Goal: Task Accomplishment & Management: Manage account settings

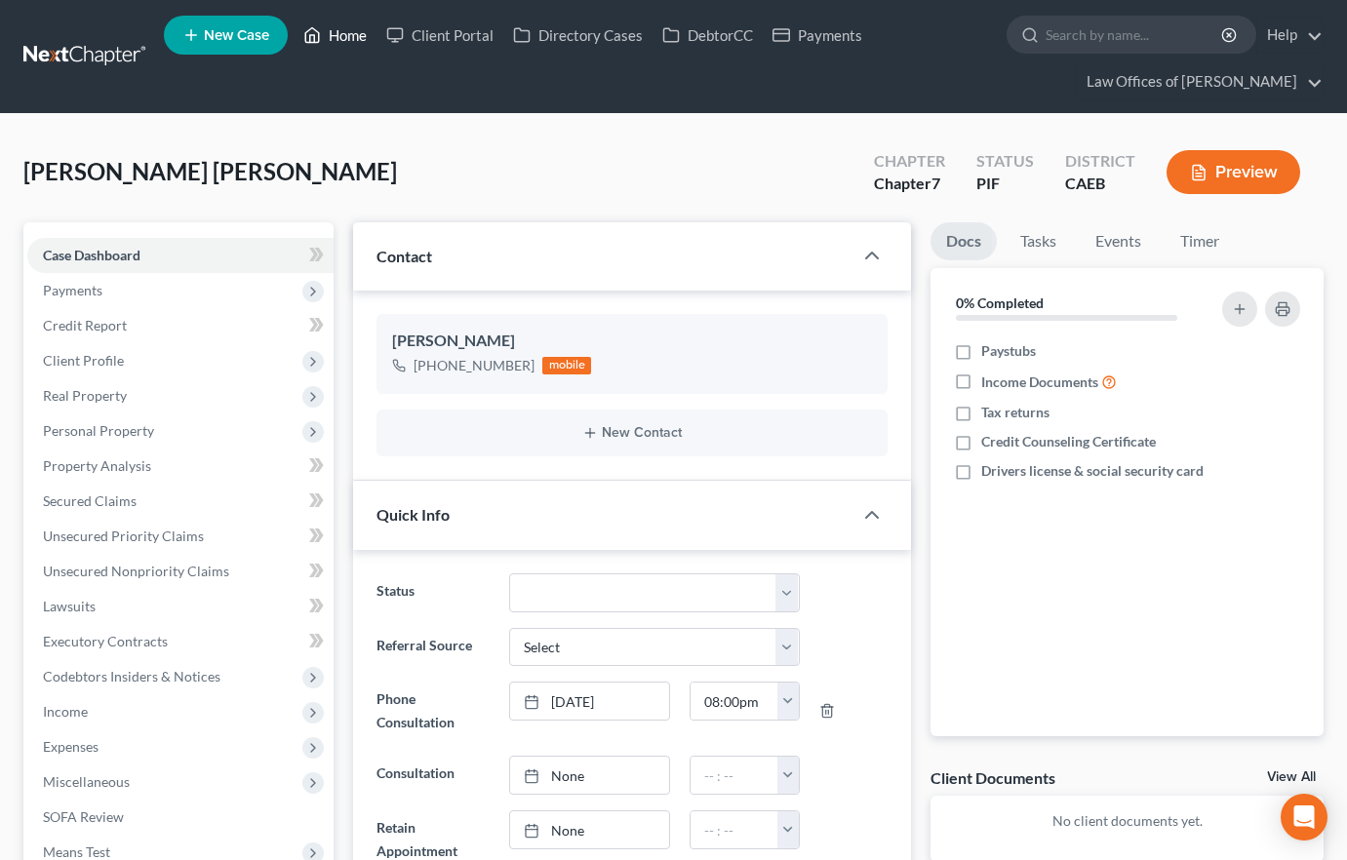
click at [339, 33] on link "Home" at bounding box center [335, 35] width 83 height 35
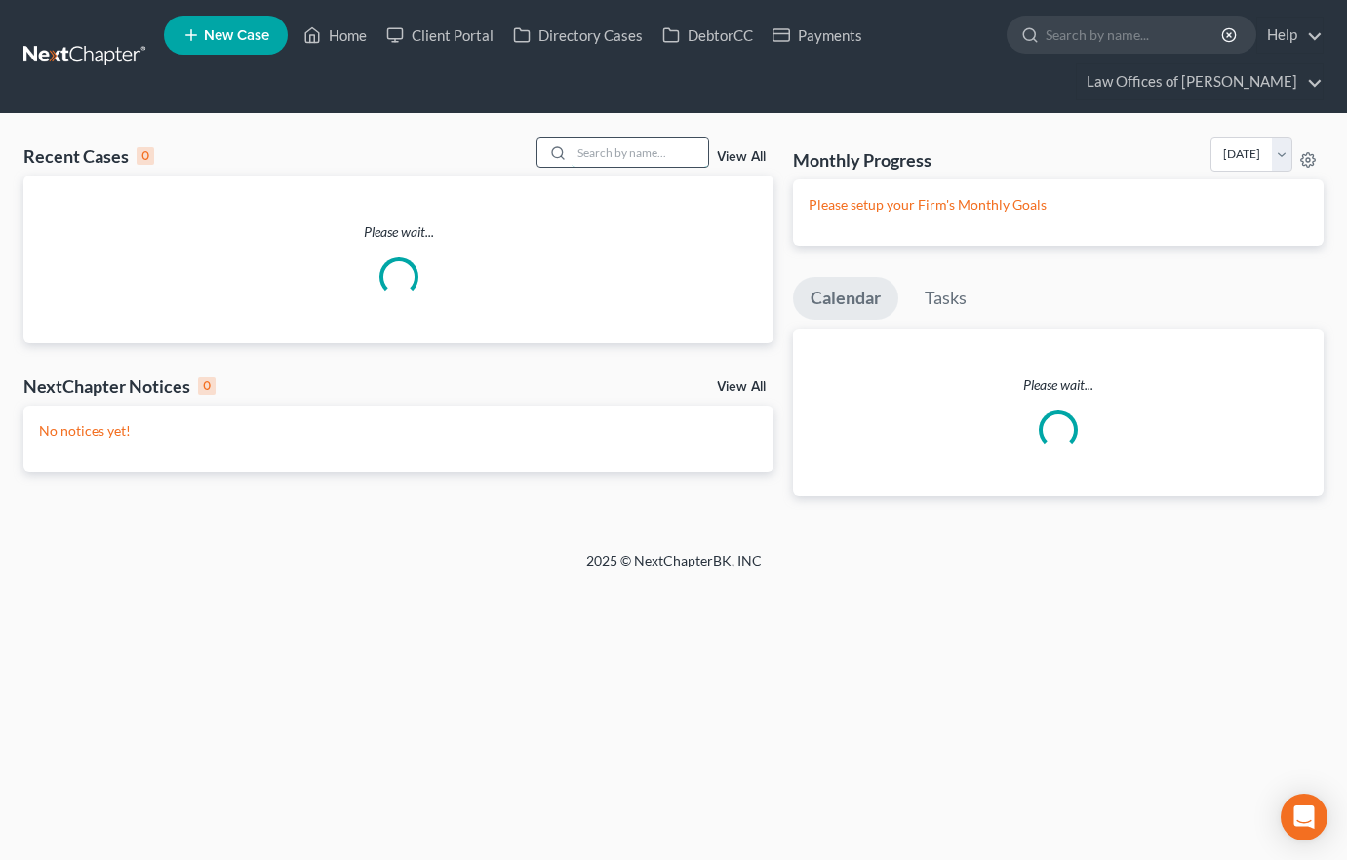
click at [630, 163] on input "search" at bounding box center [639, 152] width 137 height 28
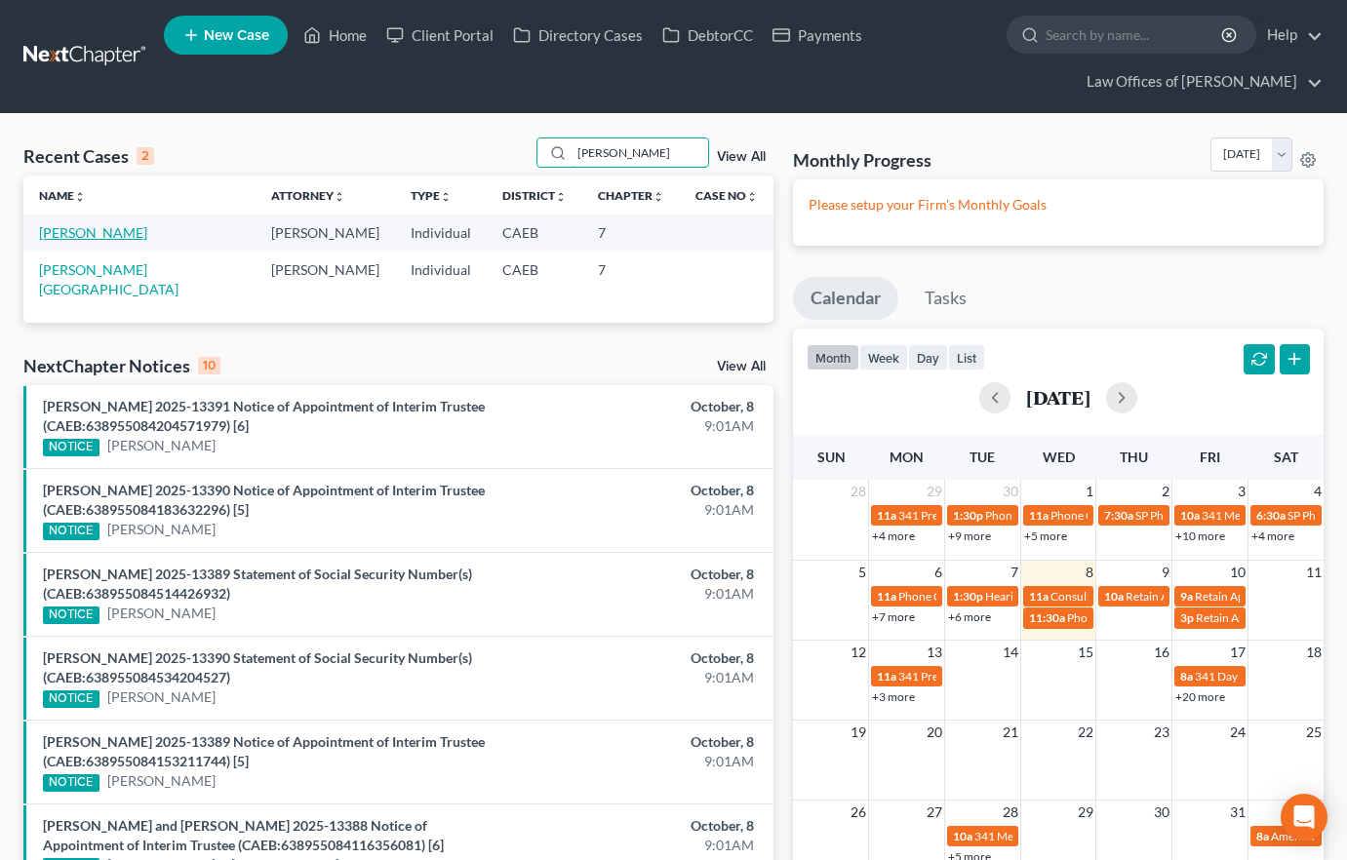
type input "[PERSON_NAME]"
click at [111, 230] on link "[PERSON_NAME]" at bounding box center [93, 232] width 108 height 17
select select "14"
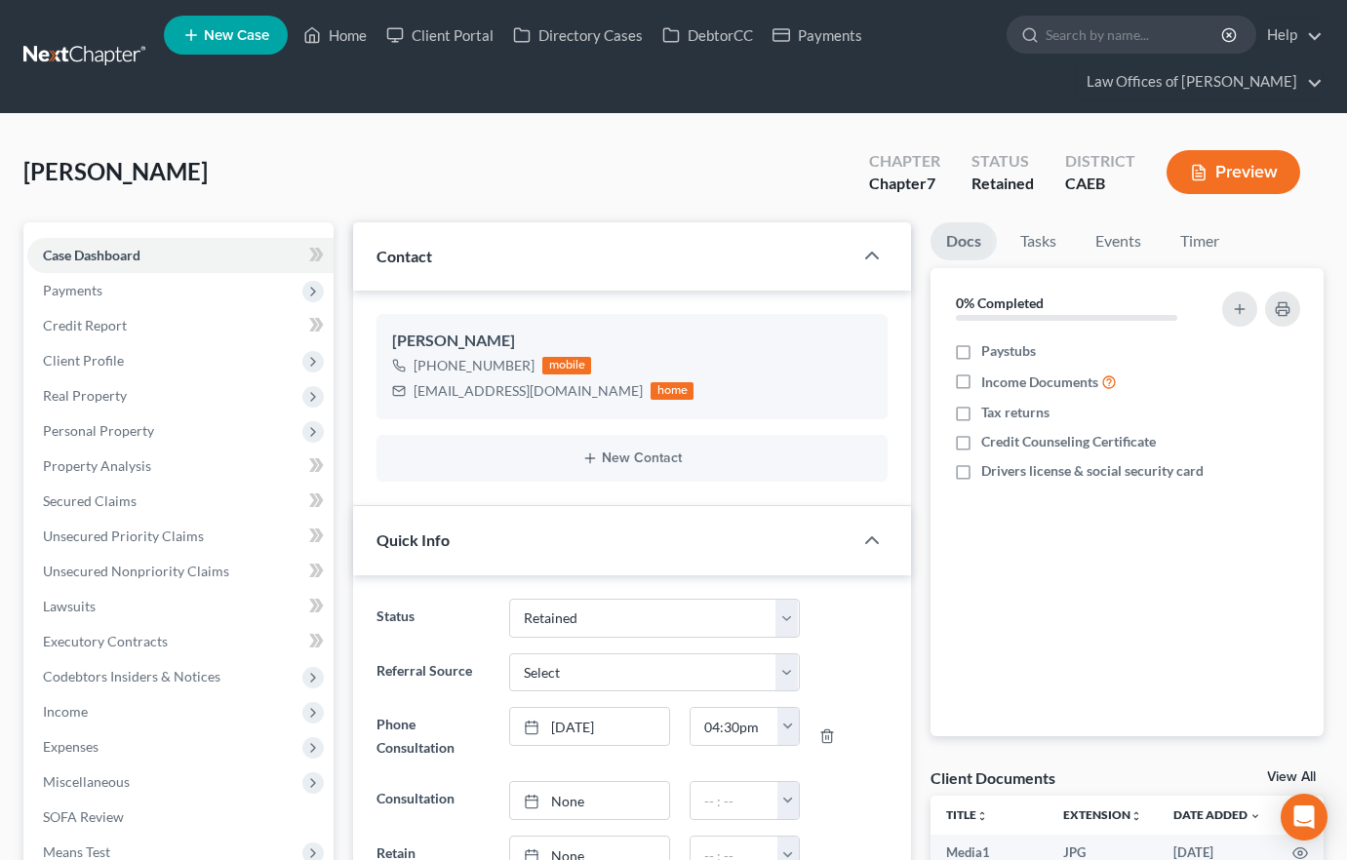
scroll to position [4036, 0]
click at [83, 284] on span "Payments" at bounding box center [72, 290] width 59 height 17
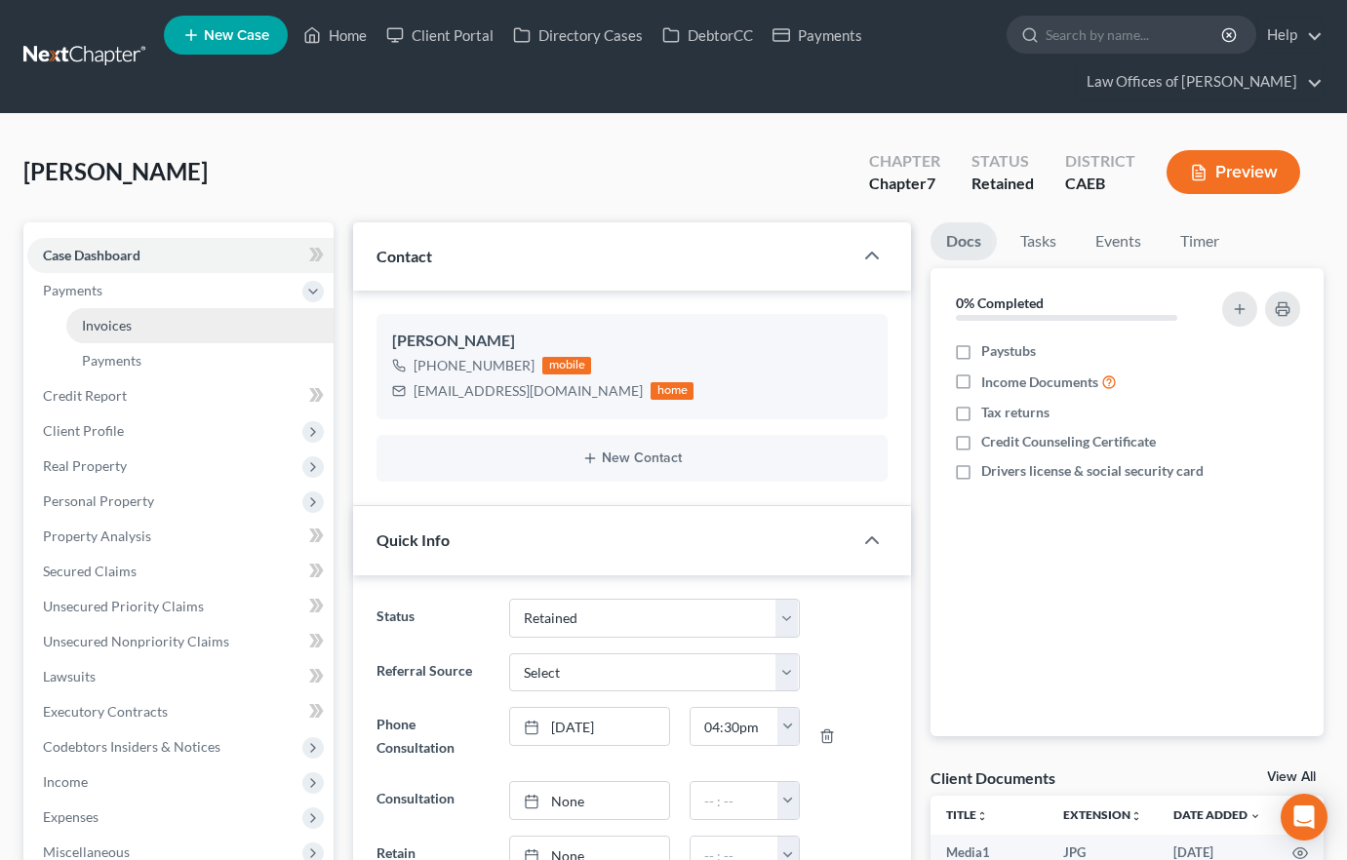
click at [137, 335] on link "Invoices" at bounding box center [199, 325] width 267 height 35
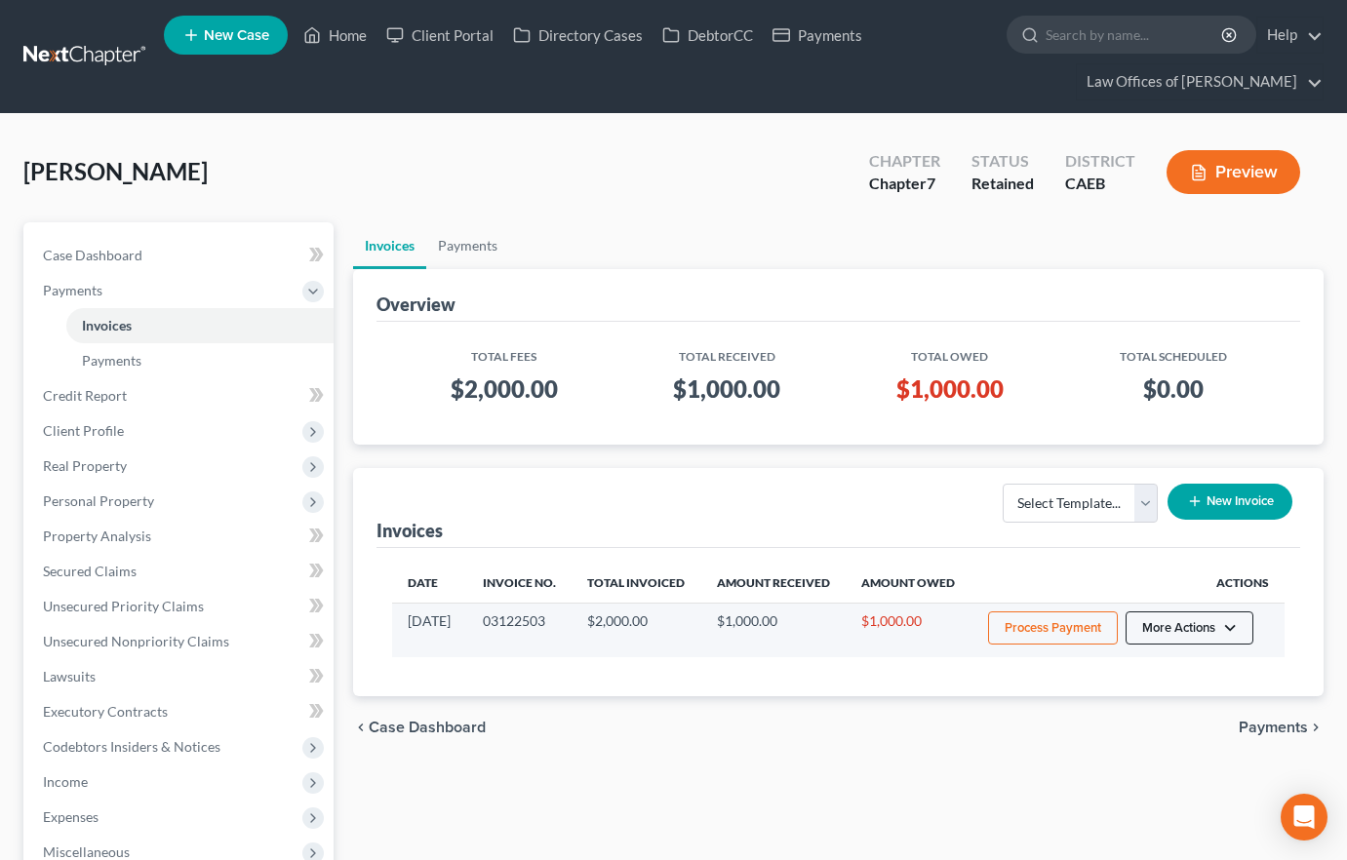
click at [1204, 645] on button "More Actions" at bounding box center [1189, 627] width 128 height 33
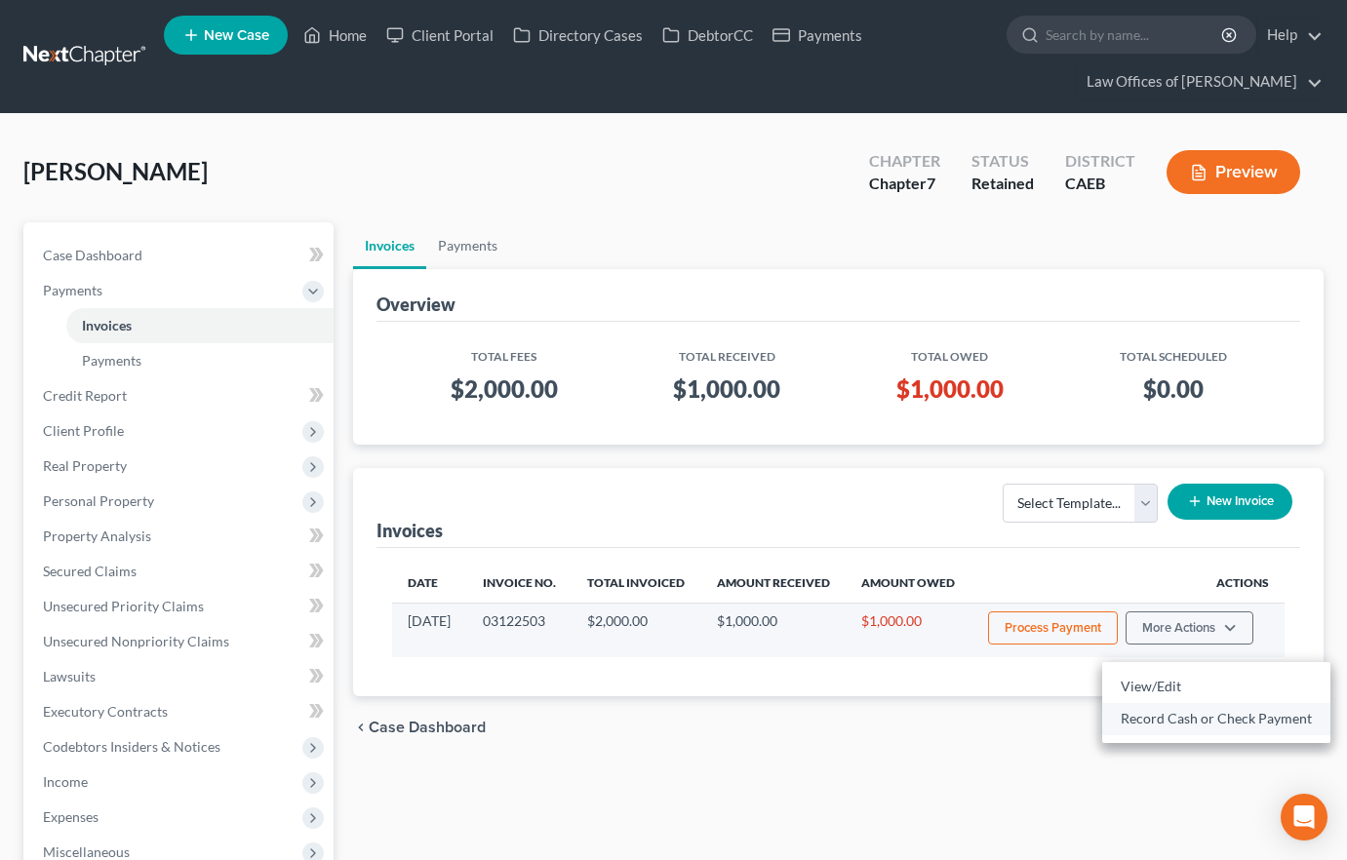
click at [1171, 713] on link "Record Cash or Check Payment" at bounding box center [1216, 718] width 228 height 33
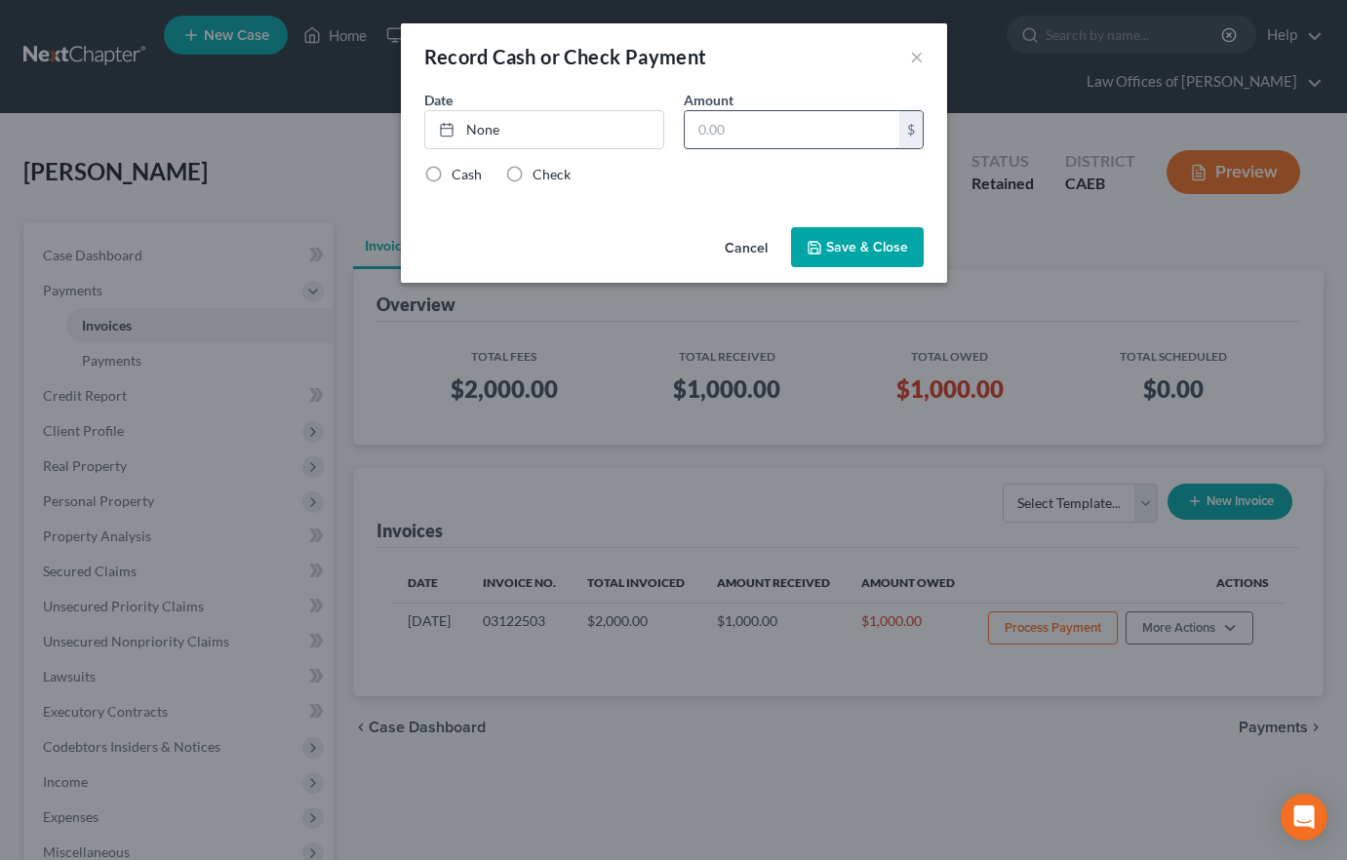
click at [786, 103] on div "Amount $" at bounding box center [803, 119] width 259 height 59
click at [778, 125] on input "text" at bounding box center [792, 129] width 215 height 37
type input "200"
click at [607, 136] on link "None" at bounding box center [544, 129] width 238 height 37
type input "[DATE]"
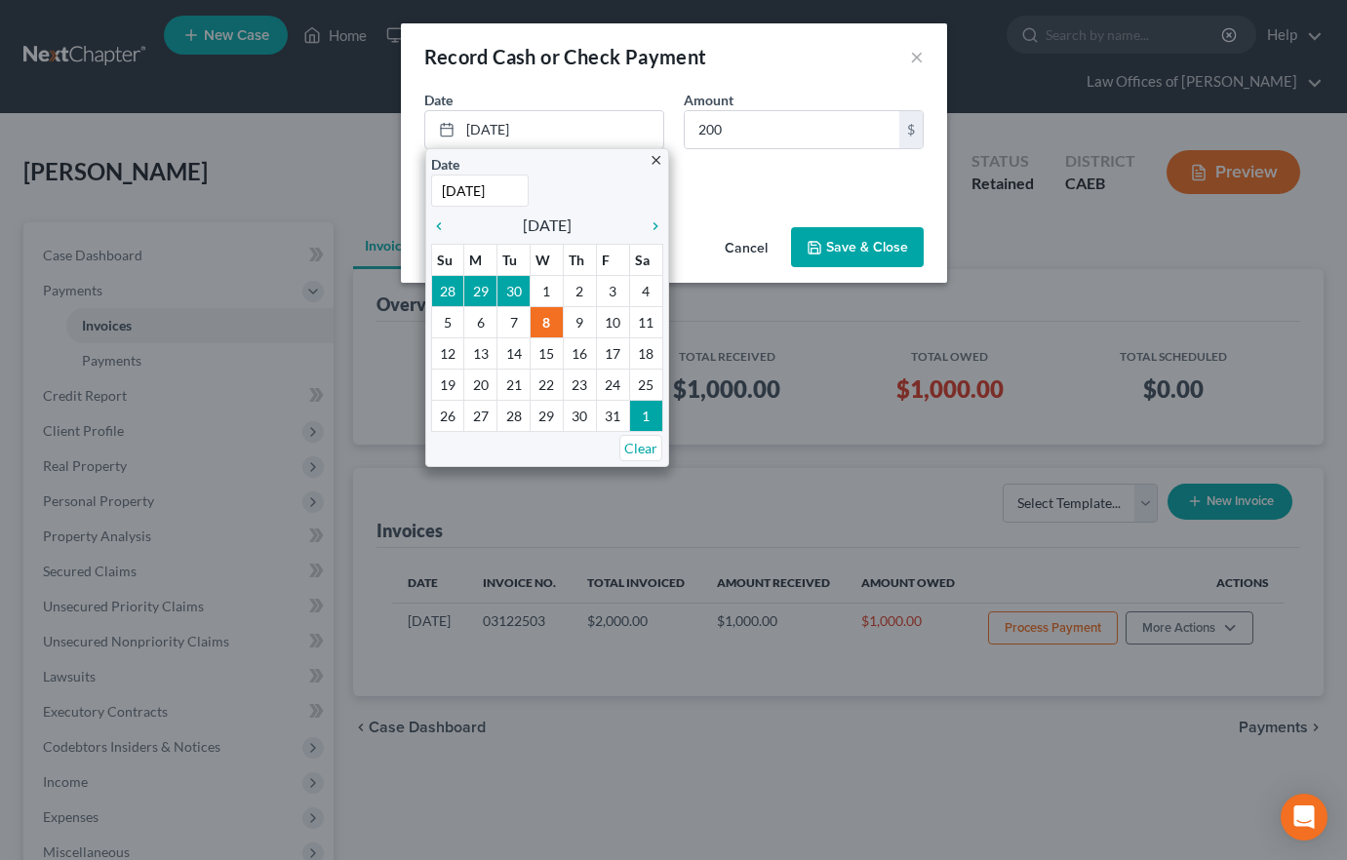
click at [756, 181] on div "Cash Check" at bounding box center [673, 175] width 499 height 20
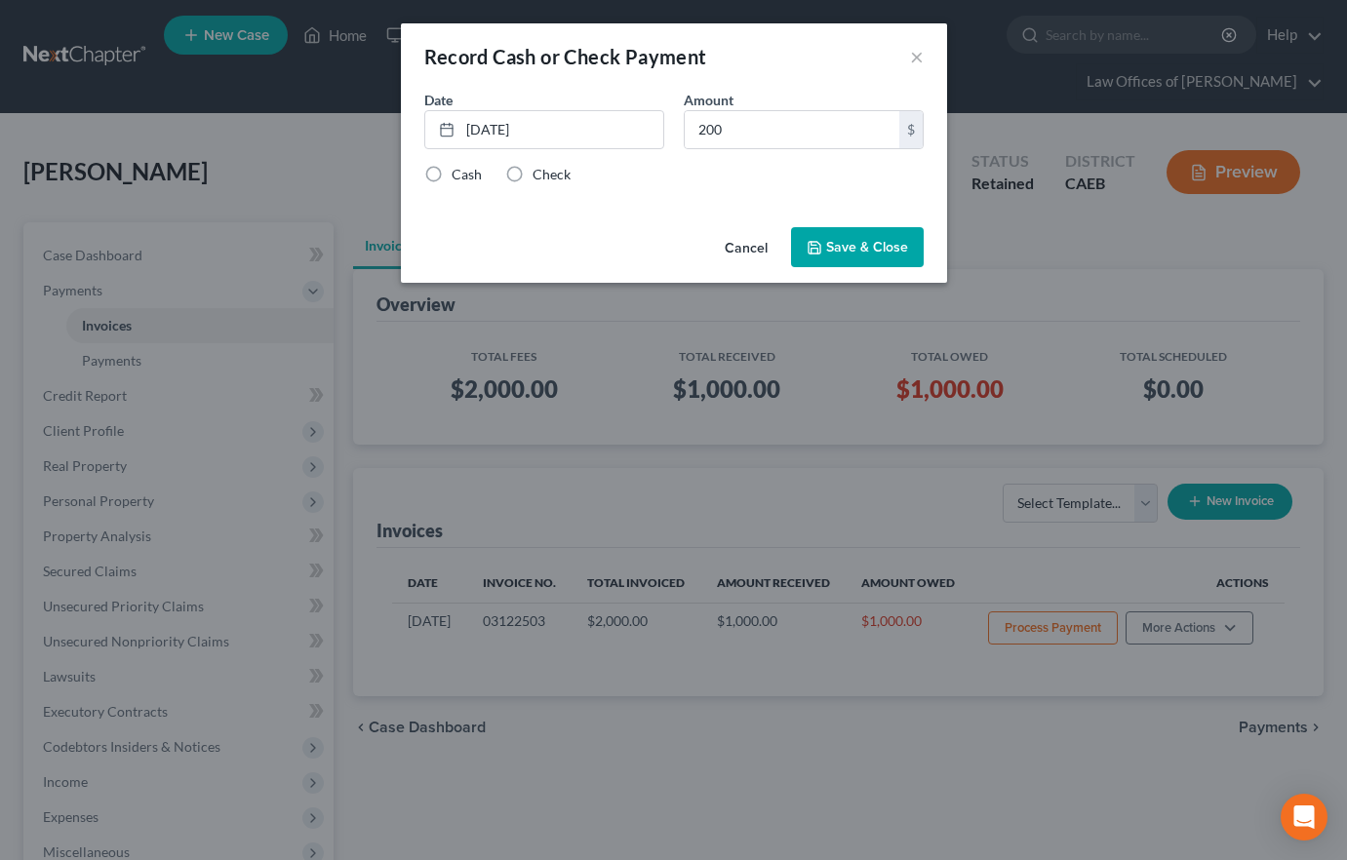
drag, startPoint x: 512, startPoint y: 173, endPoint x: 761, endPoint y: 224, distance: 254.0
click at [532, 173] on label "Check" at bounding box center [551, 175] width 38 height 20
click at [540, 173] on input "Check" at bounding box center [546, 171] width 13 height 13
radio input "true"
click at [899, 248] on button "Save & Close" at bounding box center [857, 247] width 133 height 41
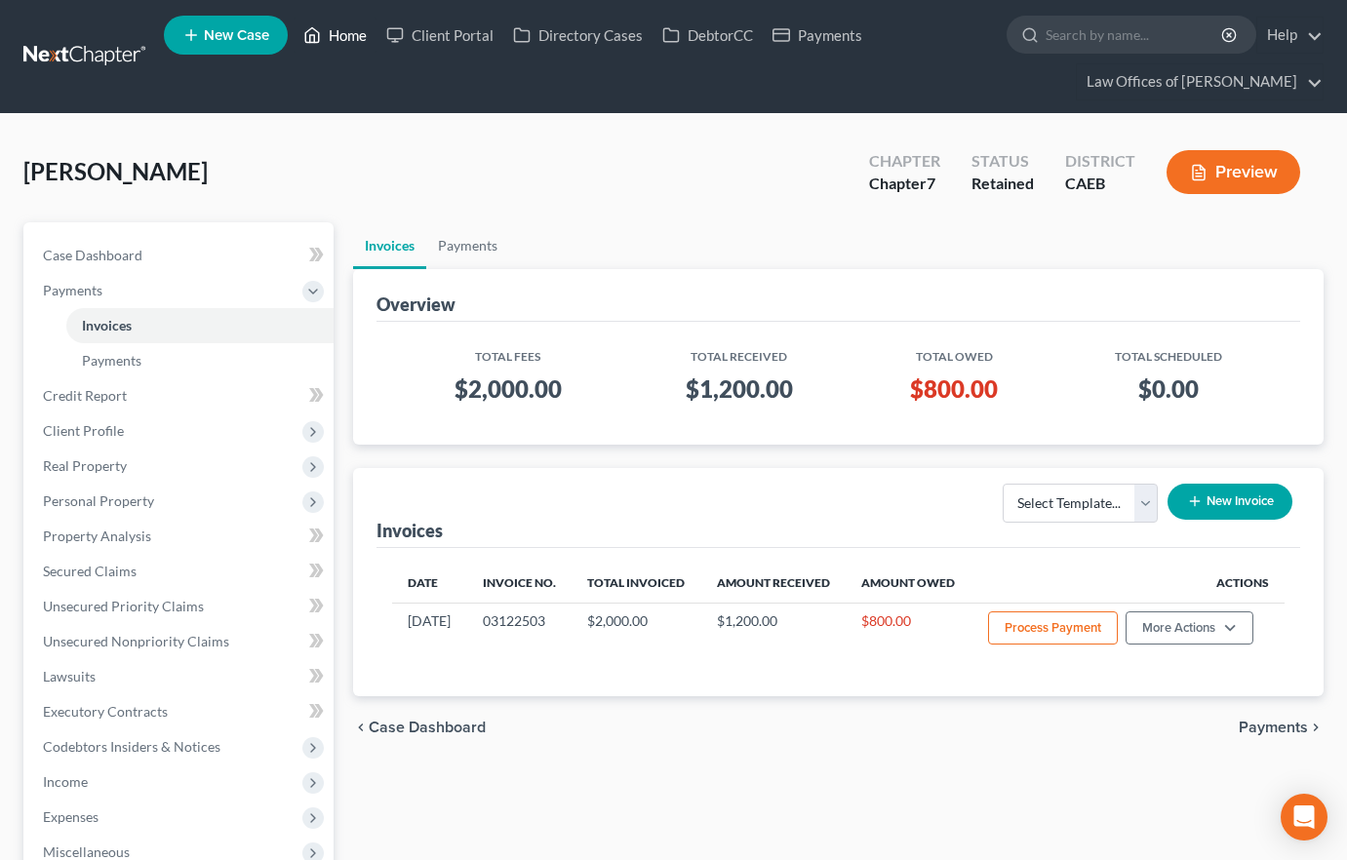
click at [351, 41] on link "Home" at bounding box center [335, 35] width 83 height 35
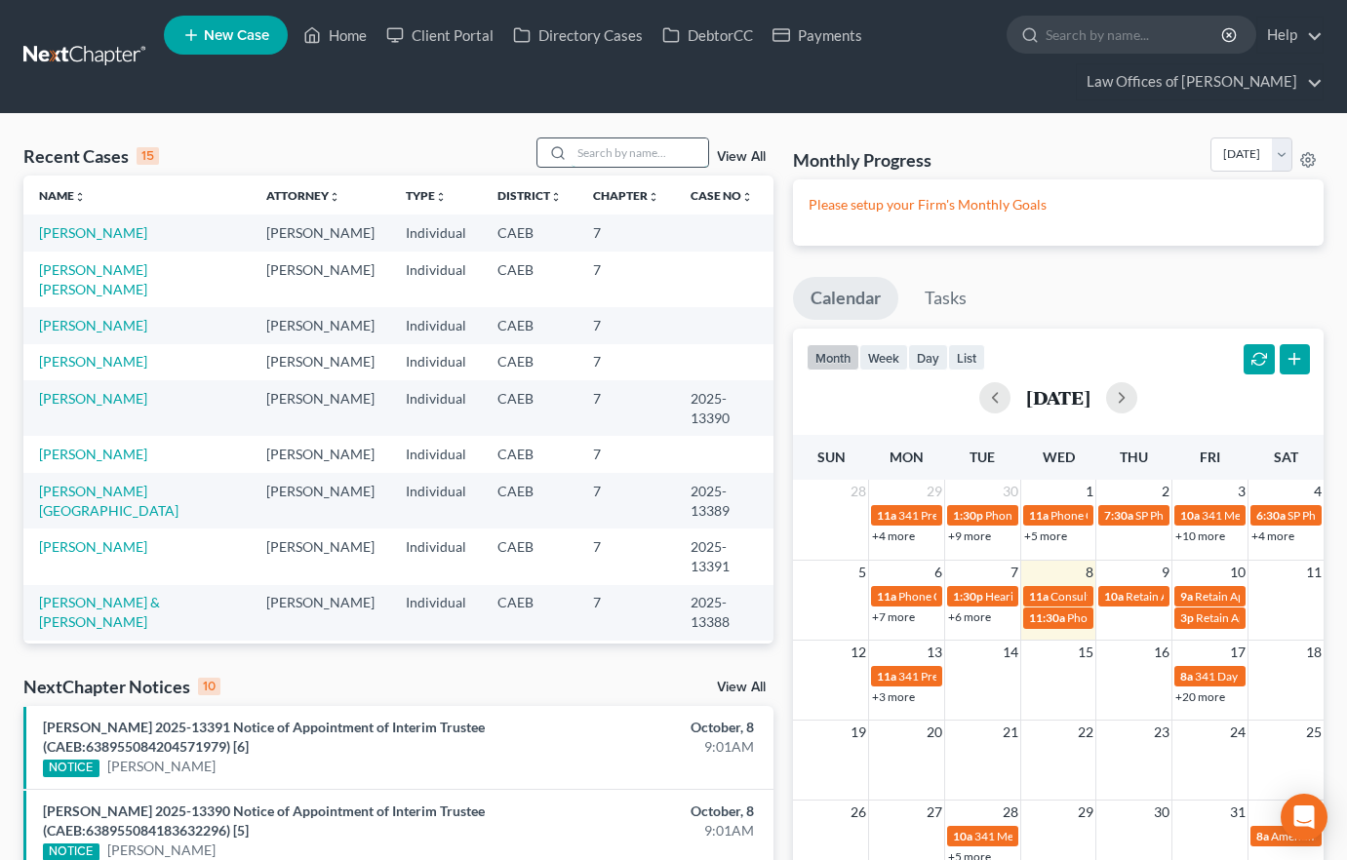
click at [576, 153] on input "search" at bounding box center [639, 152] width 137 height 28
type input "[PERSON_NAME]"
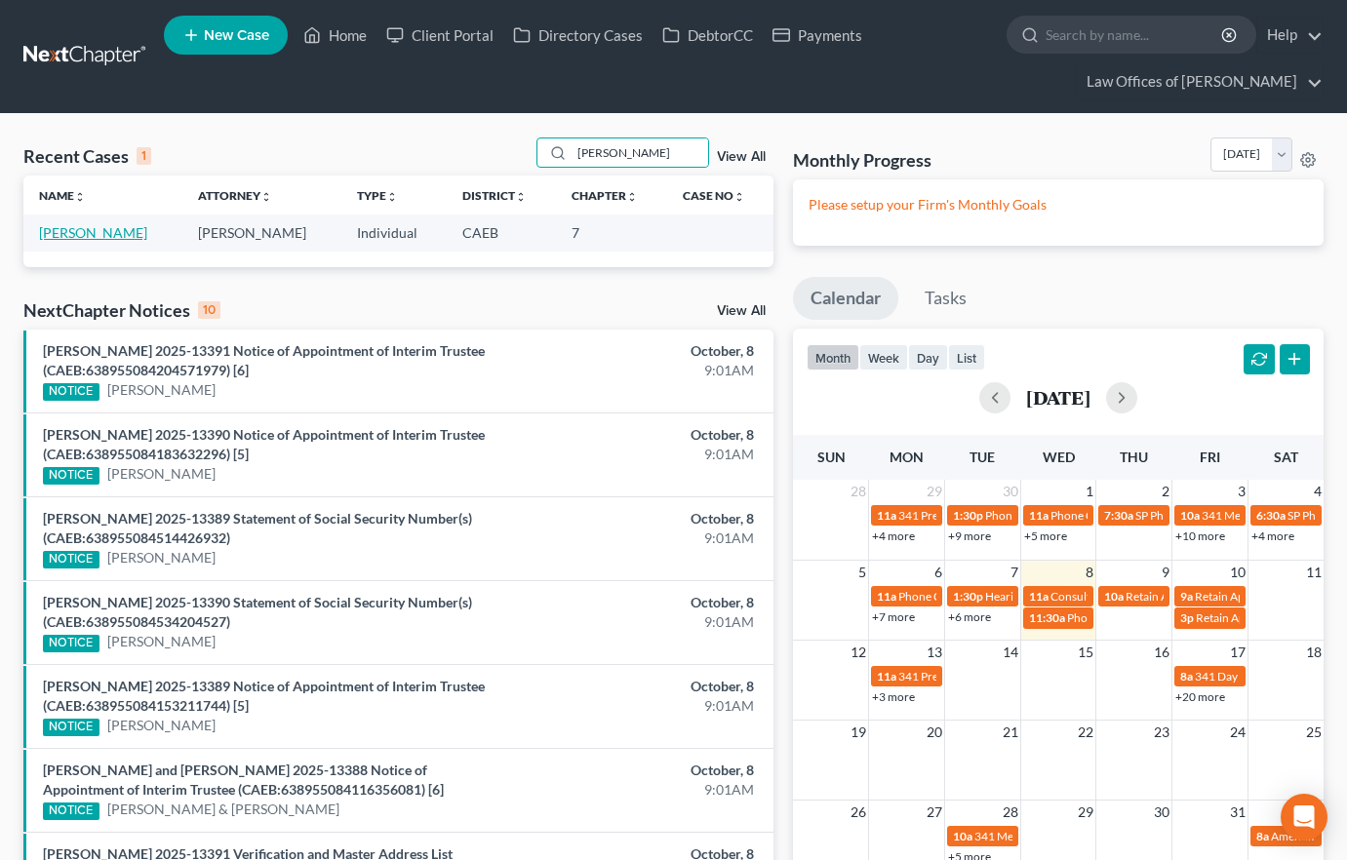
click at [88, 234] on link "[PERSON_NAME]" at bounding box center [93, 232] width 108 height 17
select select "11"
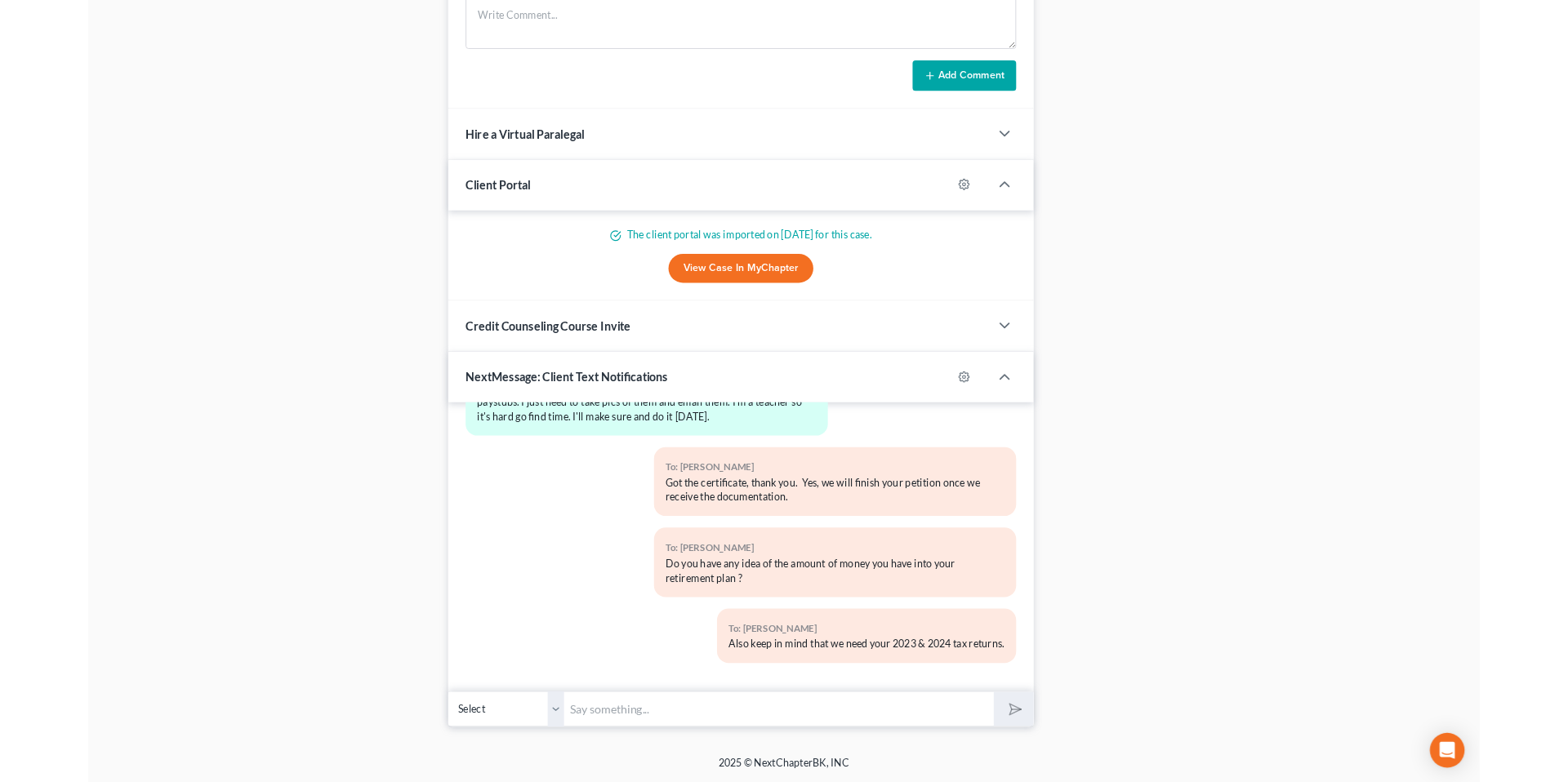
scroll to position [7265, 0]
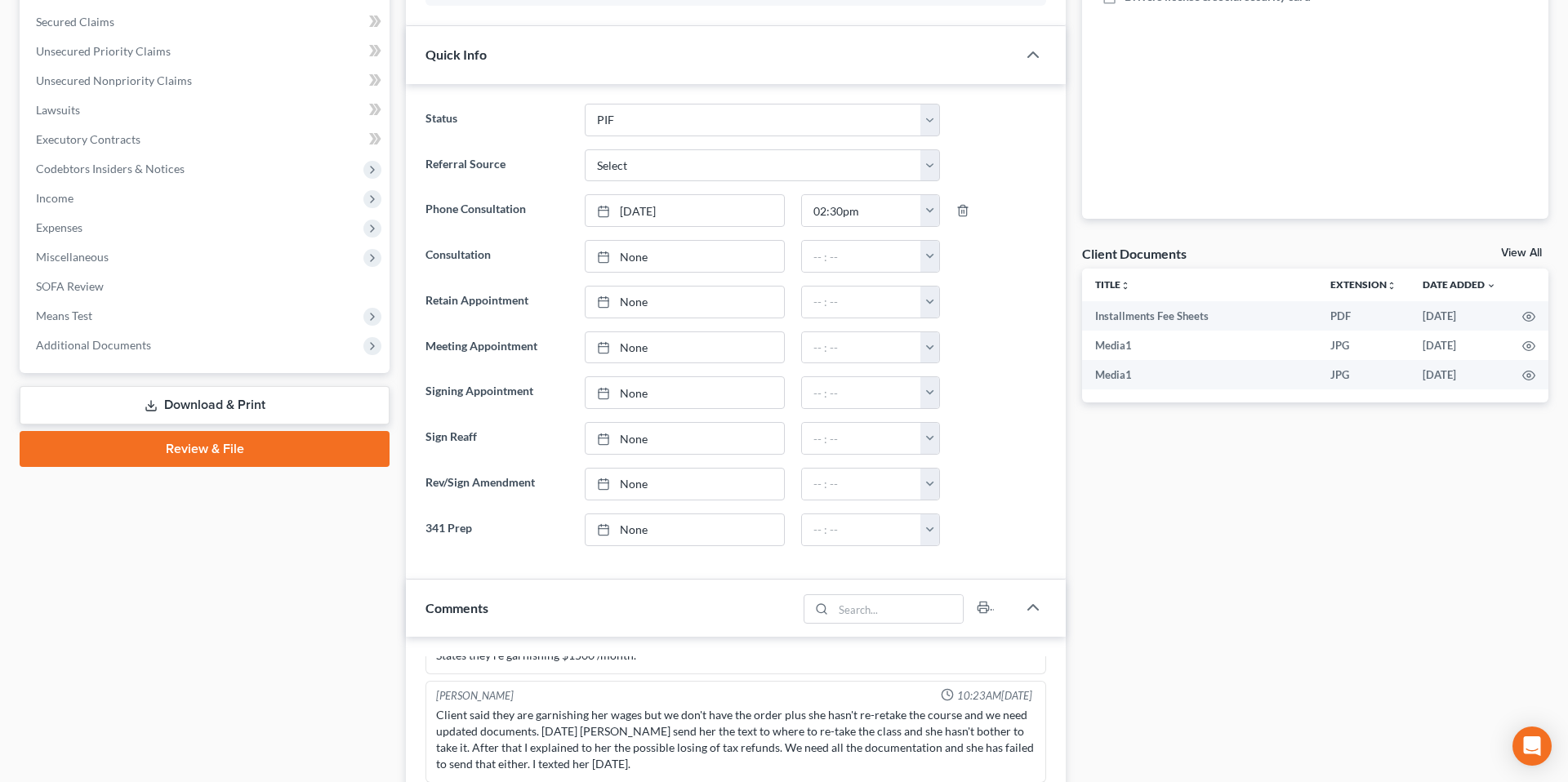
scroll to position [0, 0]
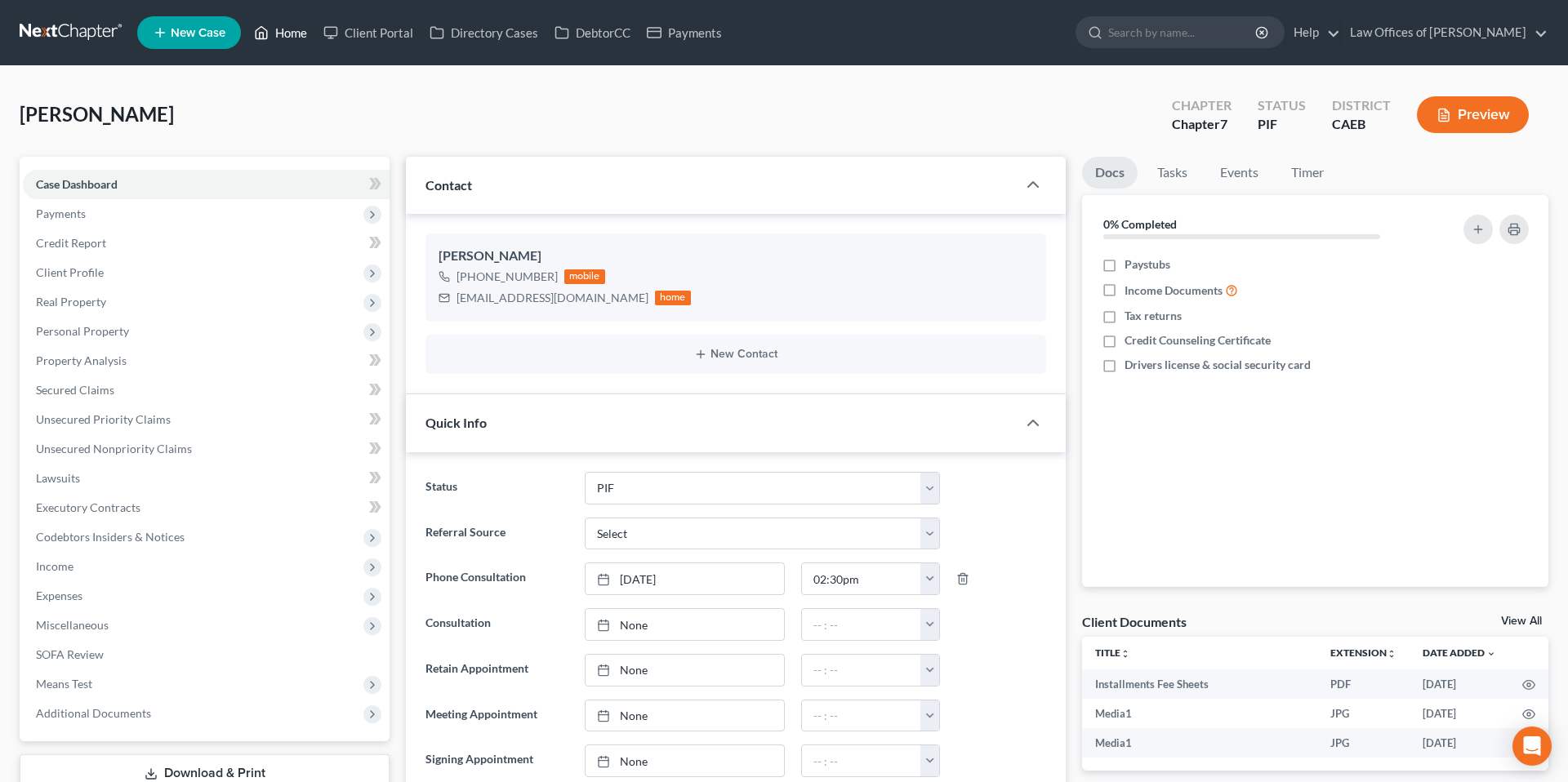
click at [288, 37] on link "Home" at bounding box center [281, 32] width 70 height 29
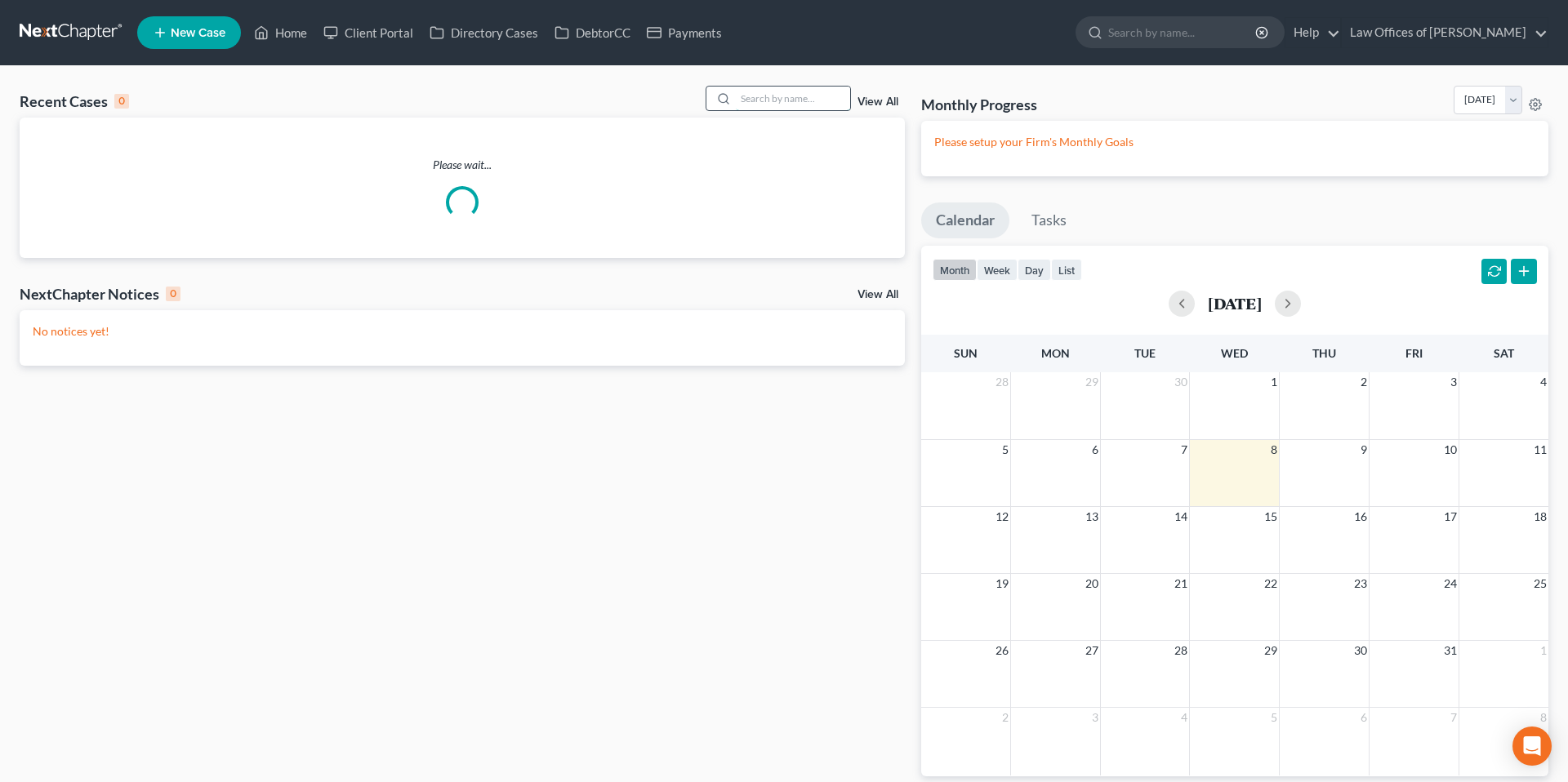
click at [765, 97] on input "search" at bounding box center [793, 98] width 115 height 23
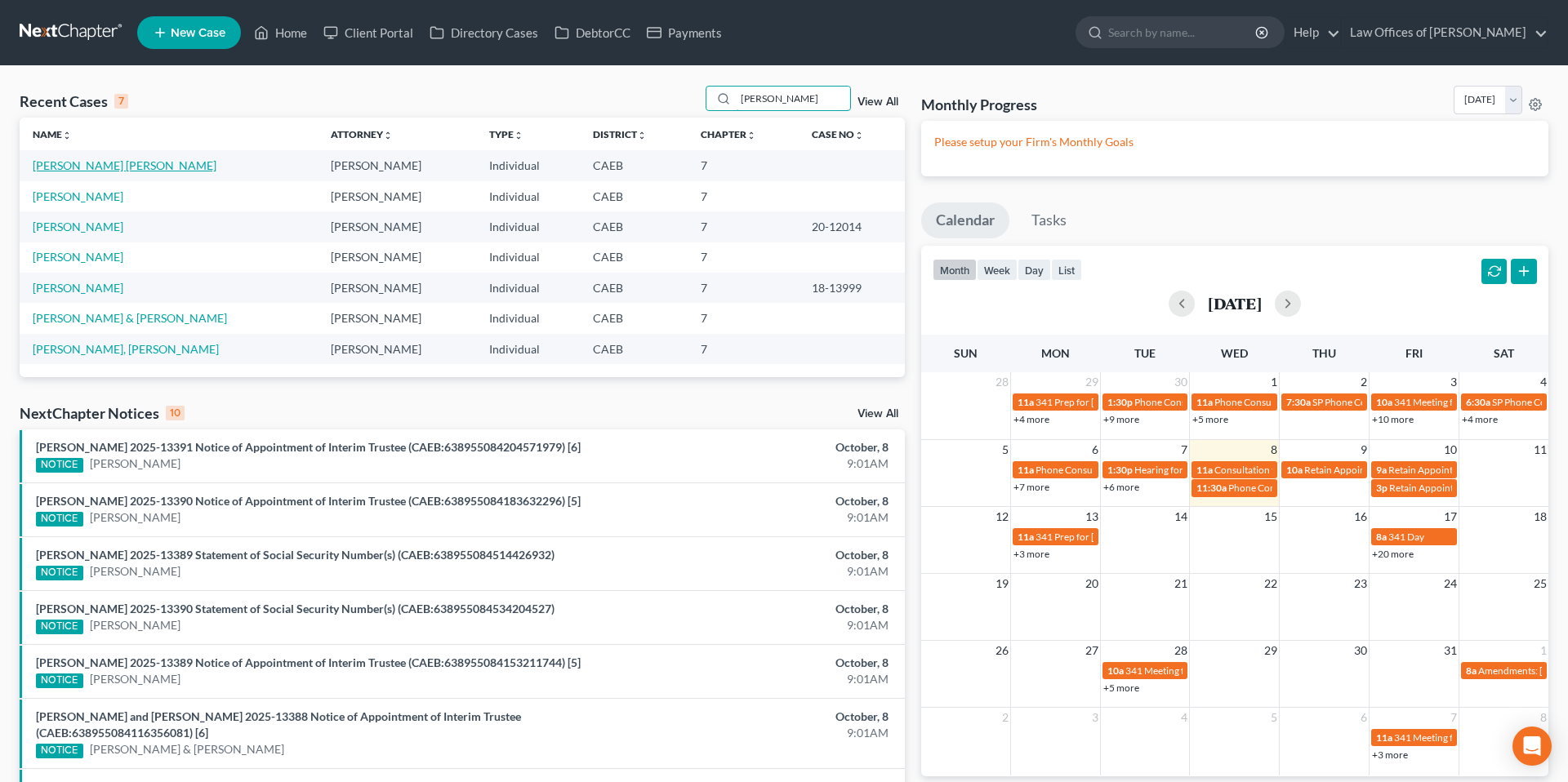
type input "[PERSON_NAME]"
click at [124, 167] on link "[PERSON_NAME] [PERSON_NAME]" at bounding box center [124, 165] width 183 height 14
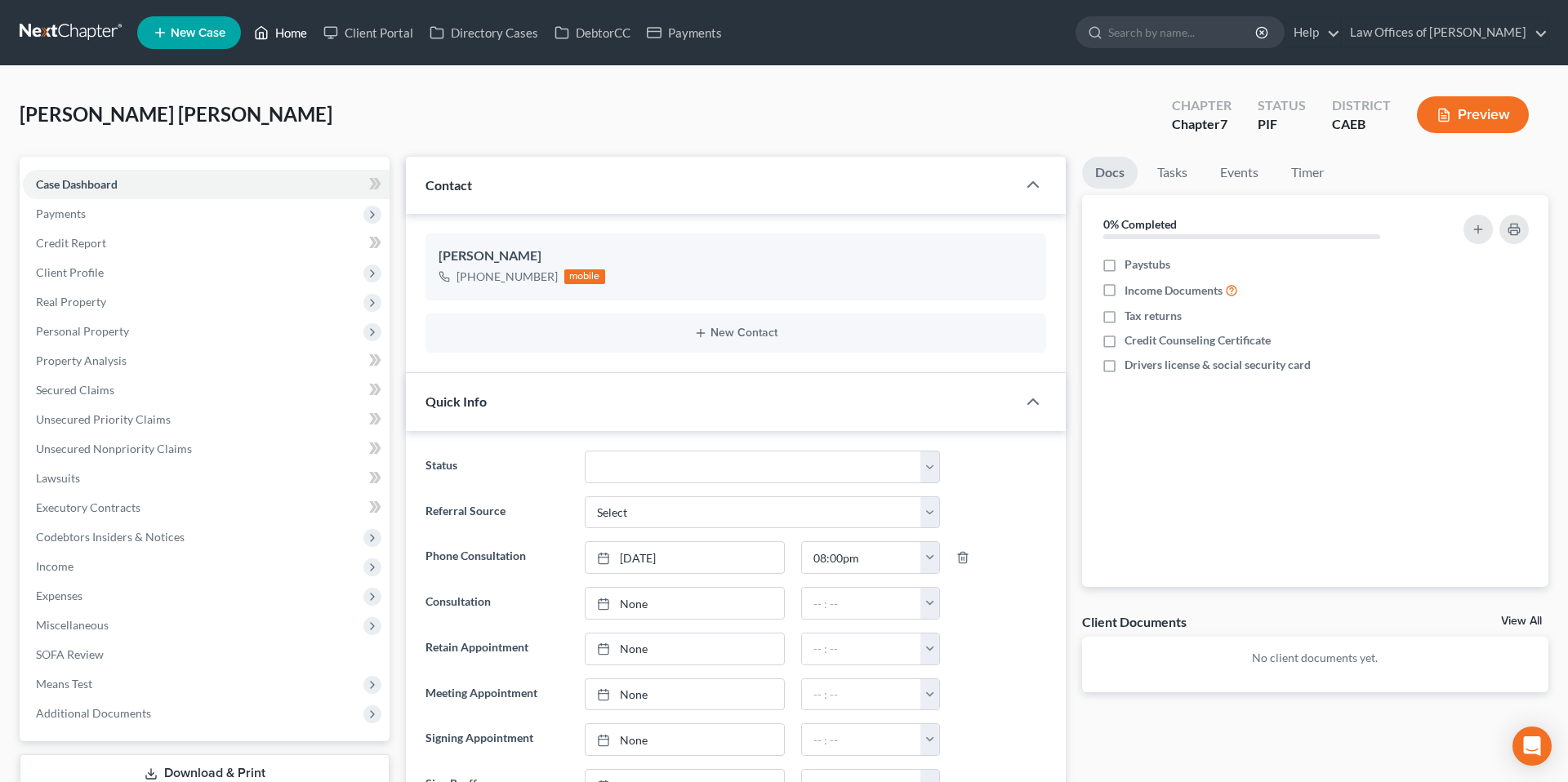
click at [292, 40] on link "Home" at bounding box center [281, 32] width 70 height 29
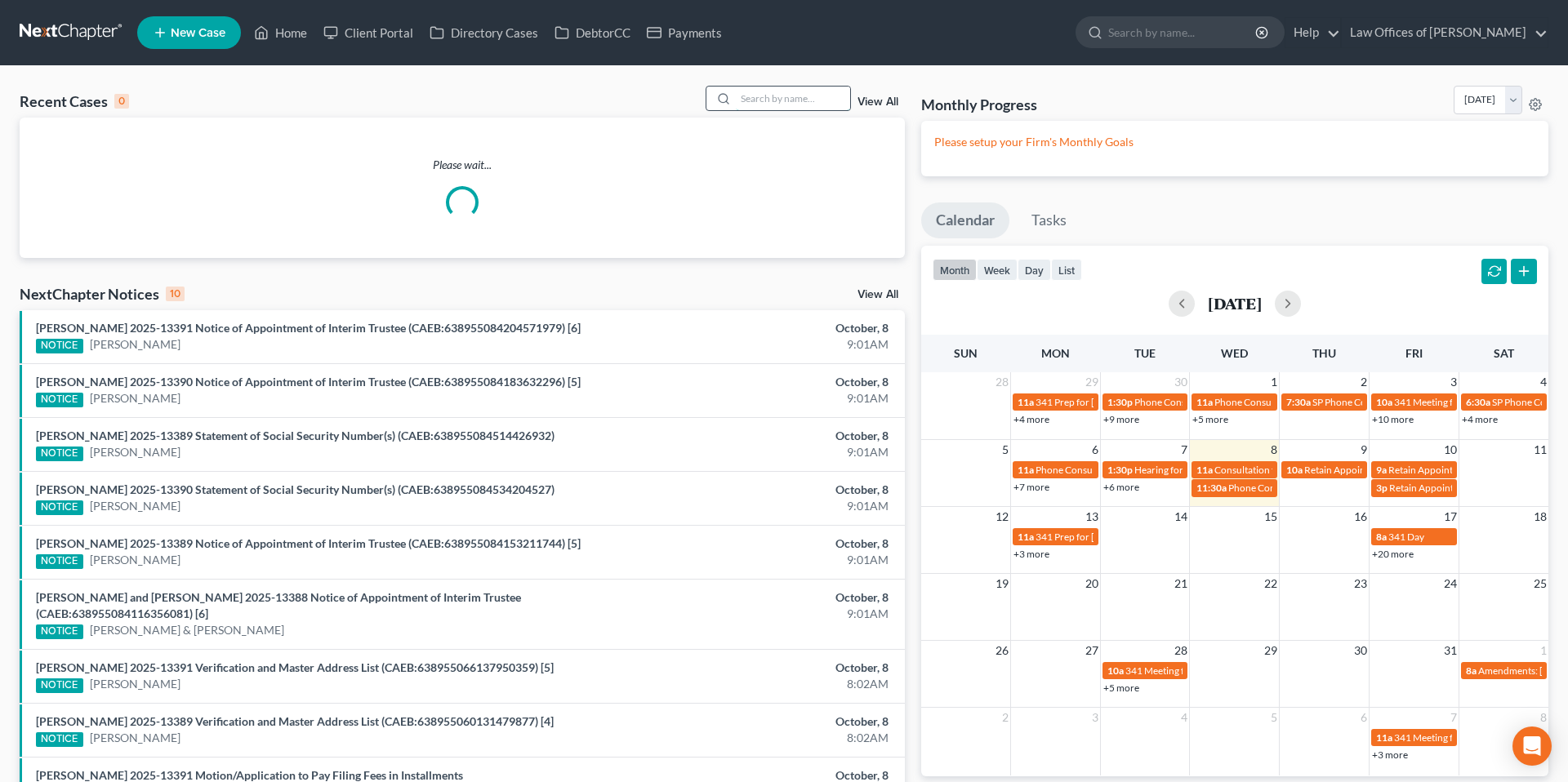
click at [801, 104] on input "search" at bounding box center [793, 98] width 115 height 23
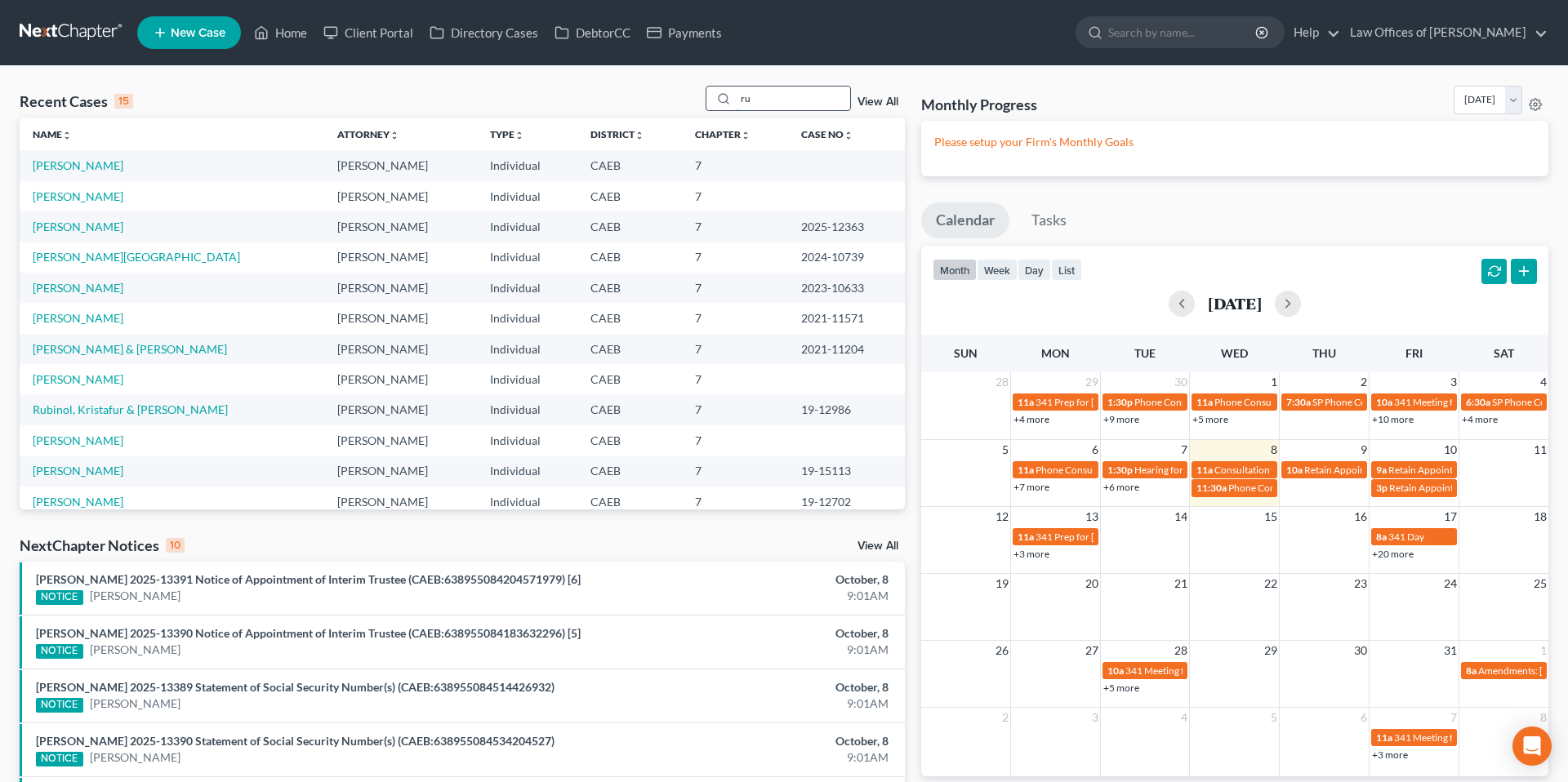
type input "r"
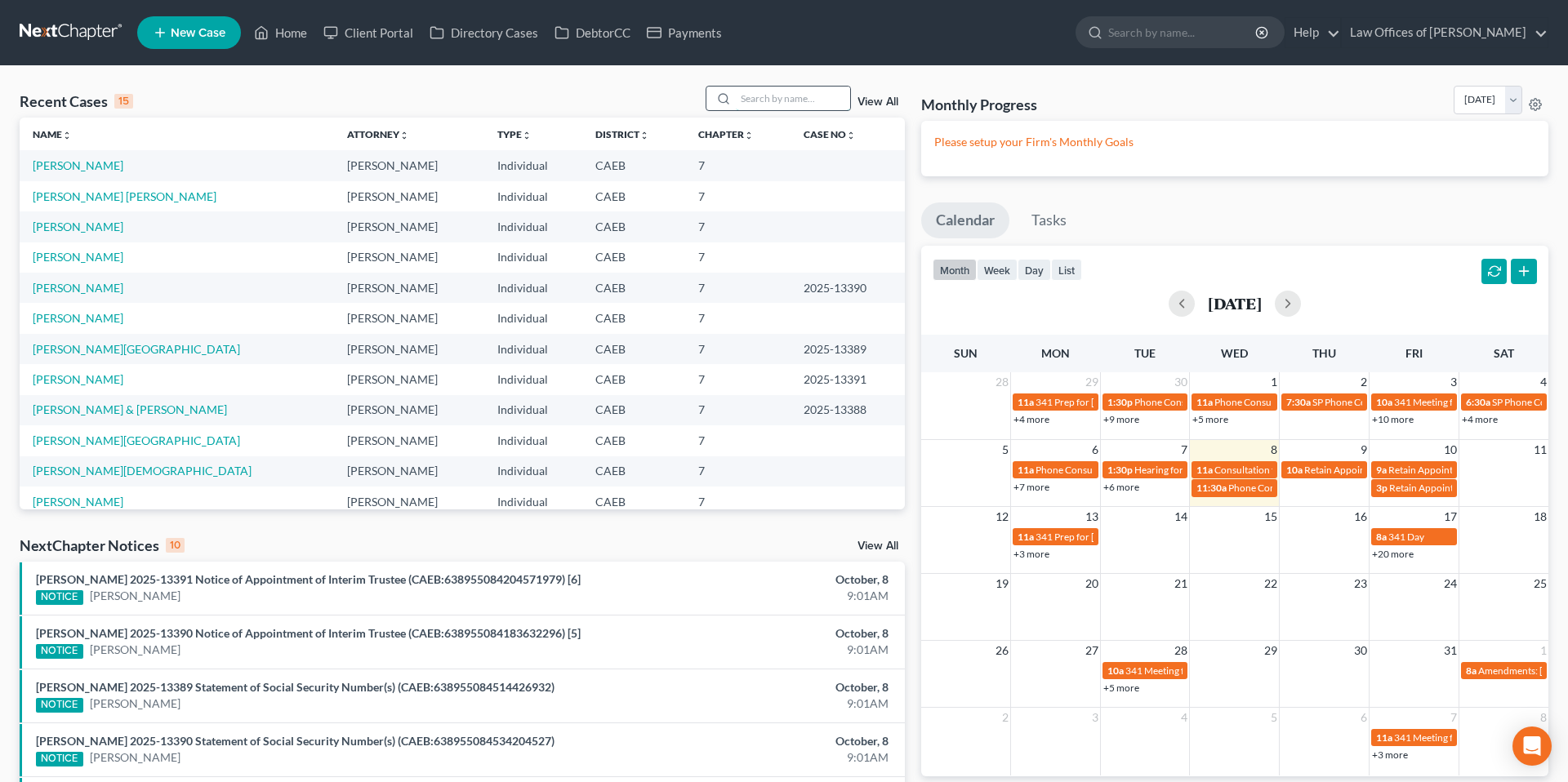
click at [771, 100] on input "search" at bounding box center [793, 98] width 115 height 23
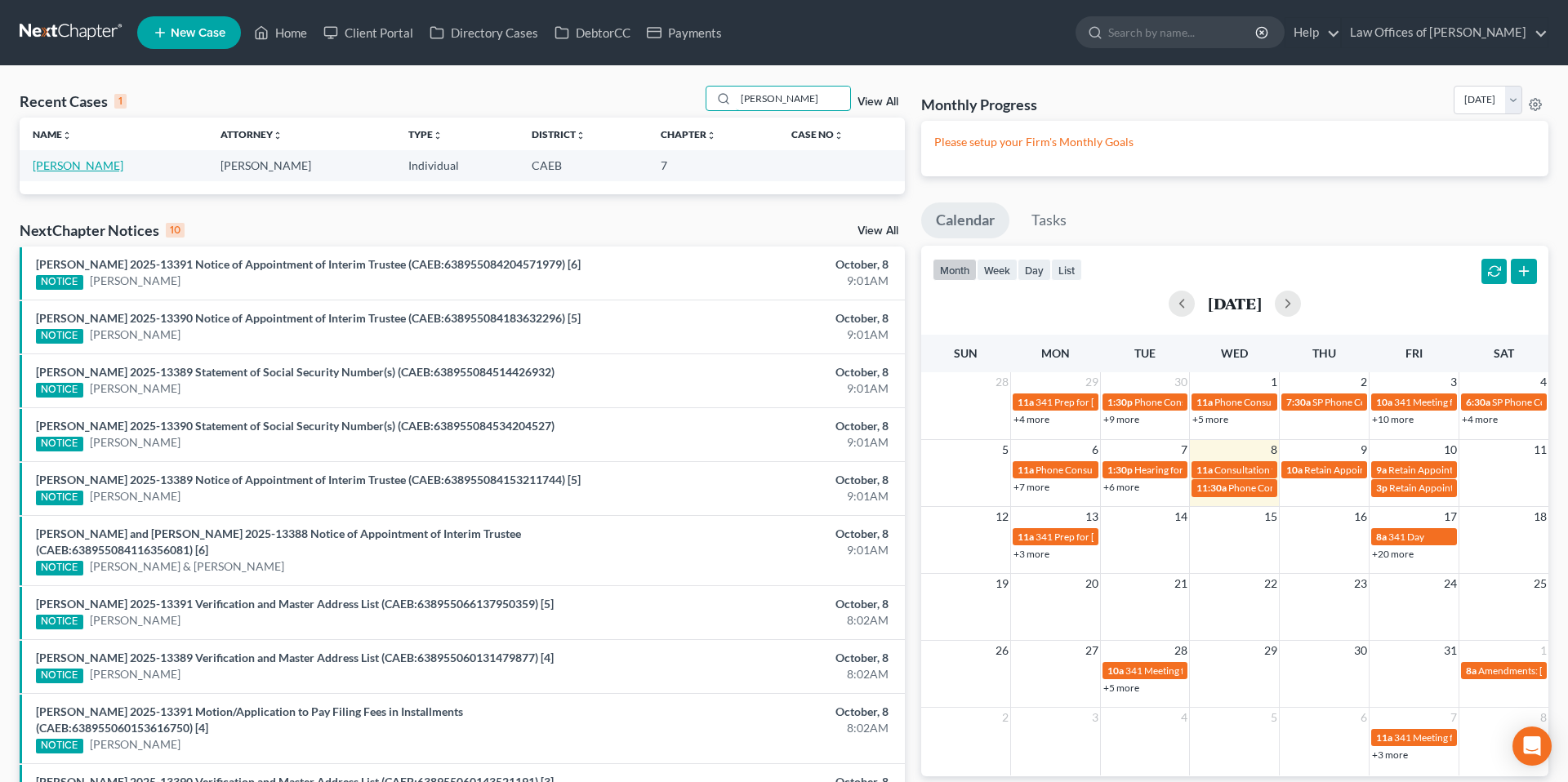
type input "[PERSON_NAME]"
click at [83, 169] on link "[PERSON_NAME]" at bounding box center [78, 165] width 90 height 14
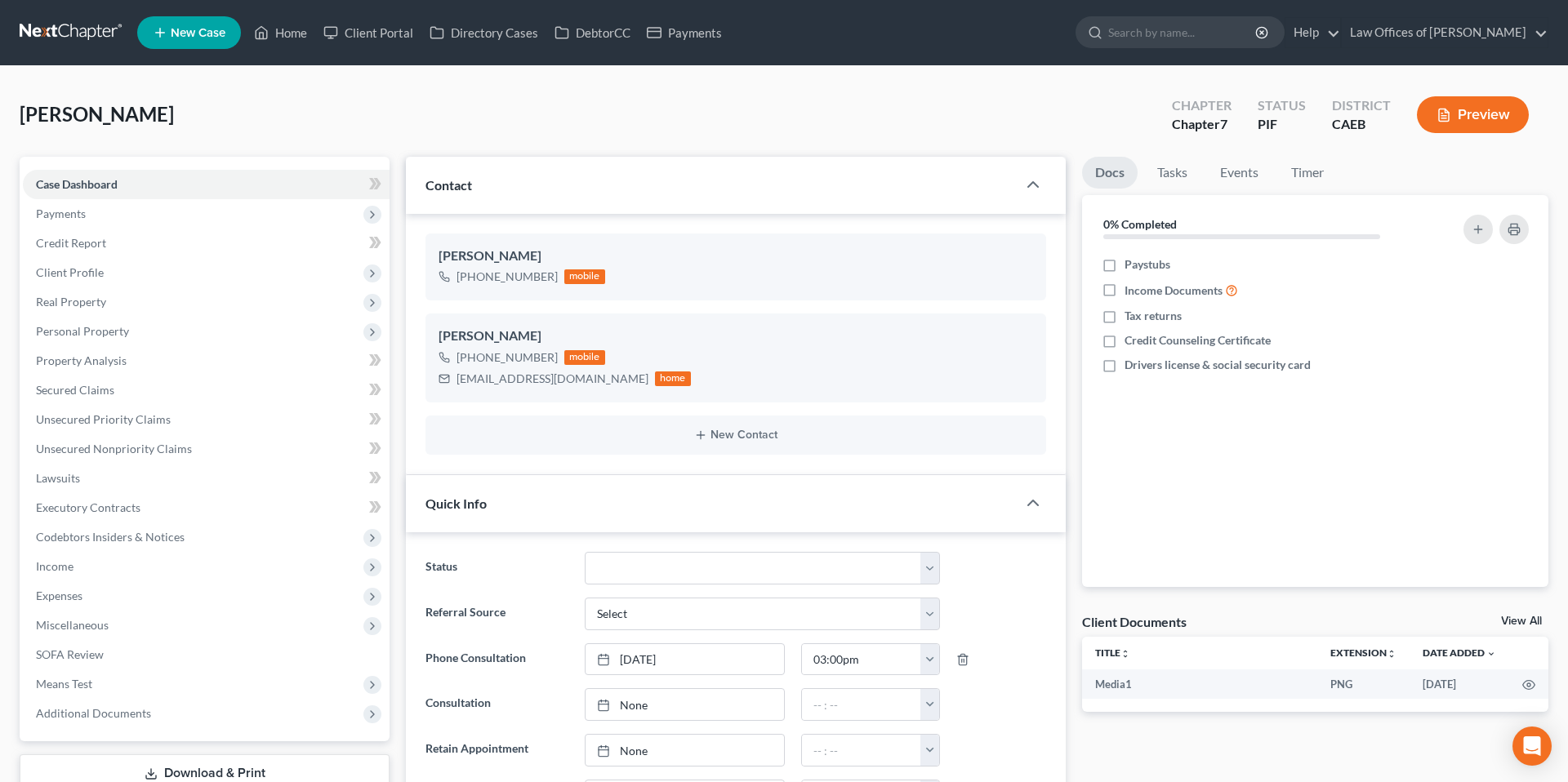
scroll to position [2571, 0]
click at [390, 126] on div "[PERSON_NAME] Upgraded Chapter Chapter 7 Status PIF District CAEB Preview" at bounding box center [783, 121] width 1529 height 71
click at [1027, 285] on icon "button" at bounding box center [1027, 287] width 13 height 13
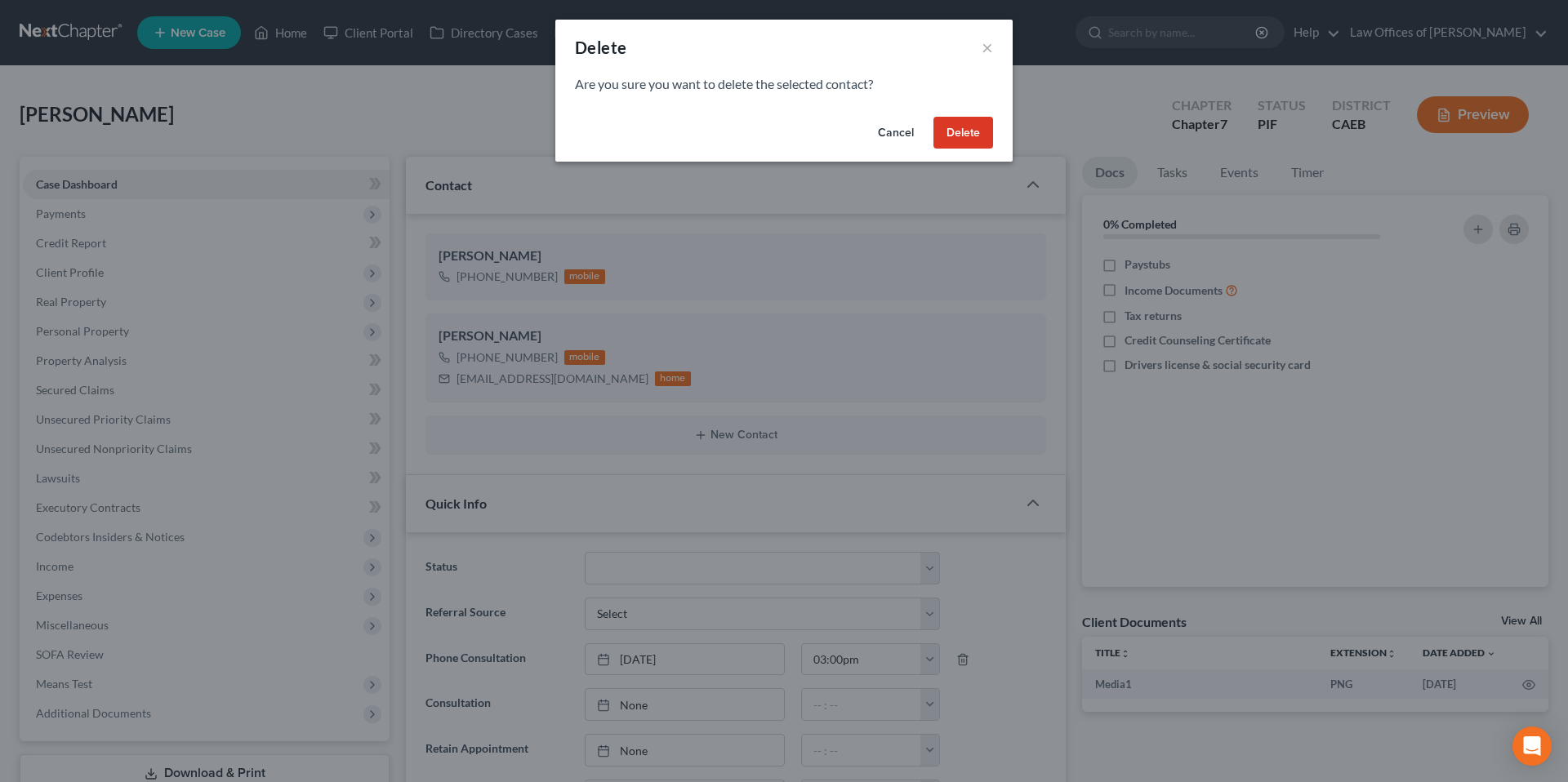
click at [976, 136] on button "Delete" at bounding box center [963, 132] width 59 height 33
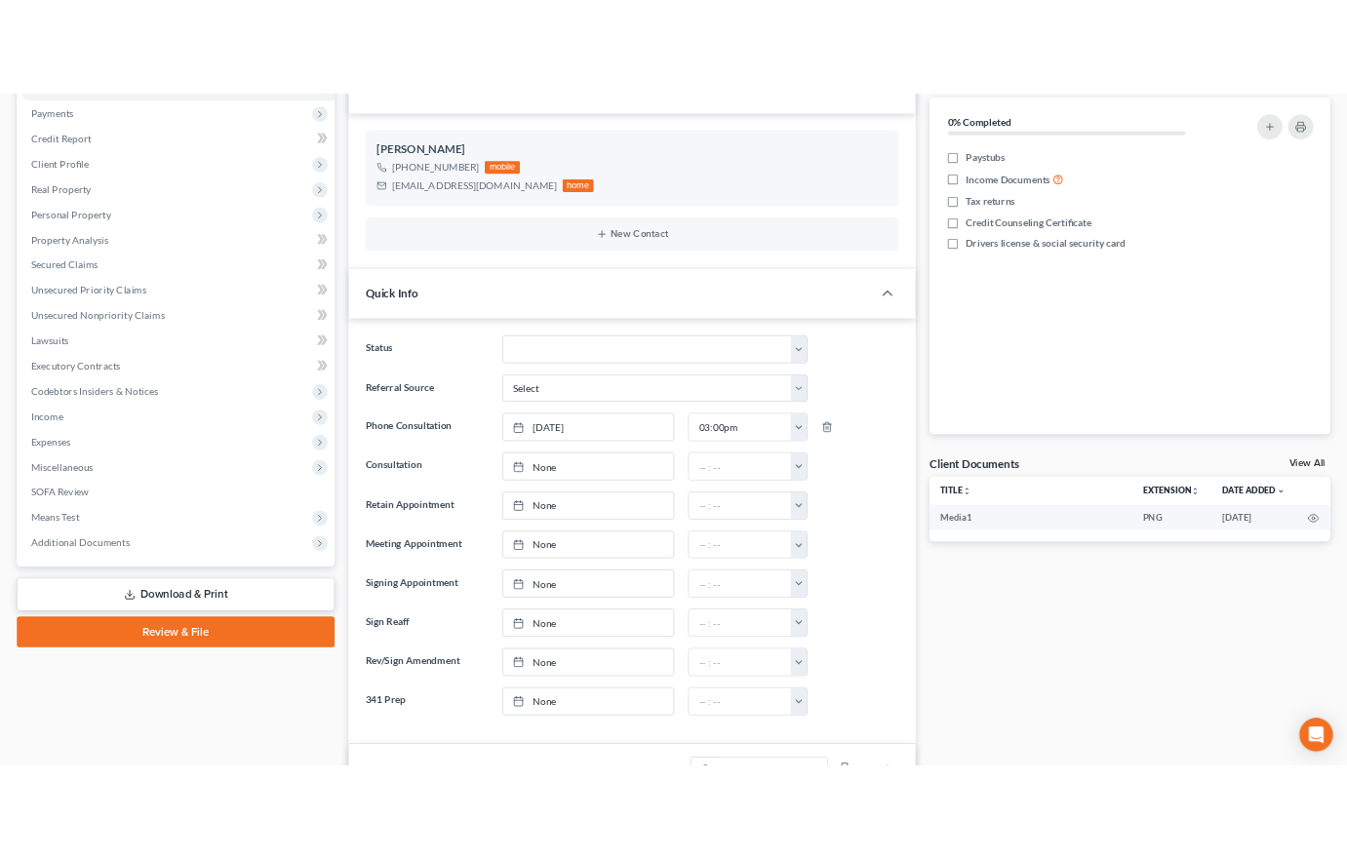
scroll to position [0, 0]
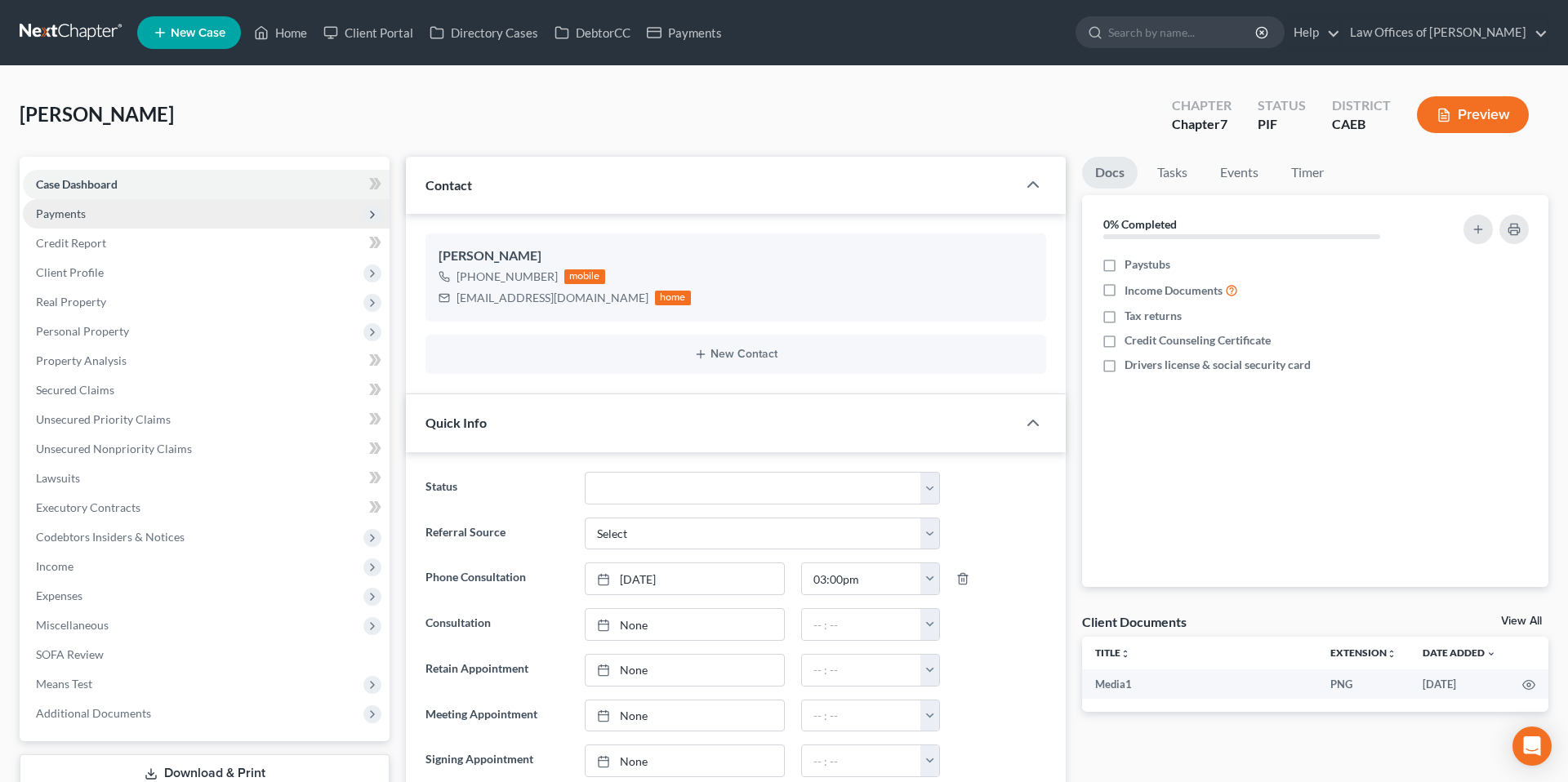
click at [92, 215] on span "Payments" at bounding box center [206, 214] width 367 height 29
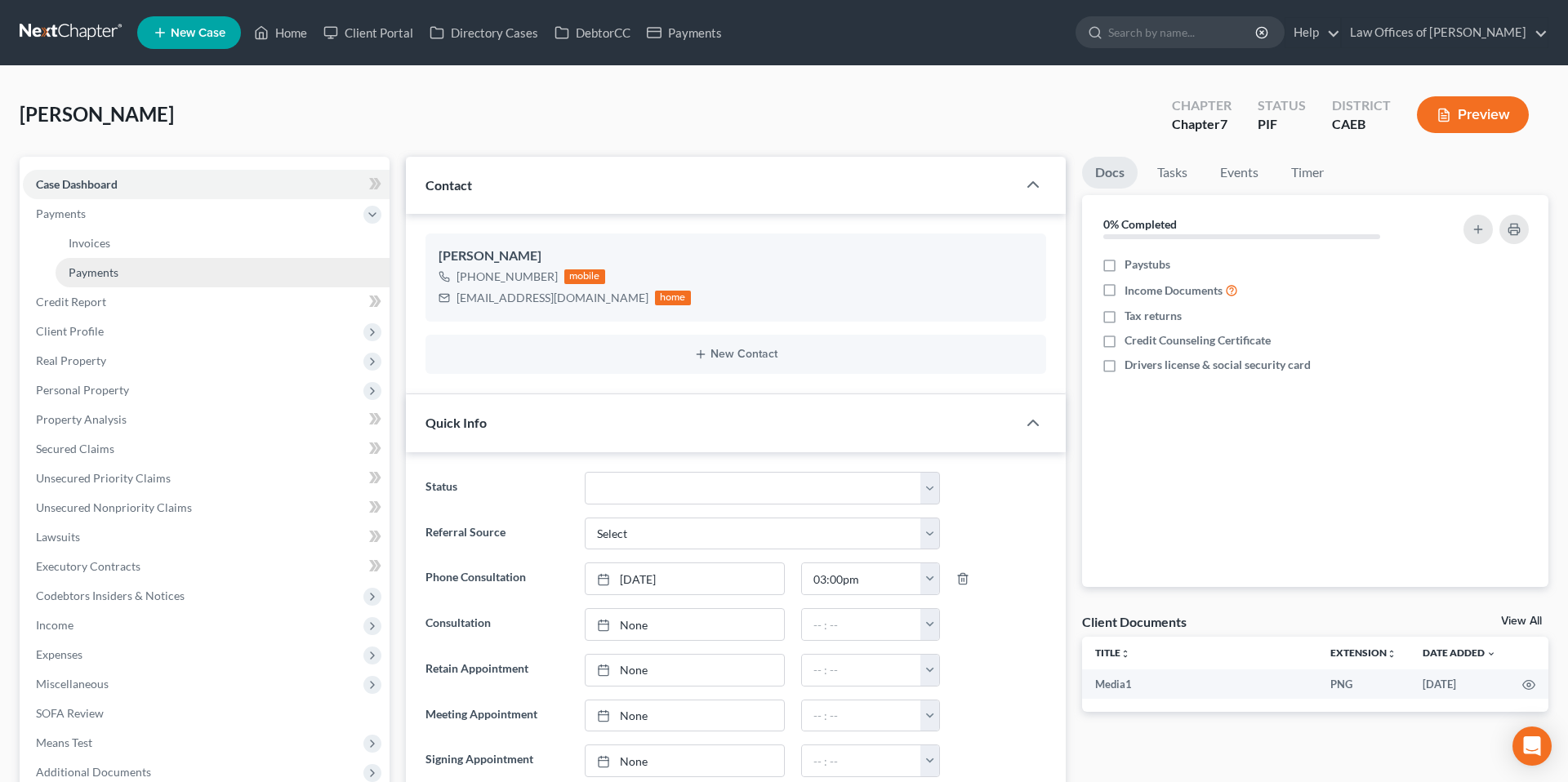
click at [125, 276] on link "Payments" at bounding box center [222, 272] width 334 height 29
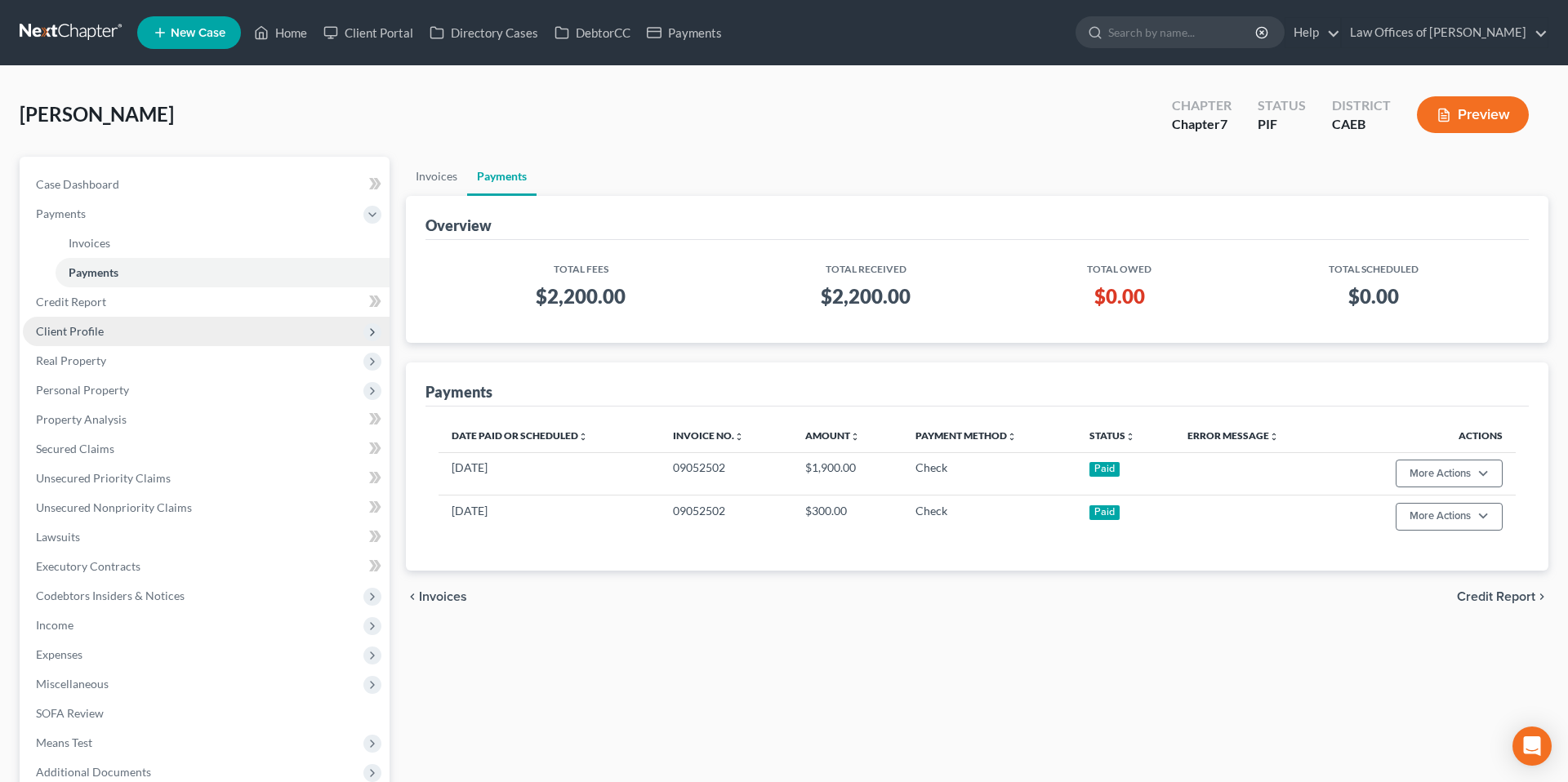
click at [90, 336] on span "Client Profile" at bounding box center [70, 331] width 68 height 14
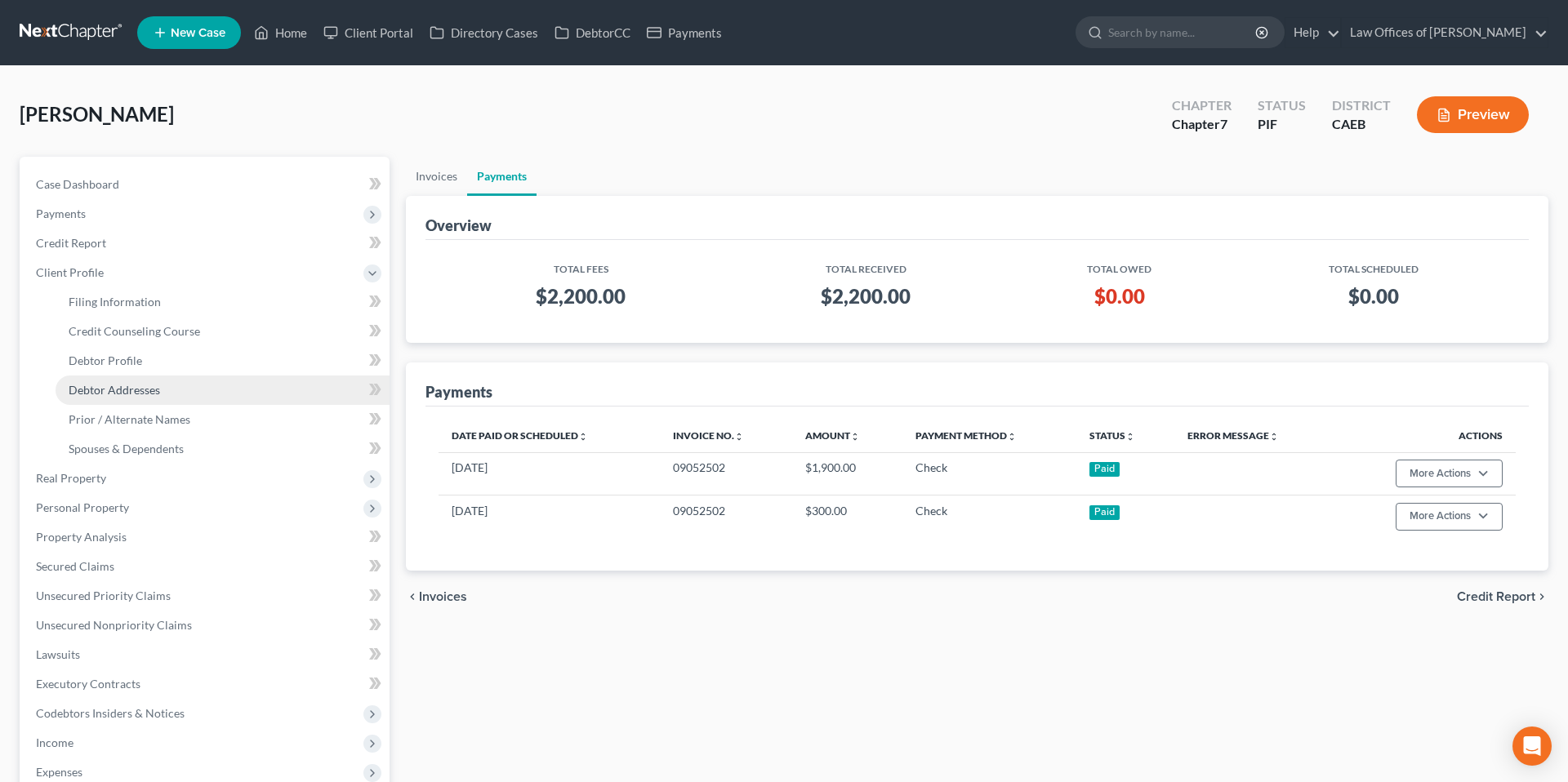
click at [138, 389] on span "Debtor Addresses" at bounding box center [114, 389] width 91 height 14
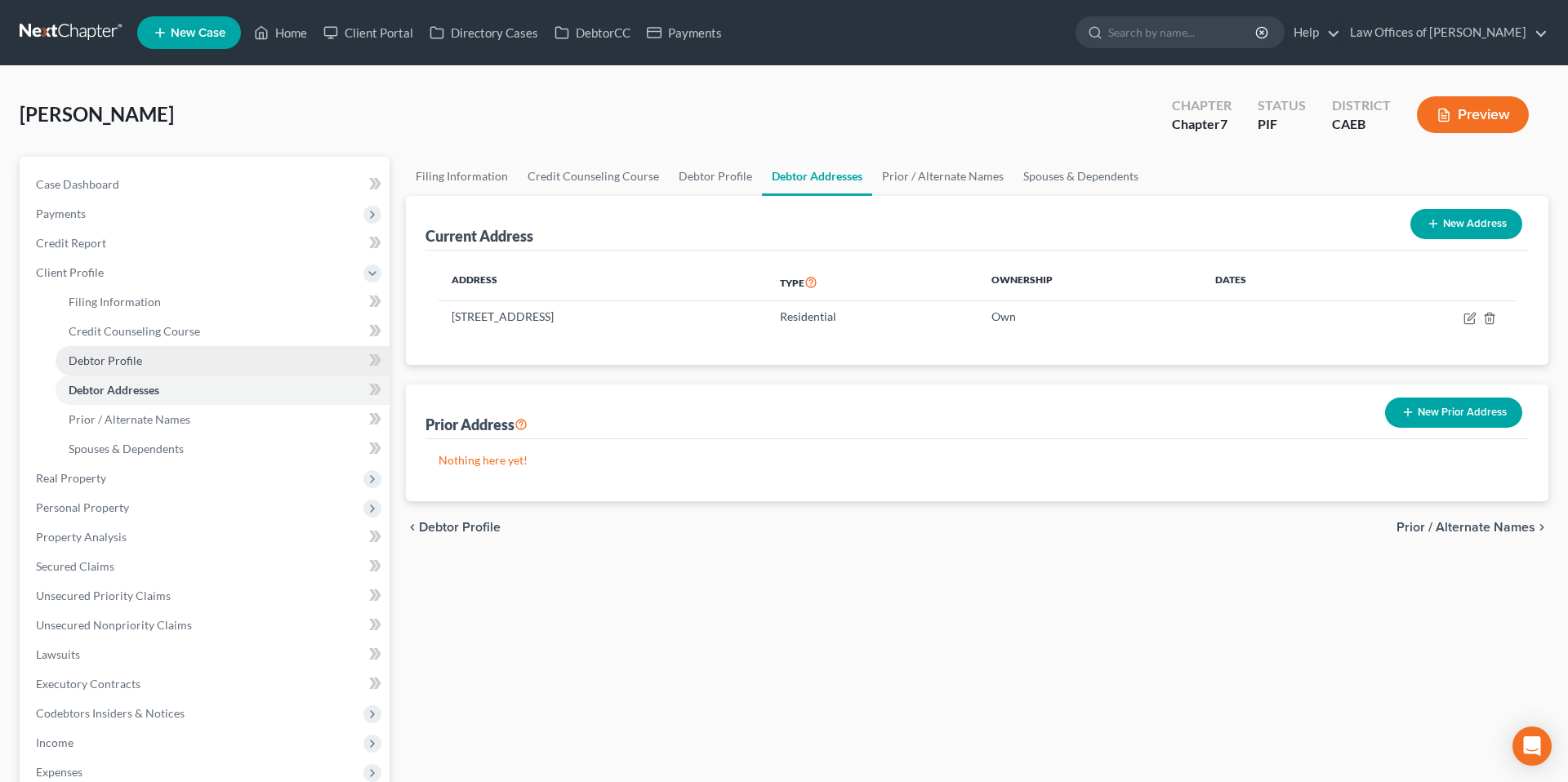
click at [118, 356] on span "Debtor Profile" at bounding box center [106, 360] width 74 height 14
select select "1"
select select "3"
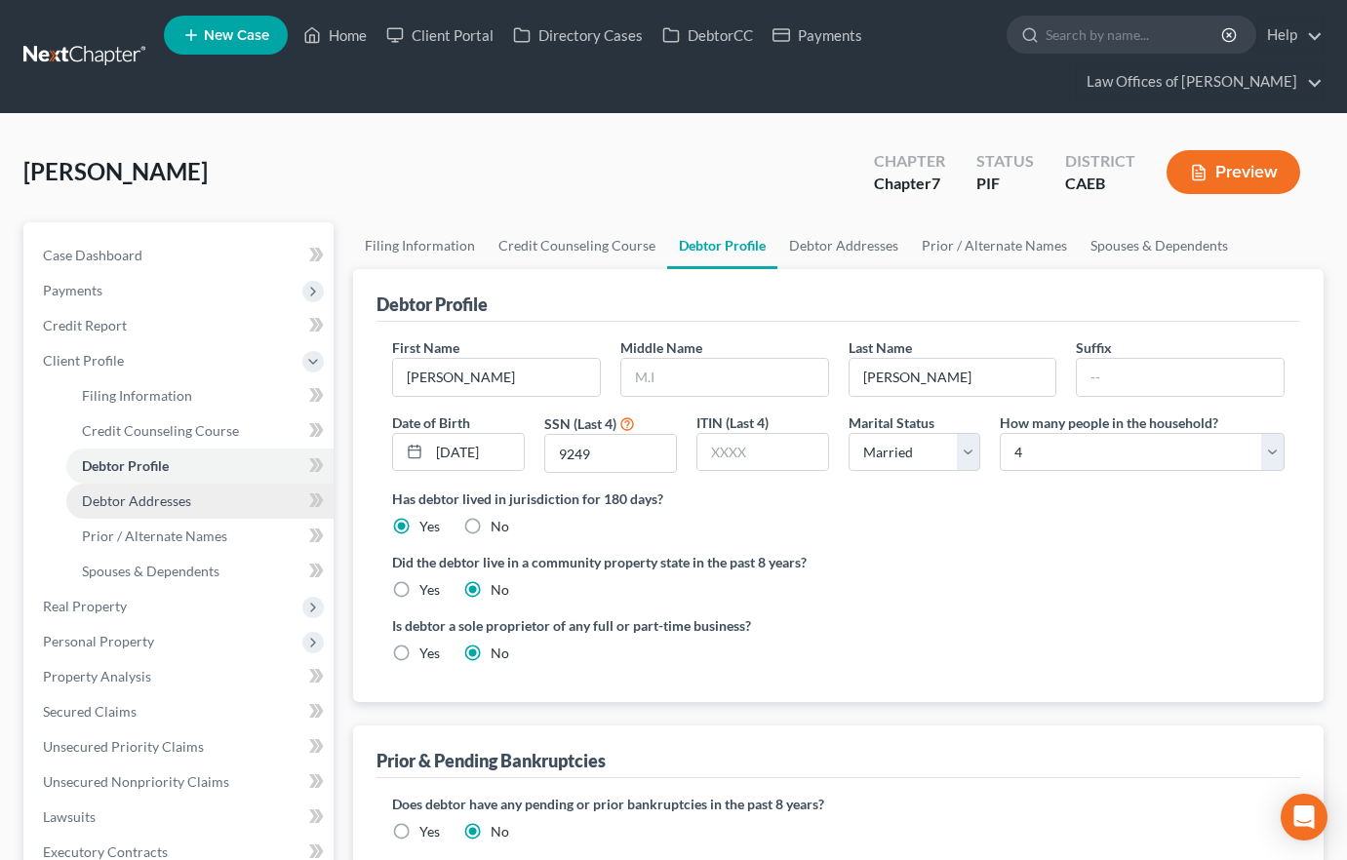
click at [185, 497] on span "Debtor Addresses" at bounding box center [136, 500] width 109 height 17
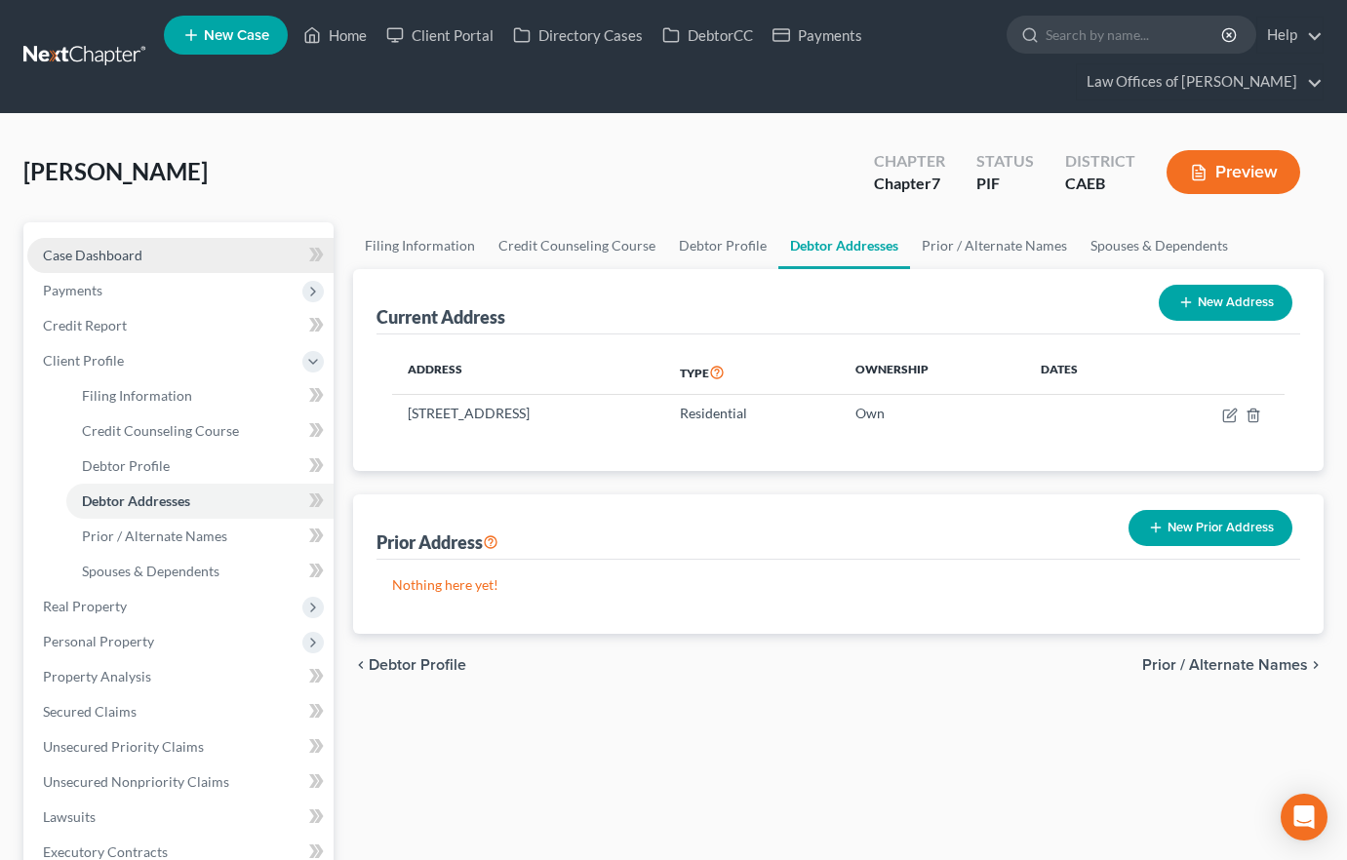
click at [124, 257] on span "Case Dashboard" at bounding box center [92, 255] width 99 height 17
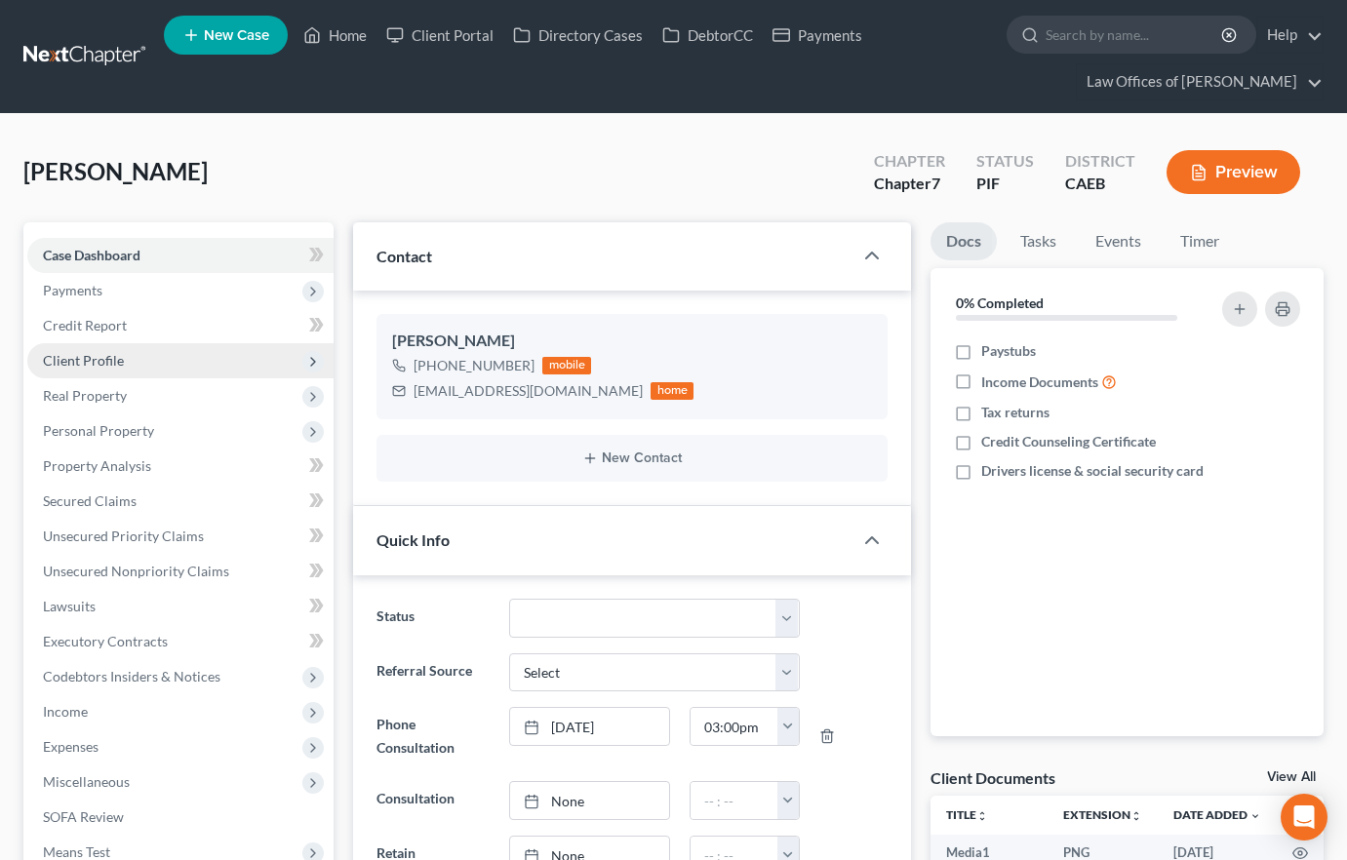
click at [112, 348] on span "Client Profile" at bounding box center [180, 360] width 306 height 35
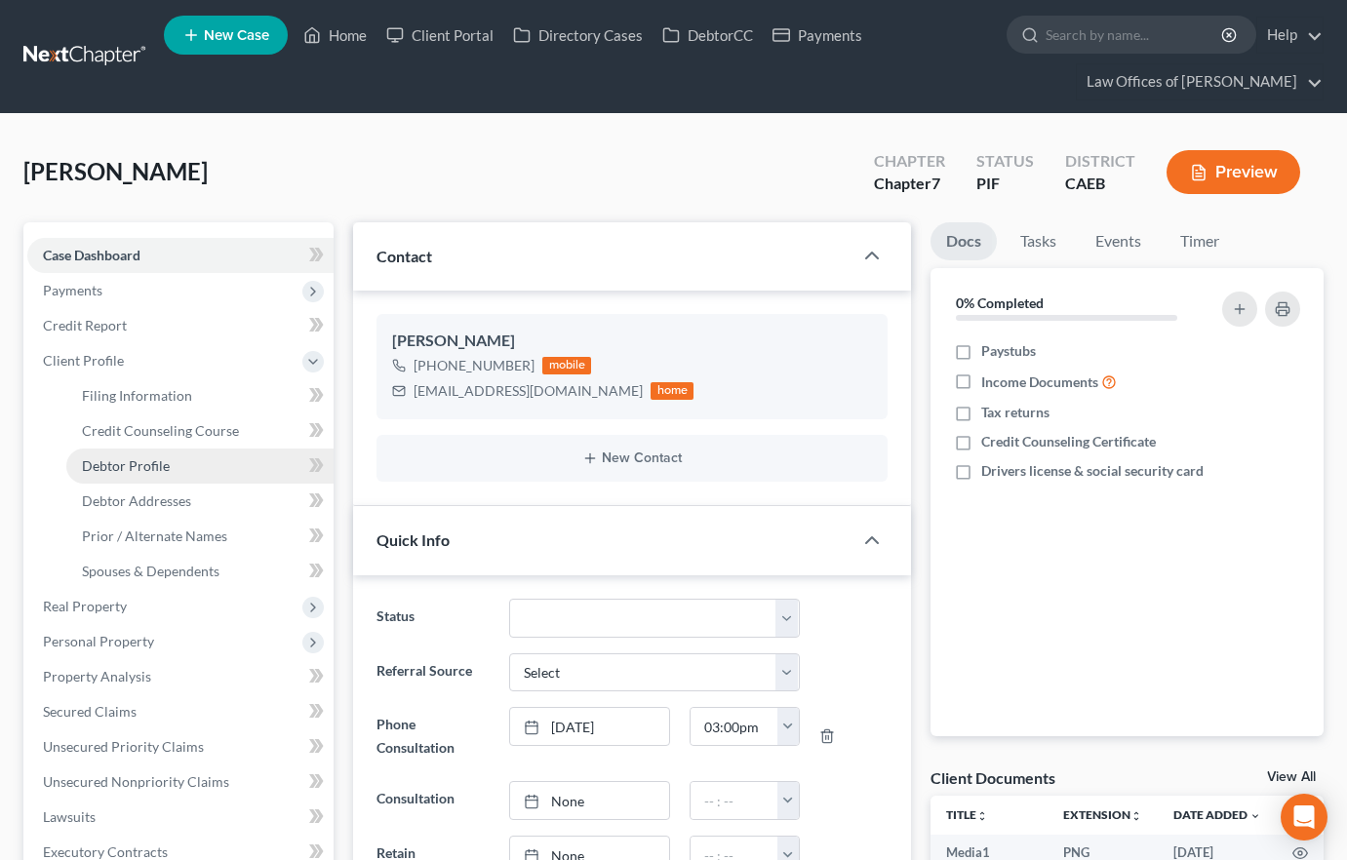
click at [187, 478] on link "Debtor Profile" at bounding box center [199, 466] width 267 height 35
select select "1"
select select "3"
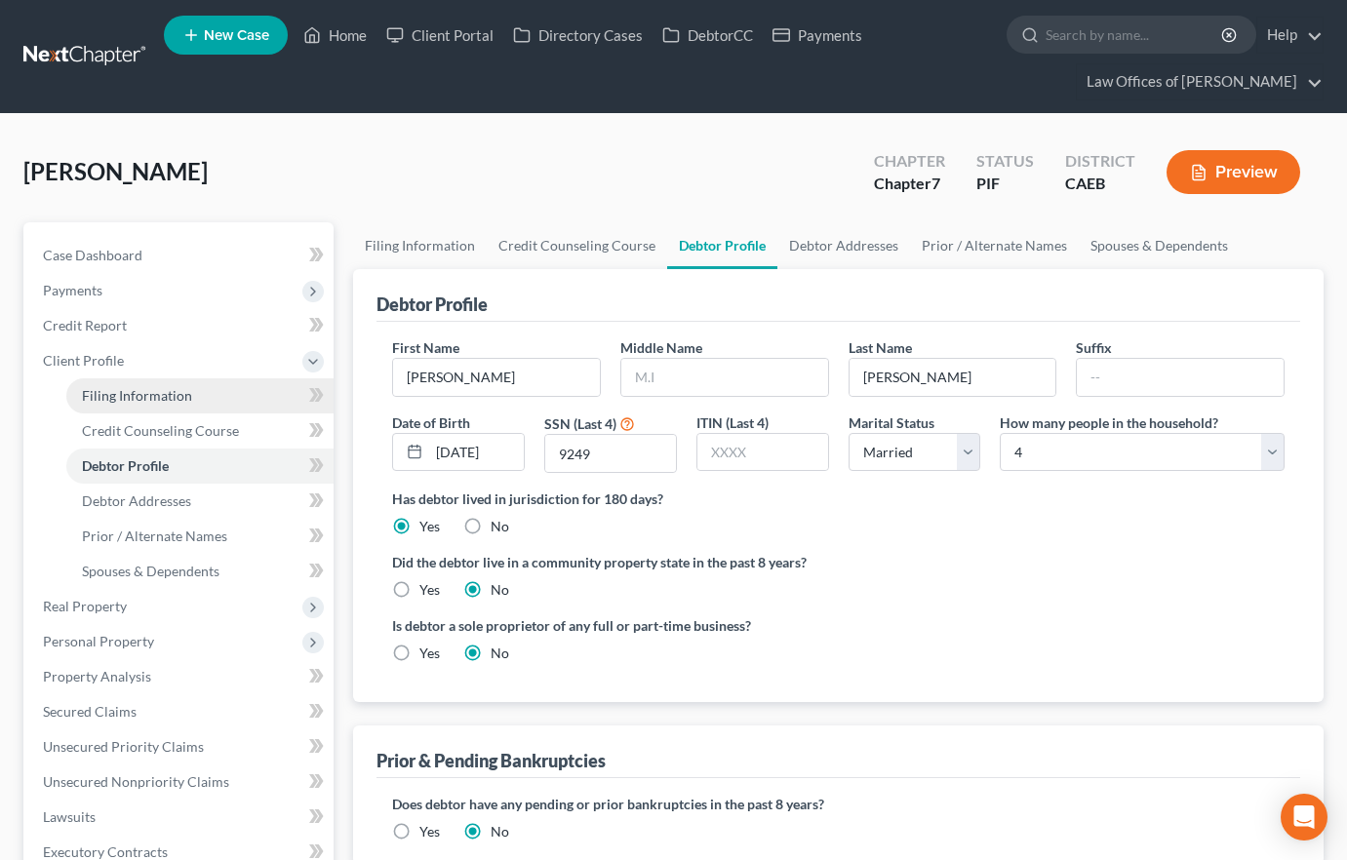
click at [137, 393] on span "Filing Information" at bounding box center [137, 395] width 110 height 17
select select "1"
select select "0"
select select "4"
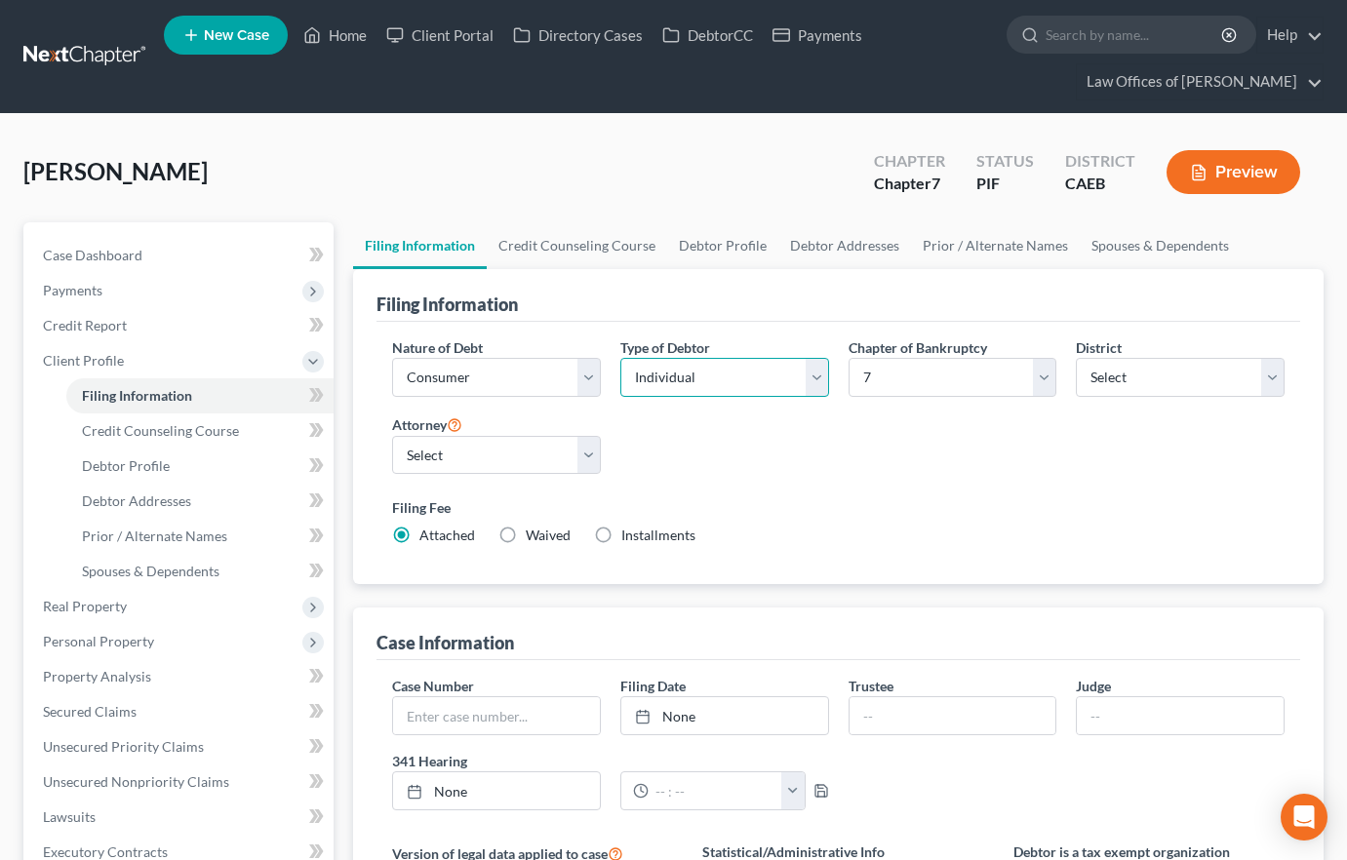
click at [725, 377] on select "Select Individual Joint" at bounding box center [724, 377] width 209 height 39
select select "1"
click at [620, 397] on select "Select Individual Joint" at bounding box center [724, 377] width 209 height 39
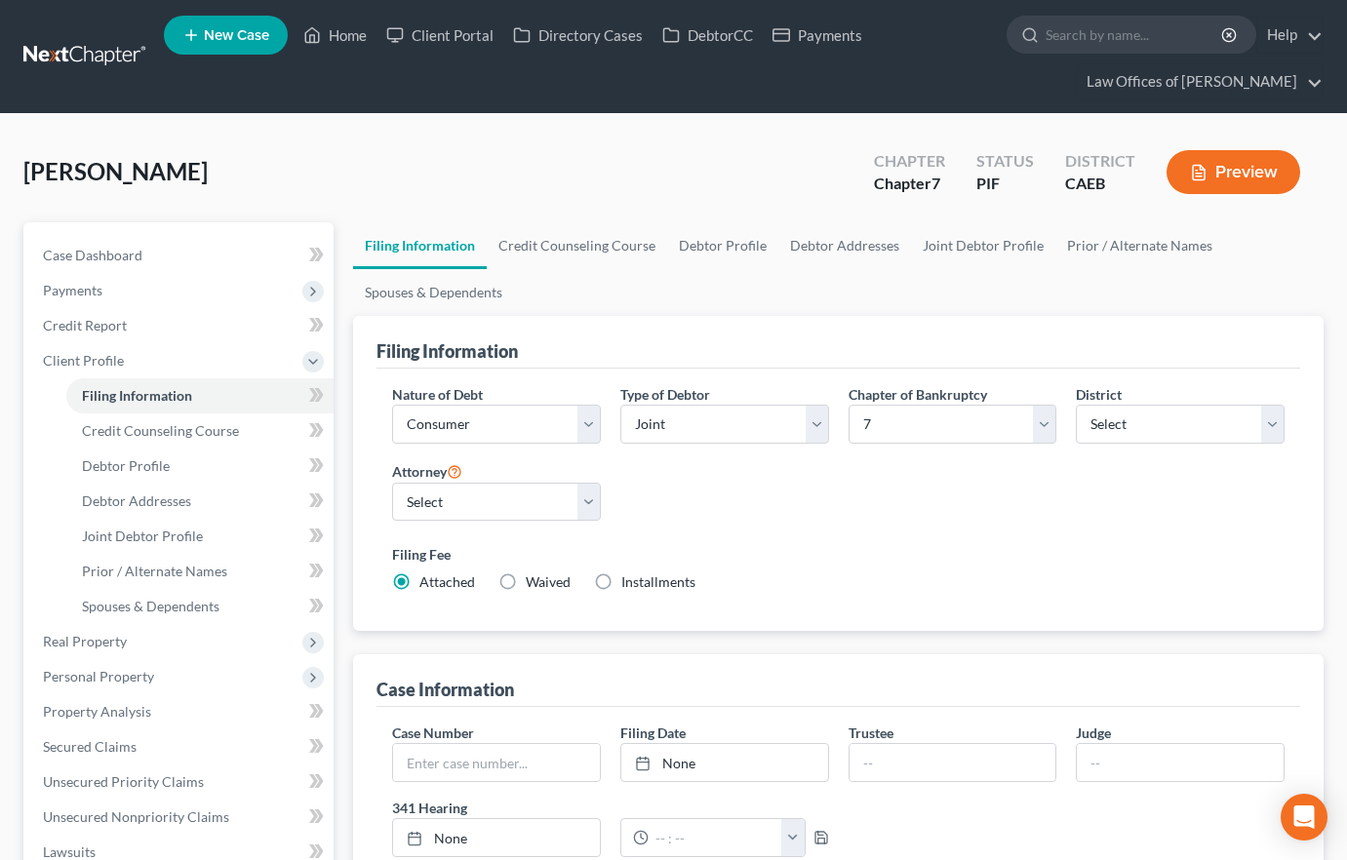
click at [621, 581] on label "Installments Installments" at bounding box center [658, 582] width 74 height 20
click at [629, 581] on input "Installments Installments" at bounding box center [635, 578] width 13 height 13
radio input "true"
radio input "false"
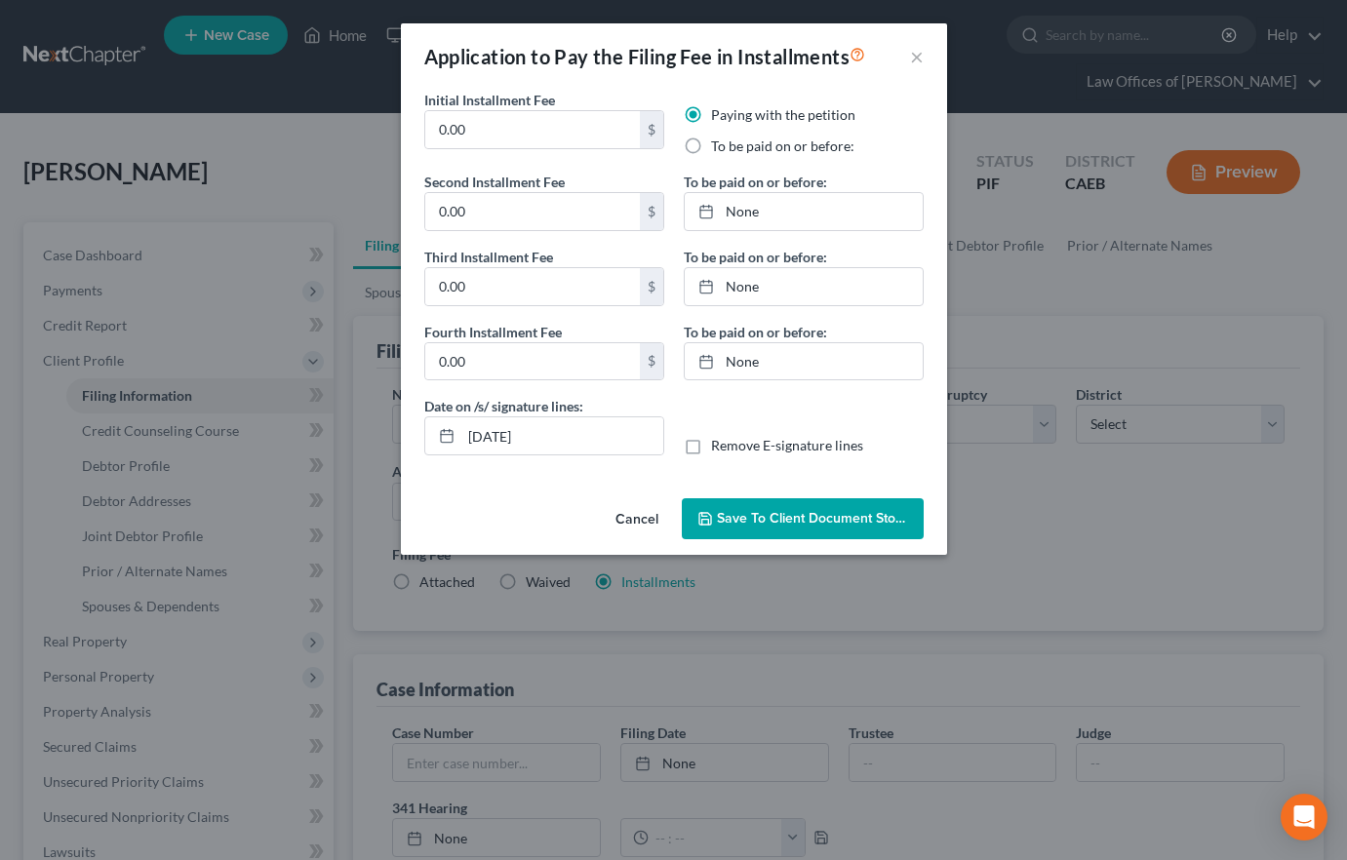
drag, startPoint x: 628, startPoint y: 517, endPoint x: 725, endPoint y: 528, distance: 97.1
click at [628, 517] on button "Cancel" at bounding box center [637, 519] width 74 height 39
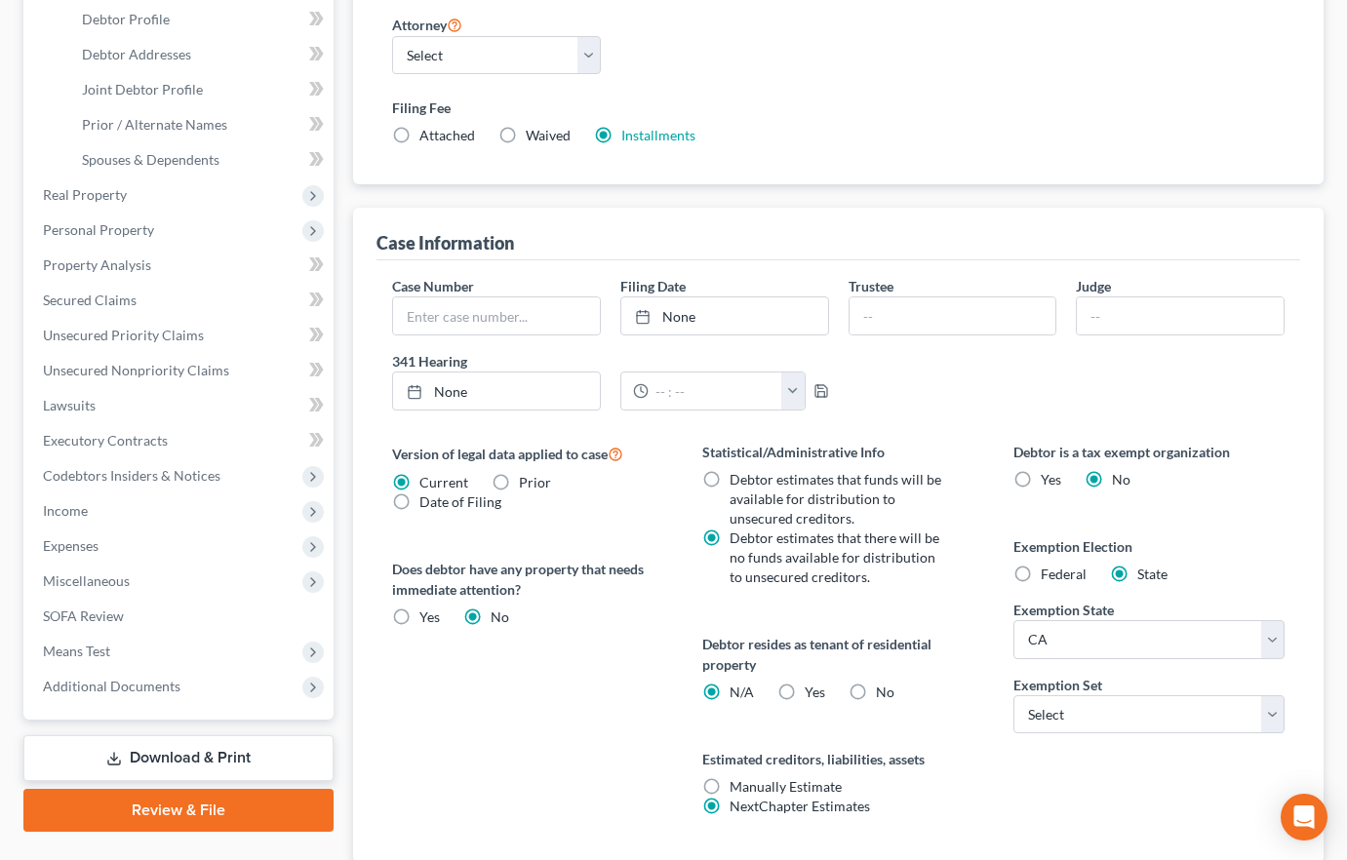
scroll to position [448, 0]
click at [1063, 710] on select "Select 703 704" at bounding box center [1148, 713] width 271 height 39
select select "1"
click at [1013, 694] on select "Select 703 704" at bounding box center [1148, 713] width 271 height 39
click at [804, 686] on label "Yes Yes" at bounding box center [814, 692] width 20 height 20
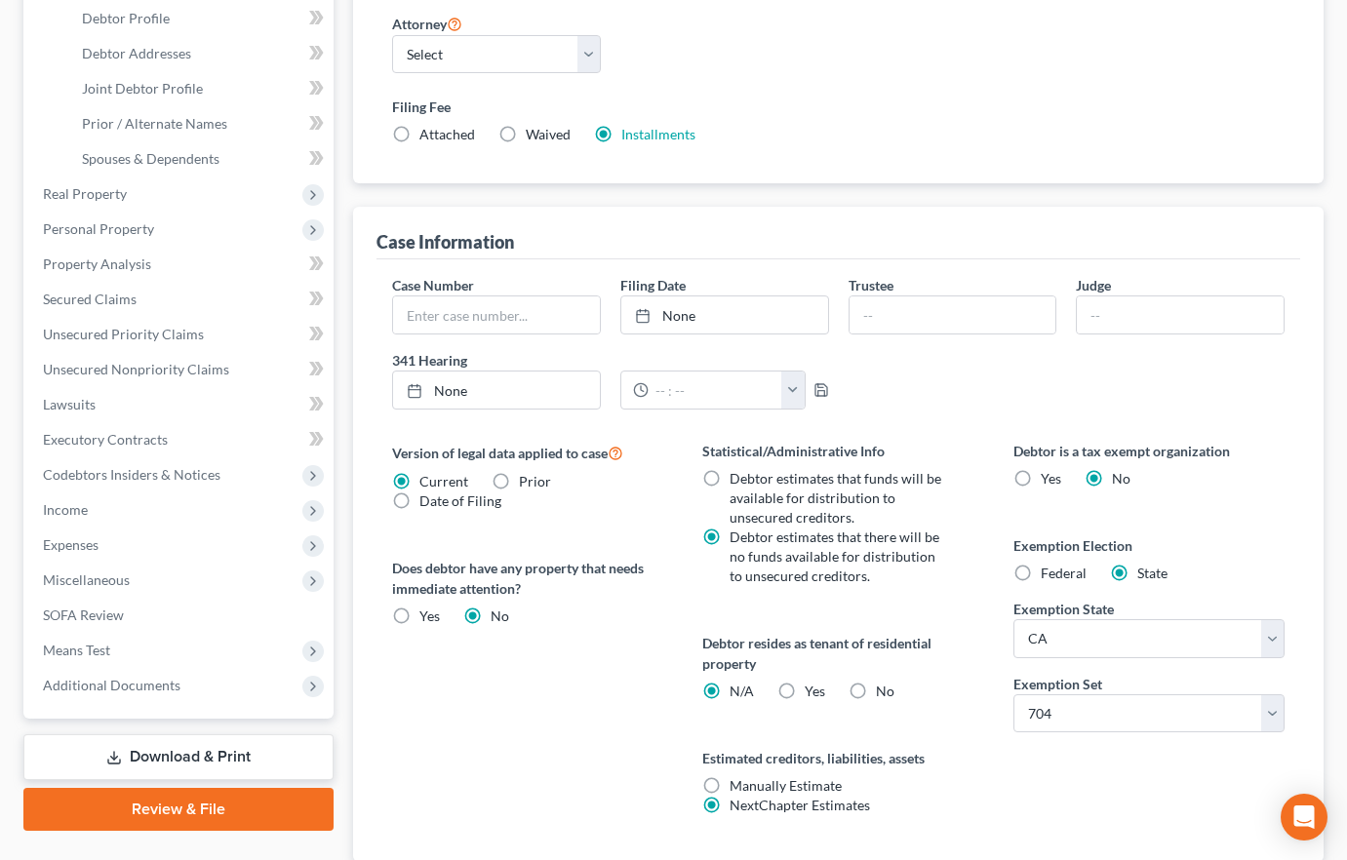
click at [812, 686] on input "Yes Yes" at bounding box center [818, 688] width 13 height 13
radio input "true"
radio input "false"
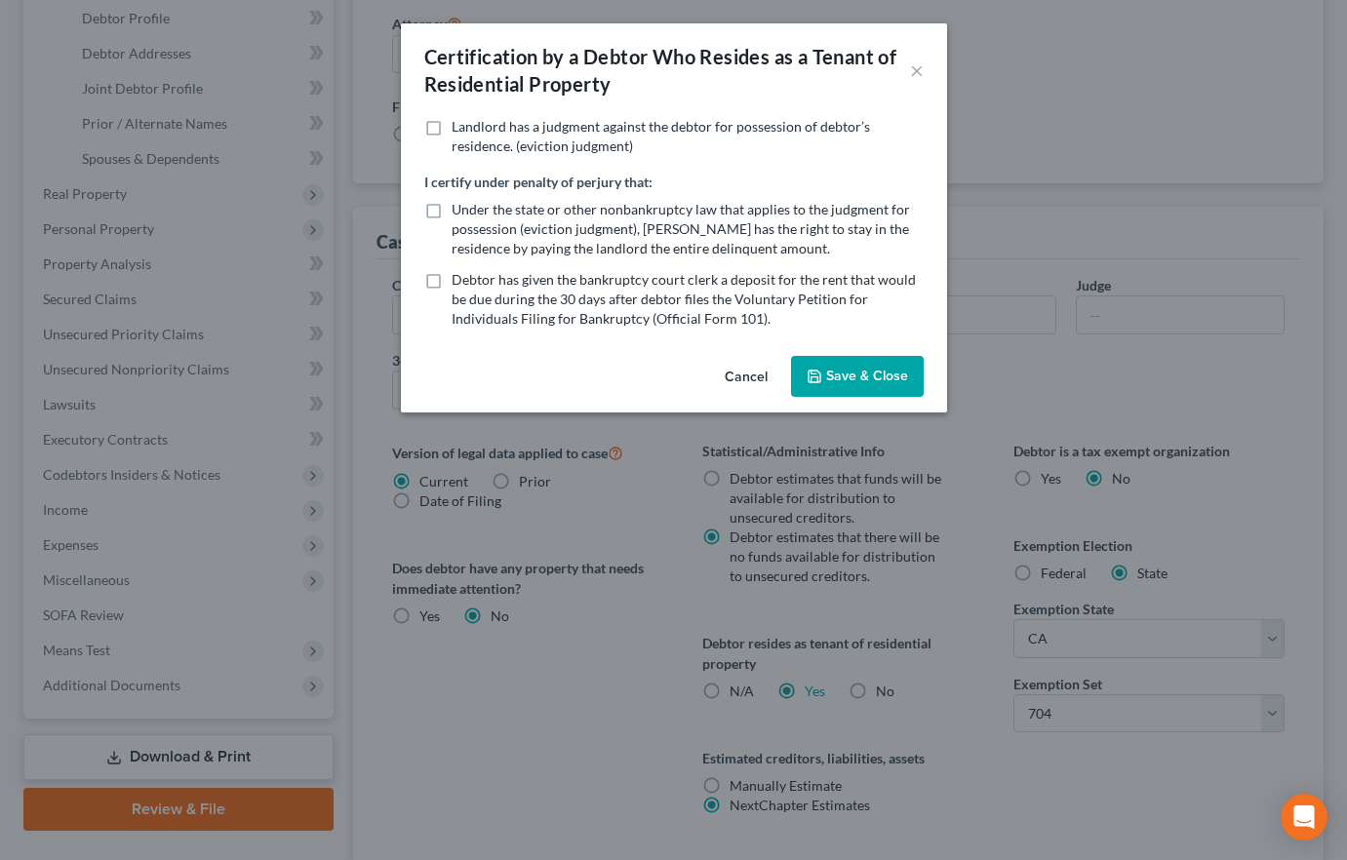
click at [753, 376] on button "Cancel" at bounding box center [746, 377] width 74 height 39
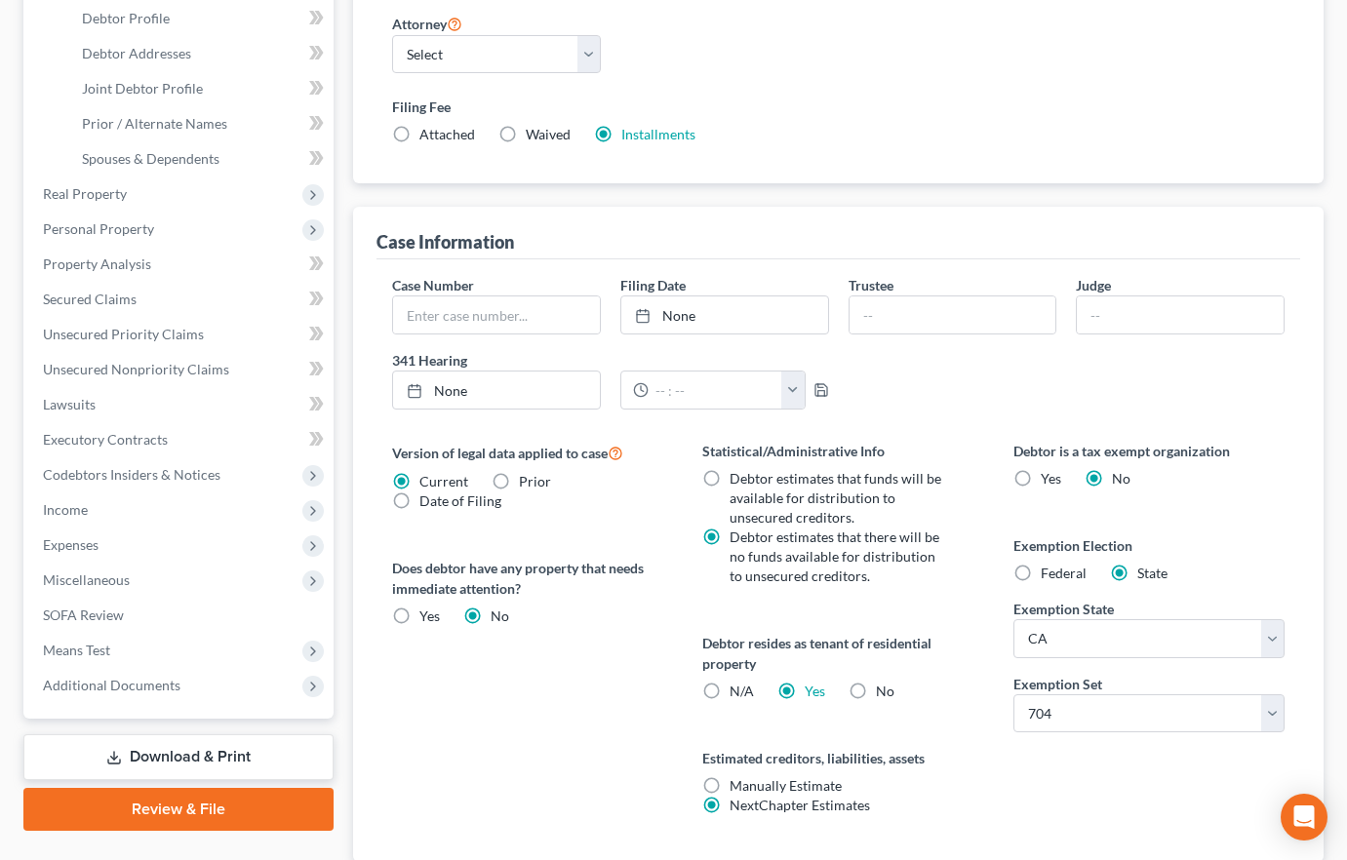
click at [876, 689] on label "No" at bounding box center [885, 692] width 19 height 20
click at [883, 689] on input "No" at bounding box center [889, 688] width 13 height 13
radio input "true"
radio input "false"
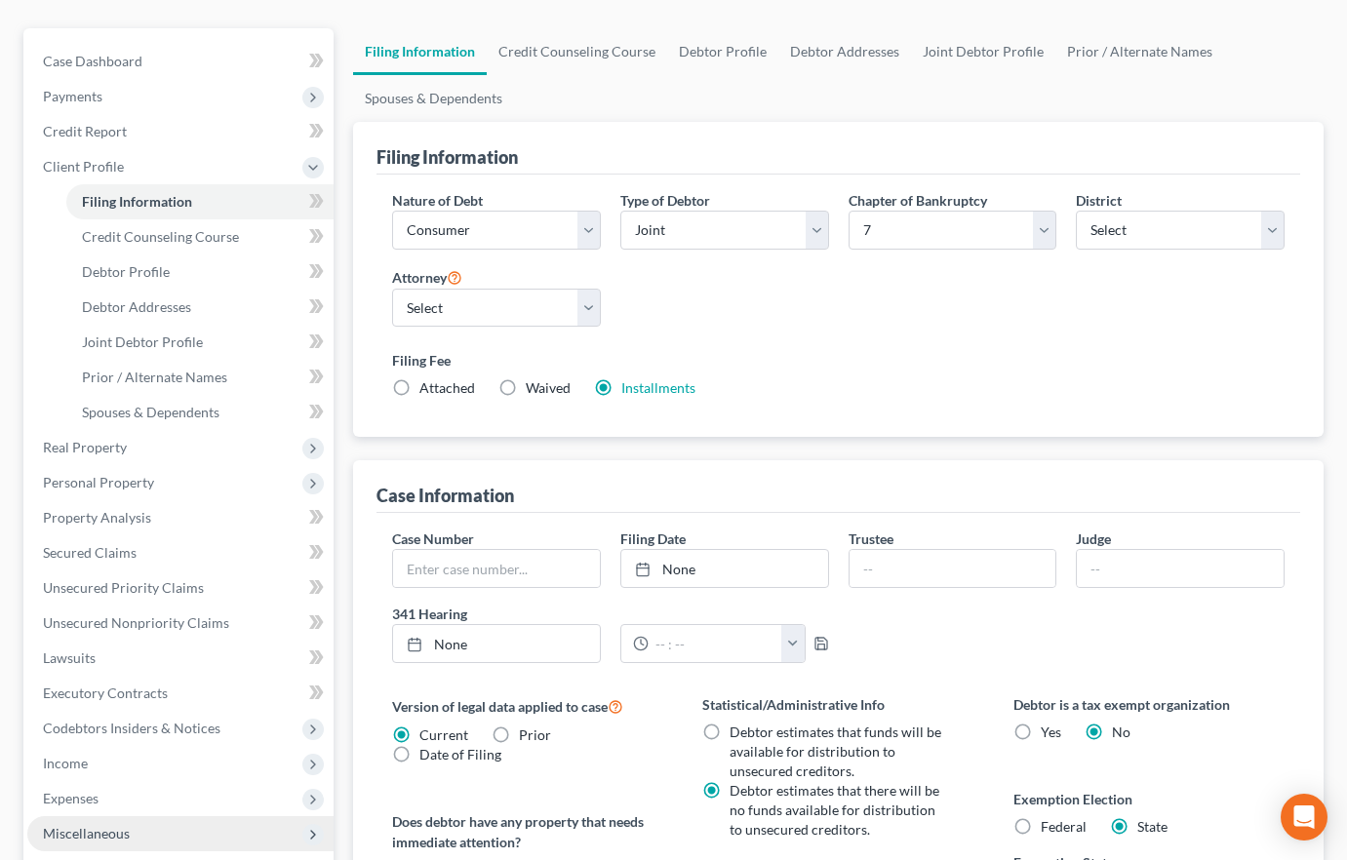
scroll to position [182, 0]
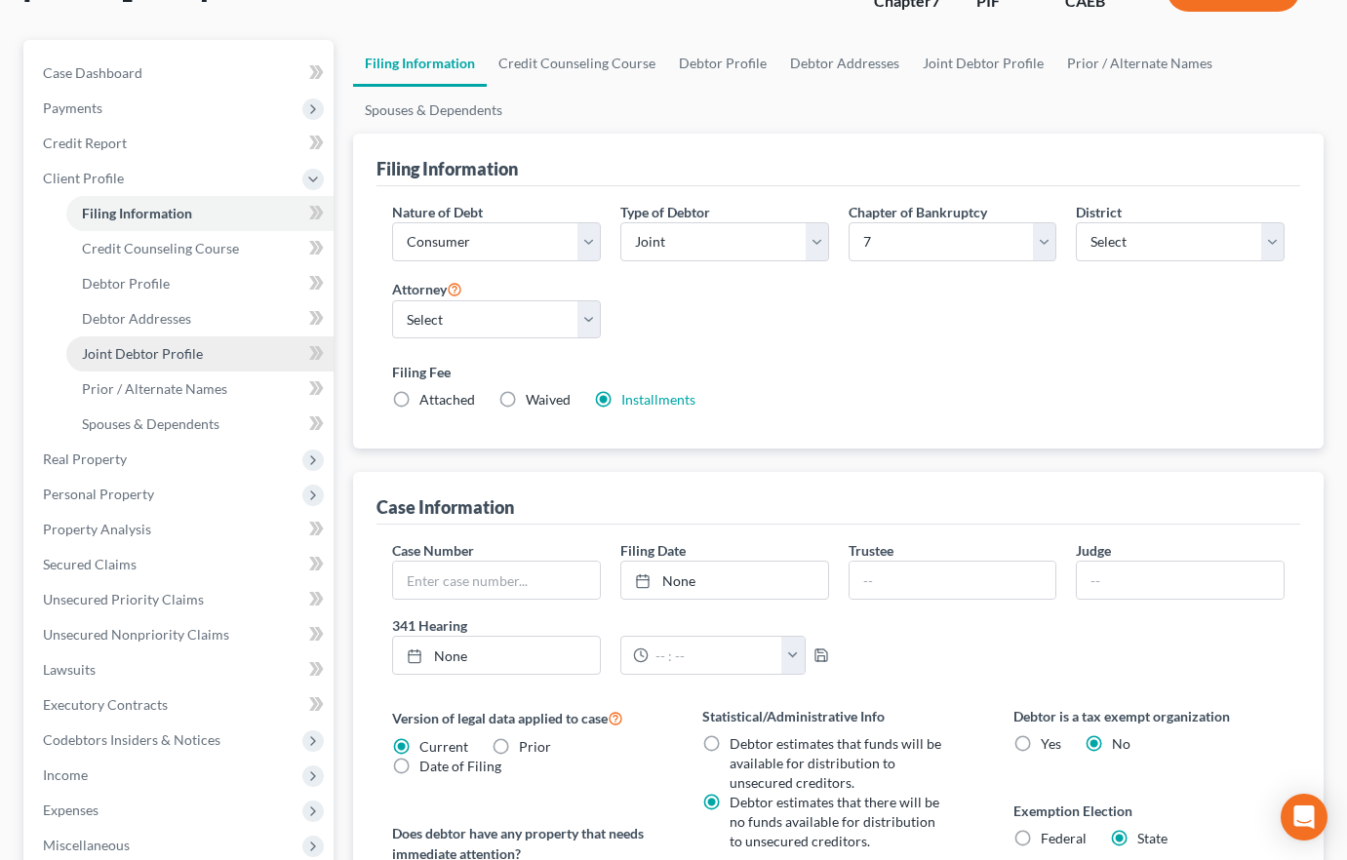
click at [176, 361] on span "Joint Debtor Profile" at bounding box center [142, 353] width 121 height 17
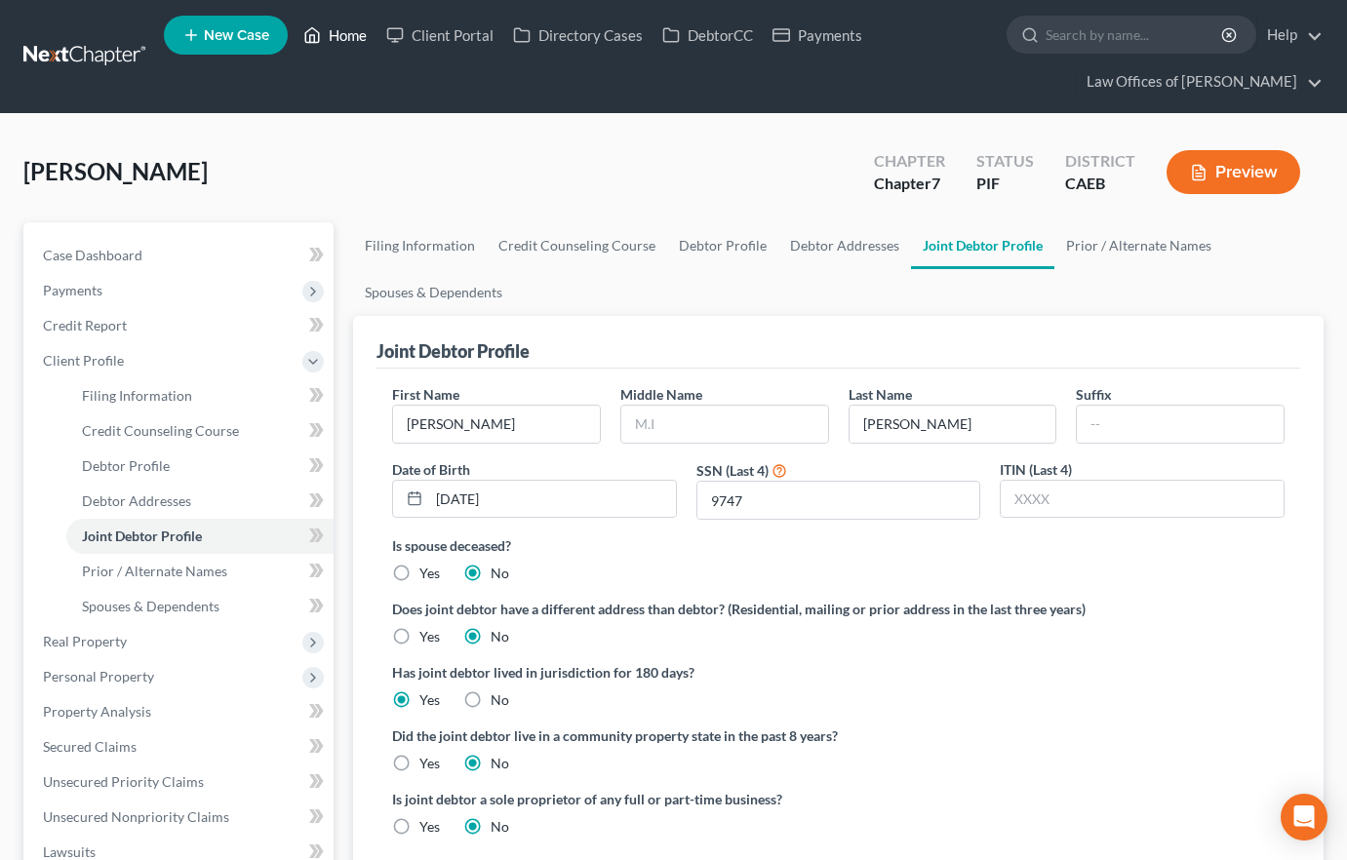
click at [353, 39] on link "Home" at bounding box center [335, 35] width 83 height 35
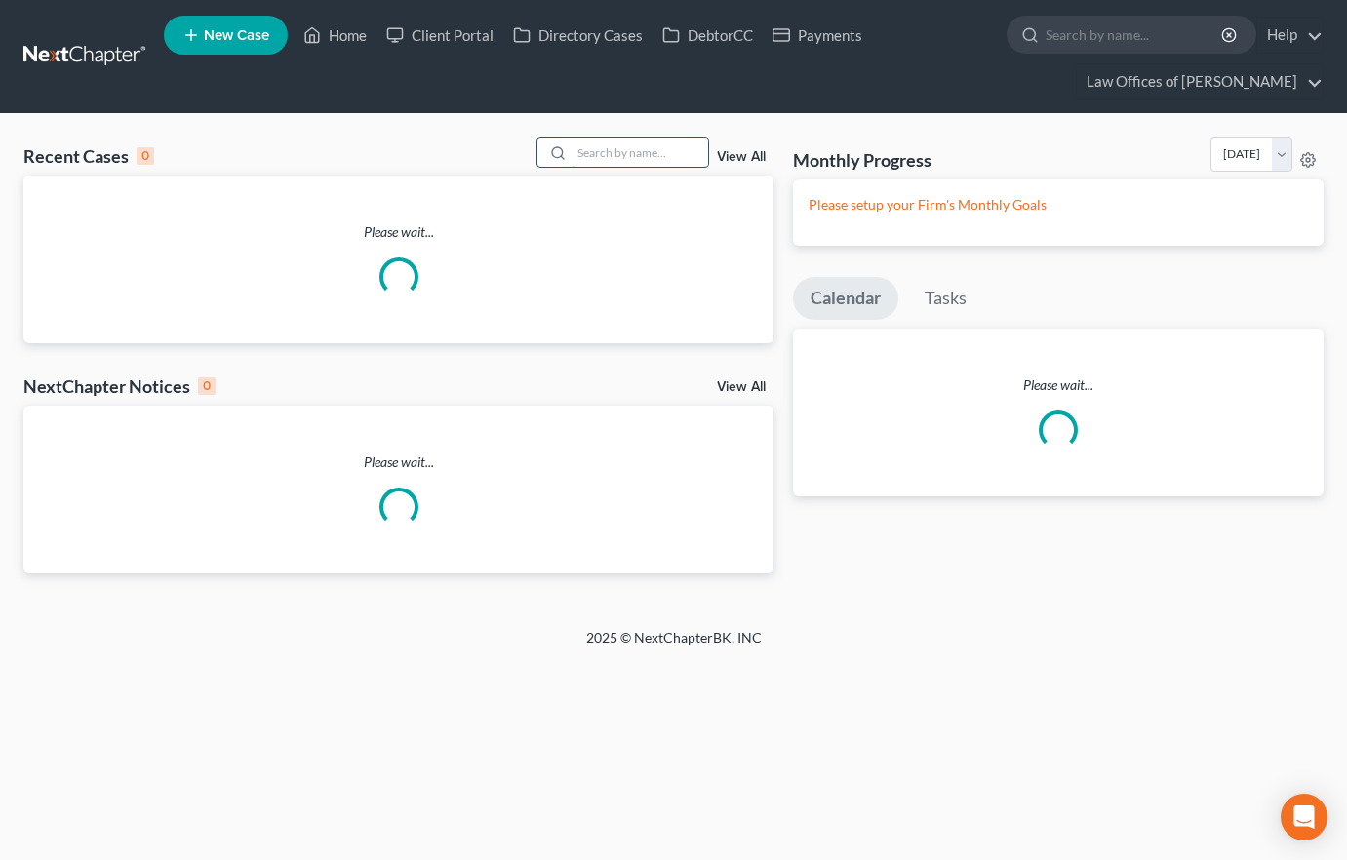
click at [645, 157] on input "search" at bounding box center [639, 152] width 137 height 28
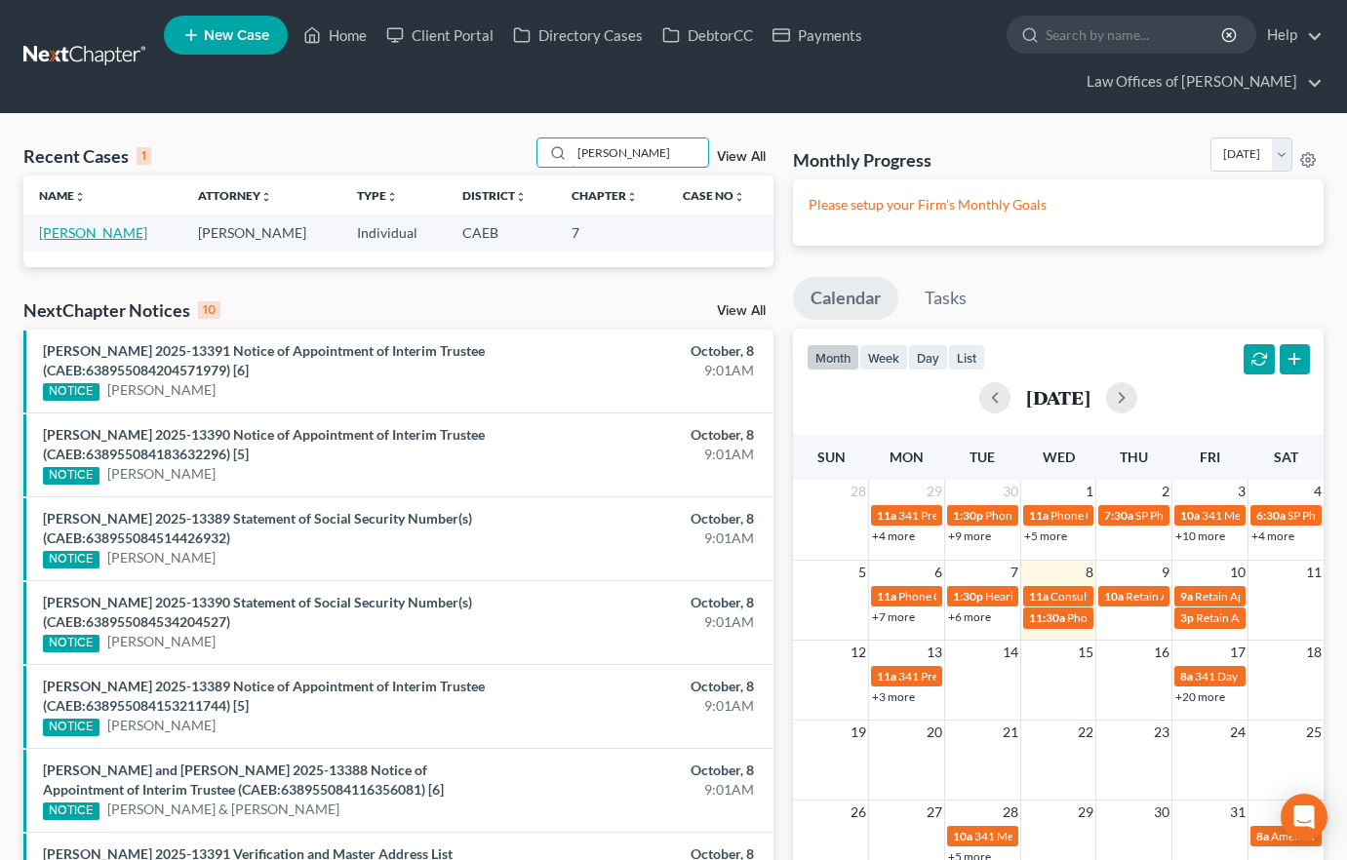
type input "[PERSON_NAME]"
click at [146, 229] on link "[PERSON_NAME]" at bounding box center [93, 232] width 108 height 17
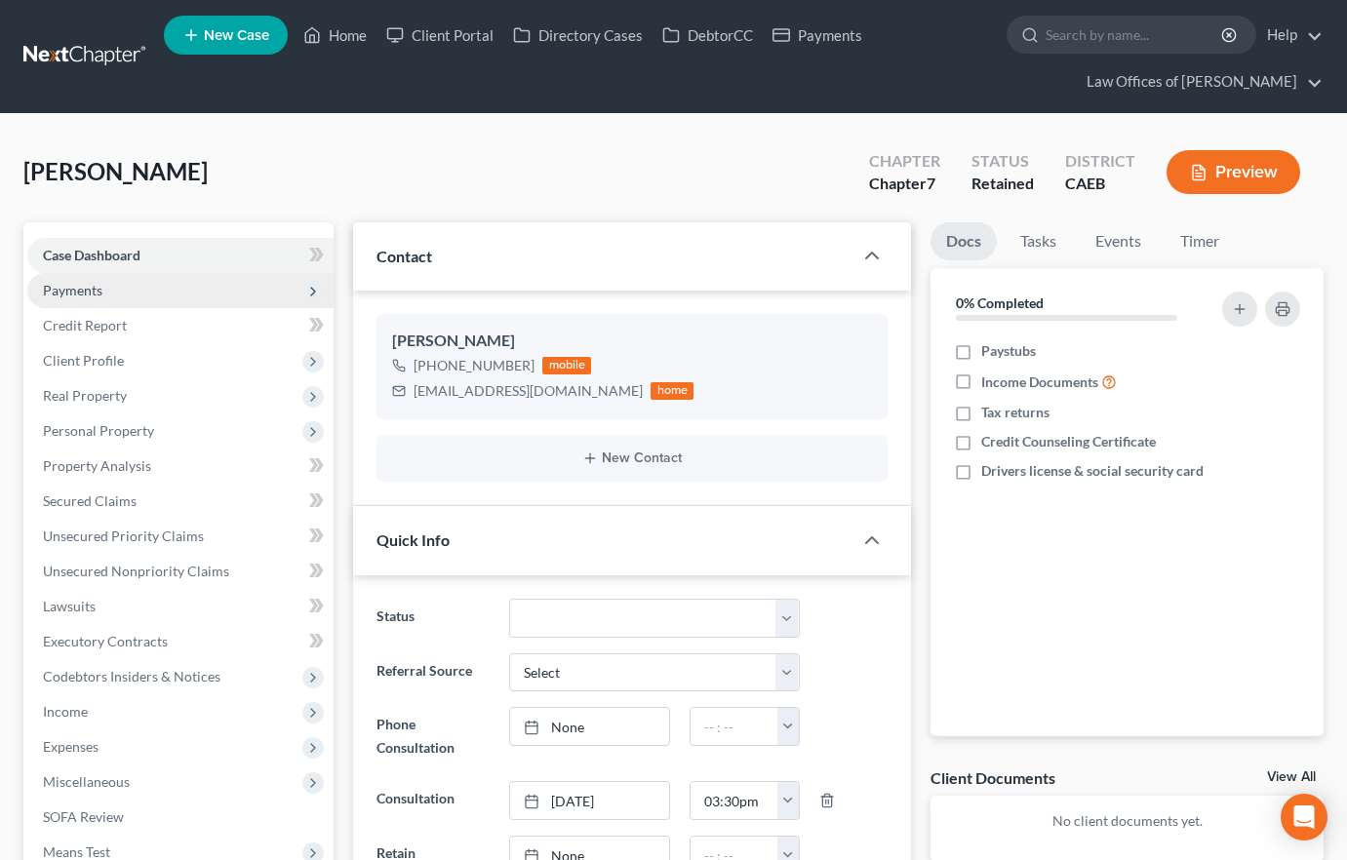
click at [90, 292] on span "Payments" at bounding box center [72, 290] width 59 height 17
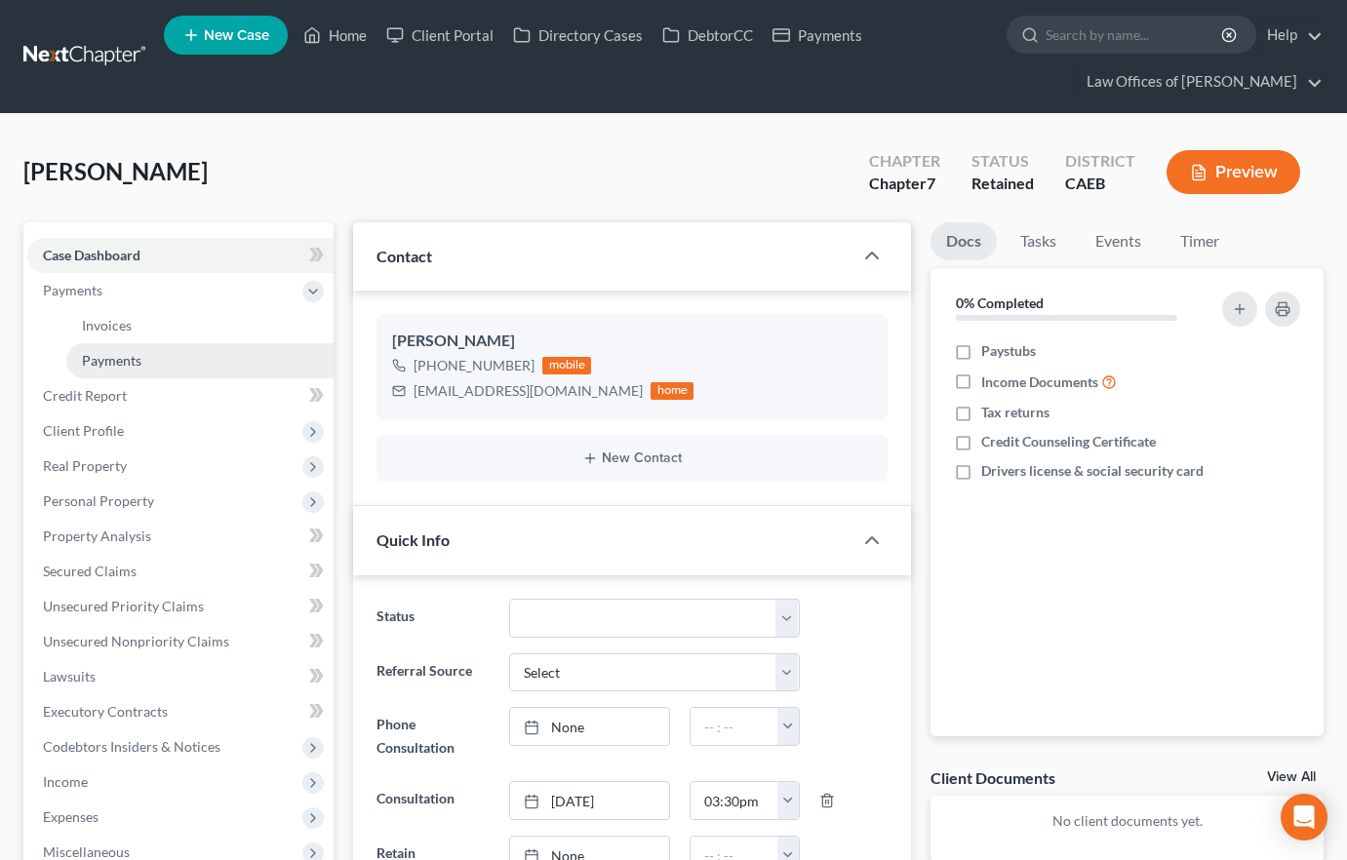
click at [140, 364] on link "Payments" at bounding box center [199, 360] width 267 height 35
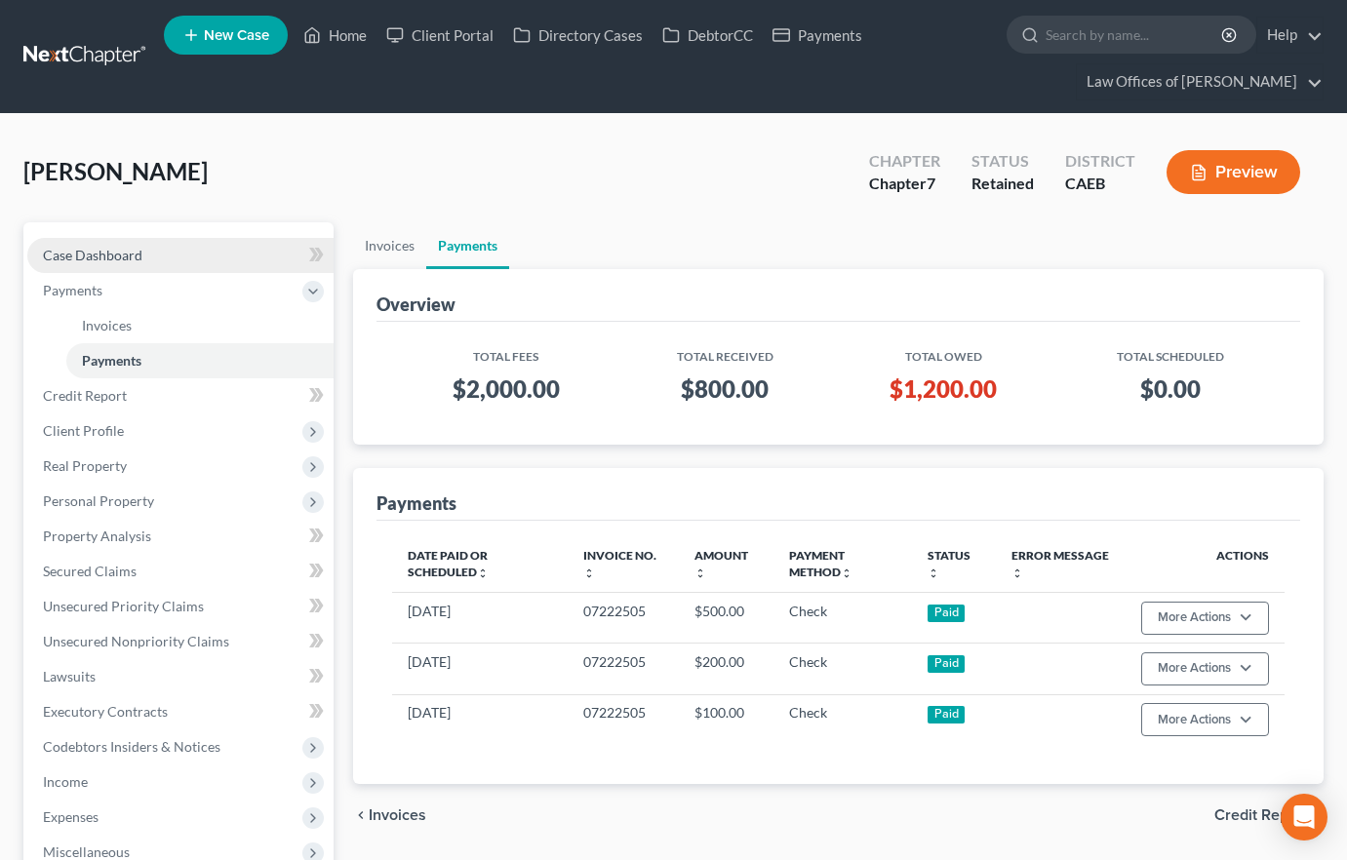
click at [137, 258] on span "Case Dashboard" at bounding box center [92, 255] width 99 height 17
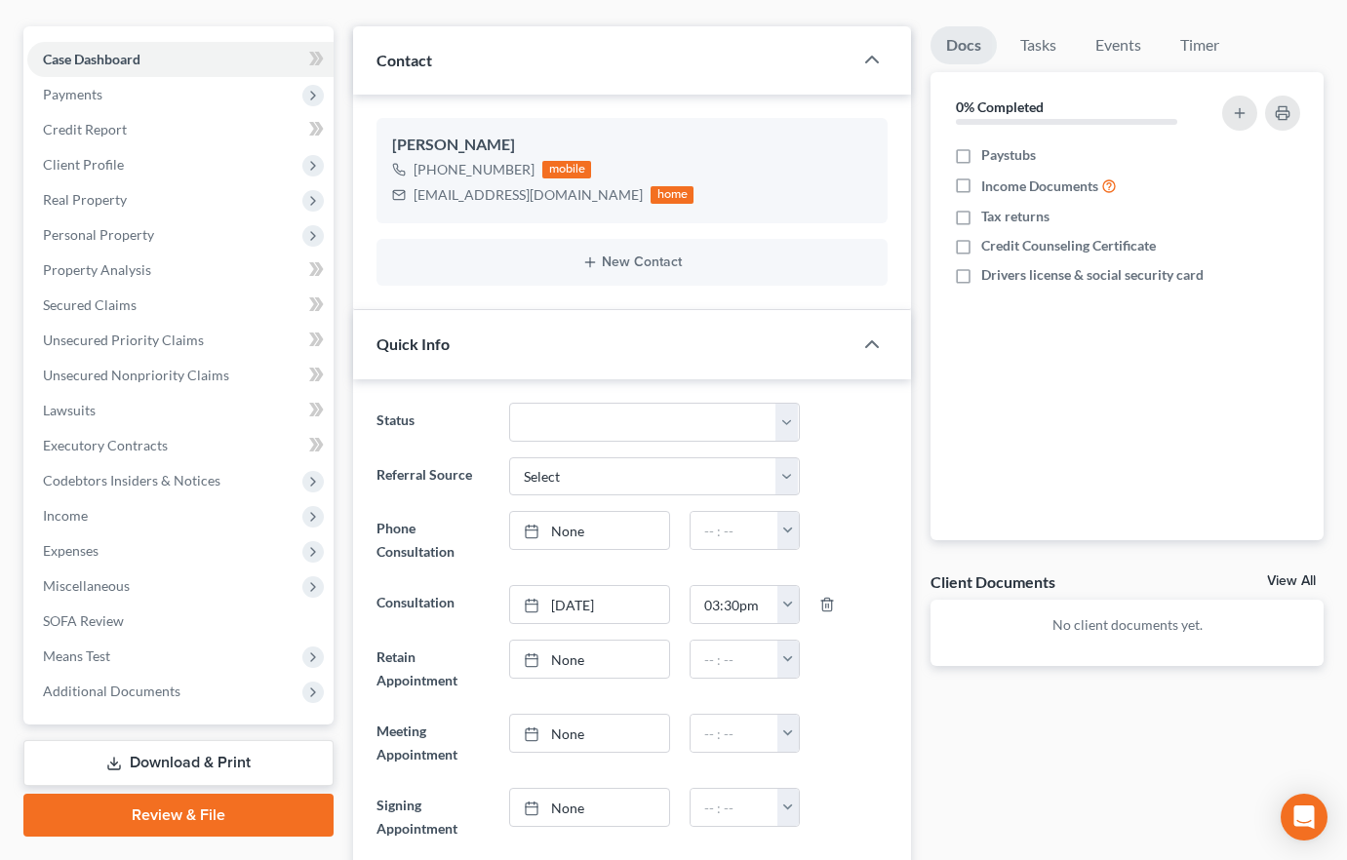
scroll to position [144, 0]
click at [94, 97] on span "Payments" at bounding box center [72, 94] width 59 height 17
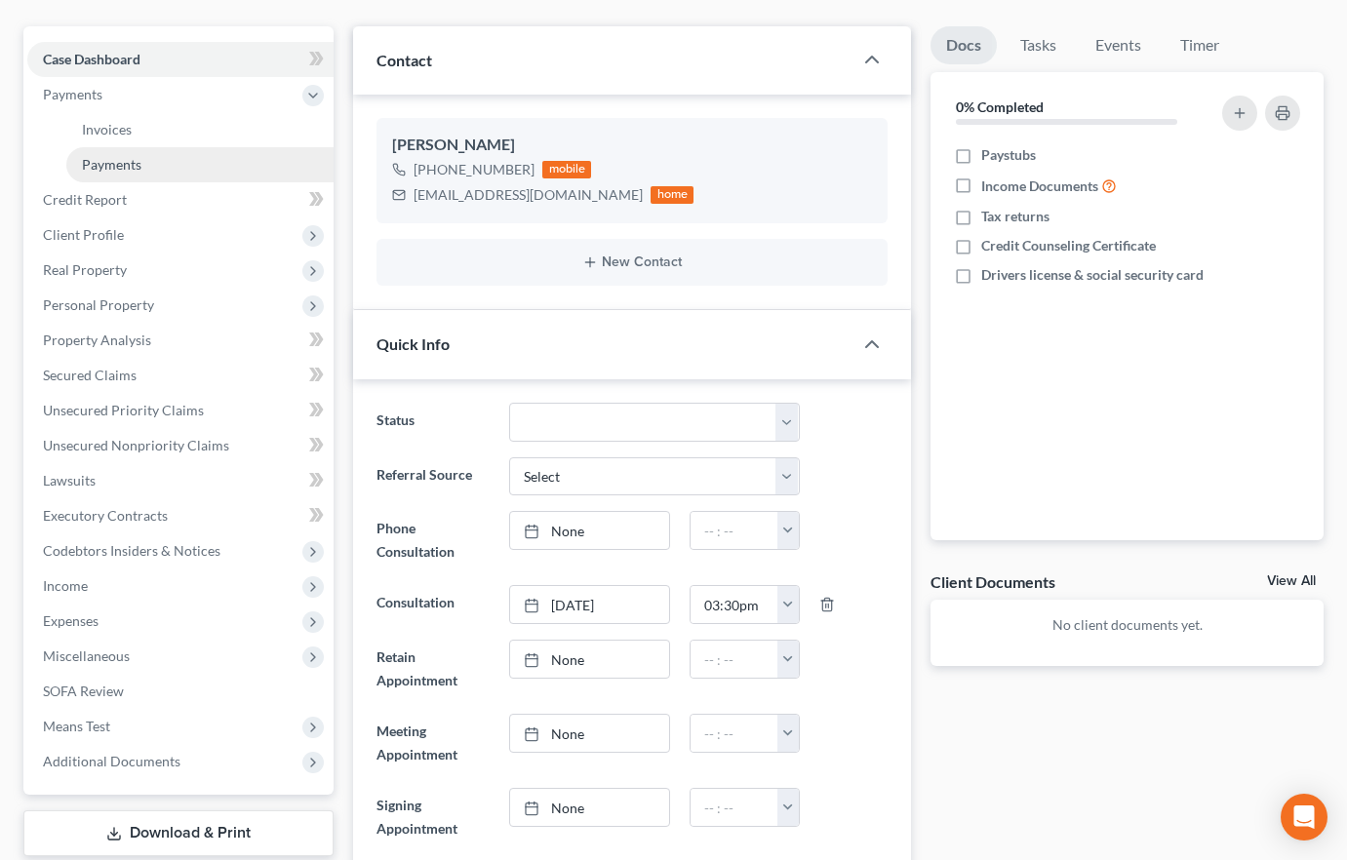
click at [107, 156] on span "Payments" at bounding box center [111, 164] width 59 height 17
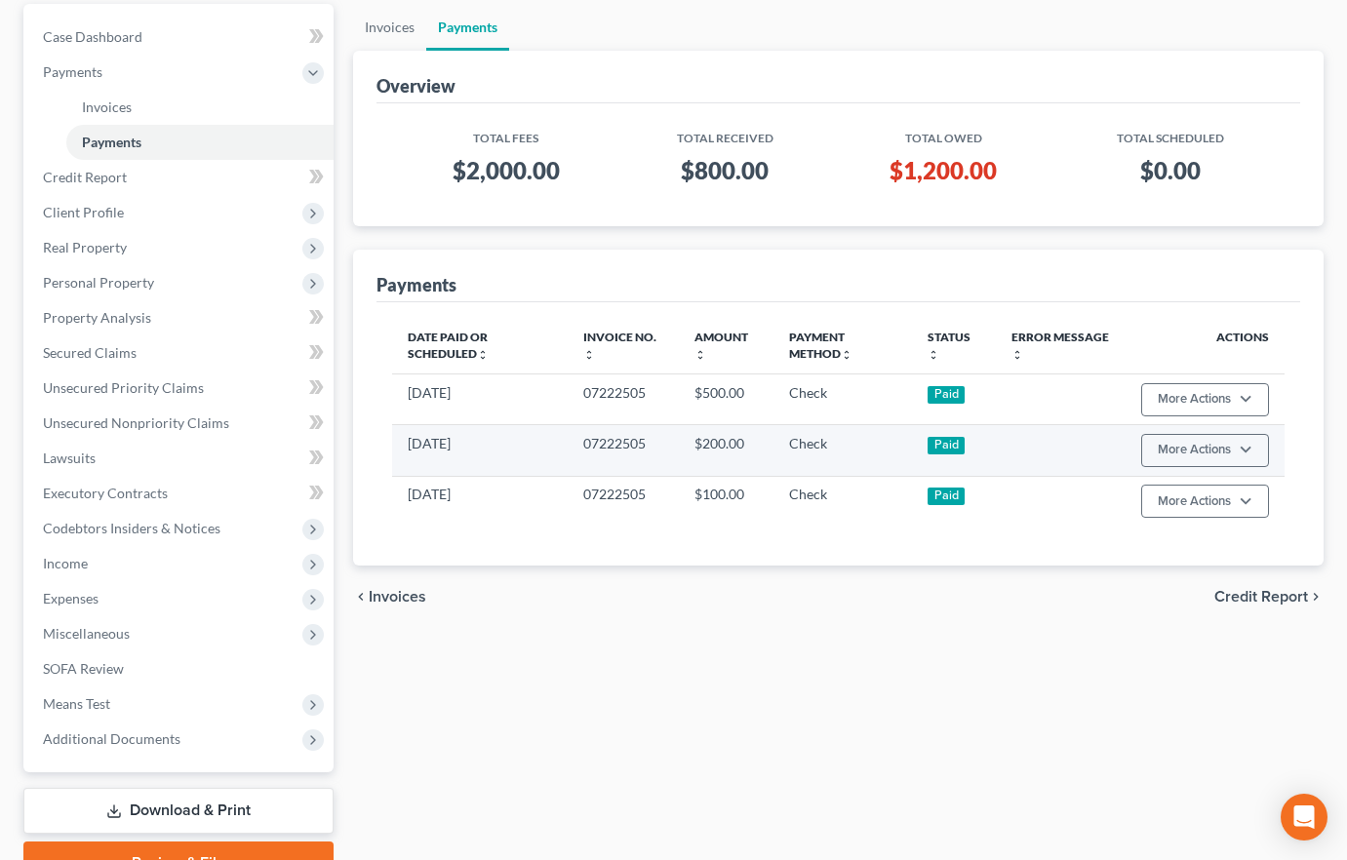
scroll to position [226, 0]
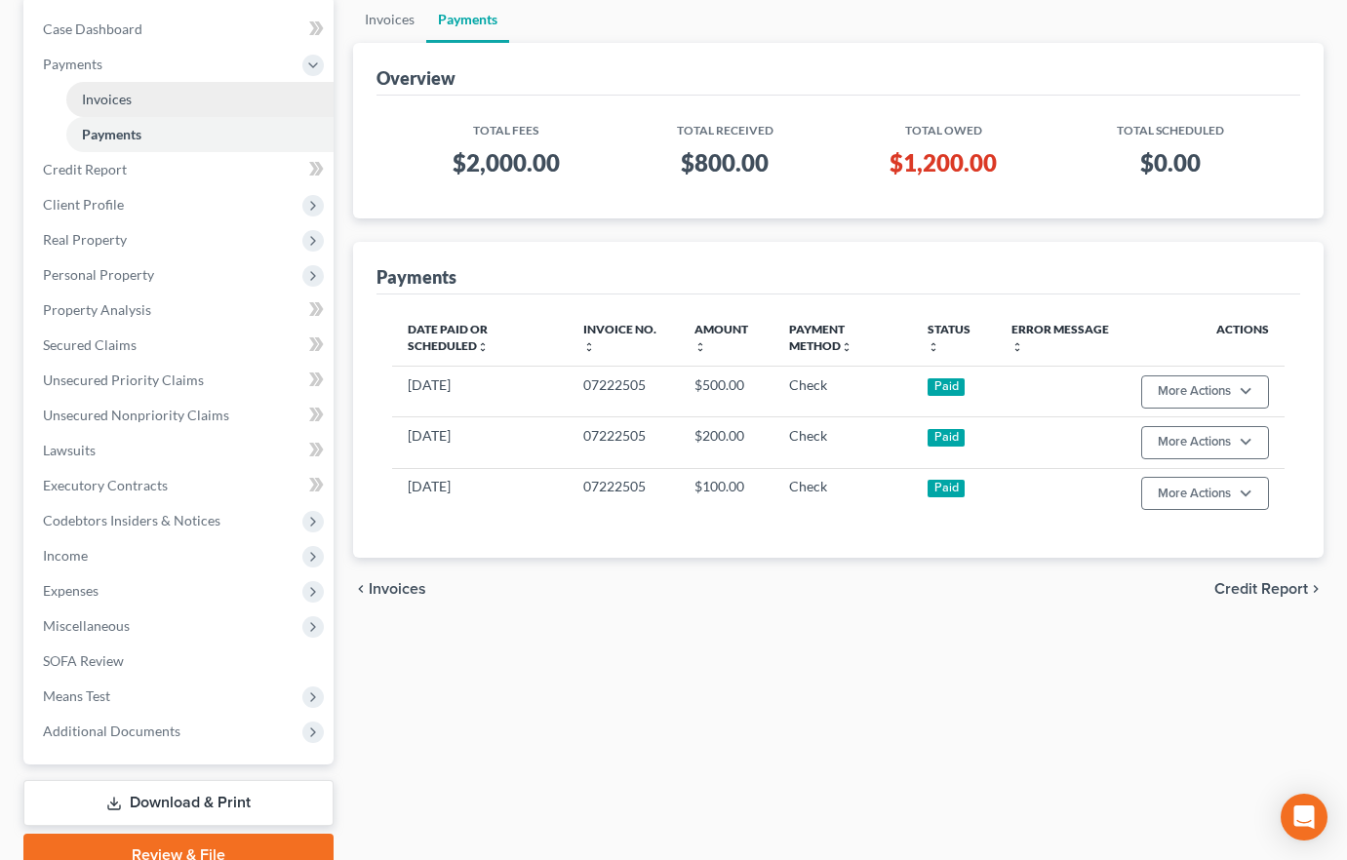
click at [113, 100] on span "Invoices" at bounding box center [107, 99] width 50 height 17
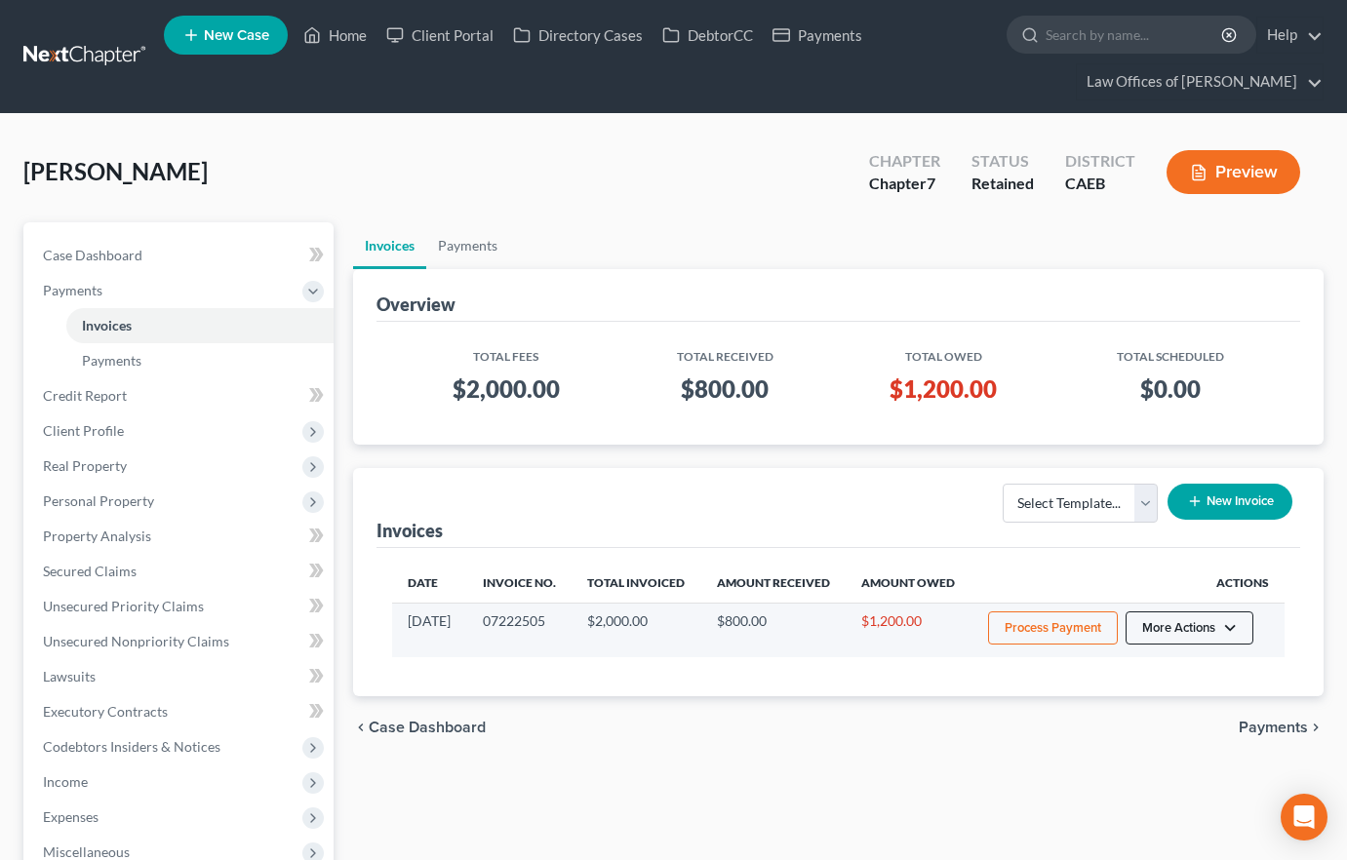
click at [1222, 645] on button "More Actions" at bounding box center [1189, 627] width 128 height 33
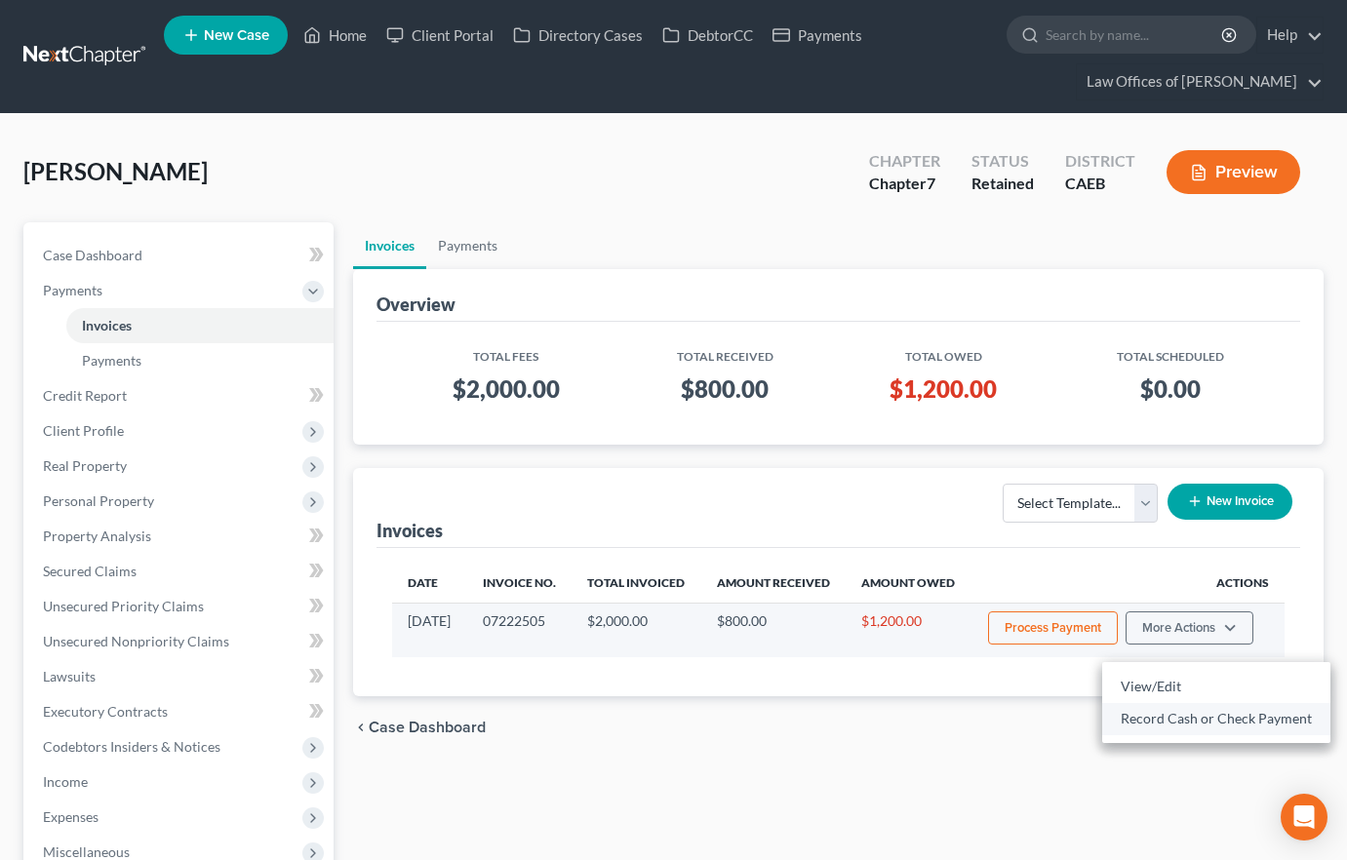
click at [1195, 716] on link "Record Cash or Check Payment" at bounding box center [1216, 718] width 228 height 33
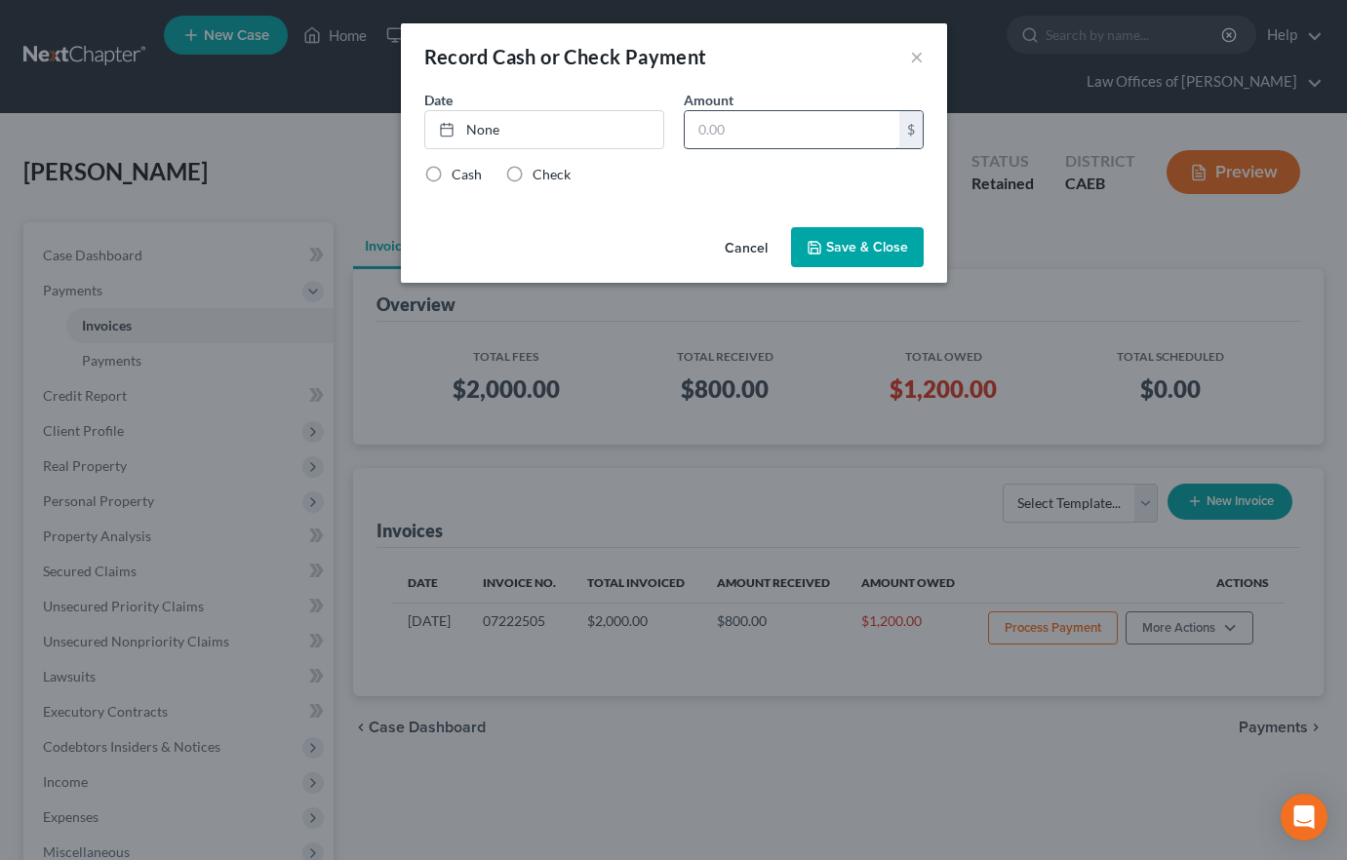
click at [729, 134] on input "text" at bounding box center [792, 129] width 215 height 37
type input "200"
click at [538, 140] on link "None" at bounding box center [544, 129] width 238 height 37
type input "[DATE]"
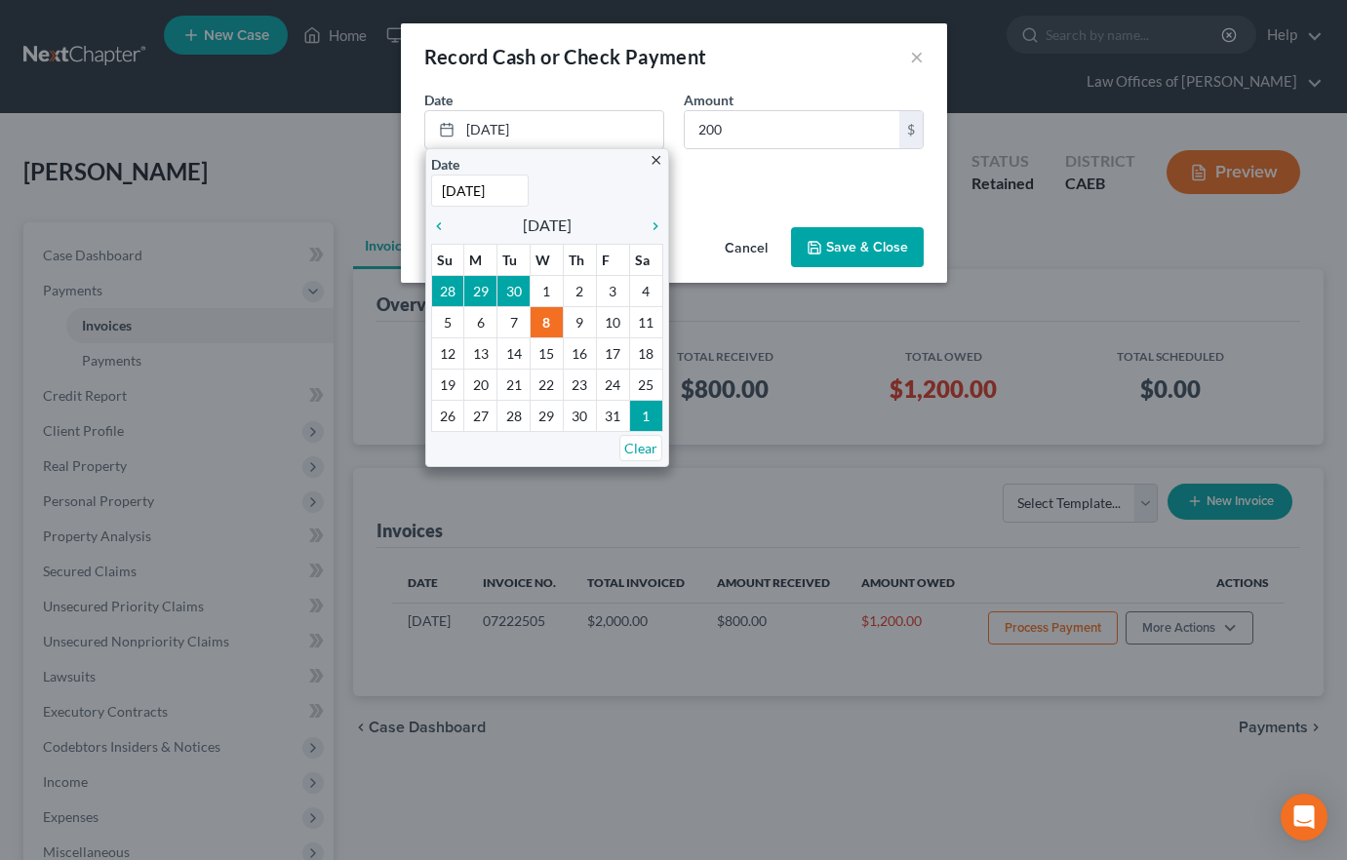
click at [733, 173] on div "Cash Check" at bounding box center [673, 175] width 499 height 20
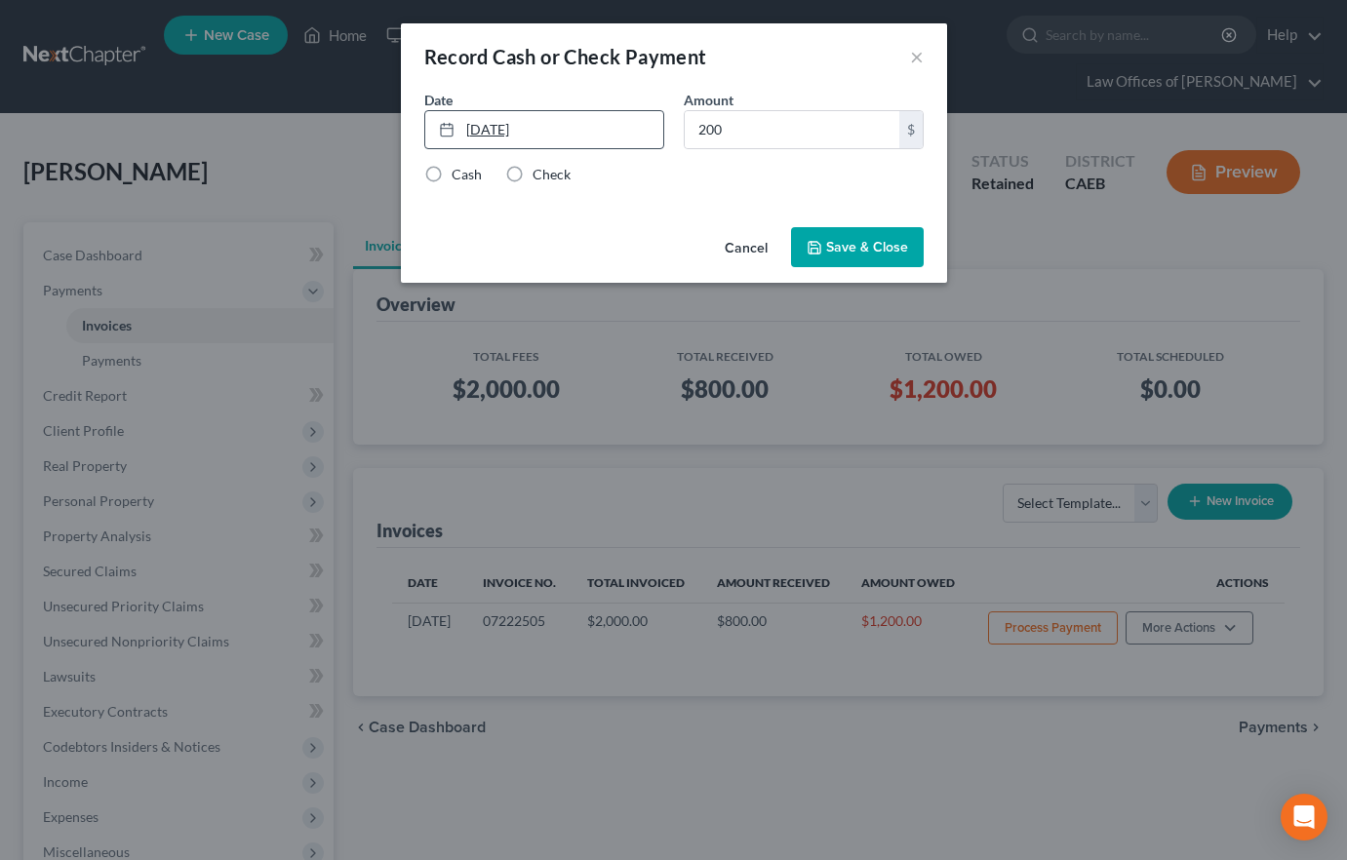
click at [510, 142] on link "[DATE]" at bounding box center [544, 129] width 238 height 37
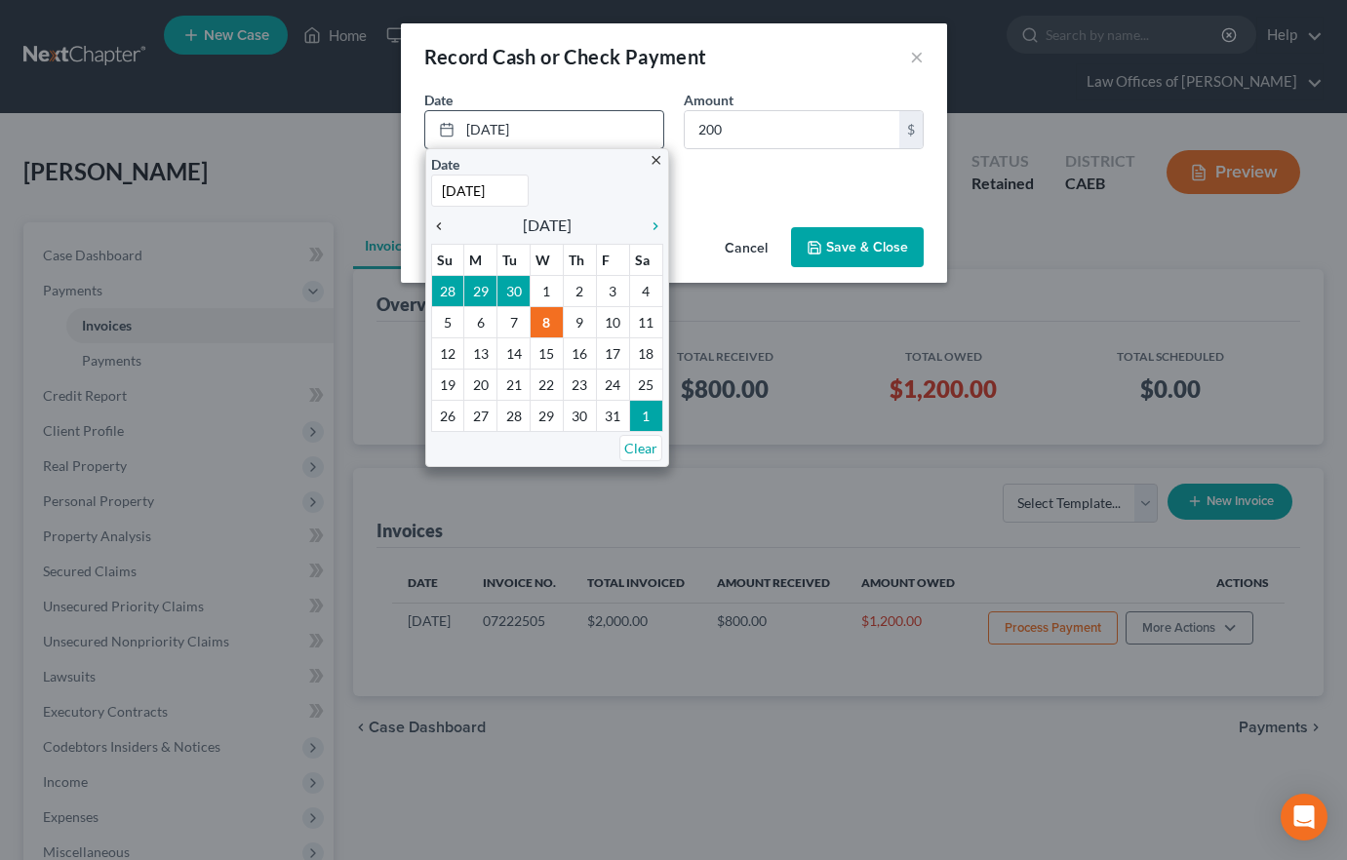
click at [441, 225] on icon "chevron_left" at bounding box center [443, 226] width 25 height 16
click at [438, 227] on icon "chevron_left" at bounding box center [443, 226] width 25 height 16
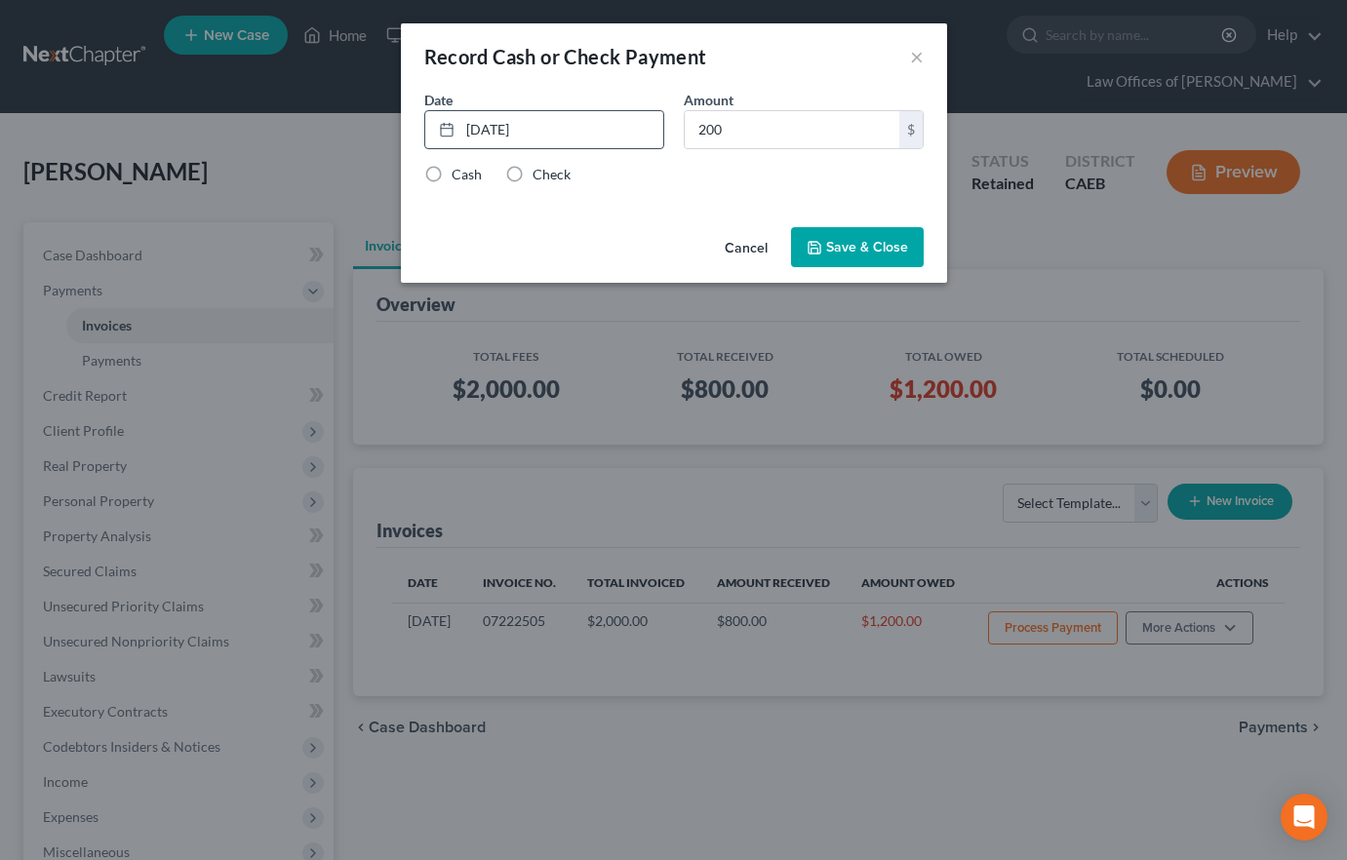
click at [532, 173] on label "Check" at bounding box center [551, 175] width 38 height 20
click at [540, 173] on input "Check" at bounding box center [546, 171] width 13 height 13
radio input "true"
click at [857, 252] on button "Save & Close" at bounding box center [857, 247] width 133 height 41
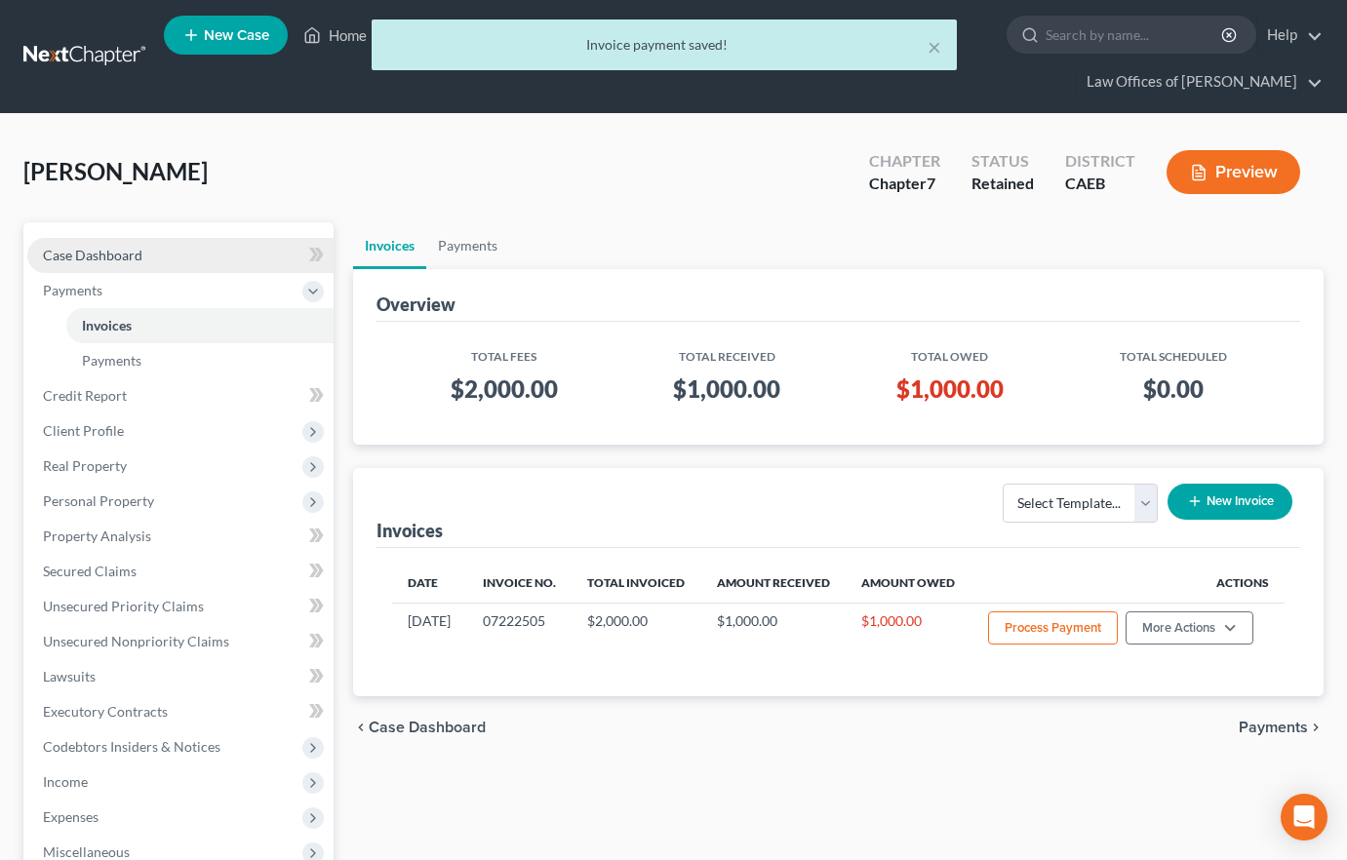
click at [158, 263] on link "Case Dashboard" at bounding box center [180, 255] width 306 height 35
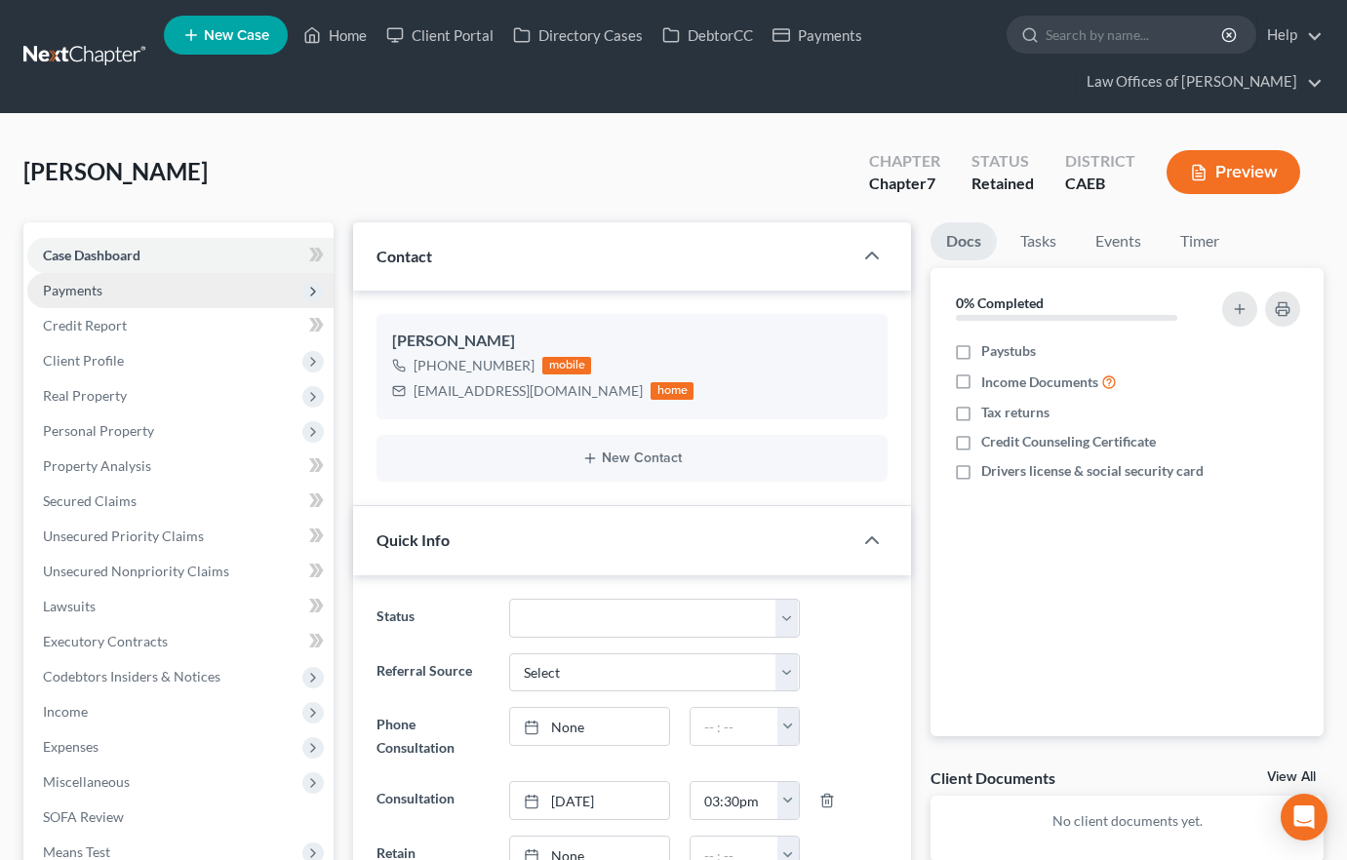
click at [123, 293] on span "Payments" at bounding box center [180, 290] width 306 height 35
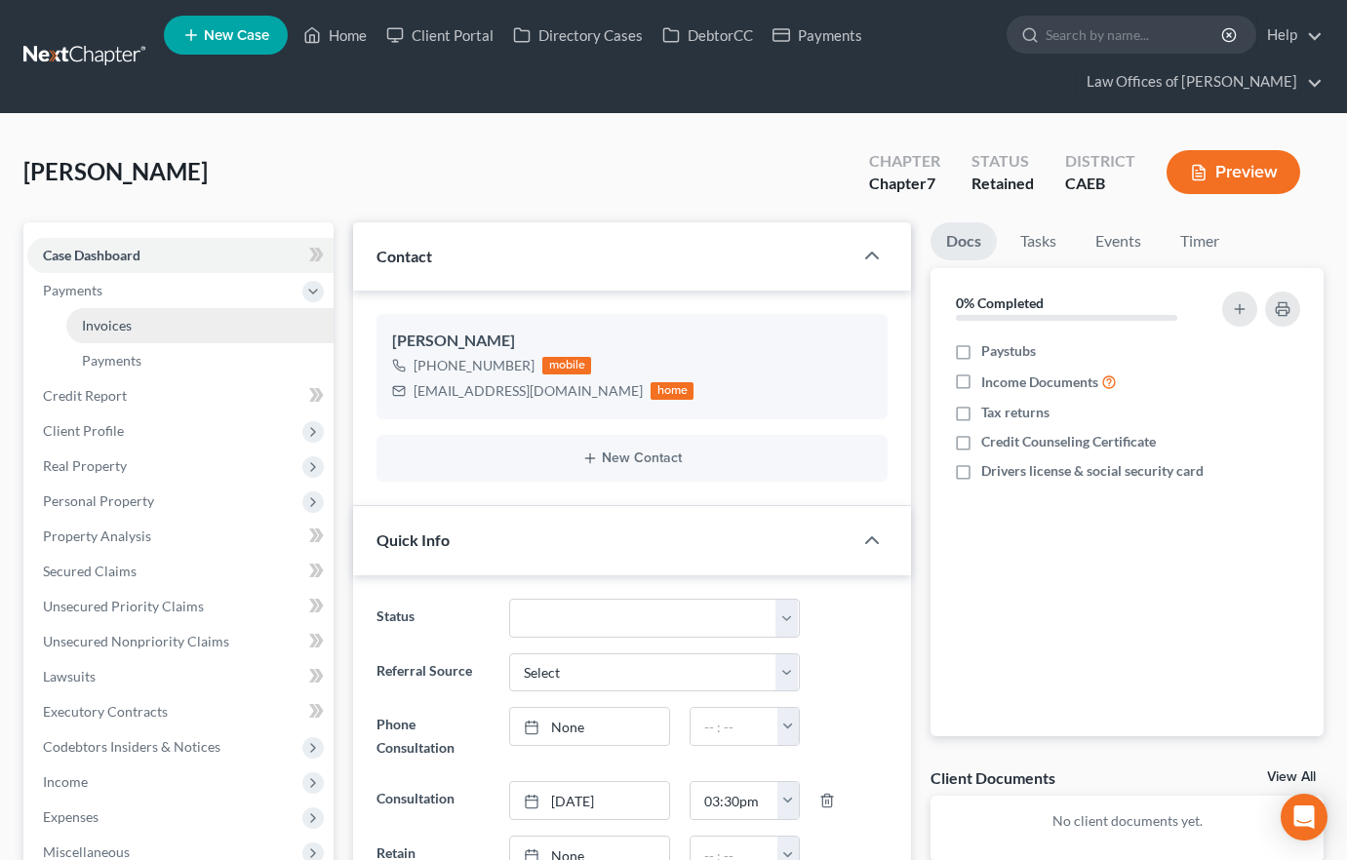
click at [132, 323] on link "Invoices" at bounding box center [199, 325] width 267 height 35
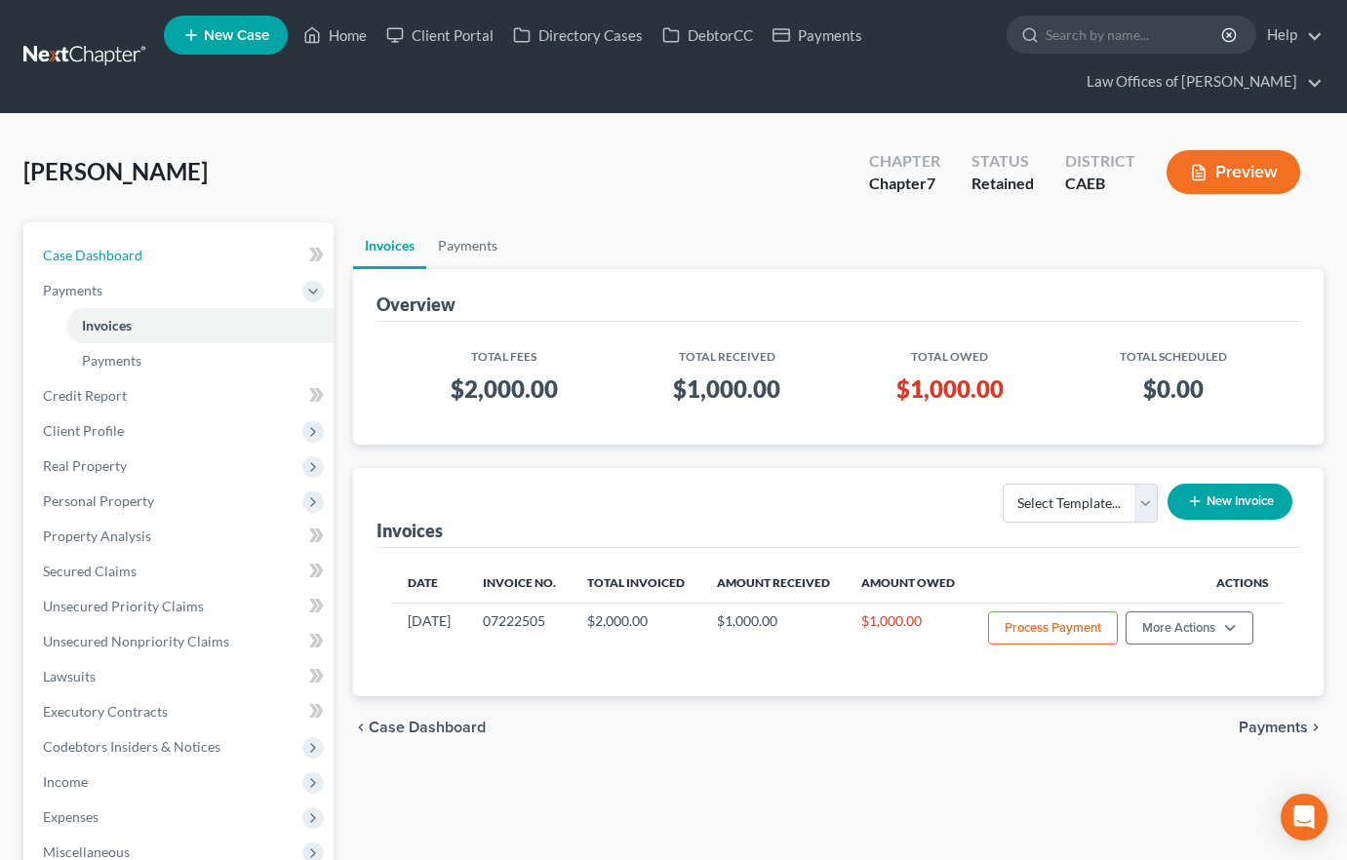
drag, startPoint x: 136, startPoint y: 242, endPoint x: 256, endPoint y: 209, distance: 125.4
click at [136, 242] on link "Case Dashboard" at bounding box center [180, 255] width 306 height 35
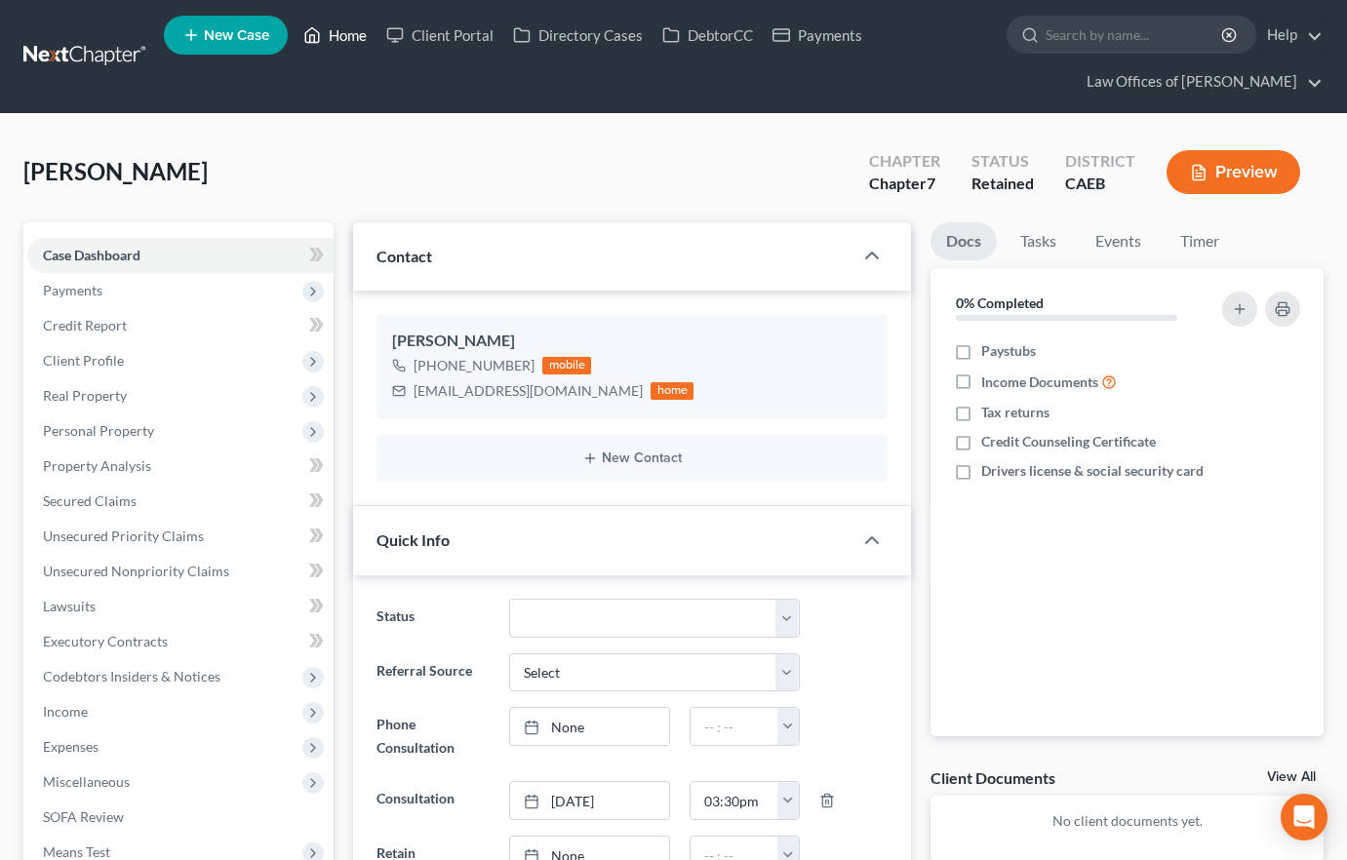
drag, startPoint x: 349, startPoint y: 27, endPoint x: 498, endPoint y: 74, distance: 156.4
click at [349, 27] on link "Home" at bounding box center [335, 35] width 83 height 35
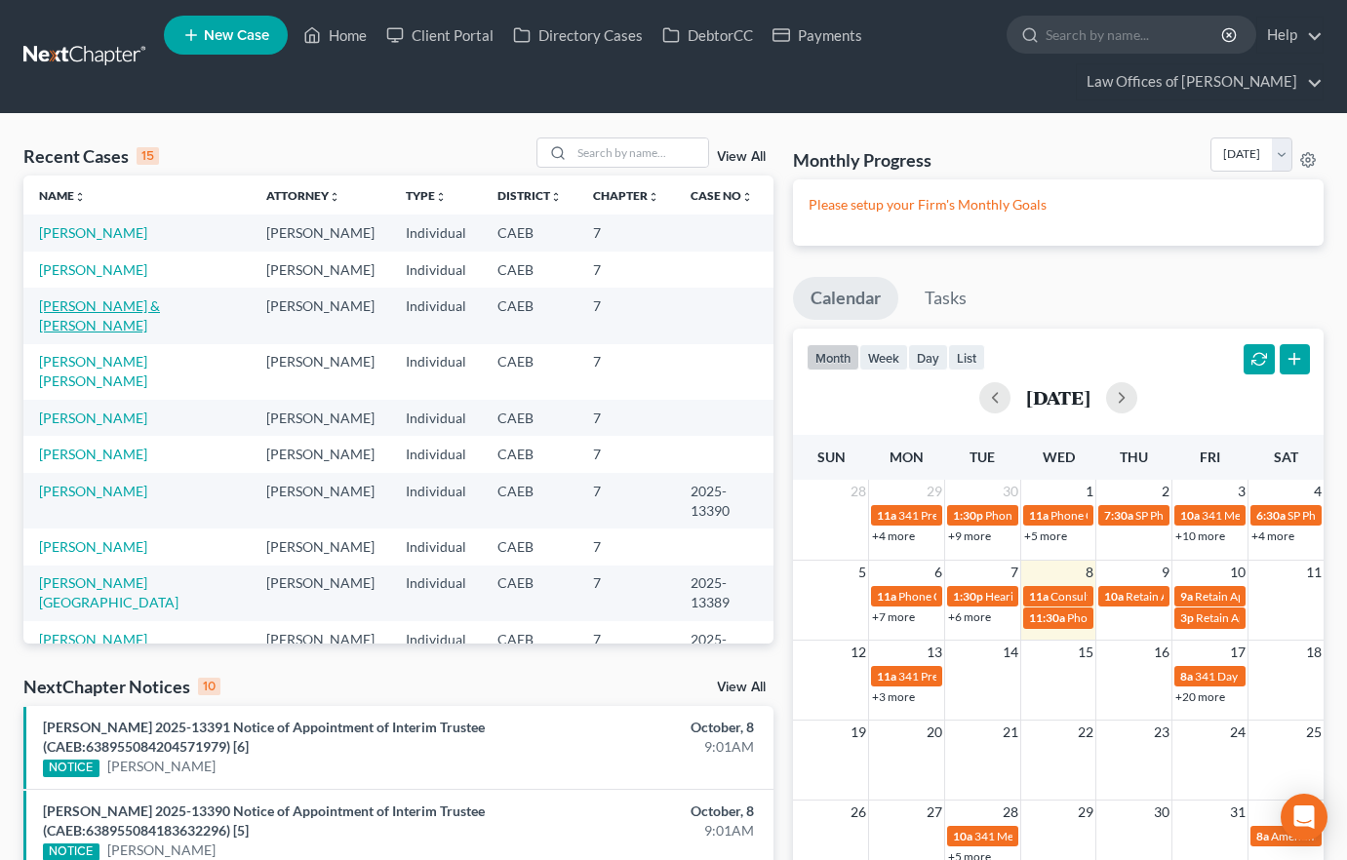
click at [160, 306] on link "[PERSON_NAME] & [PERSON_NAME]" at bounding box center [99, 315] width 121 height 36
select select "11"
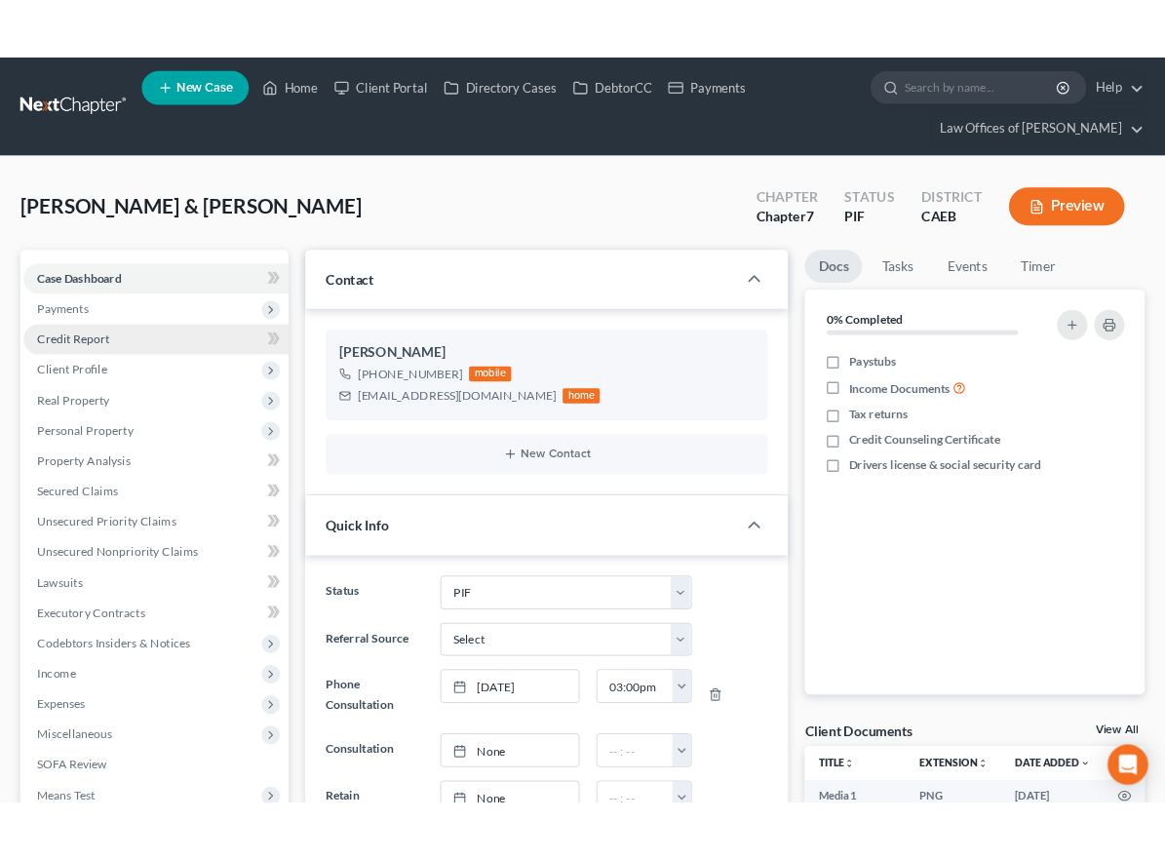
scroll to position [3363, 0]
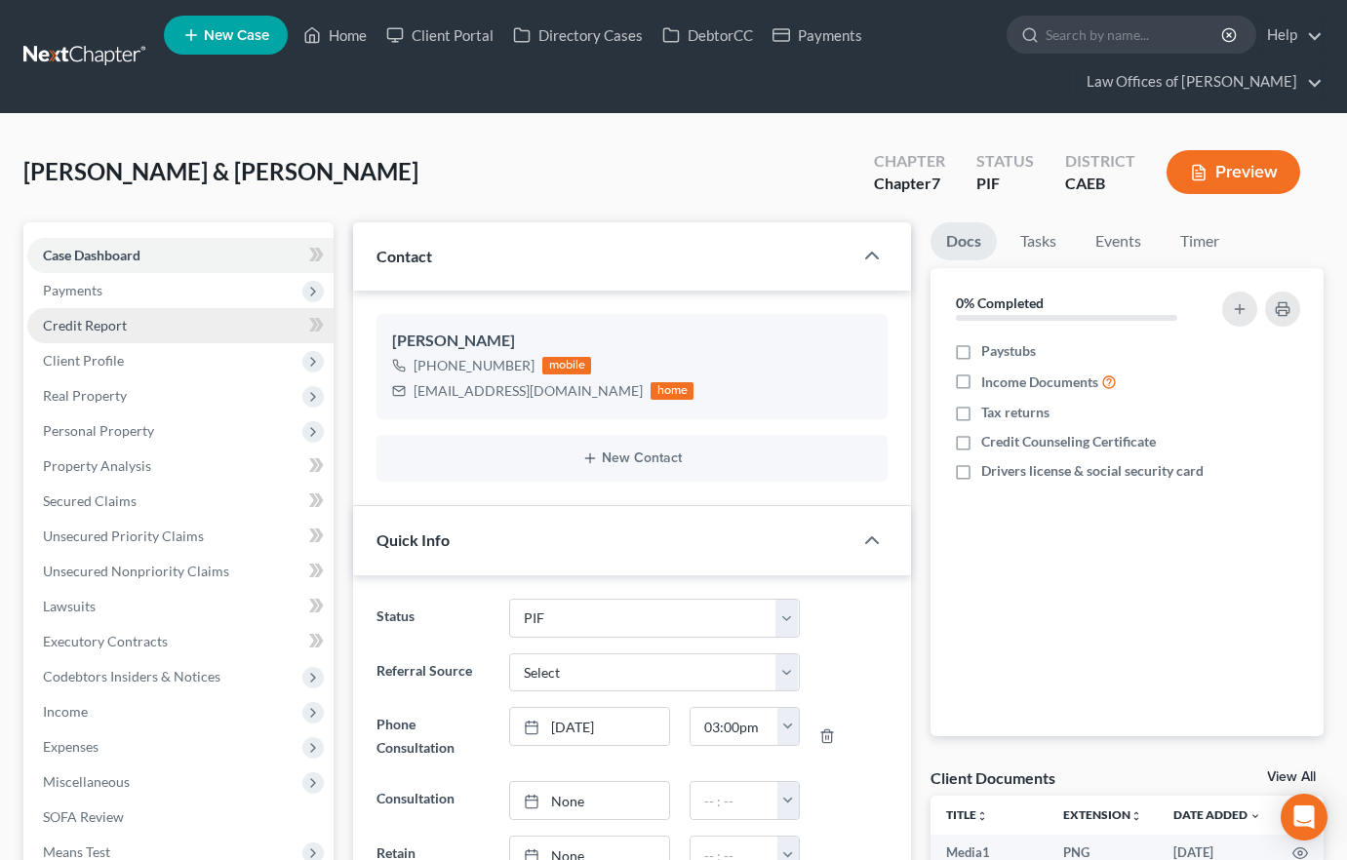
click at [85, 327] on span "Credit Report" at bounding box center [85, 325] width 84 height 17
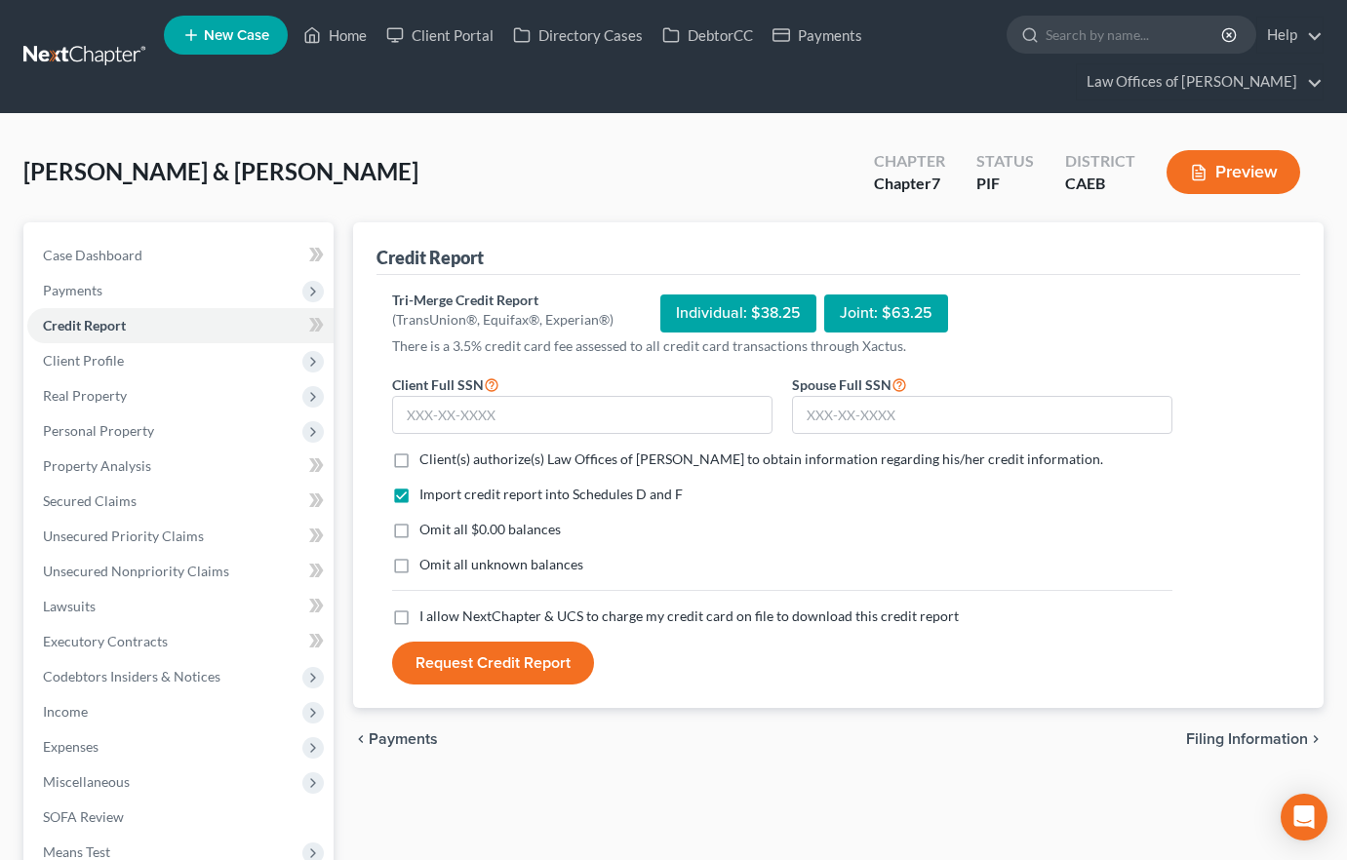
drag, startPoint x: 406, startPoint y: 466, endPoint x: 412, endPoint y: 536, distance: 70.5
click at [419, 466] on label "Client(s) authorize(s) Law Offices of [PERSON_NAME] to obtain information regar…" at bounding box center [761, 460] width 684 height 20
click at [427, 462] on input "Client(s) authorize(s) Law Offices of [PERSON_NAME] to obtain information regar…" at bounding box center [433, 456] width 13 height 13
checkbox input "true"
click at [419, 533] on label "Omit all $0.00 balances" at bounding box center [489, 530] width 141 height 20
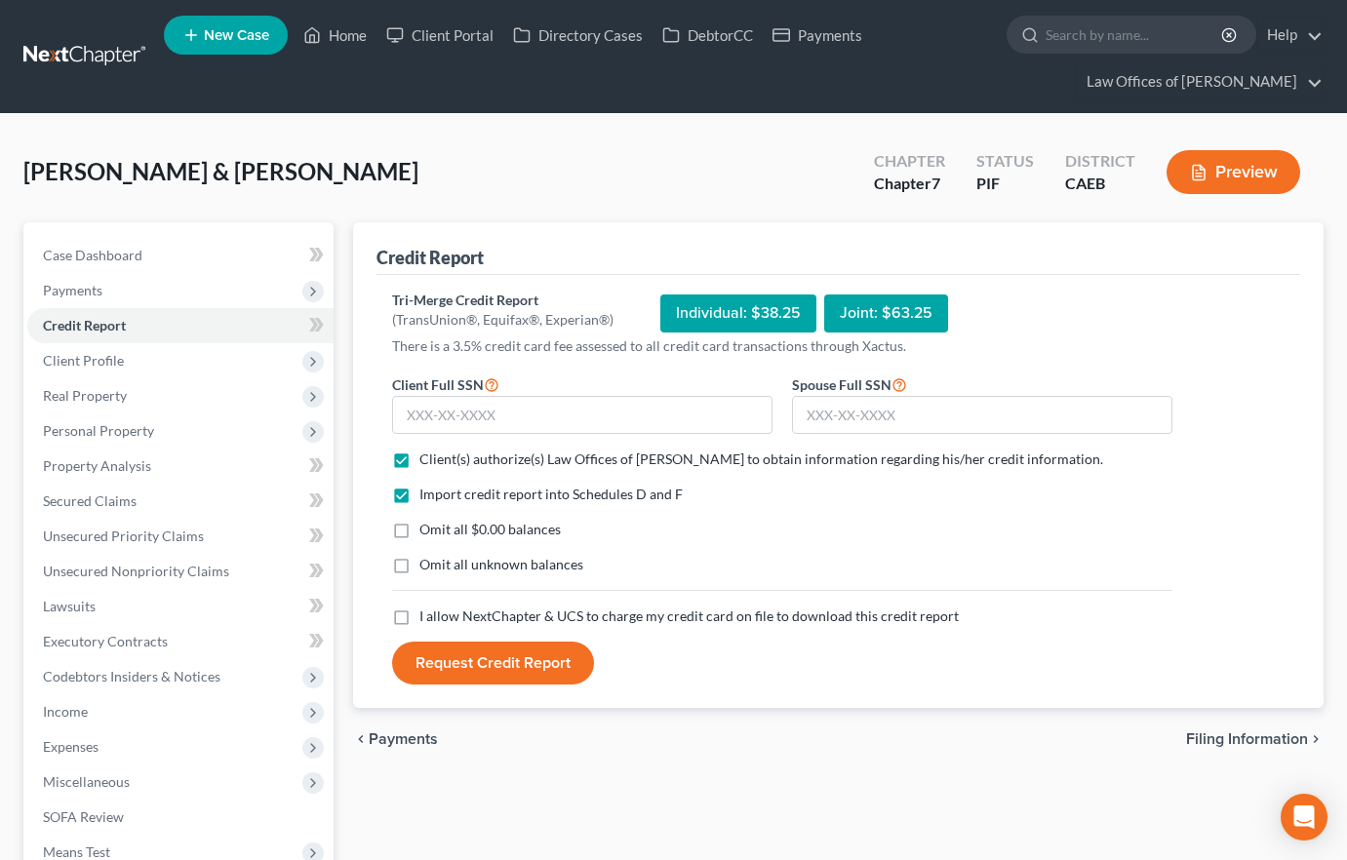
click at [427, 532] on input "Omit all $0.00 balances" at bounding box center [433, 526] width 13 height 13
checkbox input "true"
click at [419, 619] on label "I allow NextChapter & UCS to charge my credit card on file to download this cre…" at bounding box center [688, 617] width 539 height 20
click at [427, 619] on input "I allow NextChapter & UCS to charge my credit card on file to download this cre…" at bounding box center [433, 613] width 13 height 13
checkbox input "true"
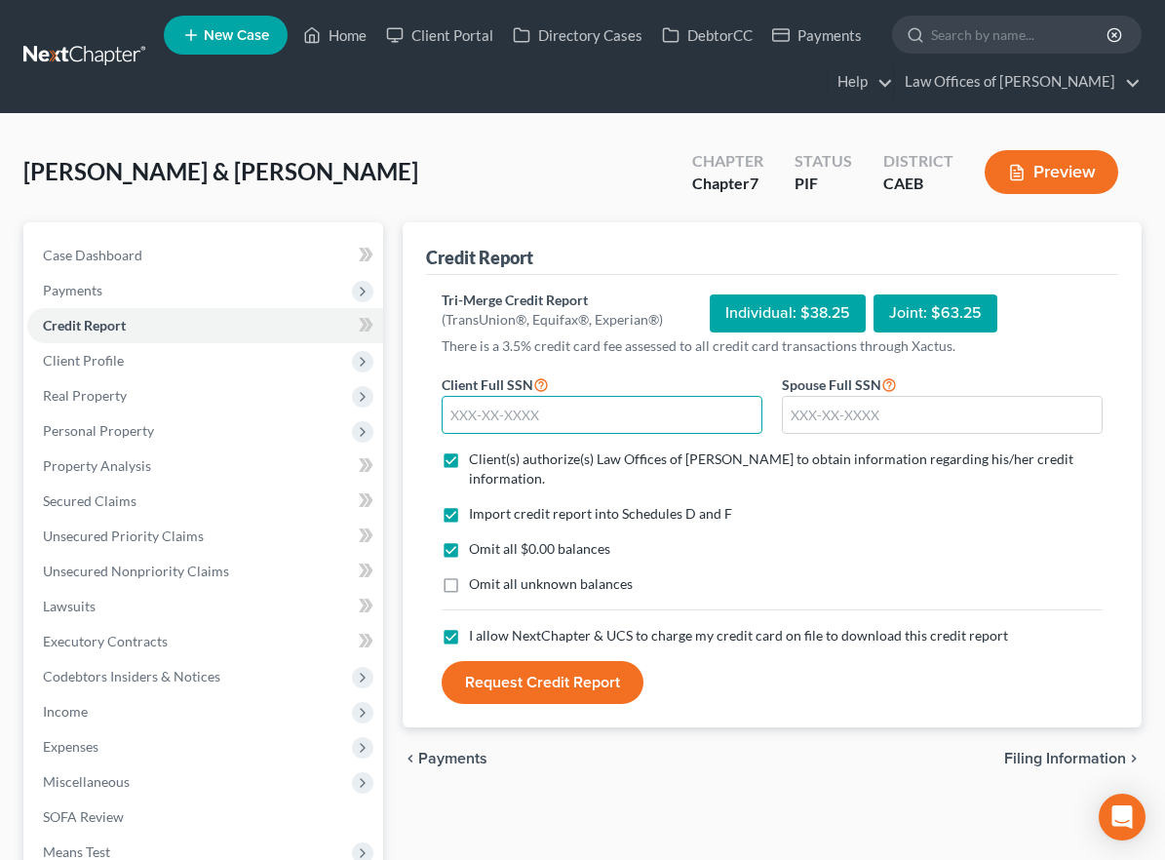
click at [485, 410] on input "text" at bounding box center [602, 415] width 321 height 39
type input "571-89-9249"
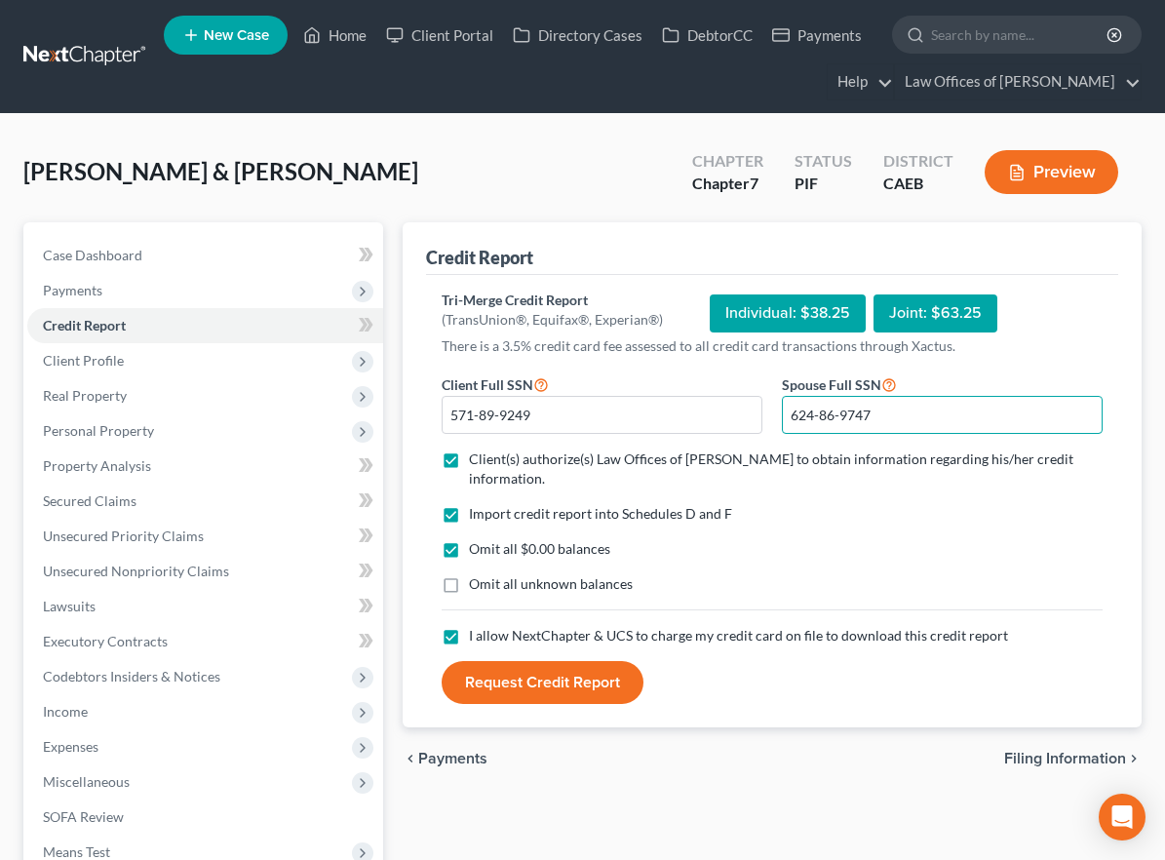
scroll to position [4, 0]
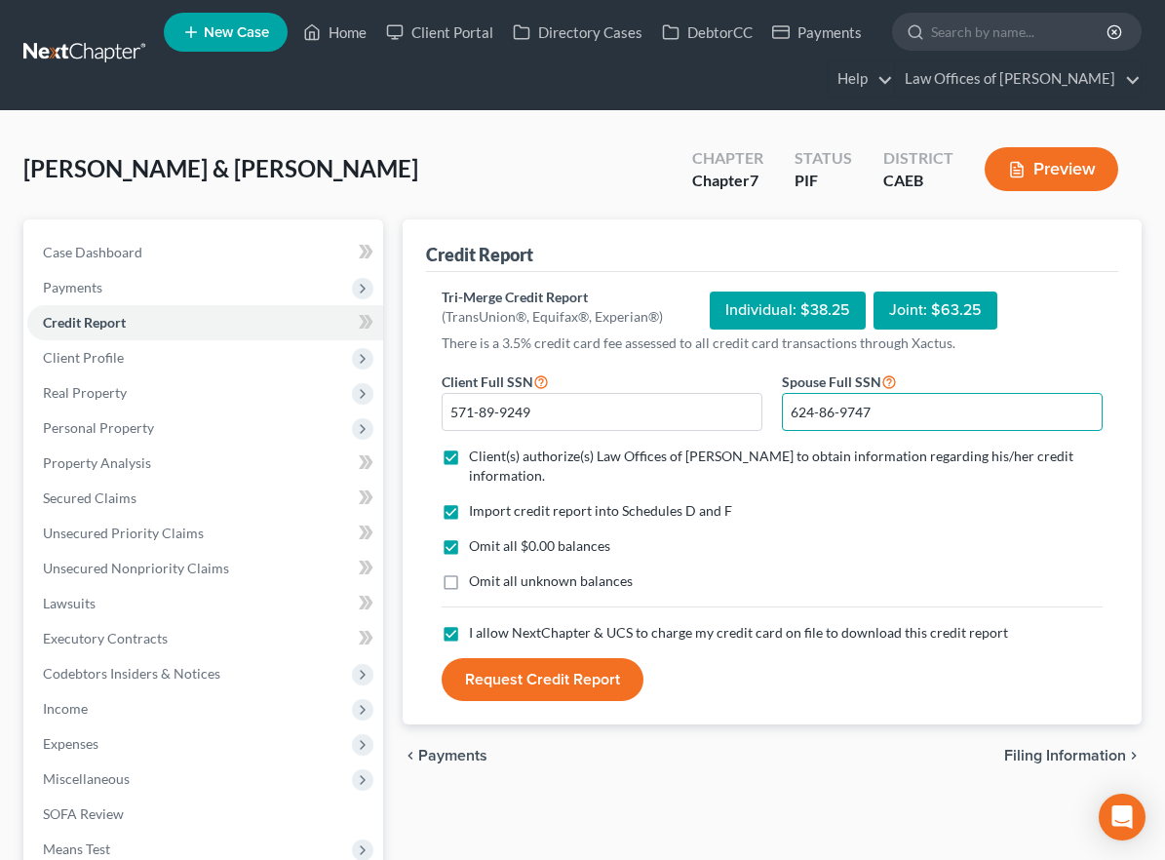
type input "624-86-9747"
click at [610, 658] on button "Request Credit Report" at bounding box center [543, 679] width 202 height 43
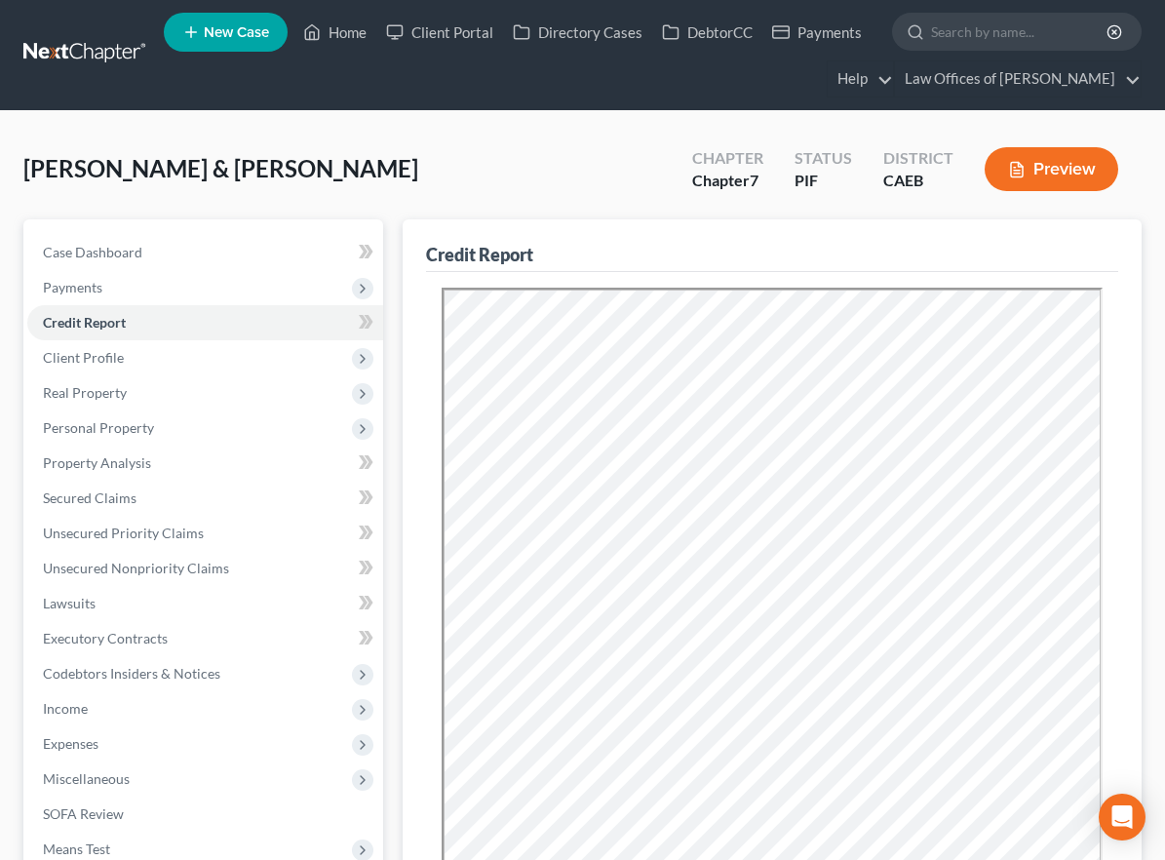
scroll to position [0, 0]
drag, startPoint x: 168, startPoint y: 567, endPoint x: 192, endPoint y: 529, distance: 45.2
click at [168, 567] on span "Unsecured Nonpriority Claims" at bounding box center [136, 568] width 186 height 17
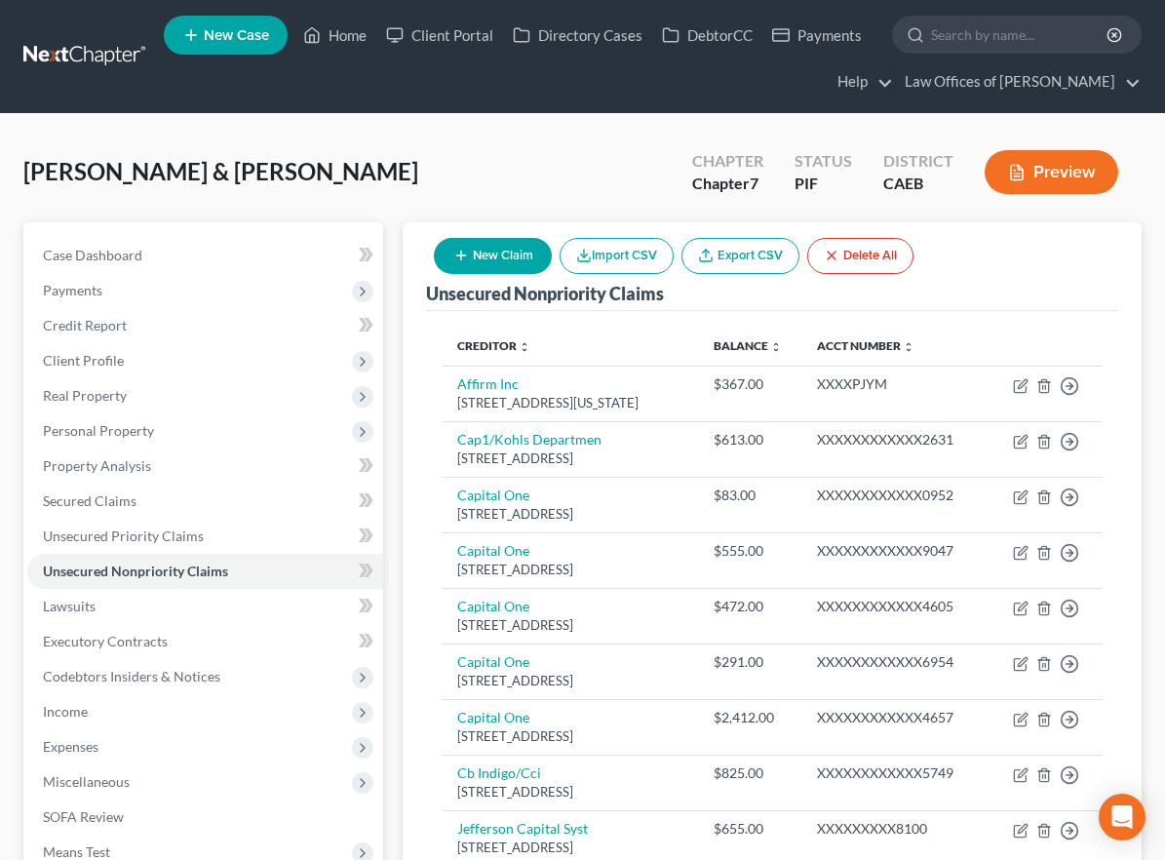
click at [1068, 164] on button "Preview" at bounding box center [1052, 172] width 134 height 44
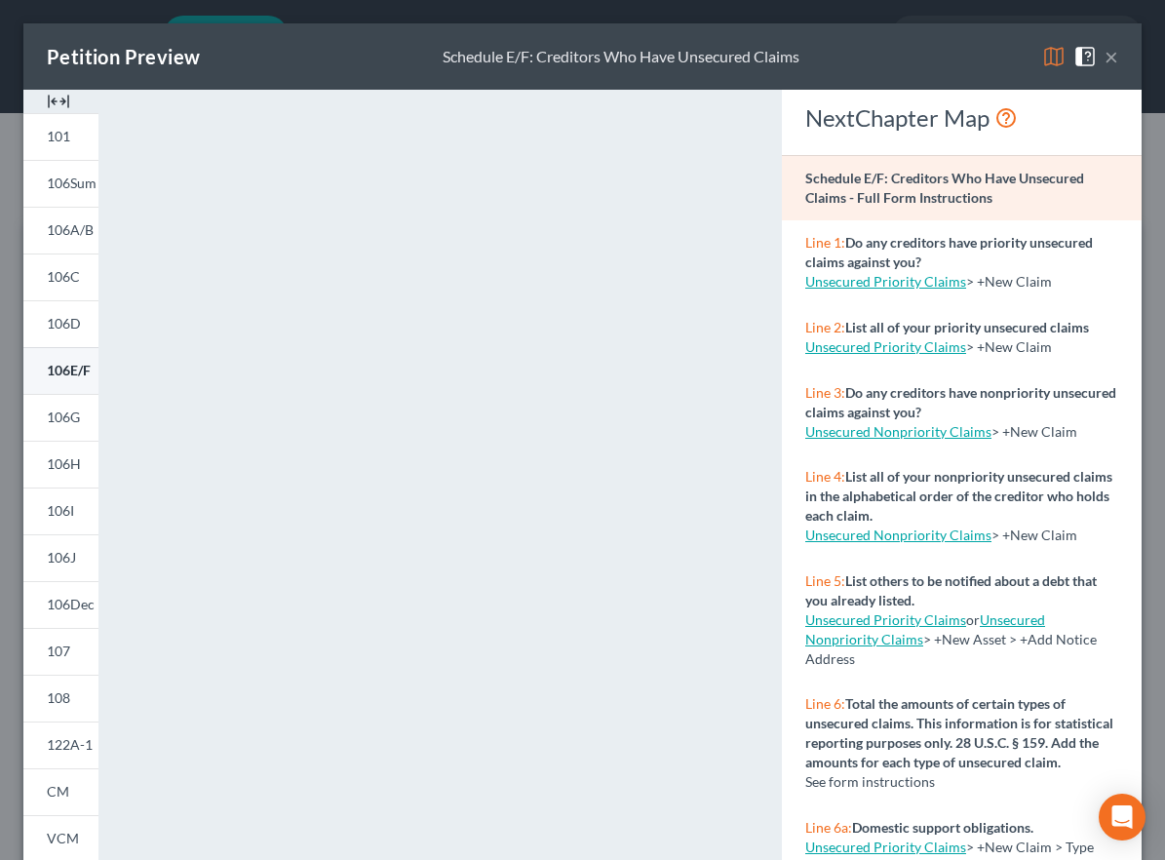
click at [83, 372] on span "106E/F" at bounding box center [69, 370] width 44 height 17
drag, startPoint x: 1110, startPoint y: 56, endPoint x: 61, endPoint y: 189, distance: 1056.7
click at [1110, 56] on button "×" at bounding box center [1112, 56] width 14 height 23
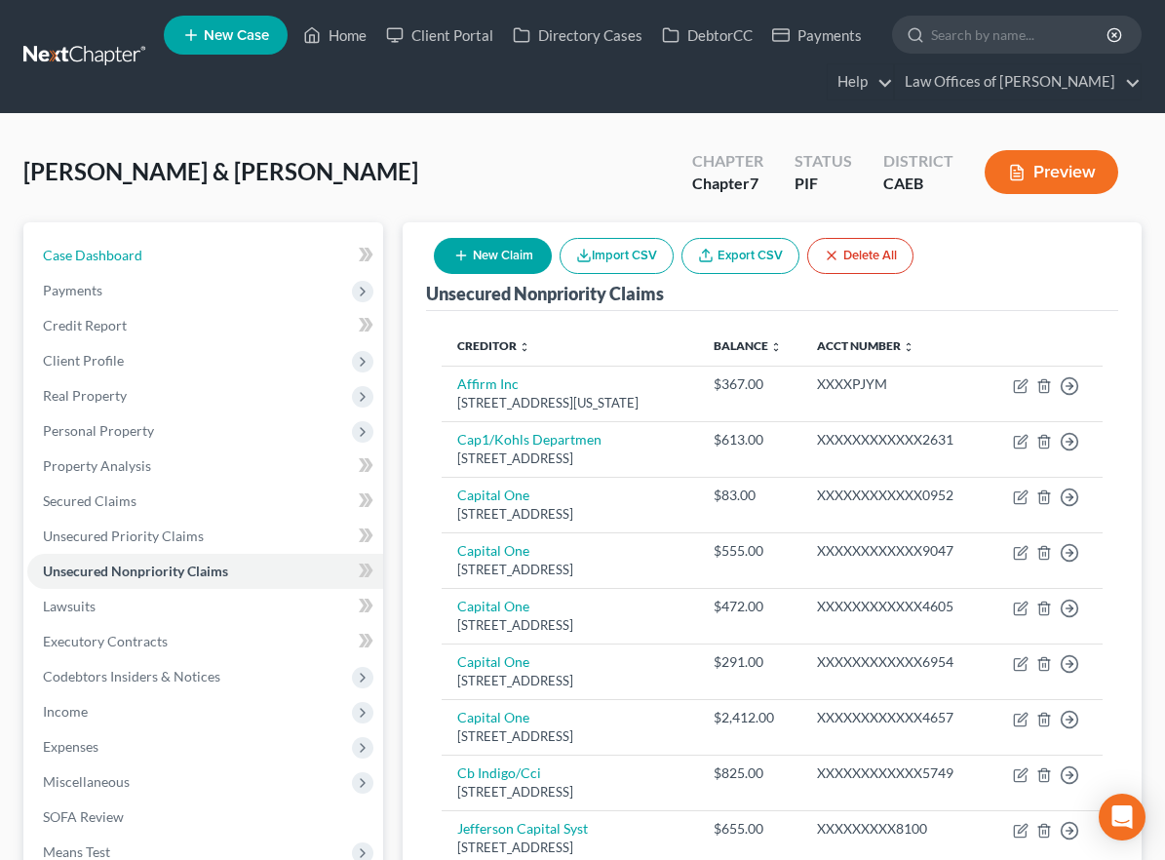
drag, startPoint x: 133, startPoint y: 254, endPoint x: 505, endPoint y: 13, distance: 443.6
click at [133, 254] on span "Case Dashboard" at bounding box center [92, 255] width 99 height 17
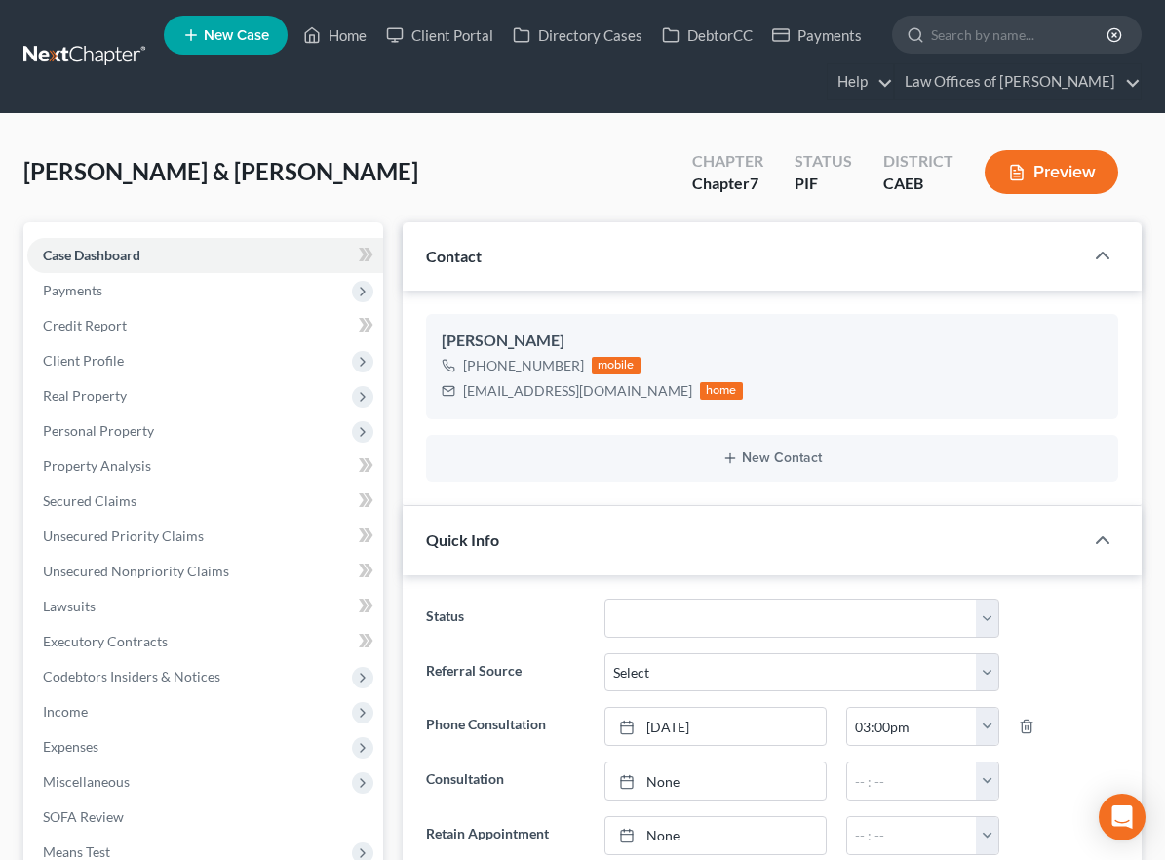
scroll to position [3110, 0]
drag, startPoint x: 459, startPoint y: 390, endPoint x: 621, endPoint y: 393, distance: 161.9
click at [623, 393] on div "[EMAIL_ADDRESS][DOMAIN_NAME] home" at bounding box center [592, 390] width 301 height 25
drag, startPoint x: 621, startPoint y: 393, endPoint x: 464, endPoint y: 394, distance: 157.0
click at [464, 394] on div "[EMAIL_ADDRESS][DOMAIN_NAME] home" at bounding box center [592, 390] width 301 height 25
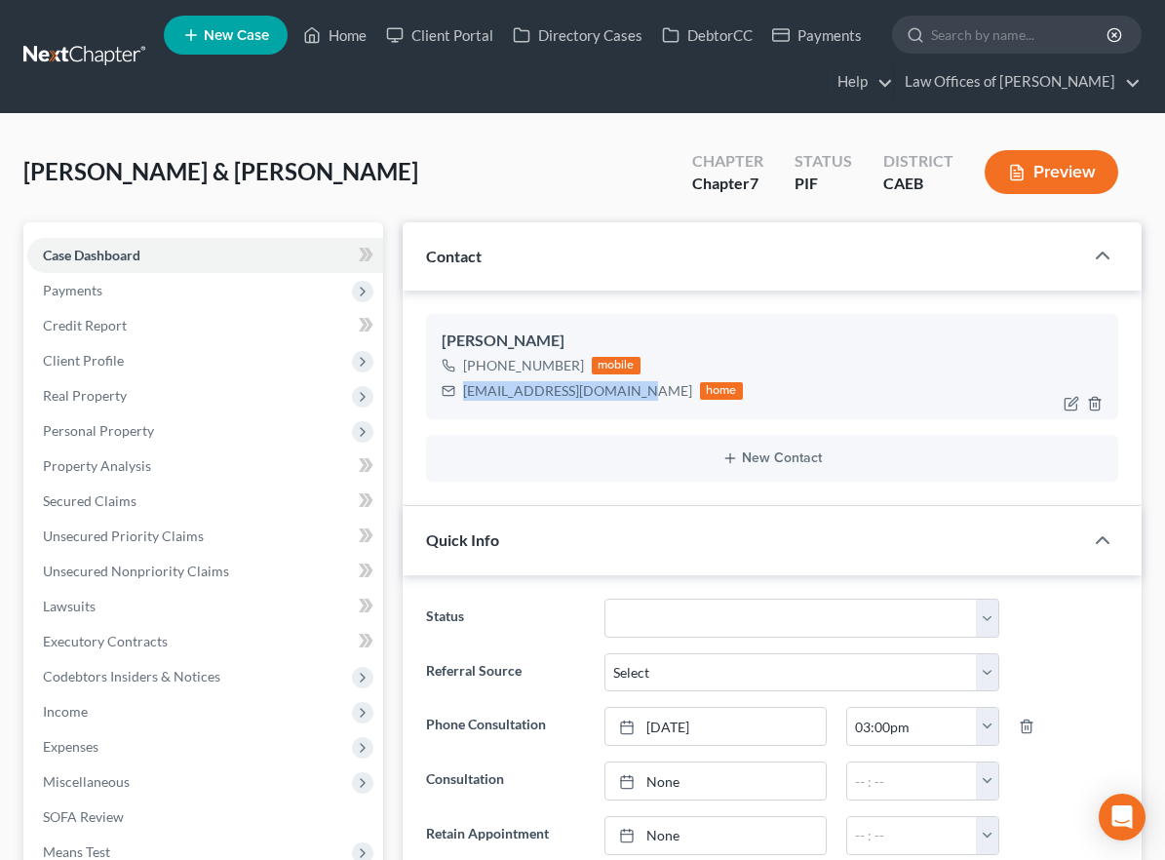
copy div "[EMAIL_ADDRESS][DOMAIN_NAME]"
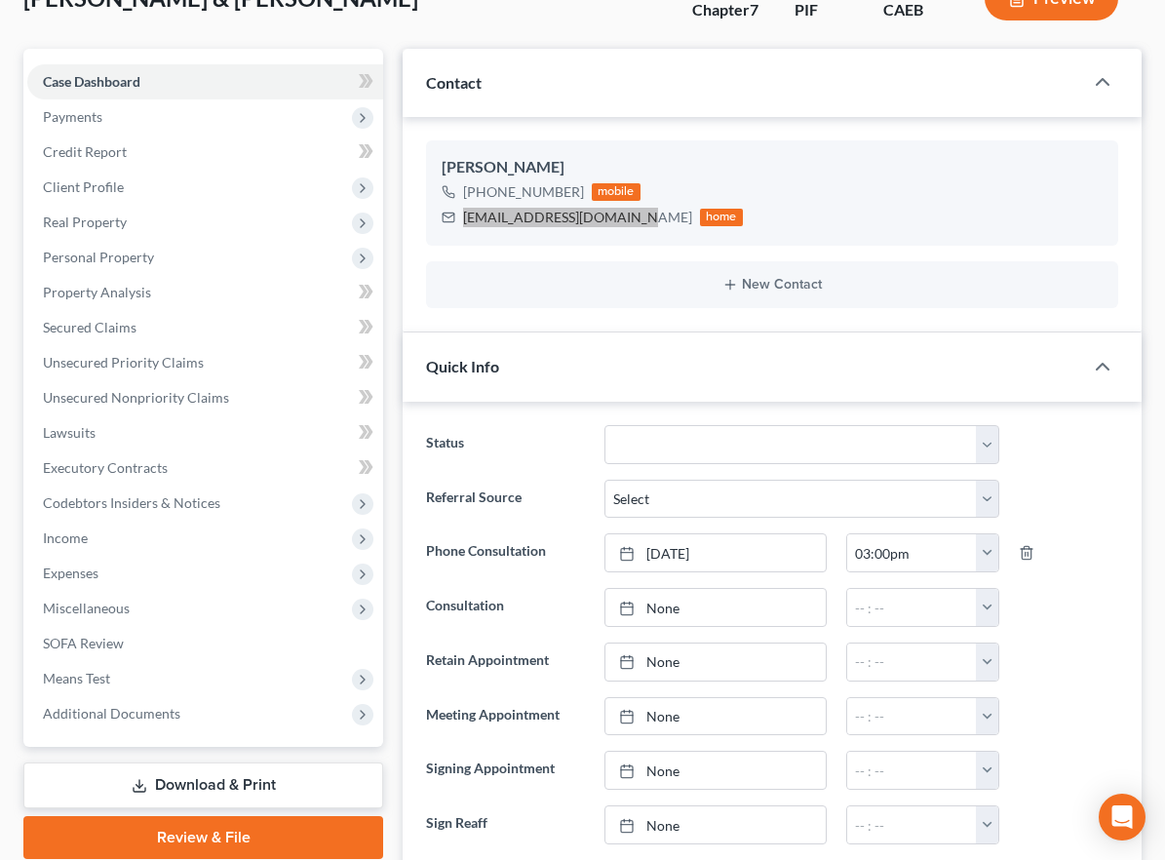
scroll to position [182, 0]
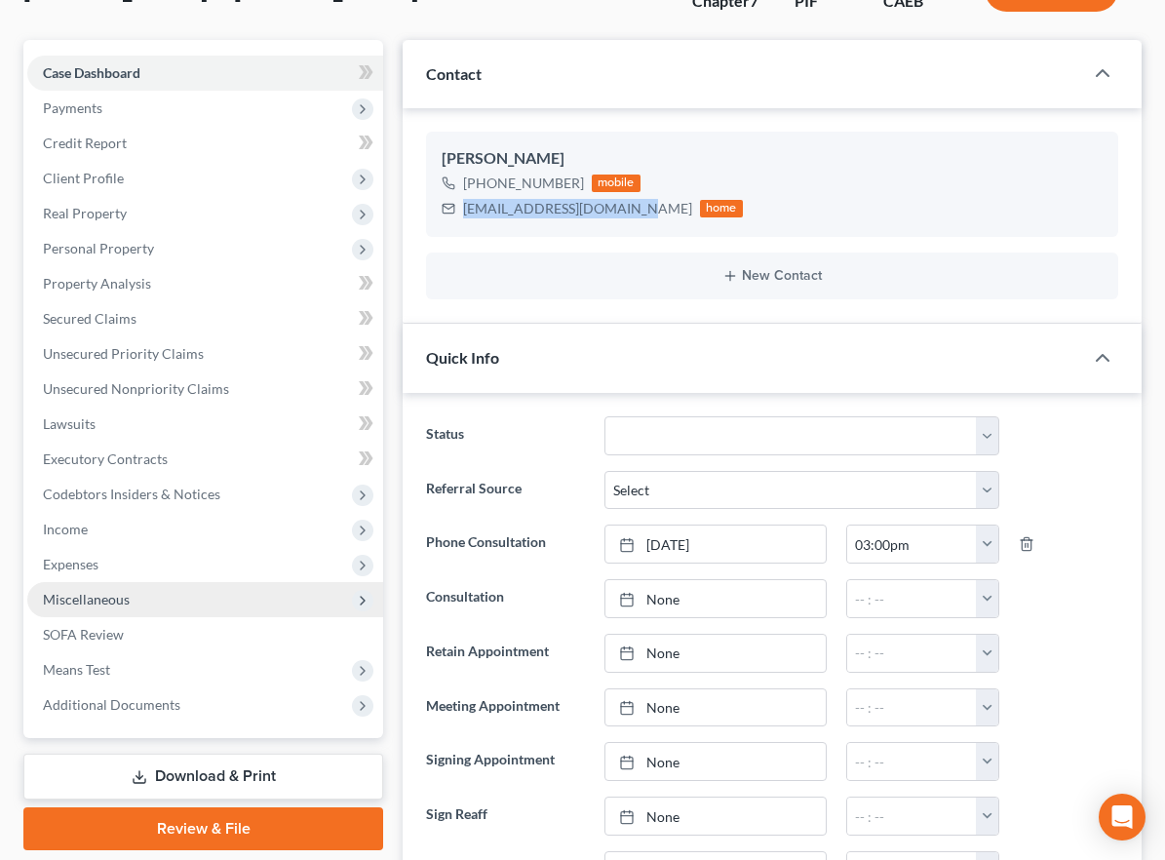
click at [101, 601] on span "Miscellaneous" at bounding box center [86, 599] width 87 height 17
click at [103, 595] on span "Miscellaneous" at bounding box center [86, 599] width 87 height 17
click at [103, 600] on span "Miscellaneous" at bounding box center [86, 599] width 87 height 17
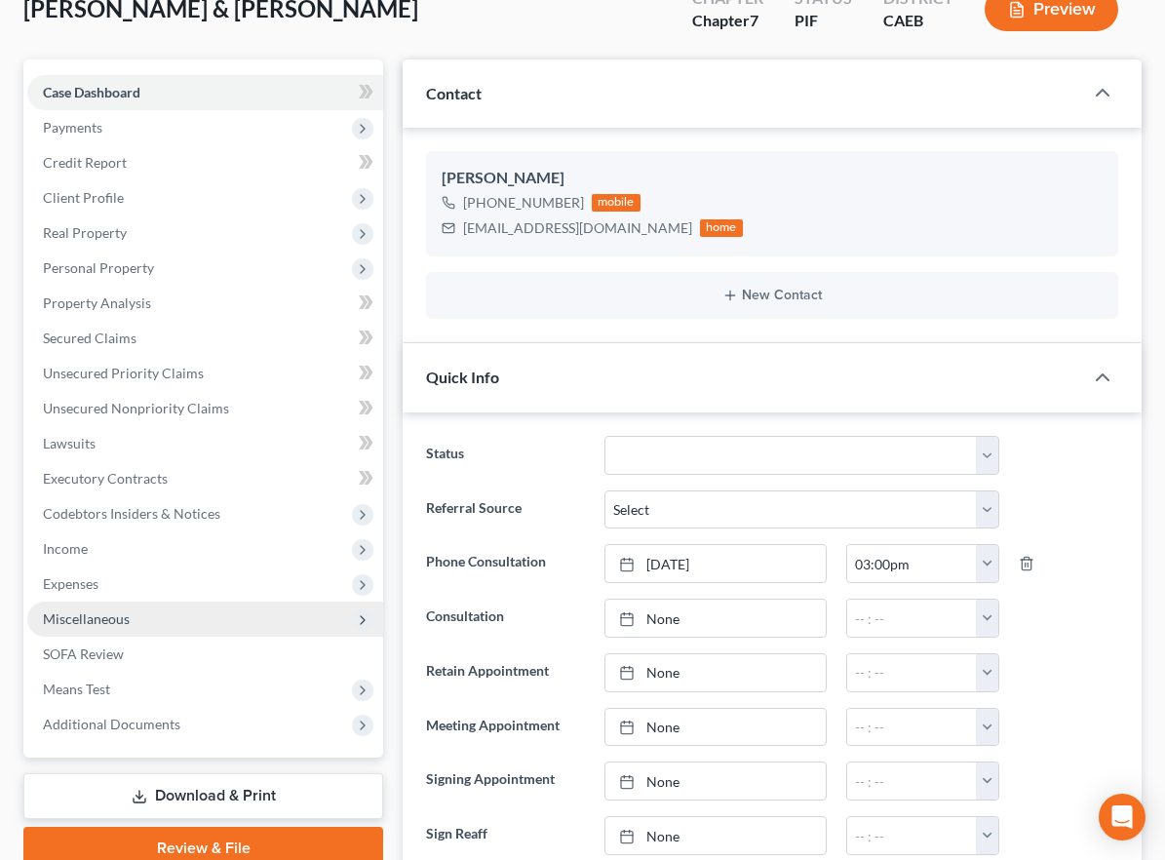
click at [111, 615] on span "Miscellaneous" at bounding box center [86, 618] width 87 height 17
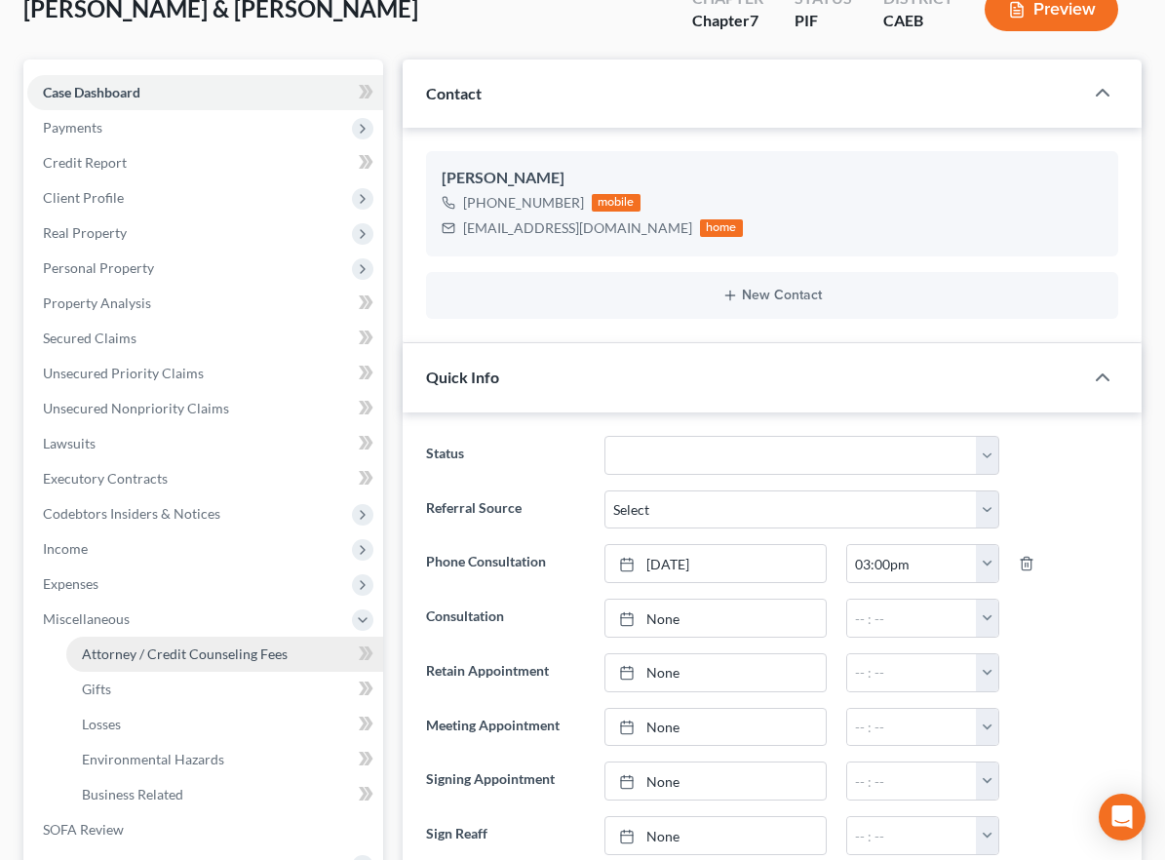
click at [147, 650] on span "Attorney / Credit Counseling Fees" at bounding box center [185, 654] width 206 height 17
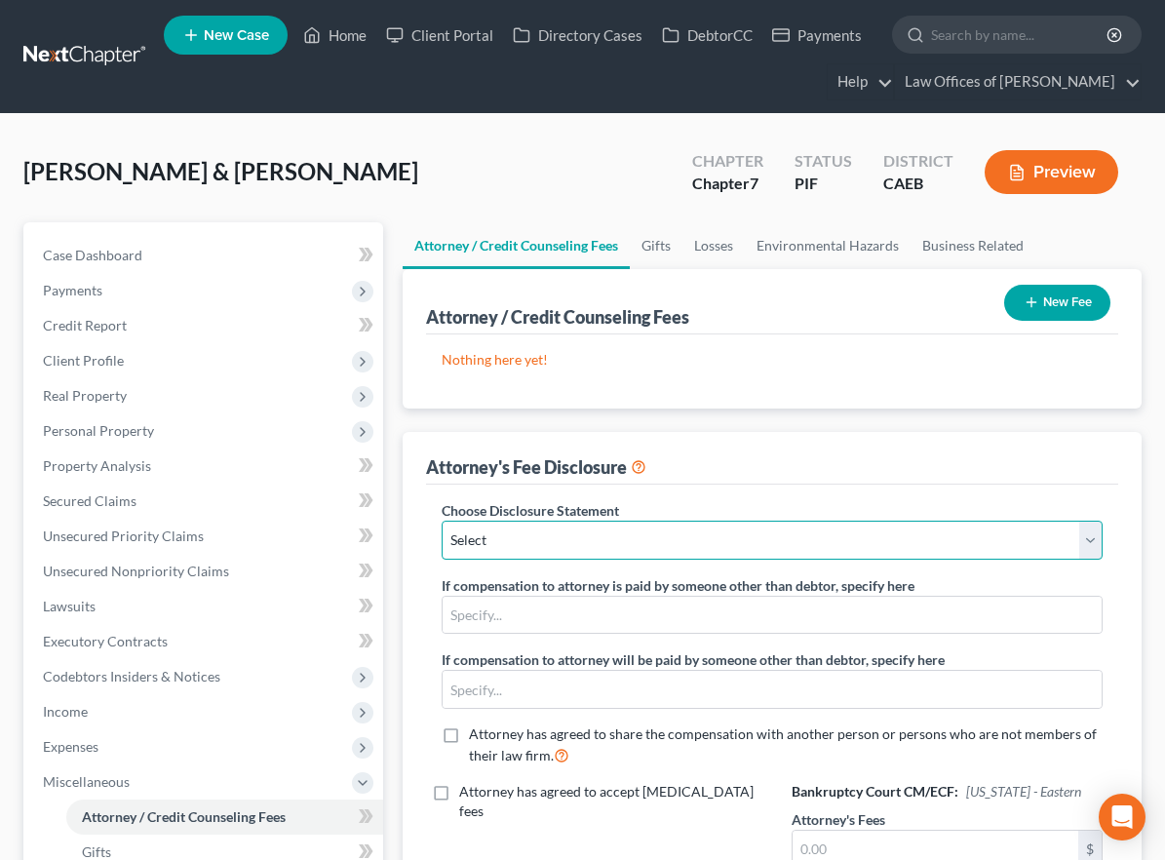
click at [600, 541] on select "Select Disclosure" at bounding box center [772, 540] width 661 height 39
select select "0"
click at [442, 521] on select "Select Disclosure" at bounding box center [772, 540] width 661 height 39
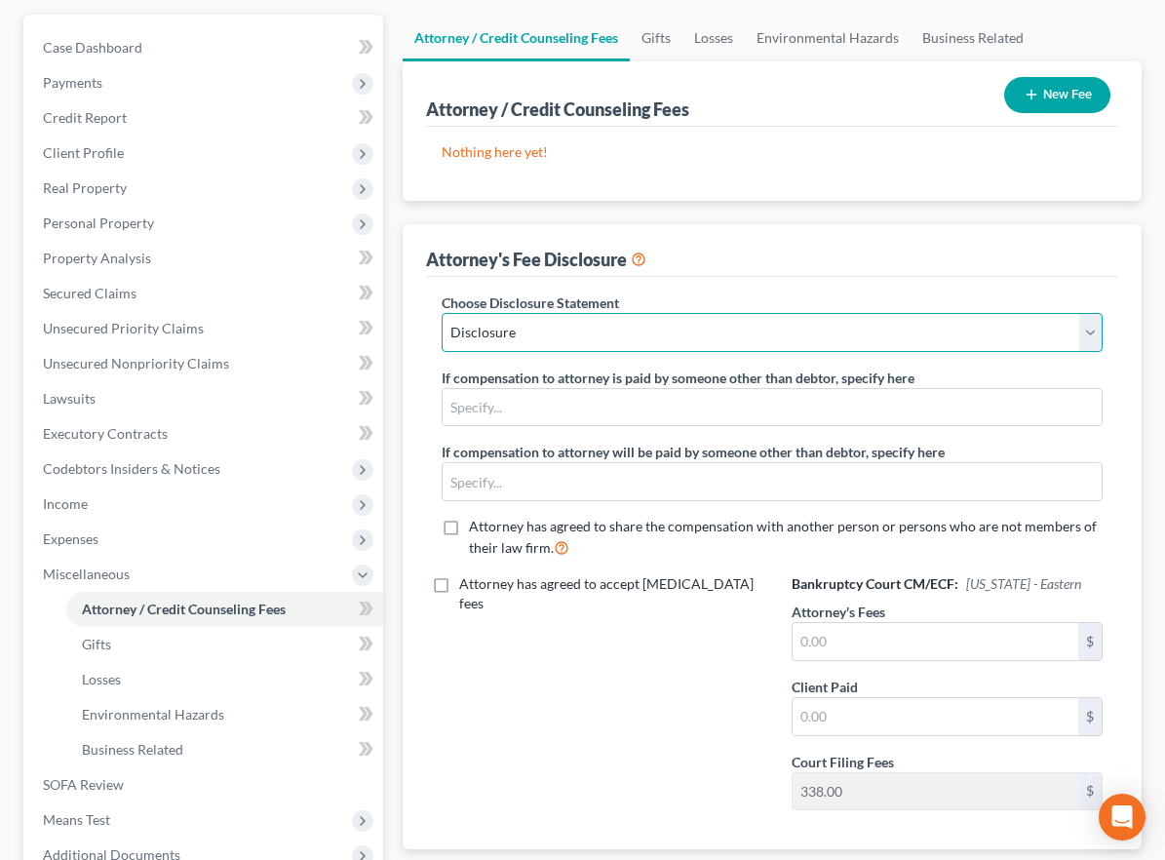
scroll to position [216, 0]
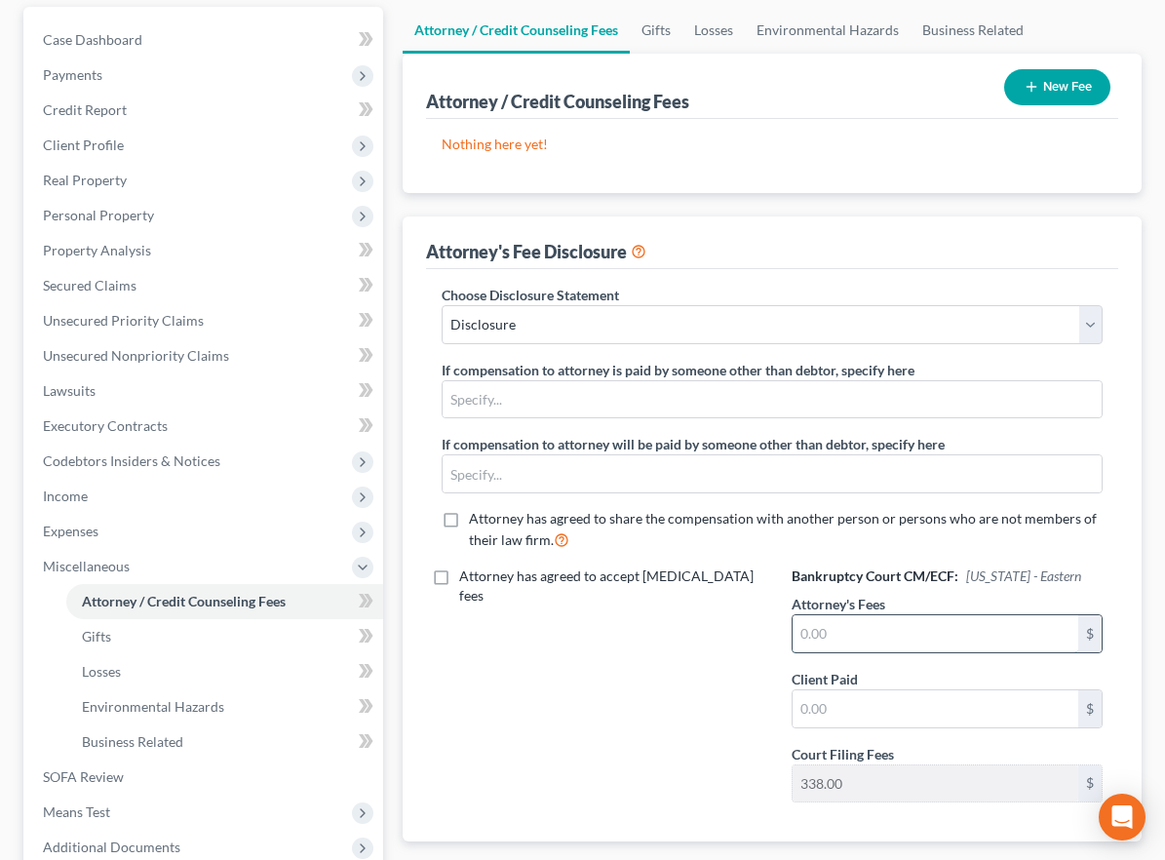
click at [860, 635] on input "text" at bounding box center [936, 633] width 286 height 37
type input "2,200"
click at [860, 720] on input "text" at bounding box center [936, 708] width 286 height 37
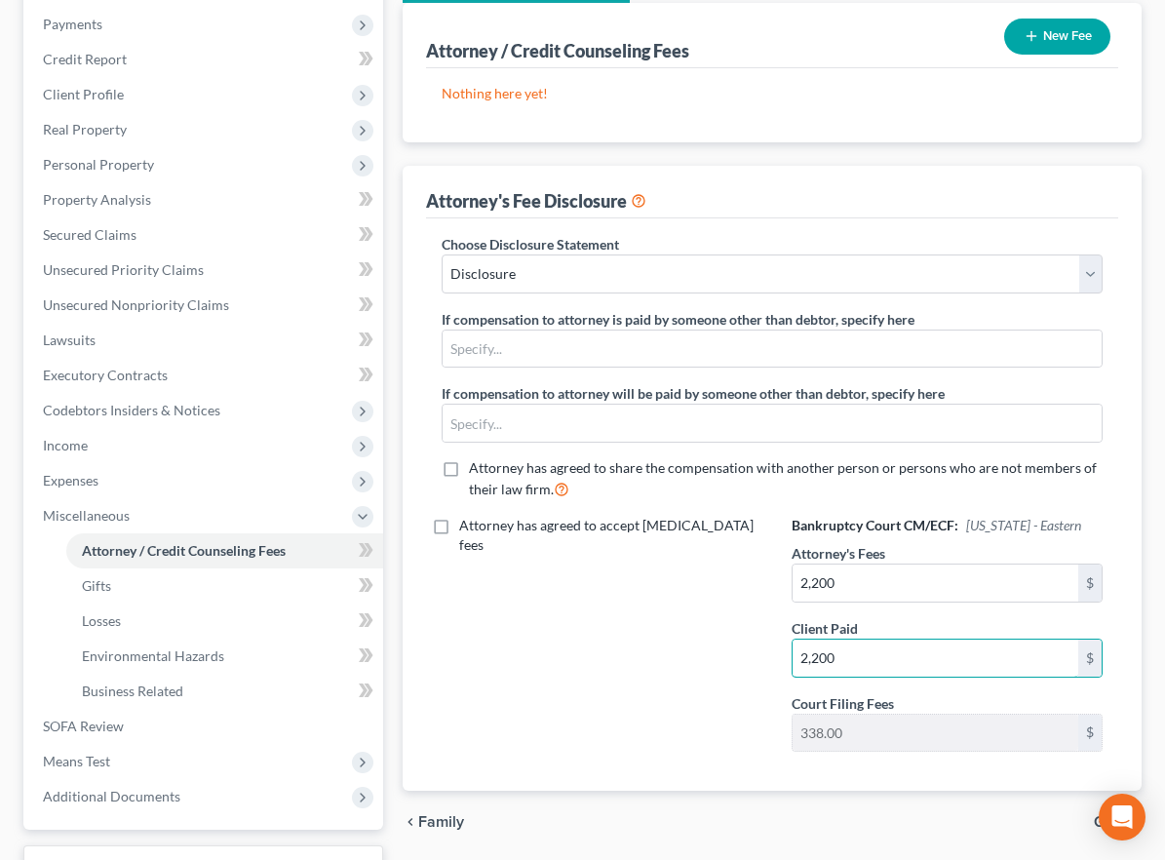
scroll to position [272, 0]
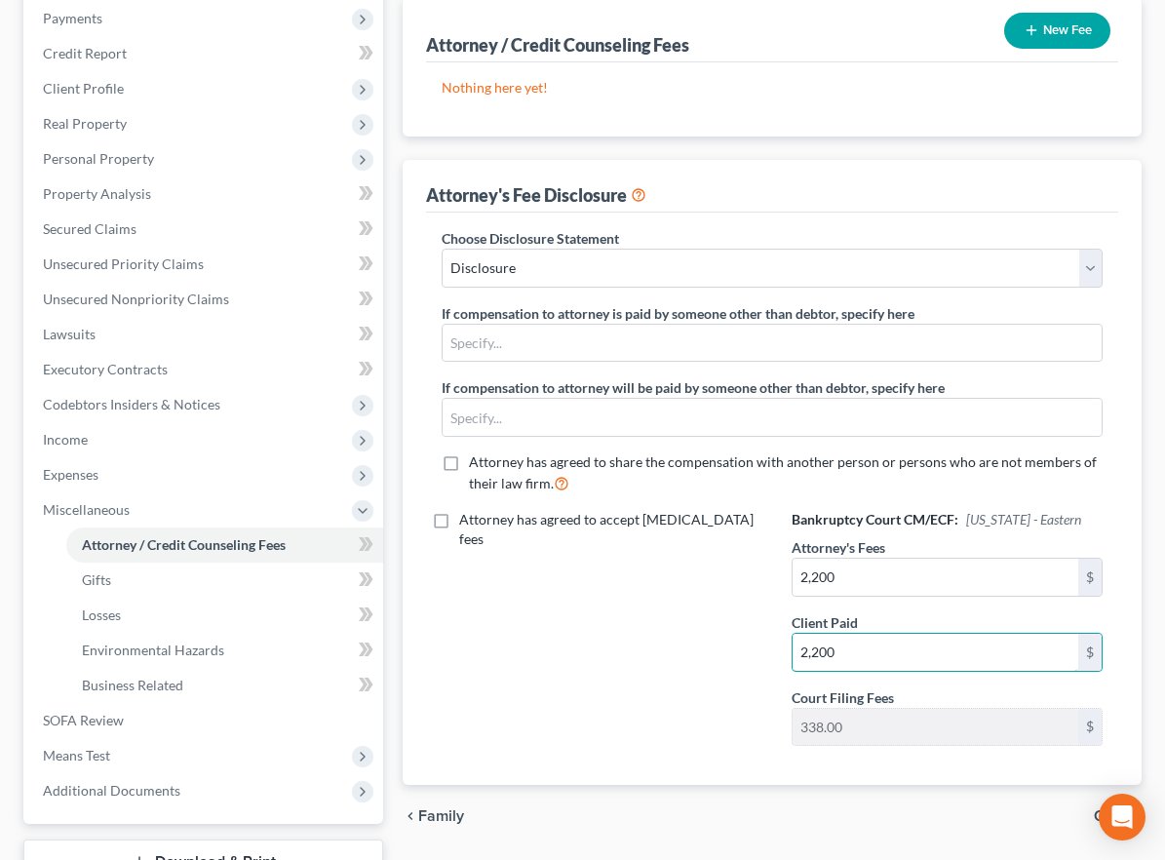
type input "2,200"
click at [1047, 32] on button "New Fee" at bounding box center [1057, 31] width 106 height 36
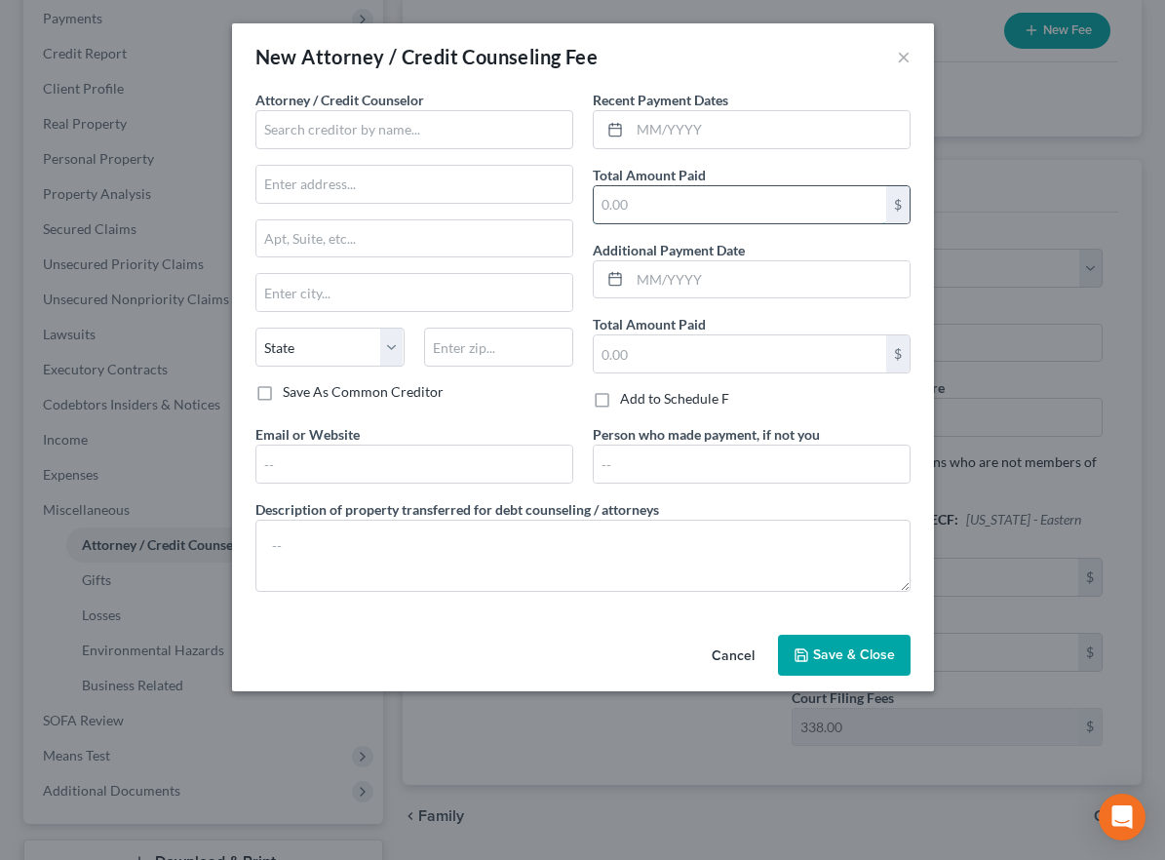
click at [646, 201] on input "text" at bounding box center [740, 204] width 293 height 37
type input "2,200"
click at [672, 132] on input "text" at bounding box center [770, 129] width 280 height 37
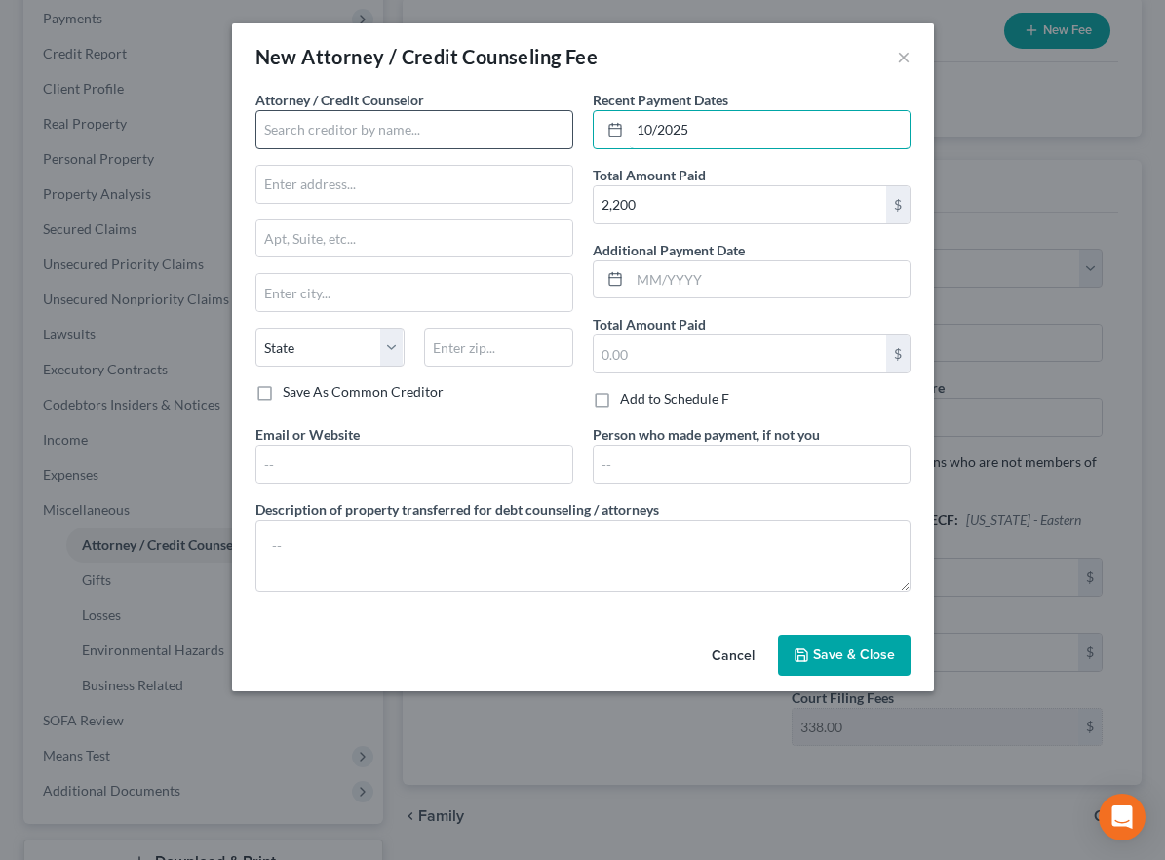
type input "10/2025"
click at [430, 130] on input "text" at bounding box center [414, 129] width 318 height 39
type input "a"
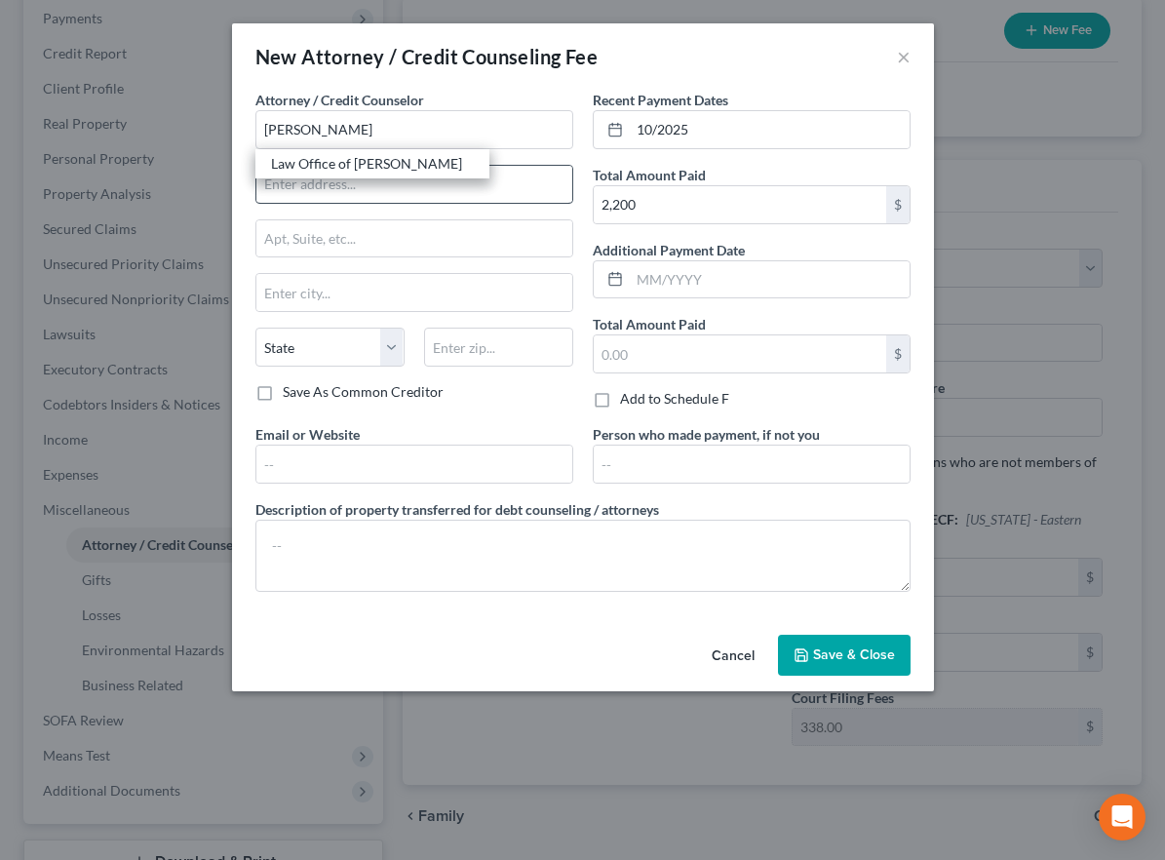
drag, startPoint x: 357, startPoint y: 163, endPoint x: 451, endPoint y: 176, distance: 94.6
click at [357, 163] on div "Law Office of [PERSON_NAME]" at bounding box center [372, 164] width 203 height 20
type input "Law Office of [PERSON_NAME]"
type input "[STREET_ADDRESS]"
type input "[GEOGRAPHIC_DATA]"
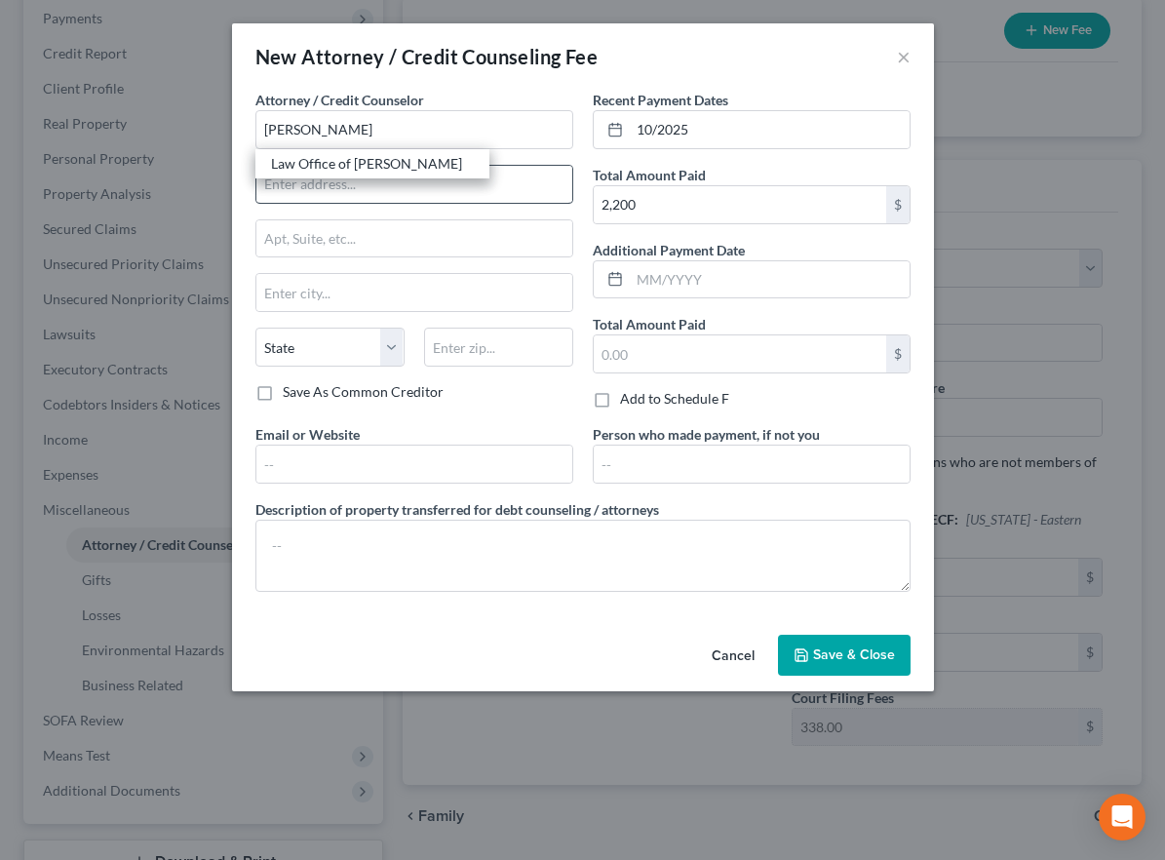
select select "4"
type input "93301"
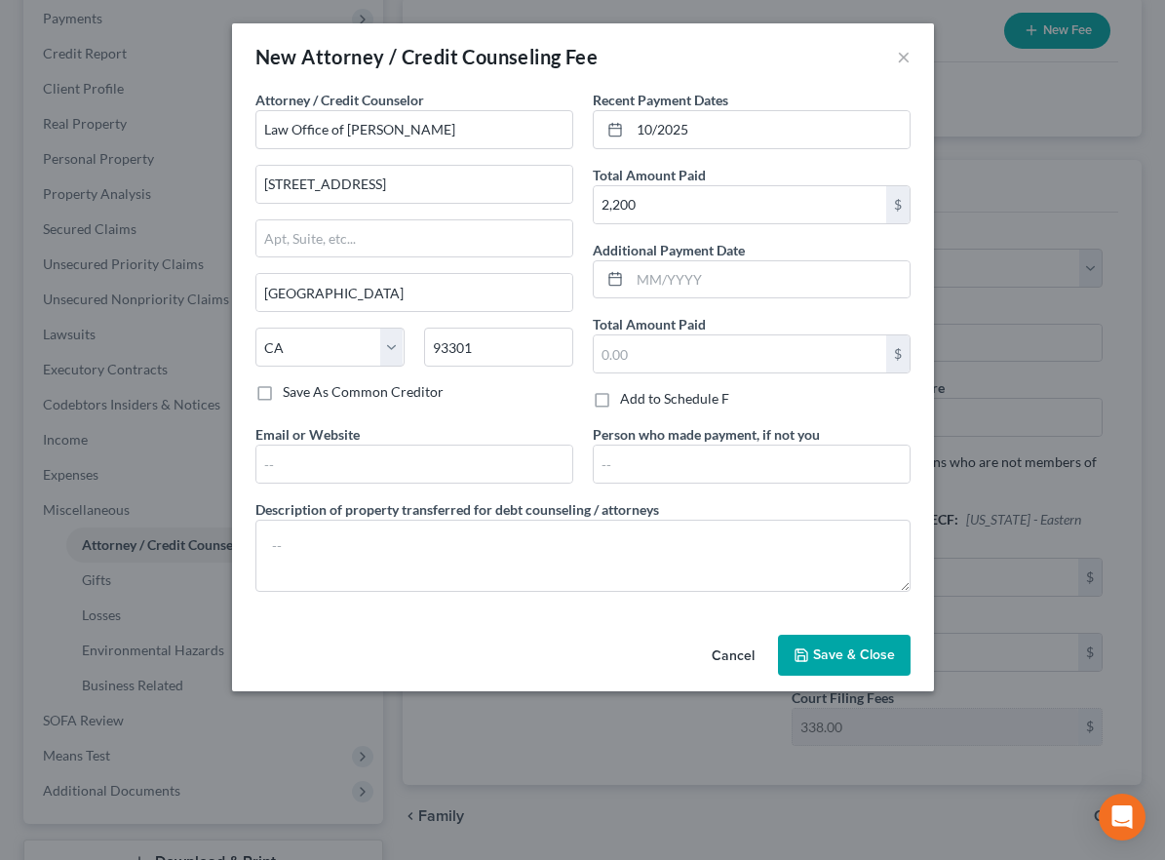
click at [839, 651] on span "Save & Close" at bounding box center [854, 655] width 82 height 17
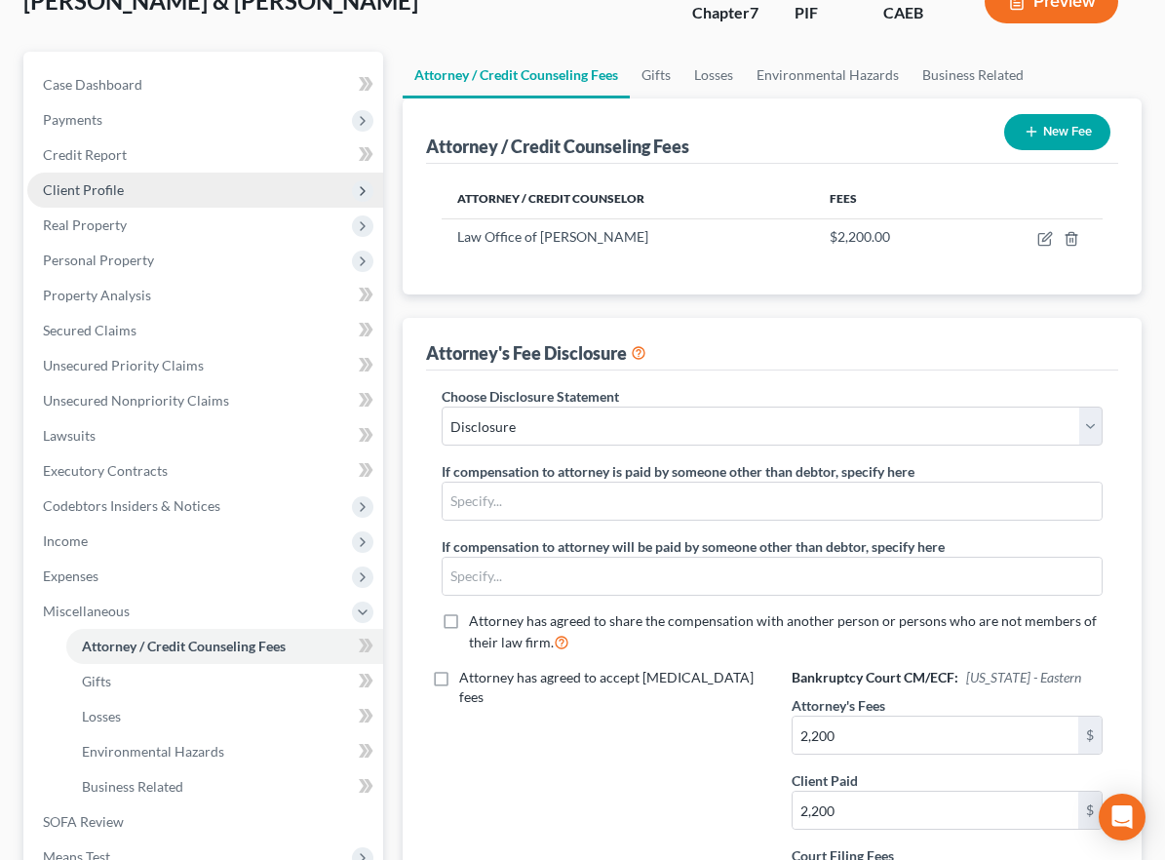
scroll to position [149, 0]
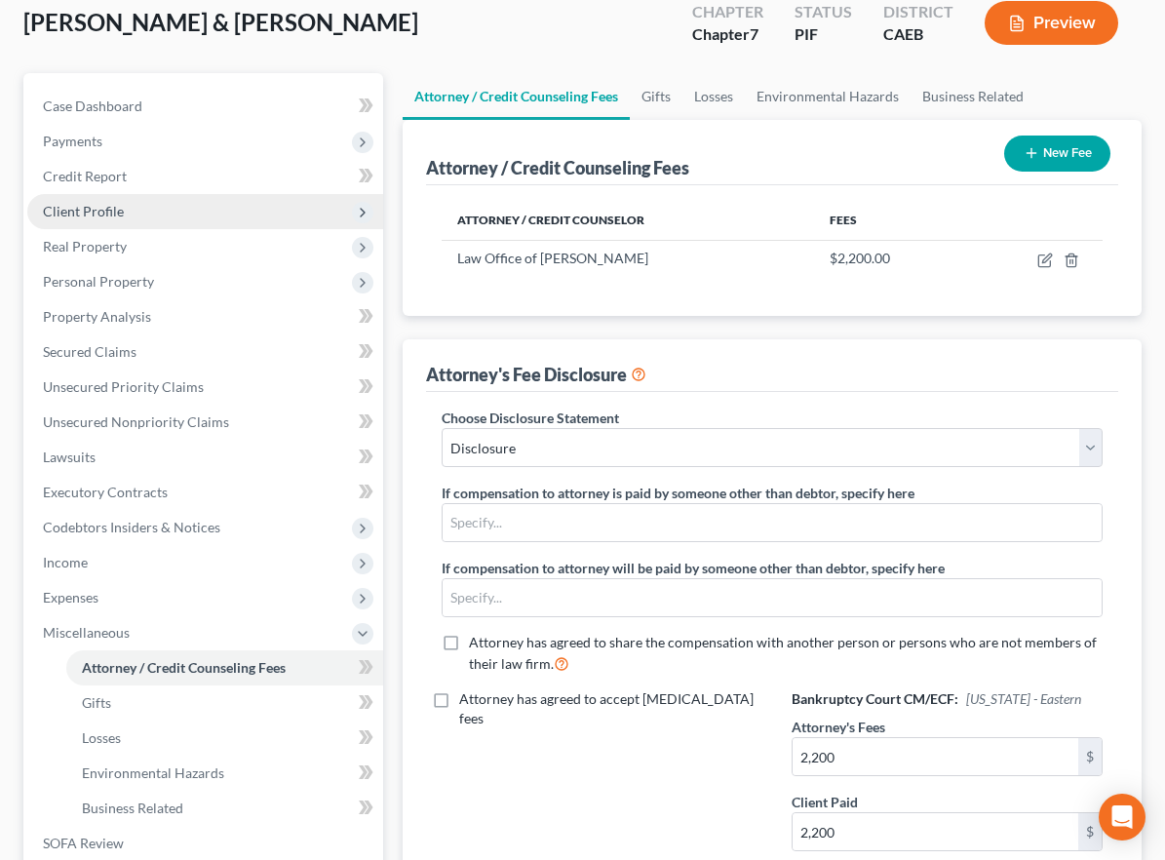
click at [81, 212] on span "Client Profile" at bounding box center [83, 211] width 81 height 17
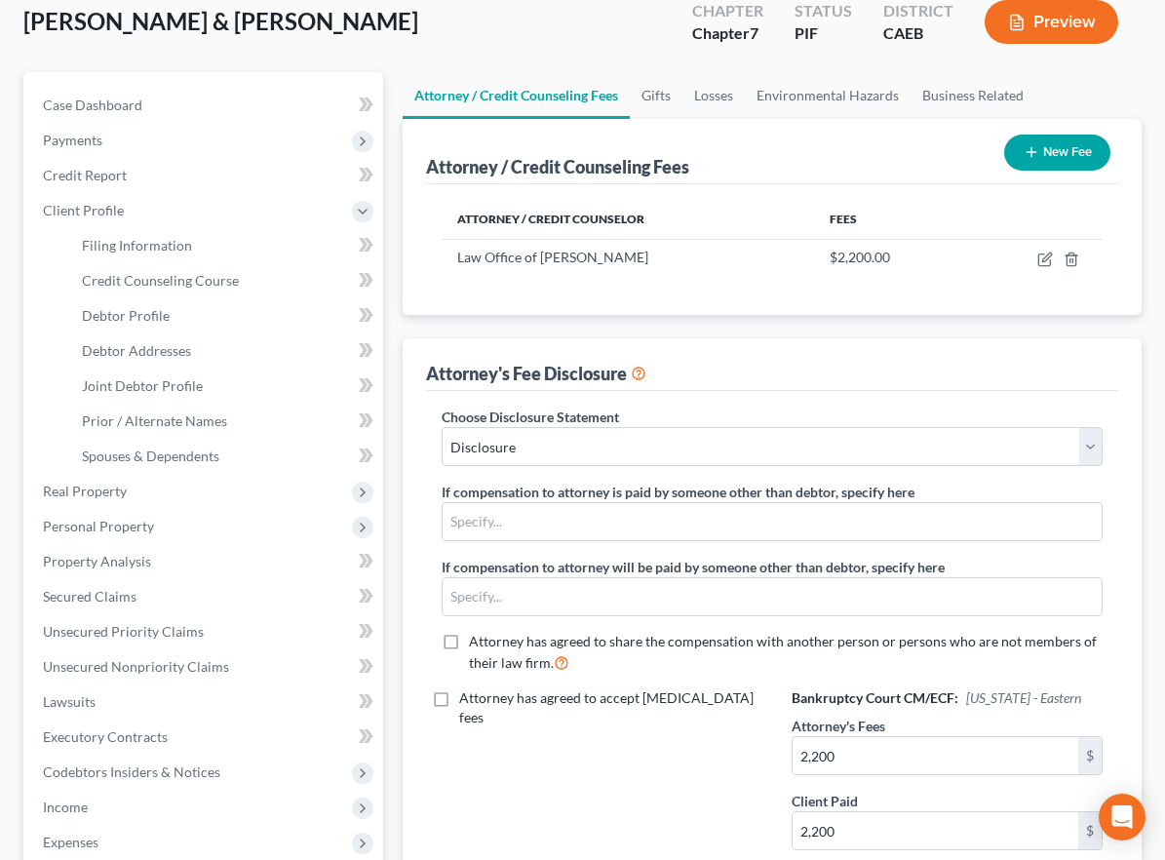
scroll to position [152, 0]
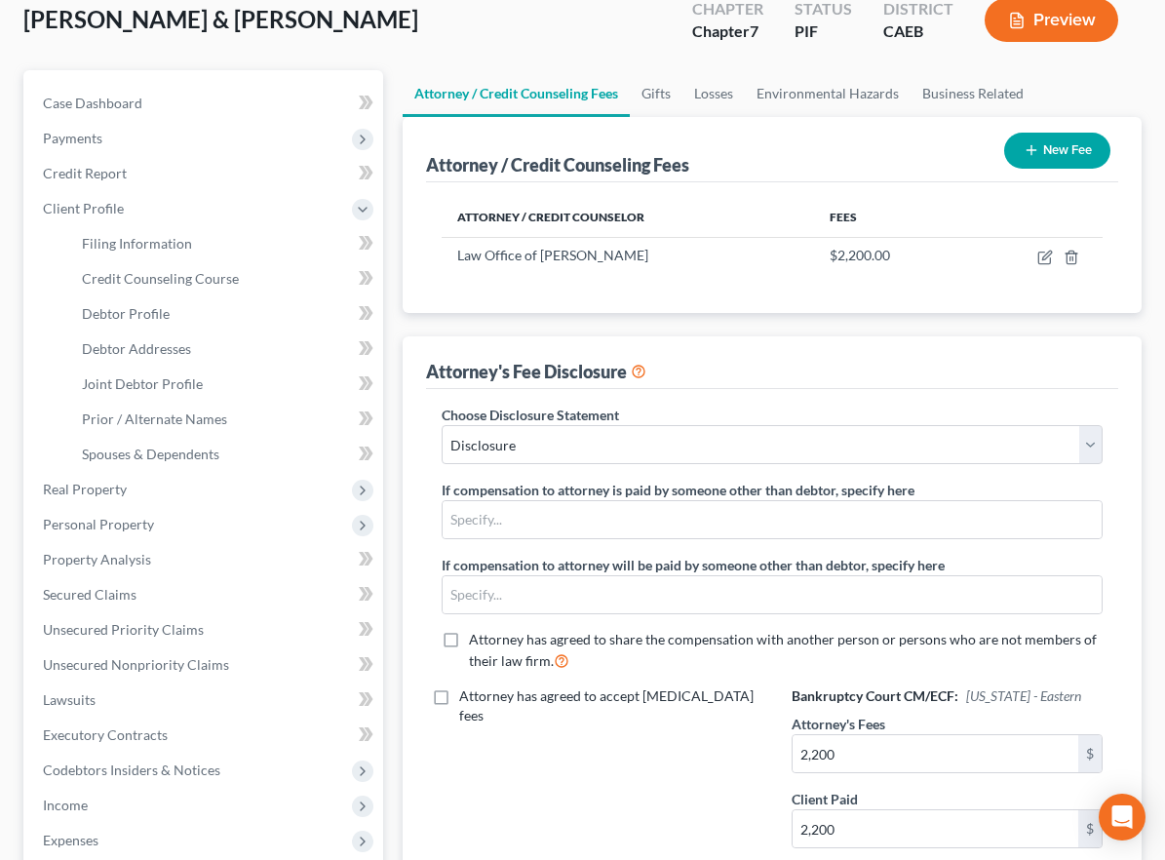
click at [399, 330] on div "Attorney / Credit Counseling Fees Gifts Losses Environmental Hazards Business R…" at bounding box center [772, 598] width 759 height 1056
click at [167, 311] on span "Debtor Profile" at bounding box center [126, 313] width 88 height 17
select select "1"
select select "3"
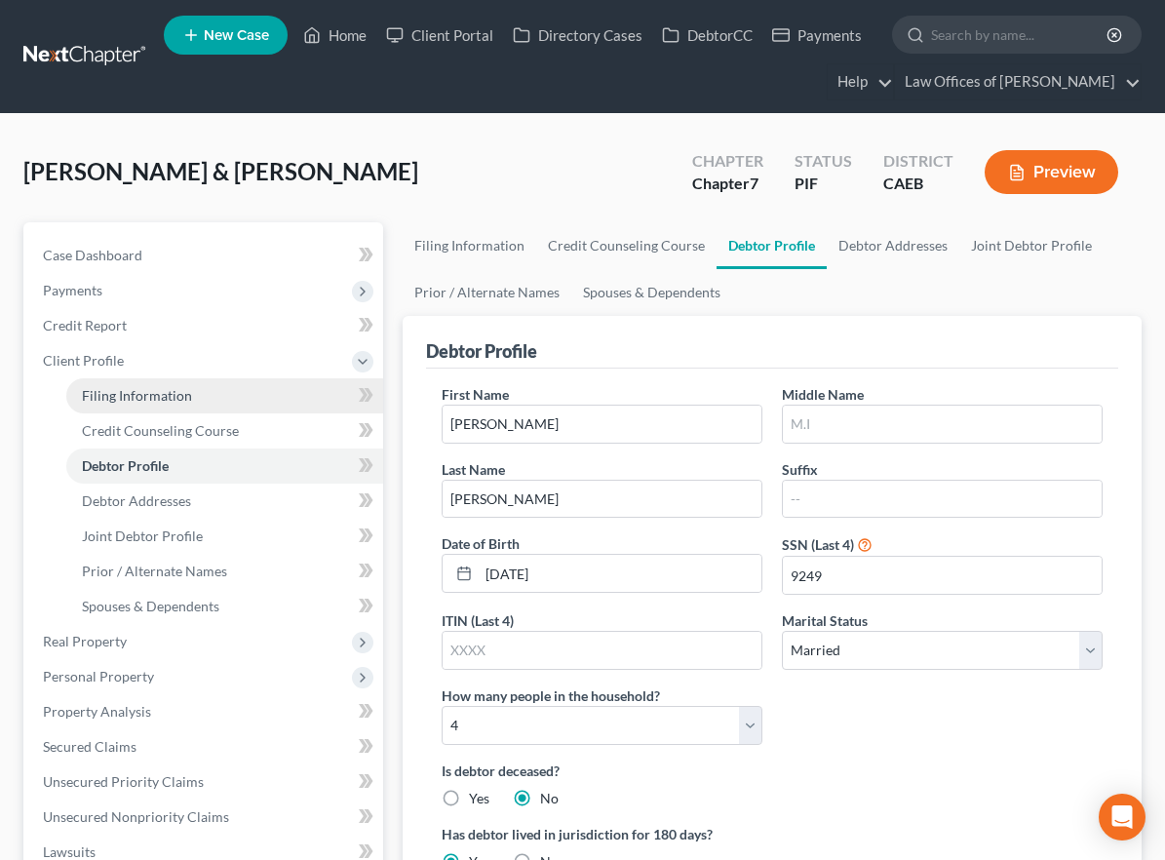
click at [142, 406] on link "Filing Information" at bounding box center [224, 395] width 317 height 35
select select "1"
select select "0"
select select "8"
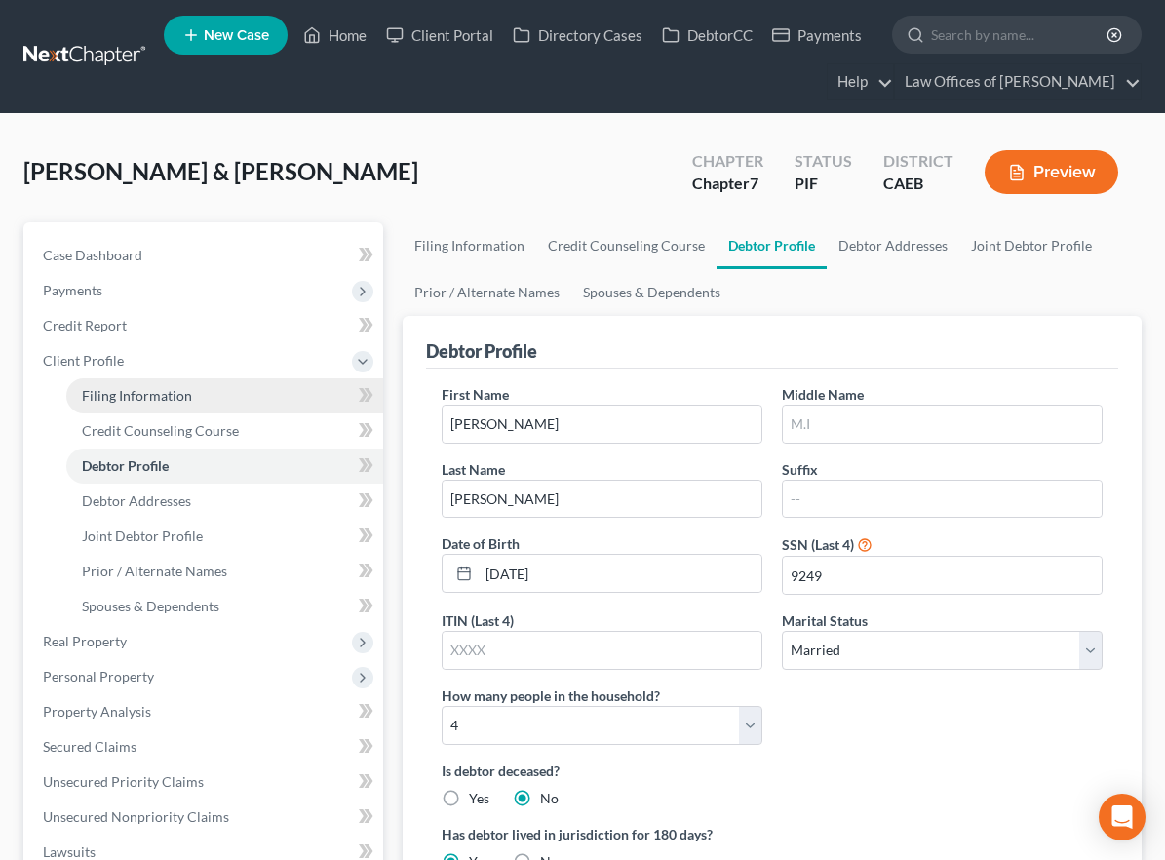
select select "0"
select select "4"
select select "1"
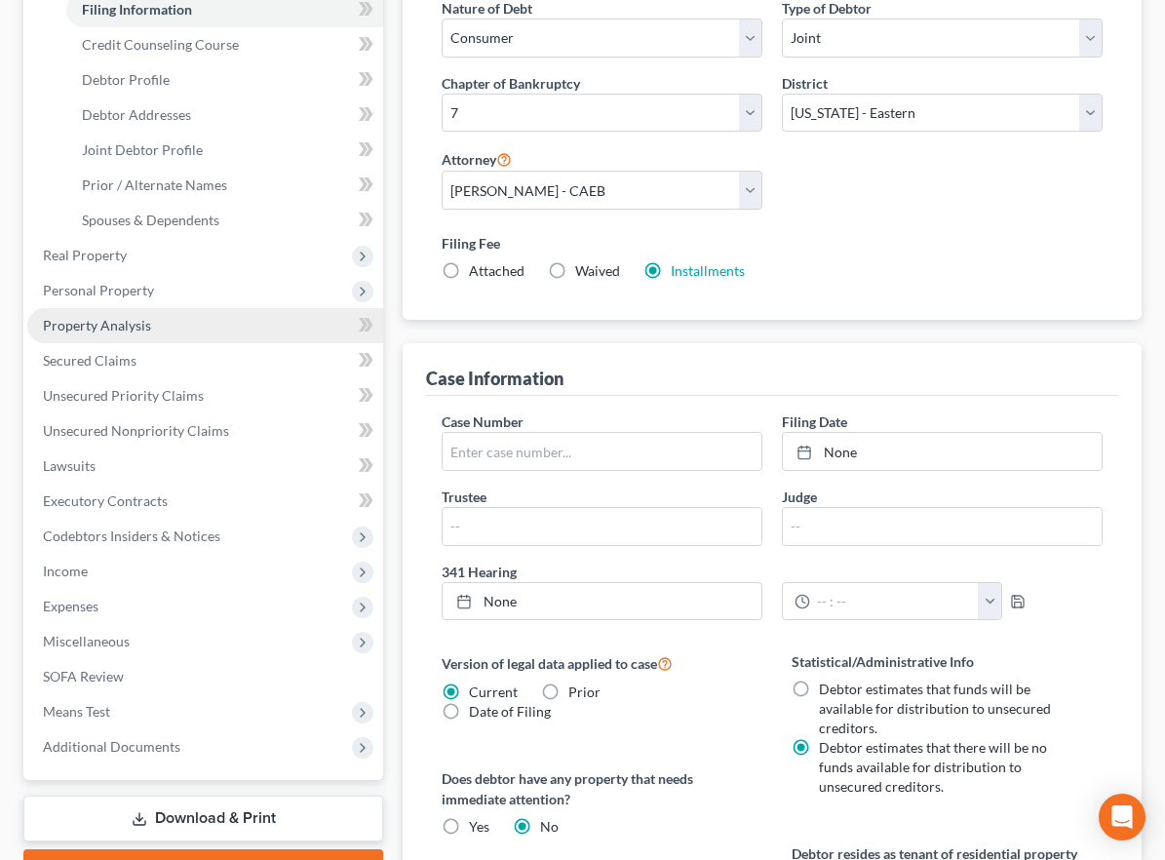
scroll to position [376, 0]
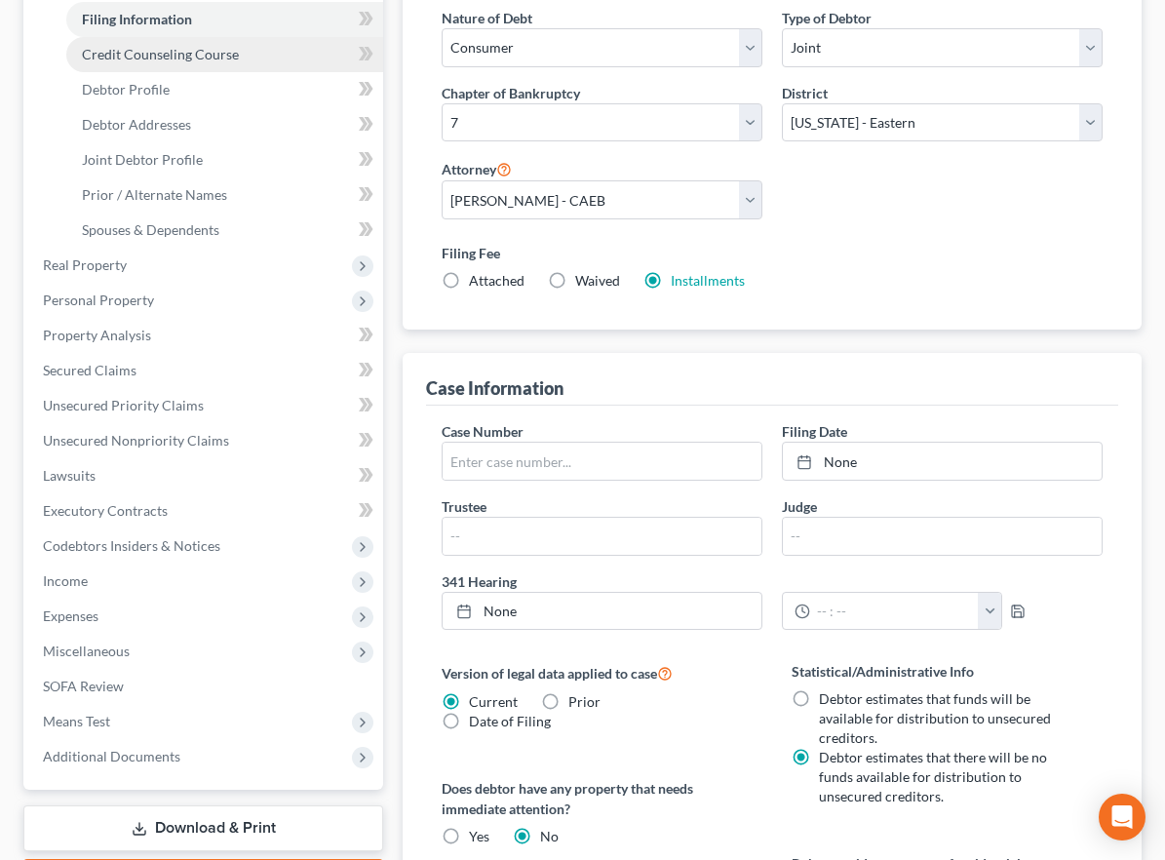
click at [130, 42] on link "Credit Counseling Course" at bounding box center [224, 54] width 317 height 35
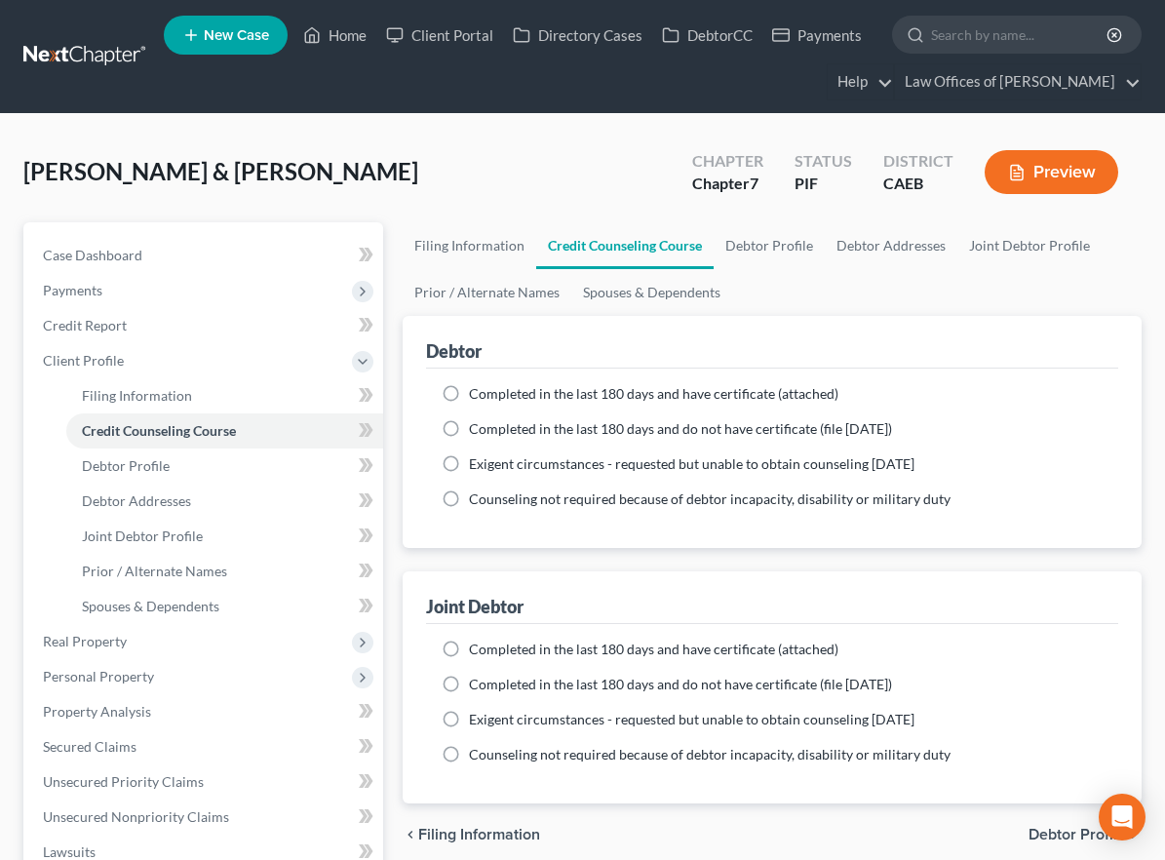
click at [469, 396] on label "Completed in the last 180 days and have certificate (attached)" at bounding box center [654, 394] width 370 height 20
click at [477, 396] on input "Completed in the last 180 days and have certificate (attached)" at bounding box center [483, 390] width 13 height 13
radio input "true"
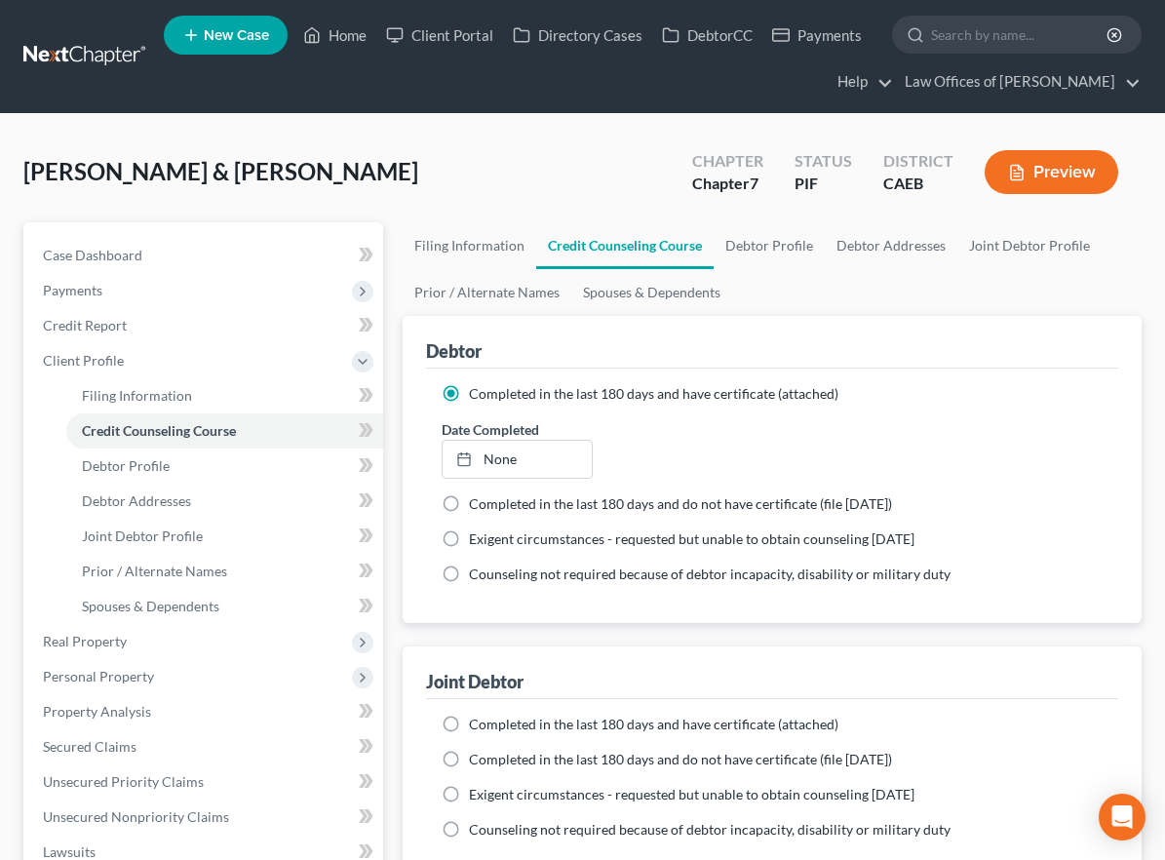
click at [448, 649] on div "Joint Debtor" at bounding box center [772, 673] width 692 height 53
drag, startPoint x: 452, startPoint y: 731, endPoint x: 38, endPoint y: 721, distance: 414.6
click at [469, 731] on label "Completed in the last 180 days and have certificate (attached)" at bounding box center [654, 725] width 370 height 20
click at [477, 727] on input "Completed in the last 180 days and have certificate (attached)" at bounding box center [483, 721] width 13 height 13
radio input "true"
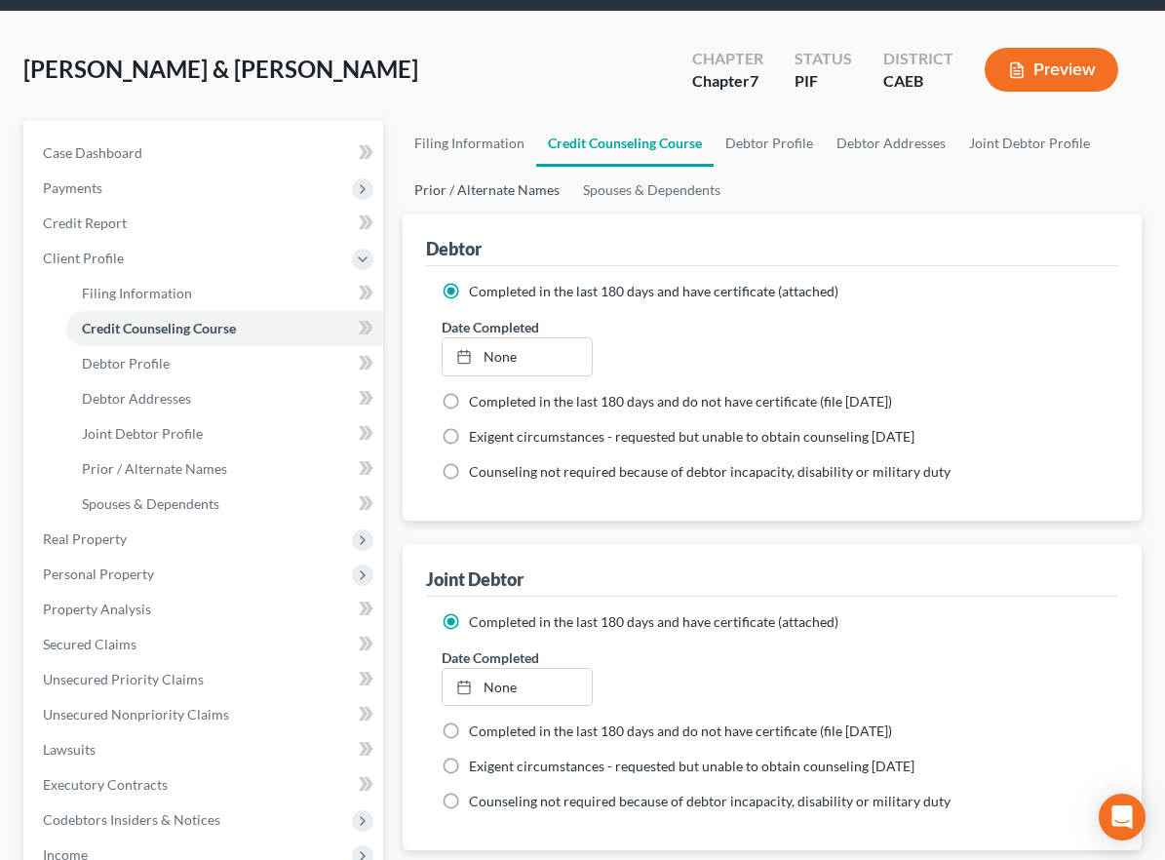
scroll to position [103, 0]
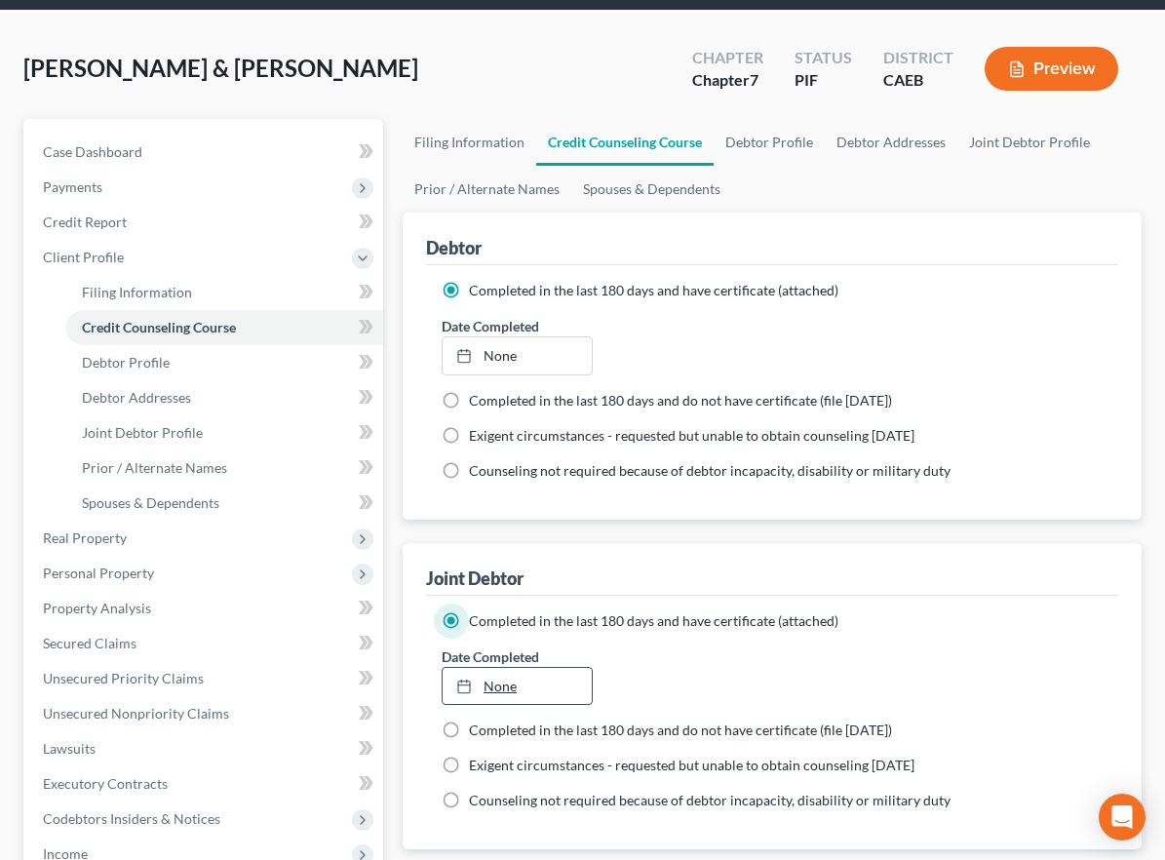
click at [508, 694] on link "None" at bounding box center [517, 686] width 149 height 37
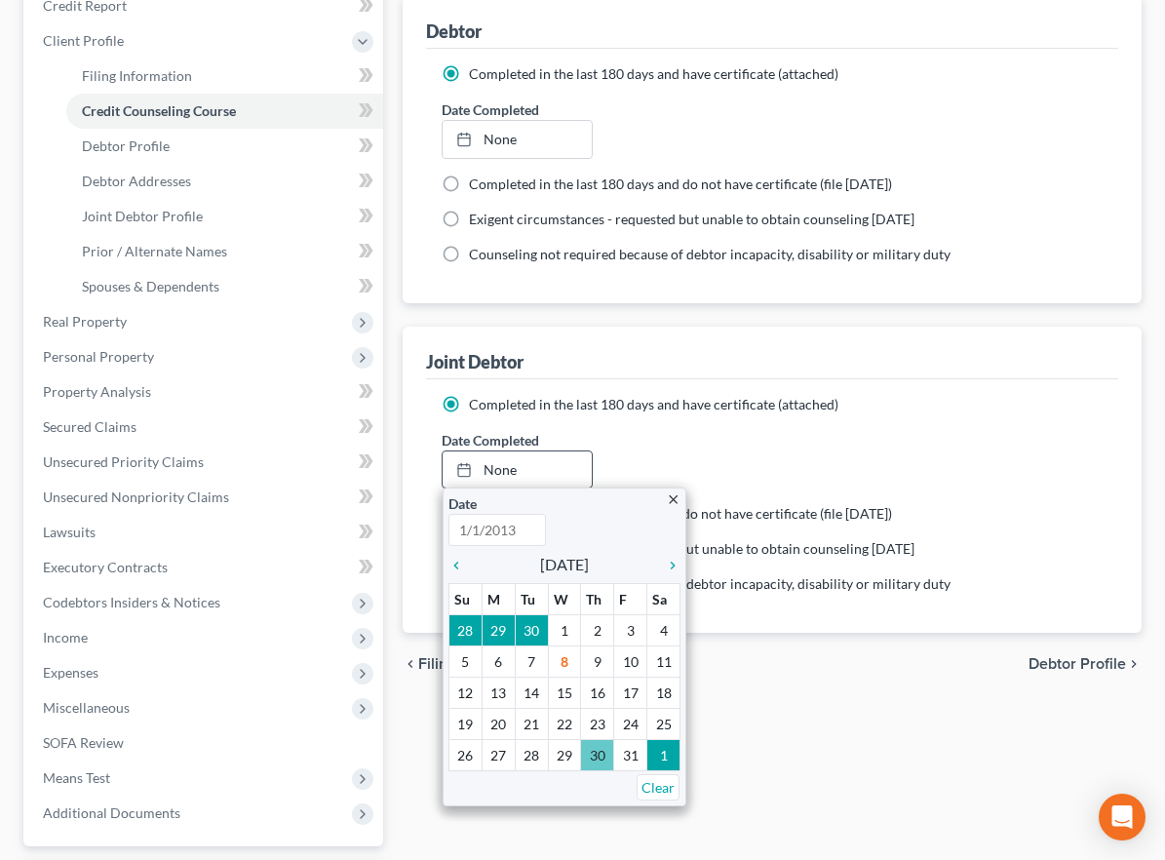
scroll to position [333, 0]
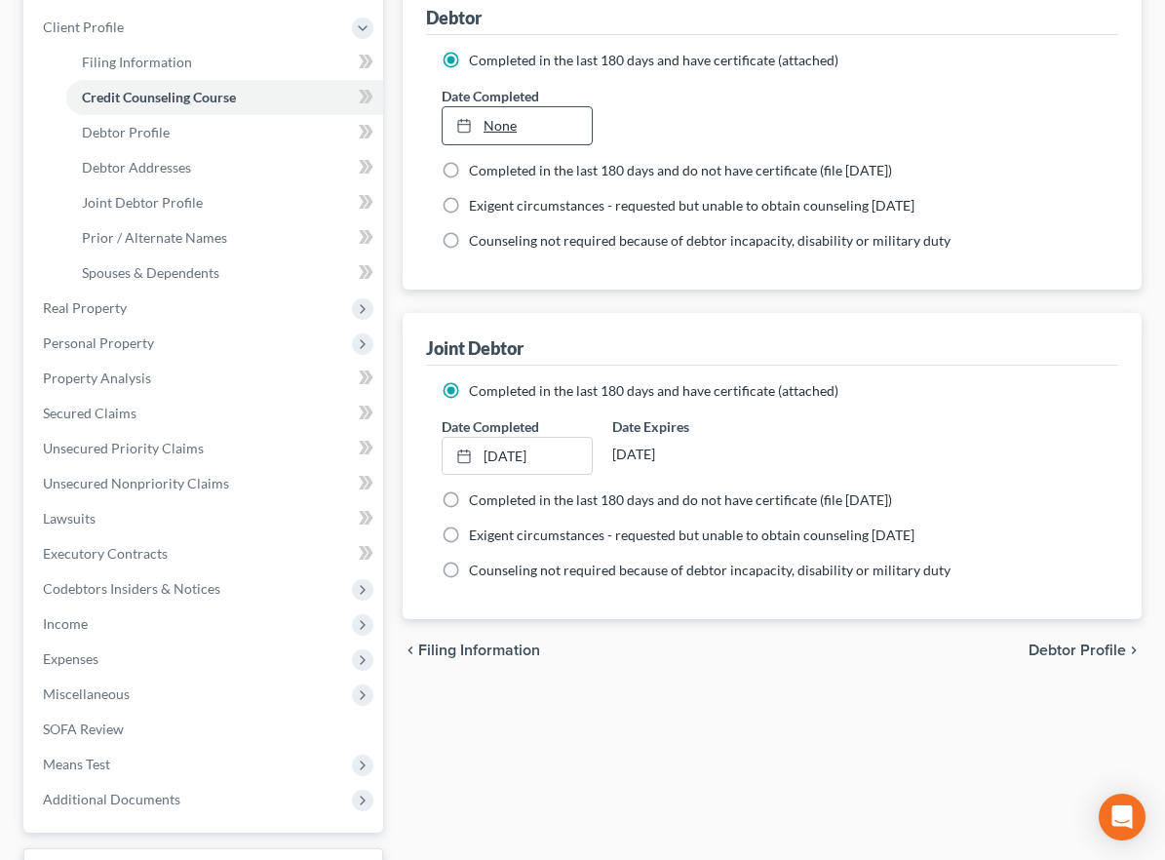
click at [543, 129] on link "None" at bounding box center [517, 125] width 149 height 37
type input "[DATE]"
click at [155, 796] on span "Additional Documents" at bounding box center [111, 799] width 137 height 17
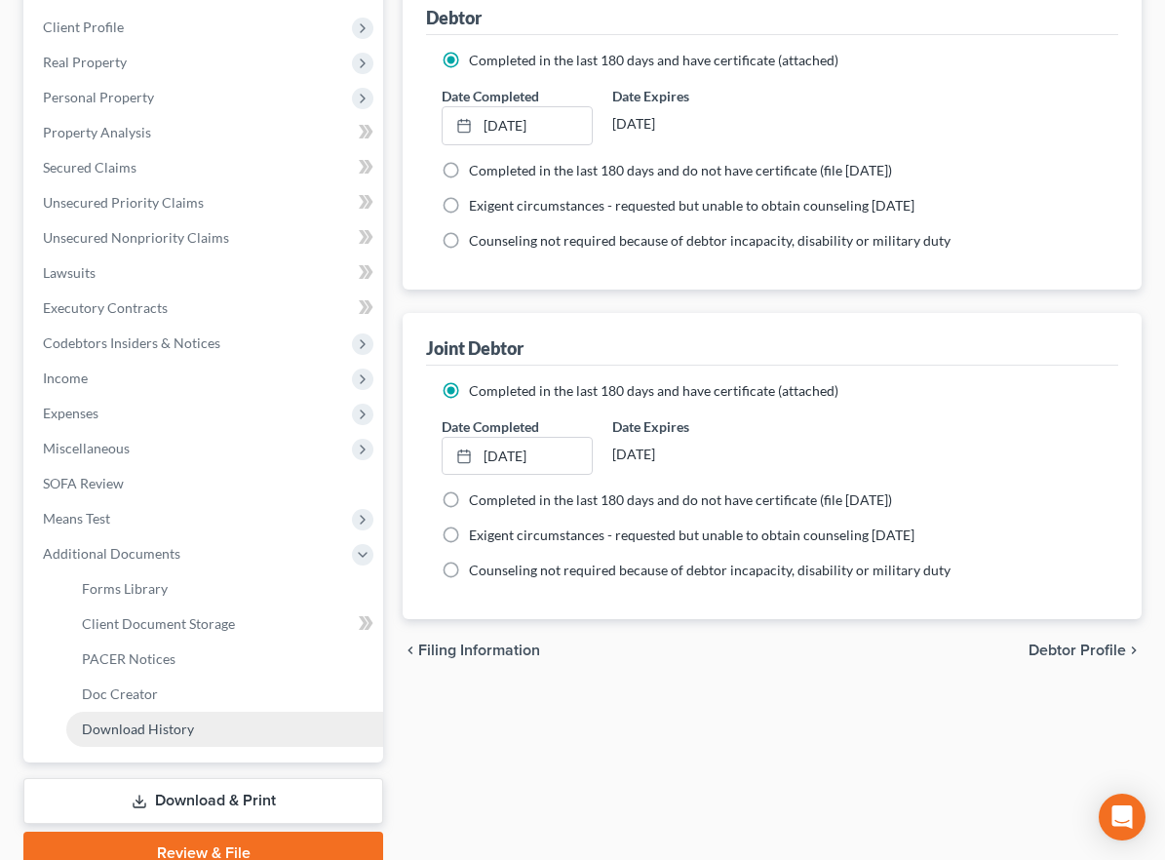
scroll to position [422, 0]
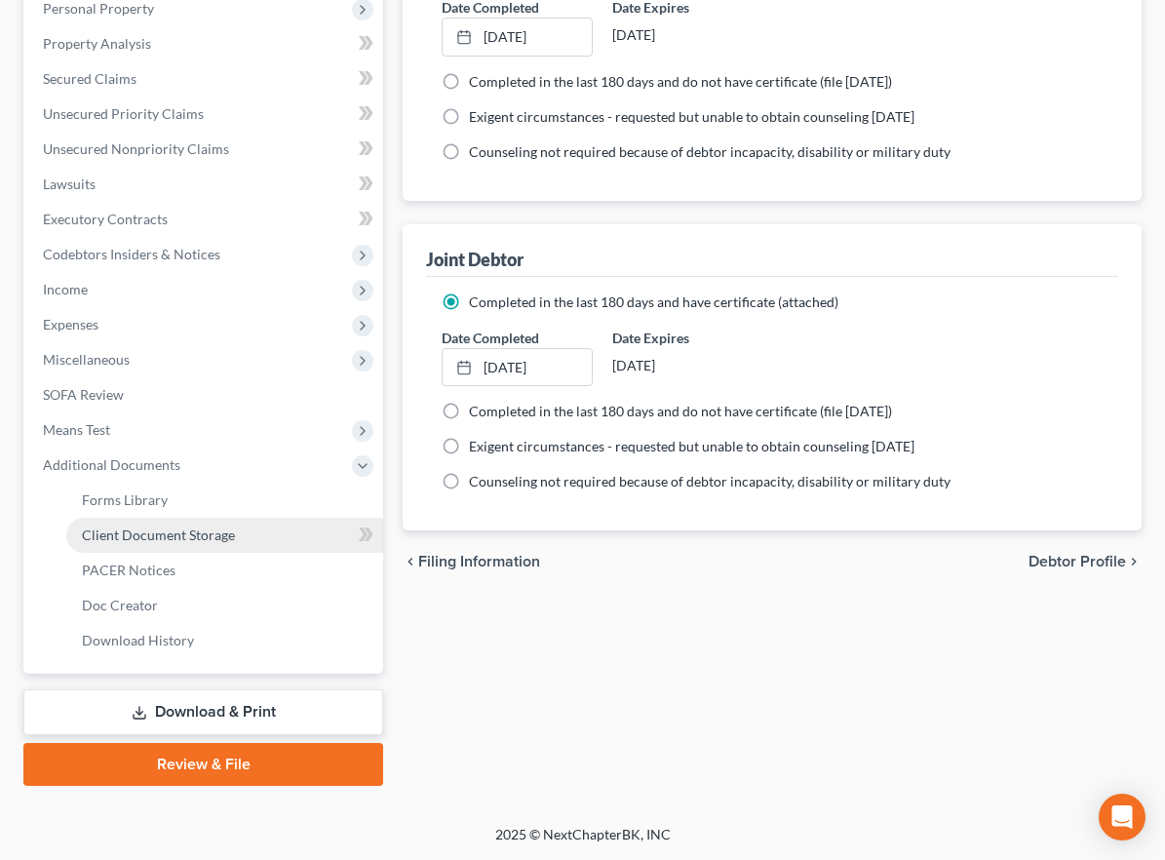
click at [173, 545] on link "Client Document Storage" at bounding box center [224, 535] width 317 height 35
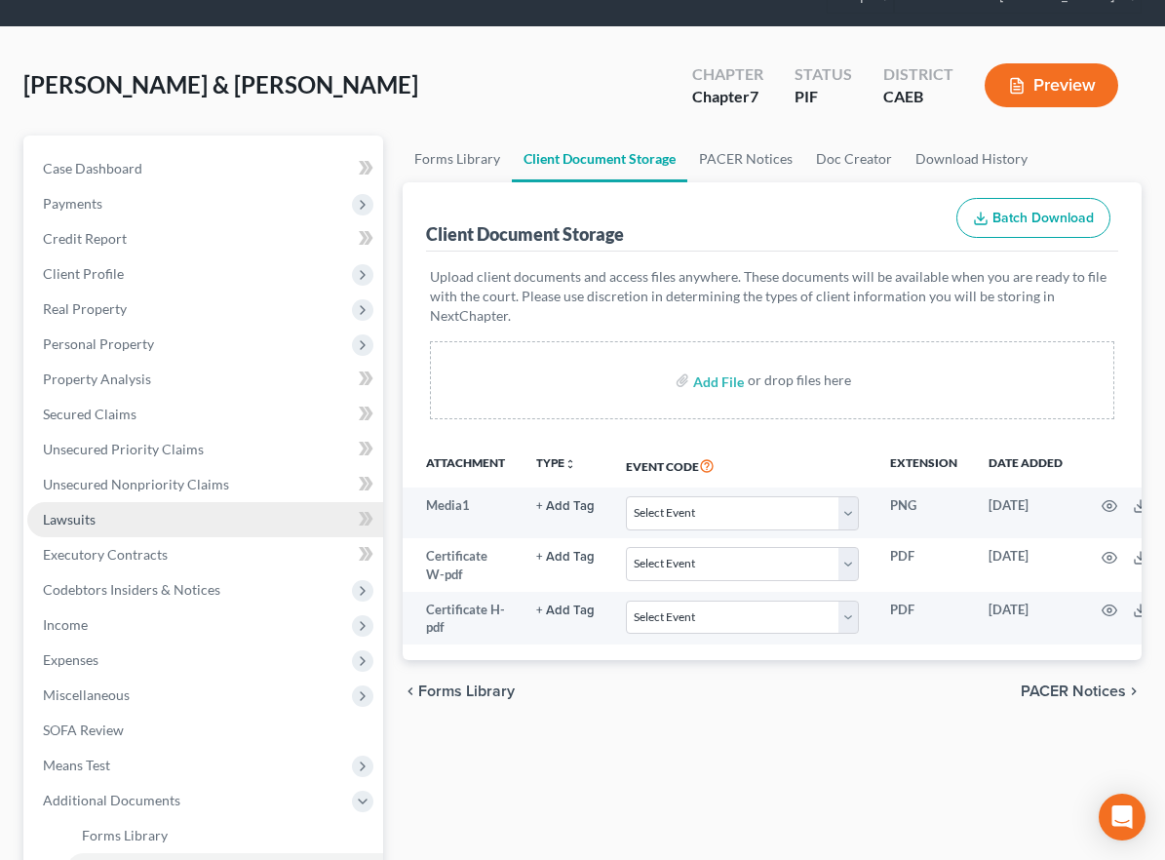
scroll to position [112, 0]
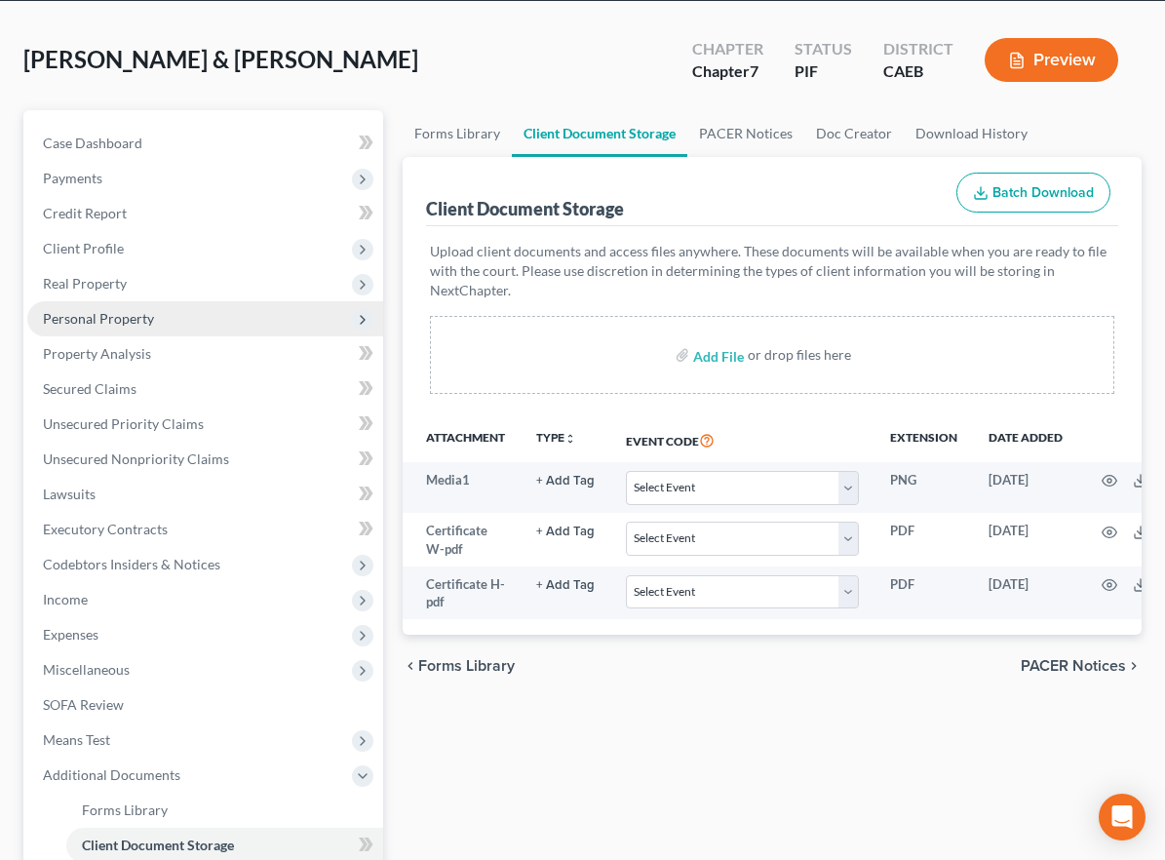
click at [147, 320] on span "Personal Property" at bounding box center [98, 318] width 111 height 17
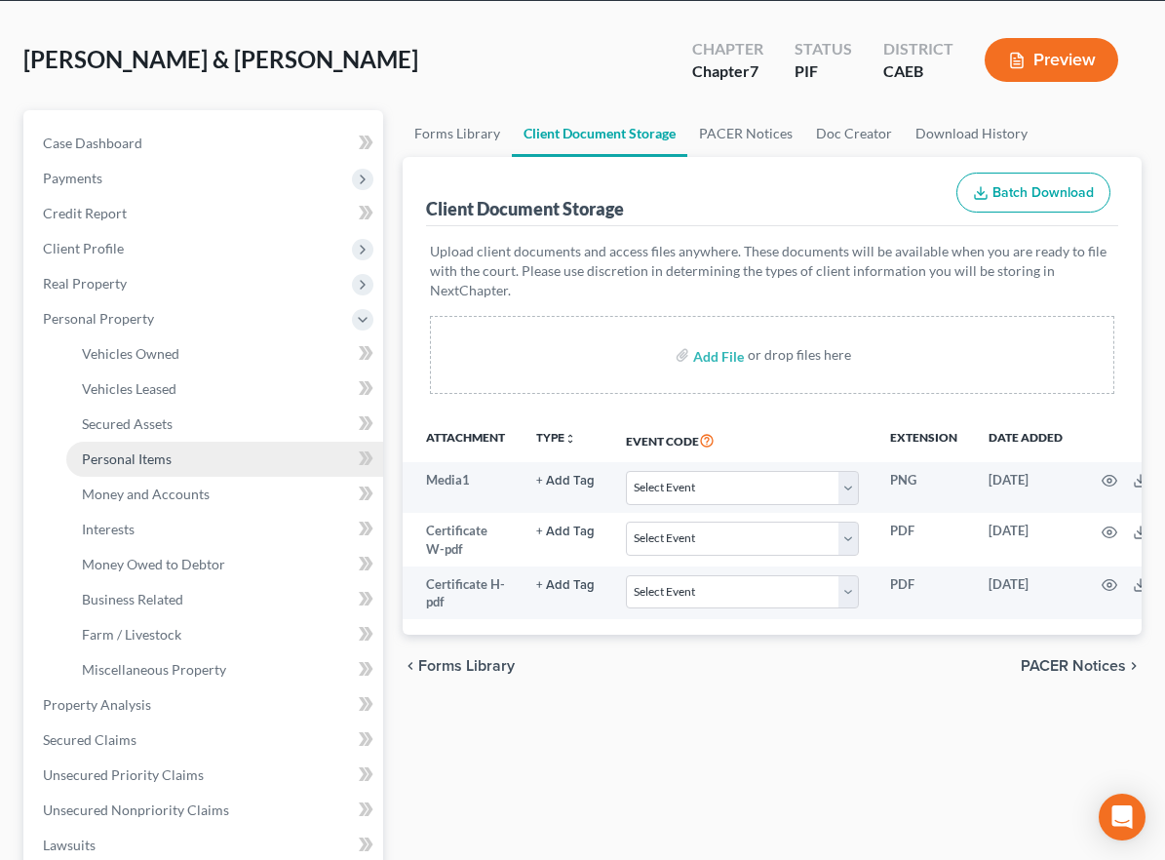
click at [168, 459] on span "Personal Items" at bounding box center [127, 459] width 90 height 17
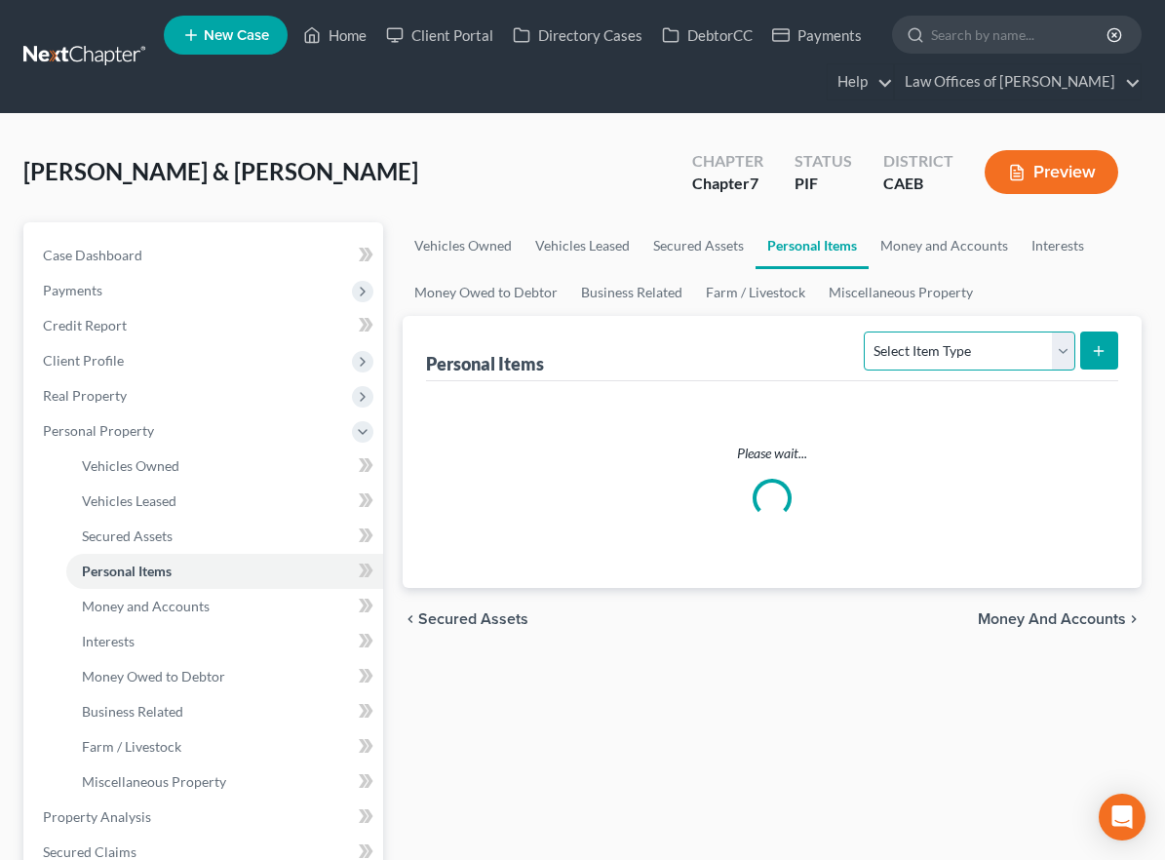
click at [937, 337] on select "Select Item Type Clothing Collectibles Of Value Electronics Firearms Household …" at bounding box center [969, 351] width 211 height 39
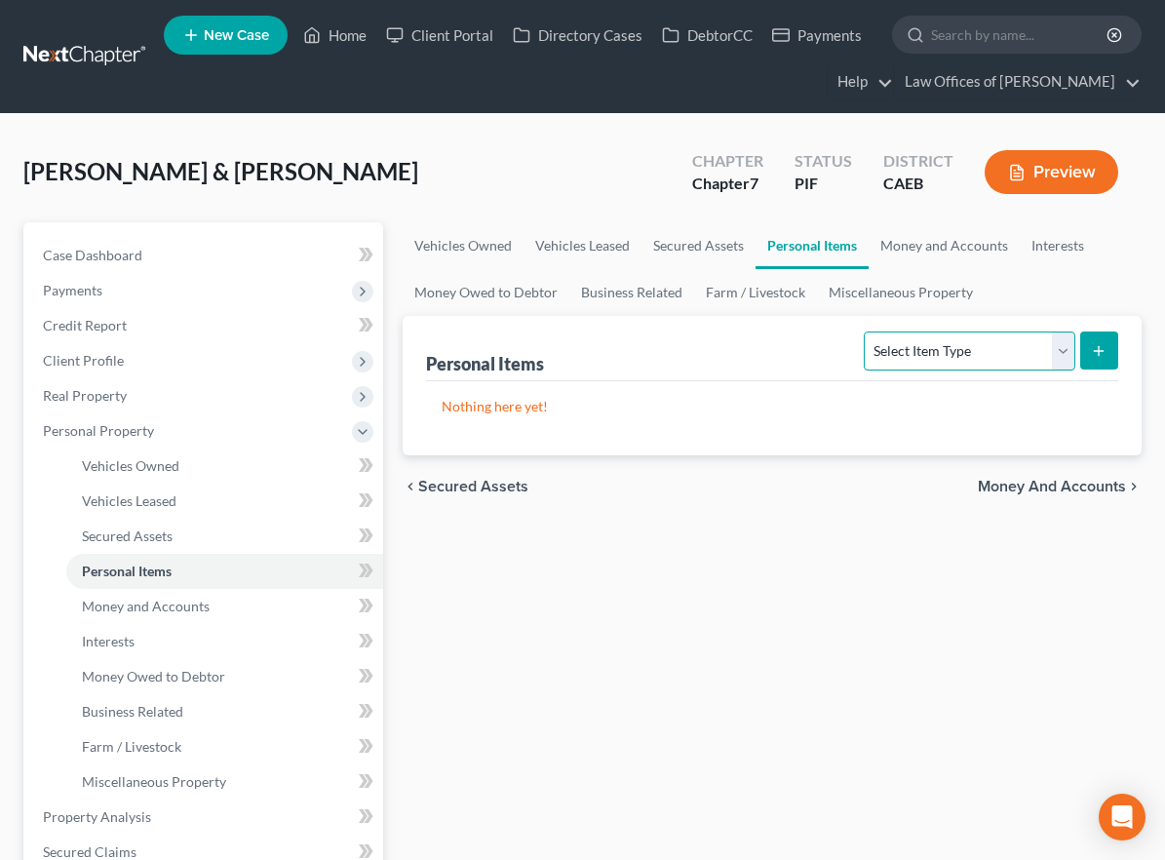
select select "clothing"
click at [867, 332] on select "Select Item Type Clothing Collectibles Of Value Electronics Firearms Household …" at bounding box center [969, 351] width 211 height 39
click at [1110, 347] on button "submit" at bounding box center [1099, 351] width 38 height 38
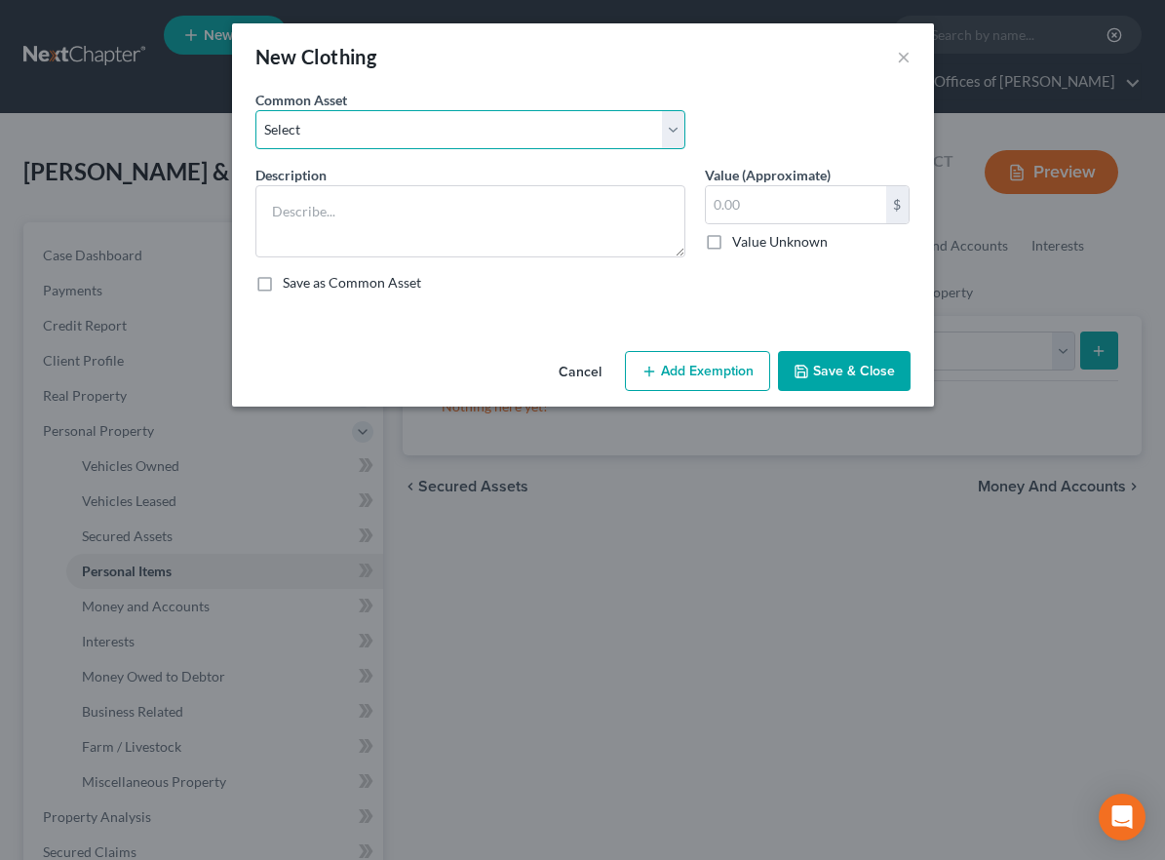
click at [607, 133] on select "Select Wardrobe" at bounding box center [470, 129] width 430 height 39
select select "0"
click at [255, 110] on select "Select Wardrobe" at bounding box center [470, 129] width 430 height 39
type textarea "Wardrobe"
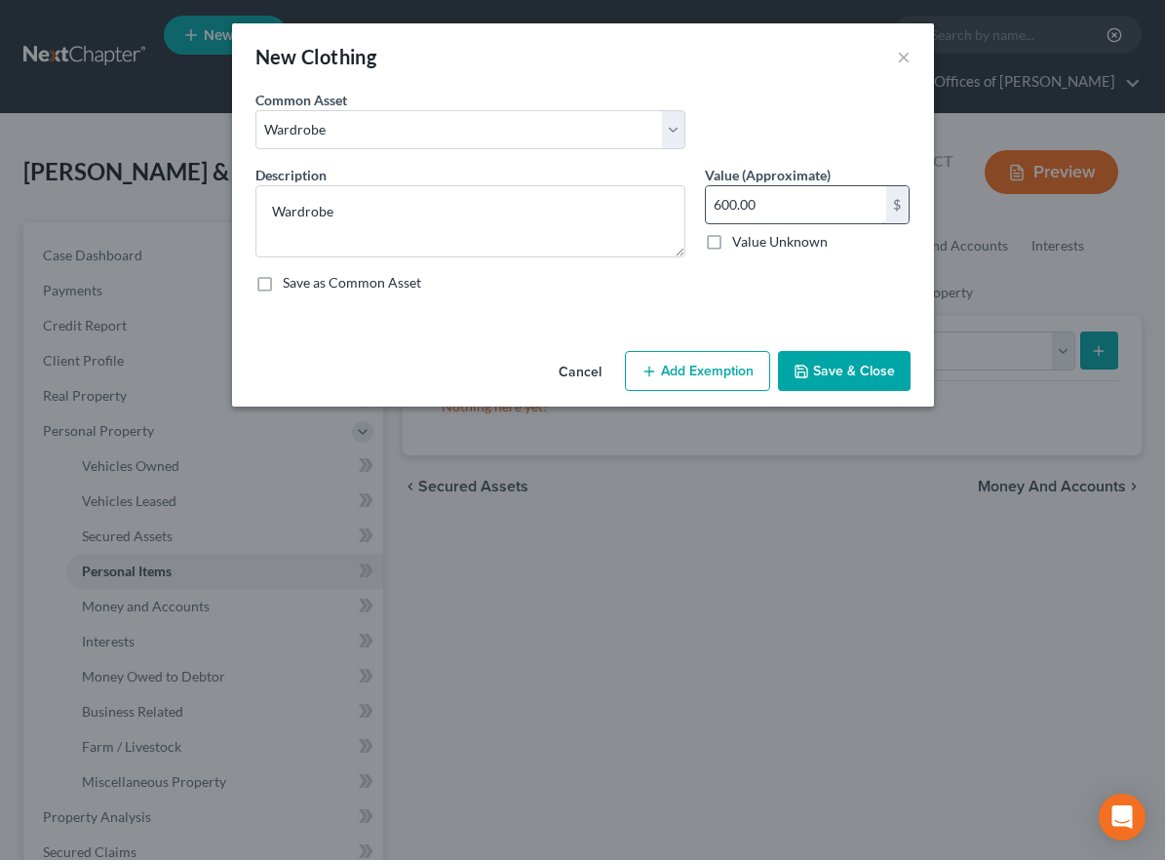
click at [739, 201] on input "600.00" at bounding box center [796, 204] width 180 height 37
type input "9"
type input "920"
click at [664, 382] on button "Add Exemption" at bounding box center [697, 371] width 145 height 41
select select "2"
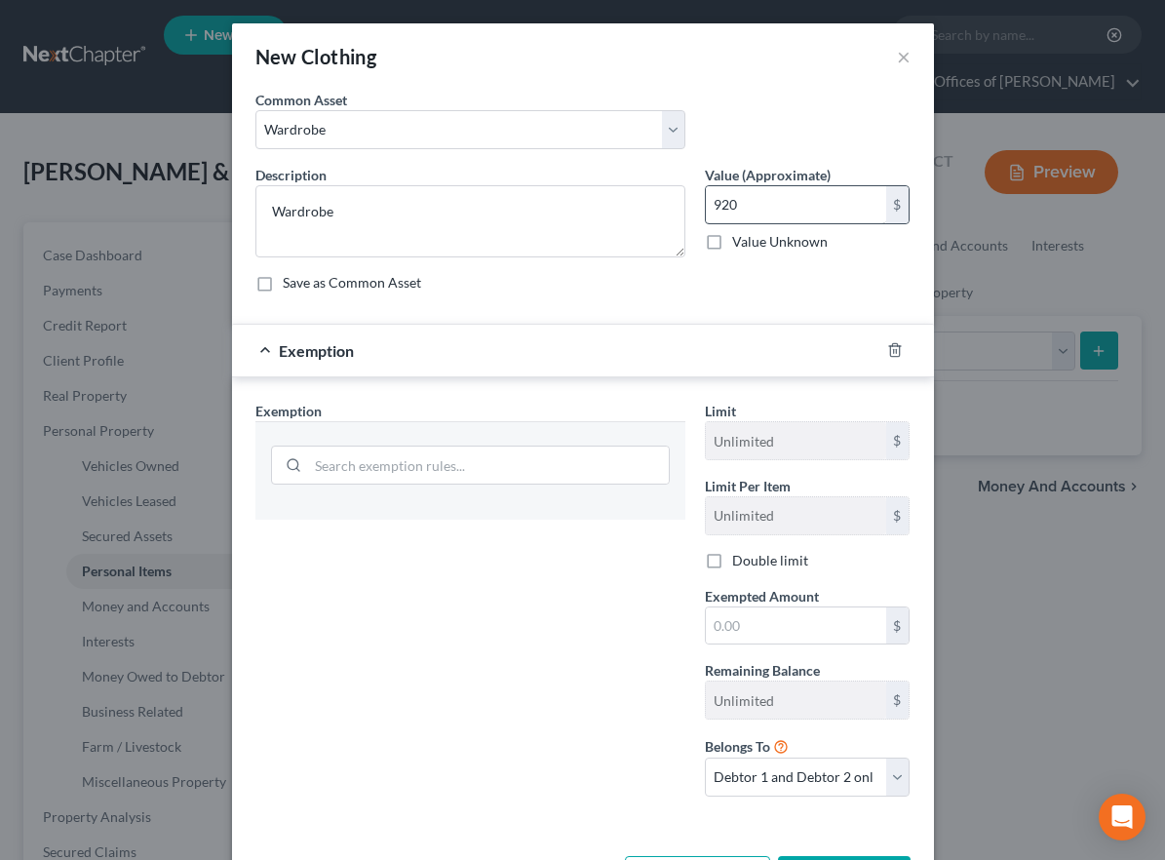
click at [773, 224] on div "920 $ Value Unknown" at bounding box center [808, 218] width 206 height 66
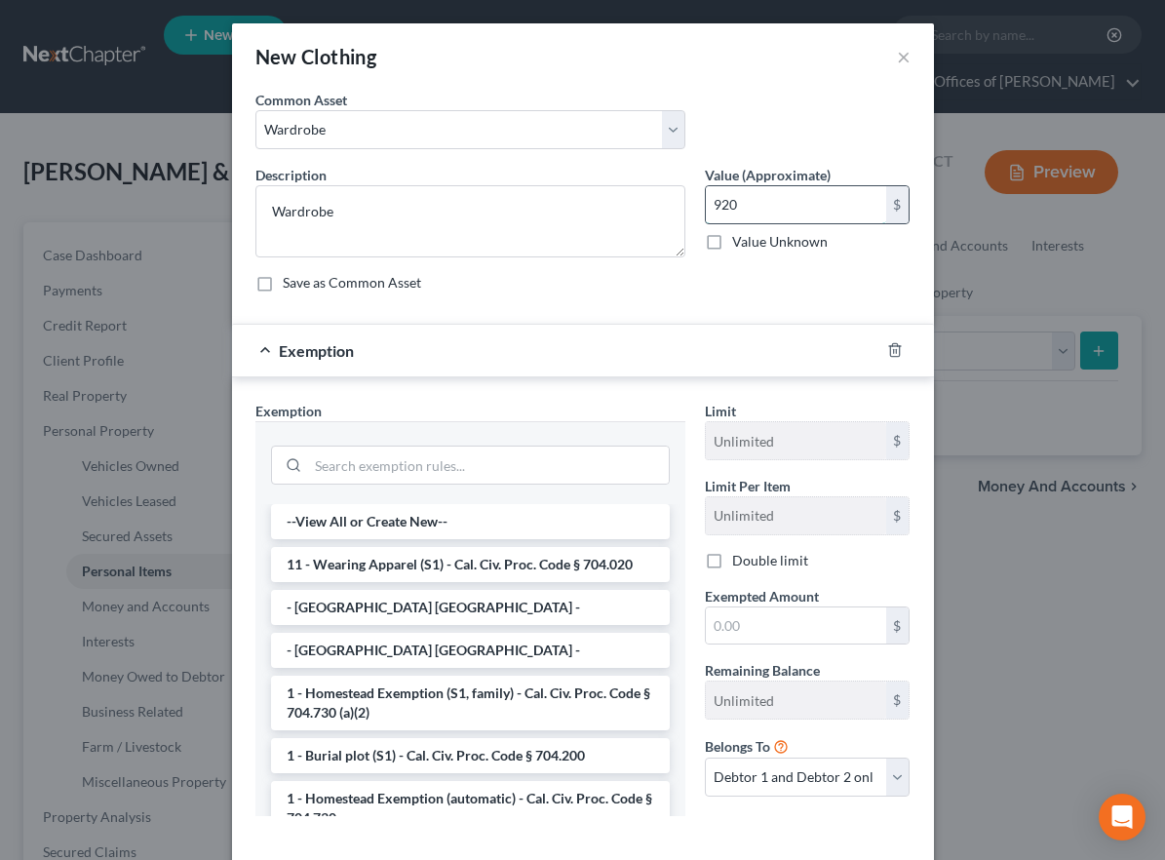
click at [763, 214] on input "920" at bounding box center [796, 204] width 180 height 37
drag, startPoint x: 434, startPoint y: 563, endPoint x: 445, endPoint y: 566, distance: 11.1
click at [434, 563] on li "11 - Wearing Apparel (S1) - Cal. Civ. Proc. Code § 704.020" at bounding box center [470, 564] width 399 height 35
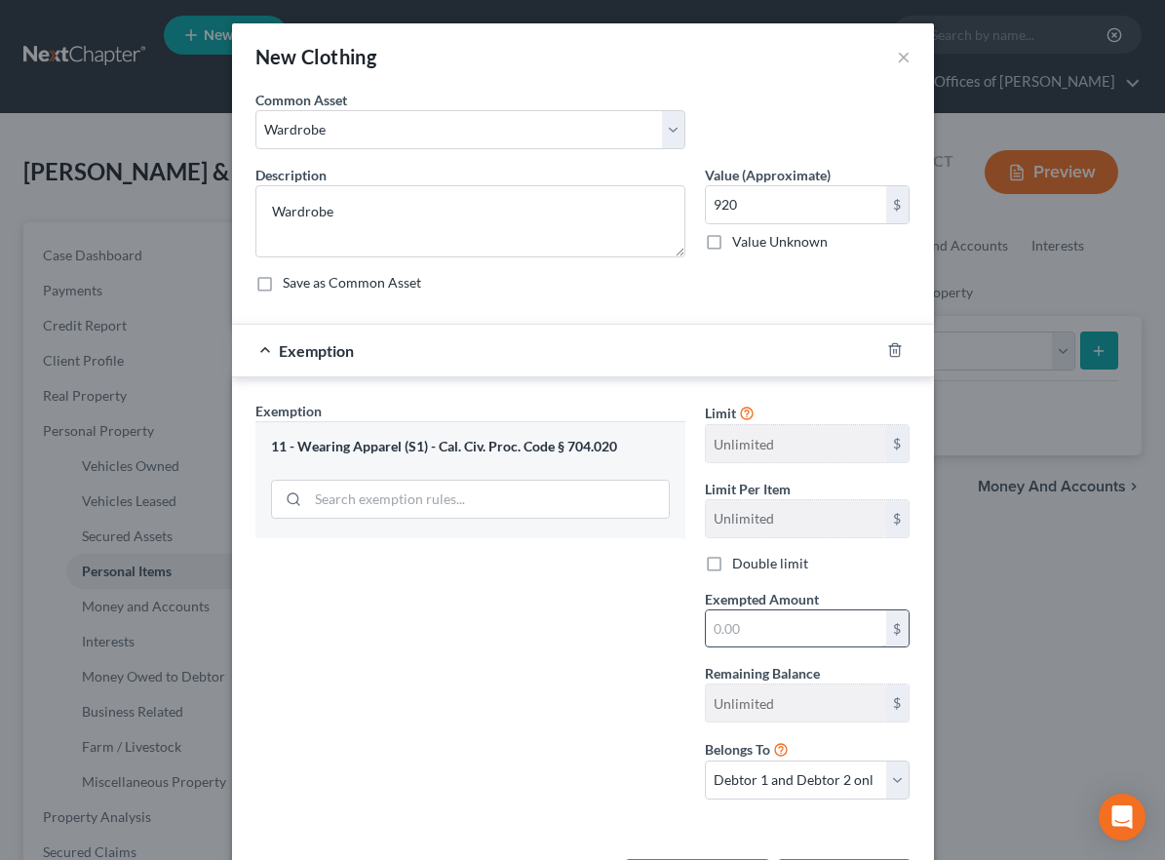
click at [747, 642] on input "text" at bounding box center [796, 628] width 180 height 37
type input "920"
drag, startPoint x: 616, startPoint y: 717, endPoint x: 615, endPoint y: 706, distance: 10.8
click at [617, 717] on div "Exemption Set must be selected for CA. Exemption * 11 - Wearing Apparel (S1) - …" at bounding box center [471, 608] width 450 height 414
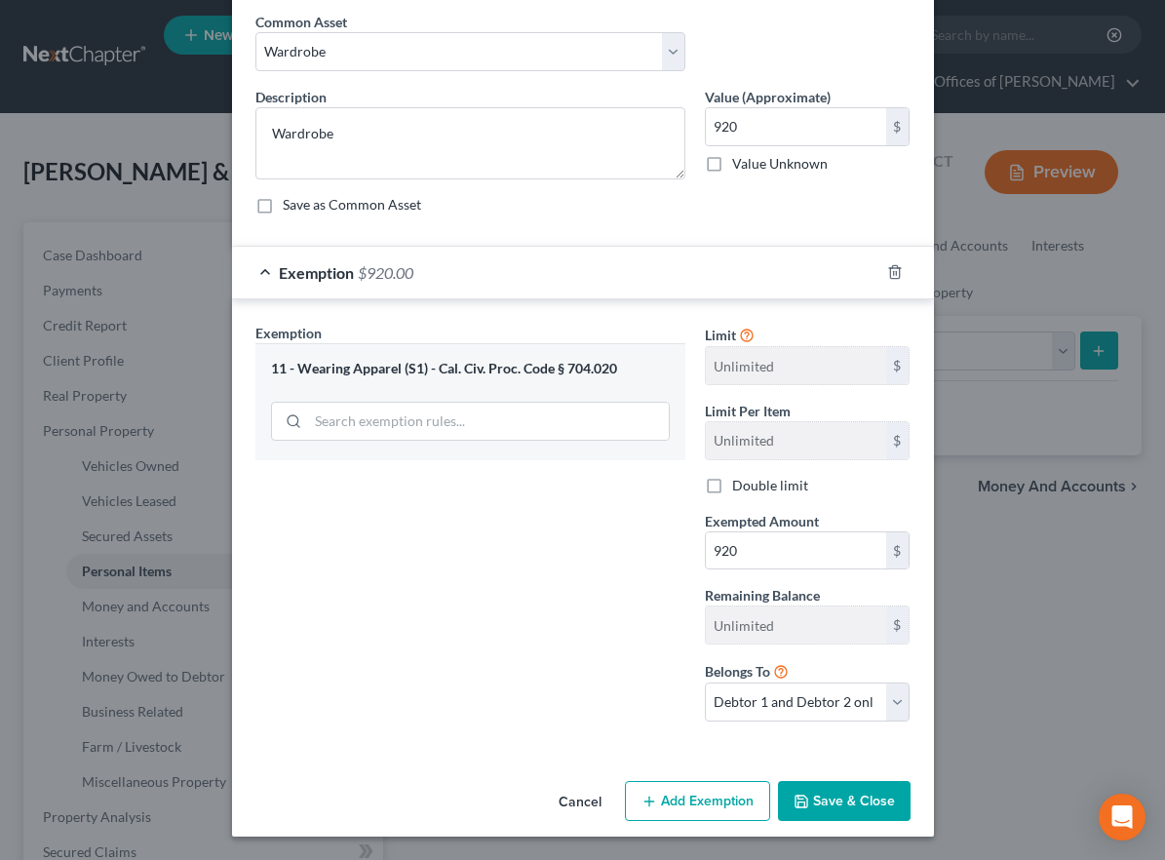
click at [827, 803] on button "Save & Close" at bounding box center [844, 801] width 133 height 41
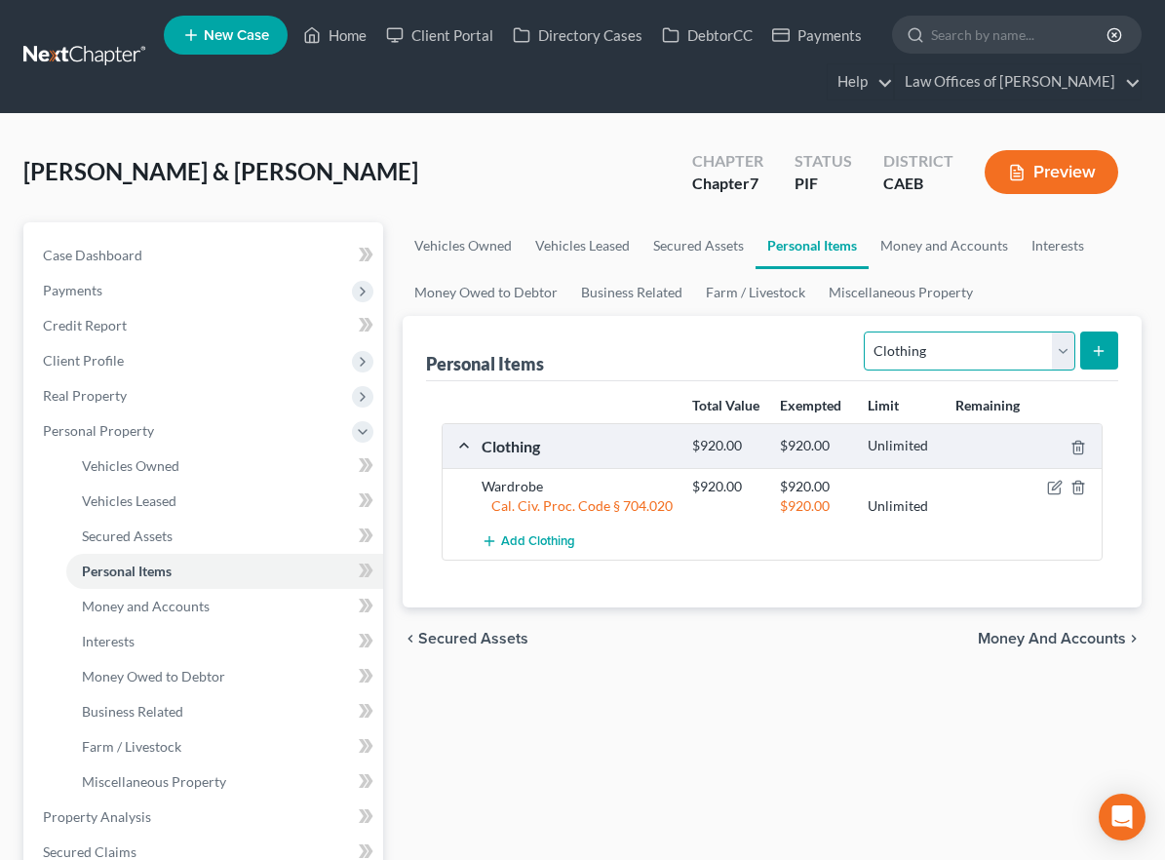
click at [952, 358] on select "Select Item Type Clothing Collectibles Of Value Electronics Firearms Household …" at bounding box center [969, 351] width 211 height 39
select select "electronics"
click at [867, 332] on select "Select Item Type Clothing Collectibles Of Value Electronics Firearms Household …" at bounding box center [969, 351] width 211 height 39
click at [1099, 348] on line "submit" at bounding box center [1099, 350] width 0 height 9
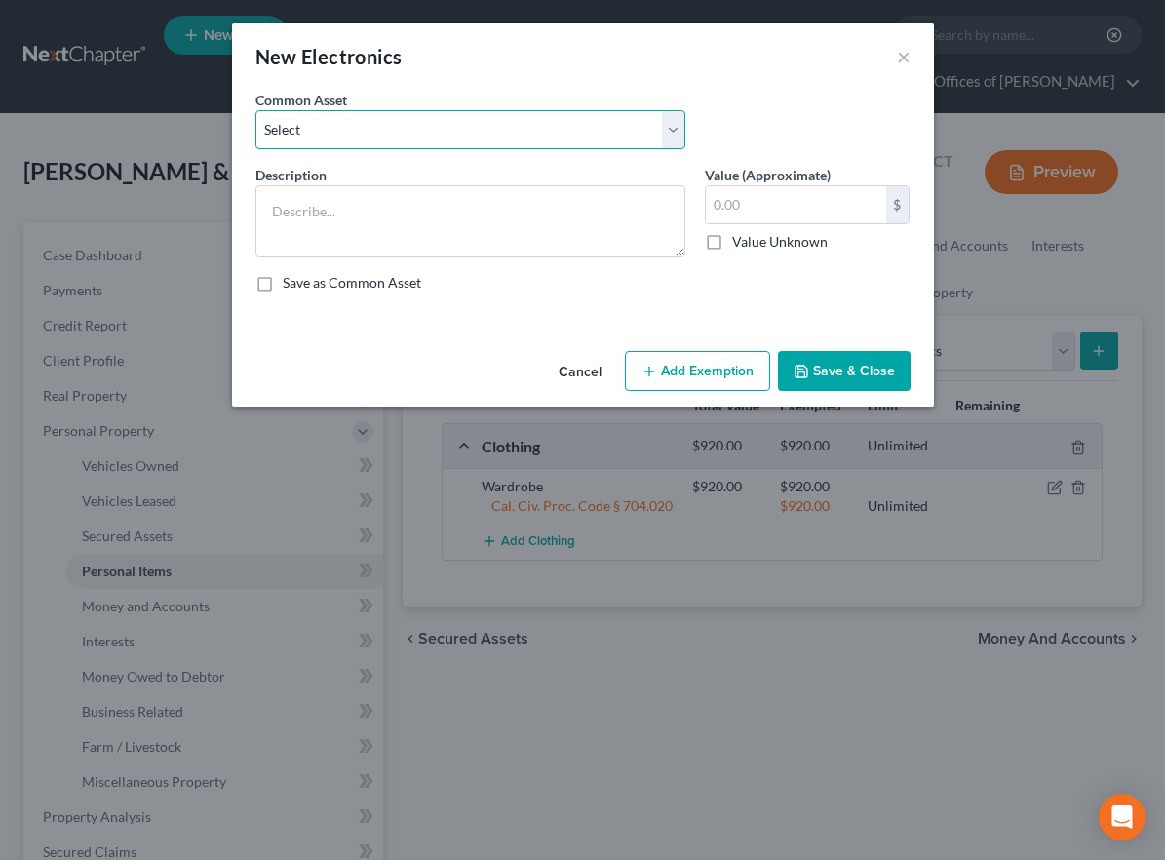
click at [594, 146] on select "Select Miscellaneous Electronic Items" at bounding box center [470, 129] width 430 height 39
select select "0"
click at [255, 110] on select "Select Miscellaneous Electronic Items" at bounding box center [470, 129] width 430 height 39
type textarea "Miscellaneous Electronic Items"
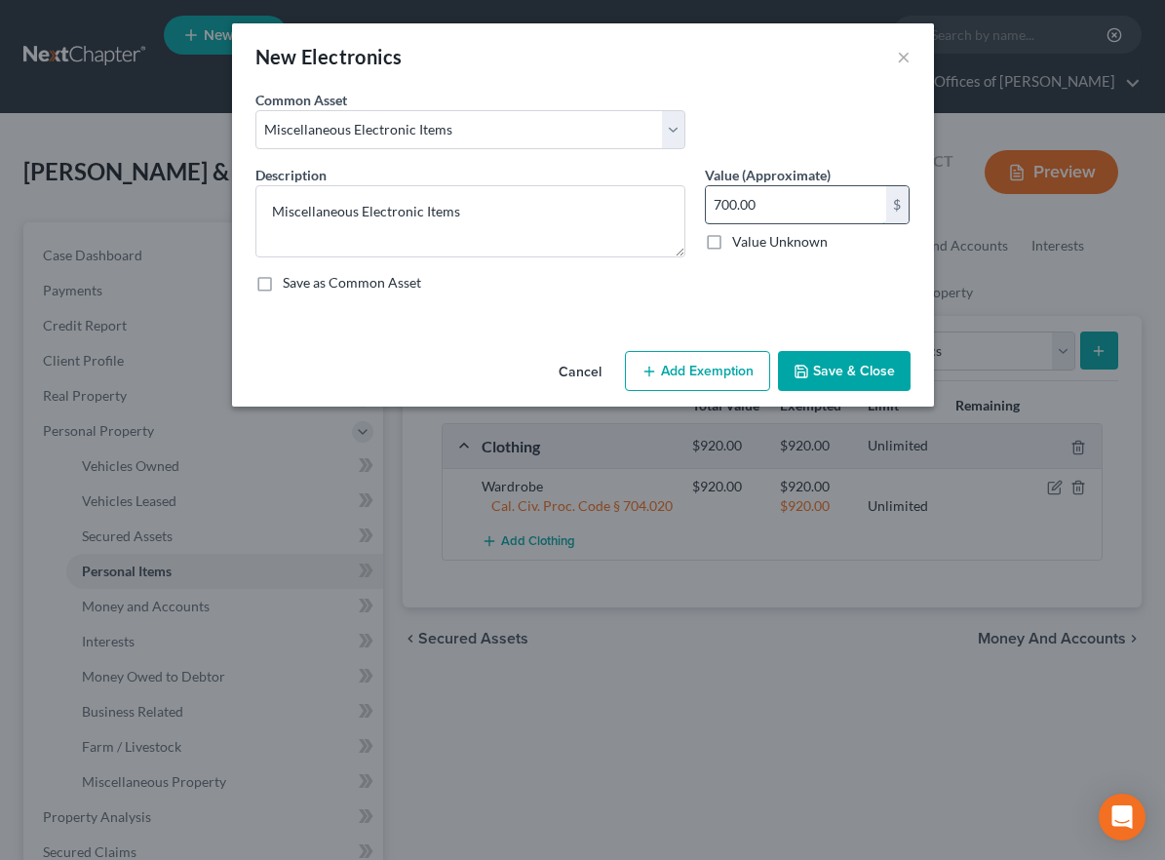
click at [733, 208] on input "700.00" at bounding box center [796, 204] width 180 height 37
type input "1,200.00"
click at [678, 382] on button "Add Exemption" at bounding box center [697, 371] width 145 height 41
select select "2"
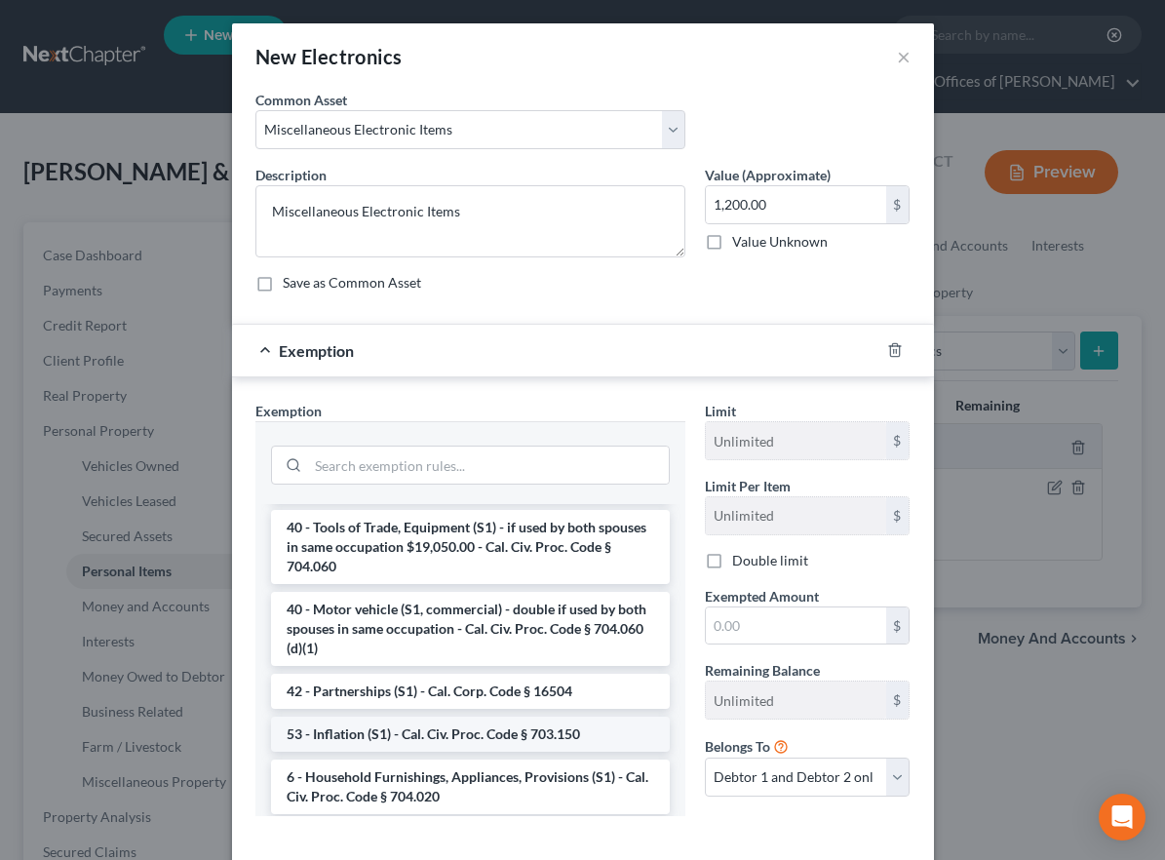
scroll to position [2863, 0]
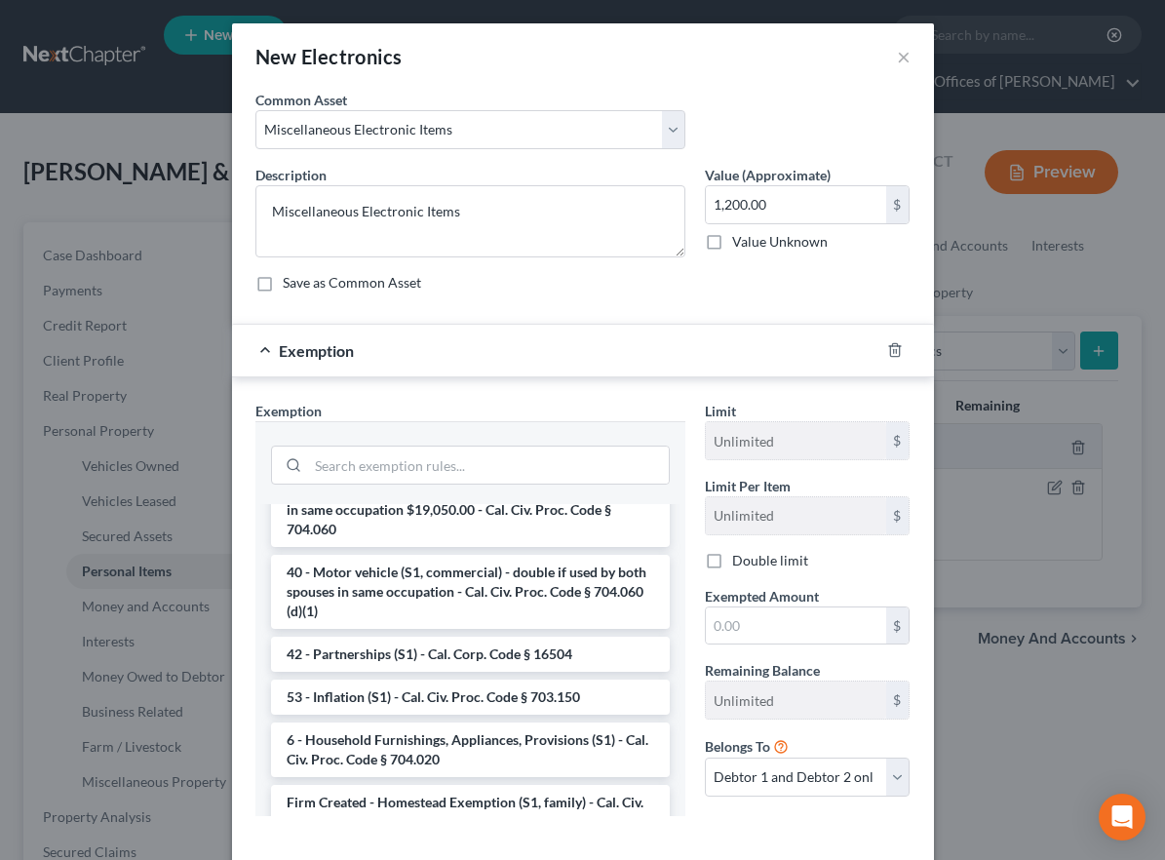
drag, startPoint x: 406, startPoint y: 723, endPoint x: 453, endPoint y: 720, distance: 47.9
click at [407, 723] on li "6 - Household Furnishings, Appliances, Provisions (S1) - Cal. Civ. Proc. Code §…" at bounding box center [470, 750] width 399 height 55
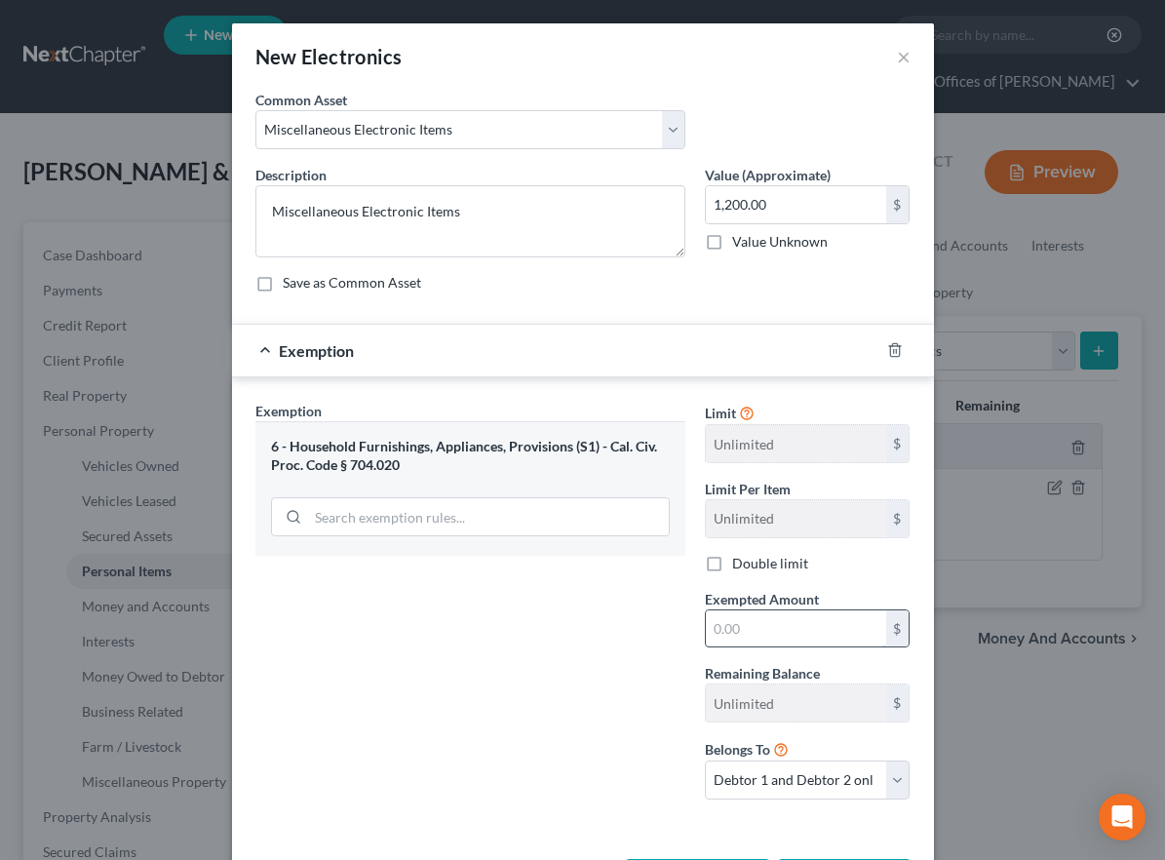
click at [733, 632] on input "text" at bounding box center [796, 628] width 180 height 37
type input "1,200"
click at [607, 713] on div "Exemption Set must be selected for CA. Exemption * 6 - Household Furnishings, A…" at bounding box center [471, 608] width 450 height 414
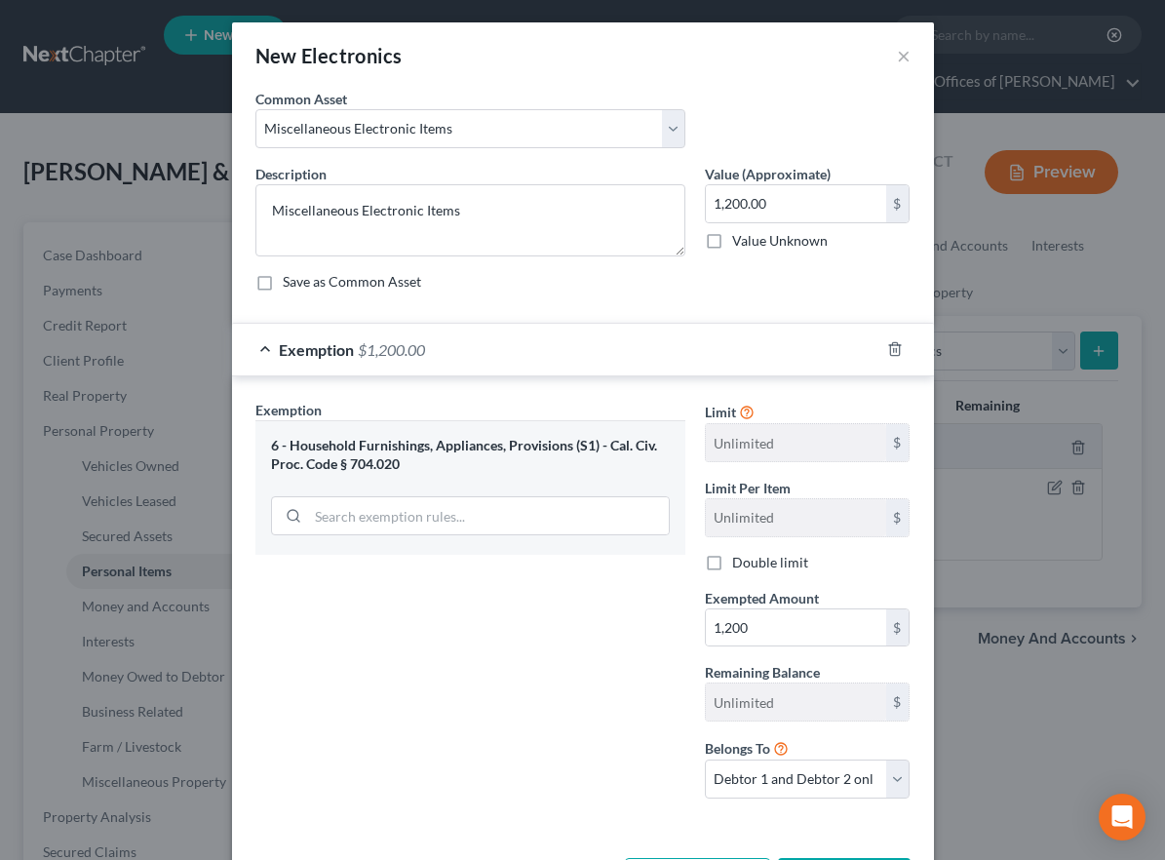
scroll to position [78, 0]
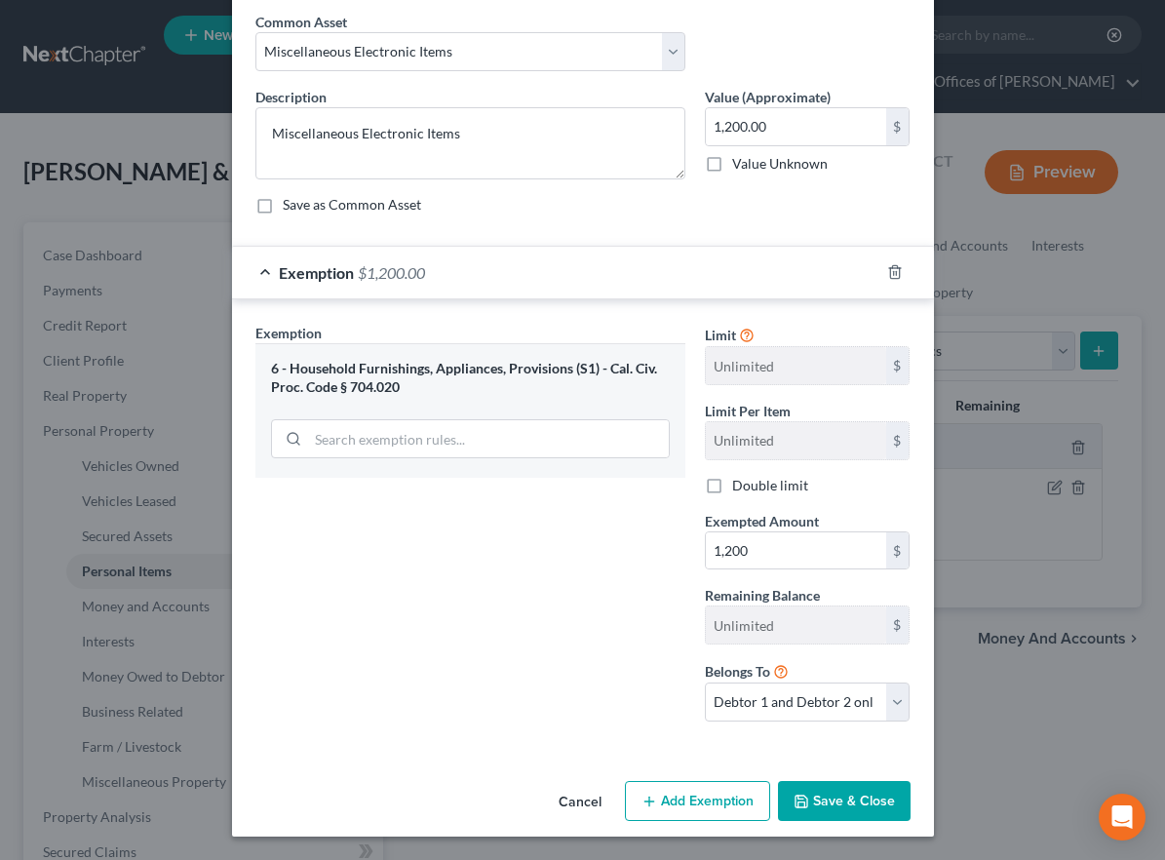
drag, startPoint x: 827, startPoint y: 792, endPoint x: 831, endPoint y: 775, distance: 17.0
click at [827, 792] on button "Save & Close" at bounding box center [844, 801] width 133 height 41
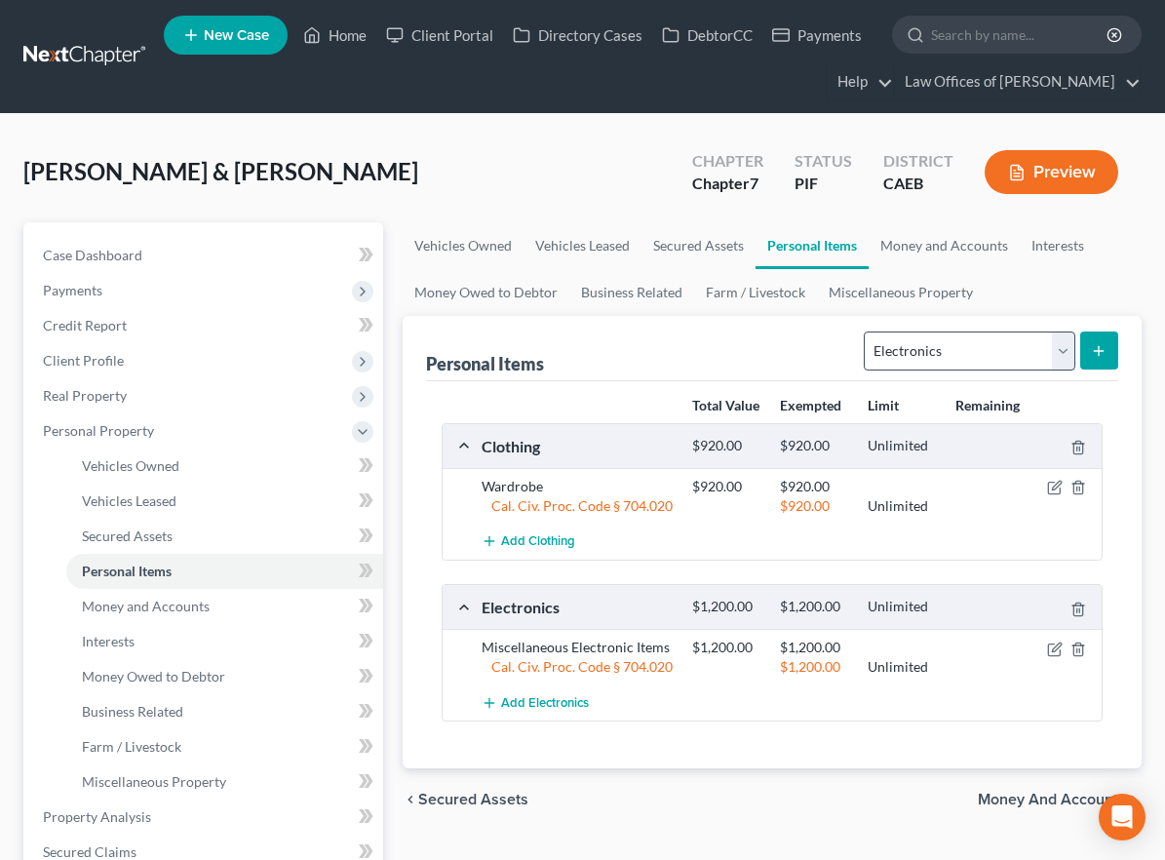
click at [900, 371] on div "Select Item Type Clothing Collectibles Of Value Electronics Firearms Household …" at bounding box center [987, 350] width 262 height 52
click at [898, 363] on select "Select Item Type Clothing Collectibles Of Value Electronics Firearms Household …" at bounding box center [969, 351] width 211 height 39
select select "household_goods"
click at [867, 332] on select "Select Item Type Clothing Collectibles Of Value Electronics Firearms Household …" at bounding box center [969, 351] width 211 height 39
click at [1101, 351] on line "submit" at bounding box center [1099, 351] width 9 height 0
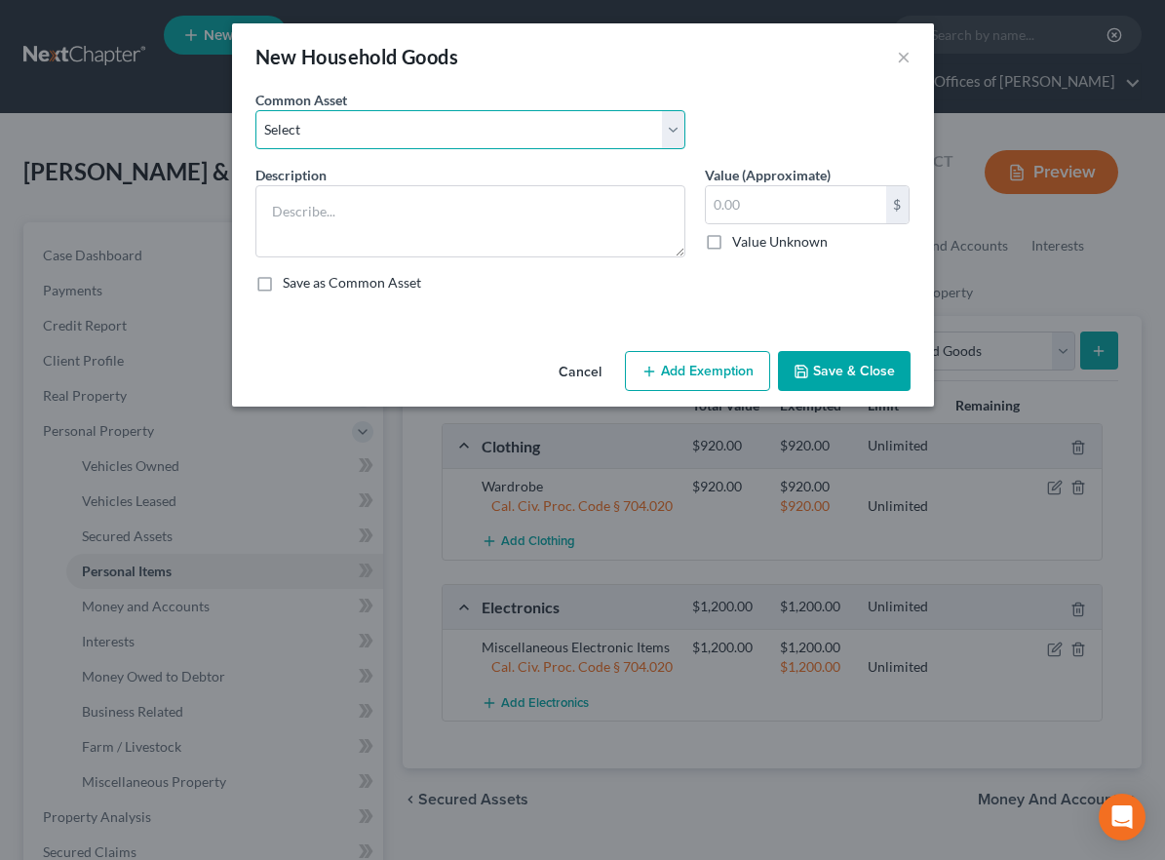
click at [561, 137] on select "Select Furniture and furnishings" at bounding box center [470, 129] width 430 height 39
select select "0"
click at [255, 110] on select "Select Furniture and furnishings" at bounding box center [470, 129] width 430 height 39
type textarea "Furniture and furnishings"
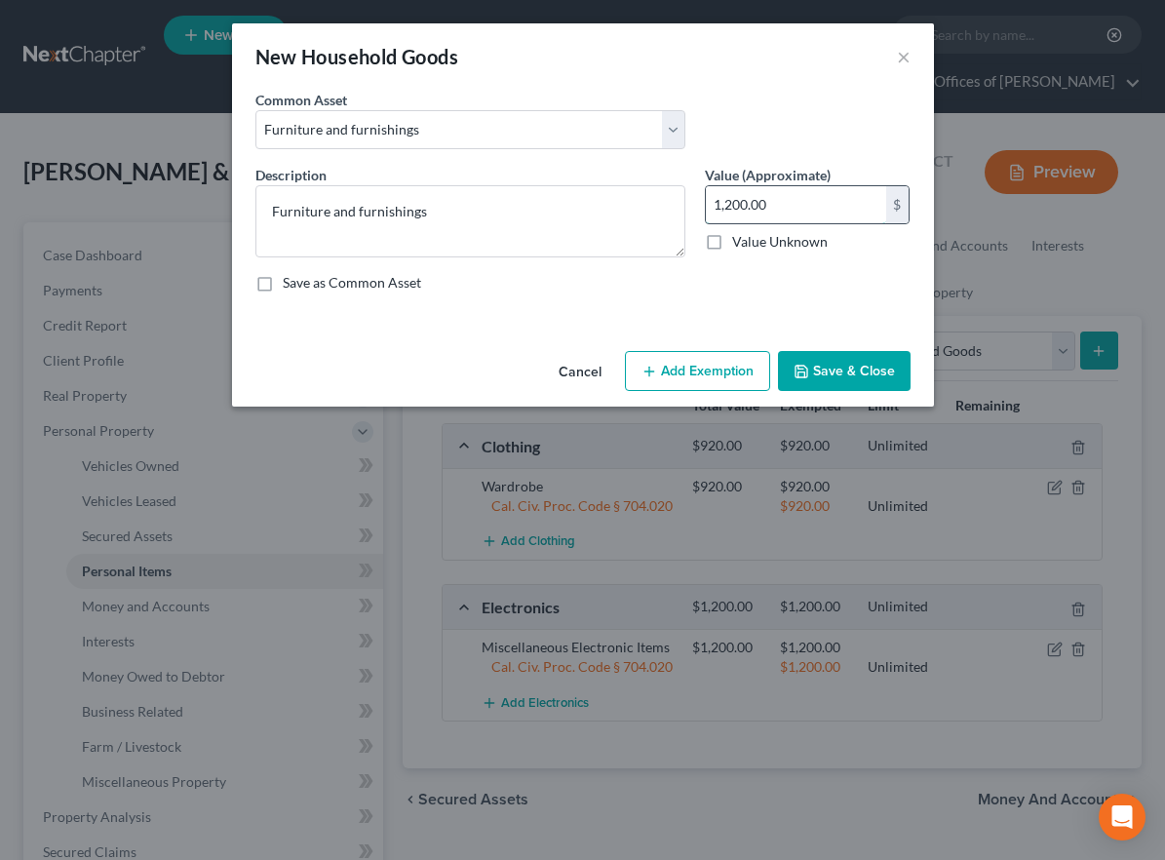
click at [734, 205] on input "1,200.00" at bounding box center [796, 204] width 180 height 37
type input "2,500.00"
click at [671, 368] on button "Add Exemption" at bounding box center [697, 371] width 145 height 41
select select "2"
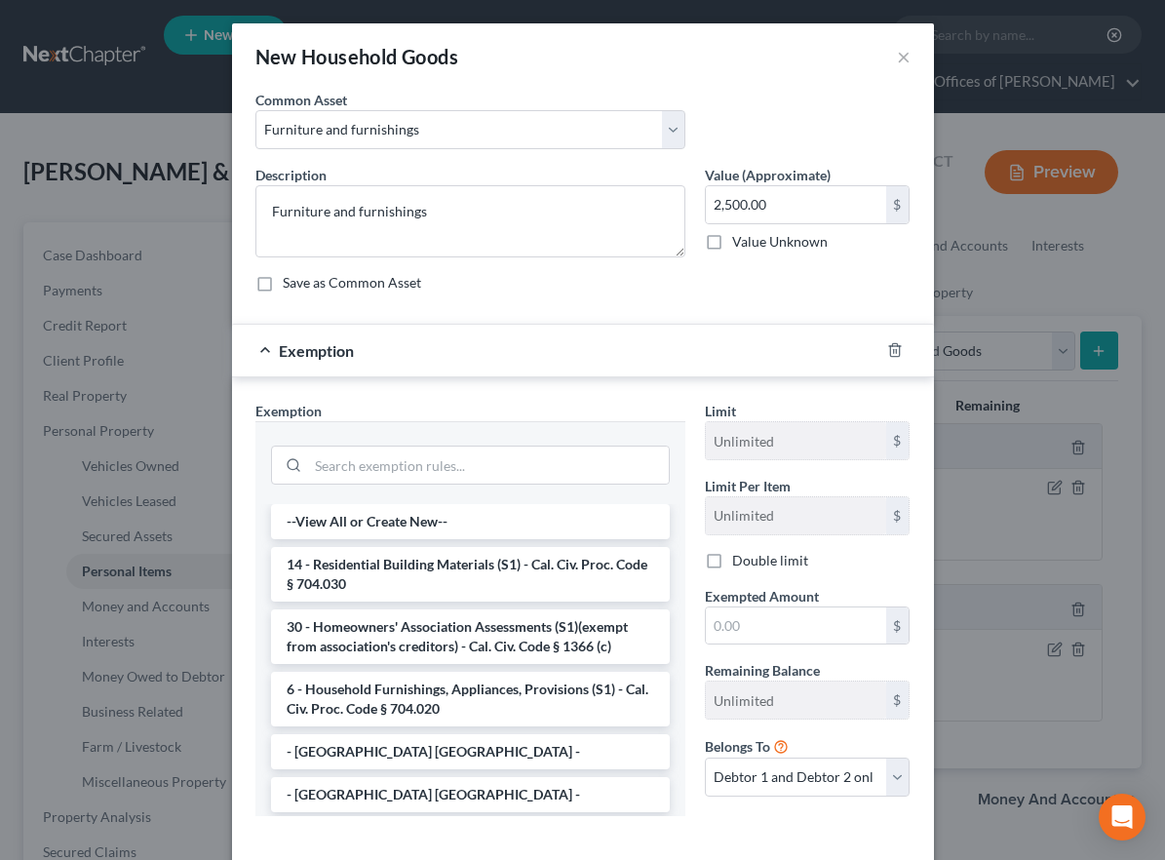
drag, startPoint x: 397, startPoint y: 691, endPoint x: 557, endPoint y: 678, distance: 160.5
click at [397, 691] on li "6 - Household Furnishings, Appliances, Provisions (S1) - Cal. Civ. Proc. Code §…" at bounding box center [470, 699] width 399 height 55
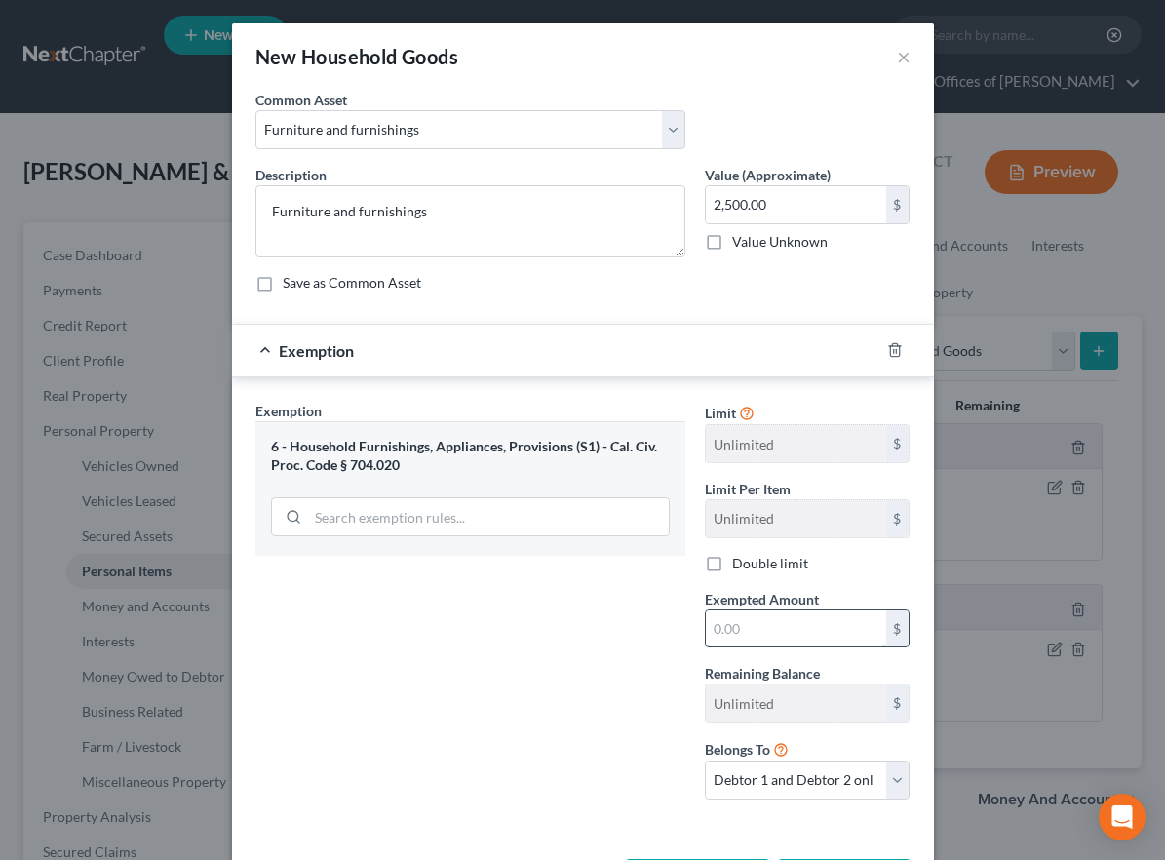
click at [748, 631] on input "text" at bounding box center [796, 628] width 180 height 37
type input "2,500"
click at [623, 667] on div "Exemption Set must be selected for CA. Exemption * 6 - Household Furnishings, A…" at bounding box center [471, 608] width 450 height 414
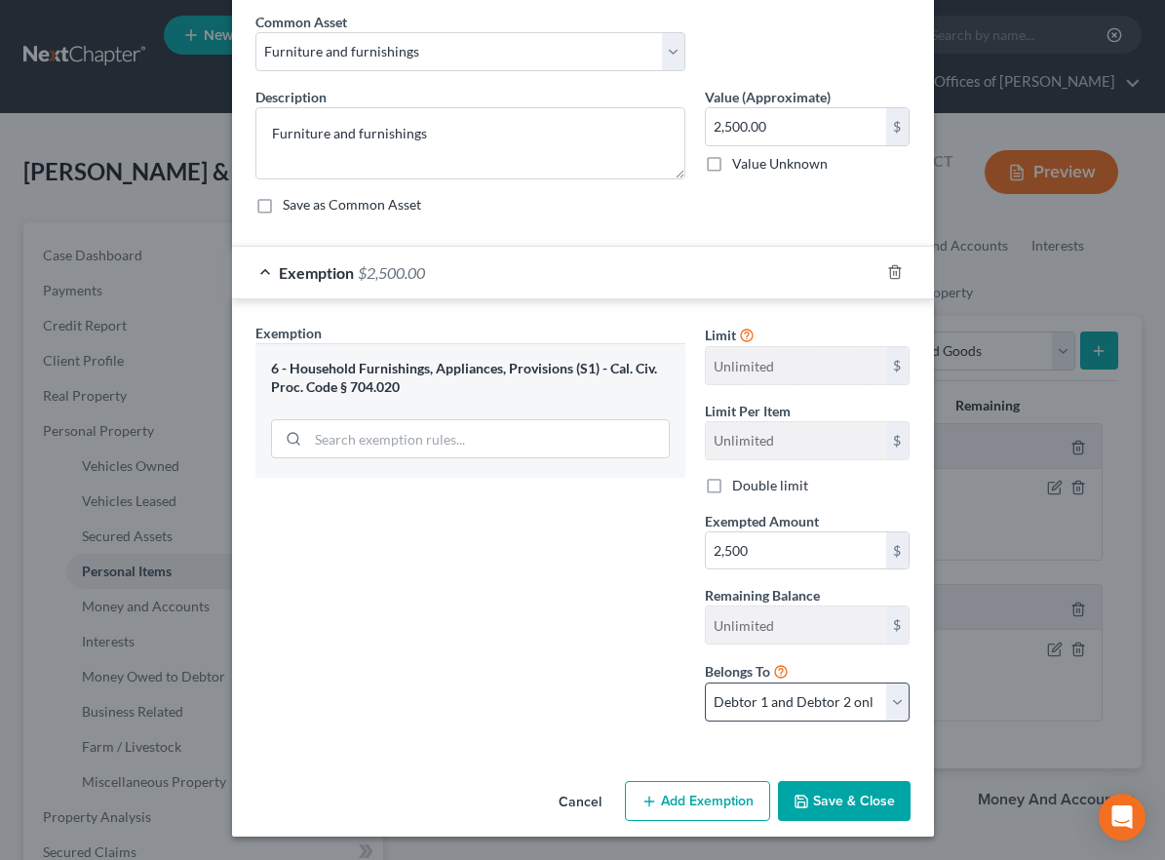
click at [860, 802] on button "Save & Close" at bounding box center [844, 801] width 133 height 41
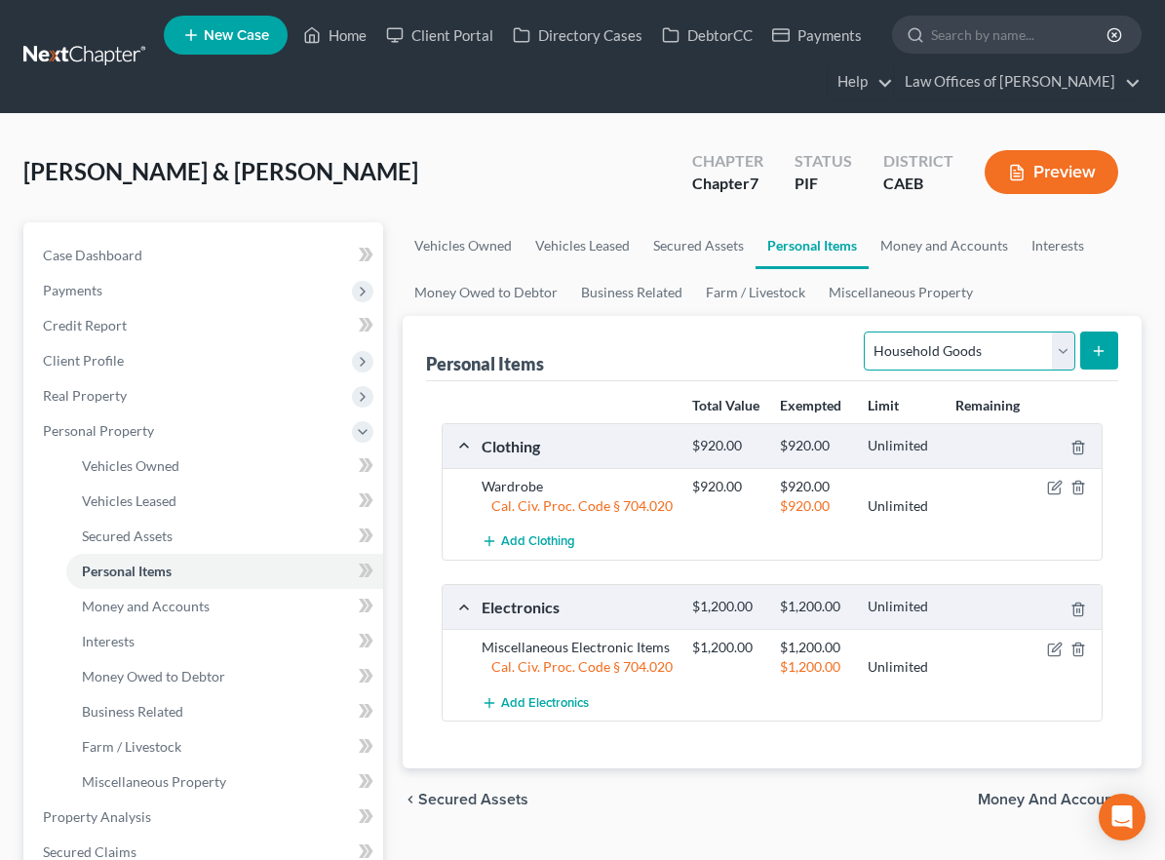
click at [995, 363] on select "Select Item Type Clothing Collectibles Of Value Electronics Firearms Household …" at bounding box center [969, 351] width 211 height 39
select select "jewelry"
click at [867, 332] on select "Select Item Type Clothing Collectibles Of Value Electronics Firearms Household …" at bounding box center [969, 351] width 211 height 39
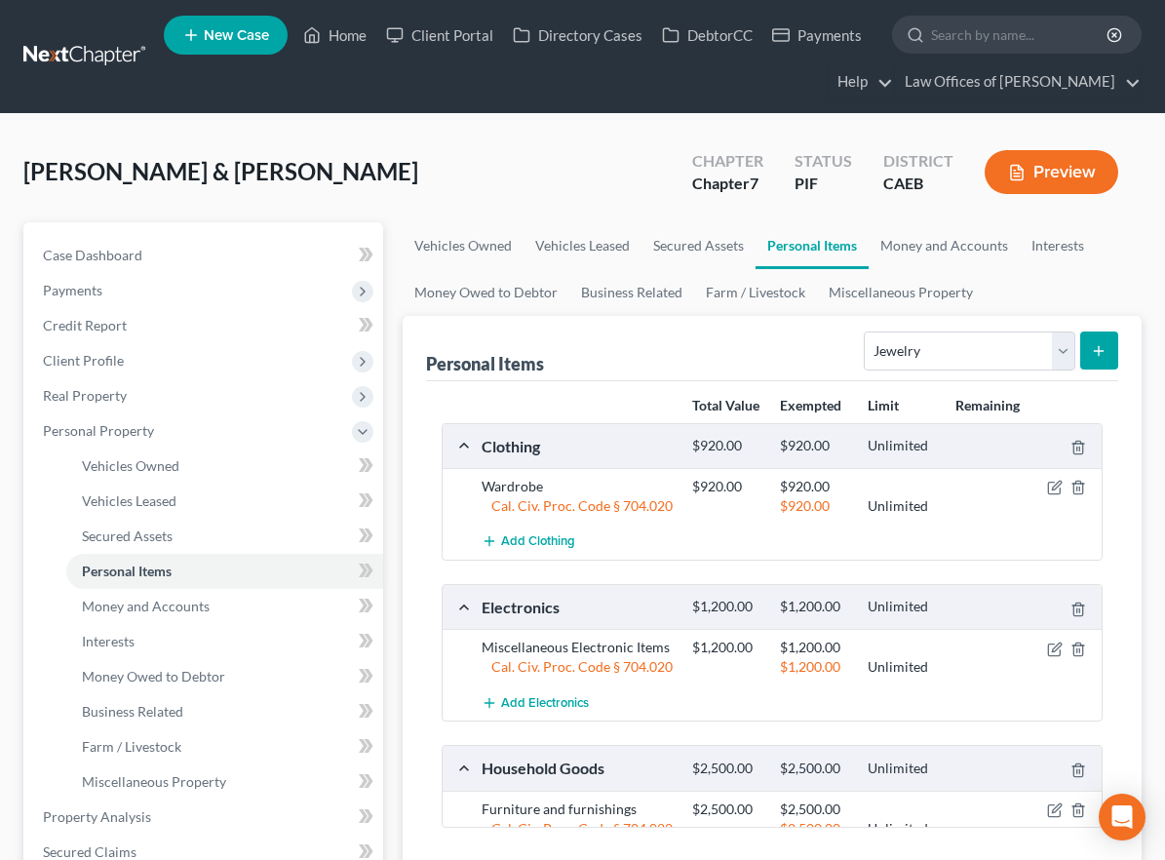
click at [1088, 347] on button "submit" at bounding box center [1099, 351] width 38 height 38
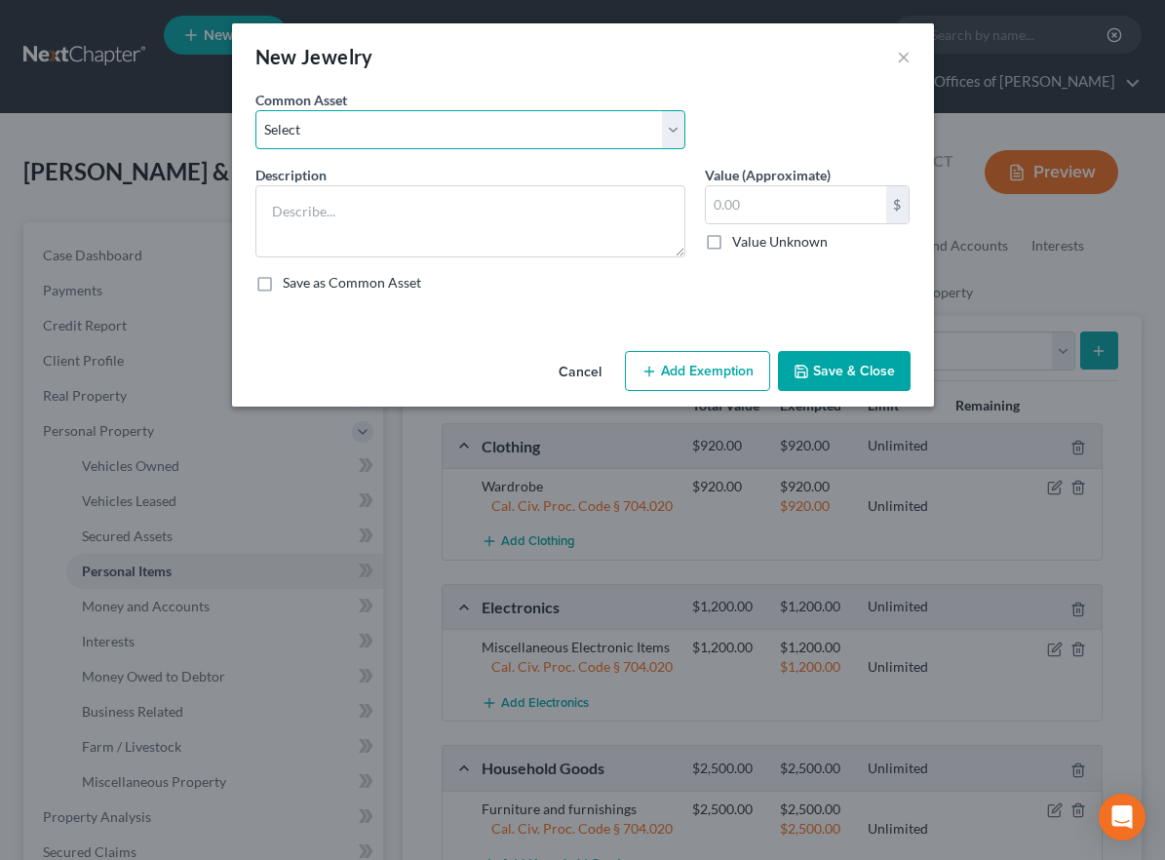
click at [568, 130] on select "Select Miscellaneous Jewelry" at bounding box center [470, 129] width 430 height 39
select select "0"
click at [255, 110] on select "Select Miscellaneous Jewelry" at bounding box center [470, 129] width 430 height 39
type textarea "Miscellaneous Jewelry"
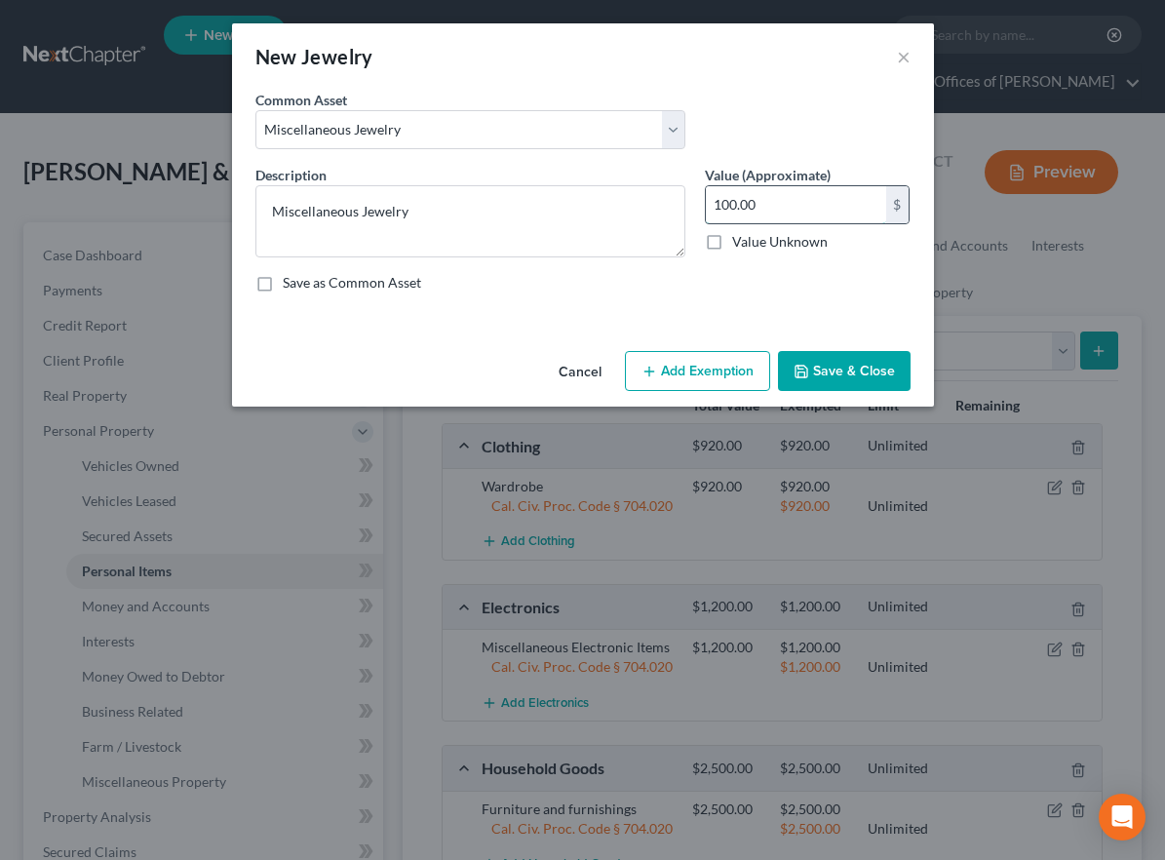
click at [737, 204] on input "100.00" at bounding box center [796, 204] width 180 height 37
type input "200.00"
click at [673, 365] on button "Add Exemption" at bounding box center [697, 371] width 145 height 41
select select "2"
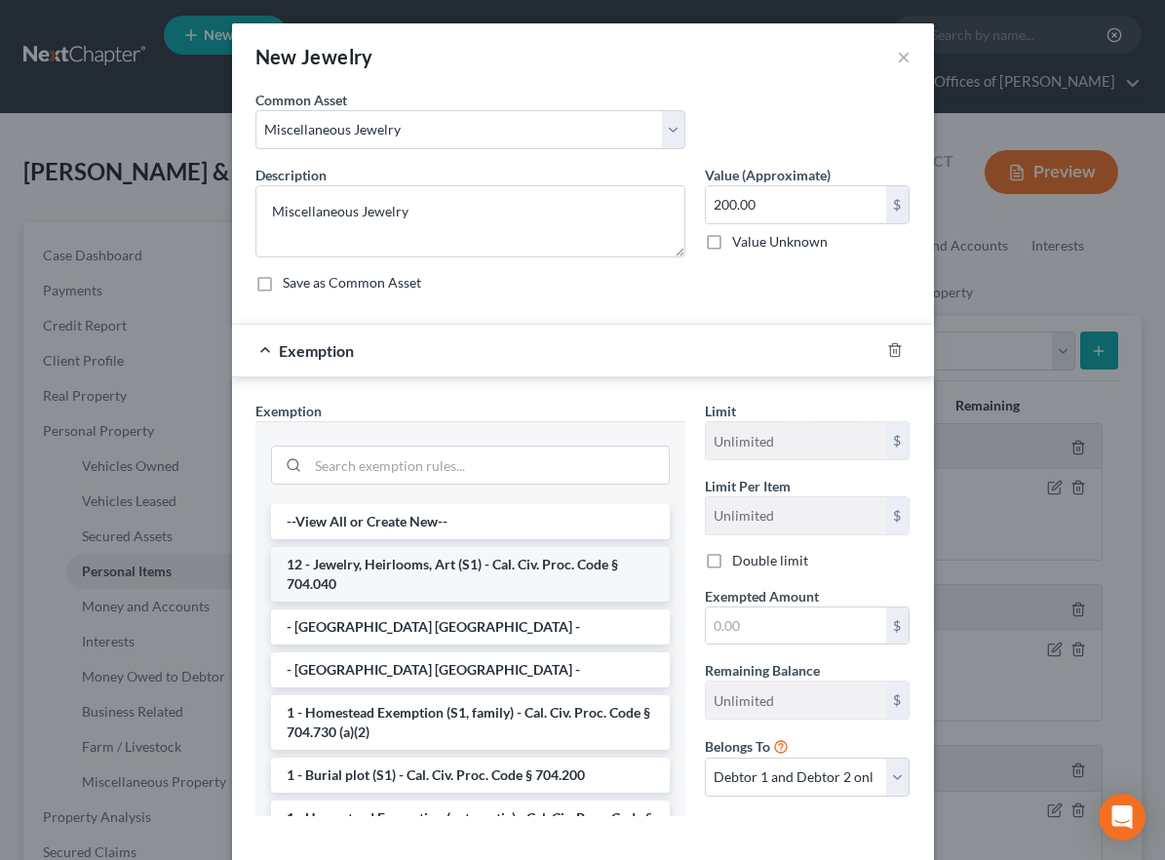
click at [345, 577] on li "12 - Jewelry, Heirlooms, Art (S1) - Cal. Civ. Proc. Code § 704.040" at bounding box center [470, 574] width 399 height 55
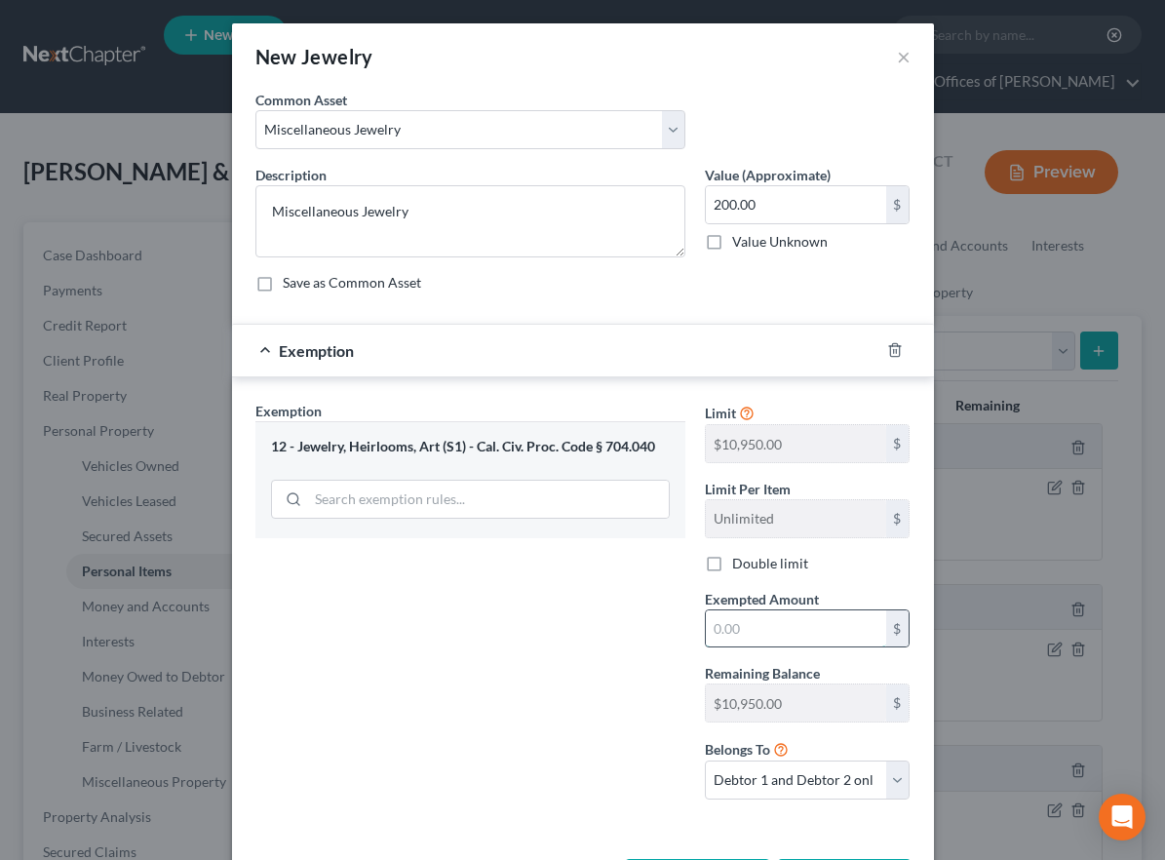
click at [762, 634] on input "text" at bounding box center [796, 628] width 180 height 37
type input "200"
drag, startPoint x: 548, startPoint y: 661, endPoint x: 556, endPoint y: 650, distance: 13.3
click at [548, 661] on div "Exemption Set must be selected for CA. Exemption * 12 - Jewelry, Heirlooms, Art…" at bounding box center [471, 608] width 450 height 414
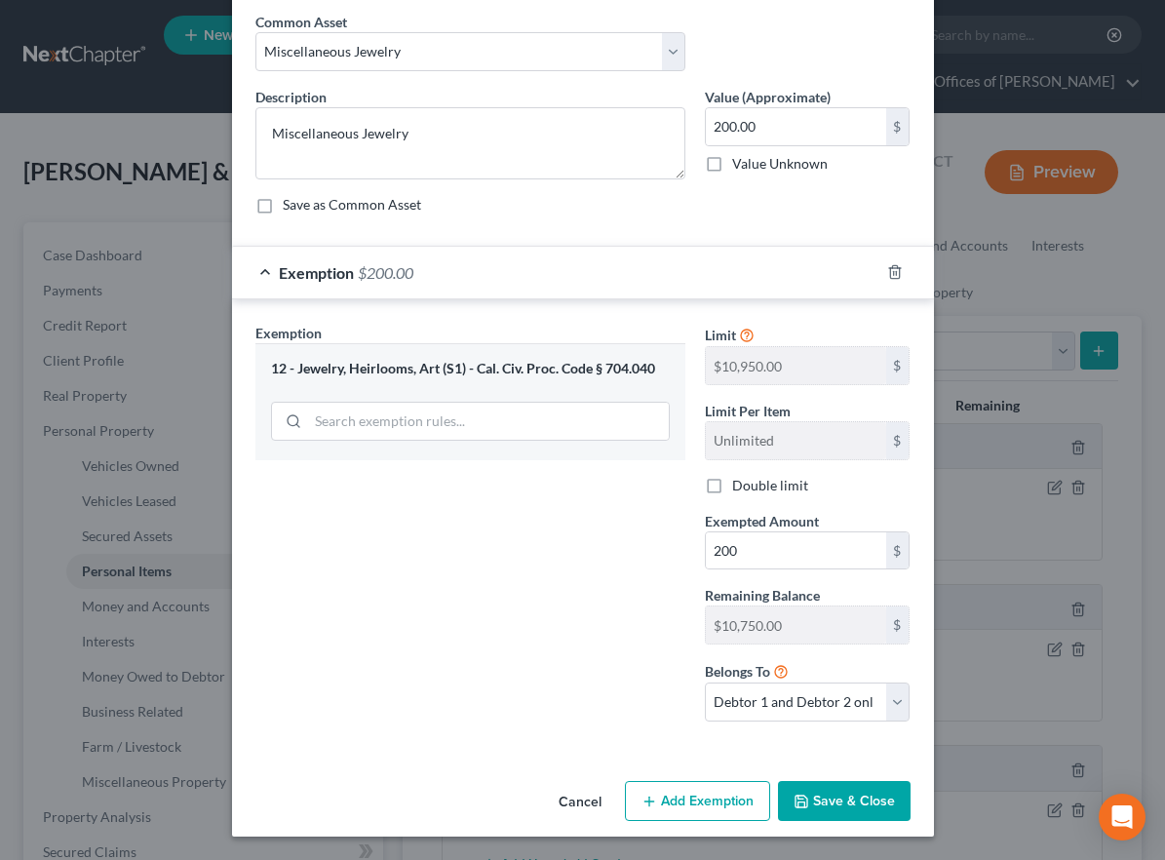
click at [807, 802] on icon "button" at bounding box center [802, 802] width 12 height 12
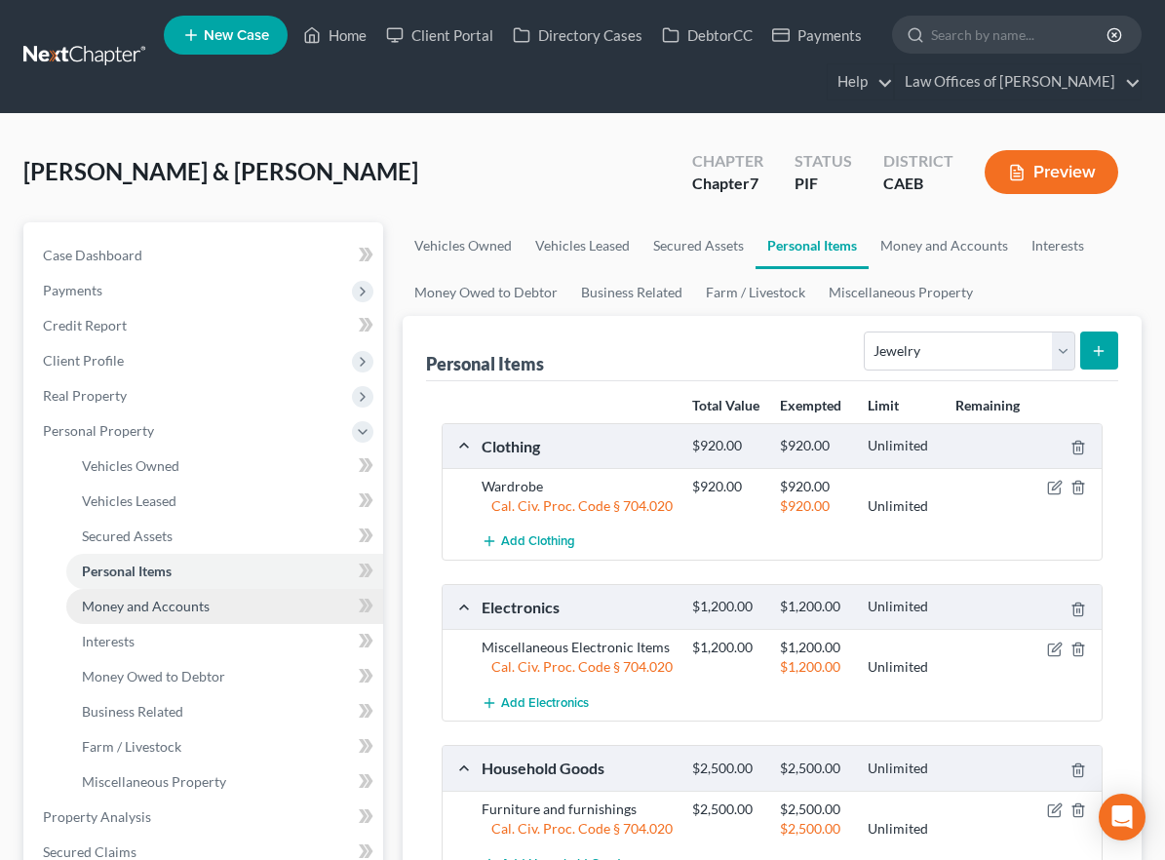
click at [169, 601] on span "Money and Accounts" at bounding box center [146, 606] width 128 height 17
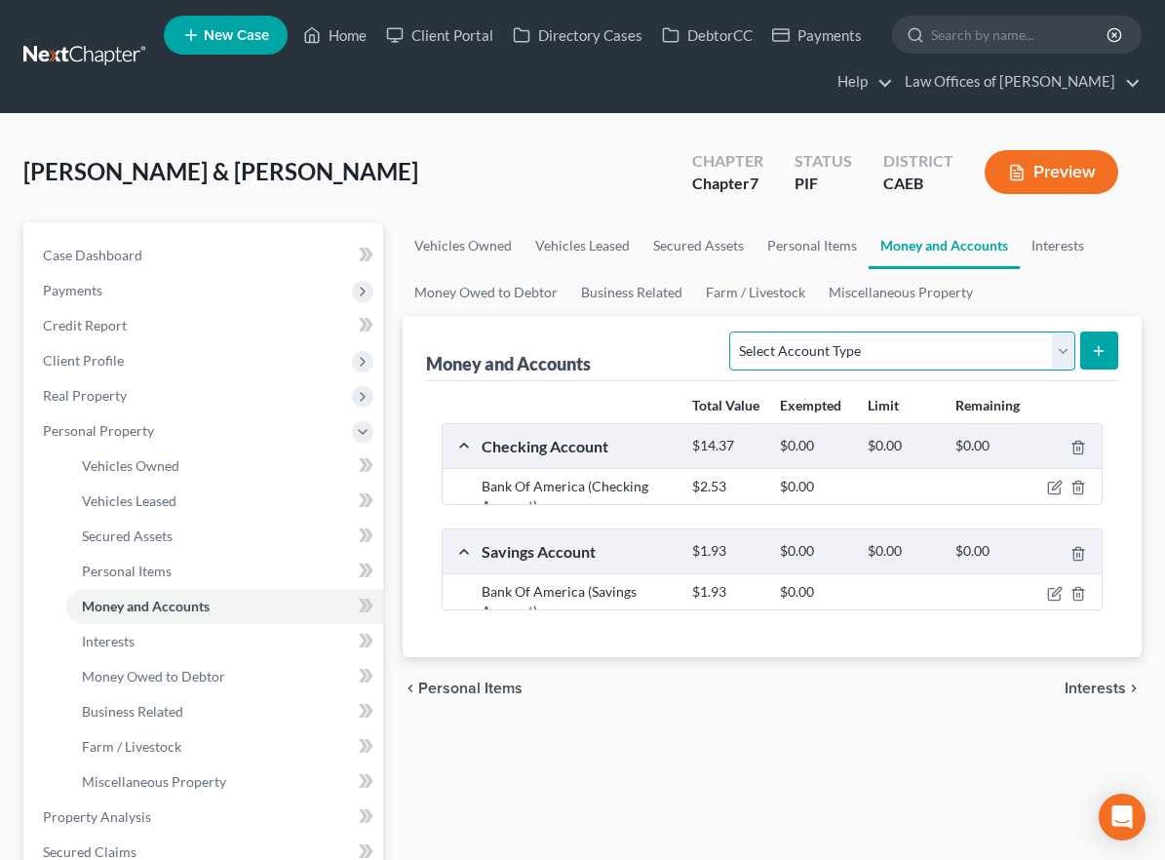
click at [855, 355] on select "Select Account Type Brokerage Cash on Hand Certificates of Deposit Checking Acc…" at bounding box center [901, 351] width 345 height 39
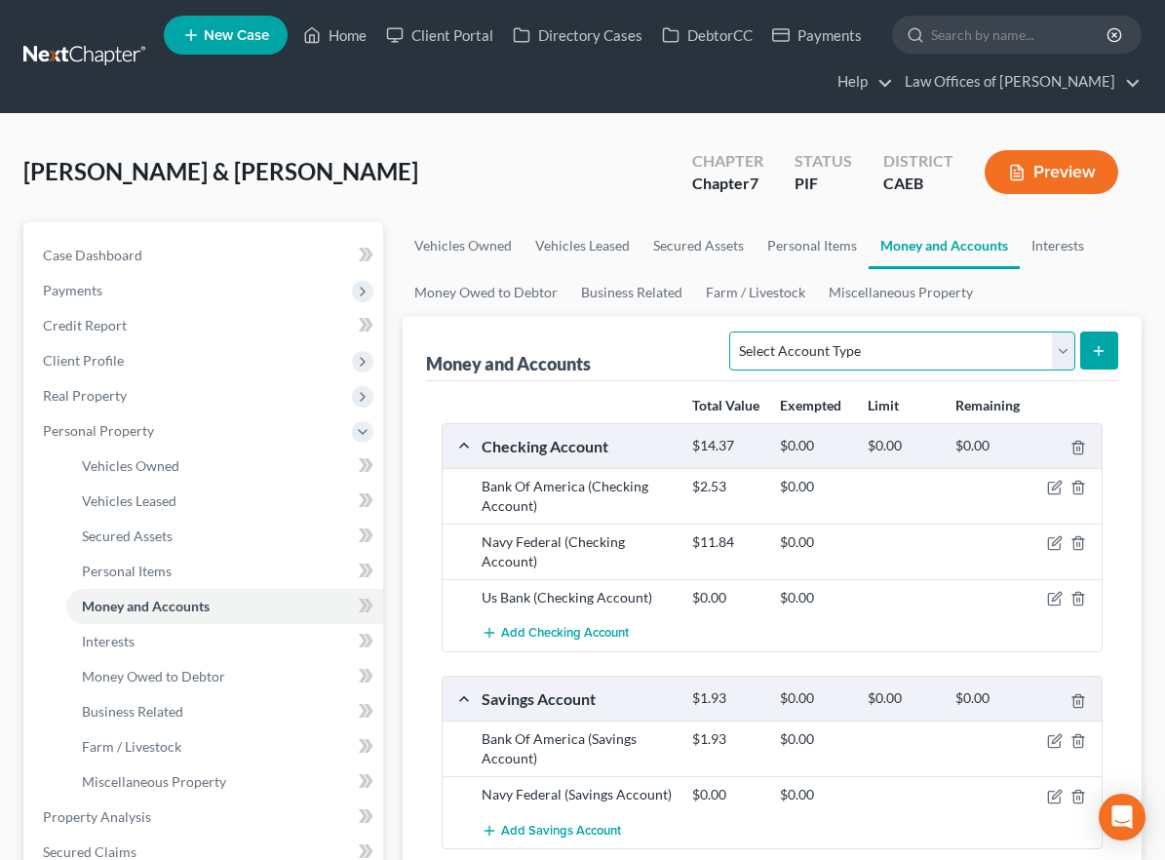
select select "cash_on_hand"
click at [734, 332] on select "Select Account Type Brokerage Cash on Hand Certificates of Deposit Checking Acc…" at bounding box center [901, 351] width 345 height 39
click at [1102, 351] on line "submit" at bounding box center [1099, 351] width 9 height 0
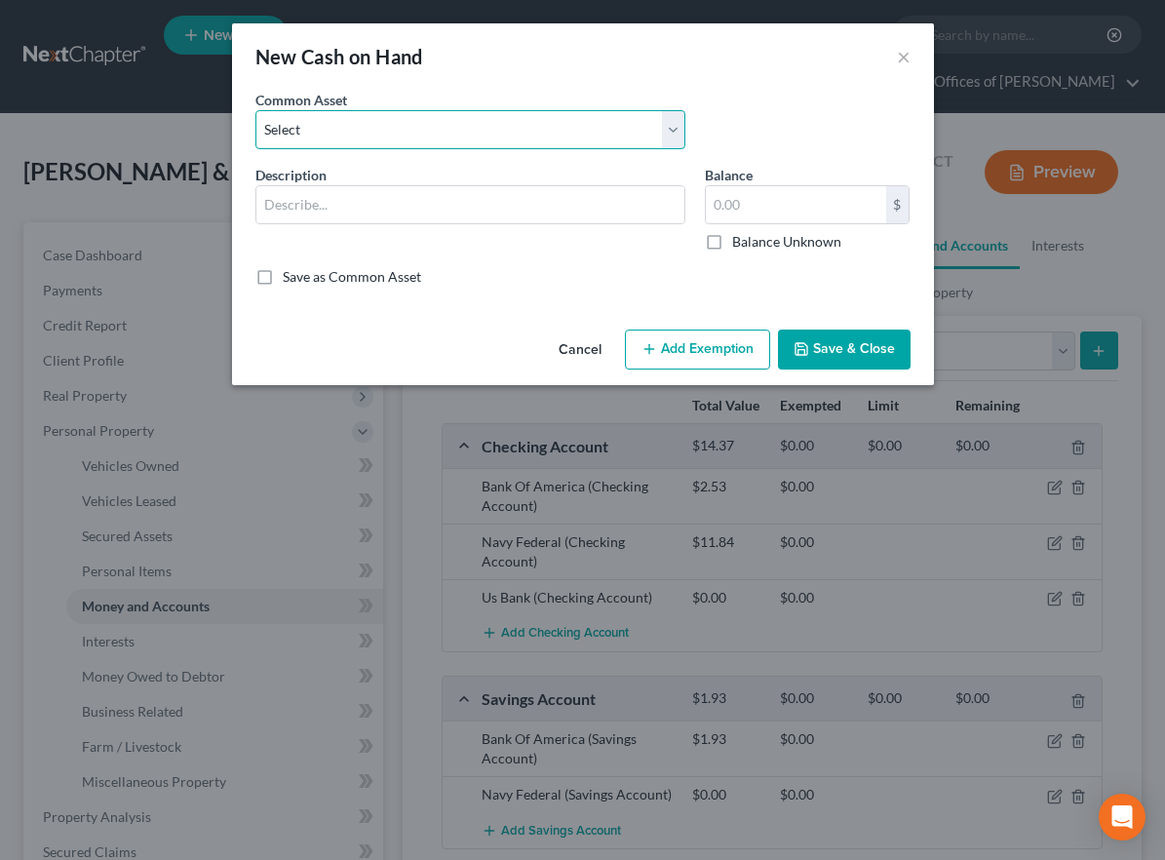
click at [529, 128] on select "Select Cash on Hand" at bounding box center [470, 129] width 430 height 39
select select "0"
click at [255, 110] on select "Select Cash on Hand" at bounding box center [470, 129] width 430 height 39
type input "Cash on Hand"
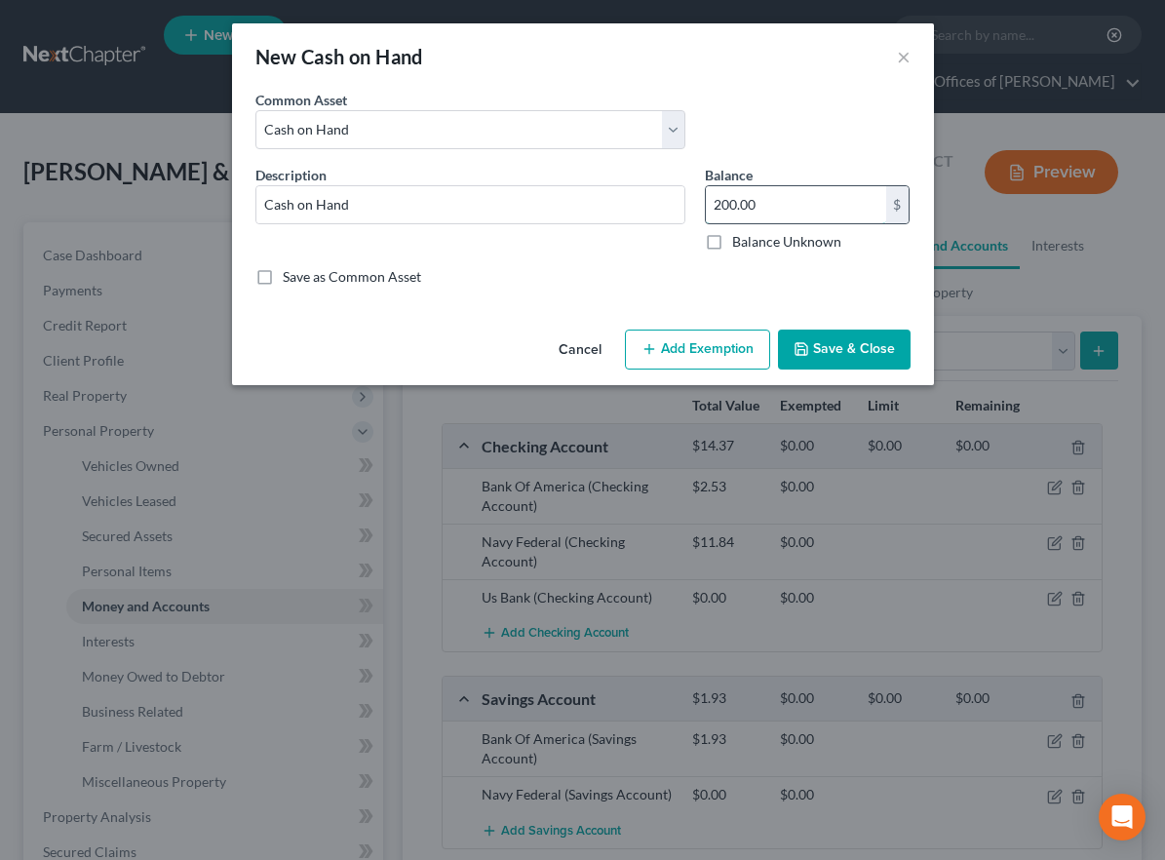
click at [751, 206] on input "200.00" at bounding box center [796, 204] width 180 height 37
type input "150"
click at [665, 345] on button "Add Exemption" at bounding box center [697, 350] width 145 height 41
select select "2"
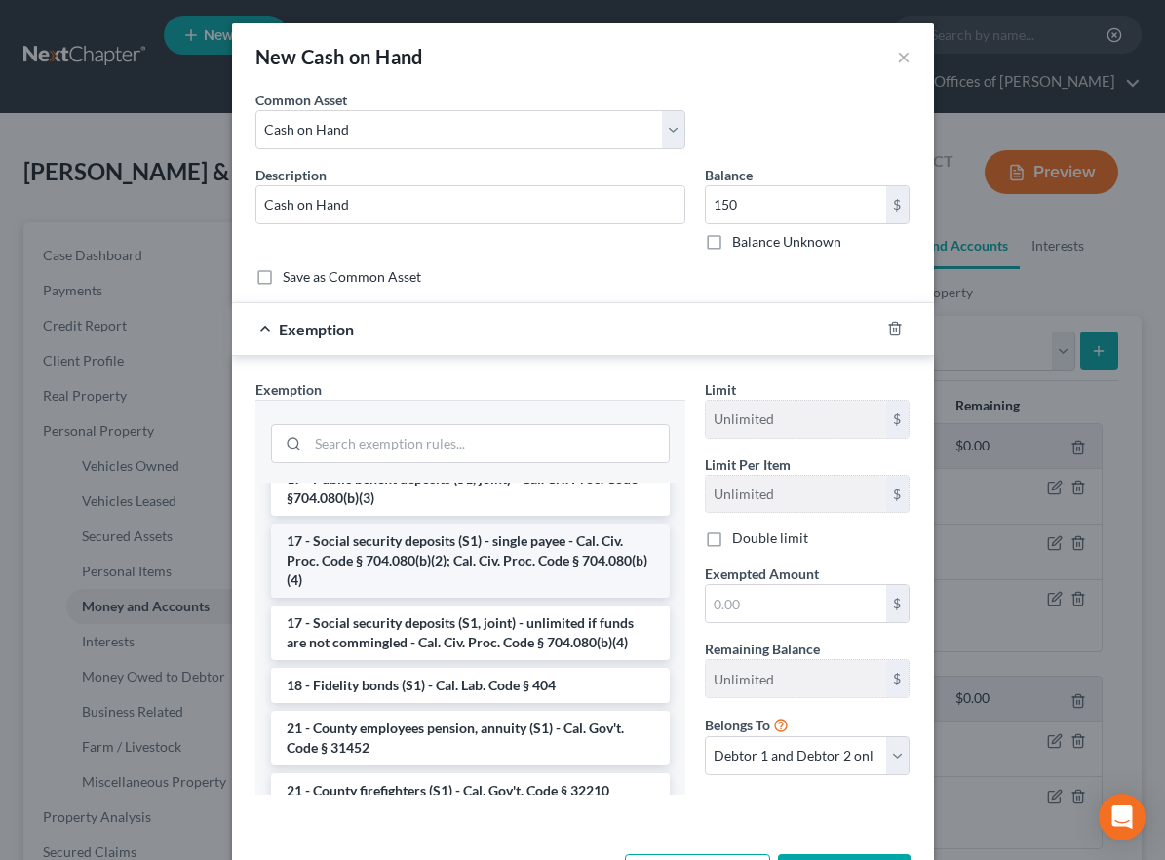
scroll to position [742, 0]
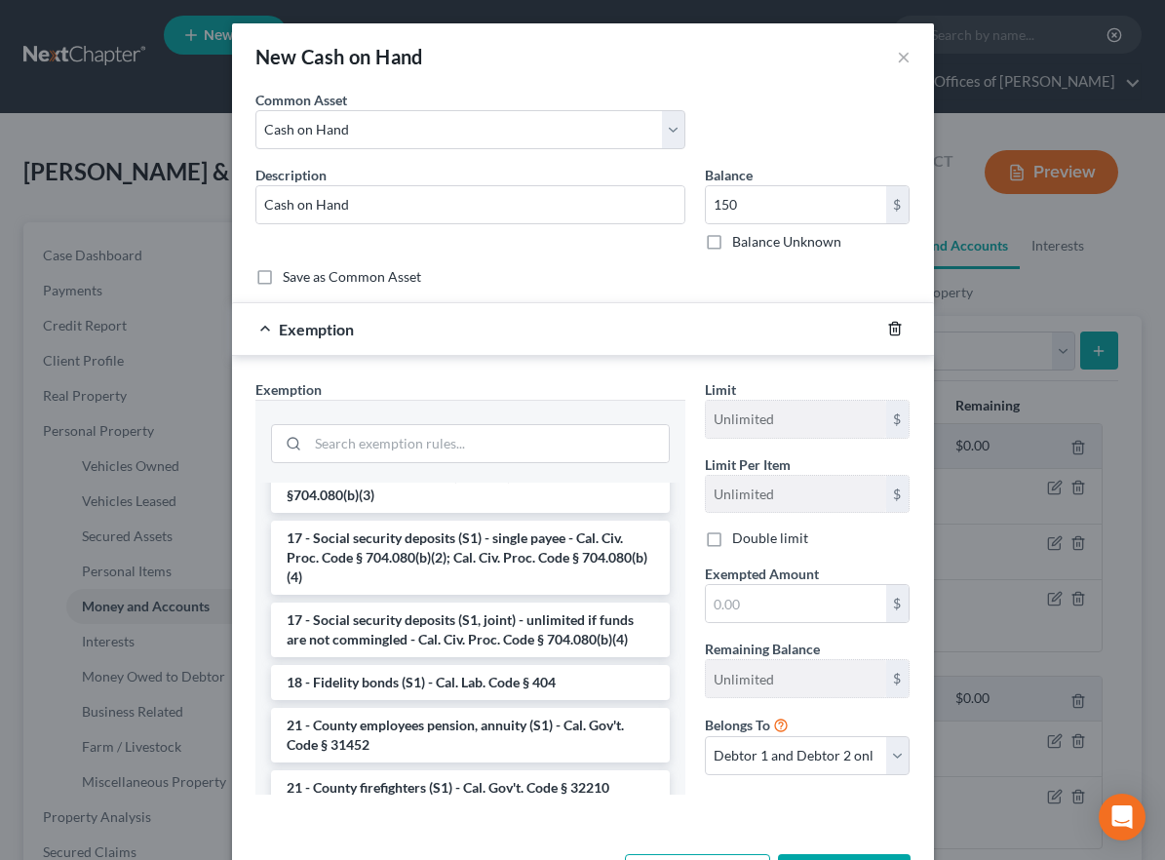
drag, startPoint x: 894, startPoint y: 332, endPoint x: 892, endPoint y: 345, distance: 13.8
click at [894, 332] on icon "button" at bounding box center [895, 329] width 16 height 16
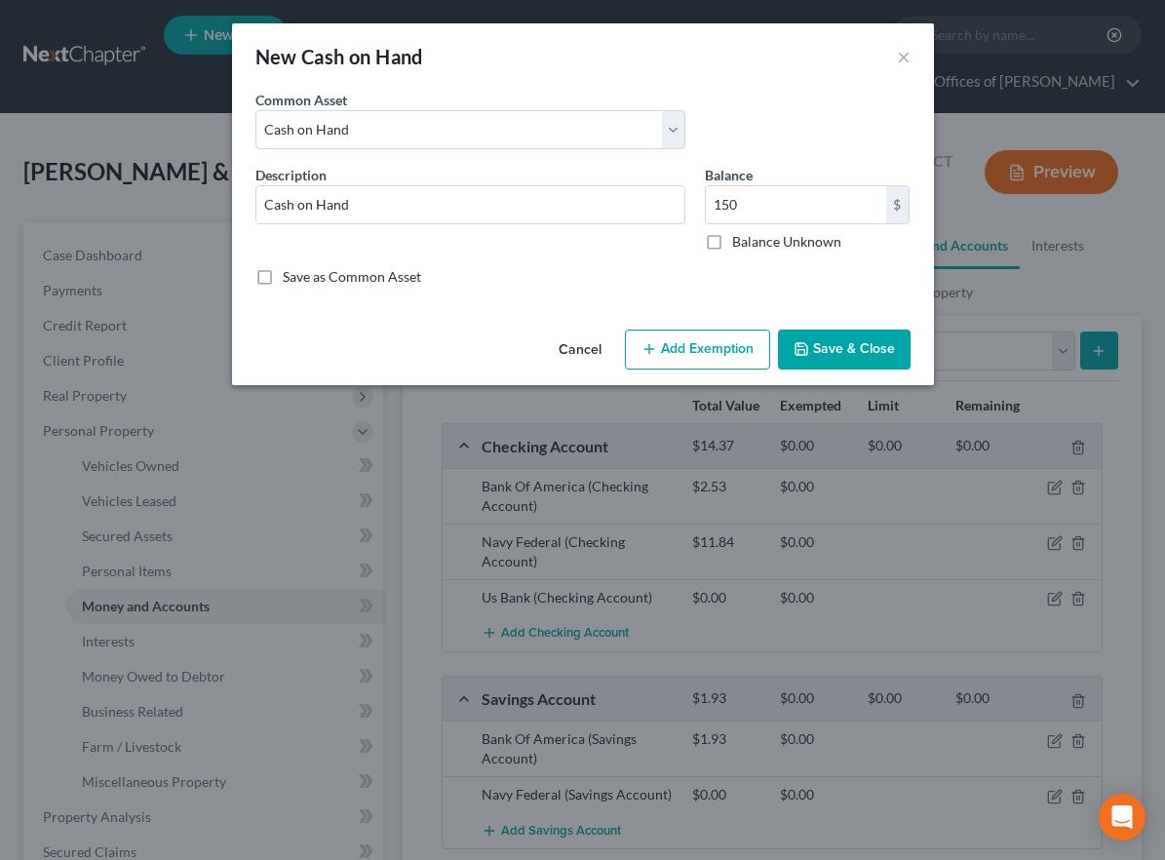
drag, startPoint x: 880, startPoint y: 342, endPoint x: 851, endPoint y: 355, distance: 31.0
click at [879, 342] on button "Save & Close" at bounding box center [844, 350] width 133 height 41
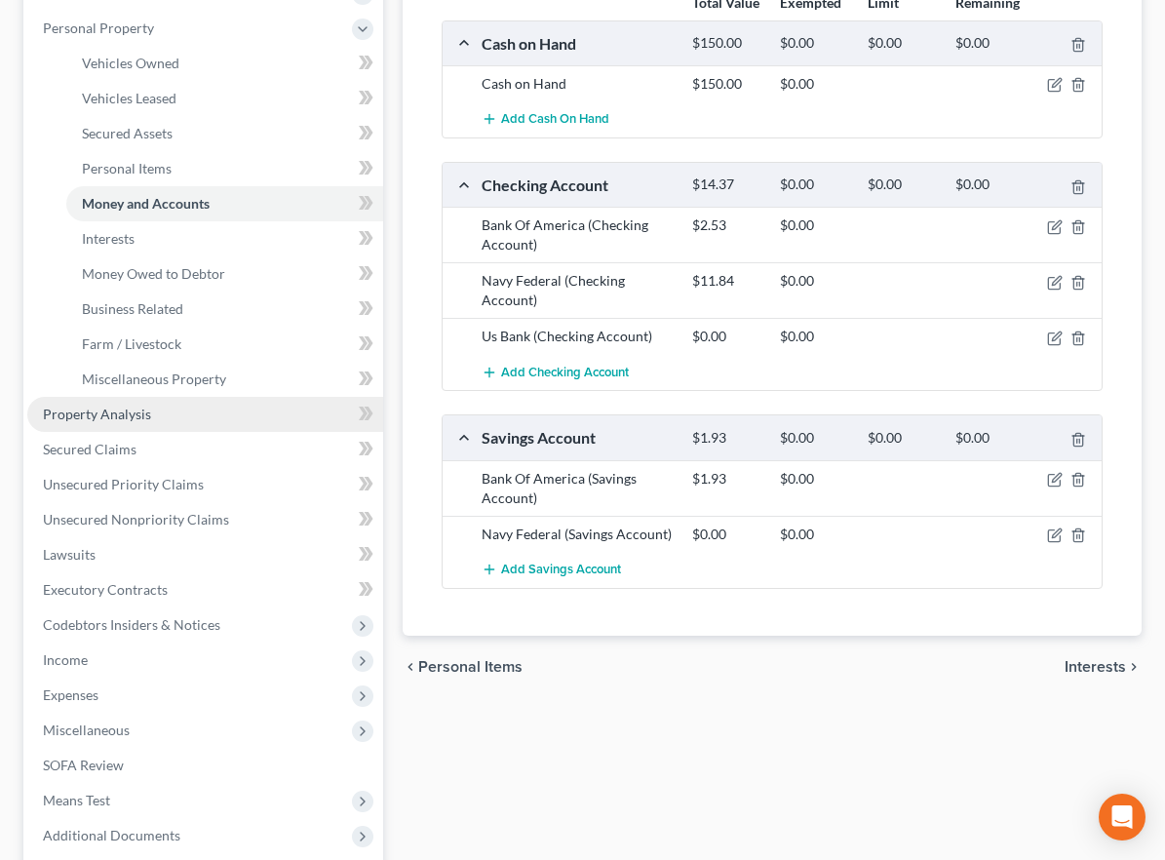
scroll to position [404, 0]
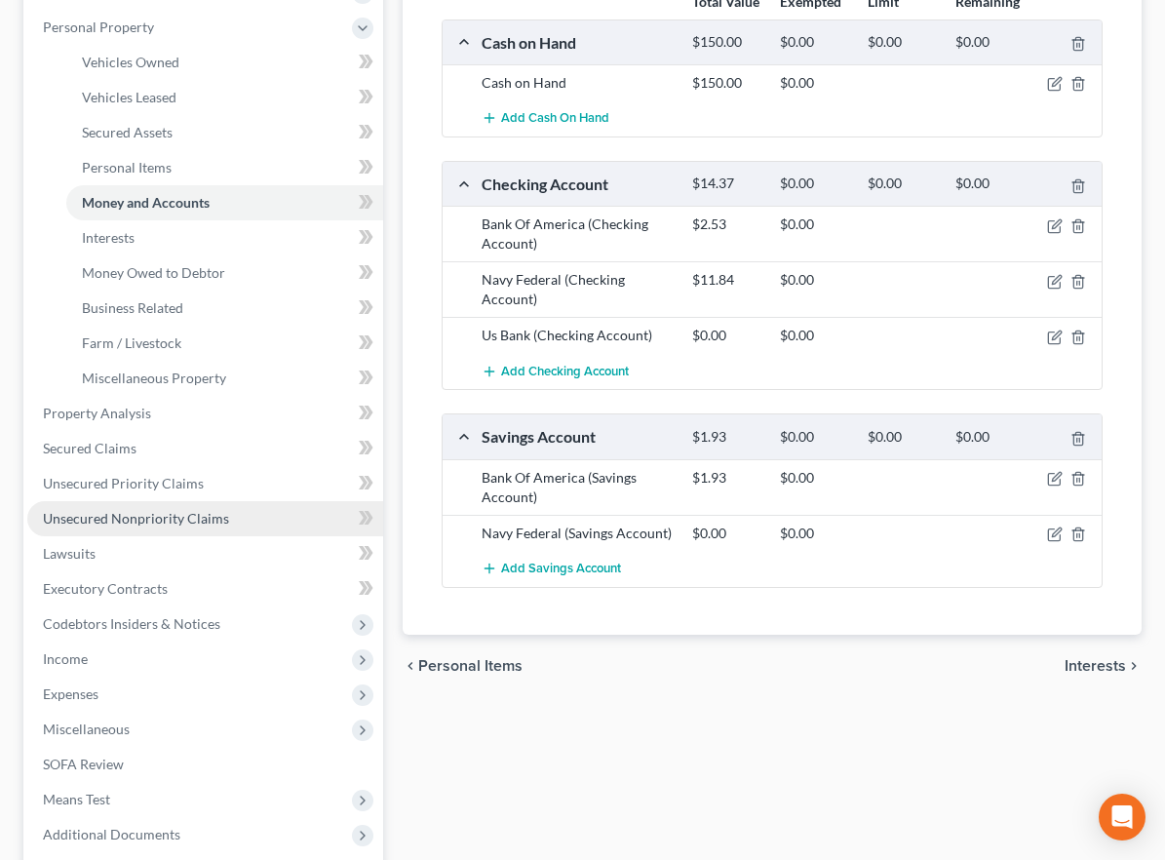
click at [148, 517] on span "Unsecured Nonpriority Claims" at bounding box center [136, 518] width 186 height 17
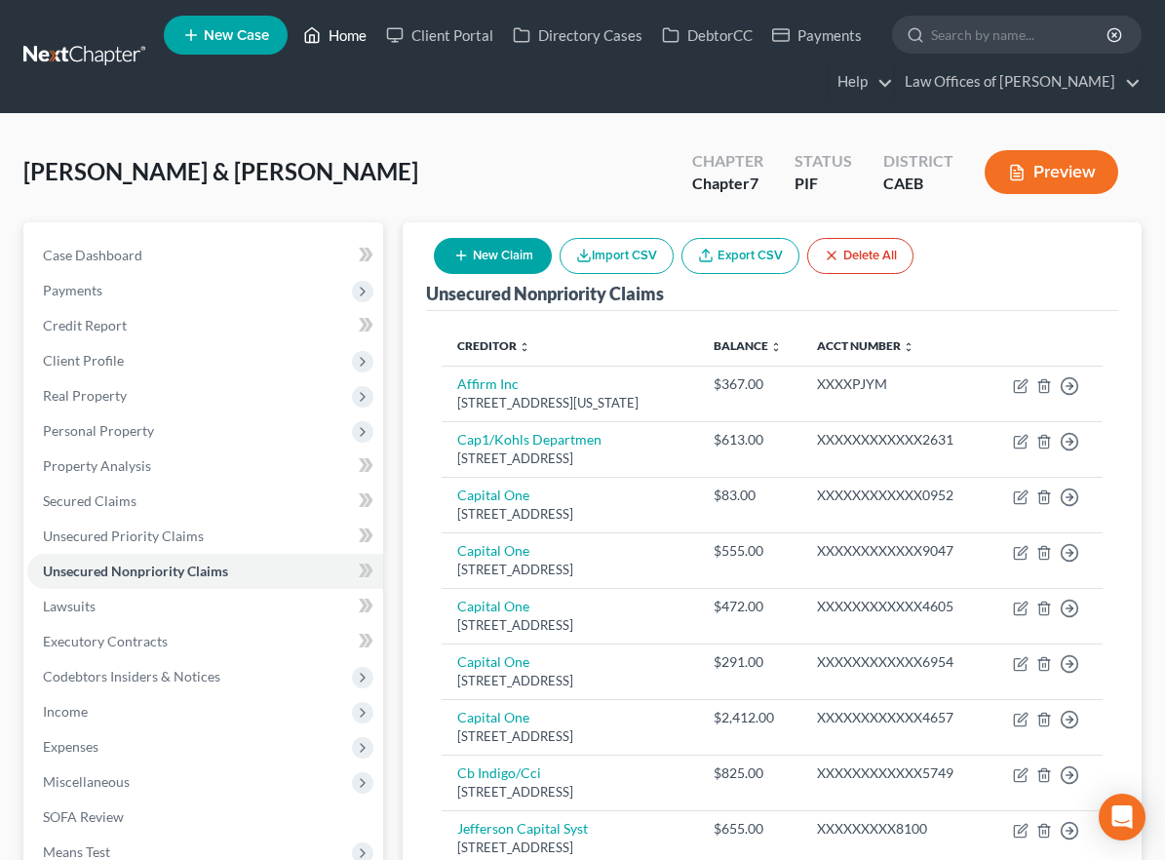
click at [337, 38] on link "Home" at bounding box center [335, 35] width 83 height 35
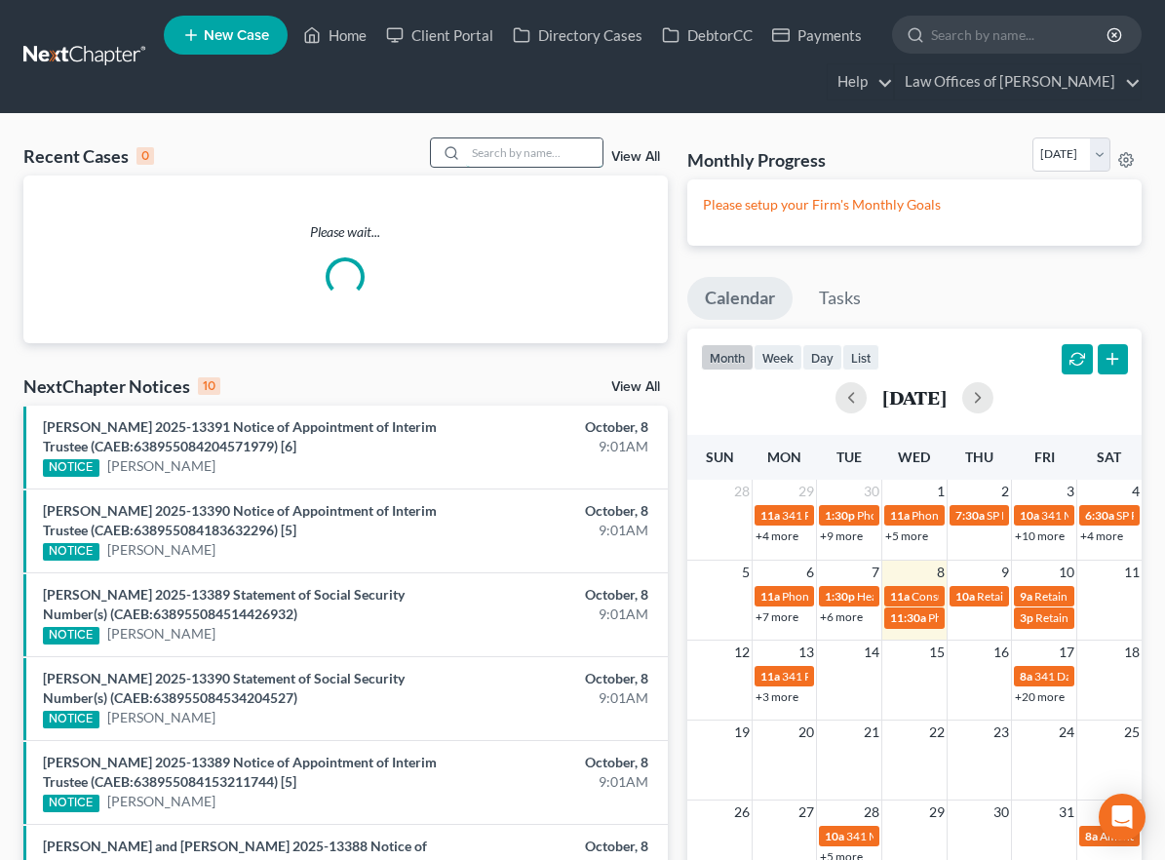
click at [591, 148] on input "search" at bounding box center [534, 152] width 137 height 28
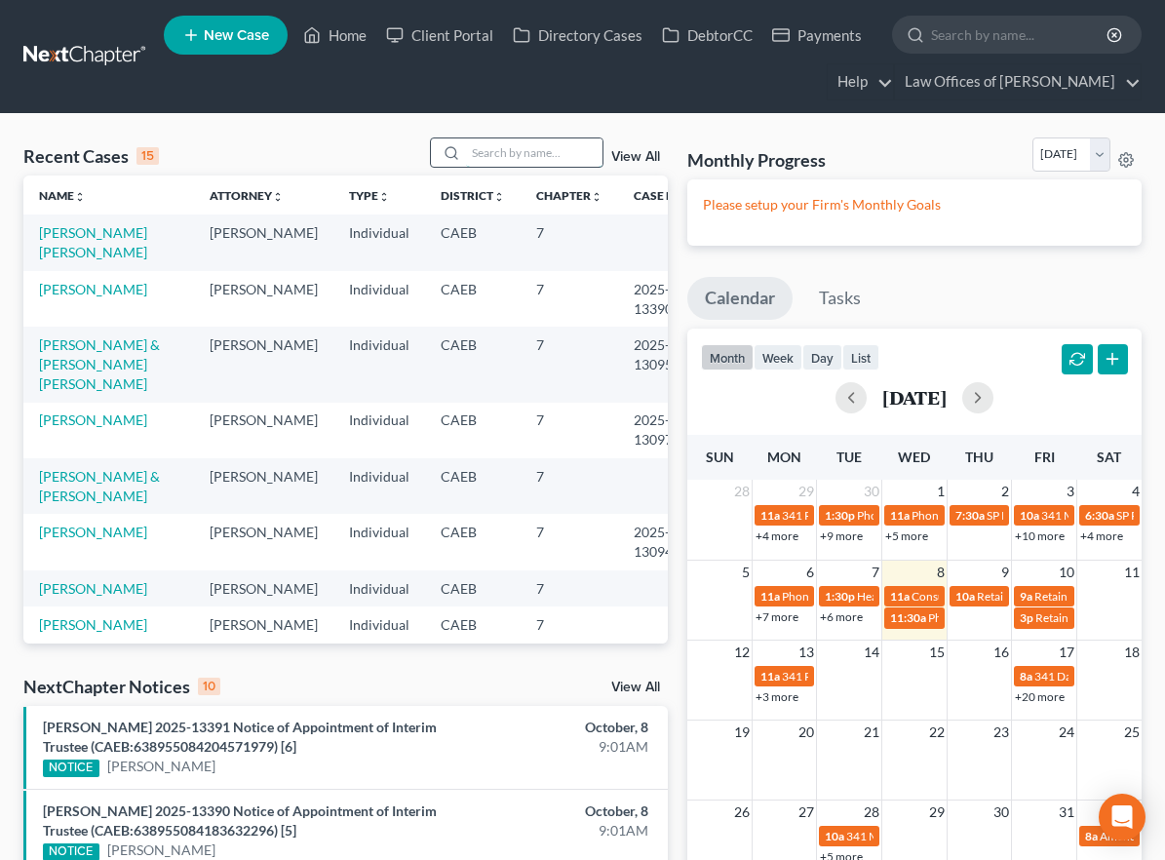
scroll to position [6, 0]
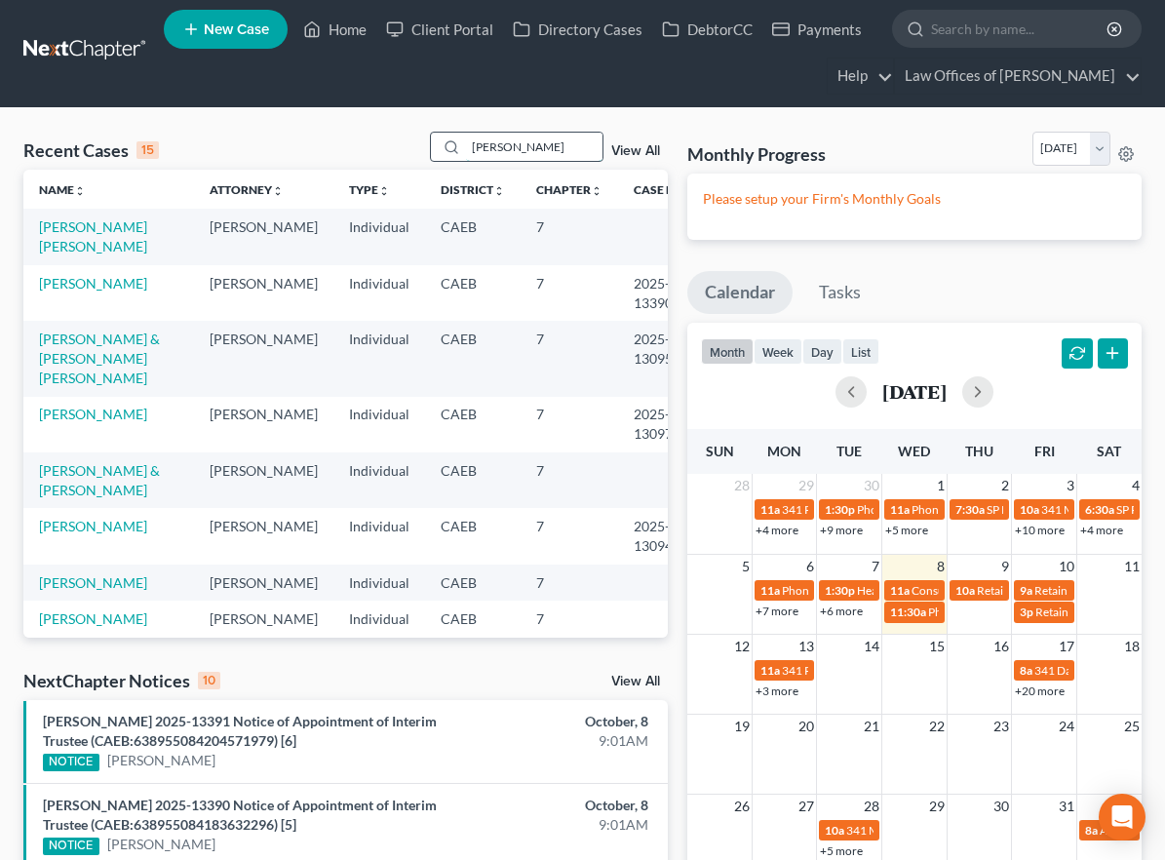
type input "[PERSON_NAME]"
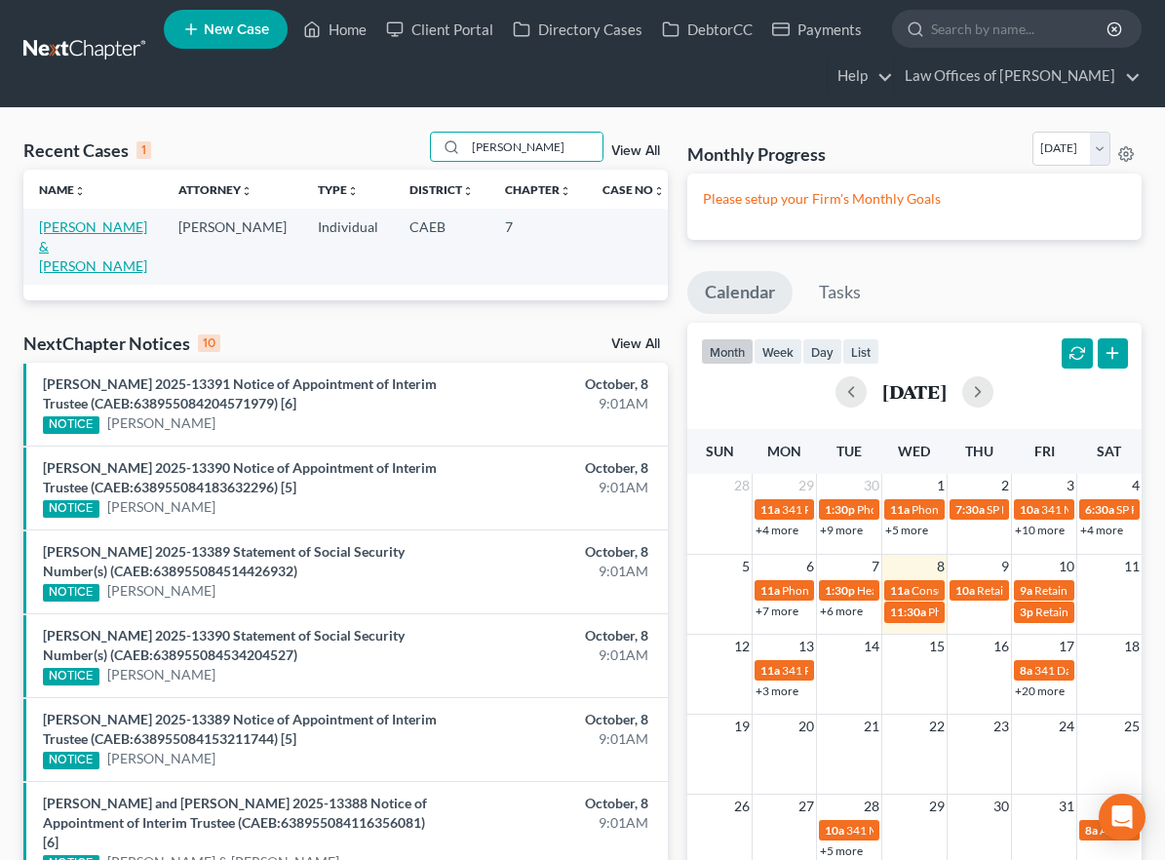
click at [84, 223] on link "[PERSON_NAME] & [PERSON_NAME]" at bounding box center [93, 246] width 108 height 56
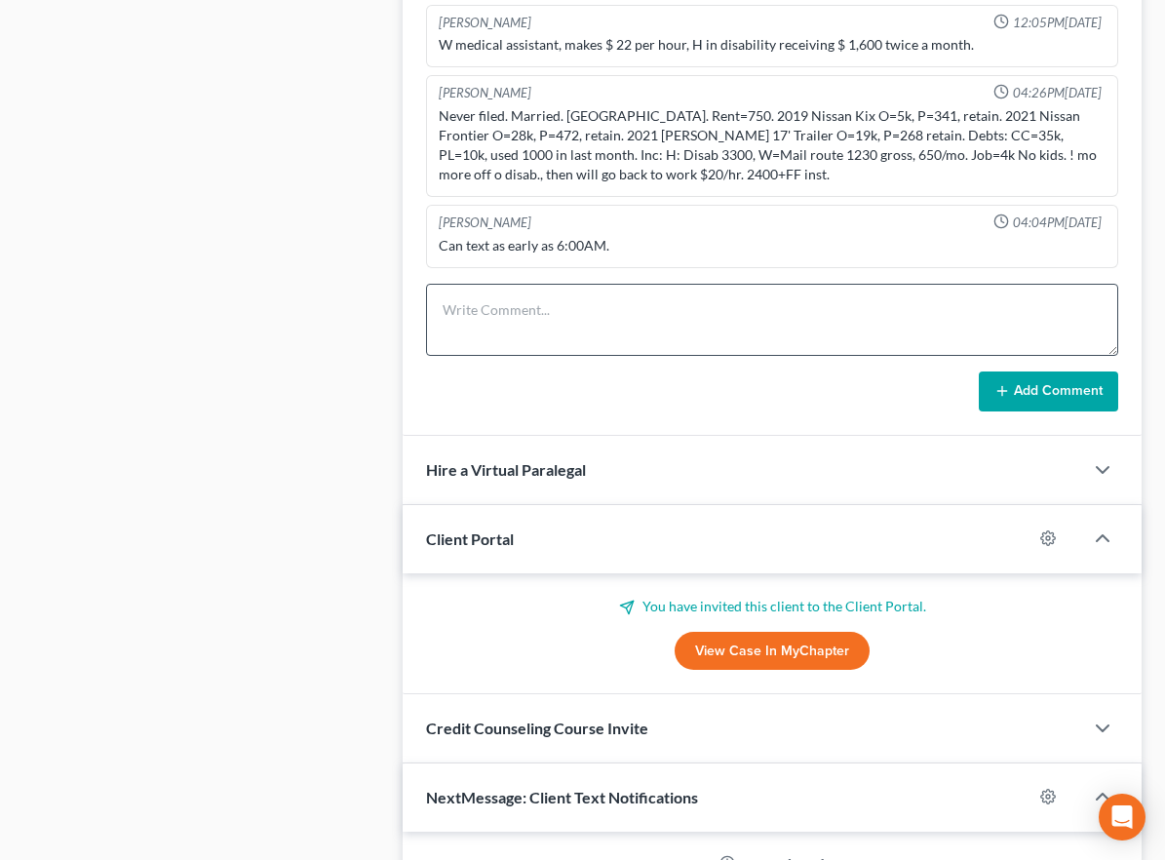
scroll to position [4078, 0]
click at [513, 319] on textarea at bounding box center [772, 320] width 692 height 72
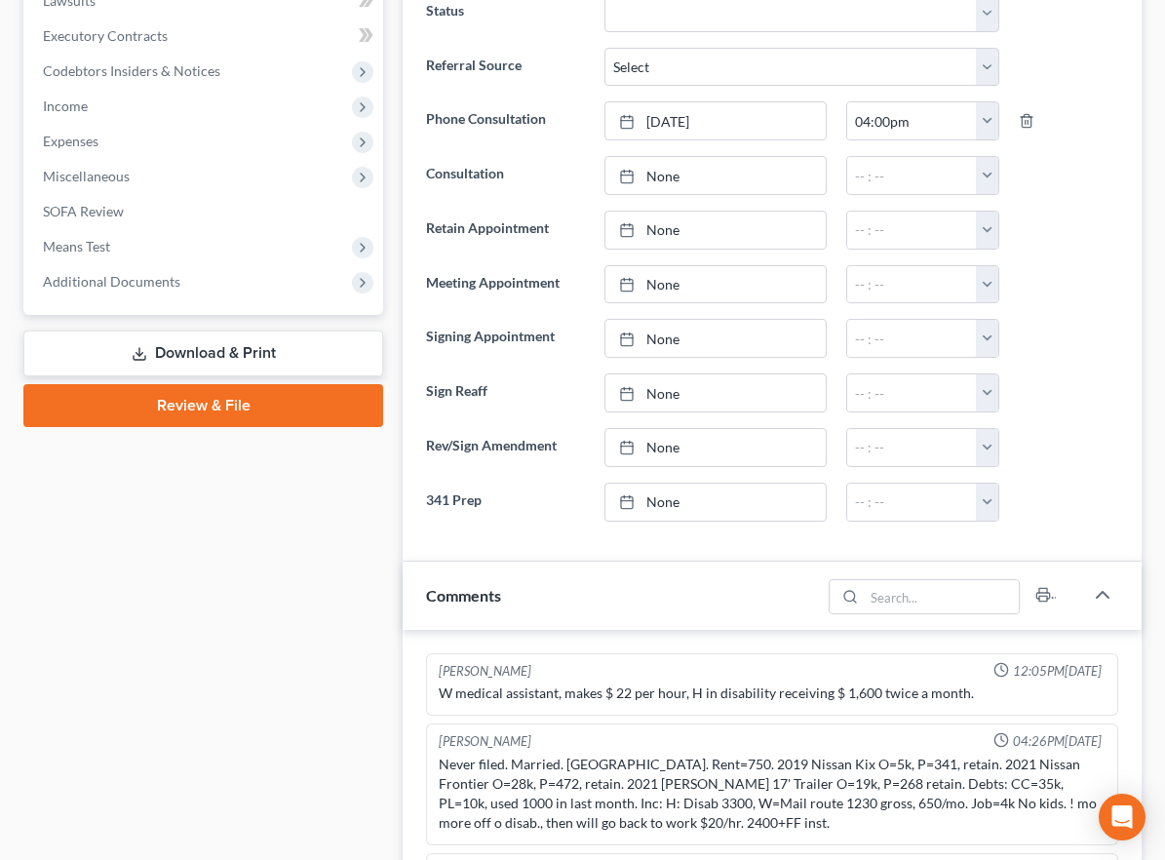
scroll to position [0, 0]
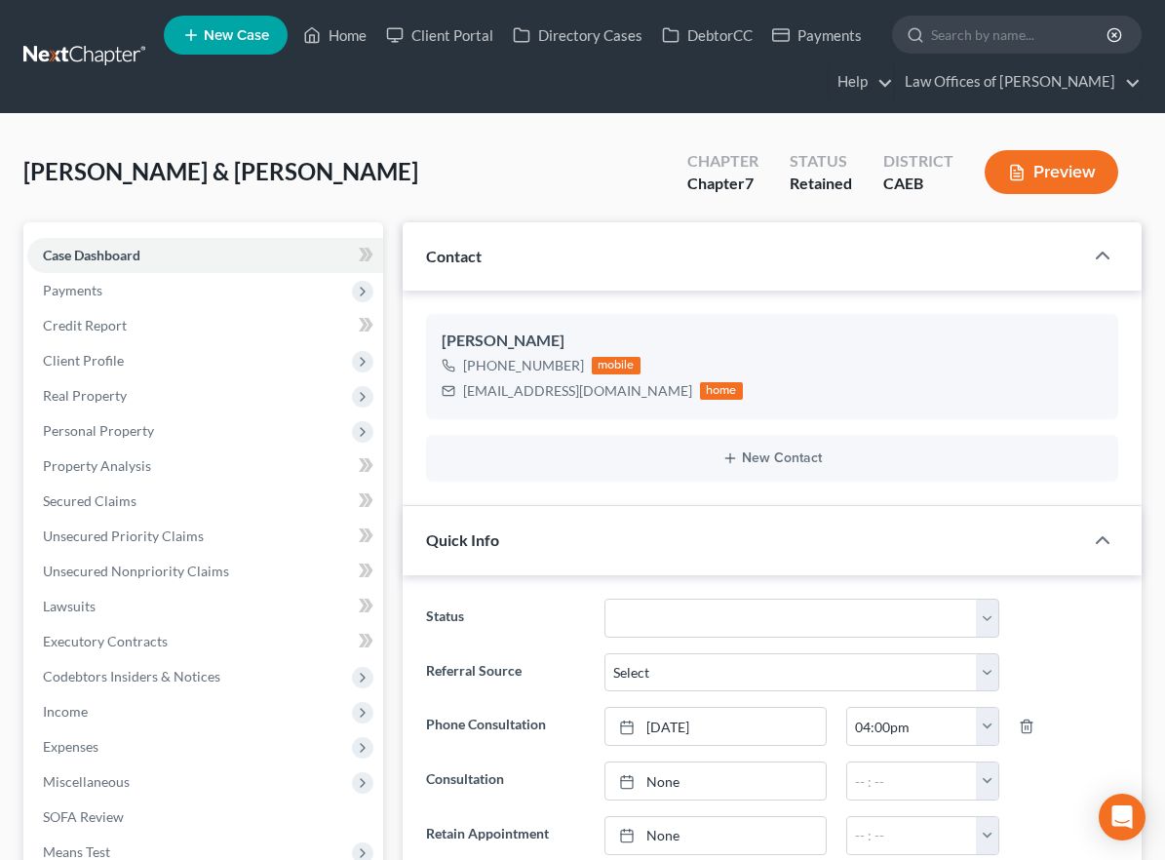
click at [73, 293] on span "Payments" at bounding box center [72, 290] width 59 height 17
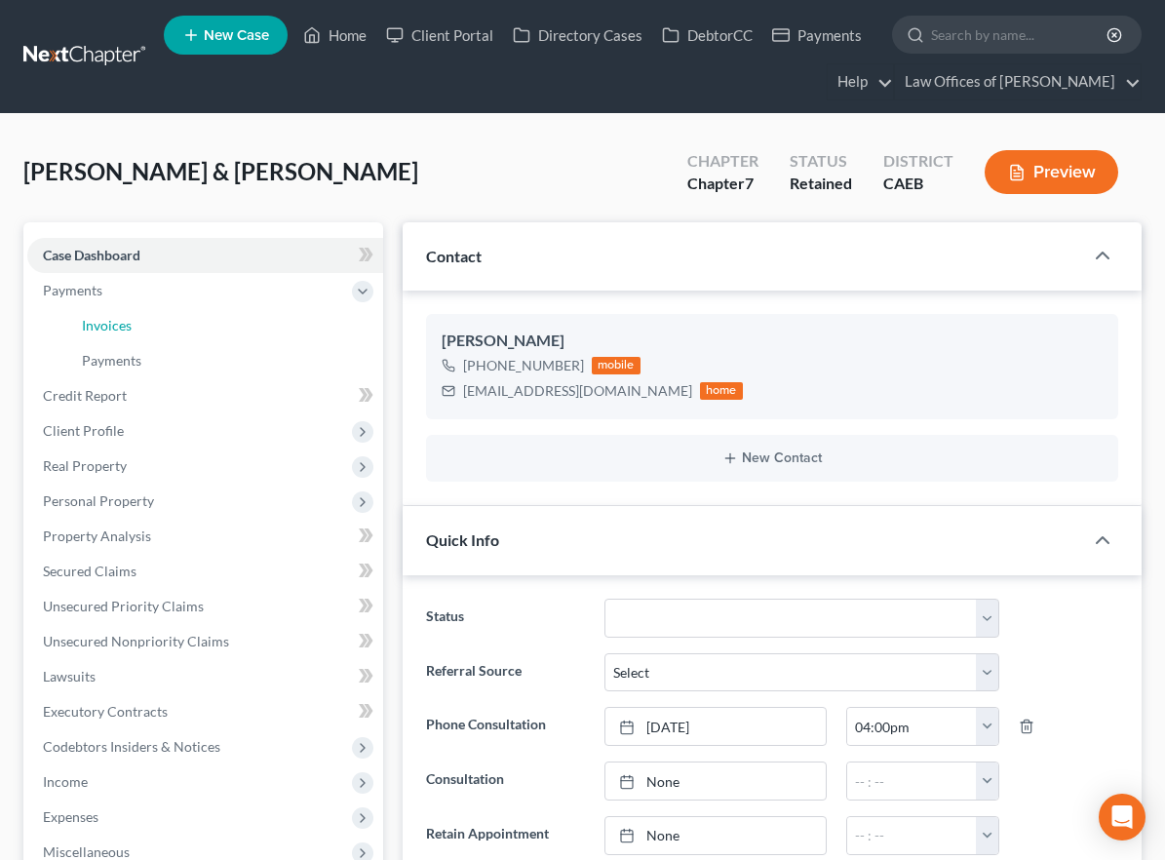
drag, startPoint x: 145, startPoint y: 333, endPoint x: 909, endPoint y: 473, distance: 776.3
click at [145, 333] on link "Invoices" at bounding box center [224, 325] width 317 height 35
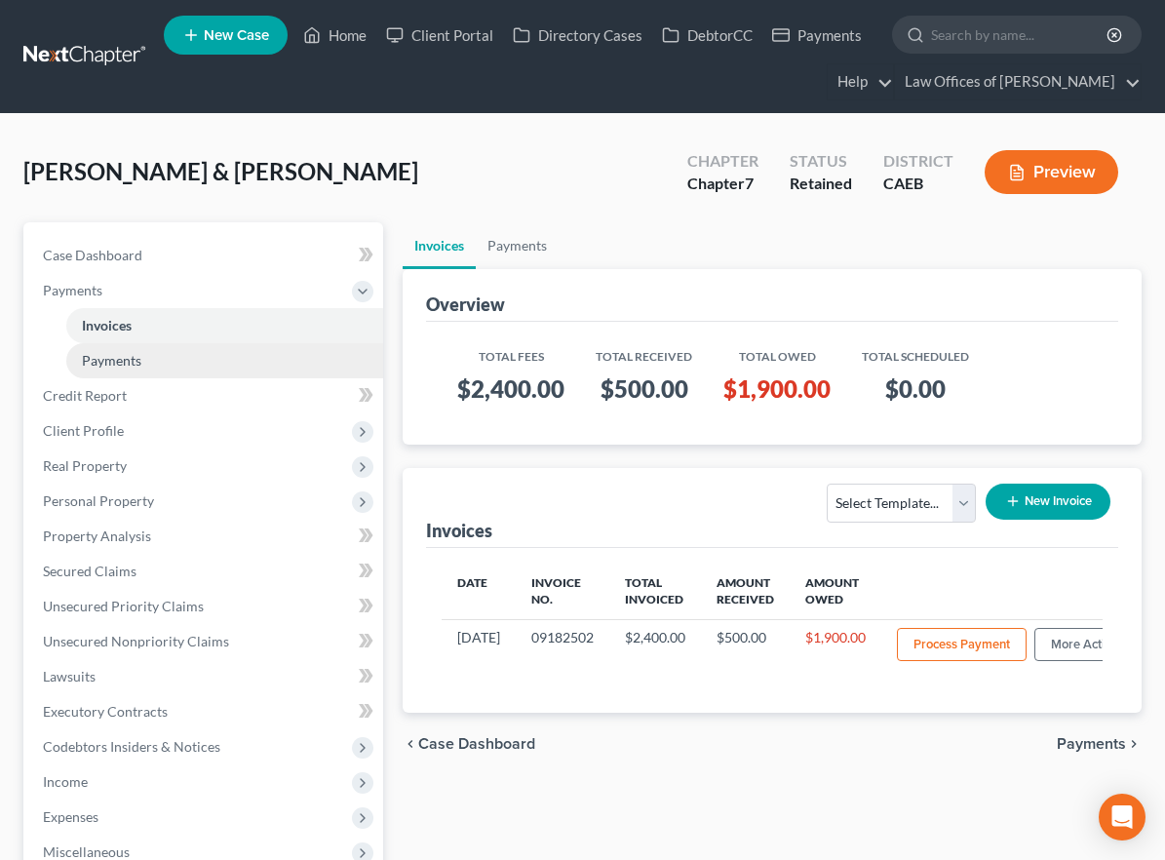
drag, startPoint x: 165, startPoint y: 357, endPoint x: 178, endPoint y: 356, distance: 13.7
click at [165, 357] on link "Payments" at bounding box center [224, 360] width 317 height 35
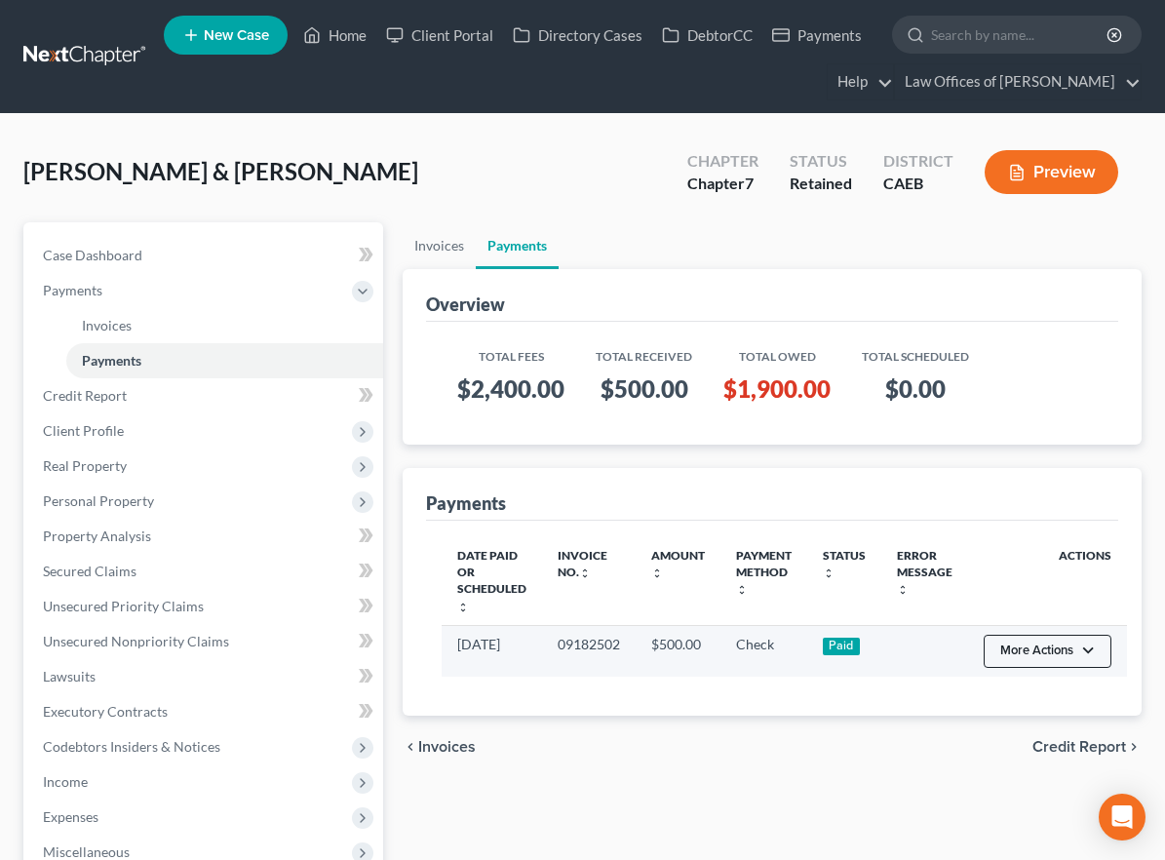
click at [1044, 646] on button "More Actions" at bounding box center [1048, 651] width 128 height 33
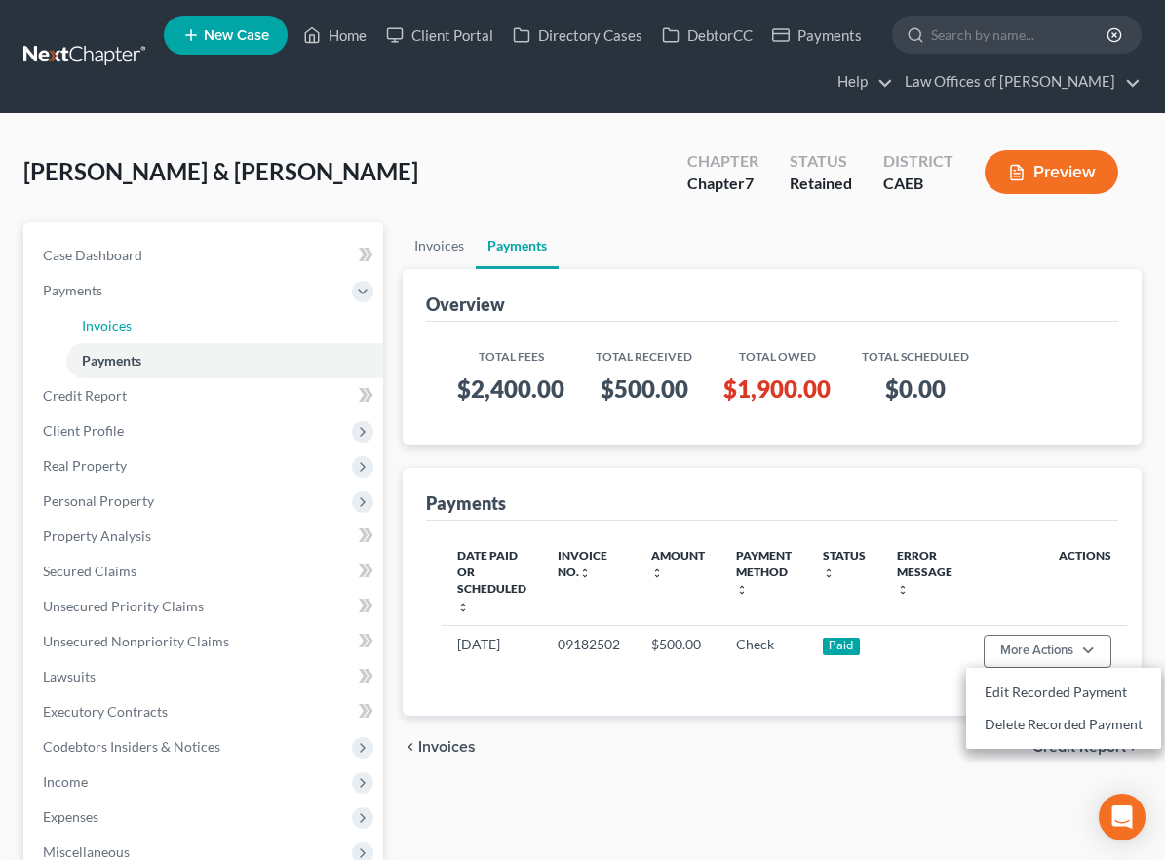
click at [123, 326] on span "Invoices" at bounding box center [107, 325] width 50 height 17
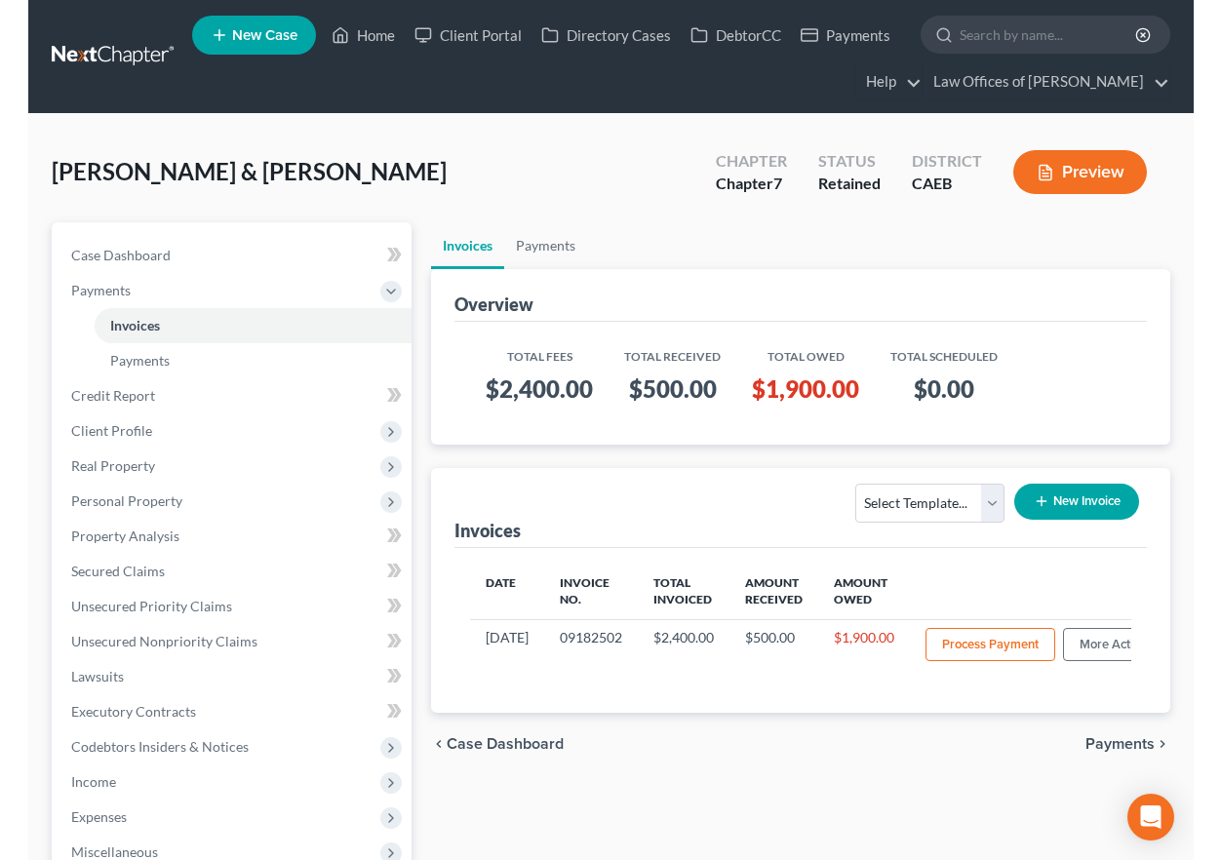
scroll to position [2, 0]
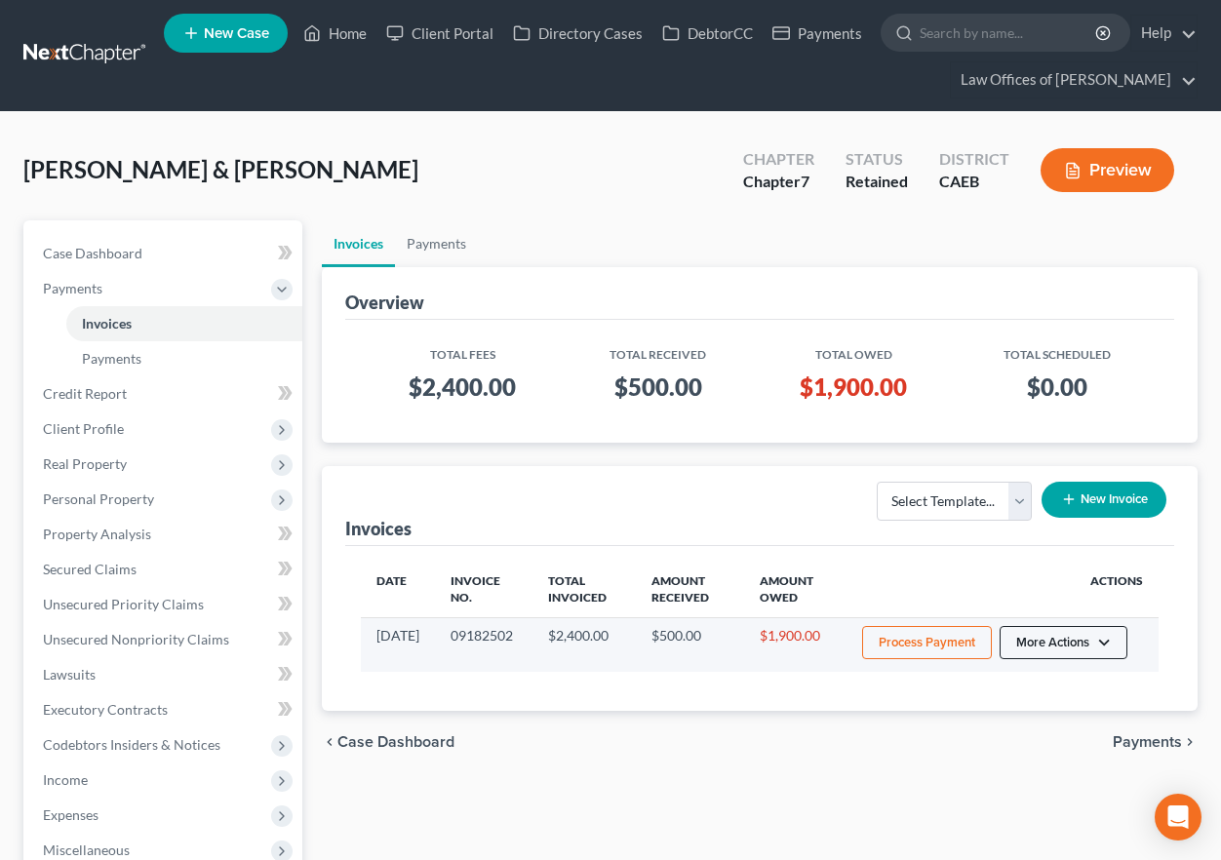
click at [1063, 636] on button "More Actions" at bounding box center [1063, 642] width 128 height 33
click at [1050, 714] on link "Record Cash or Check Payment" at bounding box center [1090, 716] width 228 height 33
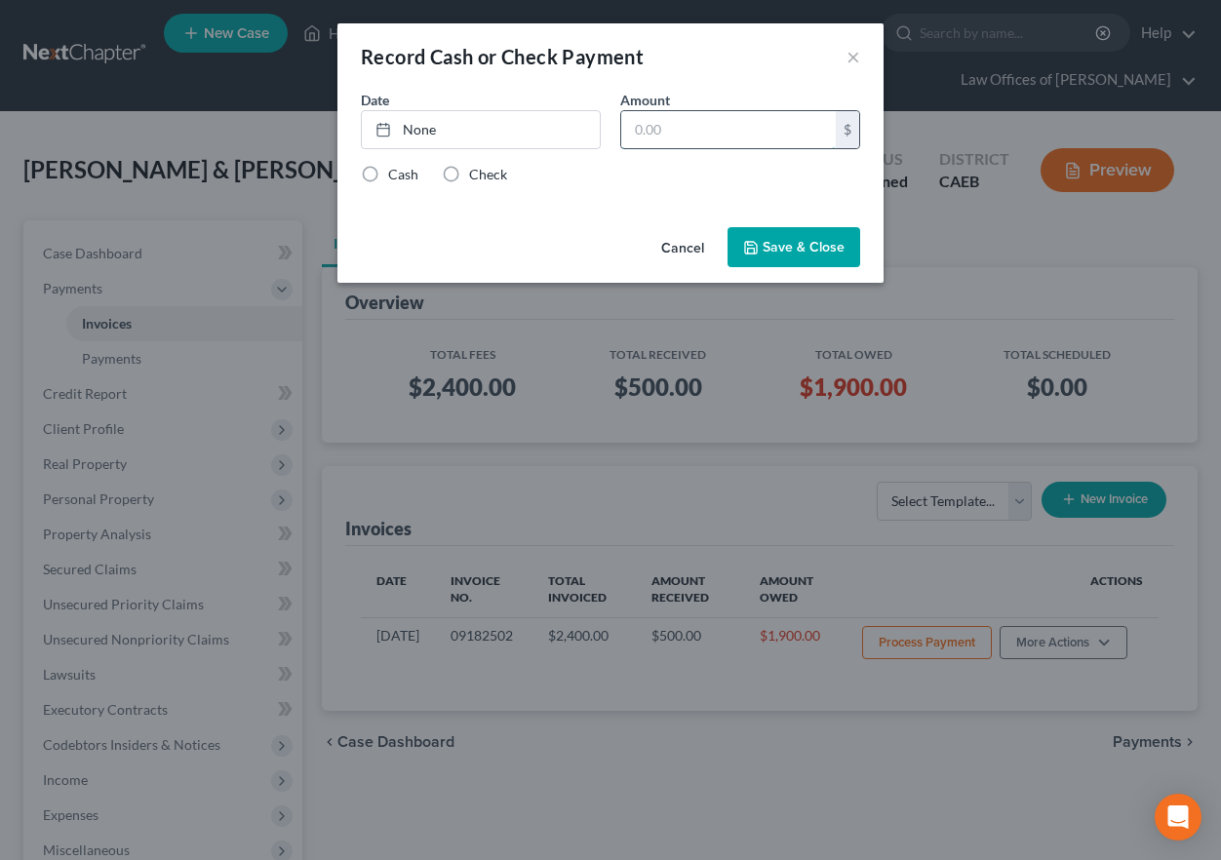
click at [684, 146] on input "text" at bounding box center [728, 129] width 215 height 37
type input "500"
type input "[DATE]"
click at [542, 137] on link "None" at bounding box center [481, 129] width 238 height 37
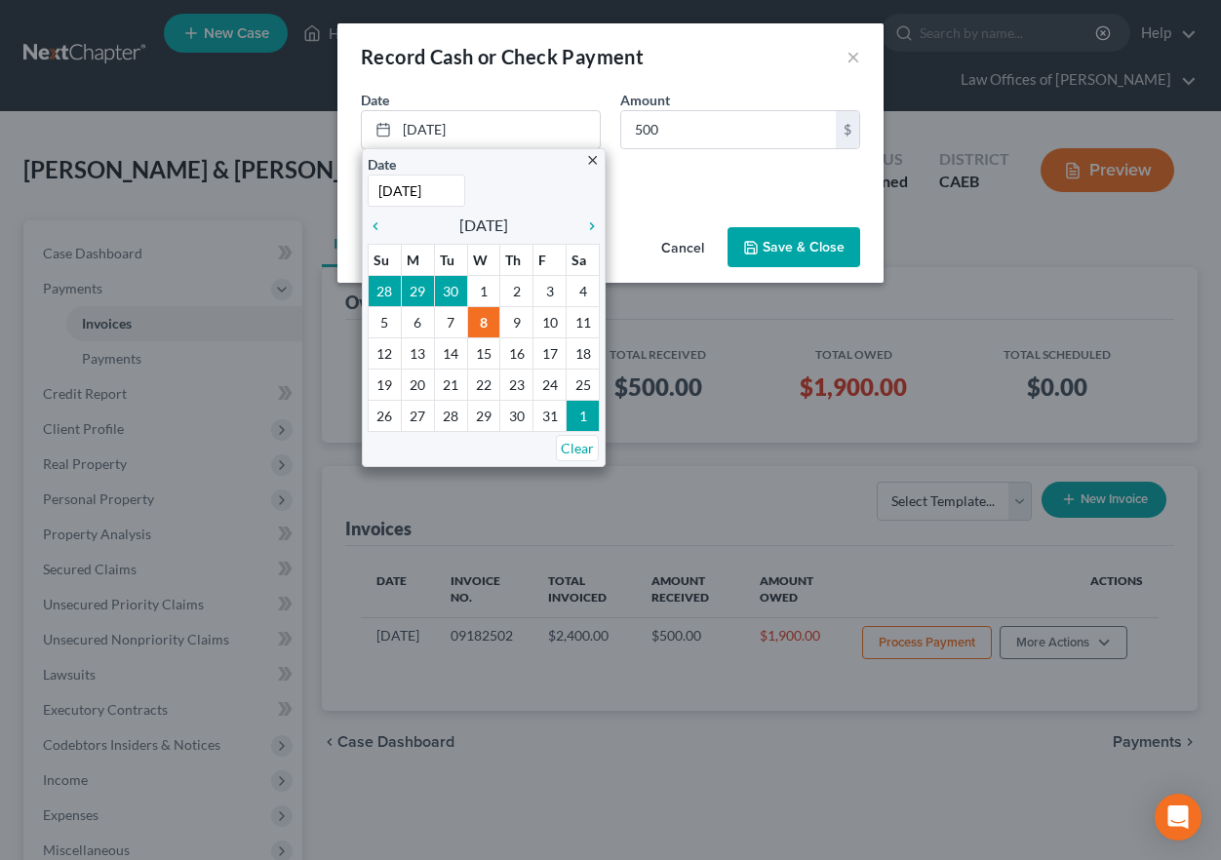
click at [636, 165] on div "Cash Check" at bounding box center [610, 175] width 499 height 20
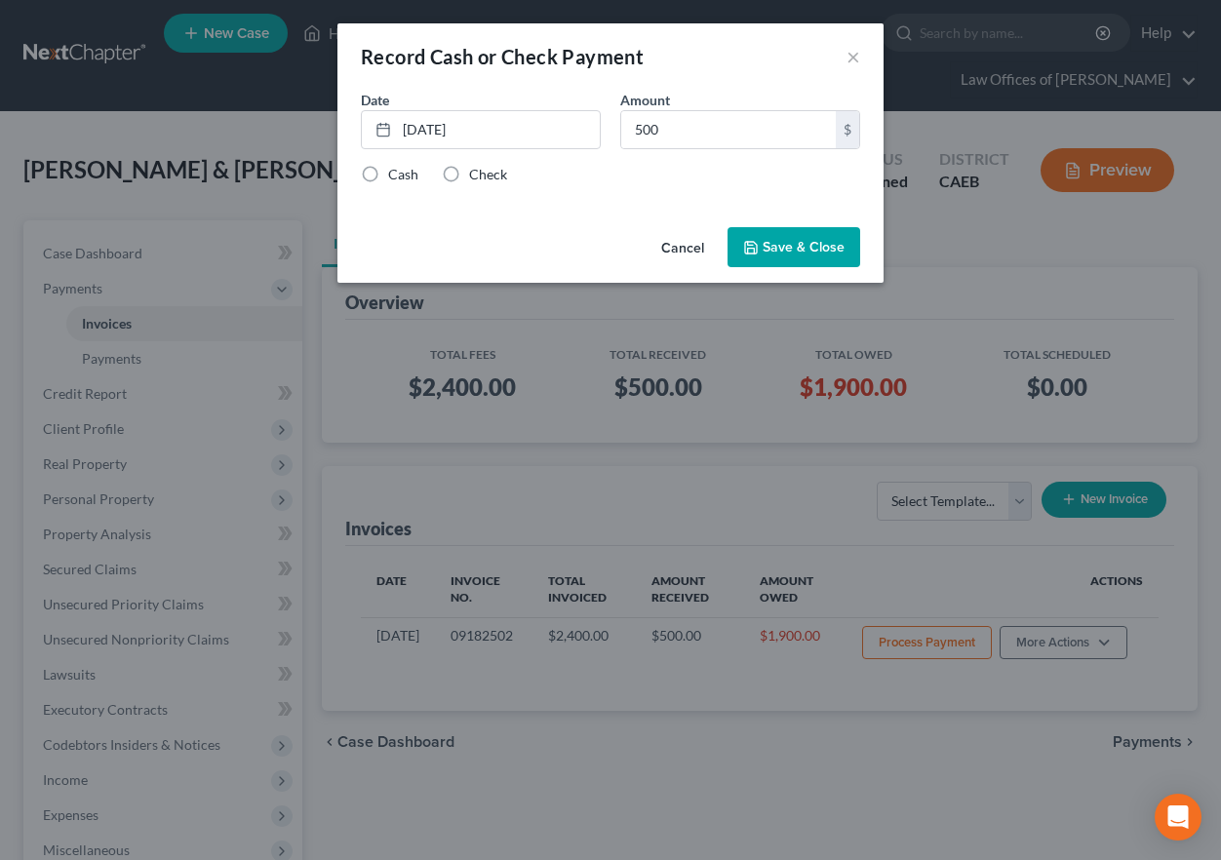
drag, startPoint x: 445, startPoint y: 166, endPoint x: 796, endPoint y: 256, distance: 362.6
click at [469, 166] on label "Check" at bounding box center [488, 175] width 38 height 20
click at [477, 166] on input "Check" at bounding box center [483, 171] width 13 height 13
radio input "true"
click at [818, 256] on button "Save & Close" at bounding box center [793, 247] width 133 height 41
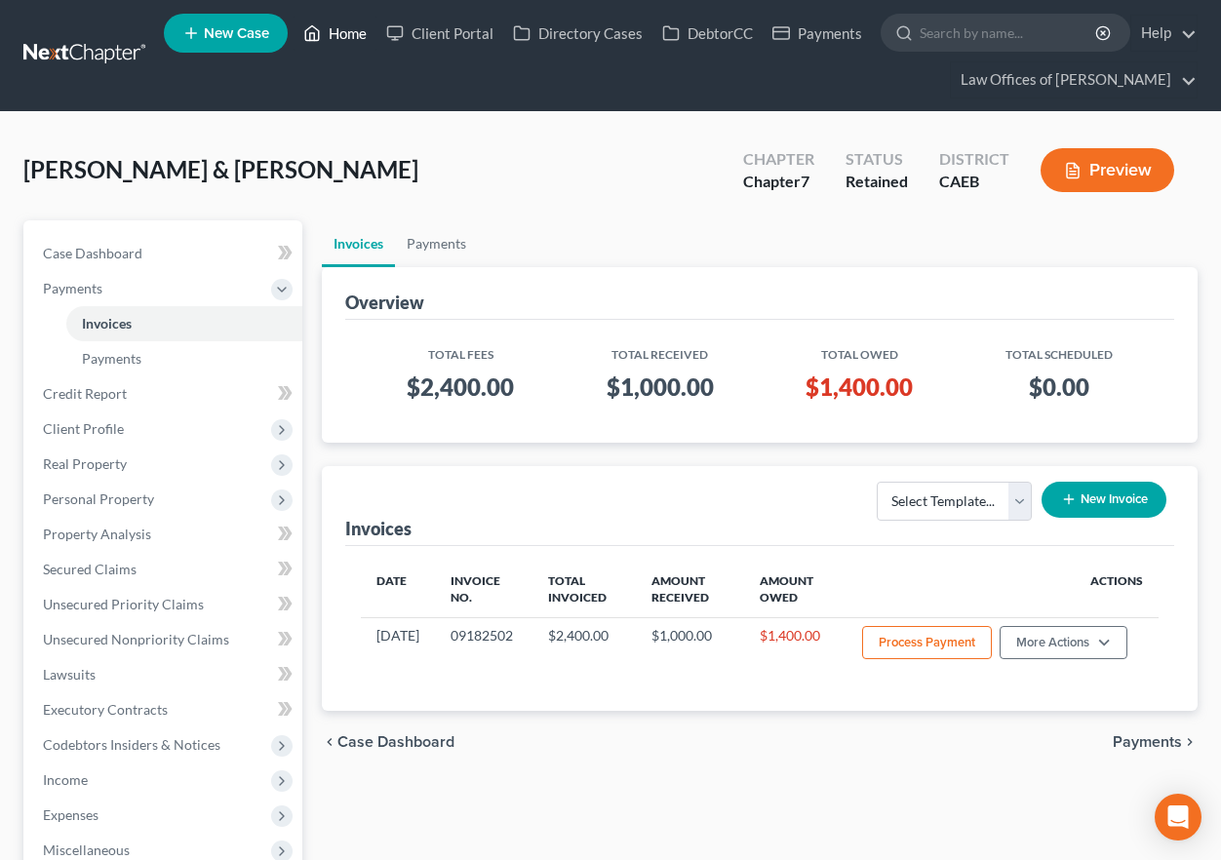
click at [352, 31] on link "Home" at bounding box center [335, 33] width 83 height 35
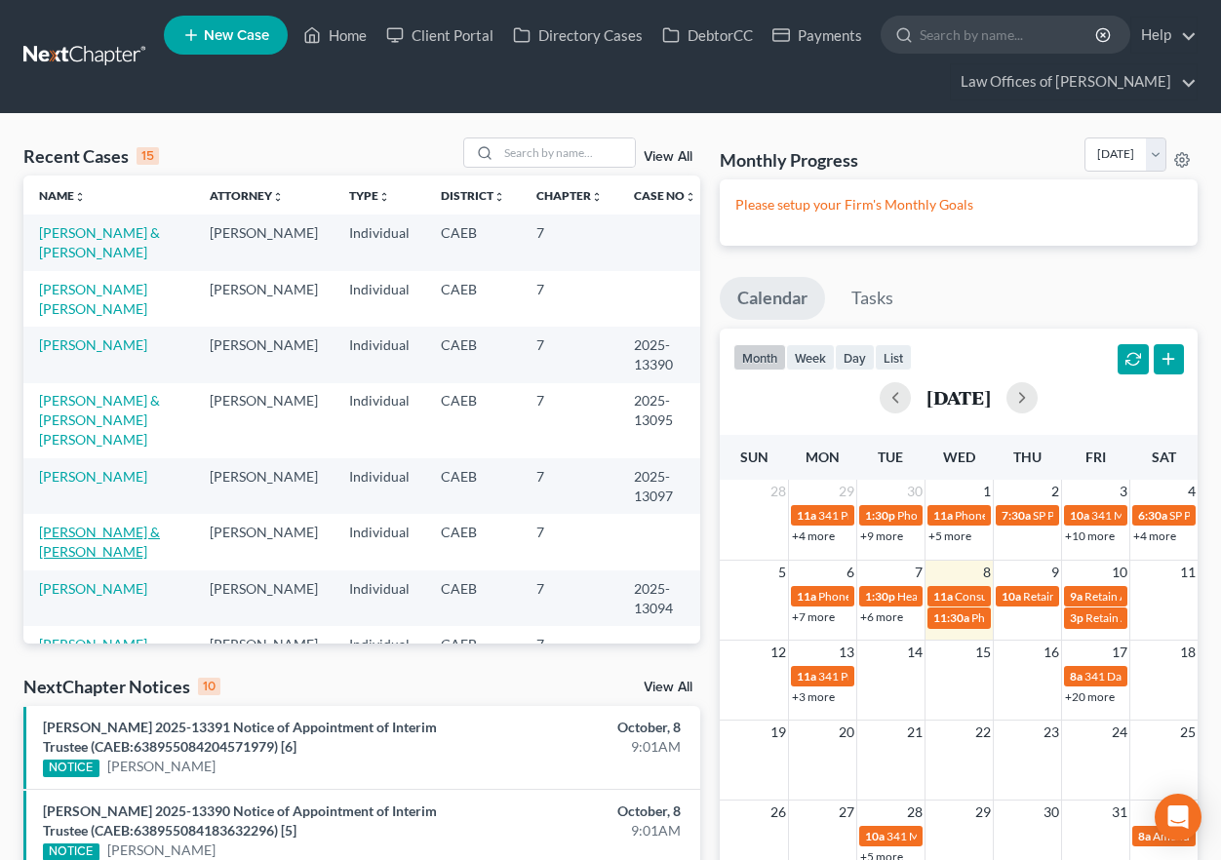
click at [131, 524] on link "[PERSON_NAME] & [PERSON_NAME]" at bounding box center [99, 542] width 121 height 36
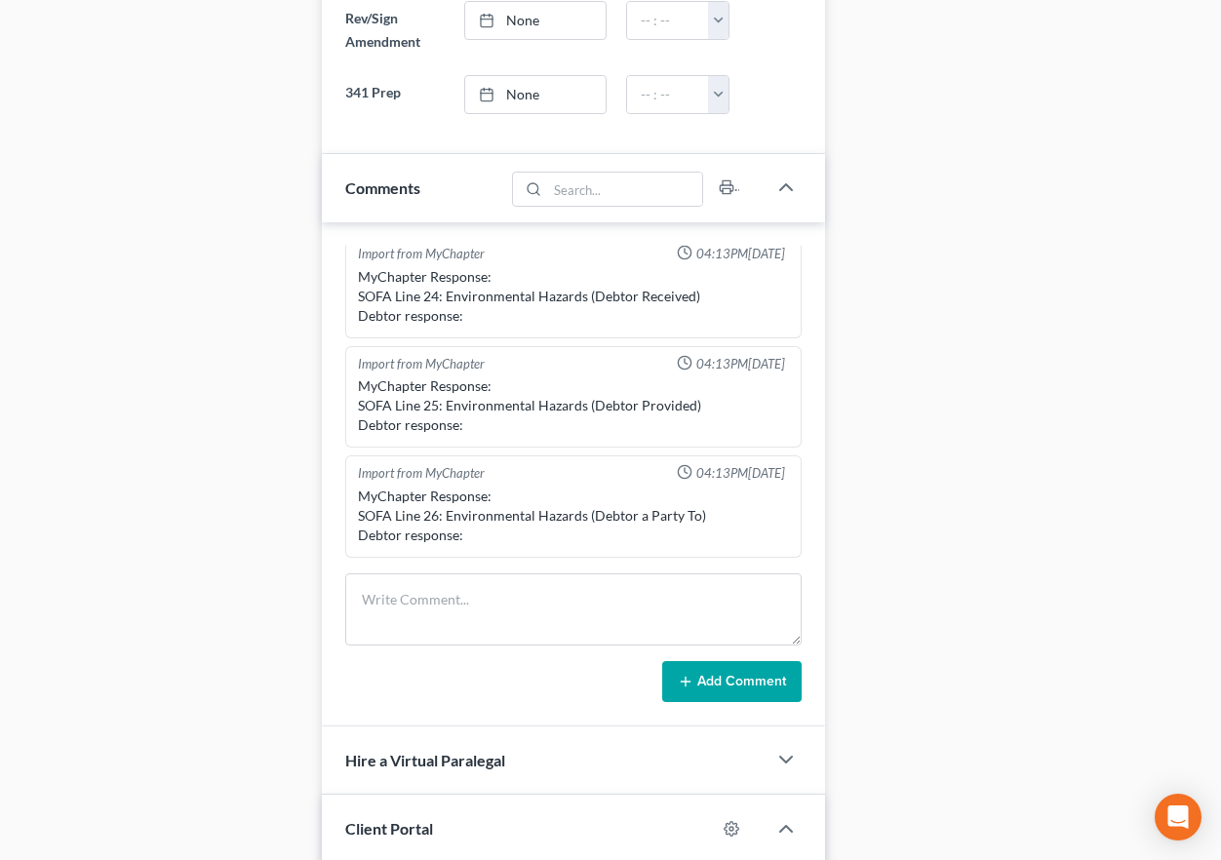
scroll to position [1154, 0]
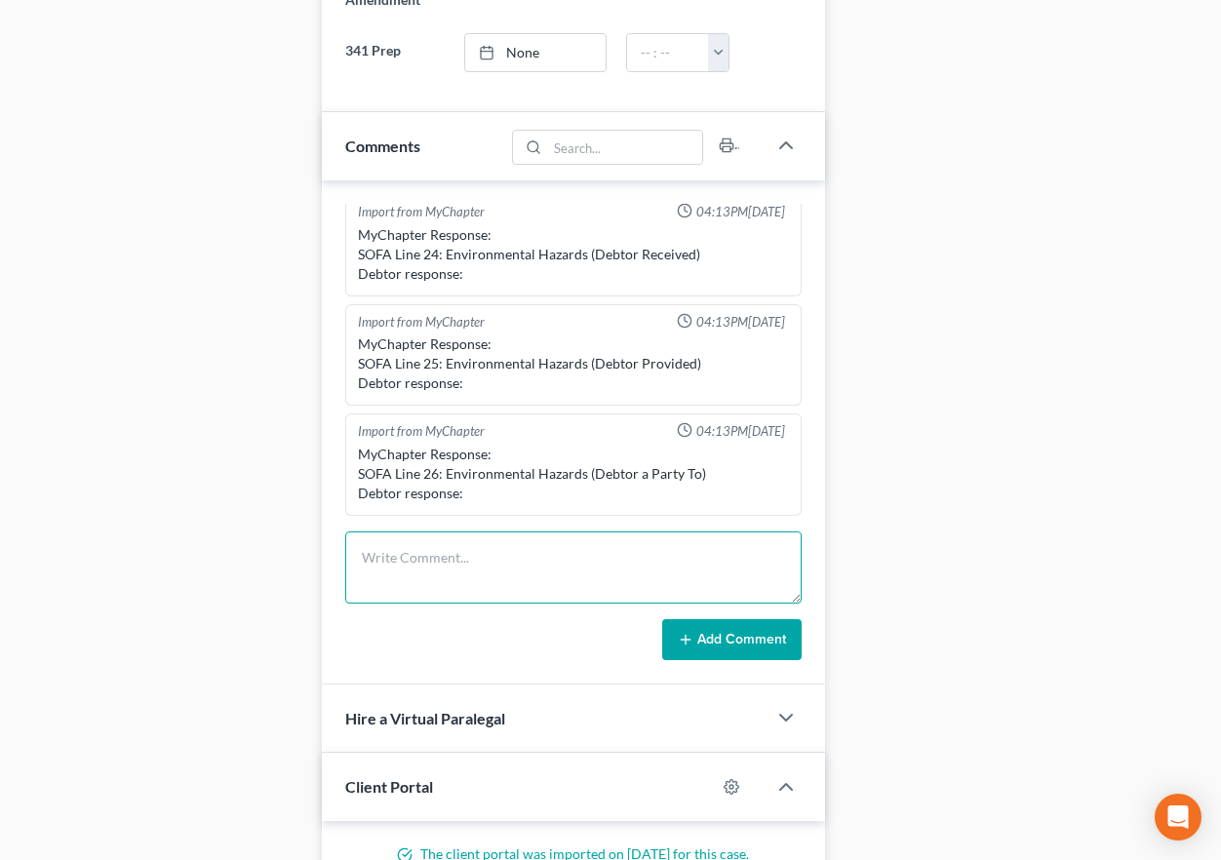
click at [452, 546] on textarea at bounding box center [573, 567] width 456 height 72
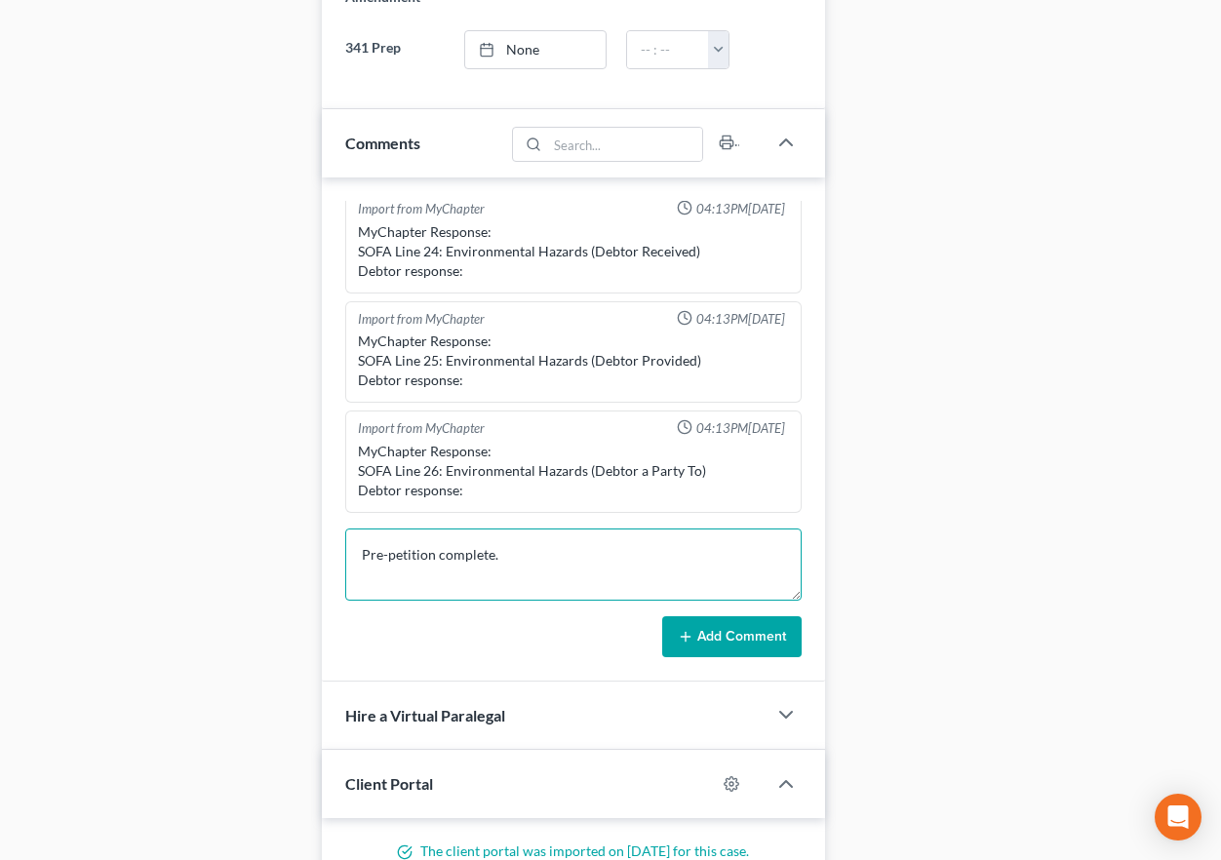
type textarea "Pre-petition complete."
click at [729, 647] on button "Add Comment" at bounding box center [731, 636] width 139 height 41
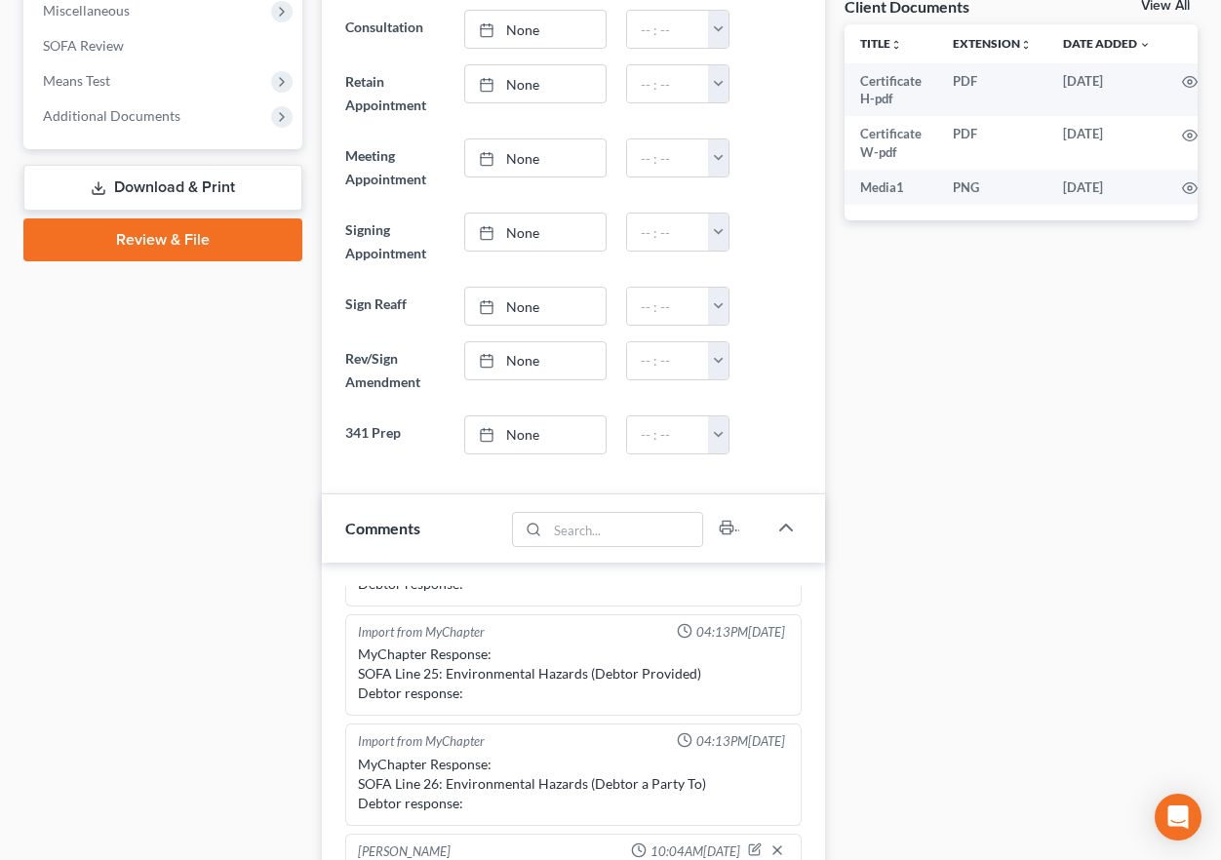
scroll to position [0, 0]
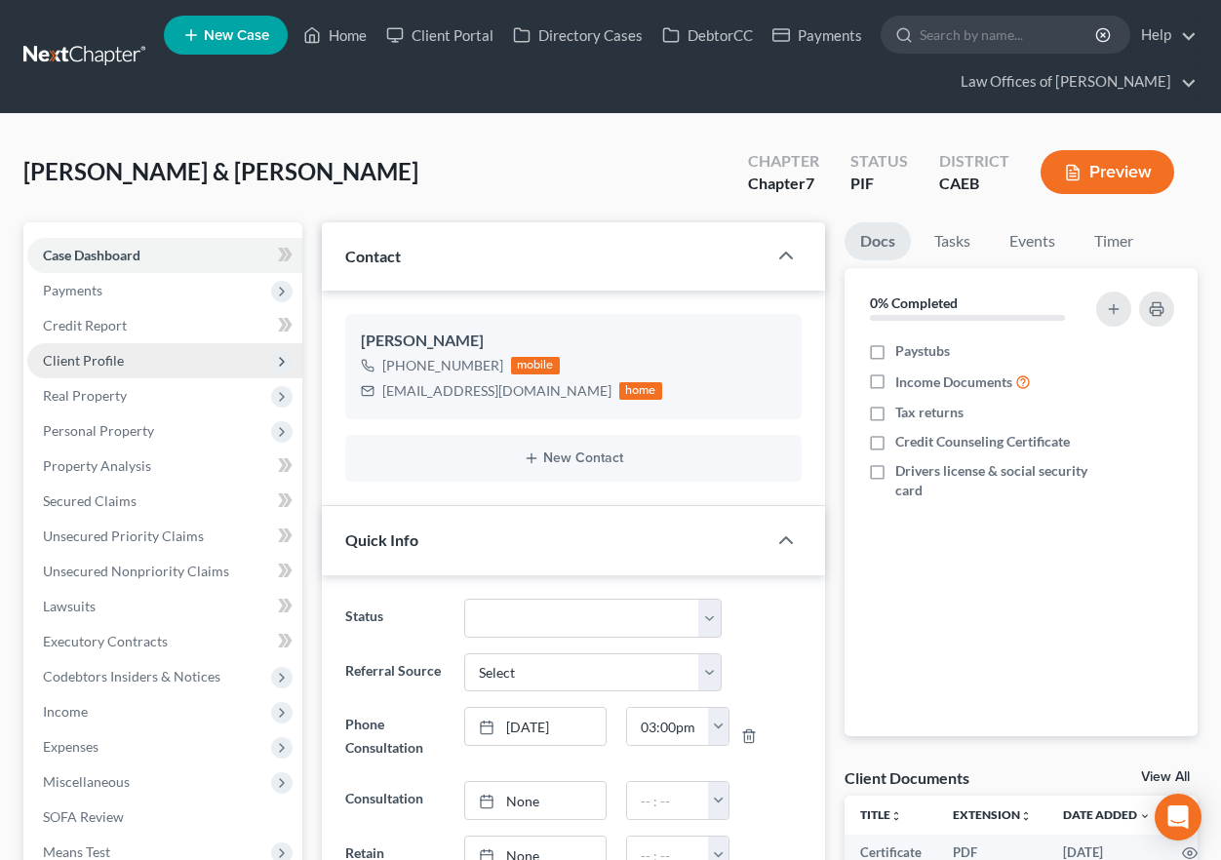
click at [117, 357] on span "Client Profile" at bounding box center [83, 360] width 81 height 17
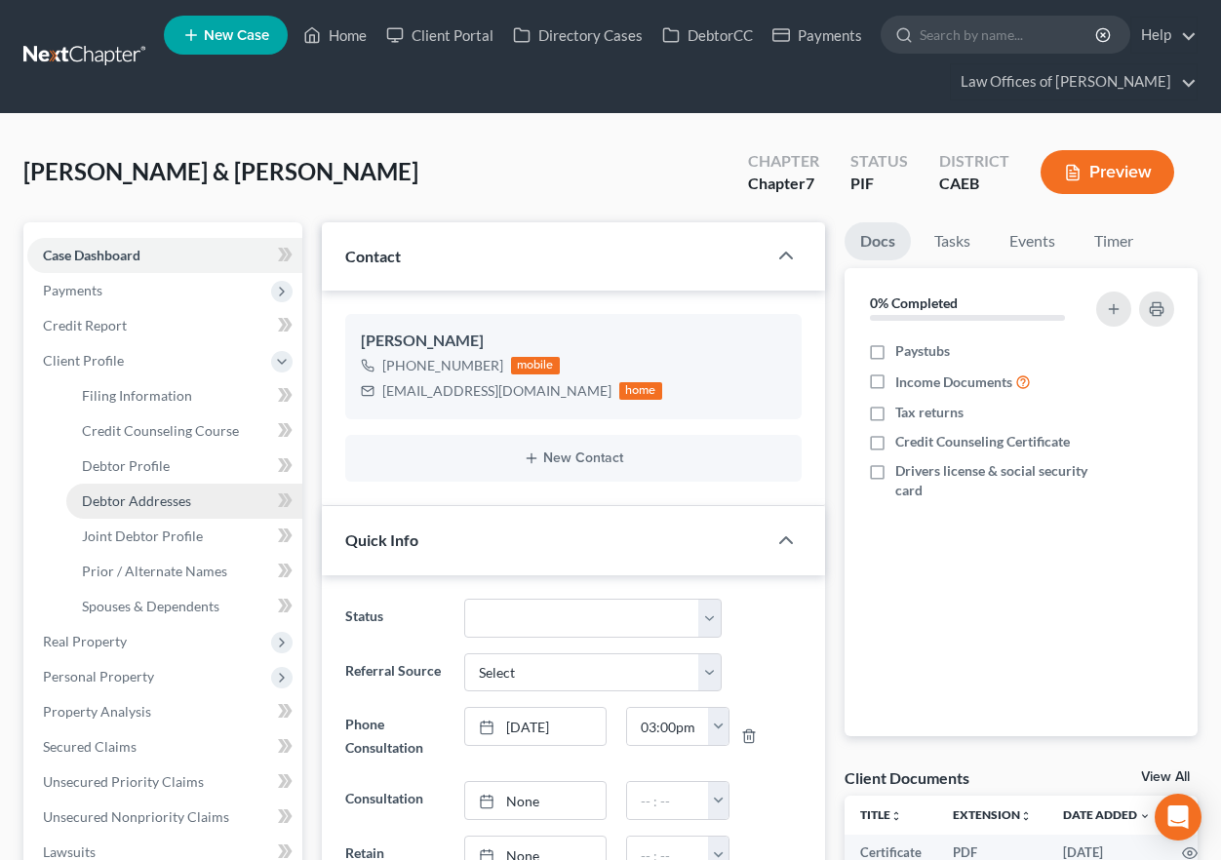
click at [156, 492] on span "Debtor Addresses" at bounding box center [136, 500] width 109 height 17
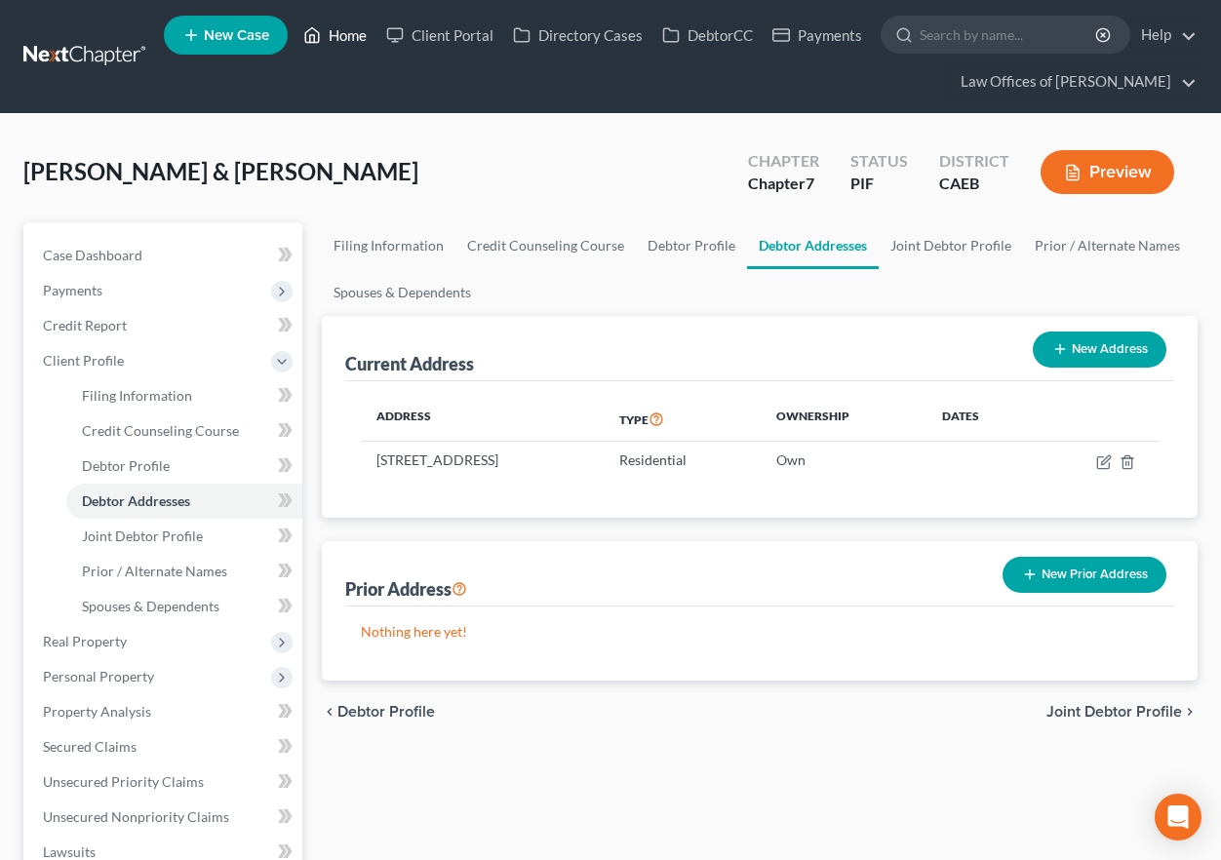
click at [353, 31] on link "Home" at bounding box center [335, 35] width 83 height 35
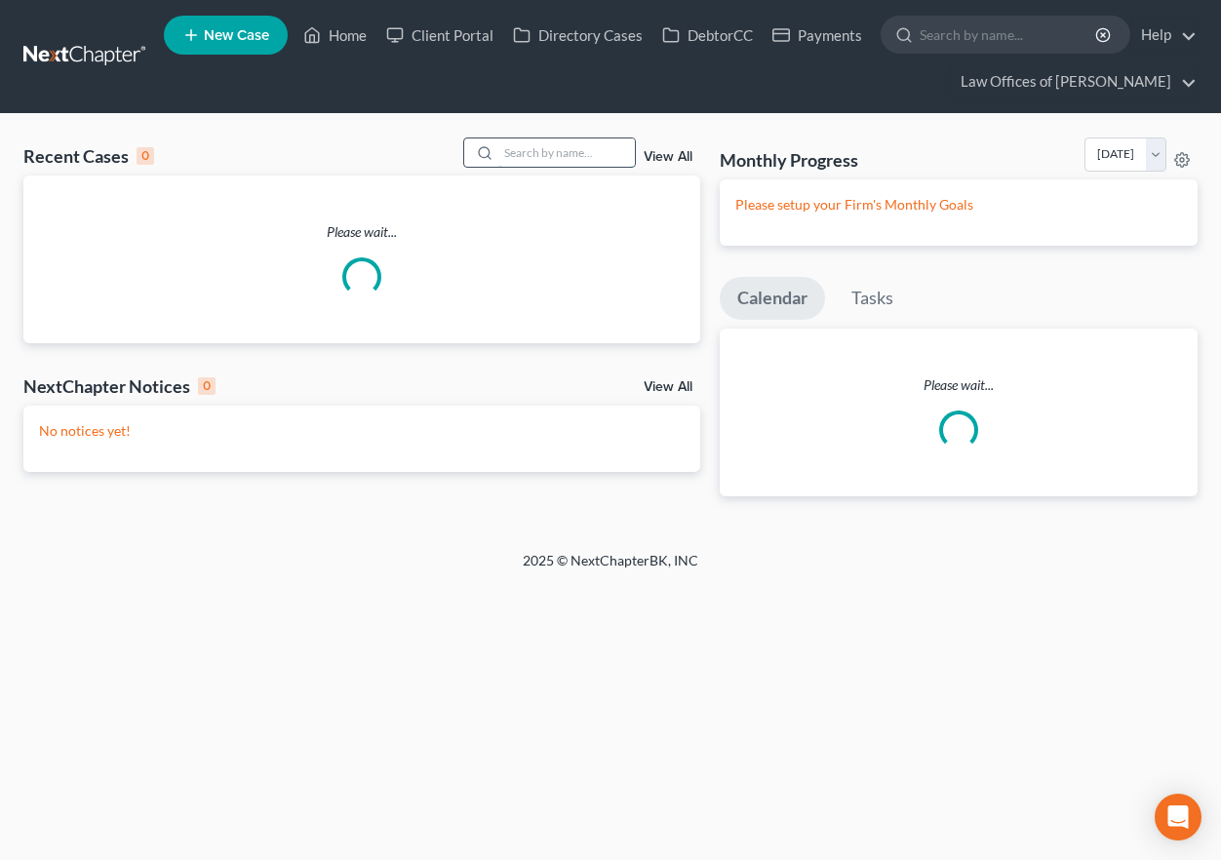
click at [559, 146] on input "search" at bounding box center [566, 152] width 137 height 28
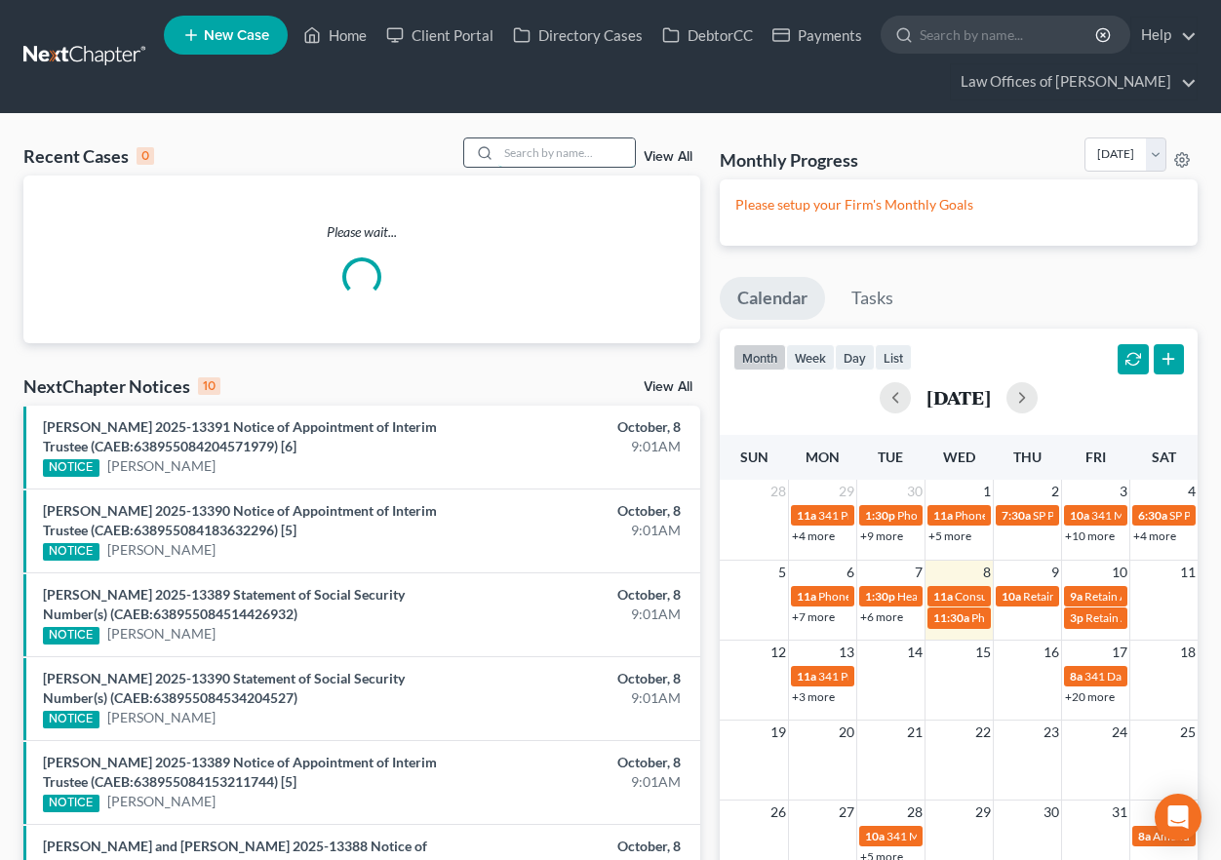
click at [558, 149] on input "search" at bounding box center [566, 152] width 137 height 28
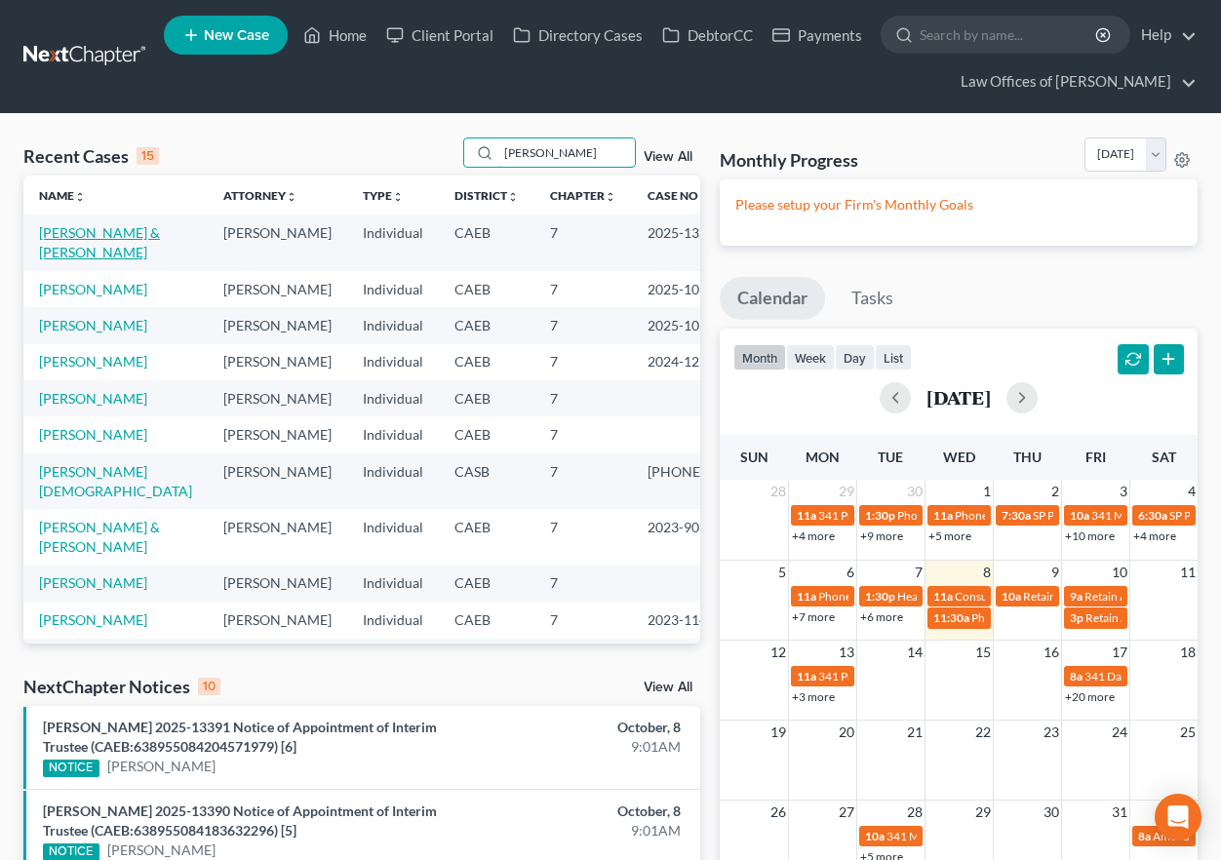
type input "[PERSON_NAME]"
click at [91, 250] on link "[PERSON_NAME] & [PERSON_NAME]" at bounding box center [99, 242] width 121 height 36
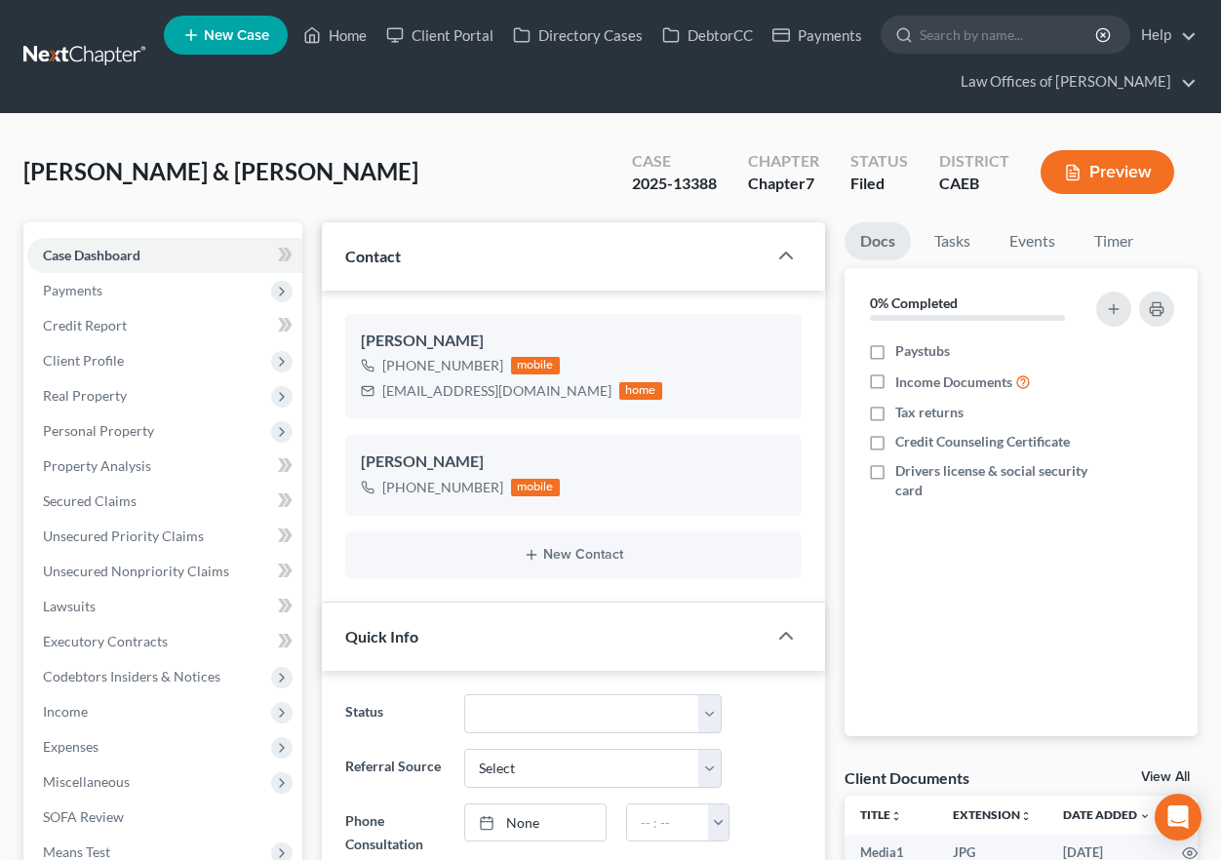
scroll to position [4046, 0]
click at [100, 358] on span "Client Profile" at bounding box center [83, 360] width 81 height 17
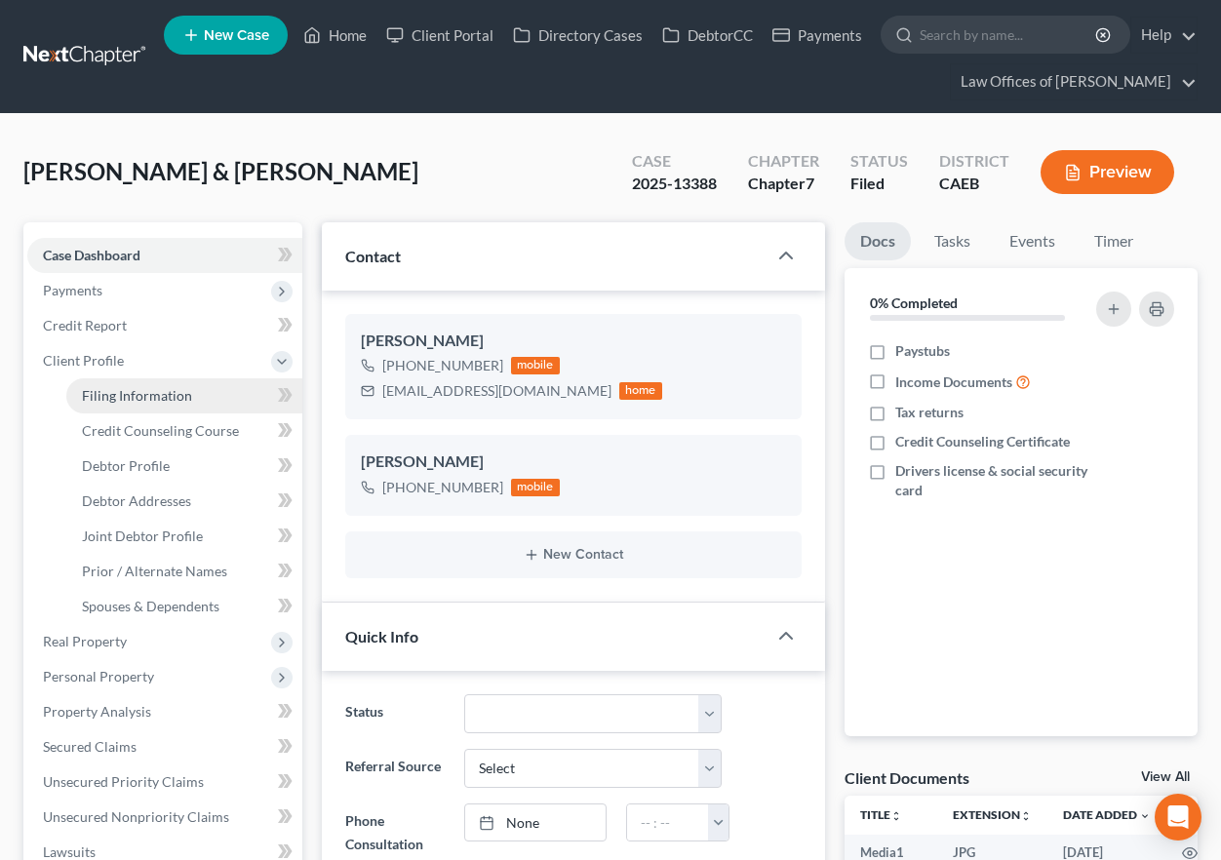
click at [171, 400] on span "Filing Information" at bounding box center [137, 395] width 110 height 17
select select "1"
select select "0"
select select "8"
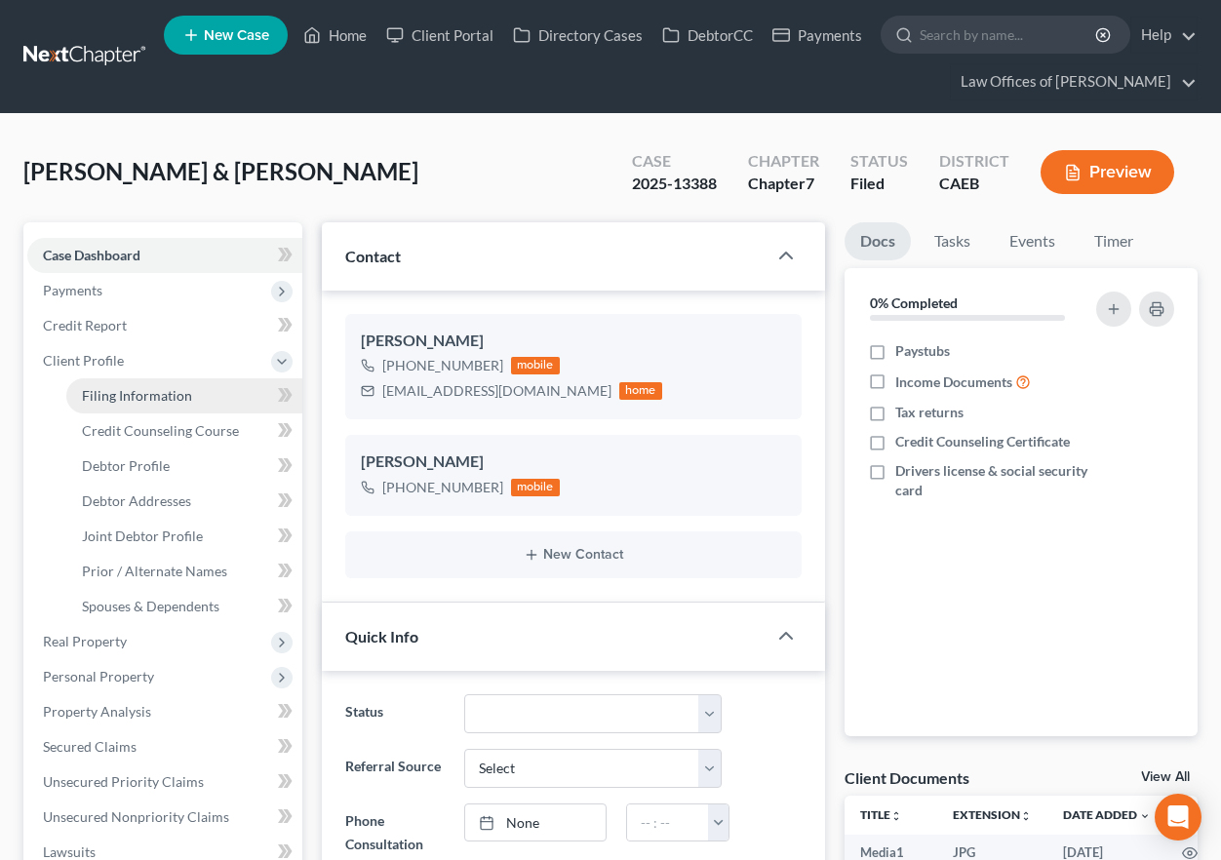
select select "0"
select select "4"
select select "1"
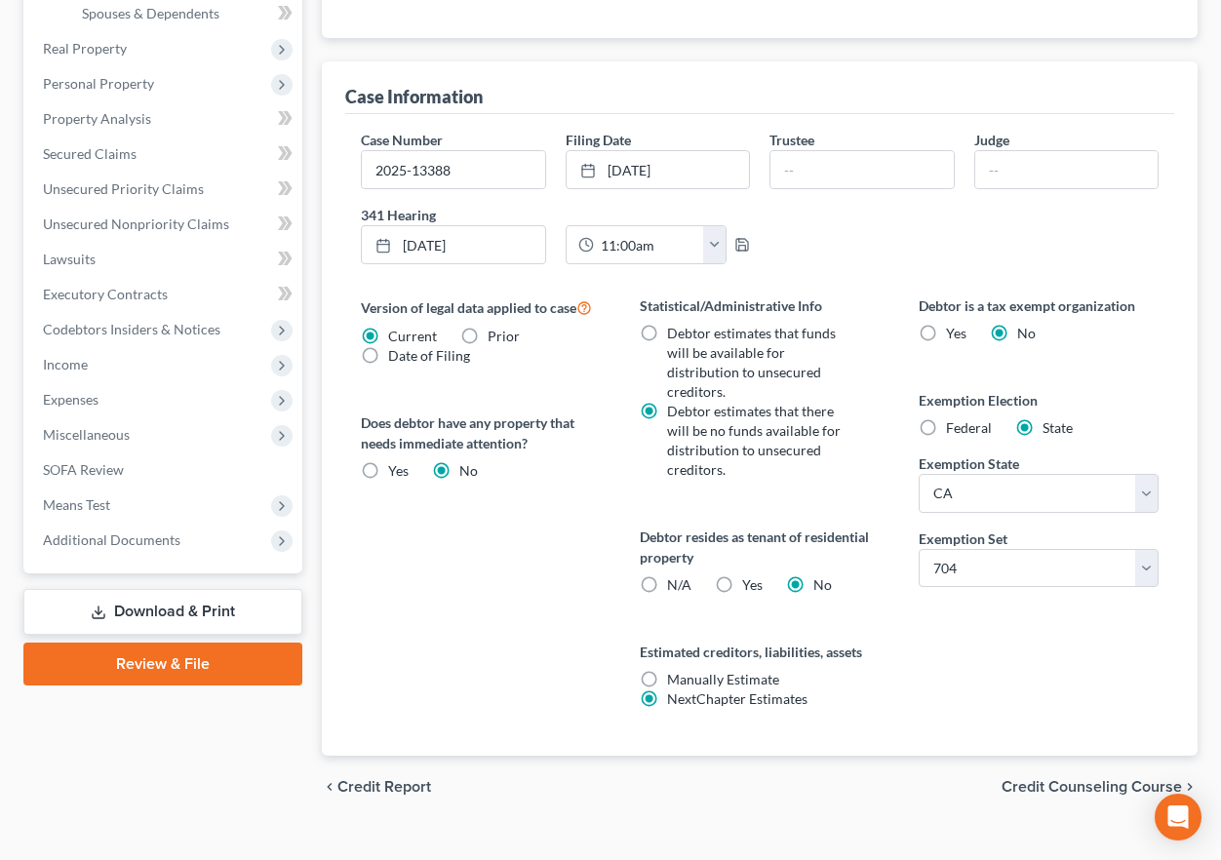
scroll to position [606, 0]
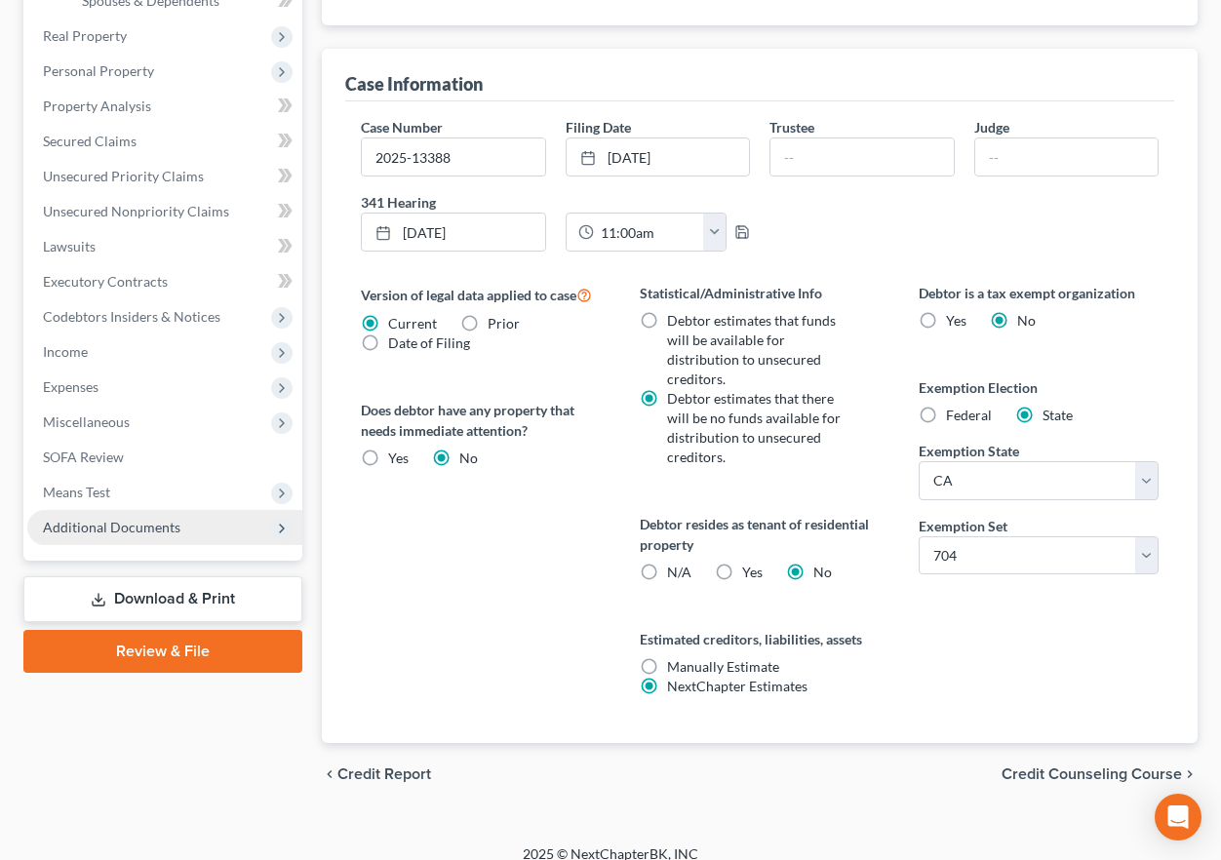
click at [141, 520] on span "Additional Documents" at bounding box center [111, 527] width 137 height 17
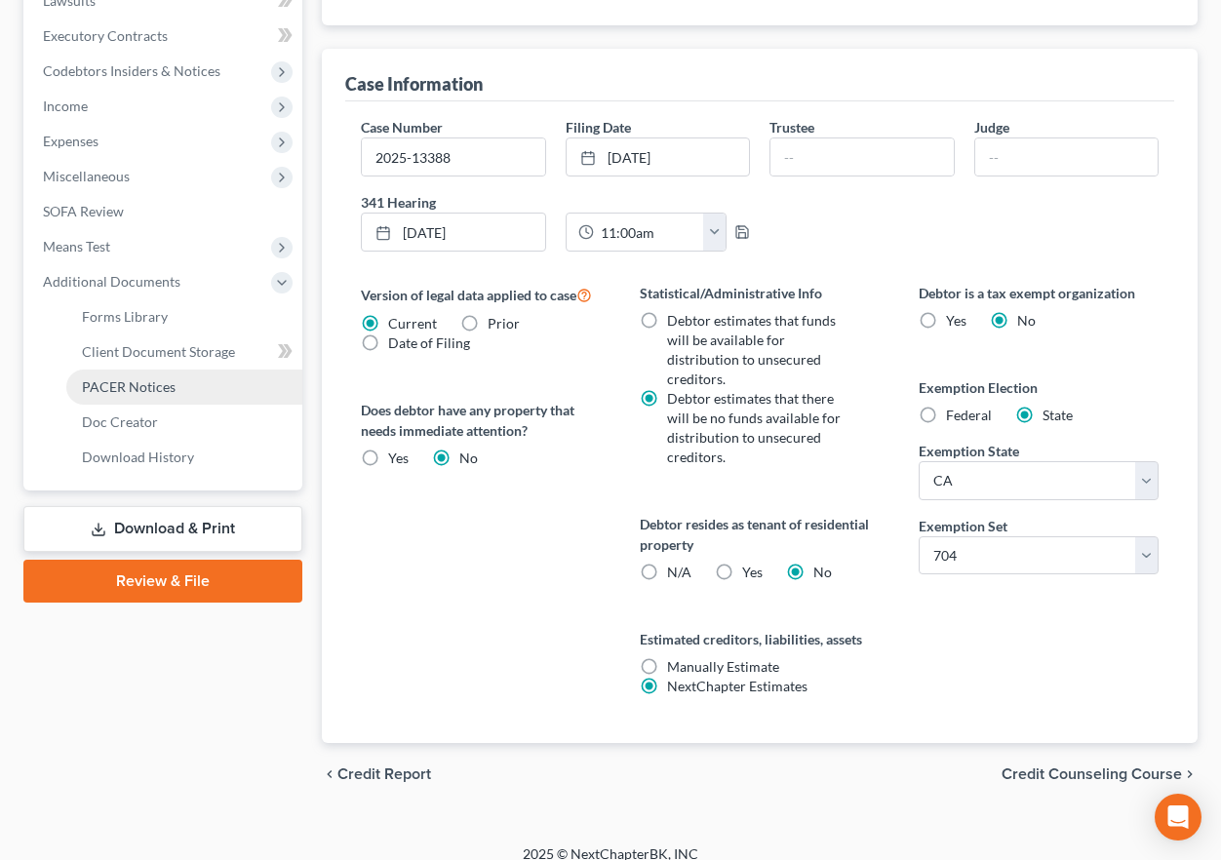
click at [150, 380] on span "PACER Notices" at bounding box center [129, 386] width 94 height 17
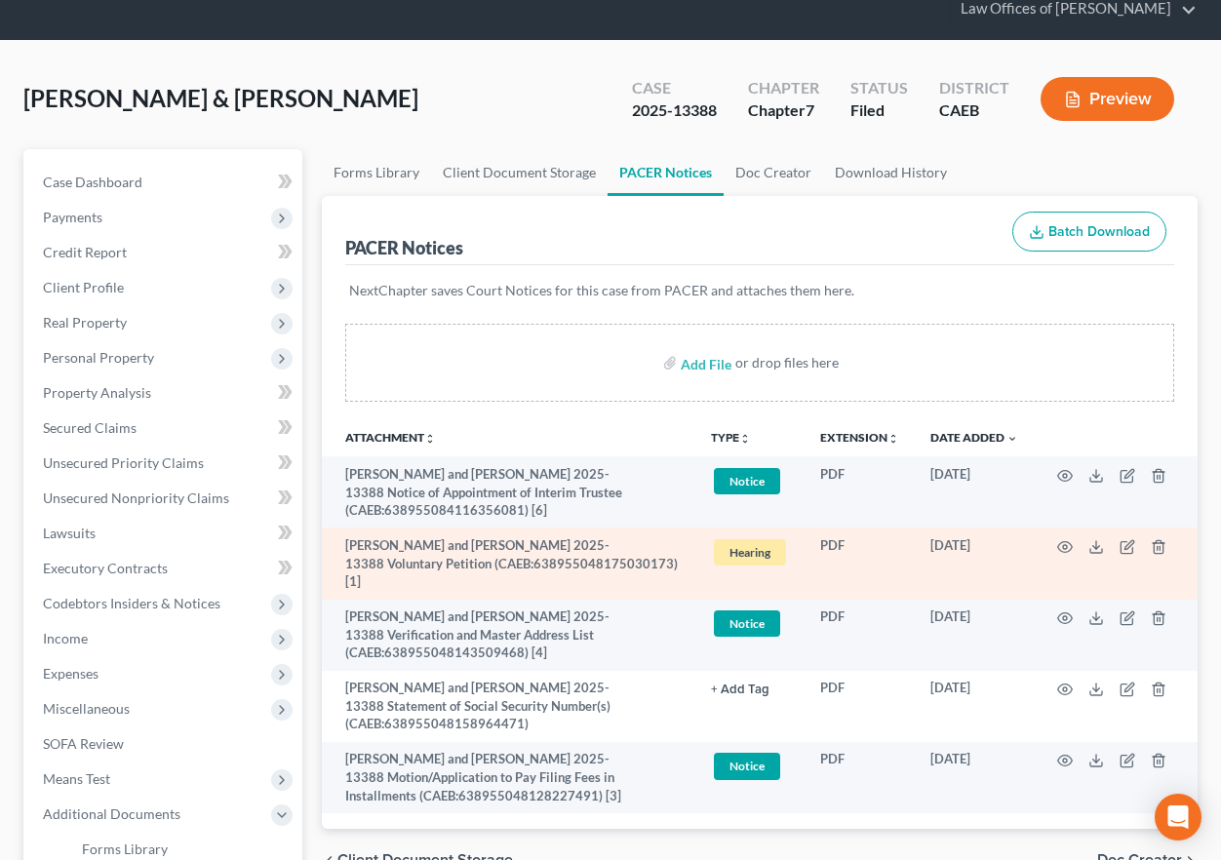
scroll to position [78, 0]
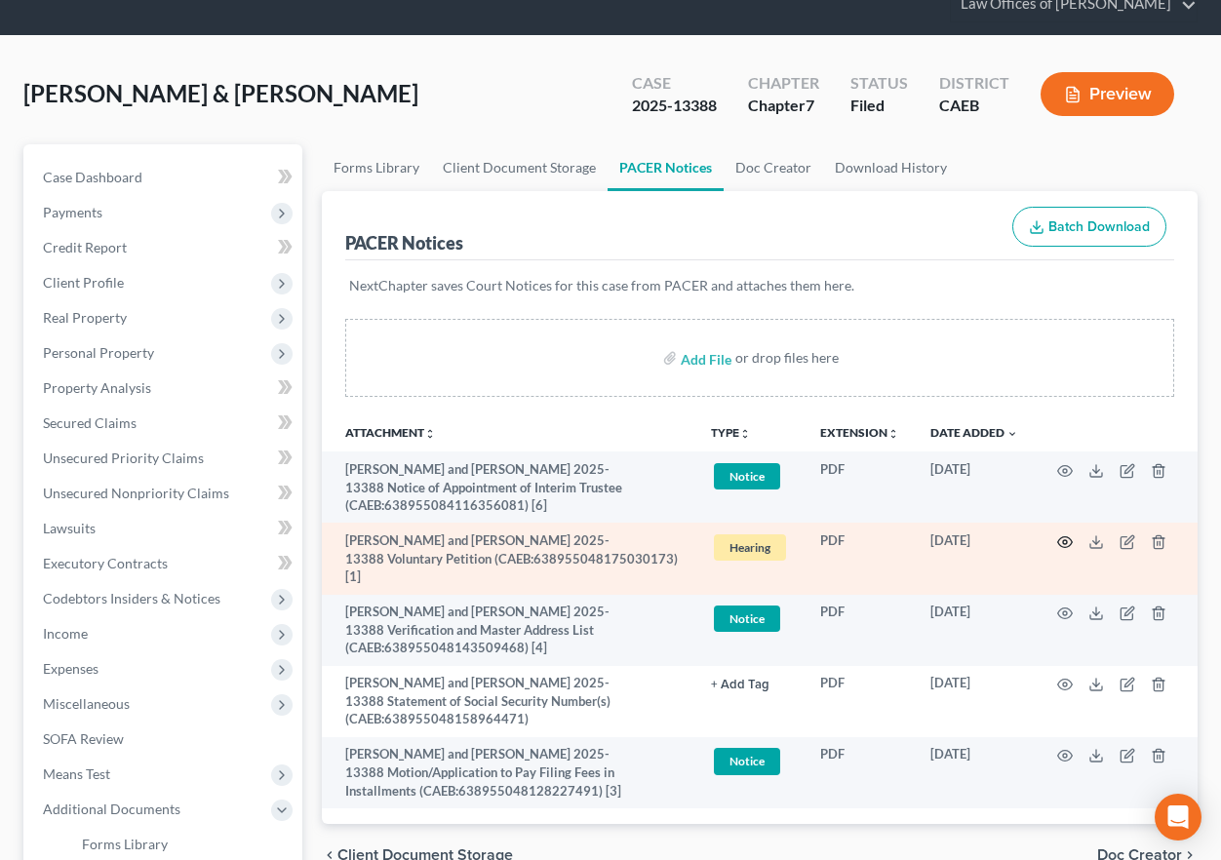
click at [1065, 540] on circle "button" at bounding box center [1065, 542] width 4 height 4
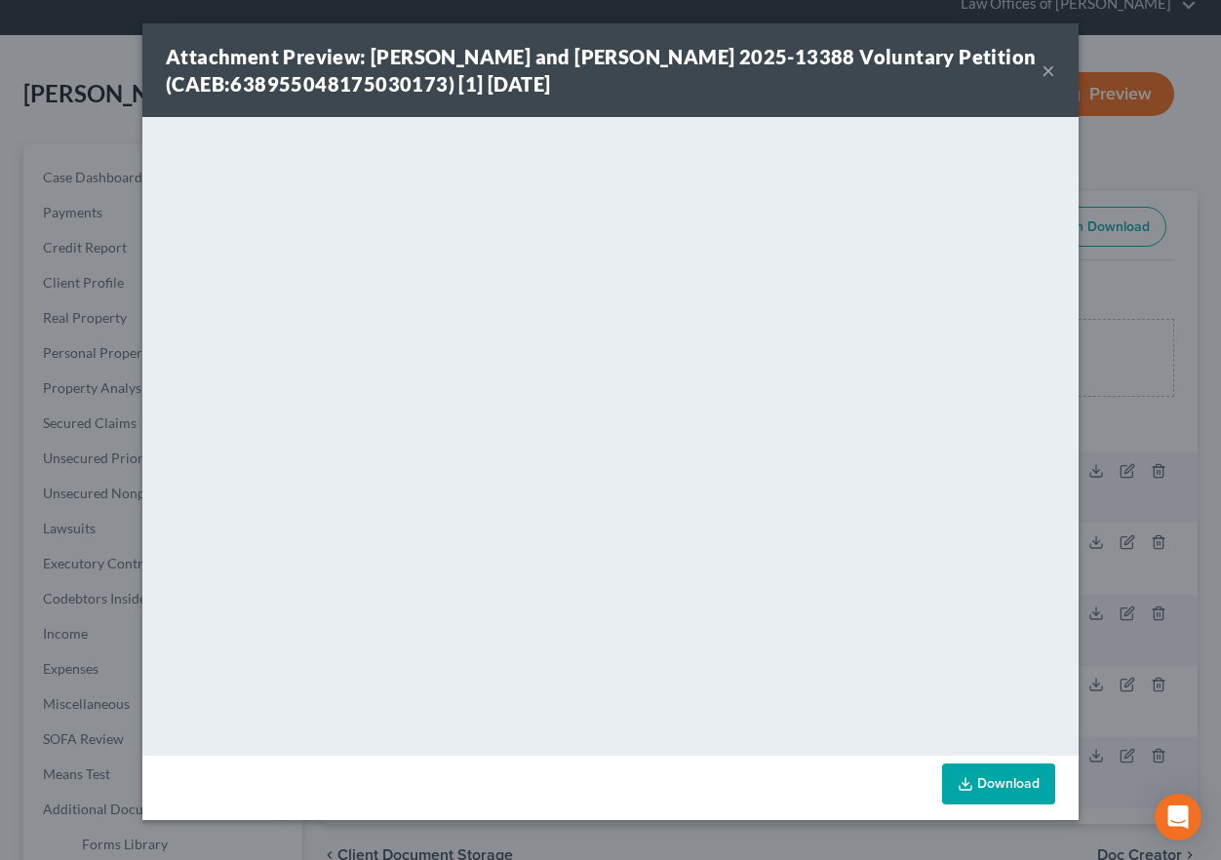
drag, startPoint x: 1048, startPoint y: 74, endPoint x: 836, endPoint y: 121, distance: 217.7
click at [1048, 74] on button "×" at bounding box center [1048, 70] width 14 height 23
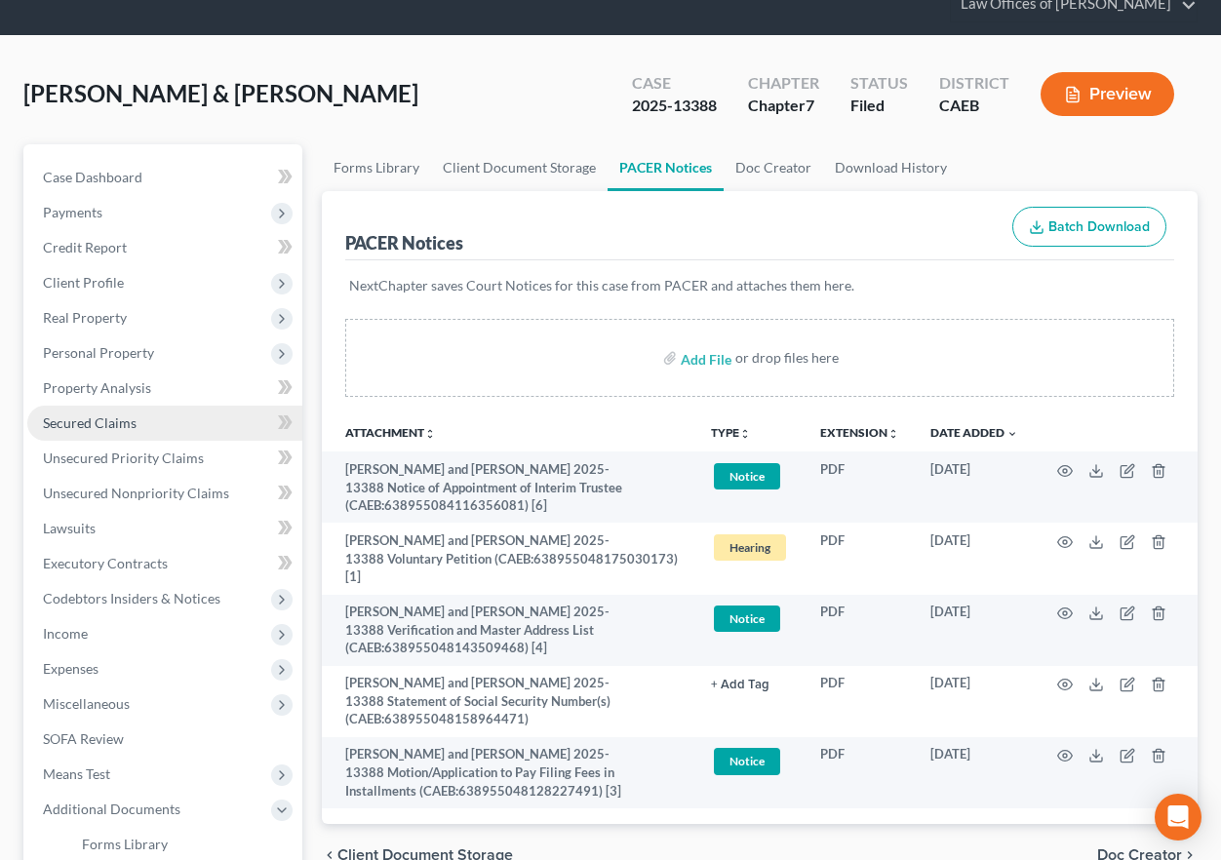
click at [115, 421] on span "Secured Claims" at bounding box center [90, 422] width 94 height 17
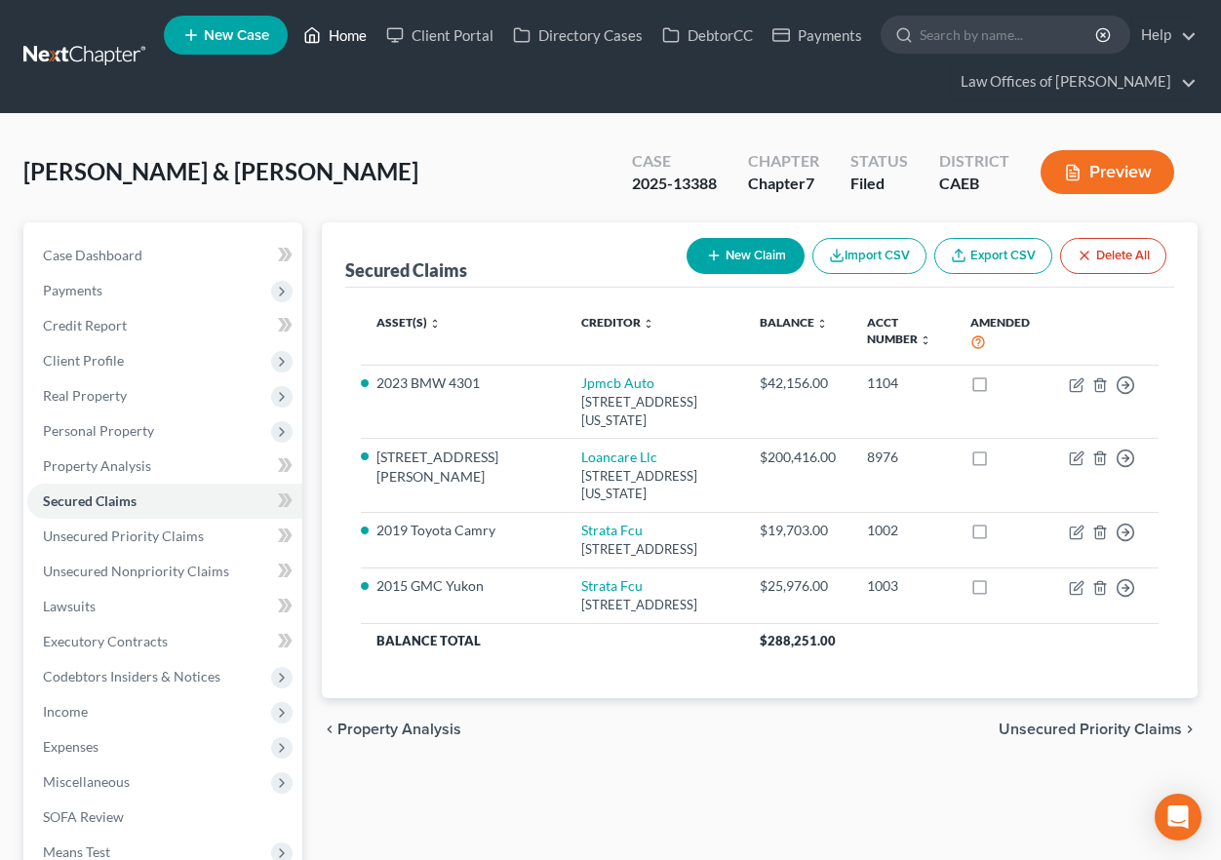
click at [347, 36] on link "Home" at bounding box center [335, 35] width 83 height 35
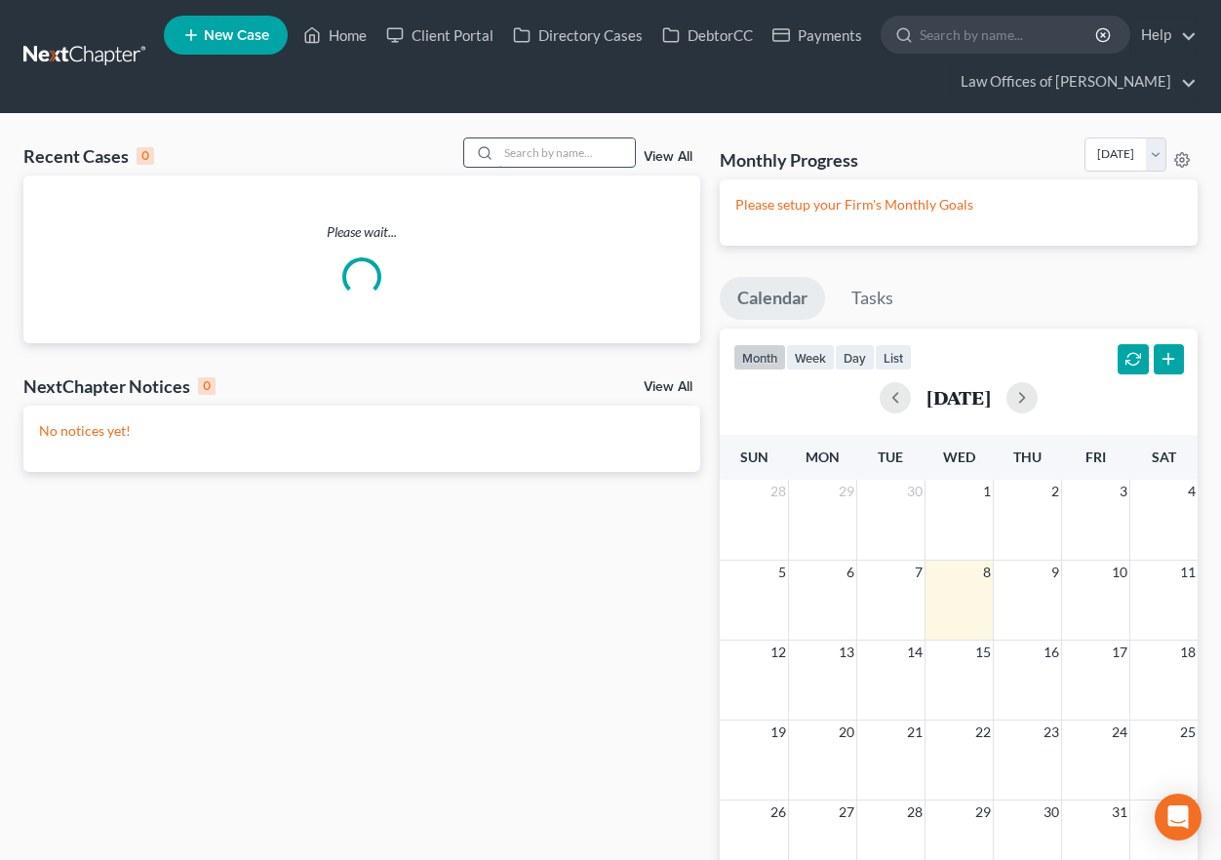
click at [559, 147] on input "search" at bounding box center [566, 152] width 137 height 28
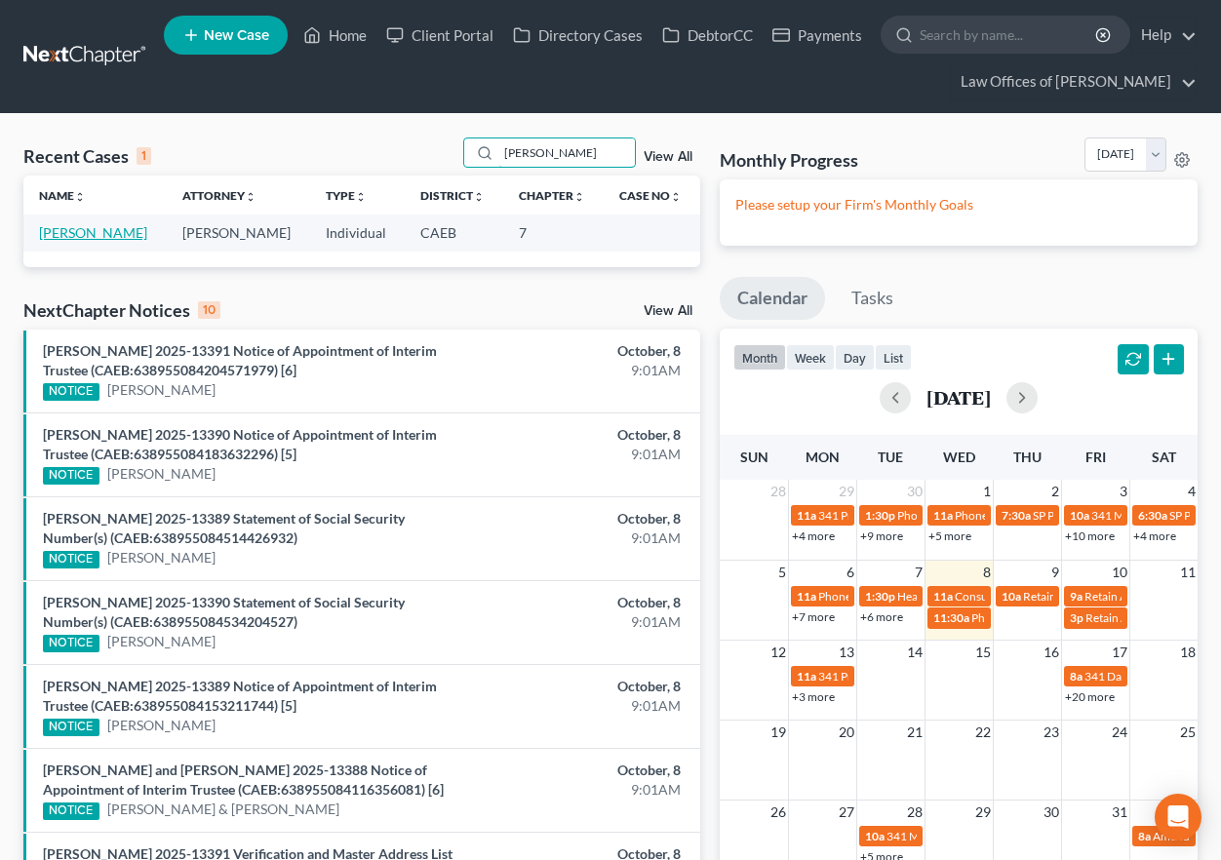
type input "[PERSON_NAME]"
click at [93, 233] on link "[PERSON_NAME]" at bounding box center [93, 232] width 108 height 17
select select "0"
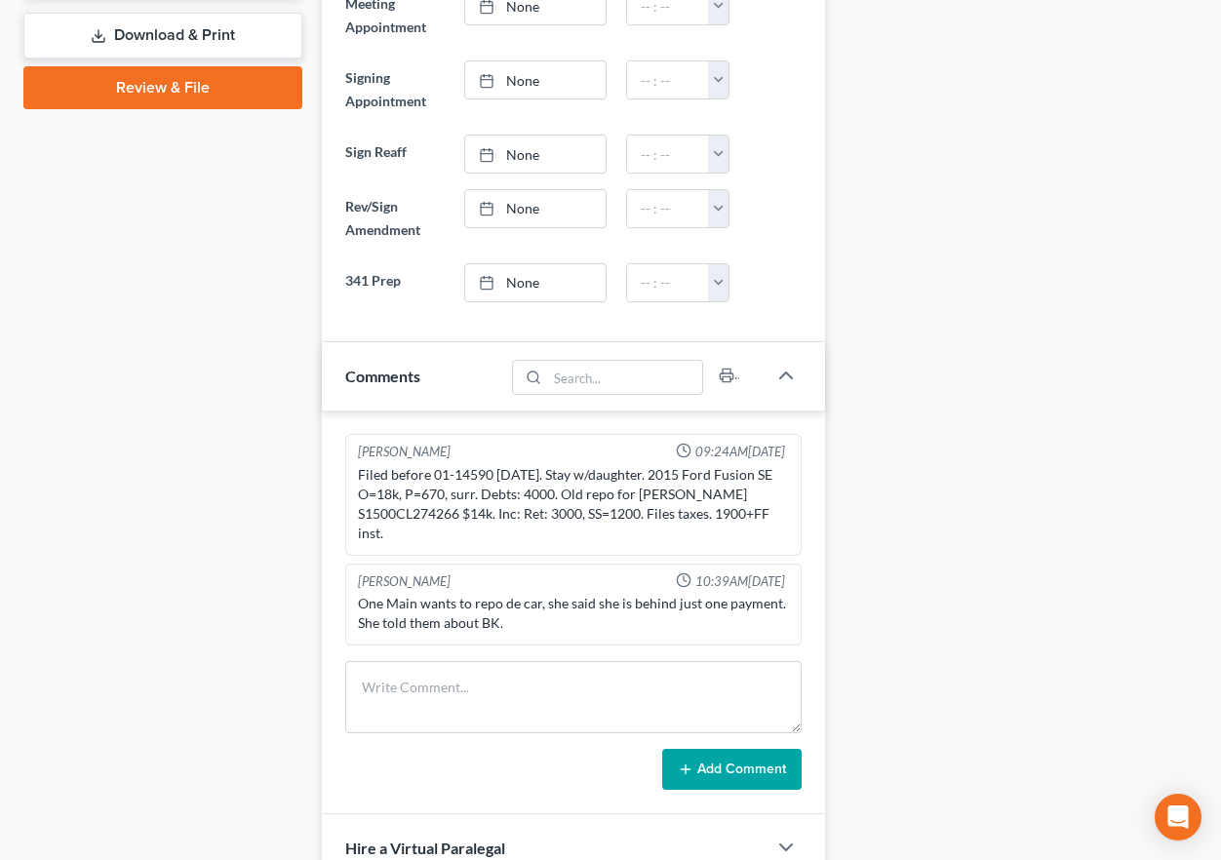
scroll to position [926, 0]
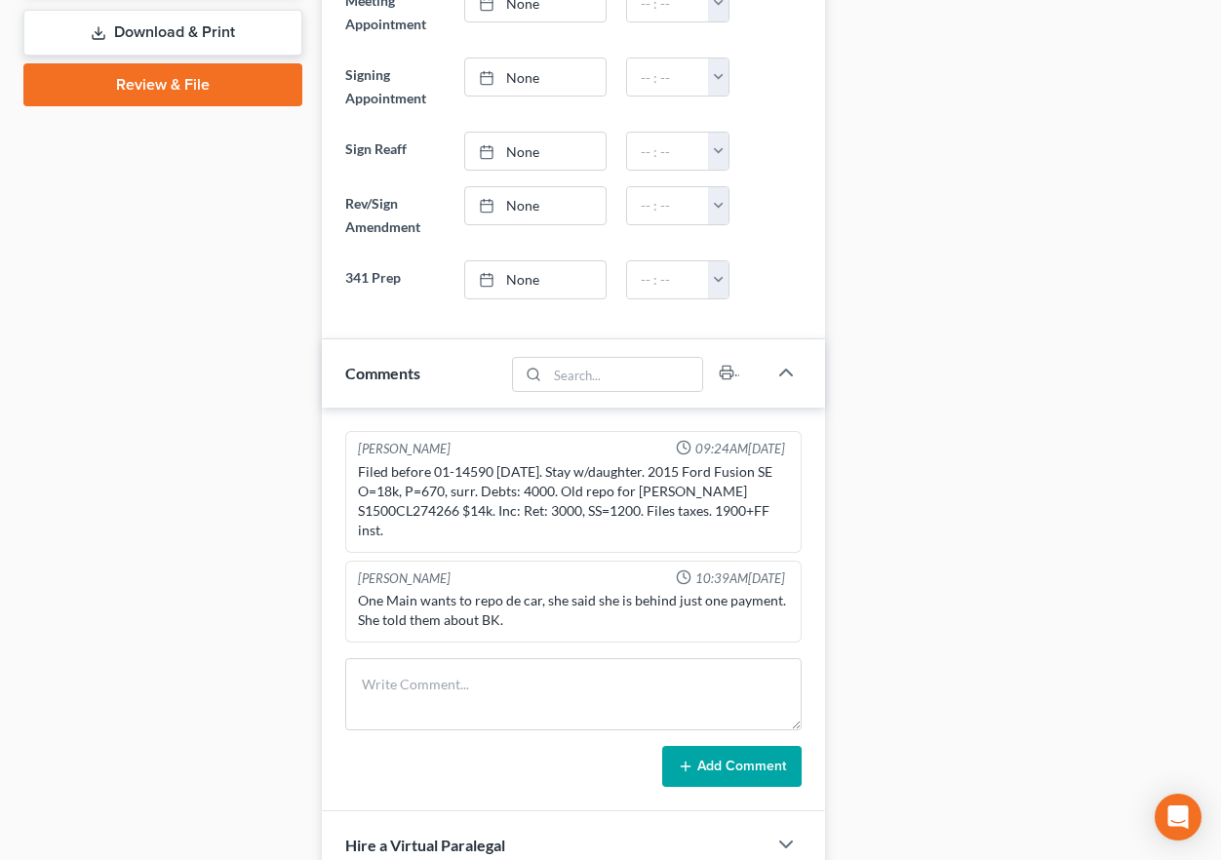
click at [296, 302] on div "Case Dashboard Payments Invoices Payments Payments Credit Report Client Profile" at bounding box center [163, 409] width 298 height 2226
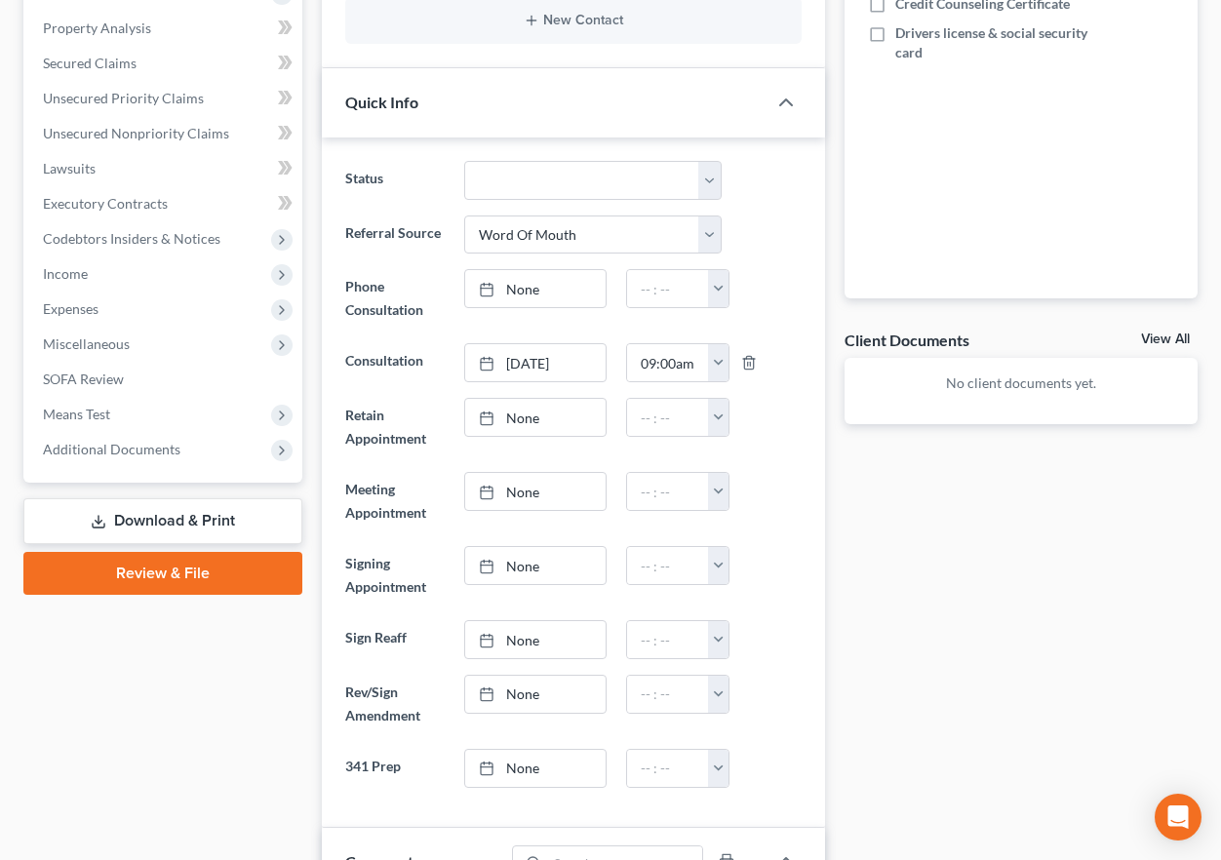
scroll to position [0, 0]
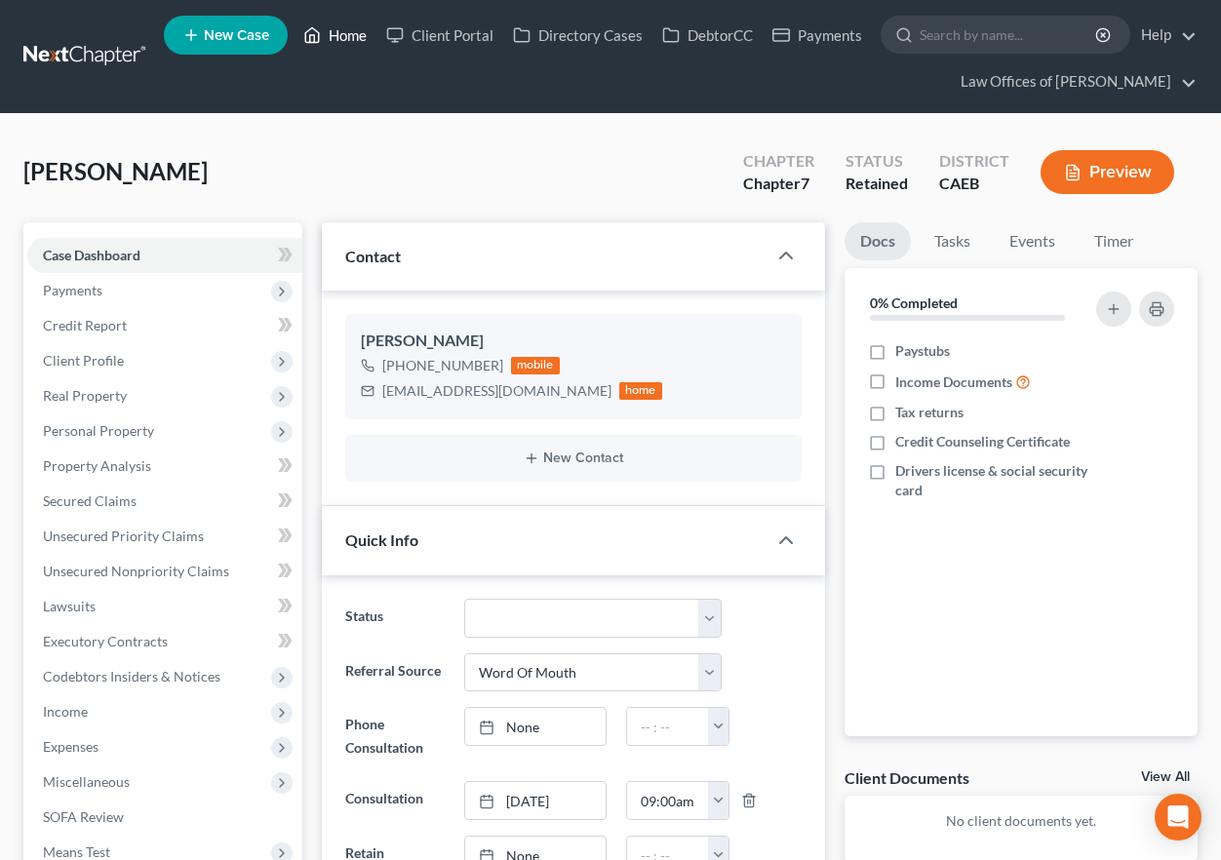
click at [355, 43] on link "Home" at bounding box center [335, 35] width 83 height 35
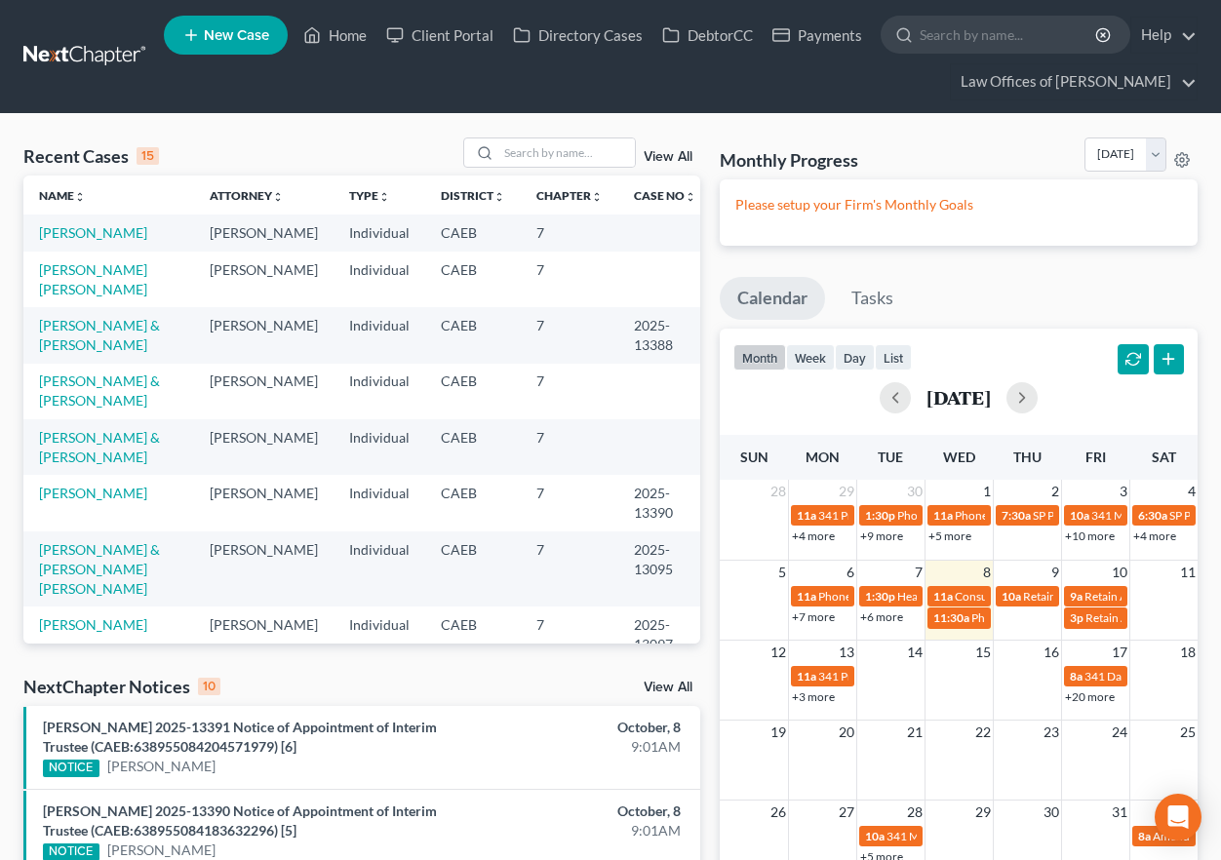
click at [101, 357] on td "[PERSON_NAME] & [PERSON_NAME]" at bounding box center [108, 335] width 171 height 56
click at [95, 345] on link "[PERSON_NAME] & [PERSON_NAME]" at bounding box center [99, 335] width 121 height 36
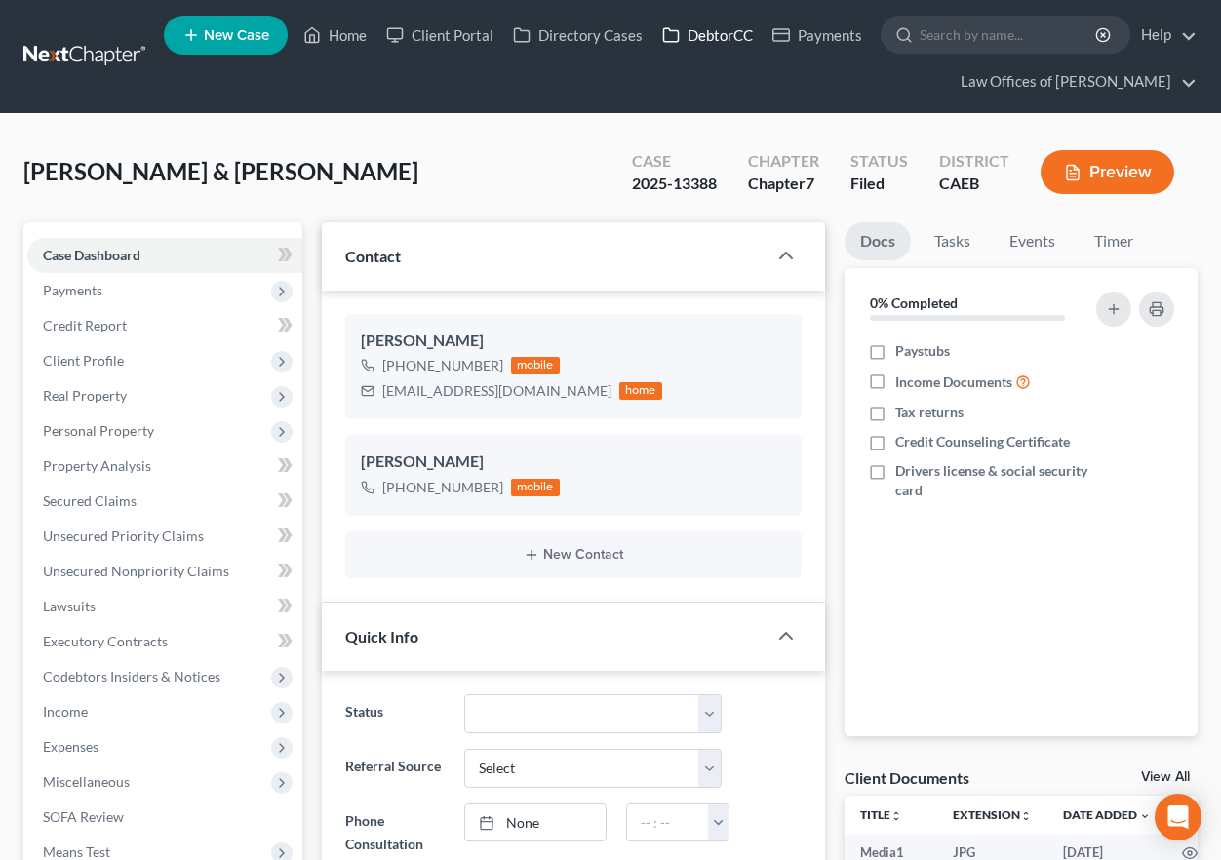
scroll to position [4046, 0]
drag, startPoint x: 1026, startPoint y: 234, endPoint x: 967, endPoint y: 1, distance: 240.3
click at [1027, 234] on link "Events" at bounding box center [1032, 241] width 77 height 38
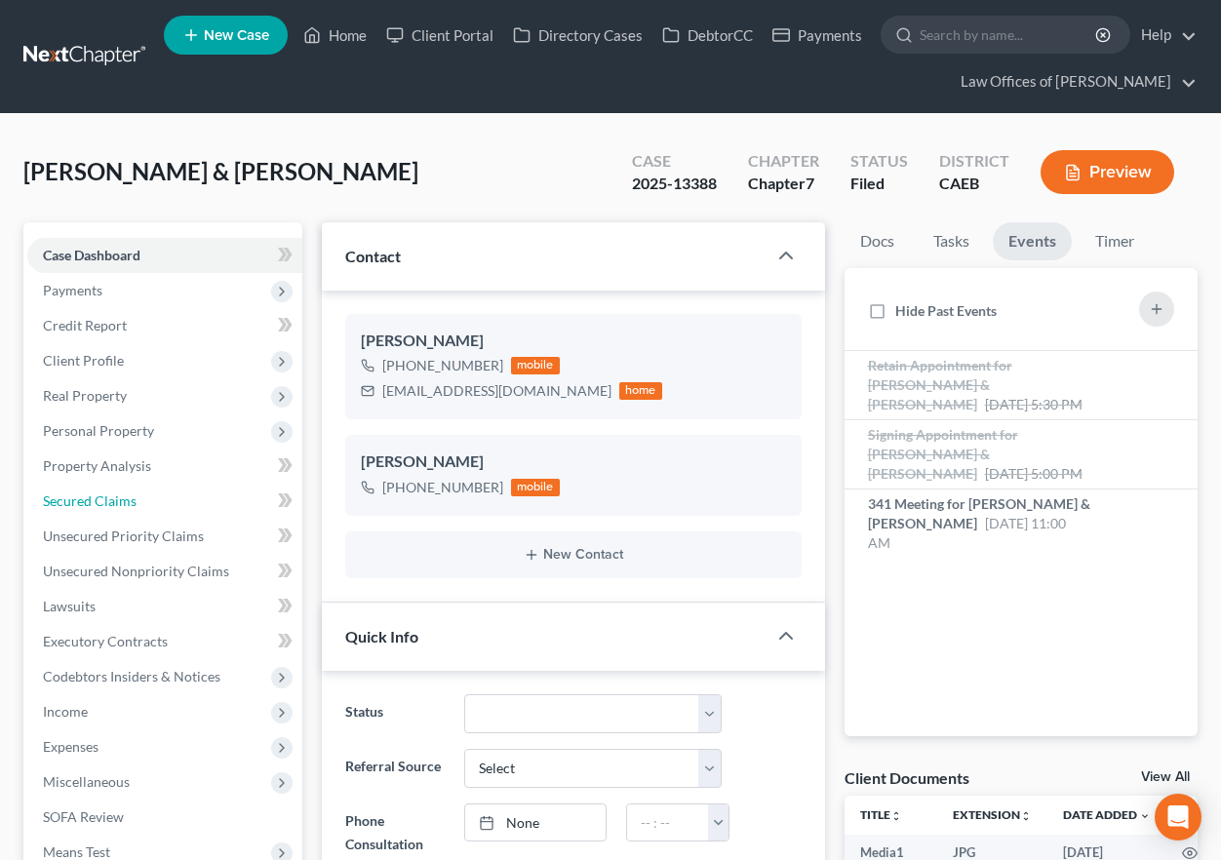
drag, startPoint x: 130, startPoint y: 494, endPoint x: 10, endPoint y: 555, distance: 134.3
click at [130, 494] on span "Secured Claims" at bounding box center [90, 500] width 94 height 17
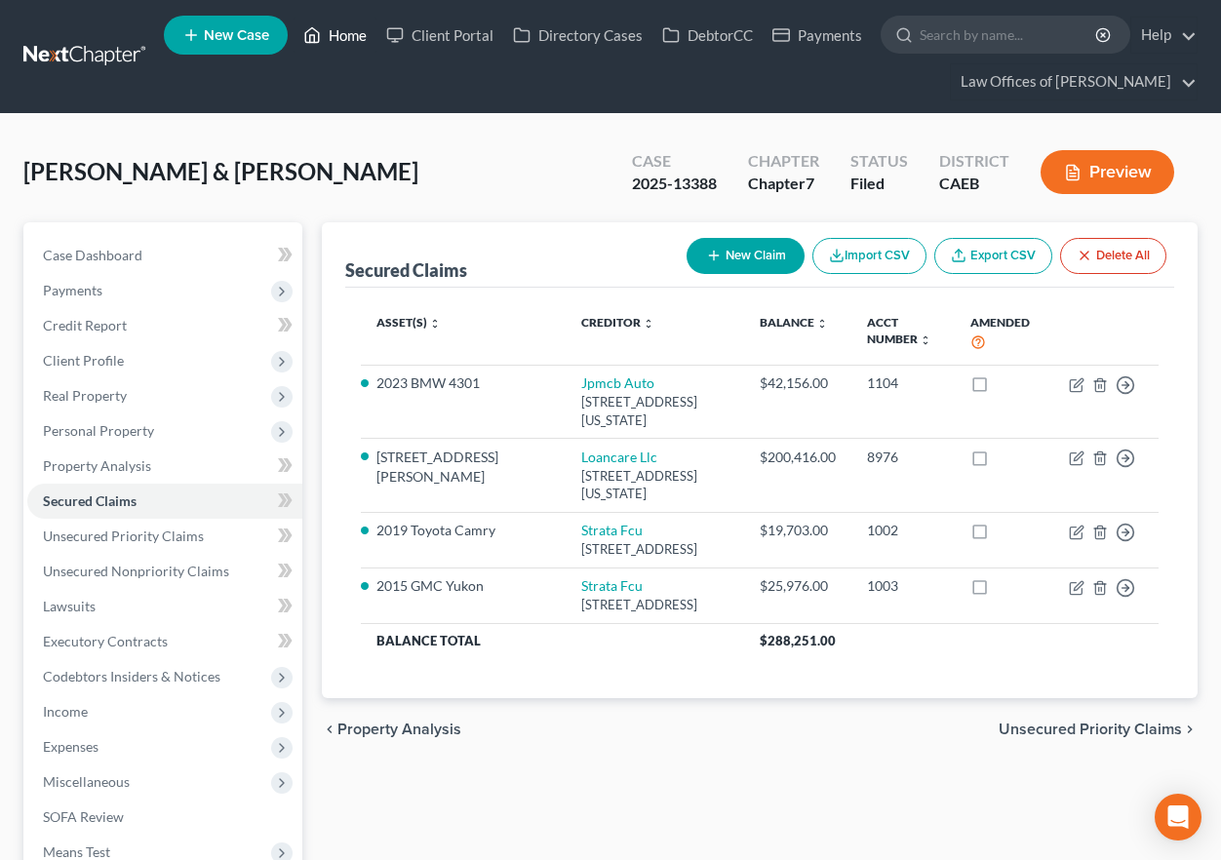
click at [350, 46] on link "Home" at bounding box center [335, 35] width 83 height 35
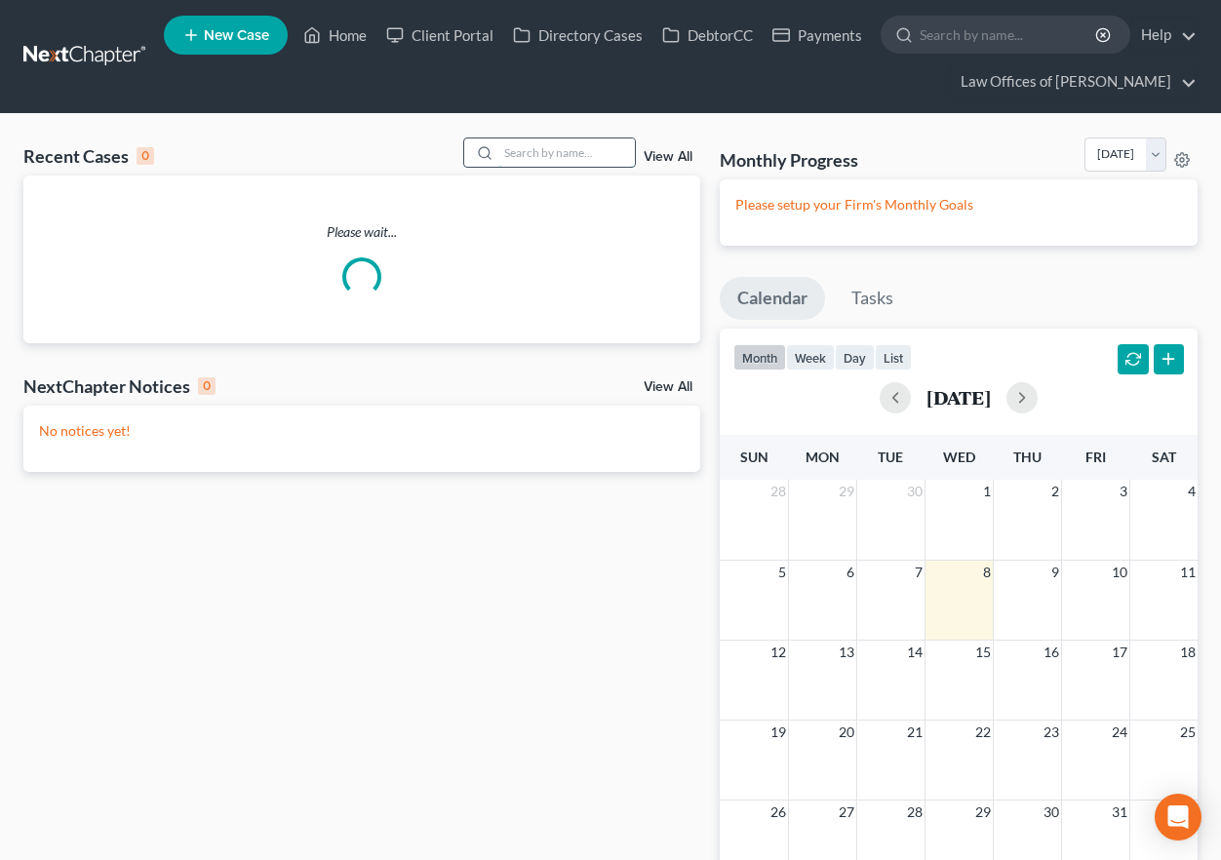
click at [534, 155] on input "search" at bounding box center [566, 152] width 137 height 28
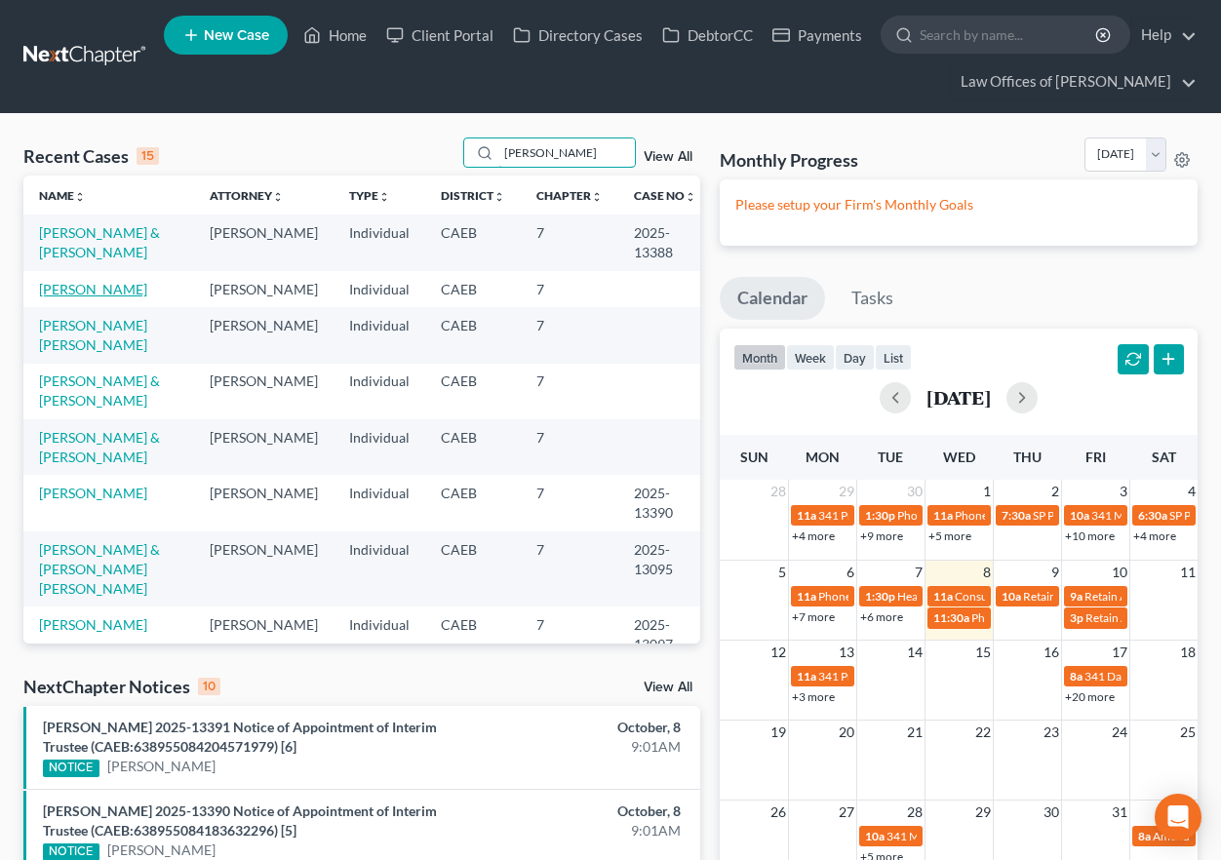
type input "[PERSON_NAME]"
click at [88, 297] on link "[PERSON_NAME]" at bounding box center [93, 289] width 108 height 17
select select "0"
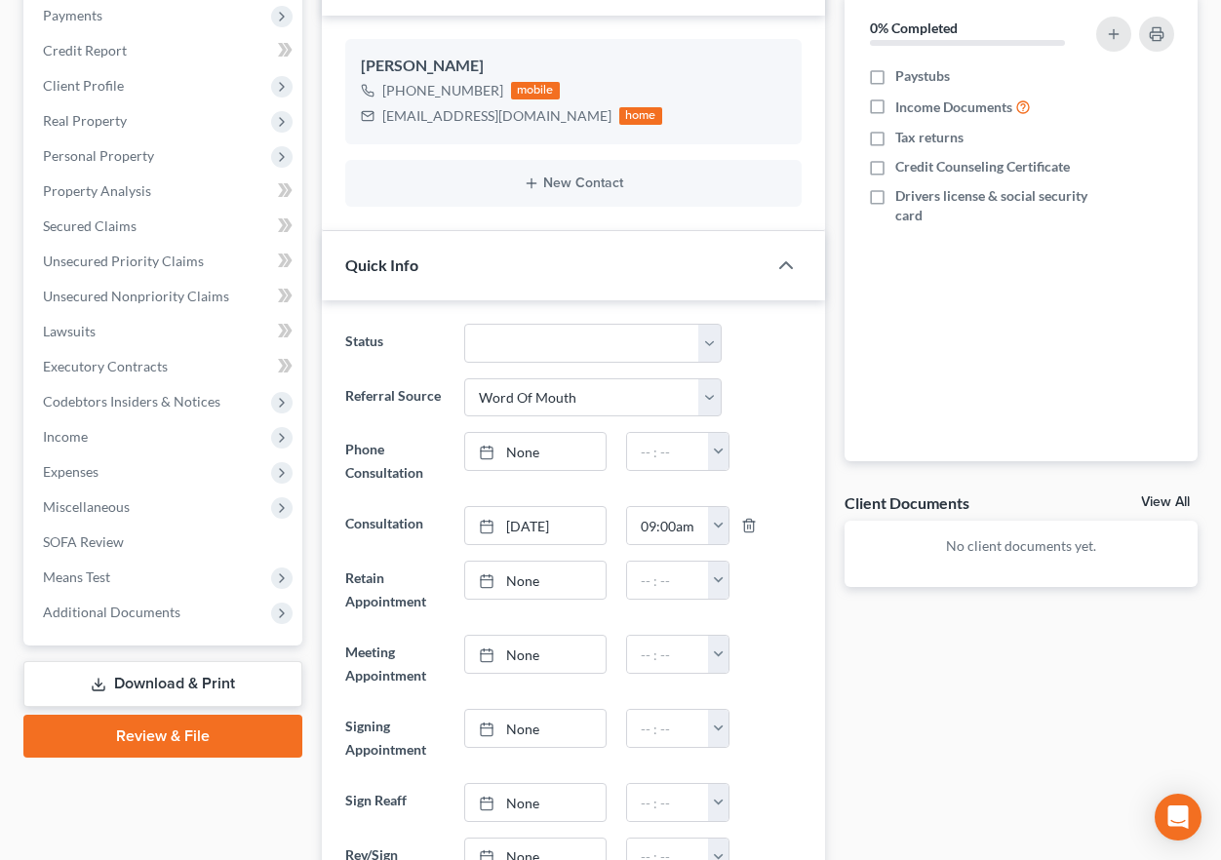
scroll to position [587, 0]
click at [745, 523] on icon "button" at bounding box center [749, 526] width 16 height 16
click at [572, 523] on link "[DATE]" at bounding box center [535, 525] width 140 height 37
click at [706, 526] on input "09:00am" at bounding box center [668, 525] width 82 height 37
click at [543, 534] on link "None" at bounding box center [535, 525] width 140 height 37
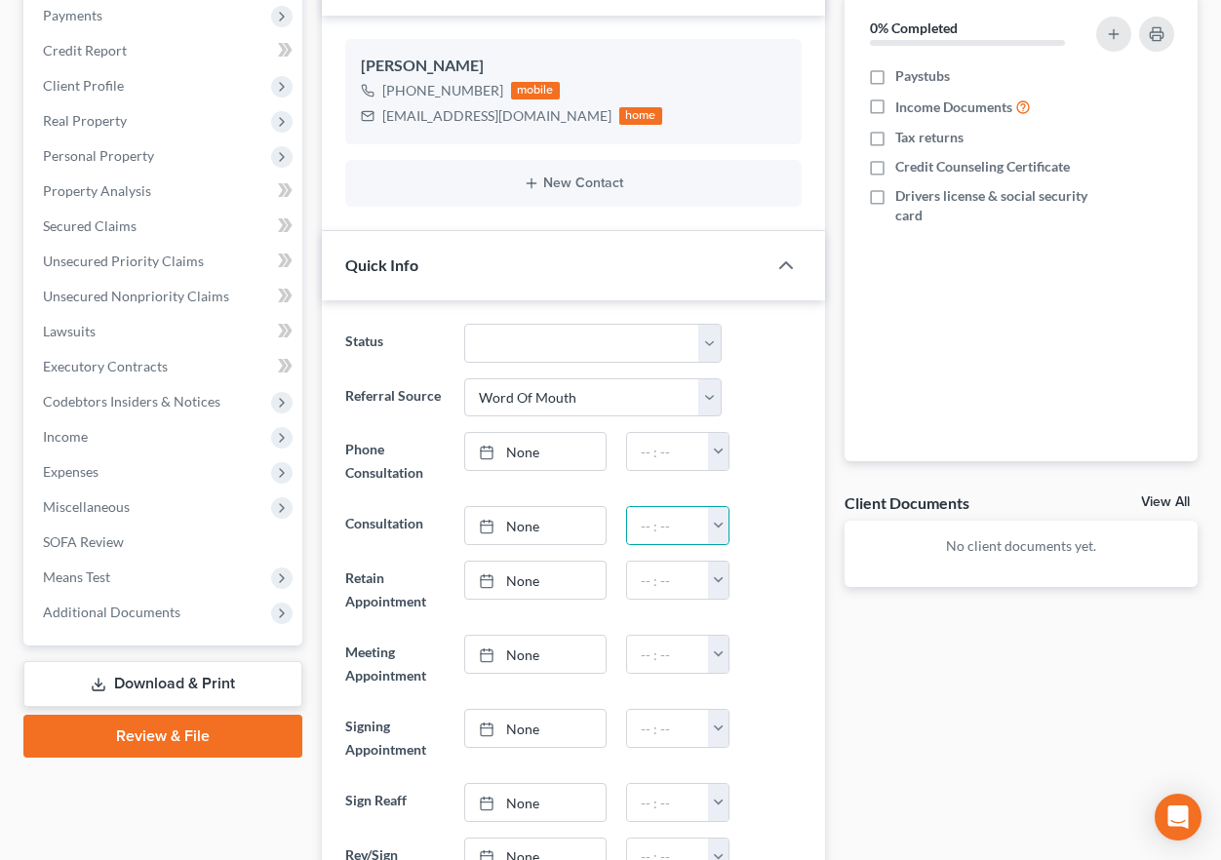
type input "[DATE]"
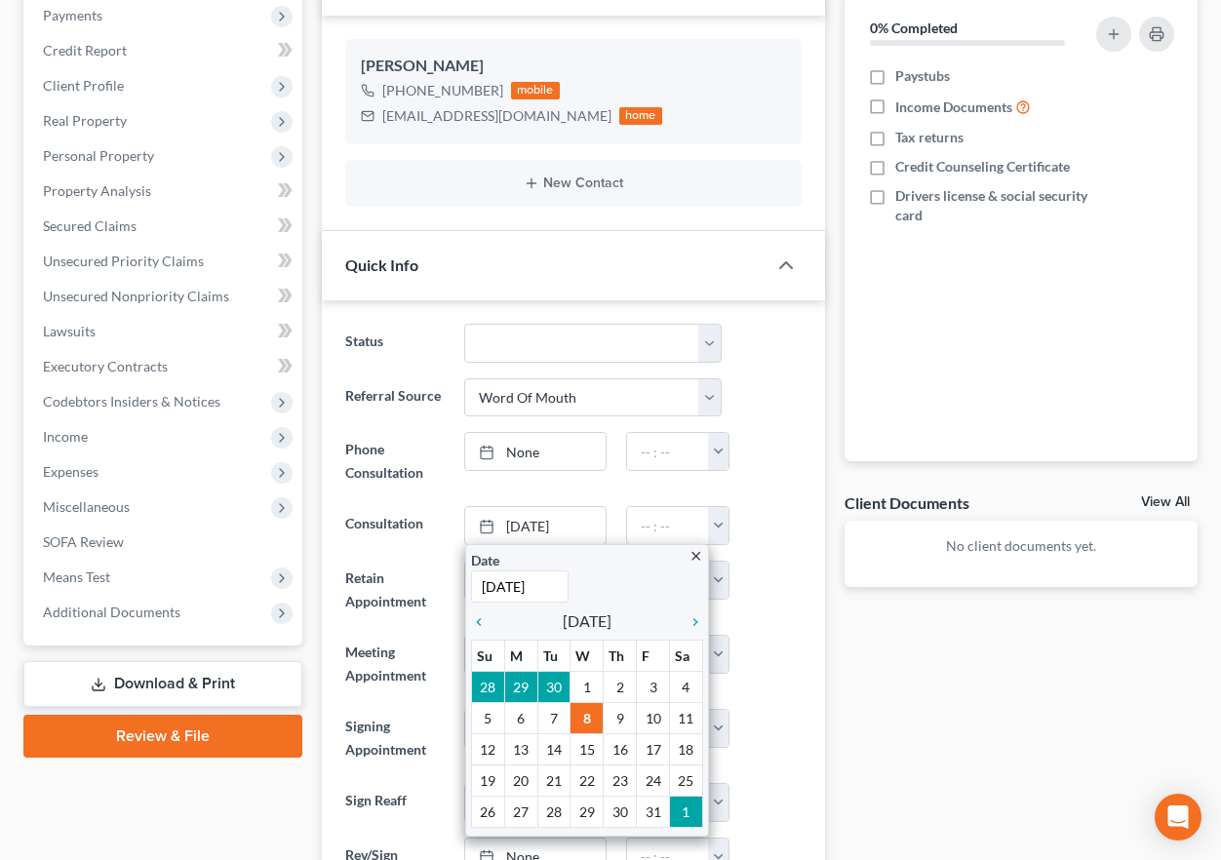
click at [766, 562] on div at bounding box center [770, 590] width 79 height 59
click at [708, 527] on button "button" at bounding box center [718, 525] width 21 height 37
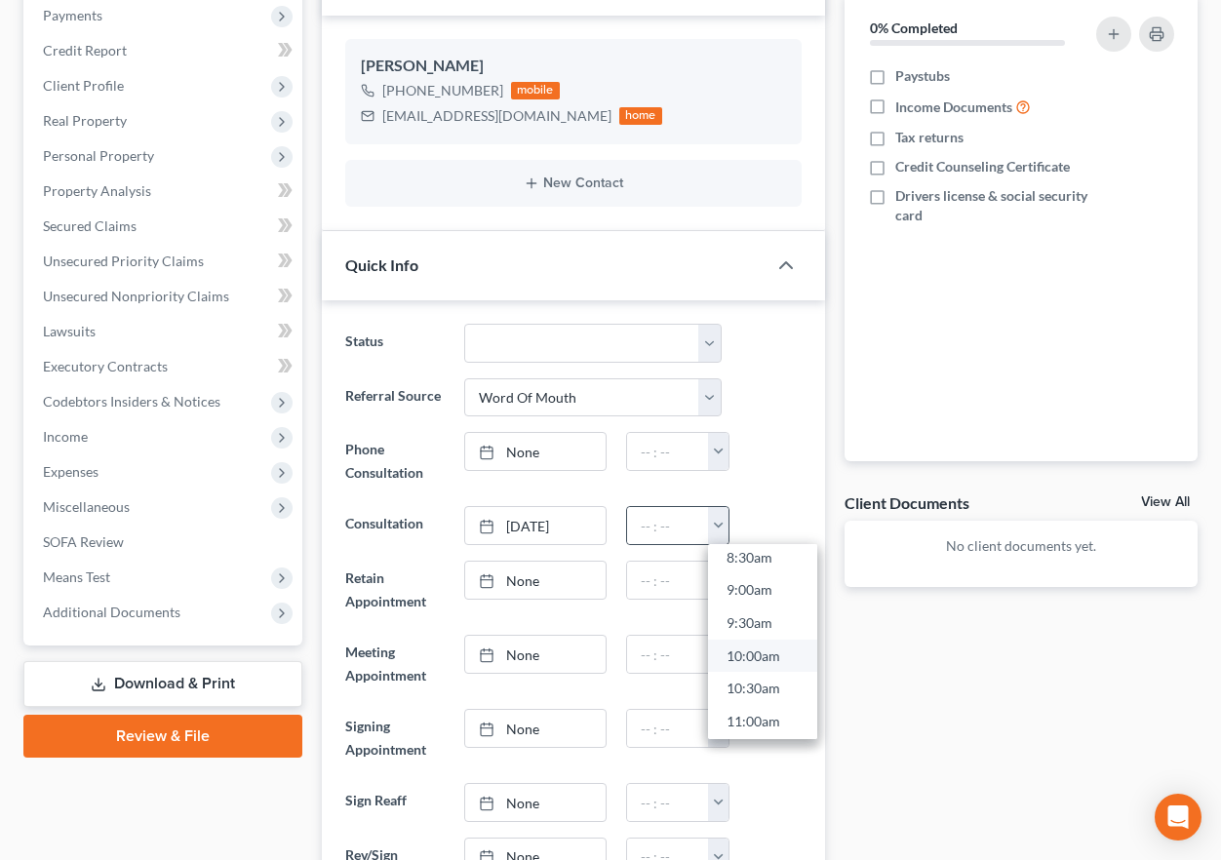
scroll to position [584, 0]
drag, startPoint x: 762, startPoint y: 668, endPoint x: 765, endPoint y: 385, distance: 282.8
click at [762, 668] on link "10:30am" at bounding box center [762, 672] width 109 height 33
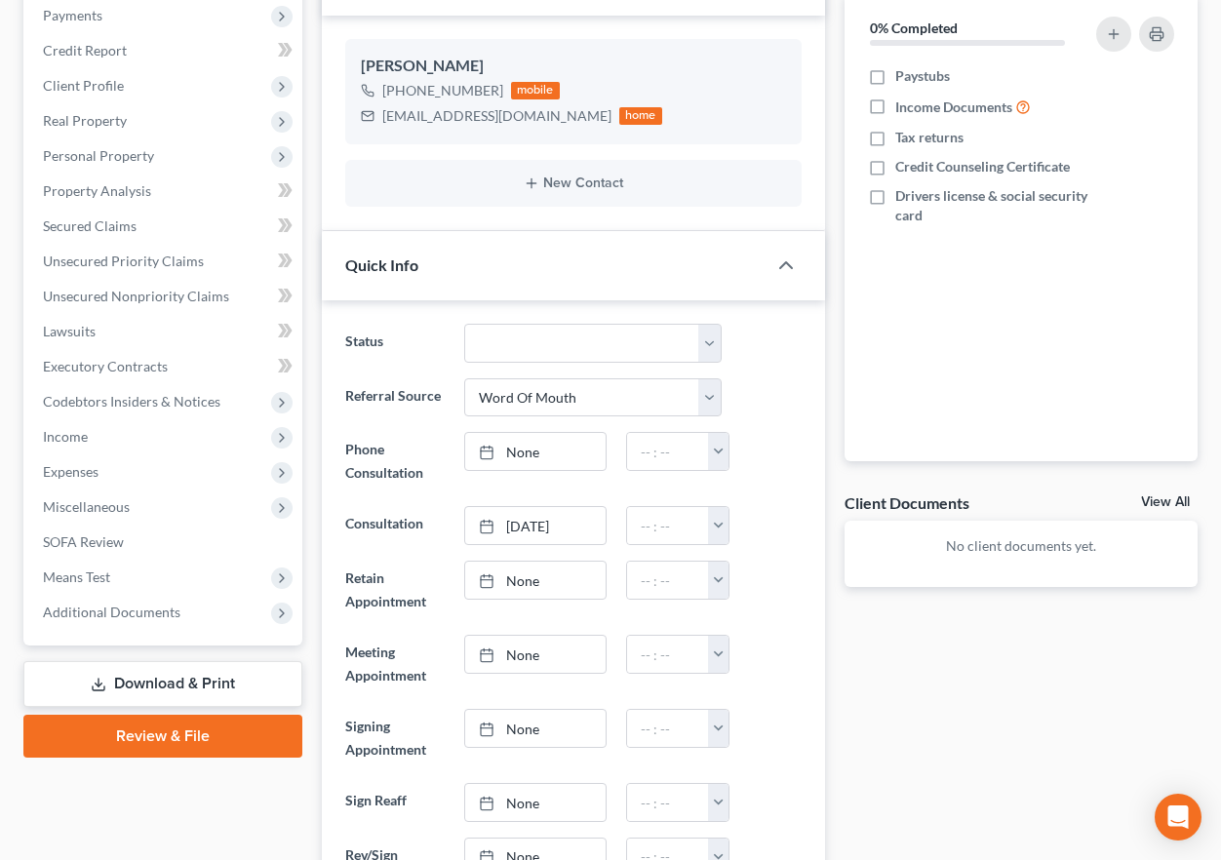
type input "10:30am"
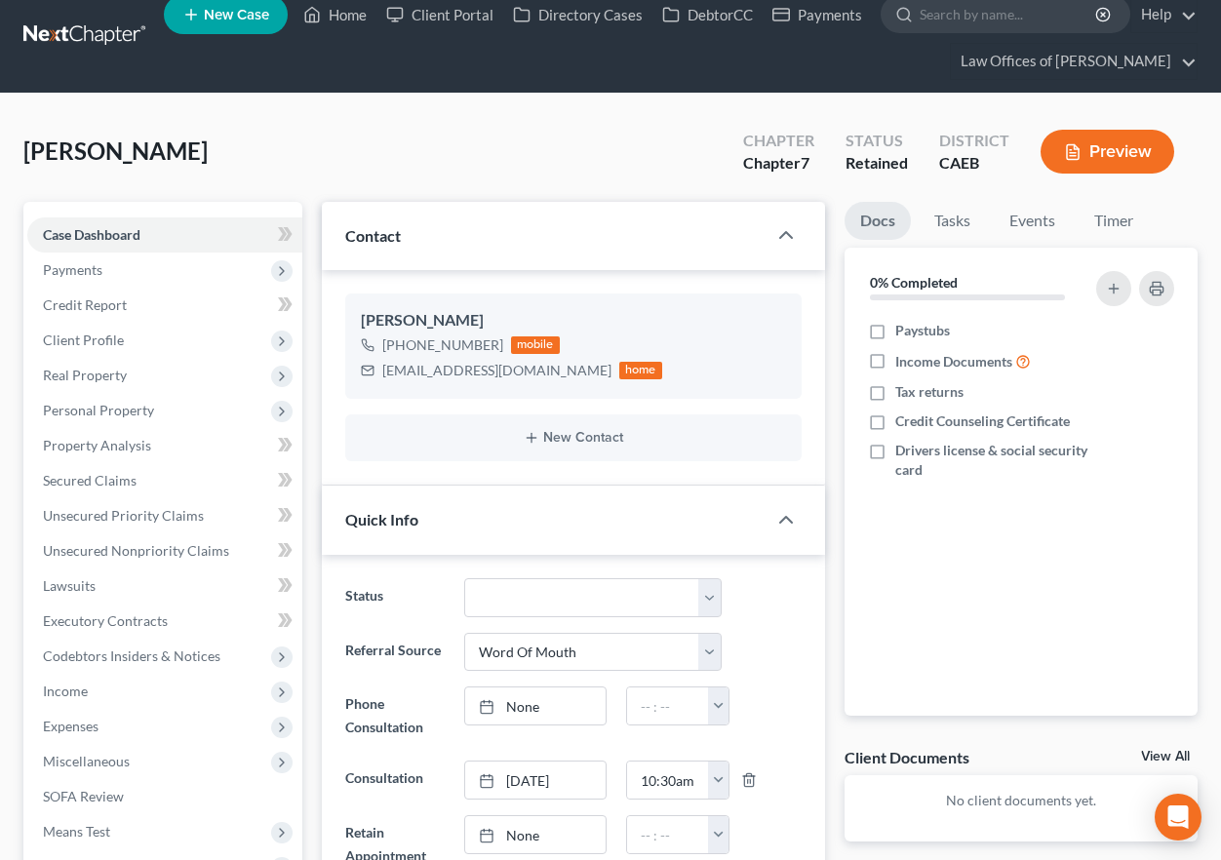
scroll to position [0, 0]
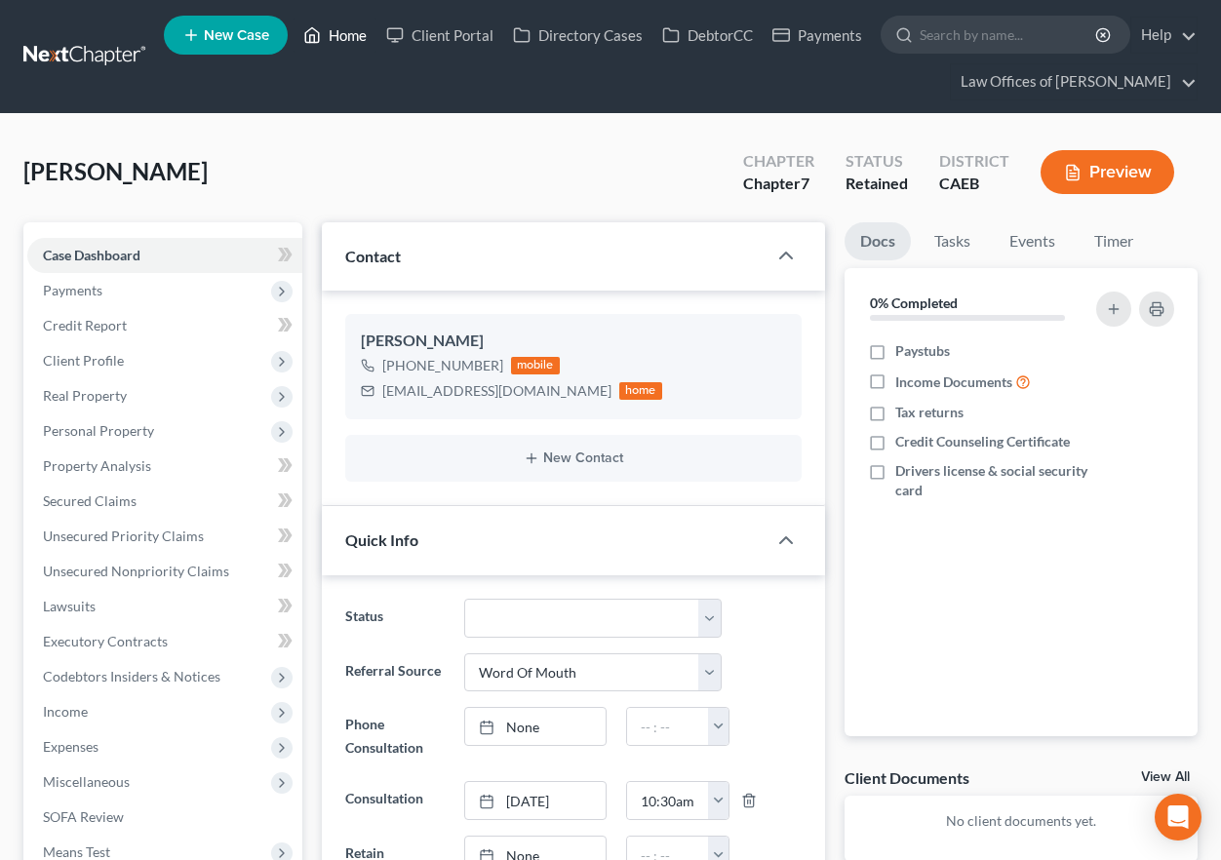
drag, startPoint x: 354, startPoint y: 38, endPoint x: 420, endPoint y: 110, distance: 98.0
click at [354, 38] on link "Home" at bounding box center [335, 35] width 83 height 35
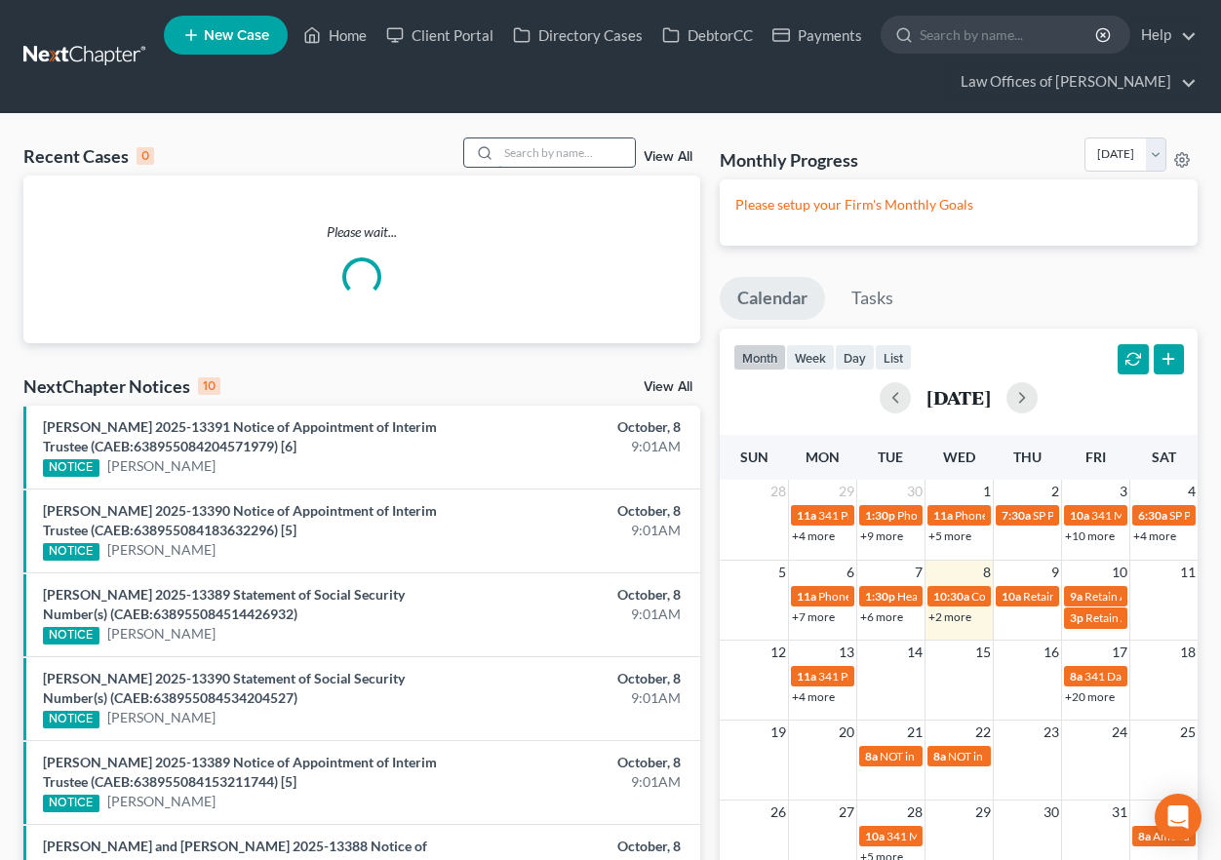
click at [543, 155] on input "search" at bounding box center [566, 152] width 137 height 28
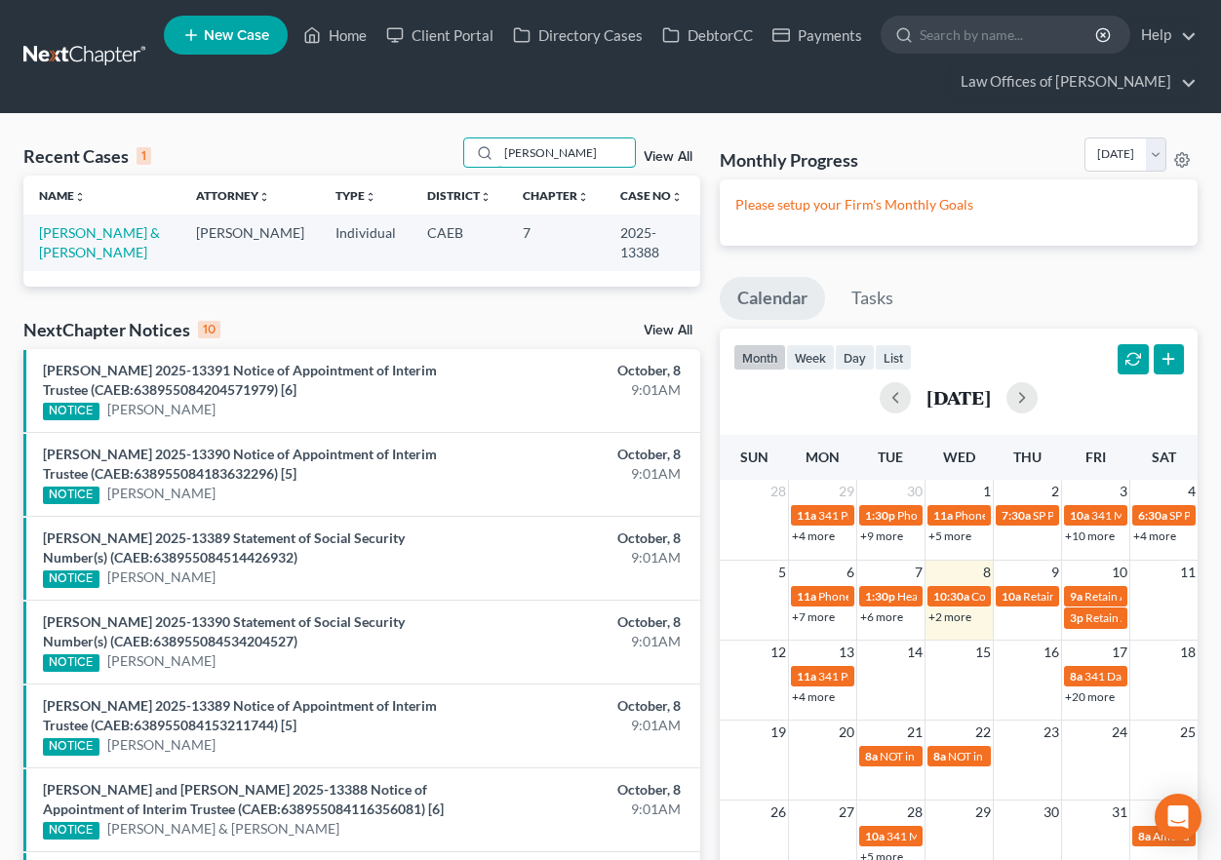
type input "[PERSON_NAME]"
click at [102, 242] on td "[PERSON_NAME] & [PERSON_NAME]" at bounding box center [101, 243] width 157 height 56
click at [85, 247] on link "[PERSON_NAME] & [PERSON_NAME]" at bounding box center [99, 242] width 121 height 36
select select "5"
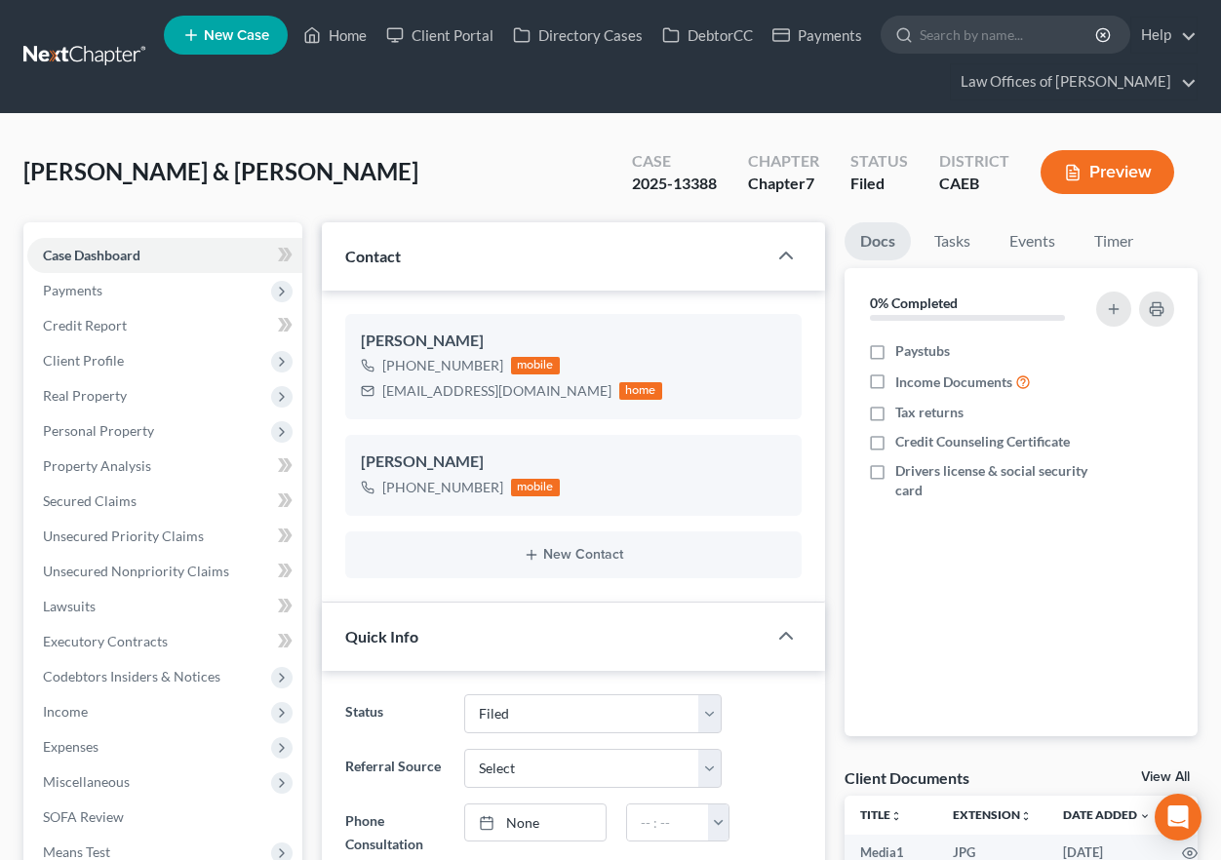
scroll to position [4046, 0]
drag, startPoint x: 103, startPoint y: 495, endPoint x: 23, endPoint y: 500, distance: 80.1
click at [103, 495] on span "Secured Claims" at bounding box center [90, 500] width 94 height 17
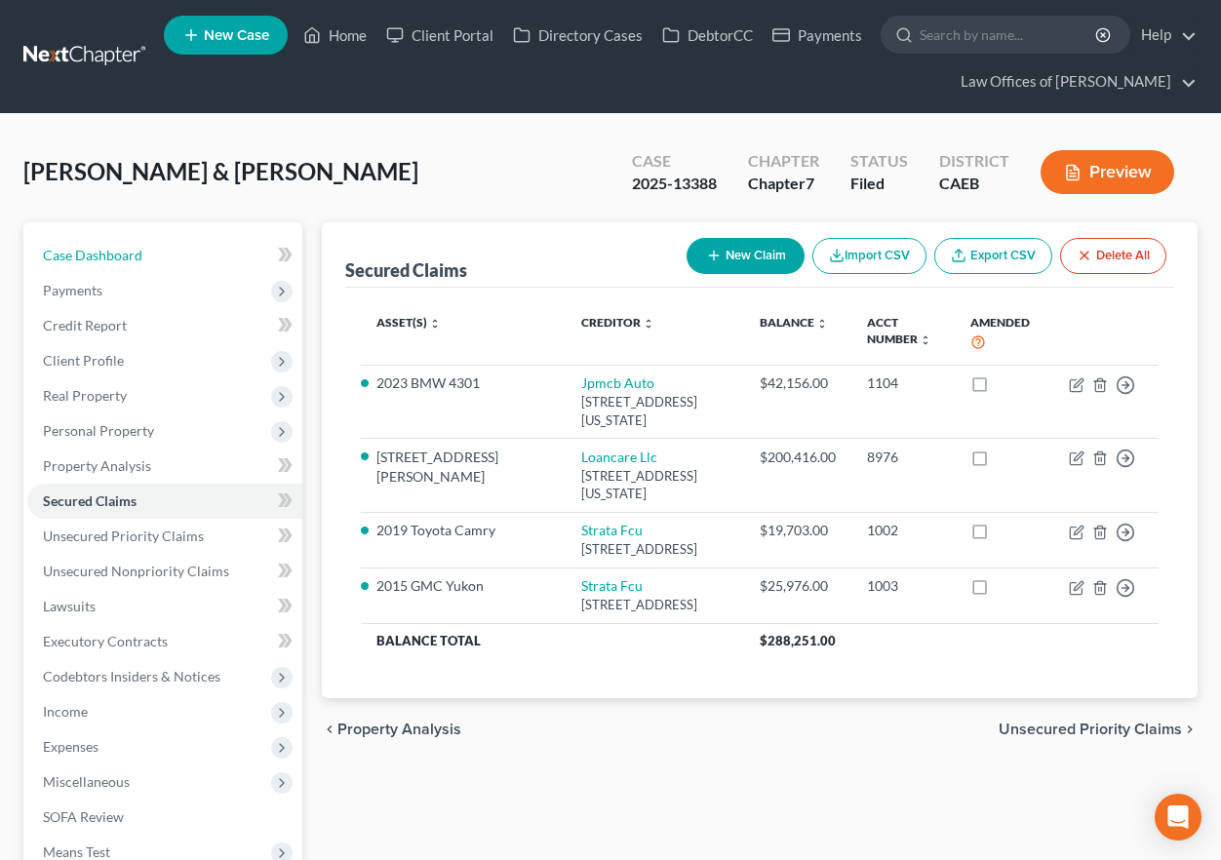
drag, startPoint x: 140, startPoint y: 255, endPoint x: 691, endPoint y: 205, distance: 553.2
click at [140, 255] on span "Case Dashboard" at bounding box center [92, 255] width 99 height 17
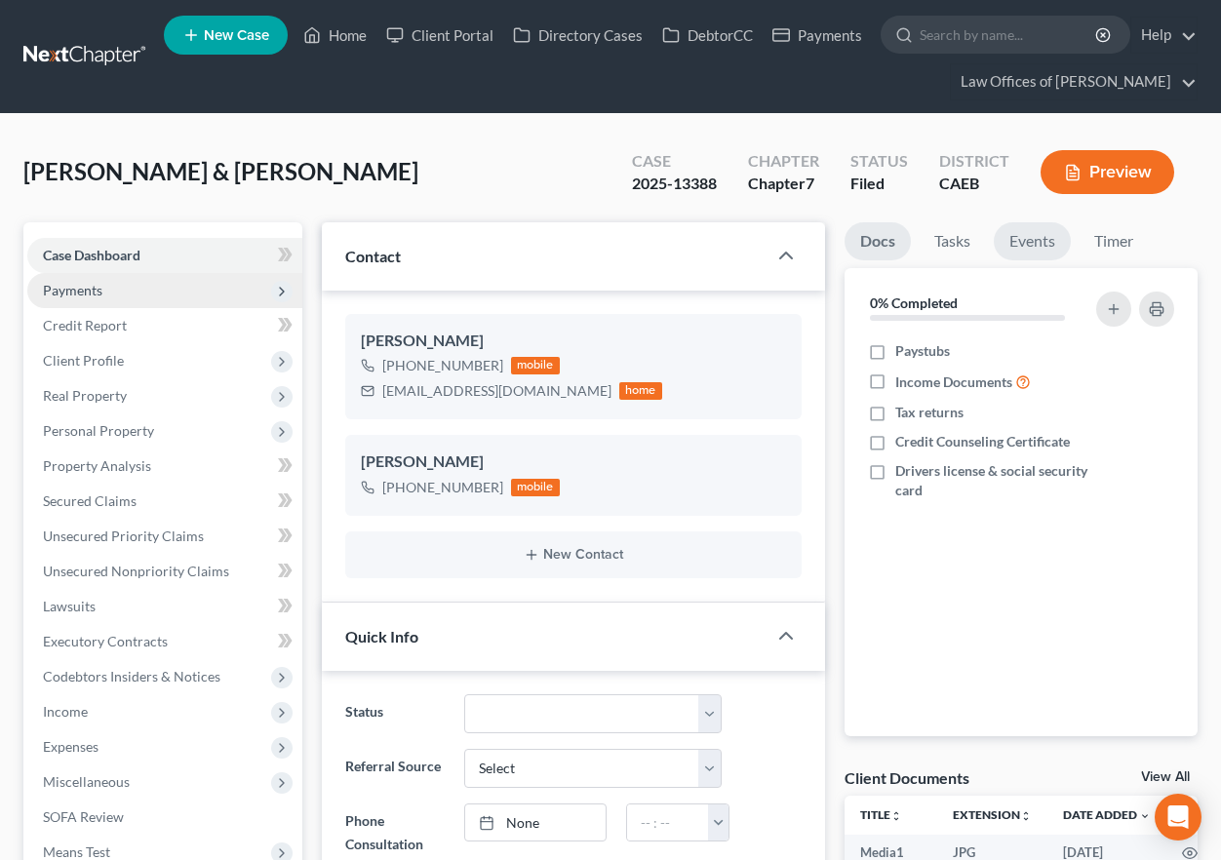
click at [1021, 240] on link "Events" at bounding box center [1032, 241] width 77 height 38
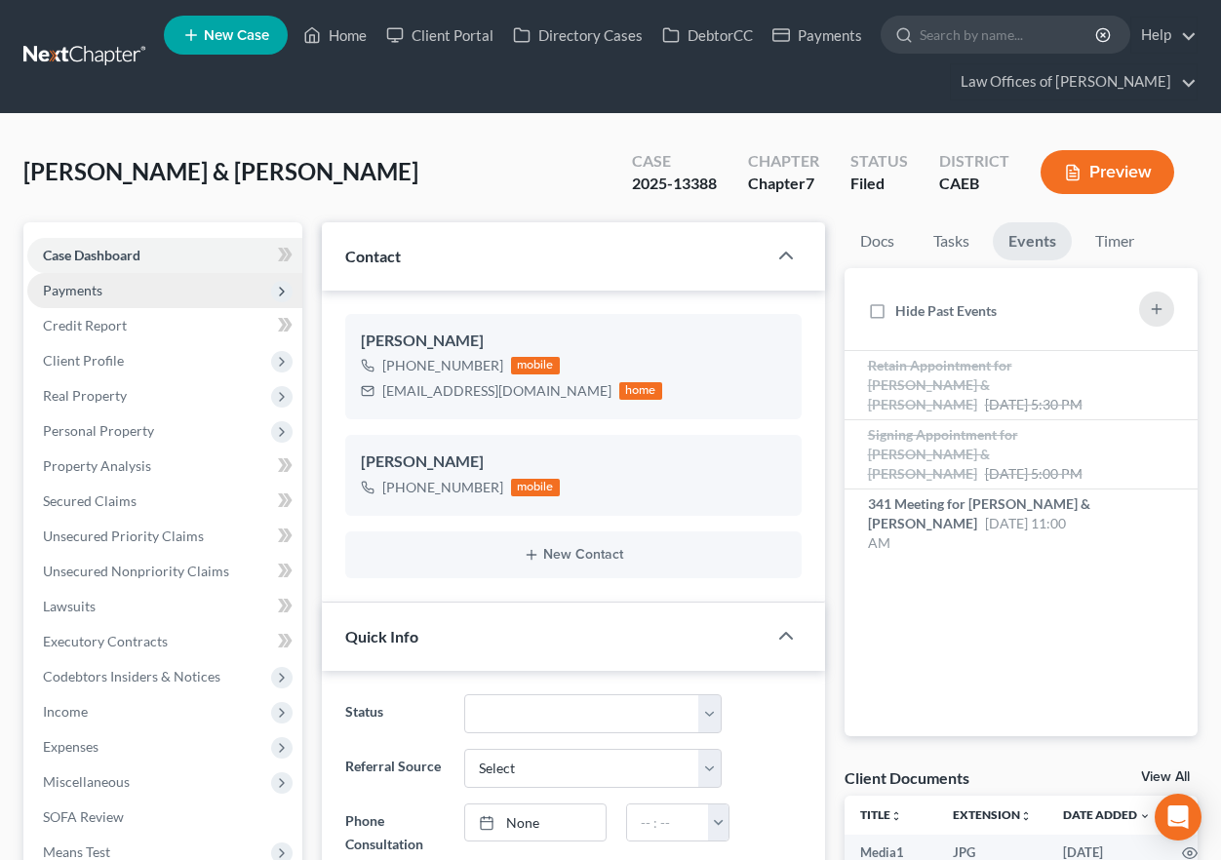
scroll to position [4046, 0]
drag, startPoint x: 348, startPoint y: 29, endPoint x: 544, endPoint y: 177, distance: 245.7
click at [347, 30] on link "Home" at bounding box center [335, 35] width 83 height 35
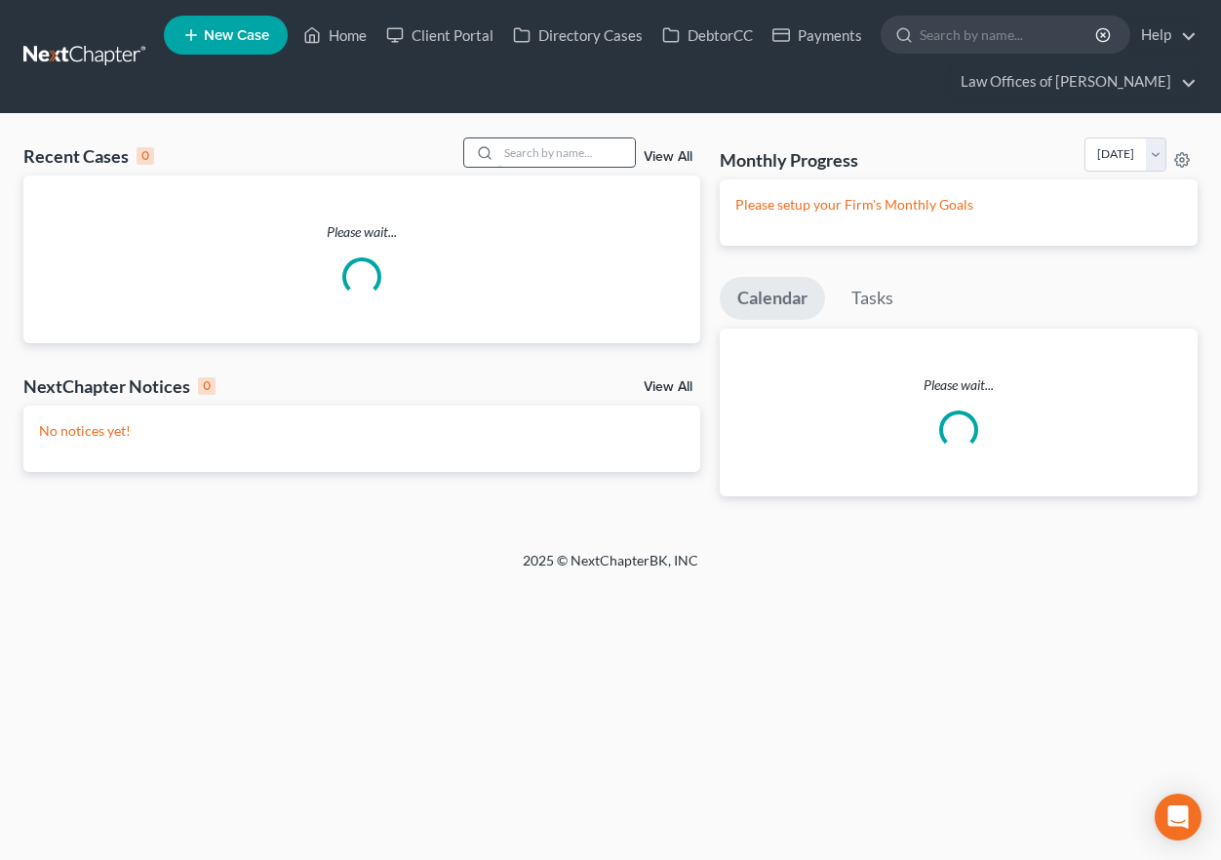
click at [546, 152] on input "search" at bounding box center [566, 152] width 137 height 28
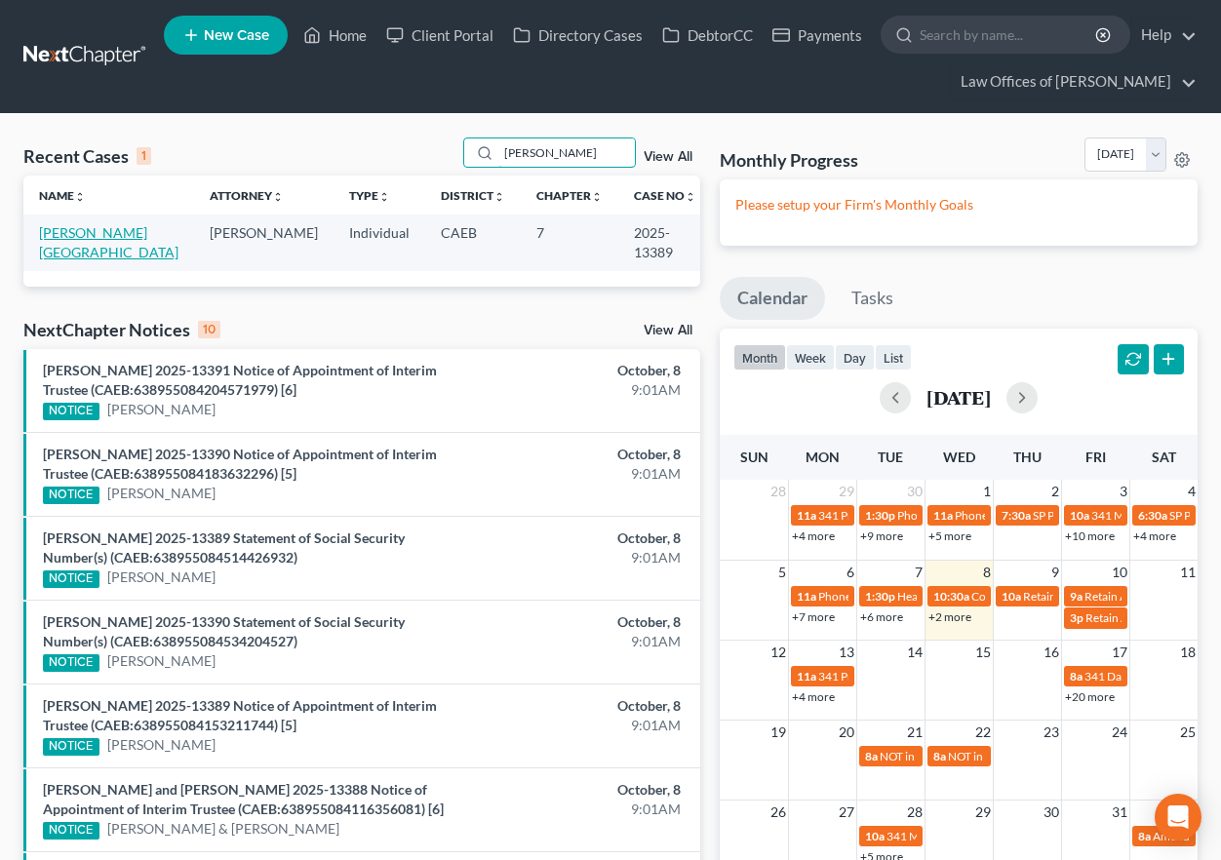
type input "[PERSON_NAME]"
click at [88, 230] on link "[PERSON_NAME][GEOGRAPHIC_DATA]" at bounding box center [108, 242] width 139 height 36
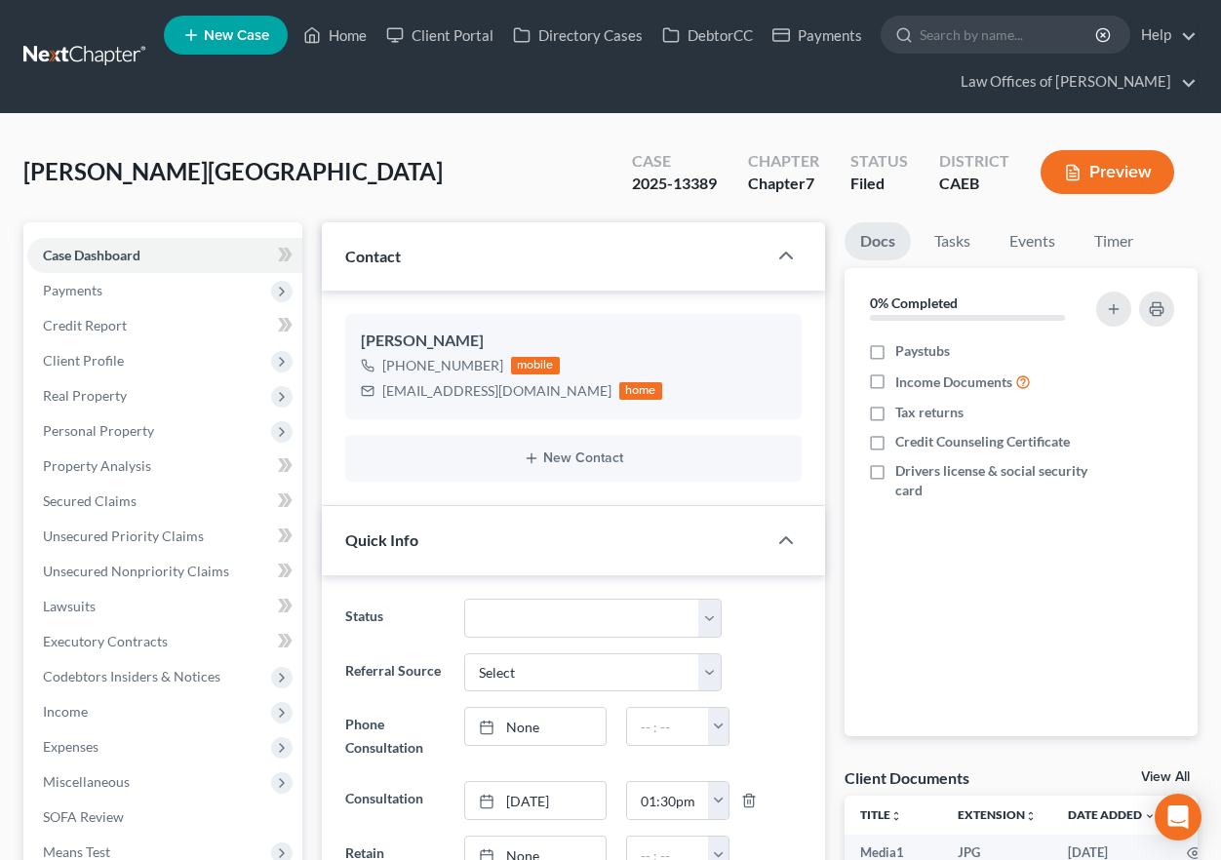
scroll to position [9415, 0]
click at [123, 362] on span "Client Profile" at bounding box center [164, 360] width 275 height 35
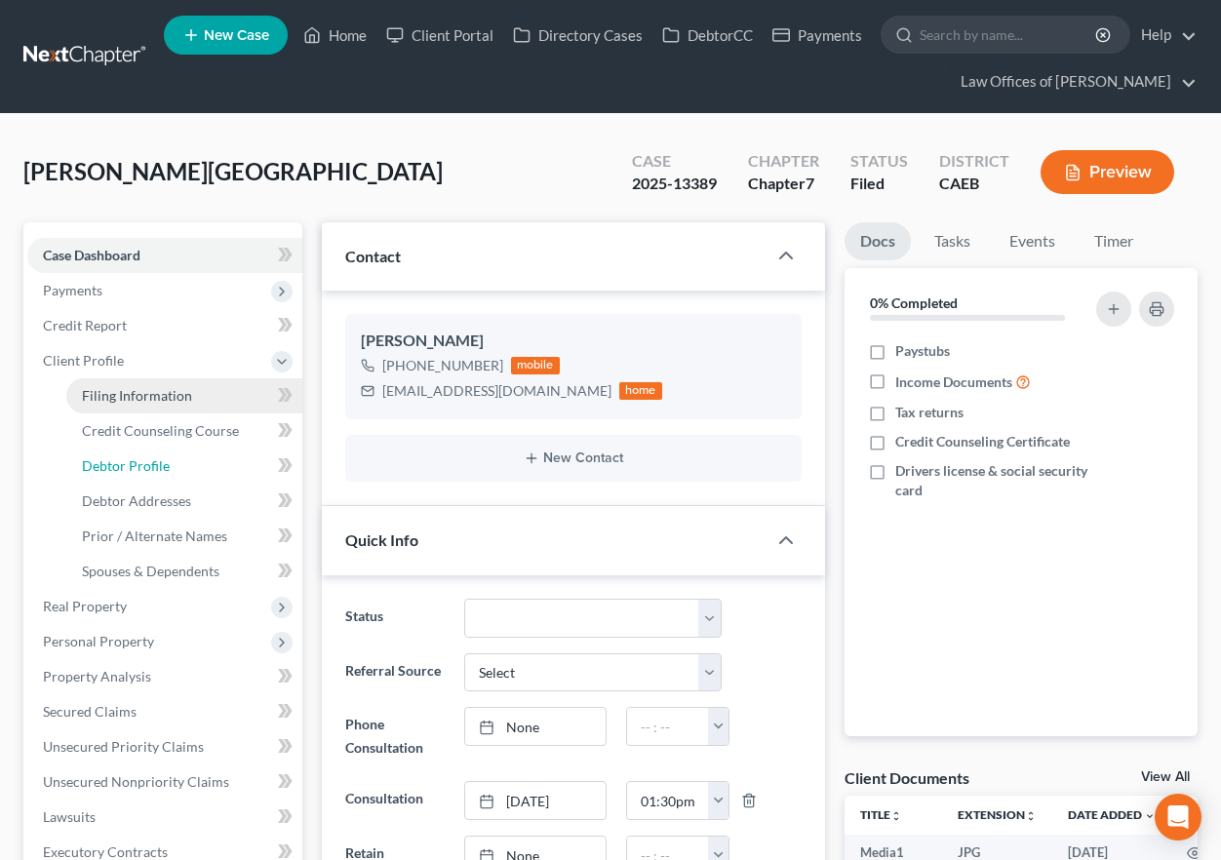
drag, startPoint x: 150, startPoint y: 465, endPoint x: 174, endPoint y: 389, distance: 79.6
click at [150, 465] on span "Debtor Profile" at bounding box center [126, 465] width 88 height 17
click at [174, 389] on span "Filing Information" at bounding box center [137, 395] width 110 height 17
select select "1"
select select "0"
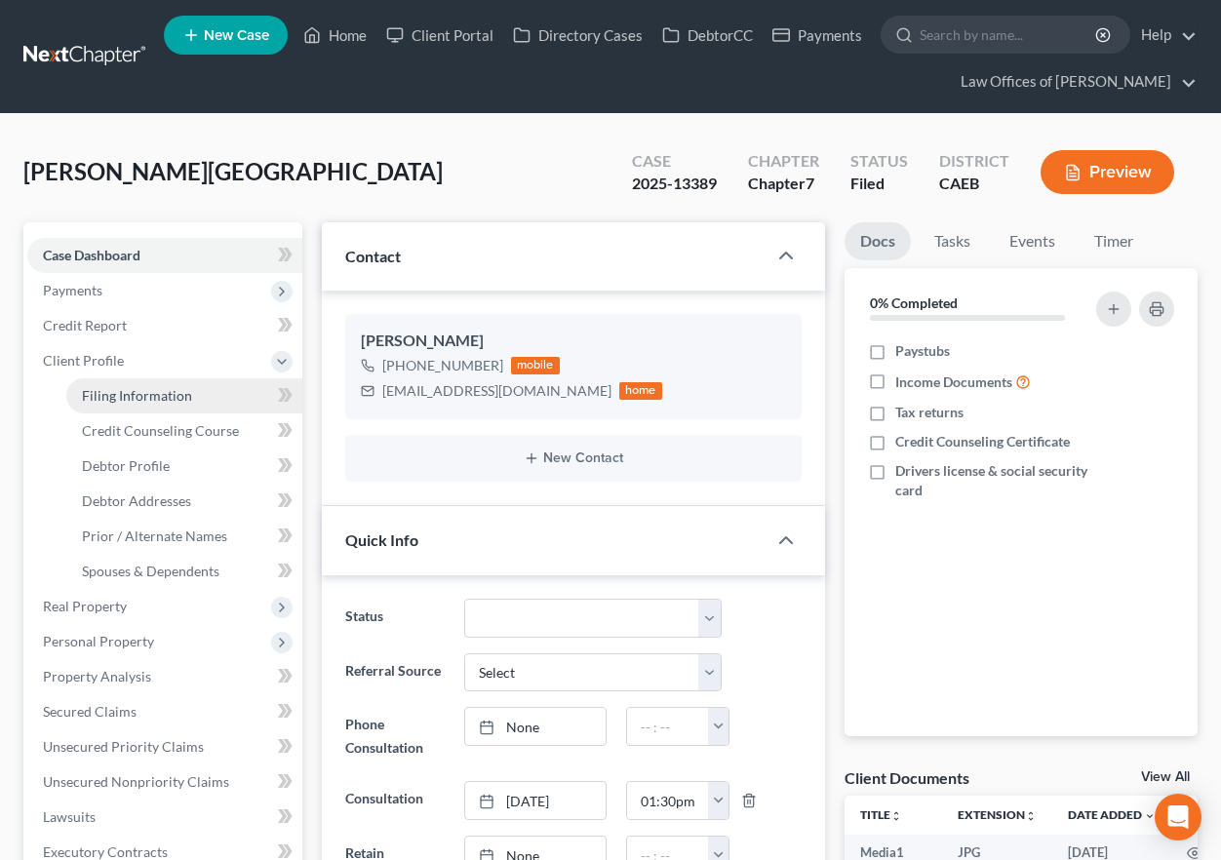
select select "0"
select select "8"
select select "0"
select select "4"
select select "1"
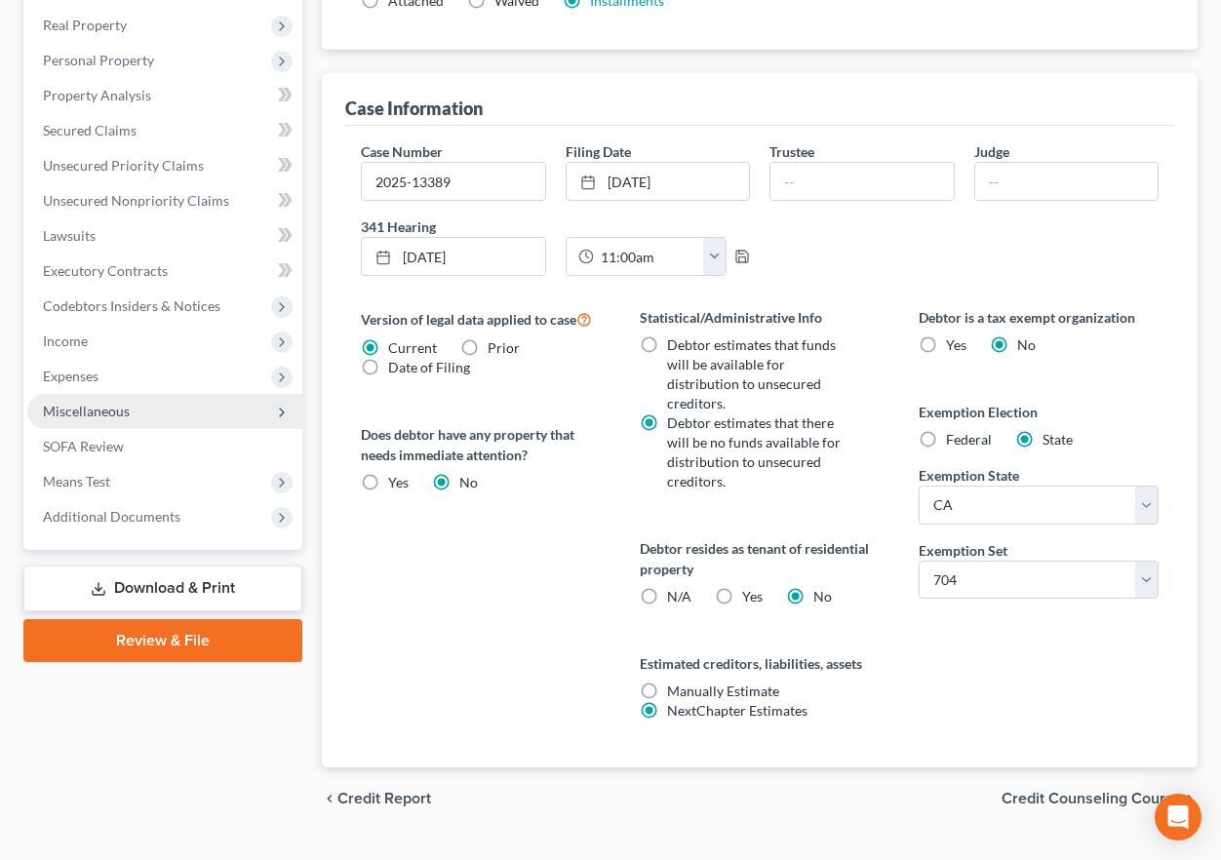
scroll to position [606, 0]
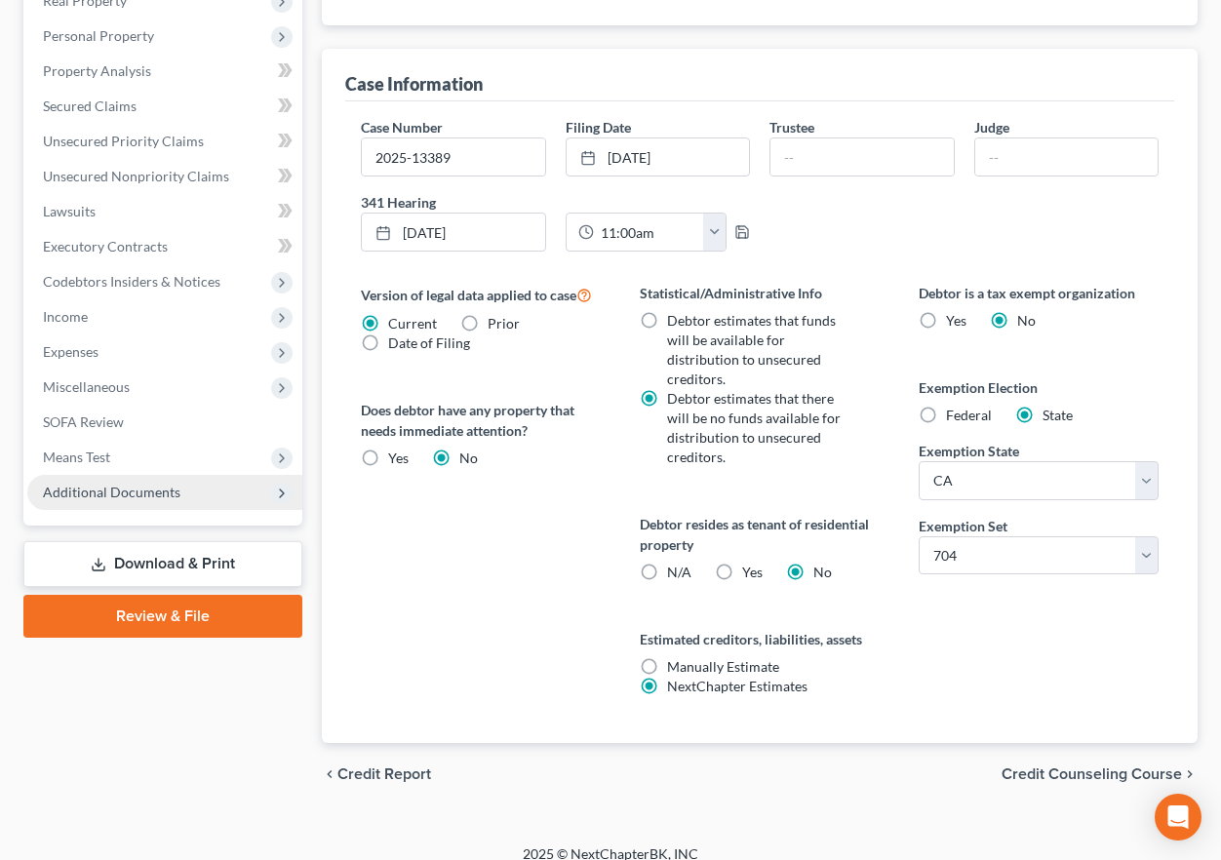
click at [148, 486] on span "Additional Documents" at bounding box center [111, 492] width 137 height 17
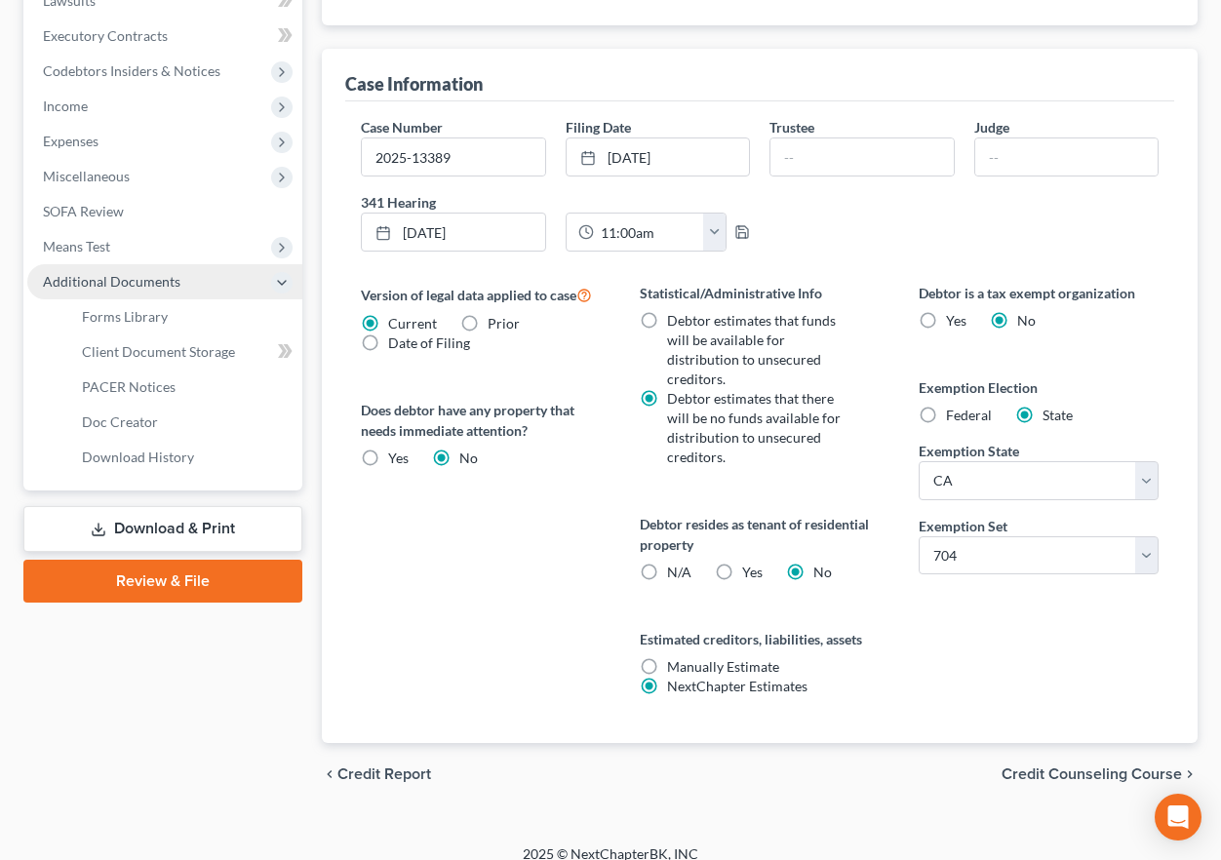
scroll to position [395, 0]
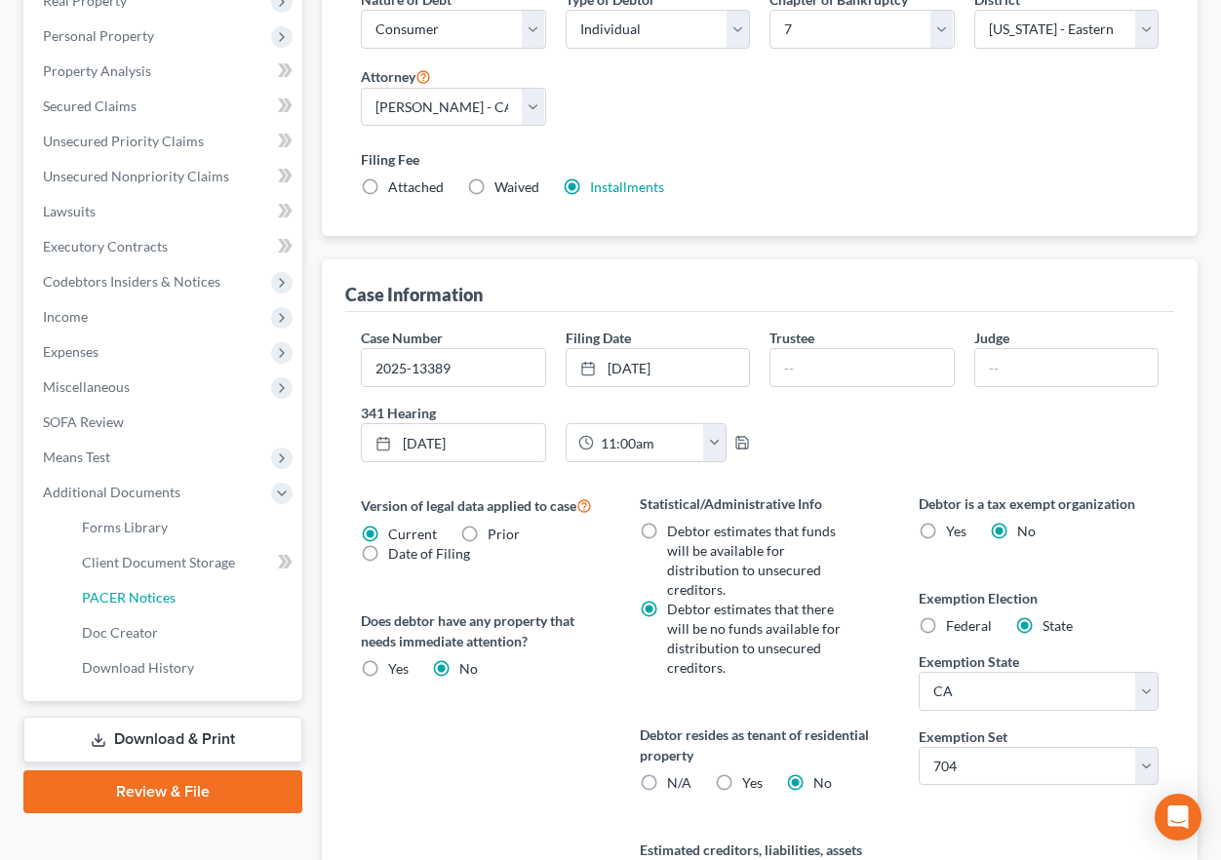
drag, startPoint x: 148, startPoint y: 592, endPoint x: 645, endPoint y: 251, distance: 602.3
click at [148, 592] on span "PACER Notices" at bounding box center [129, 597] width 94 height 17
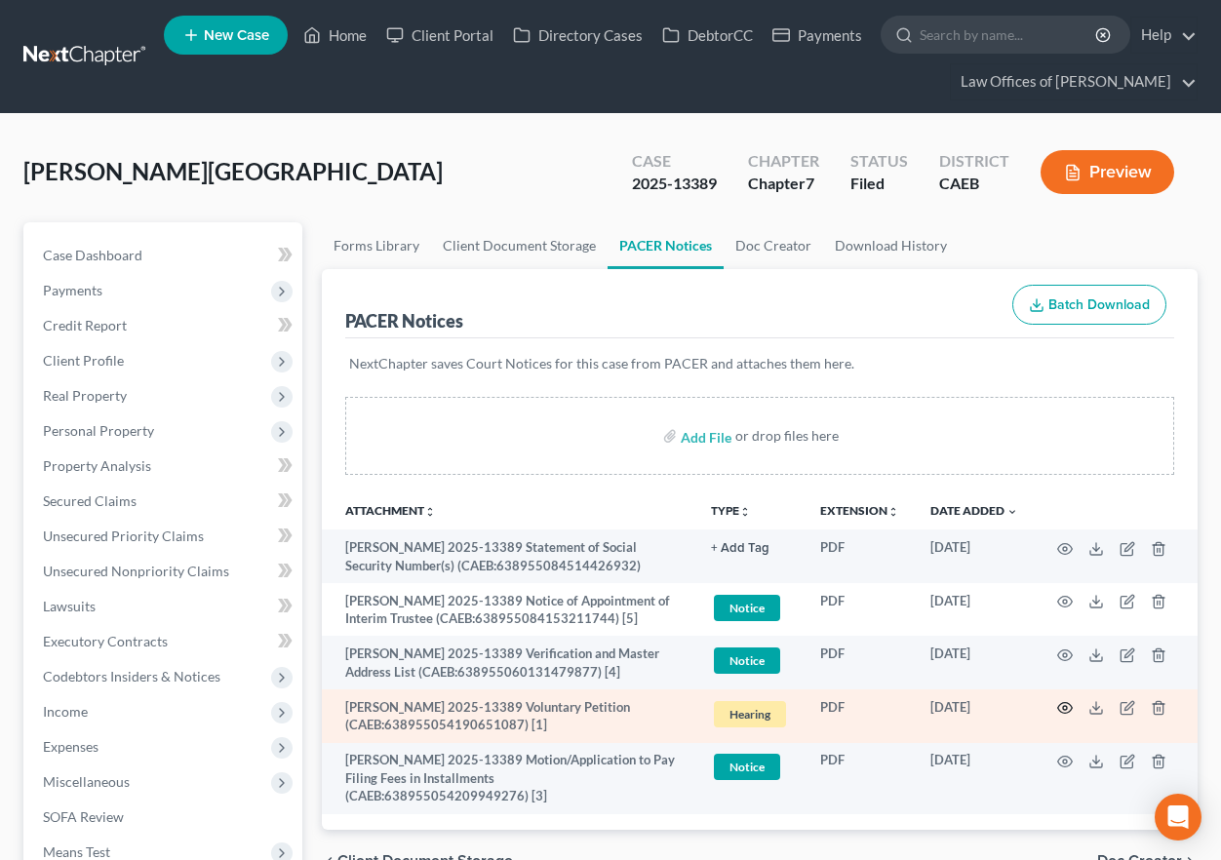
click at [1068, 709] on icon "button" at bounding box center [1065, 708] width 16 height 16
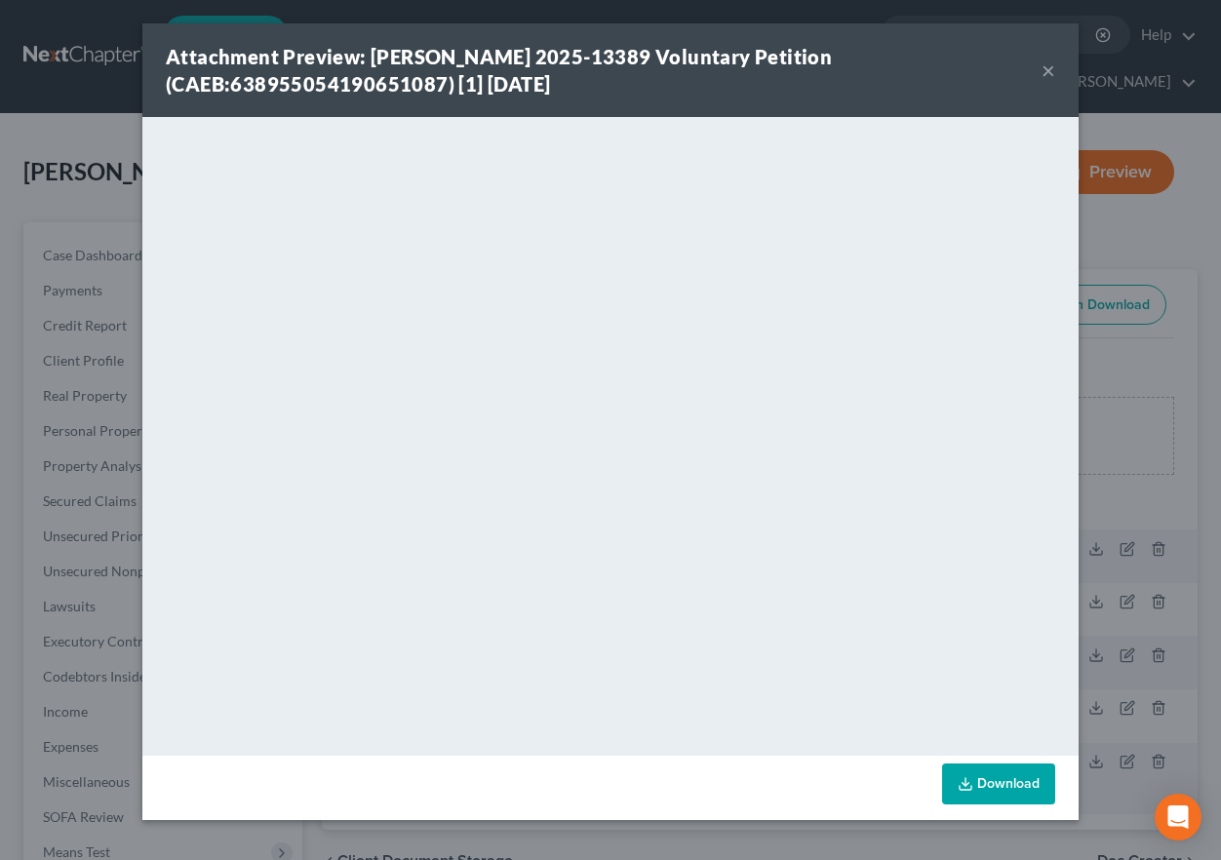
drag, startPoint x: 1050, startPoint y: 26, endPoint x: 1049, endPoint y: 75, distance: 48.8
click at [1050, 26] on div "Attachment Preview: [PERSON_NAME] 2025-13389 Voluntary Petition (CAEB:638955054…" at bounding box center [610, 70] width 936 height 94
click at [1049, 75] on button "×" at bounding box center [1048, 70] width 14 height 23
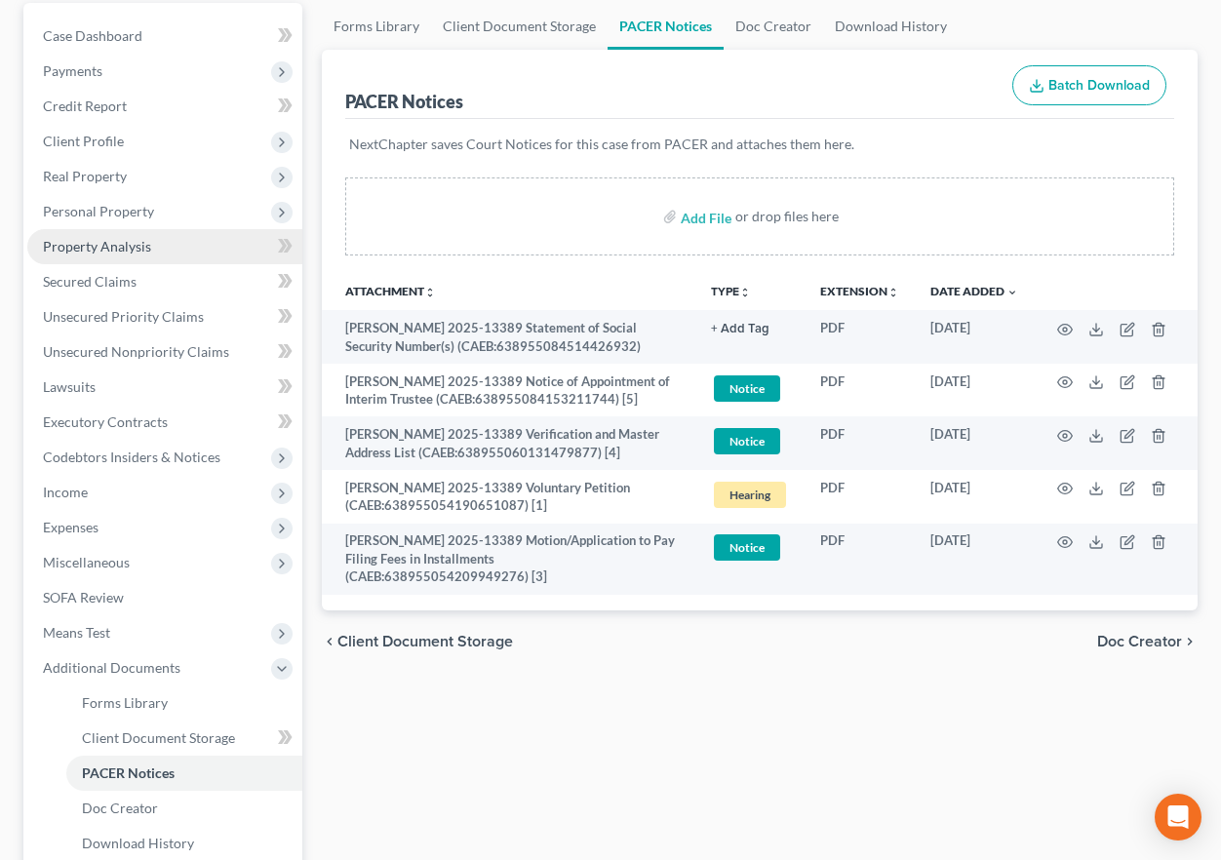
scroll to position [232, 0]
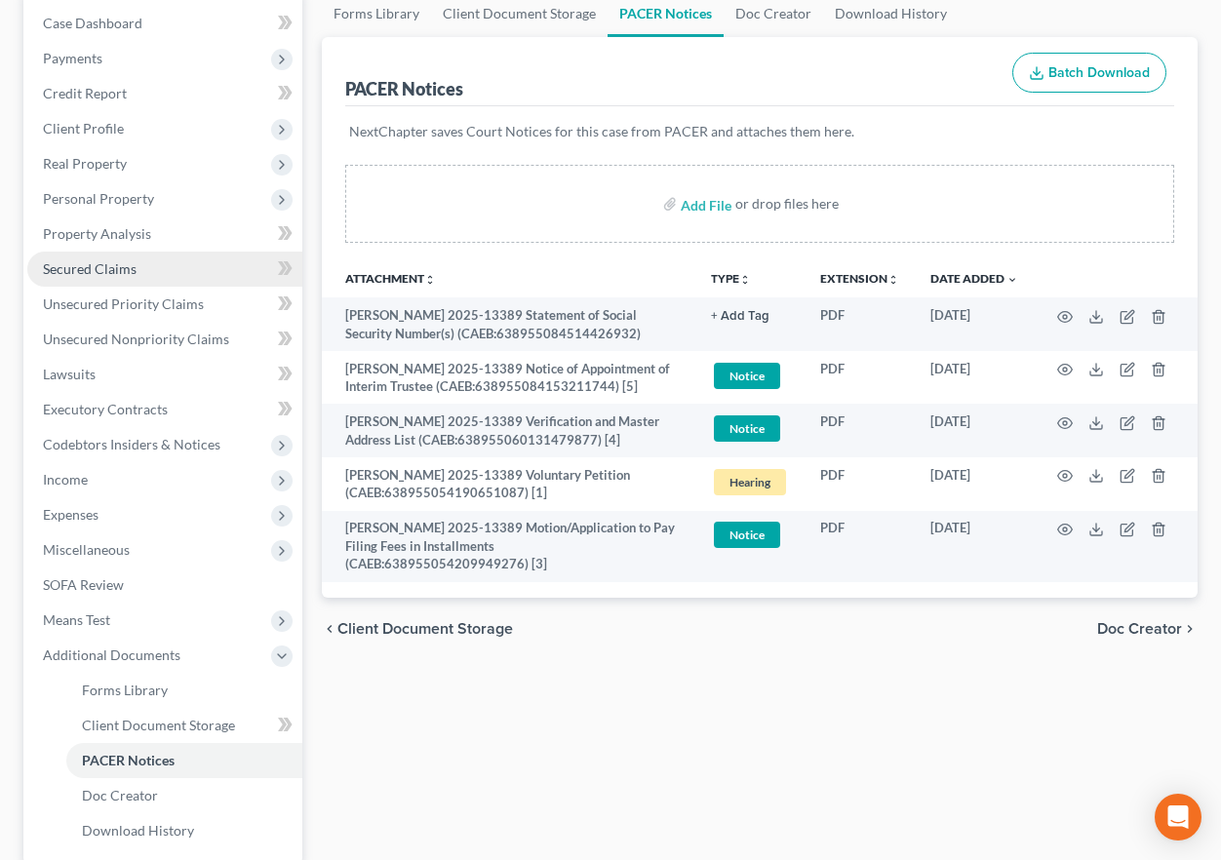
click at [88, 267] on span "Secured Claims" at bounding box center [90, 268] width 94 height 17
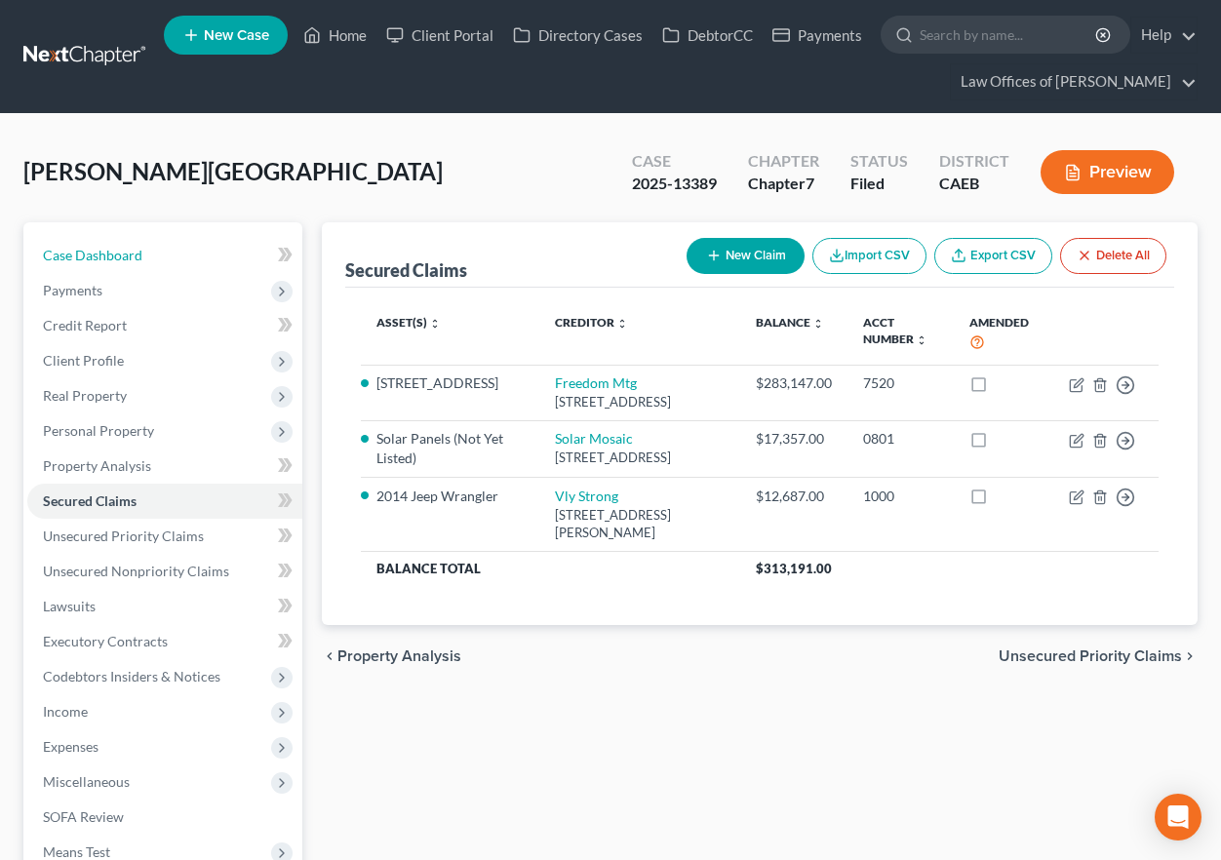
drag, startPoint x: 141, startPoint y: 255, endPoint x: 1041, endPoint y: 290, distance: 900.7
click at [141, 255] on link "Case Dashboard" at bounding box center [164, 255] width 275 height 35
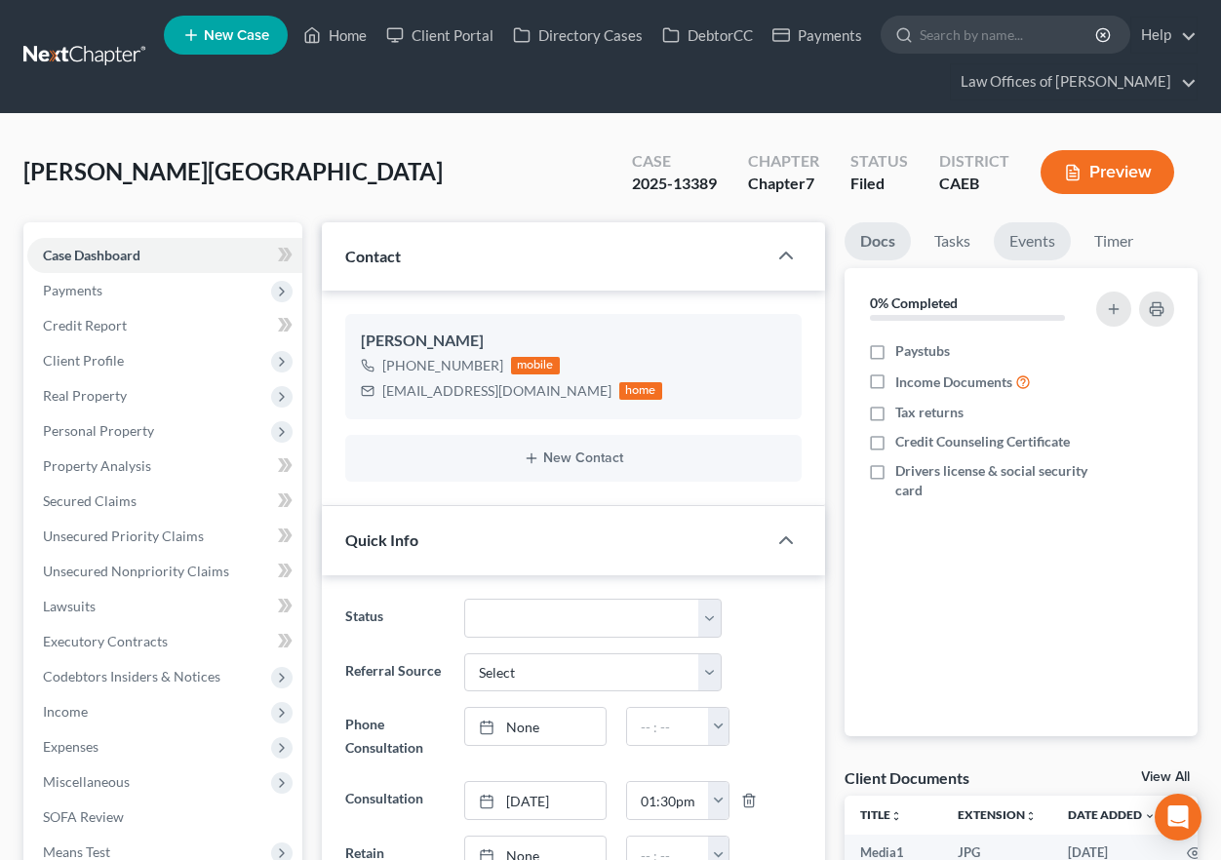
click at [1029, 233] on link "Events" at bounding box center [1032, 241] width 77 height 38
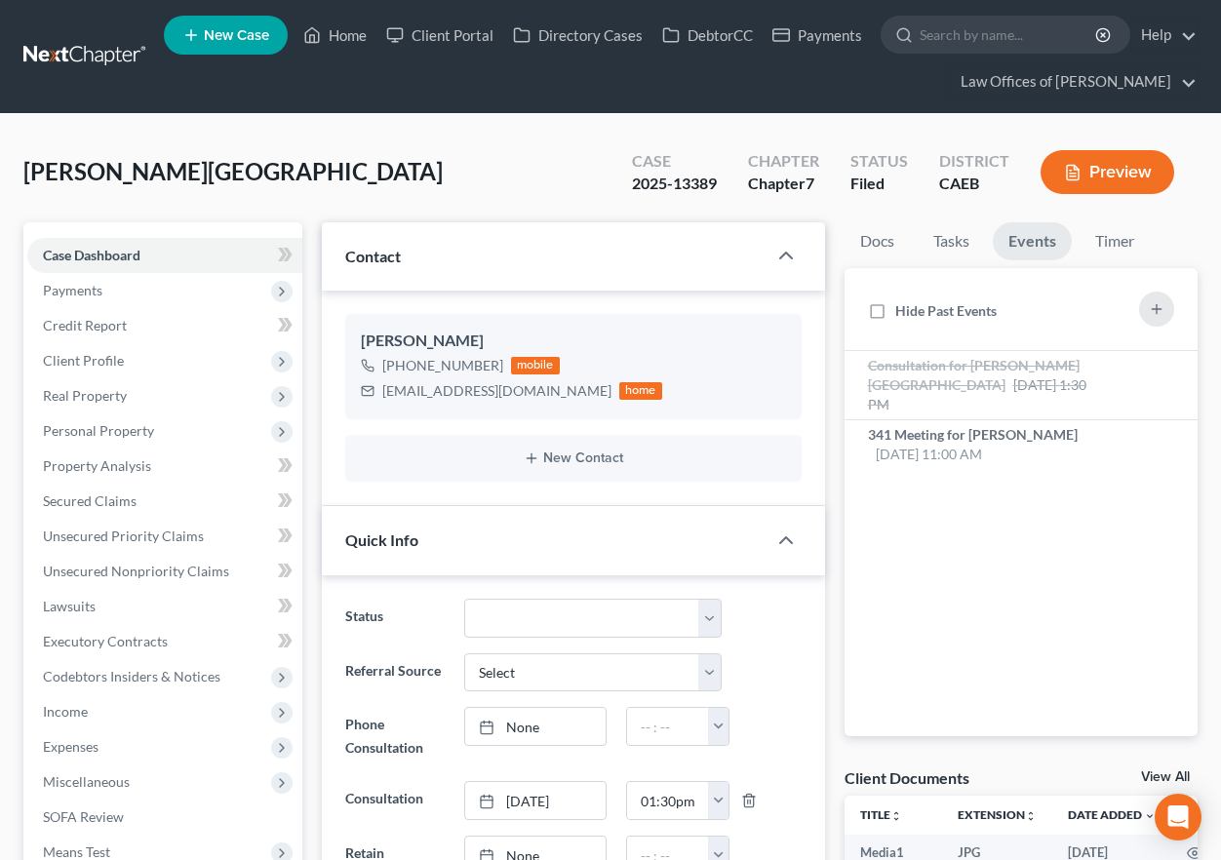
click at [1028, 239] on link "Events" at bounding box center [1032, 241] width 79 height 38
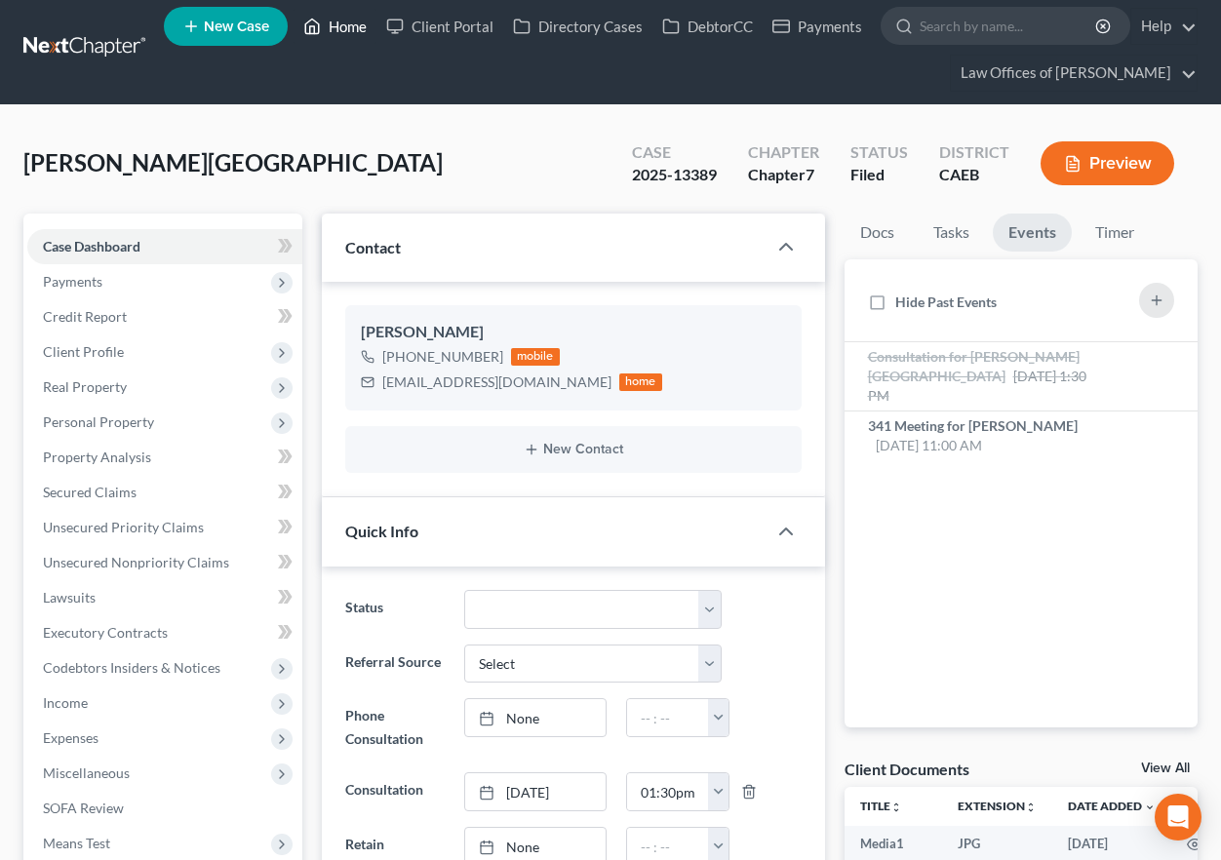
drag, startPoint x: 349, startPoint y: 23, endPoint x: 535, endPoint y: 203, distance: 258.6
click at [349, 23] on link "Home" at bounding box center [335, 26] width 83 height 35
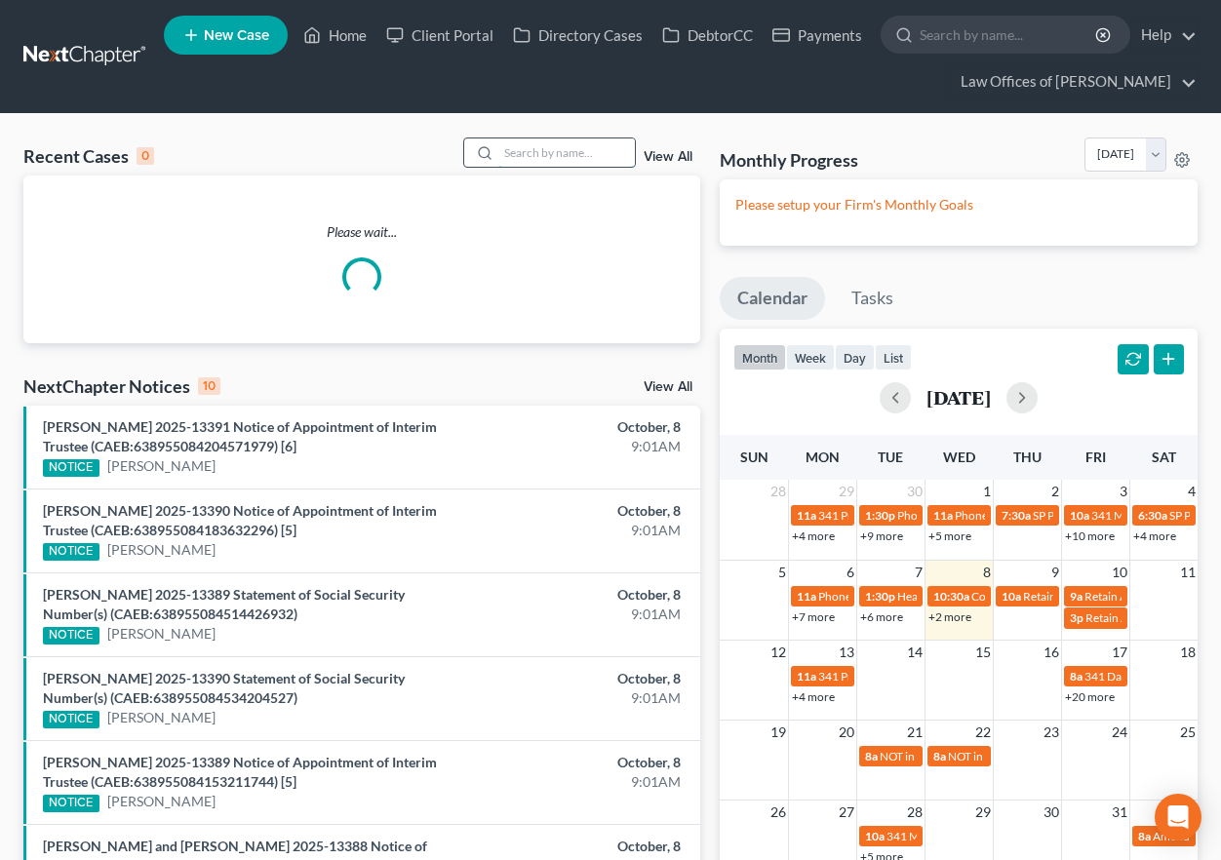
click at [551, 145] on input "search" at bounding box center [566, 152] width 137 height 28
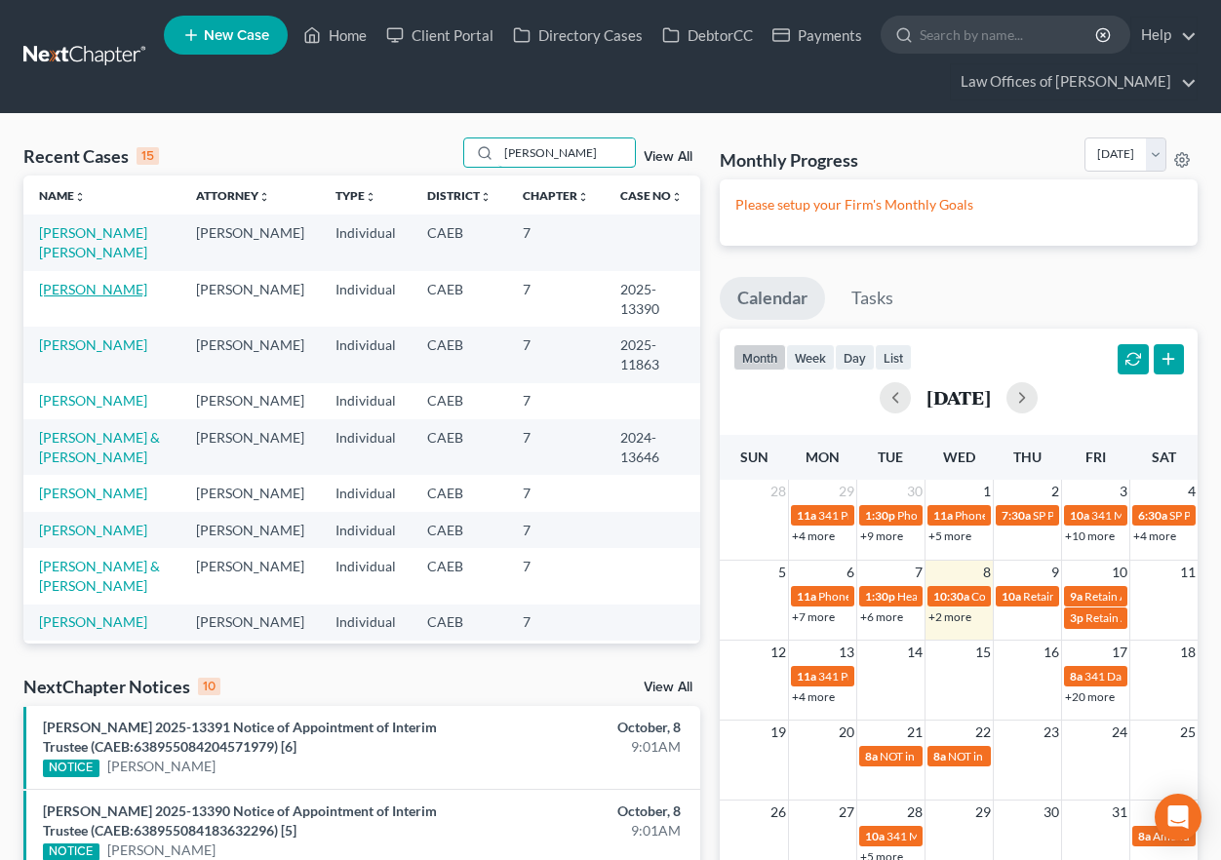
type input "[PERSON_NAME]"
click at [103, 290] on link "[PERSON_NAME]" at bounding box center [93, 289] width 108 height 17
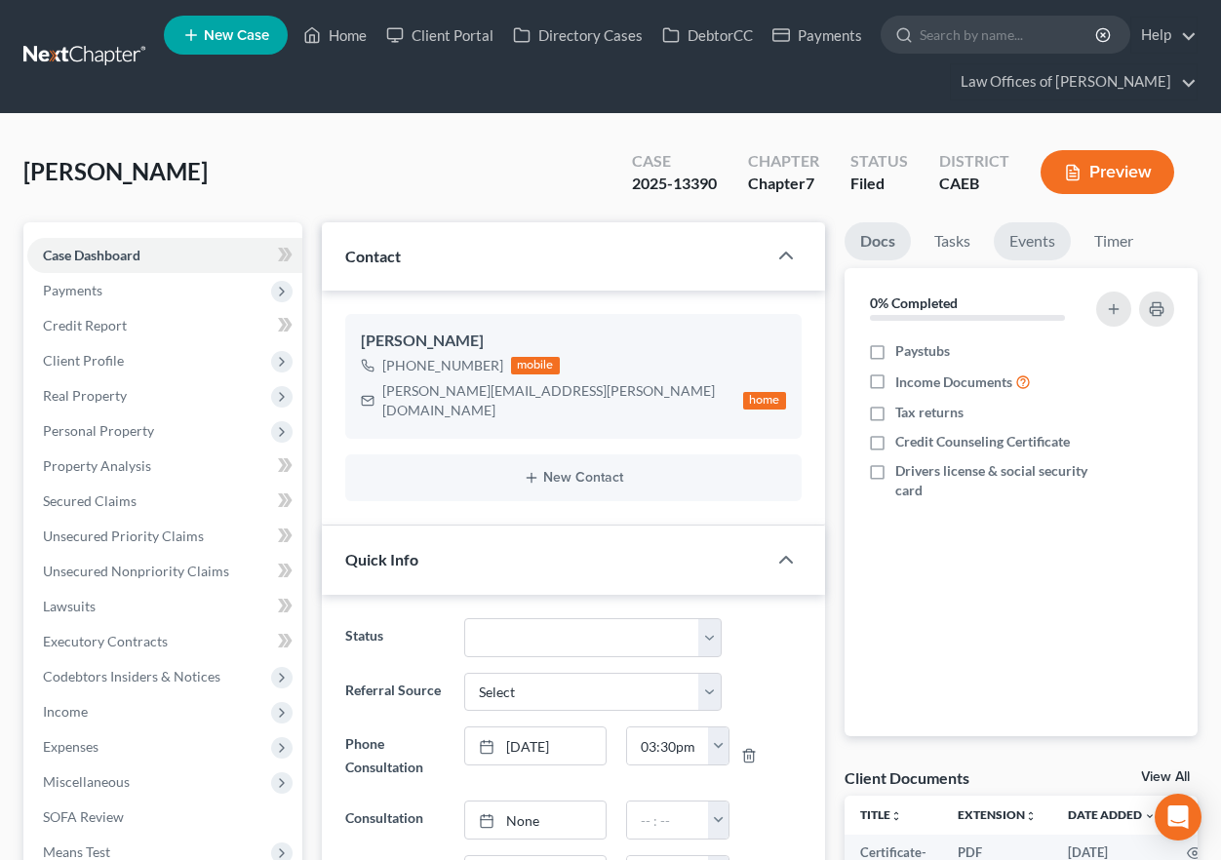
click at [1032, 241] on link "Events" at bounding box center [1032, 241] width 77 height 38
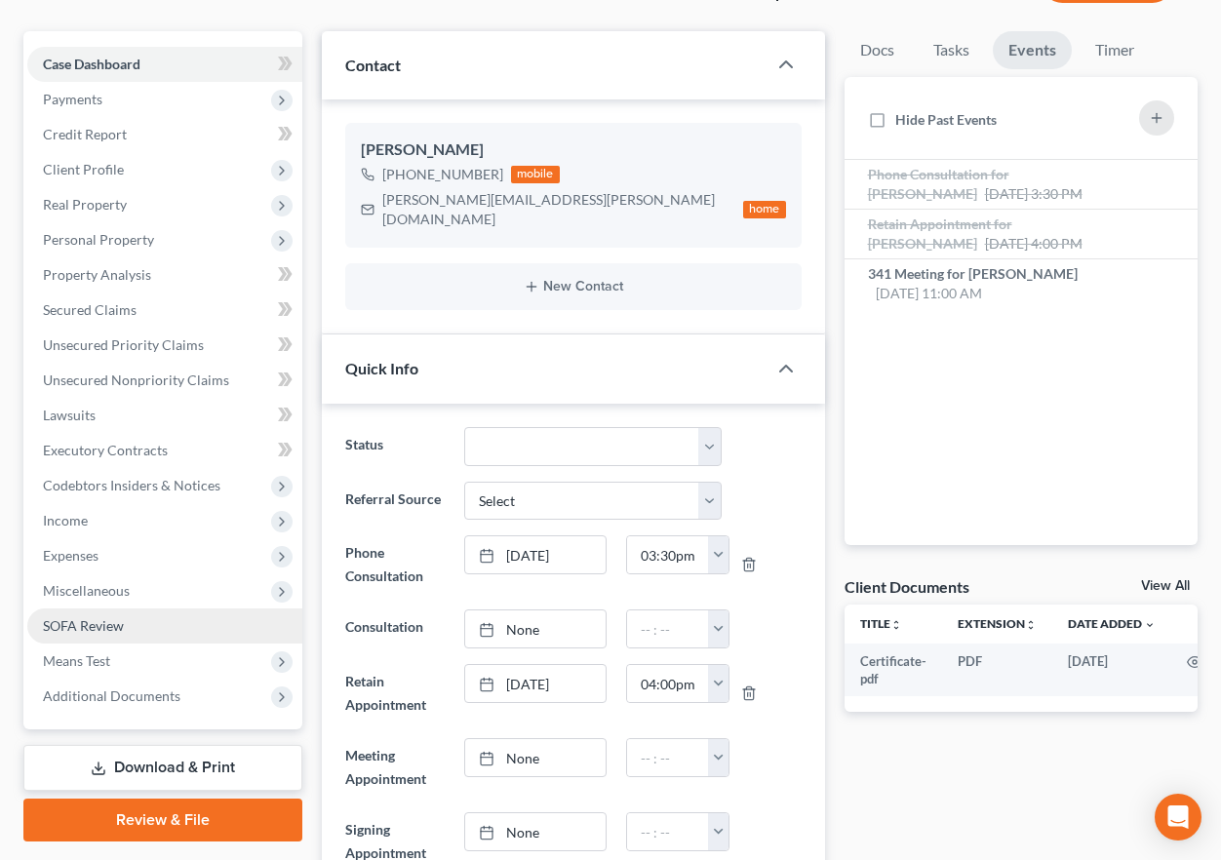
scroll to position [193, 0]
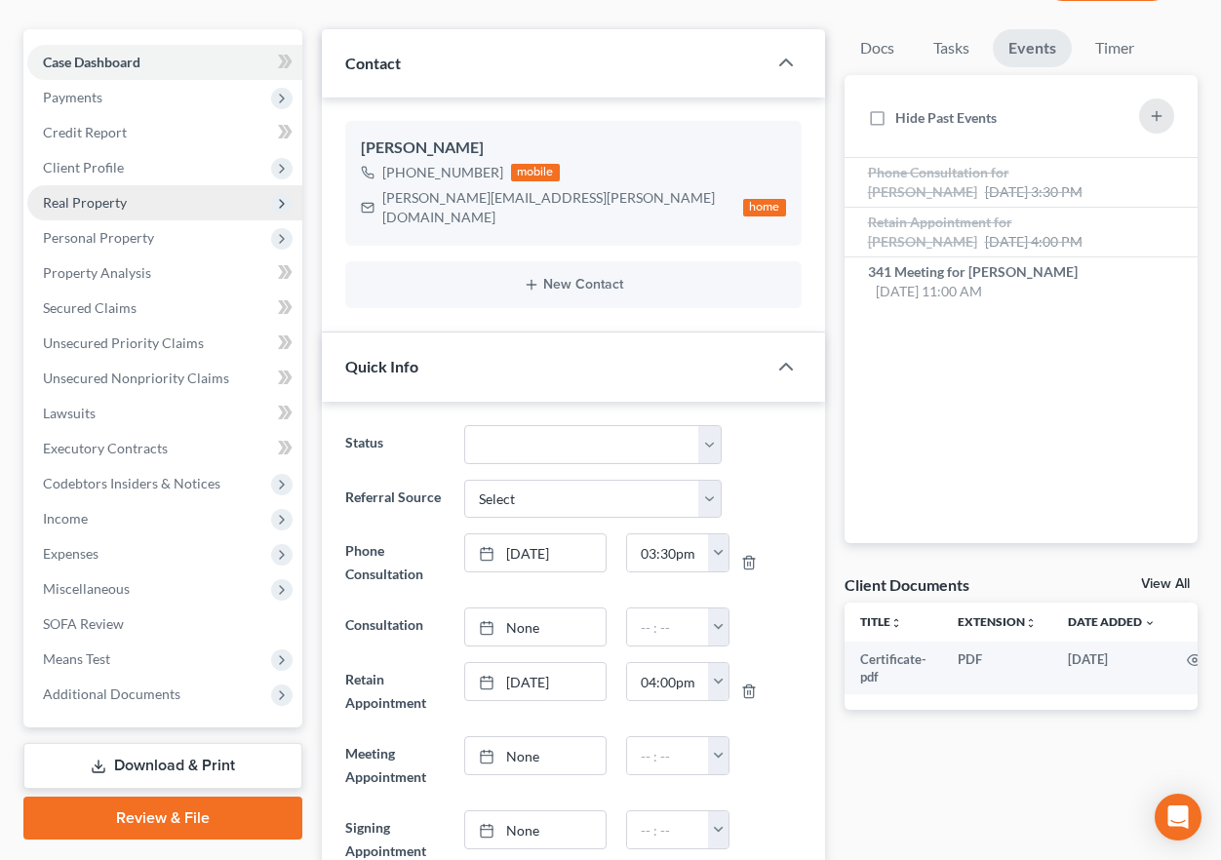
drag, startPoint x: 96, startPoint y: 158, endPoint x: 103, endPoint y: 187, distance: 30.3
click at [96, 159] on span "Client Profile" at bounding box center [83, 167] width 81 height 17
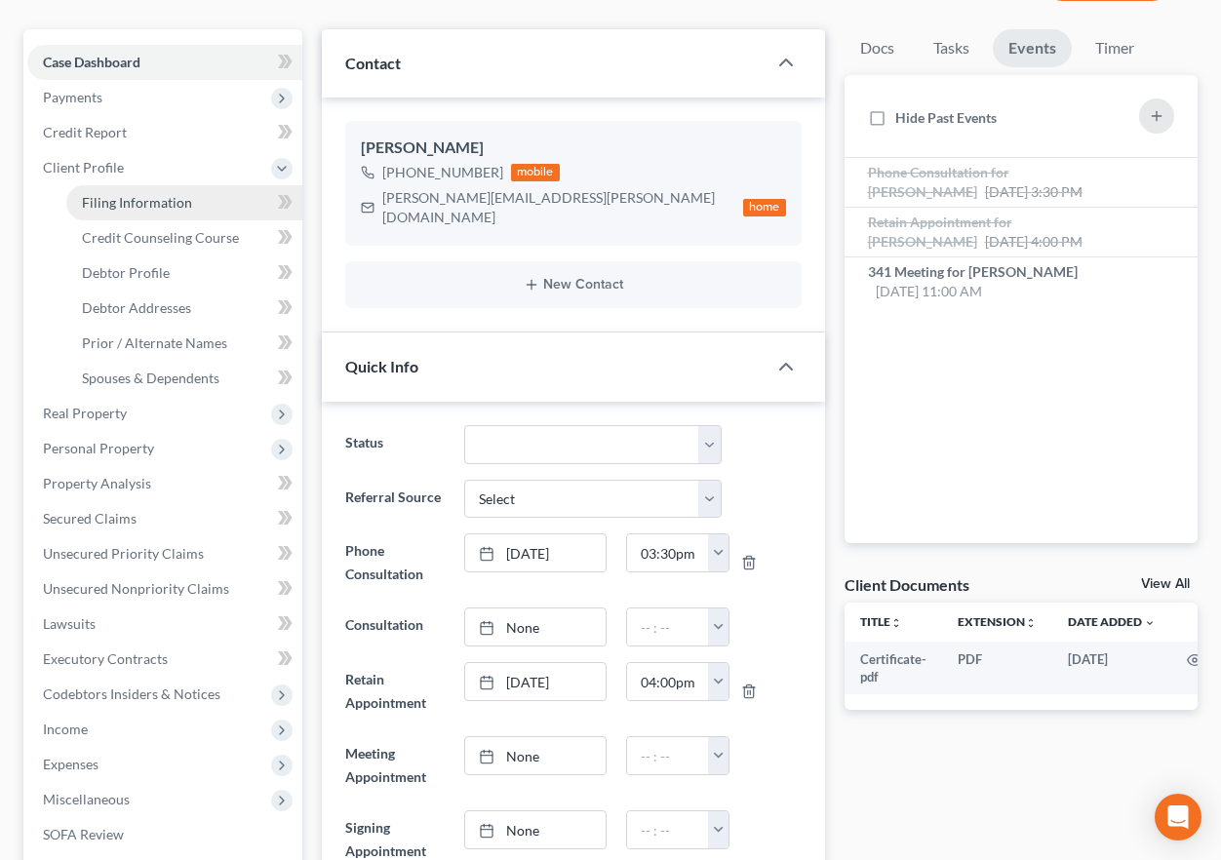
click at [128, 197] on span "Filing Information" at bounding box center [137, 202] width 110 height 17
select select "1"
select select "0"
select select "8"
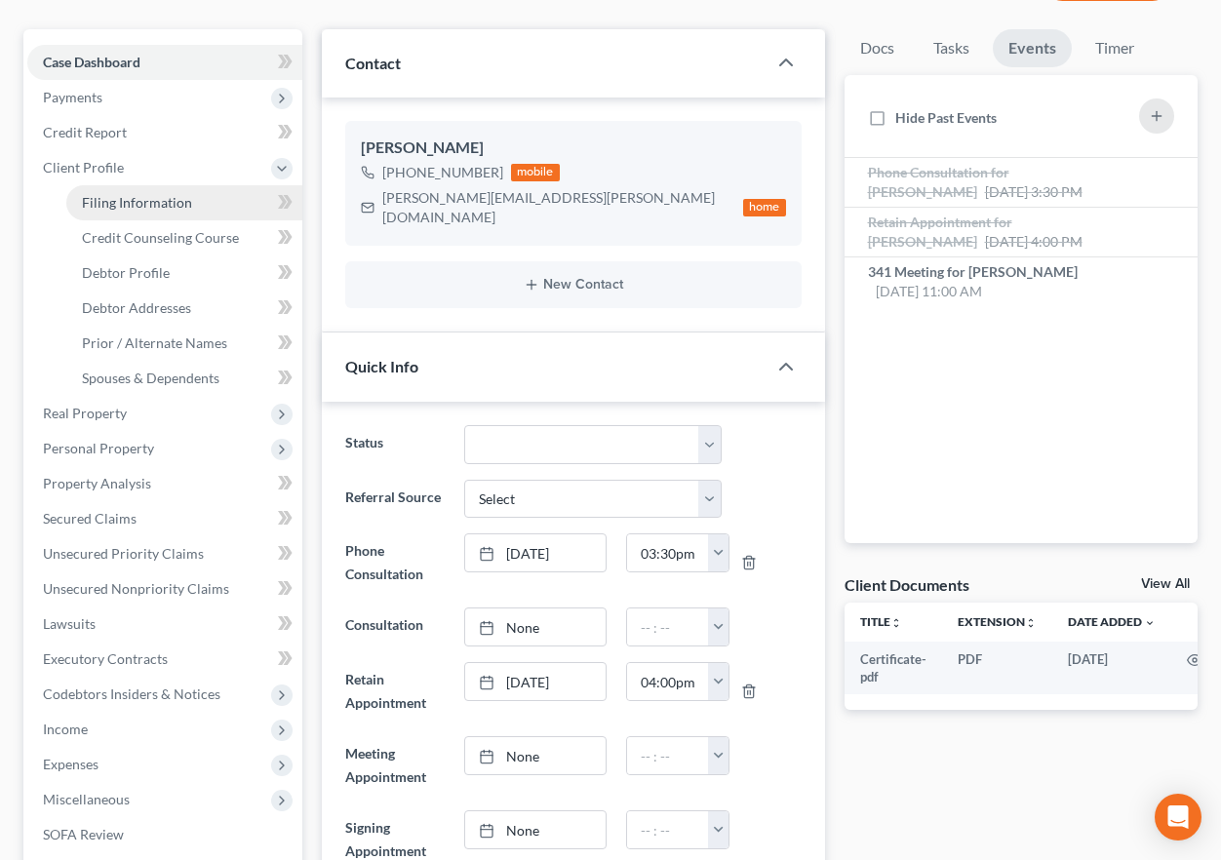
select select "0"
select select "4"
select select "0"
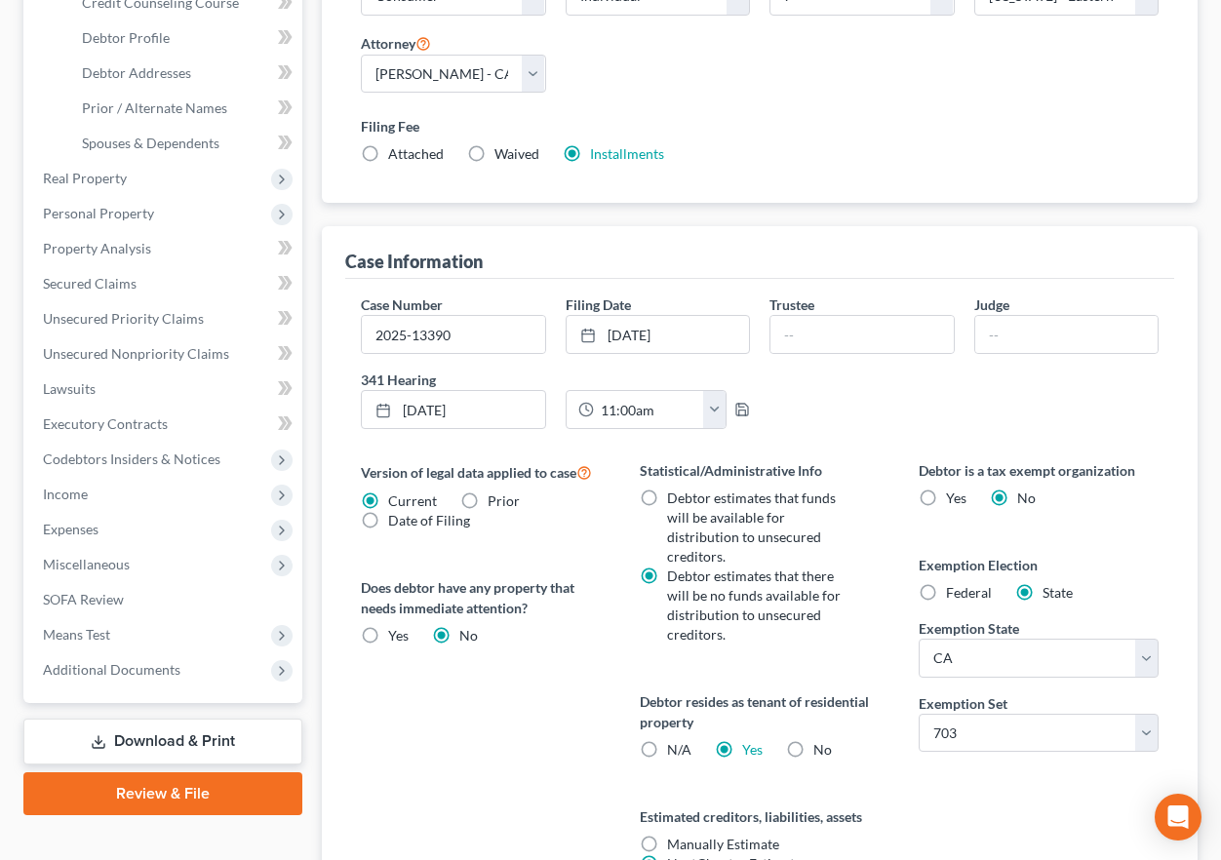
scroll to position [462, 0]
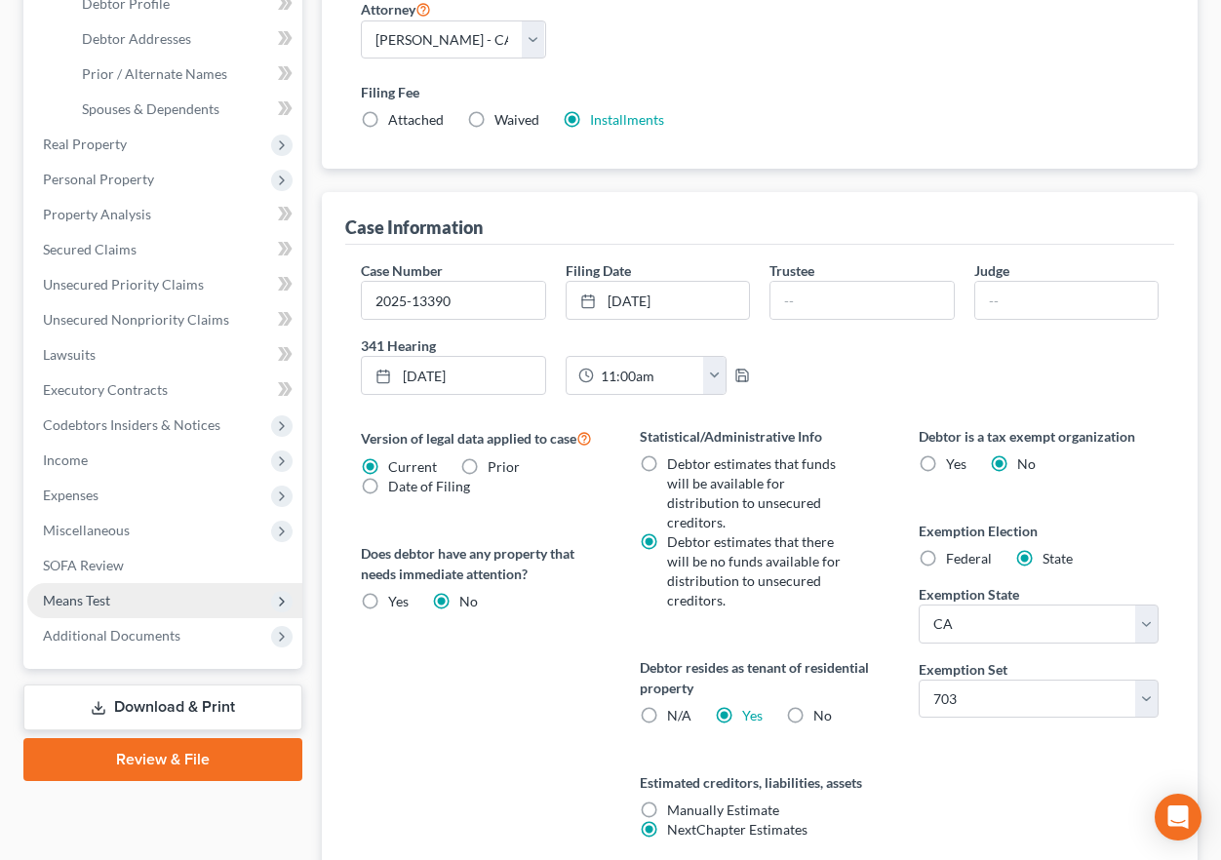
drag, startPoint x: 111, startPoint y: 643, endPoint x: 159, endPoint y: 597, distance: 66.2
click at [110, 643] on span "Additional Documents" at bounding box center [111, 635] width 137 height 17
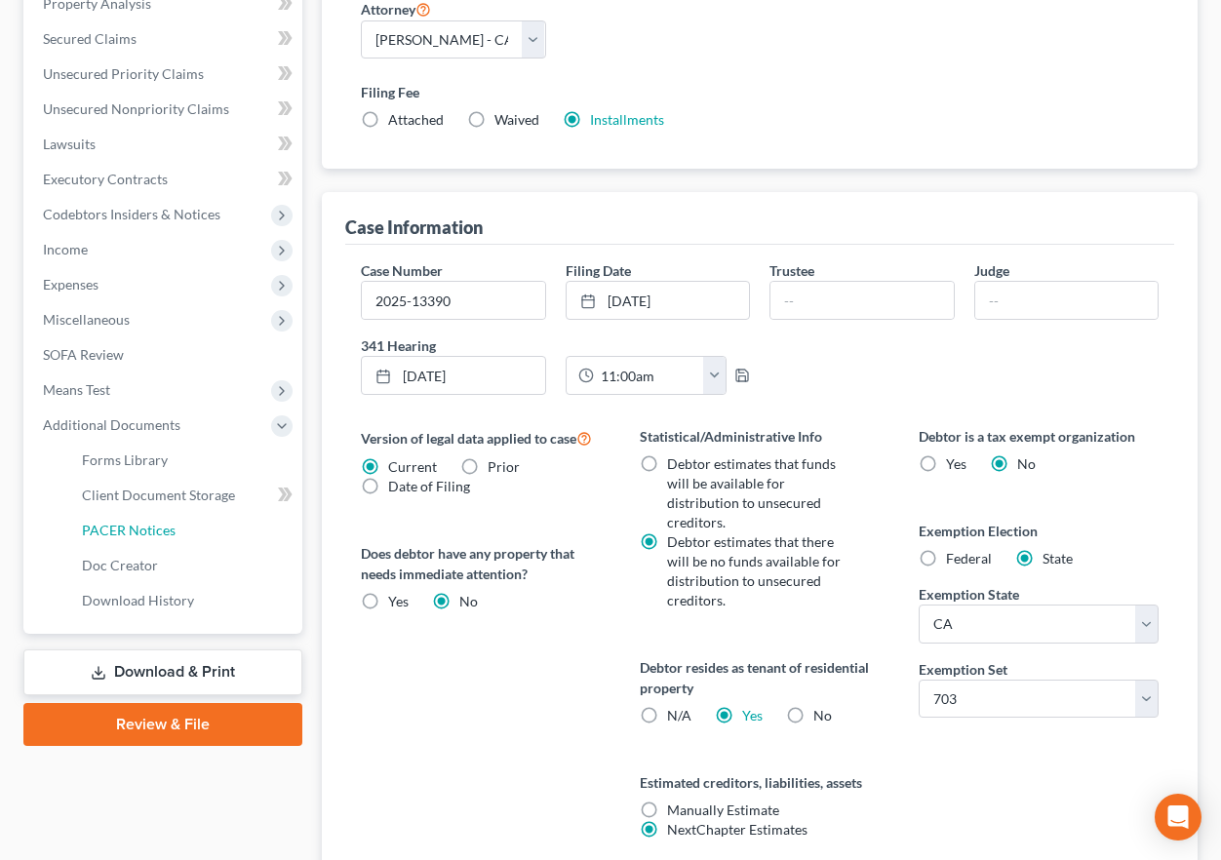
drag, startPoint x: 164, startPoint y: 539, endPoint x: 923, endPoint y: 495, distance: 760.9
click at [164, 539] on link "PACER Notices" at bounding box center [184, 530] width 236 height 35
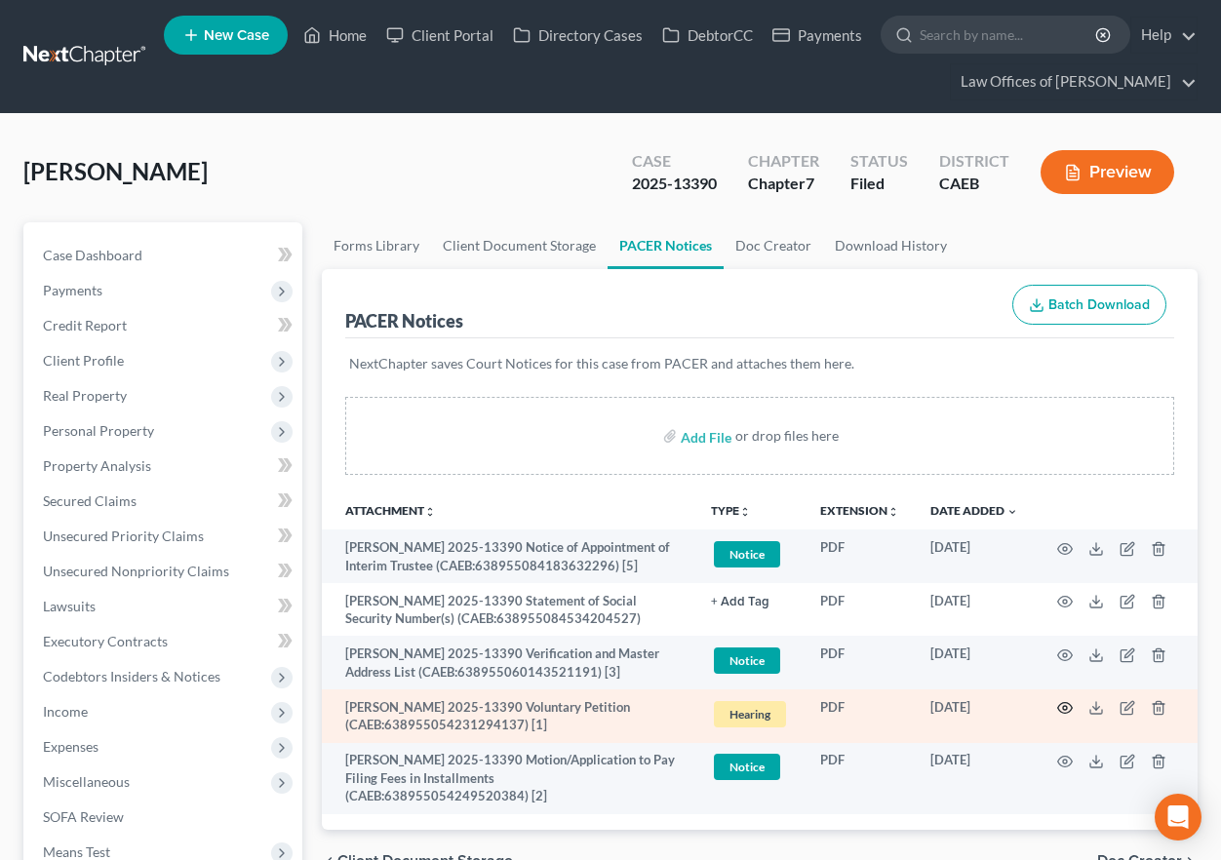
click at [1059, 716] on icon "button" at bounding box center [1065, 708] width 16 height 16
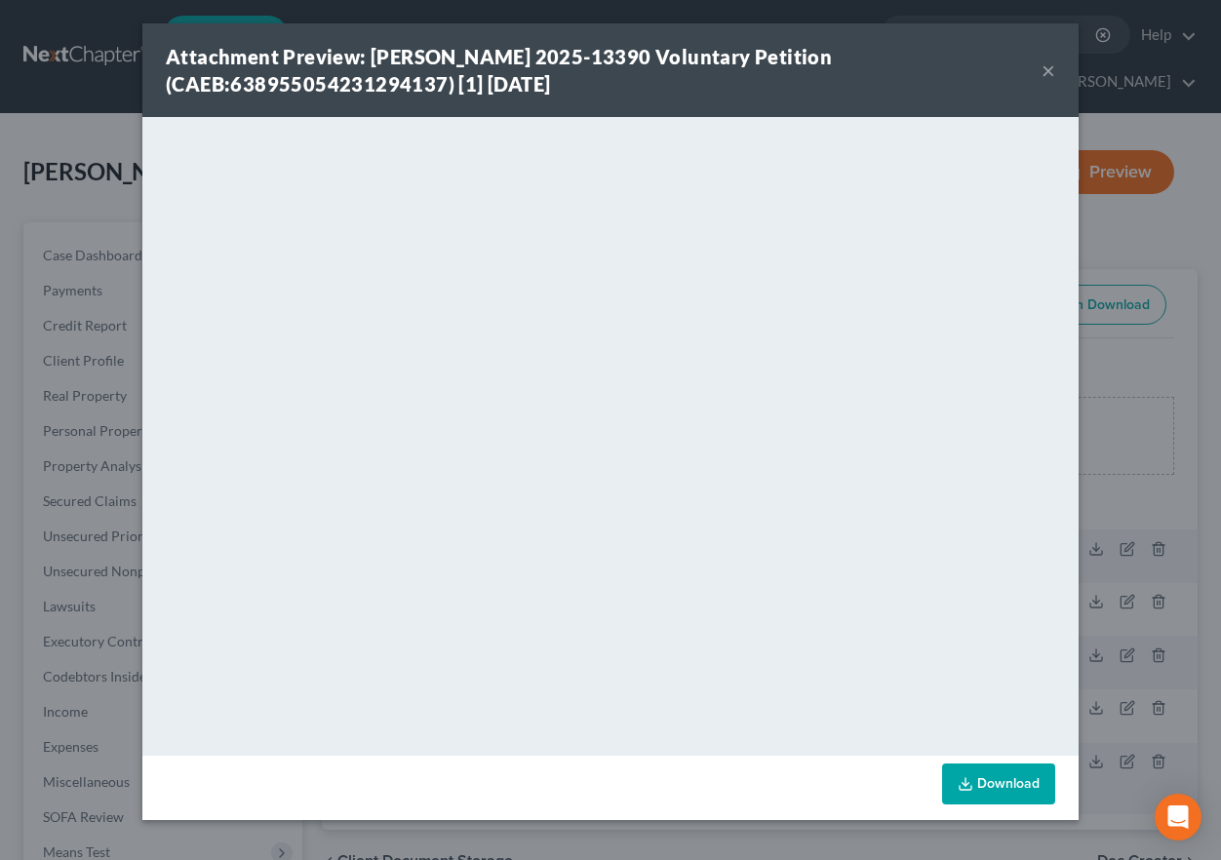
drag, startPoint x: 1050, startPoint y: 64, endPoint x: 1006, endPoint y: 120, distance: 70.8
click at [1050, 64] on button "×" at bounding box center [1048, 70] width 14 height 23
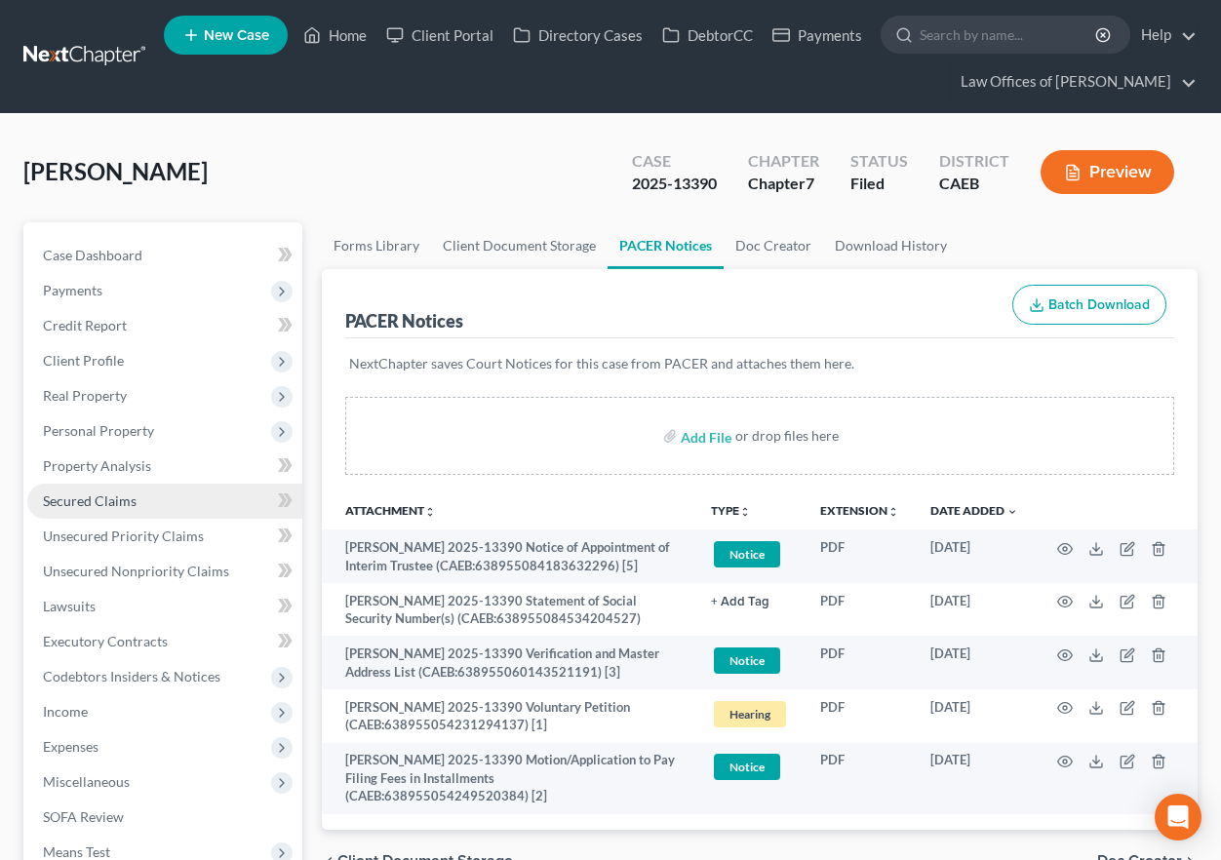
click at [111, 506] on span "Secured Claims" at bounding box center [90, 500] width 94 height 17
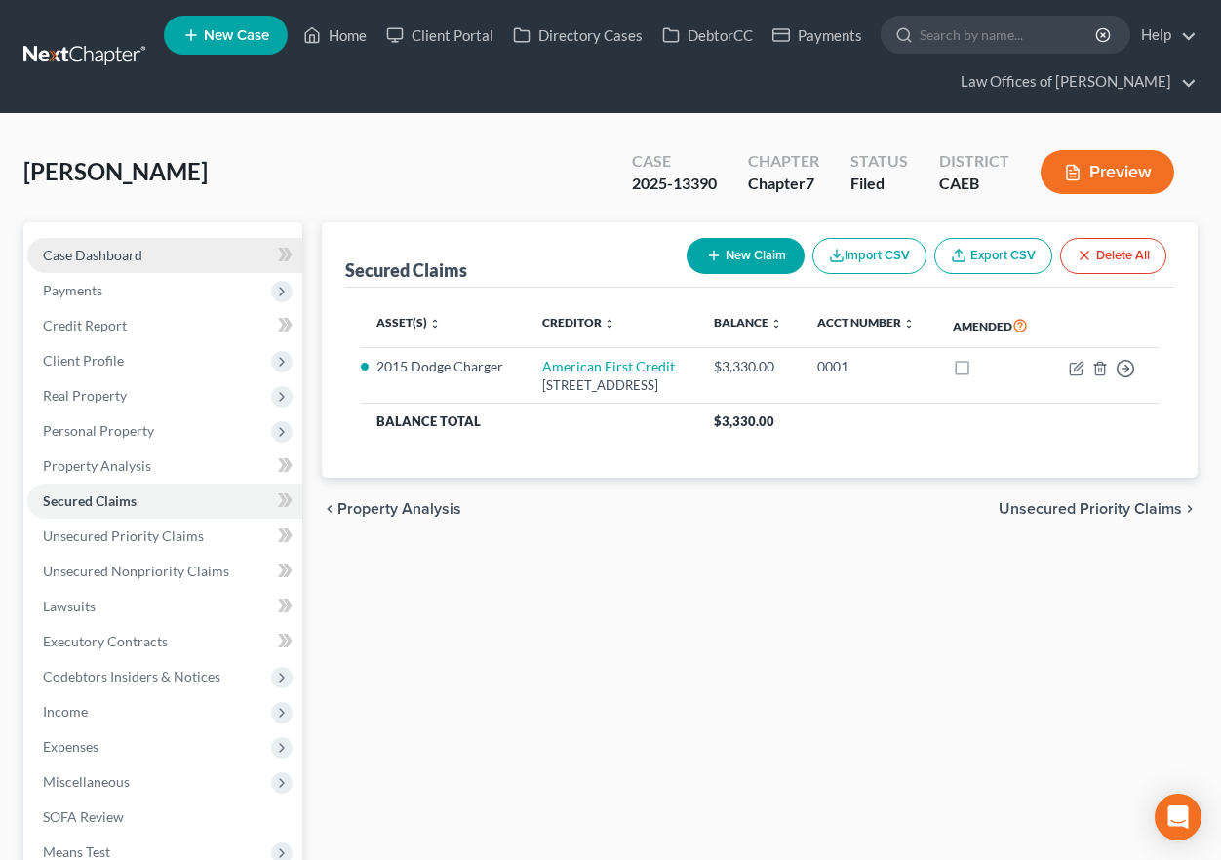
click at [93, 260] on span "Case Dashboard" at bounding box center [92, 255] width 99 height 17
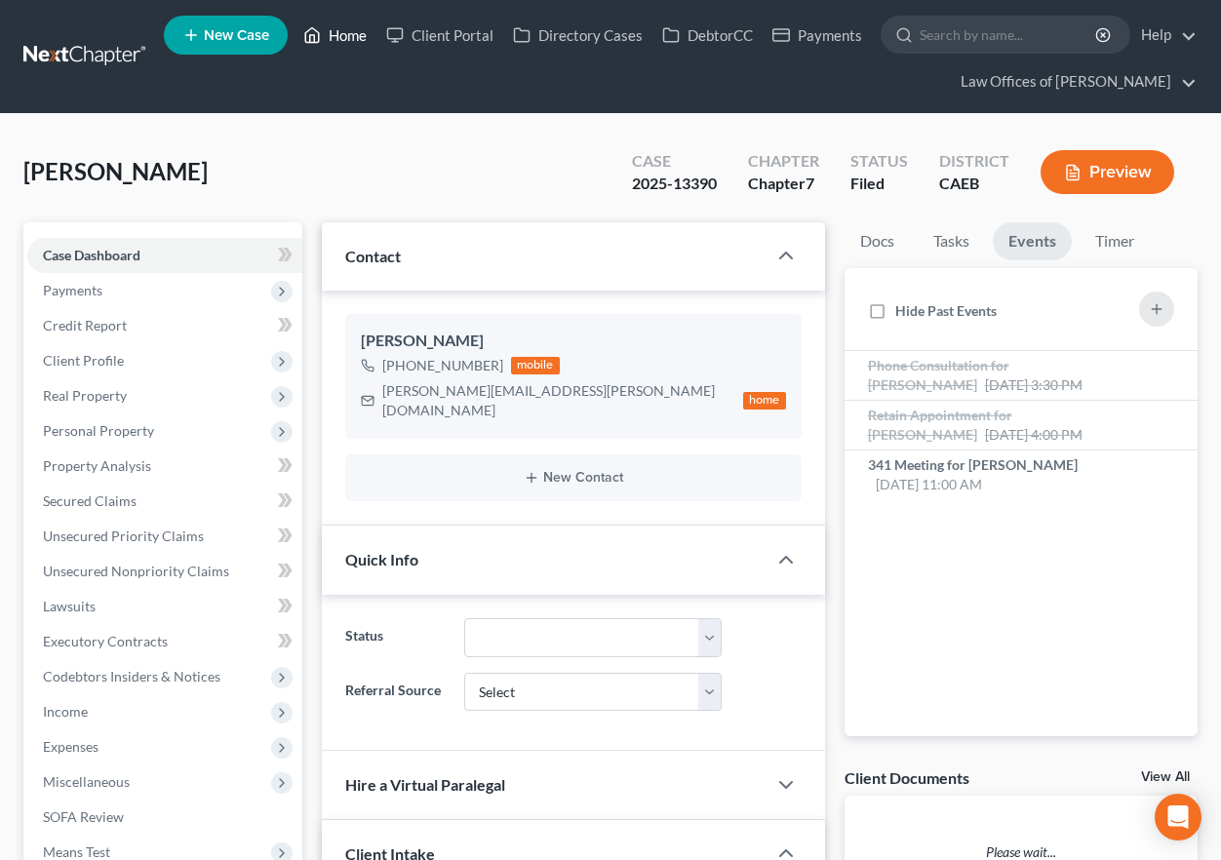
drag, startPoint x: 340, startPoint y: 43, endPoint x: 468, endPoint y: 191, distance: 195.7
click at [340, 43] on link "Home" at bounding box center [335, 35] width 83 height 35
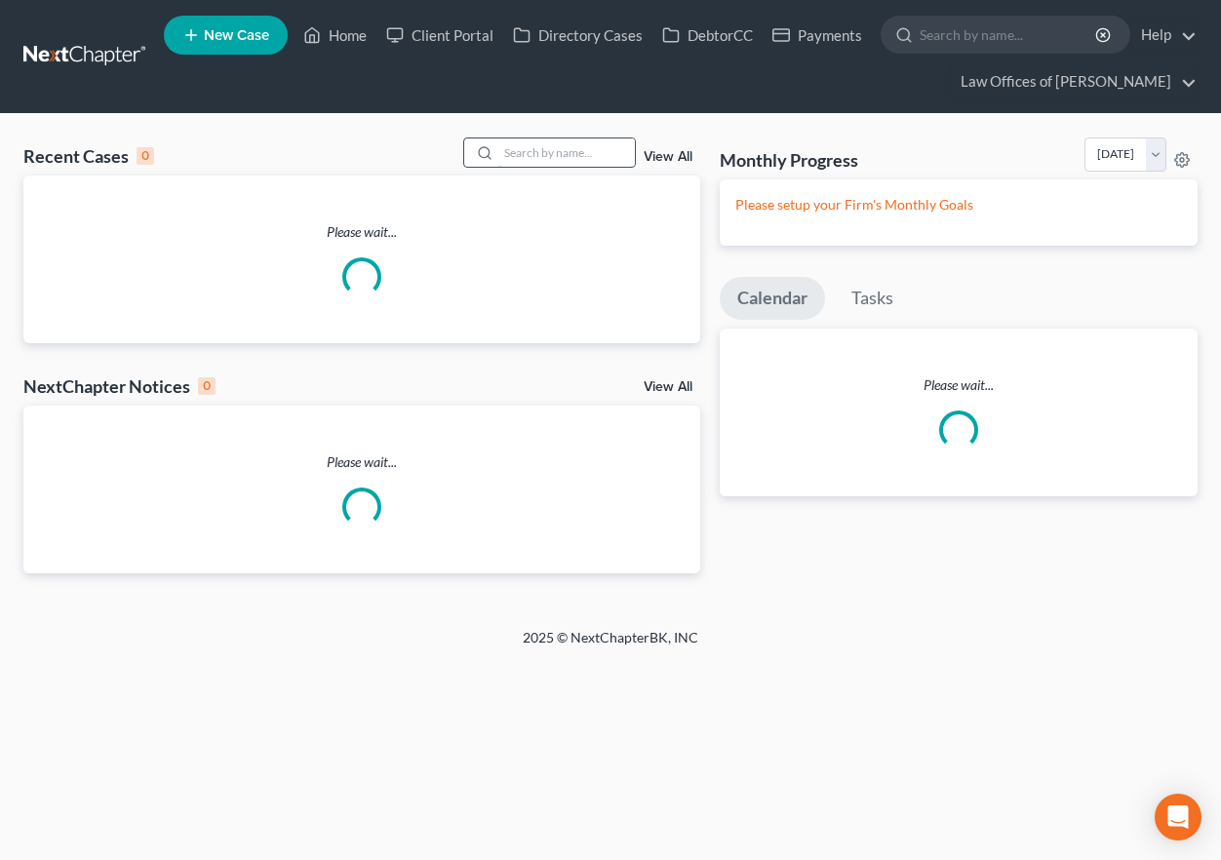
click at [535, 149] on input "search" at bounding box center [566, 152] width 137 height 28
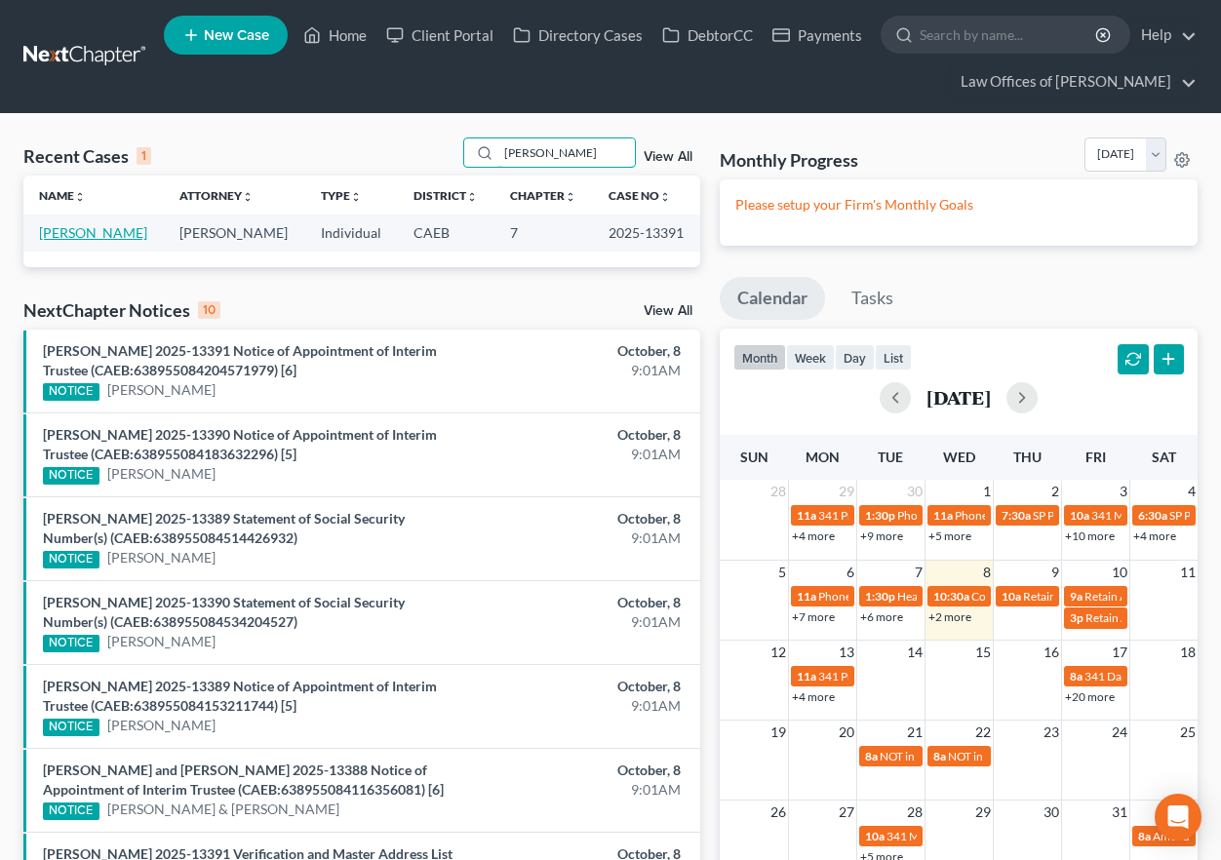
type input "[PERSON_NAME]"
click at [130, 230] on link "[PERSON_NAME]" at bounding box center [93, 232] width 108 height 17
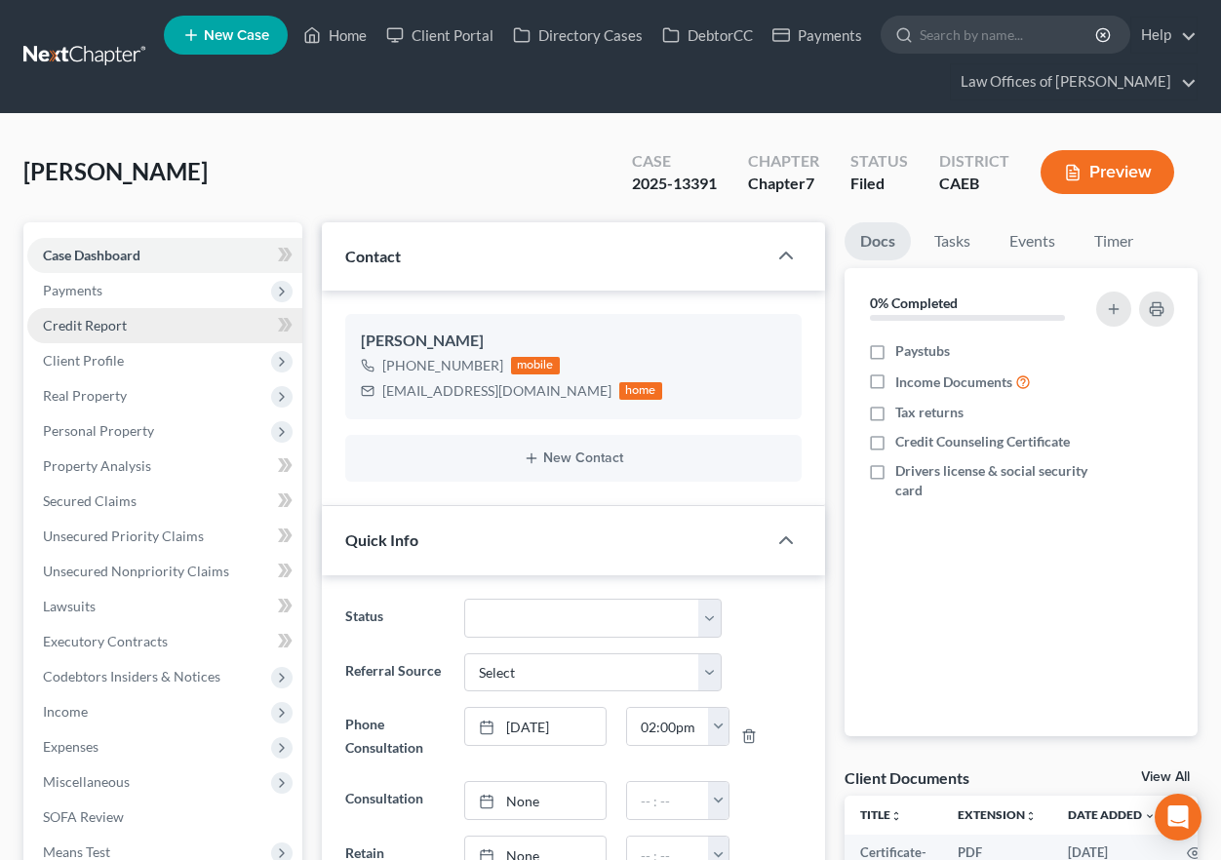
scroll to position [1005, 0]
click at [1038, 248] on link "Events" at bounding box center [1032, 241] width 77 height 38
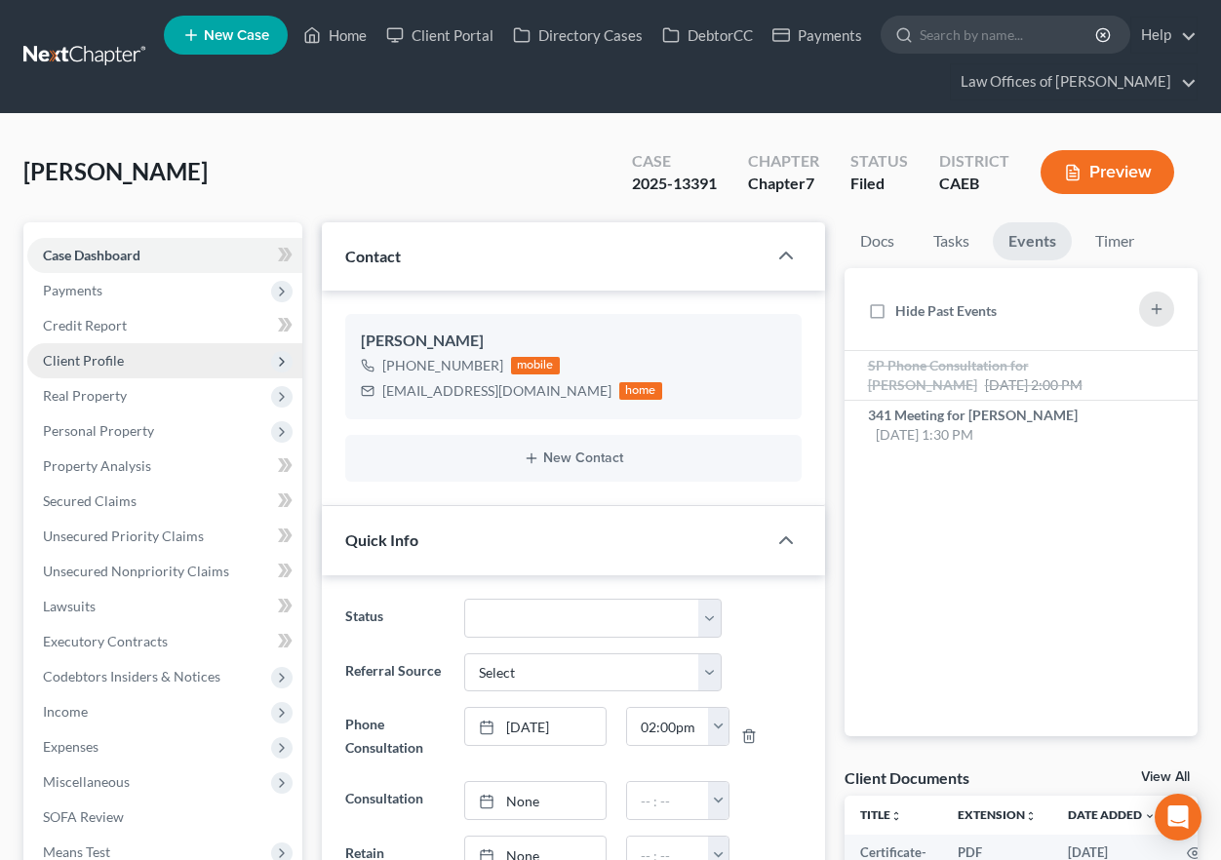
click at [100, 361] on span "Client Profile" at bounding box center [83, 360] width 81 height 17
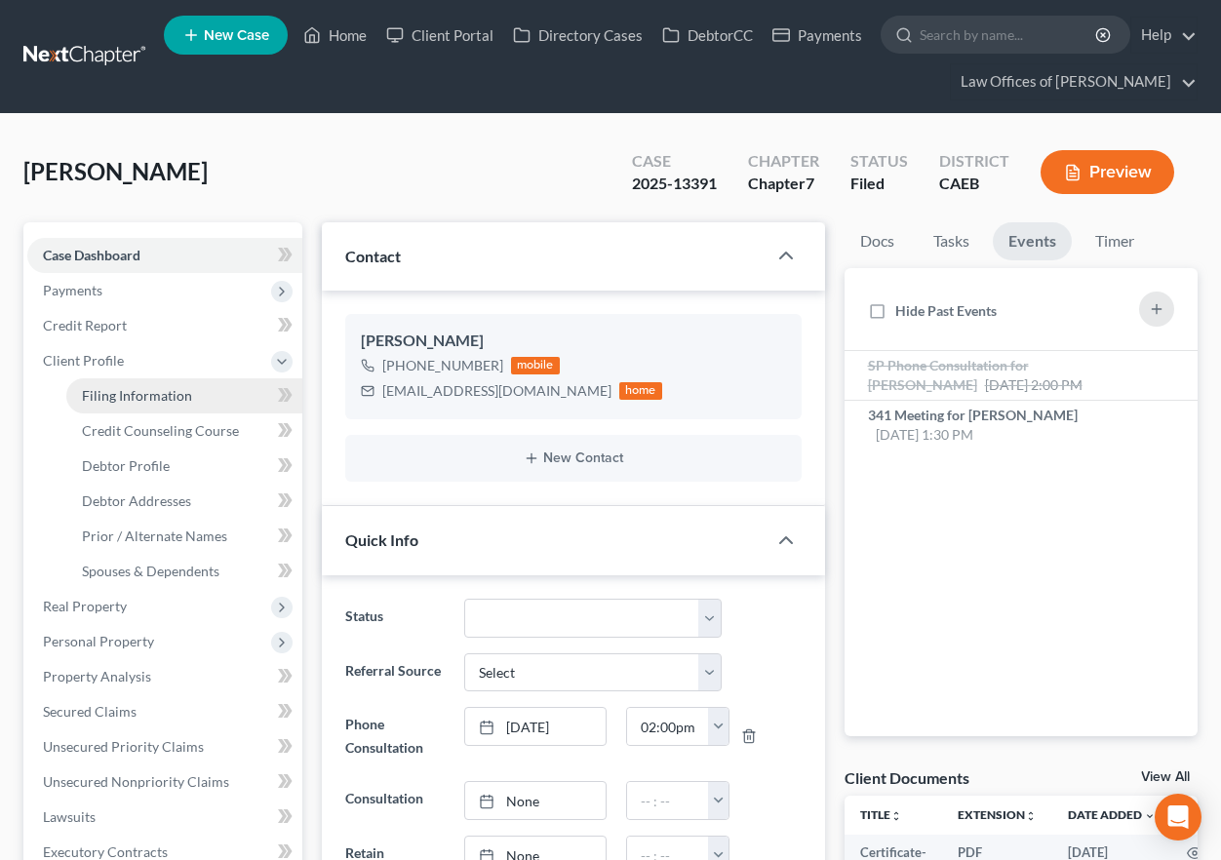
click at [133, 392] on span "Filing Information" at bounding box center [137, 395] width 110 height 17
select select "1"
select select "0"
select select "8"
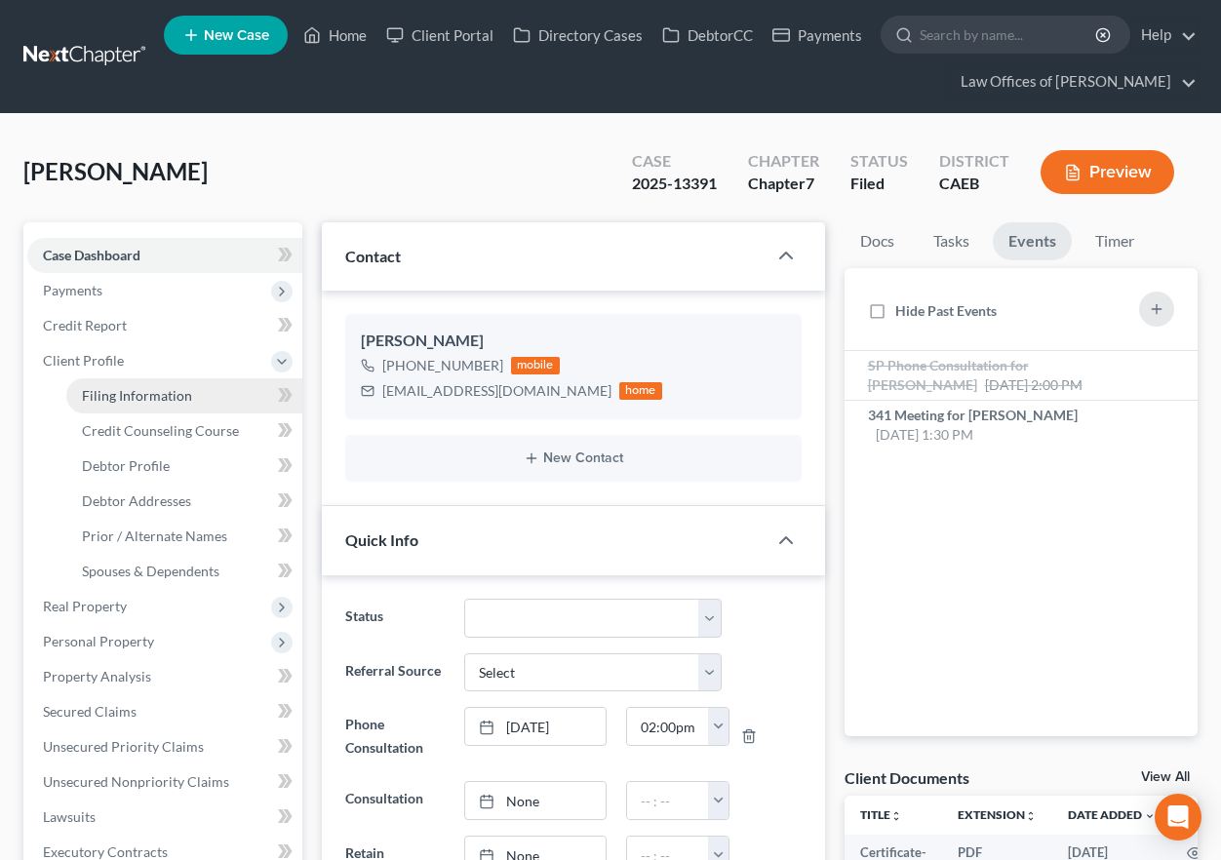
select select "0"
select select "4"
select select "0"
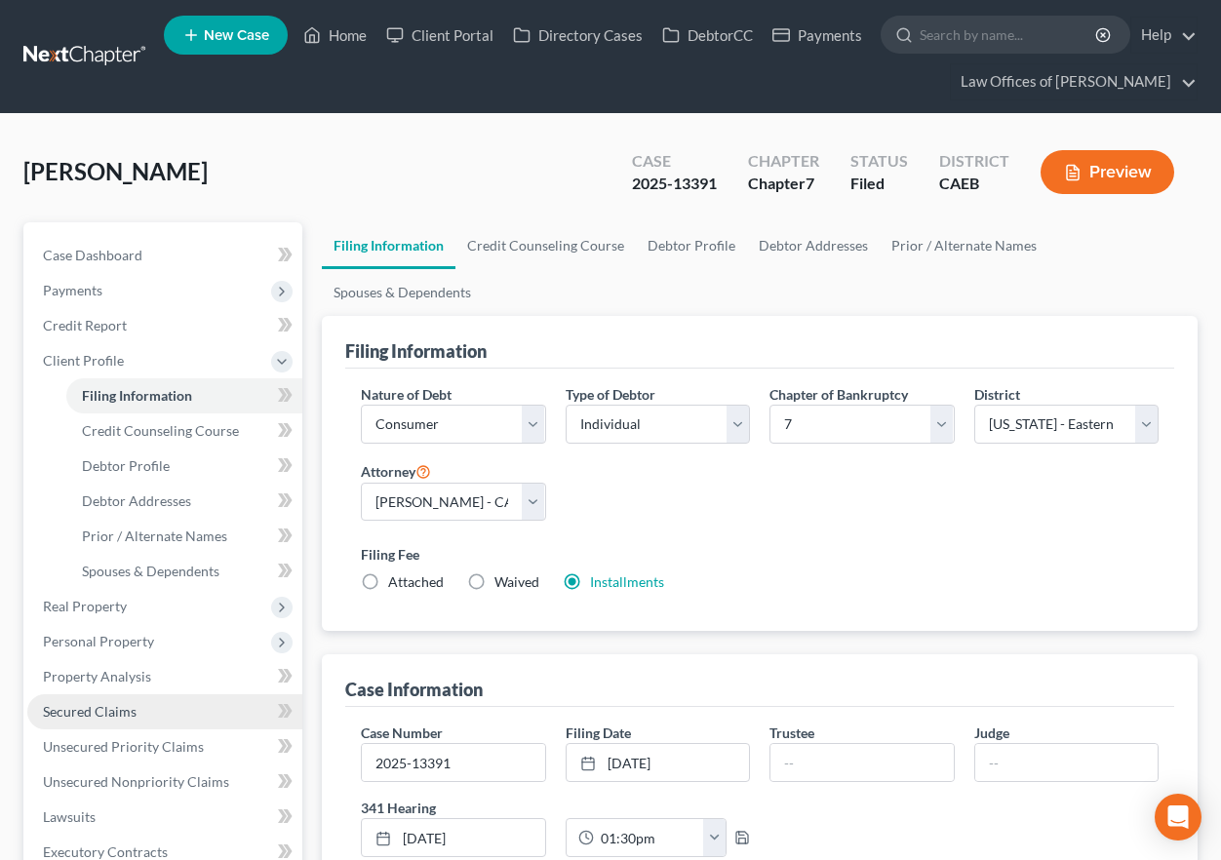
click at [134, 701] on link "Secured Claims" at bounding box center [164, 711] width 275 height 35
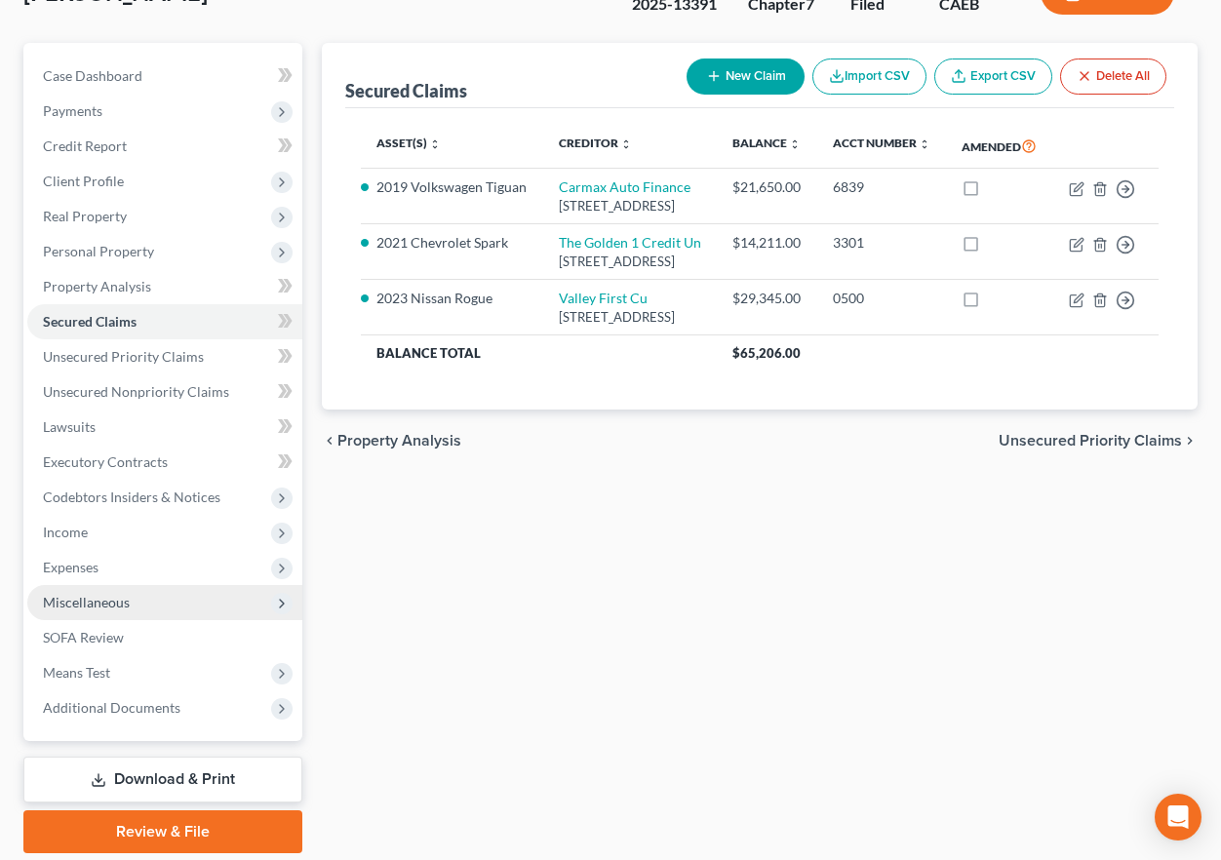
scroll to position [247, 0]
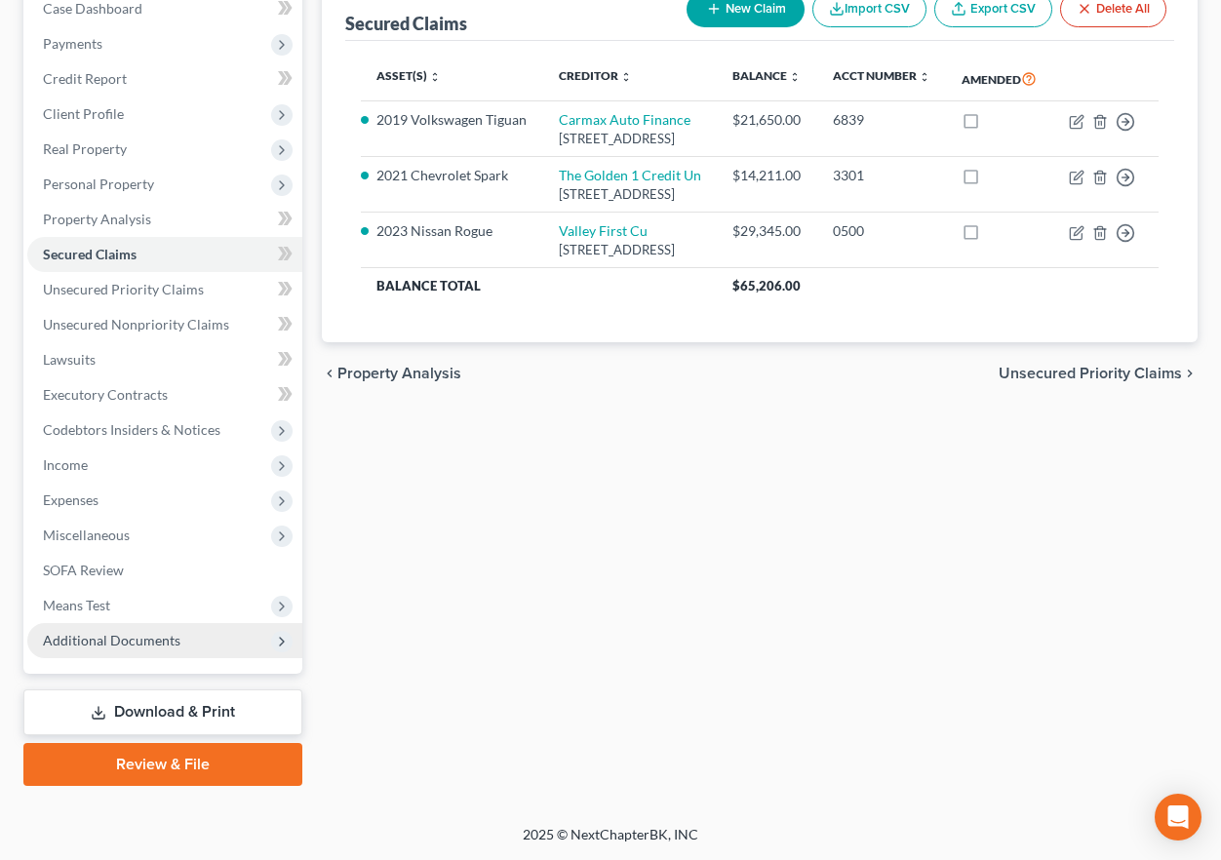
click at [144, 642] on span "Additional Documents" at bounding box center [111, 640] width 137 height 17
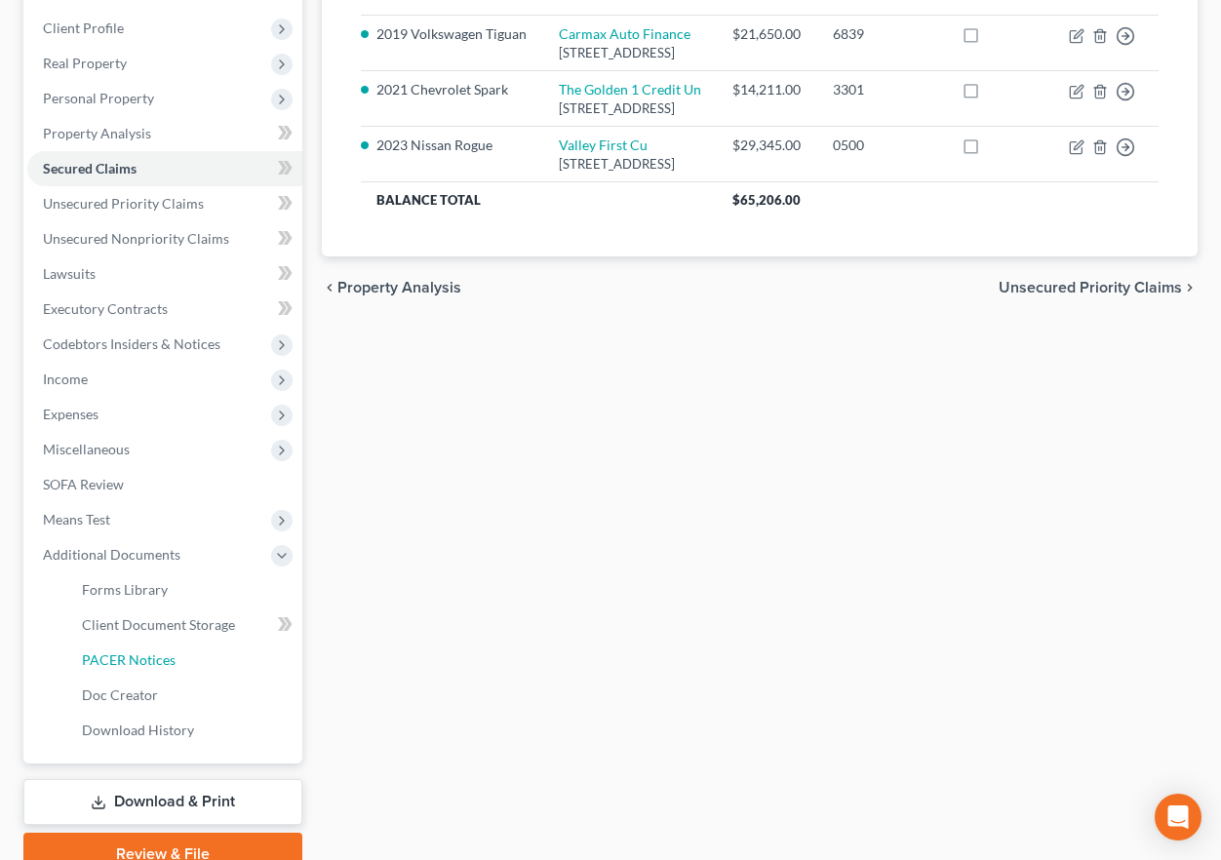
drag, startPoint x: 151, startPoint y: 658, endPoint x: 567, endPoint y: 850, distance: 457.7
click at [151, 658] on span "PACER Notices" at bounding box center [129, 659] width 94 height 17
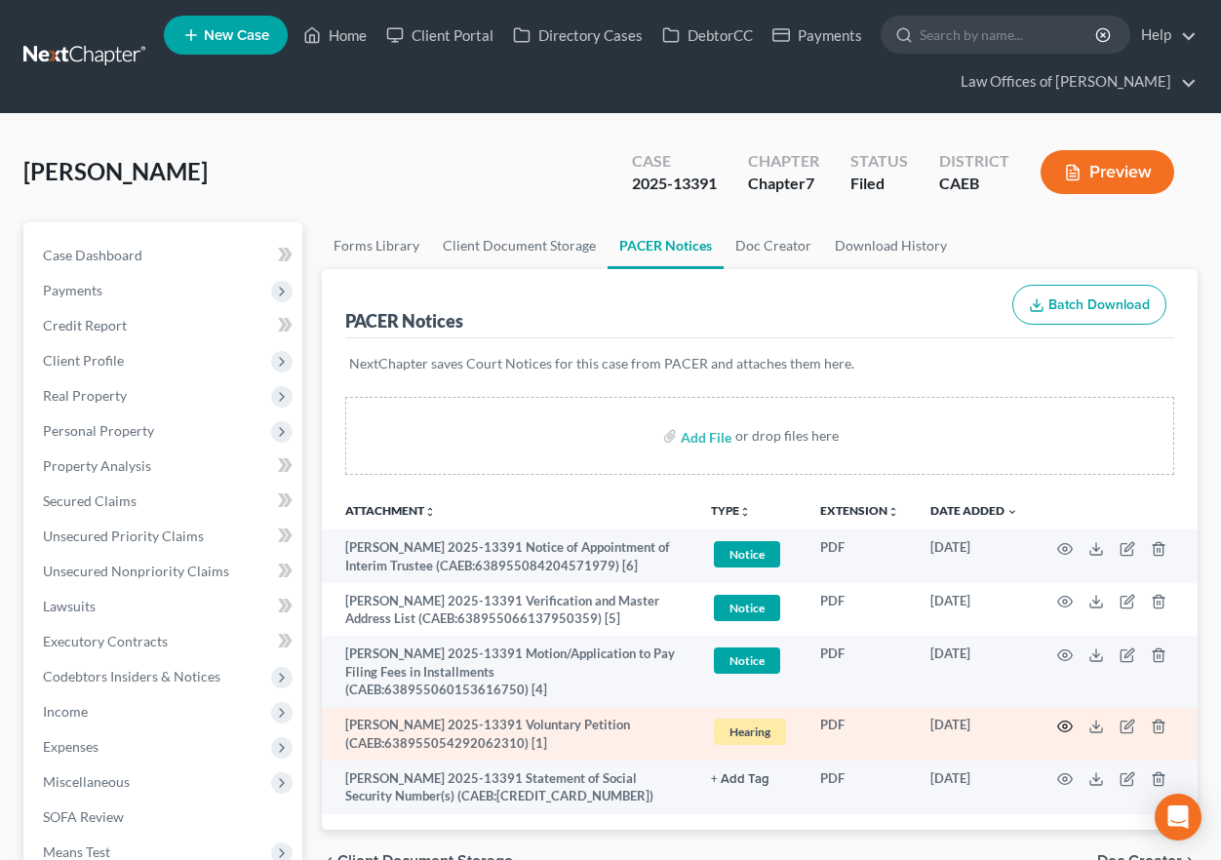
click at [1064, 730] on icon "button" at bounding box center [1065, 727] width 16 height 16
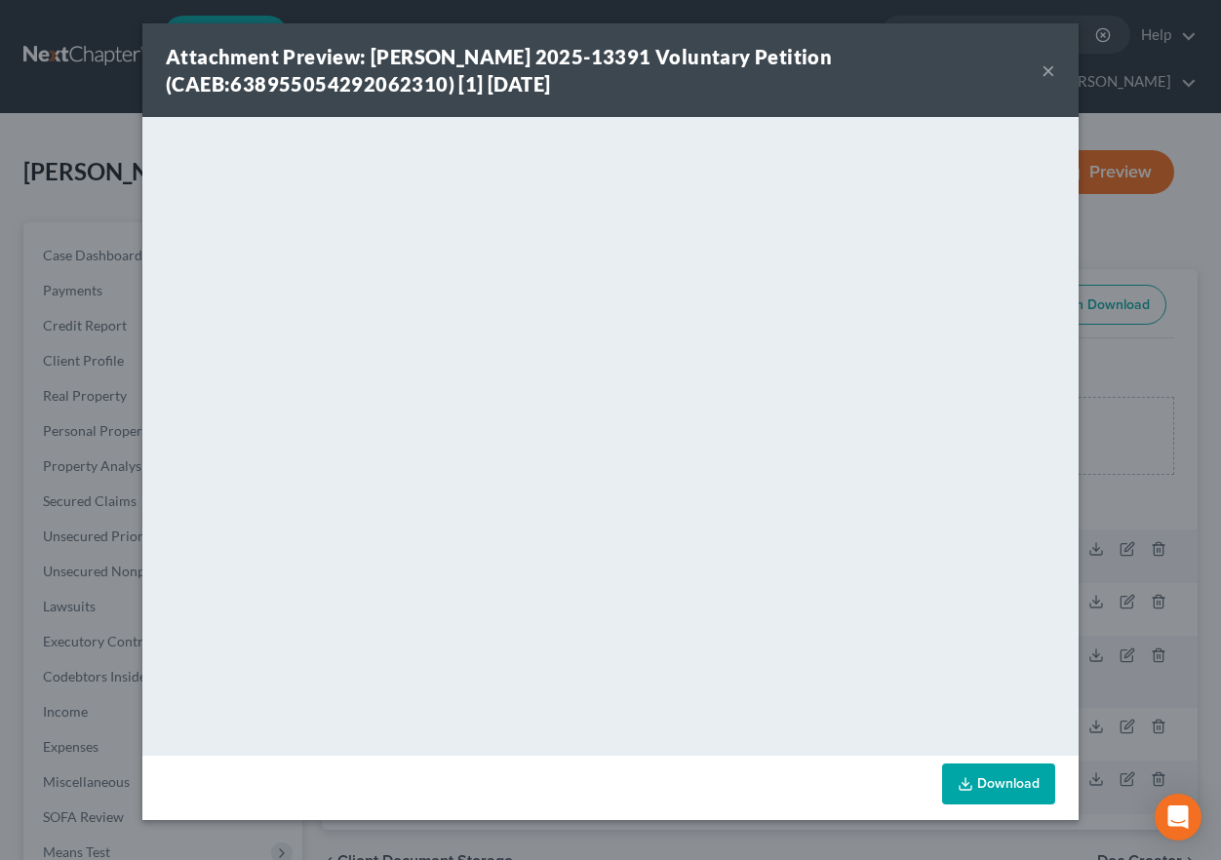
drag, startPoint x: 1050, startPoint y: 71, endPoint x: 26, endPoint y: 256, distance: 1040.5
click at [1050, 71] on button "×" at bounding box center [1048, 70] width 14 height 23
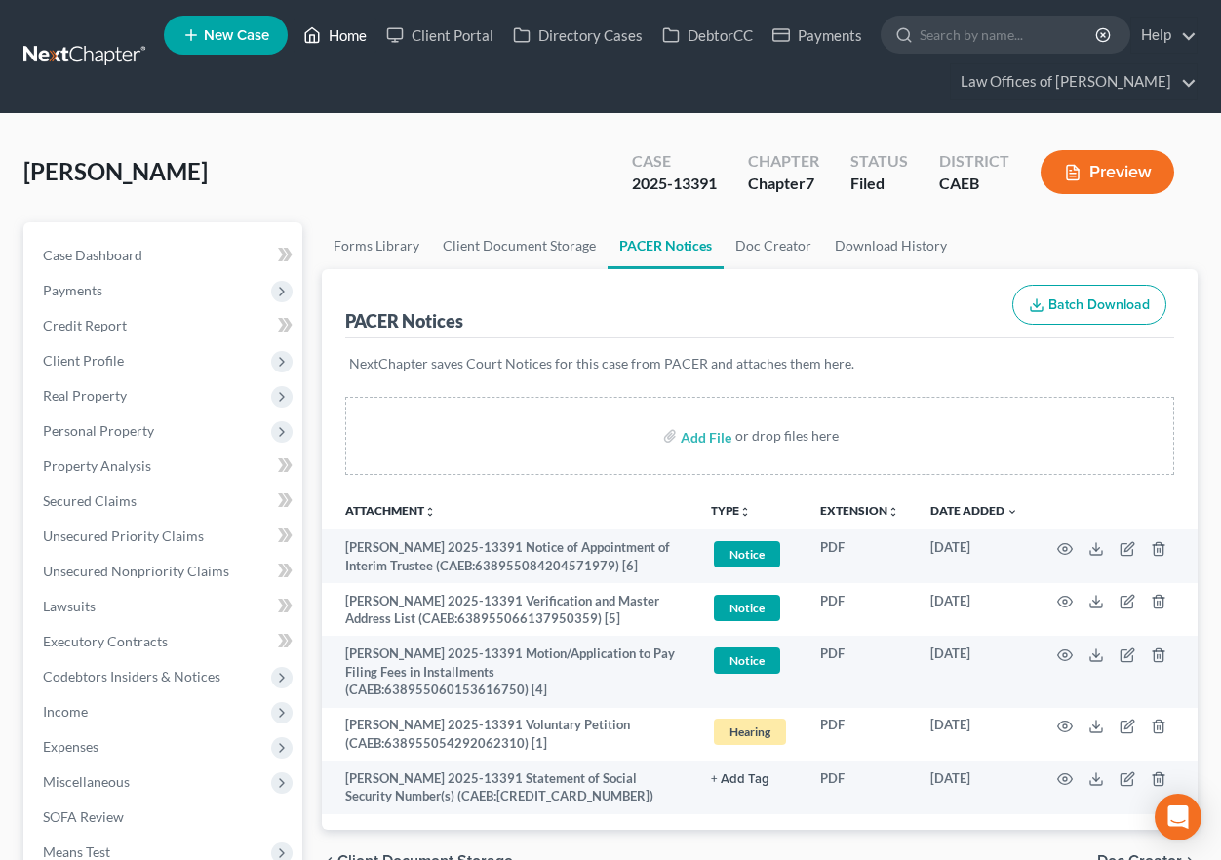
drag, startPoint x: 324, startPoint y: 35, endPoint x: 484, endPoint y: 2, distance: 163.3
click at [324, 35] on link "Home" at bounding box center [335, 35] width 83 height 35
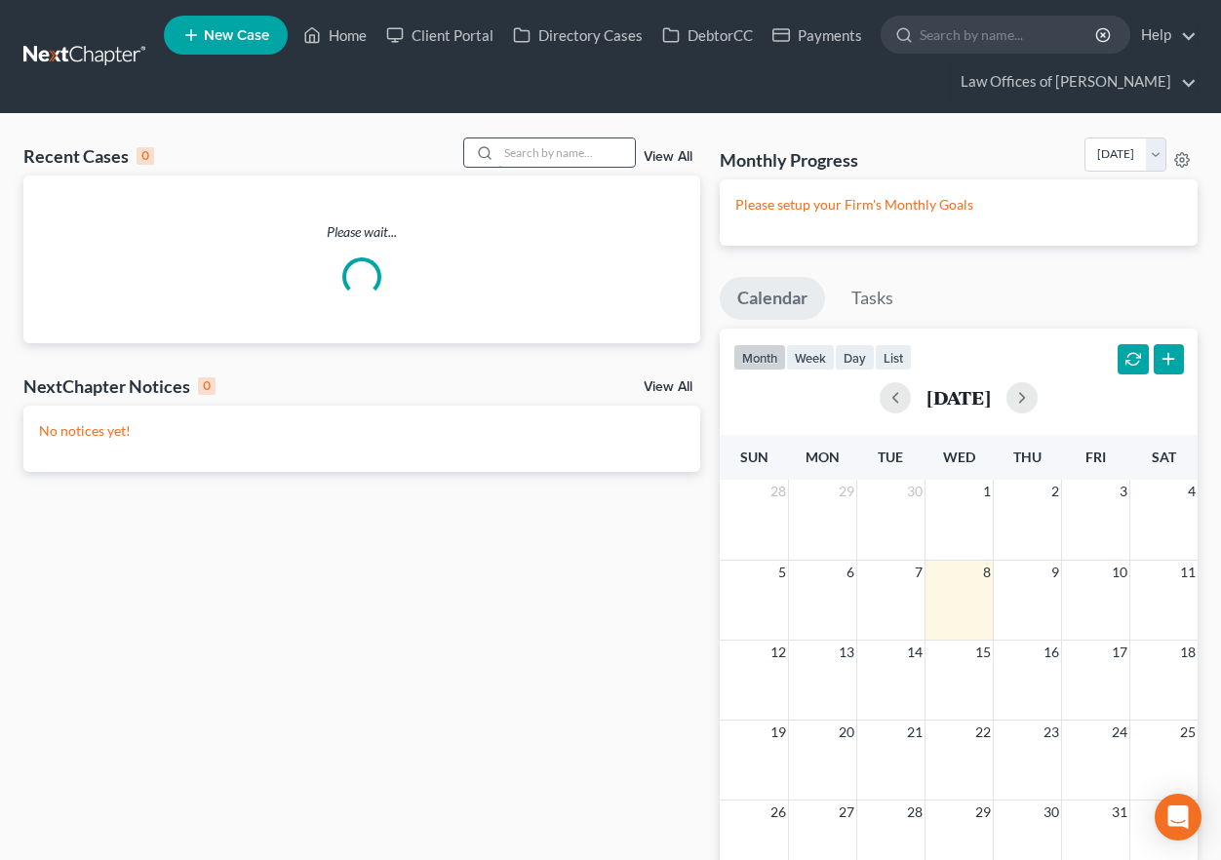
click at [549, 149] on input "search" at bounding box center [566, 152] width 137 height 28
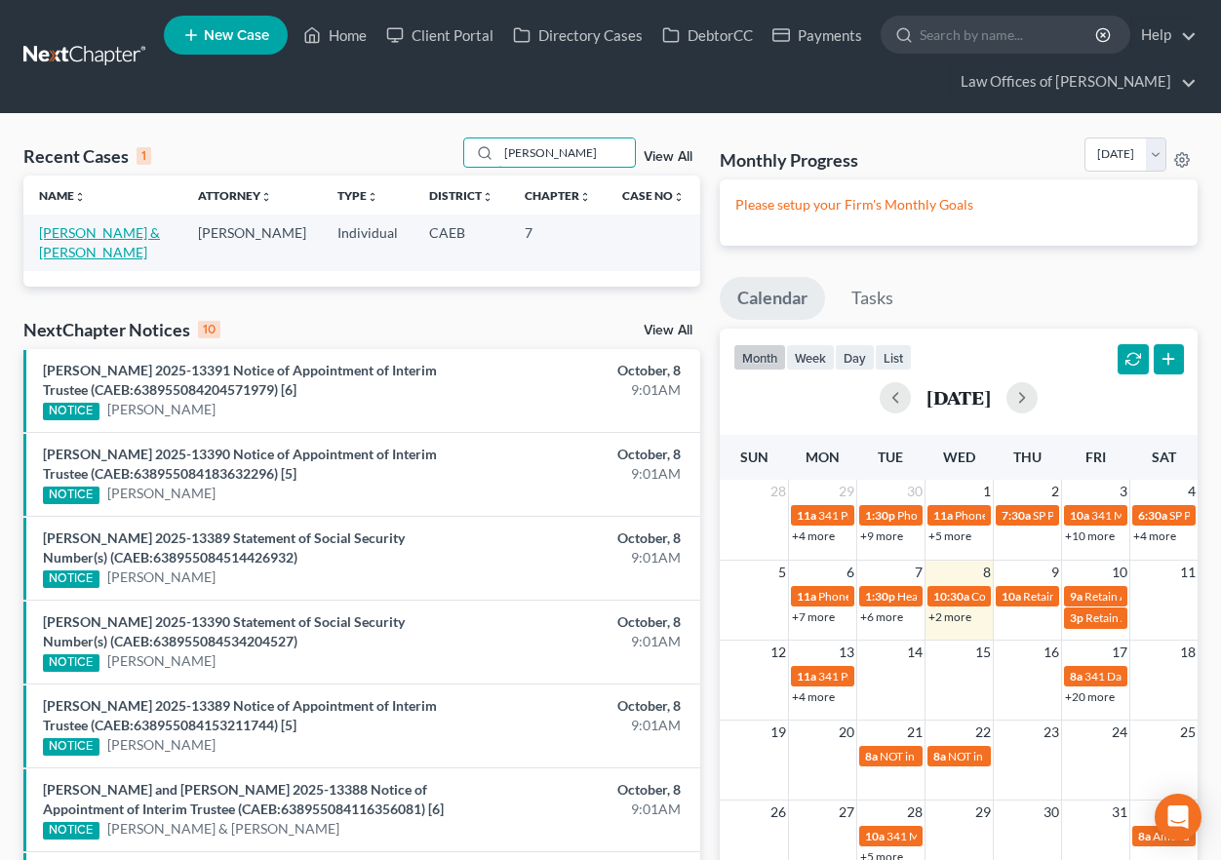
type input "[PERSON_NAME]"
click at [124, 230] on link "[PERSON_NAME] & [PERSON_NAME]" at bounding box center [99, 242] width 121 height 36
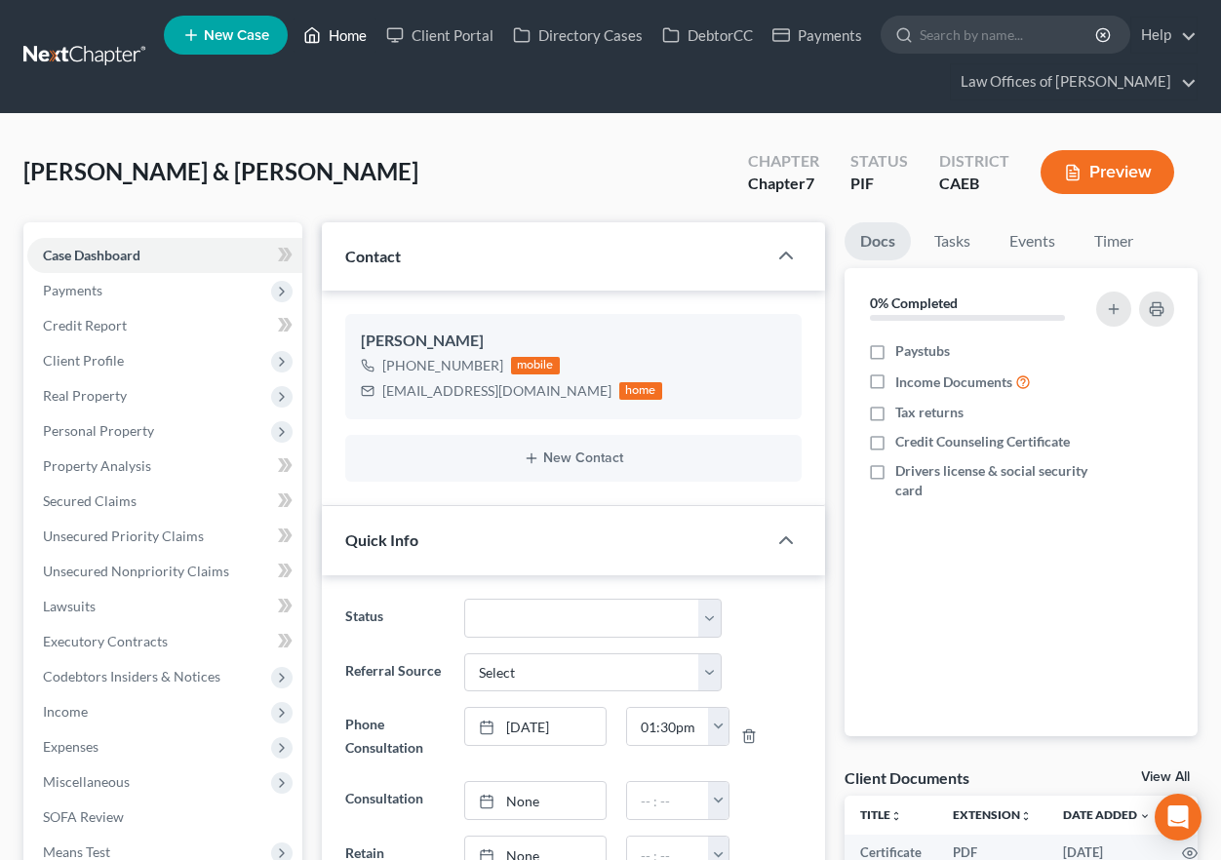
drag, startPoint x: 340, startPoint y: 30, endPoint x: 667, endPoint y: 168, distance: 354.4
click at [340, 30] on link "Home" at bounding box center [335, 35] width 83 height 35
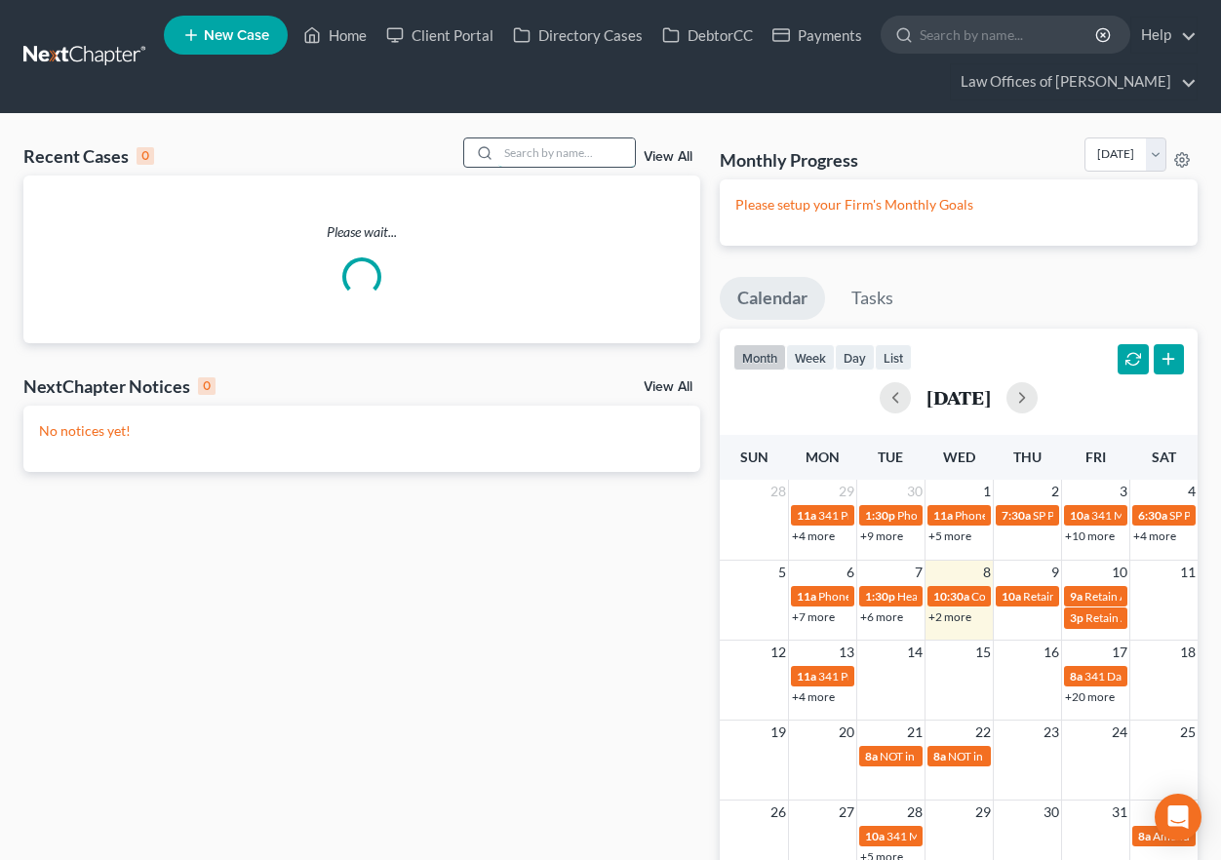
click at [539, 148] on input "search" at bounding box center [566, 152] width 137 height 28
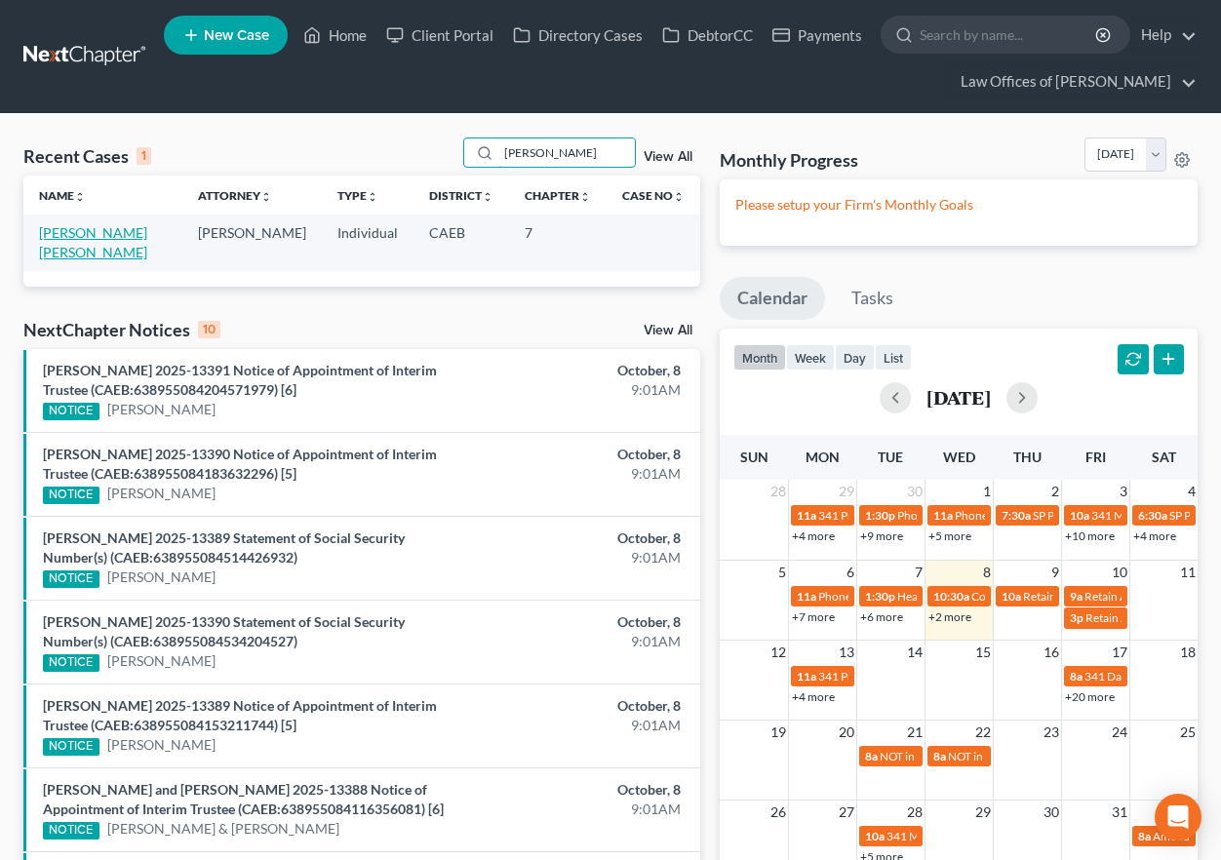
type input "[PERSON_NAME]"
click at [136, 230] on link "[PERSON_NAME] [PERSON_NAME]" at bounding box center [93, 242] width 108 height 36
select select "11"
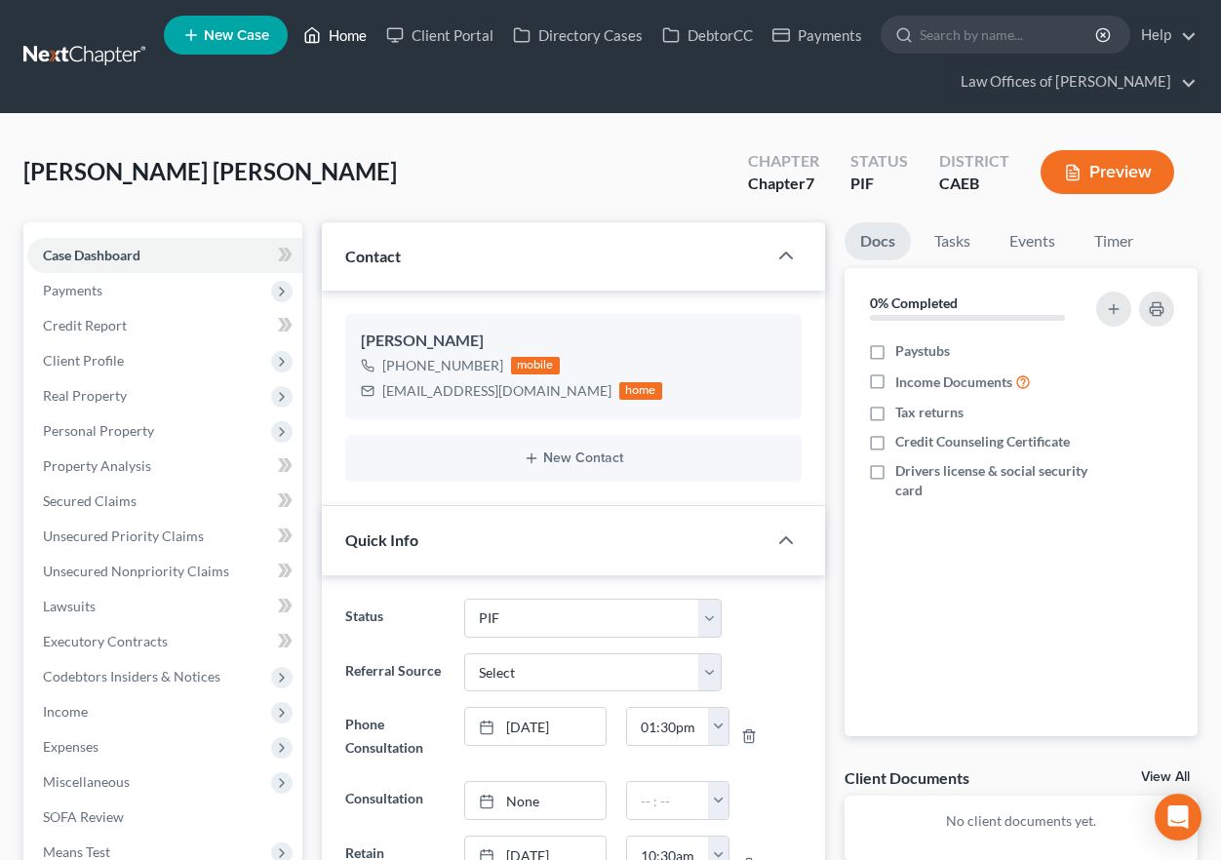
click at [346, 38] on link "Home" at bounding box center [335, 35] width 83 height 35
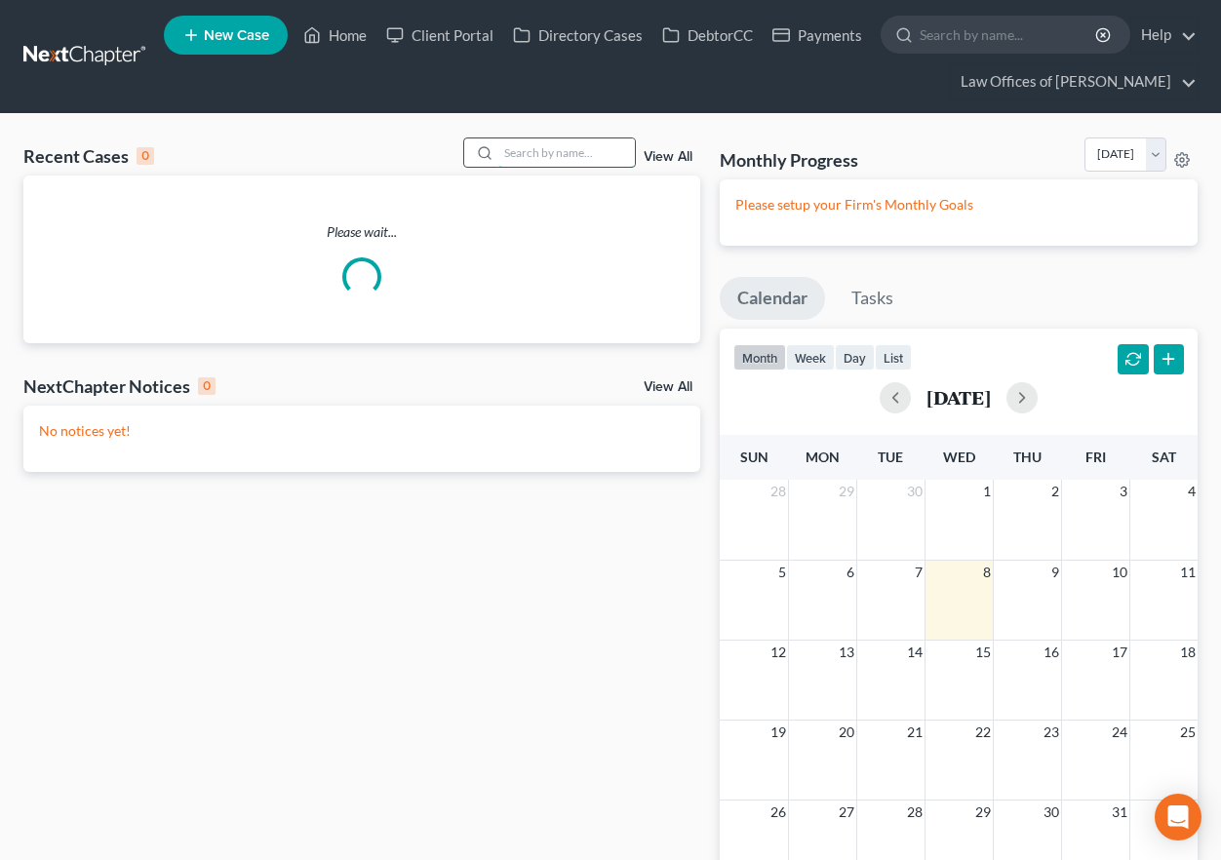
click at [575, 152] on input "search" at bounding box center [566, 152] width 137 height 28
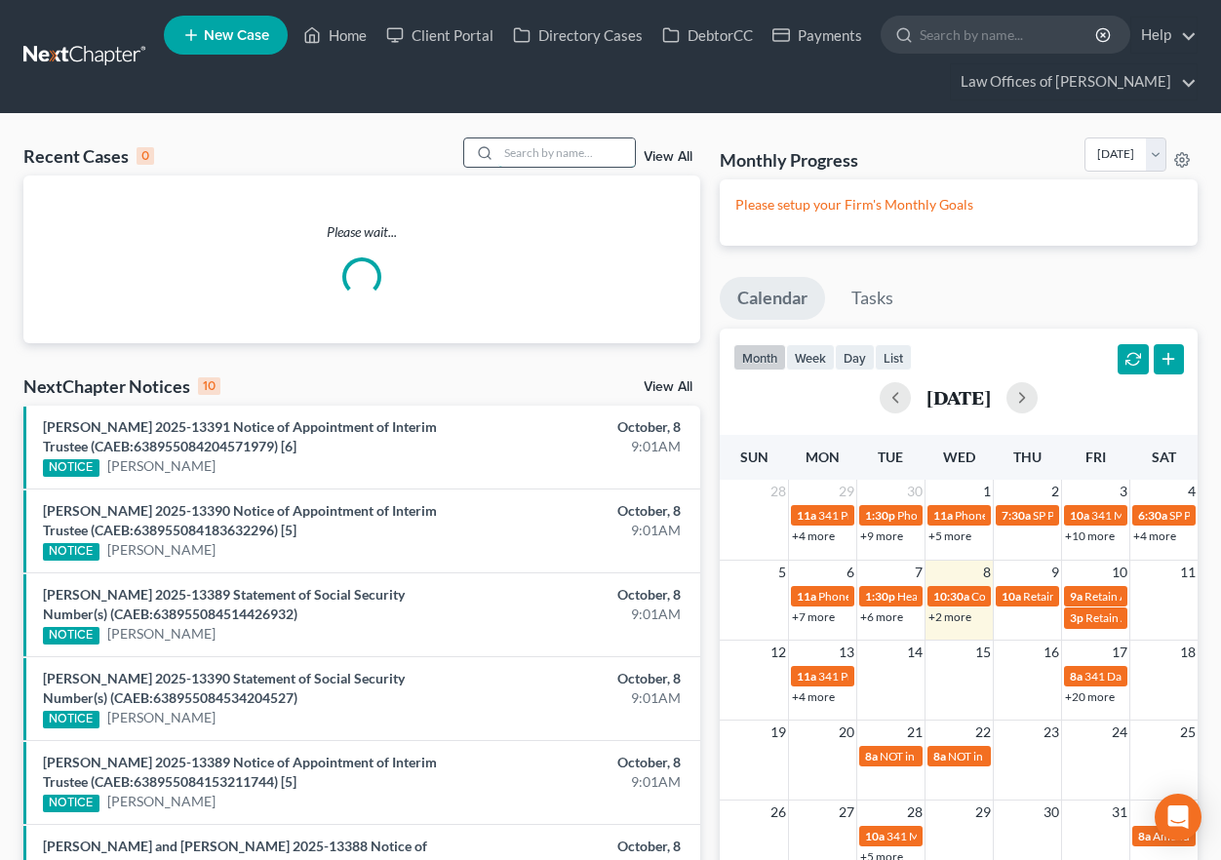
scroll to position [3, 0]
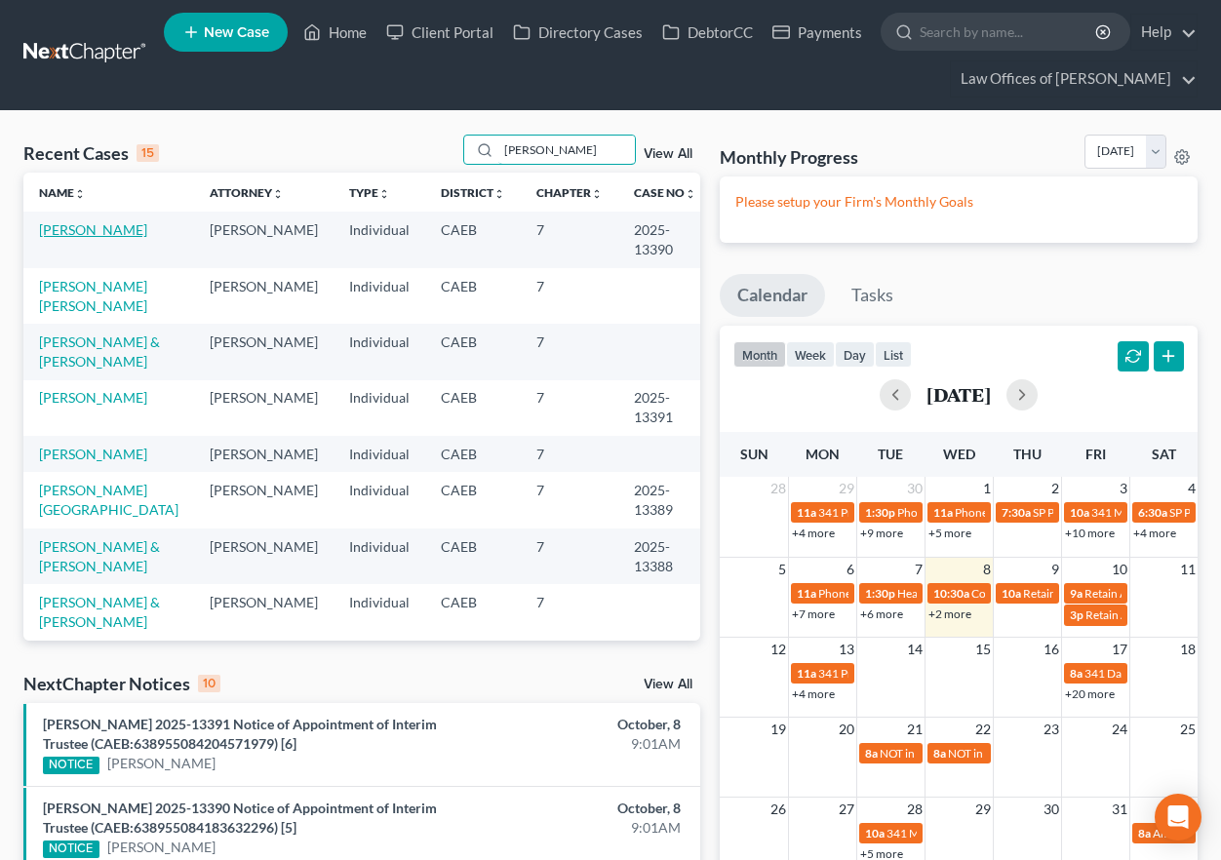
type input "[PERSON_NAME]"
click at [125, 228] on link "[PERSON_NAME]" at bounding box center [93, 229] width 108 height 17
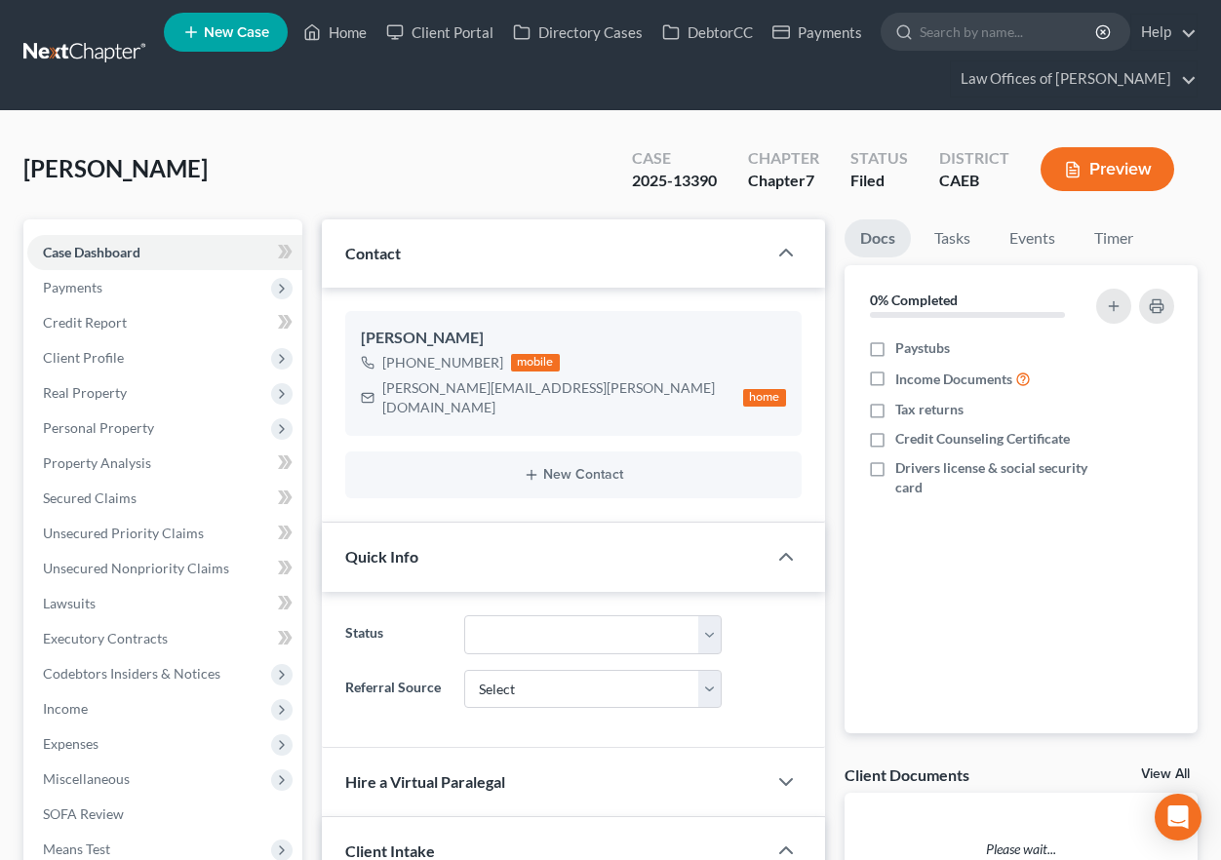
click at [570, 147] on div "[PERSON_NAME] Upgraded Case 2025-13390 Chapter Chapter 7 Status Filed District …" at bounding box center [610, 177] width 1174 height 85
click at [326, 36] on link "Home" at bounding box center [335, 32] width 83 height 35
click at [354, 36] on link "Home" at bounding box center [335, 32] width 83 height 35
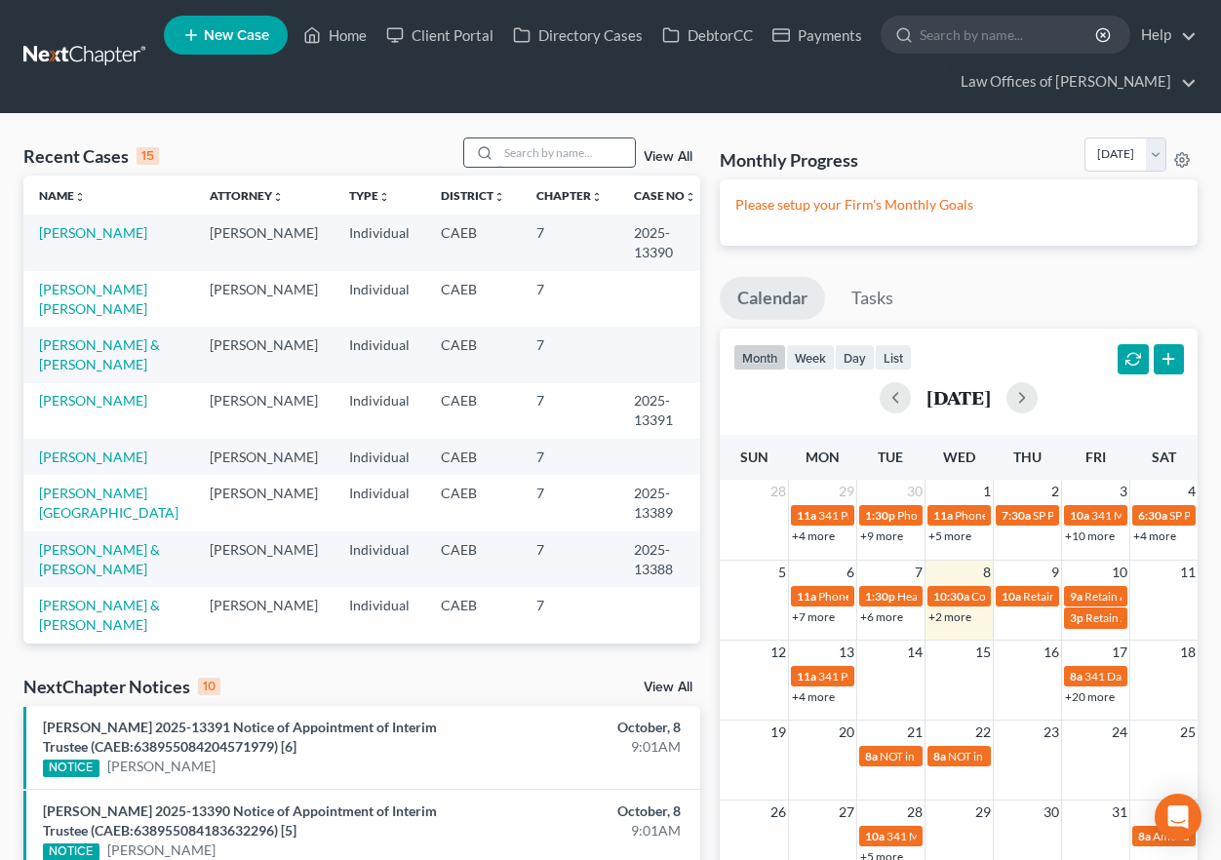
click at [600, 157] on input "search" at bounding box center [566, 152] width 137 height 28
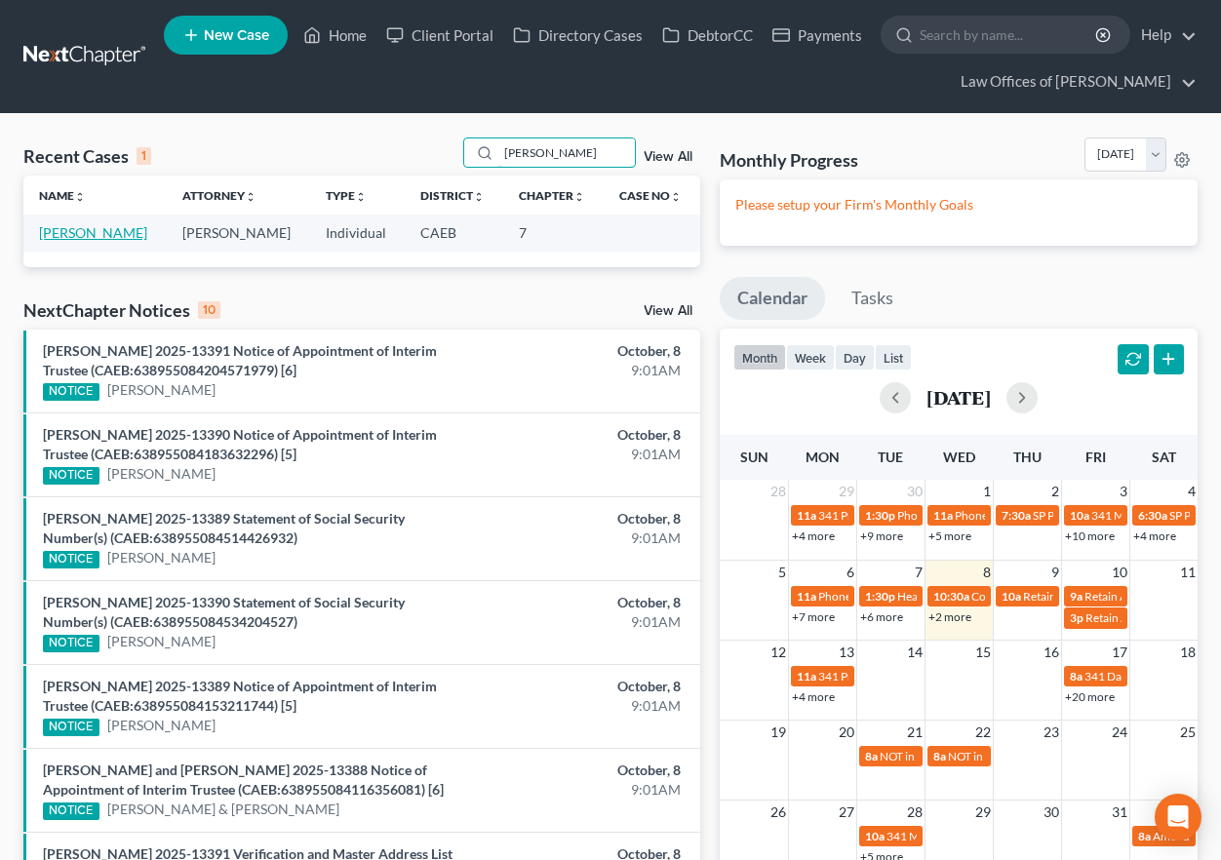
type input "[PERSON_NAME]"
click at [130, 240] on link "[PERSON_NAME]" at bounding box center [93, 232] width 108 height 17
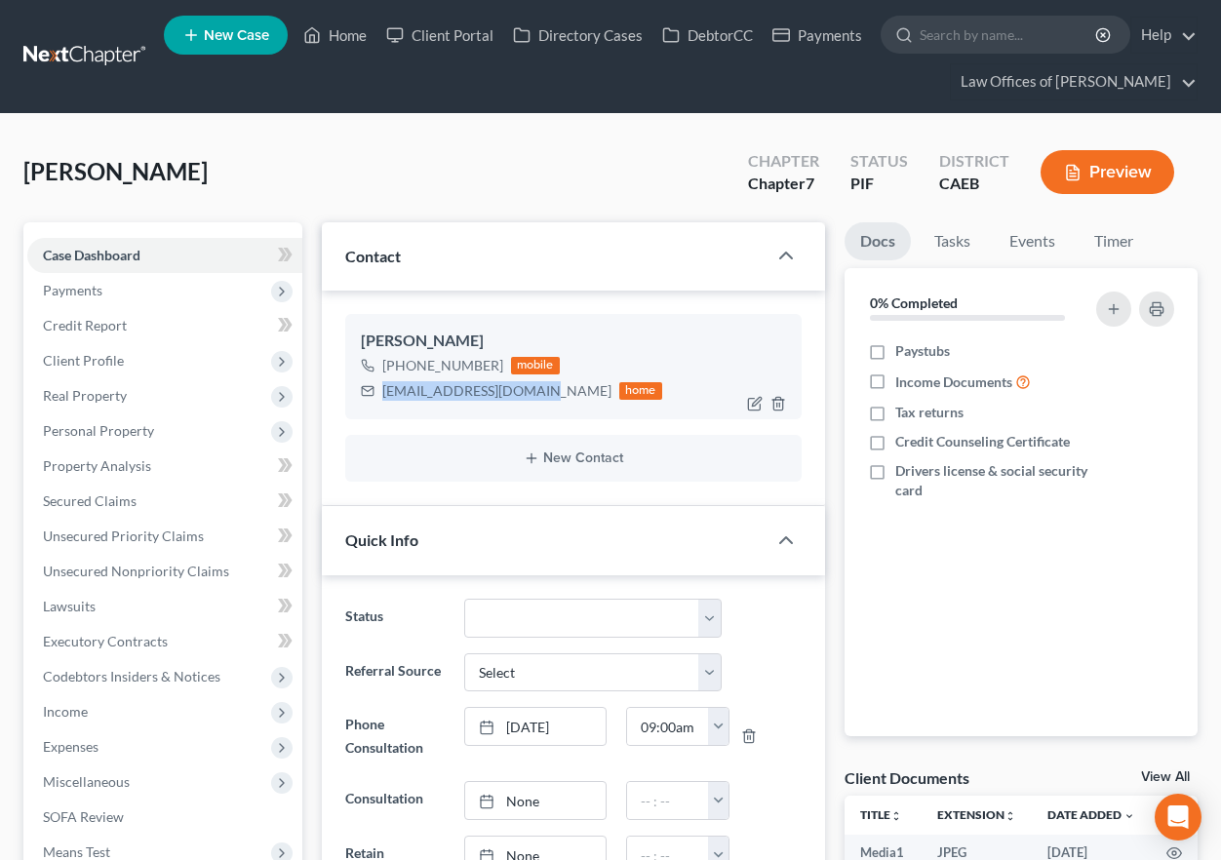
scroll to position [6527, 0]
drag, startPoint x: 401, startPoint y: 392, endPoint x: 534, endPoint y: 392, distance: 133.6
click at [534, 392] on div "[EMAIL_ADDRESS][DOMAIN_NAME] home" at bounding box center [511, 390] width 301 height 25
copy div "[EMAIL_ADDRESS][DOMAIN_NAME]"
click at [149, 575] on span "Unsecured Nonpriority Claims" at bounding box center [136, 571] width 186 height 17
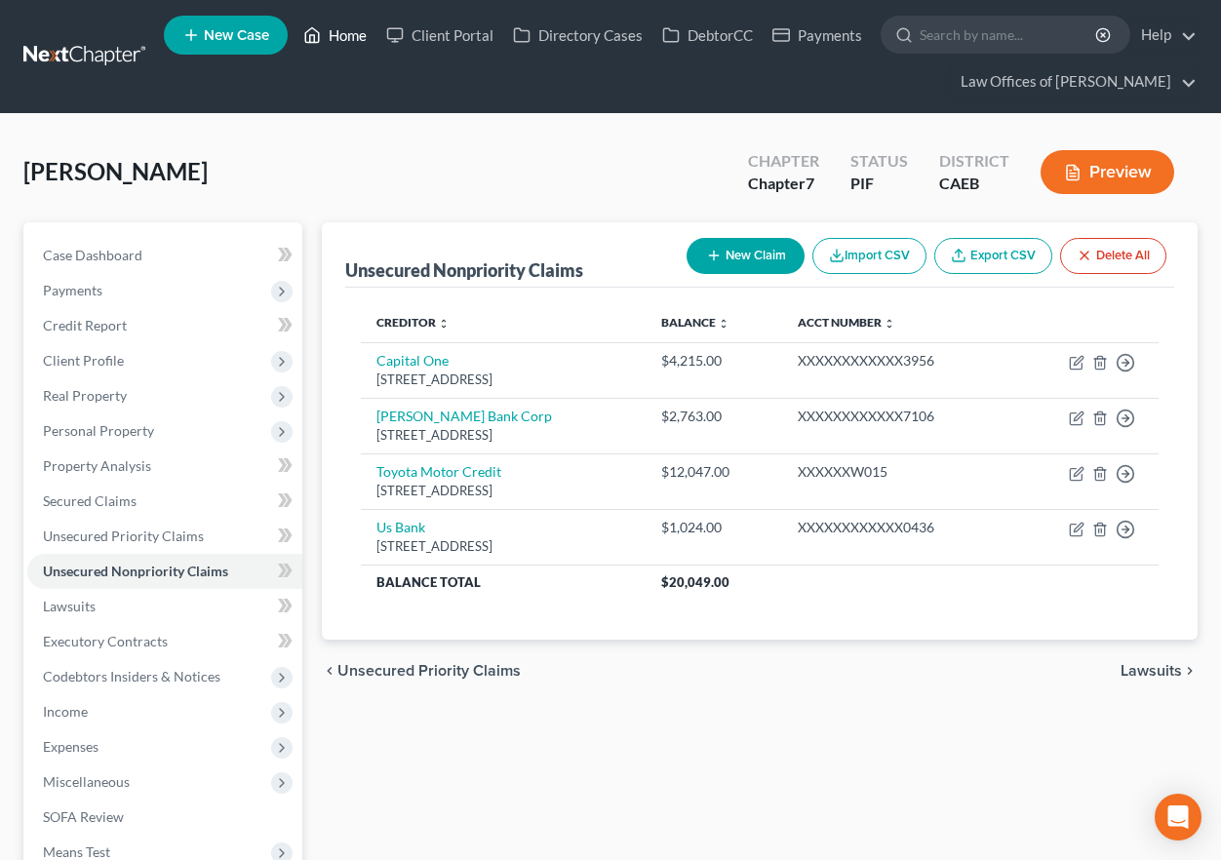
drag, startPoint x: 339, startPoint y: 31, endPoint x: 568, endPoint y: 132, distance: 249.3
click at [339, 31] on link "Home" at bounding box center [335, 35] width 83 height 35
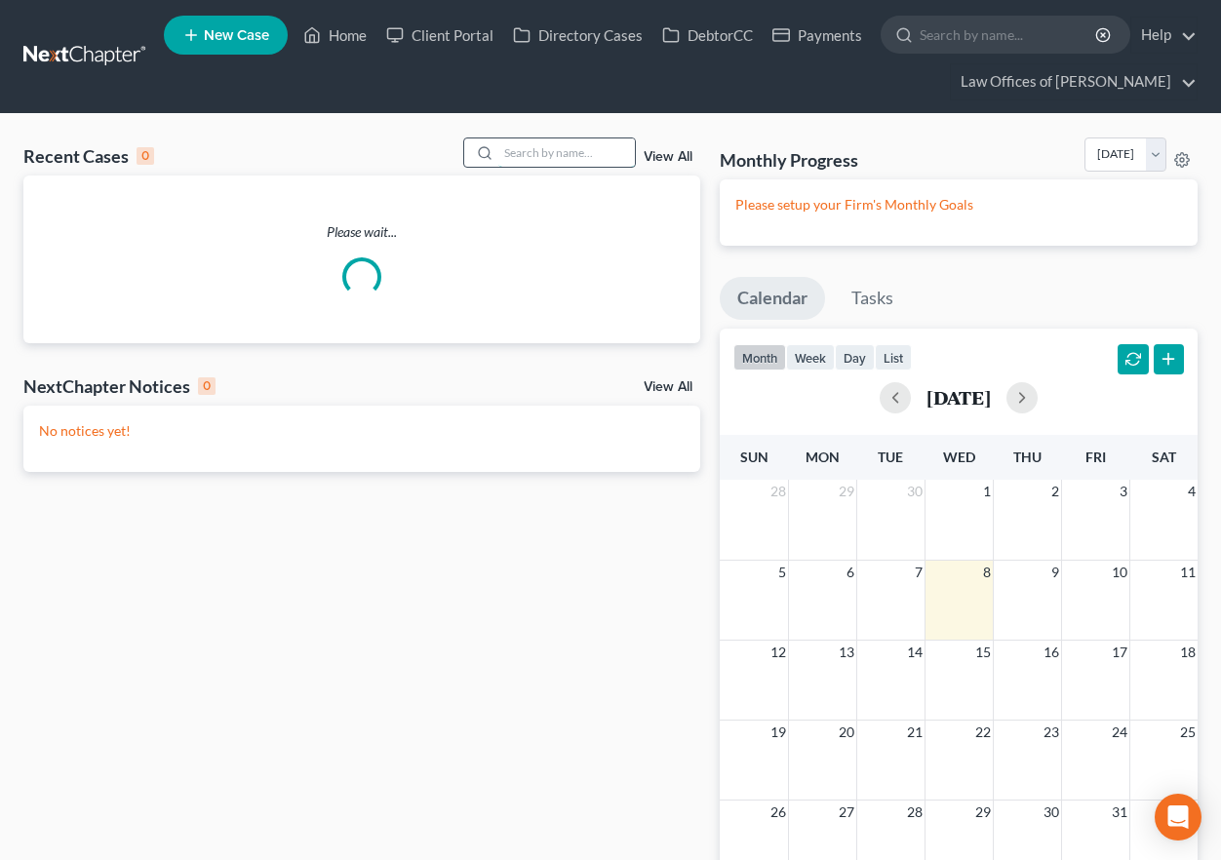
click at [566, 150] on input "search" at bounding box center [566, 152] width 137 height 28
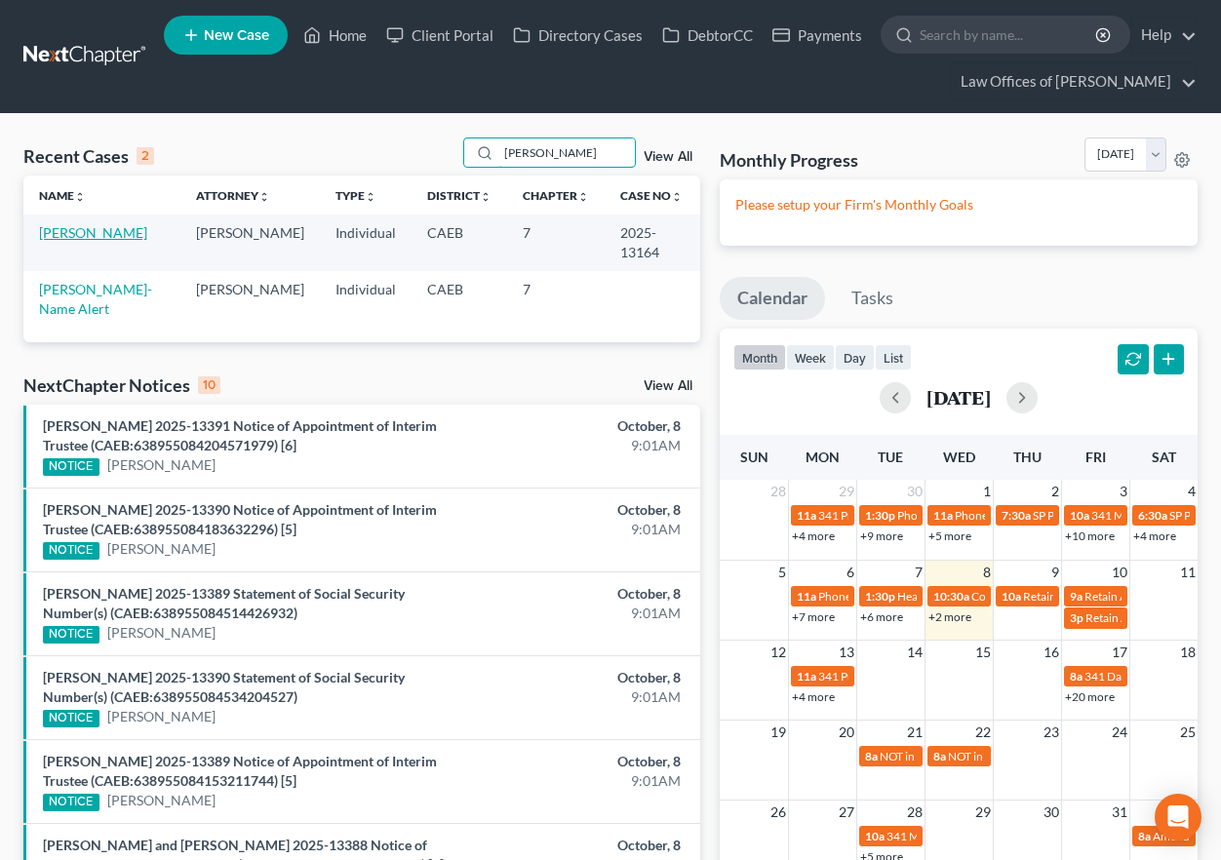
type input "[PERSON_NAME]"
click at [81, 236] on link "[PERSON_NAME]" at bounding box center [93, 232] width 108 height 17
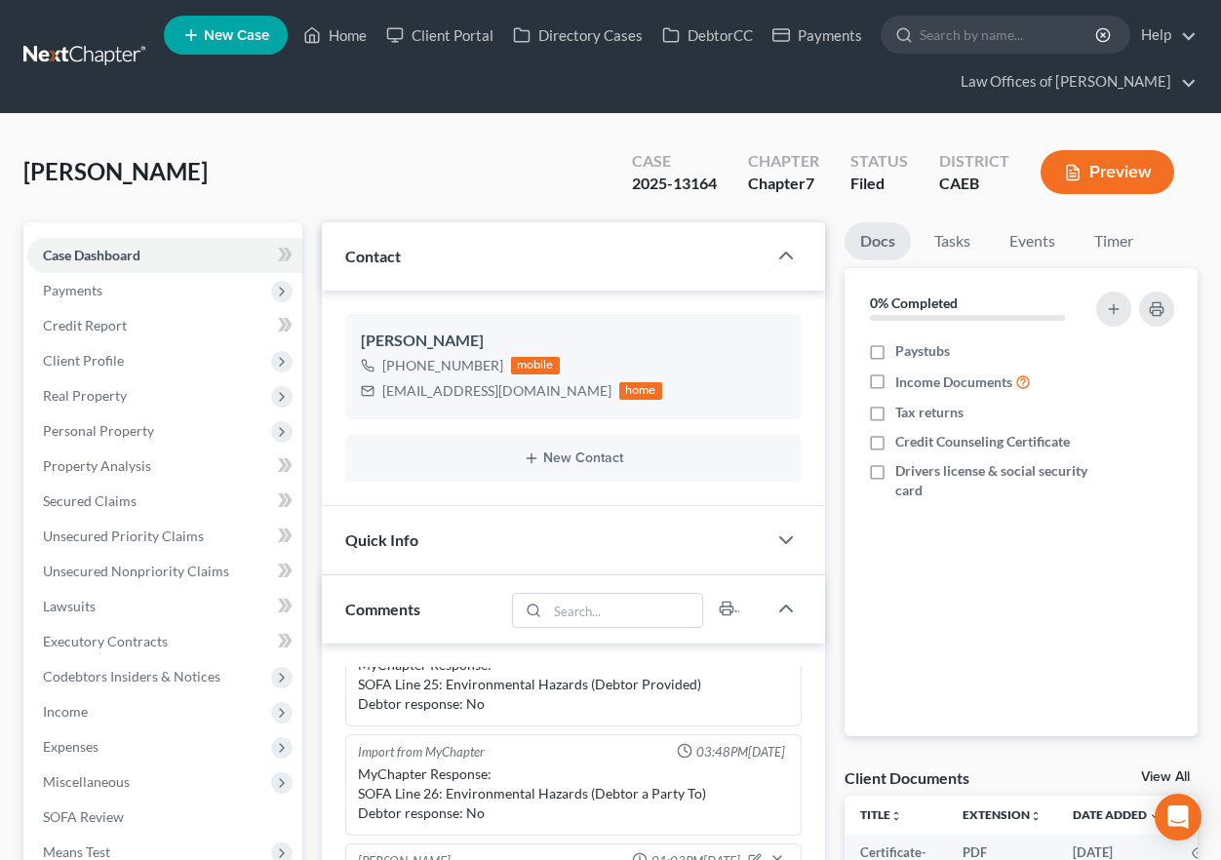
scroll to position [3657, 0]
click at [1045, 245] on link "Events" at bounding box center [1032, 241] width 77 height 38
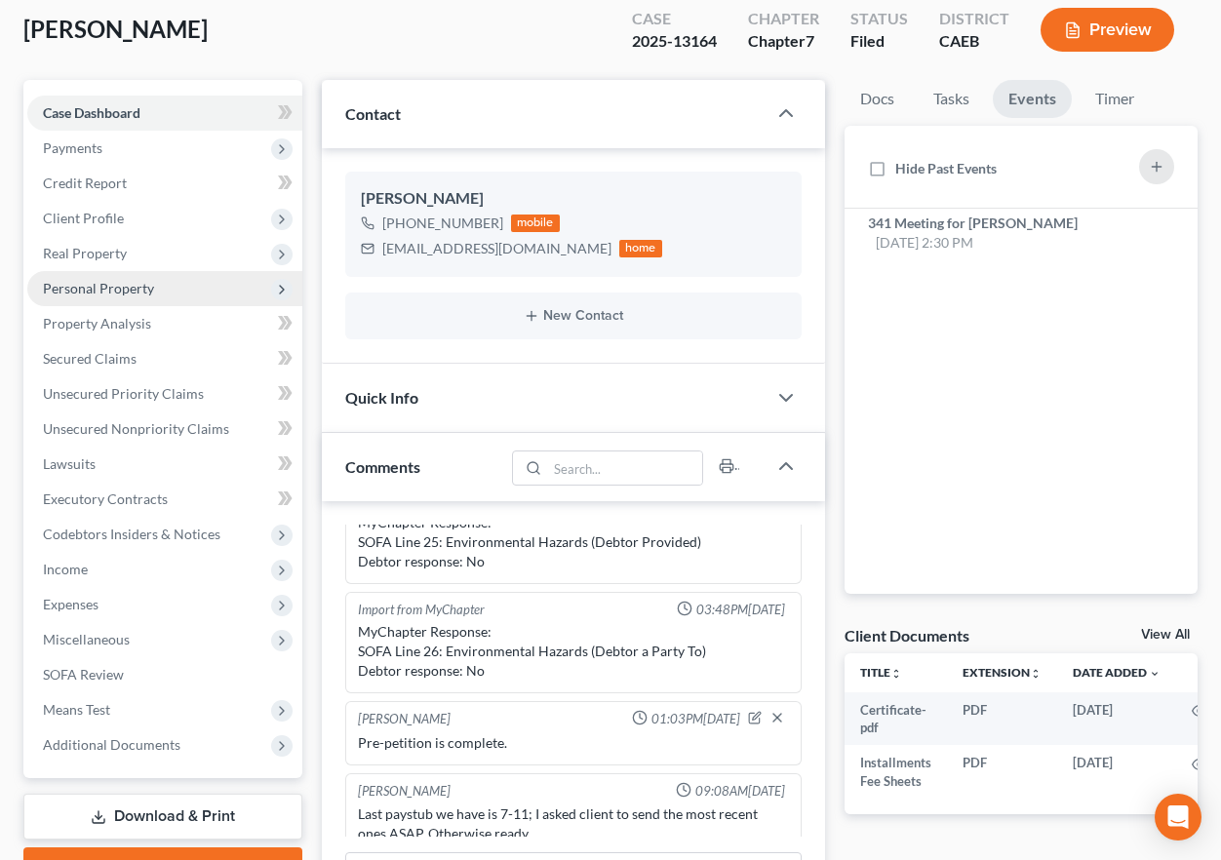
scroll to position [0, 0]
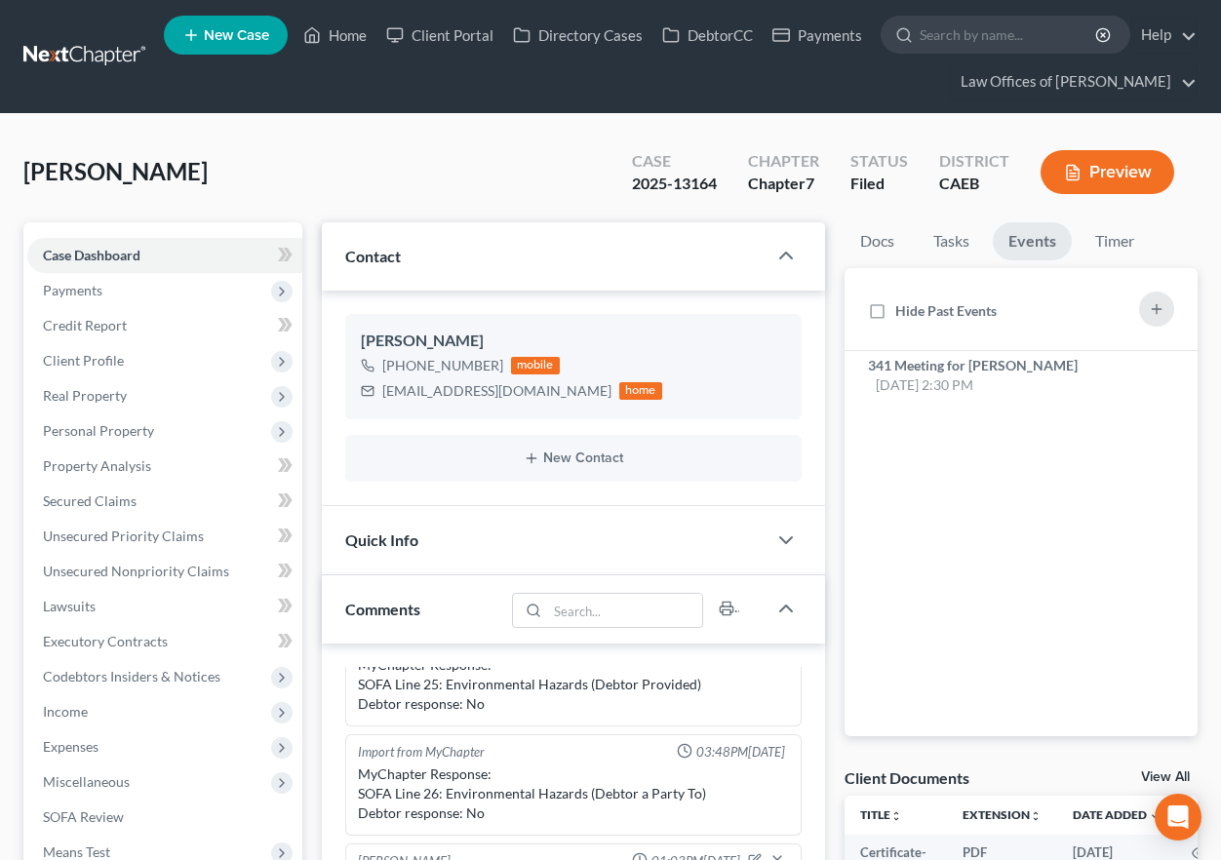
click at [226, 43] on span "New Case" at bounding box center [236, 35] width 65 height 15
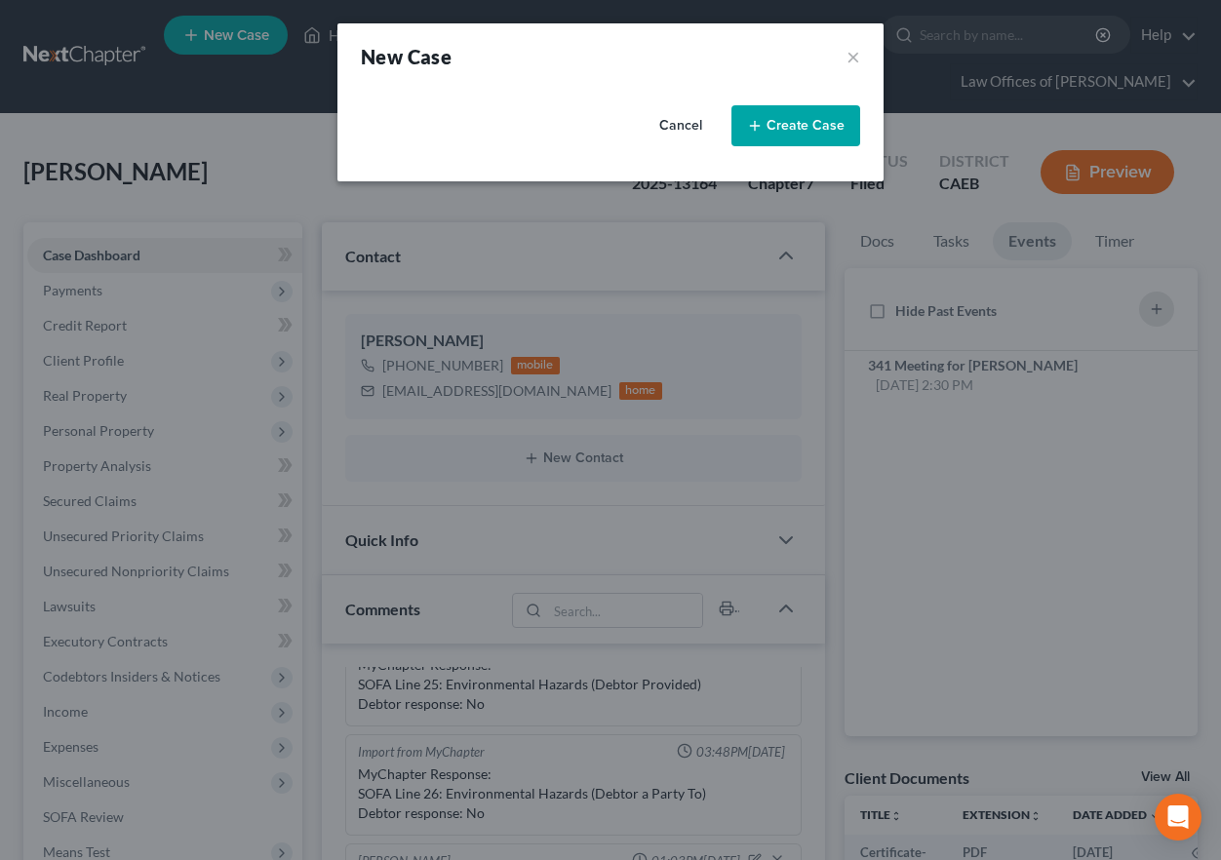
select select "8"
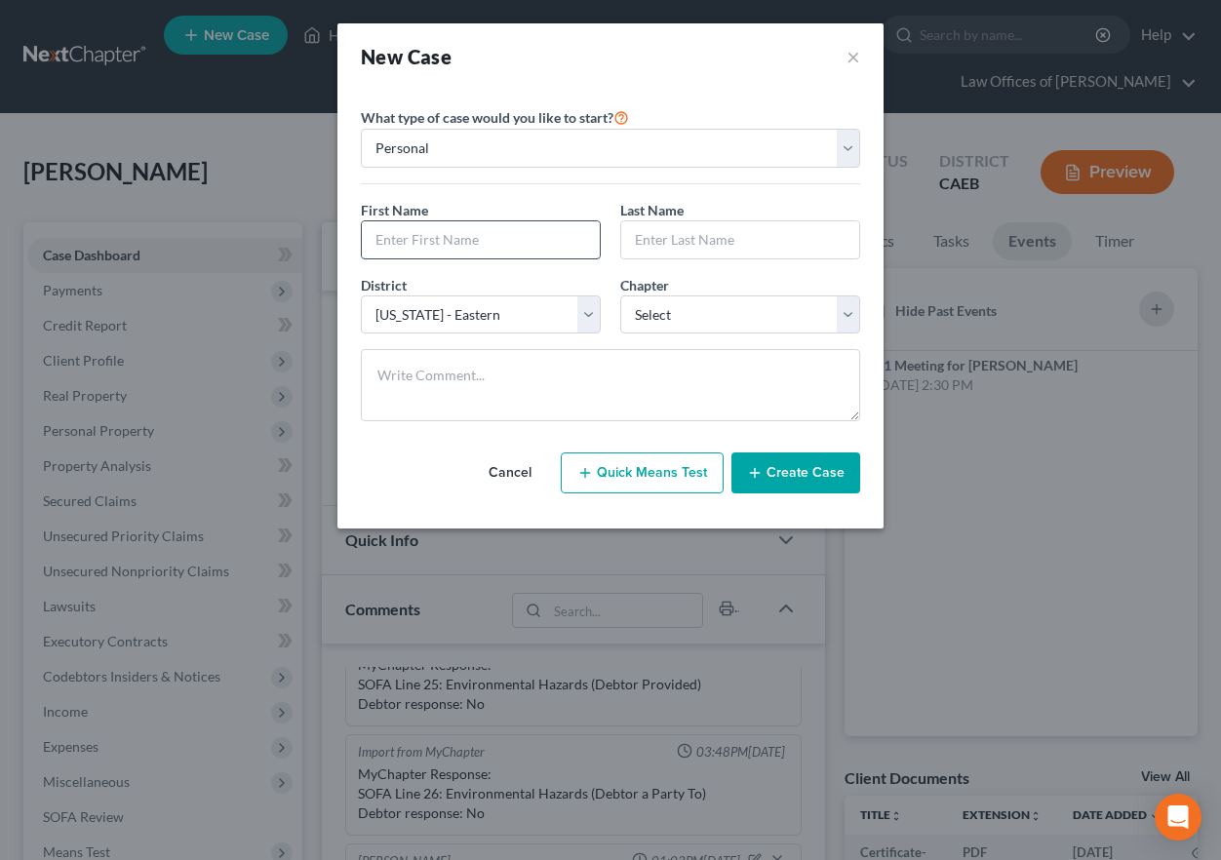
click at [482, 233] on input "text" at bounding box center [481, 239] width 238 height 37
type input "[PERSON_NAME]"
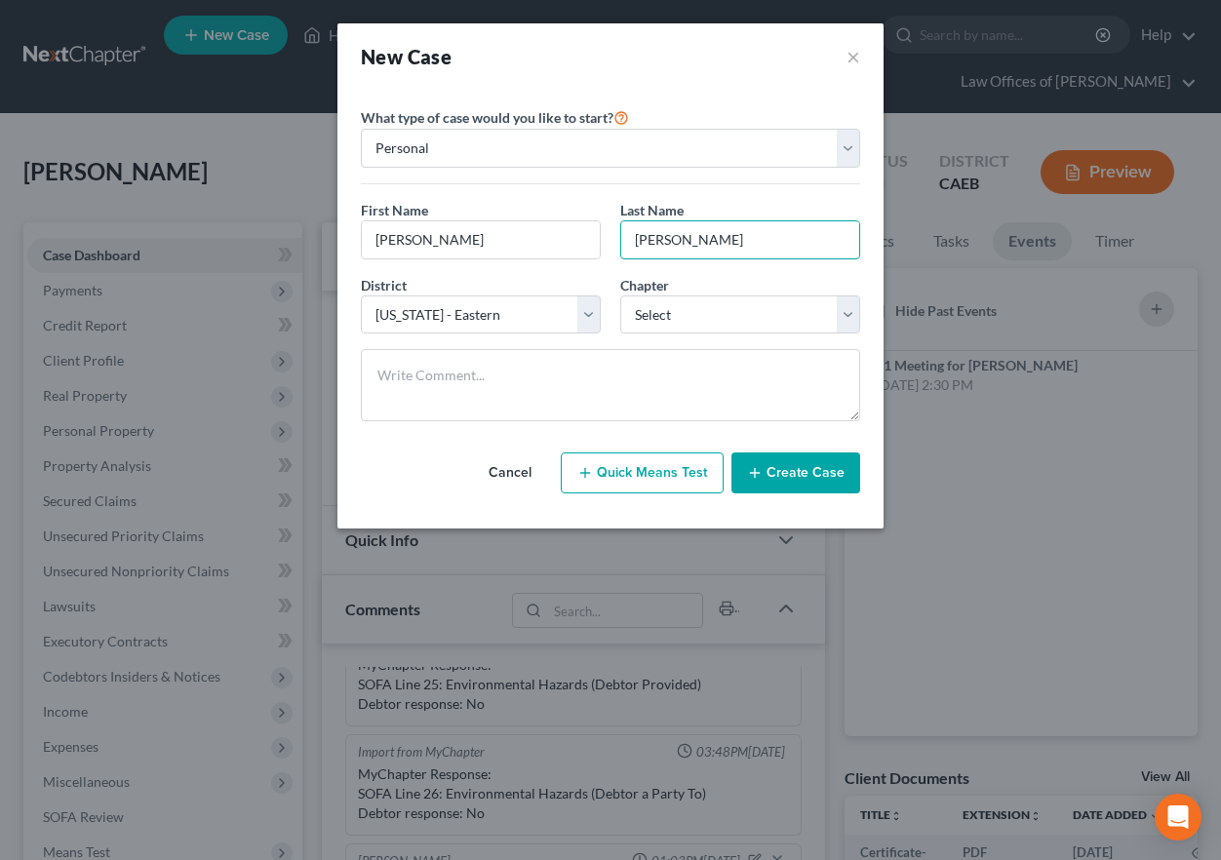
type input "[PERSON_NAME]"
click at [633, 320] on select "Select 7 11 12 13" at bounding box center [740, 314] width 240 height 39
select select "0"
click at [620, 295] on select "Select 7 11 12 13" at bounding box center [740, 314] width 240 height 39
drag, startPoint x: 787, startPoint y: 480, endPoint x: 477, endPoint y: 515, distance: 312.1
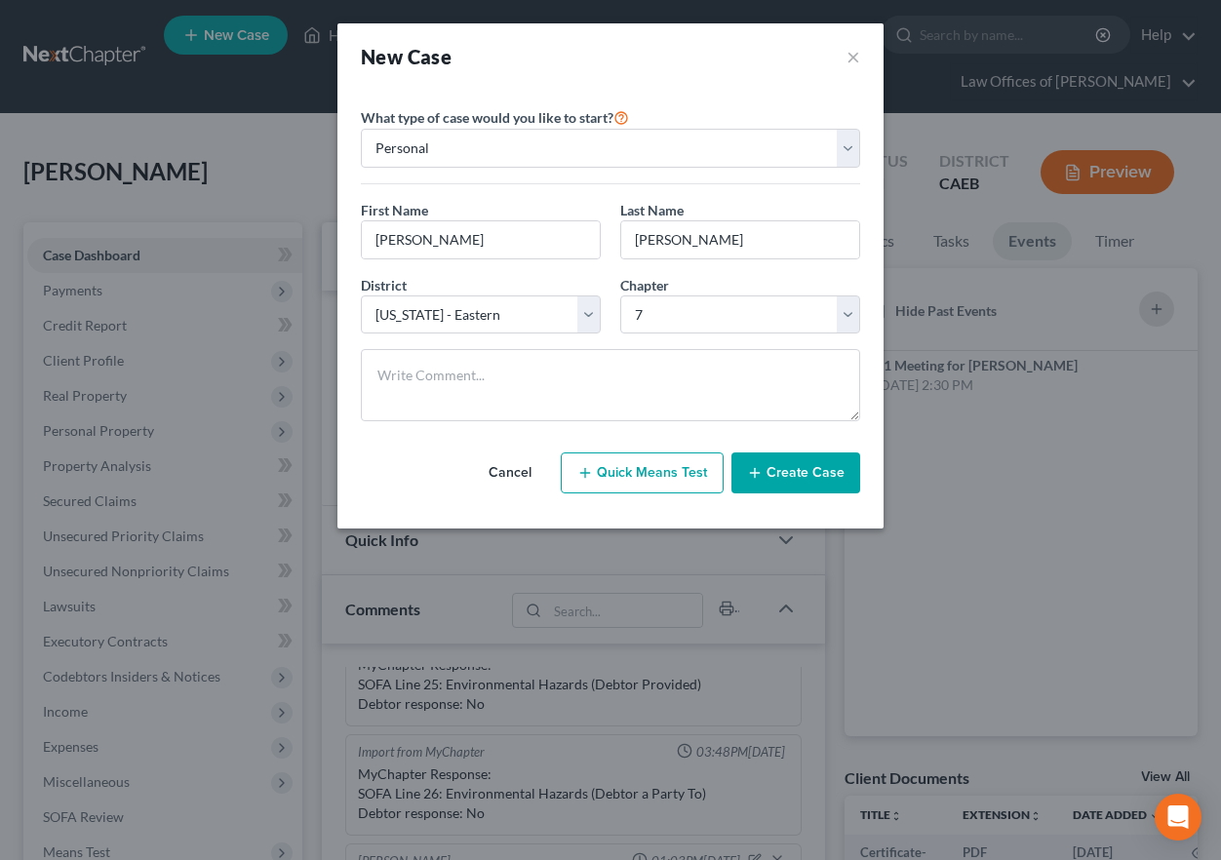
click at [787, 480] on button "Create Case" at bounding box center [795, 472] width 129 height 41
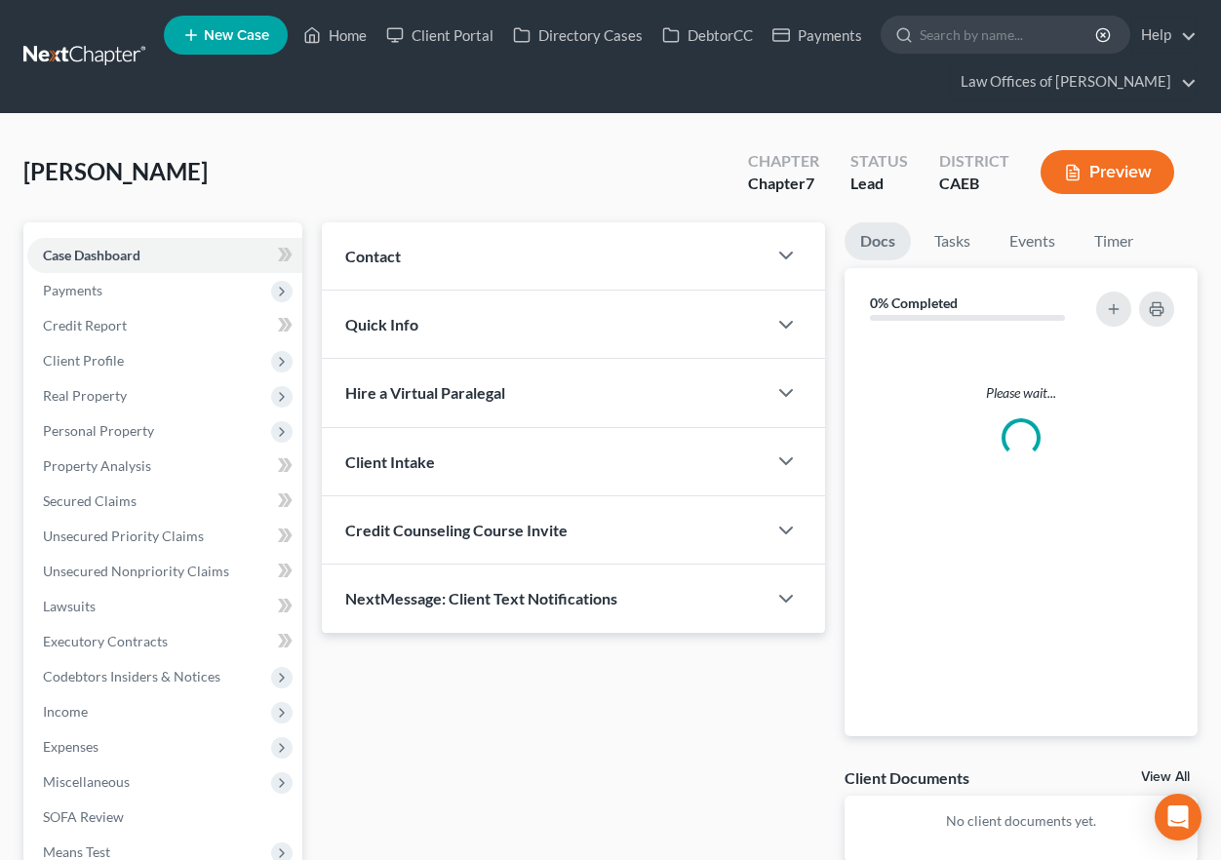
click at [468, 253] on div "Contact" at bounding box center [544, 255] width 445 height 67
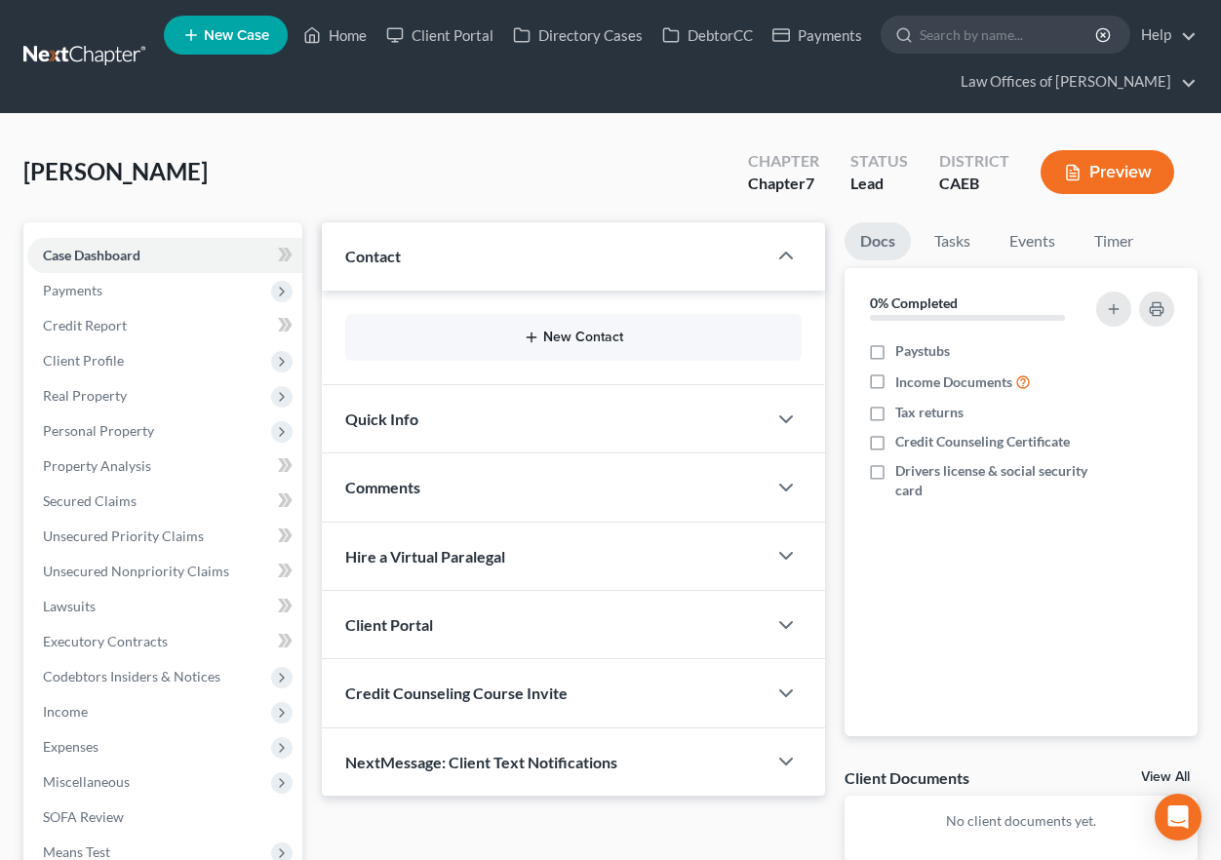
click at [585, 335] on button "New Contact" at bounding box center [573, 338] width 425 height 16
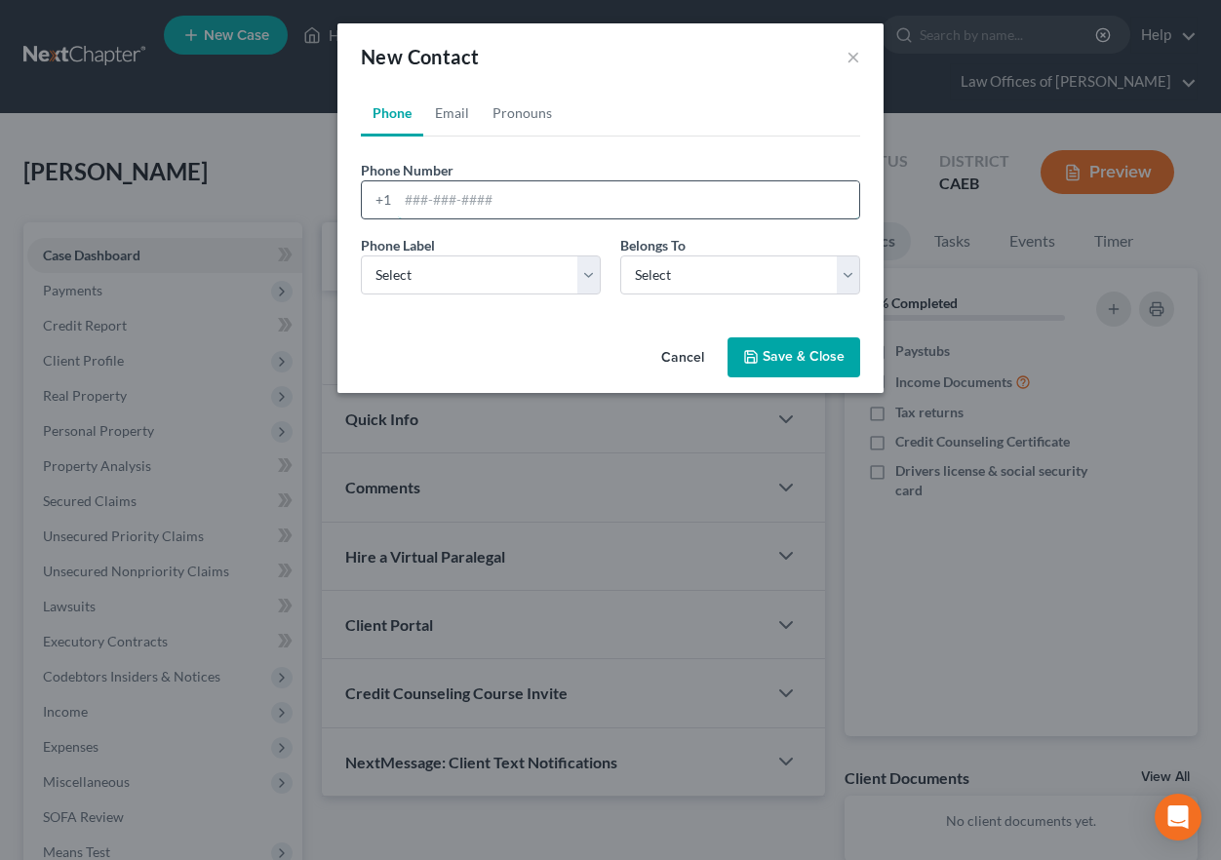
click at [546, 201] on input "tel" at bounding box center [628, 199] width 461 height 37
type input "6617593564"
click at [451, 282] on select "Select Mobile Home Work Other" at bounding box center [481, 274] width 240 height 39
select select "0"
click at [361, 255] on select "Select Mobile Home Work Other" at bounding box center [481, 274] width 240 height 39
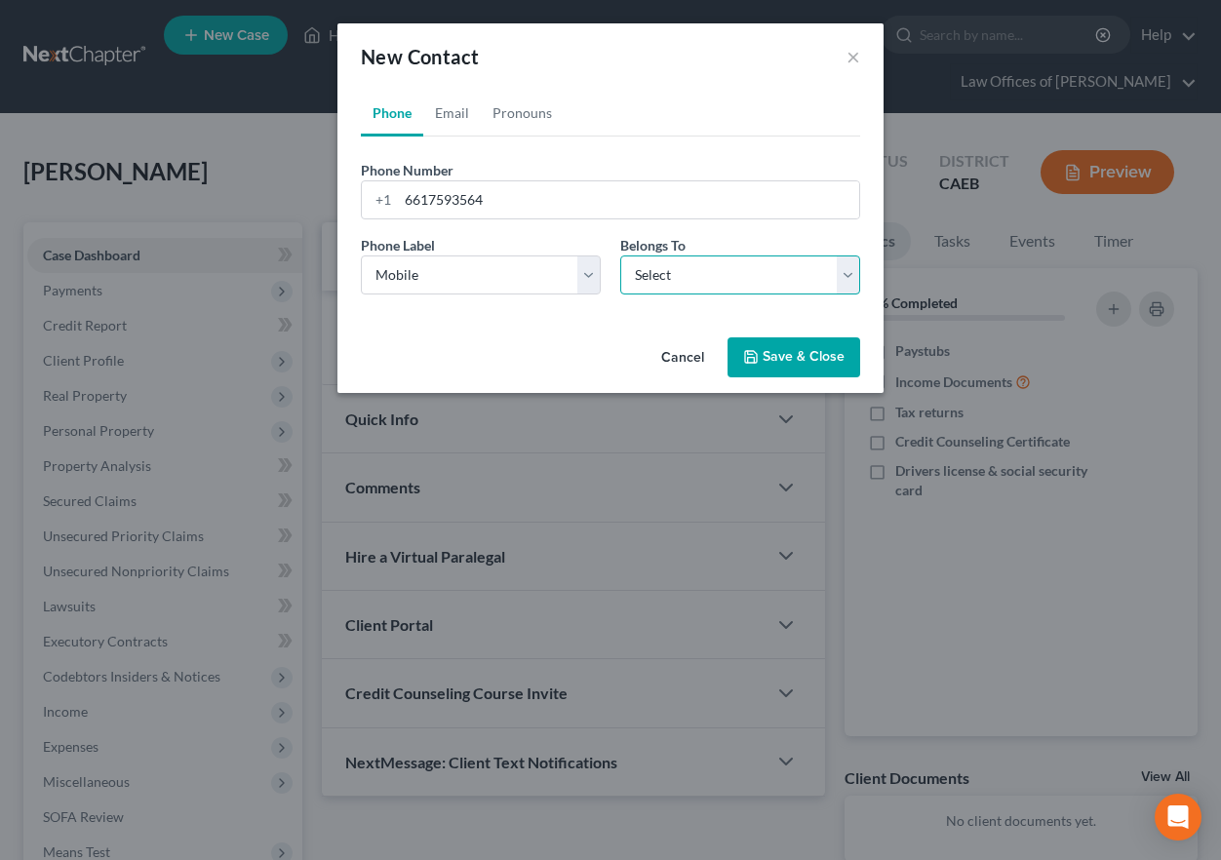
click at [644, 281] on select "Select Client Other" at bounding box center [740, 274] width 240 height 39
select select "0"
click at [620, 255] on select "Select Client Other" at bounding box center [740, 274] width 240 height 39
click at [799, 357] on button "Save & Close" at bounding box center [793, 357] width 133 height 41
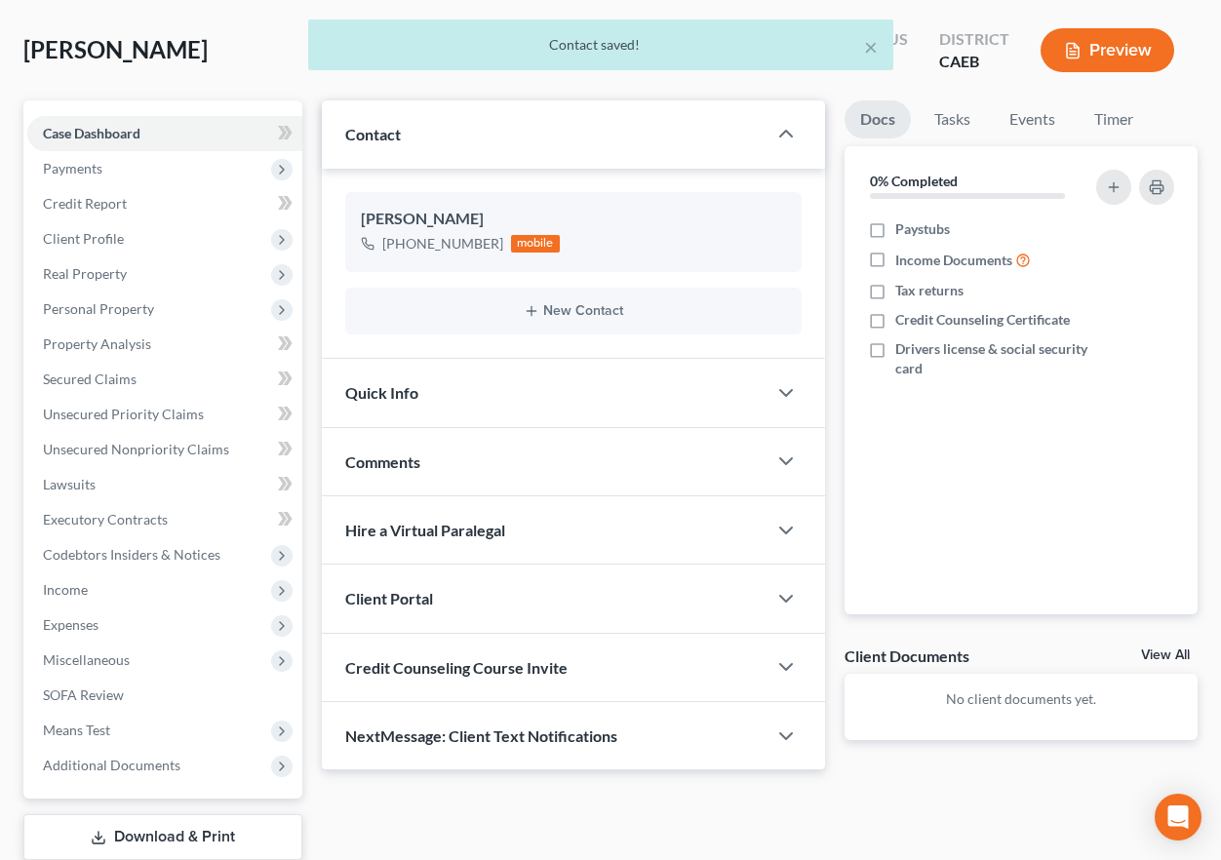
scroll to position [154, 0]
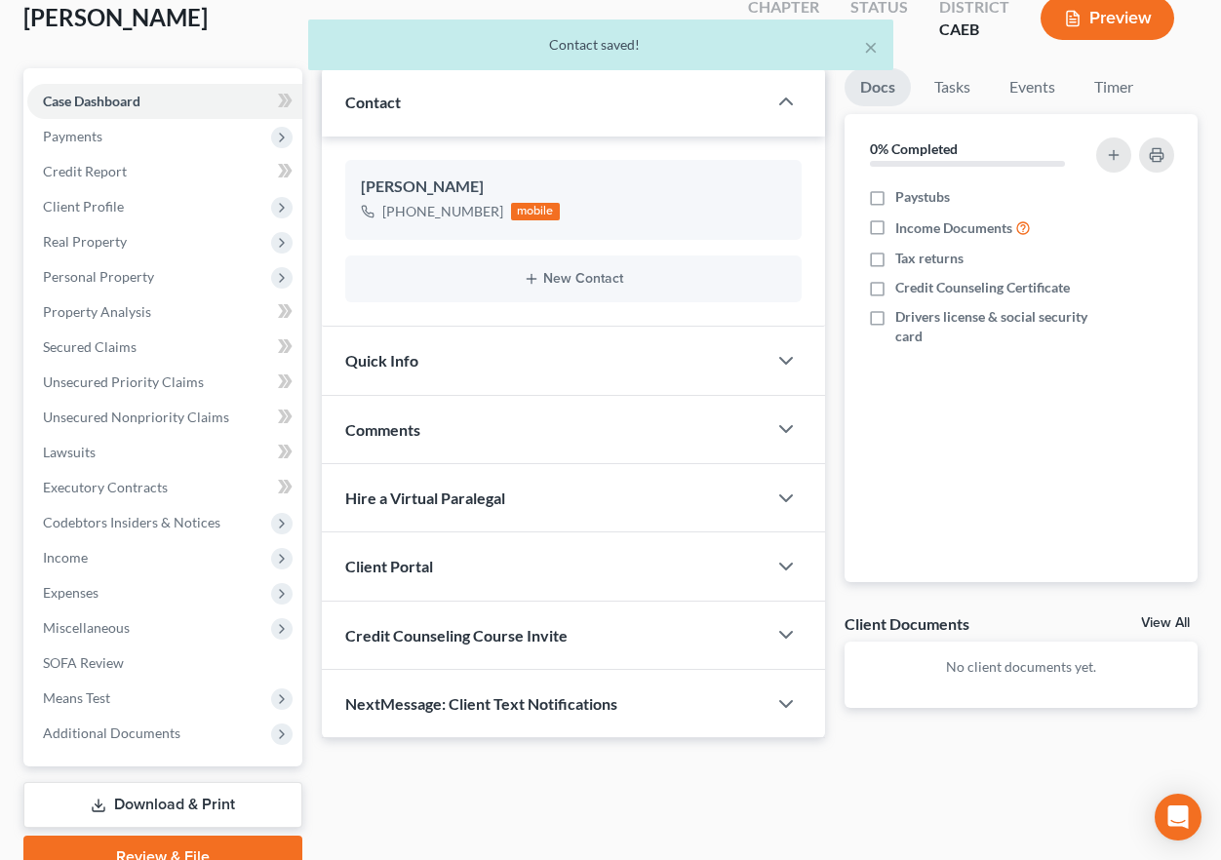
drag, startPoint x: 652, startPoint y: 360, endPoint x: 561, endPoint y: 444, distance: 124.2
click at [652, 360] on div "Quick Info" at bounding box center [544, 360] width 445 height 67
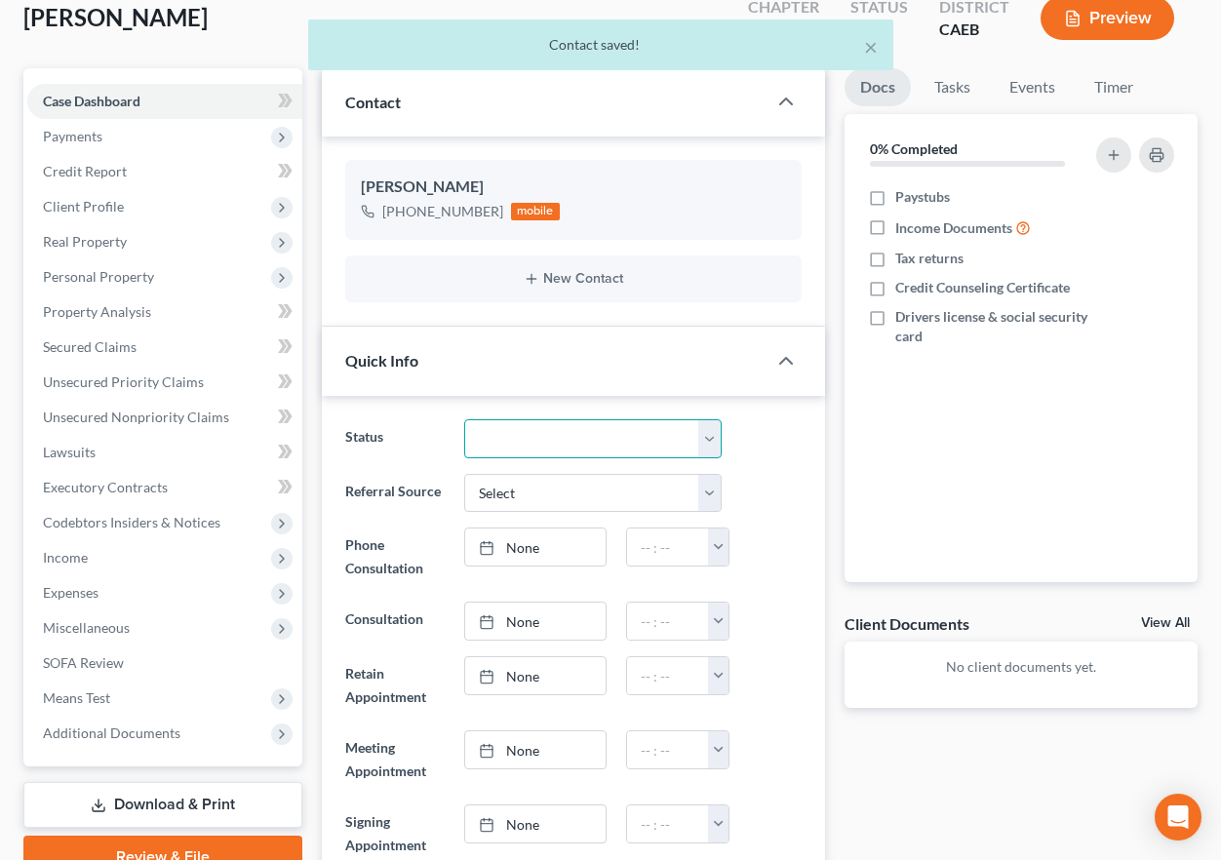
click at [564, 443] on select "Cancelled/Refund Closed Consultation Declined Discharged Filed Income Check In …" at bounding box center [592, 438] width 257 height 39
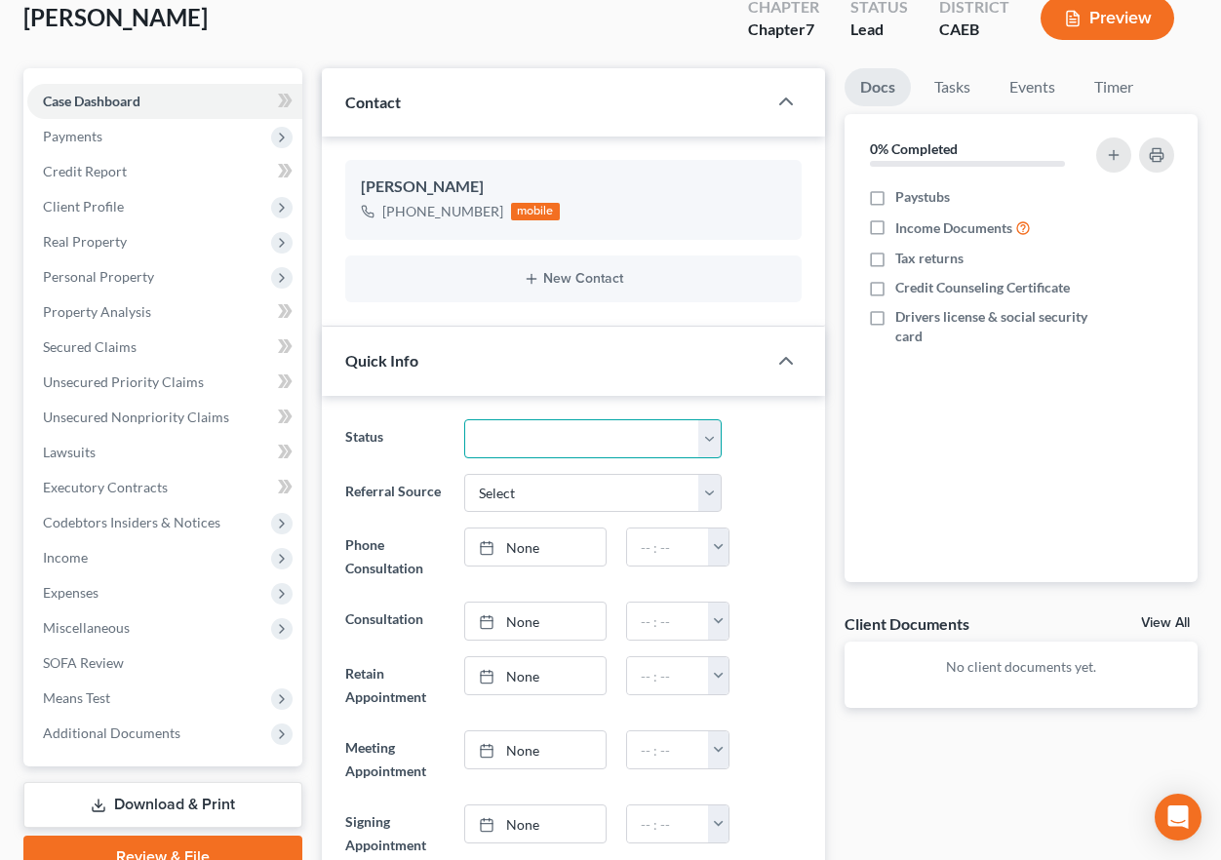
select select "2"
click at [464, 419] on select "Cancelled/Refund Closed Consultation Declined Discharged Filed Income Check In …" at bounding box center [592, 438] width 257 height 39
click at [765, 459] on ng-include "Status Cancelled/Refund Closed Consultation Declined Discharged Filed Income Ch…" at bounding box center [573, 732] width 456 height 627
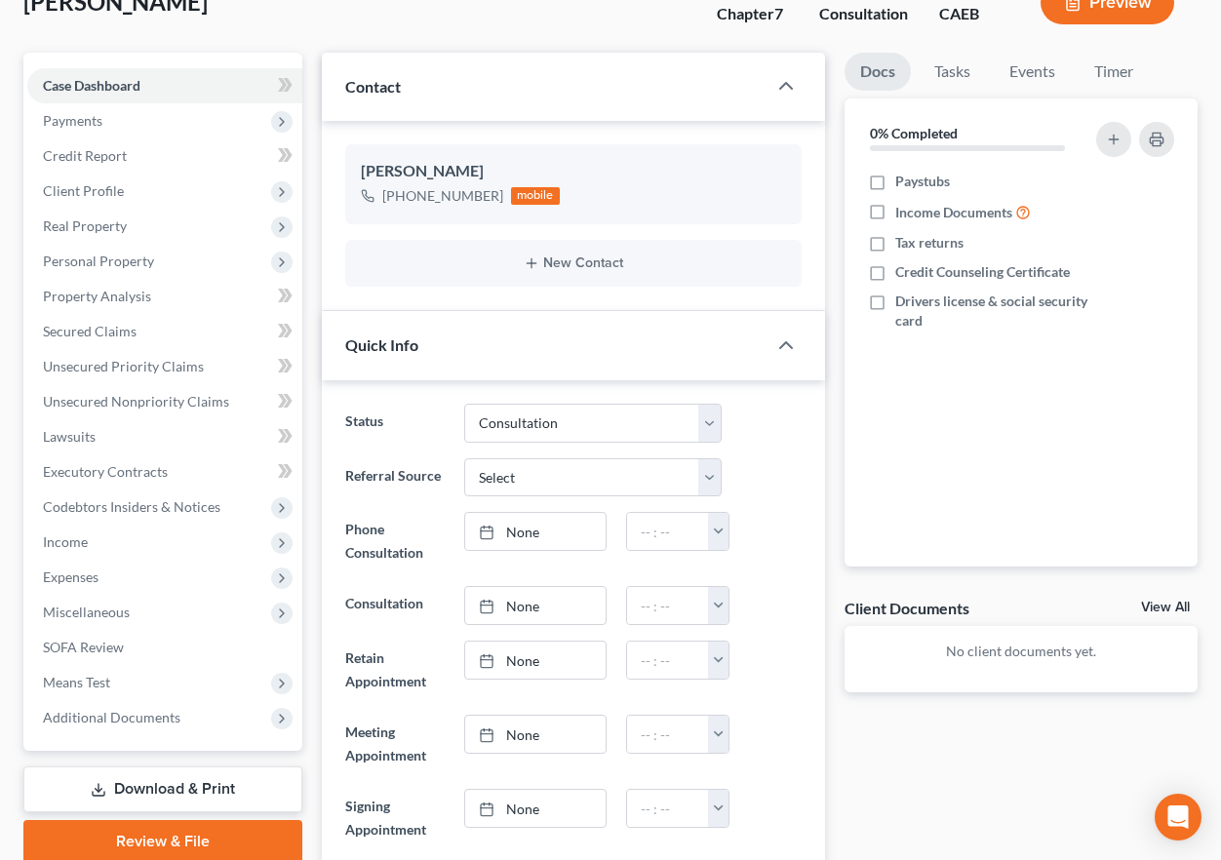
scroll to position [177, 0]
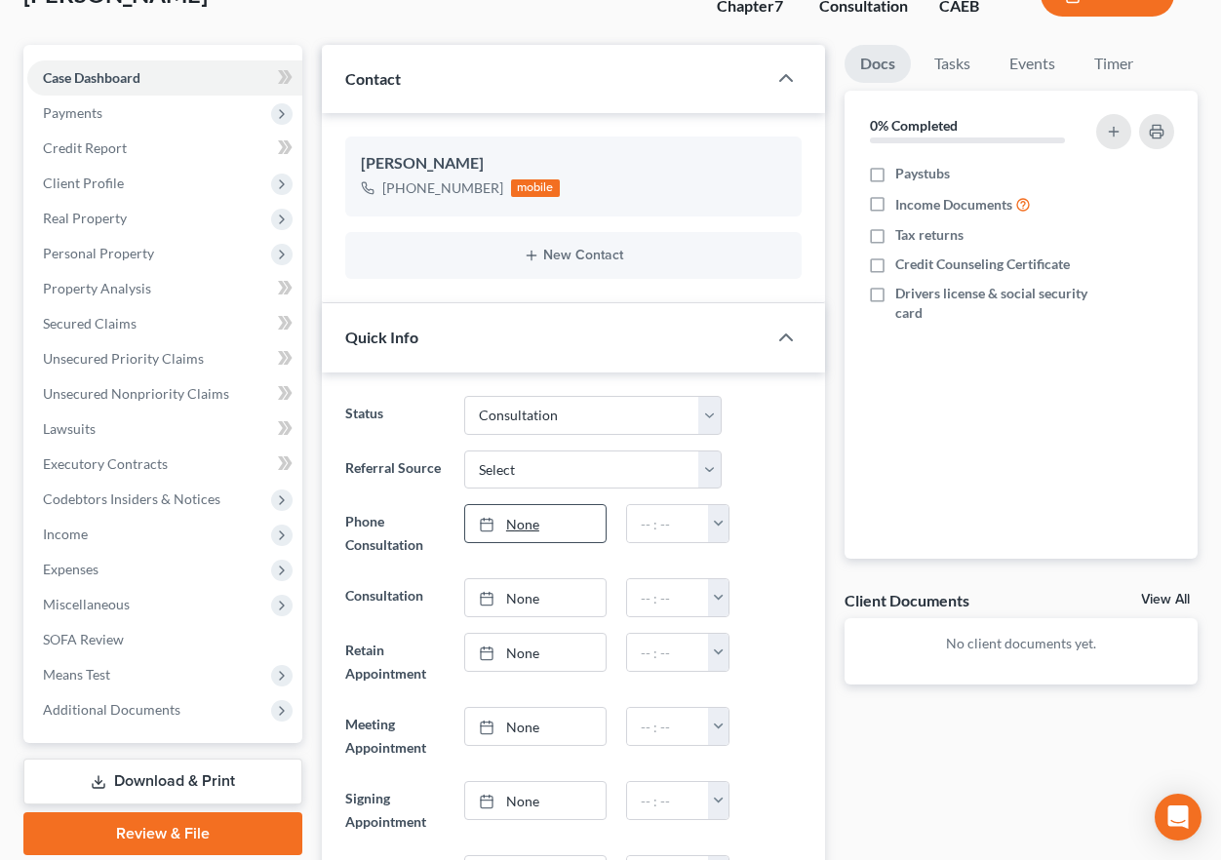
click at [525, 537] on link "None" at bounding box center [535, 523] width 140 height 37
type input "[DATE]"
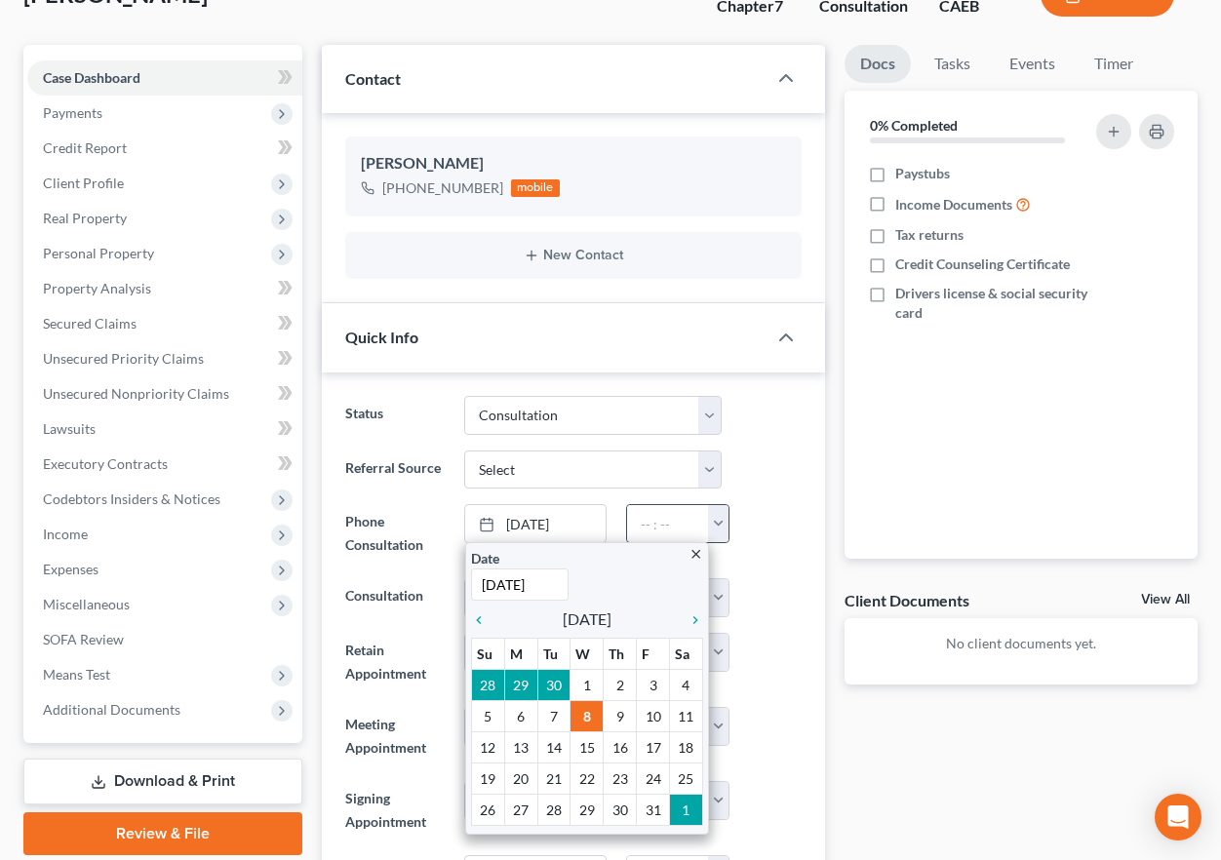
drag, startPoint x: 793, startPoint y: 455, endPoint x: 721, endPoint y: 523, distance: 98.7
click at [793, 455] on div "Referral Source Select Word Of Mouth Previous Clients Direct Mail Website Googl…" at bounding box center [573, 470] width 476 height 39
click at [725, 515] on button "button" at bounding box center [718, 523] width 21 height 37
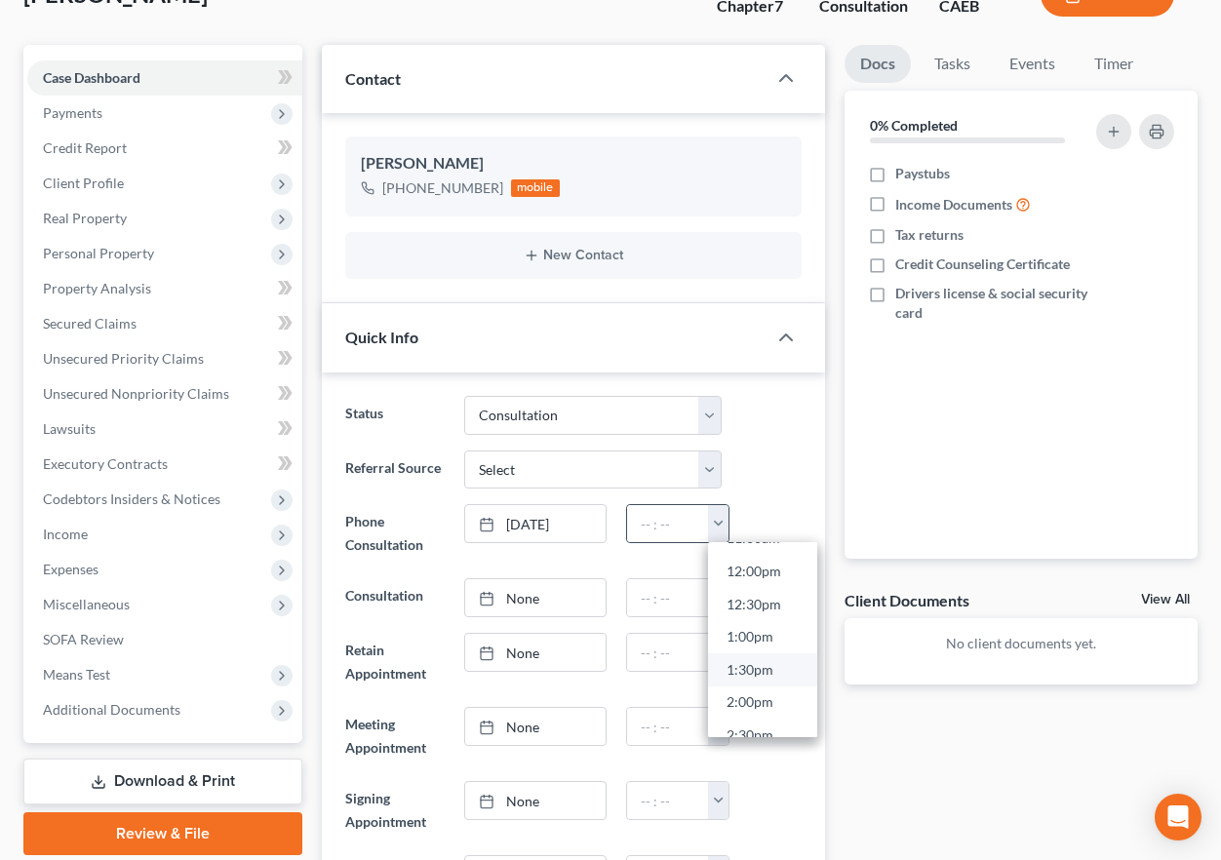
scroll to position [769, 0]
click at [773, 581] on link "12:00pm" at bounding box center [762, 584] width 109 height 33
type input "12:00pm"
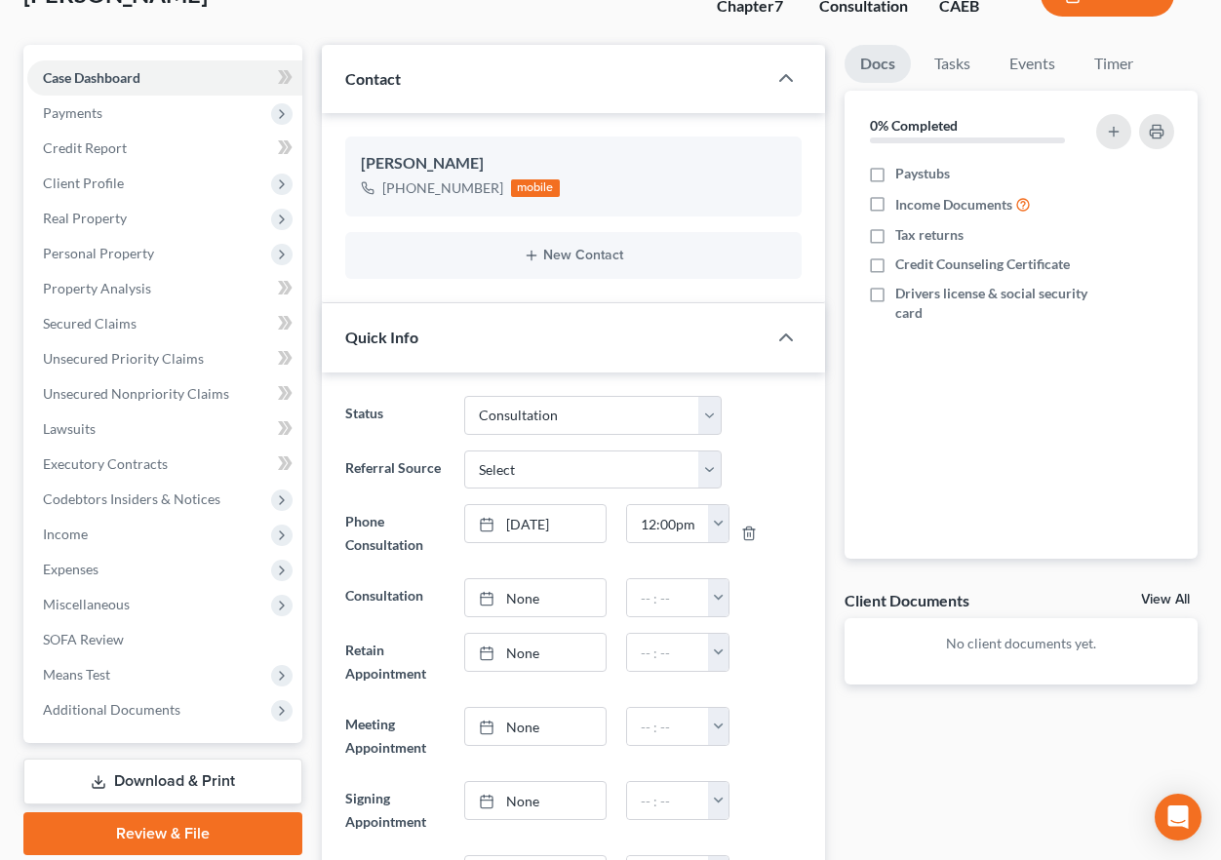
drag, startPoint x: 788, startPoint y: 574, endPoint x: 335, endPoint y: 43, distance: 698.0
click at [788, 574] on ng-include "Status Cancelled/Refund Closed Consultation Declined Discharged Filed Income Ch…" at bounding box center [573, 709] width 456 height 627
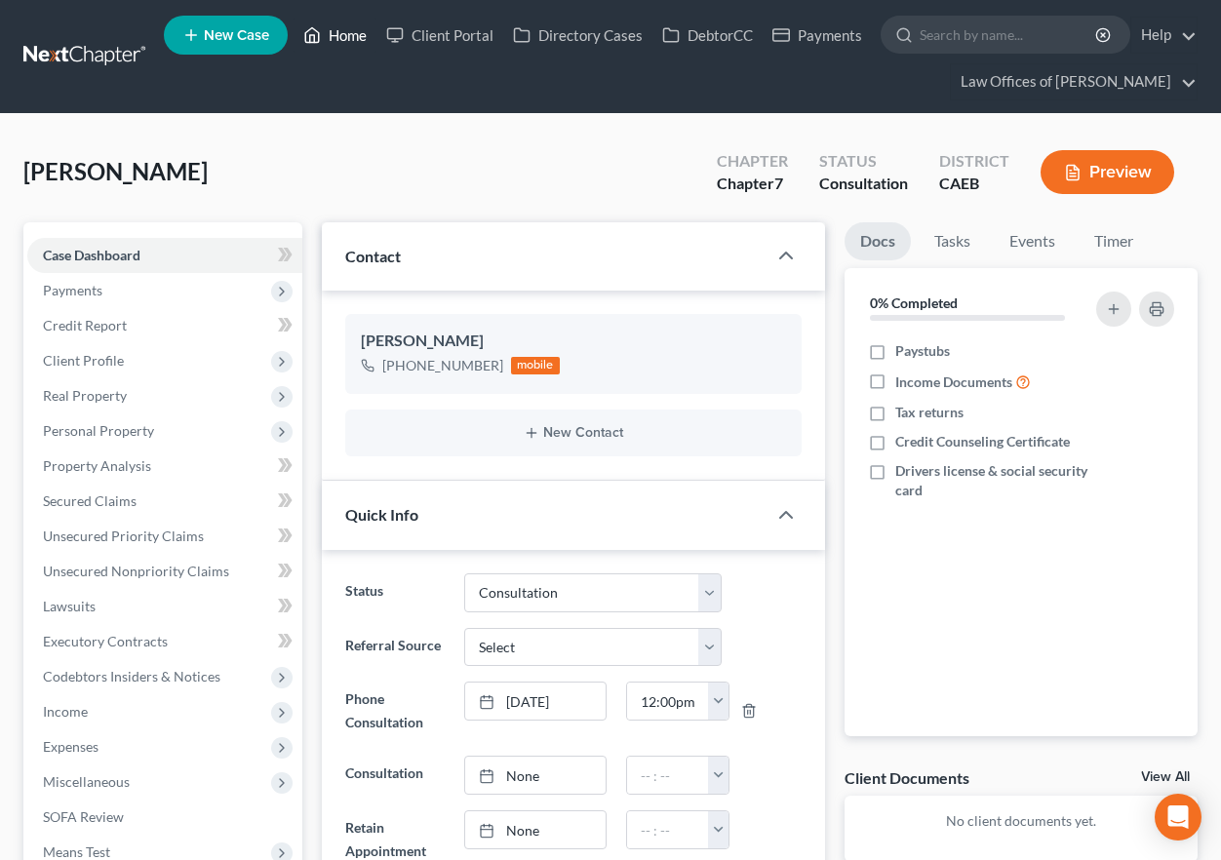
click at [335, 39] on link "Home" at bounding box center [335, 35] width 83 height 35
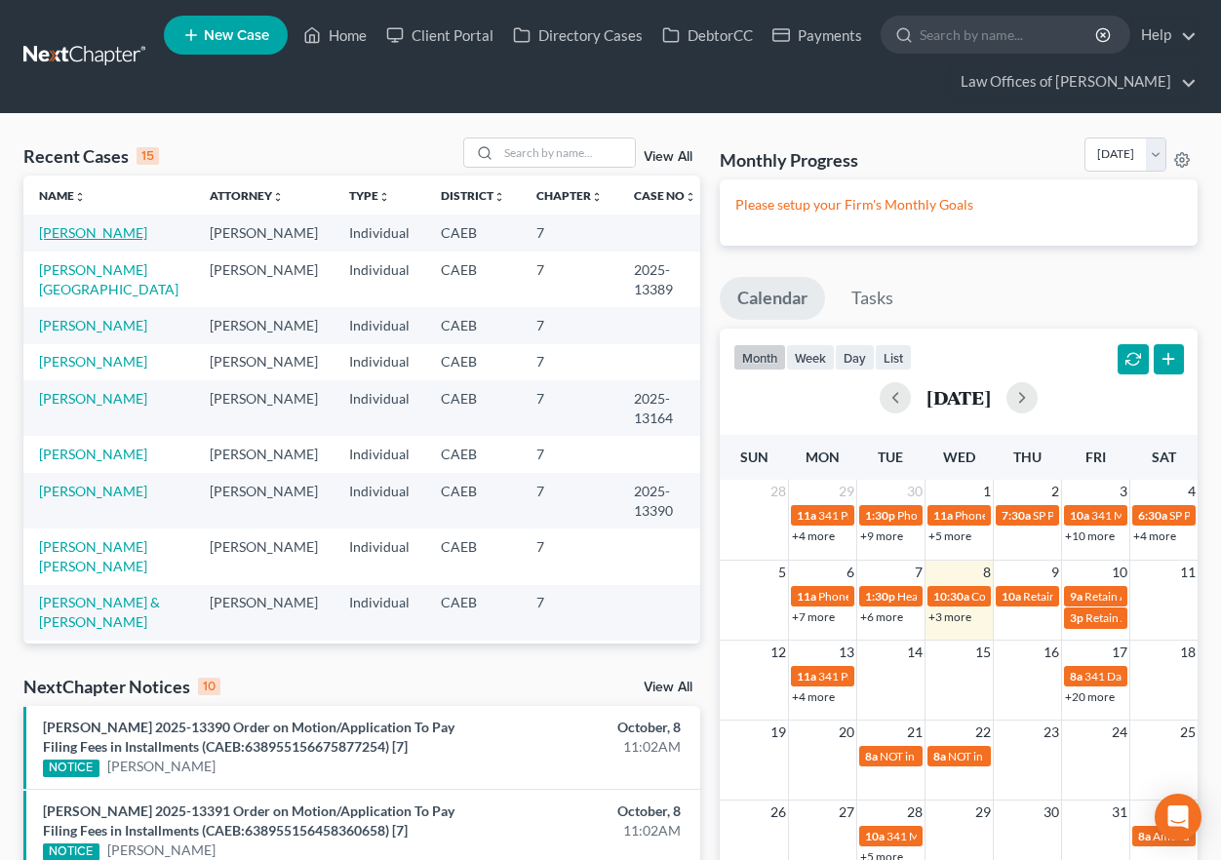
click at [110, 231] on link "[PERSON_NAME]" at bounding box center [93, 232] width 108 height 17
select select "2"
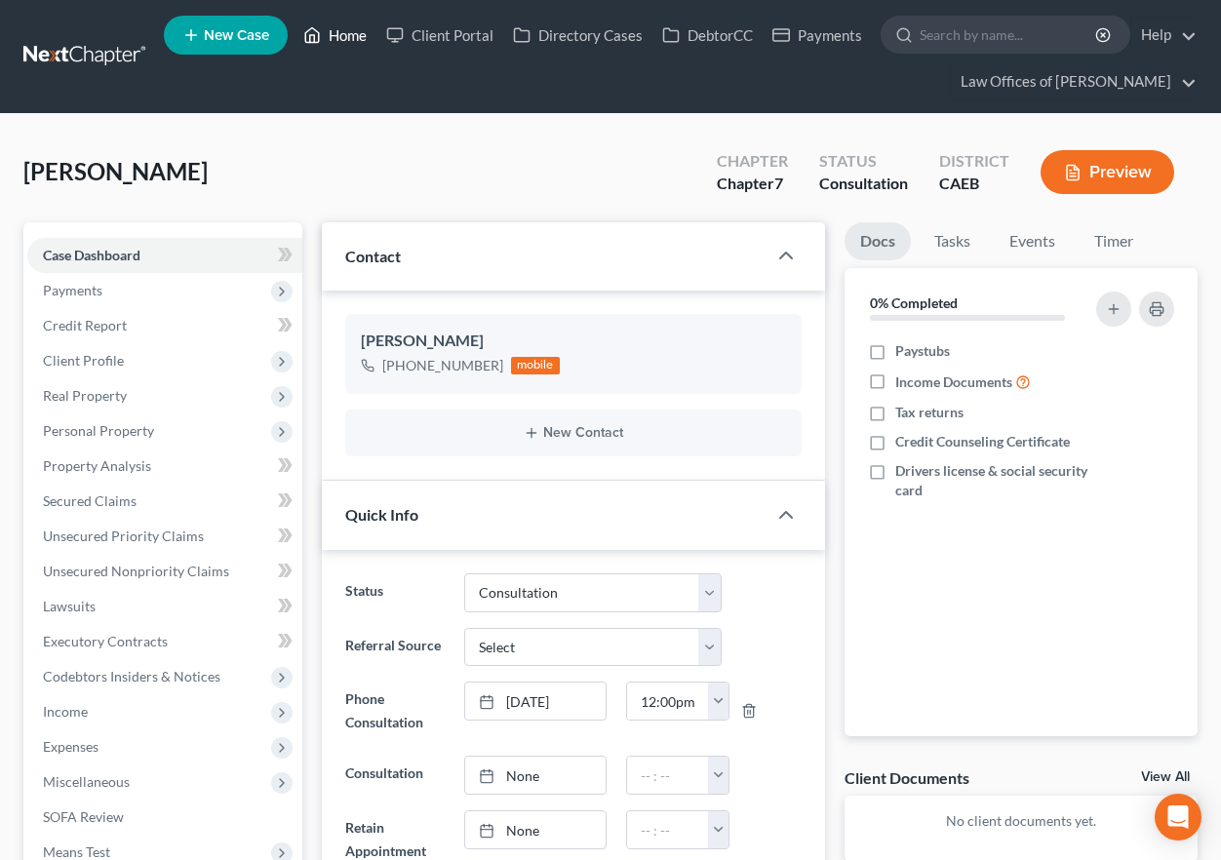
click at [321, 51] on link "Home" at bounding box center [335, 35] width 83 height 35
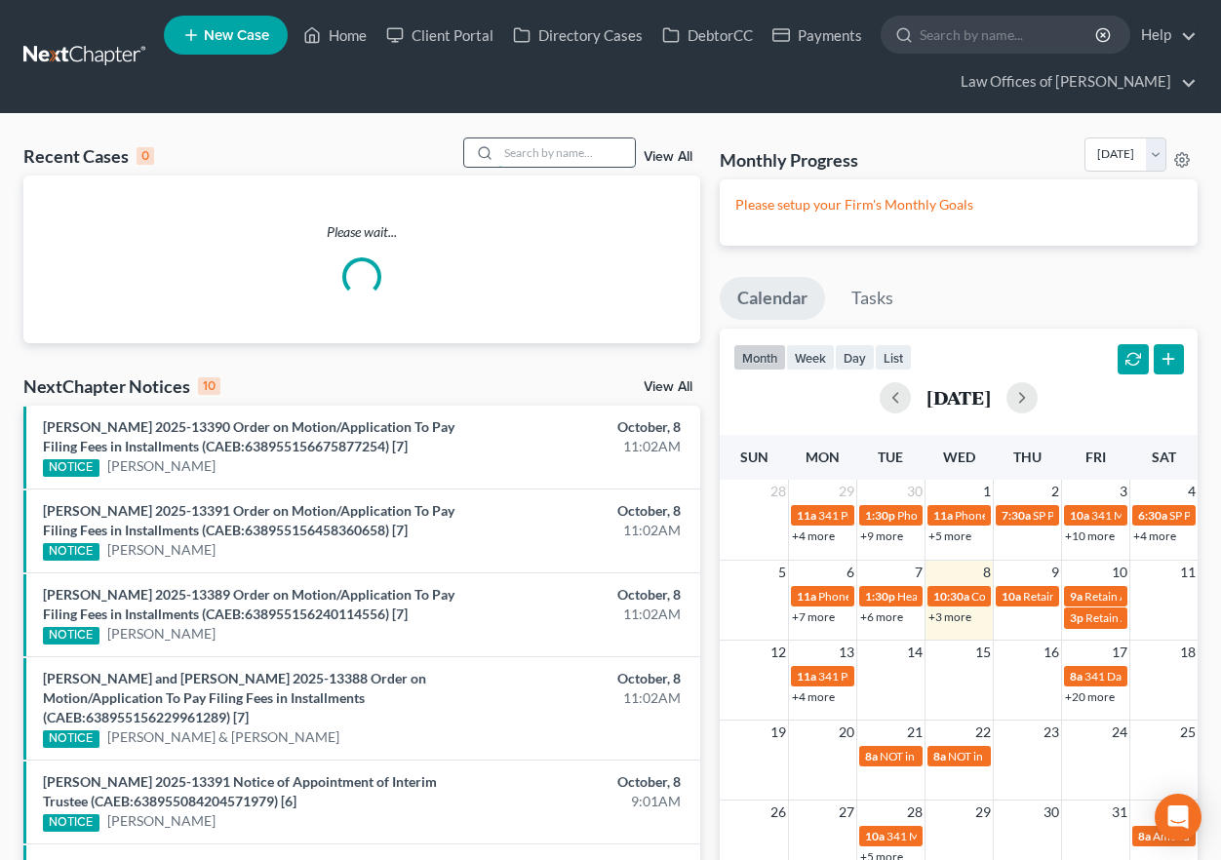
click at [567, 157] on input "search" at bounding box center [566, 152] width 137 height 28
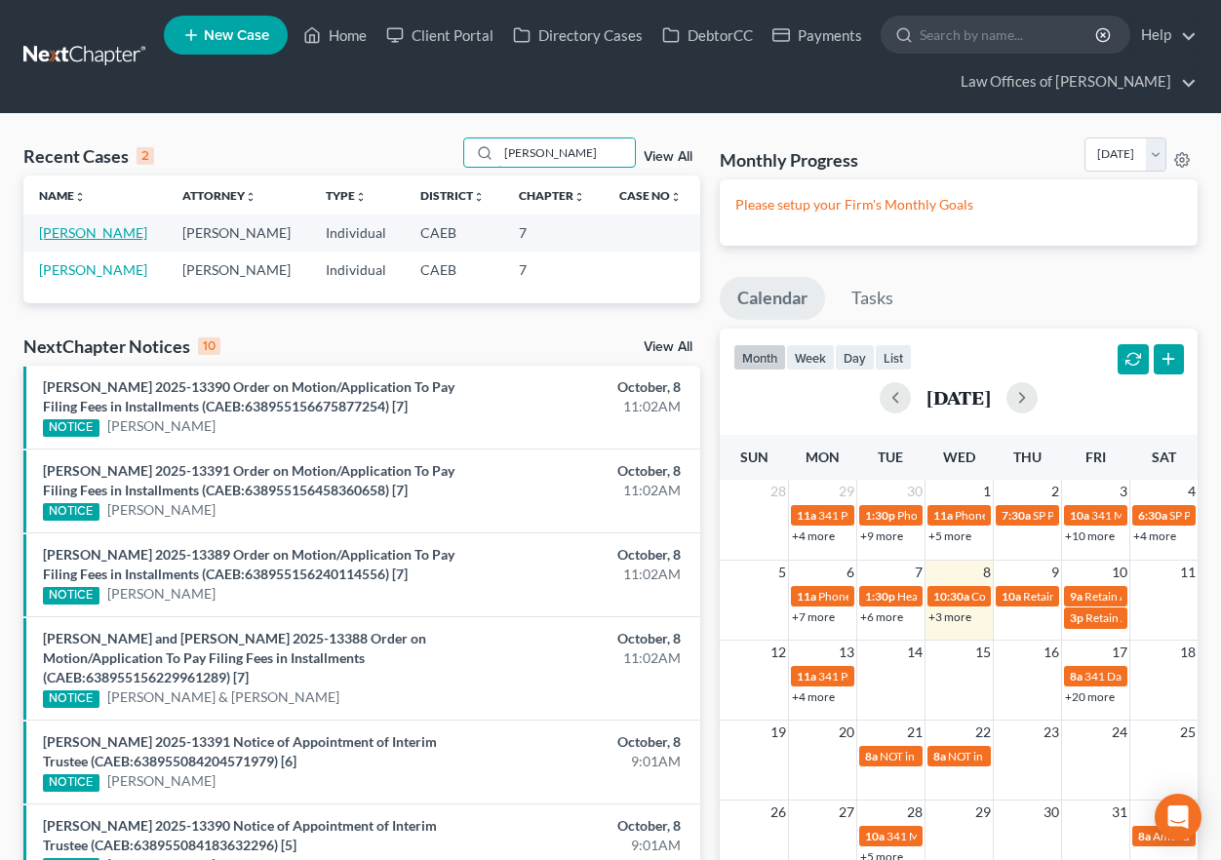
type input "[PERSON_NAME]"
click at [116, 231] on link "[PERSON_NAME]" at bounding box center [93, 232] width 108 height 17
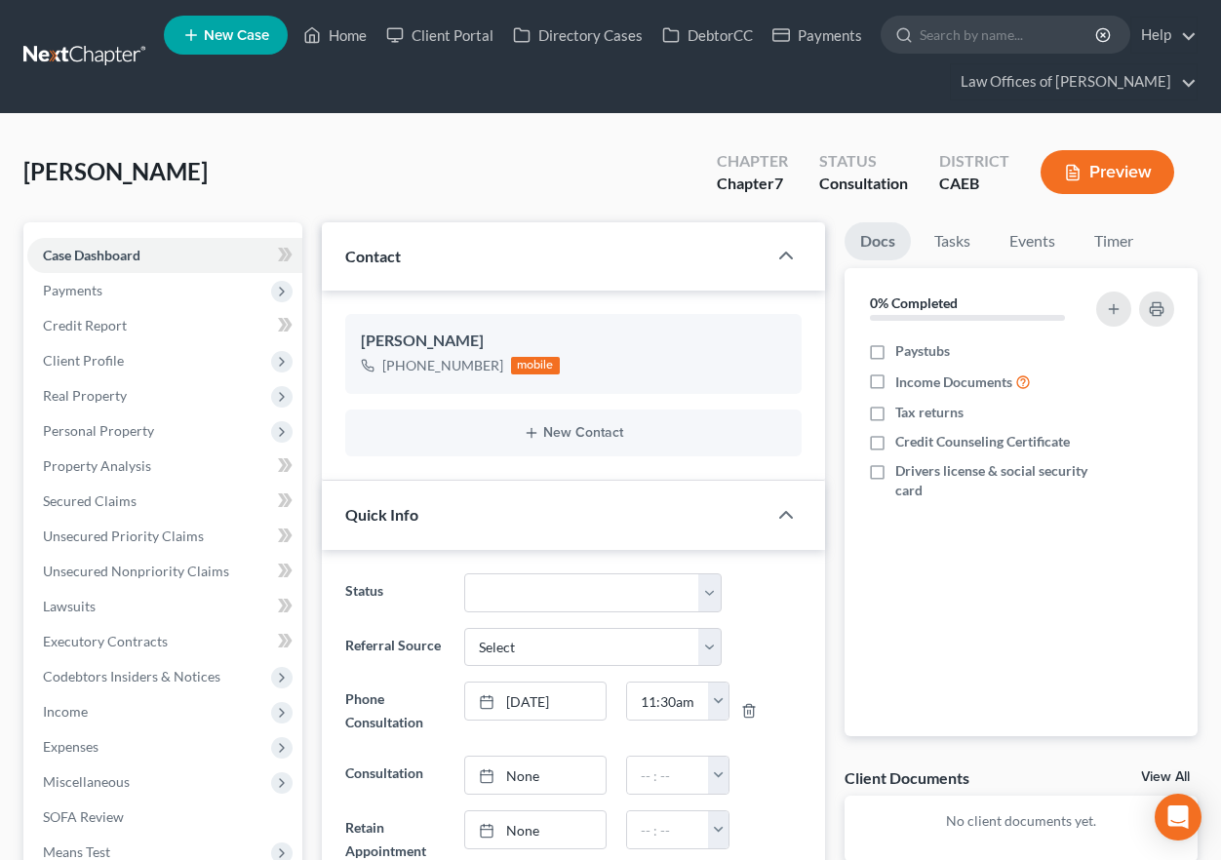
scroll to position [797, 0]
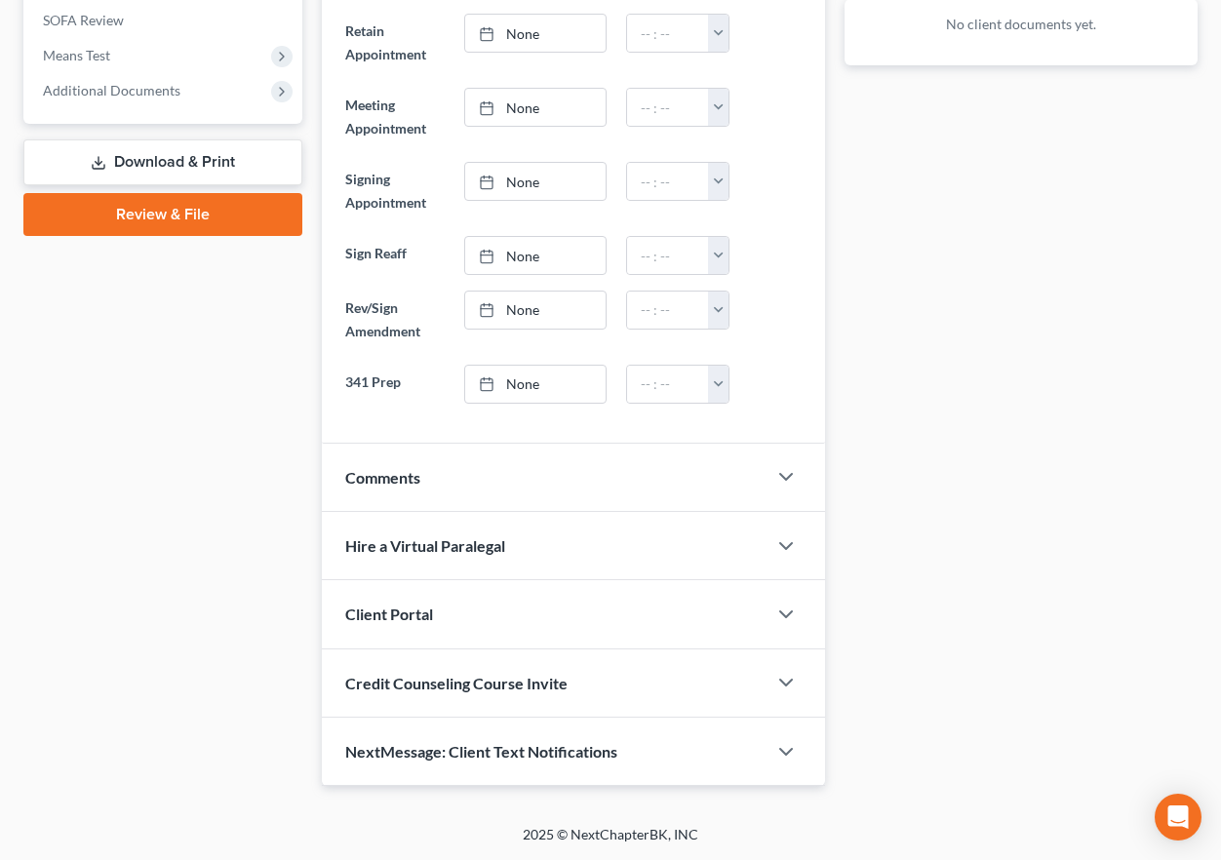
drag, startPoint x: 434, startPoint y: 760, endPoint x: 409, endPoint y: 806, distance: 53.2
click at [434, 760] on span "NextMessage: Client Text Notifications" at bounding box center [481, 751] width 272 height 19
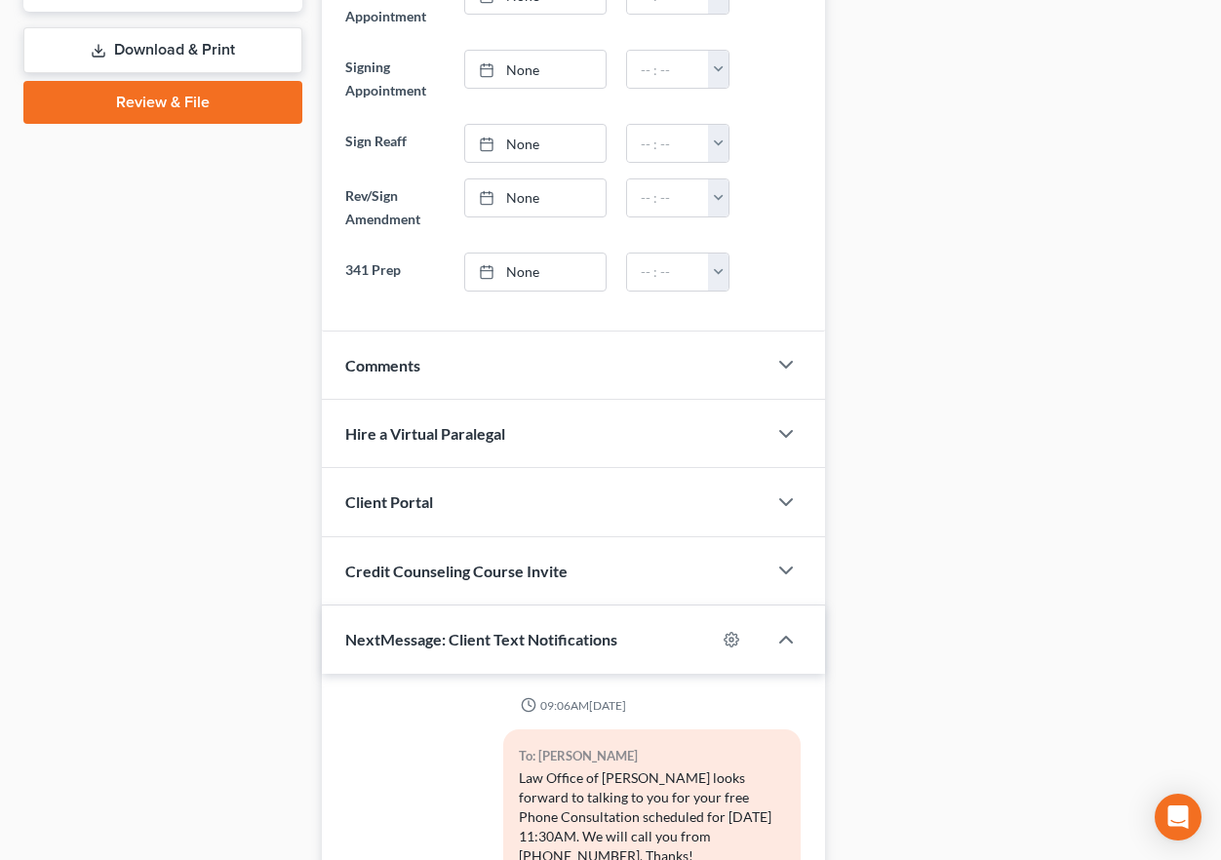
scroll to position [1198, 0]
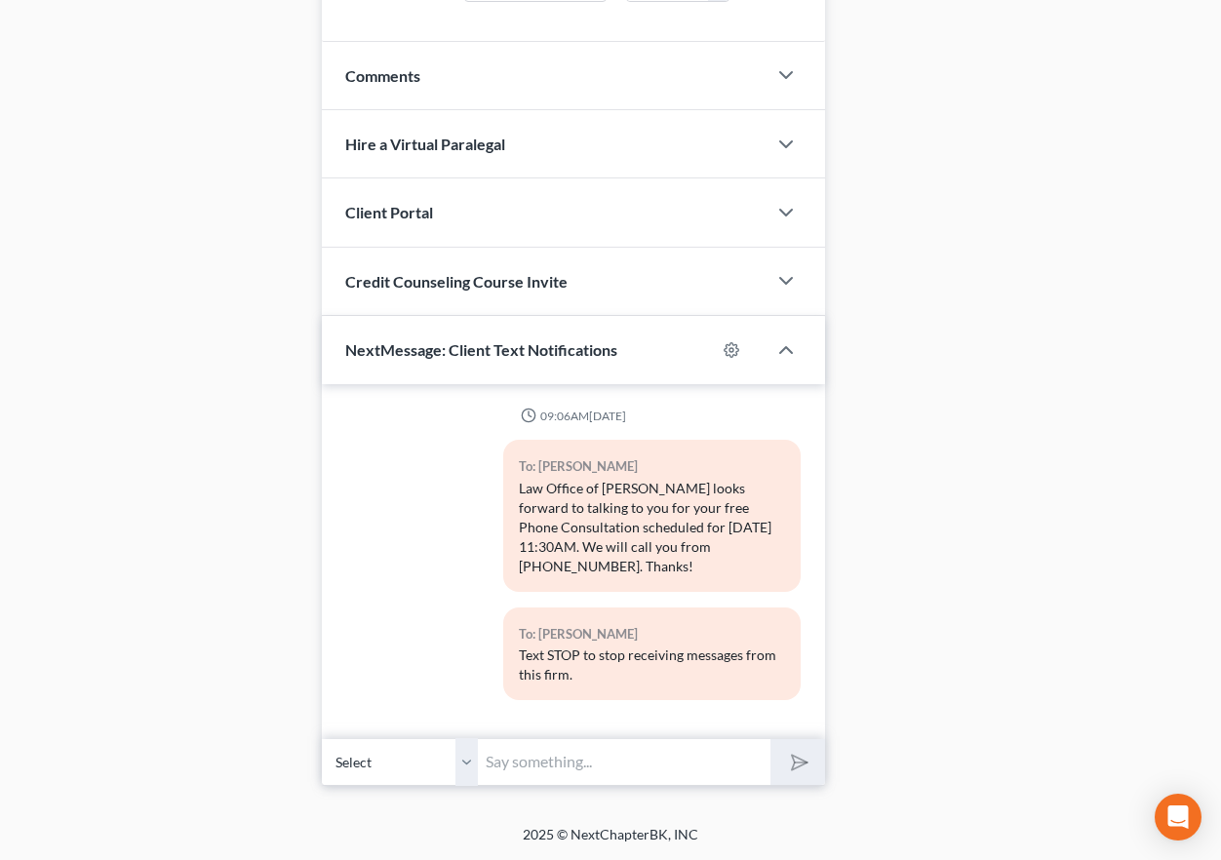
click at [542, 764] on input "text" at bounding box center [624, 762] width 293 height 48
click at [632, 759] on input "Good morning, [PERSON_NAME] is" at bounding box center [624, 762] width 293 height 48
type input "Good morning, [PERSON_NAME] is looking forward to speaking with you this mornin…"
drag, startPoint x: 759, startPoint y: 763, endPoint x: 749, endPoint y: 762, distance: 9.8
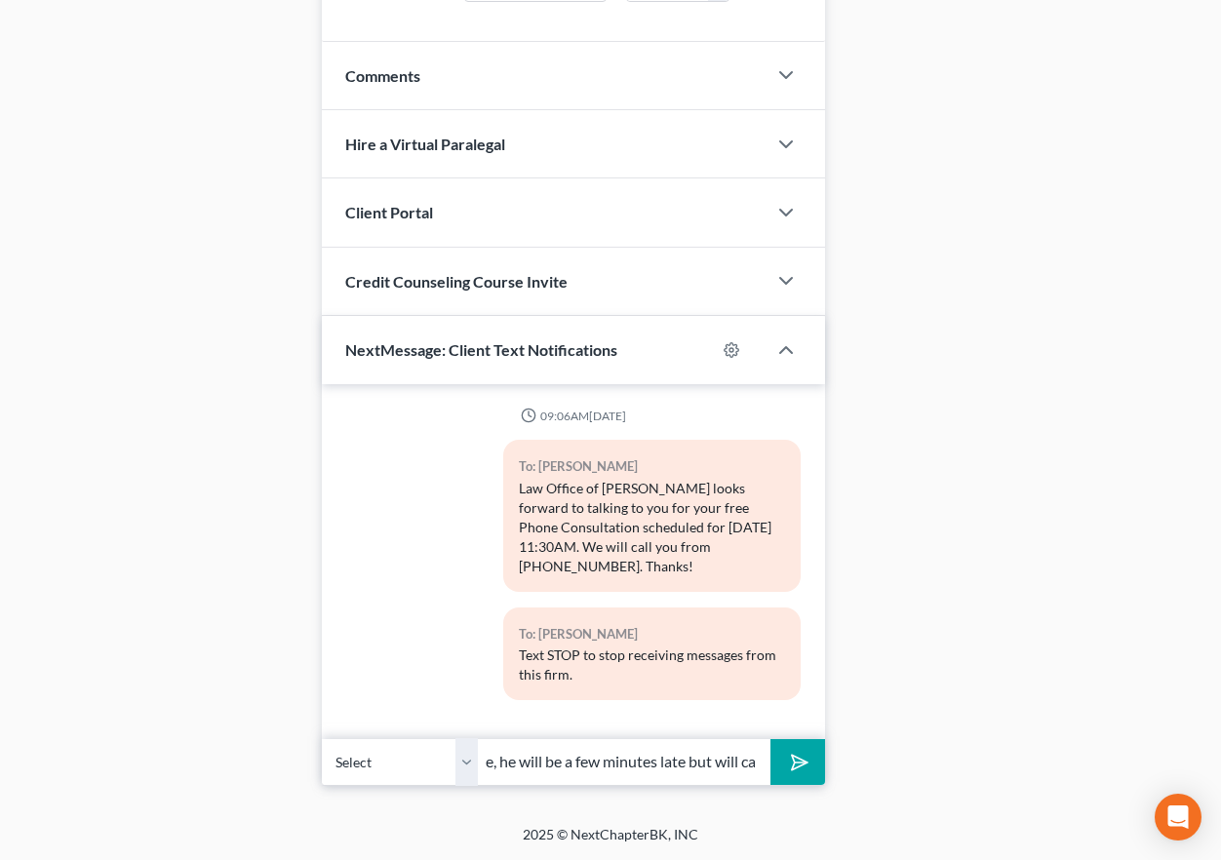
click at [749, 762] on input "Good morning, [PERSON_NAME] is looking forward to speaking with you this mornin…" at bounding box center [624, 762] width 293 height 48
drag, startPoint x: 760, startPoint y: 772, endPoint x: 806, endPoint y: 757, distance: 49.3
click at [760, 772] on input "Good morning, [PERSON_NAME] is looking forward to speaking with you this mornin…" at bounding box center [624, 762] width 293 height 48
click at [806, 757] on button "submit" at bounding box center [797, 762] width 54 height 46
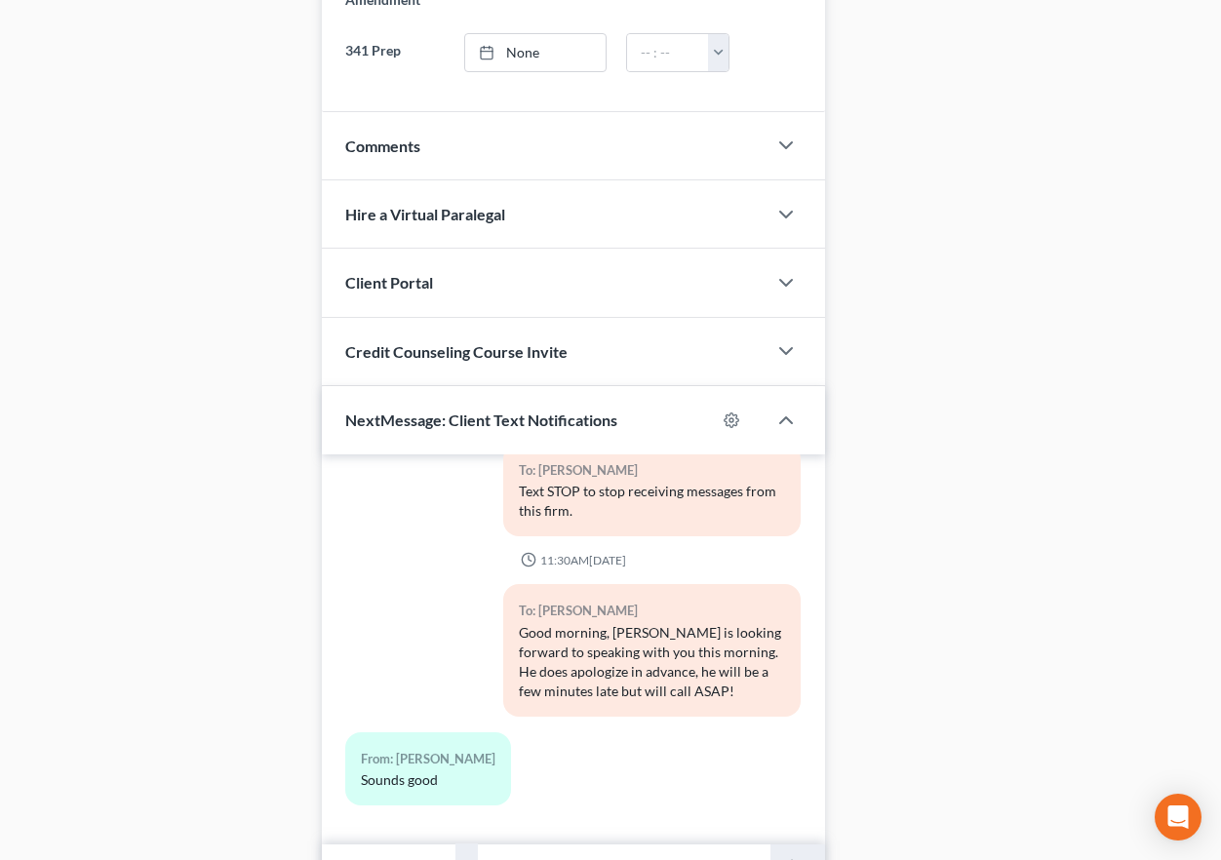
scroll to position [1234, 0]
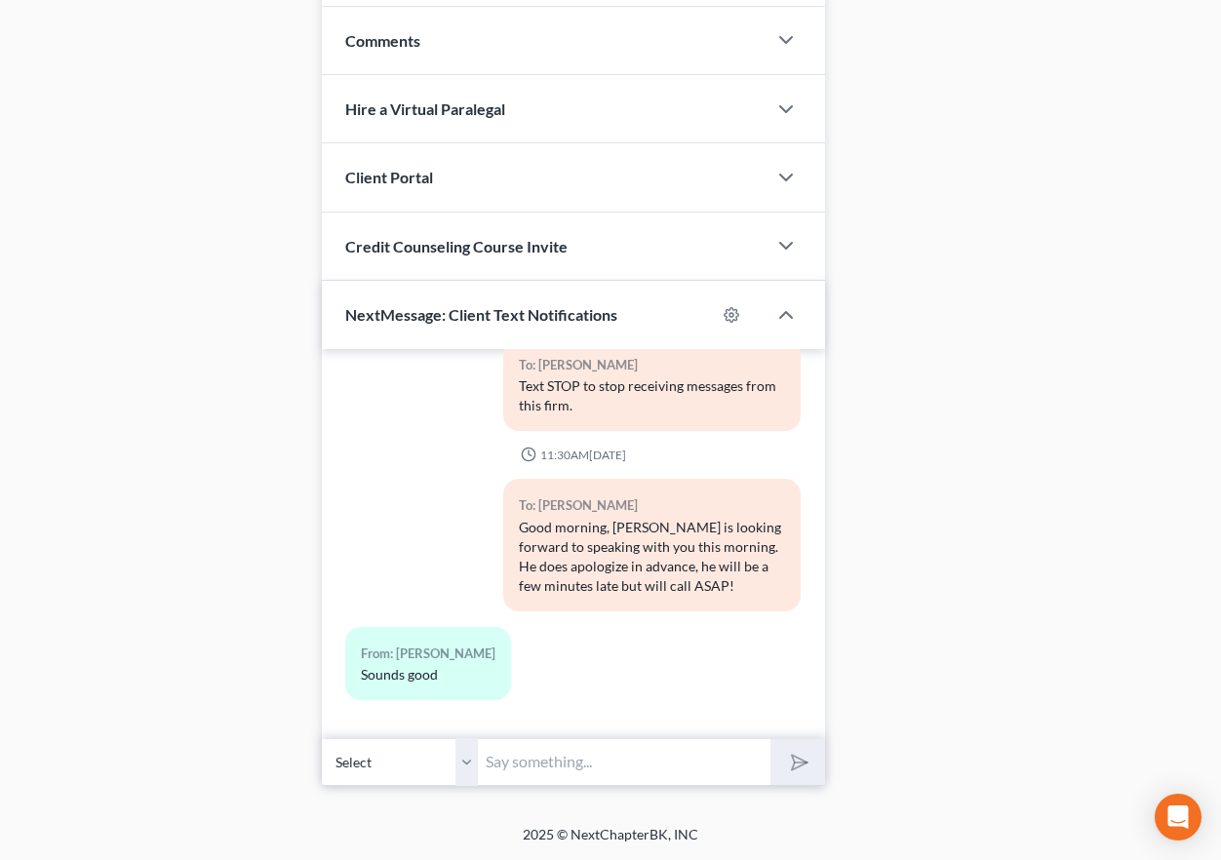
click at [543, 771] on input "text" at bounding box center [624, 762] width 293 height 48
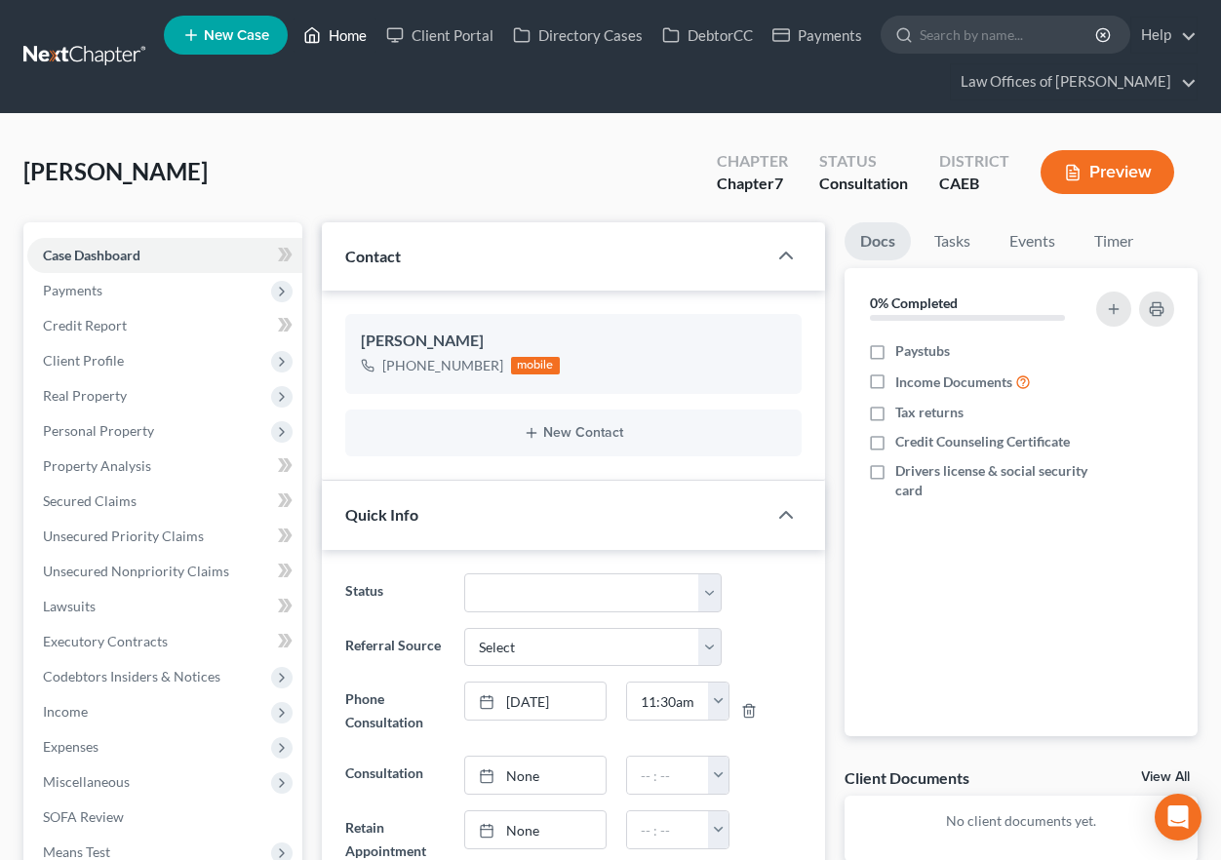
click at [338, 45] on link "Home" at bounding box center [335, 35] width 83 height 35
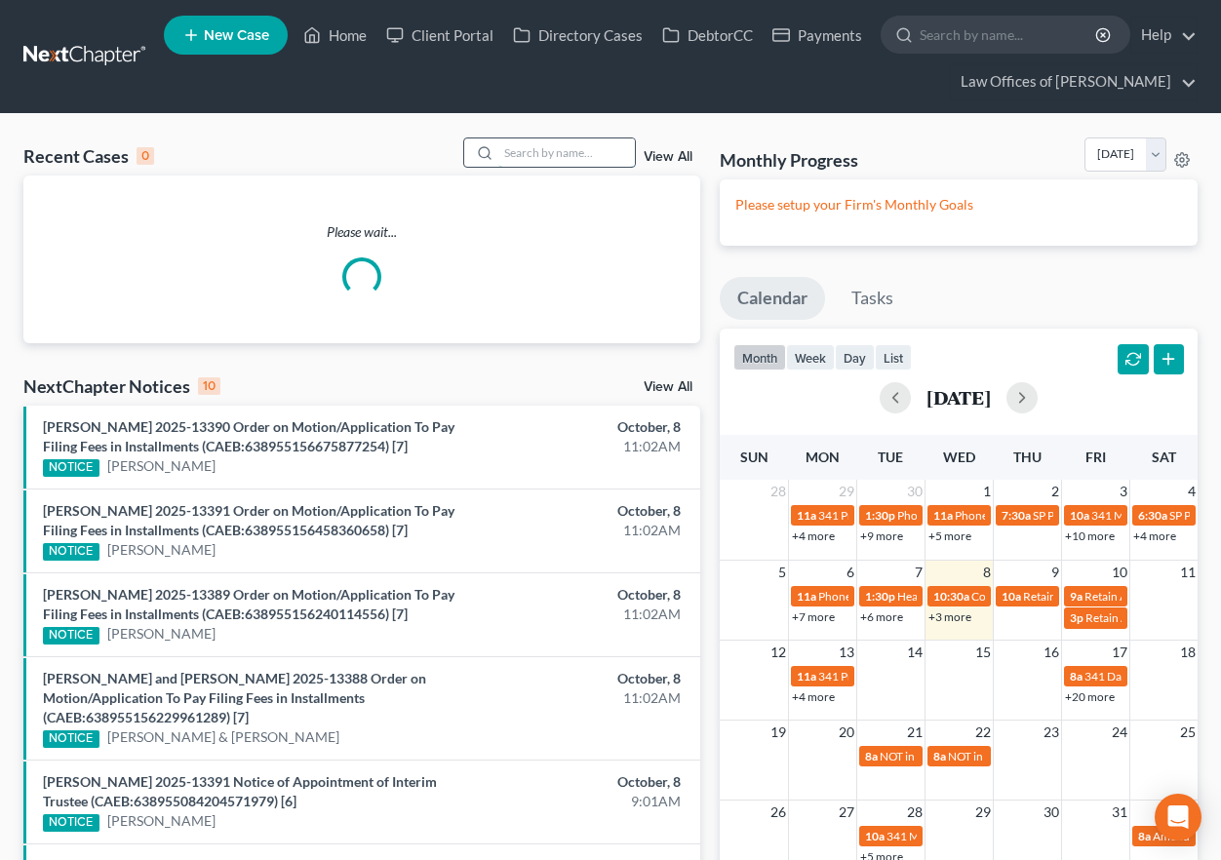
click at [549, 159] on input "search" at bounding box center [566, 152] width 137 height 28
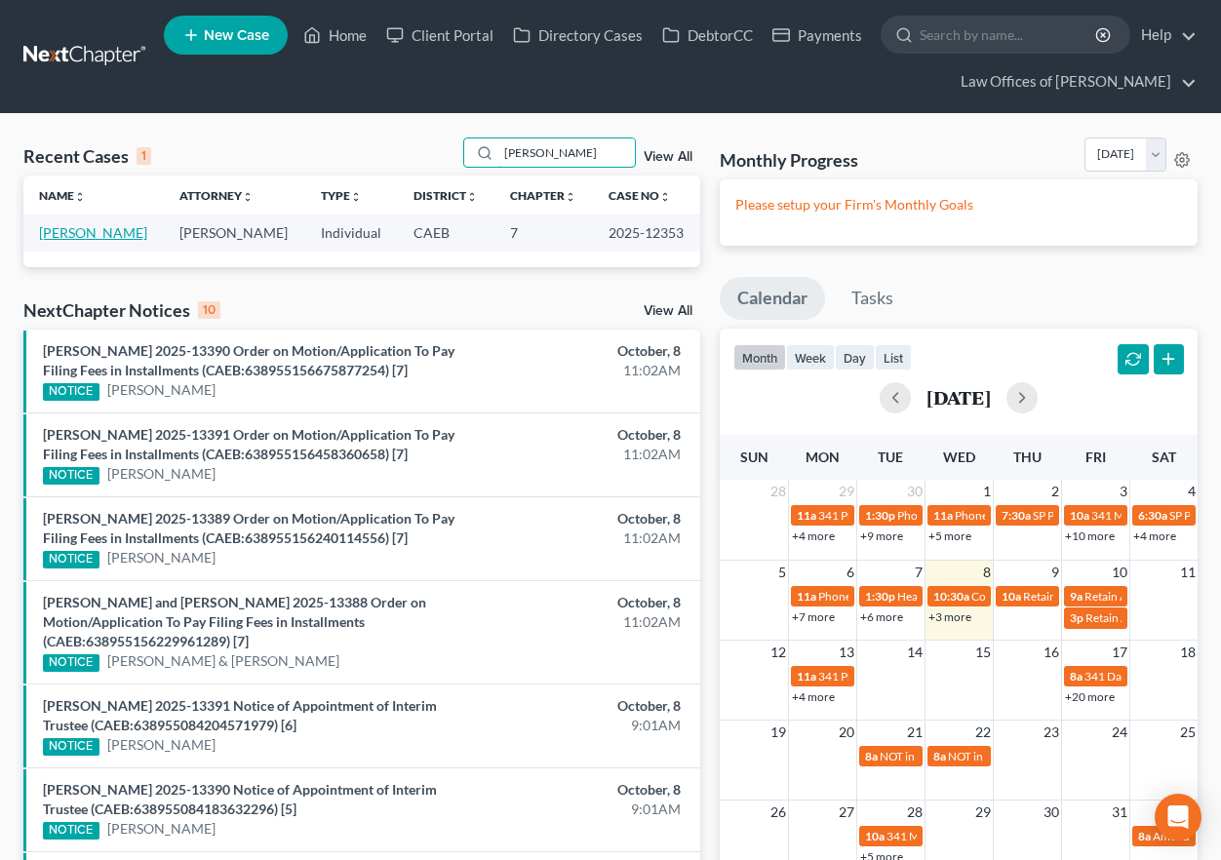
type input "[PERSON_NAME]"
click at [136, 230] on link "[PERSON_NAME]" at bounding box center [93, 232] width 108 height 17
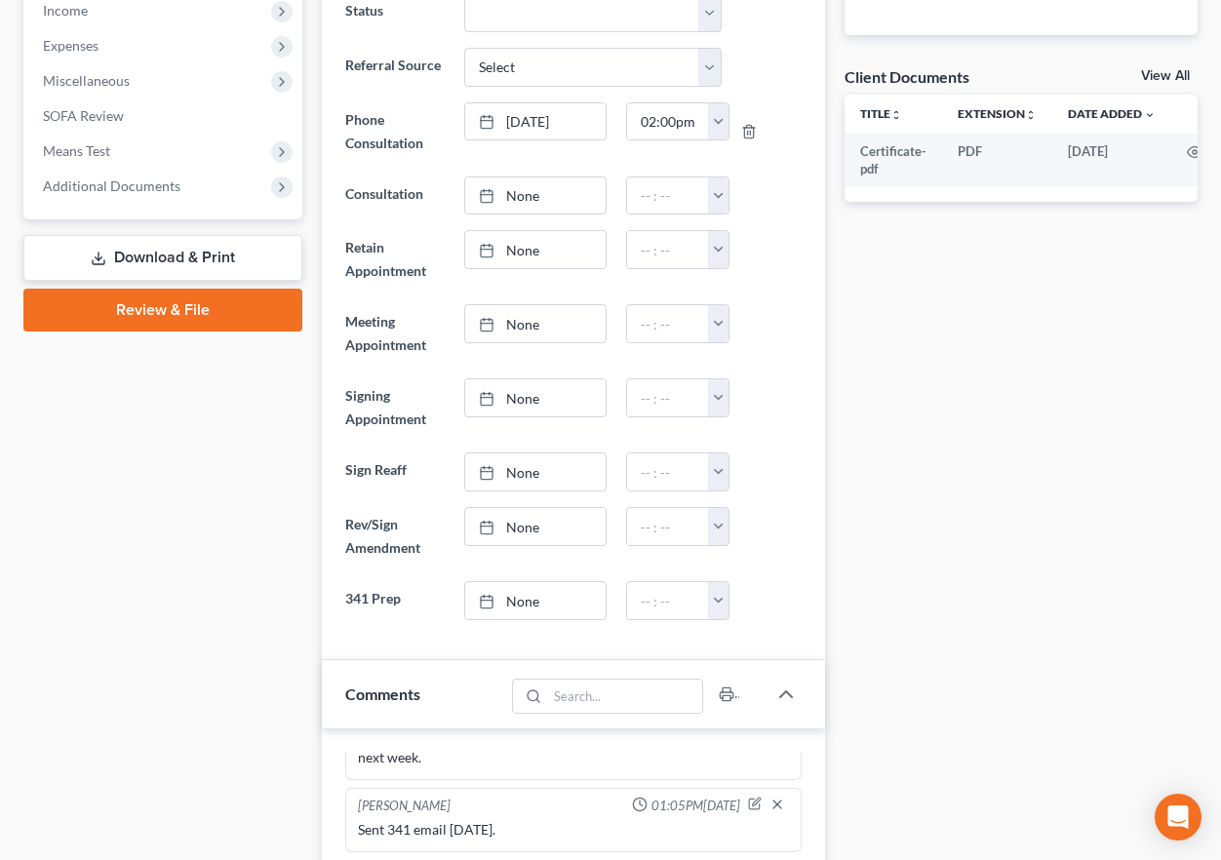
scroll to position [597, 0]
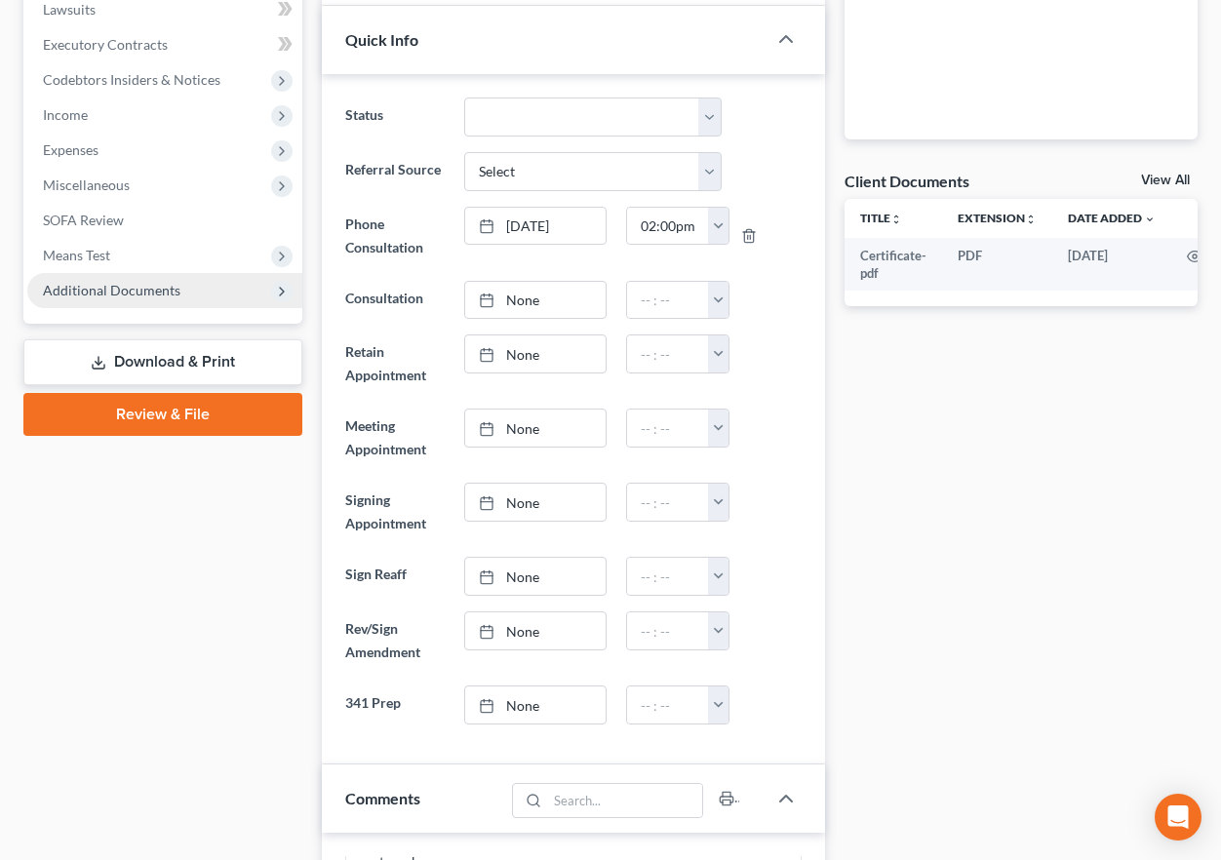
click at [112, 291] on span "Additional Documents" at bounding box center [111, 290] width 137 height 17
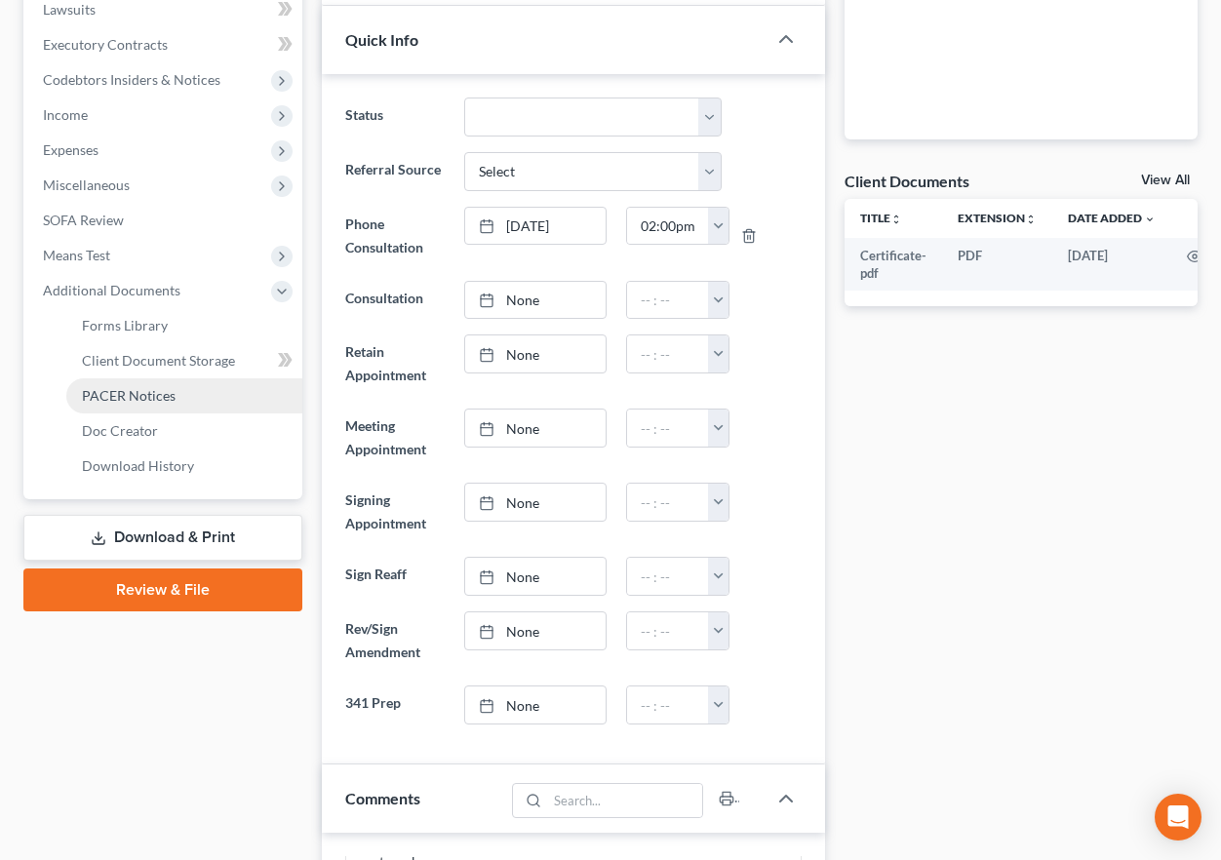
click at [145, 395] on span "PACER Notices" at bounding box center [129, 395] width 94 height 17
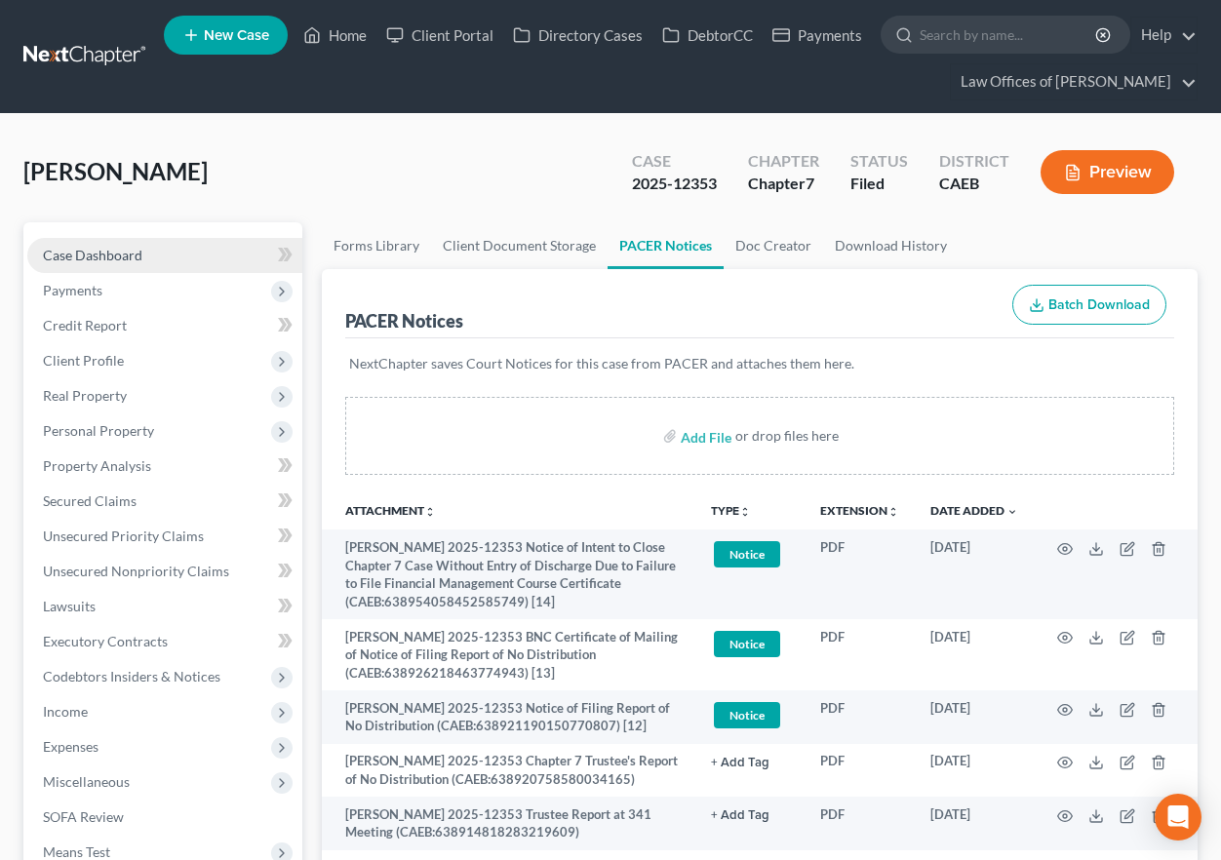
click at [116, 255] on span "Case Dashboard" at bounding box center [92, 255] width 99 height 17
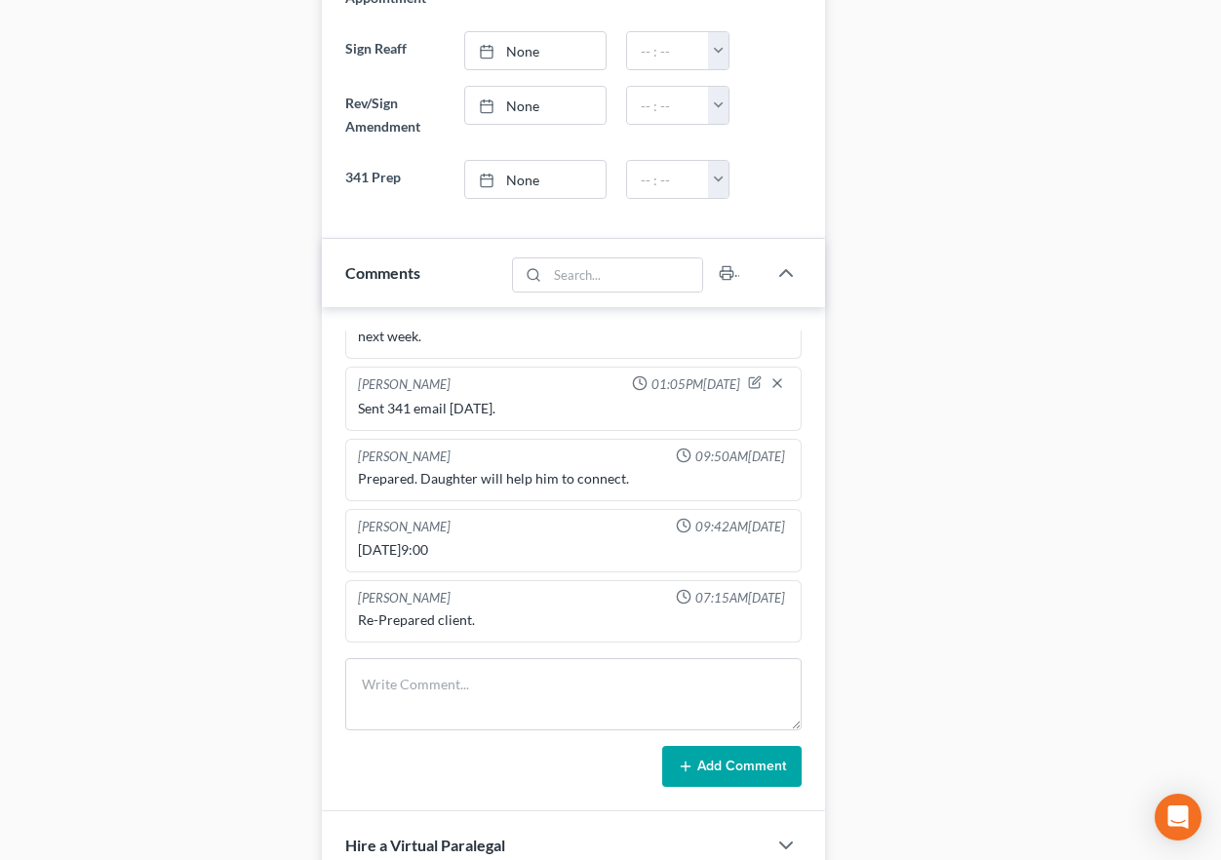
scroll to position [1388, 0]
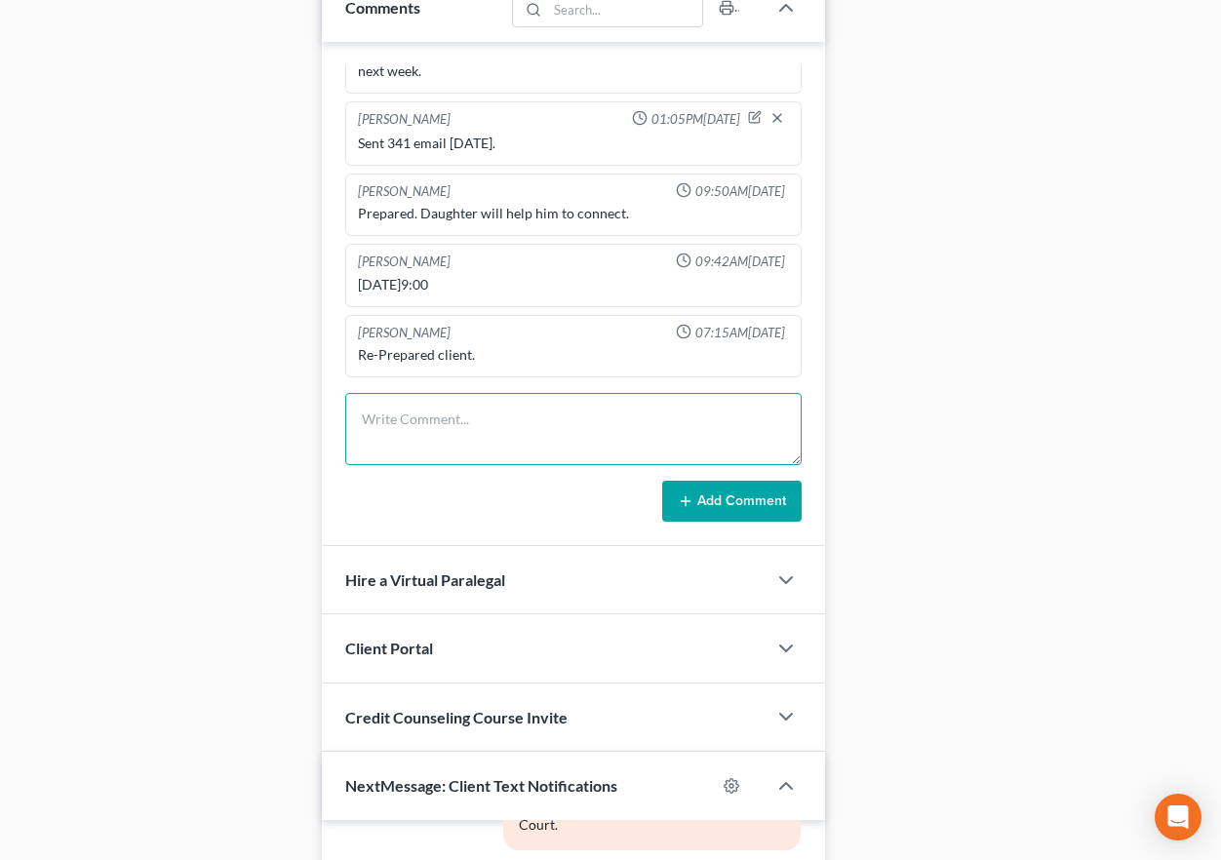
click at [431, 414] on textarea at bounding box center [573, 429] width 456 height 72
type textarea "Left [PERSON_NAME] a message regarding 2nd credit counseling course."
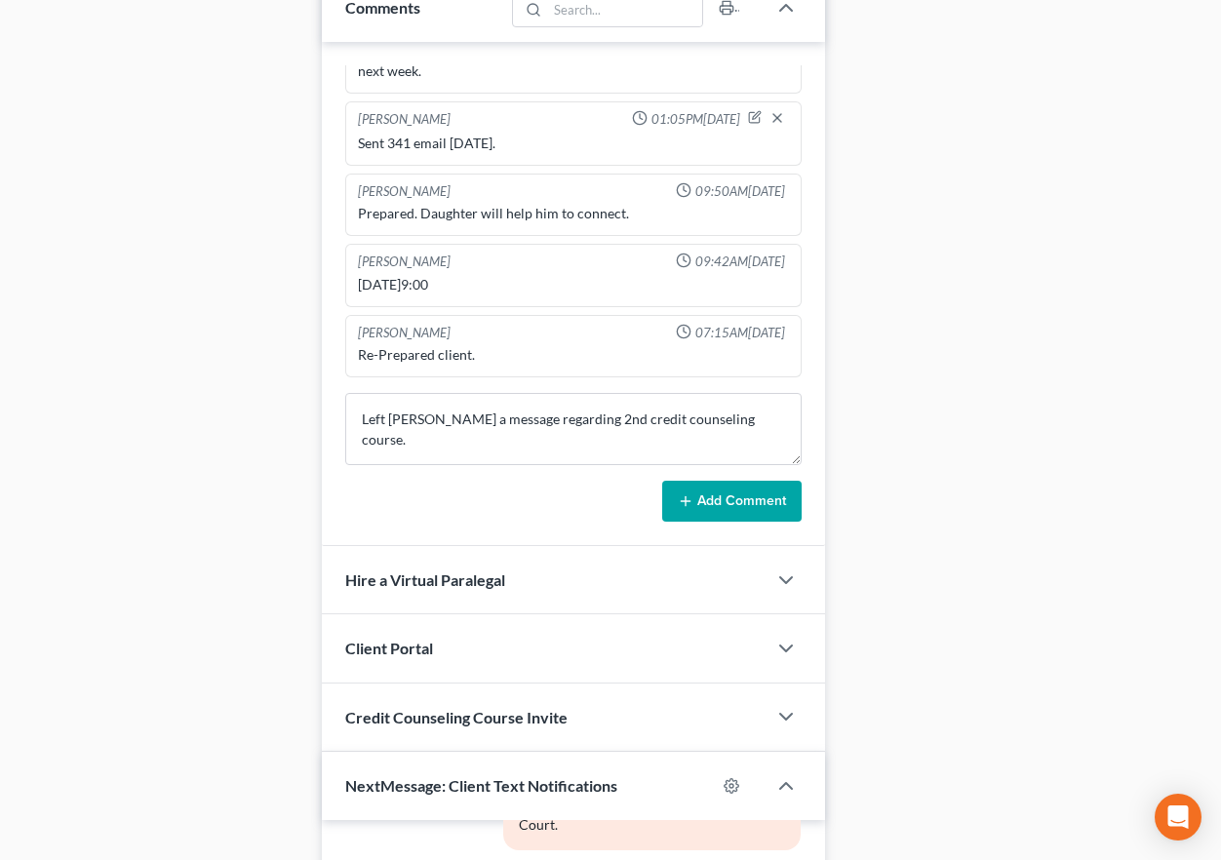
drag, startPoint x: 751, startPoint y: 495, endPoint x: 284, endPoint y: 429, distance: 471.8
click at [751, 495] on button "Add Comment" at bounding box center [731, 501] width 139 height 41
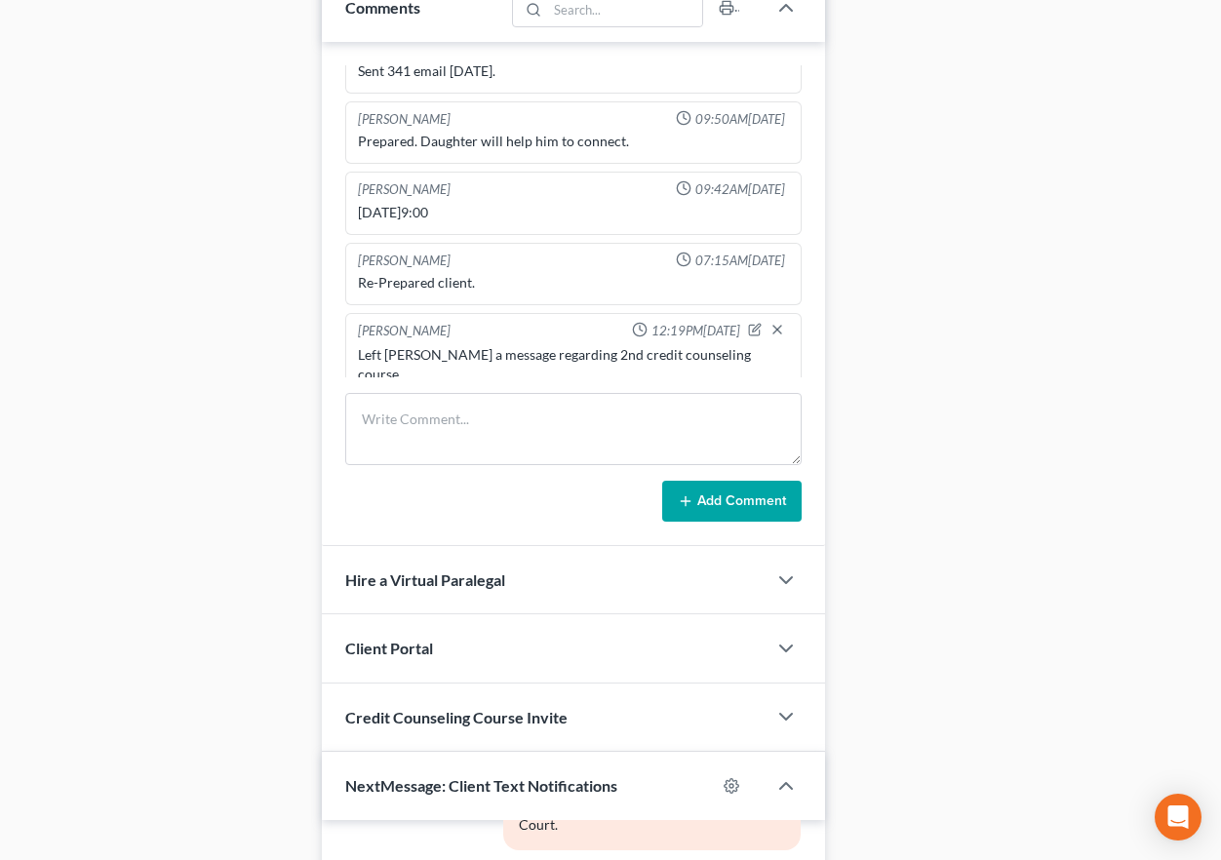
scroll to position [0, 0]
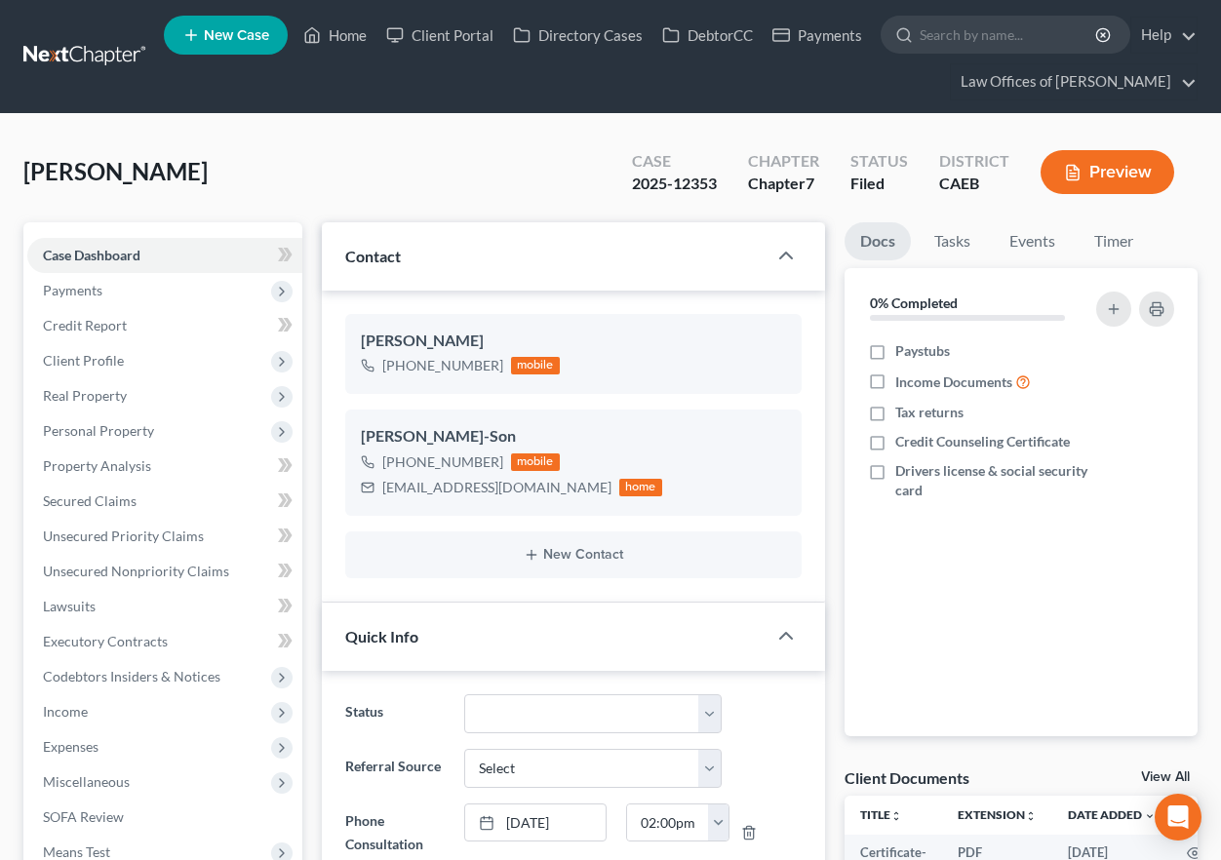
click at [233, 45] on link "New Case" at bounding box center [226, 35] width 124 height 39
select select "8"
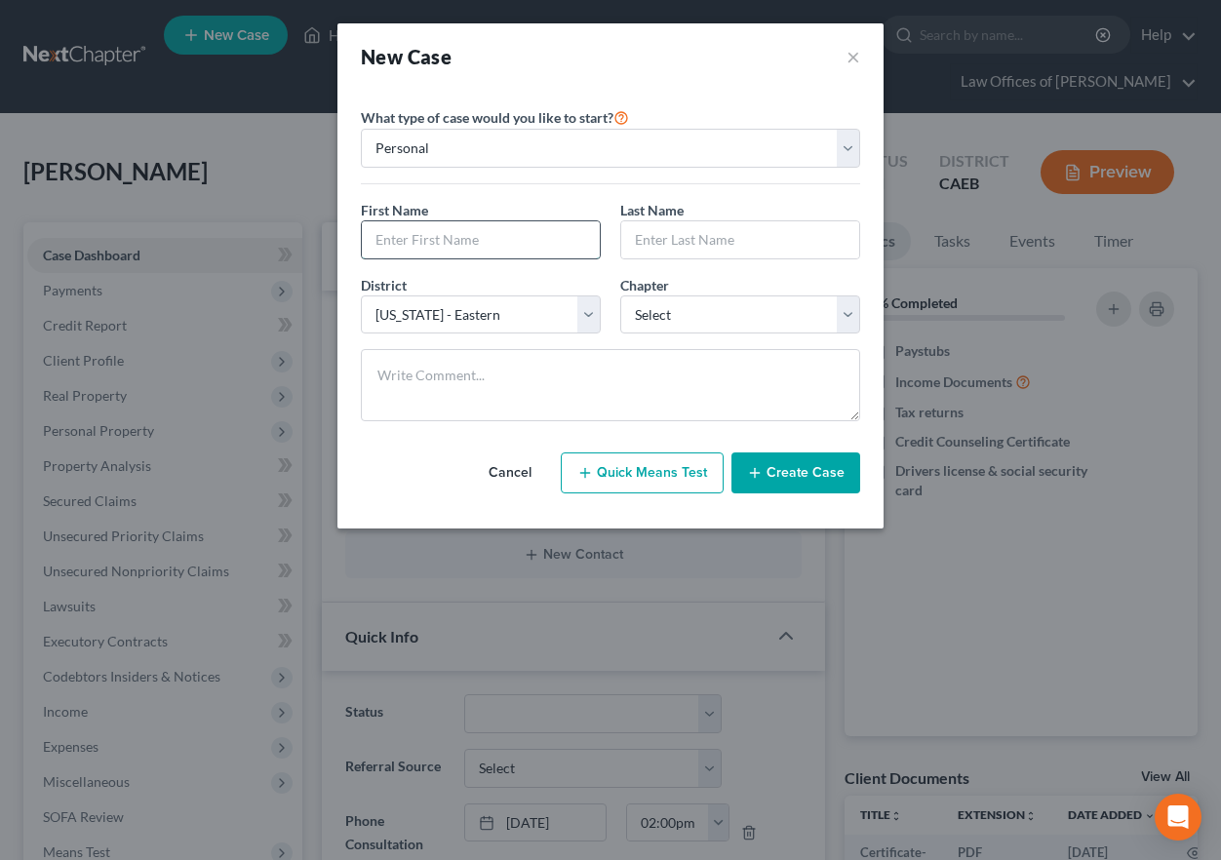
click at [482, 249] on input "text" at bounding box center [481, 239] width 238 height 37
type input "[PERSON_NAME]"
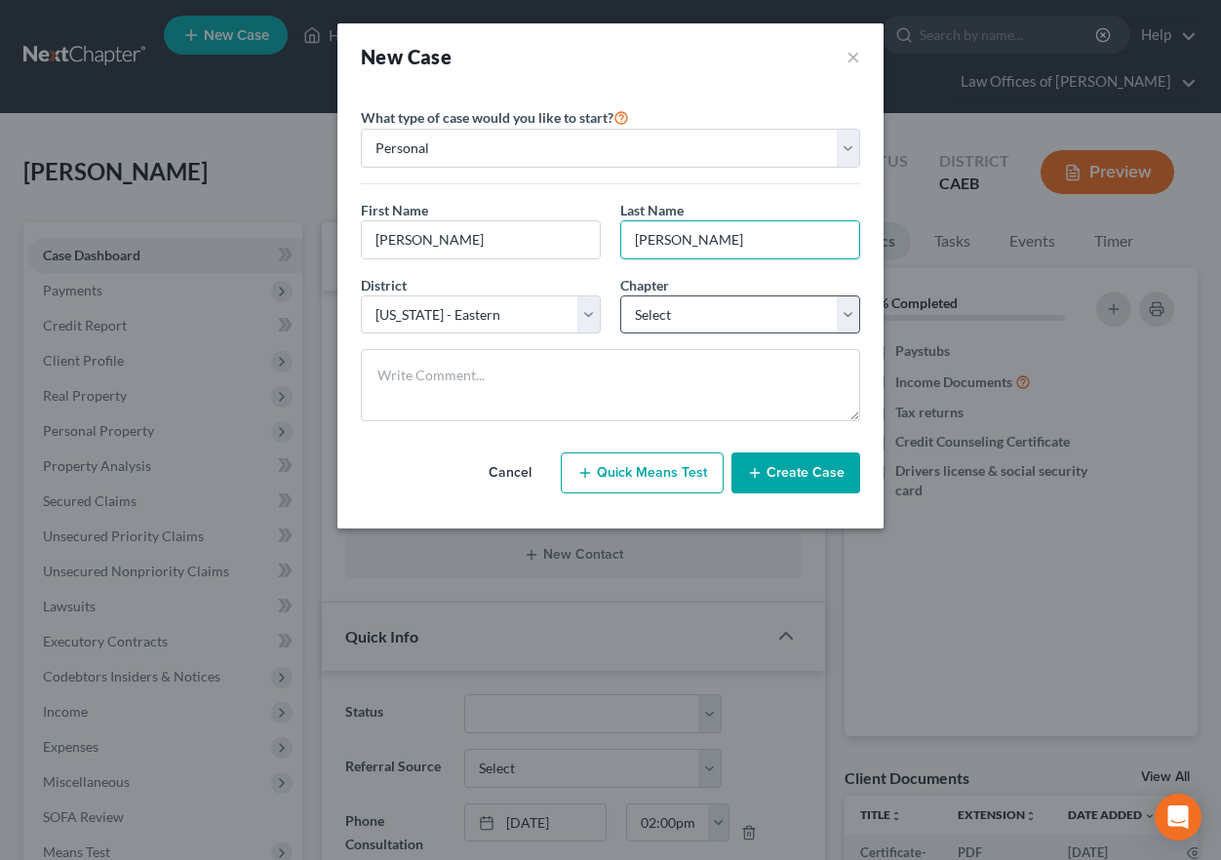
type input "[PERSON_NAME]"
click at [698, 317] on select "Select 7 11 12 13" at bounding box center [740, 314] width 240 height 39
select select "0"
click at [620, 295] on select "Select 7 11 12 13" at bounding box center [740, 314] width 240 height 39
drag, startPoint x: 819, startPoint y: 475, endPoint x: 231, endPoint y: 357, distance: 599.7
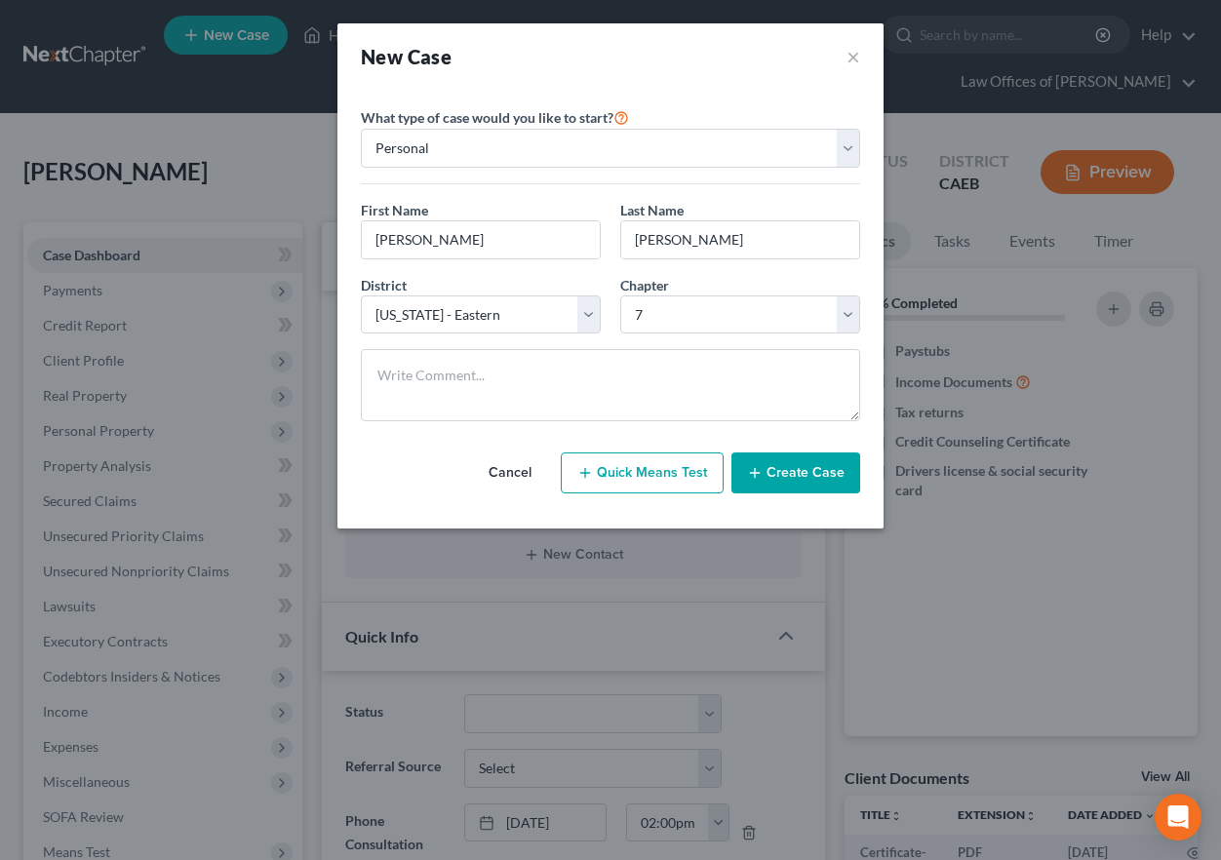
click at [819, 475] on button "Create Case" at bounding box center [795, 472] width 129 height 41
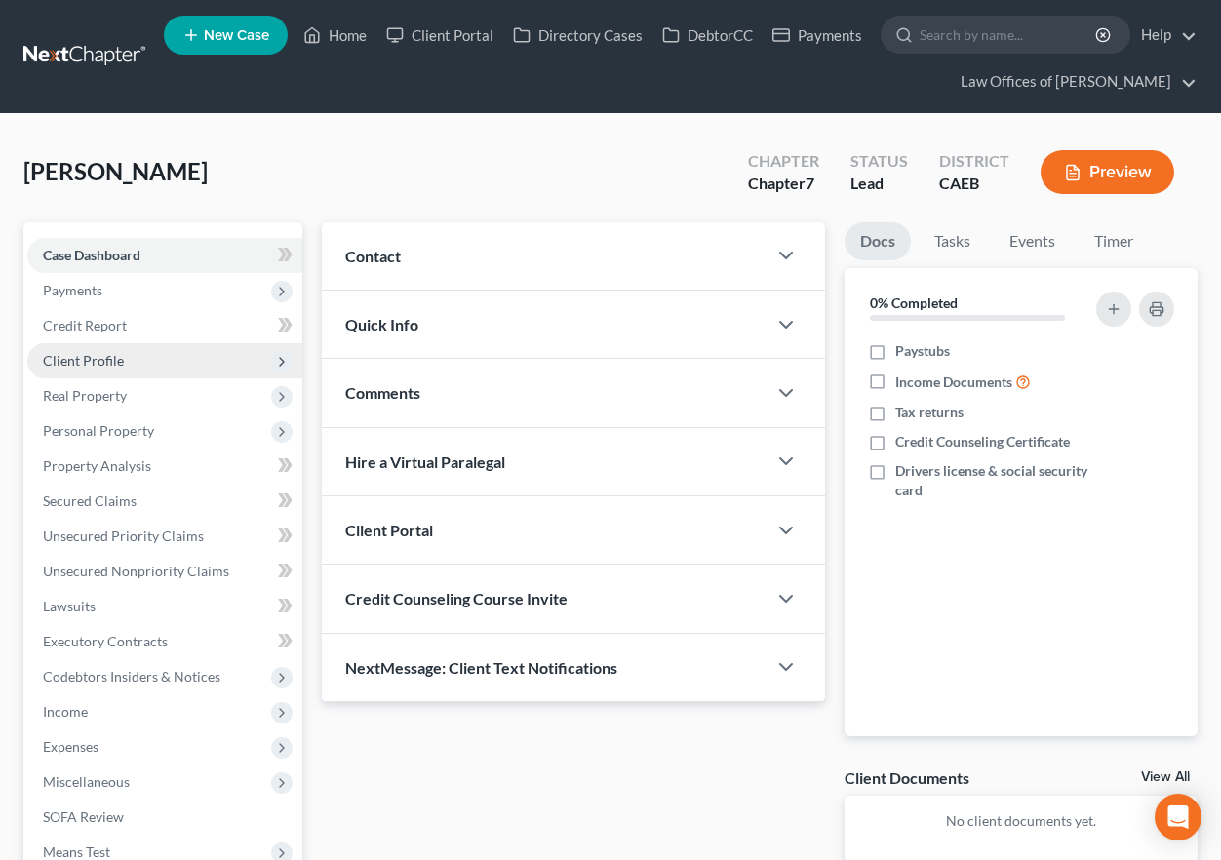
click at [99, 369] on span "Client Profile" at bounding box center [164, 360] width 275 height 35
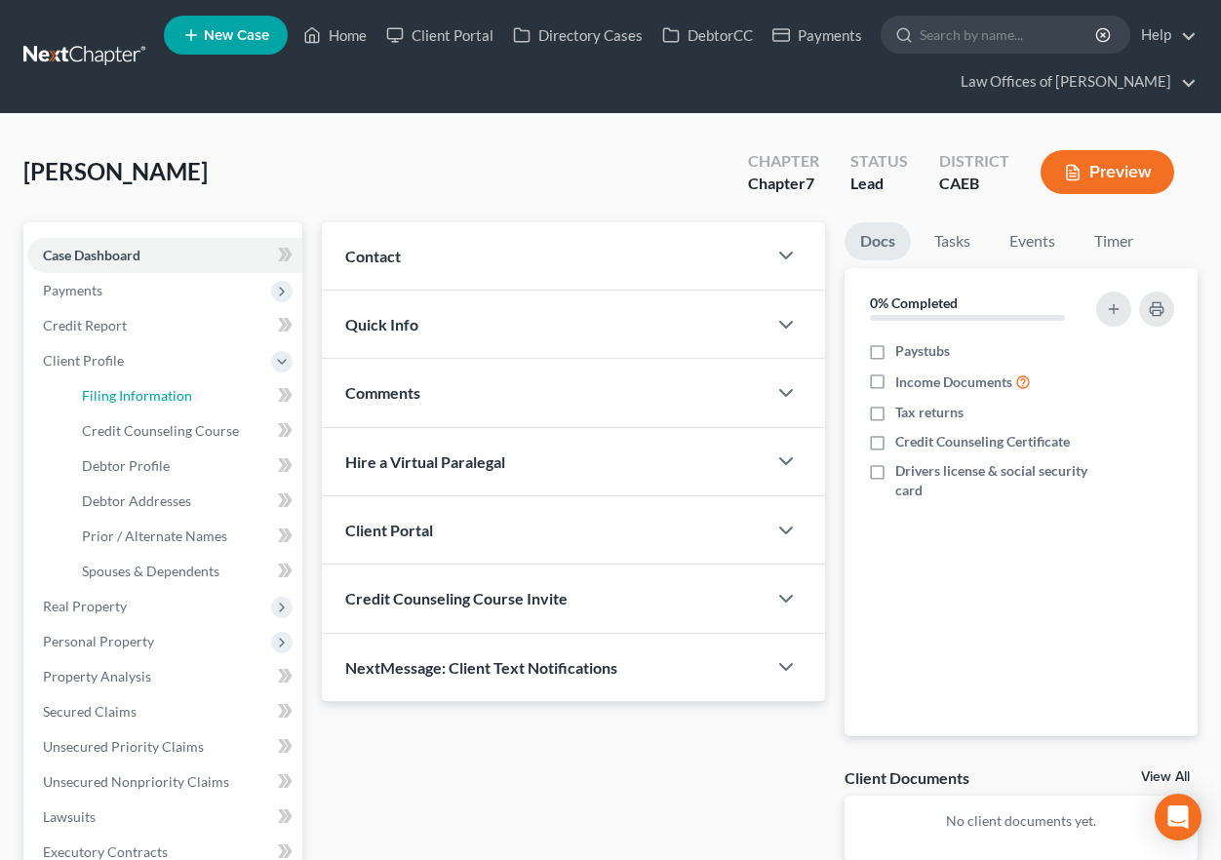
drag, startPoint x: 156, startPoint y: 389, endPoint x: 752, endPoint y: 328, distance: 599.0
click at [156, 389] on span "Filing Information" at bounding box center [137, 395] width 110 height 17
select select "1"
select select "0"
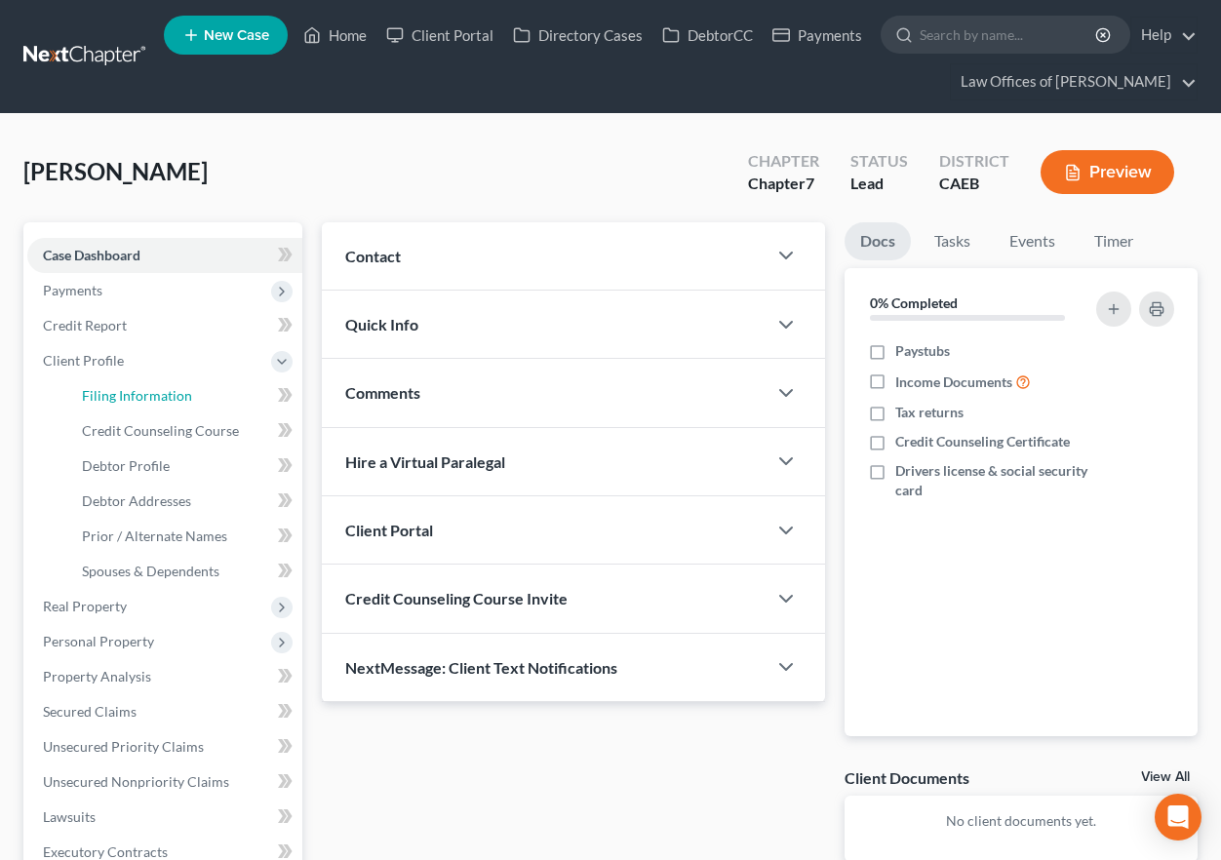
select select "8"
select select "0"
select select "4"
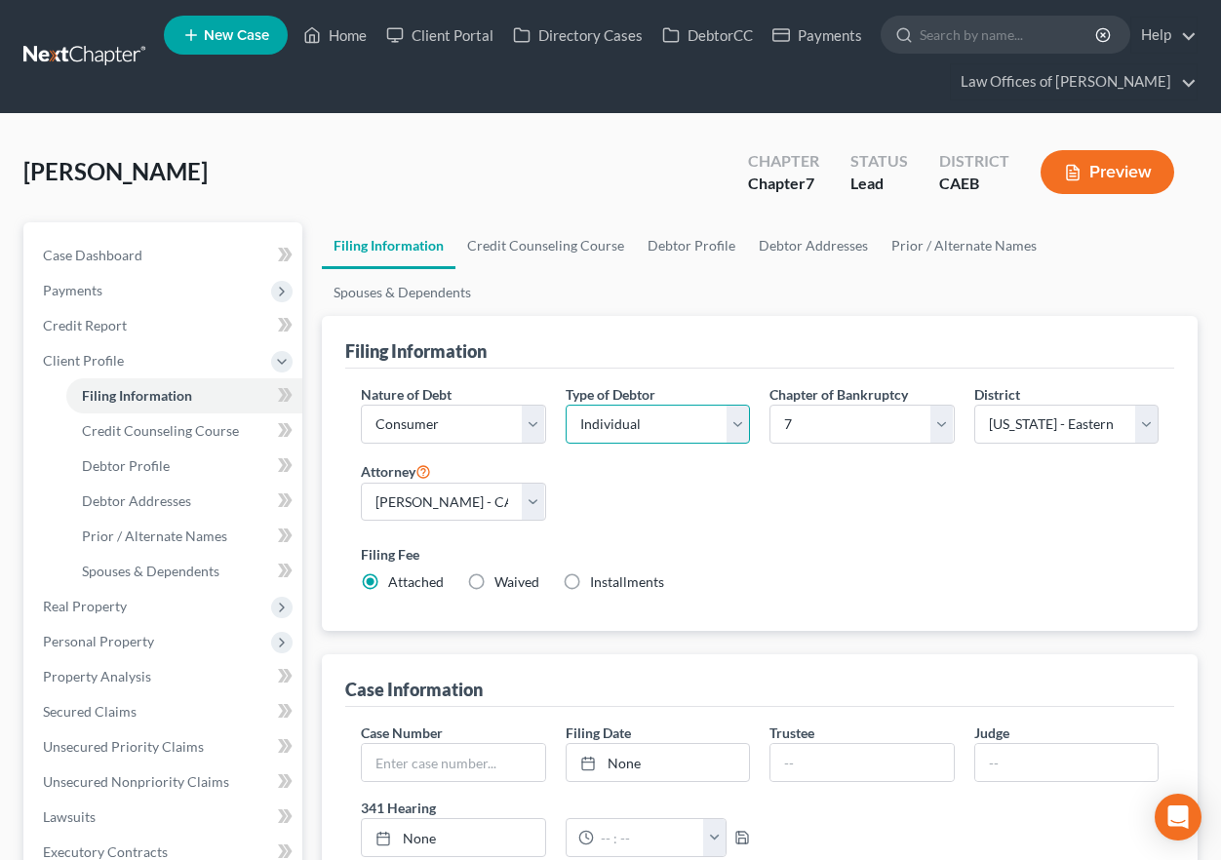
click at [697, 430] on select "Select Individual Joint" at bounding box center [658, 424] width 185 height 39
select select "1"
click at [566, 405] on select "Select Individual Joint" at bounding box center [658, 424] width 185 height 39
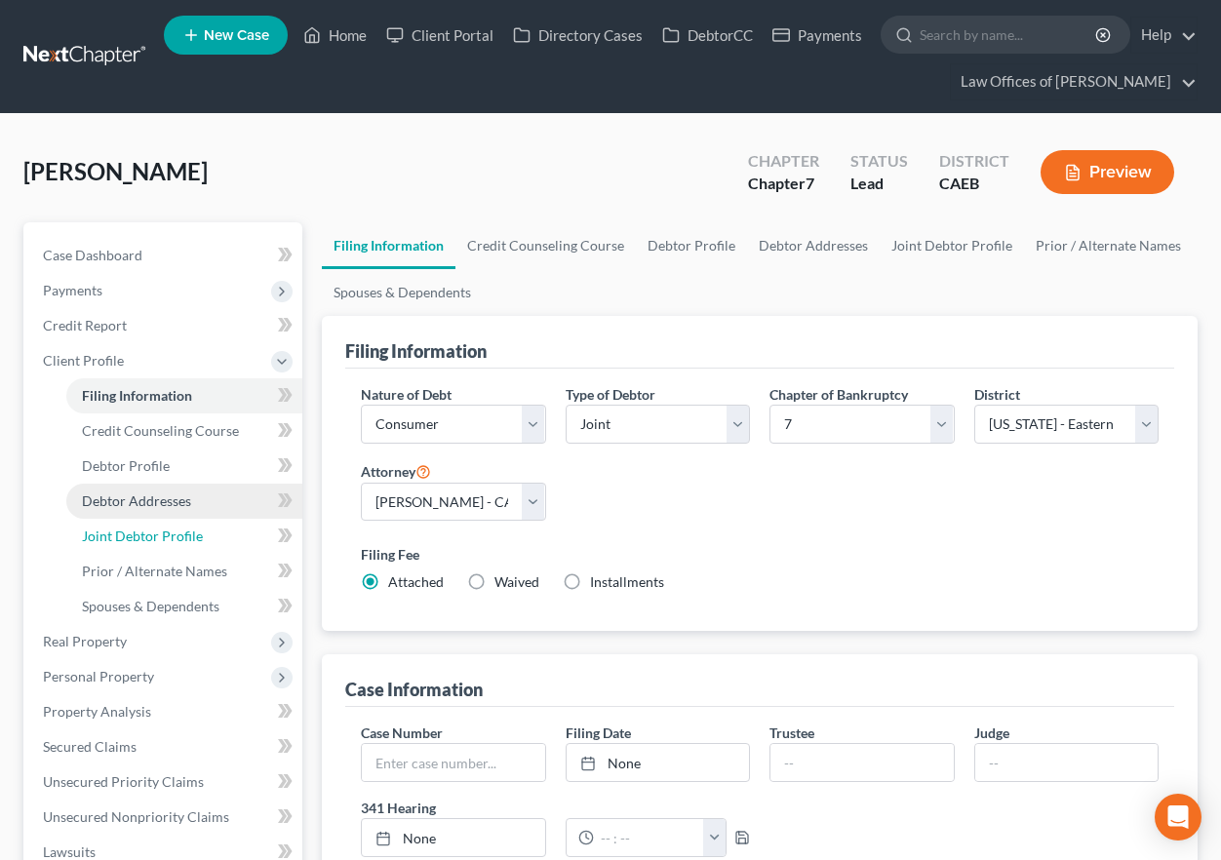
drag, startPoint x: 150, startPoint y: 526, endPoint x: 202, endPoint y: 500, distance: 57.6
click at [151, 526] on link "Joint Debtor Profile" at bounding box center [184, 536] width 236 height 35
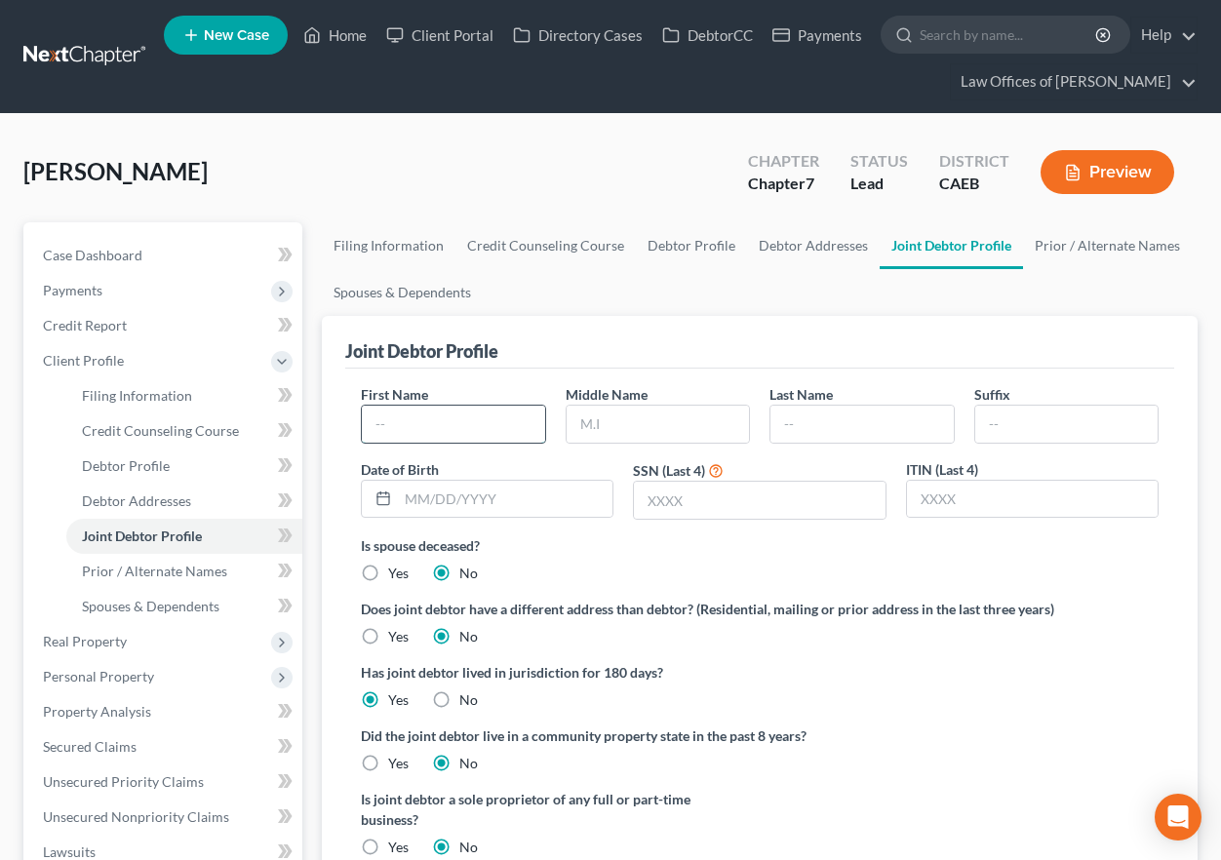
click at [471, 436] on input "text" at bounding box center [453, 424] width 183 height 37
type input "Savannah"
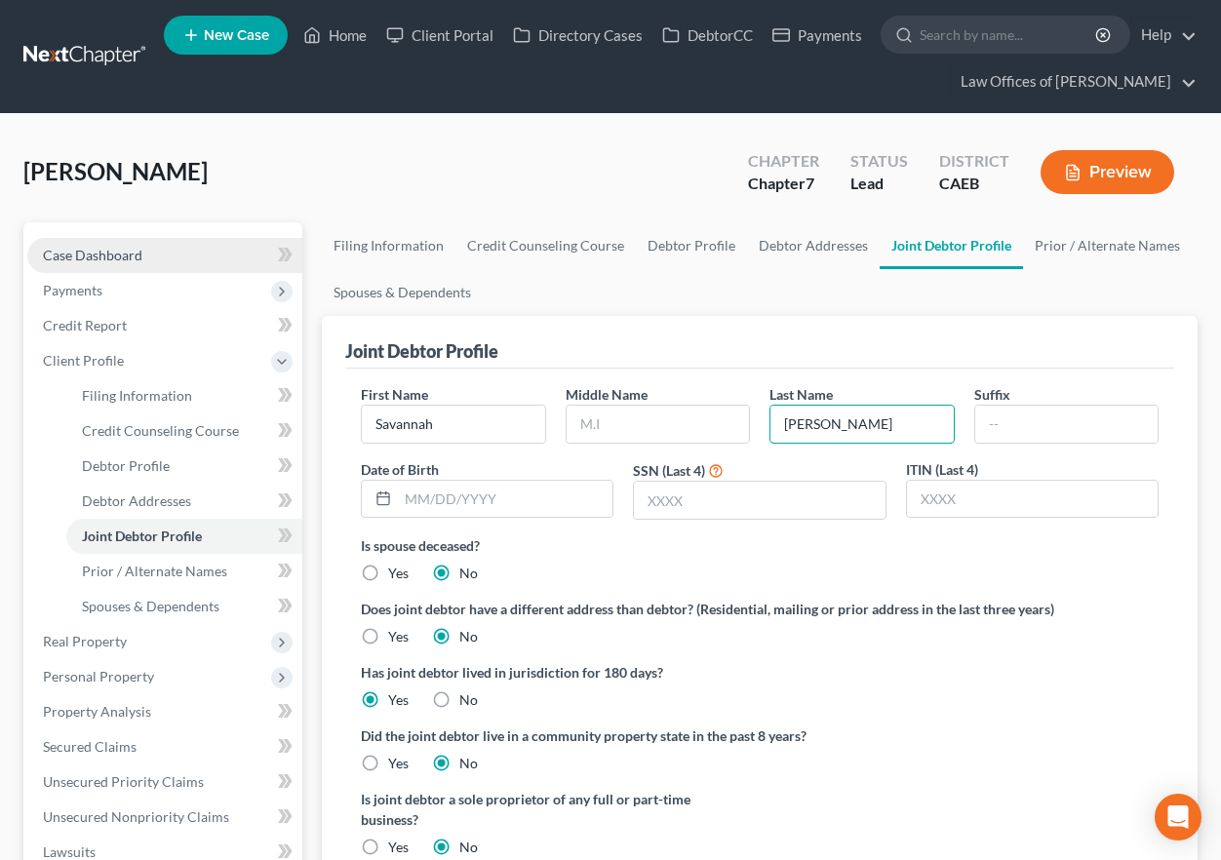
type input "[PERSON_NAME]"
click at [131, 251] on span "Case Dashboard" at bounding box center [92, 255] width 99 height 17
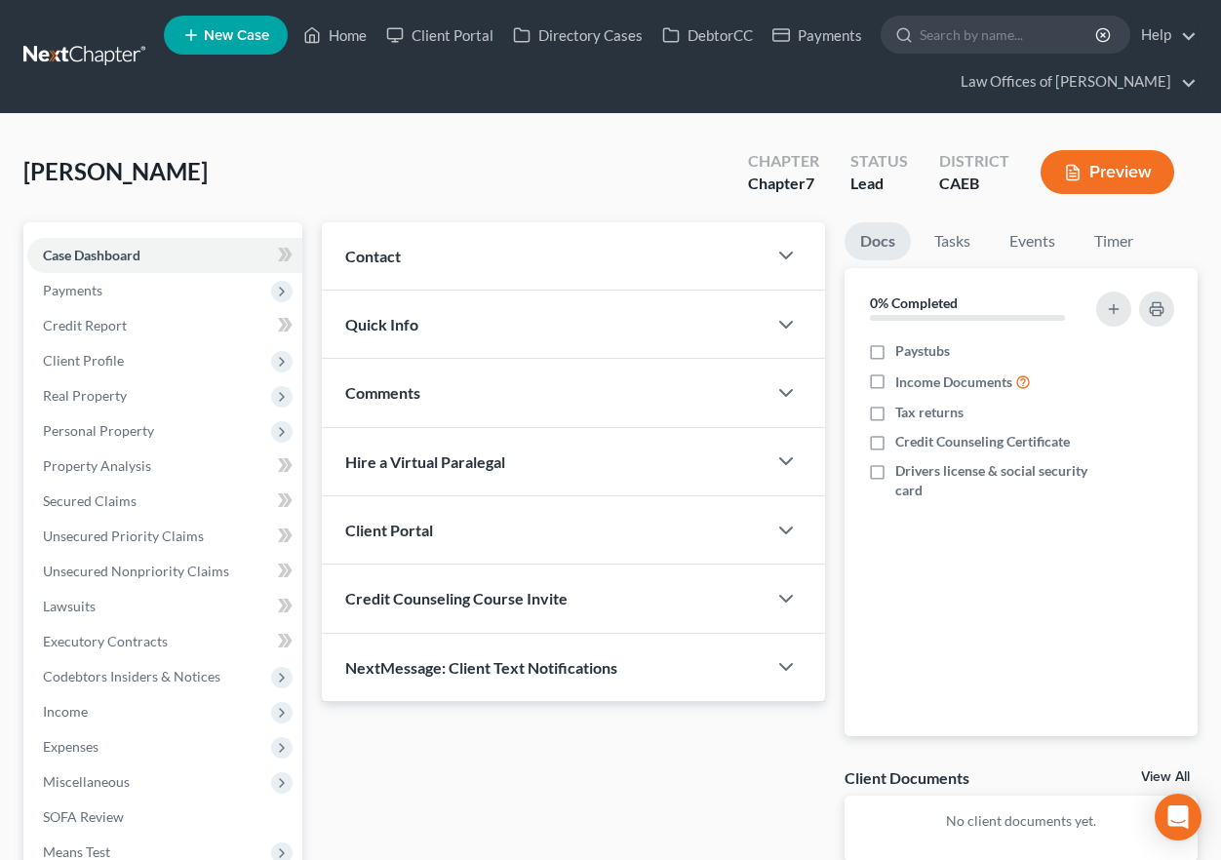
click at [628, 257] on div "Contact" at bounding box center [544, 255] width 445 height 67
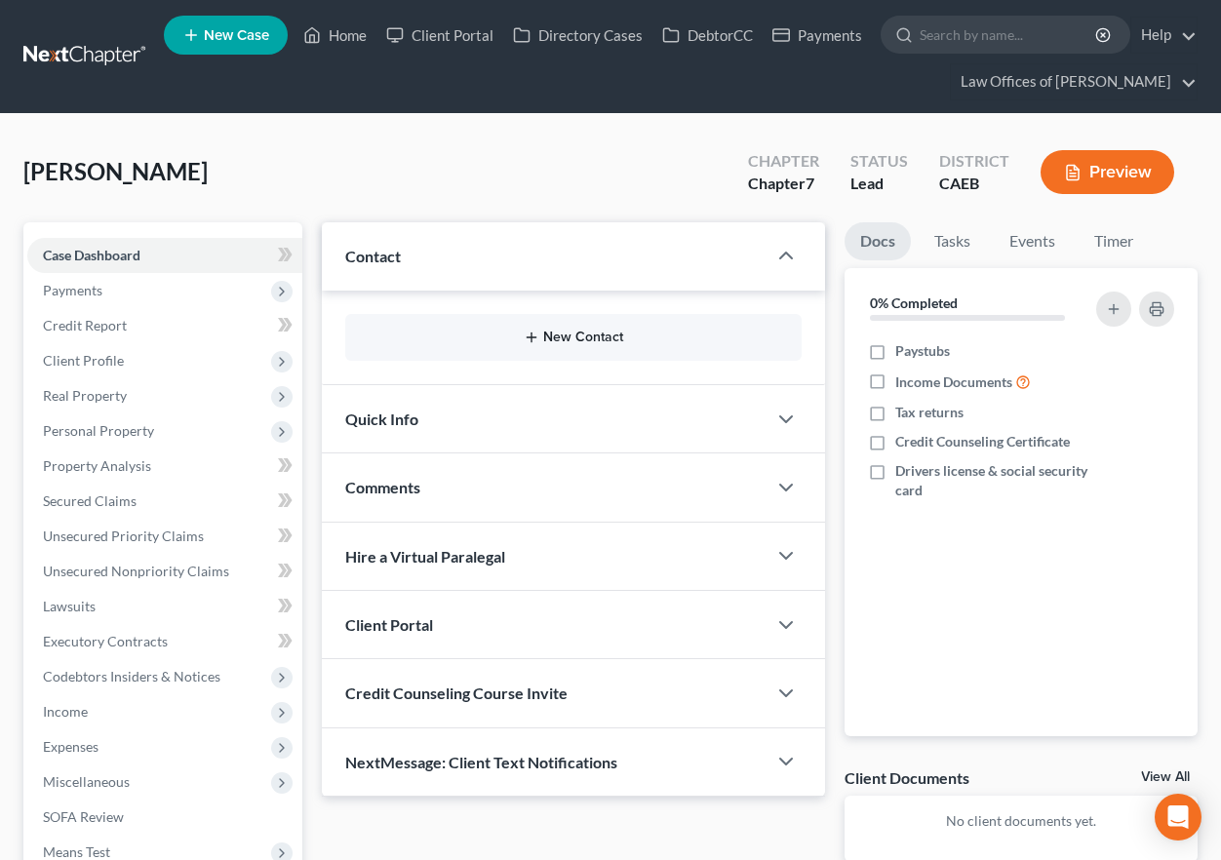
click at [556, 332] on button "New Contact" at bounding box center [573, 338] width 425 height 16
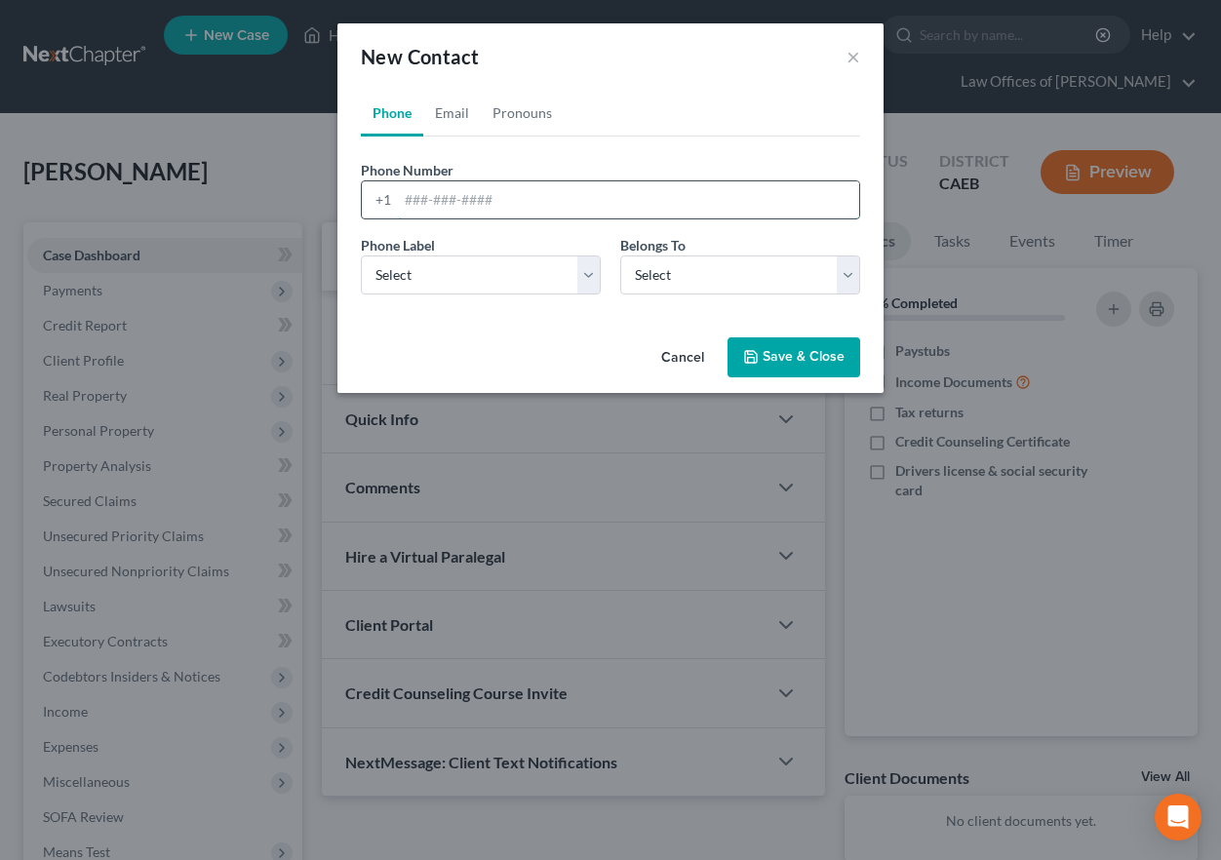
click at [500, 184] on input "tel" at bounding box center [628, 199] width 461 height 37
type input "6613340586"
click at [514, 275] on select "Select Mobile Home Work Other" at bounding box center [481, 274] width 240 height 39
click at [709, 283] on select "Select Client Spouse Other" at bounding box center [740, 274] width 240 height 39
select select "0"
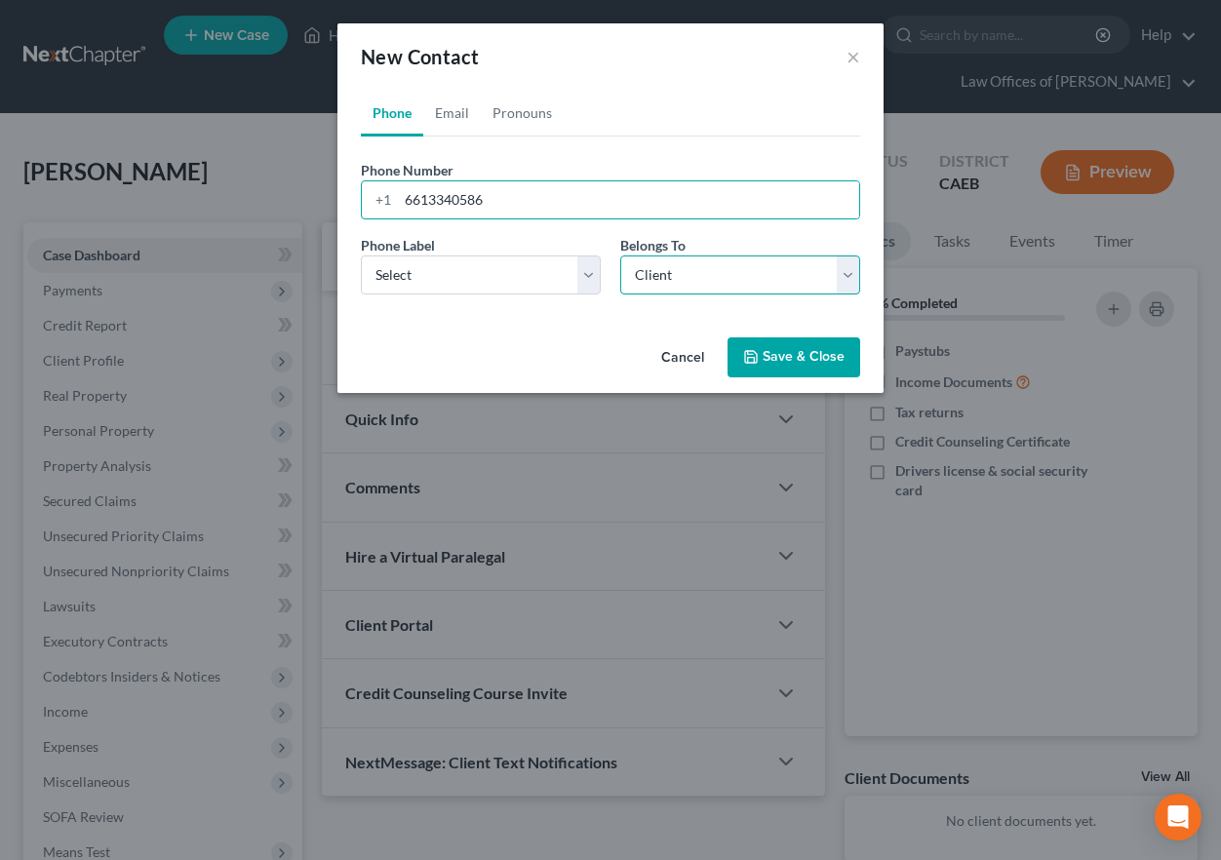
click at [620, 255] on select "Select Client Spouse Other" at bounding box center [740, 274] width 240 height 39
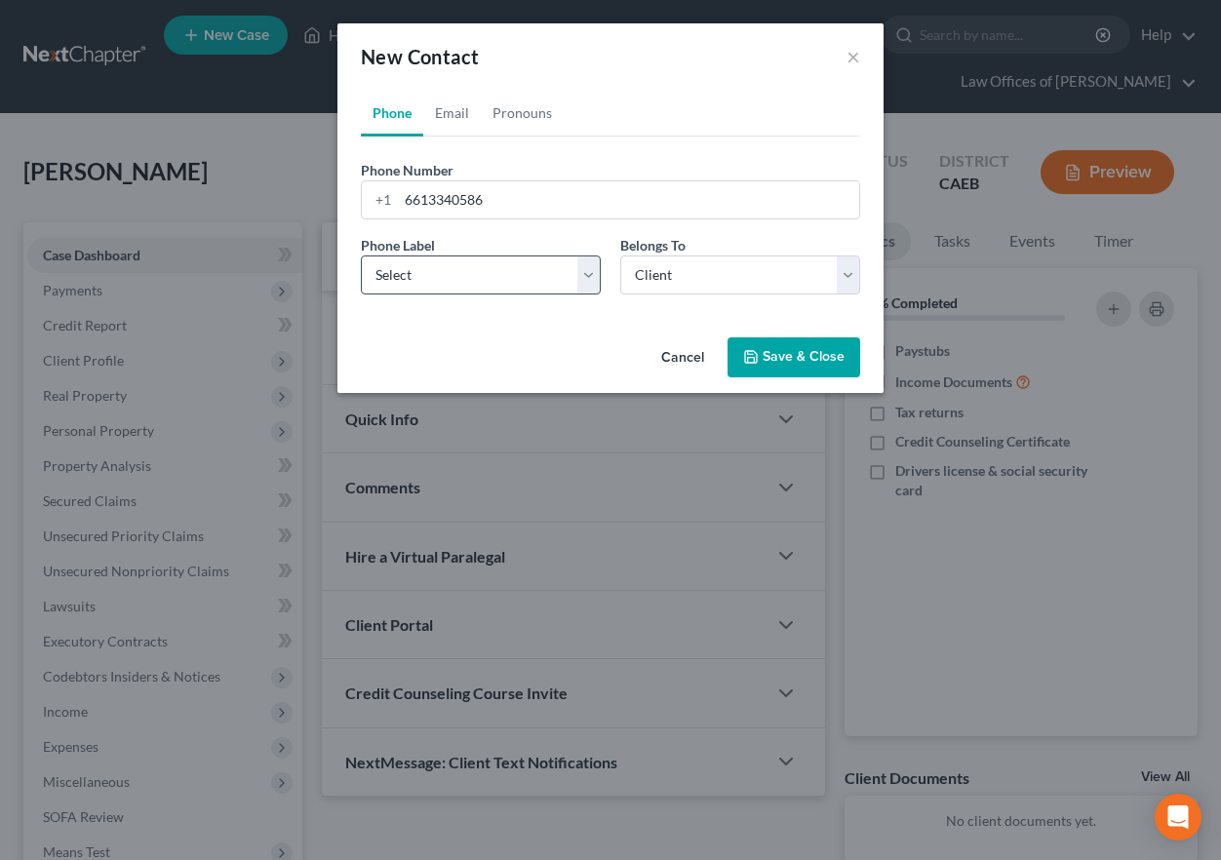
drag, startPoint x: 805, startPoint y: 360, endPoint x: 516, endPoint y: 270, distance: 303.2
click at [807, 362] on button "Save & Close" at bounding box center [793, 357] width 133 height 41
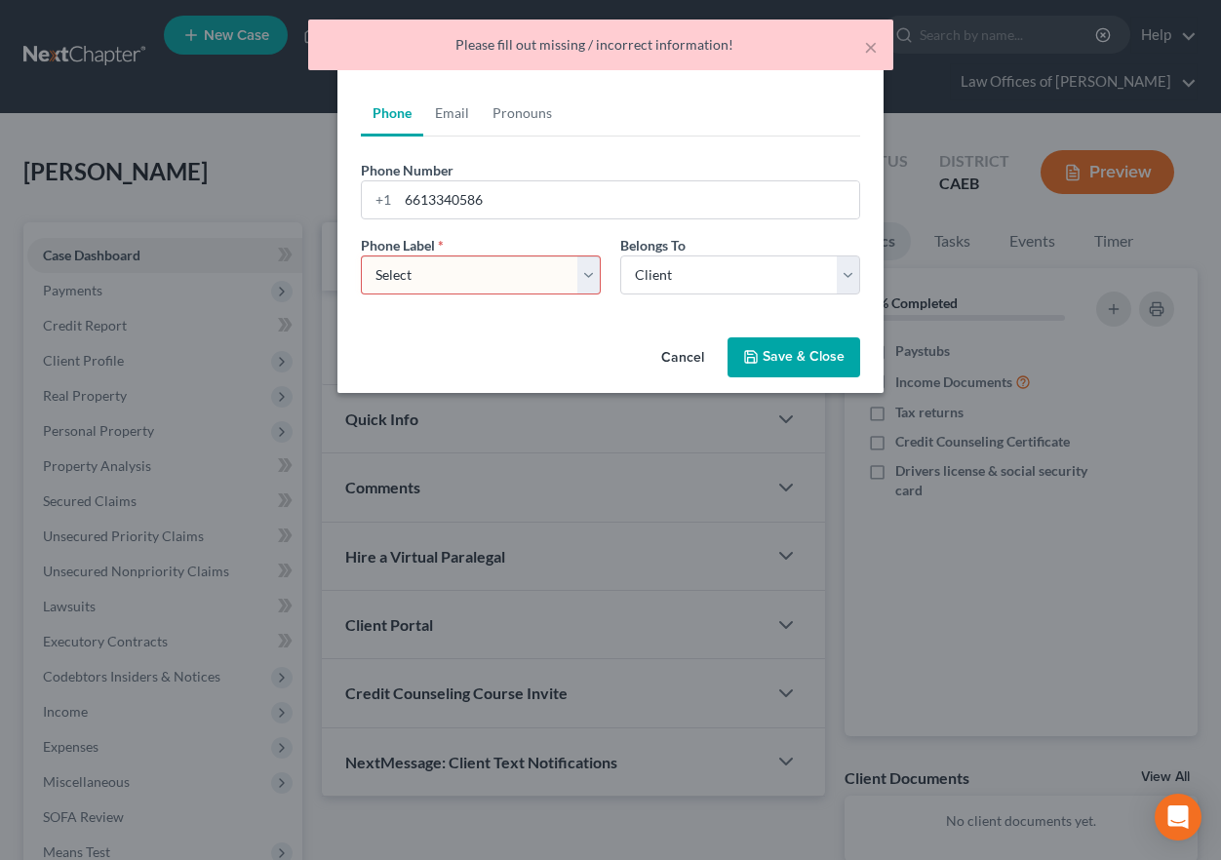
click at [519, 275] on select "Select Mobile Home Work Other" at bounding box center [481, 274] width 240 height 39
select select "0"
click at [361, 255] on select "Select Mobile Home Work Other" at bounding box center [481, 274] width 240 height 39
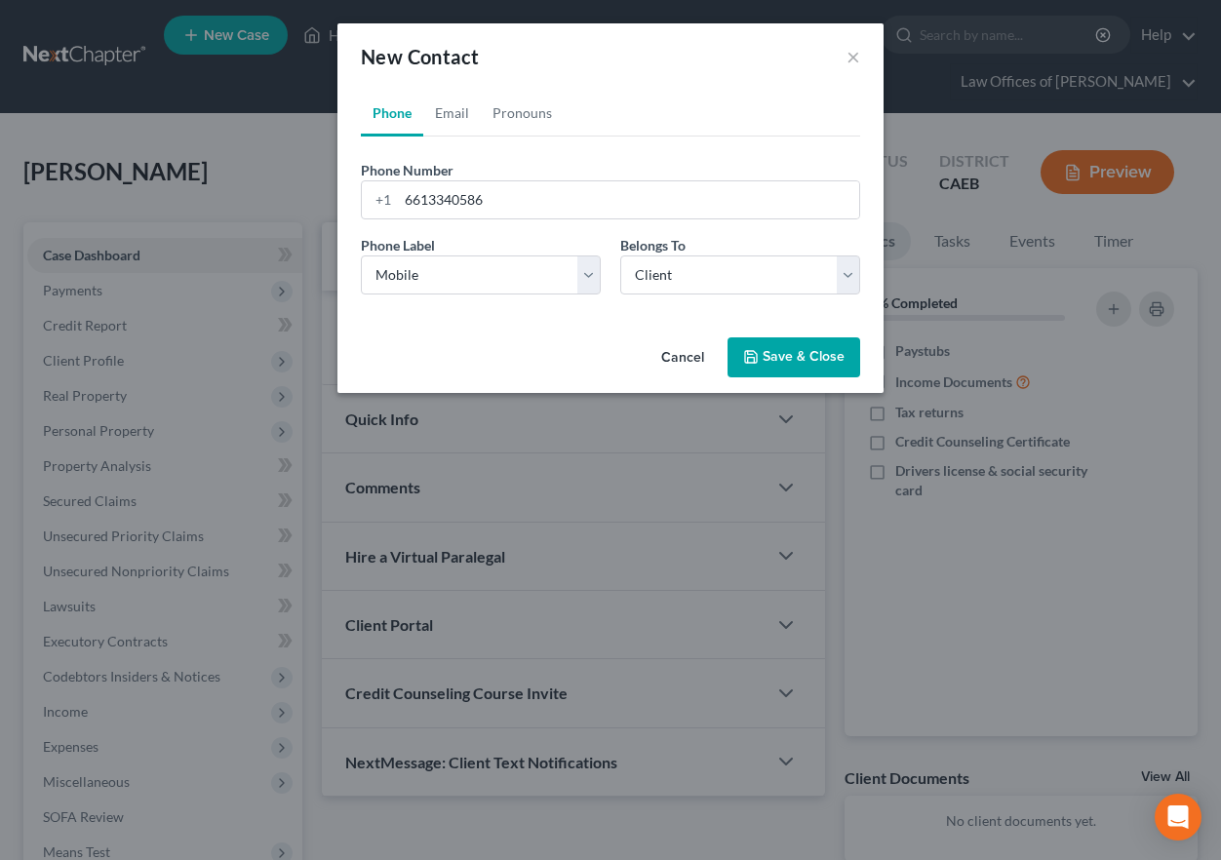
click at [780, 370] on button "Save & Close" at bounding box center [793, 357] width 133 height 41
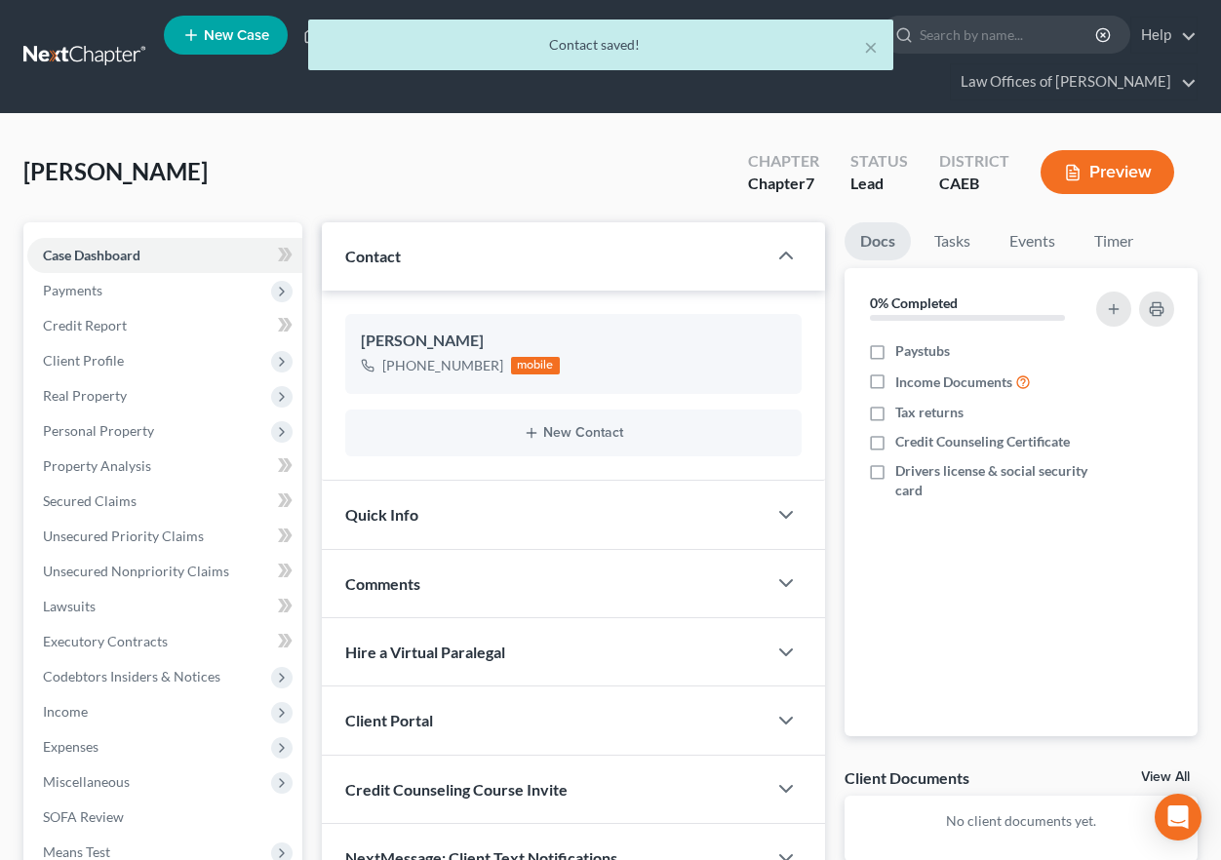
drag, startPoint x: 634, startPoint y: 524, endPoint x: 618, endPoint y: 536, distance: 20.1
click at [634, 524] on div "Quick Info" at bounding box center [544, 514] width 445 height 67
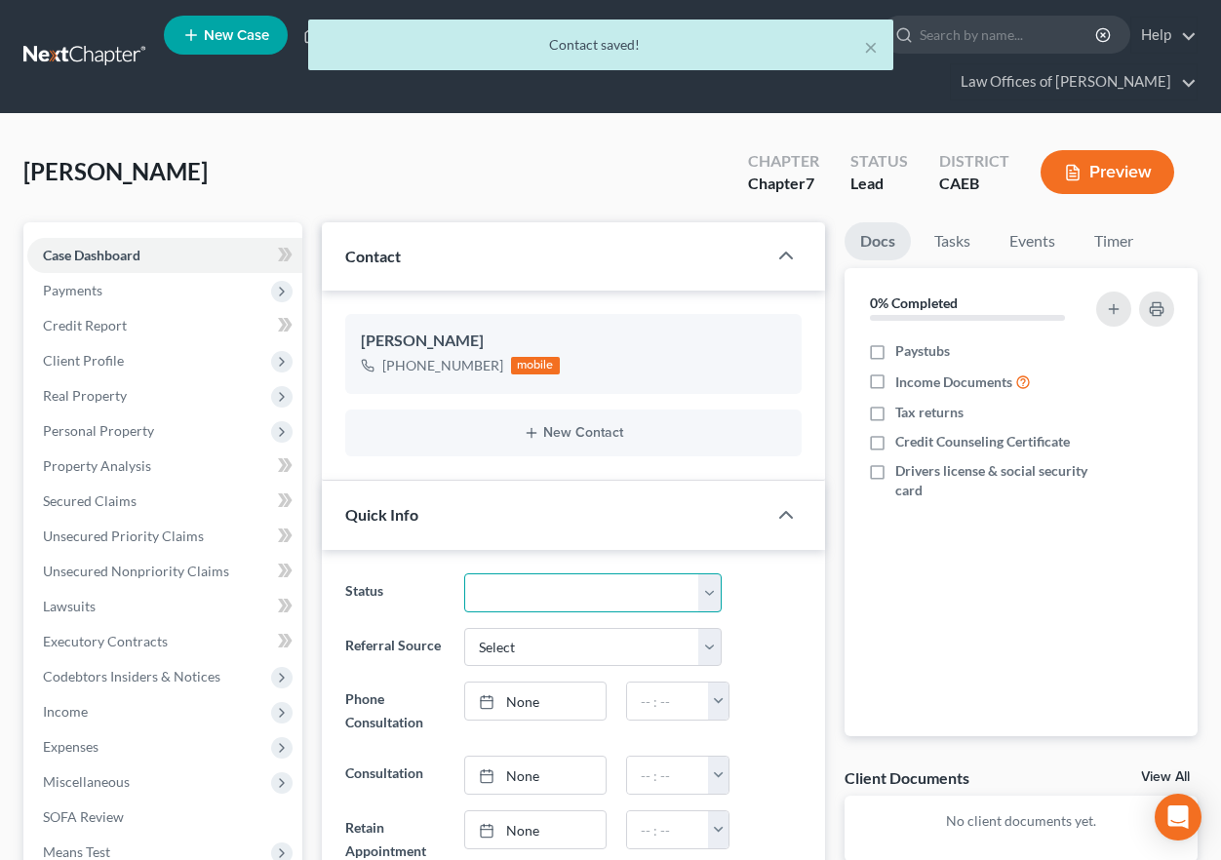
click at [529, 602] on select "Cancelled/Refund Closed Consultation Declined Discharged Filed Income Check In …" at bounding box center [592, 592] width 257 height 39
select select "2"
click at [464, 573] on select "Cancelled/Refund Closed Consultation Declined Discharged Filed Income Check In …" at bounding box center [592, 592] width 257 height 39
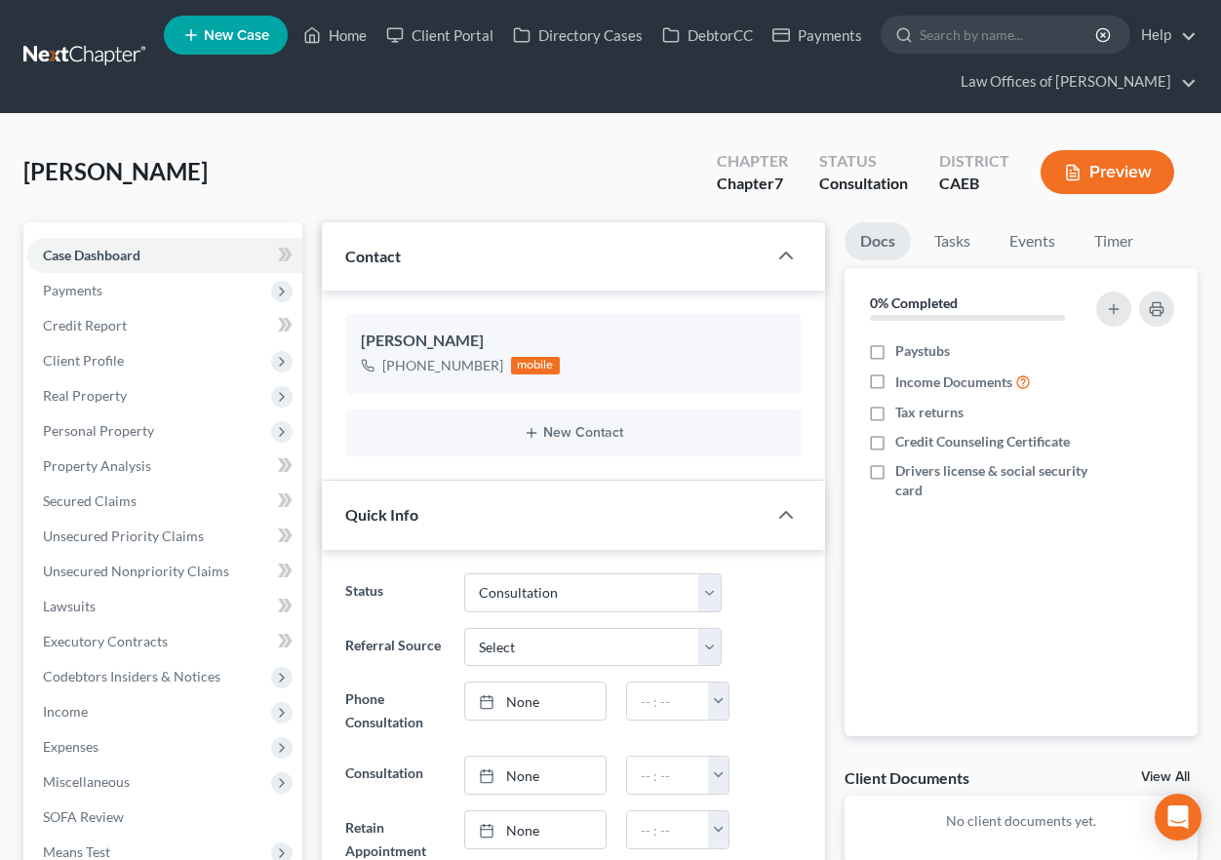
click at [780, 588] on div "Status Cancelled/Refund Closed Consultation Declined Discharged Filed Income Ch…" at bounding box center [573, 592] width 476 height 39
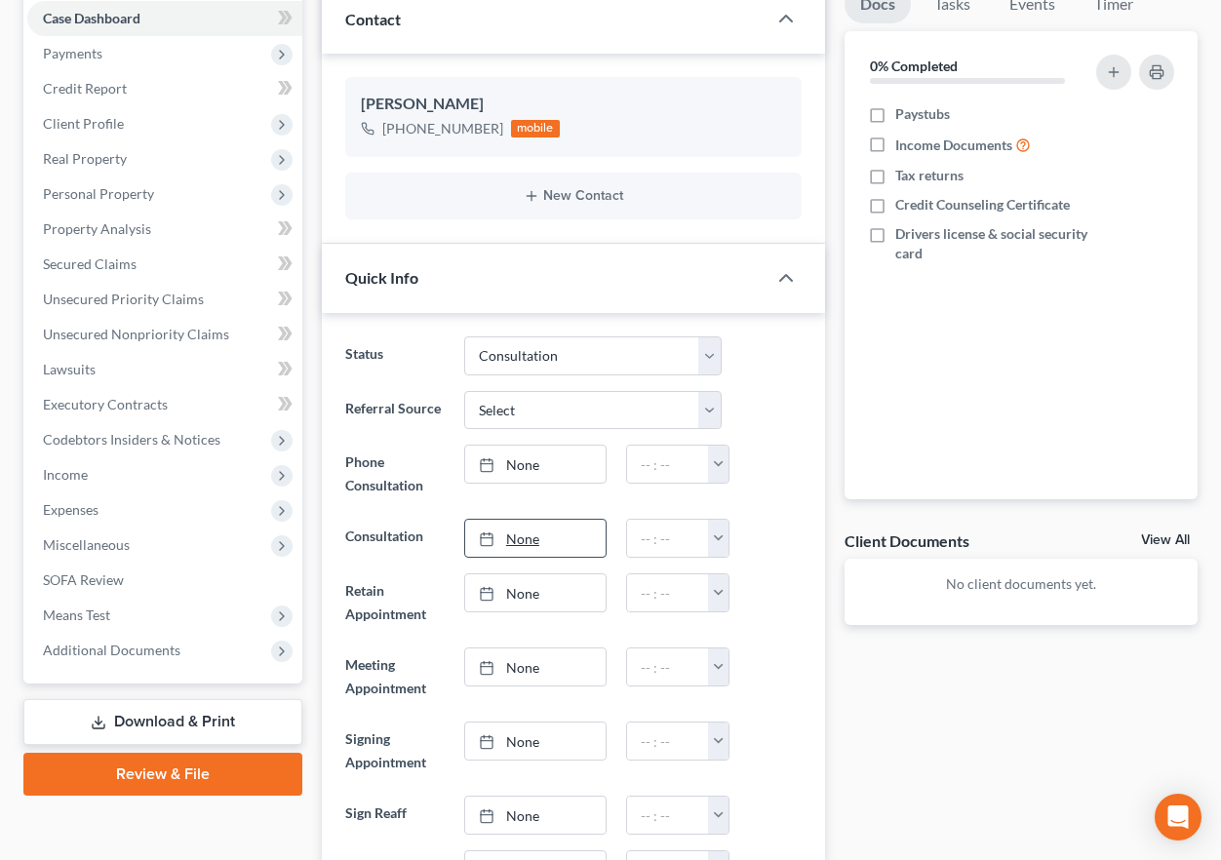
click at [537, 538] on link "None" at bounding box center [535, 538] width 140 height 37
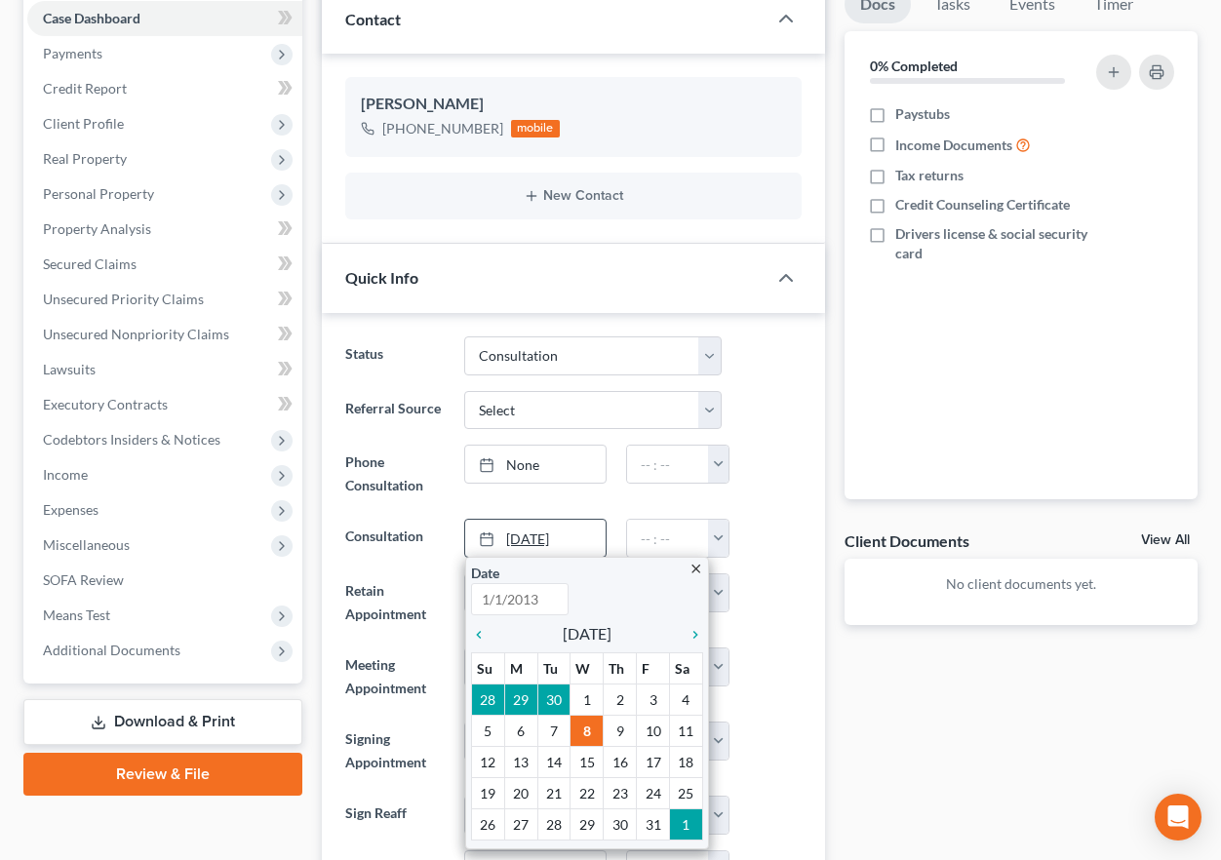
type input "[DATE]"
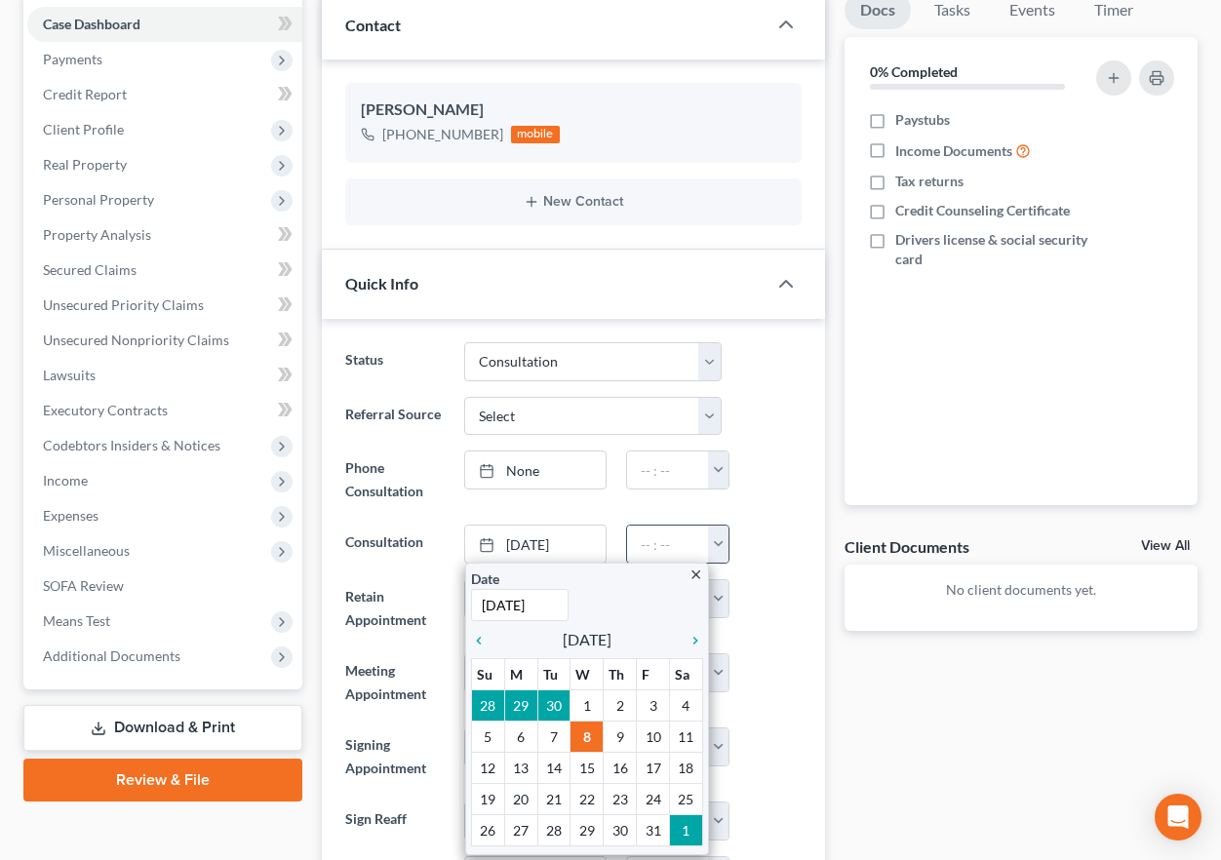
drag, startPoint x: 775, startPoint y: 532, endPoint x: 722, endPoint y: 551, distance: 56.7
click at [775, 532] on div at bounding box center [770, 544] width 79 height 39
click at [724, 551] on button "button" at bounding box center [718, 544] width 21 height 37
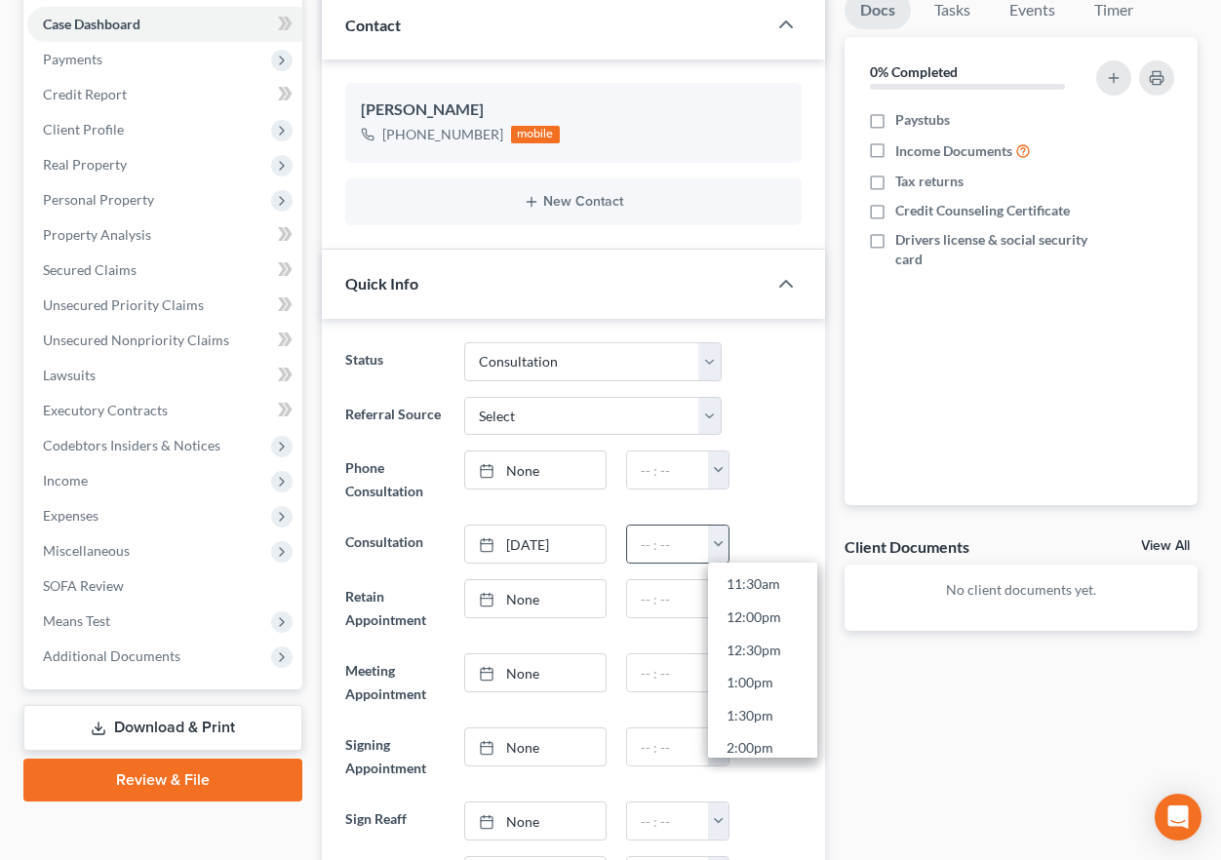
scroll to position [713, 0]
click at [763, 697] on link "12:30pm" at bounding box center [762, 693] width 109 height 33
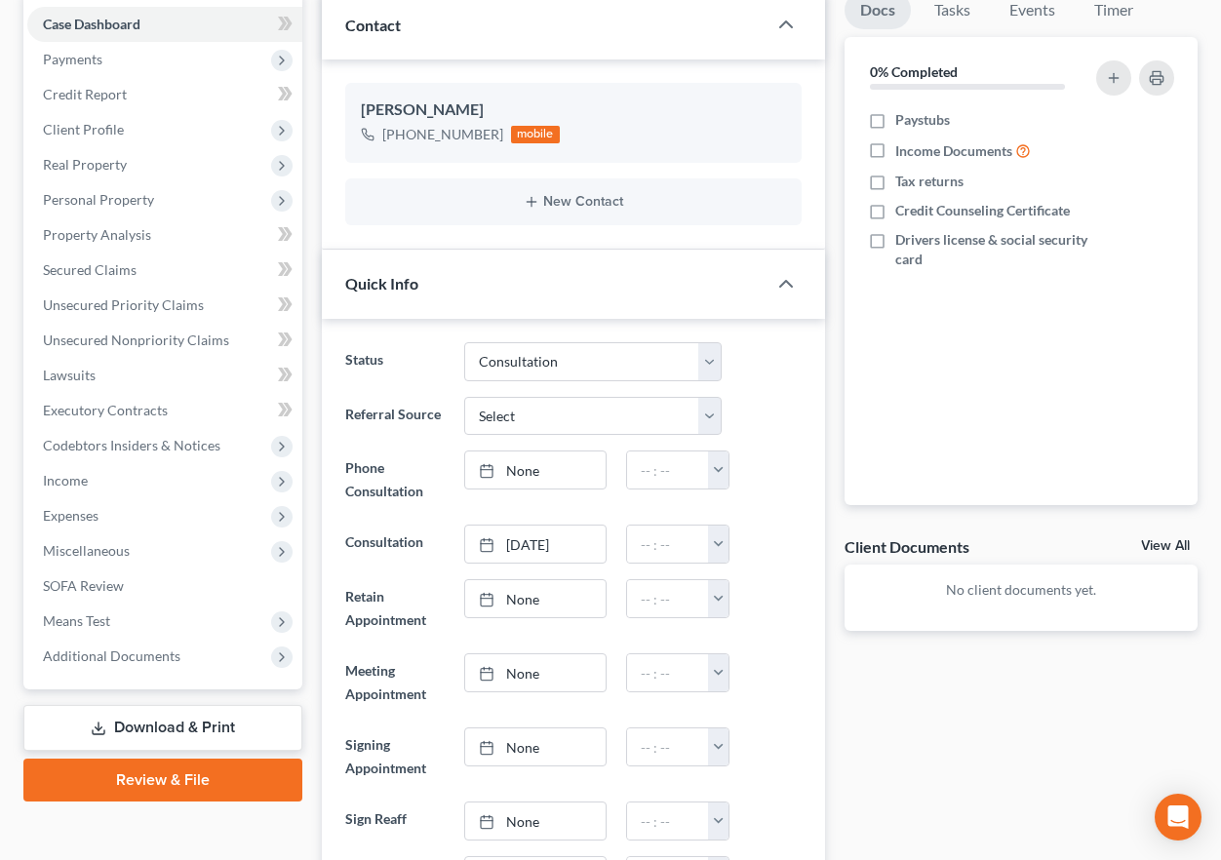
type input "12:30pm"
click at [806, 529] on div at bounding box center [770, 544] width 79 height 39
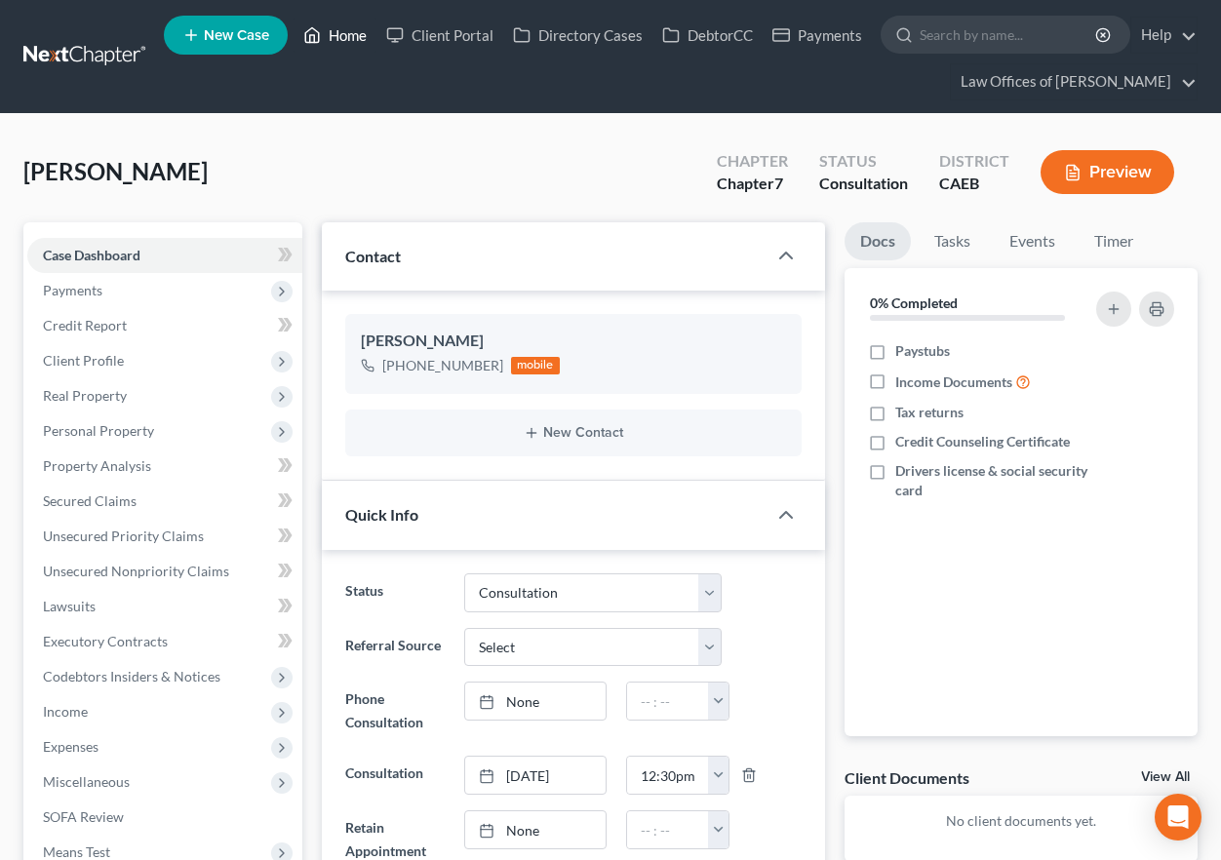
drag, startPoint x: 349, startPoint y: 36, endPoint x: 1206, endPoint y: 198, distance: 872.3
click at [349, 36] on link "Home" at bounding box center [335, 35] width 83 height 35
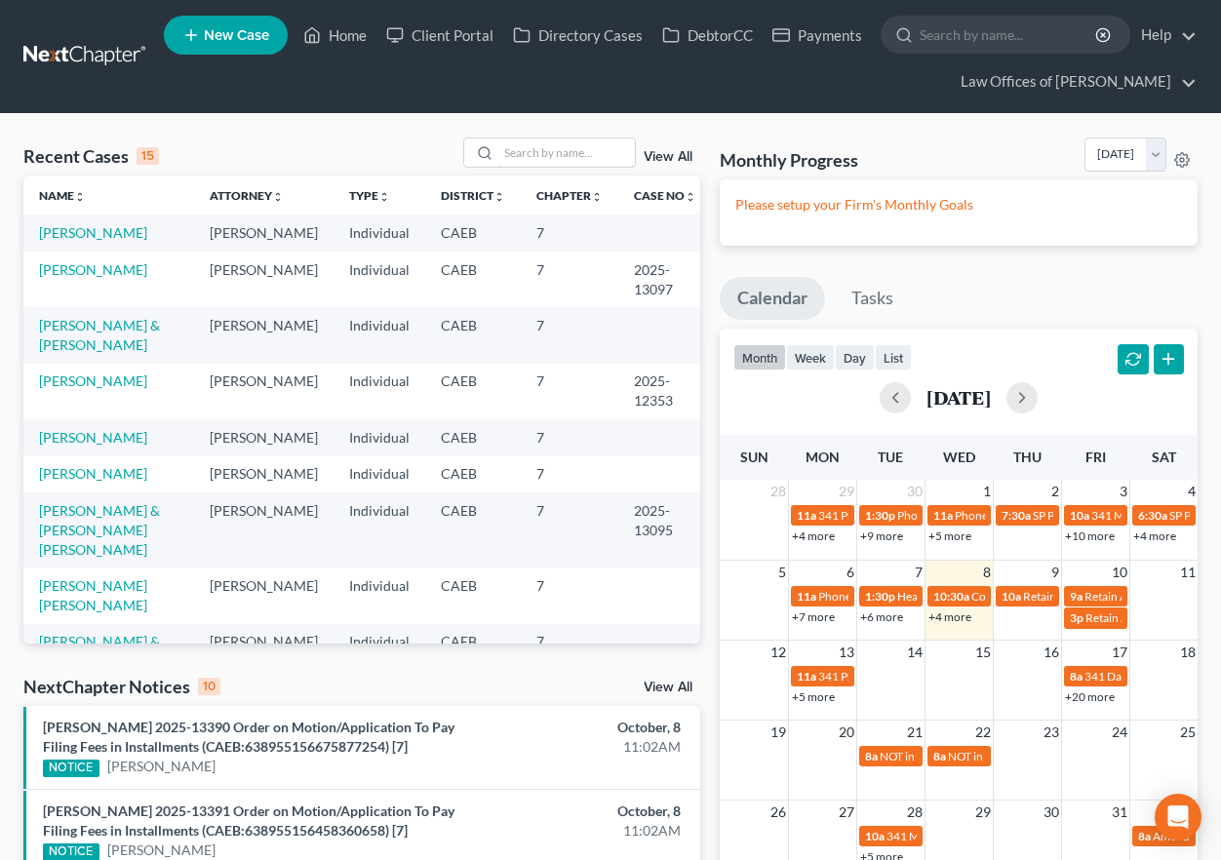
click at [581, 155] on input "search" at bounding box center [566, 152] width 137 height 28
click at [137, 384] on link "[PERSON_NAME]" at bounding box center [93, 380] width 108 height 17
select select "5"
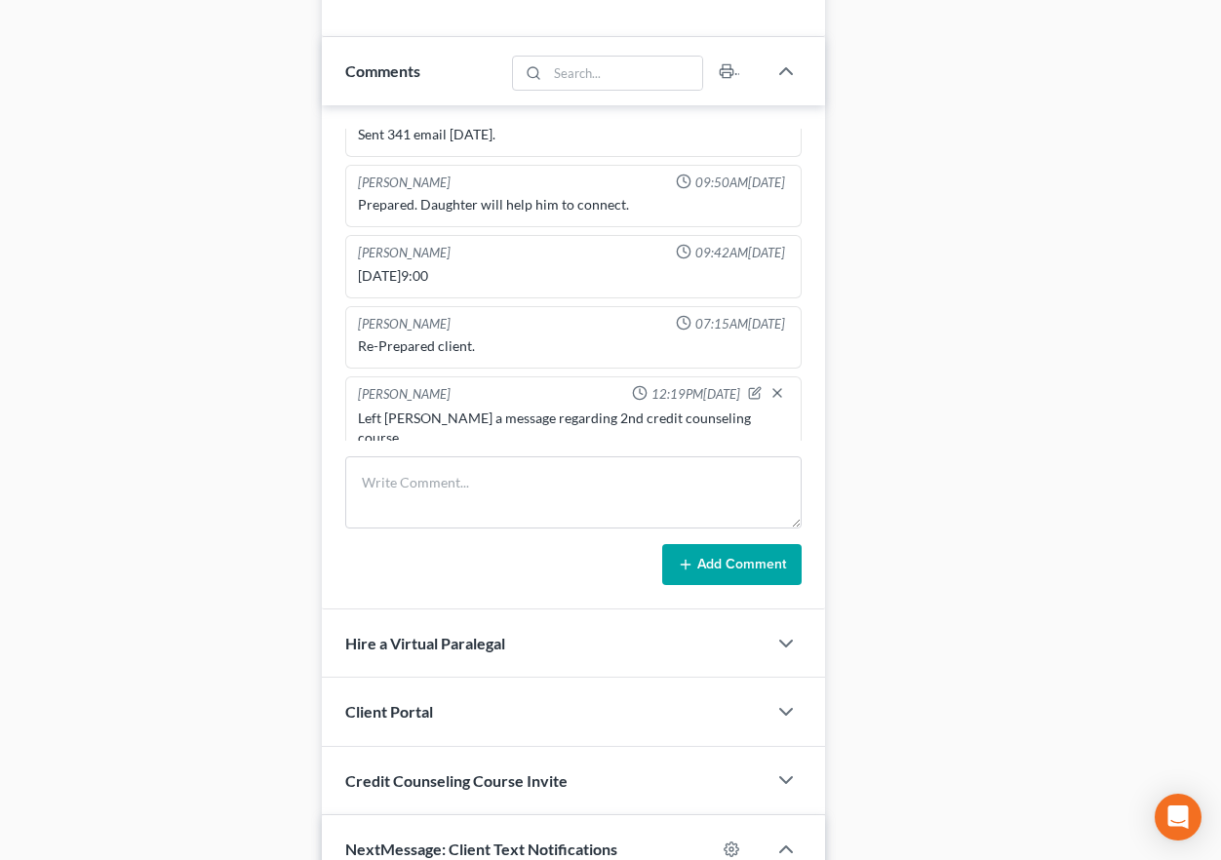
scroll to position [1321, 0]
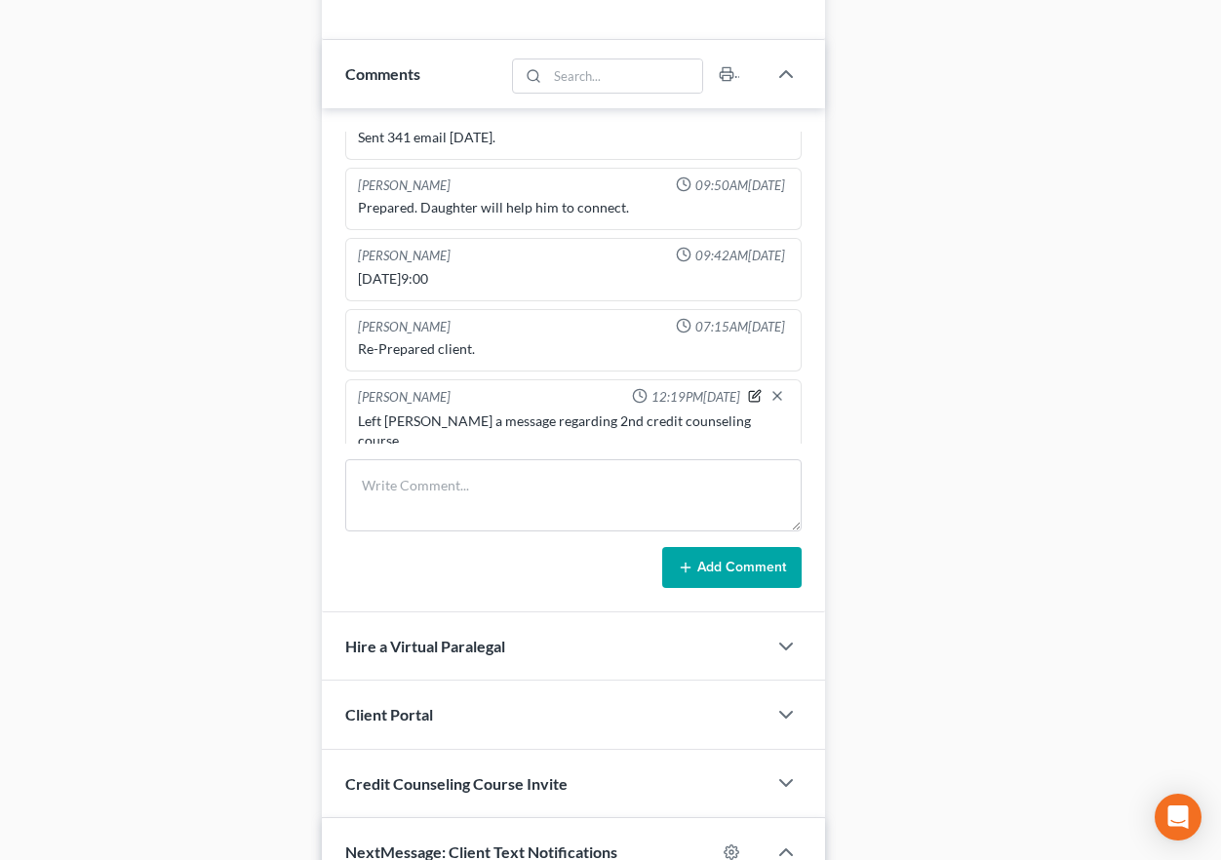
drag, startPoint x: 749, startPoint y: 399, endPoint x: 424, endPoint y: 413, distance: 325.0
click at [749, 399] on icon "button" at bounding box center [755, 396] width 14 height 14
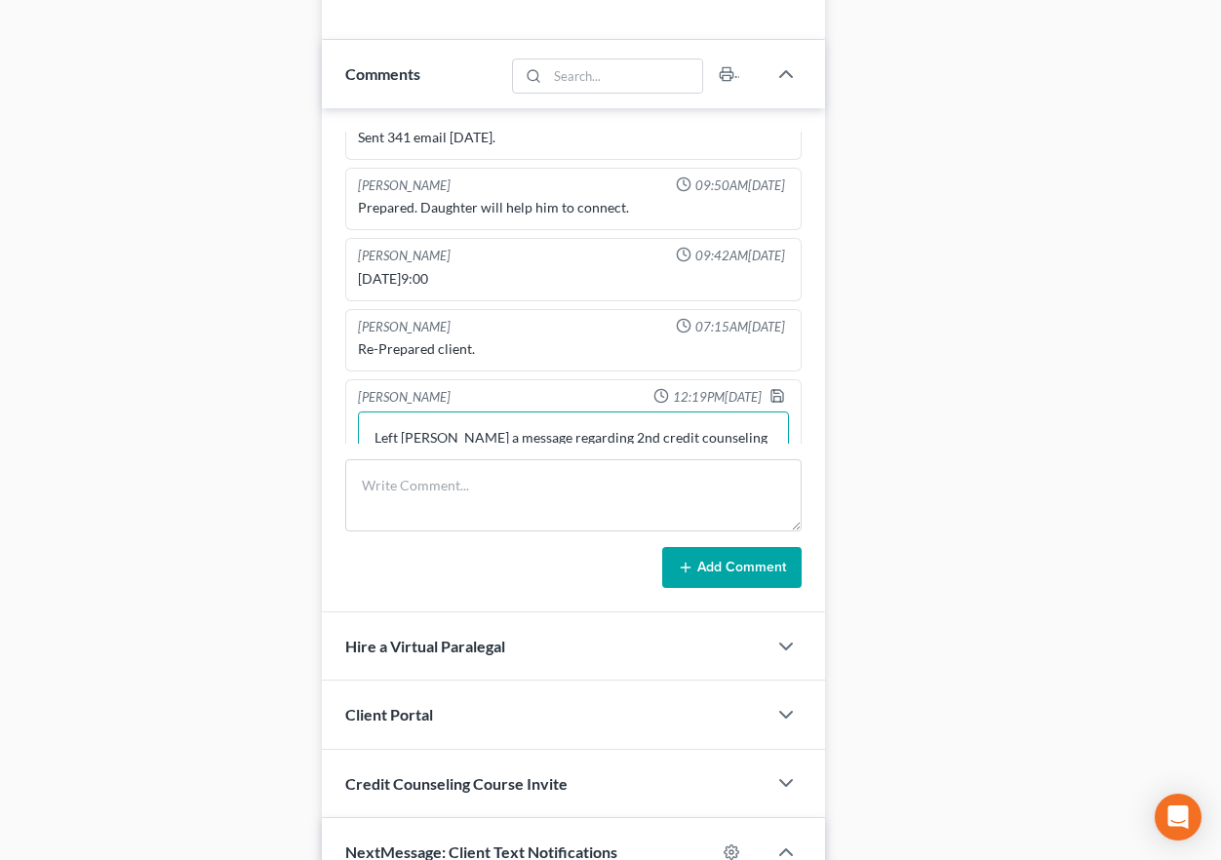
drag, startPoint x: 441, startPoint y: 437, endPoint x: 532, endPoint y: 457, distance: 93.9
click at [441, 437] on textarea "Left [PERSON_NAME] a message regarding 2nd credit counseling course." at bounding box center [573, 447] width 431 height 72
click at [731, 566] on button "Add Comment" at bounding box center [731, 567] width 139 height 41
click at [779, 386] on div "[PERSON_NAME] 12:19PM[DATE] Left [PERSON_NAME] a message regarding 2nd credit c…" at bounding box center [573, 434] width 456 height 117
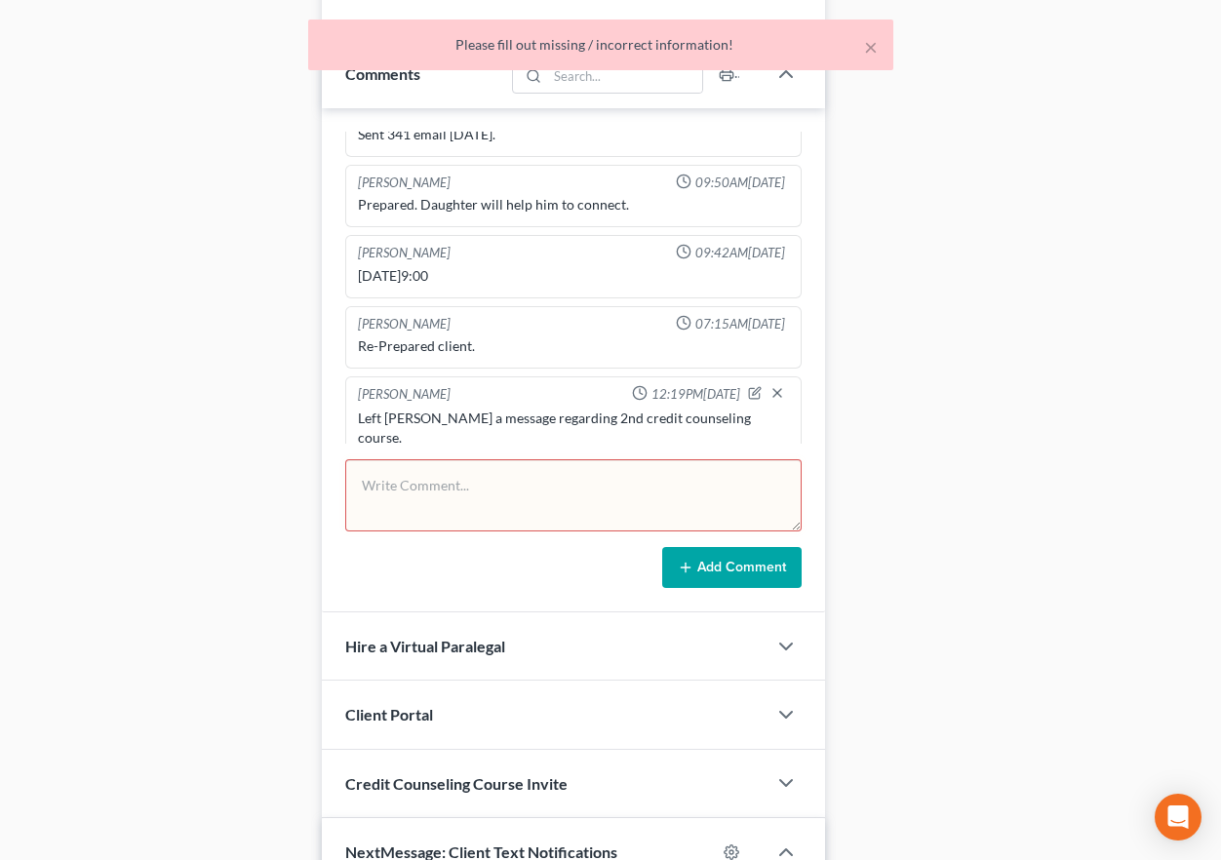
drag, startPoint x: 779, startPoint y: 386, endPoint x: 751, endPoint y: 396, distance: 29.9
click at [779, 386] on div "[PERSON_NAME] 12:19PM[DATE] Left [PERSON_NAME] a message regarding 2nd credit c…" at bounding box center [573, 418] width 456 height 84
click at [777, 391] on icon "button" at bounding box center [777, 393] width 16 height 16
click at [751, 396] on icon "button" at bounding box center [755, 393] width 14 height 14
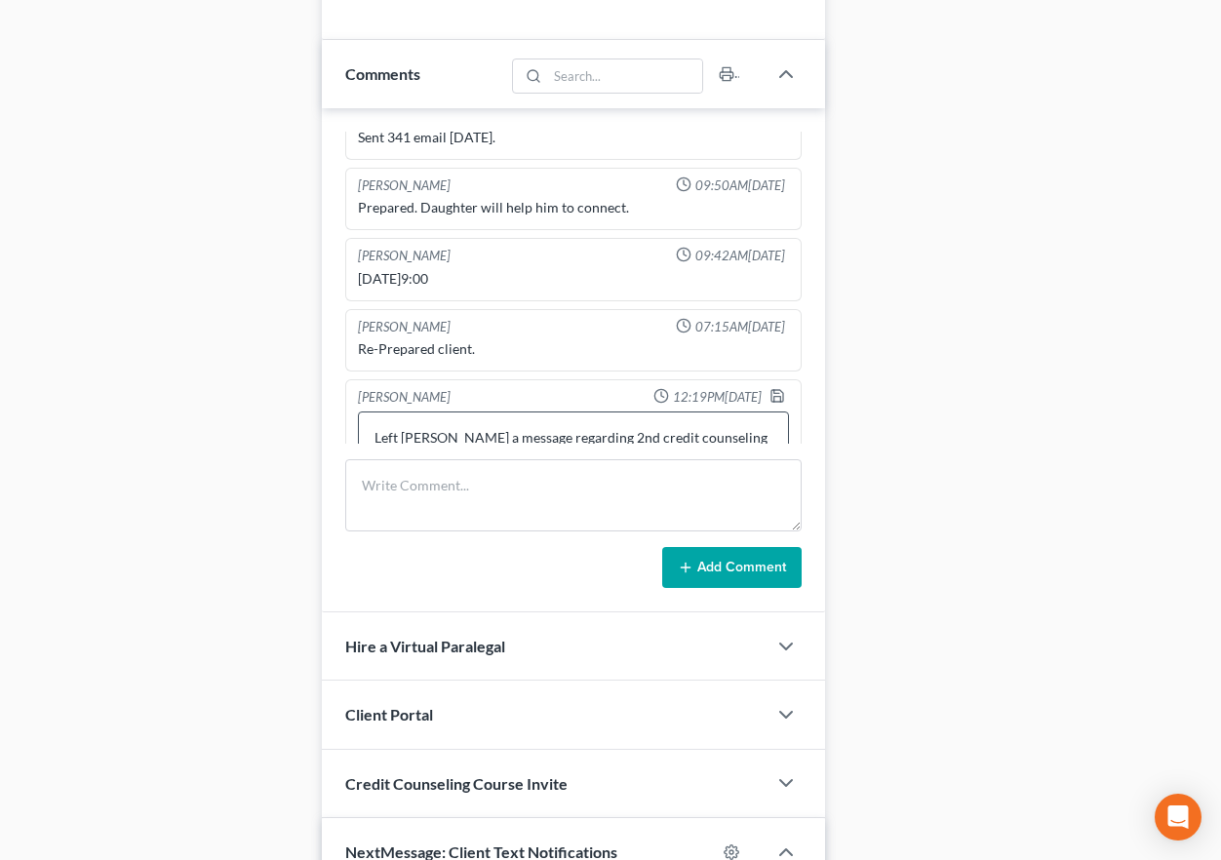
scroll to position [608, 0]
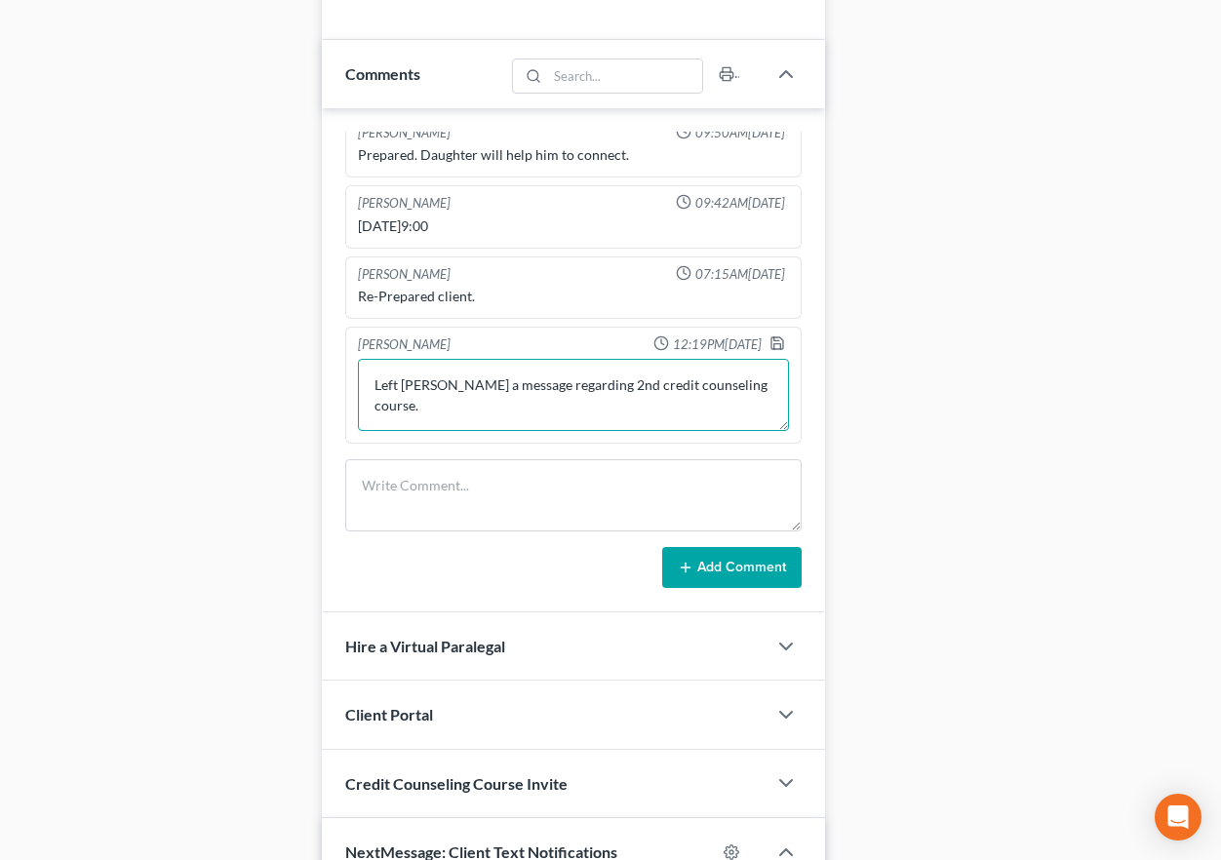
drag, startPoint x: 439, startPoint y: 388, endPoint x: 477, endPoint y: 419, distance: 49.2
click at [439, 388] on textarea "Left [PERSON_NAME] a message regarding 2nd credit counseling course." at bounding box center [573, 395] width 431 height 72
type textarea "Left [PERSON_NAME](son) and [PERSON_NAME] a message regarding 2nd credit counse…"
click at [771, 343] on icon "button" at bounding box center [777, 343] width 16 height 16
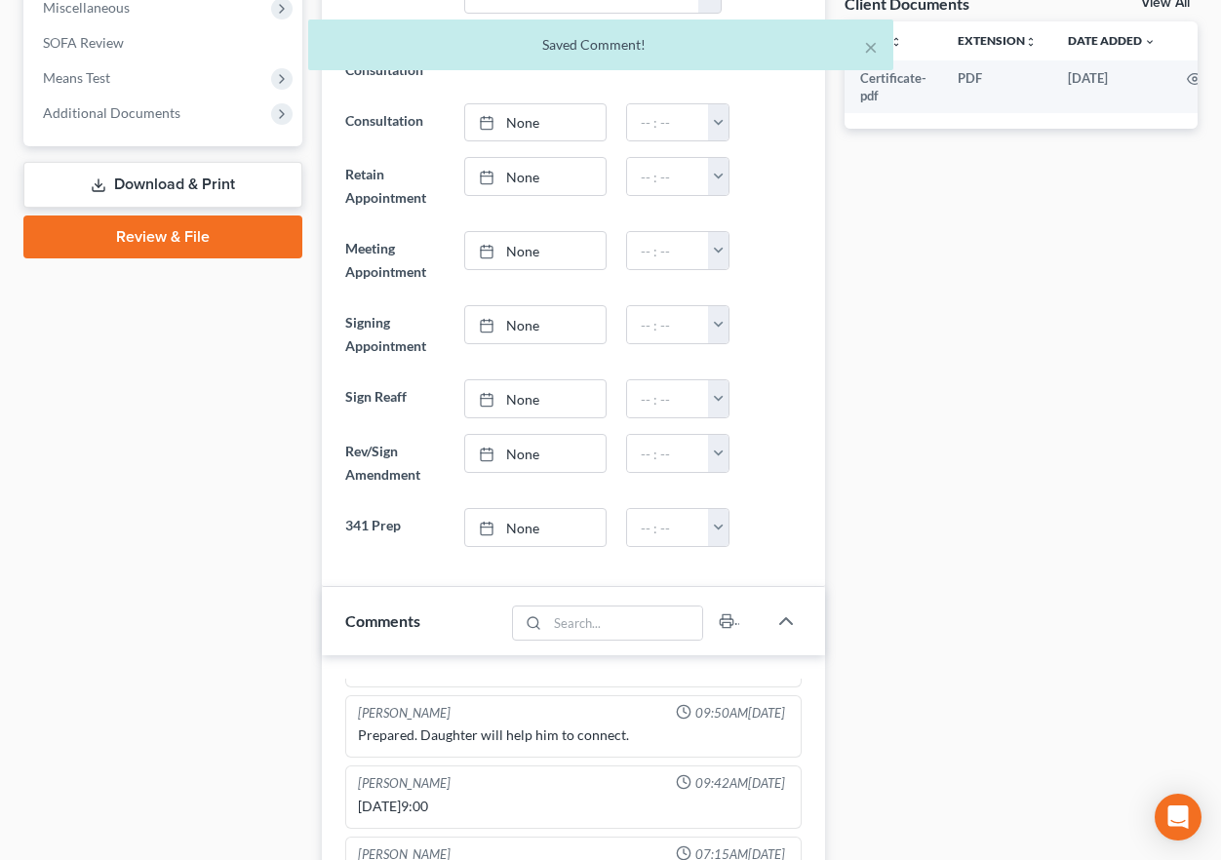
scroll to position [0, 0]
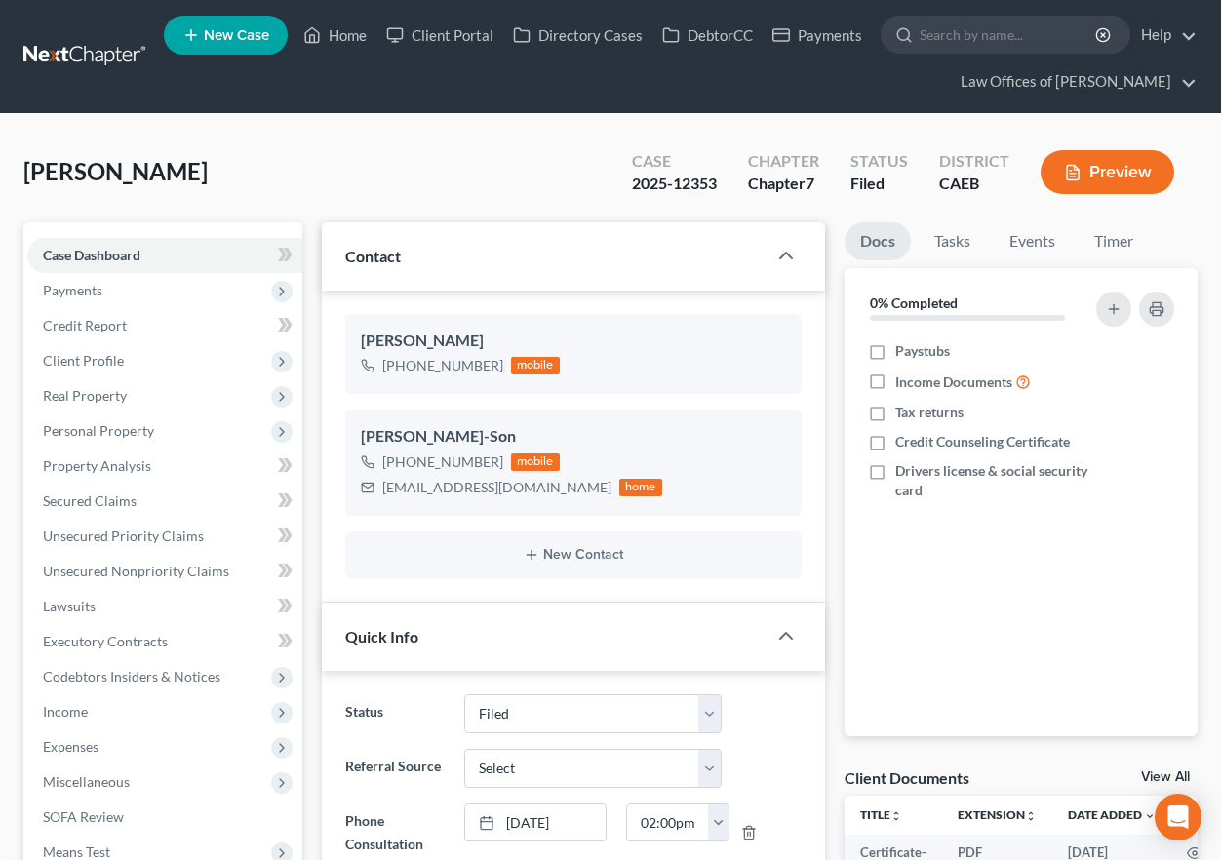
click at [202, 29] on link "New Case" at bounding box center [226, 35] width 124 height 39
select select "8"
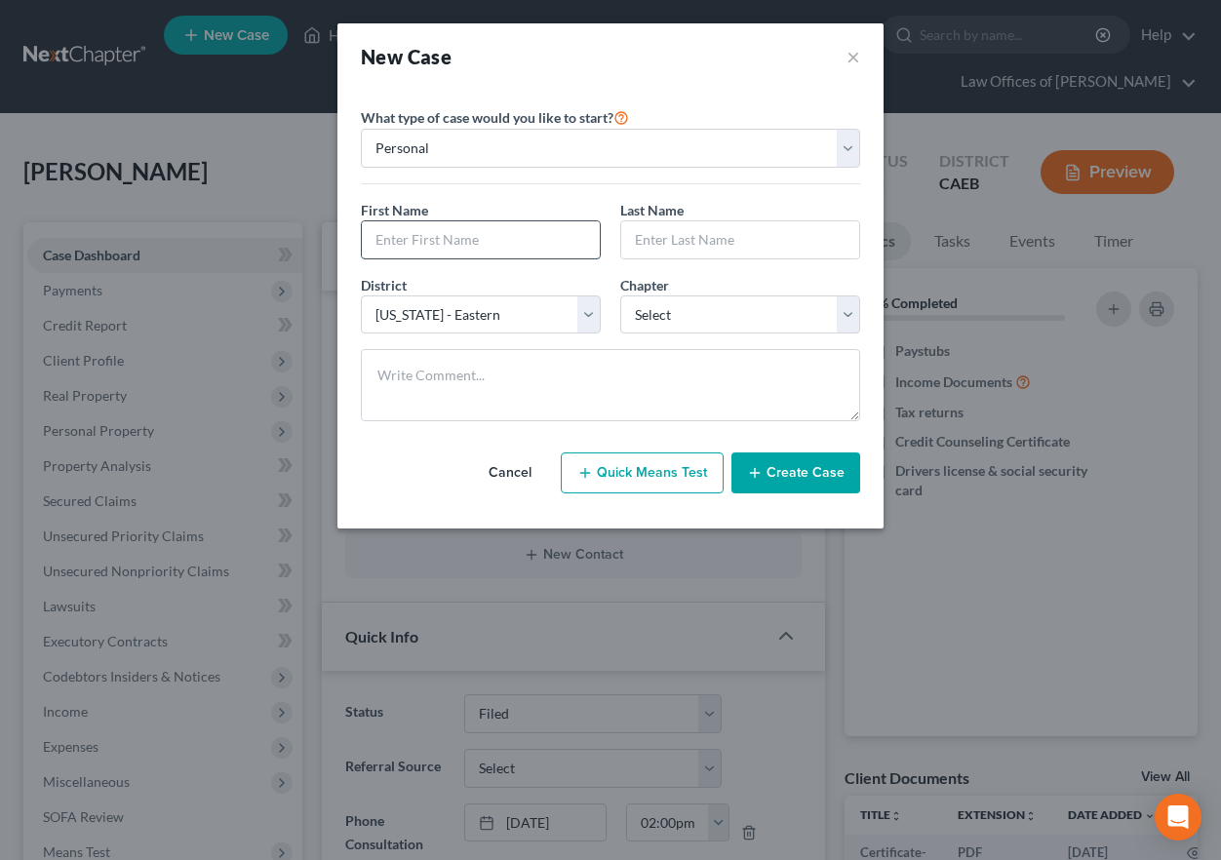
click at [446, 229] on input "text" at bounding box center [481, 239] width 238 height 37
type input "[PERSON_NAME]"
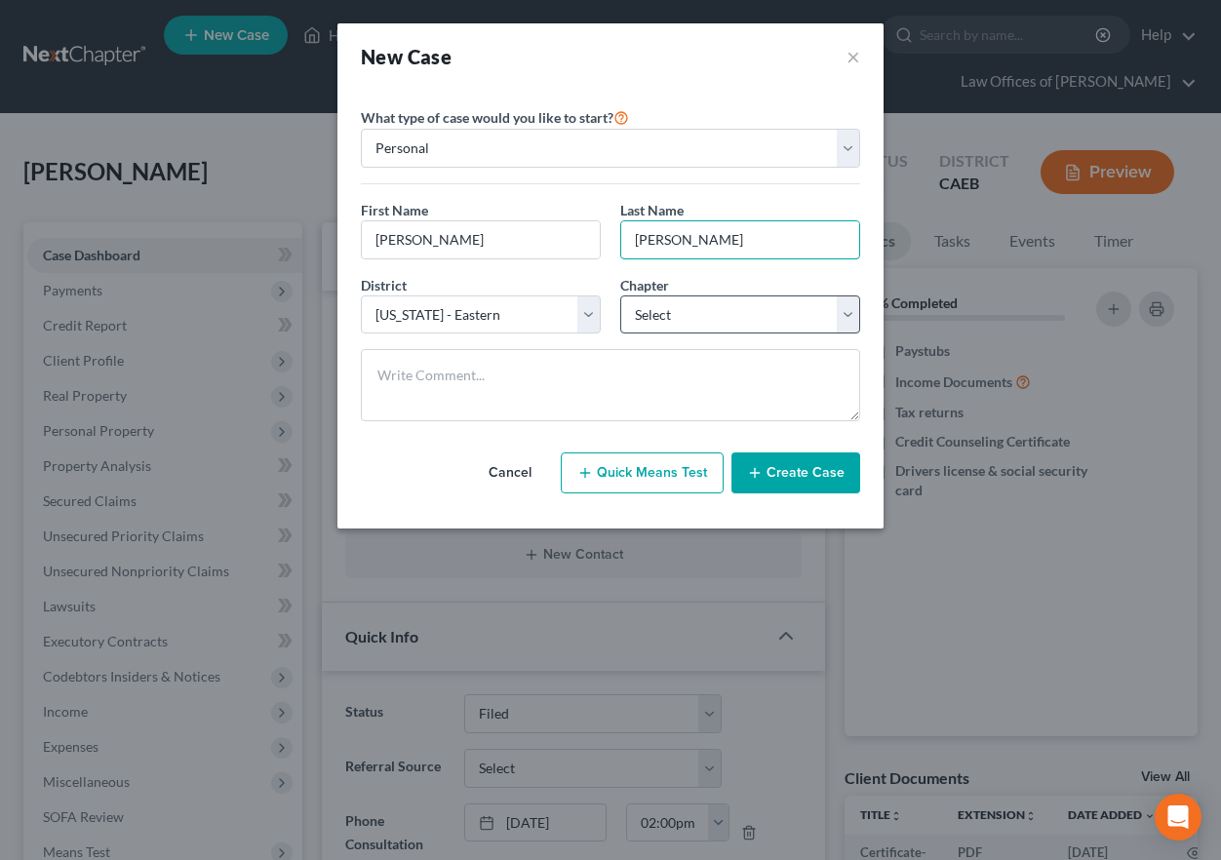
type input "[PERSON_NAME]"
click at [673, 298] on select "Select 7 11 12 13" at bounding box center [740, 314] width 240 height 39
select select "0"
click at [620, 295] on select "Select 7 11 12 13" at bounding box center [740, 314] width 240 height 39
click at [780, 465] on button "Create Case" at bounding box center [795, 472] width 129 height 41
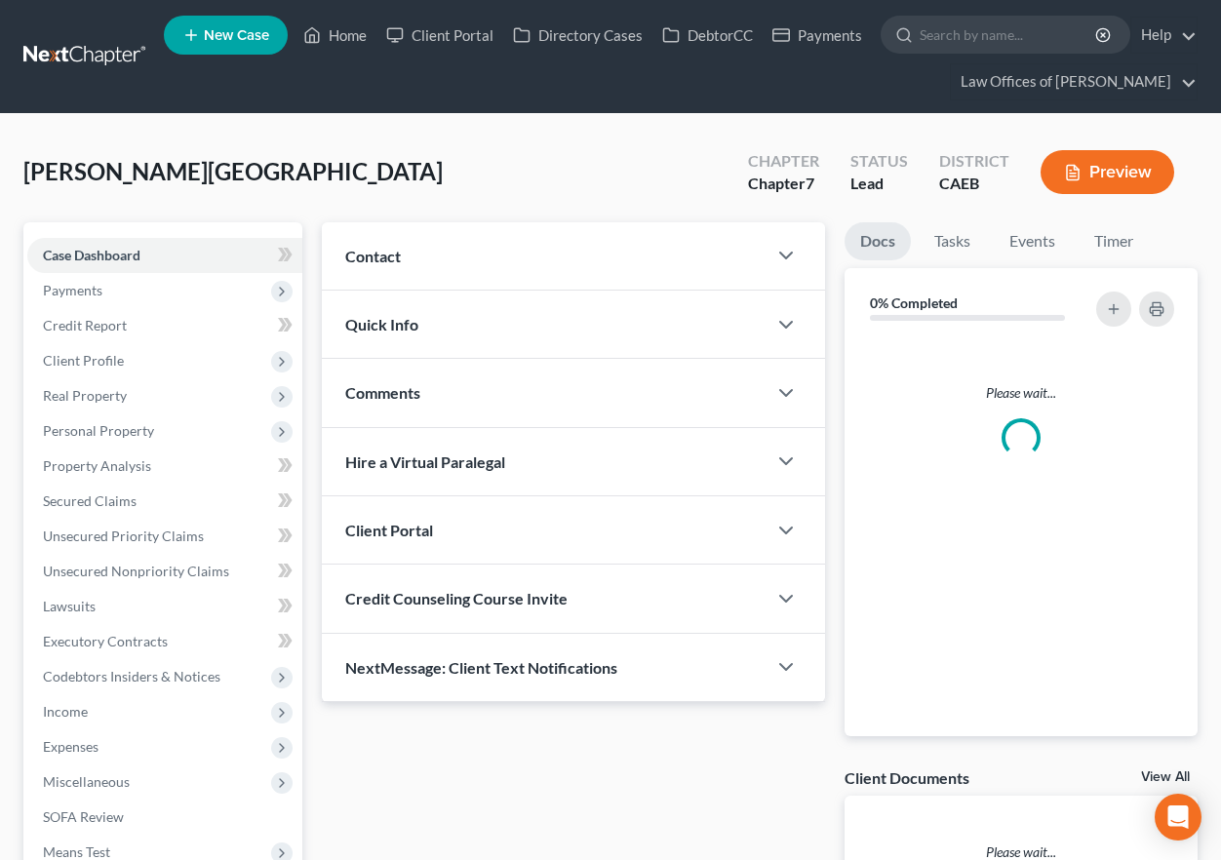
drag, startPoint x: 486, startPoint y: 239, endPoint x: 525, endPoint y: 276, distance: 53.8
click at [486, 239] on div "Contact" at bounding box center [544, 255] width 445 height 67
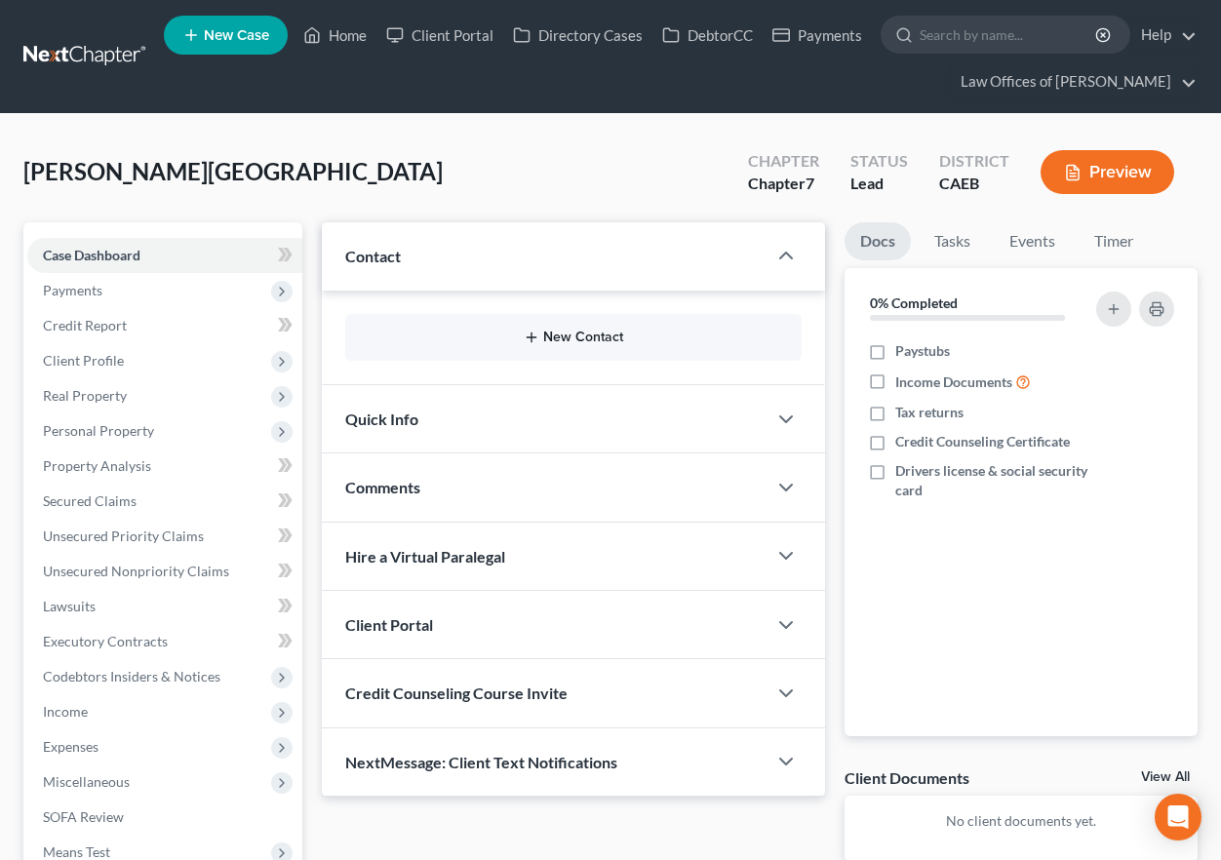
click at [581, 332] on button "New Contact" at bounding box center [573, 338] width 425 height 16
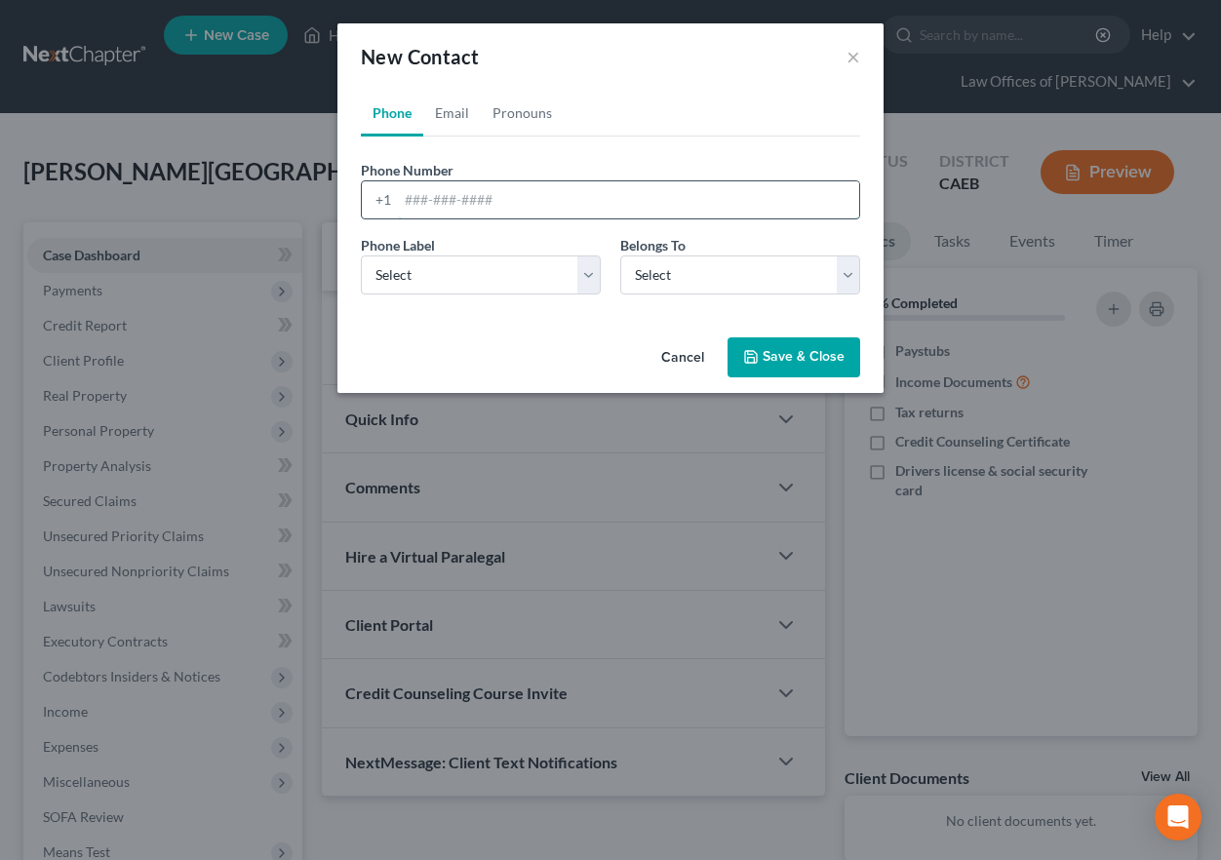
click at [594, 205] on input "tel" at bounding box center [628, 199] width 461 height 37
type input "6614376668"
drag, startPoint x: 570, startPoint y: 279, endPoint x: 426, endPoint y: 297, distance: 145.5
click at [570, 279] on select "Select Mobile Home Work Other" at bounding box center [481, 274] width 240 height 39
select select "0"
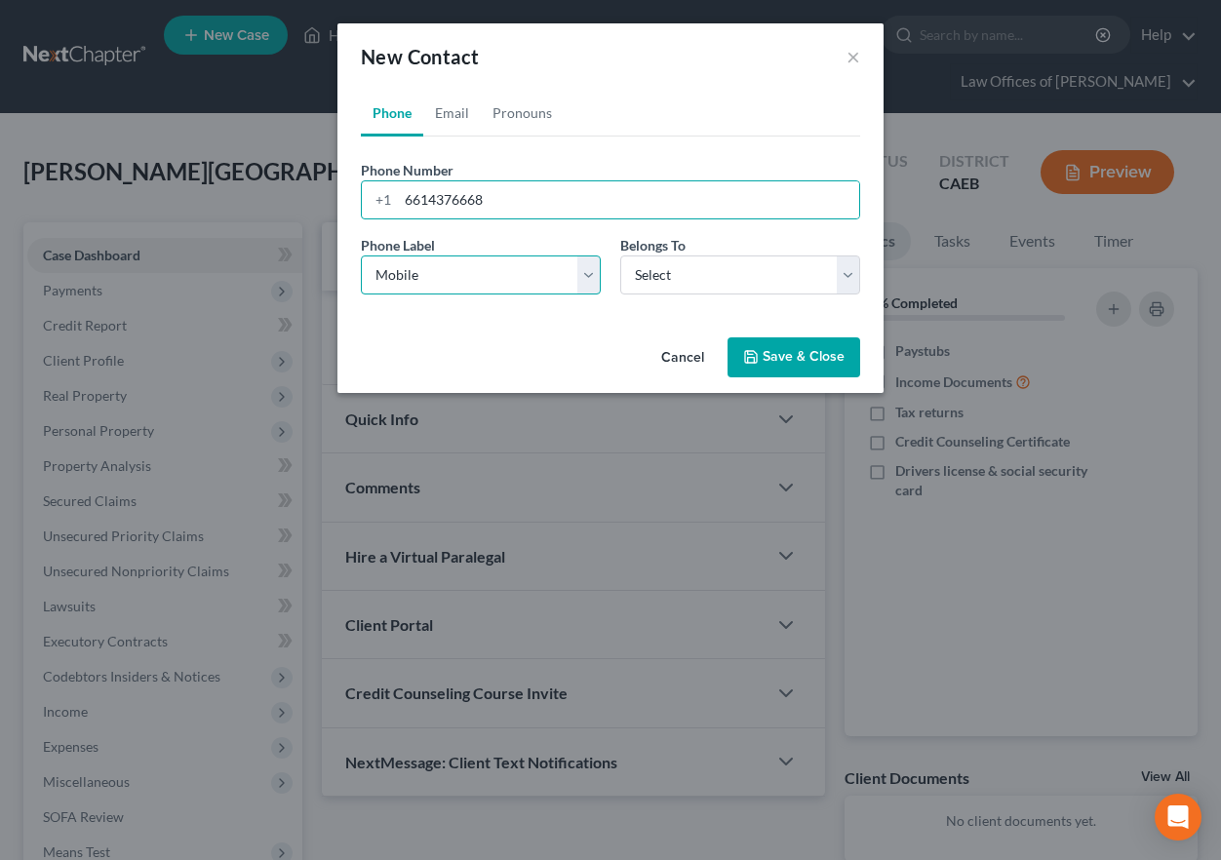
click at [361, 255] on select "Select Mobile Home Work Other" at bounding box center [481, 274] width 240 height 39
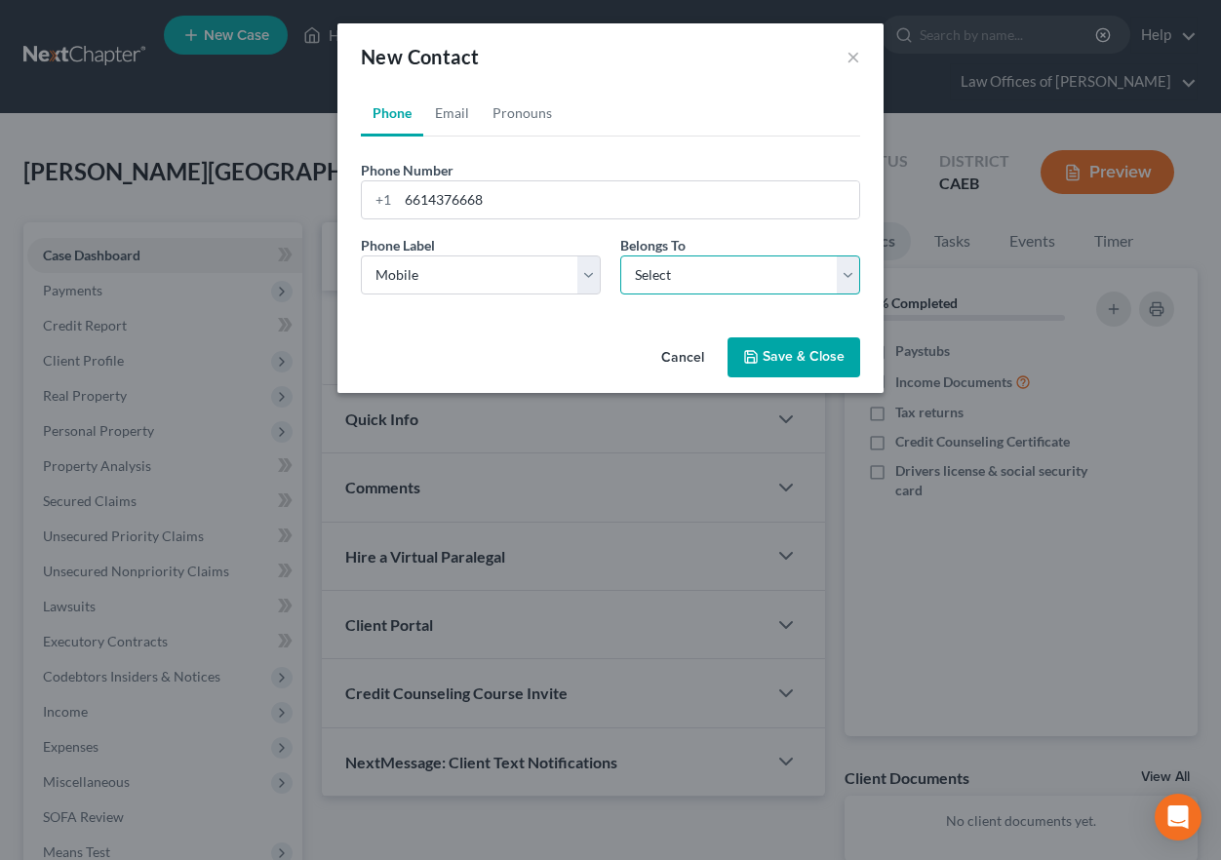
click at [708, 279] on select "Select Client Other" at bounding box center [740, 274] width 240 height 39
select select "0"
click at [620, 255] on select "Select Client Other" at bounding box center [740, 274] width 240 height 39
click at [772, 350] on button "Save & Close" at bounding box center [793, 357] width 133 height 41
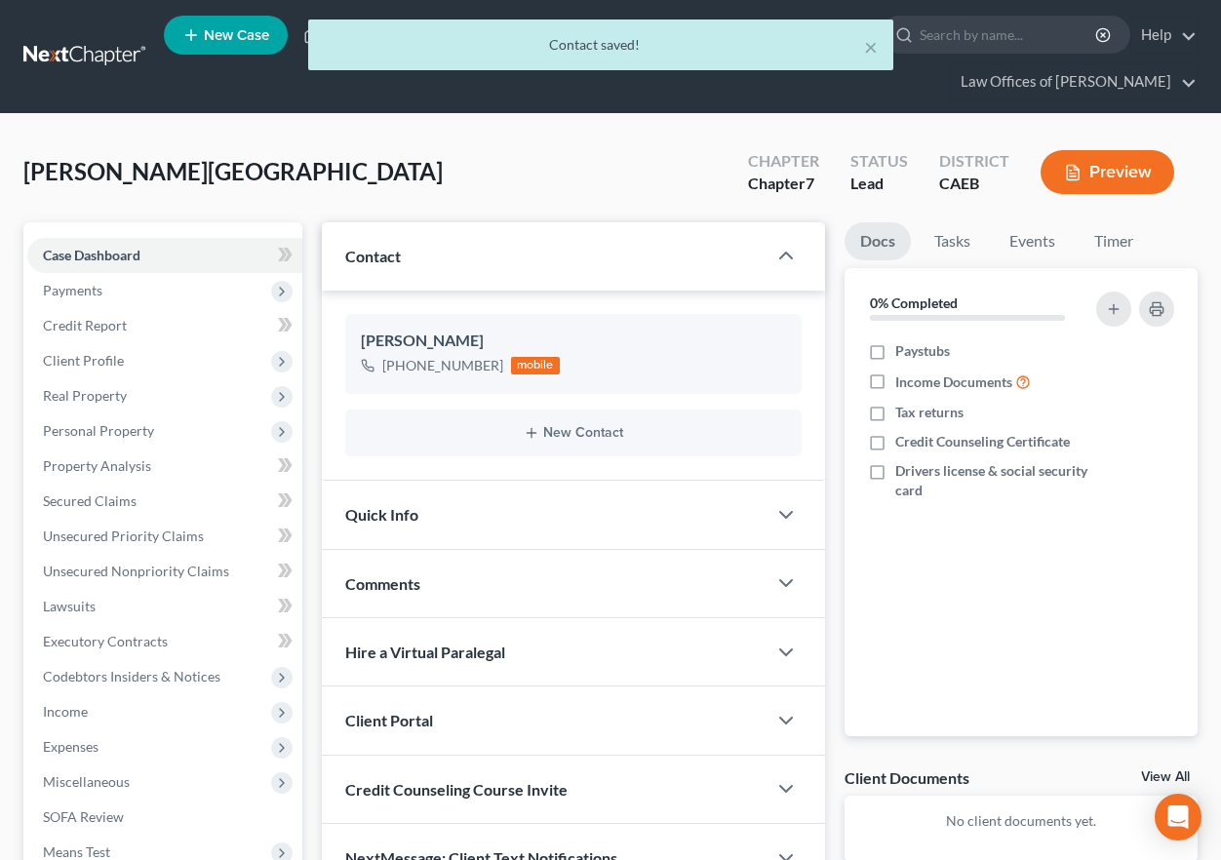
drag, startPoint x: 518, startPoint y: 510, endPoint x: 575, endPoint y: 575, distance: 87.1
click at [518, 510] on div "Quick Info" at bounding box center [544, 514] width 445 height 67
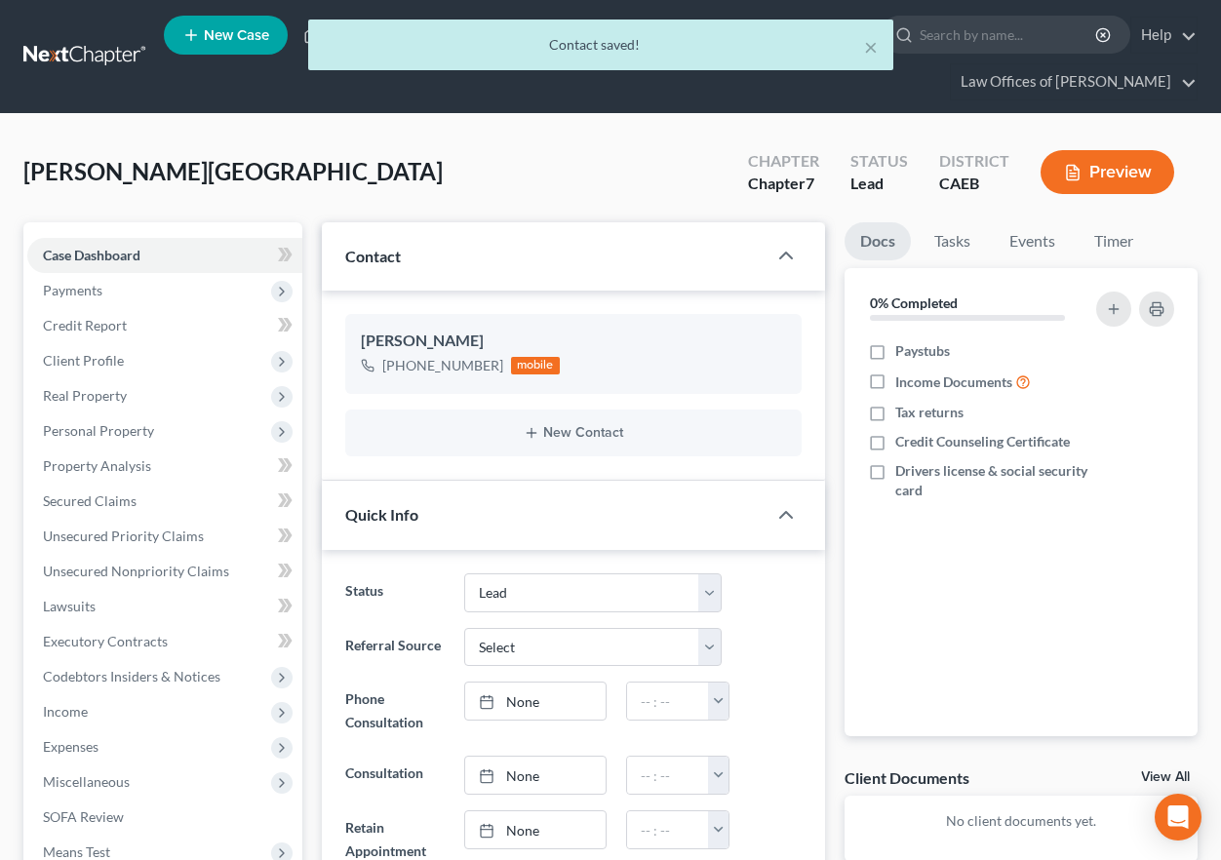
click at [574, 584] on select "Cancelled/Refund Closed Consultation Declined Discharged Filed Income Check In …" at bounding box center [592, 592] width 257 height 39
select select "2"
click at [464, 573] on select "Cancelled/Refund Closed Consultation Declined Discharged Filed Income Check In …" at bounding box center [592, 592] width 257 height 39
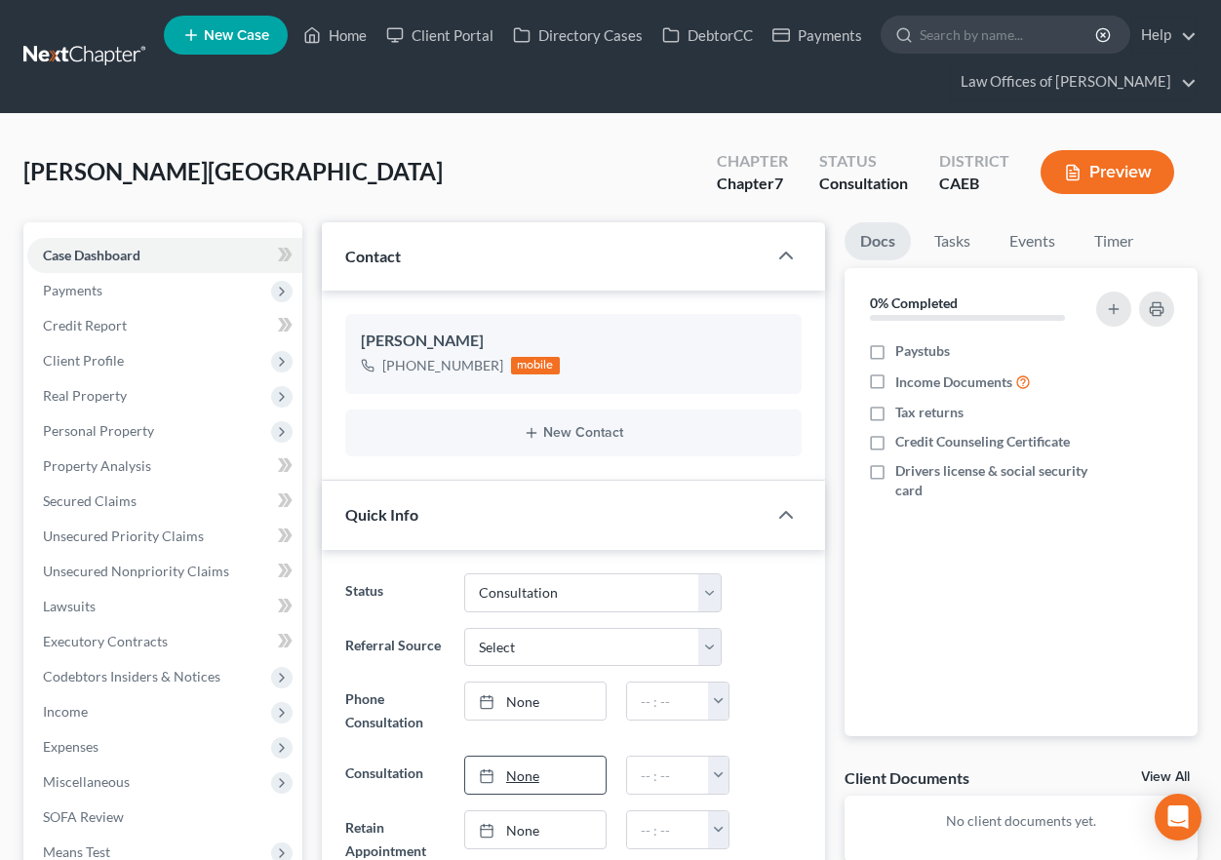
click at [748, 599] on div "Status Cancelled/Refund Closed Consultation Declined Discharged Filed Income Ch…" at bounding box center [573, 592] width 476 height 39
click at [514, 592] on select "Cancelled/Refund Closed Consultation Declined Discharged Filed Income Check In …" at bounding box center [592, 592] width 257 height 39
click at [519, 587] on select "Cancelled/Refund Closed Consultation Declined Discharged Filed Income Check In …" at bounding box center [592, 592] width 257 height 39
click at [537, 757] on link "None" at bounding box center [535, 775] width 140 height 37
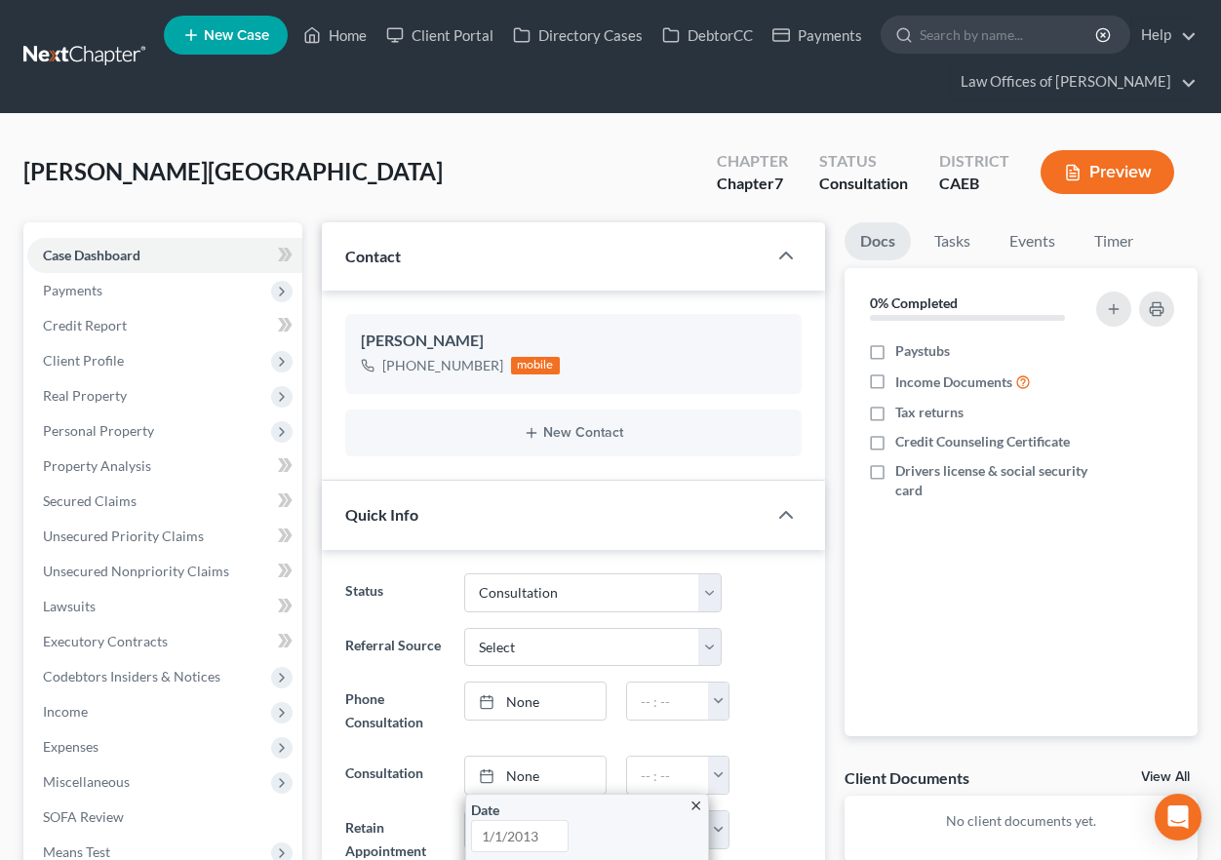
scroll to position [191, 0]
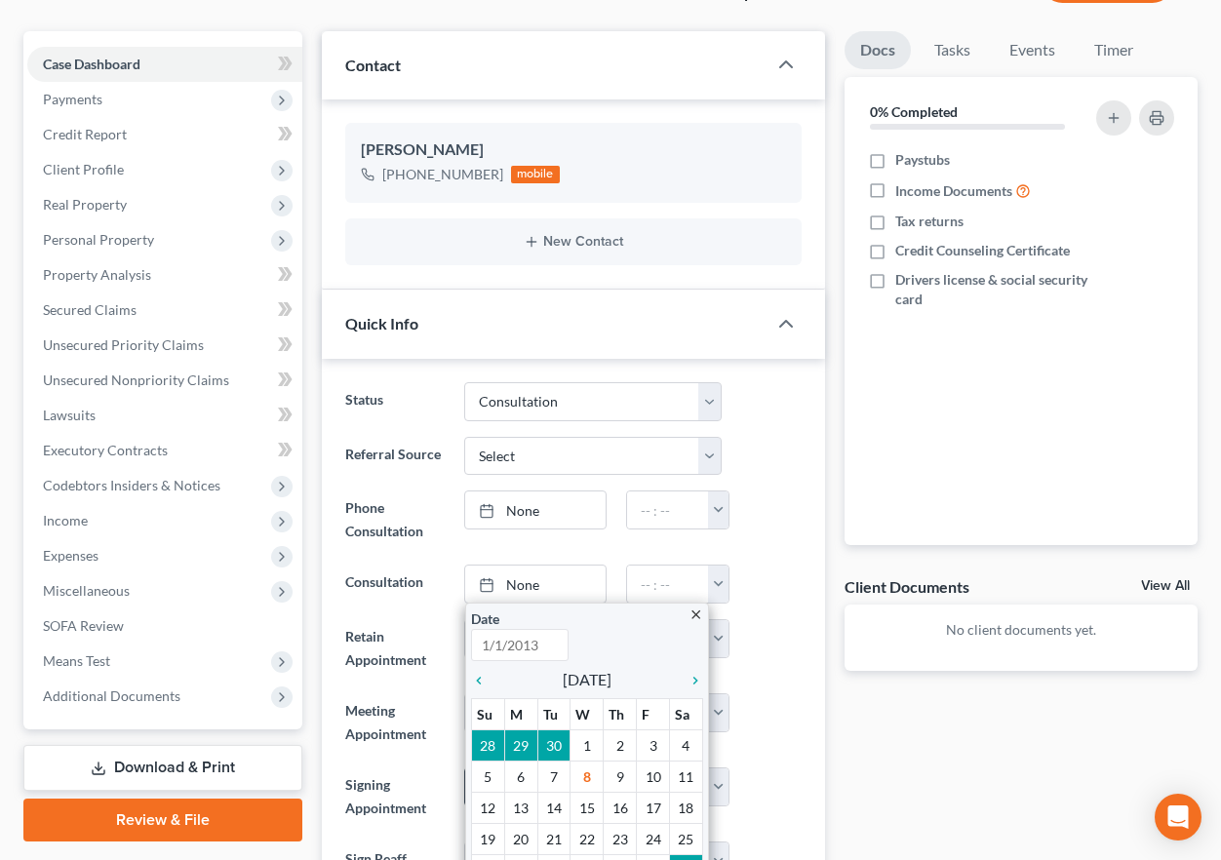
click at [536, 579] on link "None" at bounding box center [535, 584] width 140 height 37
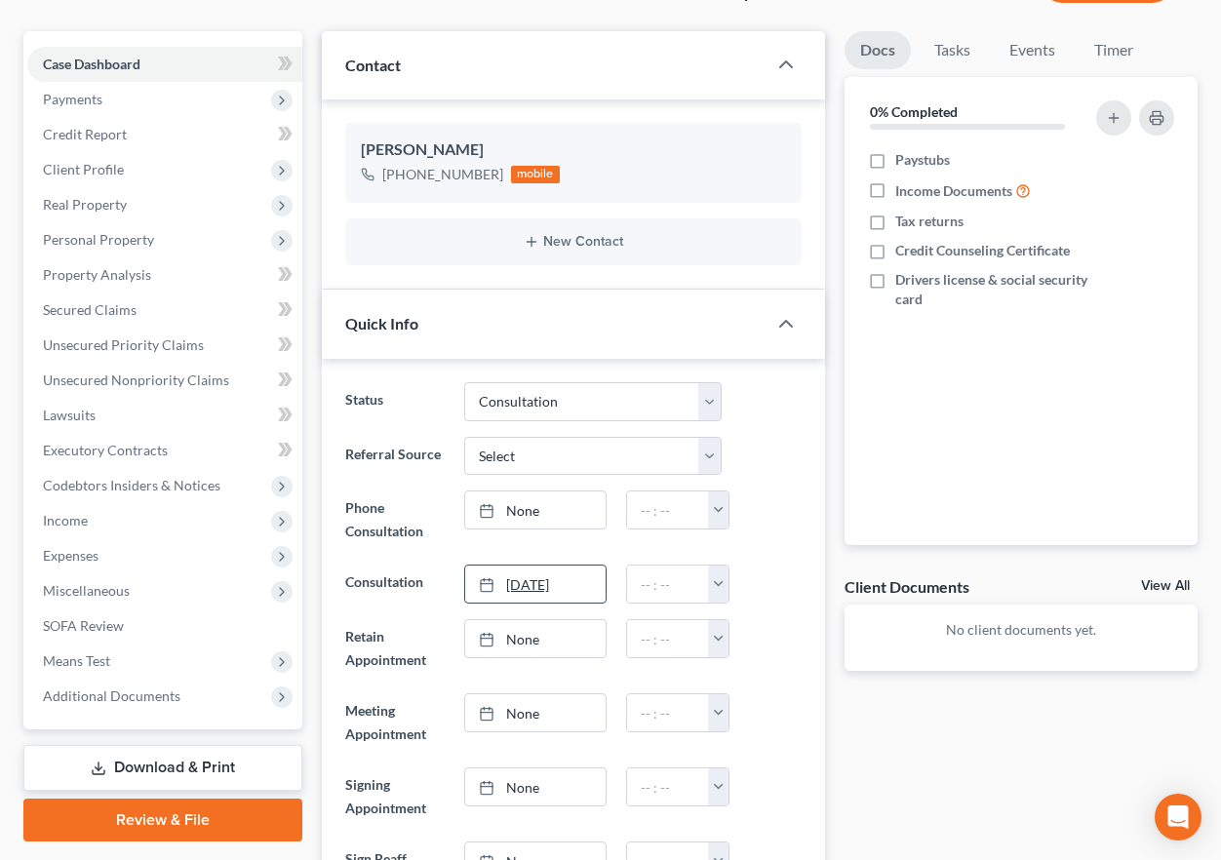
click at [548, 589] on link "[DATE]" at bounding box center [535, 584] width 140 height 37
click at [721, 587] on button "button" at bounding box center [718, 584] width 21 height 37
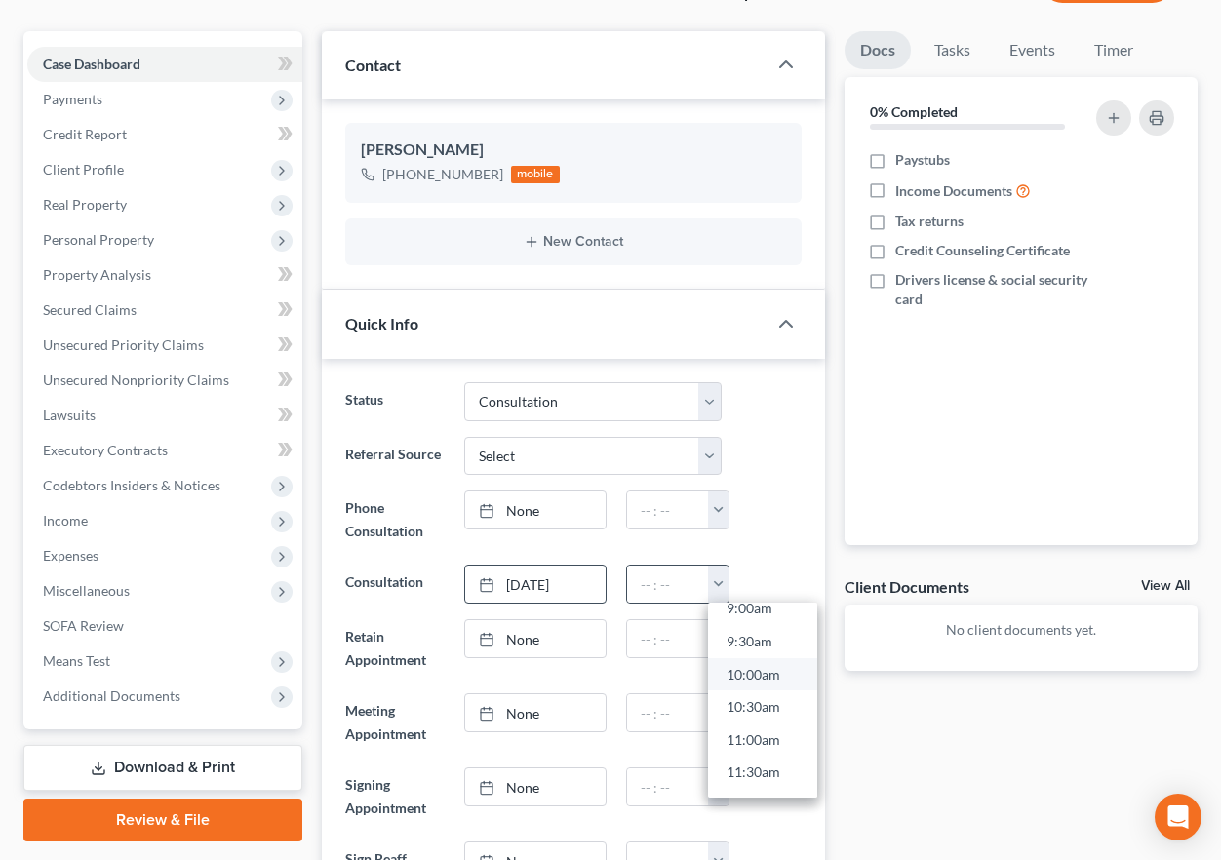
scroll to position [618, 0]
click at [772, 734] on link "11:00am" at bounding box center [762, 729] width 109 height 33
type input "11:00am"
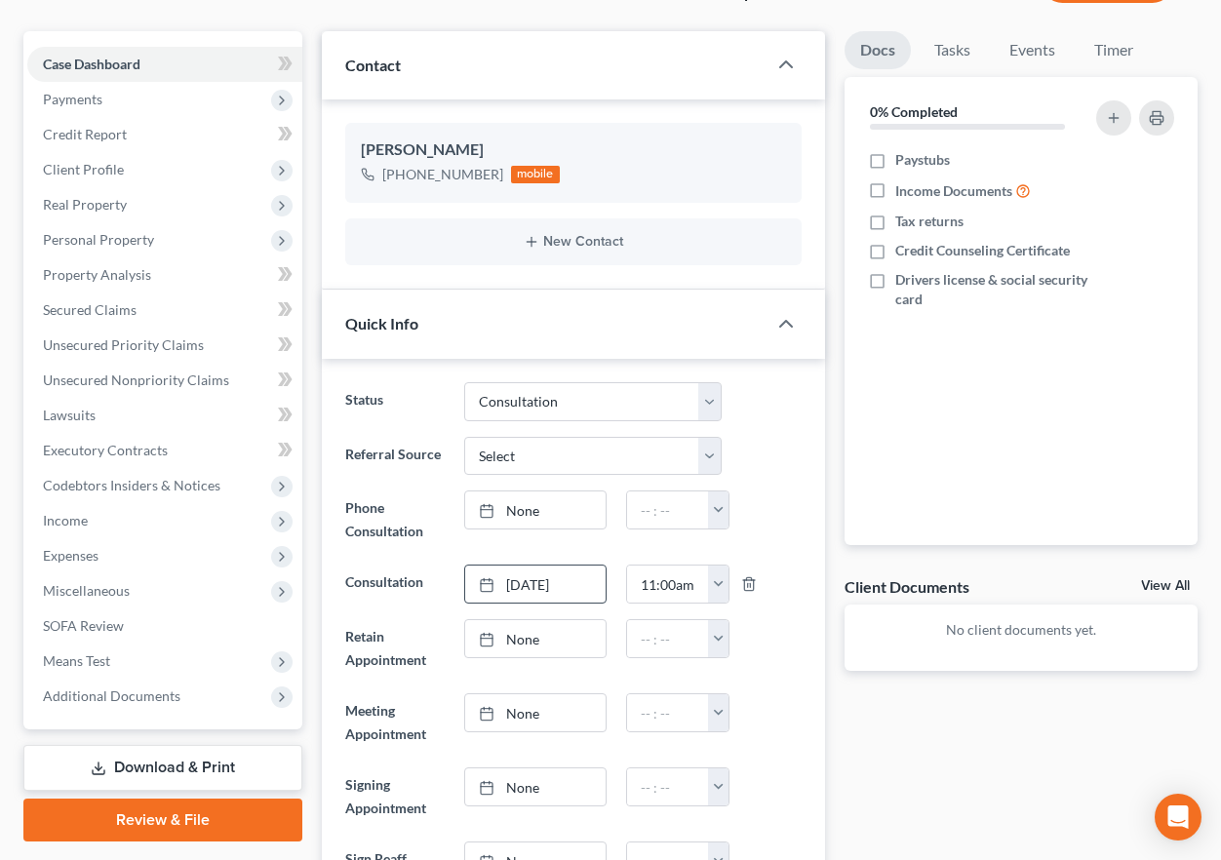
scroll to position [189, 0]
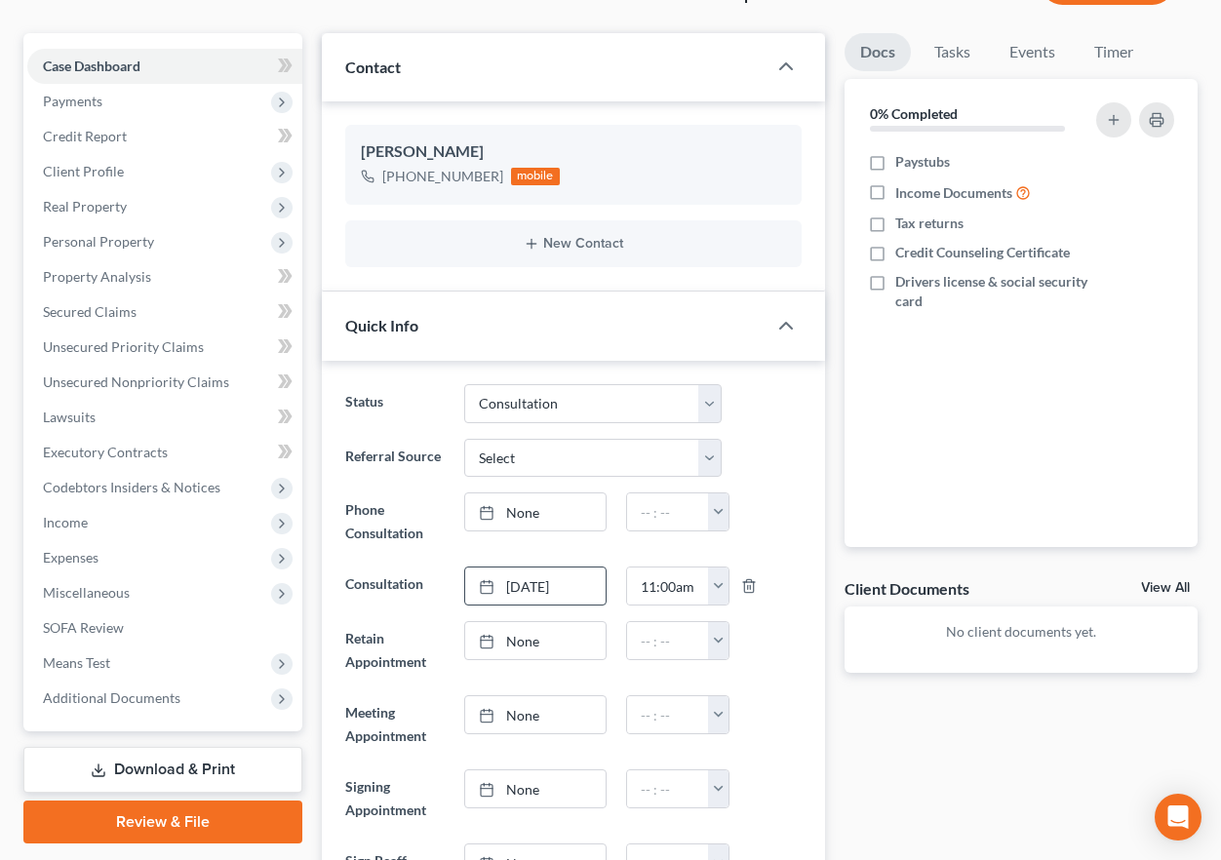
drag, startPoint x: 778, startPoint y: 410, endPoint x: 416, endPoint y: 89, distance: 483.5
click at [778, 410] on div "Status Cancelled/Refund Closed Consultation Declined Discharged Filed Income Ch…" at bounding box center [573, 403] width 476 height 39
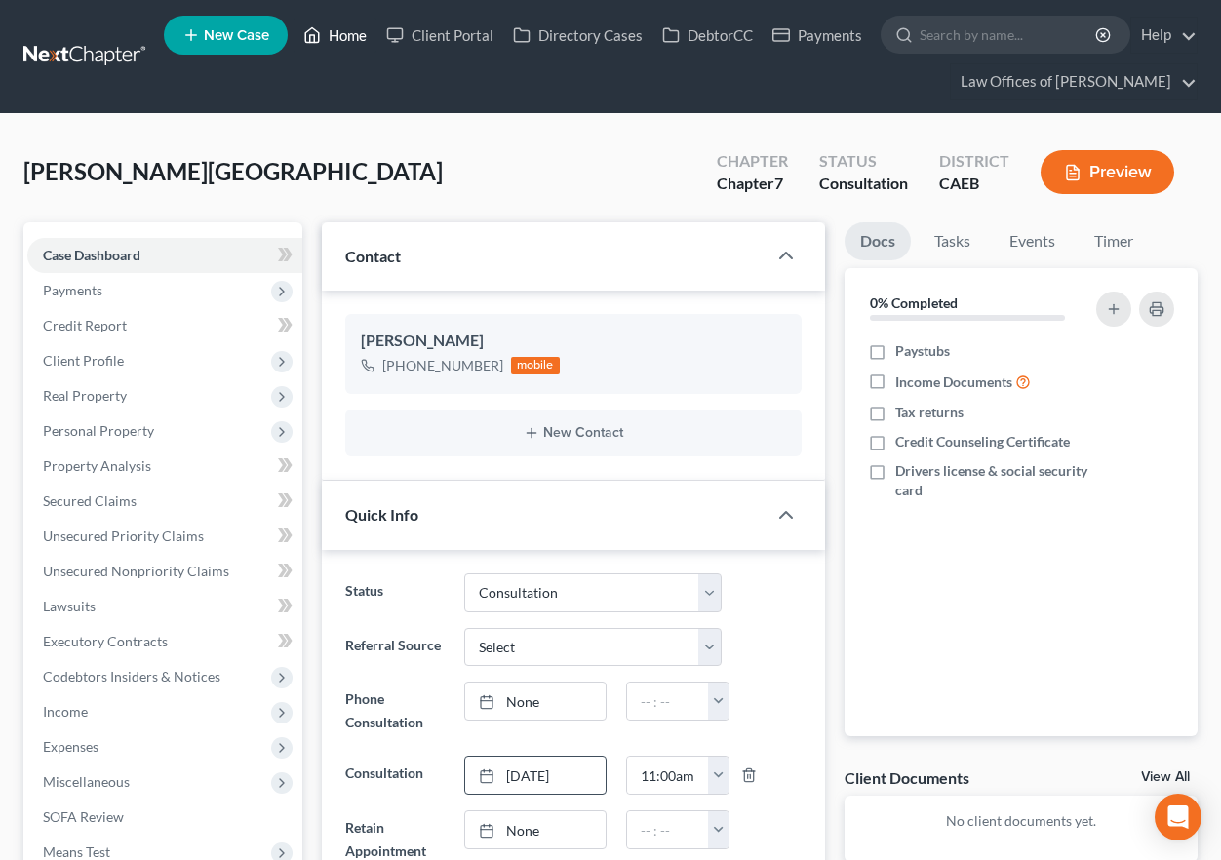
click at [348, 27] on link "Home" at bounding box center [335, 35] width 83 height 35
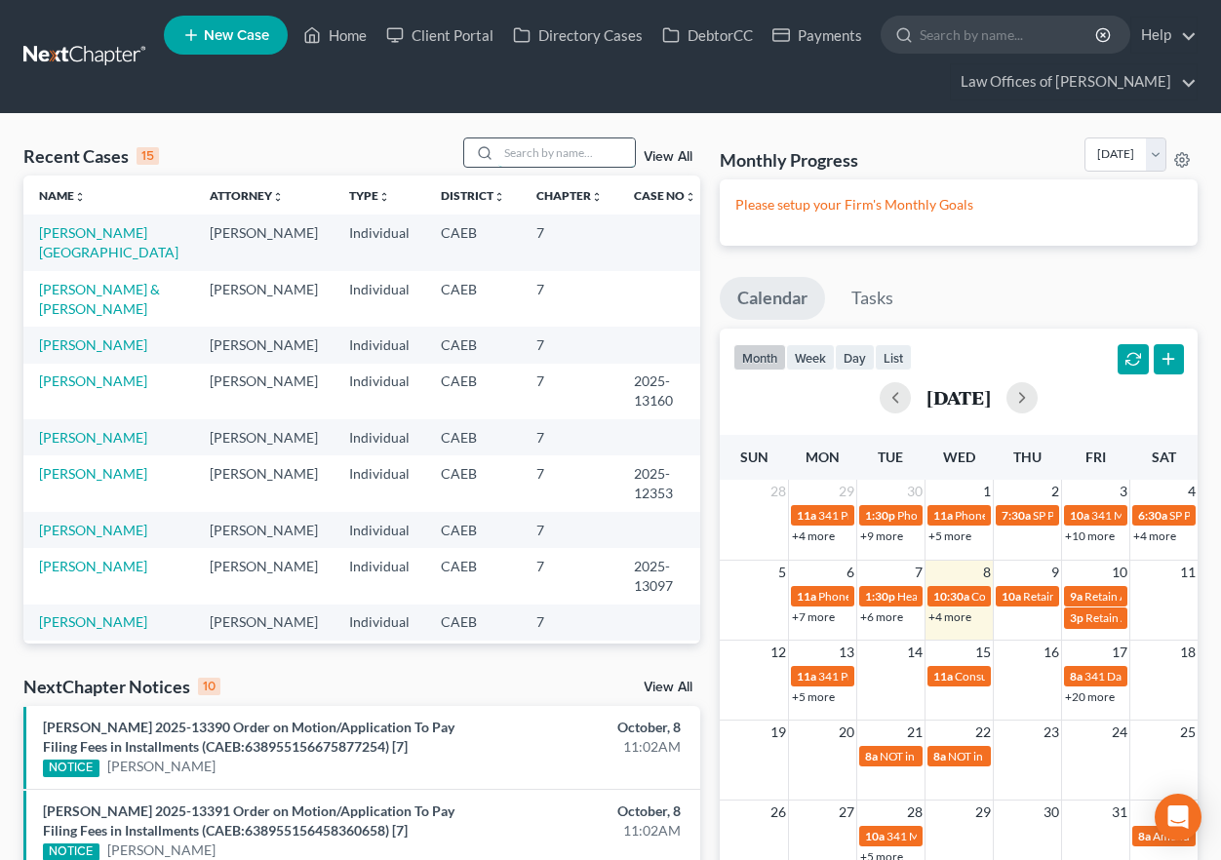
click at [542, 165] on input "search" at bounding box center [566, 152] width 137 height 28
click at [449, 31] on link "Client Portal" at bounding box center [439, 35] width 127 height 35
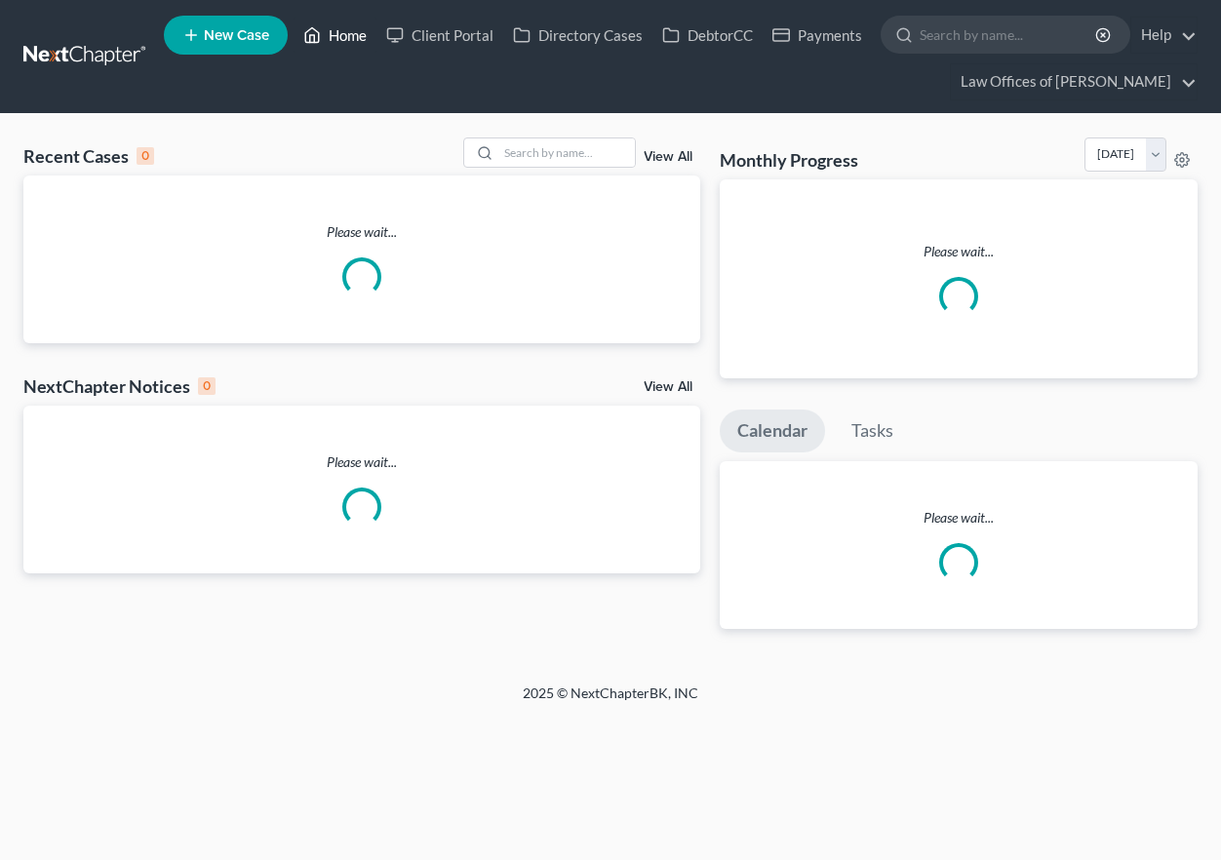
click at [349, 35] on link "Home" at bounding box center [335, 35] width 83 height 35
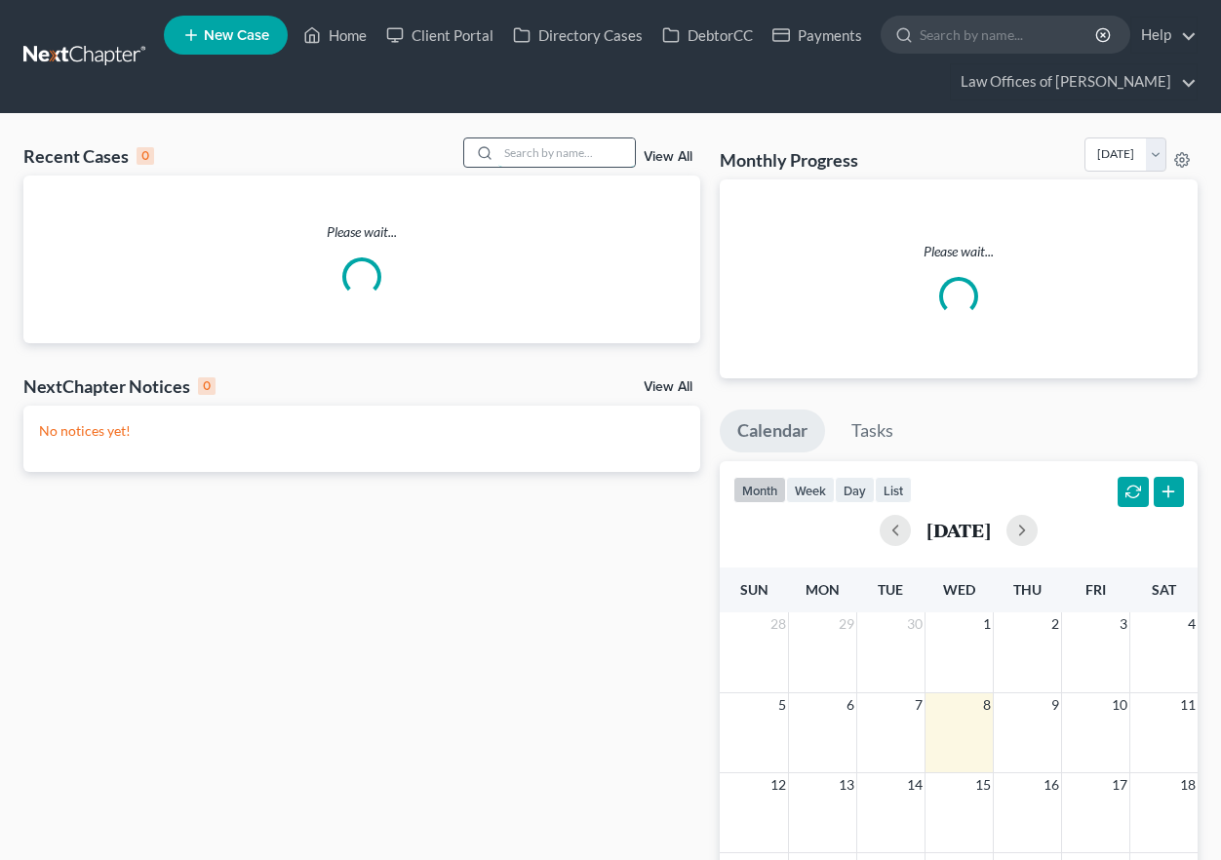
click at [559, 157] on input "search" at bounding box center [566, 152] width 137 height 28
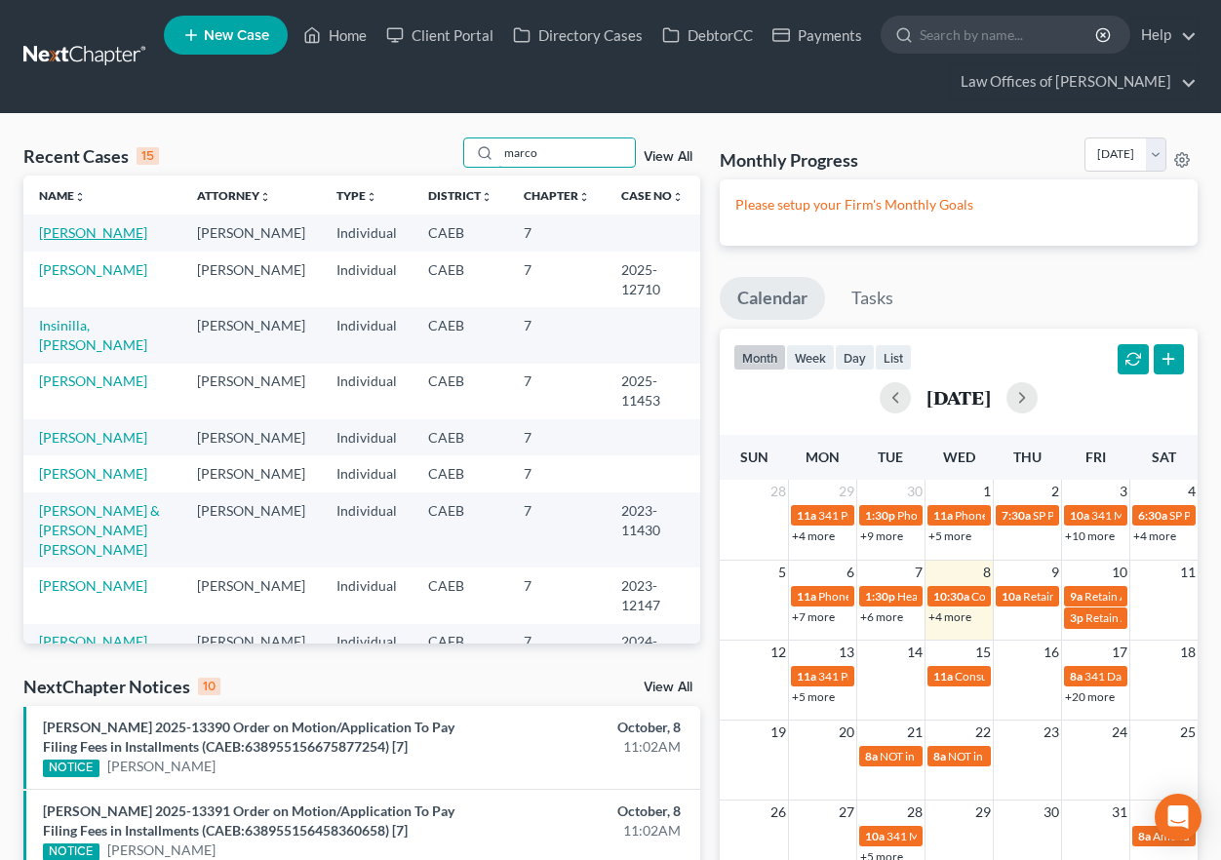
type input "marco"
click at [90, 225] on link "[PERSON_NAME]" at bounding box center [93, 232] width 108 height 17
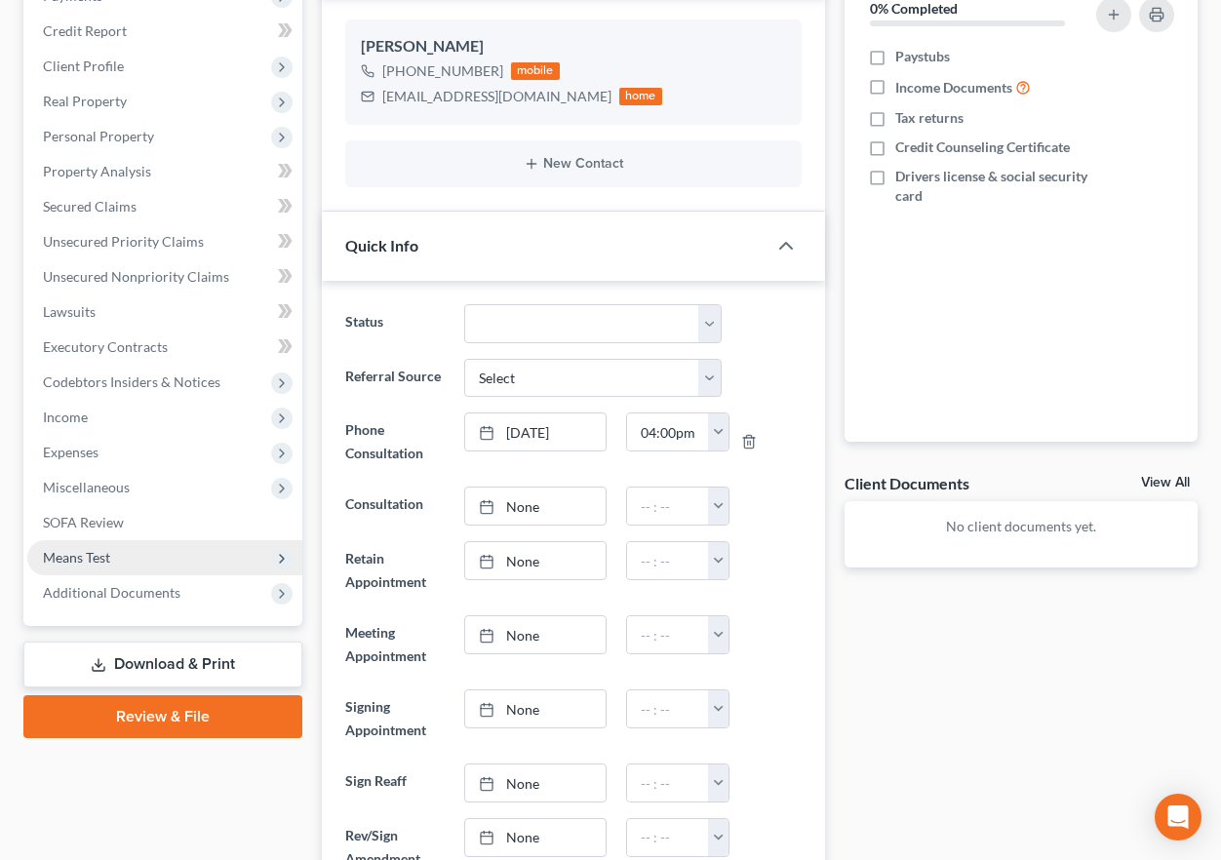
scroll to position [295, 0]
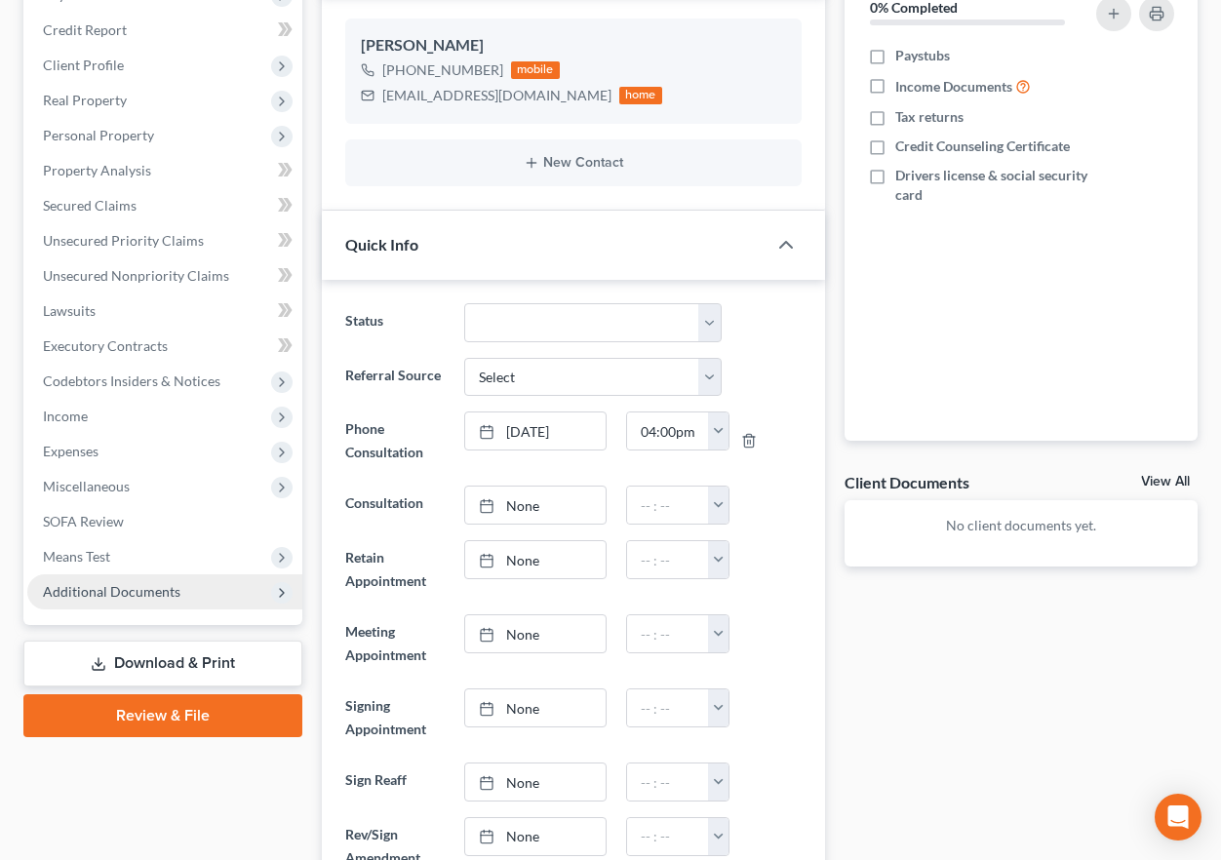
click at [158, 593] on span "Additional Documents" at bounding box center [111, 591] width 137 height 17
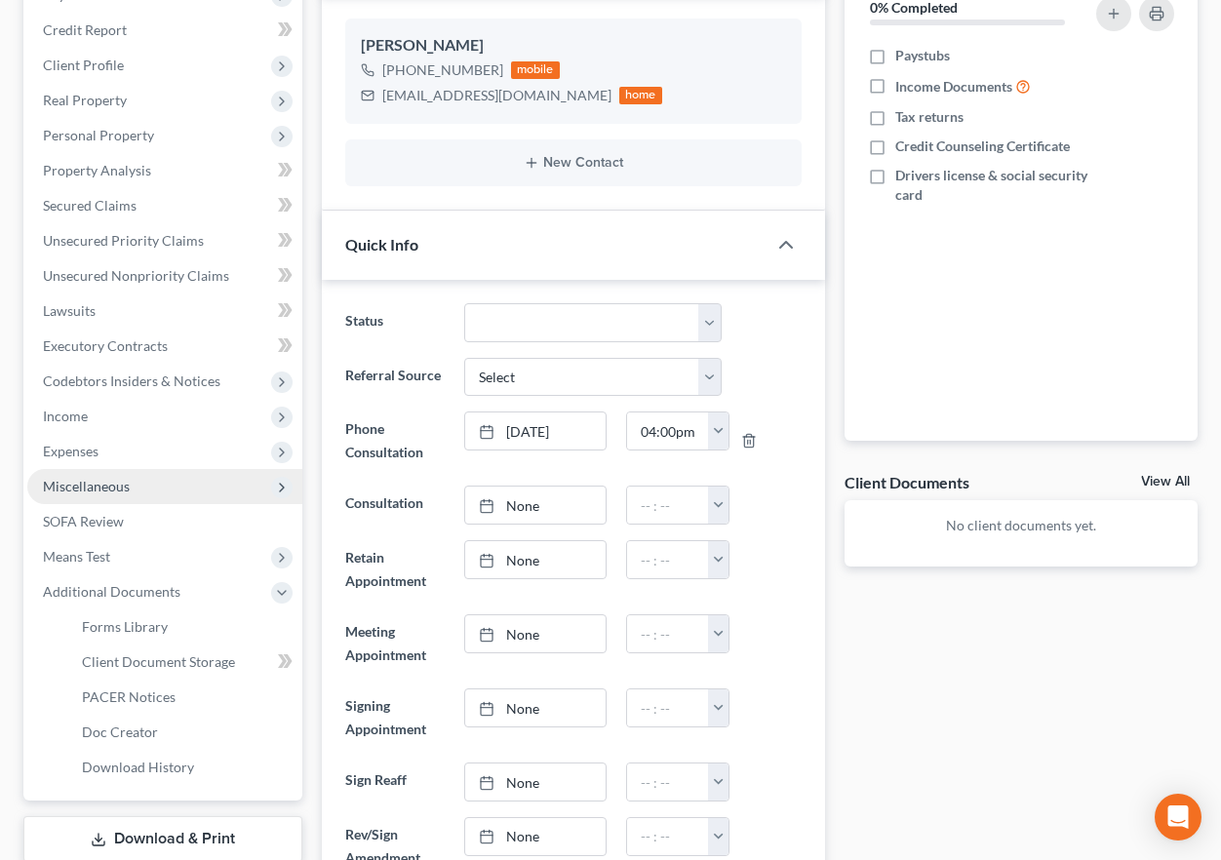
click at [103, 489] on span "Miscellaneous" at bounding box center [86, 486] width 87 height 17
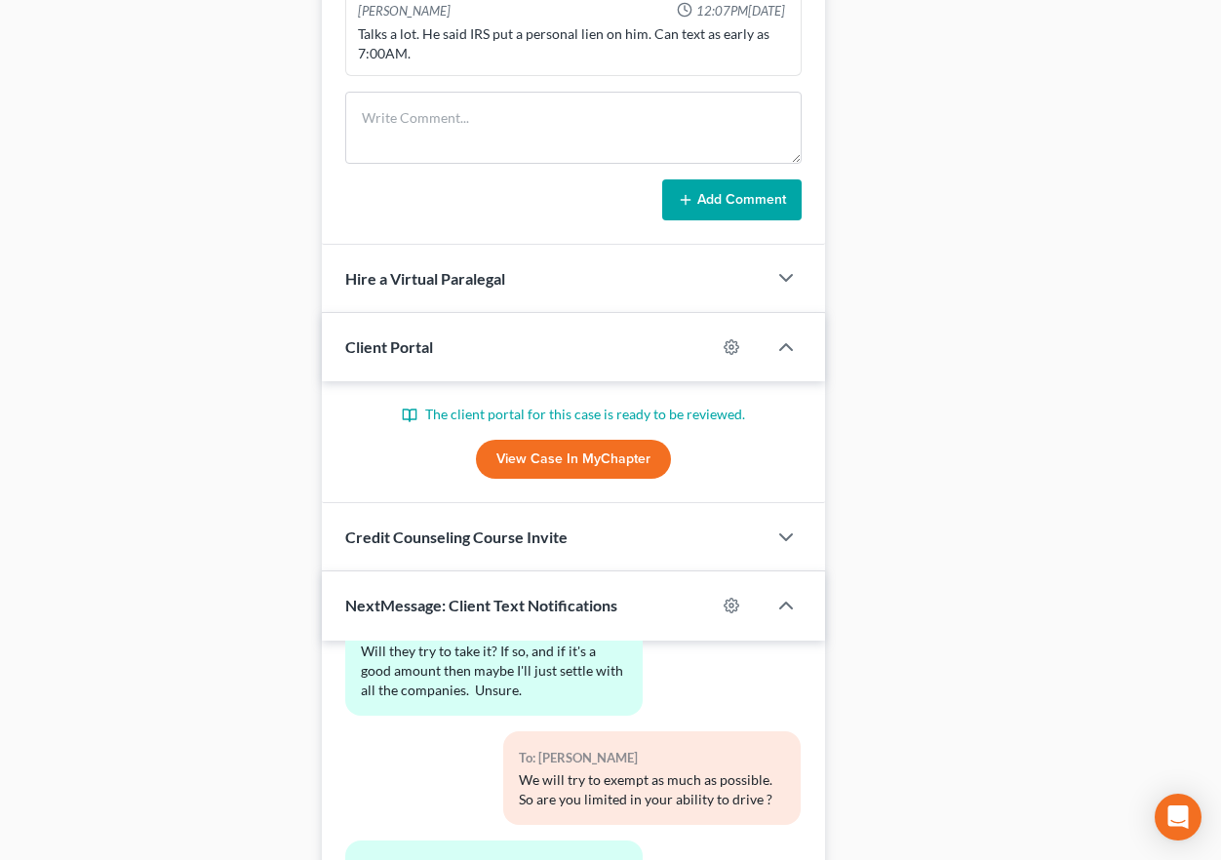
scroll to position [1596, 0]
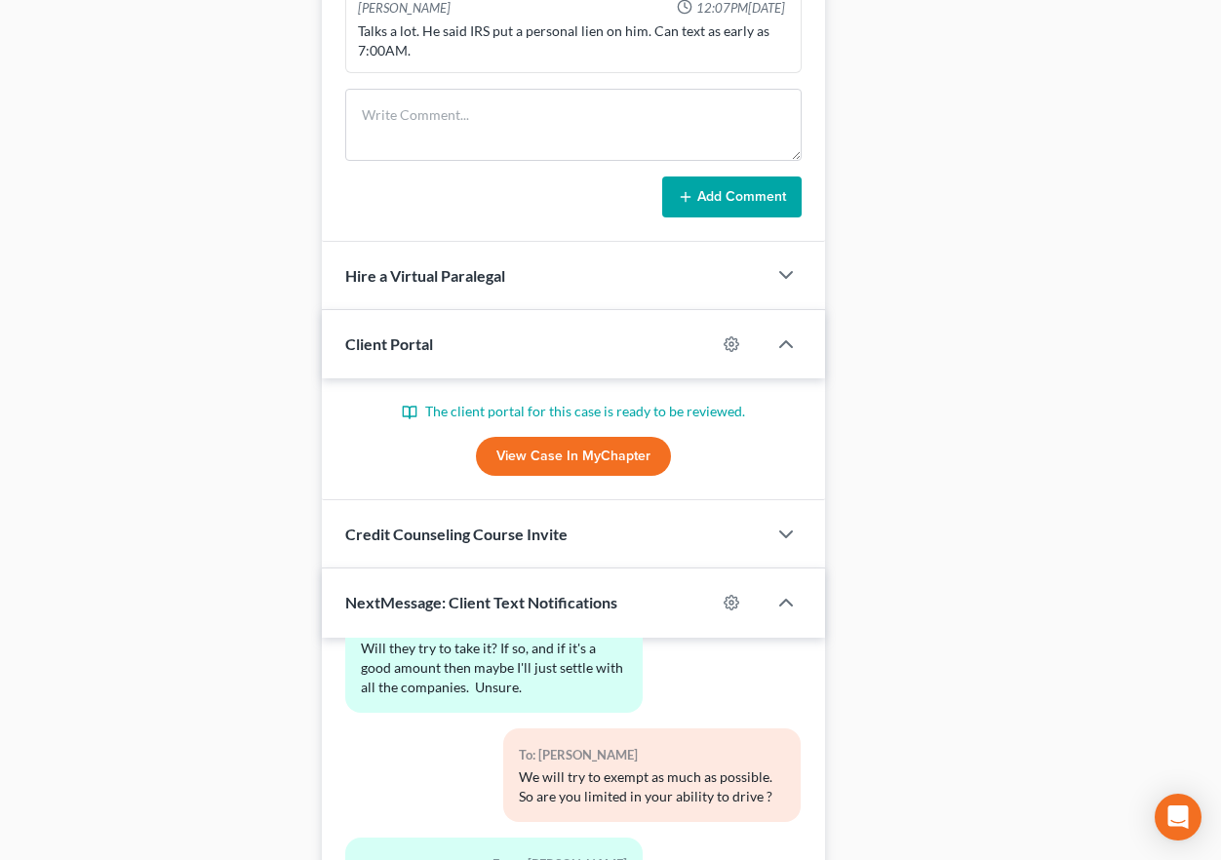
click at [601, 456] on link "View Case in MyChapter" at bounding box center [573, 456] width 195 height 39
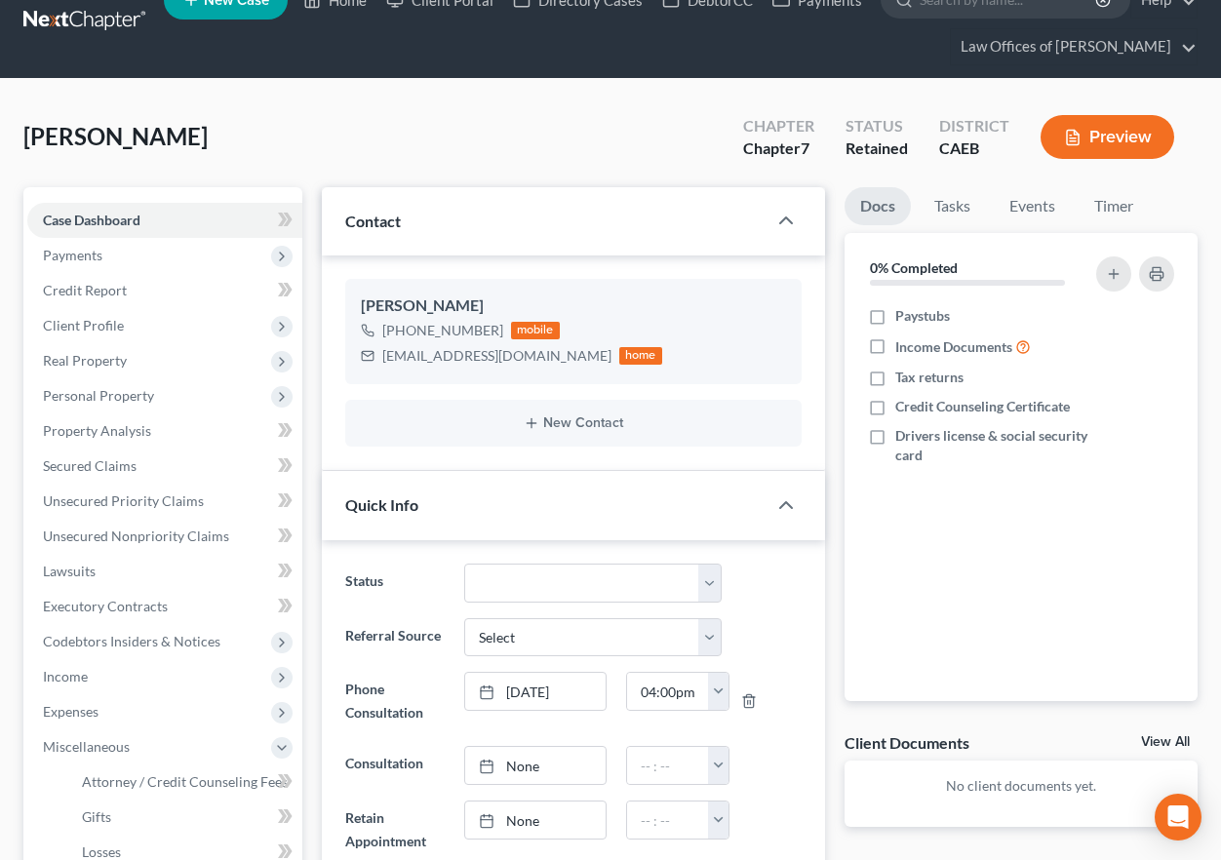
scroll to position [0, 0]
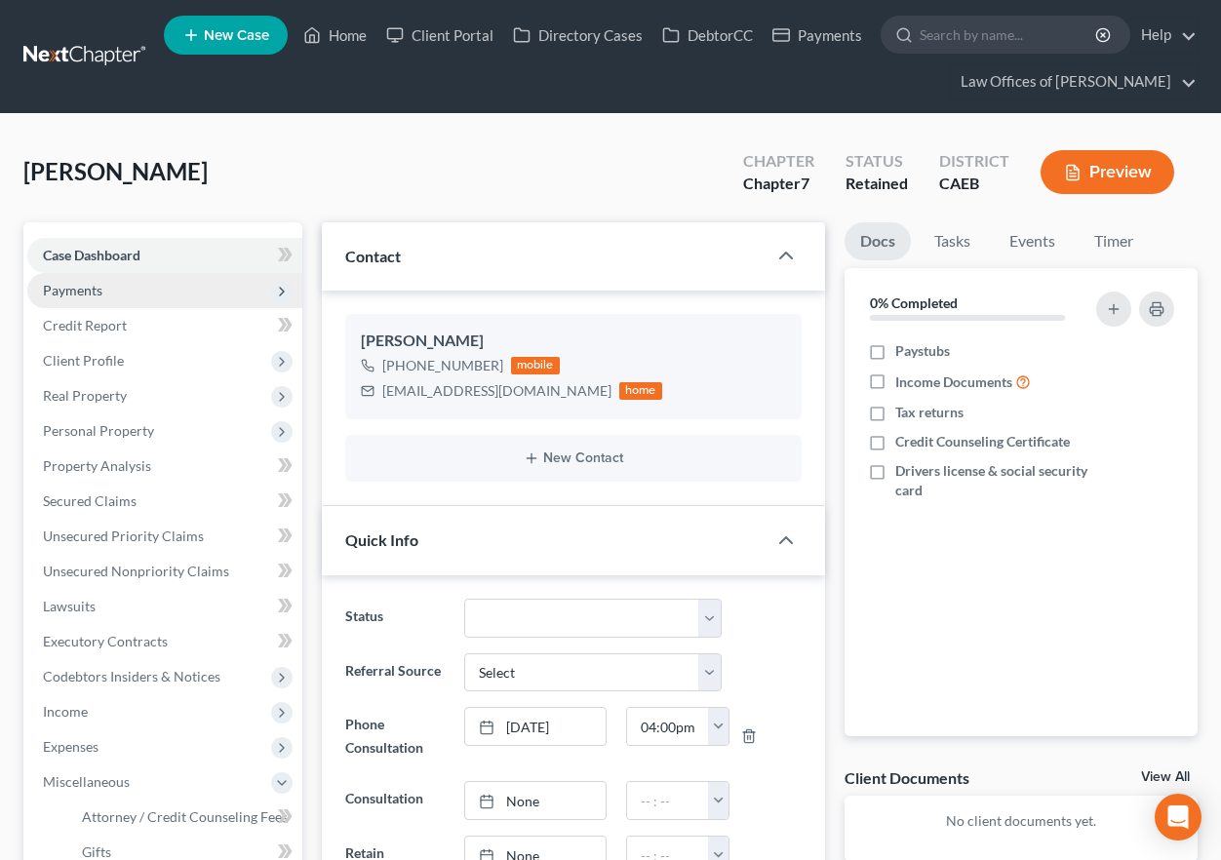
click at [66, 290] on span "Payments" at bounding box center [72, 290] width 59 height 17
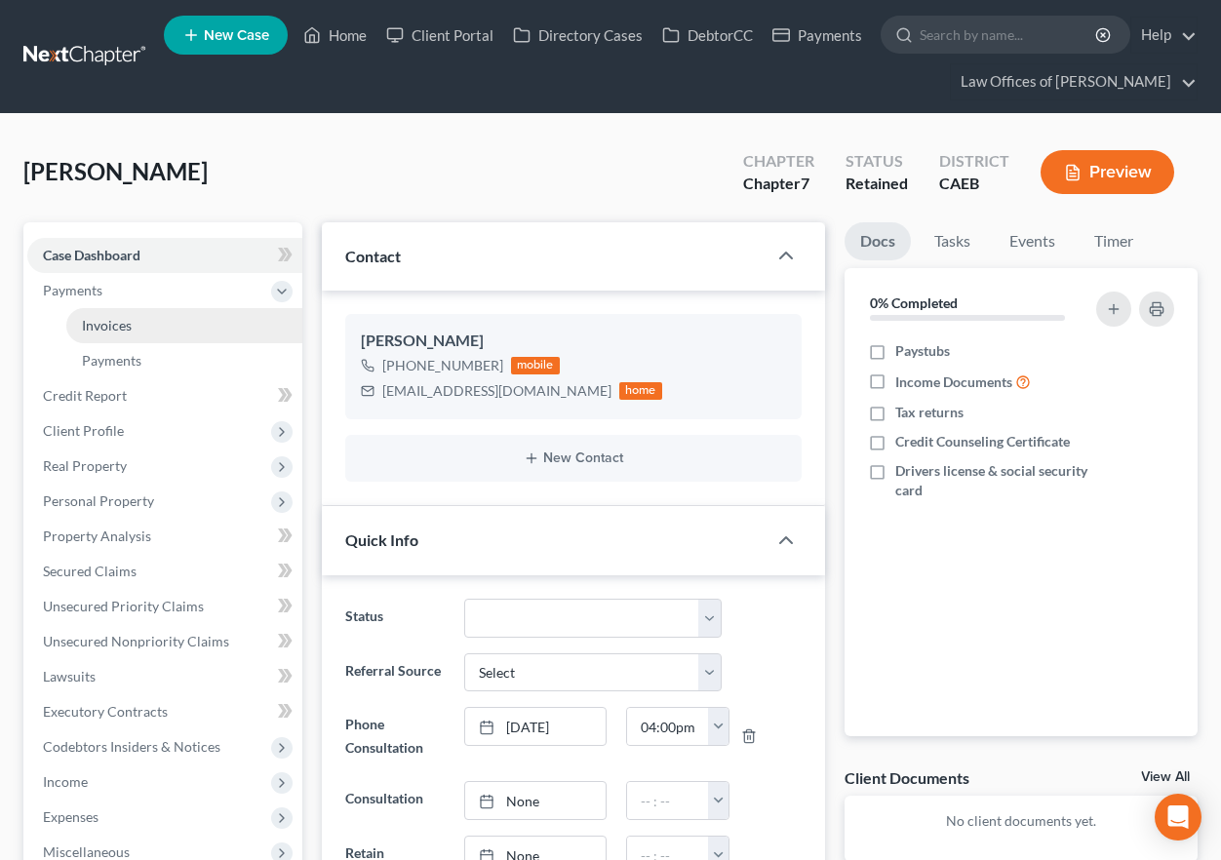
click at [95, 320] on span "Invoices" at bounding box center [107, 325] width 50 height 17
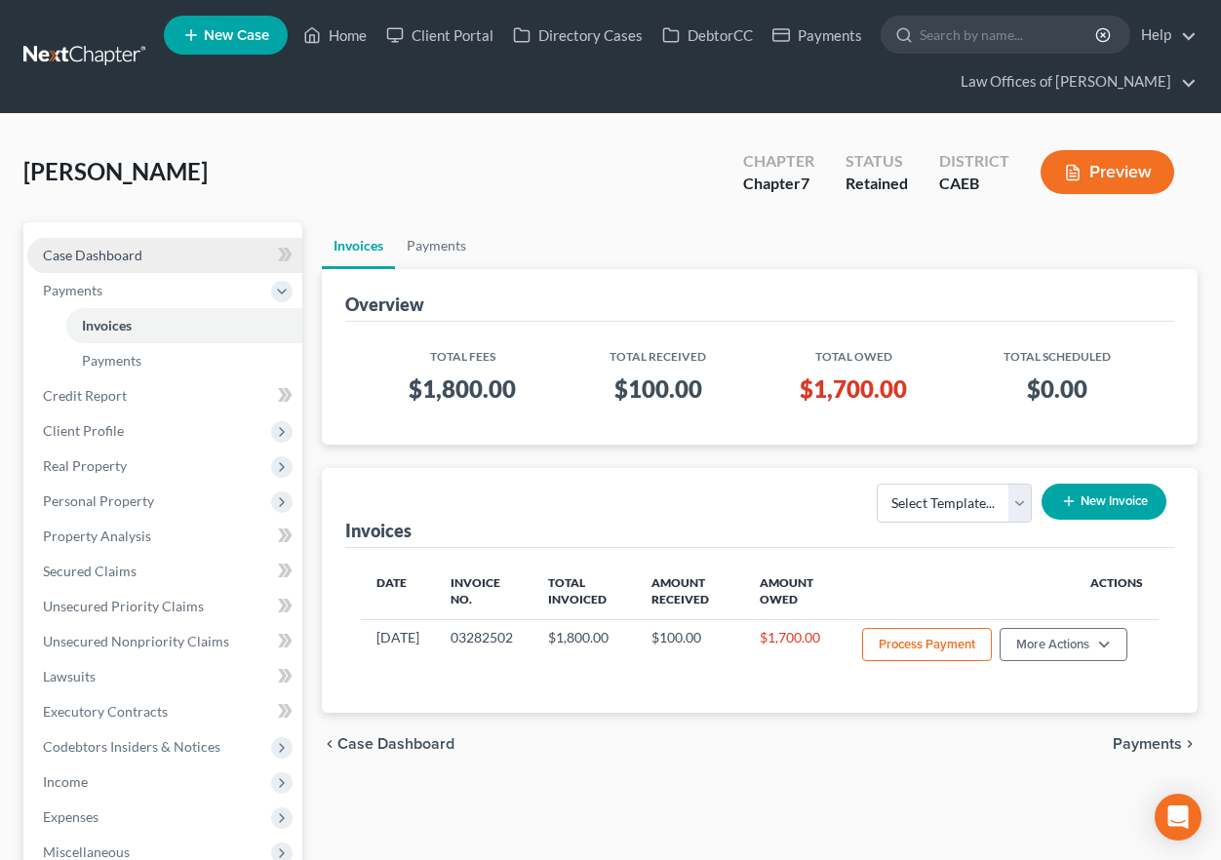
click at [161, 257] on link "Case Dashboard" at bounding box center [164, 255] width 275 height 35
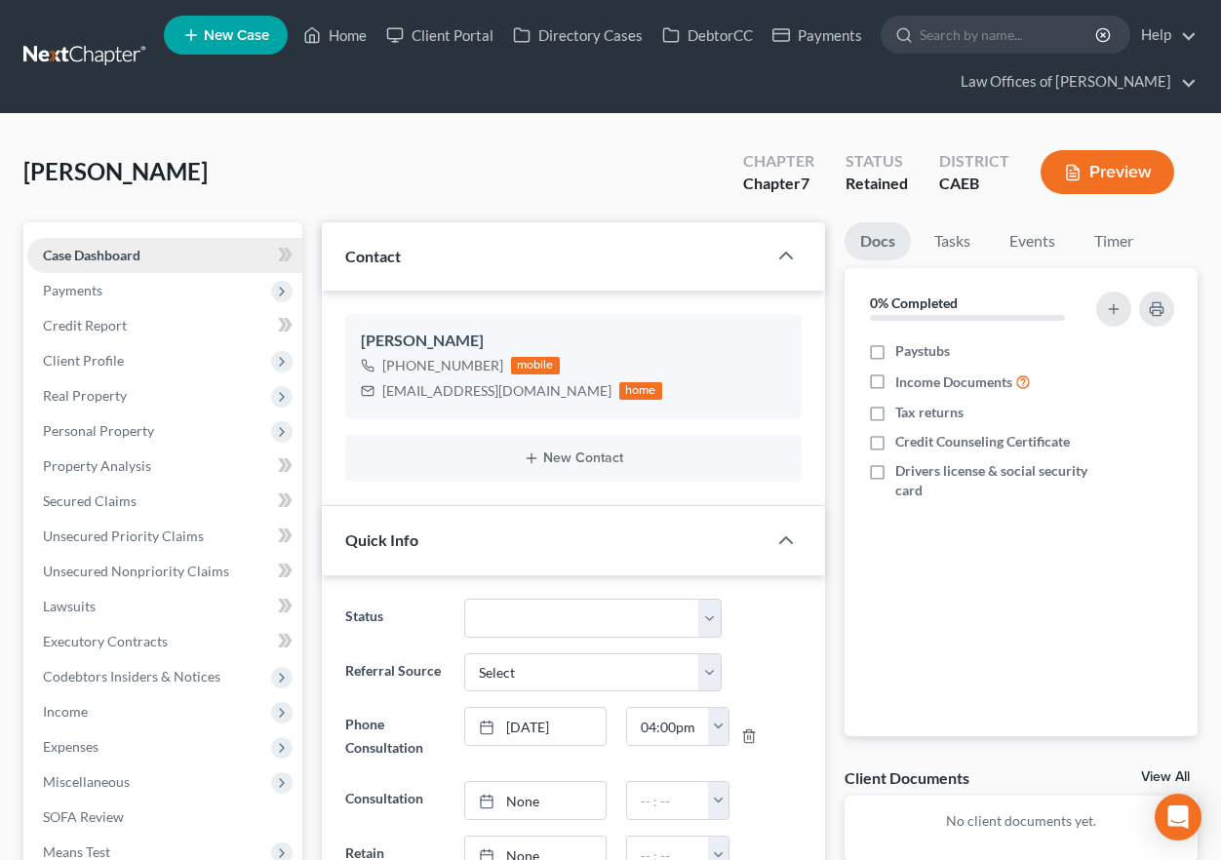
scroll to position [1786, 0]
click at [340, 23] on link "Home" at bounding box center [335, 35] width 83 height 35
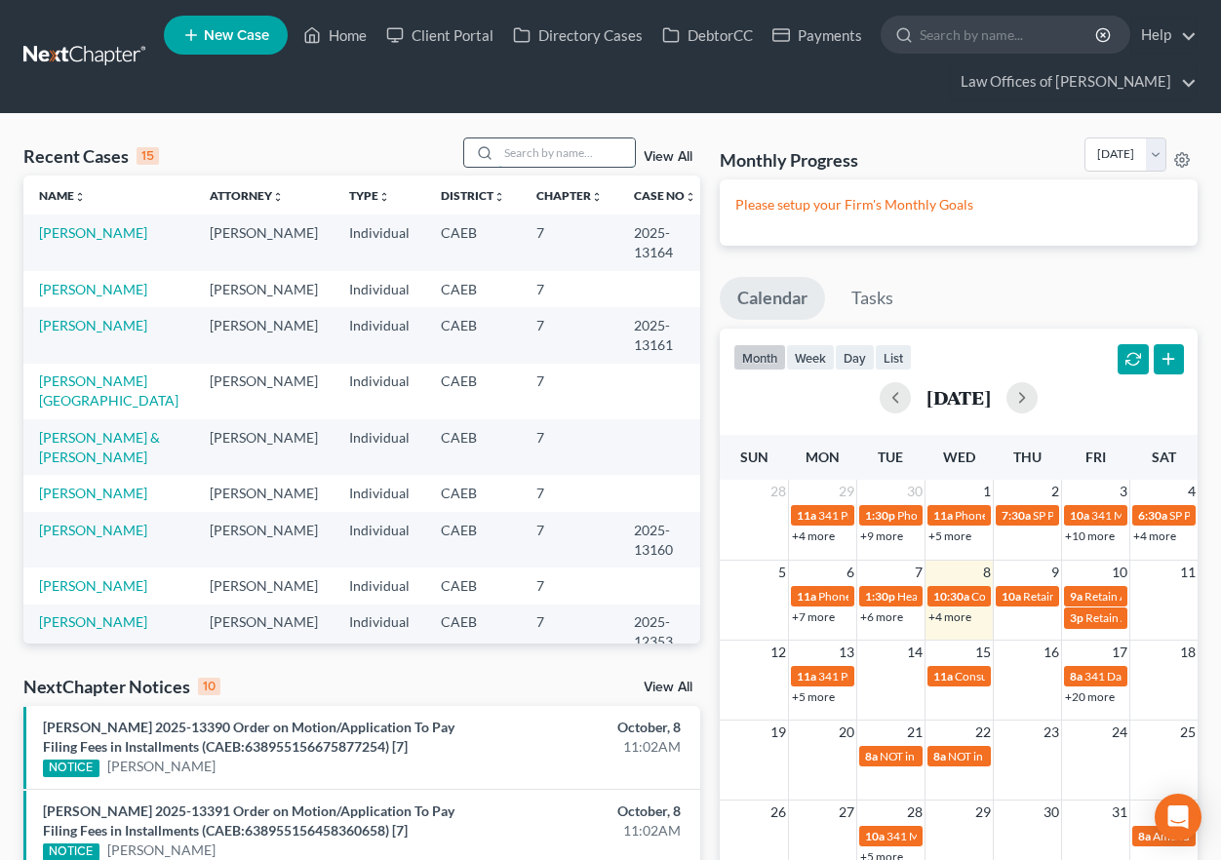
click at [580, 148] on input "search" at bounding box center [566, 152] width 137 height 28
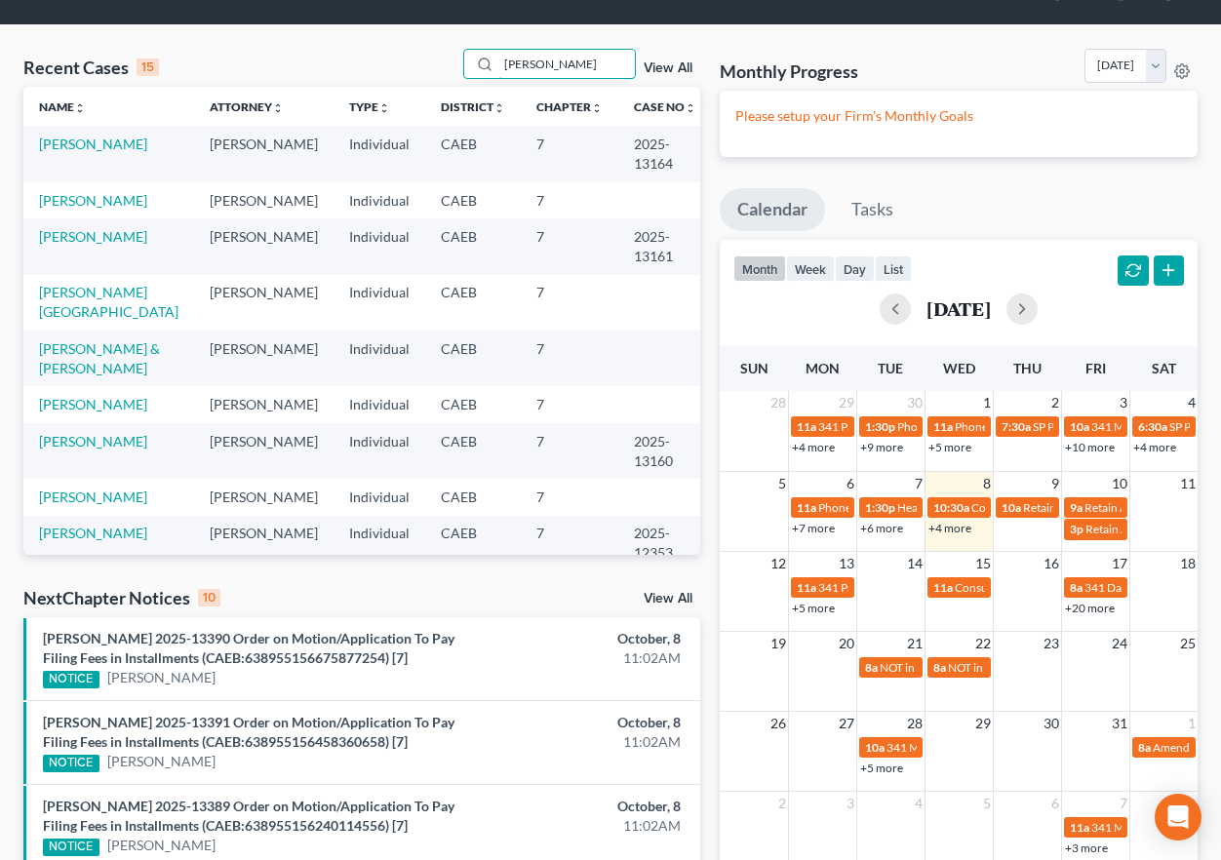
scroll to position [93, 0]
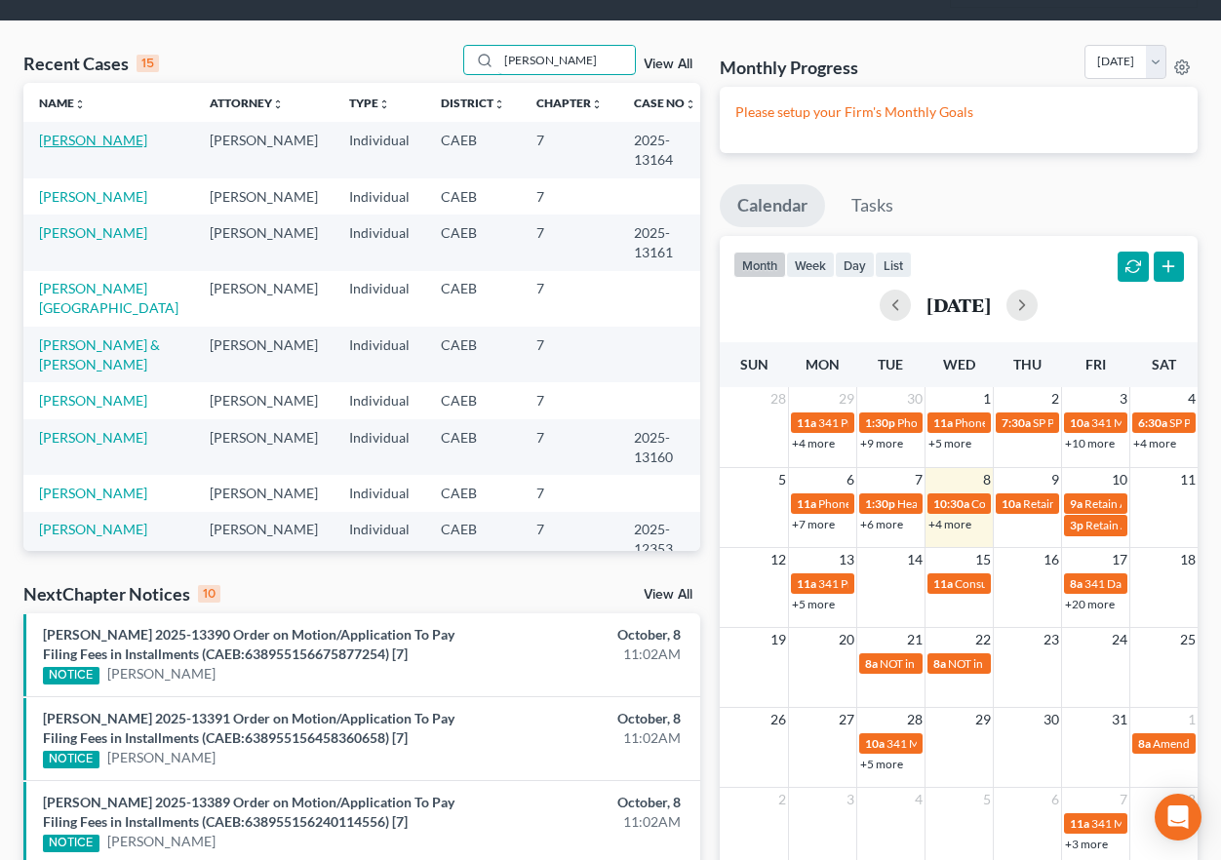
type input "[PERSON_NAME]"
click at [109, 138] on link "[PERSON_NAME]" at bounding box center [93, 140] width 108 height 17
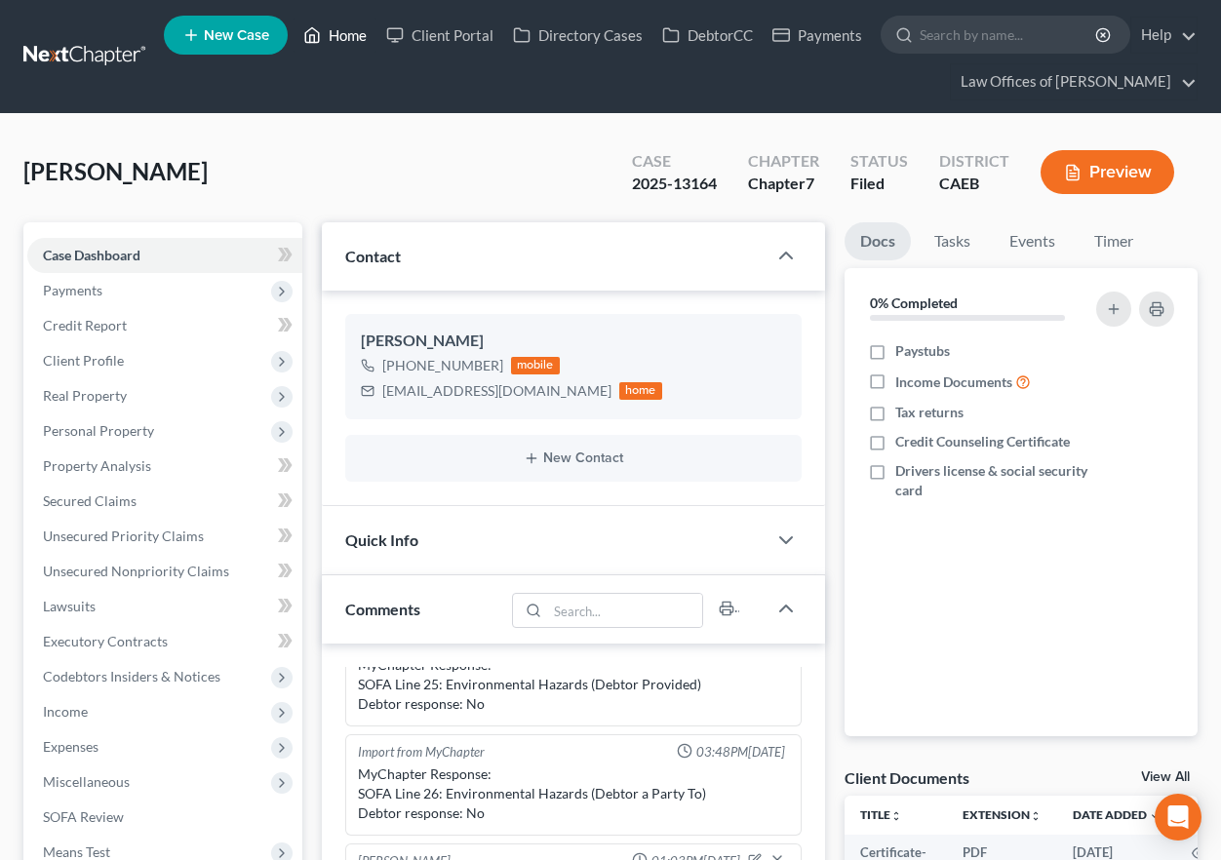
click at [324, 34] on link "Home" at bounding box center [335, 35] width 83 height 35
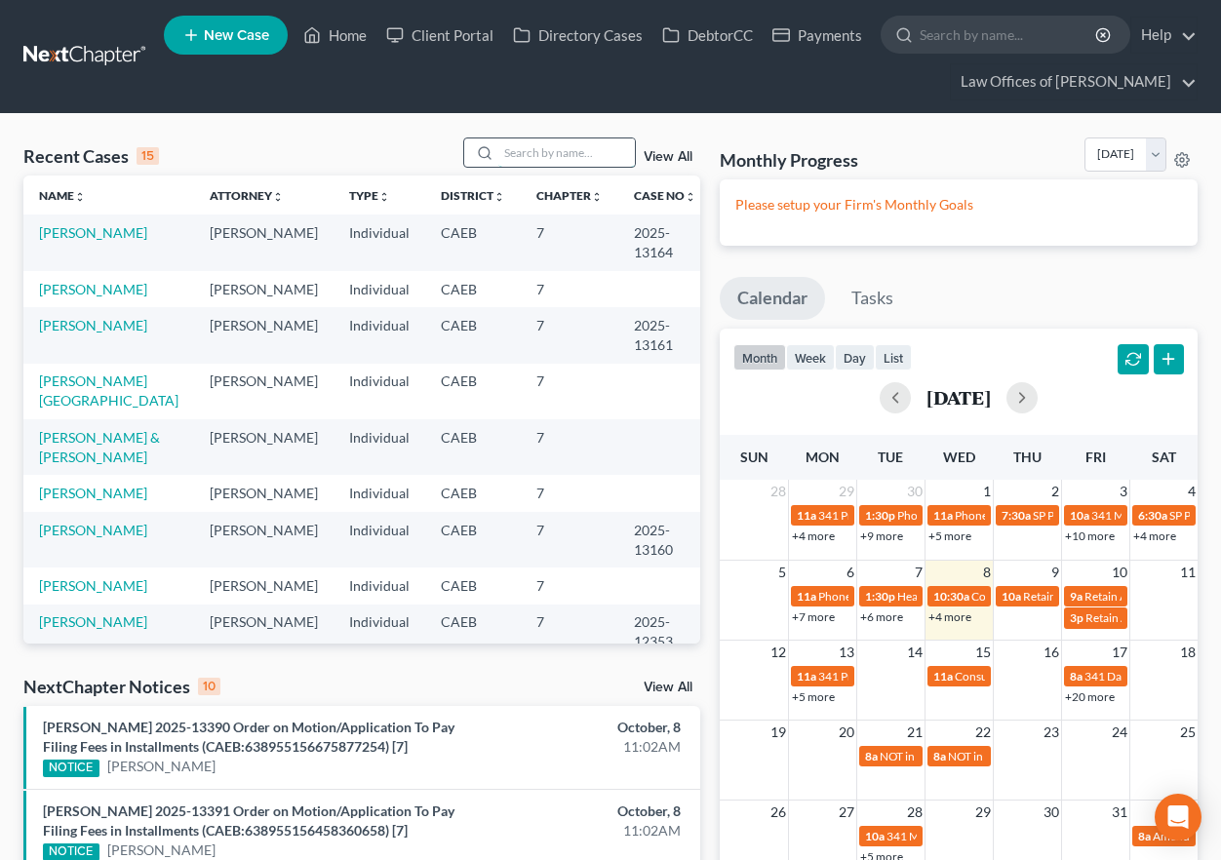
click at [534, 146] on input "search" at bounding box center [566, 152] width 137 height 28
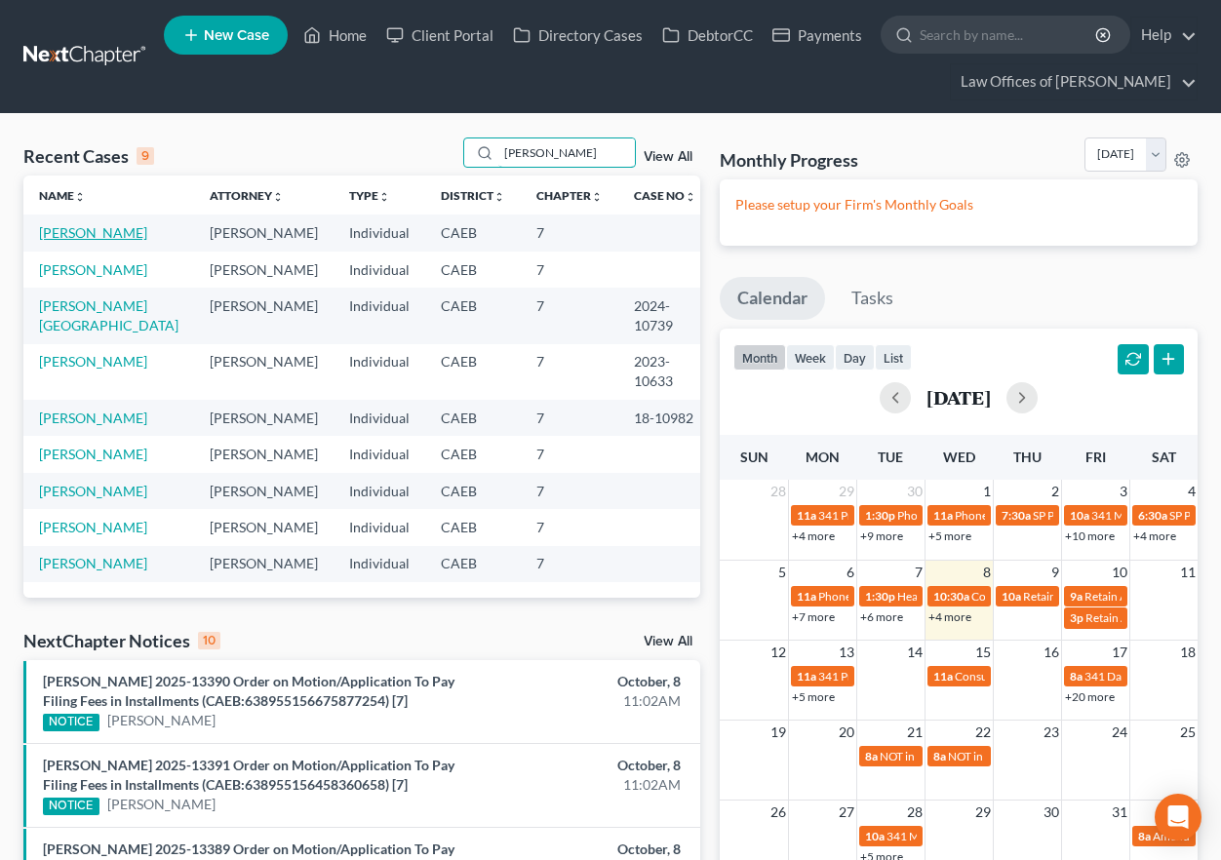
type input "rubio"
click at [74, 230] on link "[PERSON_NAME]" at bounding box center [93, 232] width 108 height 17
select select "11"
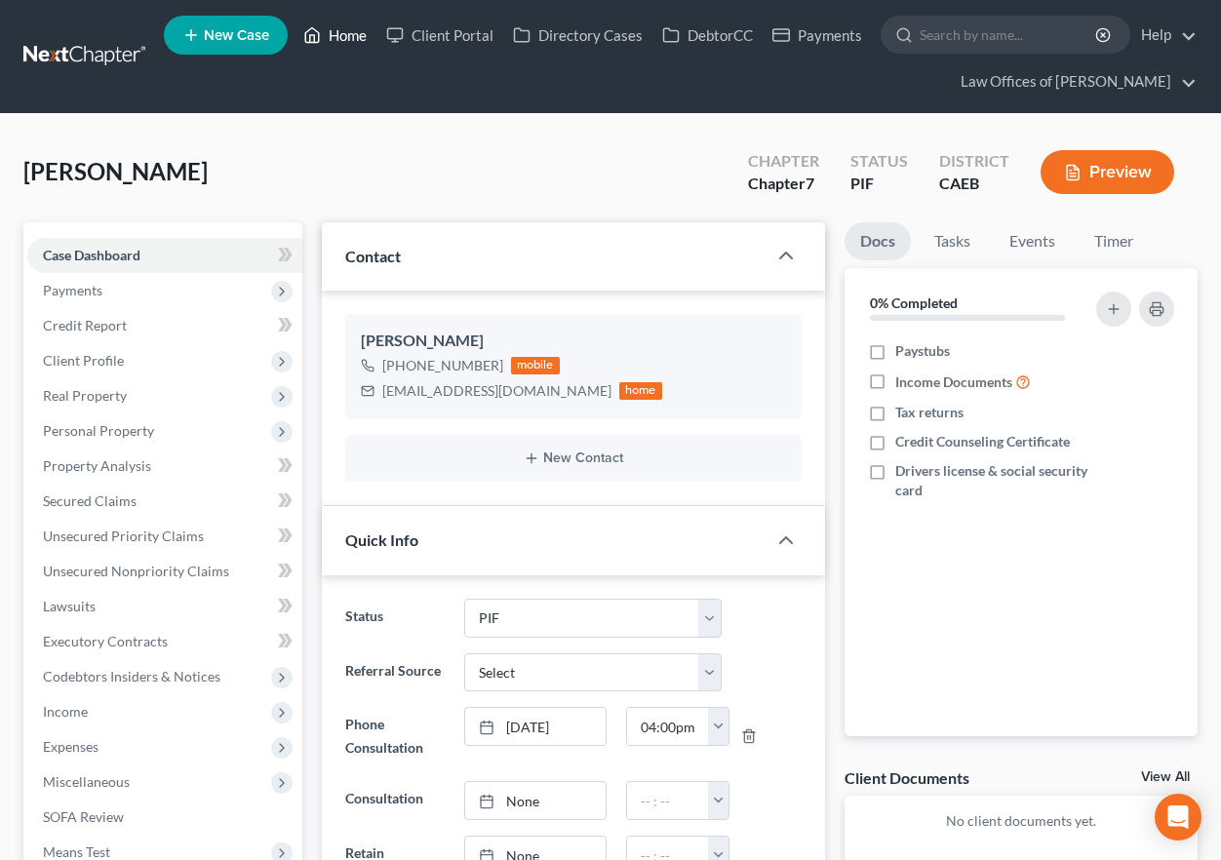
drag, startPoint x: 343, startPoint y: 33, endPoint x: 591, endPoint y: 133, distance: 266.9
click at [343, 33] on link "Home" at bounding box center [335, 35] width 83 height 35
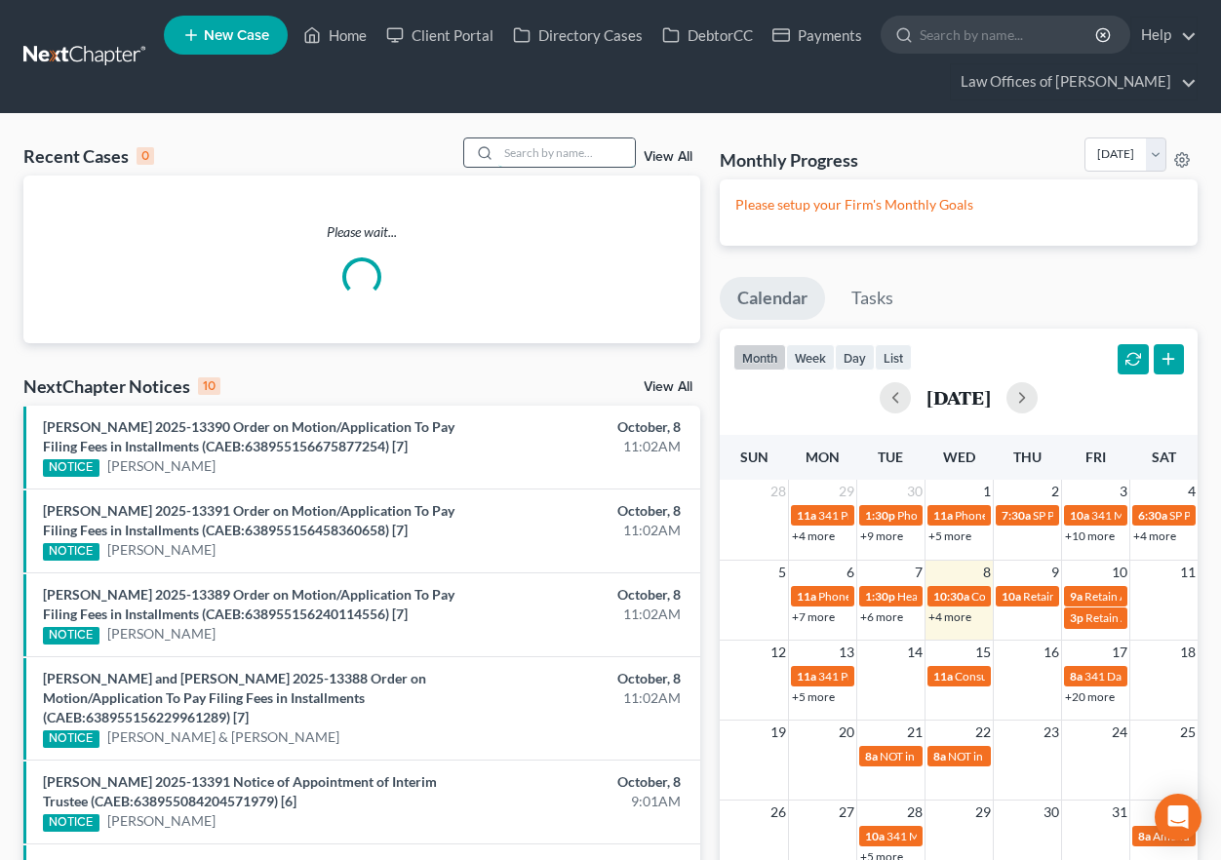
click at [574, 164] on input "search" at bounding box center [566, 152] width 137 height 28
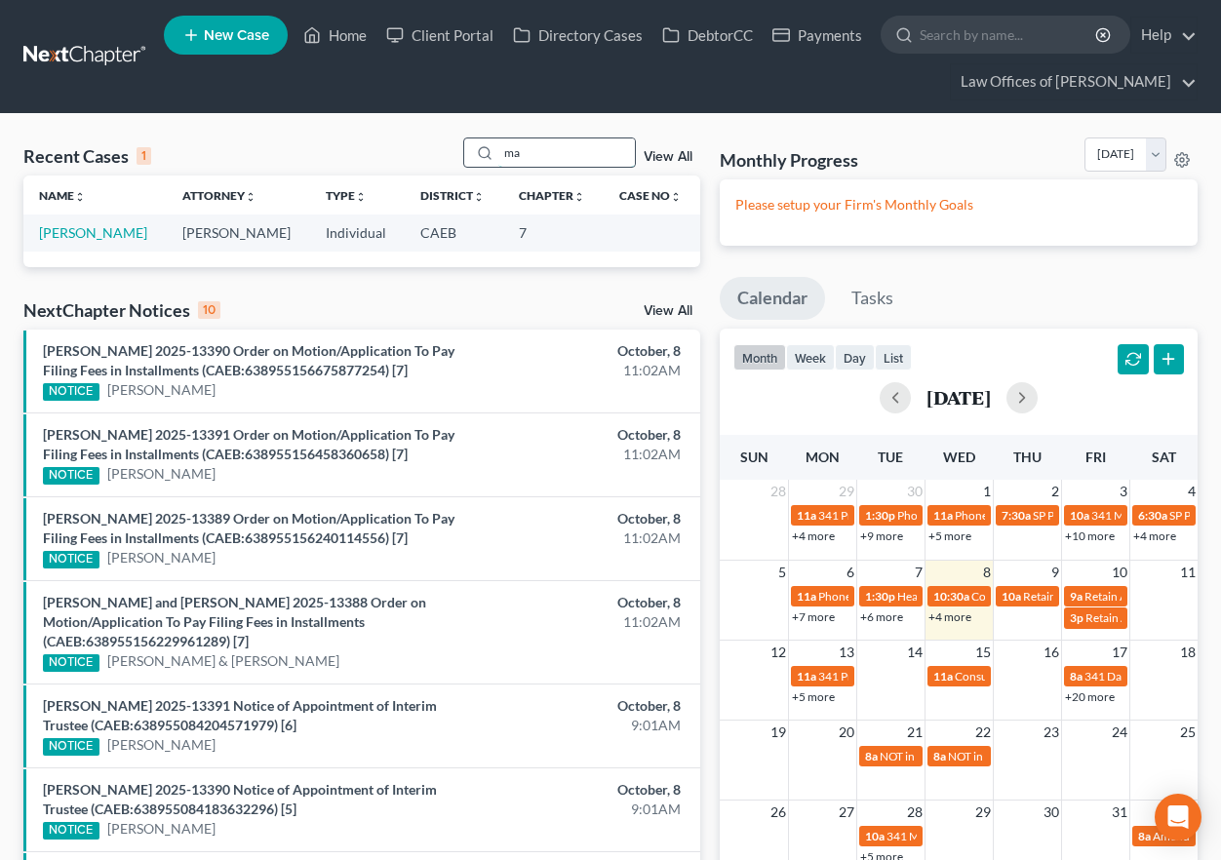
type input "m"
type input "eric rubio"
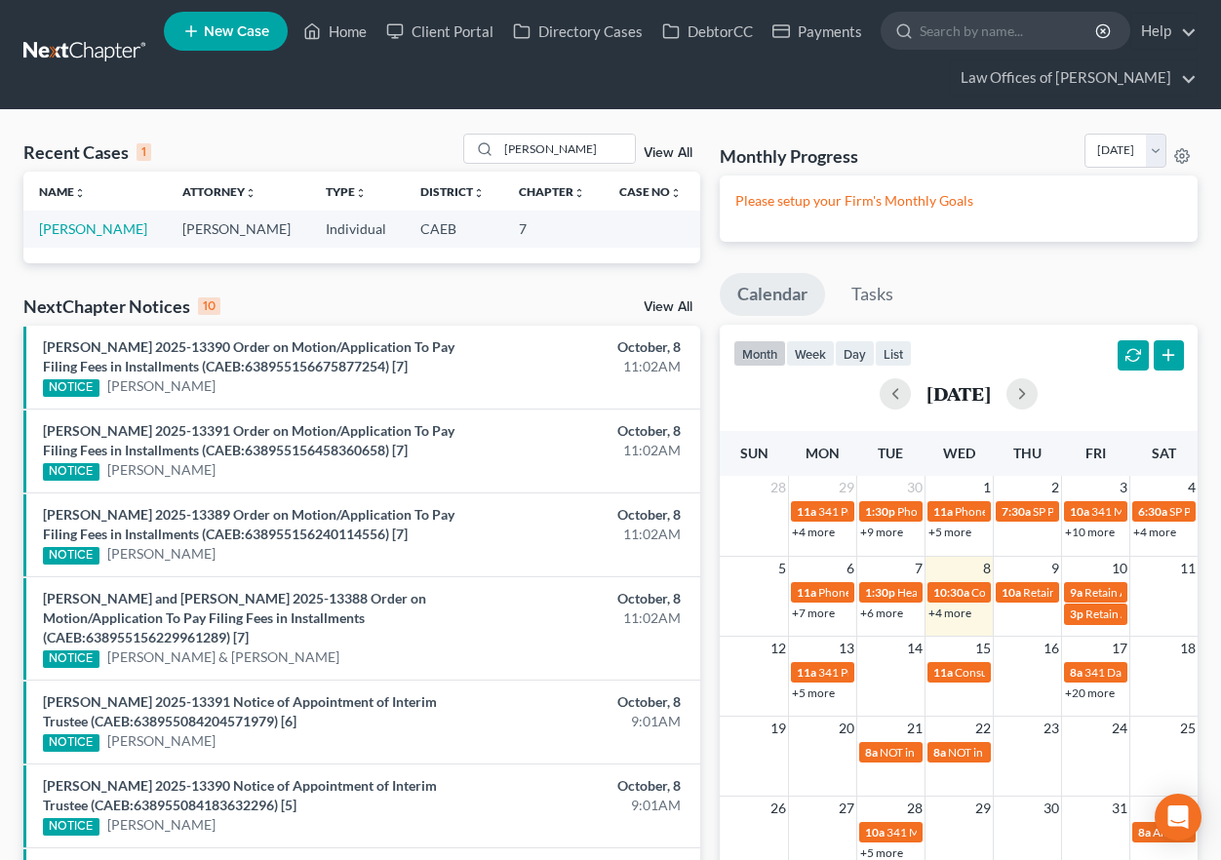
click at [84, 239] on td "[PERSON_NAME]" at bounding box center [94, 229] width 143 height 36
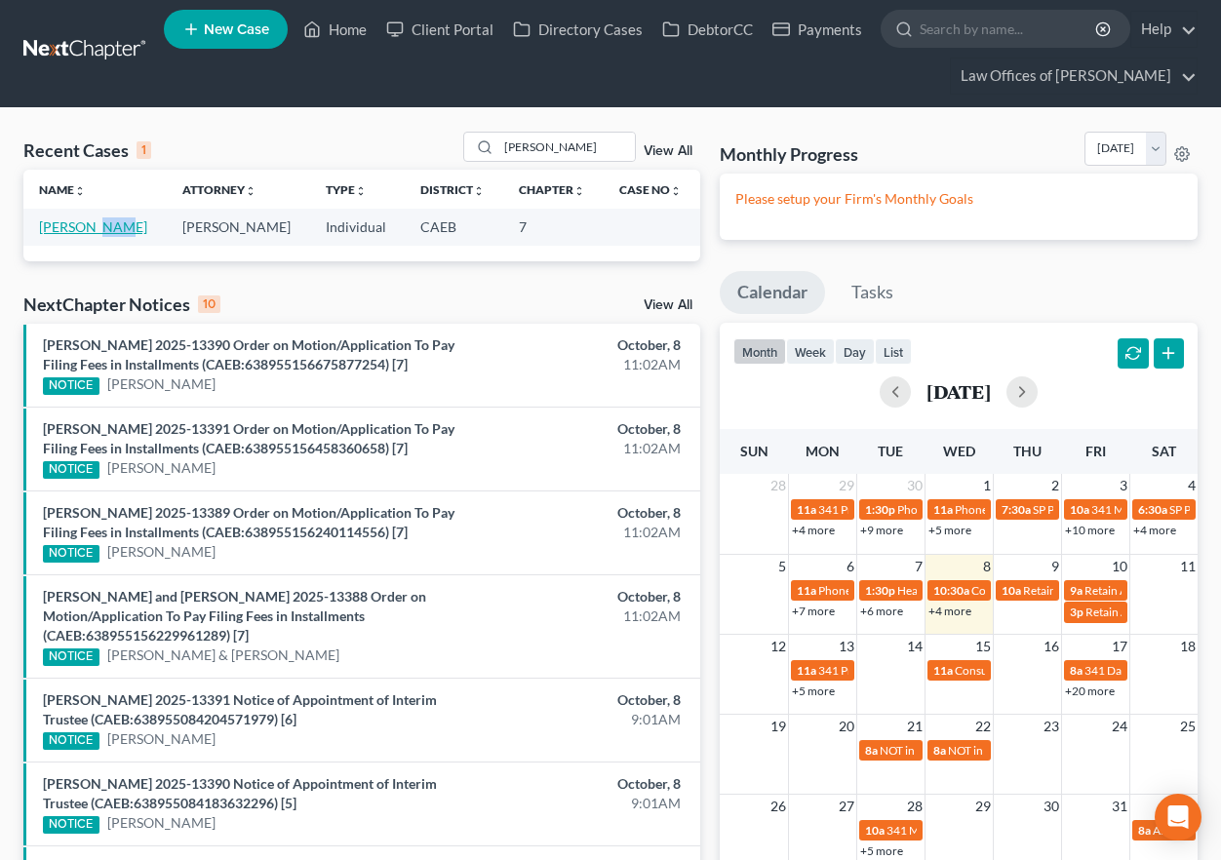
click at [82, 229] on link "[PERSON_NAME]" at bounding box center [93, 226] width 108 height 17
select select "11"
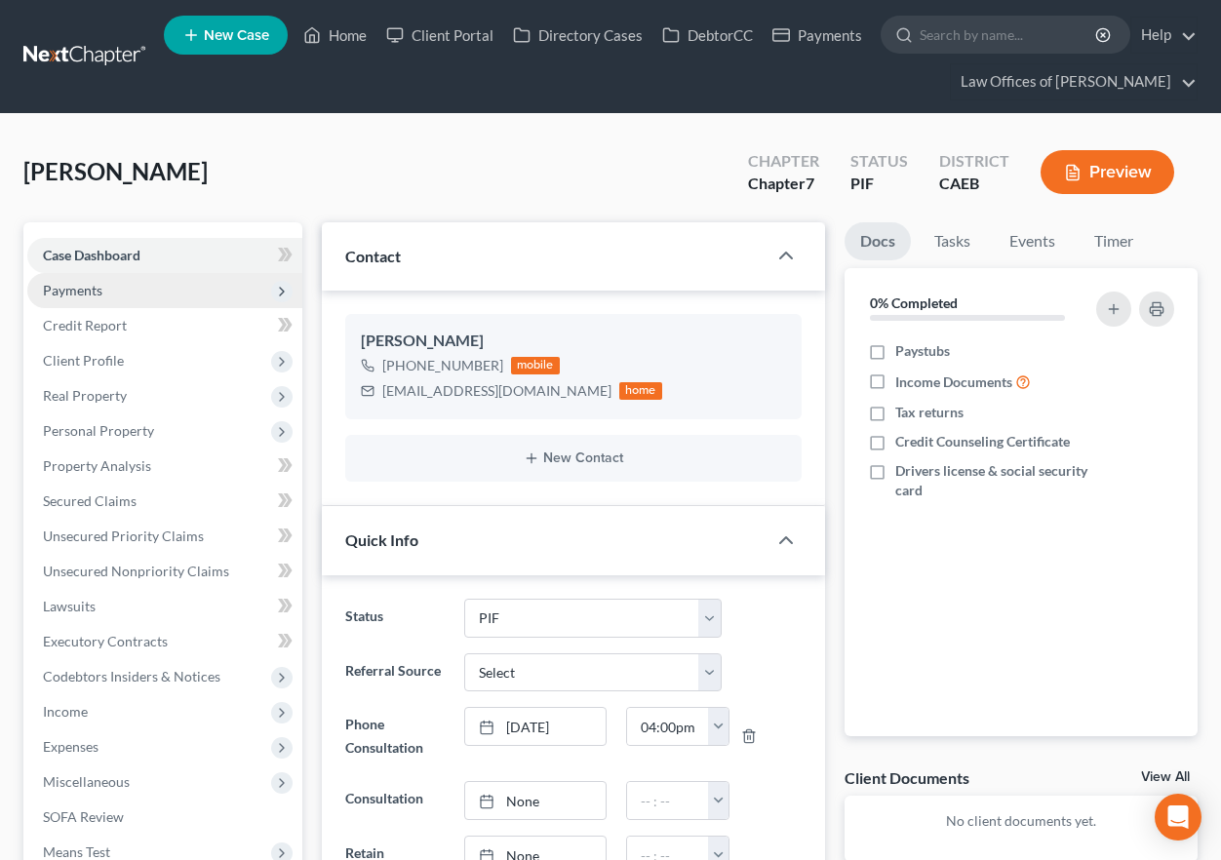
click at [91, 294] on span "Payments" at bounding box center [72, 290] width 59 height 17
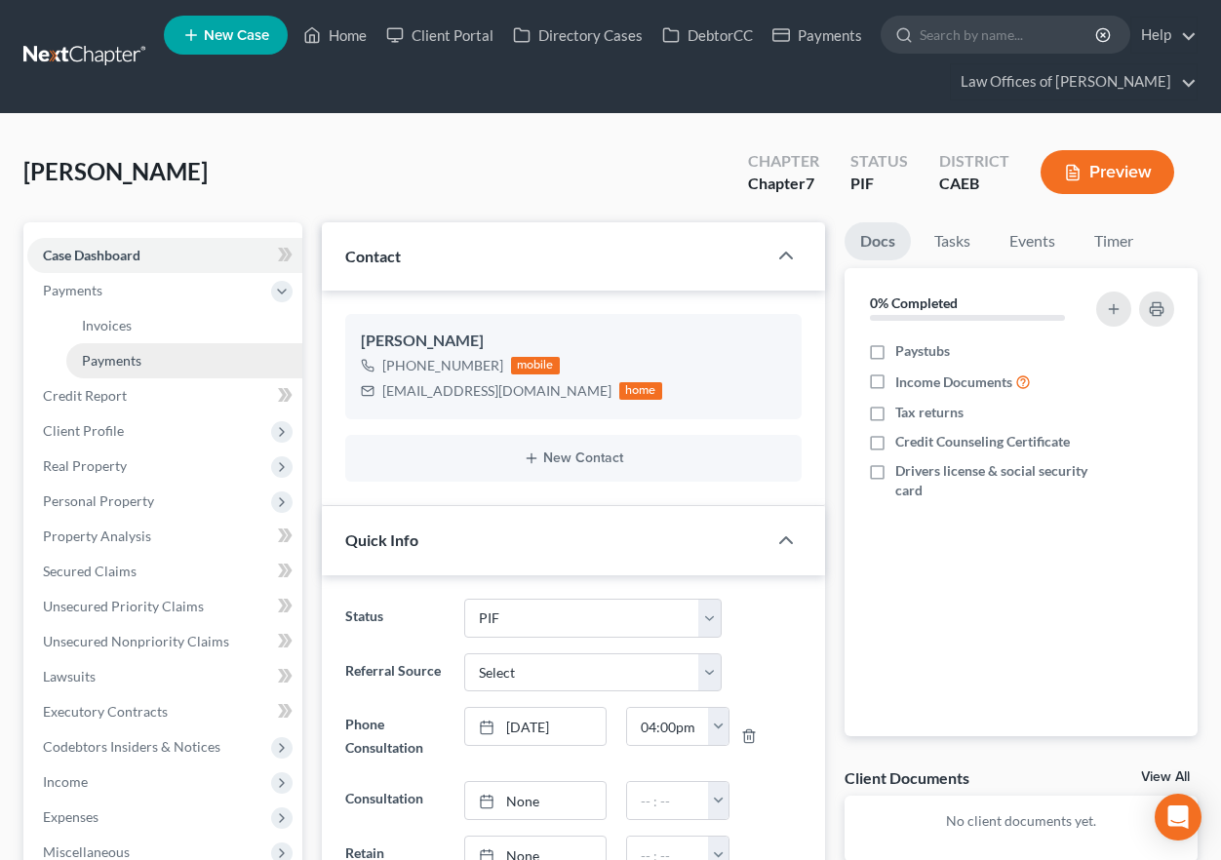
click at [118, 352] on span "Payments" at bounding box center [111, 360] width 59 height 17
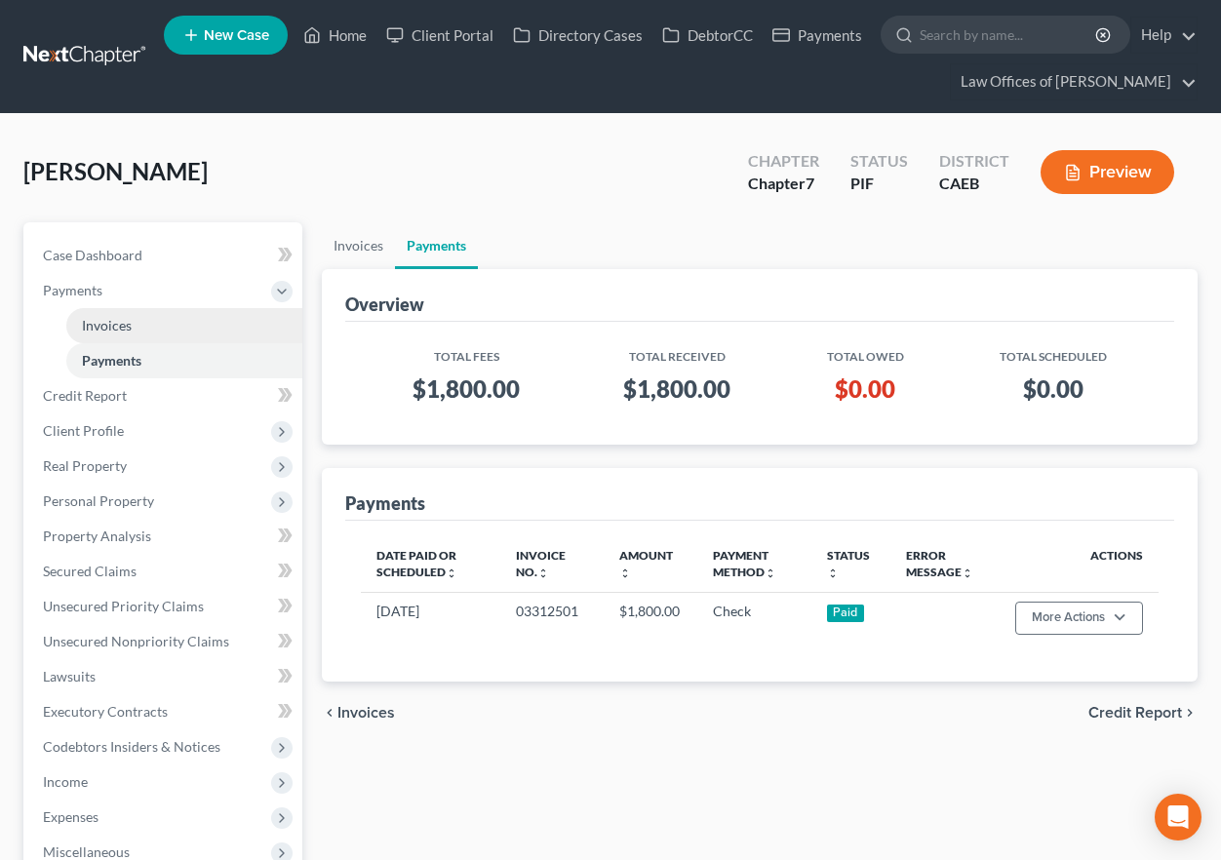
click at [120, 326] on span "Invoices" at bounding box center [107, 325] width 50 height 17
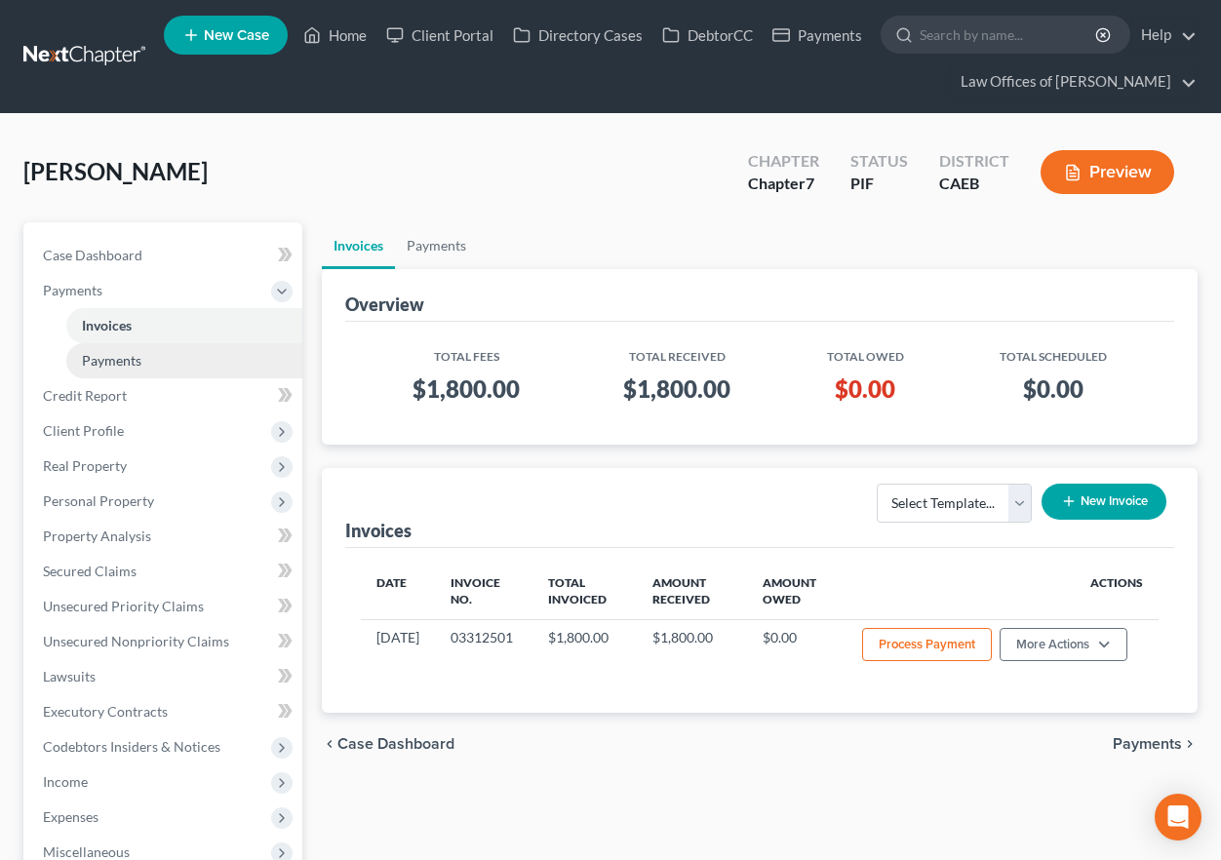
click at [129, 363] on span "Payments" at bounding box center [111, 360] width 59 height 17
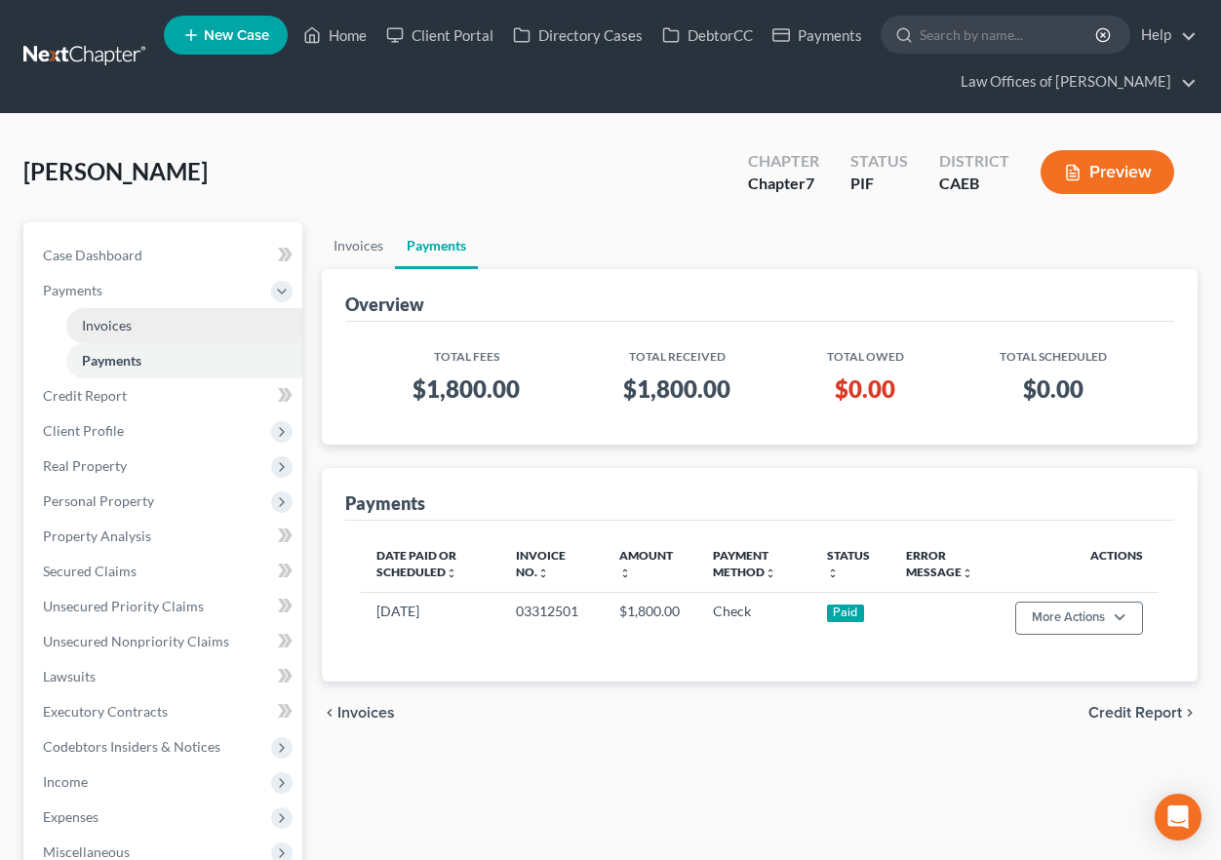
click at [121, 320] on span "Invoices" at bounding box center [107, 325] width 50 height 17
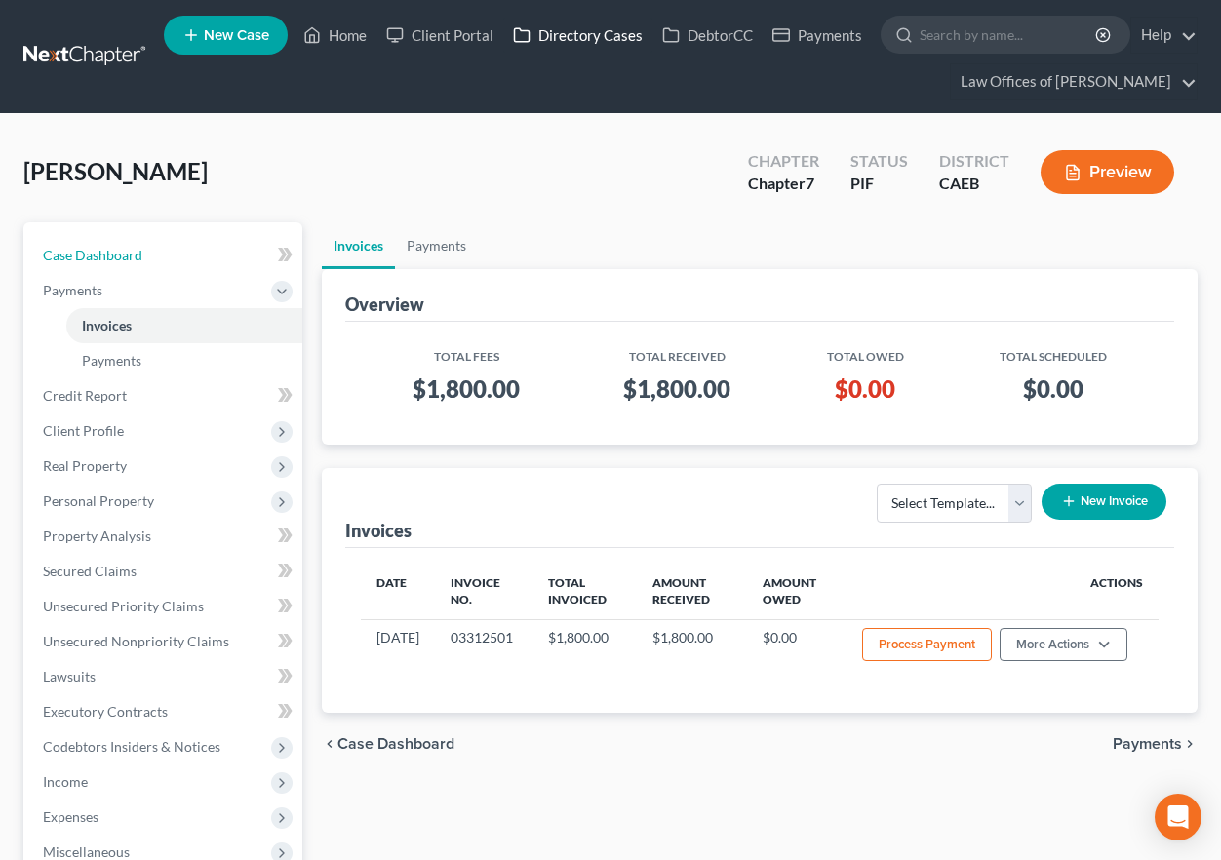
drag, startPoint x: 114, startPoint y: 256, endPoint x: 536, endPoint y: 19, distance: 484.6
click at [114, 256] on span "Case Dashboard" at bounding box center [92, 255] width 99 height 17
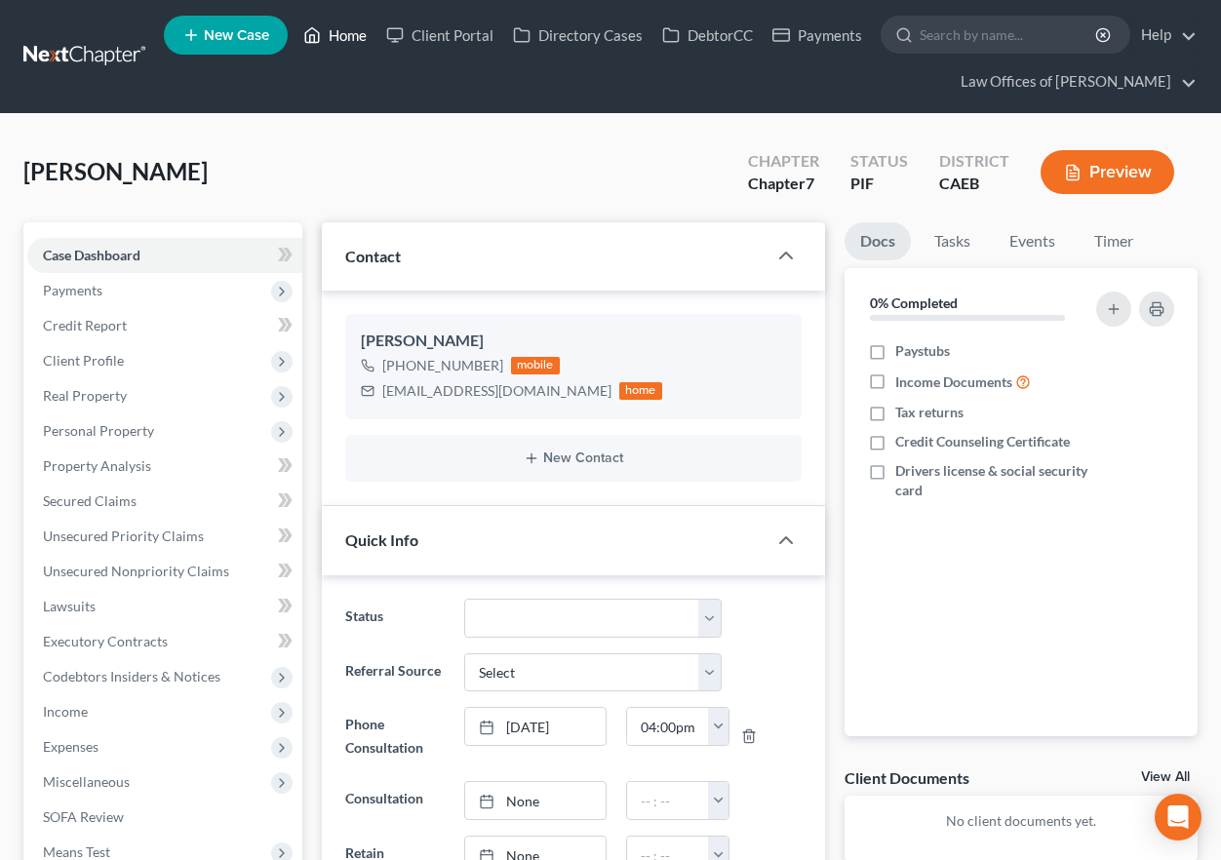
click at [341, 39] on link "Home" at bounding box center [335, 35] width 83 height 35
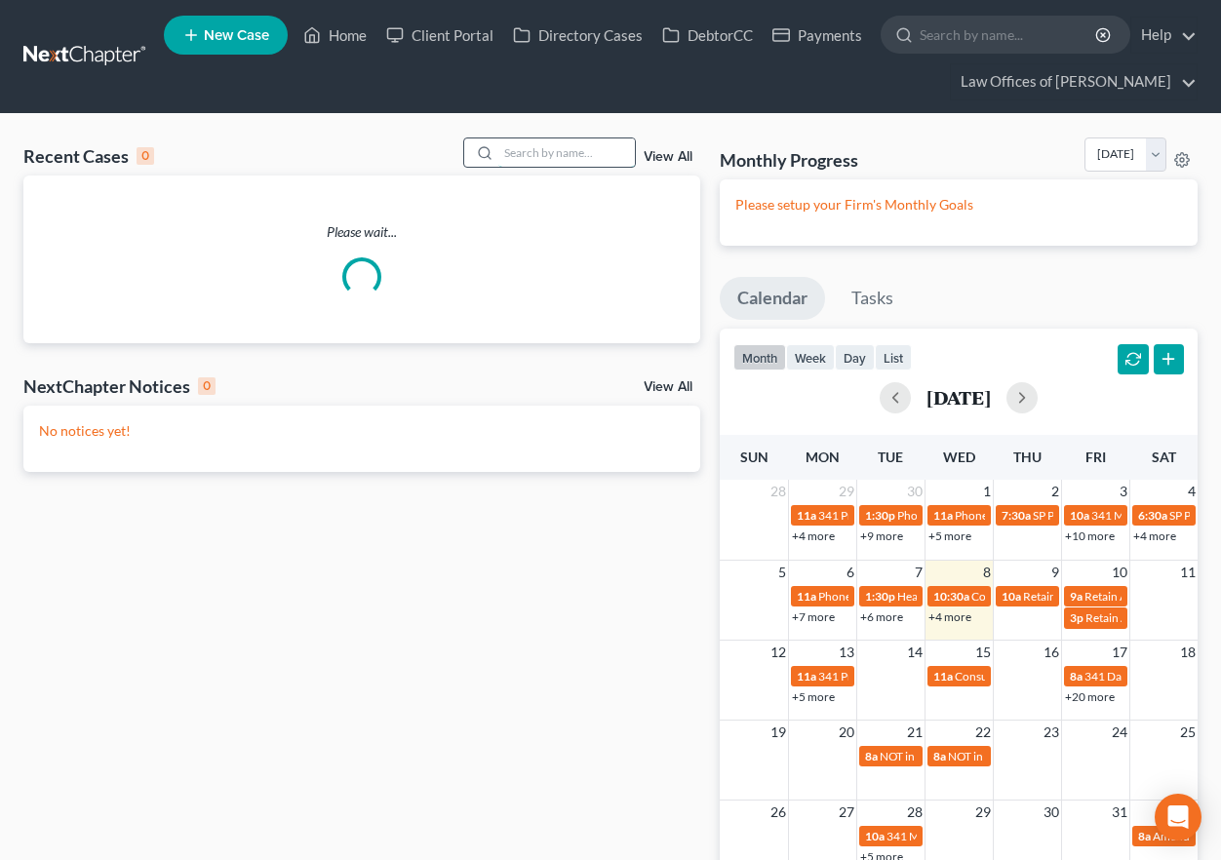
click at [552, 161] on input "search" at bounding box center [566, 152] width 137 height 28
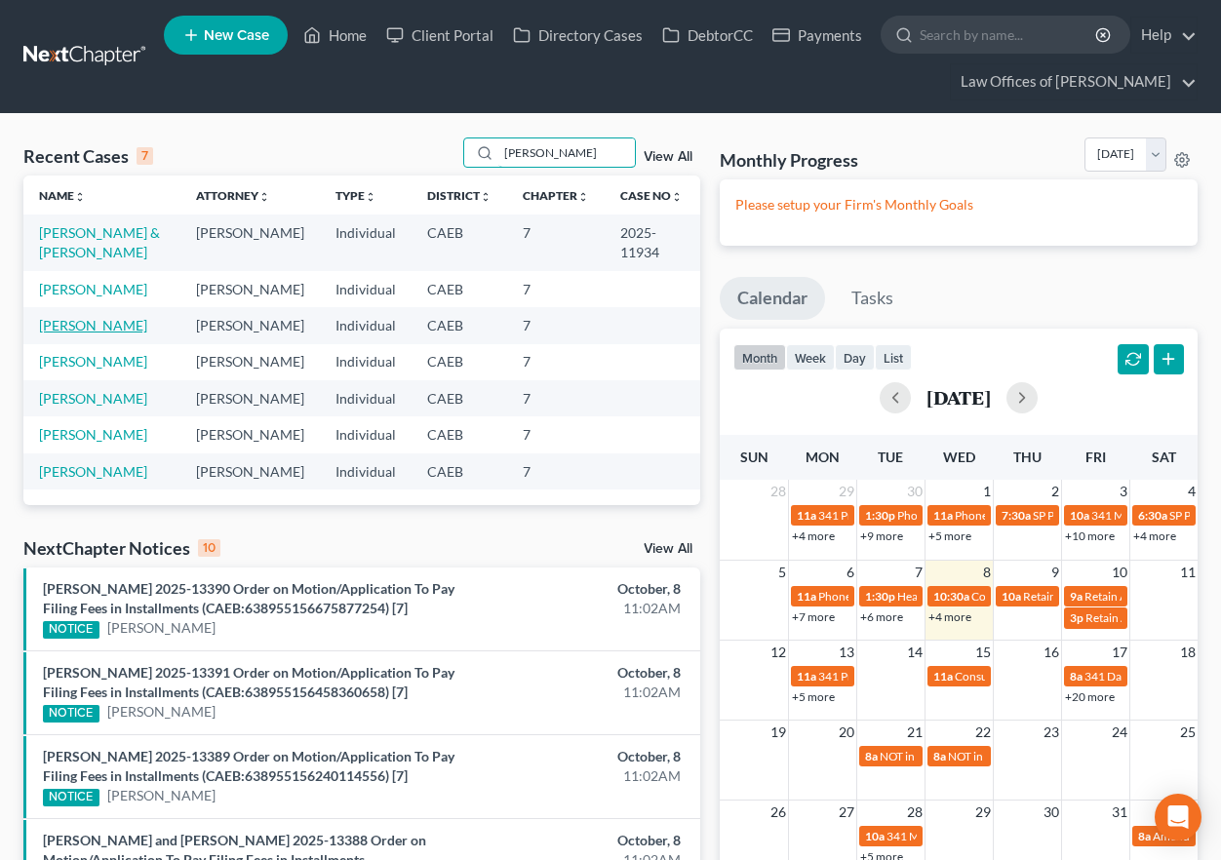
type input "stewart"
click at [117, 325] on link "Stewart, Mary" at bounding box center [93, 325] width 108 height 17
select select "6"
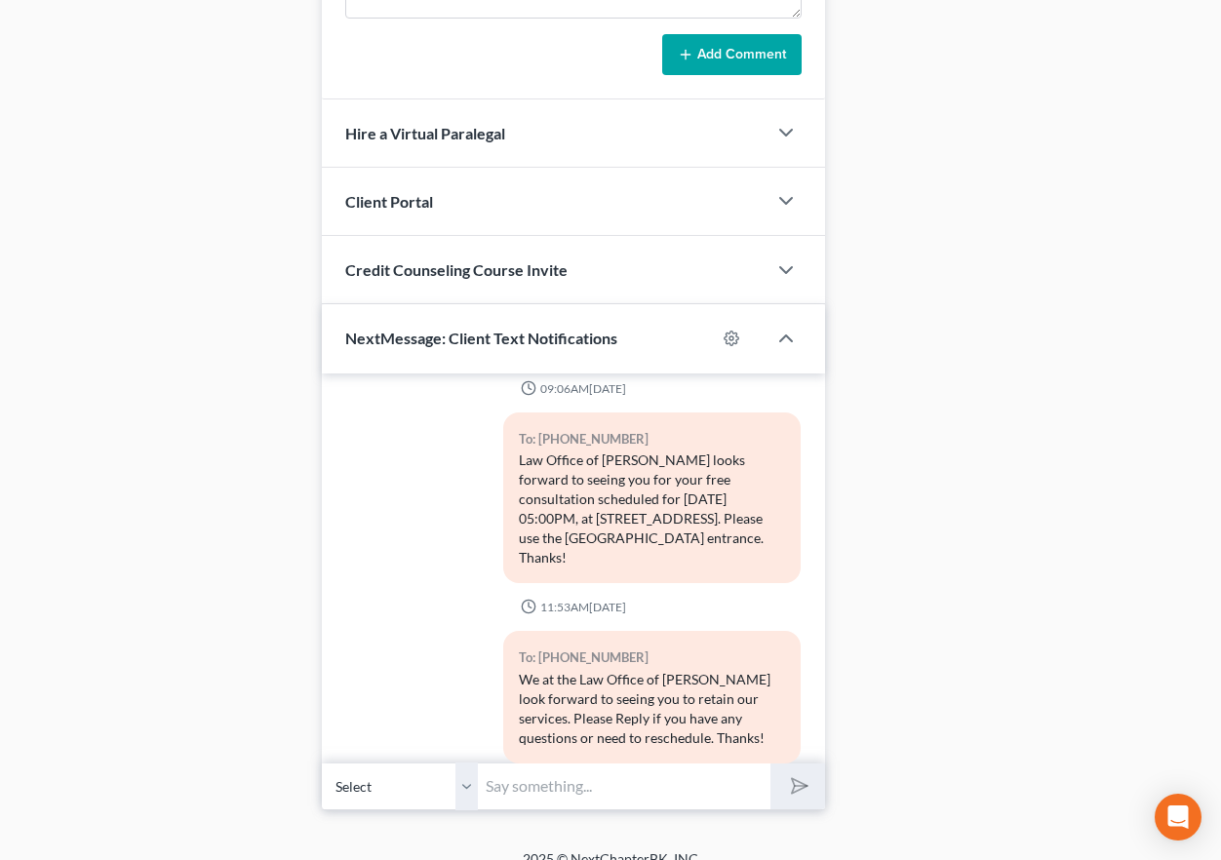
scroll to position [1672, 0]
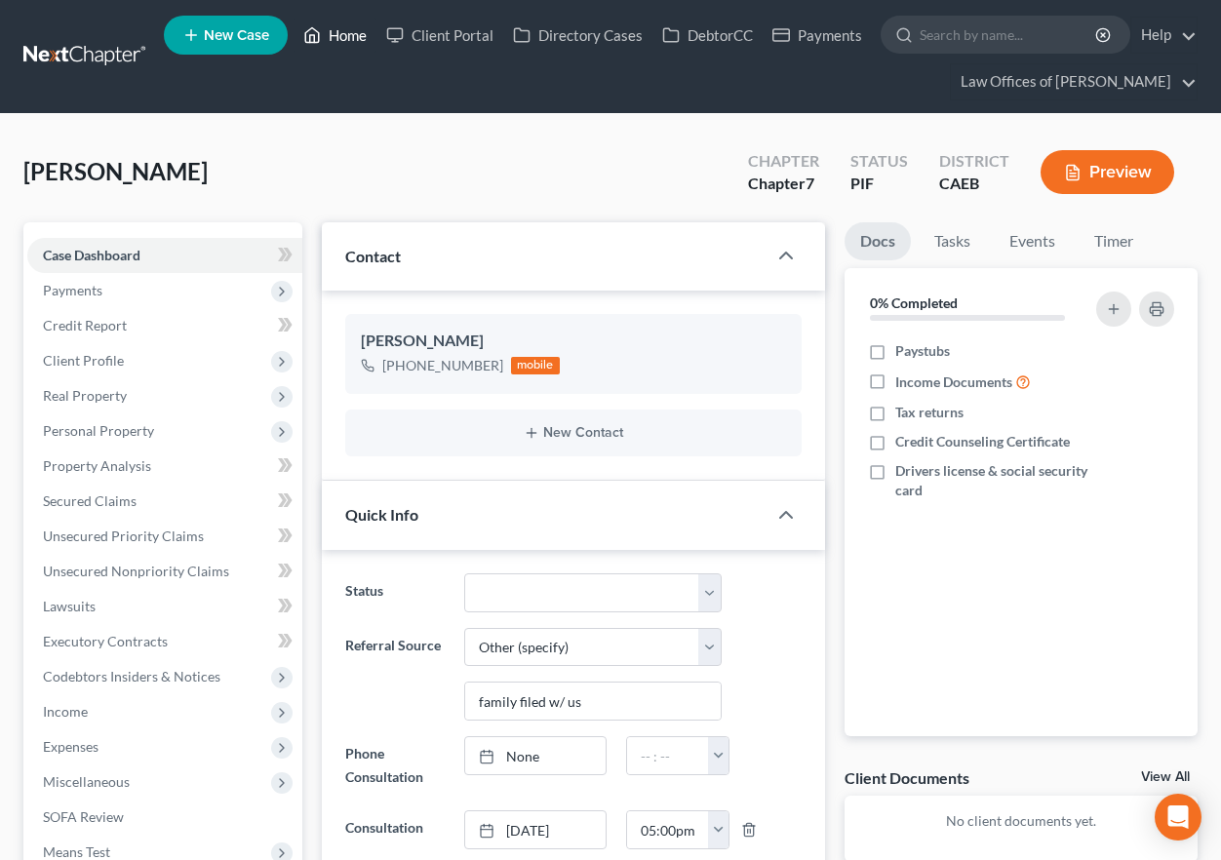
click at [366, 31] on link "Home" at bounding box center [335, 35] width 83 height 35
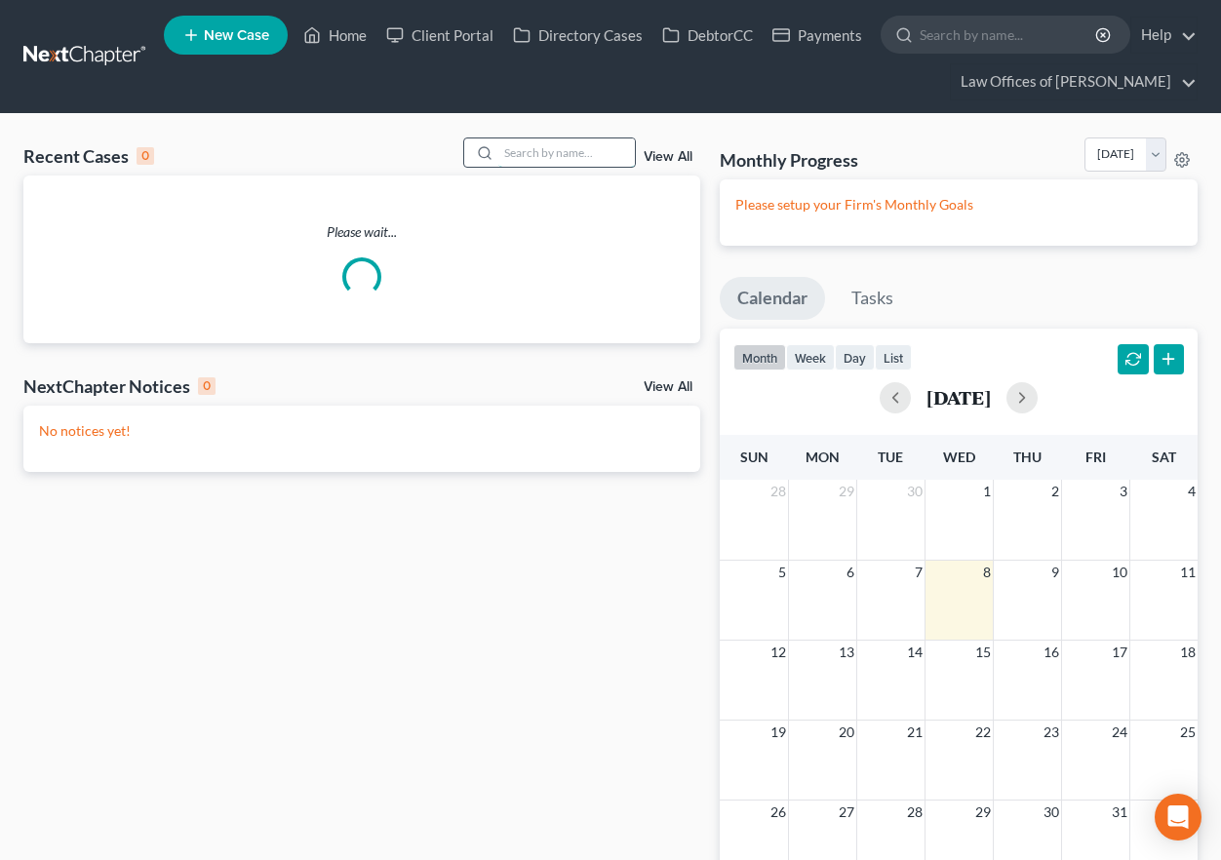
click at [605, 151] on input "search" at bounding box center [566, 152] width 137 height 28
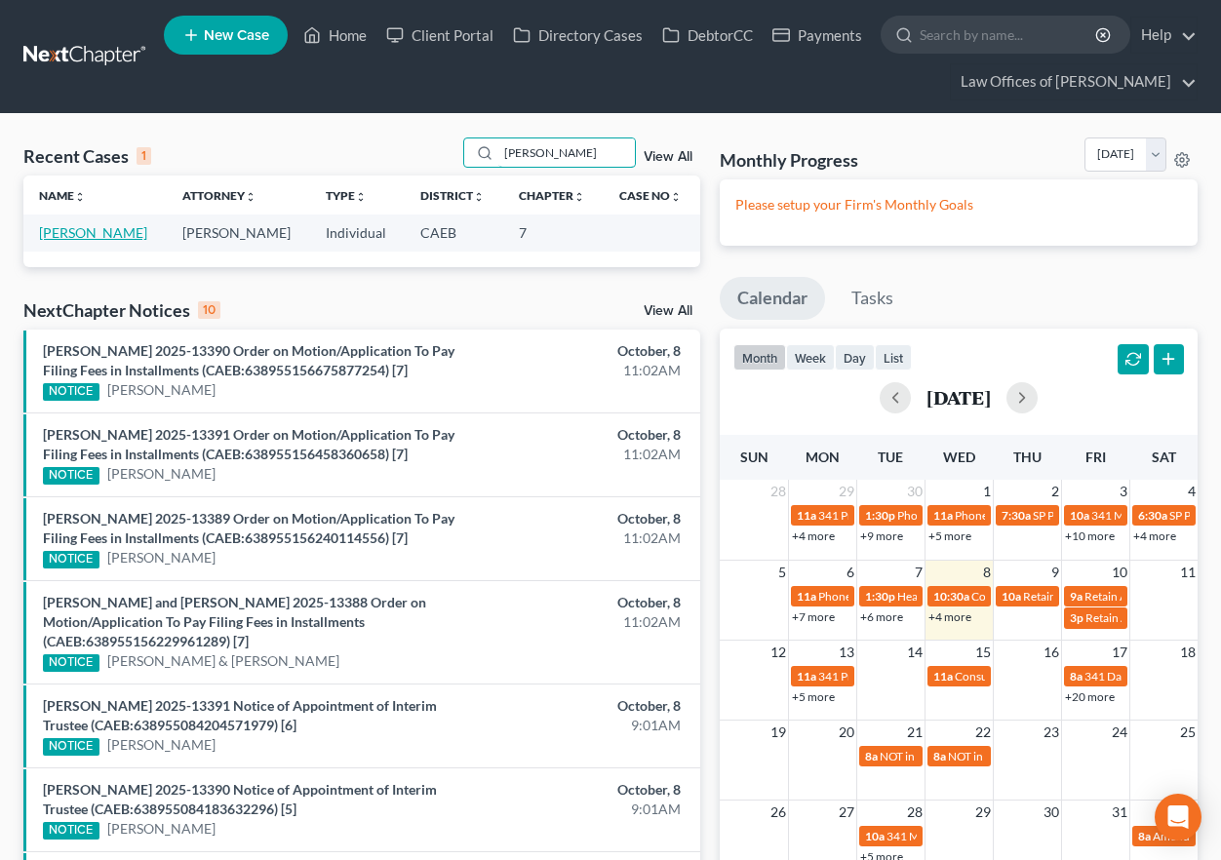
type input "jose mendoza"
click at [106, 229] on link "Mendoza-Rangel, Jose" at bounding box center [93, 232] width 108 height 17
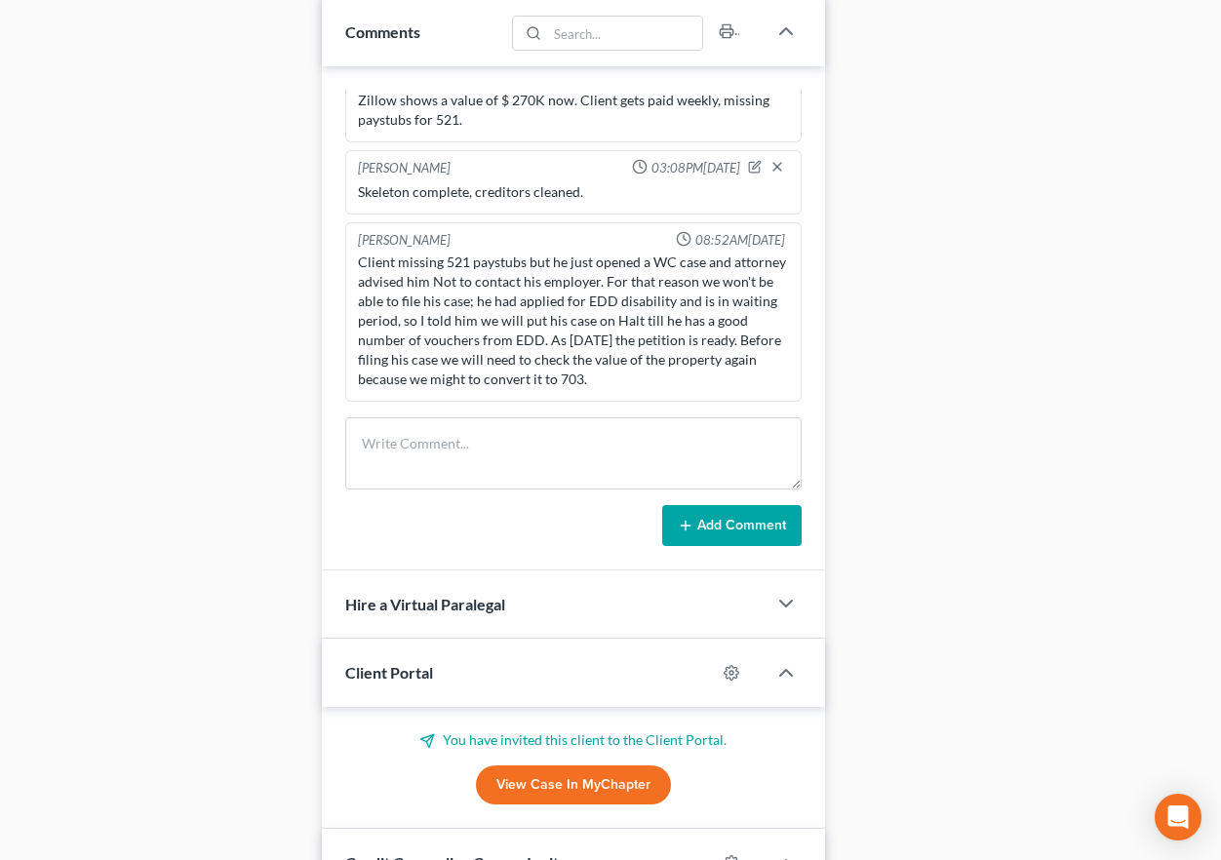
scroll to position [1263, 0]
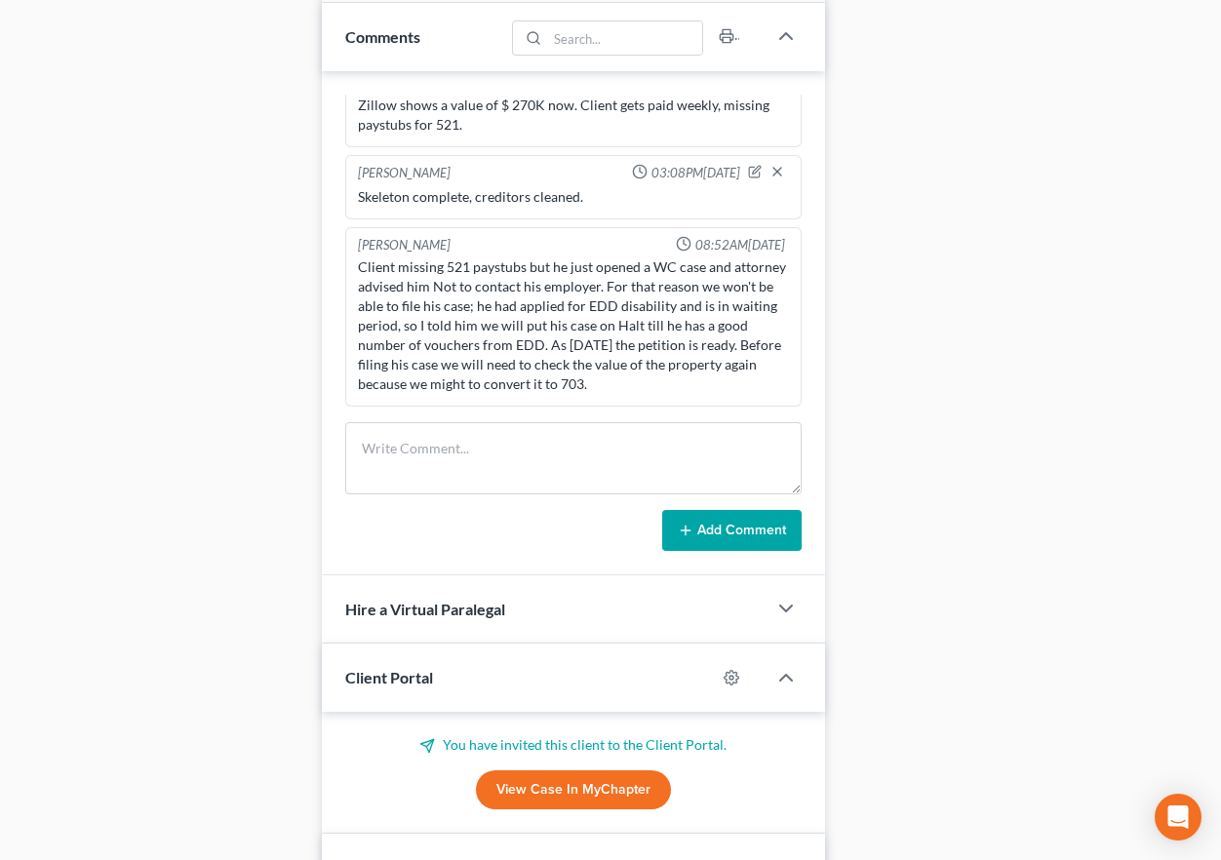
click at [295, 368] on div "Case Dashboard Payments Invoices Payments Payments Credit Report Client Profile" at bounding box center [163, 235] width 298 height 2551
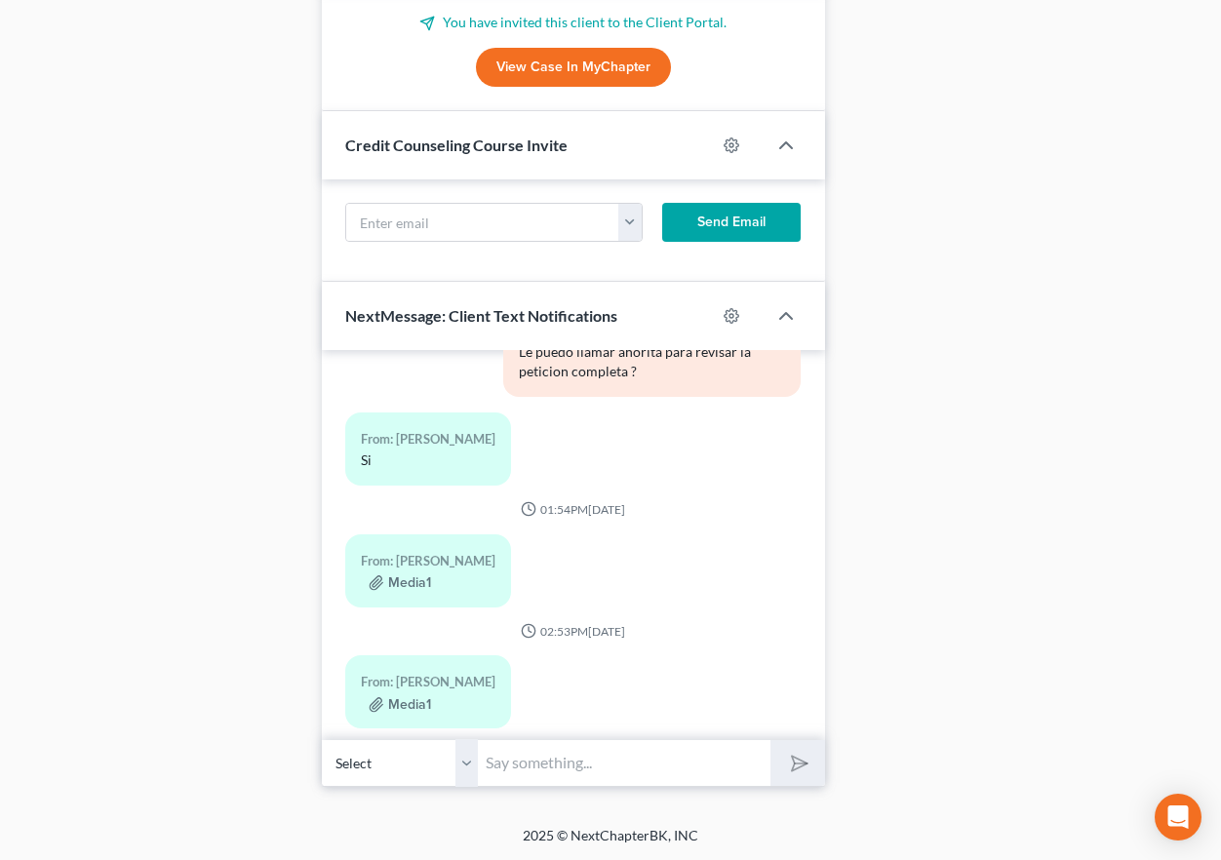
scroll to position [1986, 0]
click at [410, 696] on button "Media1" at bounding box center [400, 704] width 62 height 16
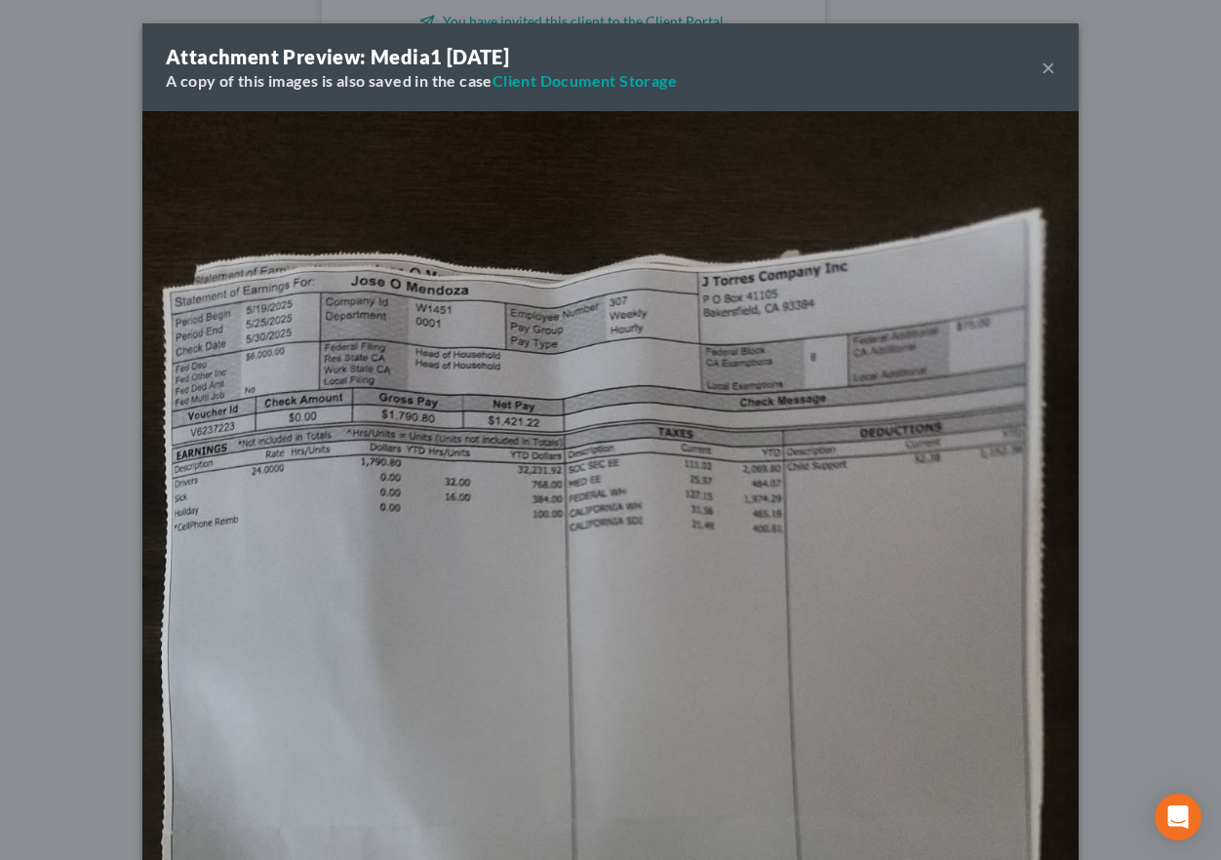
click at [1047, 62] on button "×" at bounding box center [1048, 67] width 14 height 23
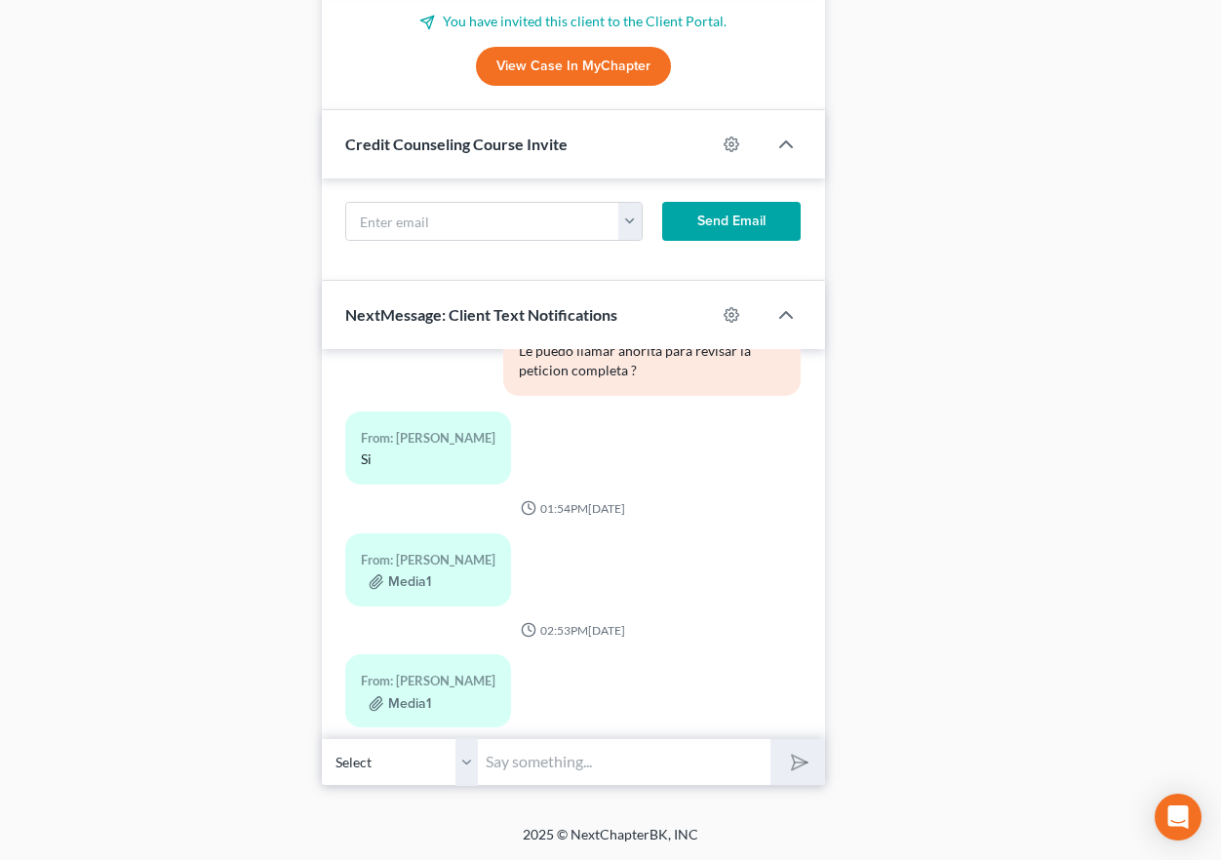
click at [468, 759] on select "Select +1 (661) 903-5747 - Jose Mendoza-Rangel" at bounding box center [400, 762] width 156 height 48
click at [679, 759] on input "text" at bounding box center [624, 762] width 293 height 48
type input "Nuestra direccion es: 1331 L Street, Bakersfield, CA 93301"
click at [803, 758] on icon "submit" at bounding box center [795, 762] width 27 height 27
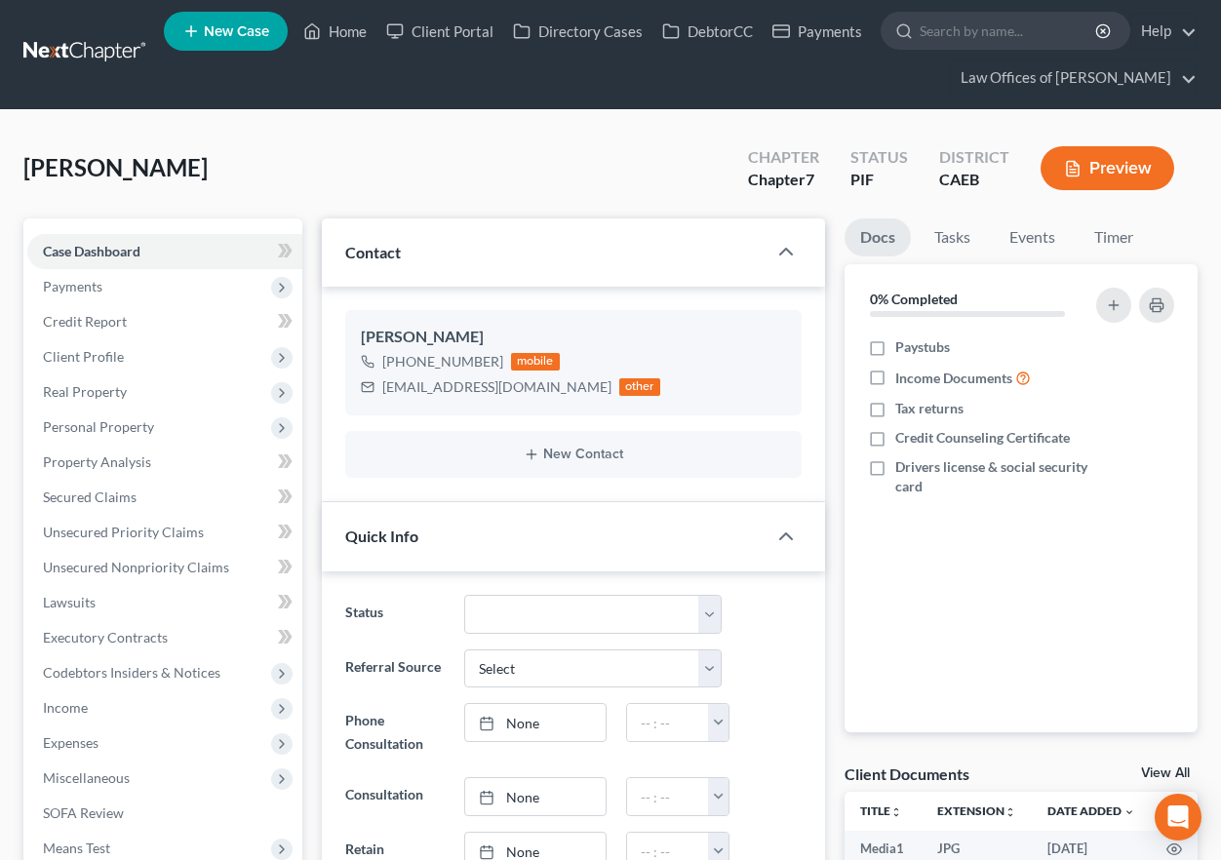
scroll to position [0, 0]
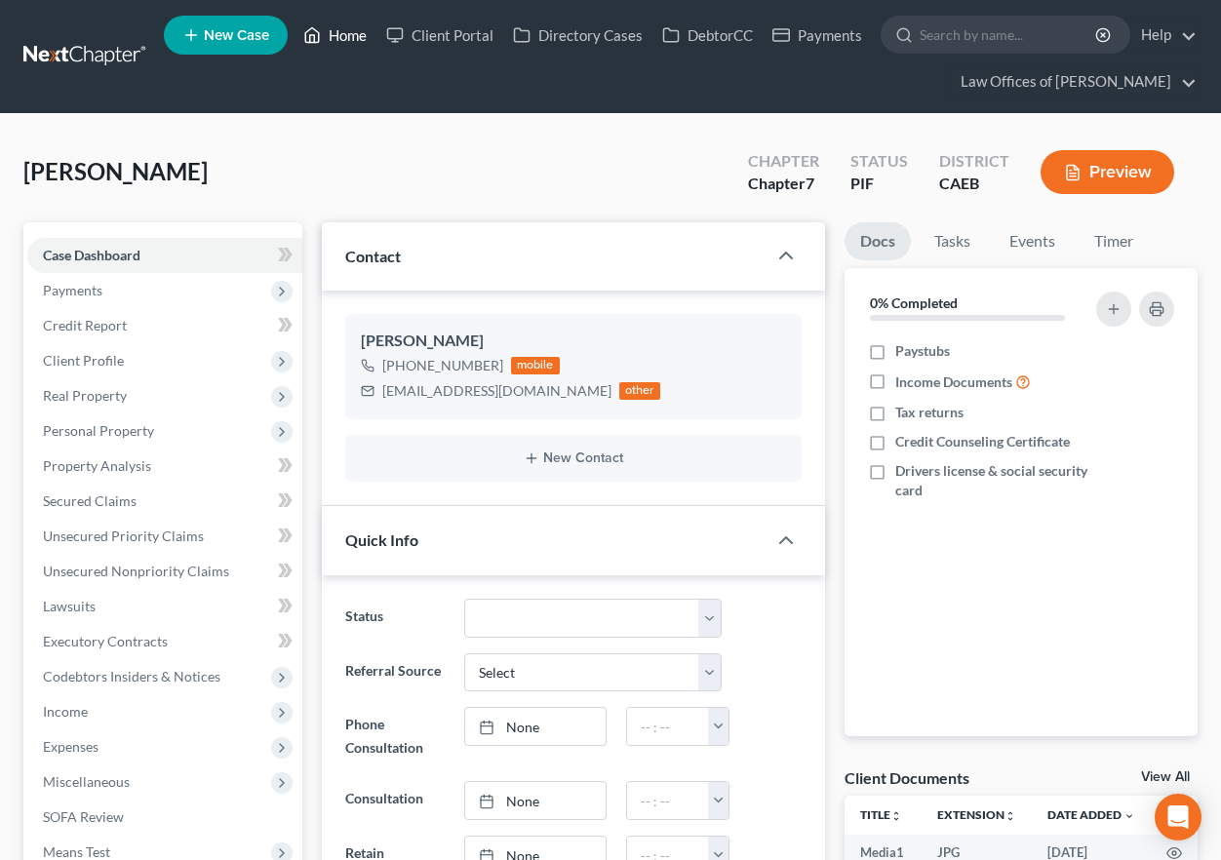
drag, startPoint x: 340, startPoint y: 36, endPoint x: 1046, endPoint y: 11, distance: 706.4
click at [340, 36] on link "Home" at bounding box center [335, 35] width 83 height 35
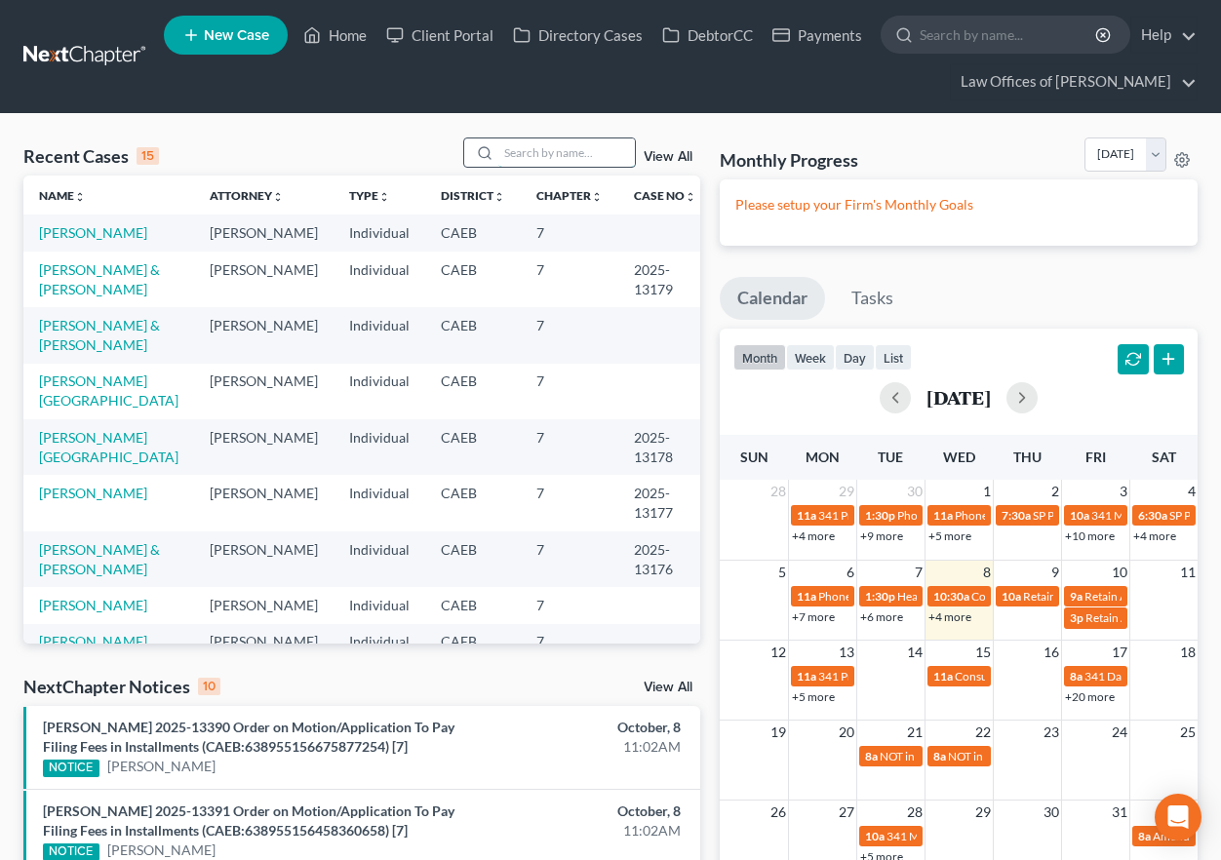
click at [530, 159] on input "search" at bounding box center [566, 152] width 137 height 28
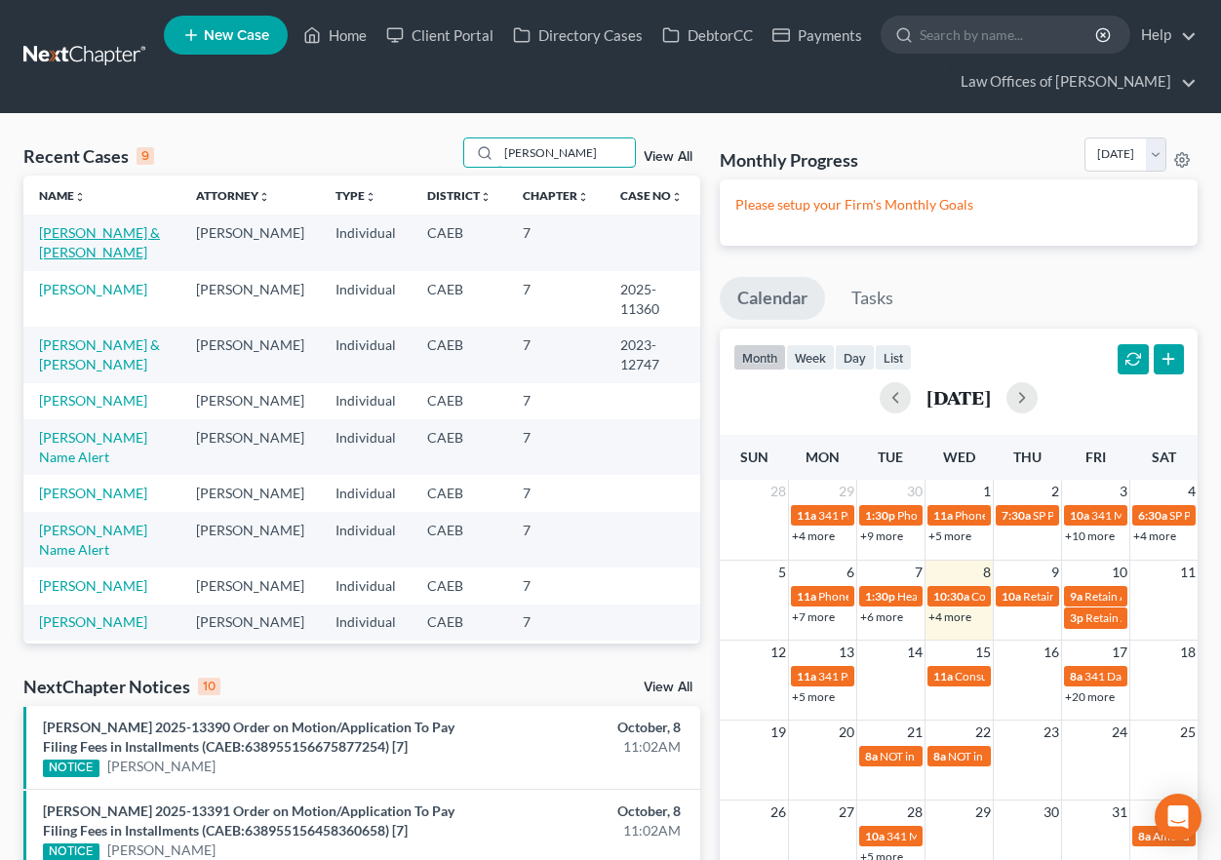
type input "jose gonzalez"
click at [85, 238] on link "Chavez-Gonzalez, Jose & Jessica" at bounding box center [99, 242] width 121 height 36
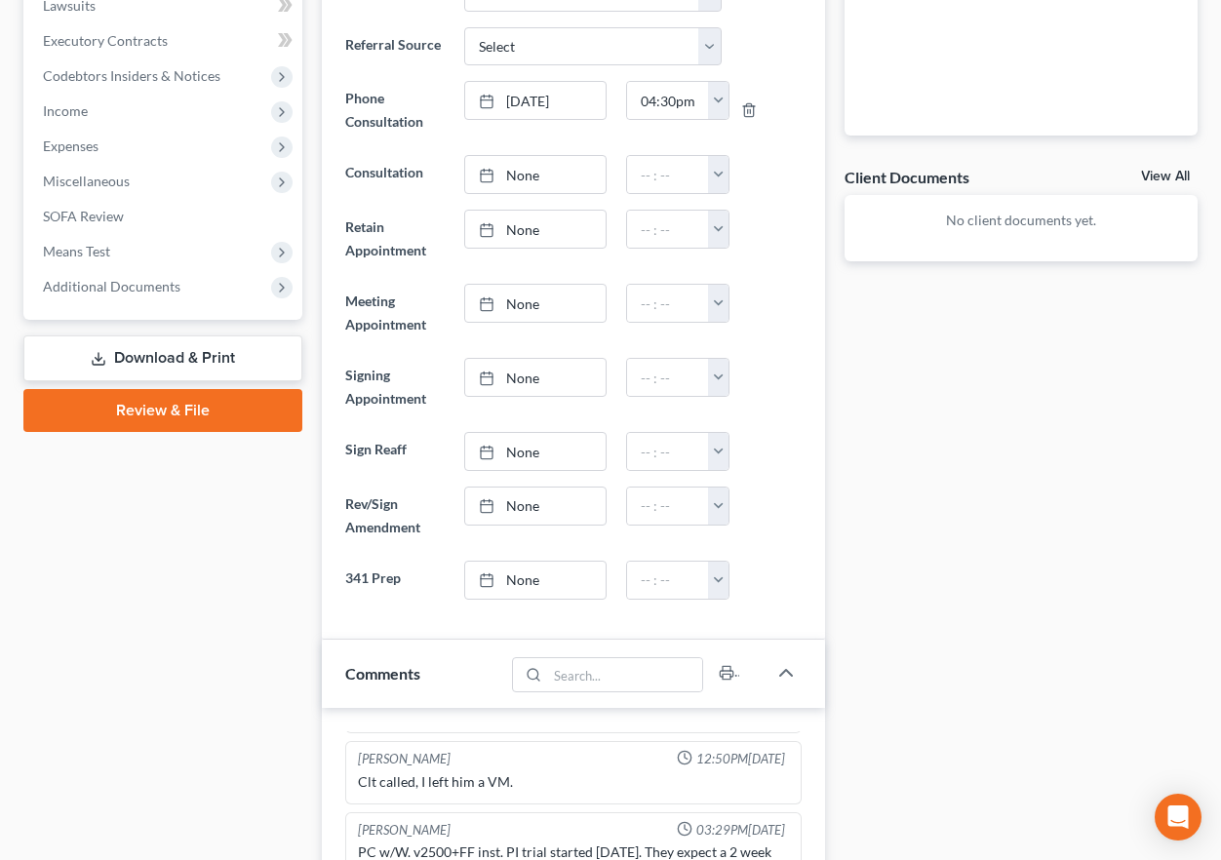
scroll to position [606, 0]
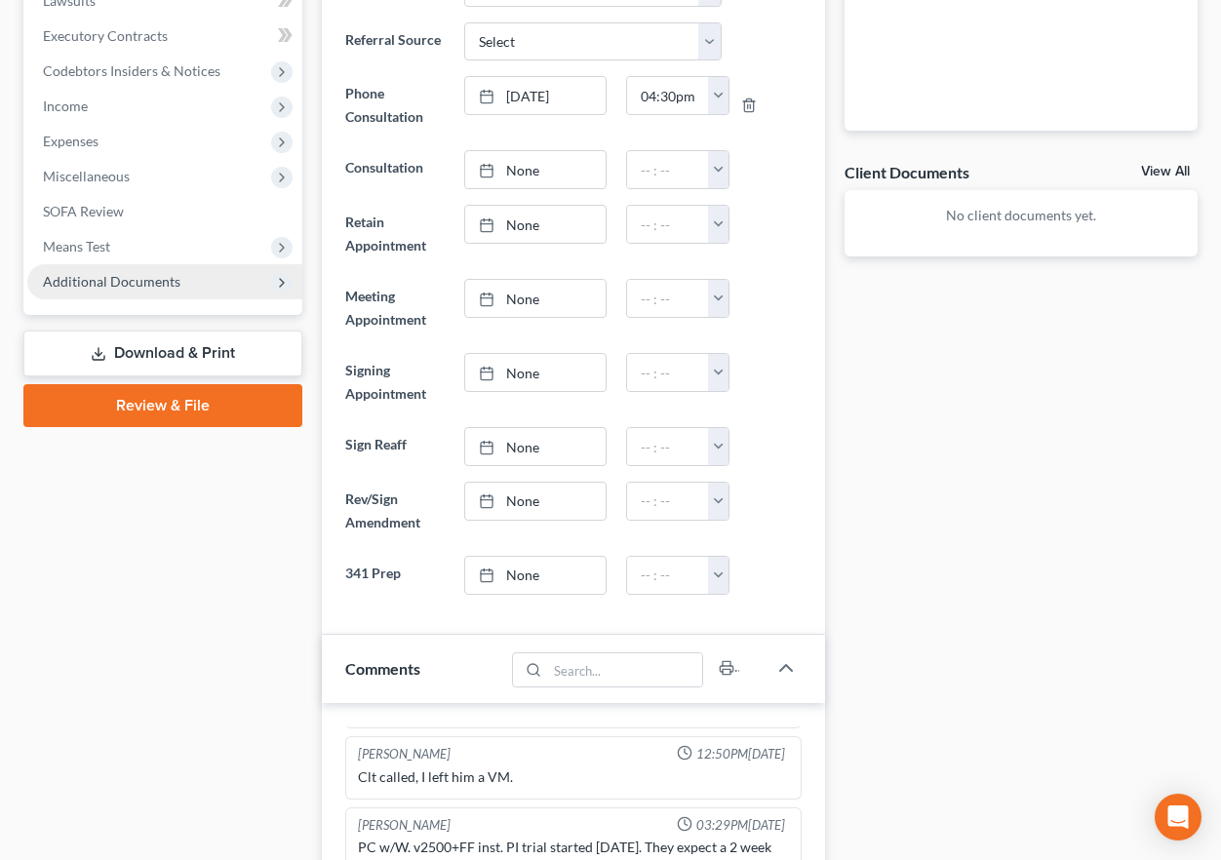
click at [119, 275] on span "Additional Documents" at bounding box center [111, 281] width 137 height 17
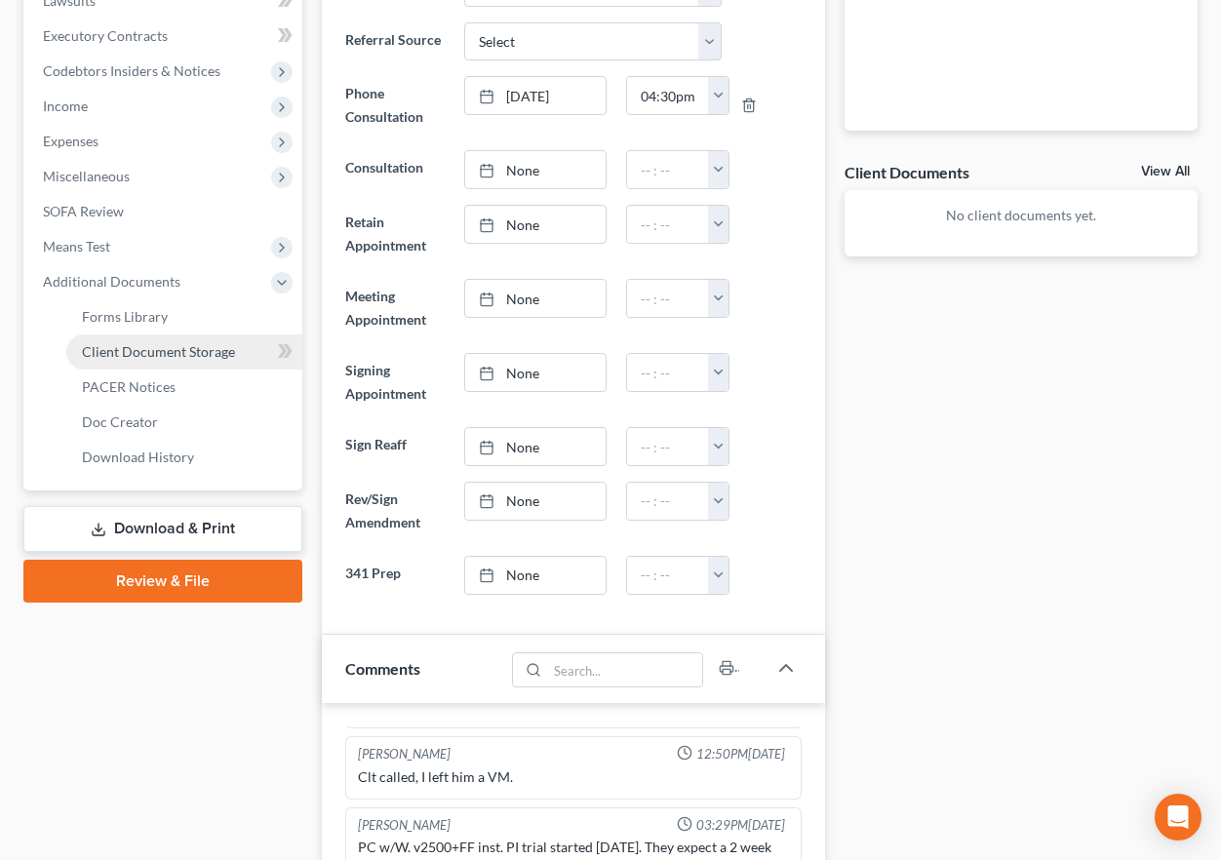
scroll to position [607, 0]
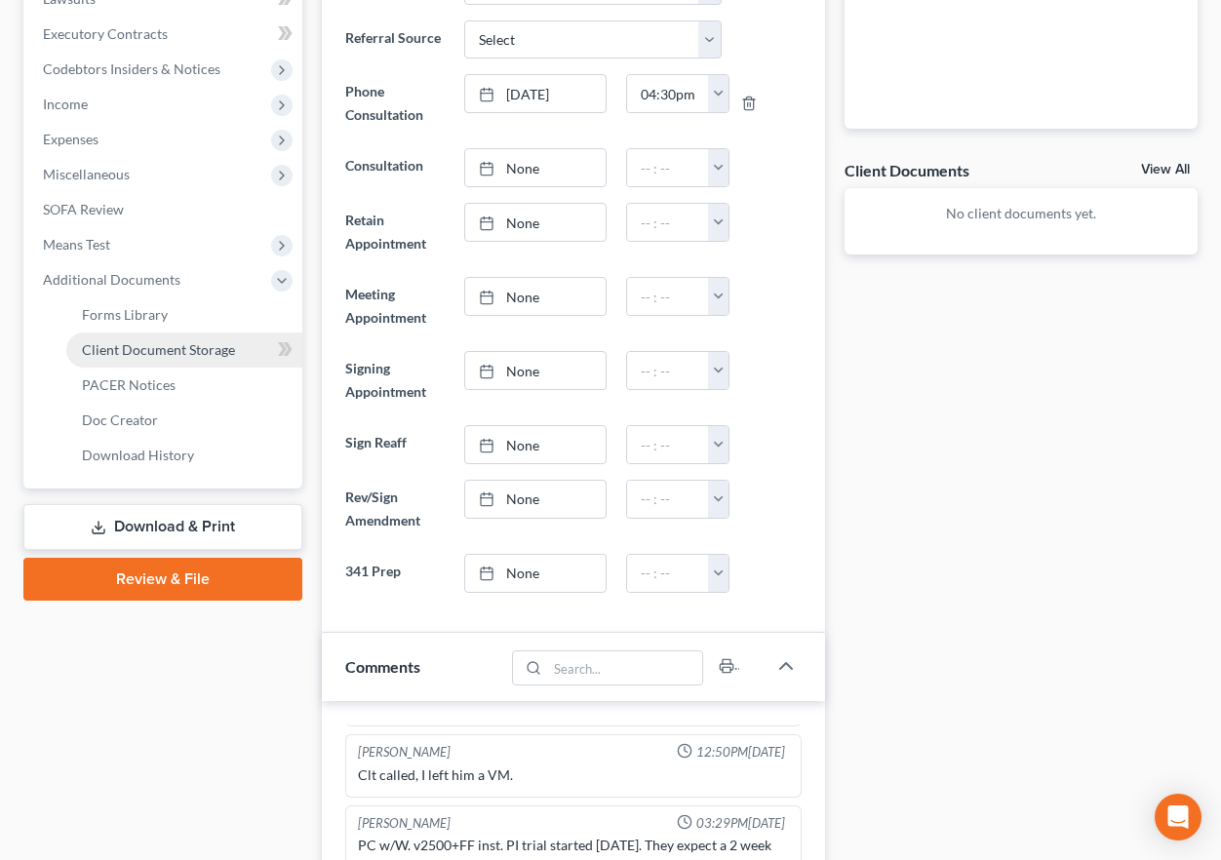
click at [176, 354] on span "Client Document Storage" at bounding box center [158, 349] width 153 height 17
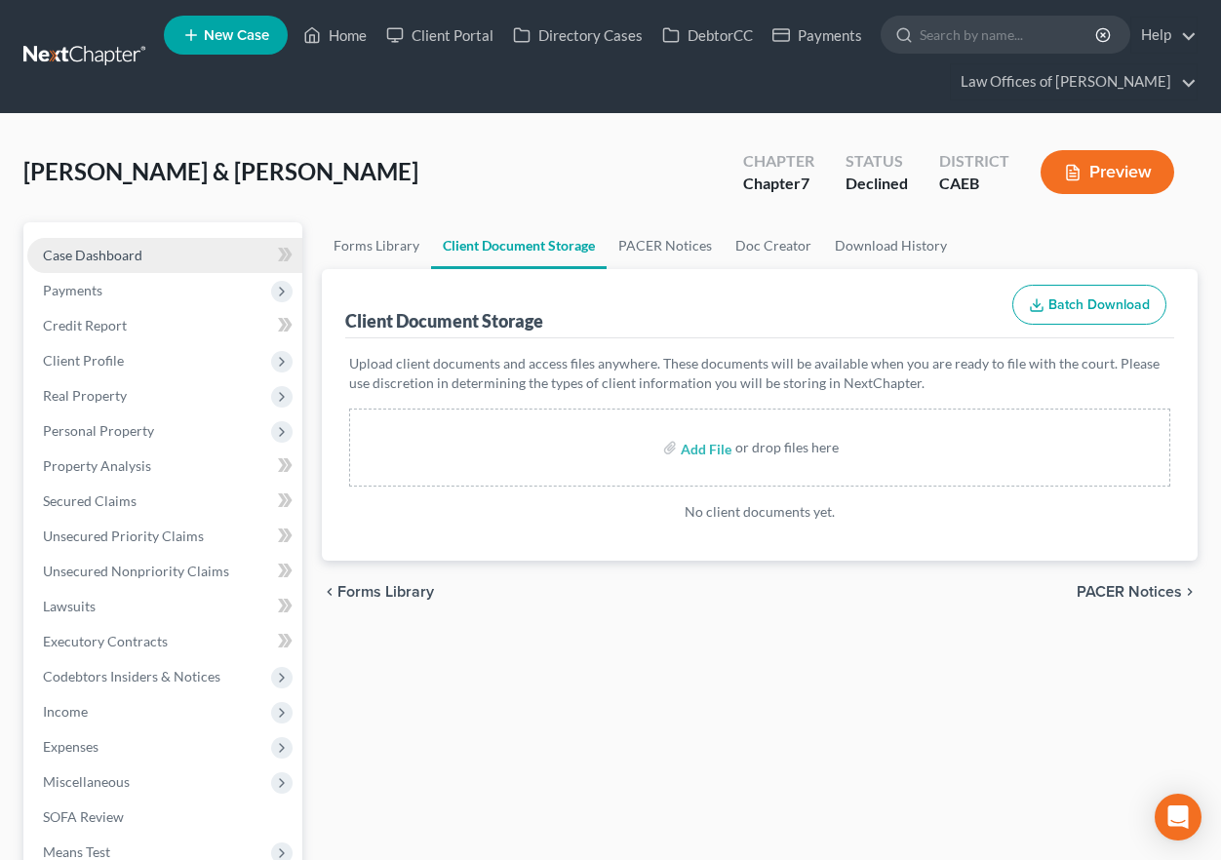
click at [130, 250] on span "Case Dashboard" at bounding box center [92, 255] width 99 height 17
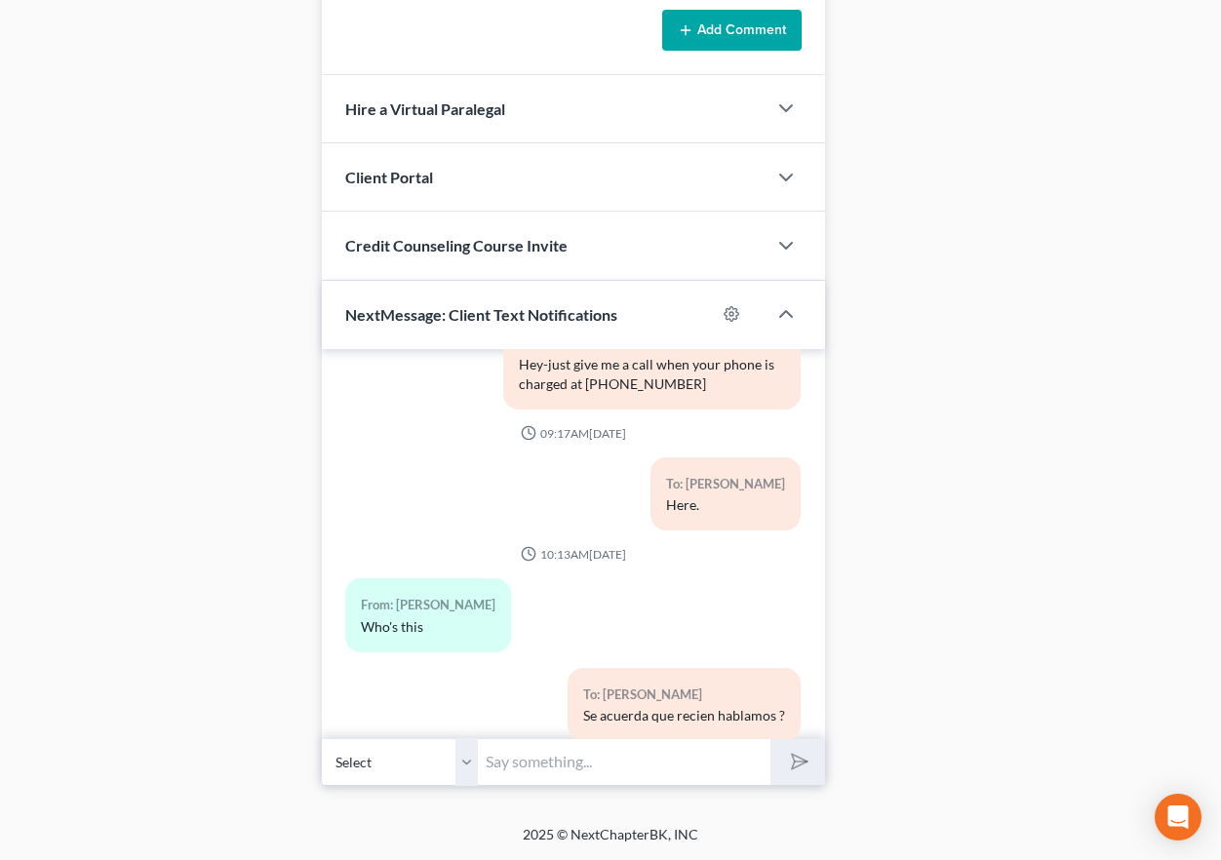
scroll to position [1156, 0]
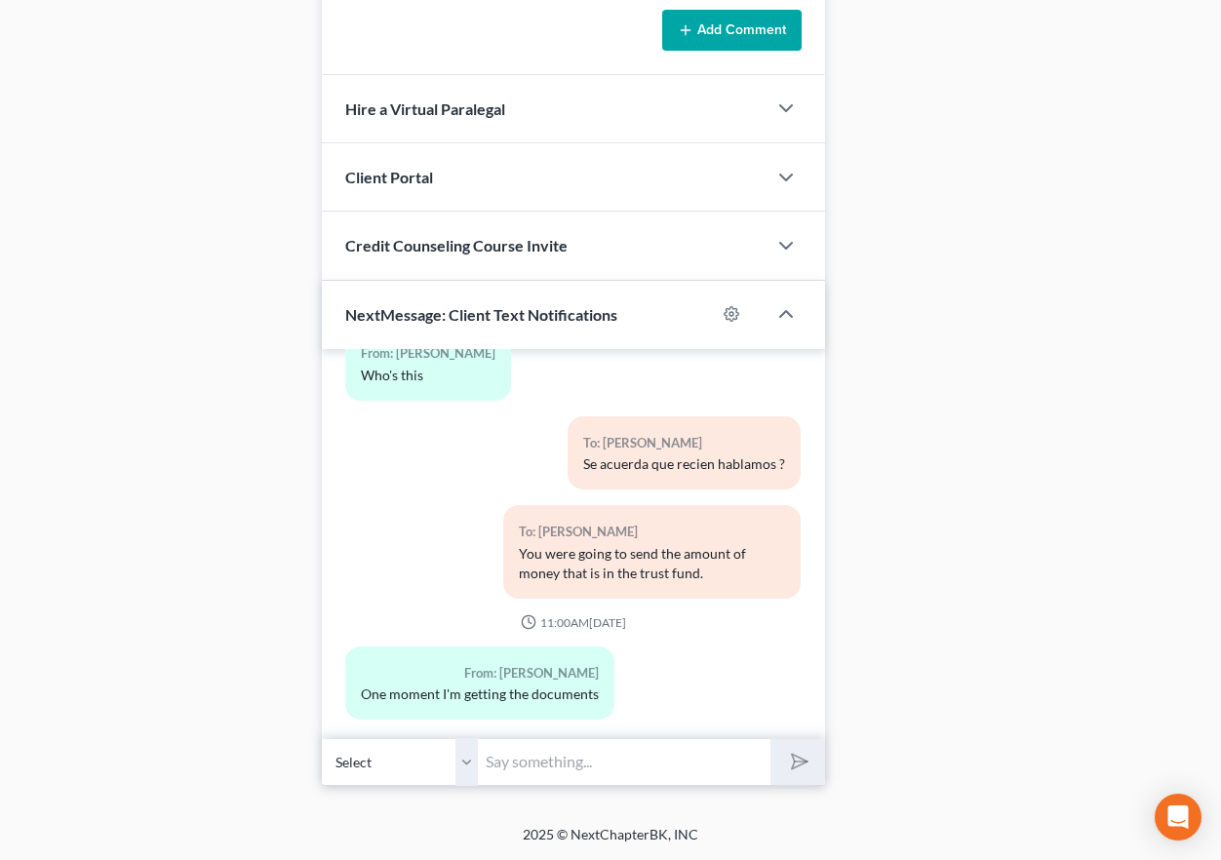
click at [564, 766] on input "text" at bounding box center [624, 762] width 293 height 48
type input "Hello Jose"
click at [770, 739] on button "submit" at bounding box center [797, 762] width 54 height 46
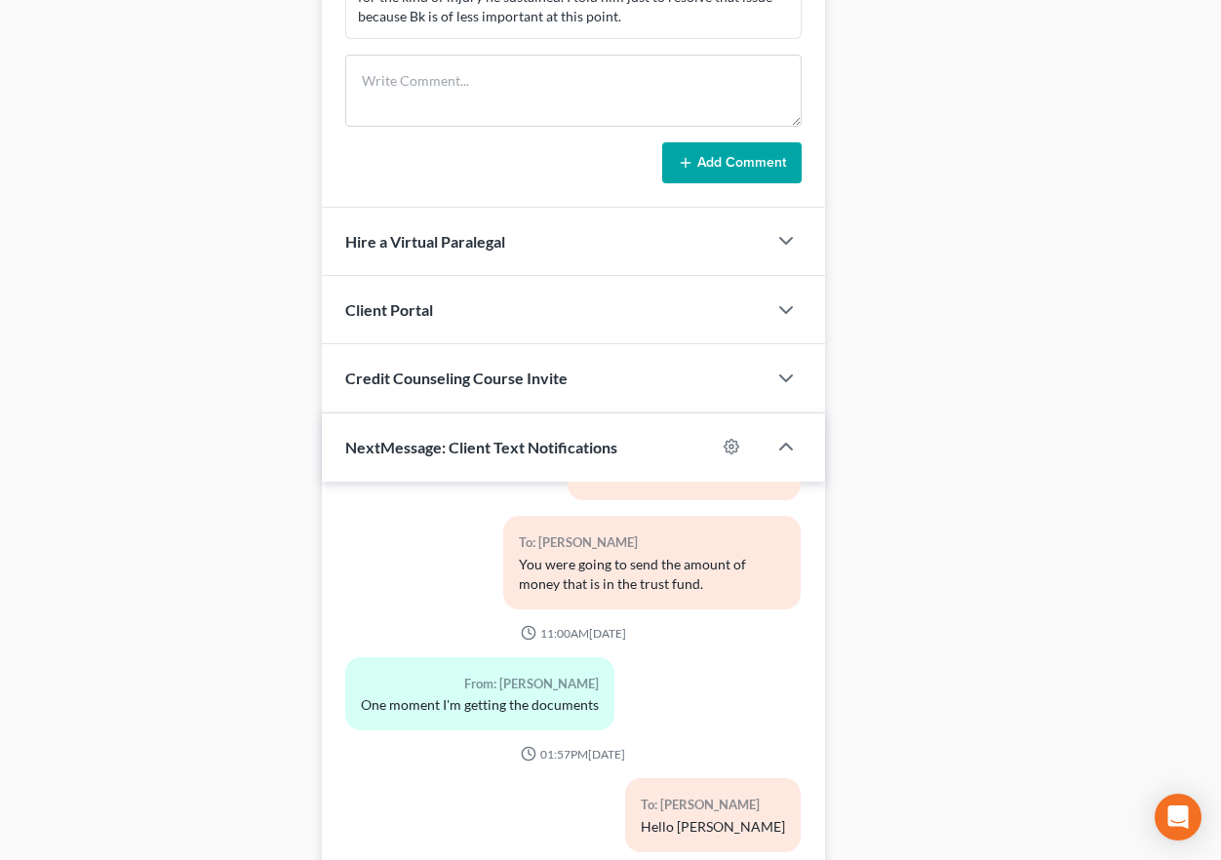
scroll to position [1738, 0]
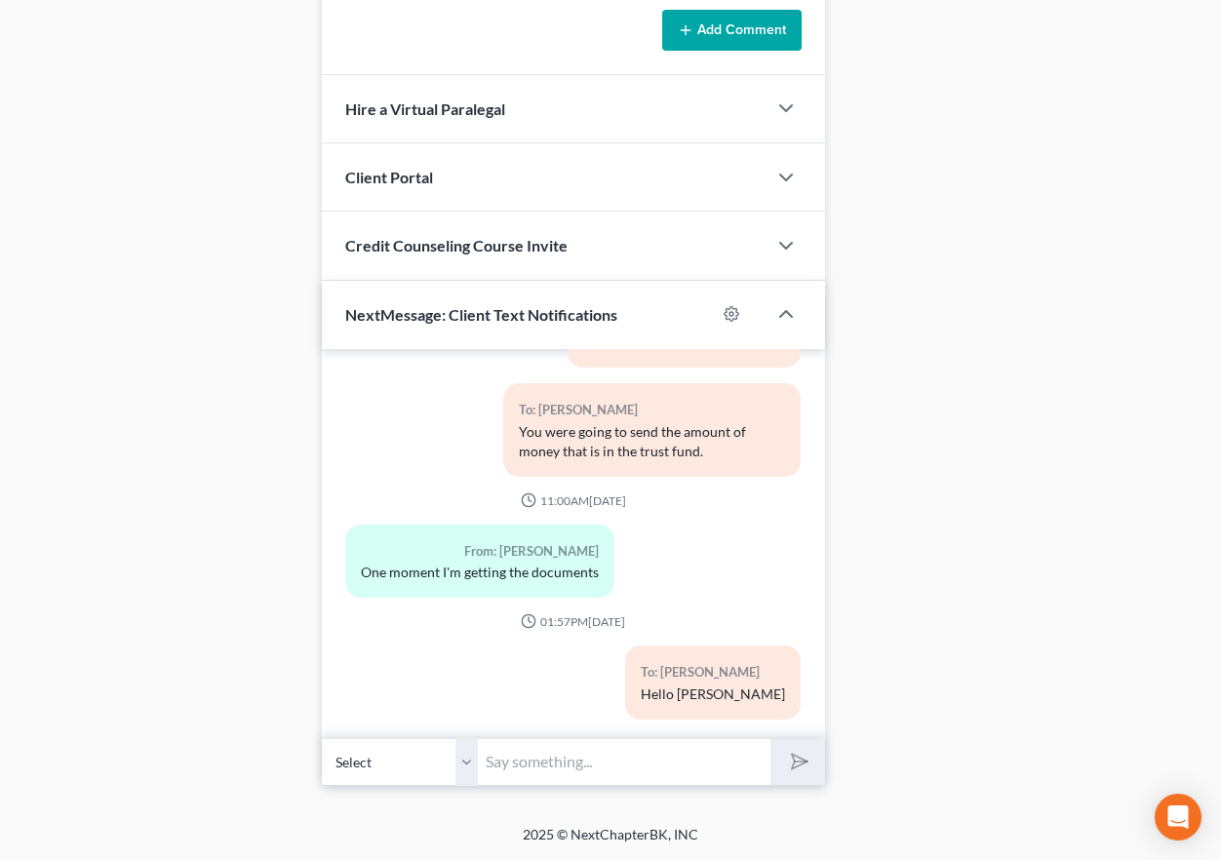
click at [468, 767] on select "Select +1 (661) 497-7913 - Jose Chavez-Gonzalez" at bounding box center [400, 762] width 156 height 48
click at [322, 738] on select "Select +1 (661) 497-7913 - Jose Chavez-Gonzalez" at bounding box center [400, 762] width 156 height 48
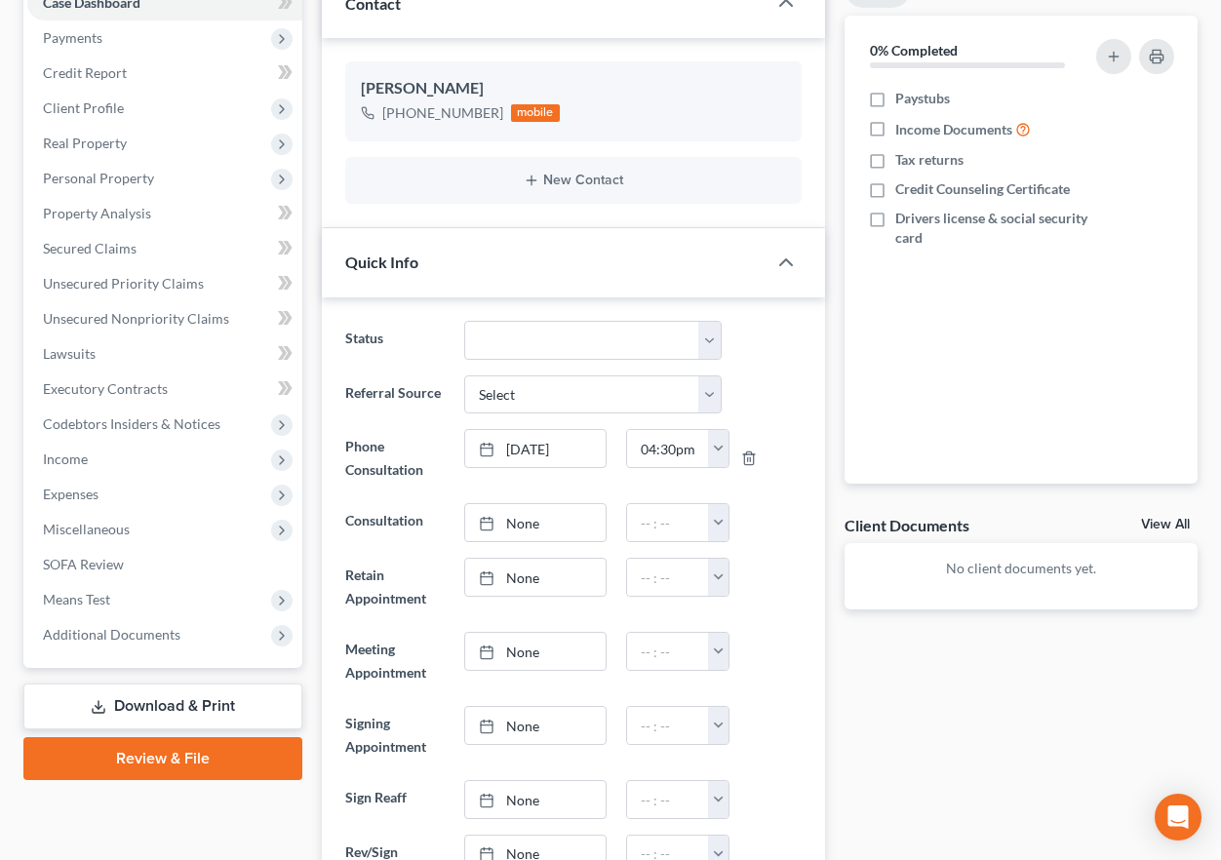
scroll to position [284, 0]
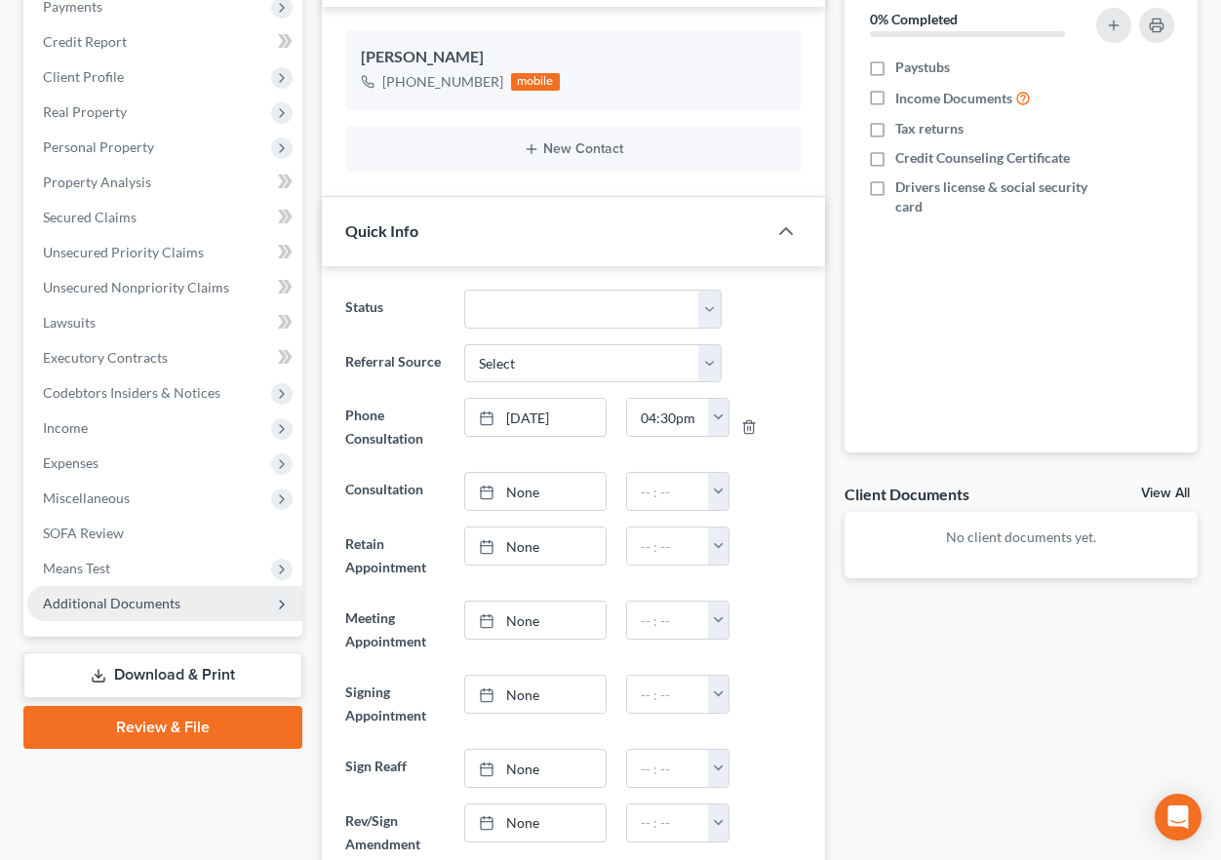
click at [127, 602] on span "Additional Documents" at bounding box center [111, 603] width 137 height 17
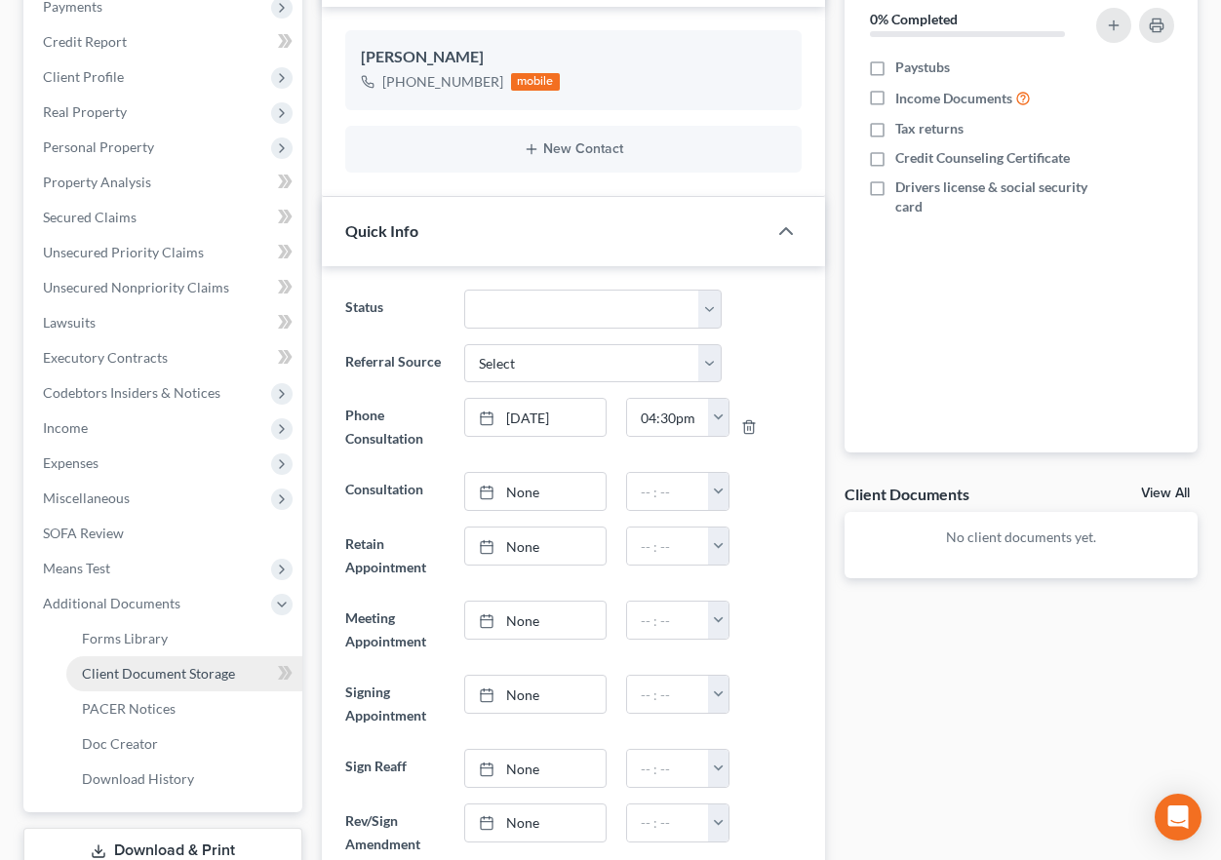
click at [149, 673] on span "Client Document Storage" at bounding box center [158, 673] width 153 height 17
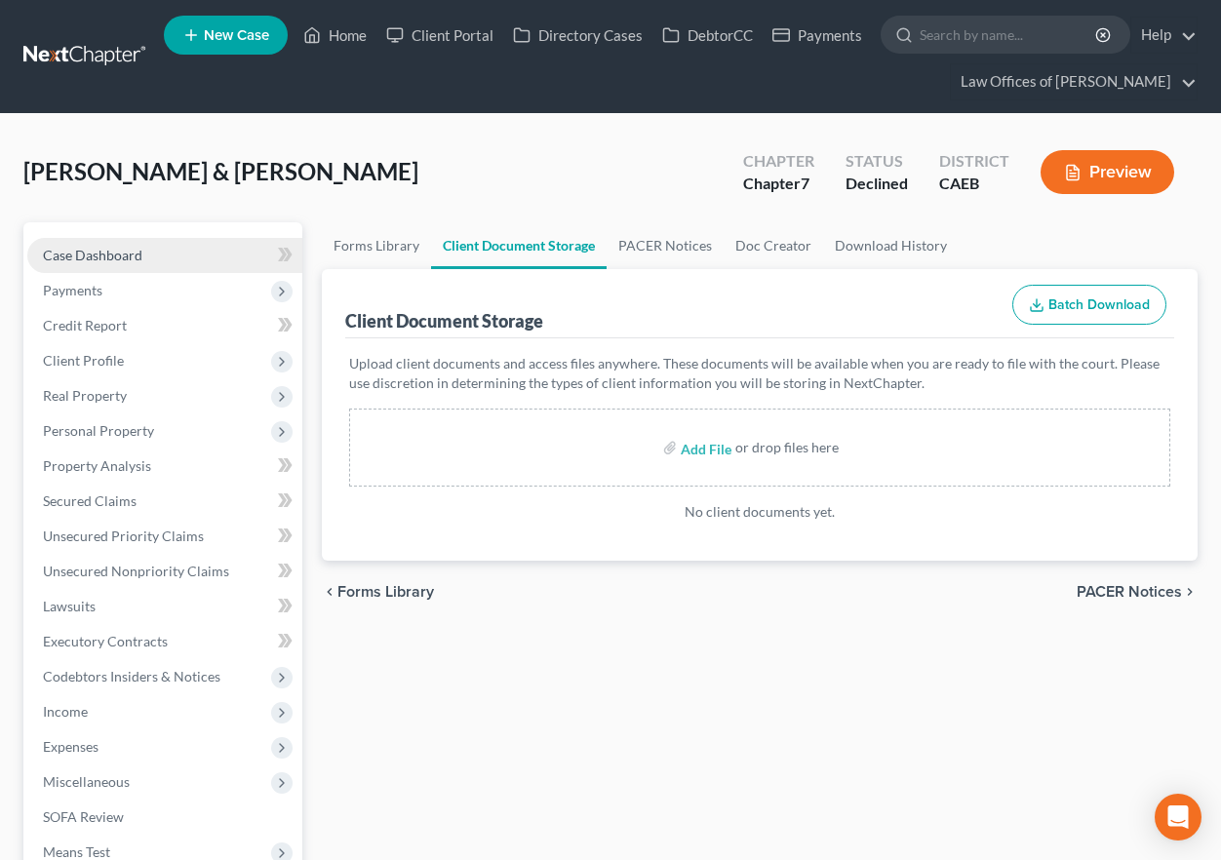
click at [79, 247] on span "Case Dashboard" at bounding box center [92, 255] width 99 height 17
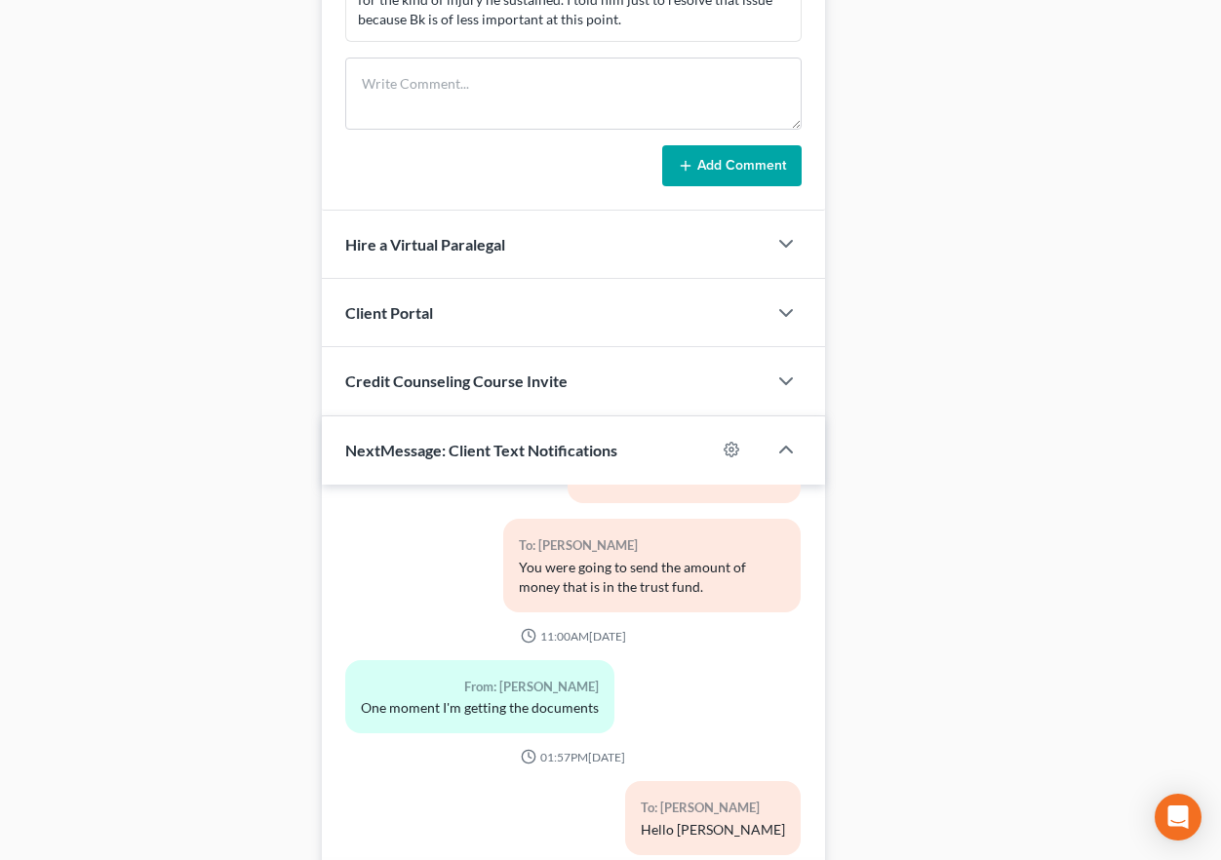
scroll to position [1738, 0]
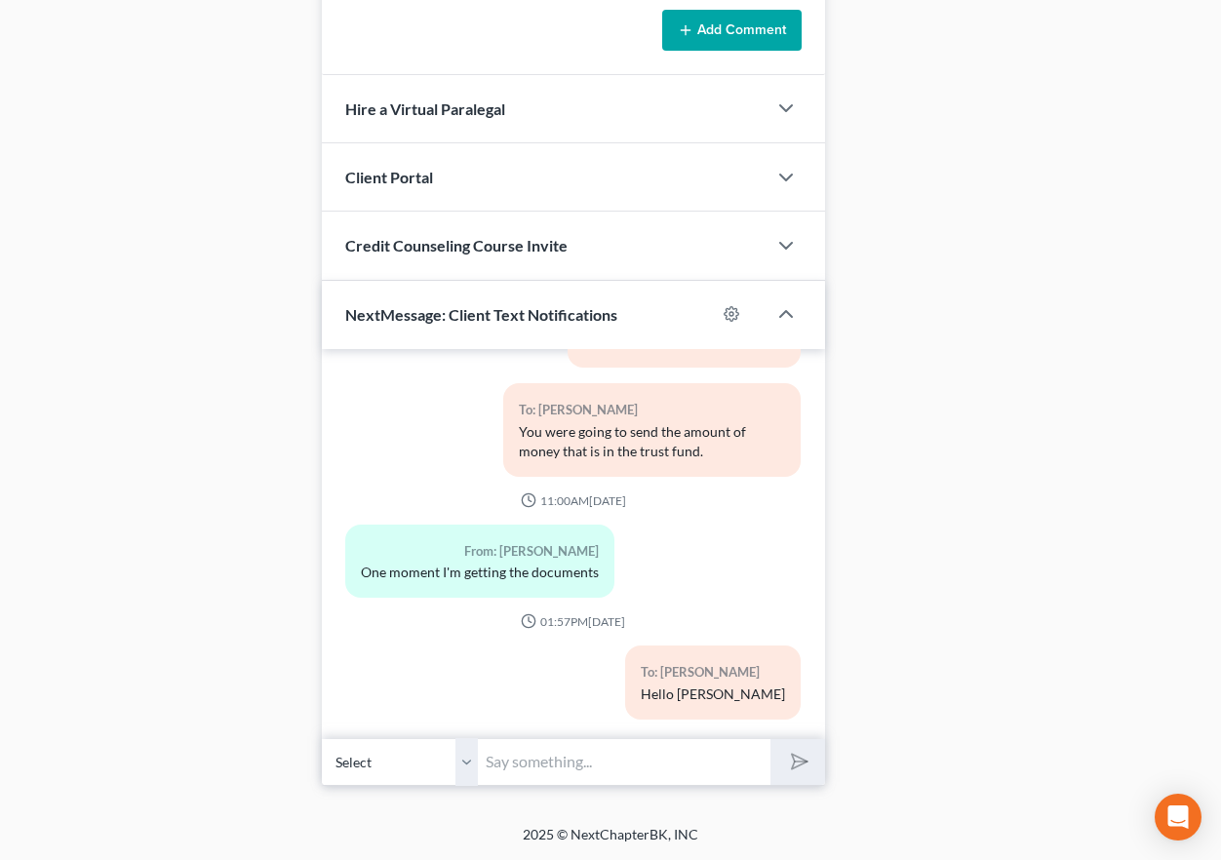
click at [528, 758] on input "text" at bounding box center [624, 762] width 293 height 48
type input "info@bell-law.net"
click at [770, 739] on button "submit" at bounding box center [797, 762] width 54 height 46
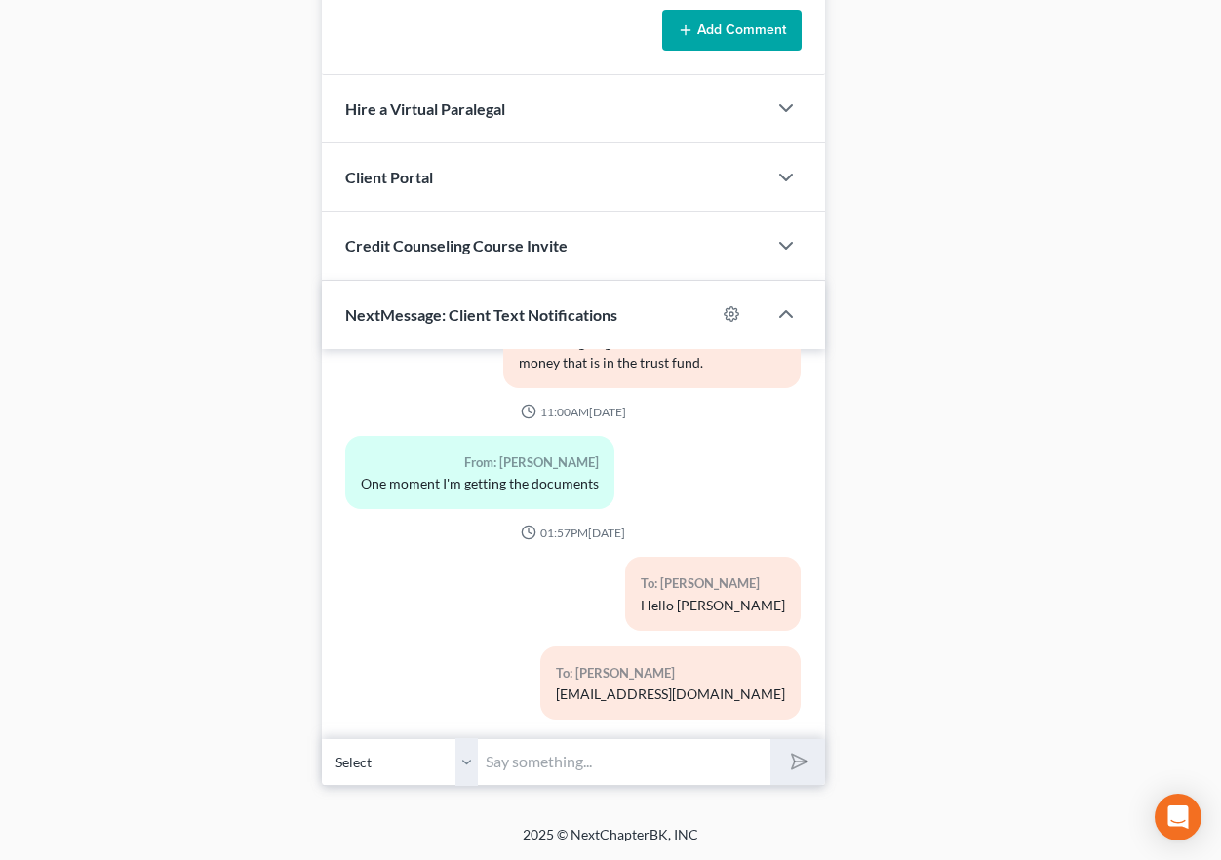
click at [456, 767] on select "Select +1 (661) 497-7913 - Jose Chavez-Gonzalez" at bounding box center [400, 762] width 156 height 48
click at [322, 738] on select "Select +1 (661) 497-7913 - Jose Chavez-Gonzalez" at bounding box center [400, 762] width 156 height 48
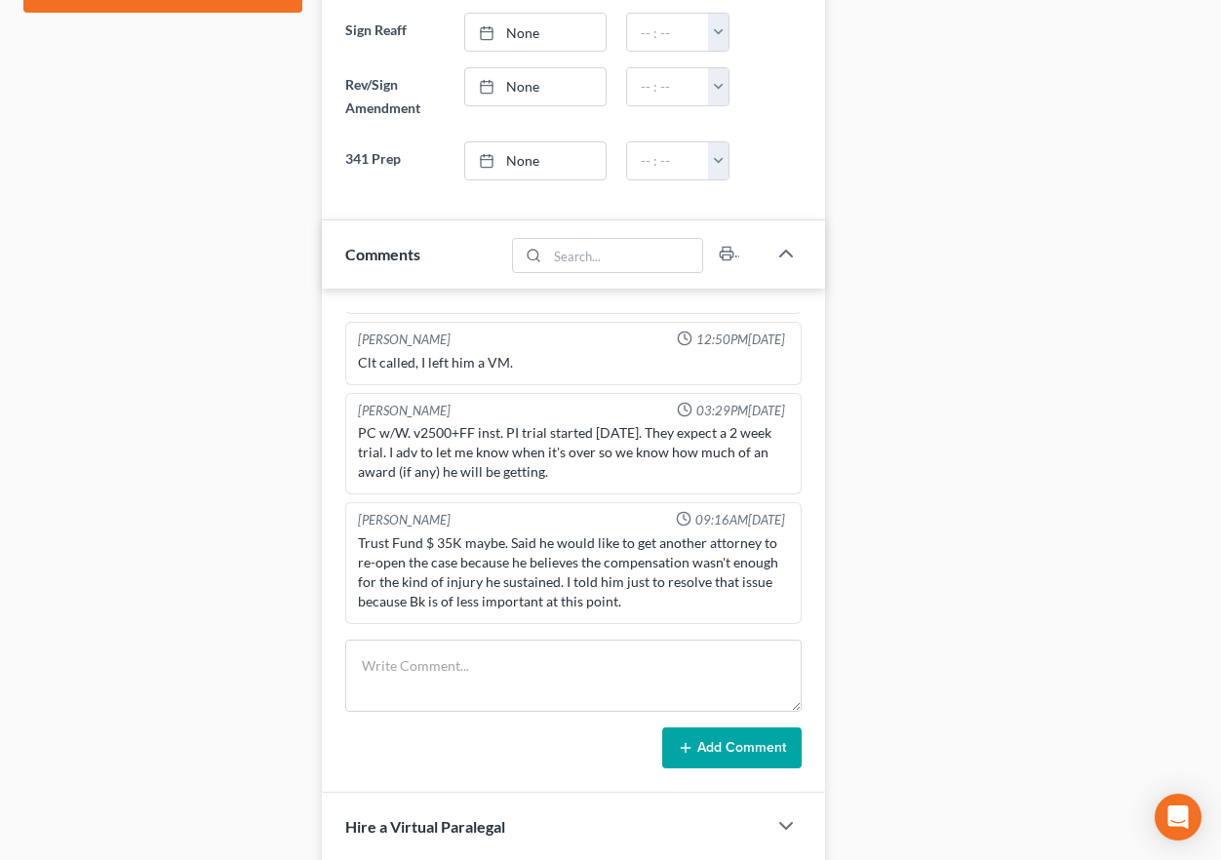
scroll to position [0, 0]
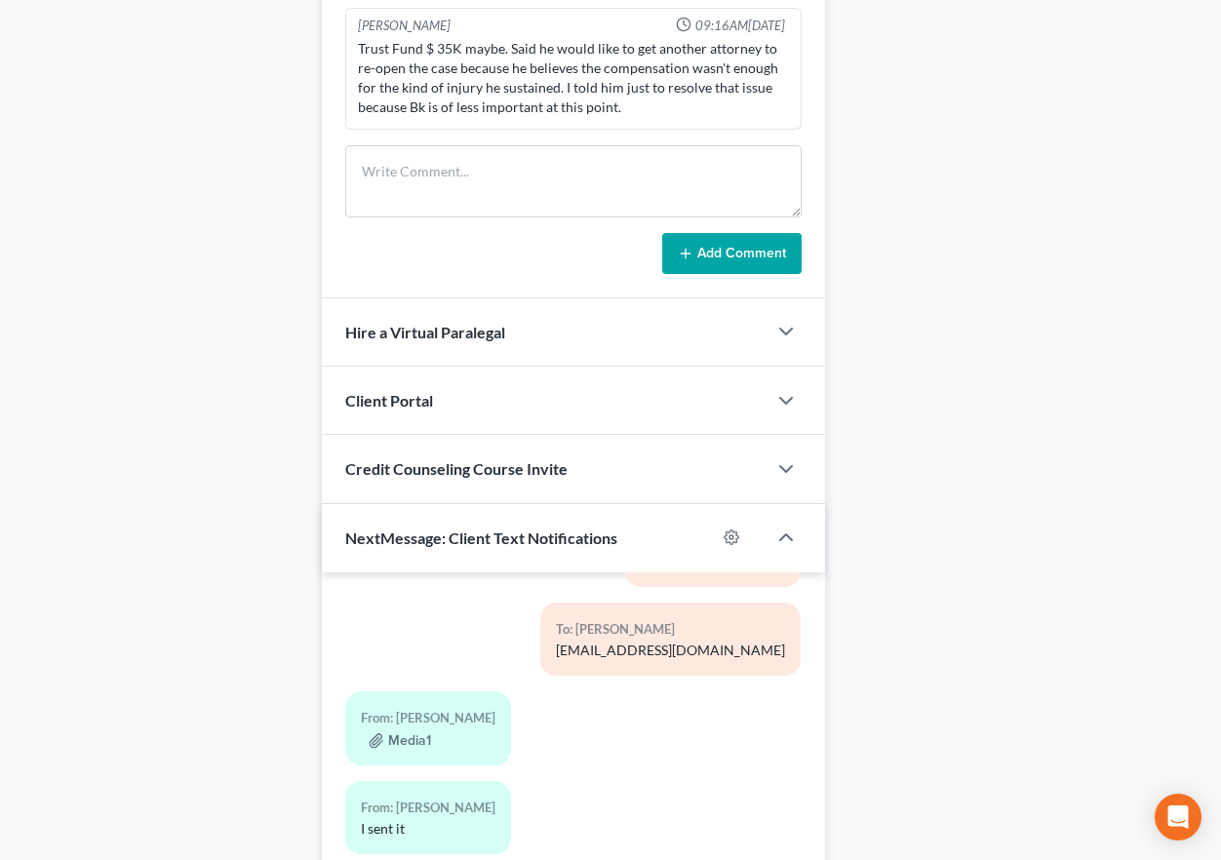
scroll to position [1738, 0]
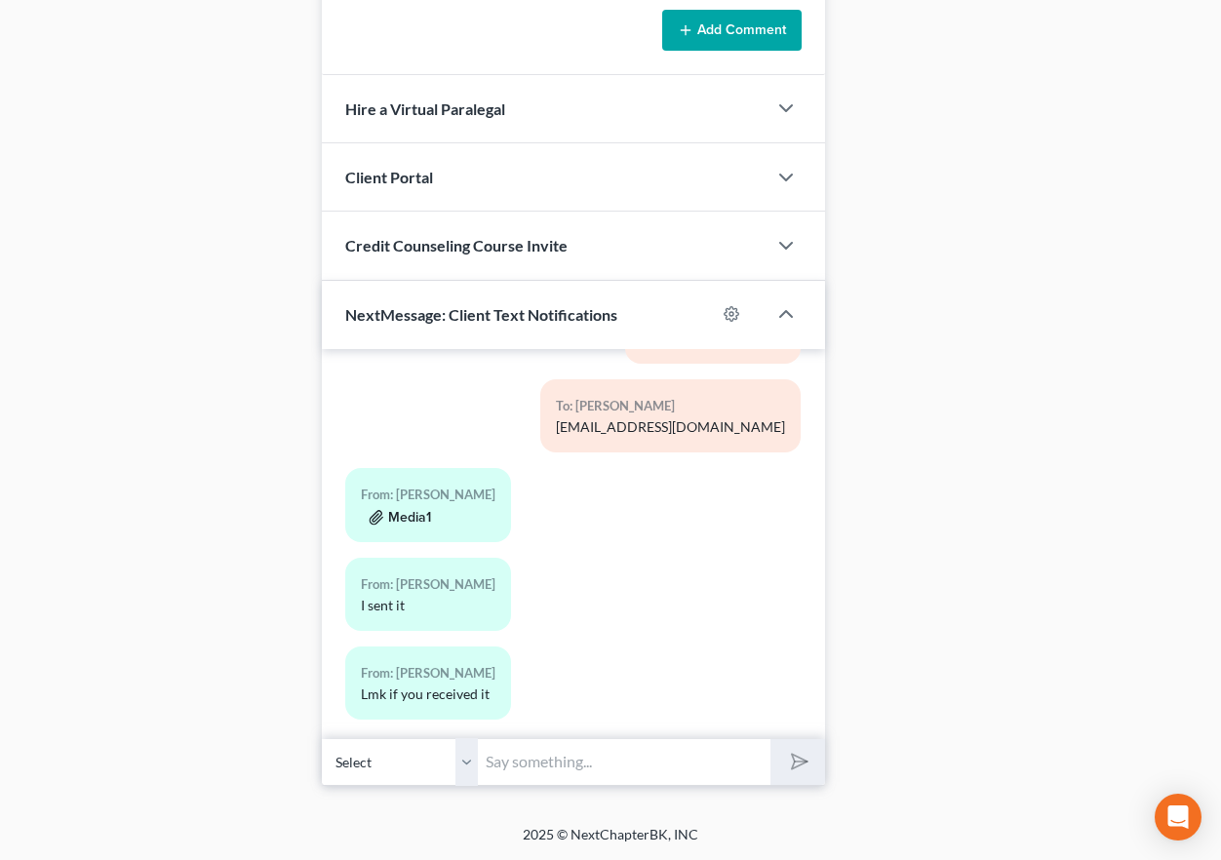
click at [399, 510] on button "Media1" at bounding box center [400, 518] width 62 height 16
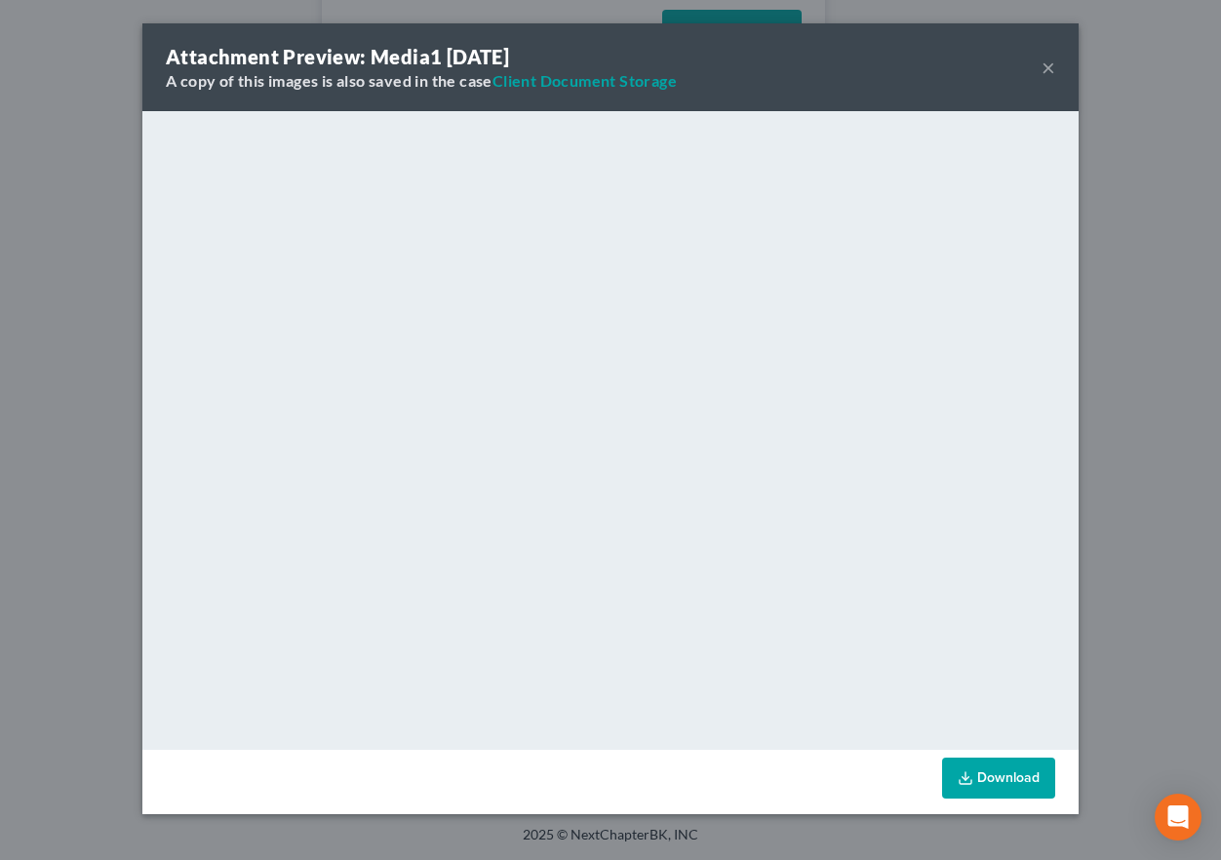
click at [1046, 67] on button "×" at bounding box center [1048, 67] width 14 height 23
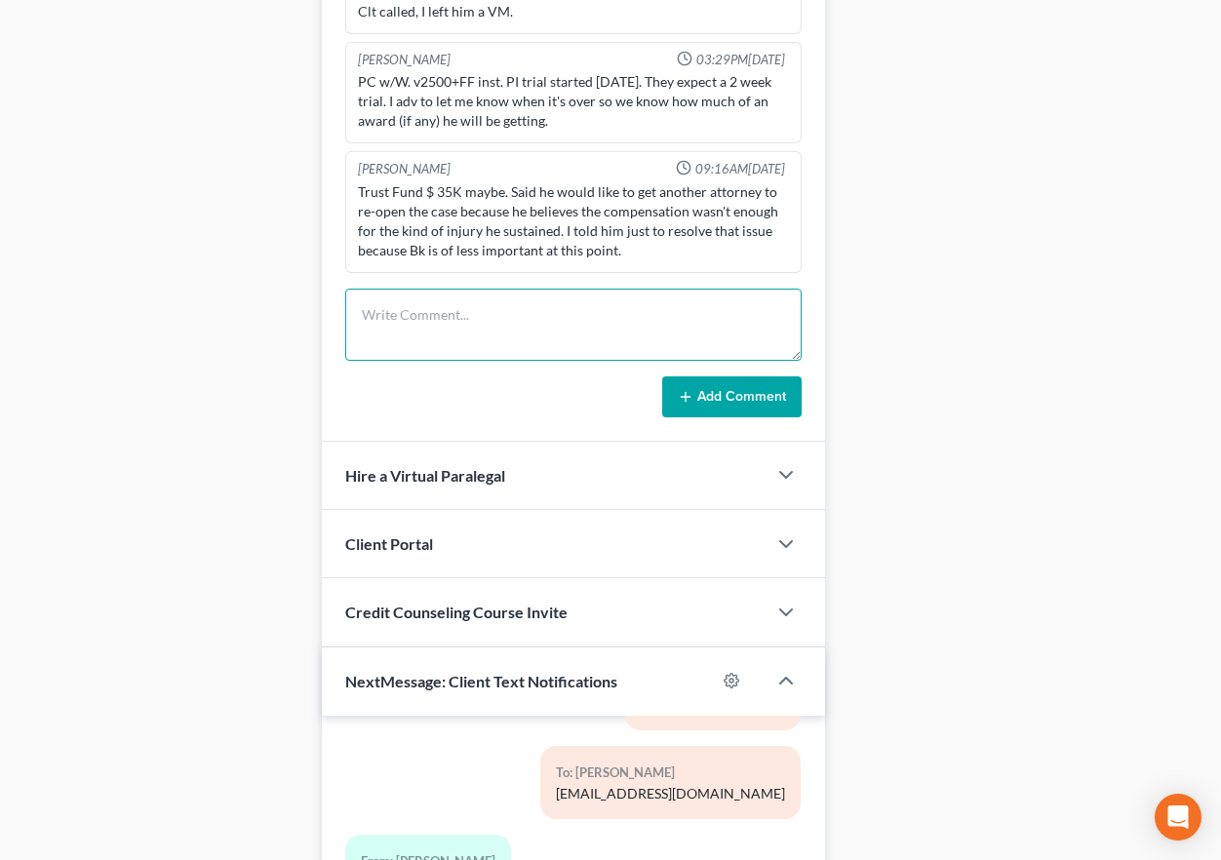
scroll to position [1372, 0]
click at [509, 312] on textarea at bounding box center [573, 324] width 456 height 72
type textarea "R"
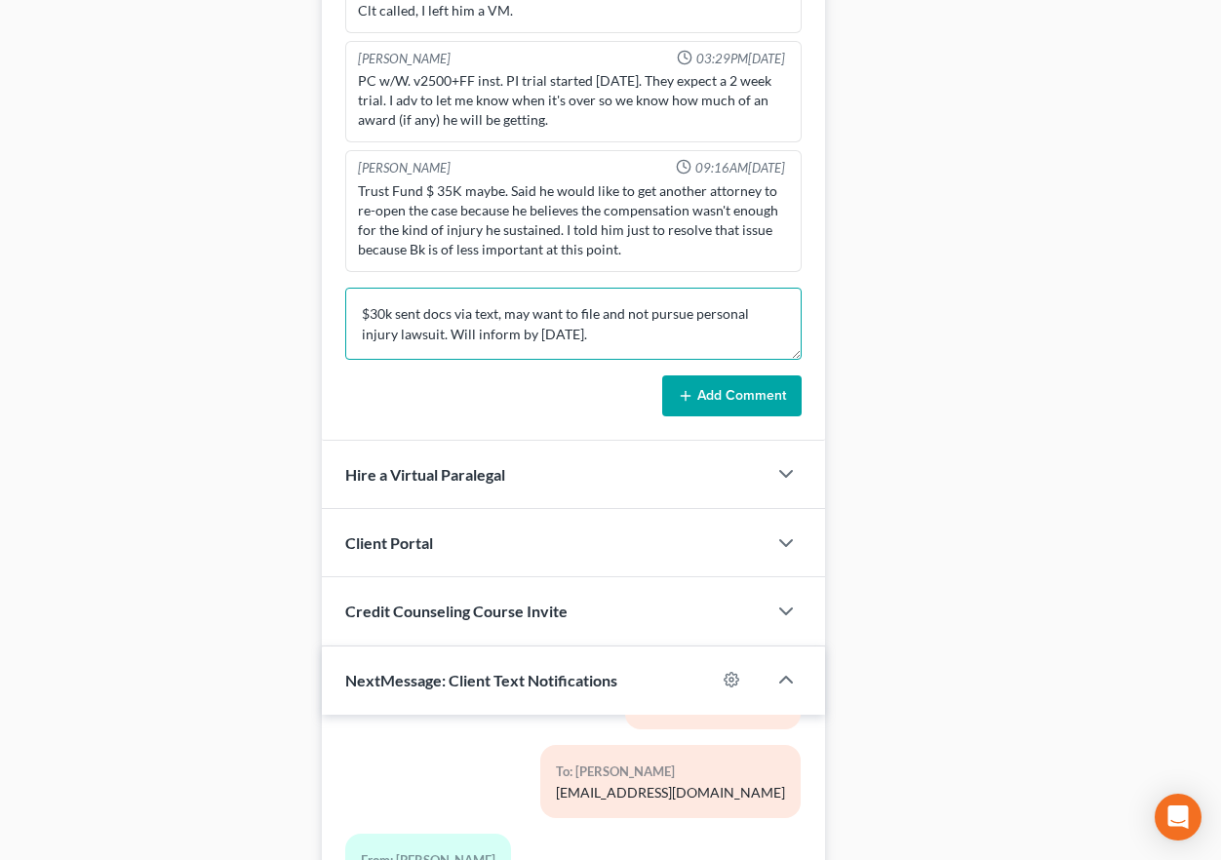
type textarea "$30k sent docs via text, may want to file and not pursue personal injury lawsui…"
drag, startPoint x: 747, startPoint y: 387, endPoint x: 298, endPoint y: 306, distance: 455.8
click at [748, 387] on button "Add Comment" at bounding box center [731, 395] width 139 height 41
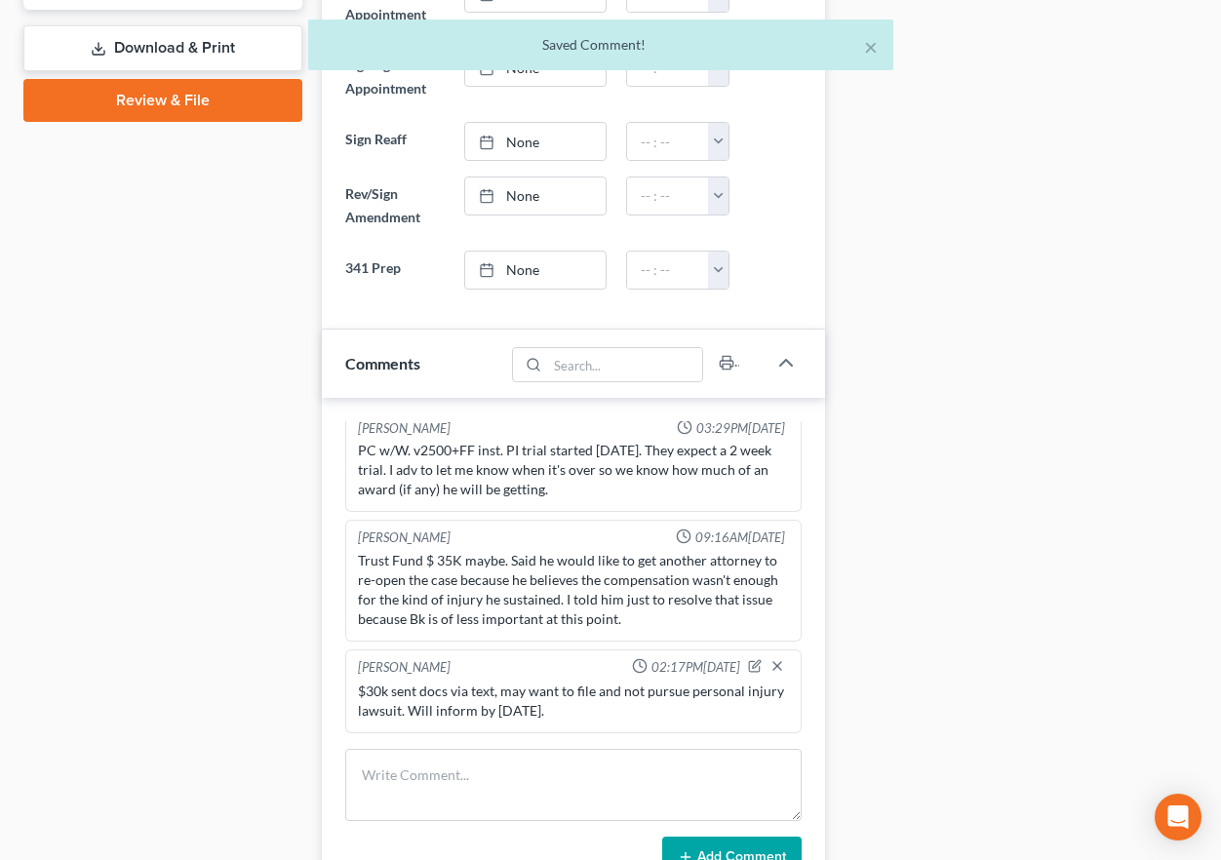
scroll to position [0, 0]
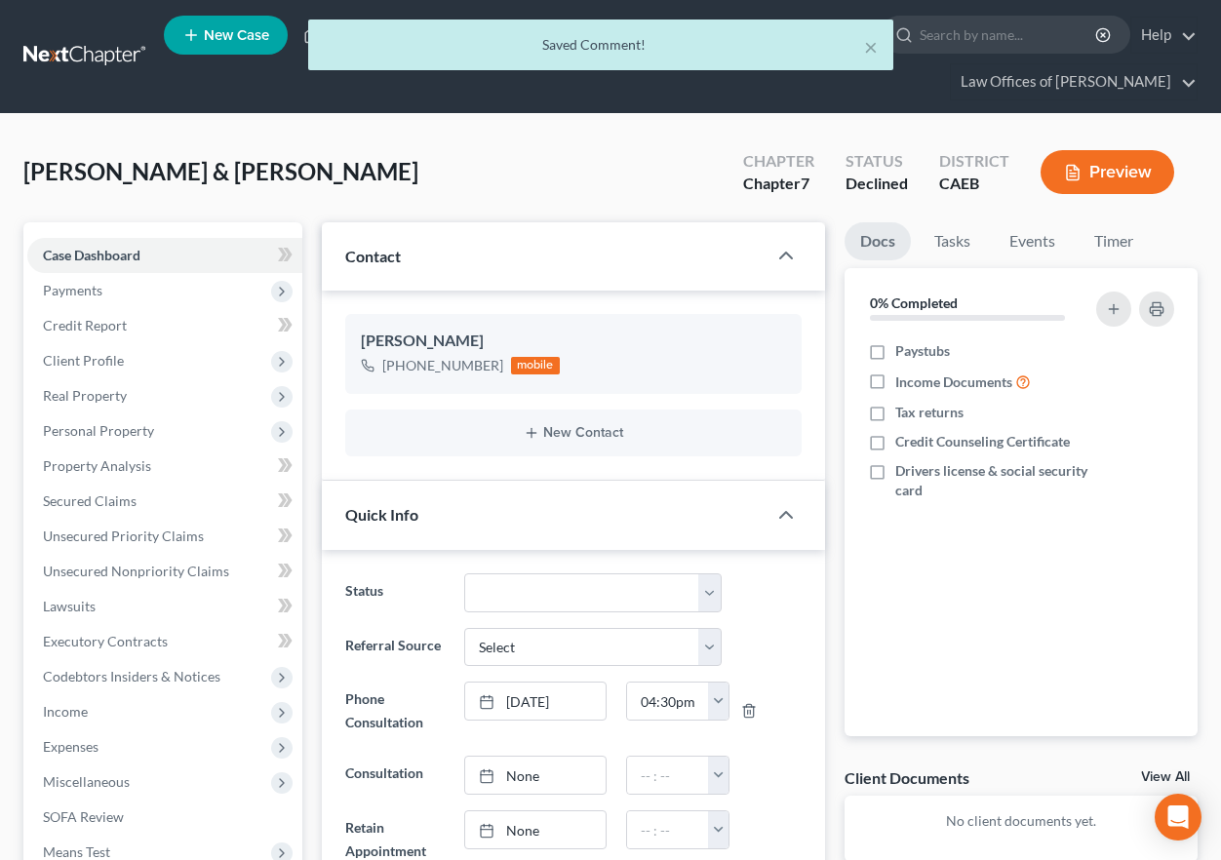
click at [310, 39] on div "× Saved Comment!" at bounding box center [600, 45] width 585 height 51
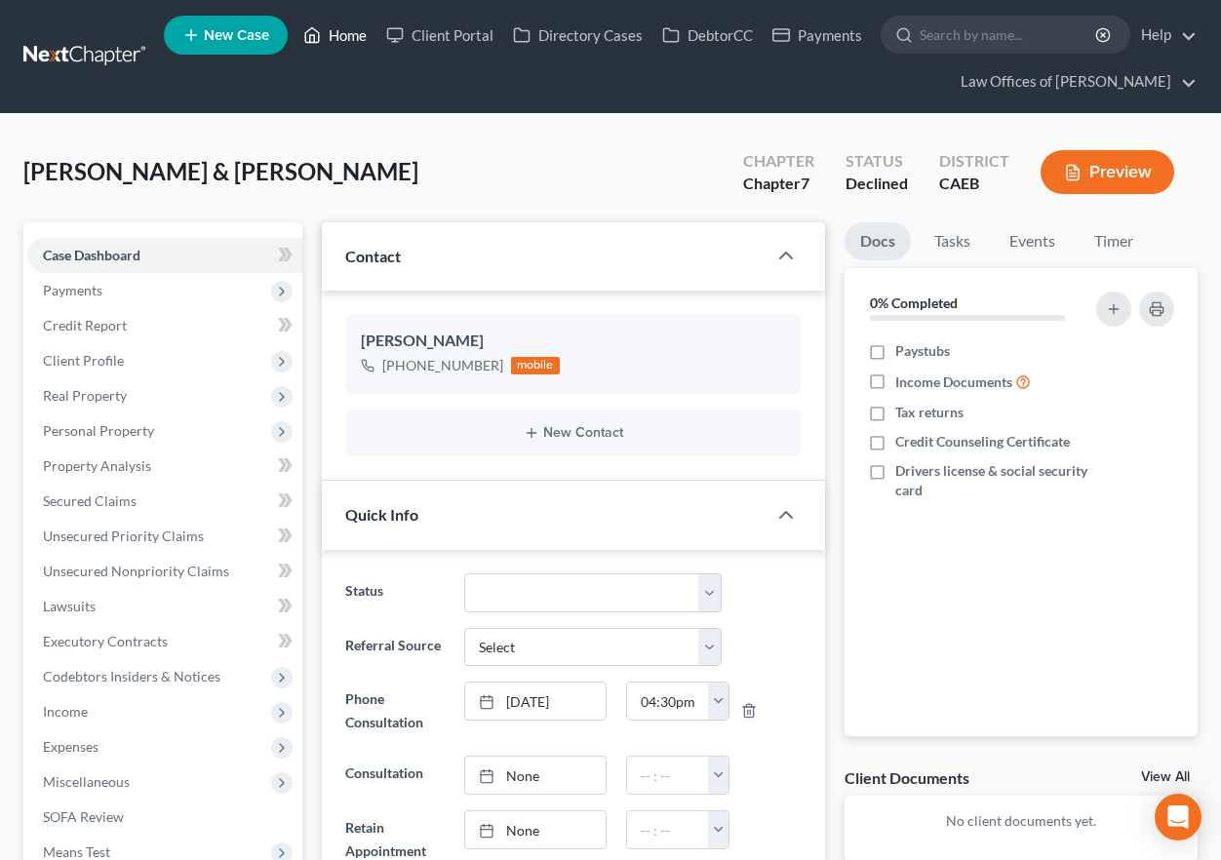
drag, startPoint x: 310, startPoint y: 39, endPoint x: 321, endPoint y: 52, distance: 16.6
click at [310, 39] on polyline at bounding box center [312, 39] width 5 height 8
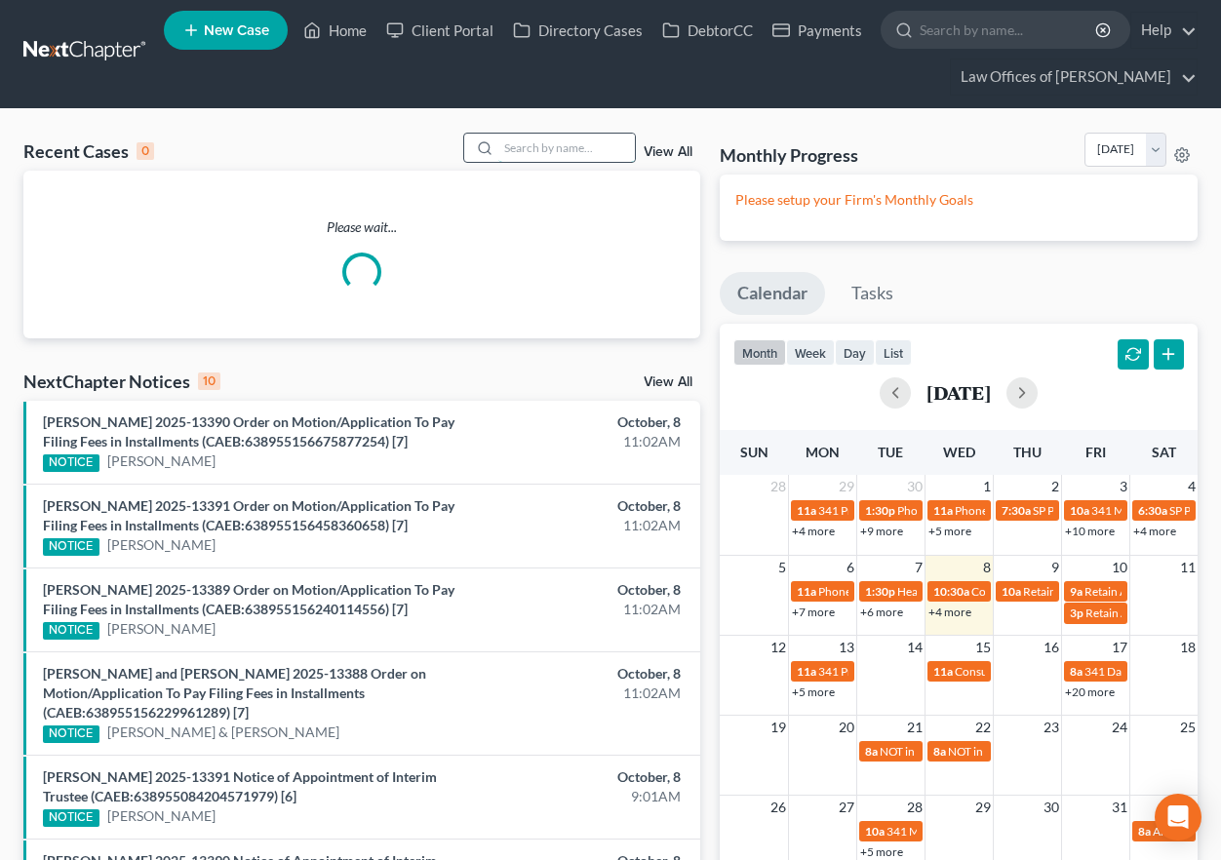
click at [538, 161] on input "search" at bounding box center [566, 148] width 137 height 28
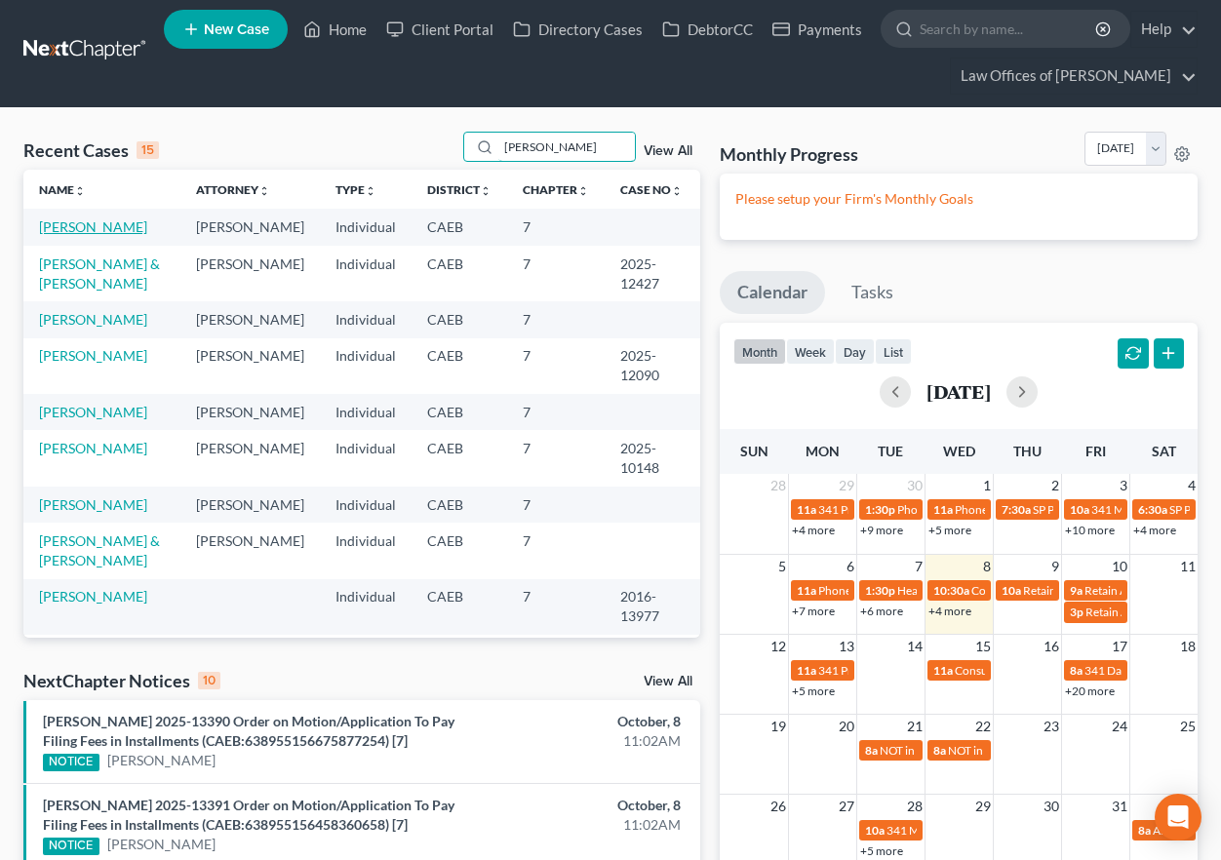
type input "mendoza"
click at [147, 229] on link "Mendoza-Rangel, Jose" at bounding box center [93, 226] width 108 height 17
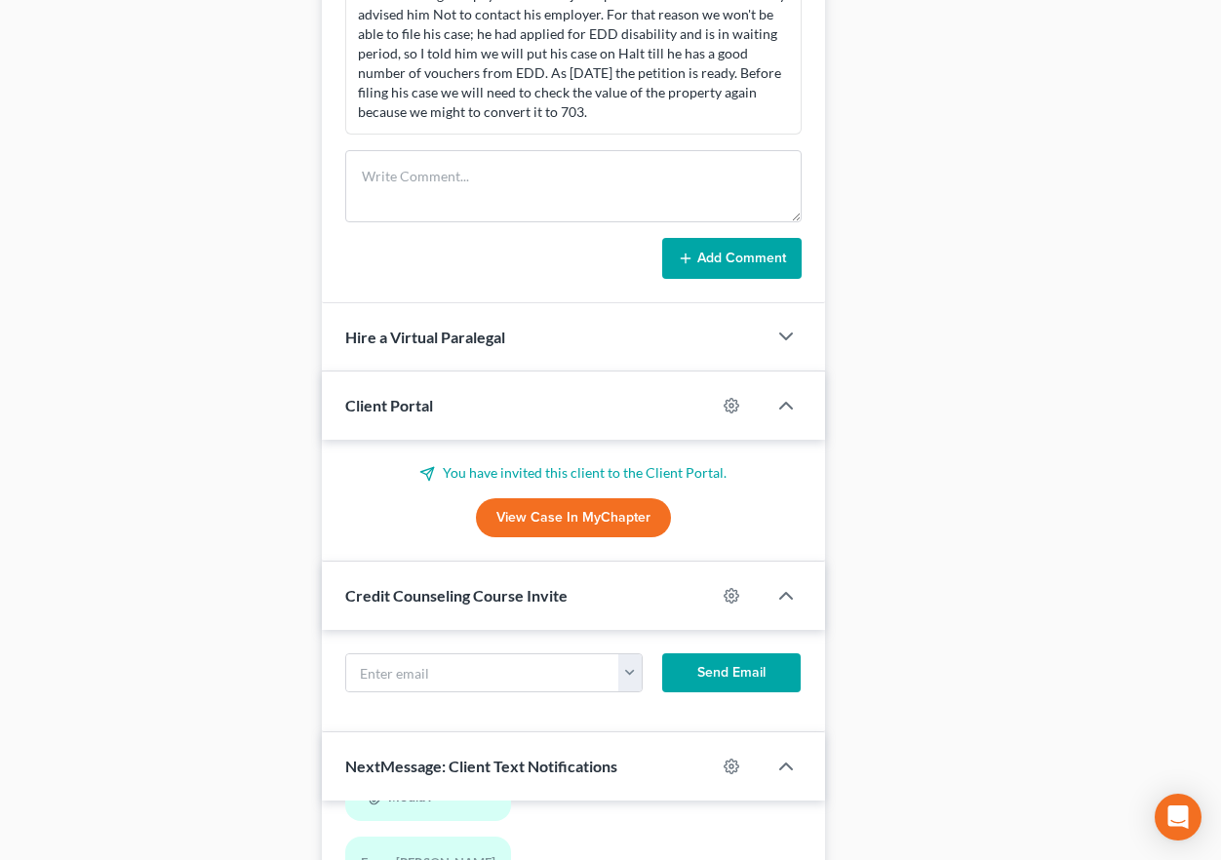
scroll to position [1486, 0]
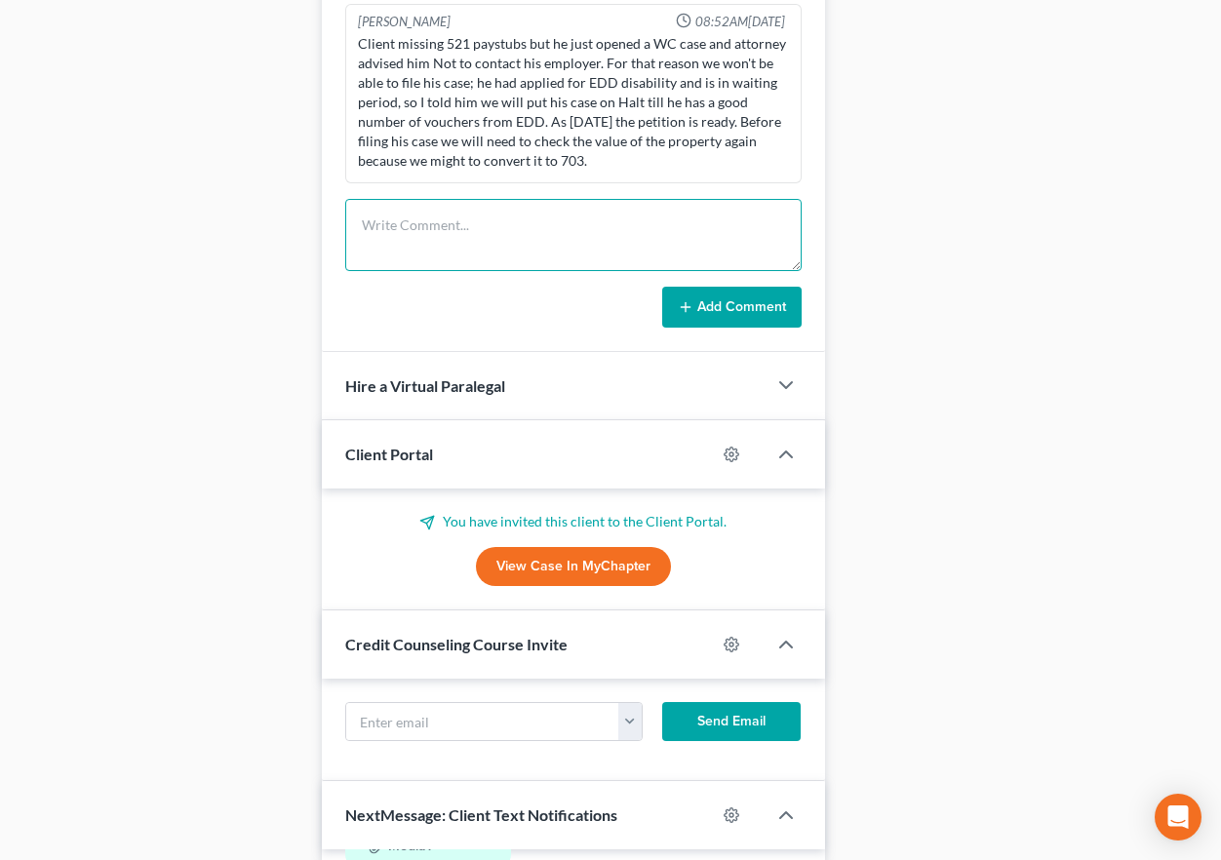
click at [460, 242] on textarea at bounding box center [573, 235] width 456 height 72
drag, startPoint x: 435, startPoint y: 224, endPoint x: 479, endPoint y: 226, distance: 43.9
click at [435, 224] on textarea "Sent in EDD payments, payed backpay on Sept 12. Receiving payments bi-weekly." at bounding box center [573, 235] width 456 height 72
click at [492, 224] on textarea "Sent in EDD payments, payed backpay on Sept 12. Receiving payments bi-weekly." at bounding box center [573, 235] width 456 height 72
click at [596, 247] on textarea "Sent in EDD payment history, payed backpay on Sept 12. Receiving payments bi-we…" at bounding box center [573, 235] width 456 height 72
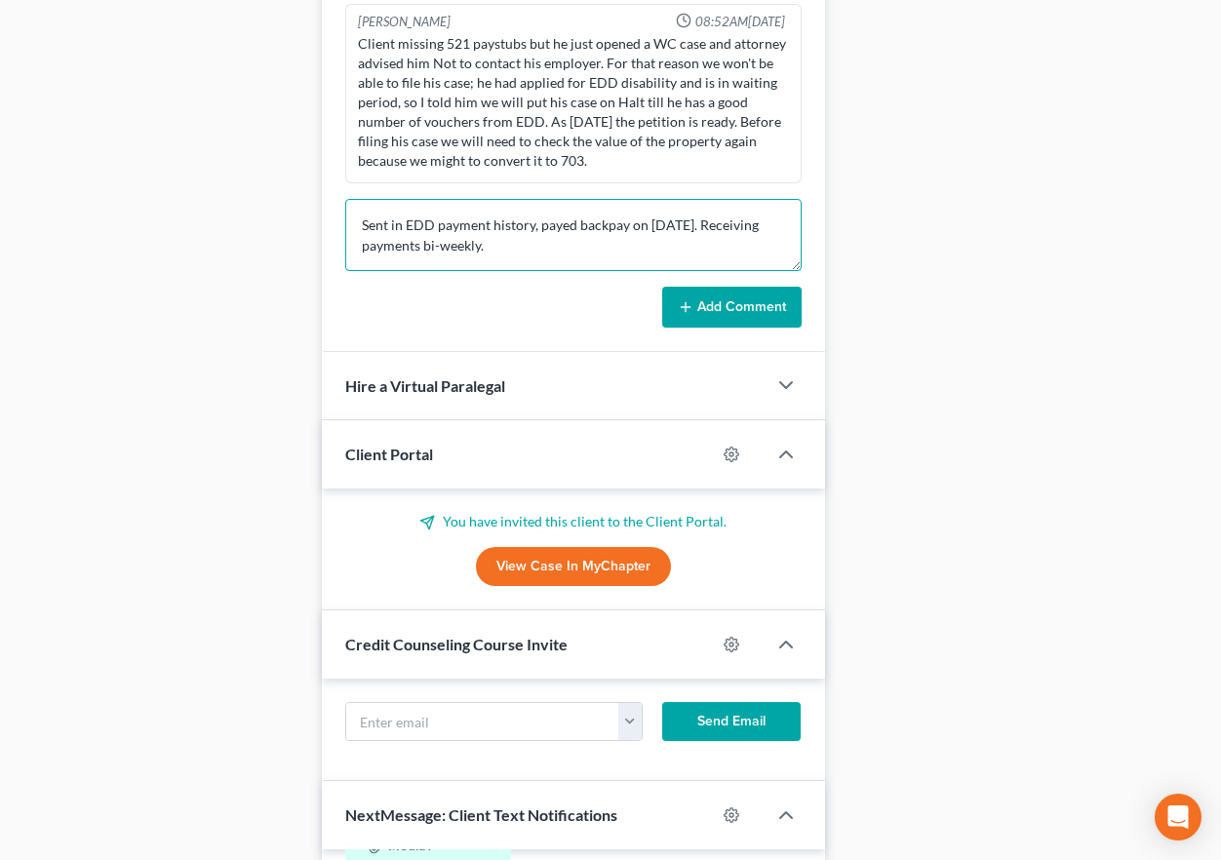
scroll to position [1481, 0]
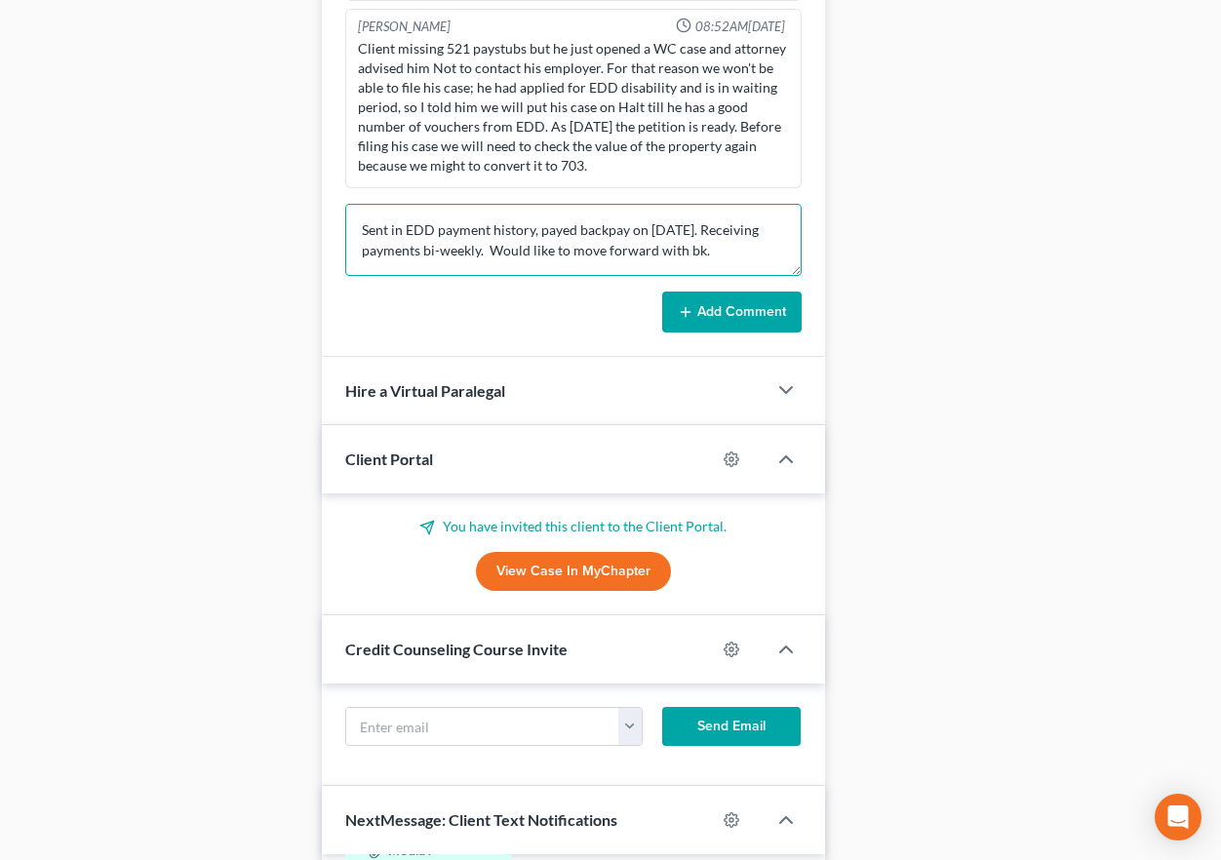
type textarea "Sent in EDD payment history, payed backpay on Sept 12. Receiving payments bi-we…"
drag, startPoint x: 696, startPoint y: 314, endPoint x: 596, endPoint y: 334, distance: 102.5
click at [696, 314] on button "Add Comment" at bounding box center [731, 312] width 139 height 41
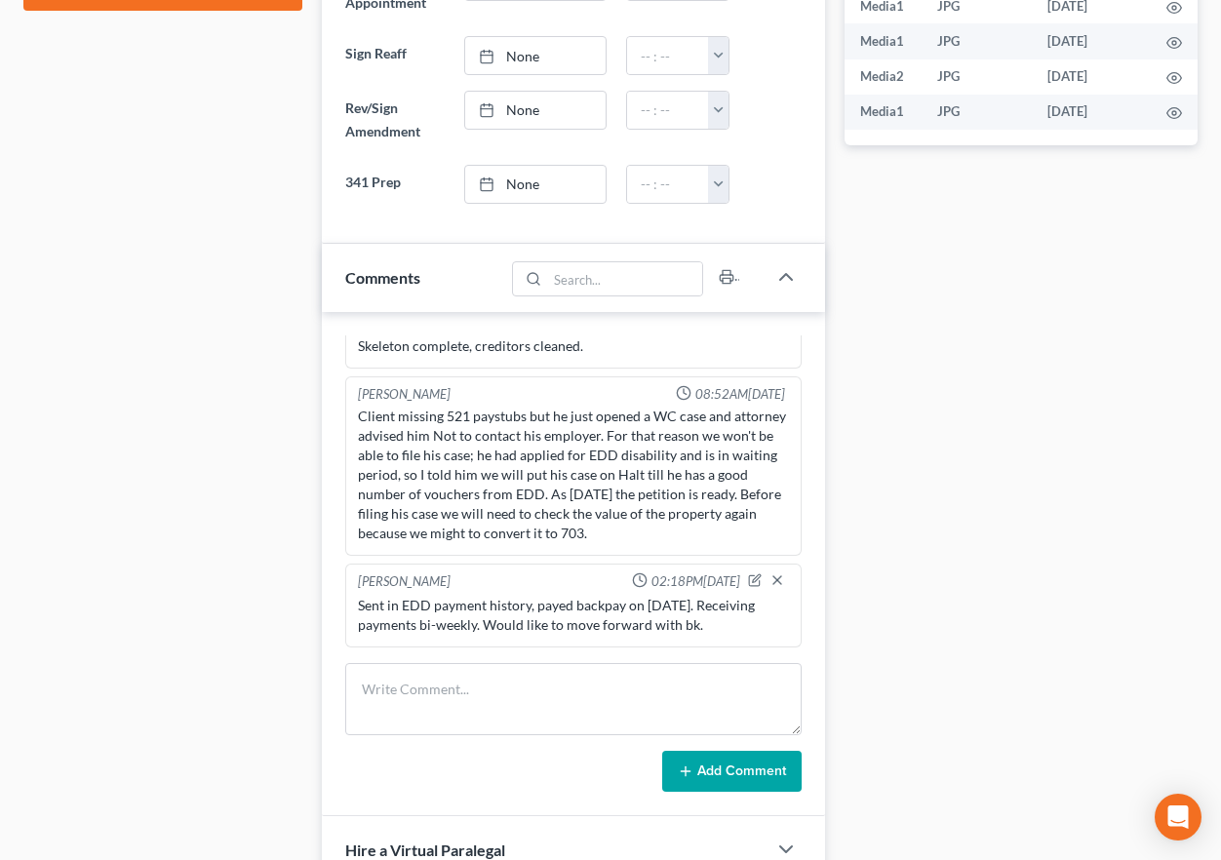
scroll to position [0, 0]
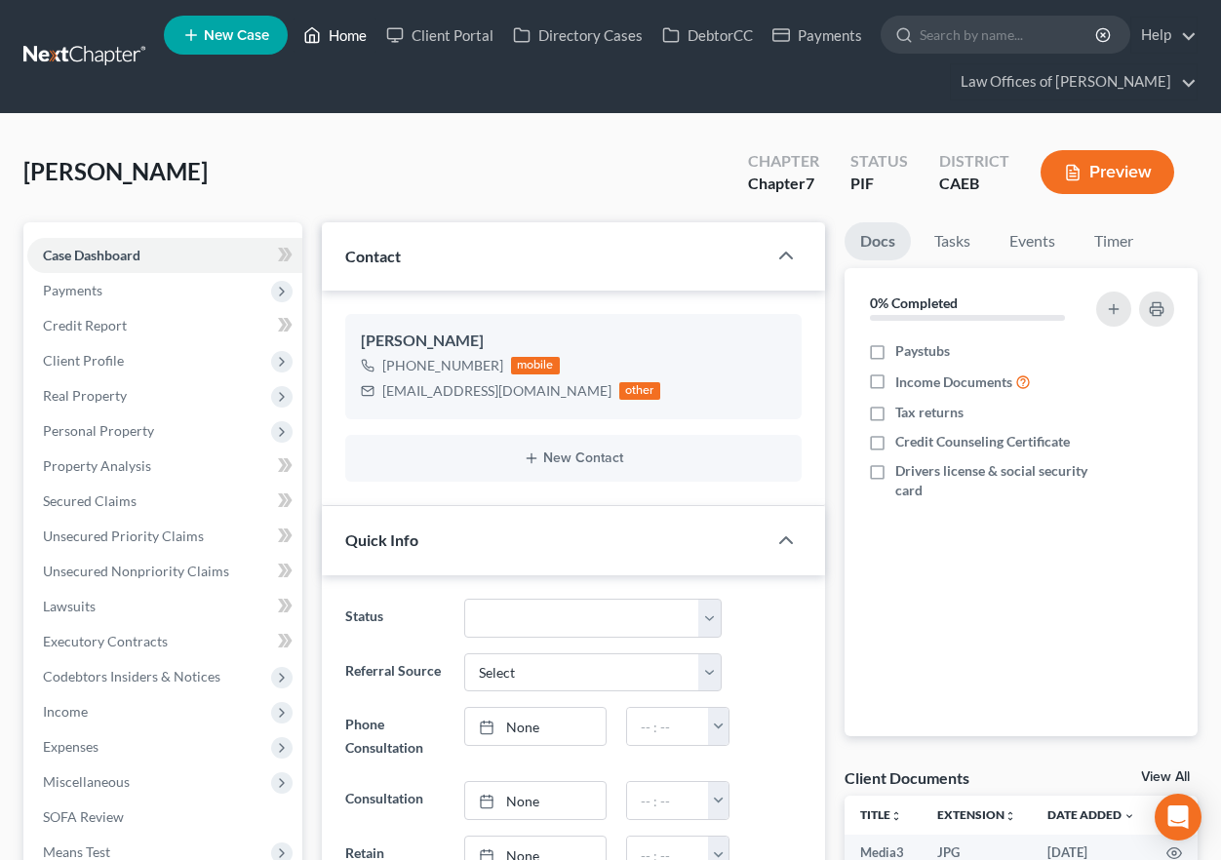
click at [329, 40] on link "Home" at bounding box center [335, 35] width 83 height 35
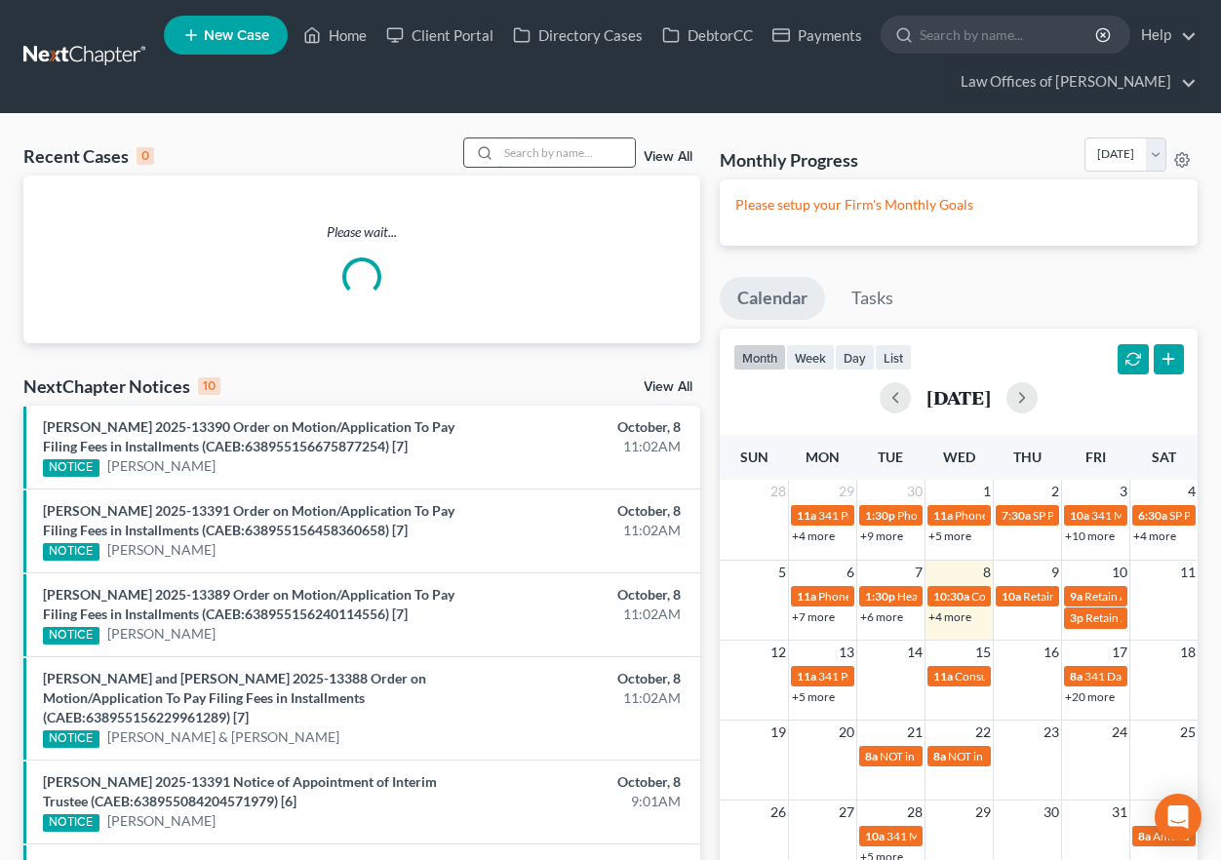
click at [594, 160] on input "search" at bounding box center [566, 152] width 137 height 28
type input "barron"
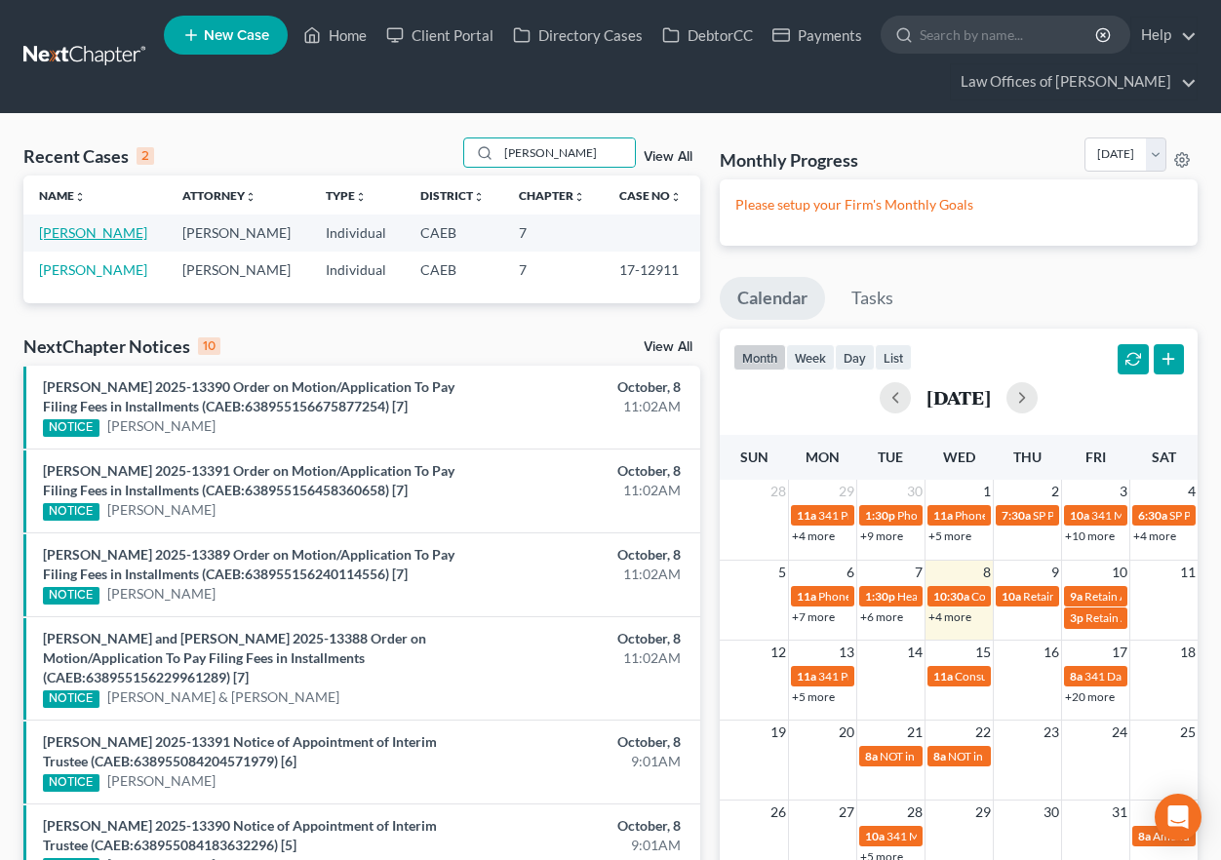
click at [119, 232] on link "Barron, Anthony" at bounding box center [93, 232] width 108 height 17
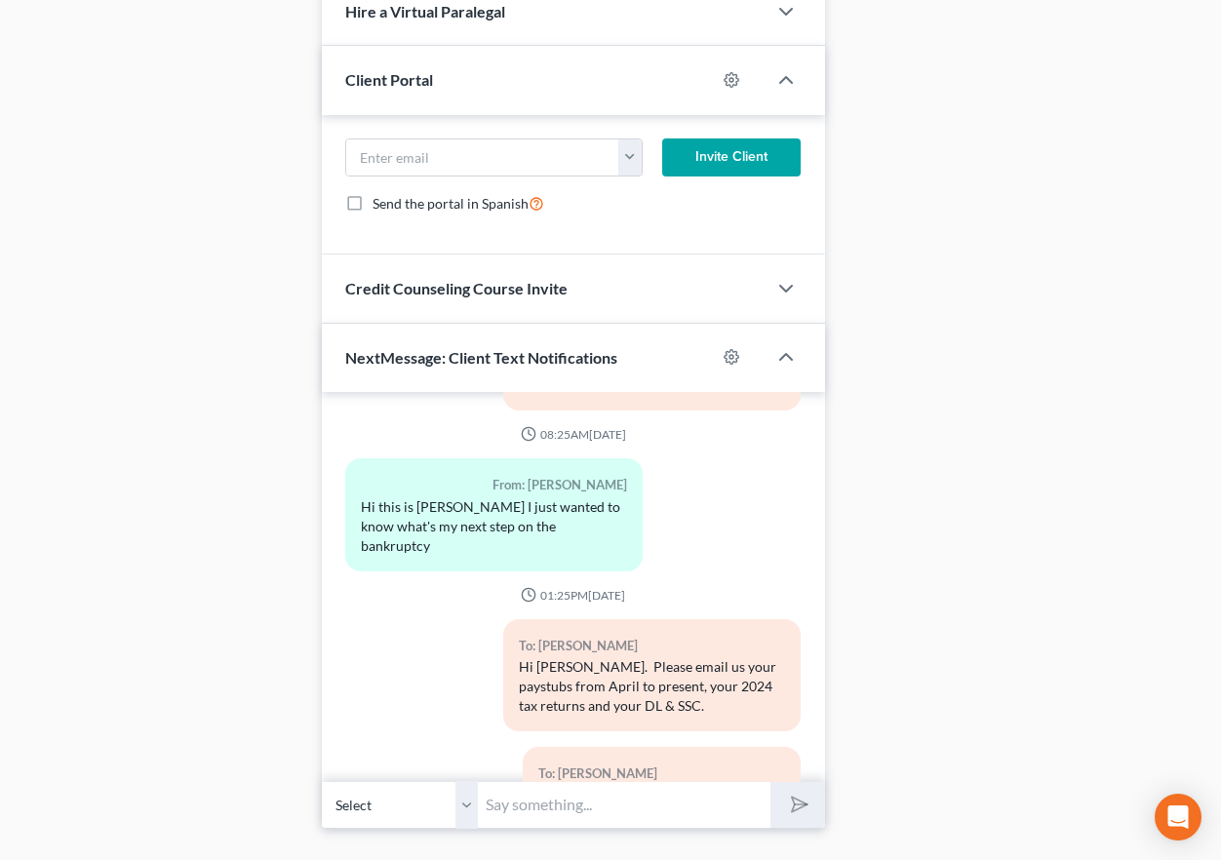
scroll to position [1999, 0]
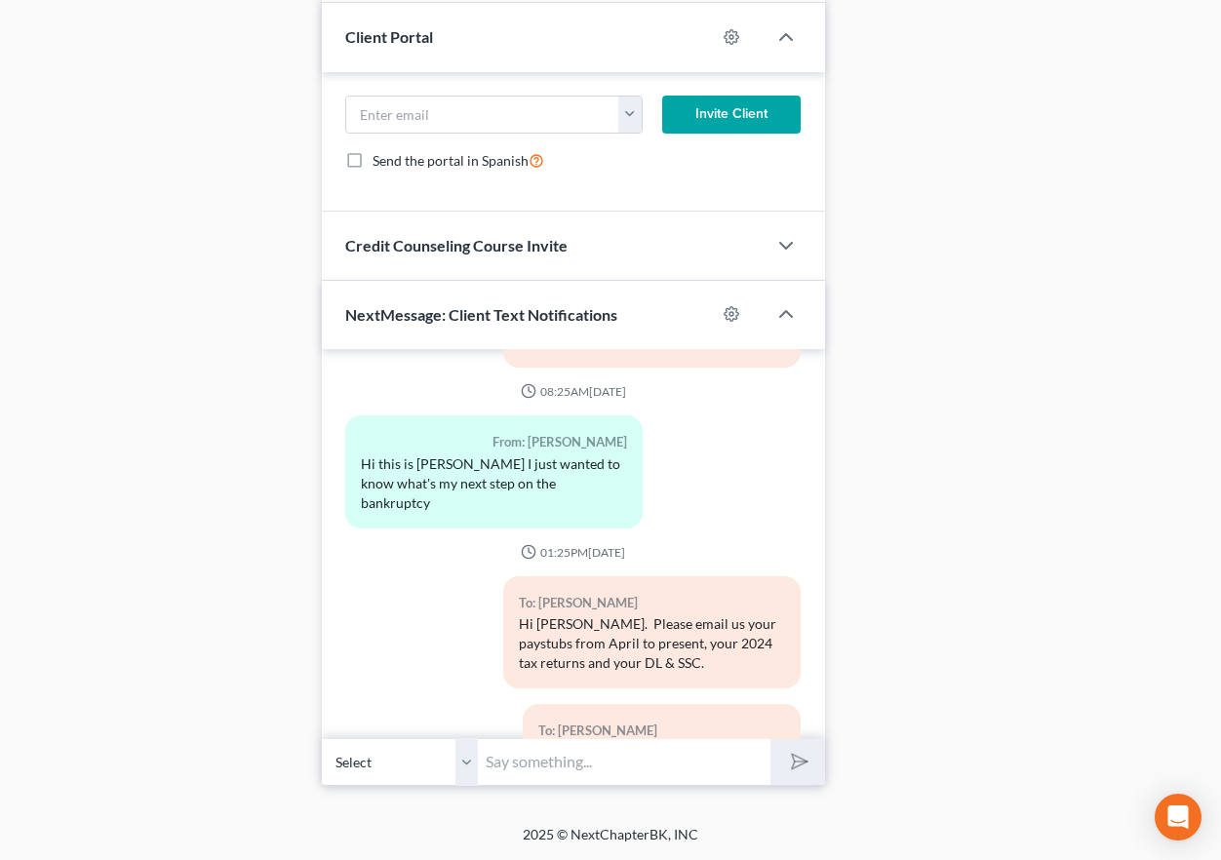
click at [609, 761] on input "text" at bounding box center [624, 762] width 293 height 48
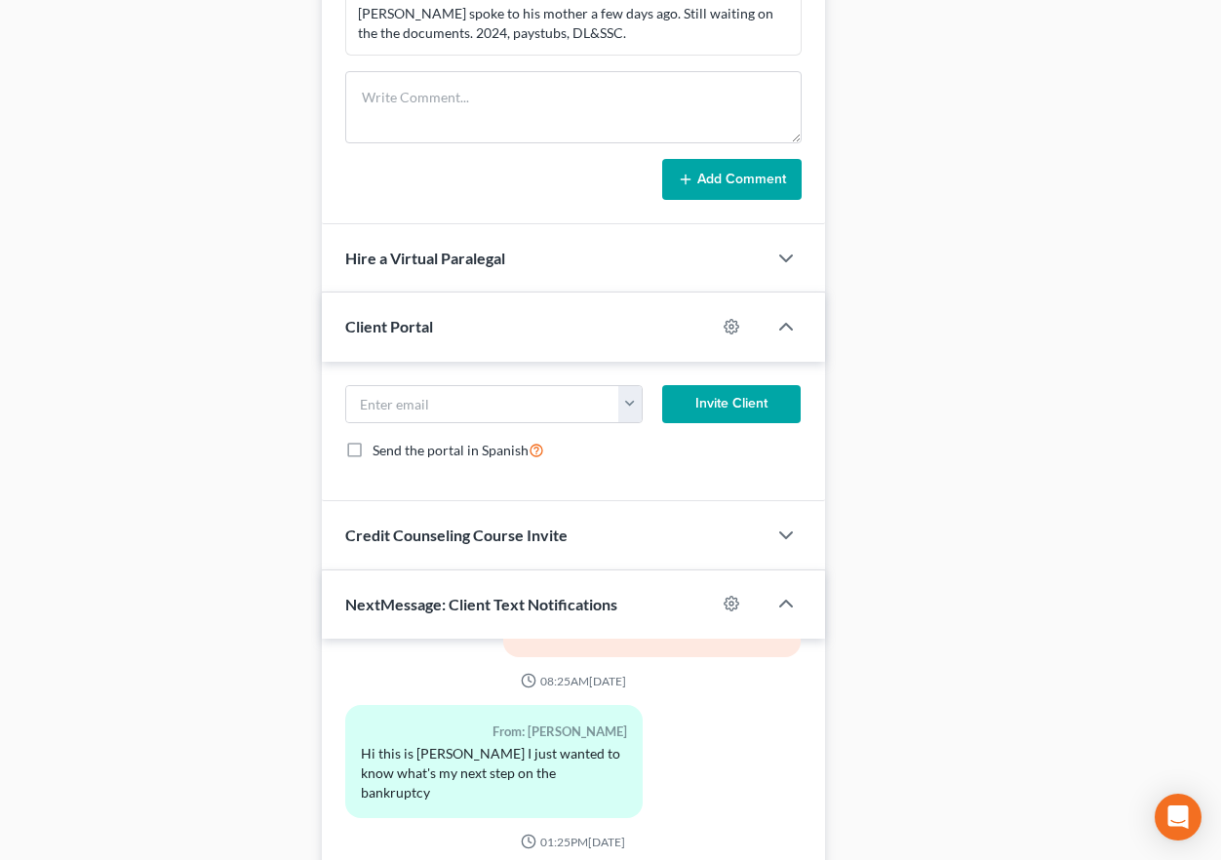
scroll to position [0, 0]
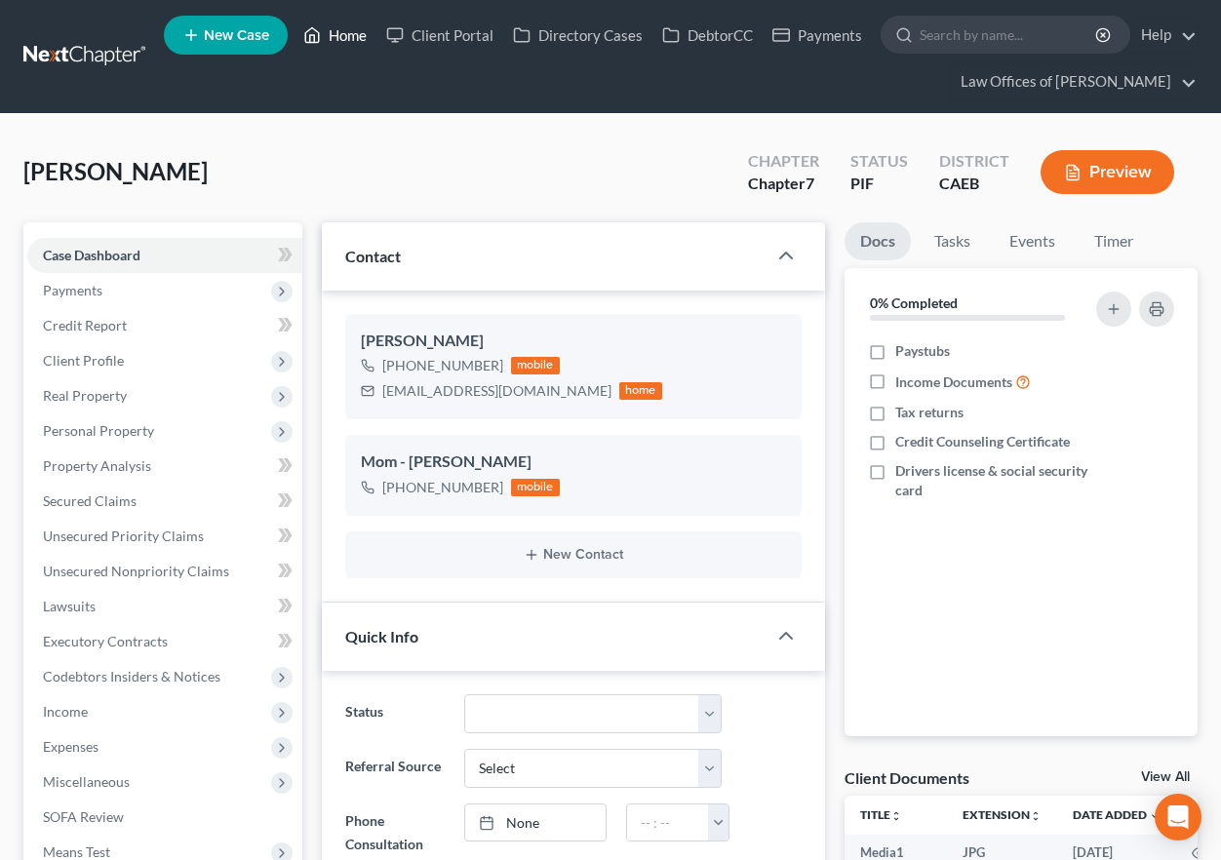
click at [345, 27] on link "Home" at bounding box center [335, 35] width 83 height 35
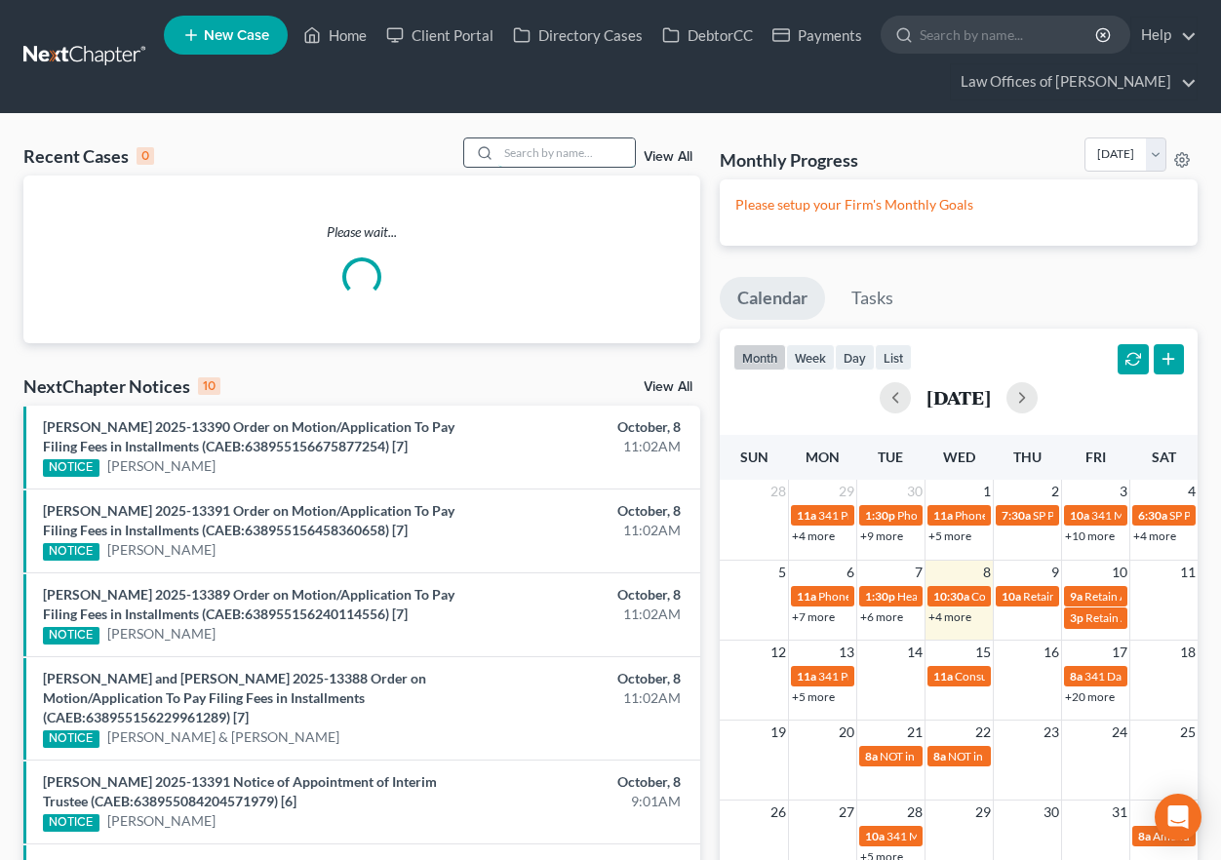
click at [507, 159] on input "search" at bounding box center [566, 152] width 137 height 28
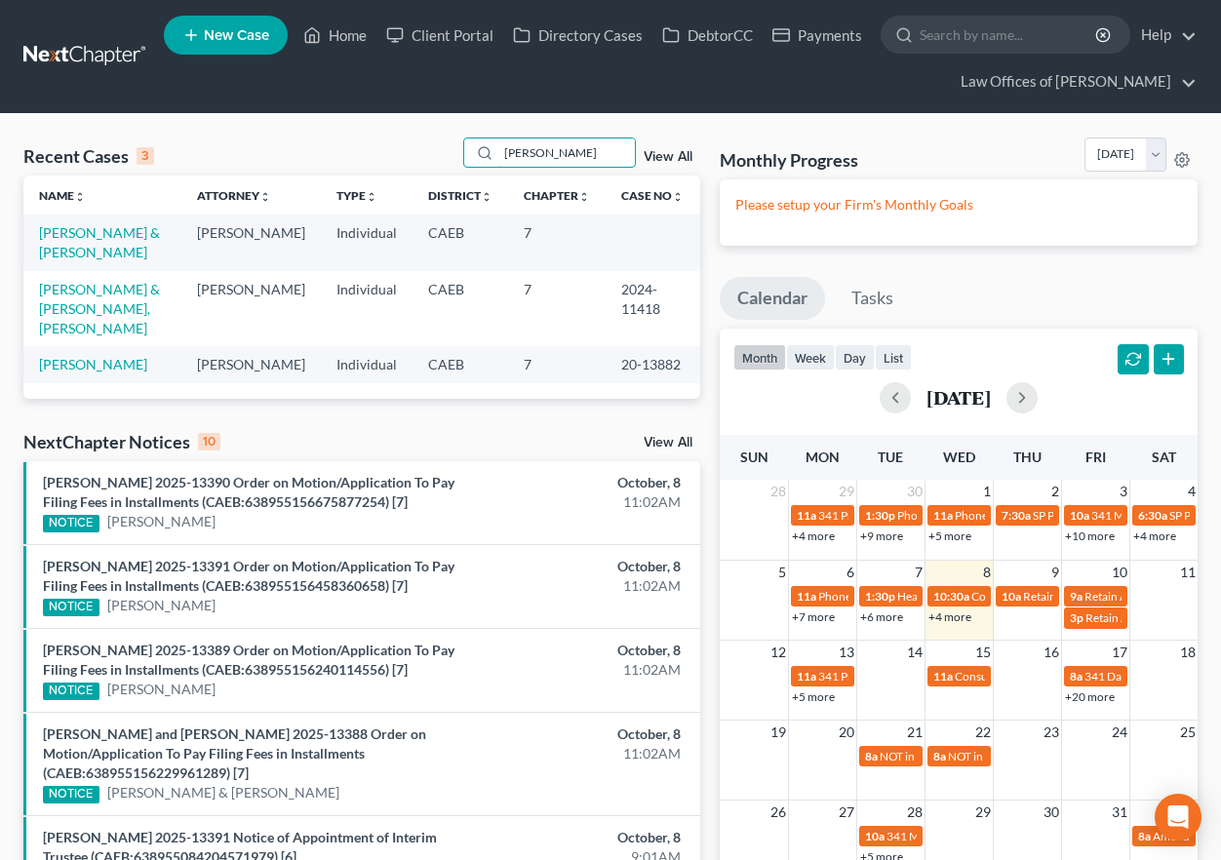
type input "wheeler"
click at [140, 243] on td "Wheeler, Matthew & Laura" at bounding box center [102, 243] width 158 height 56
click at [137, 235] on link "Wheeler, Matthew & Laura" at bounding box center [99, 242] width 121 height 36
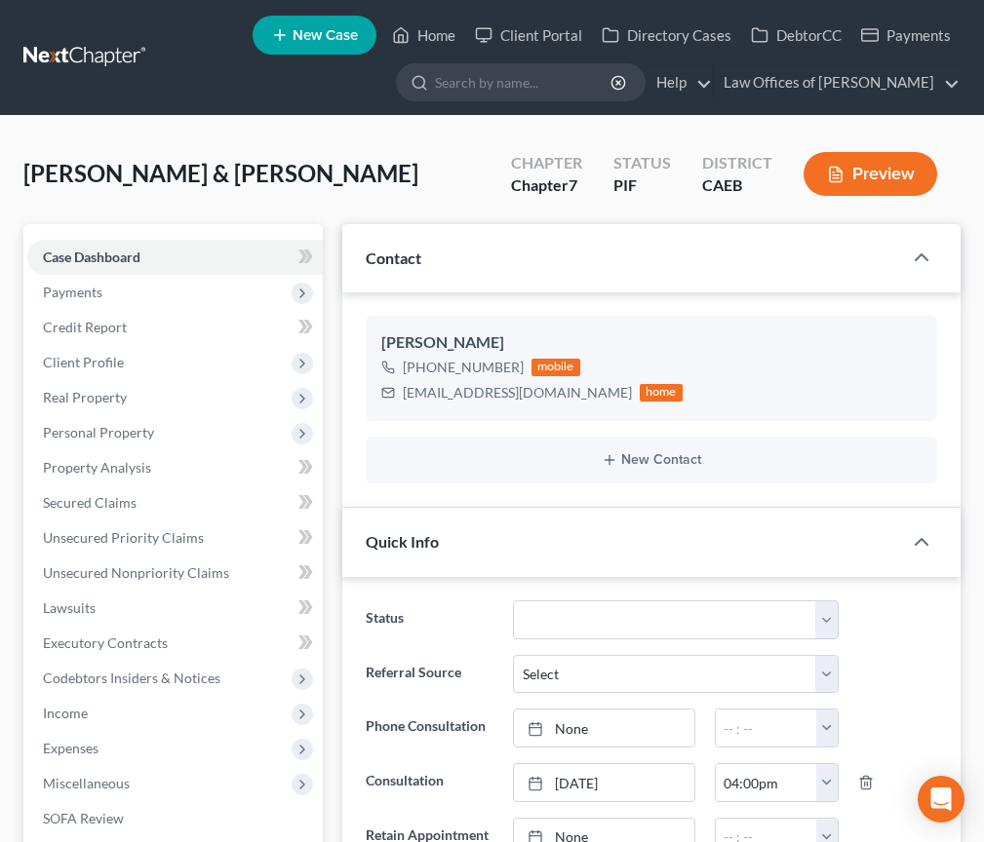
scroll to position [3329, 0]
drag, startPoint x: 423, startPoint y: 31, endPoint x: 823, endPoint y: 8, distance: 400.5
click at [423, 30] on link "Home" at bounding box center [423, 35] width 83 height 35
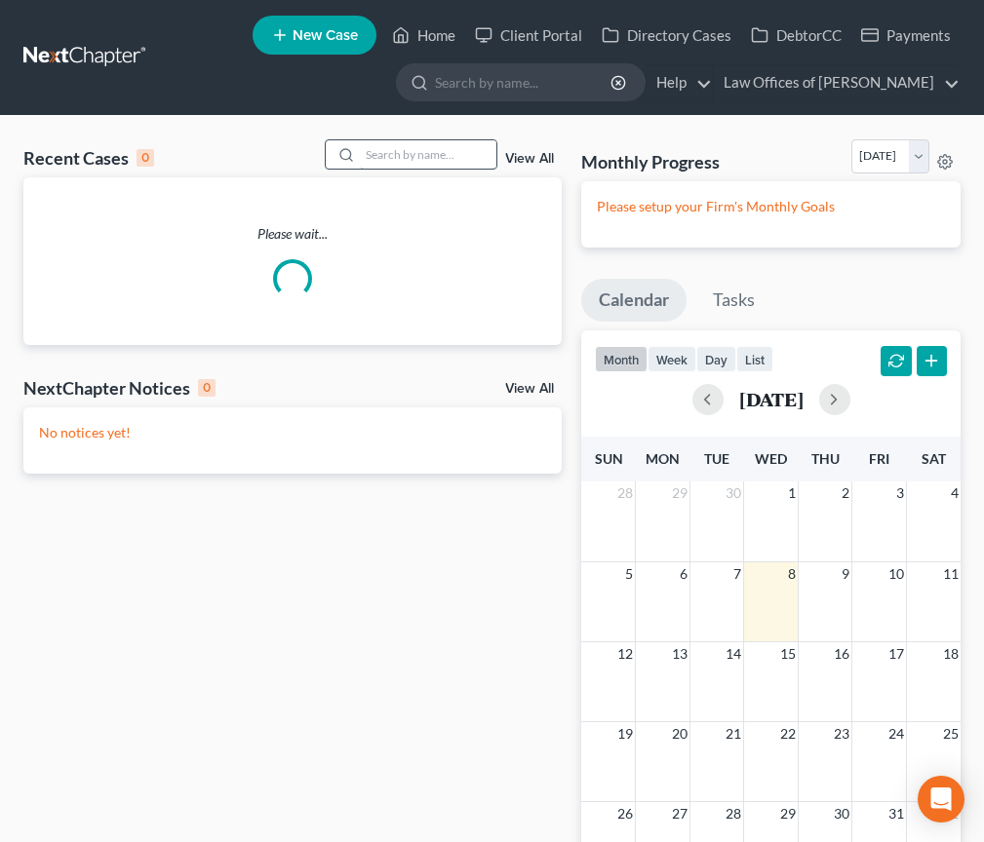
click at [450, 150] on input "search" at bounding box center [428, 154] width 137 height 28
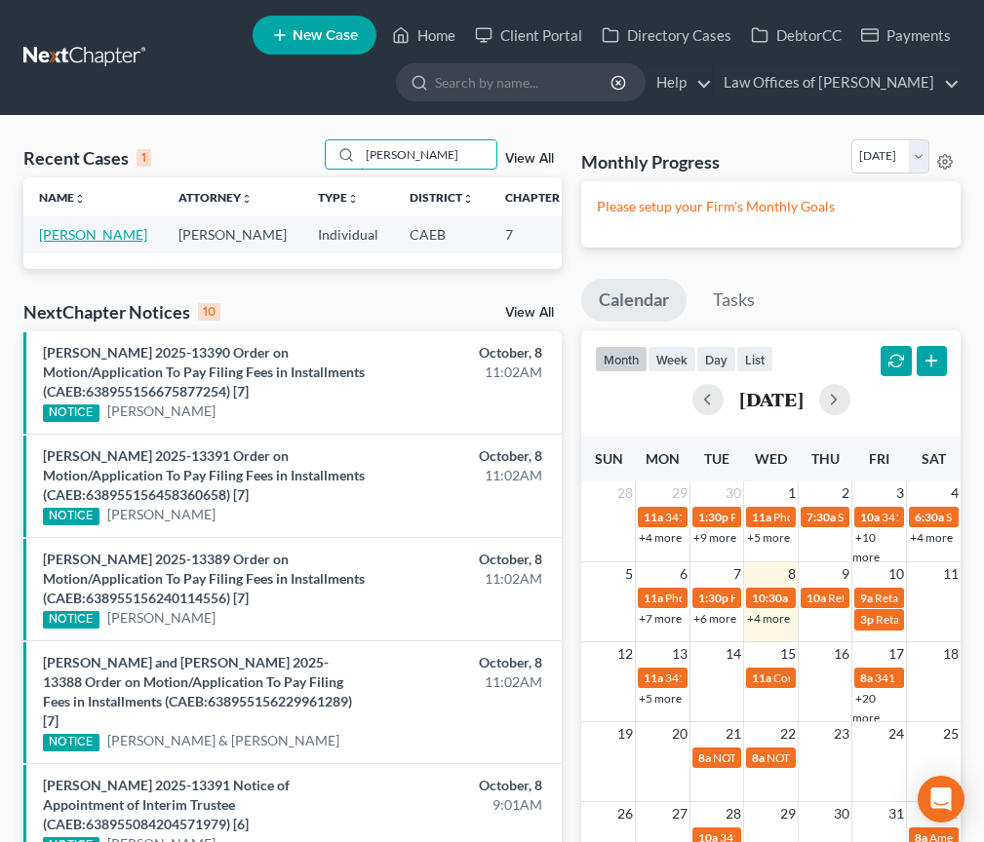
type input "mario martinez"
click at [69, 236] on link "Martinez, Mario" at bounding box center [93, 234] width 108 height 17
select select "11"
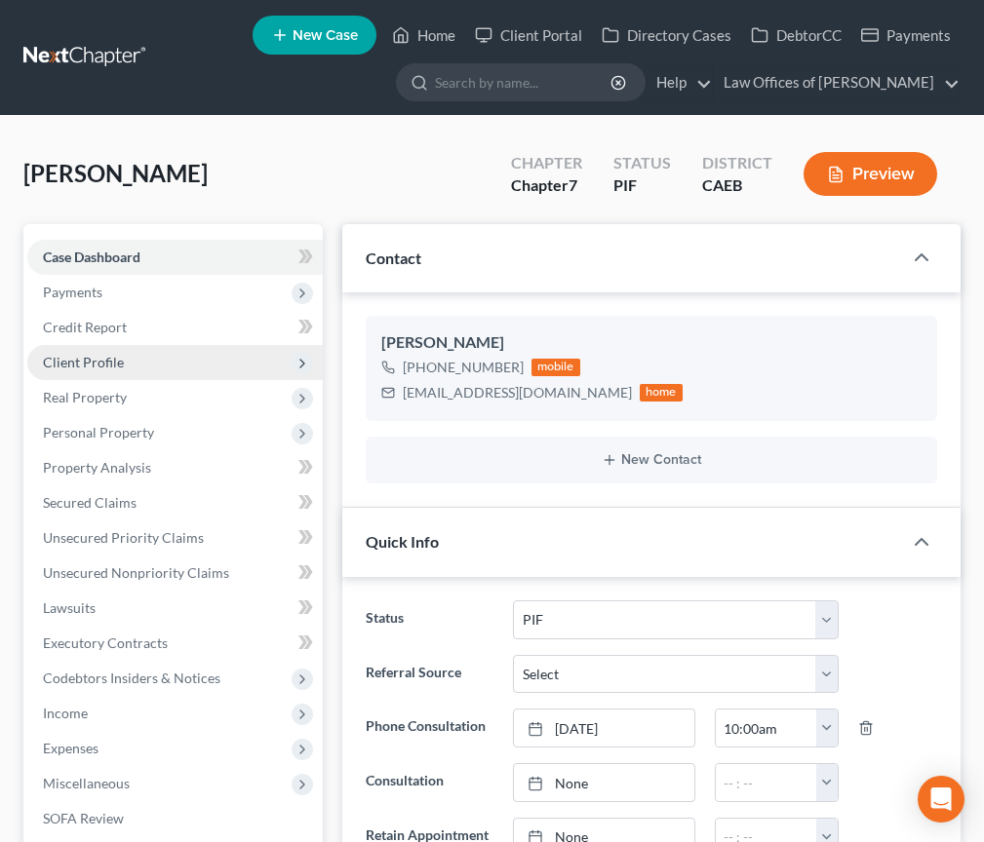
click at [86, 363] on span "Client Profile" at bounding box center [83, 362] width 81 height 17
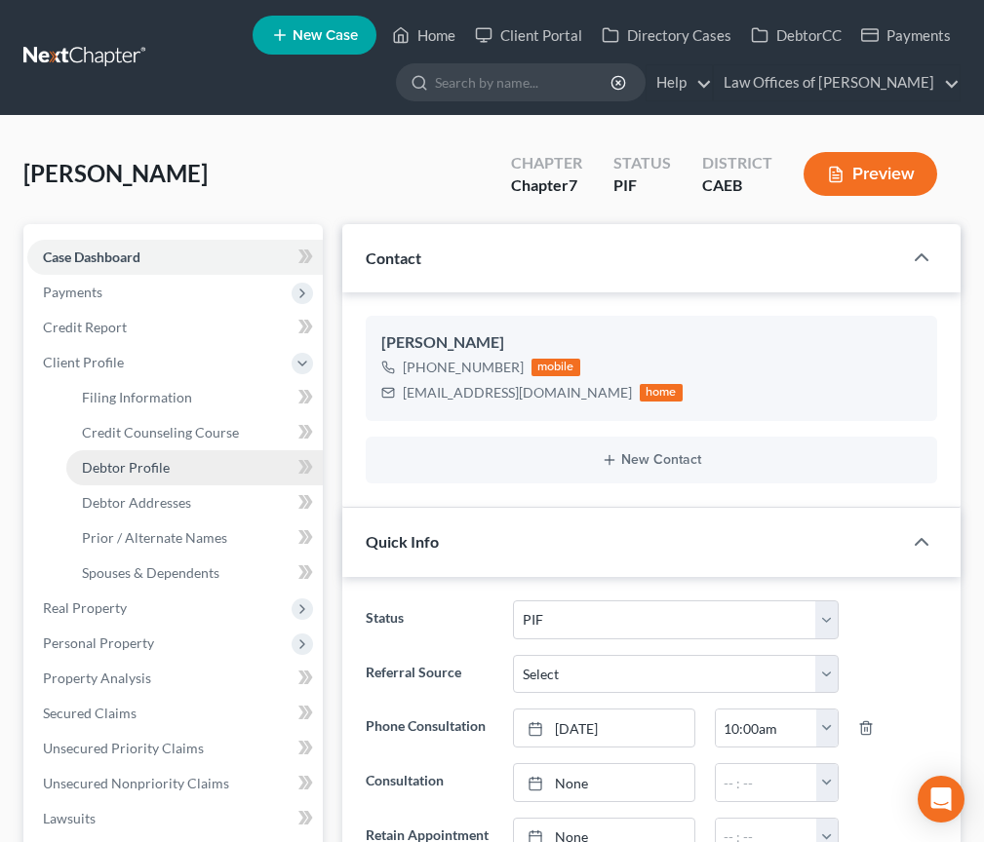
click at [148, 470] on span "Debtor Profile" at bounding box center [126, 467] width 88 height 17
select select "0"
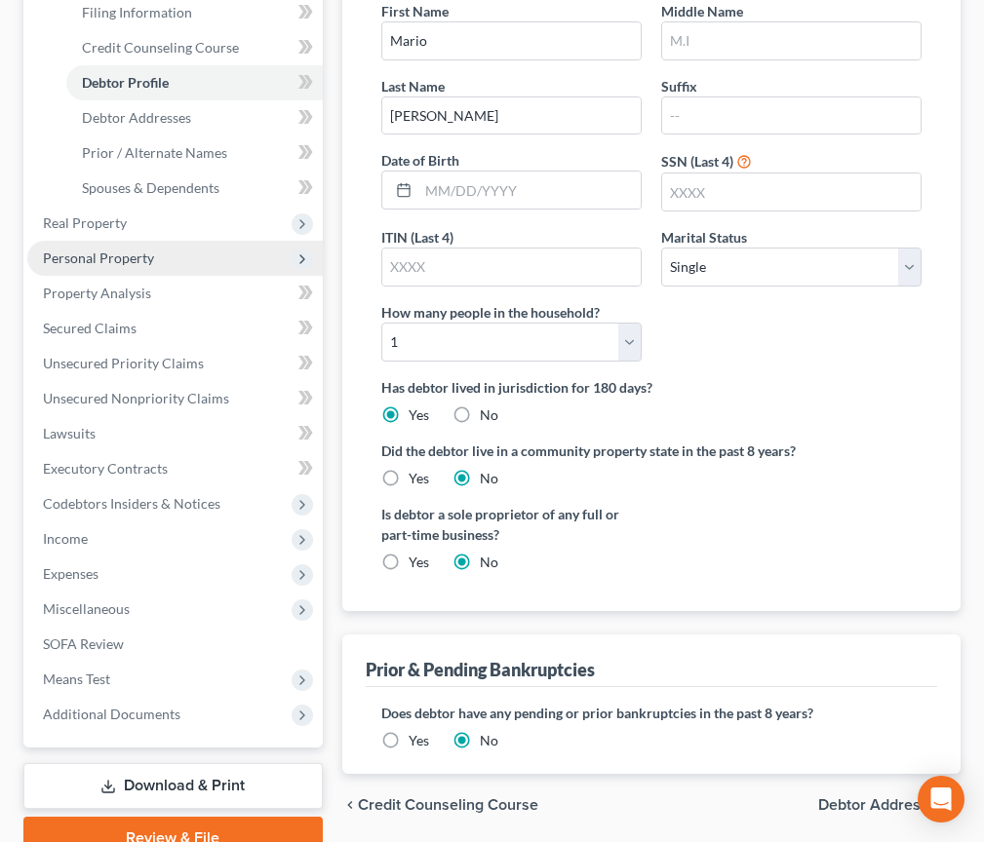
scroll to position [387, 0]
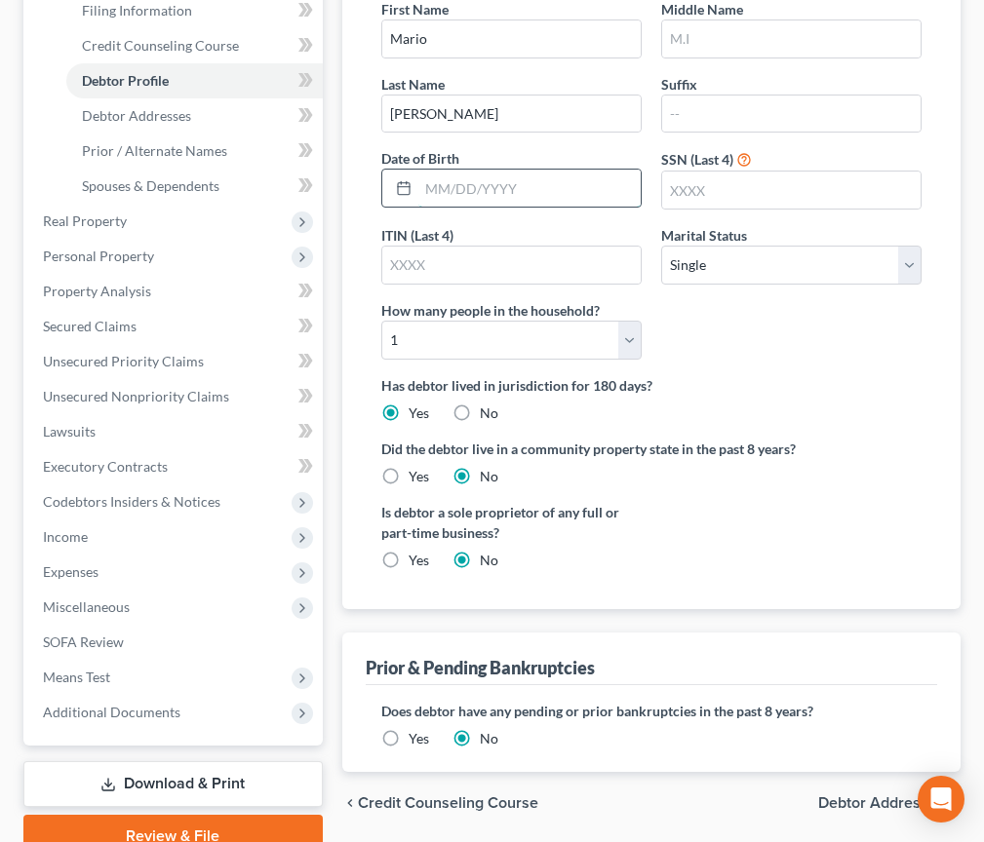
click at [483, 191] on input "text" at bounding box center [529, 188] width 222 height 37
type input "03/14/1980"
click at [842, 195] on input "text" at bounding box center [791, 190] width 258 height 37
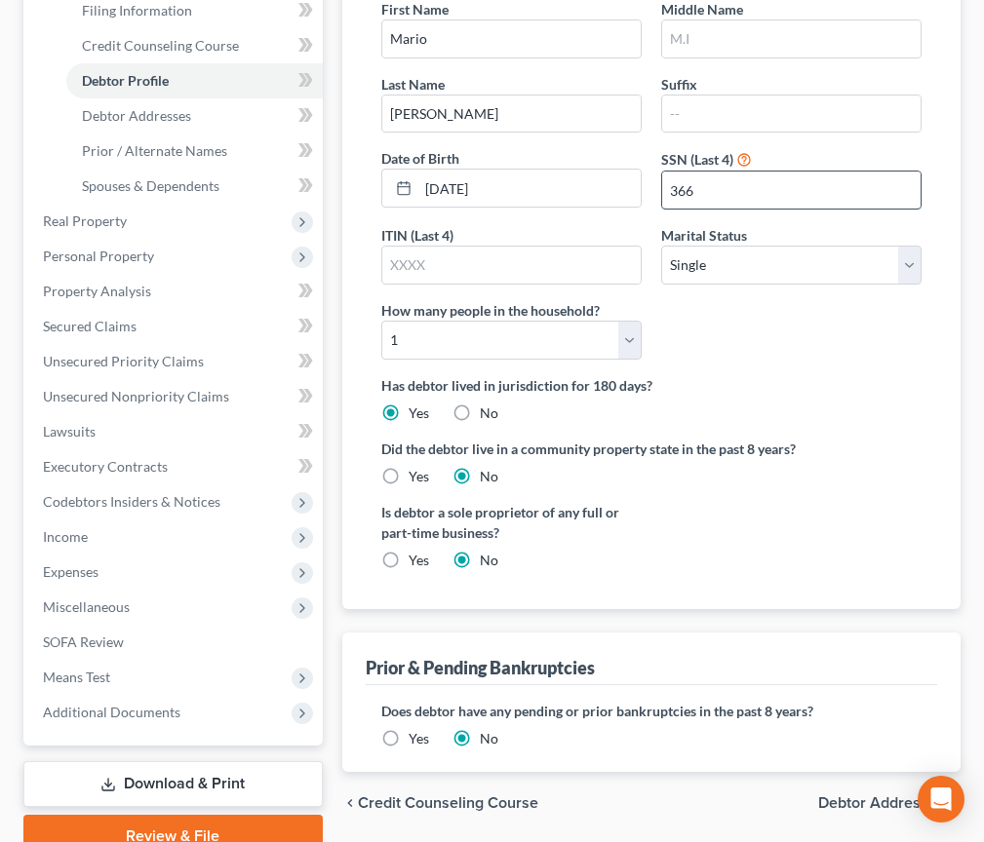
type input "3664"
click at [168, 114] on span "Debtor Addresses" at bounding box center [136, 115] width 109 height 17
select select "0"
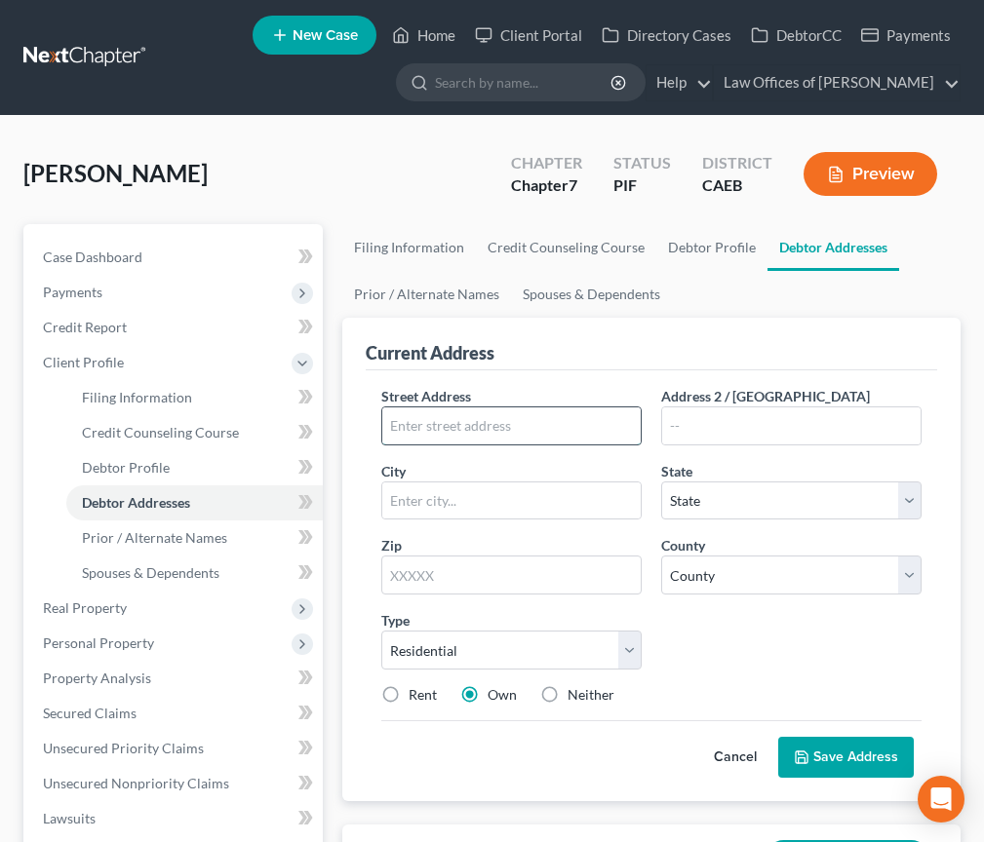
click at [461, 414] on input "text" at bounding box center [511, 426] width 258 height 37
type input "6112 Derrick St"
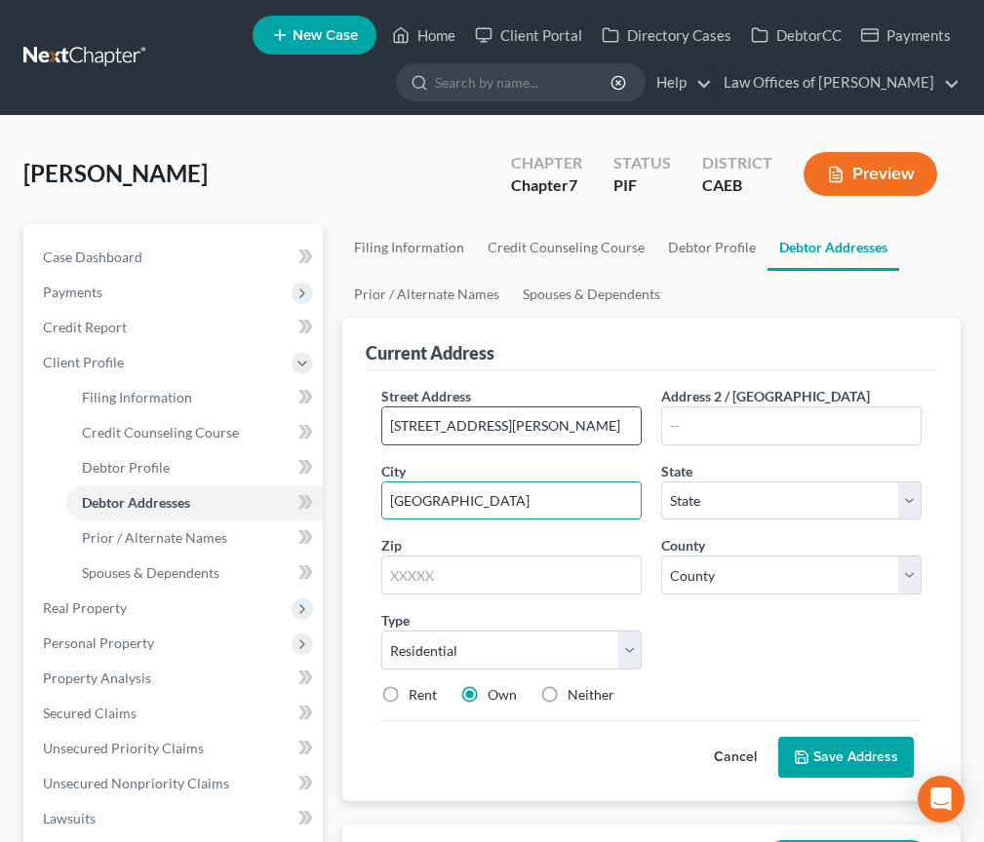
type input "[GEOGRAPHIC_DATA]"
select select "4"
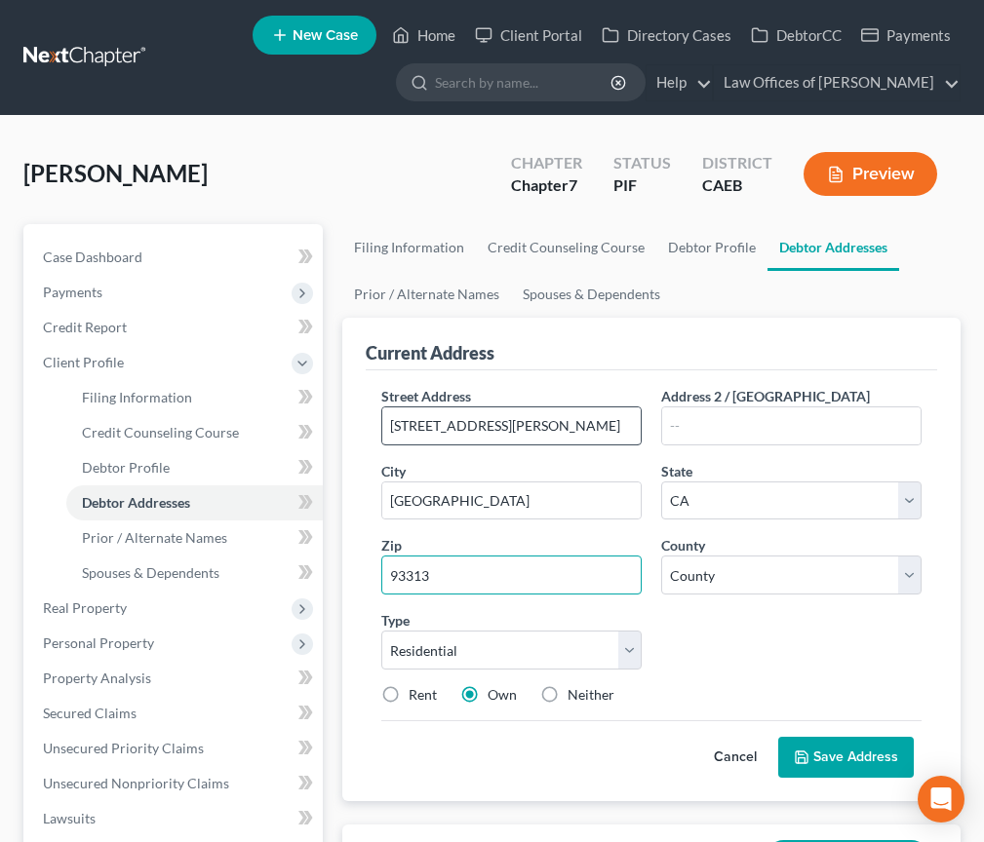
type input "93313"
select select "14"
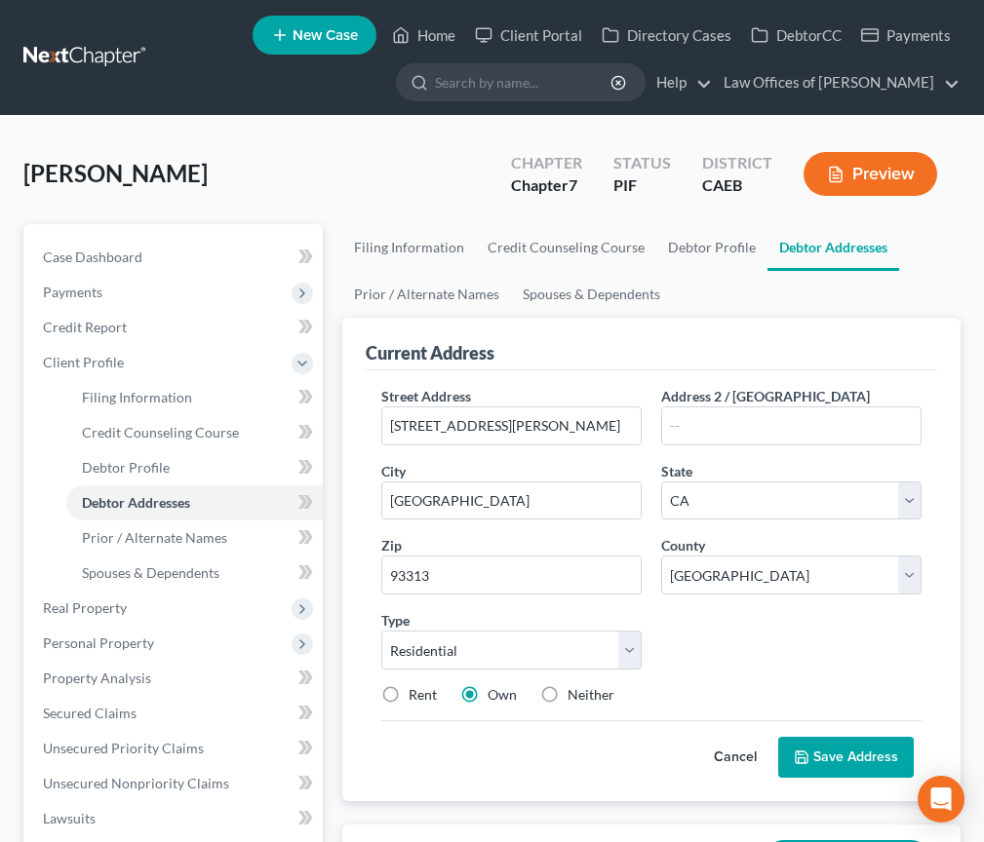
drag, startPoint x: 423, startPoint y: 694, endPoint x: 442, endPoint y: 712, distance: 25.5
click at [423, 694] on label "Rent" at bounding box center [423, 696] width 28 height 20
click at [423, 694] on input "Rent" at bounding box center [422, 692] width 13 height 13
radio input "true"
click at [852, 763] on button "Save Address" at bounding box center [846, 757] width 136 height 41
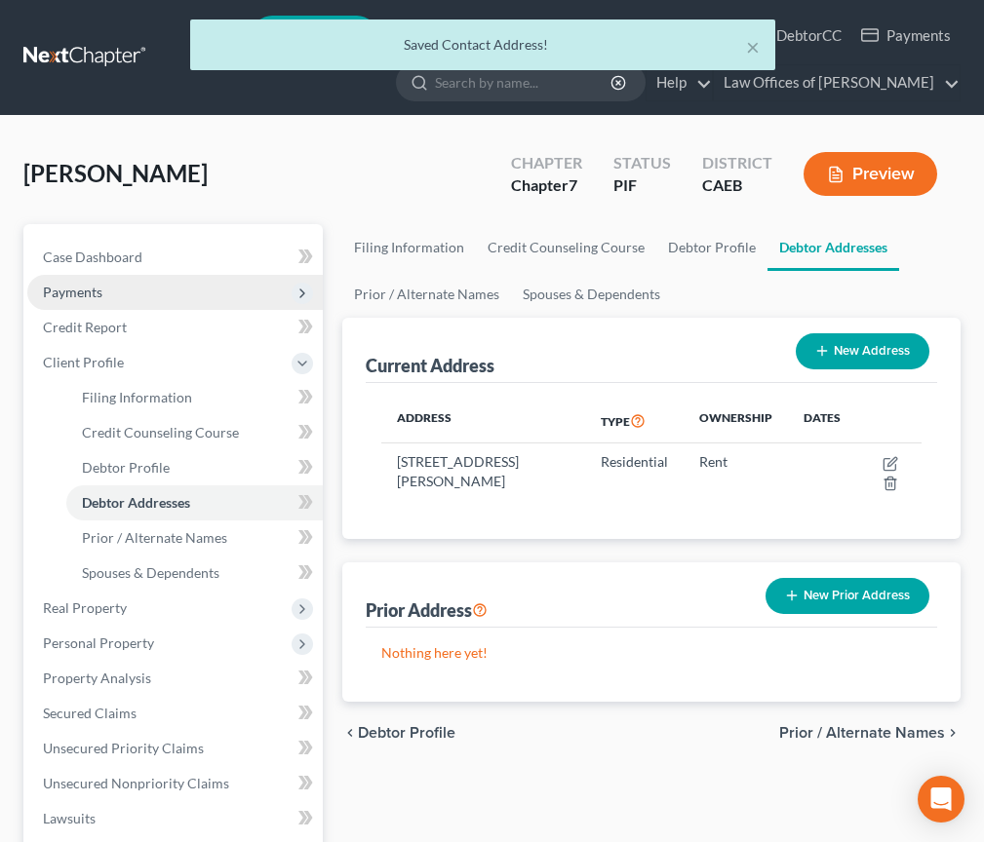
click at [79, 294] on span "Payments" at bounding box center [72, 292] width 59 height 17
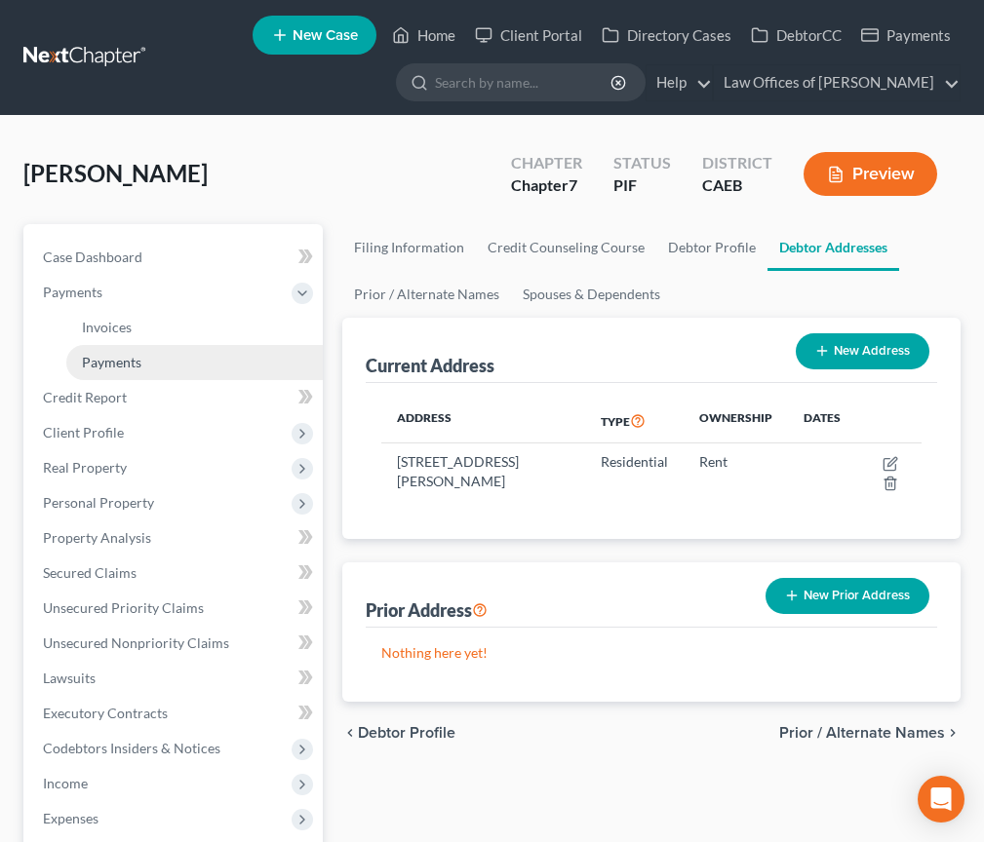
click at [114, 360] on span "Payments" at bounding box center [111, 362] width 59 height 17
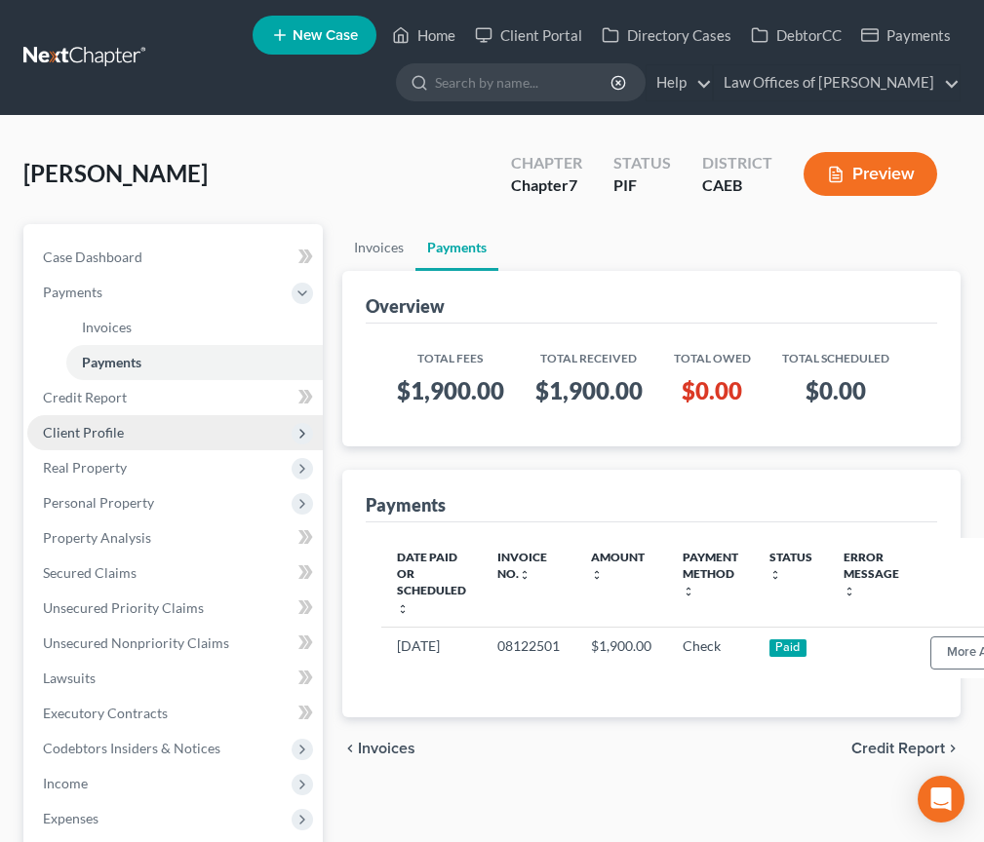
click at [107, 428] on span "Client Profile" at bounding box center [83, 432] width 81 height 17
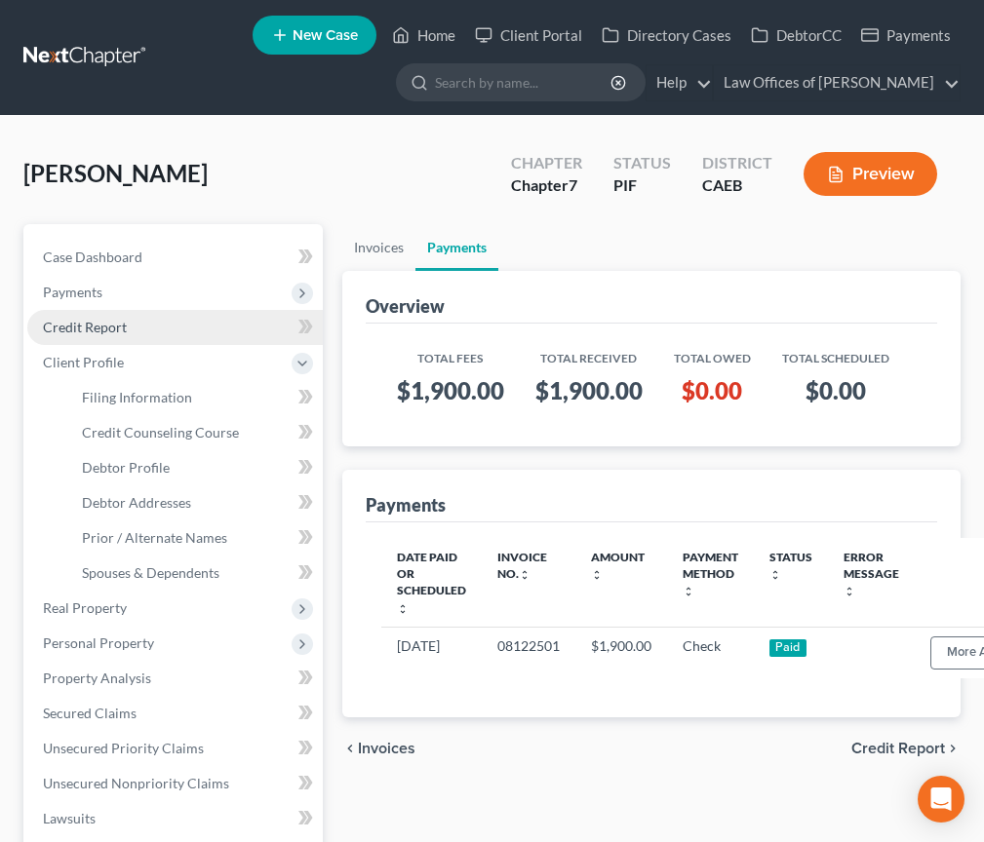
click at [106, 330] on span "Credit Report" at bounding box center [85, 327] width 84 height 17
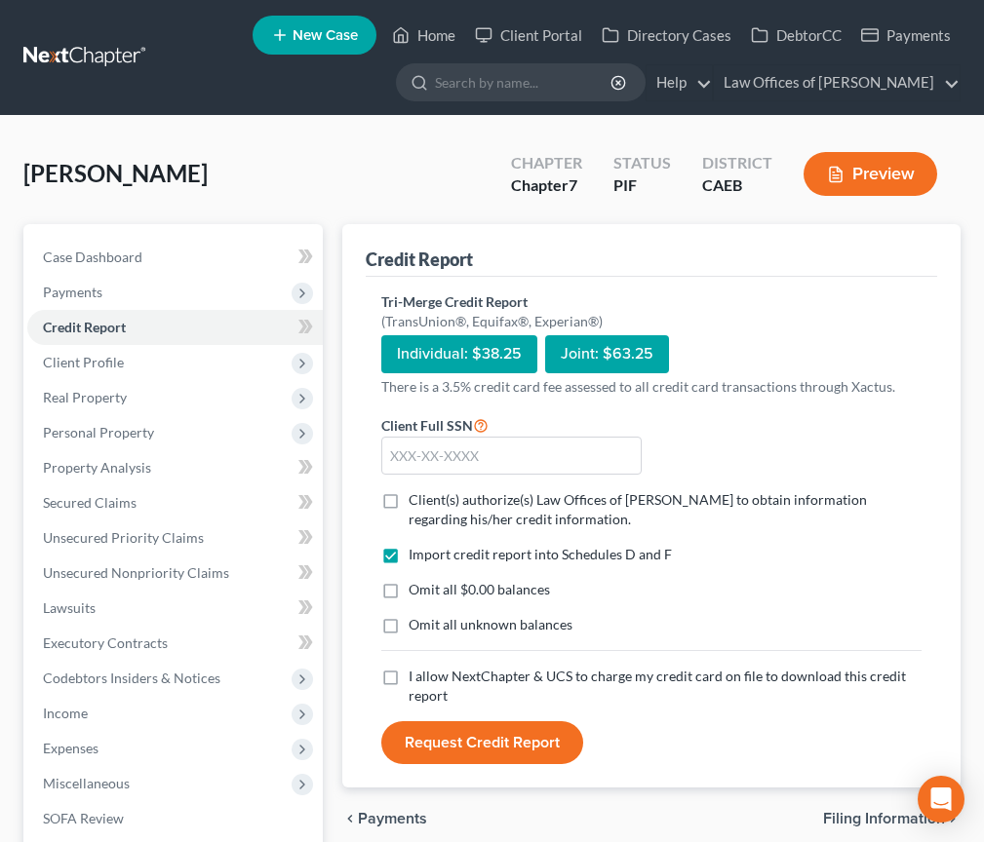
drag, startPoint x: 391, startPoint y: 591, endPoint x: 409, endPoint y: 671, distance: 81.9
click at [409, 591] on label "Omit all $0.00 balances" at bounding box center [479, 590] width 141 height 20
click at [416, 591] on input "Omit all $0.00 balances" at bounding box center [422, 586] width 13 height 13
checkbox input "true"
click at [409, 684] on label "I allow NextChapter & UCS to charge my credit card on file to download this cre…" at bounding box center [665, 686] width 513 height 39
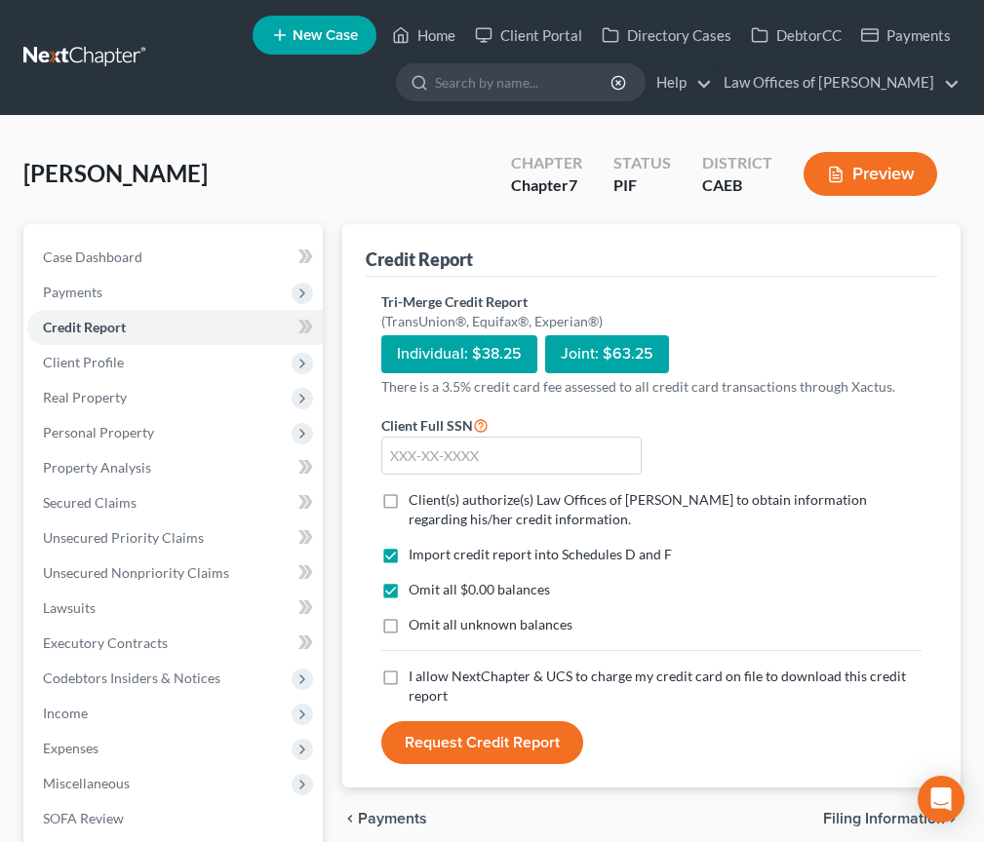
click at [416, 680] on input "I allow NextChapter & UCS to charge my credit card on file to download this cre…" at bounding box center [422, 673] width 13 height 13
checkbox input "true"
drag, startPoint x: 388, startPoint y: 502, endPoint x: 419, endPoint y: 472, distance: 43.4
click at [409, 502] on label "Client(s) authorize(s) Law Offices of [PERSON_NAME] to obtain information regar…" at bounding box center [665, 509] width 513 height 39
click at [416, 502] on input "Client(s) authorize(s) Law Offices of [PERSON_NAME] to obtain information regar…" at bounding box center [422, 496] width 13 height 13
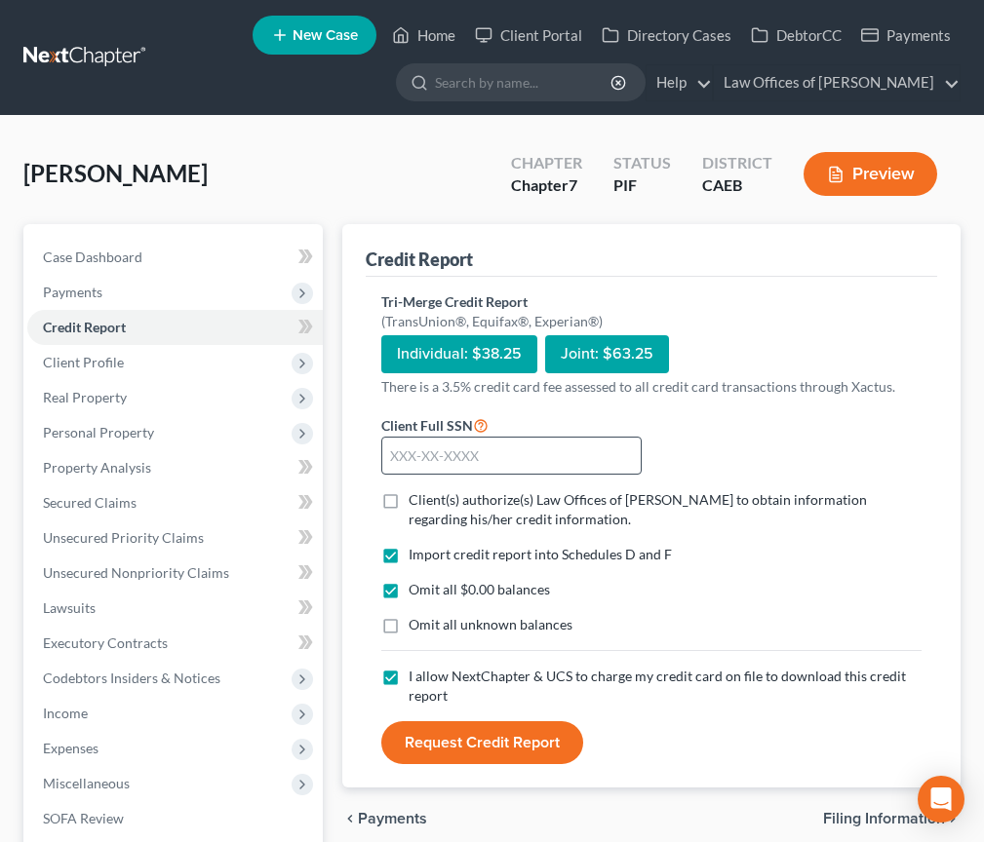
checkbox input "true"
click at [423, 463] on input "text" at bounding box center [511, 456] width 260 height 39
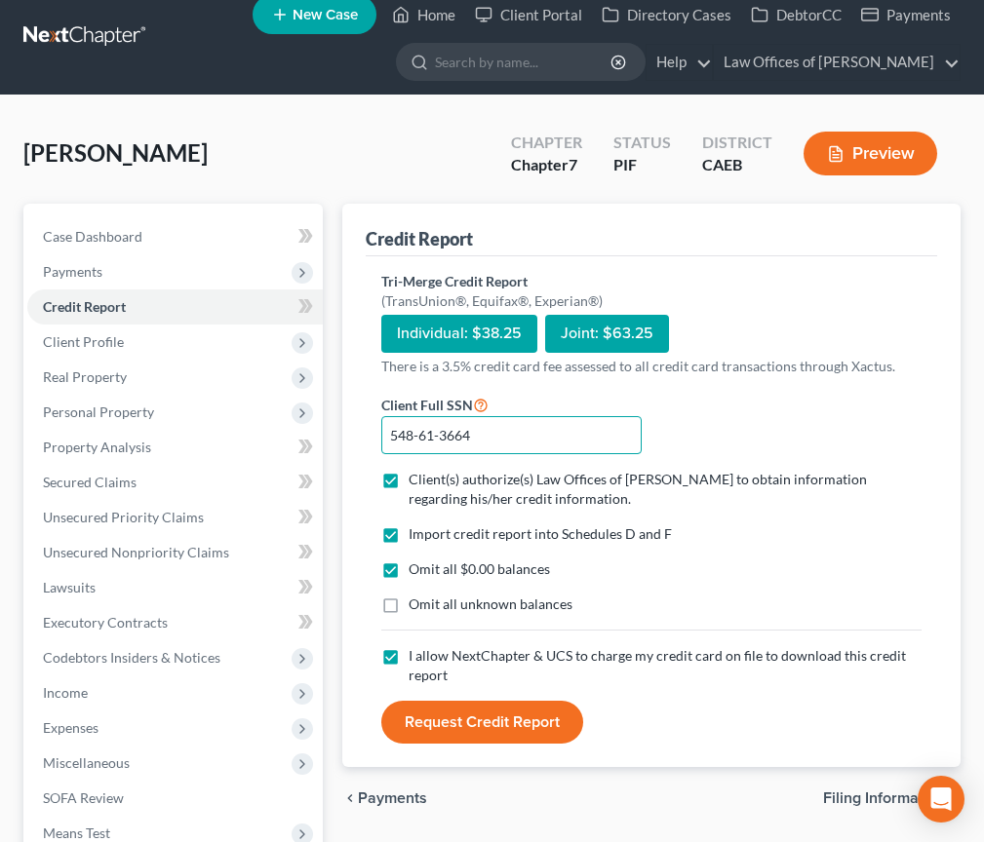
type input "548-61-3664"
click at [538, 725] on button "Request Credit Report" at bounding box center [482, 722] width 202 height 43
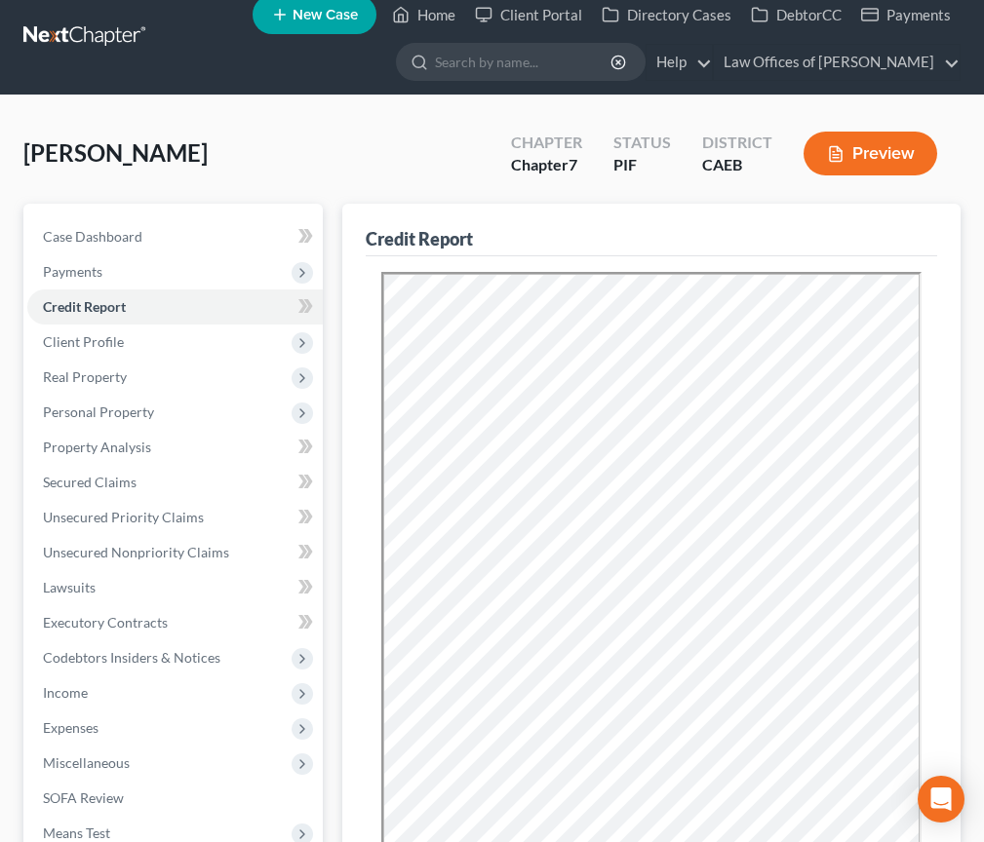
scroll to position [0, 0]
click at [153, 553] on span "Unsecured Nonpriority Claims" at bounding box center [136, 552] width 186 height 17
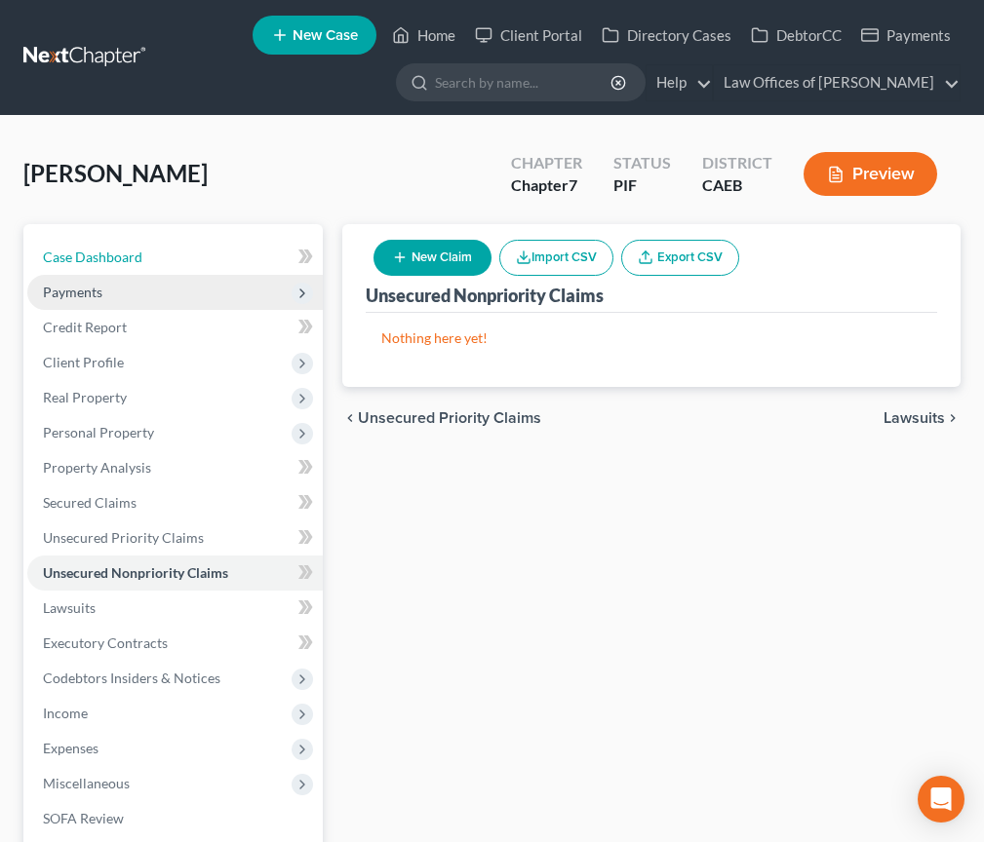
drag, startPoint x: 85, startPoint y: 259, endPoint x: 120, endPoint y: 286, distance: 43.9
click at [85, 259] on span "Case Dashboard" at bounding box center [92, 257] width 99 height 17
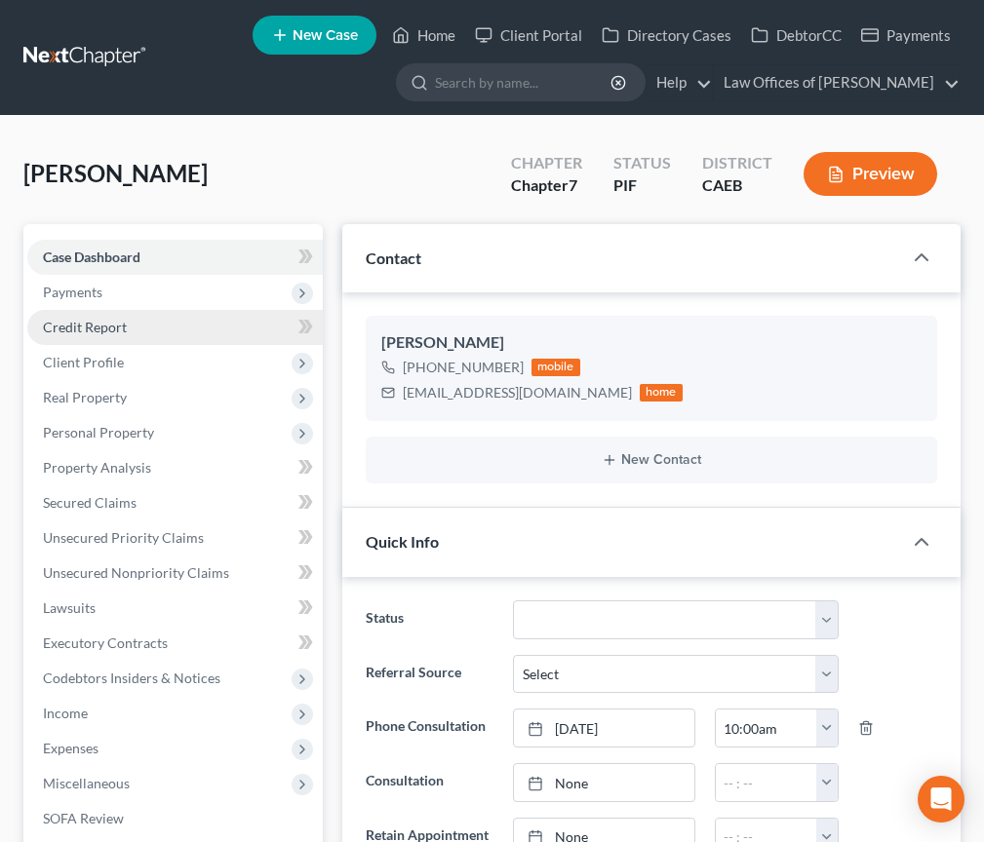
click at [96, 333] on span "Credit Report" at bounding box center [85, 327] width 84 height 17
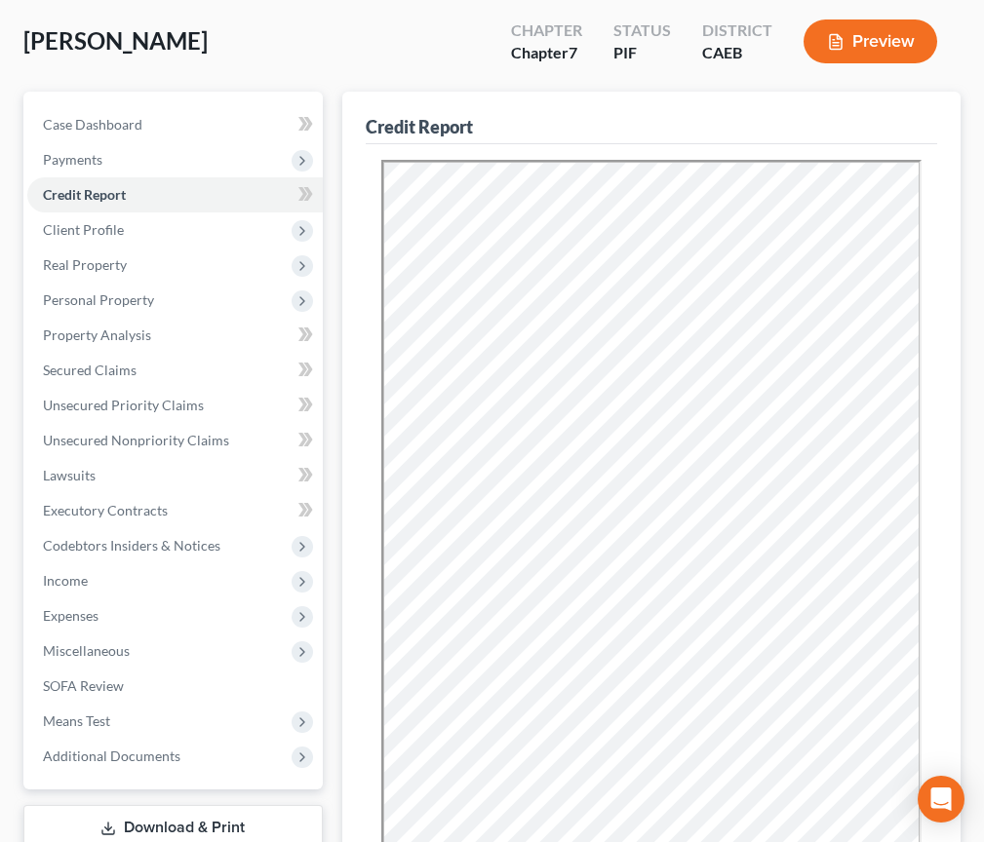
scroll to position [131, 0]
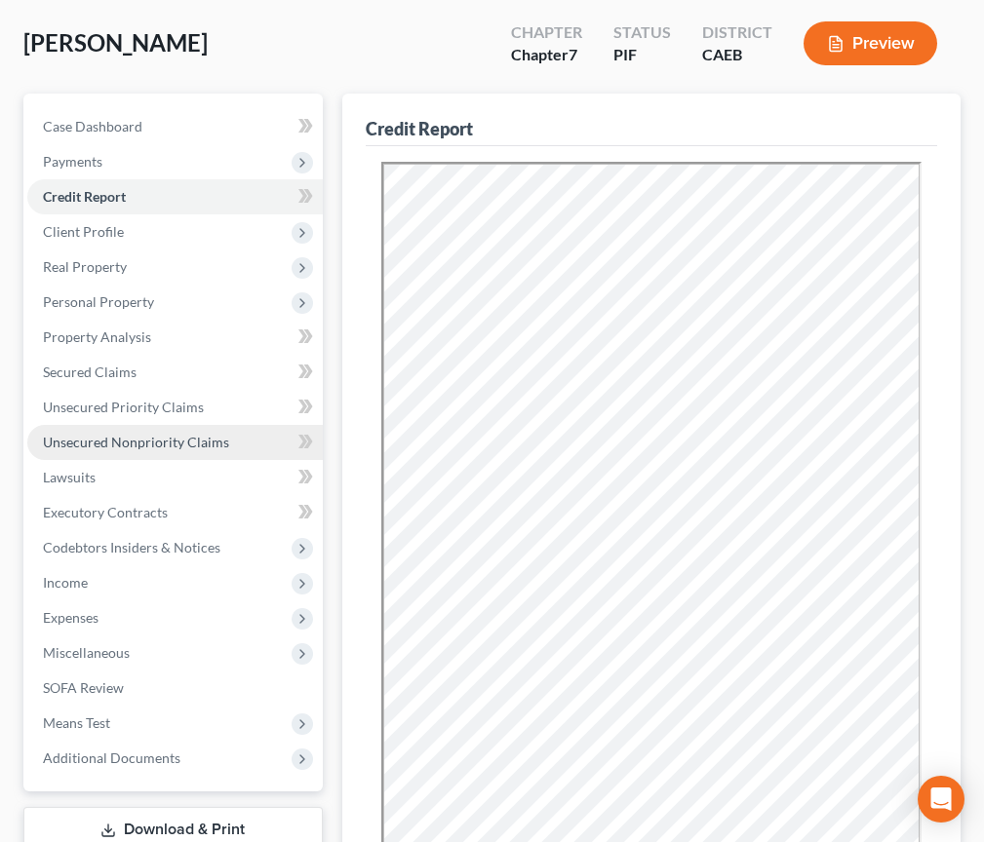
click at [121, 431] on link "Unsecured Nonpriority Claims" at bounding box center [174, 442] width 295 height 35
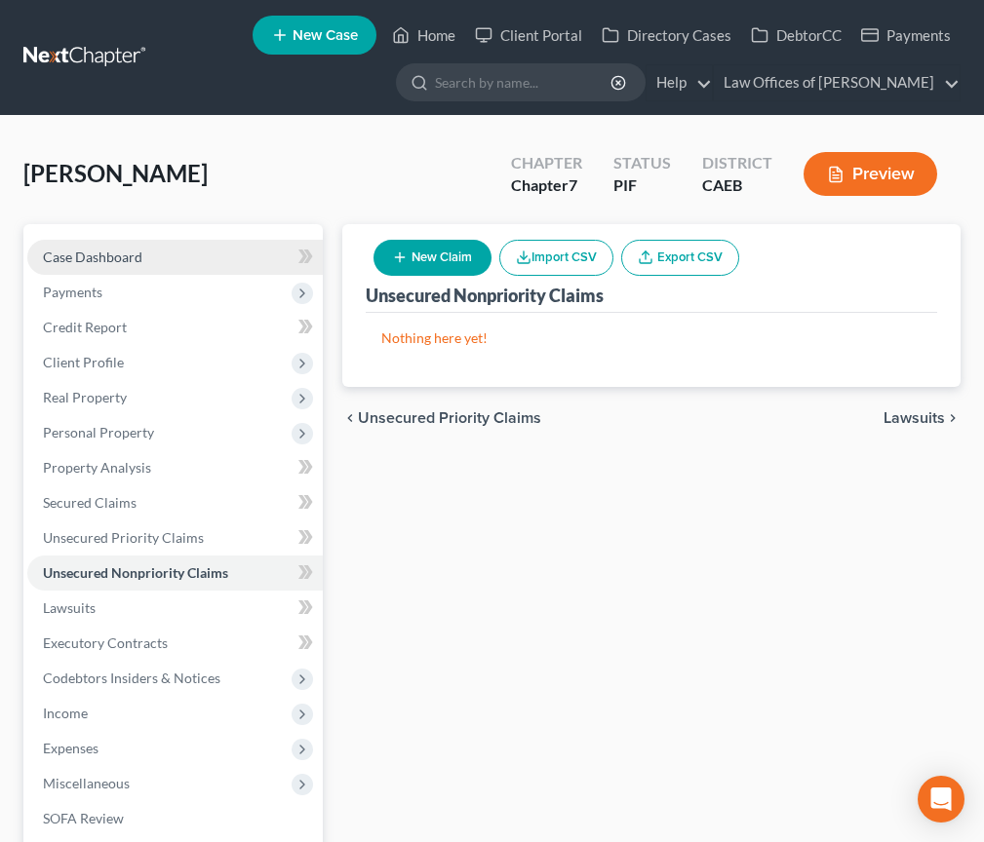
drag, startPoint x: 108, startPoint y: 260, endPoint x: 123, endPoint y: 265, distance: 15.4
click at [108, 260] on span "Case Dashboard" at bounding box center [92, 257] width 99 height 17
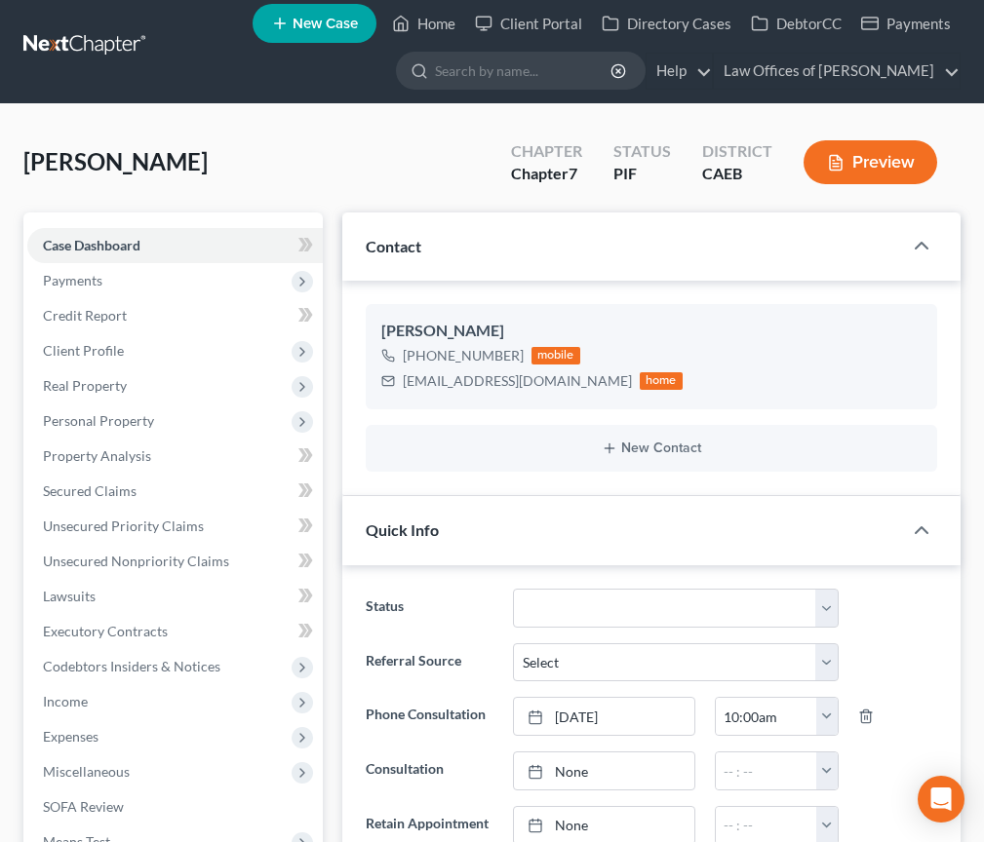
scroll to position [9, 0]
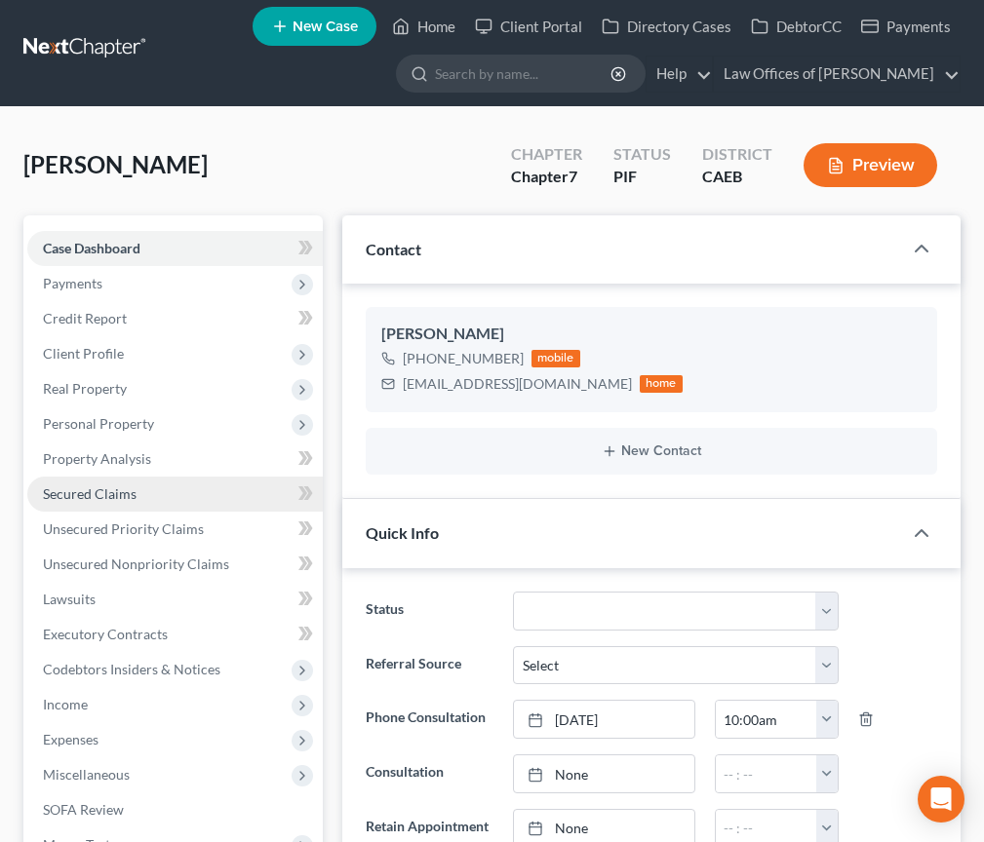
click at [117, 494] on span "Secured Claims" at bounding box center [90, 494] width 94 height 17
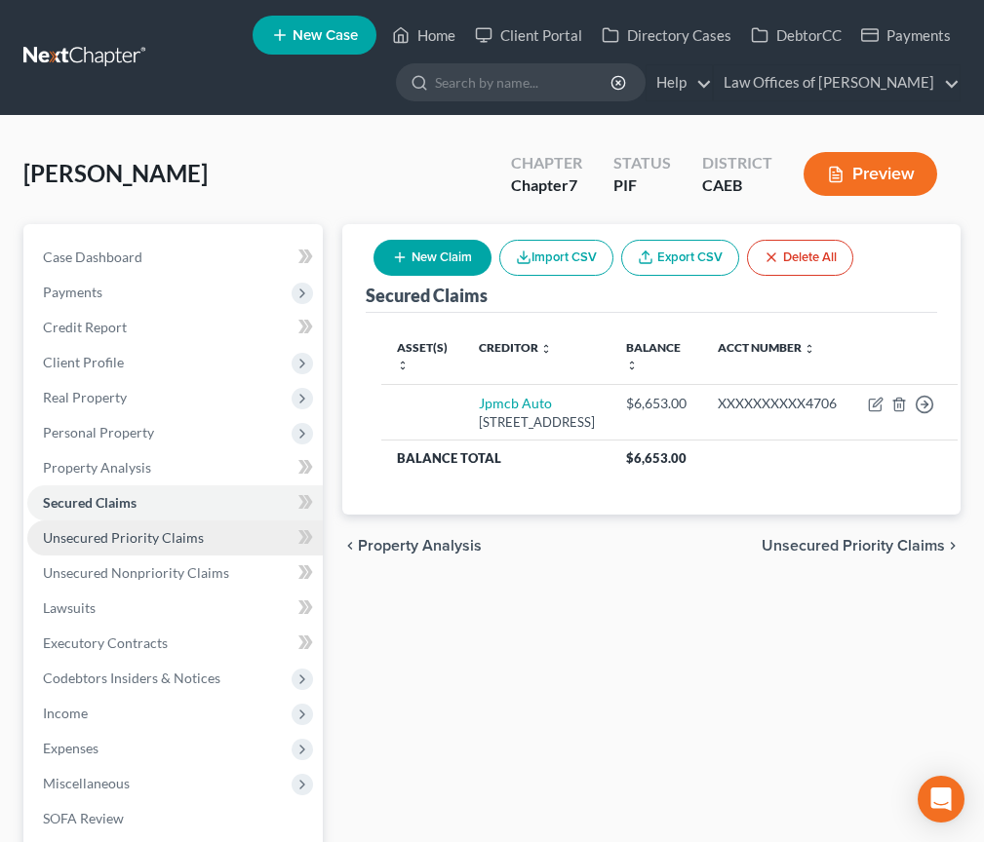
click at [110, 539] on span "Unsecured Priority Claims" at bounding box center [123, 537] width 161 height 17
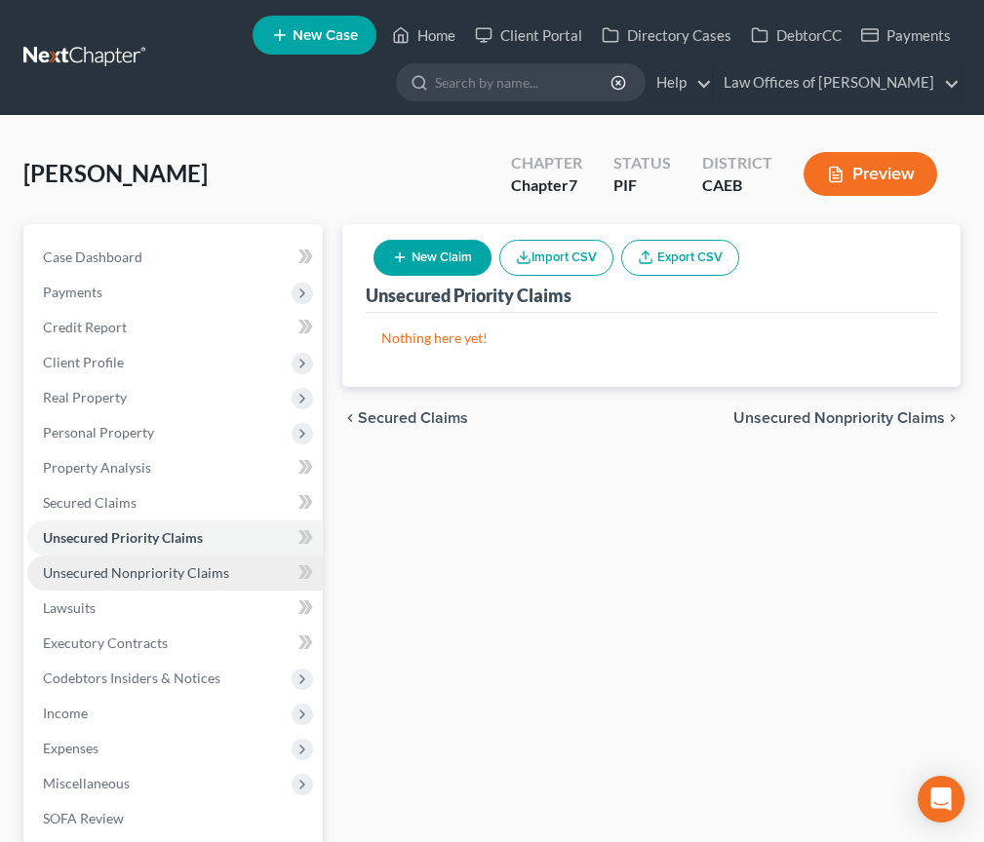
click at [186, 582] on link "Unsecured Nonpriority Claims" at bounding box center [174, 573] width 295 height 35
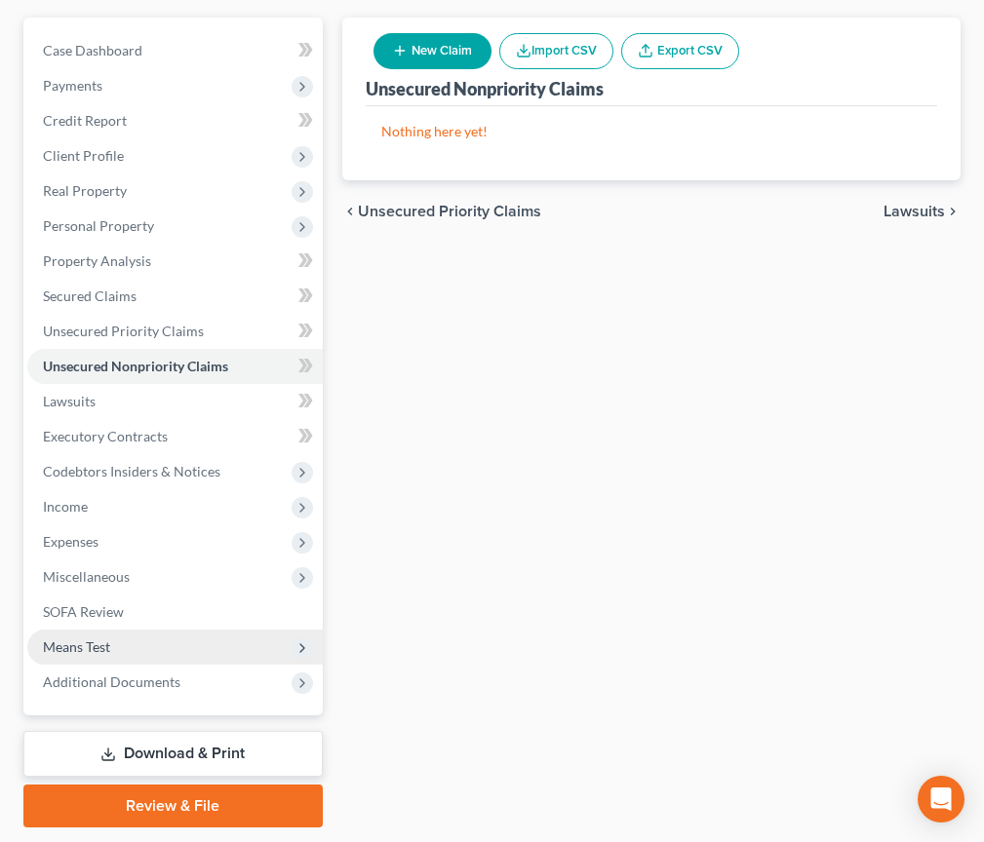
scroll to position [266, 0]
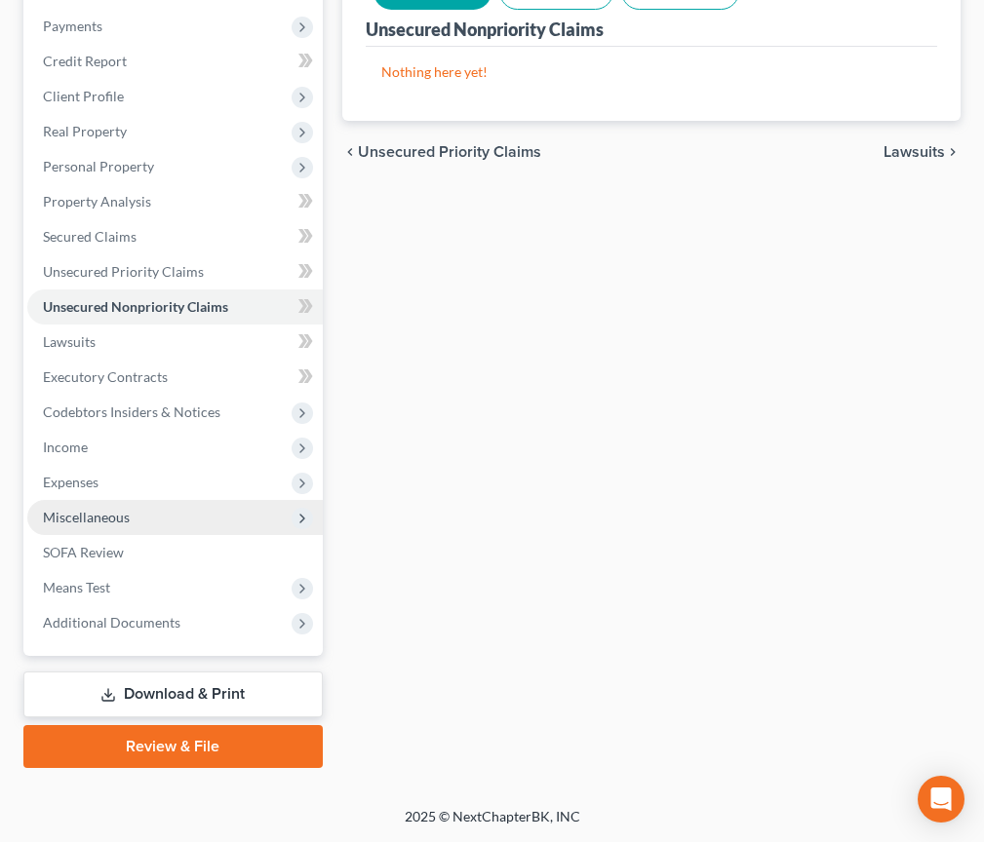
click at [103, 518] on span "Miscellaneous" at bounding box center [86, 517] width 87 height 17
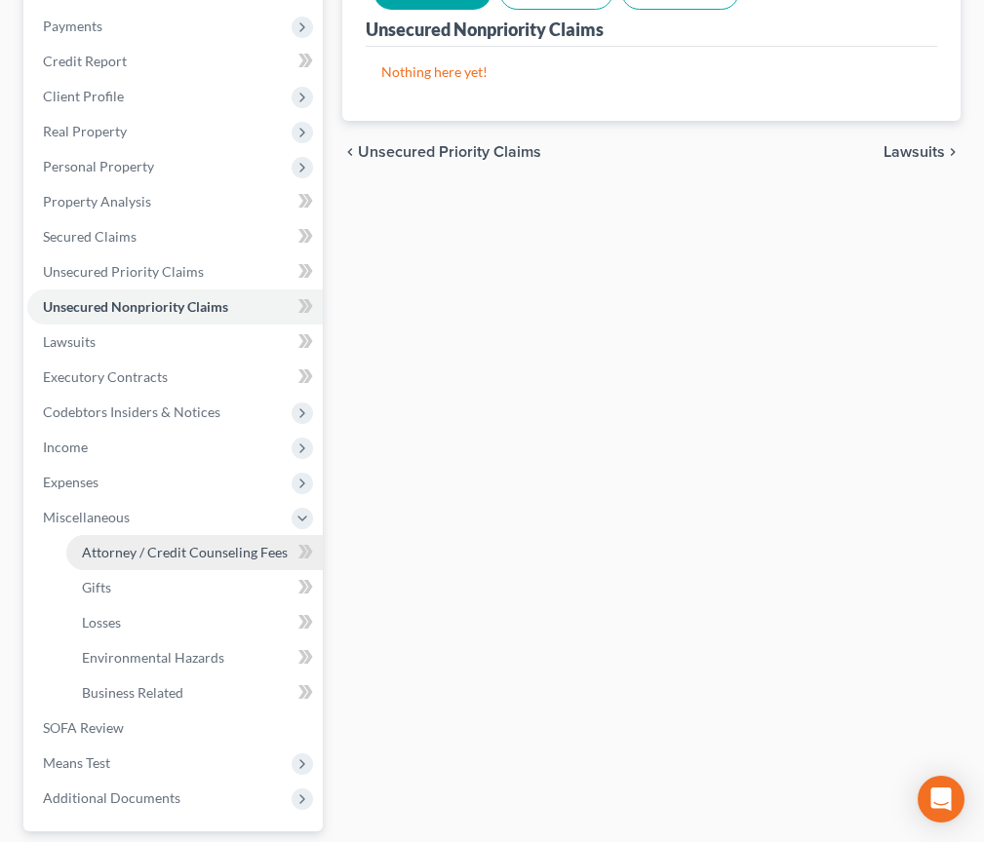
click at [156, 557] on span "Attorney / Credit Counseling Fees" at bounding box center [185, 552] width 206 height 17
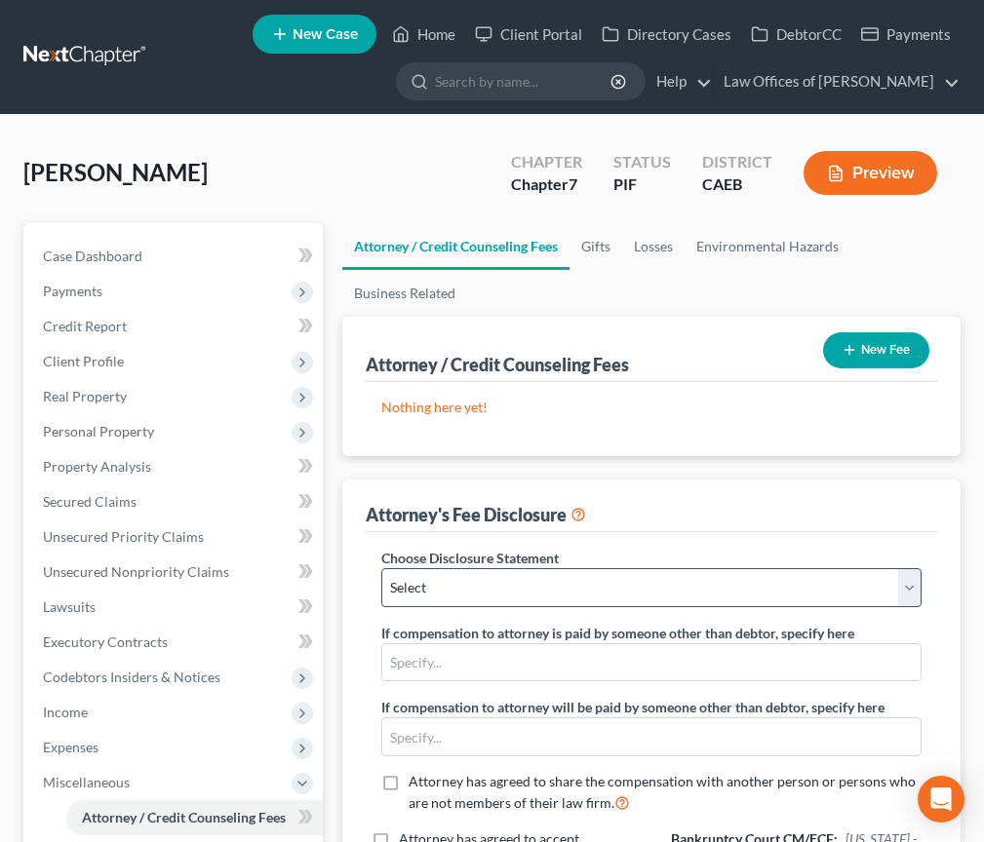
scroll to position [15, 0]
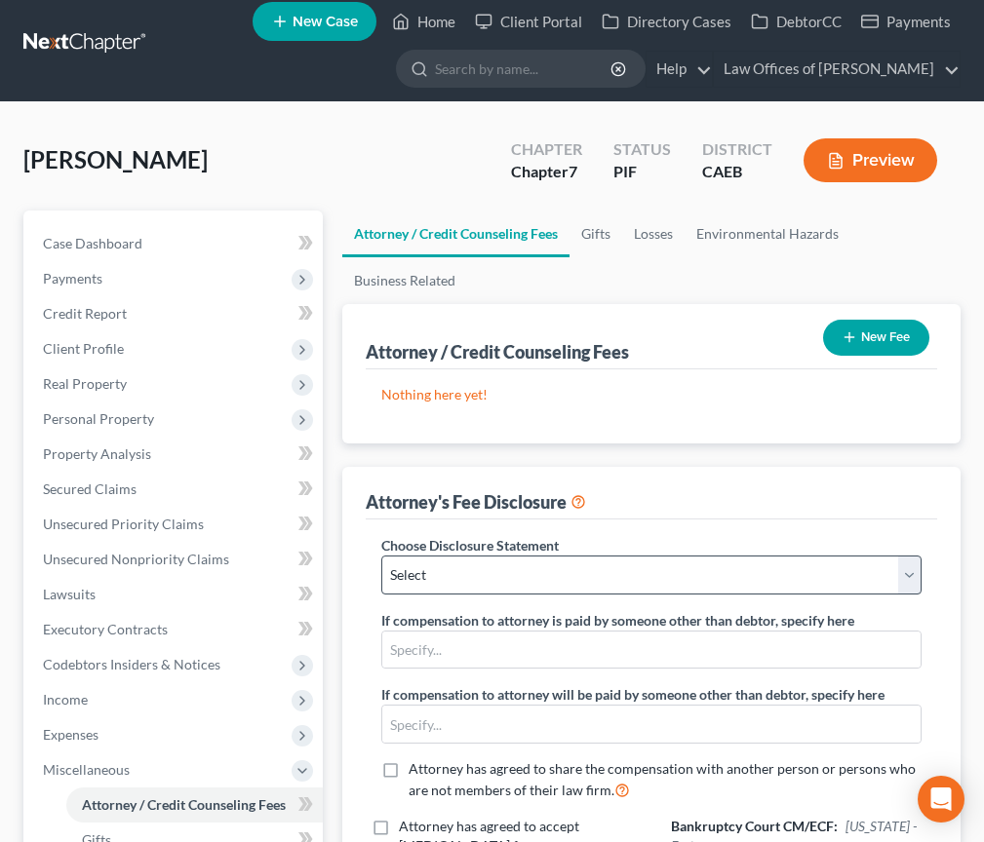
click at [511, 606] on div "Choose Disclosure Statement Select Disclosure If compensation to attorney is pa…" at bounding box center [651, 676] width 579 height 282
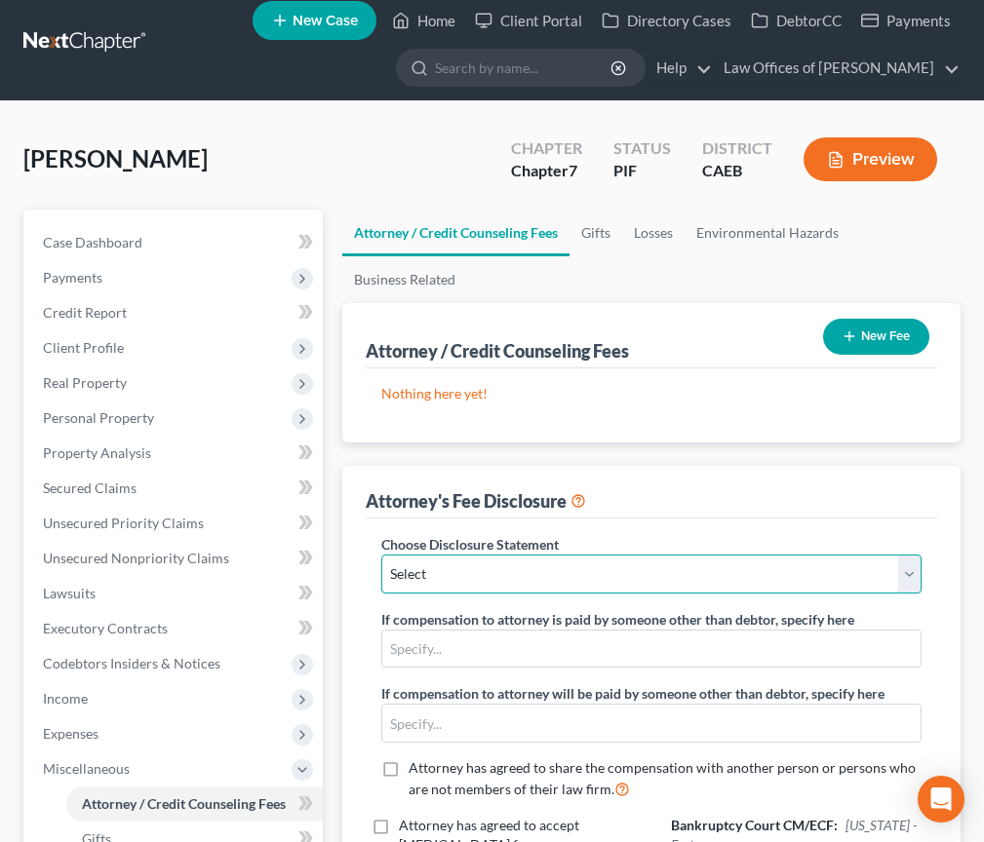
click at [497, 584] on select "Select Disclosure" at bounding box center [651, 574] width 540 height 39
select select "0"
click at [381, 555] on select "Select Disclosure" at bounding box center [651, 574] width 540 height 39
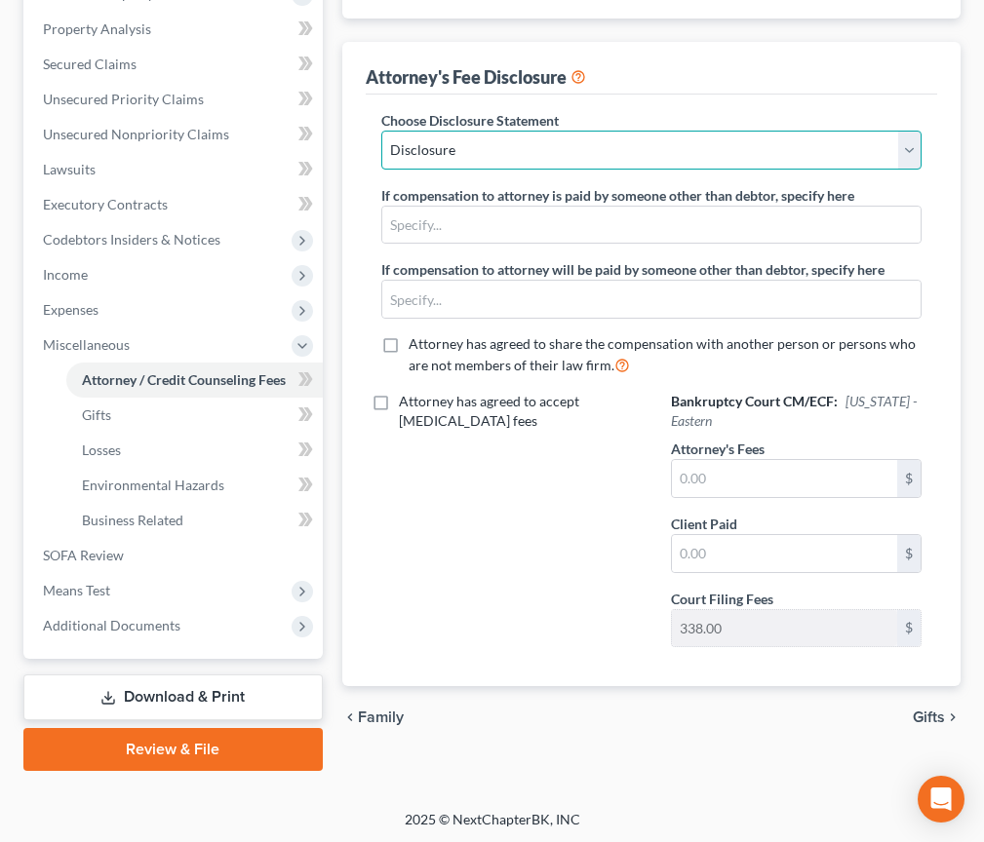
scroll to position [442, 0]
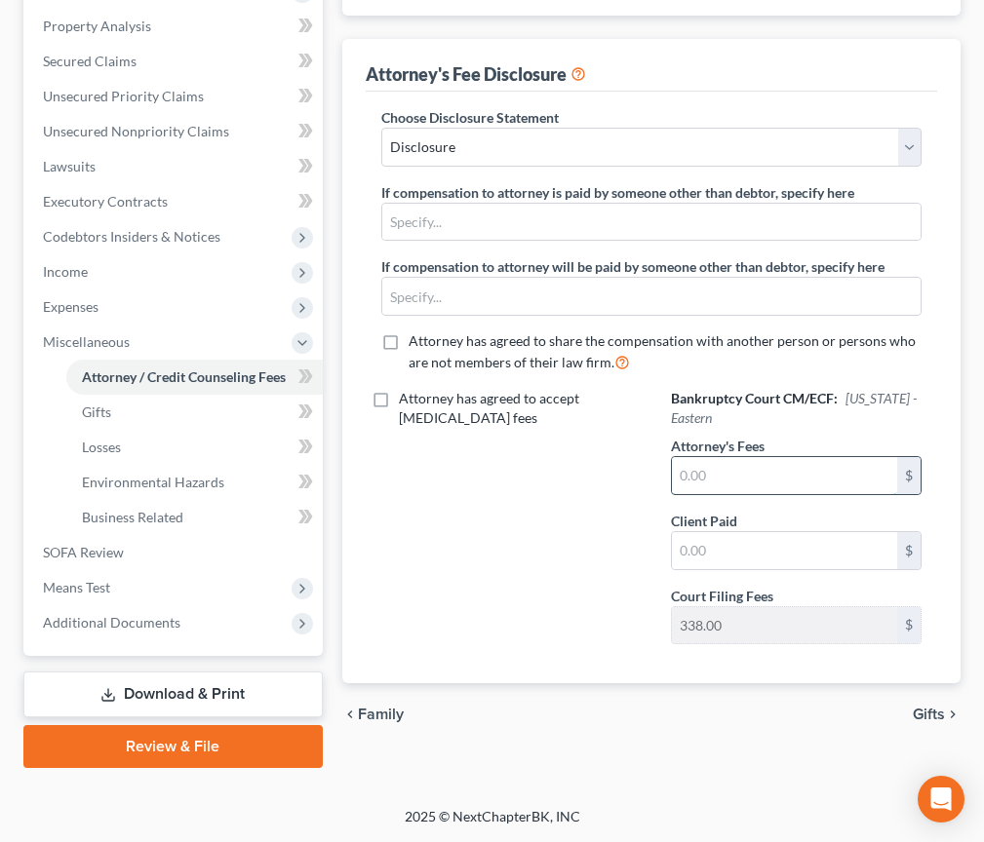
click at [721, 462] on input "text" at bounding box center [784, 475] width 225 height 37
type input "1,900"
click at [745, 540] on input "text" at bounding box center [784, 550] width 225 height 37
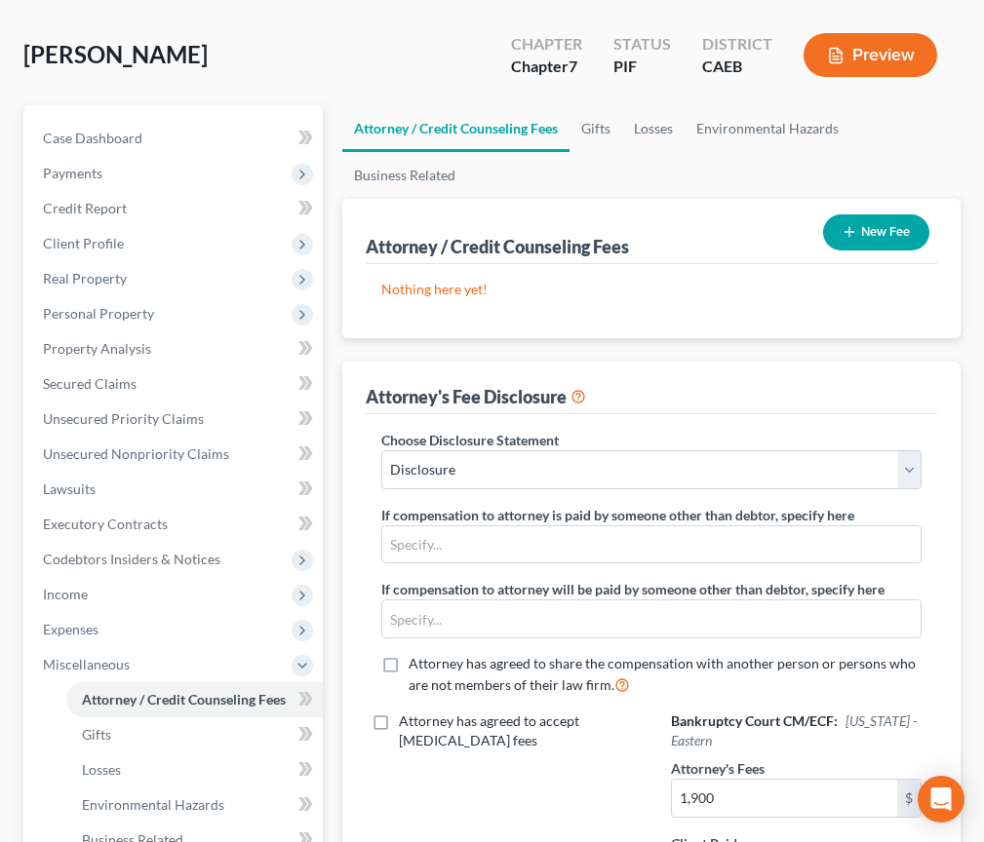
scroll to position [116, 0]
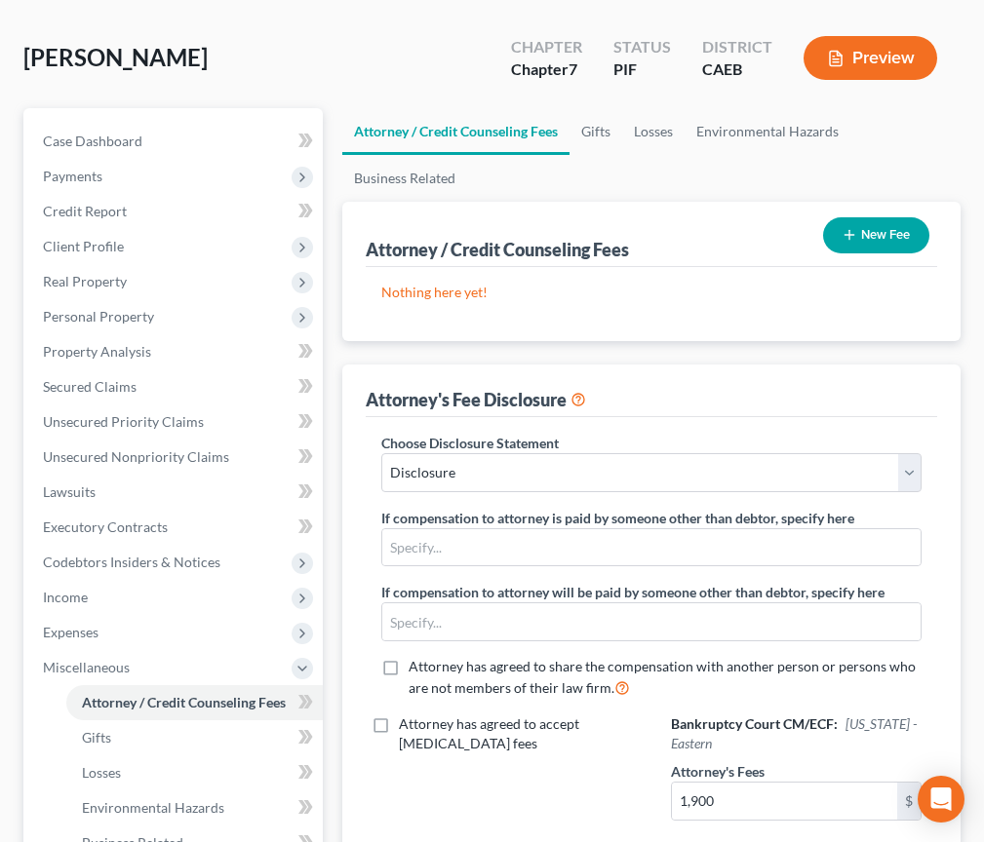
type input "1,900"
click at [864, 216] on div "New Fee" at bounding box center [876, 236] width 122 height 52
click at [864, 233] on button "New Fee" at bounding box center [876, 235] width 106 height 36
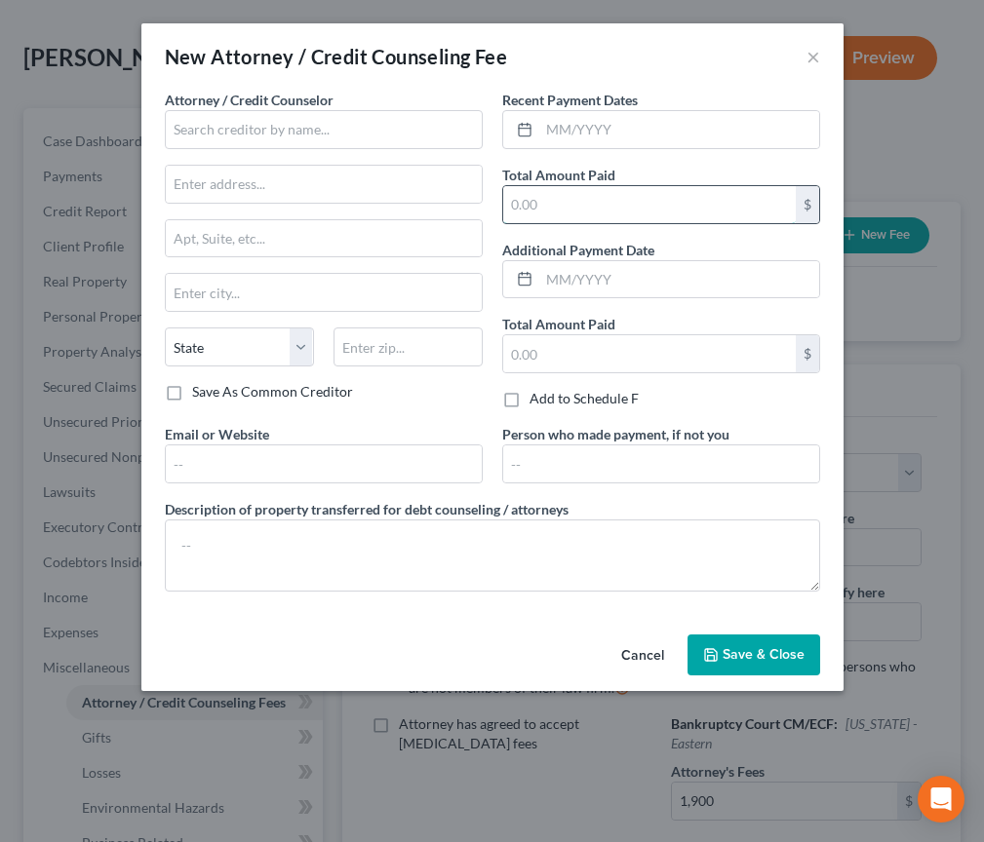
click at [655, 203] on input "text" at bounding box center [649, 204] width 293 height 37
type input "1,900"
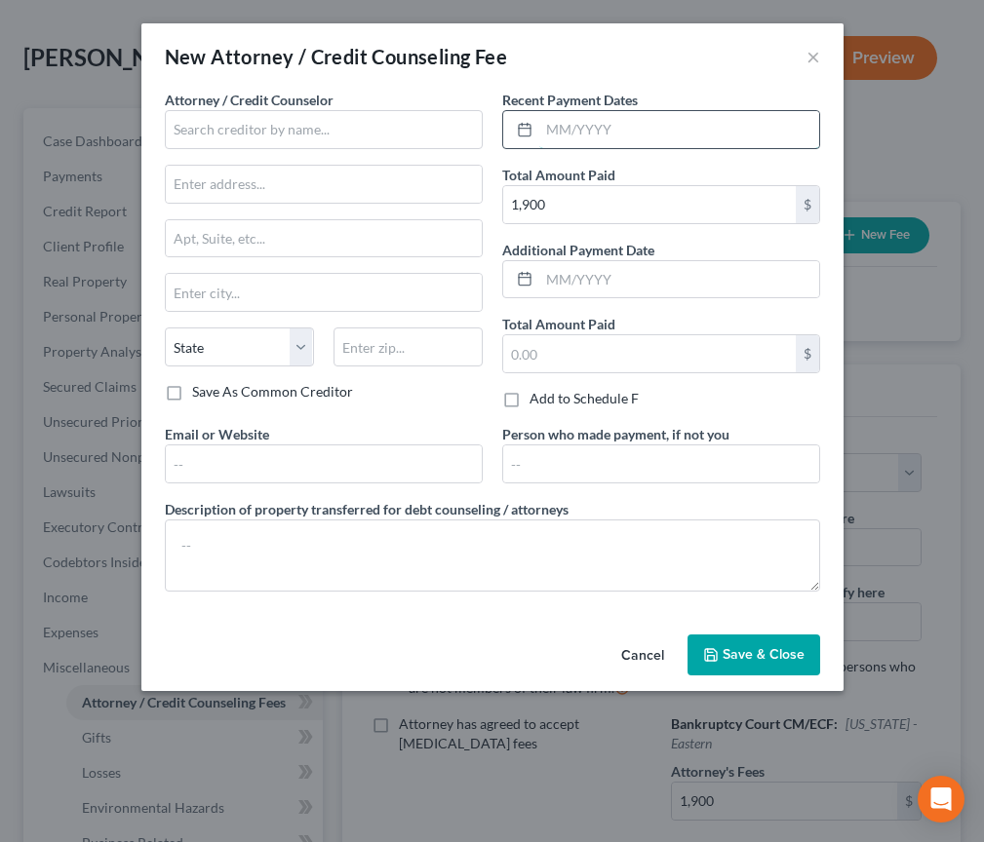
click at [600, 129] on input "text" at bounding box center [679, 129] width 280 height 37
type input "08/2025"
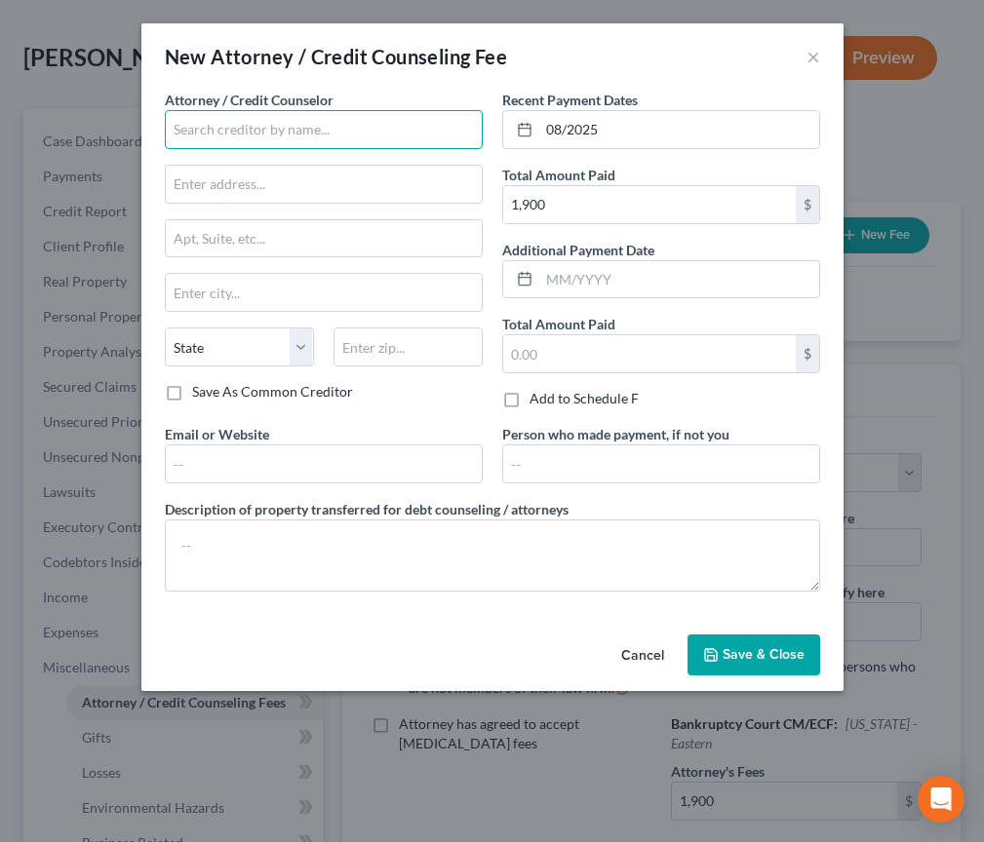
click at [454, 134] on input "text" at bounding box center [324, 129] width 318 height 39
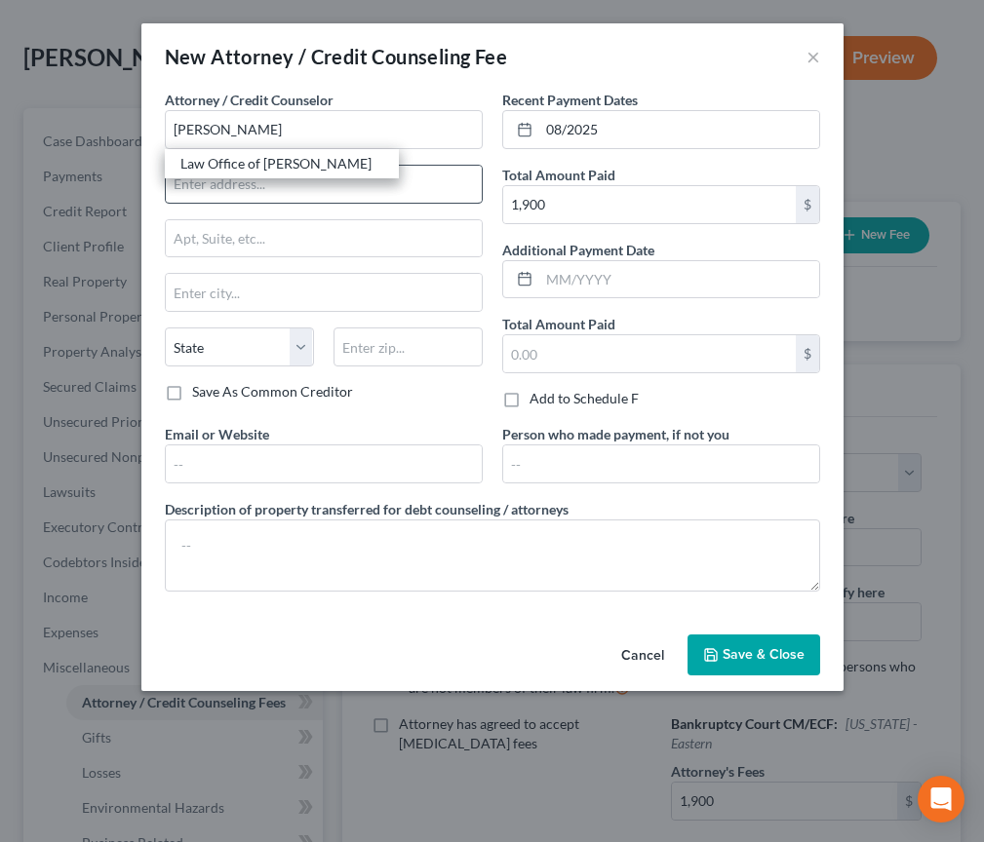
click at [327, 175] on div "Law Office of [PERSON_NAME]" at bounding box center [282, 163] width 234 height 29
type input "Law Office of [PERSON_NAME]"
type input "[STREET_ADDRESS]"
type input "[GEOGRAPHIC_DATA]"
select select "4"
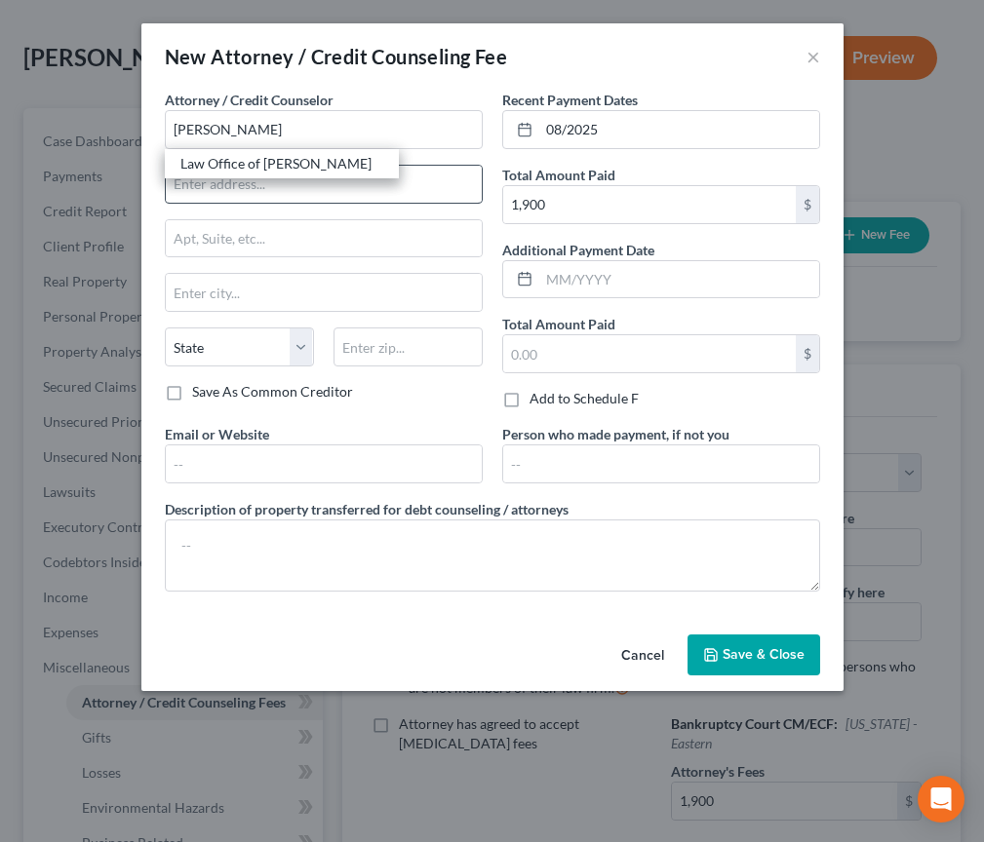
type input "93301"
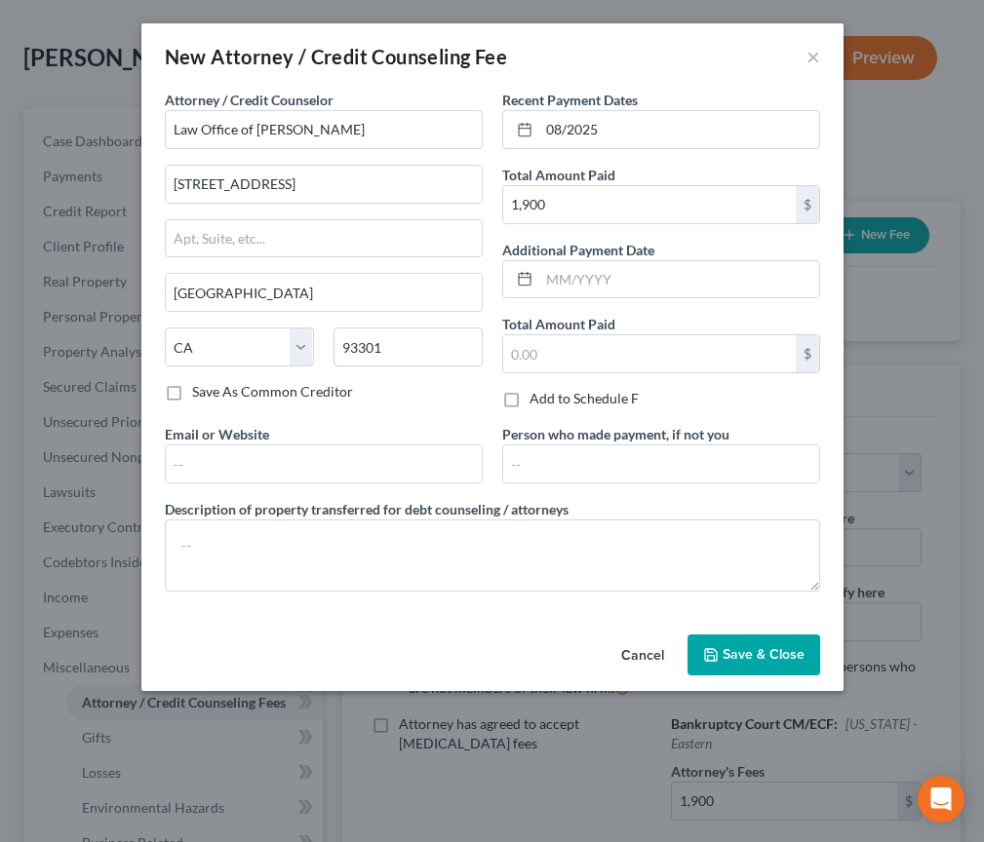
click at [765, 661] on span "Save & Close" at bounding box center [764, 655] width 82 height 17
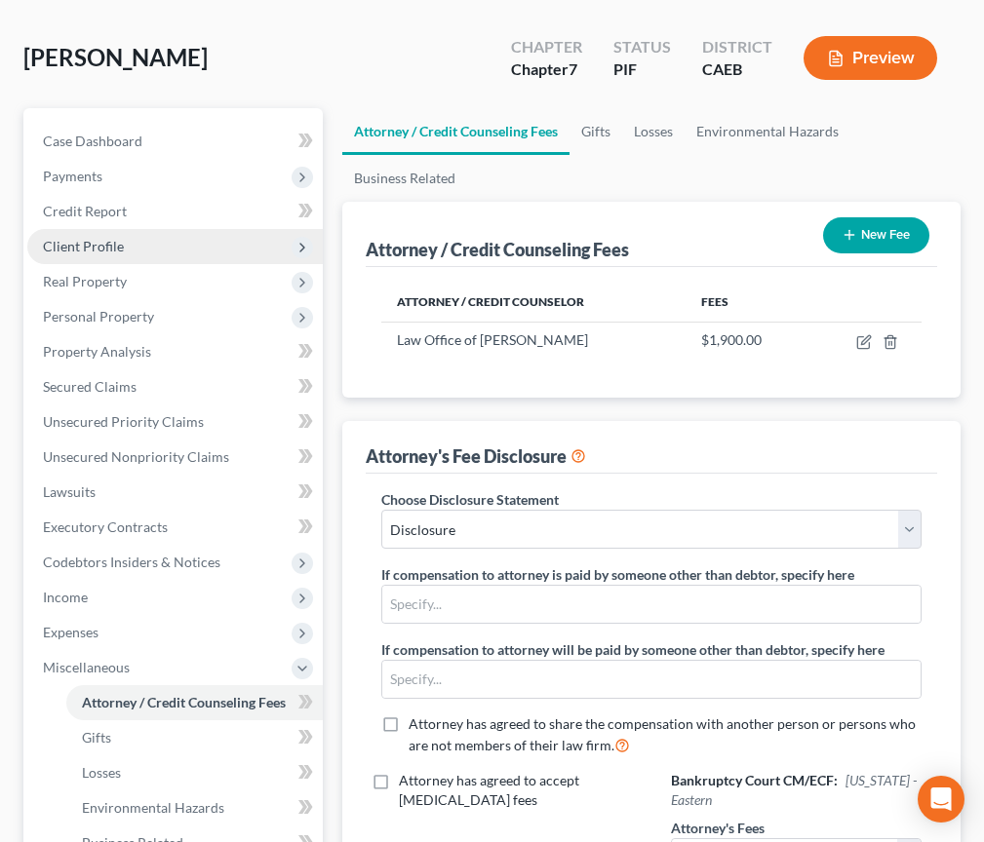
click at [121, 239] on span "Client Profile" at bounding box center [174, 246] width 295 height 35
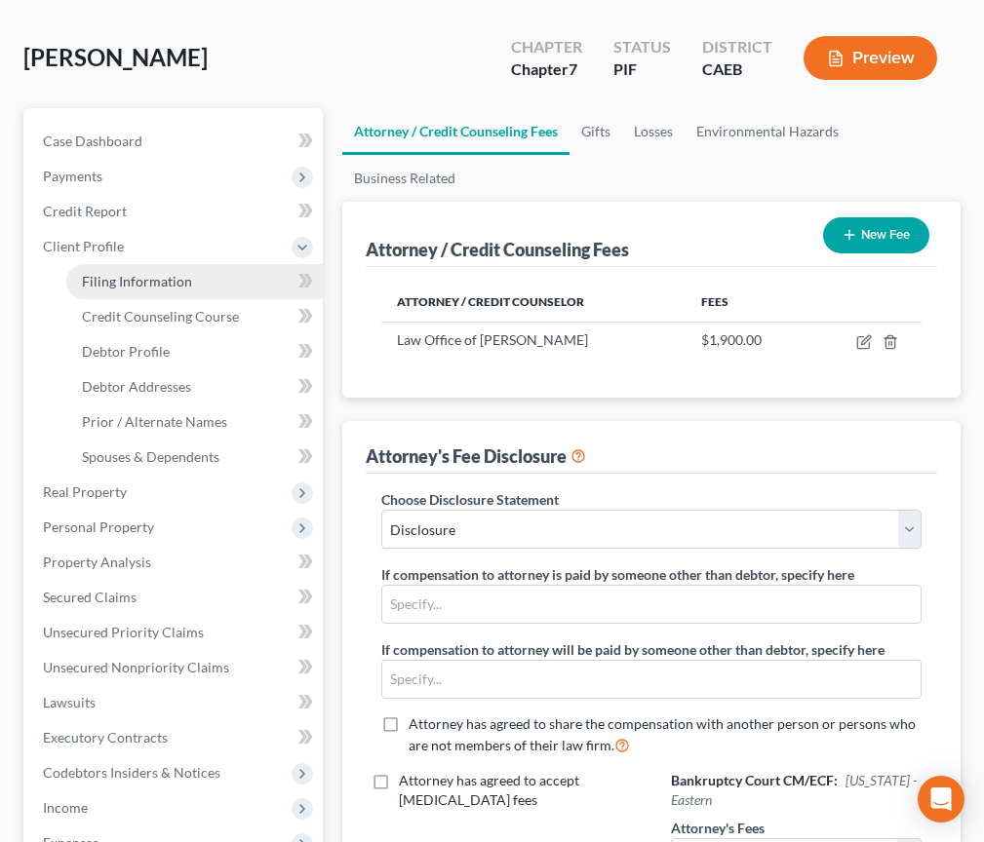
click at [161, 283] on span "Filing Information" at bounding box center [137, 281] width 110 height 17
select select "1"
select select "0"
select select "4"
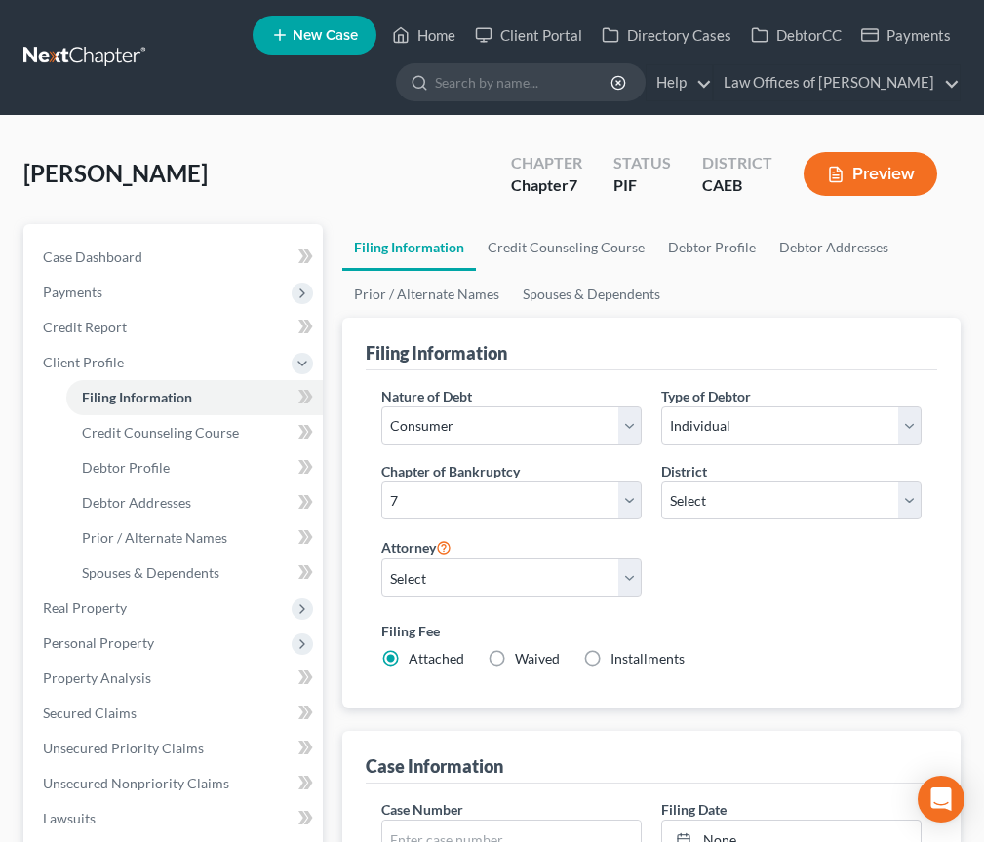
click at [610, 664] on label "Installments Installments" at bounding box center [647, 659] width 74 height 20
click at [618, 662] on input "Installments Installments" at bounding box center [624, 655] width 13 height 13
radio input "true"
radio input "false"
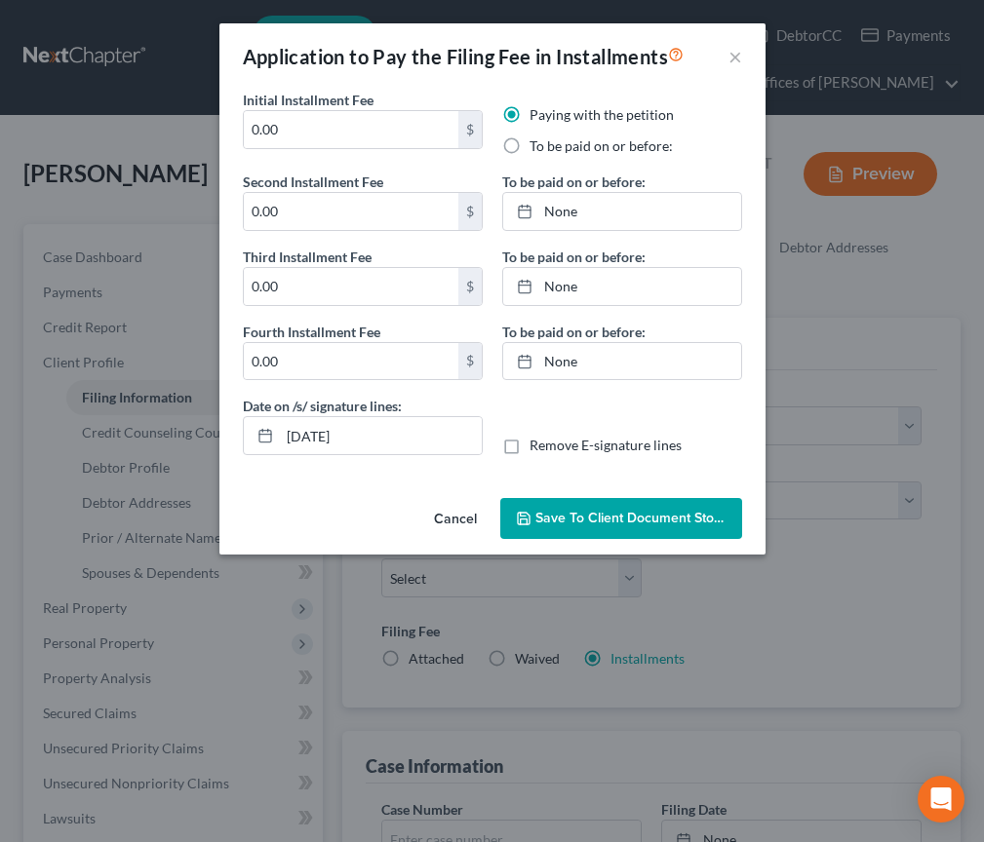
drag, startPoint x: 438, startPoint y: 516, endPoint x: 607, endPoint y: 562, distance: 175.8
click at [437, 516] on button "Cancel" at bounding box center [455, 519] width 74 height 39
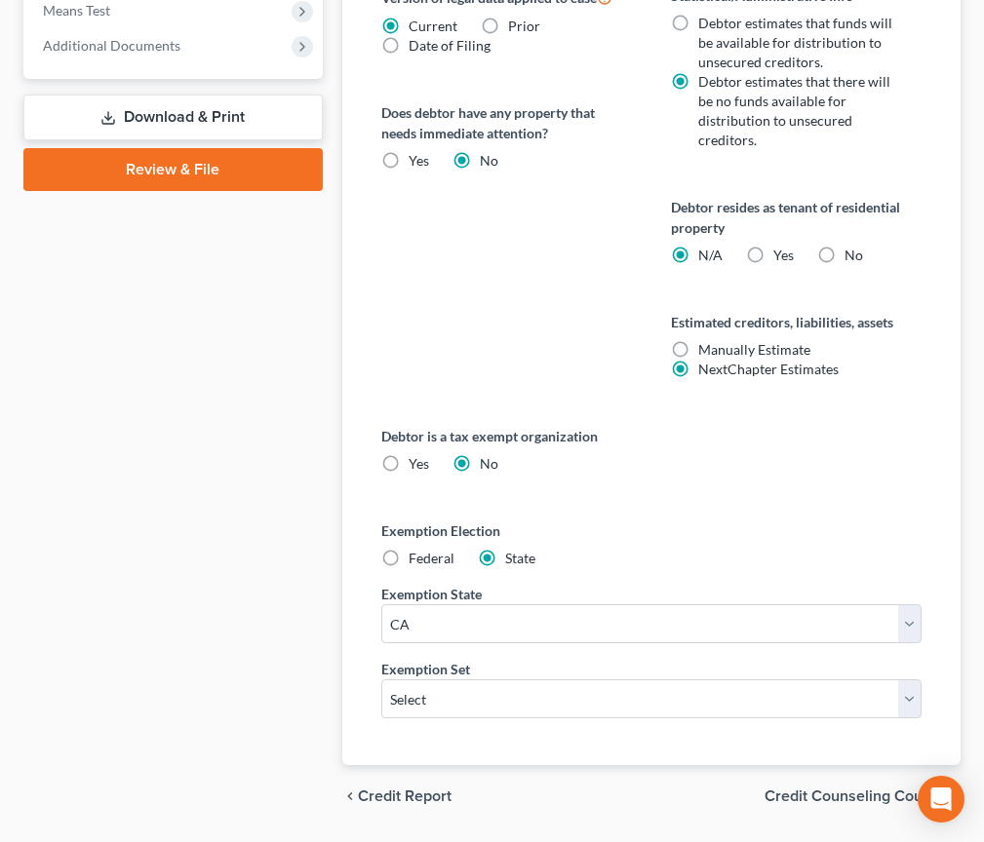
scroll to position [1114, 0]
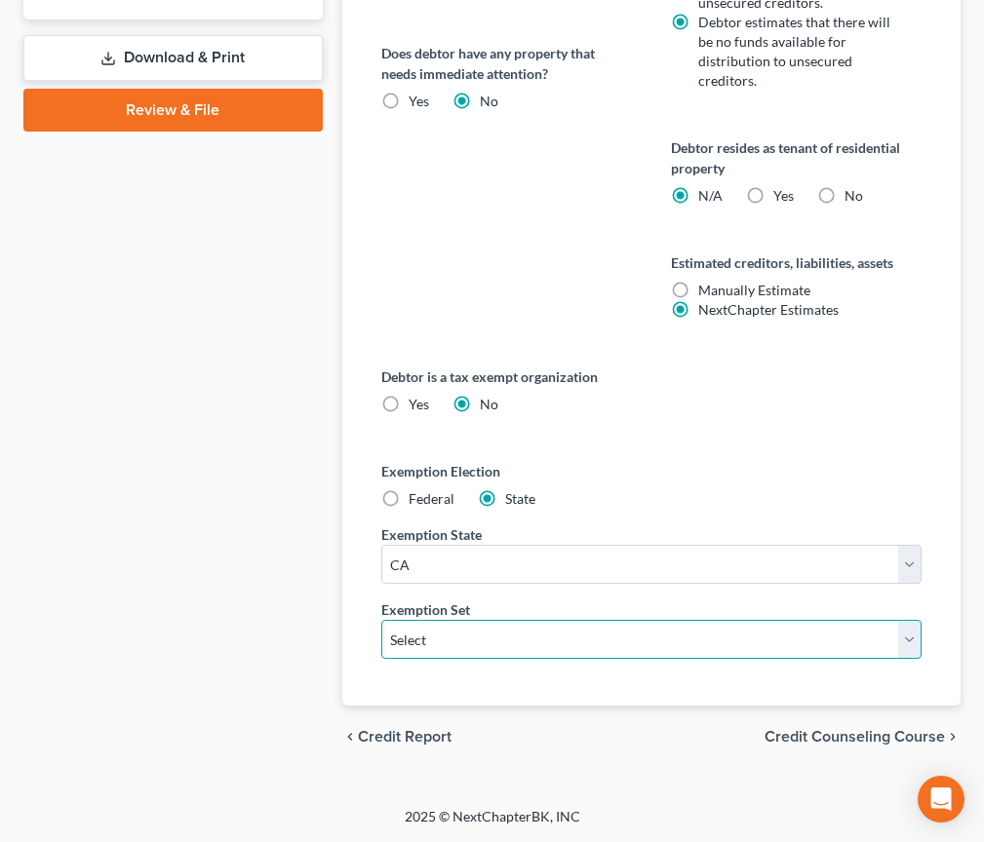
click at [504, 631] on select "Select 703 704" at bounding box center [651, 639] width 540 height 39
select select "0"
click at [381, 620] on select "Select 703 704" at bounding box center [651, 639] width 540 height 39
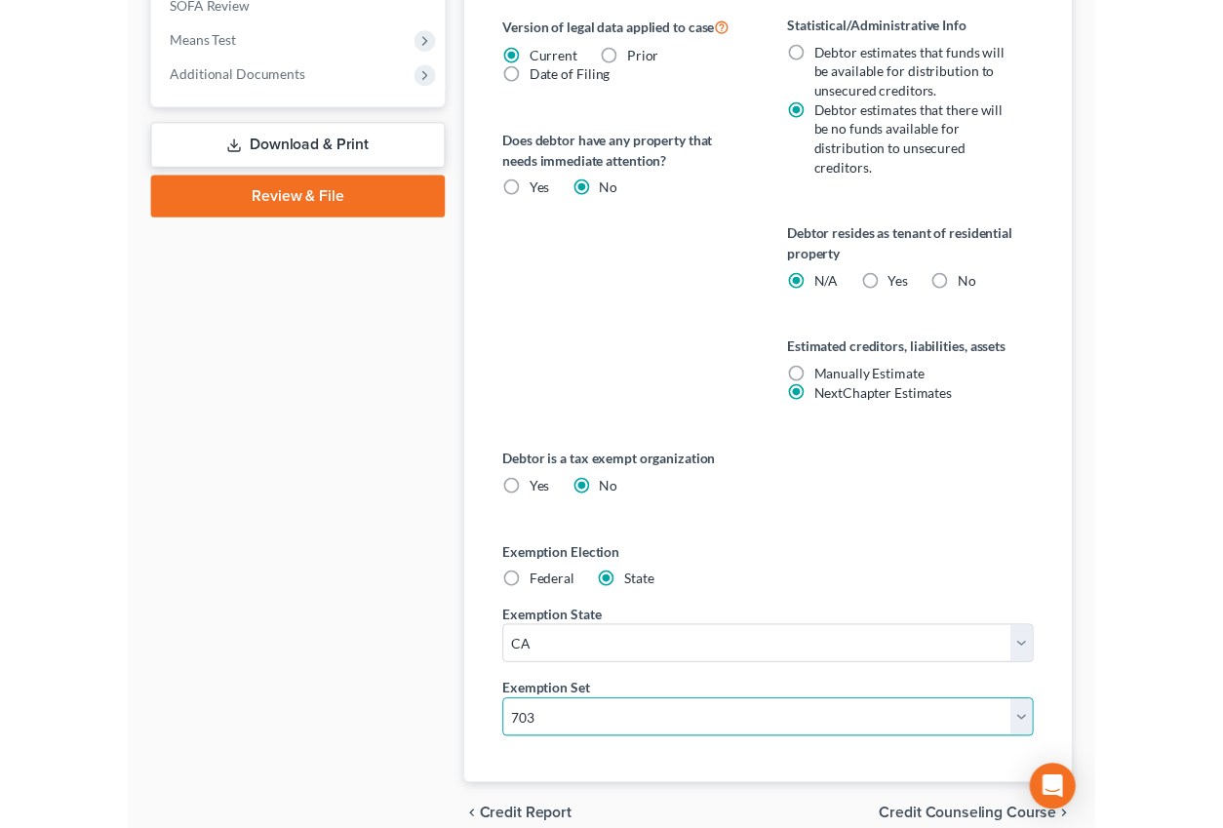
scroll to position [591, 0]
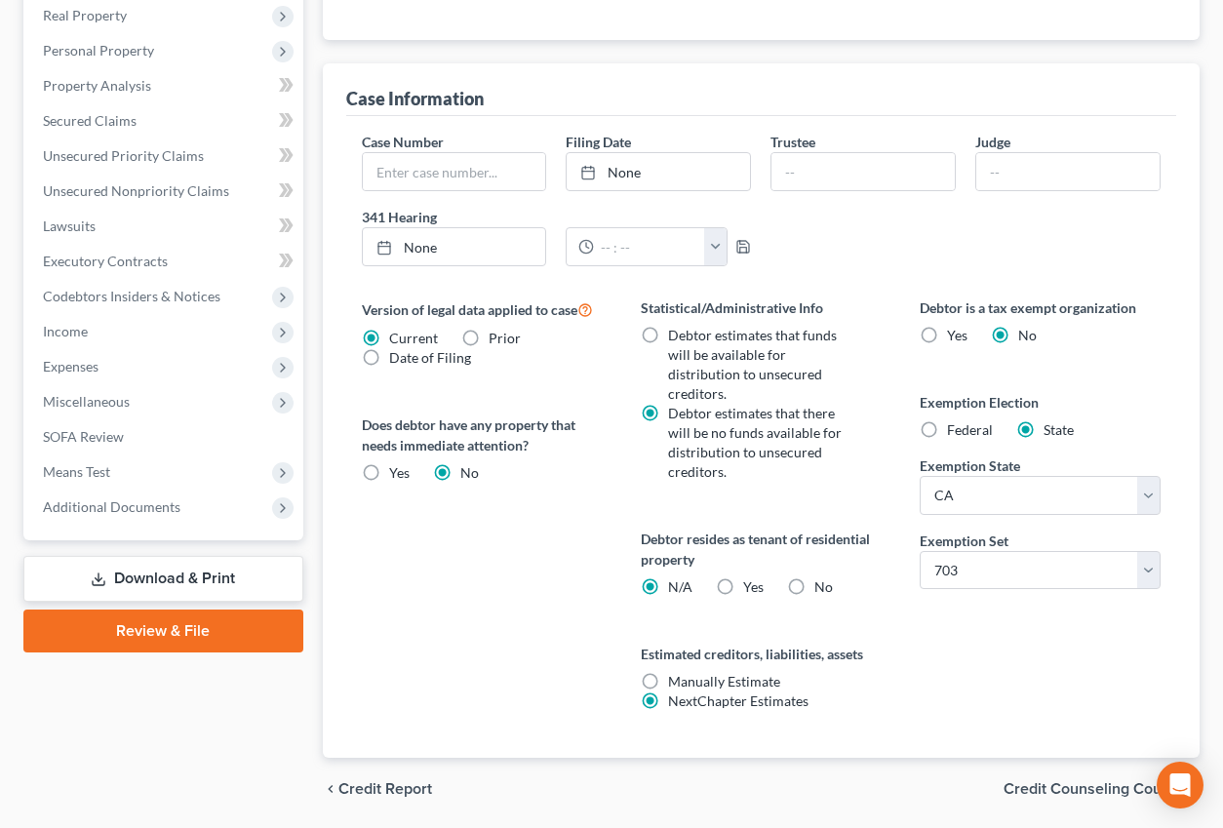
click at [743, 577] on label "Yes Yes" at bounding box center [753, 587] width 20 height 20
click at [751, 577] on input "Yes Yes" at bounding box center [757, 583] width 13 height 13
radio input "true"
radio input "false"
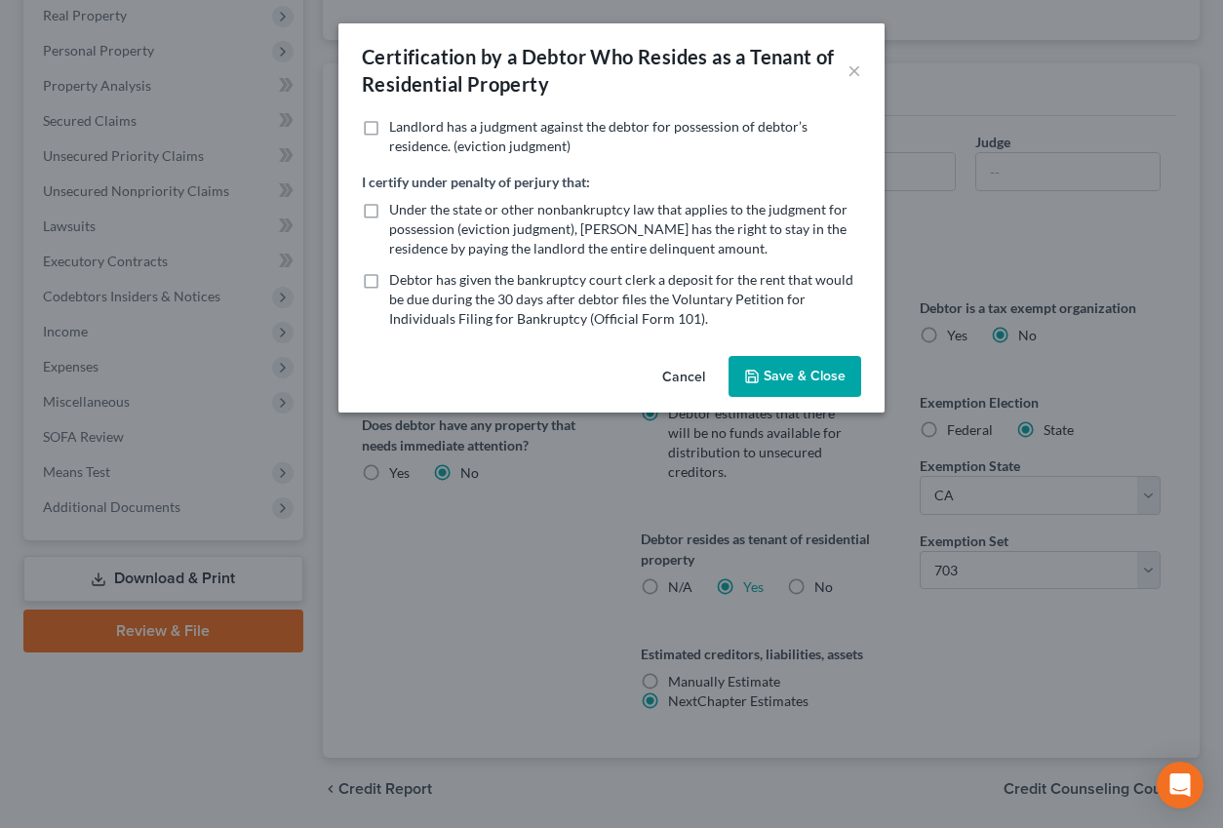
click at [681, 369] on button "Cancel" at bounding box center [684, 377] width 74 height 39
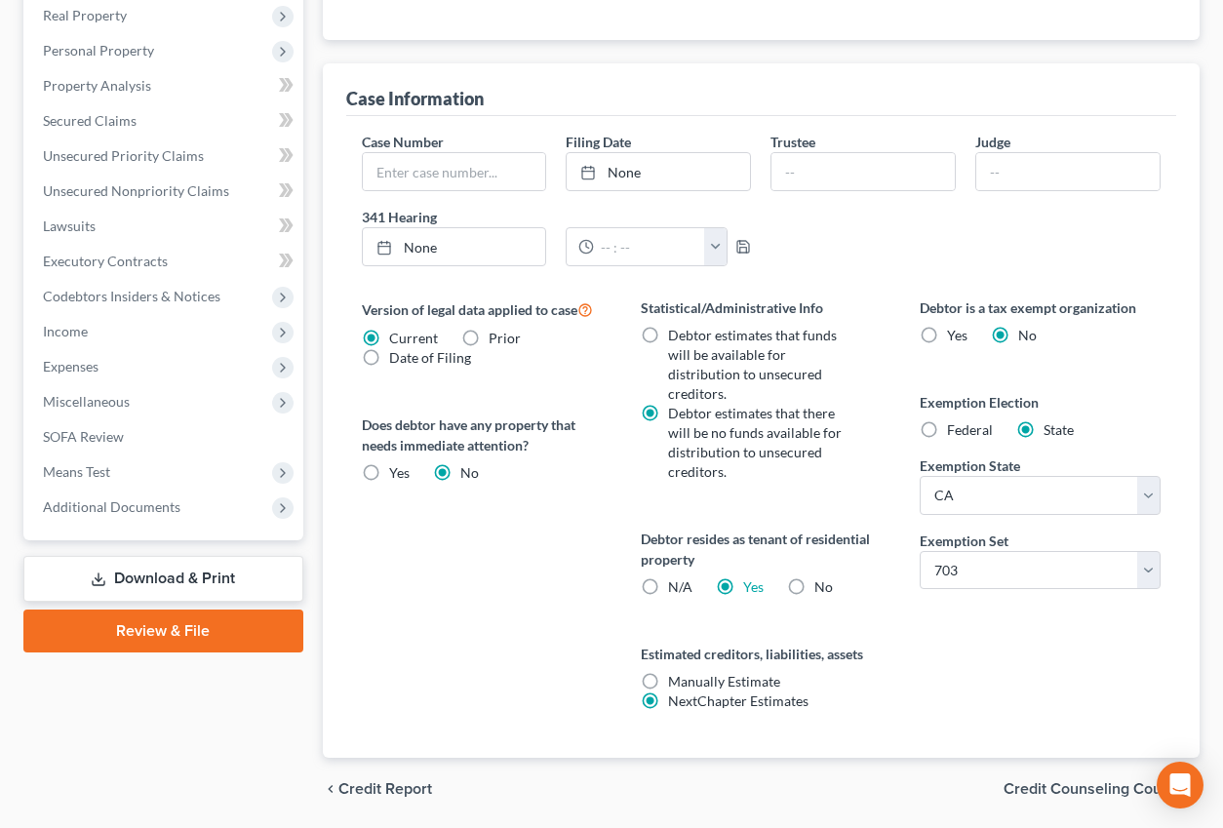
click at [590, 556] on div "Version of legal data applied to case Current Prior Date of Filing Legal data v…" at bounding box center [481, 527] width 279 height 460
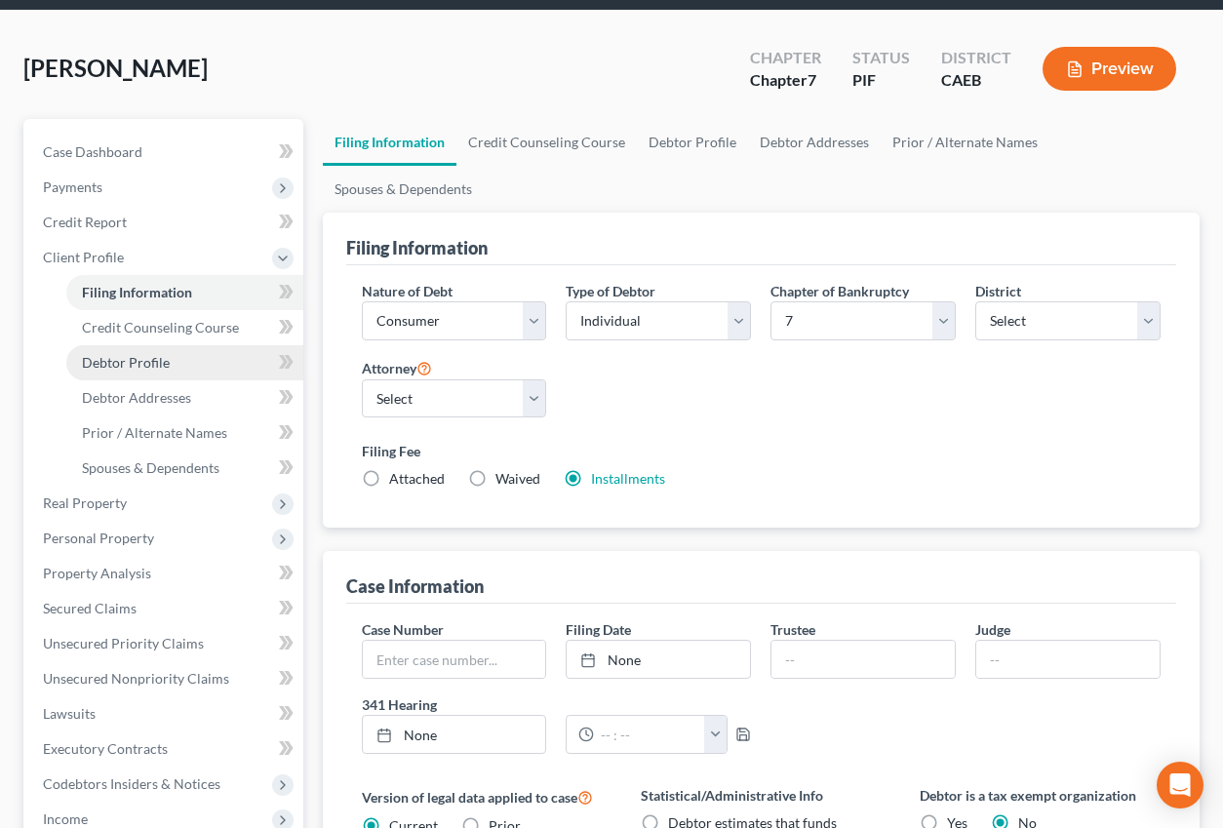
scroll to position [102, 0]
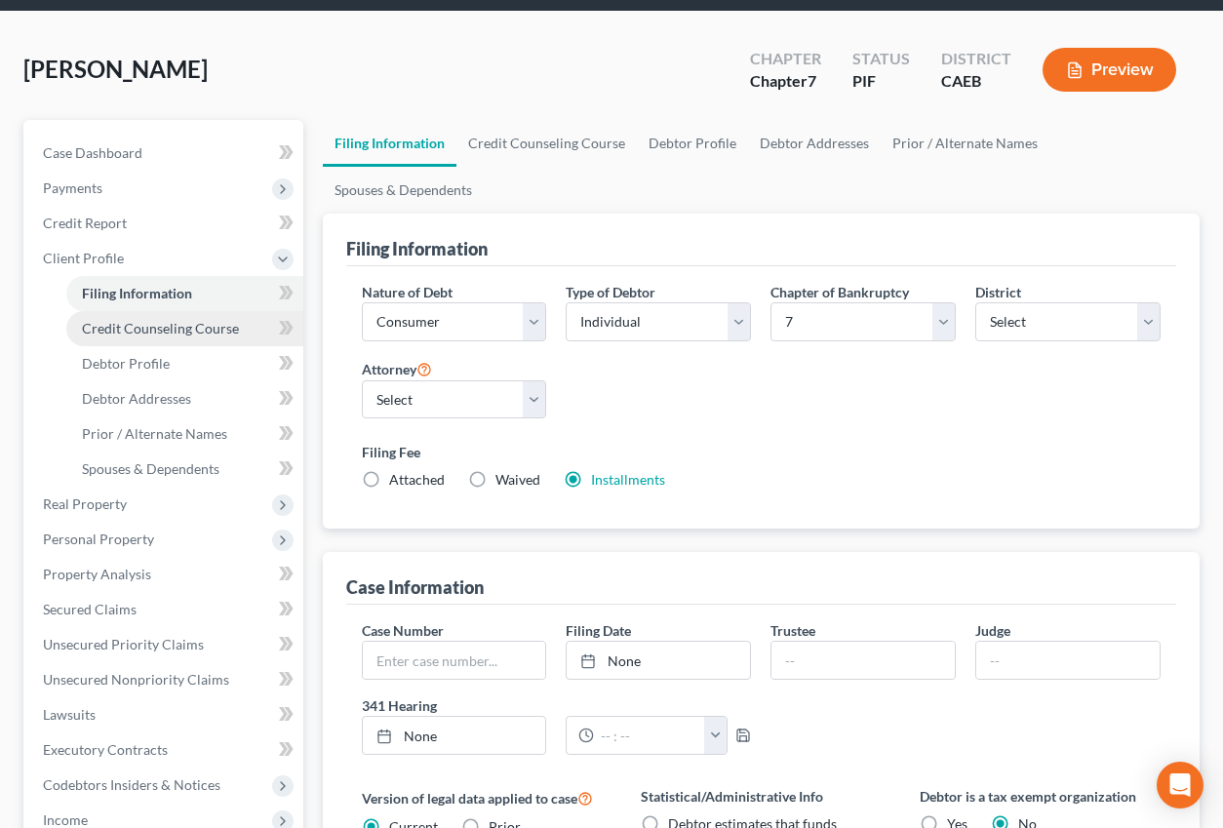
click at [198, 336] on link "Credit Counseling Course" at bounding box center [184, 328] width 237 height 35
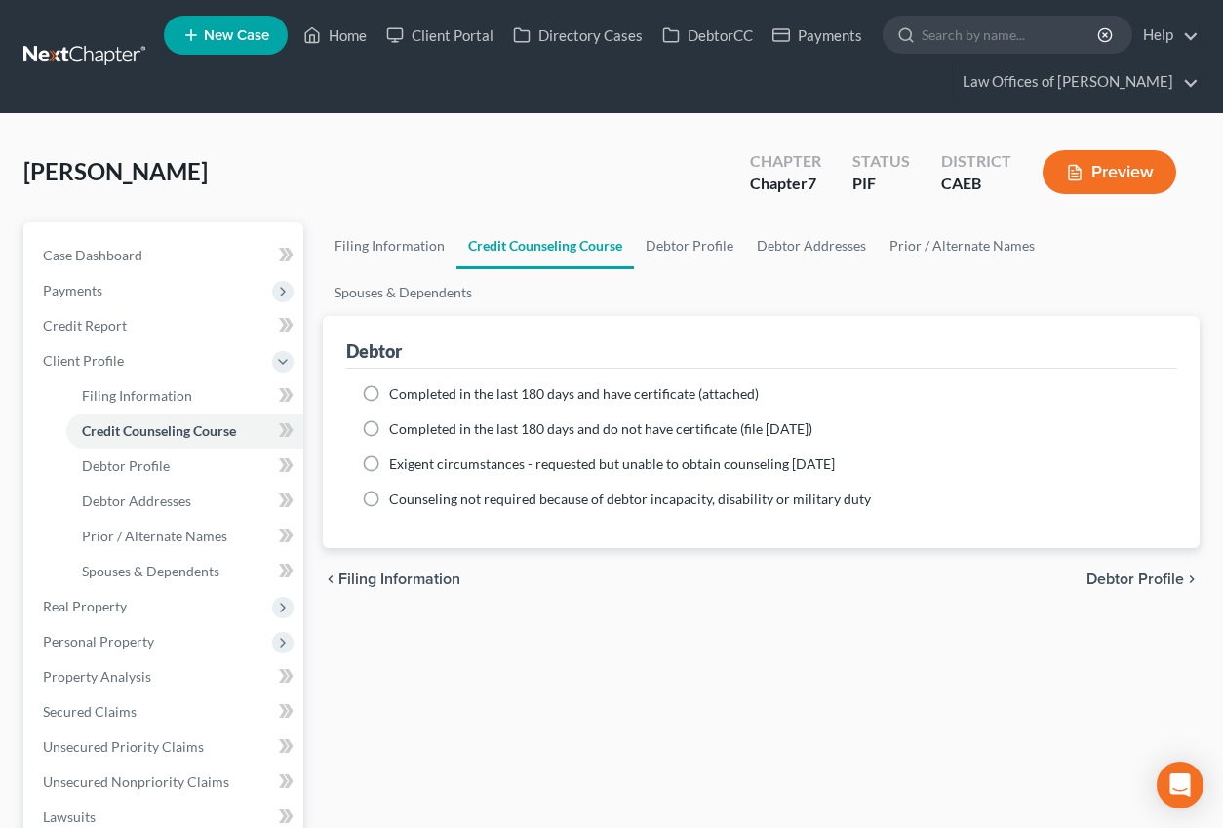
drag, startPoint x: 378, startPoint y: 347, endPoint x: 348, endPoint y: 366, distance: 35.5
click at [389, 384] on label "Completed in the last 180 days and have certificate (attached)" at bounding box center [574, 394] width 370 height 20
click at [397, 384] on input "Completed in the last 180 days and have certificate (attached)" at bounding box center [403, 390] width 13 height 13
radio input "true"
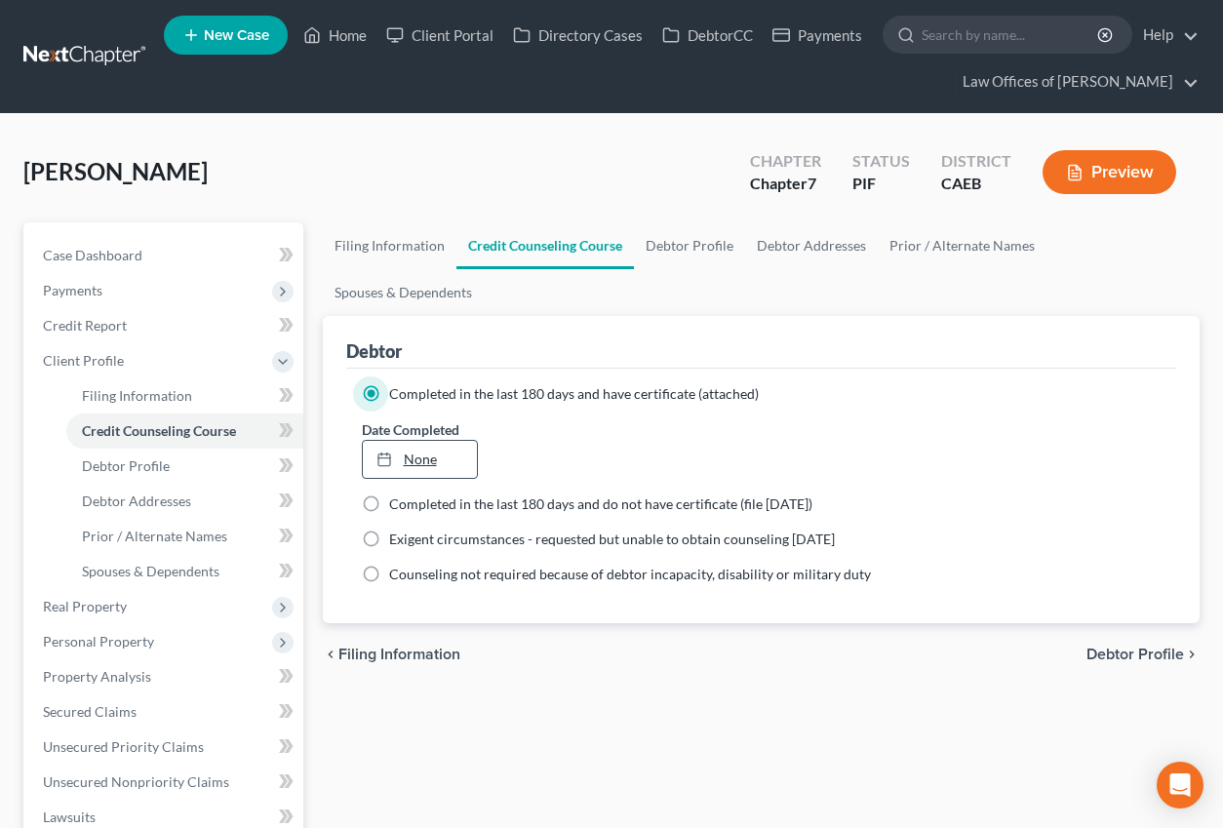
click at [438, 441] on link "None" at bounding box center [420, 459] width 115 height 37
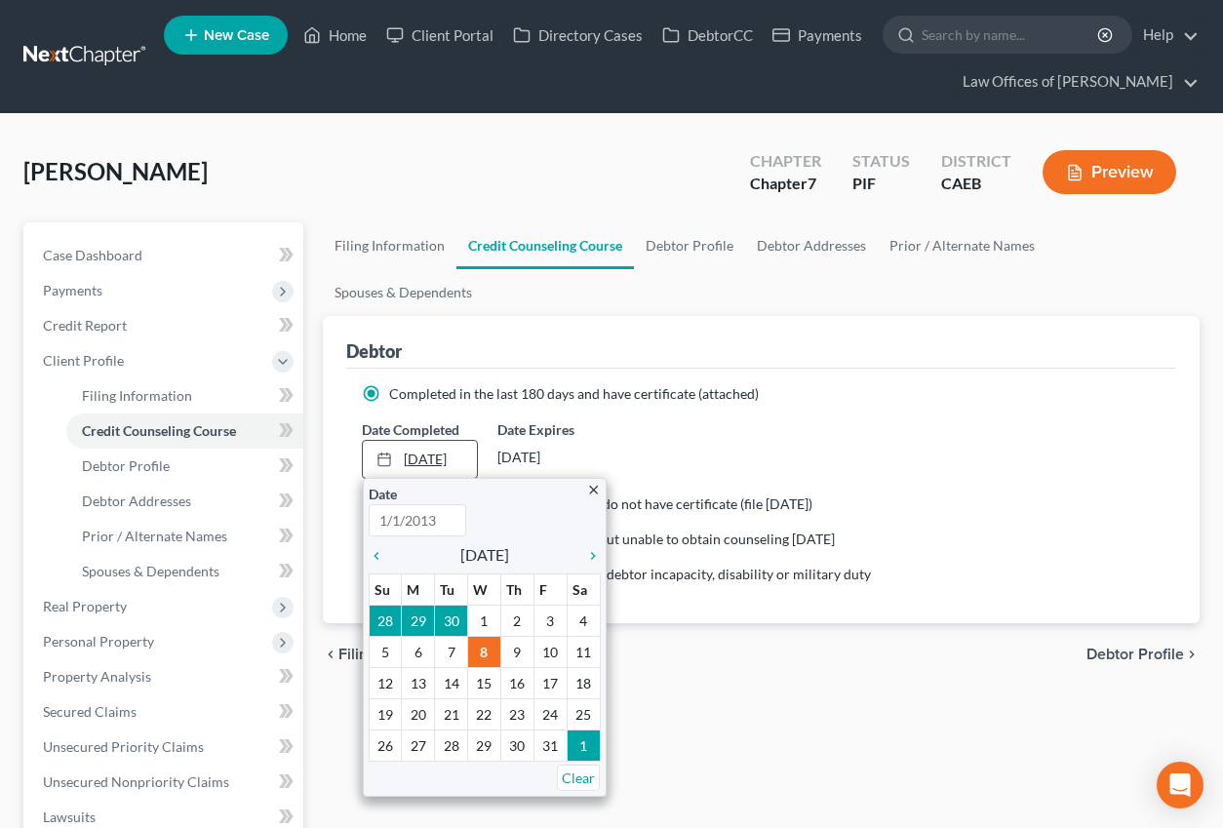
type input "[DATE]"
click at [375, 548] on icon "chevron_left" at bounding box center [381, 556] width 25 height 16
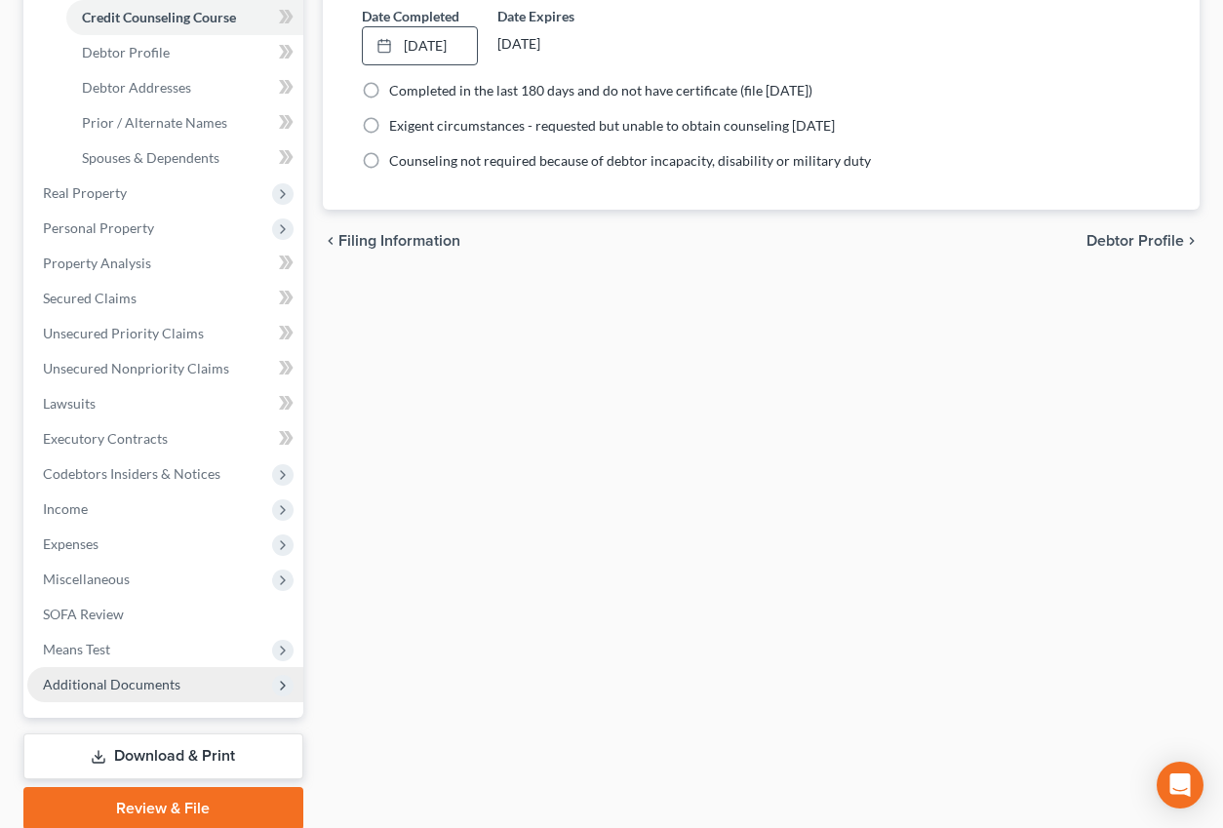
scroll to position [417, 0]
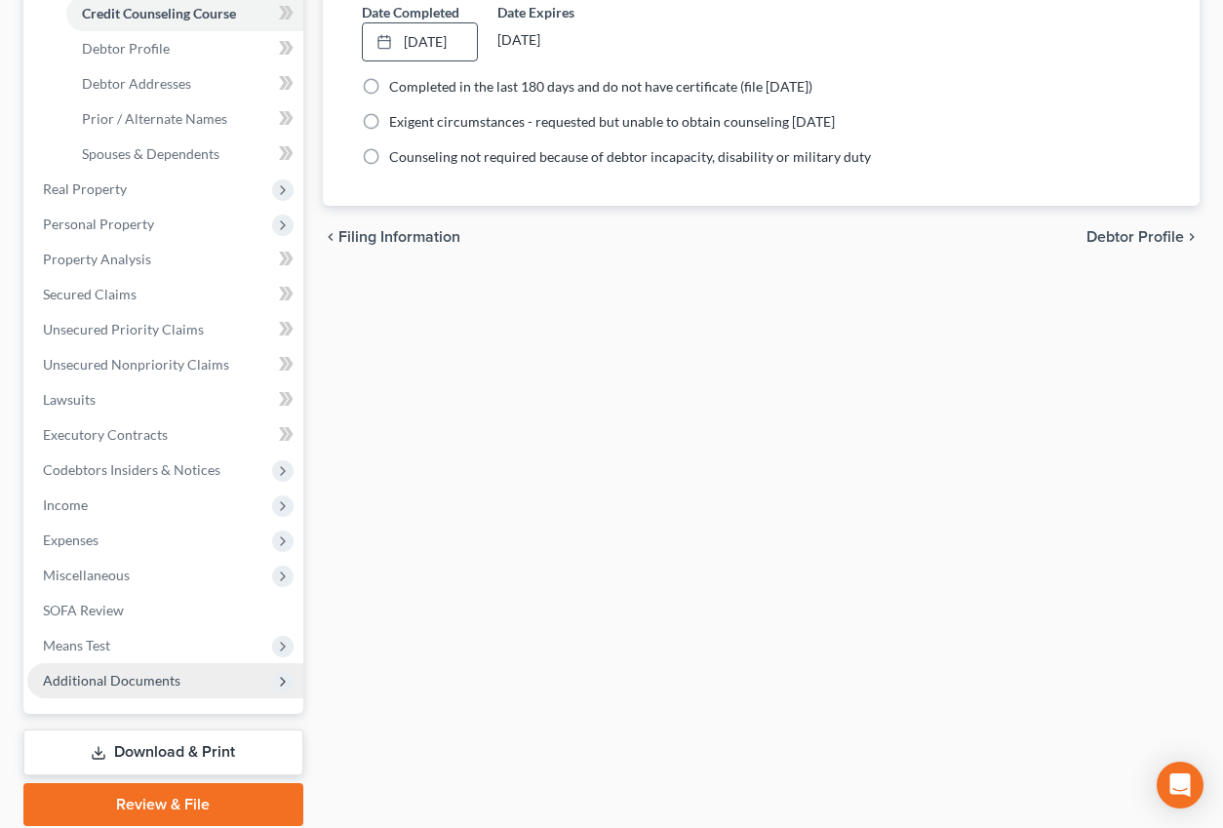
click at [145, 682] on span "Additional Documents" at bounding box center [111, 680] width 137 height 17
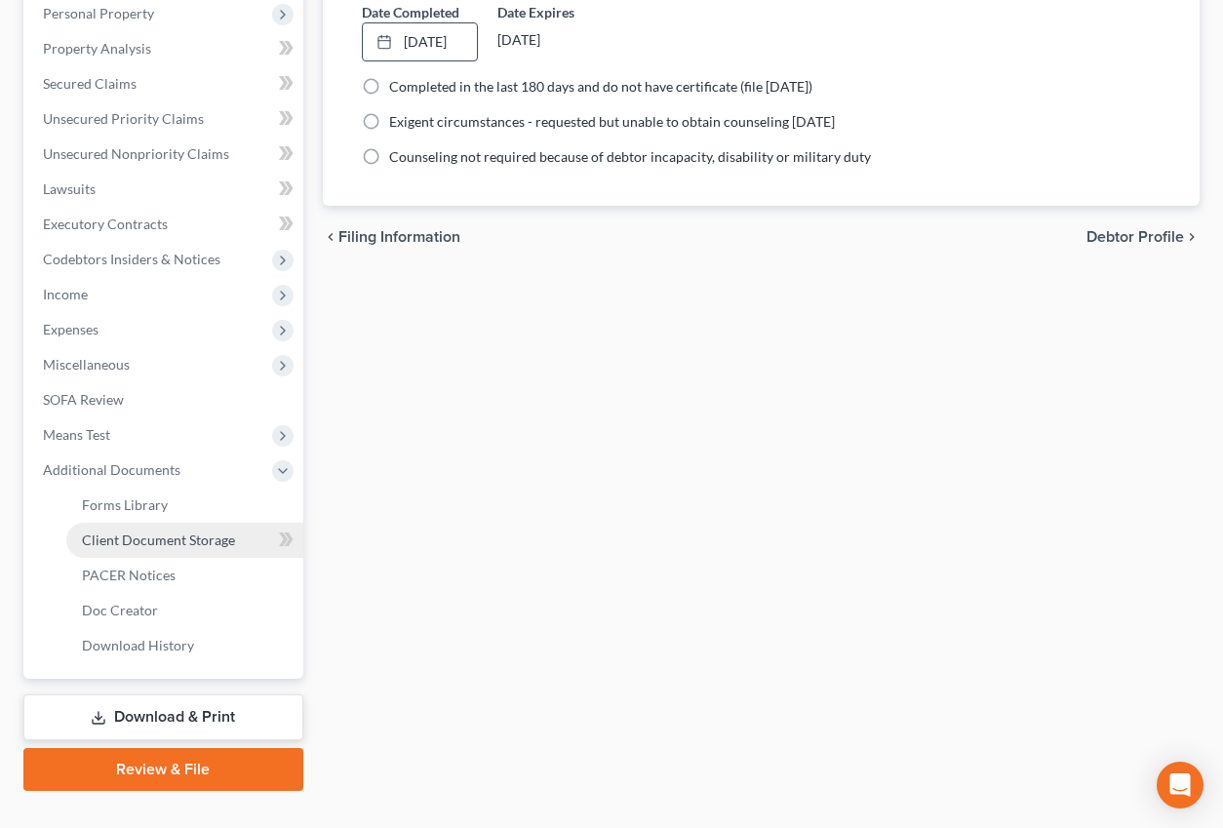
drag, startPoint x: 158, startPoint y: 532, endPoint x: 118, endPoint y: 524, distance: 40.9
click at [158, 532] on span "Client Document Storage" at bounding box center [158, 539] width 153 height 17
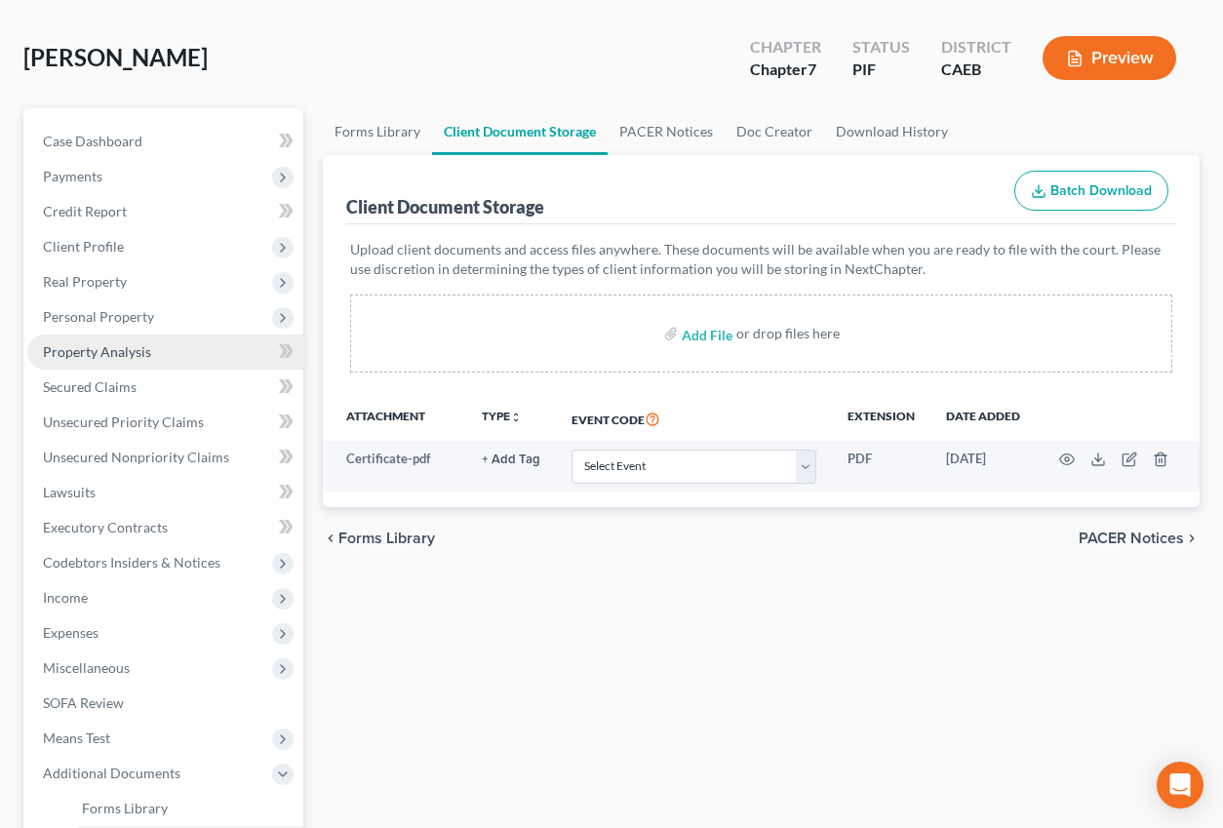
scroll to position [119, 0]
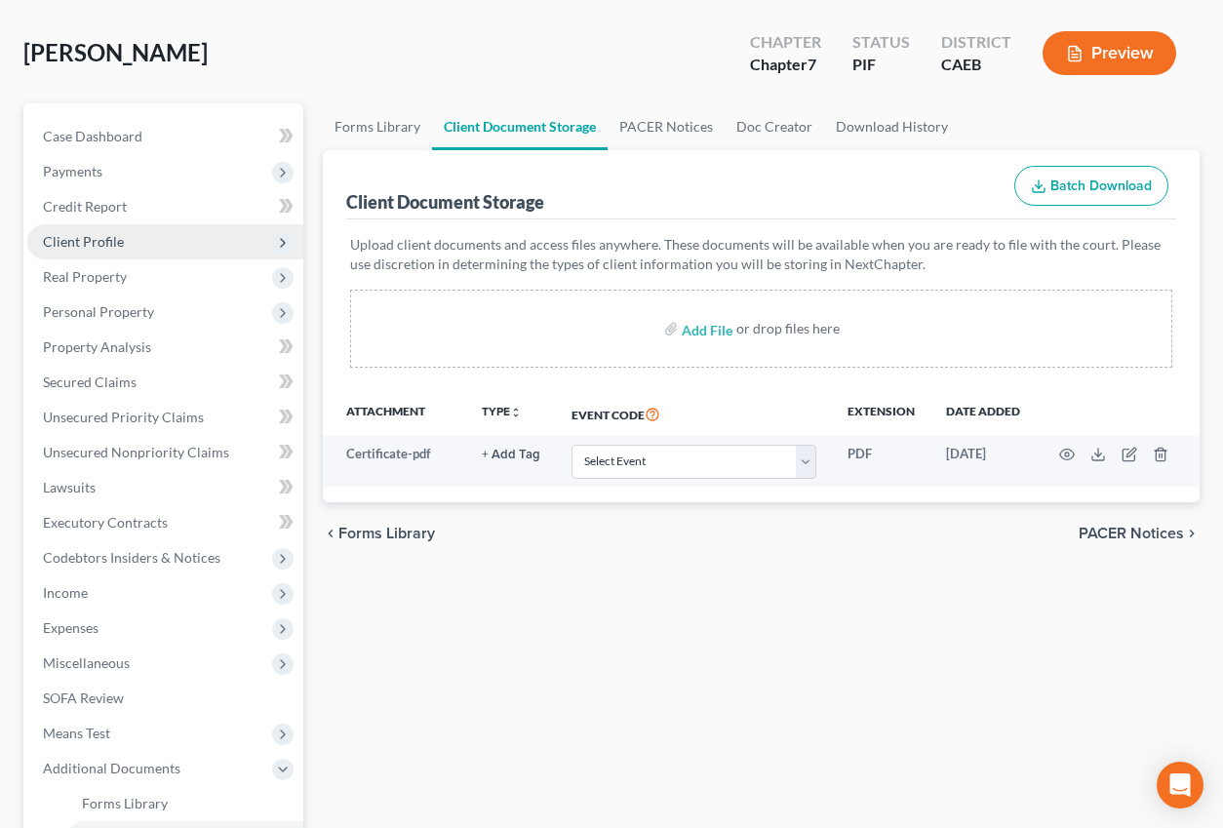
click at [109, 241] on span "Client Profile" at bounding box center [83, 241] width 81 height 17
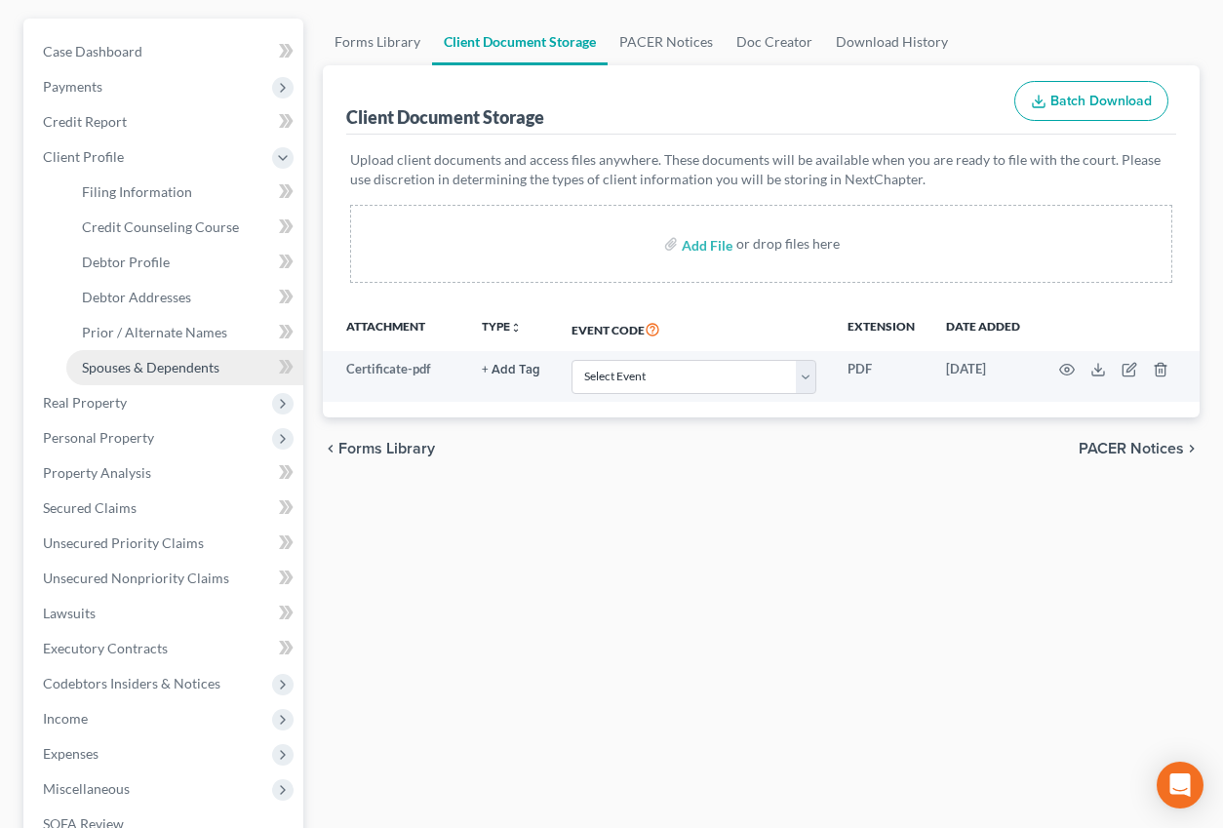
scroll to position [205, 0]
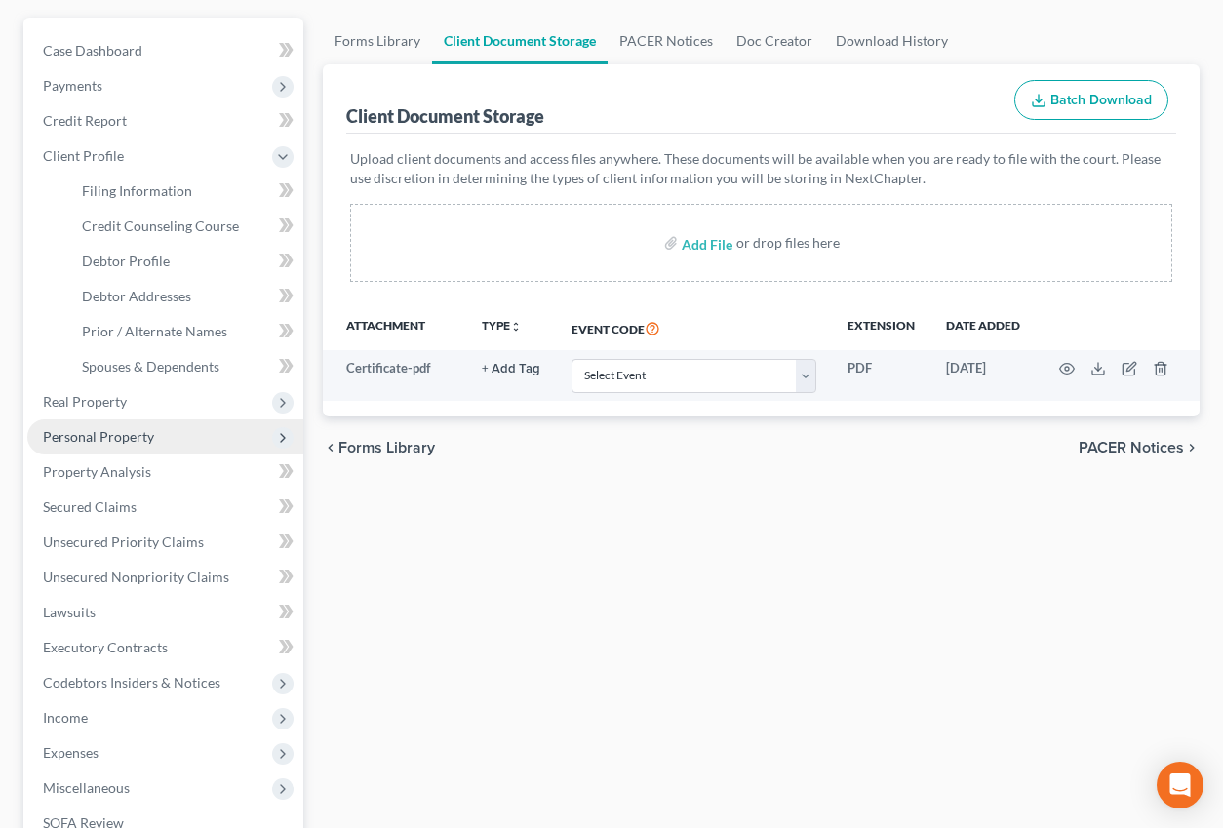
click at [116, 438] on span "Personal Property" at bounding box center [98, 436] width 111 height 17
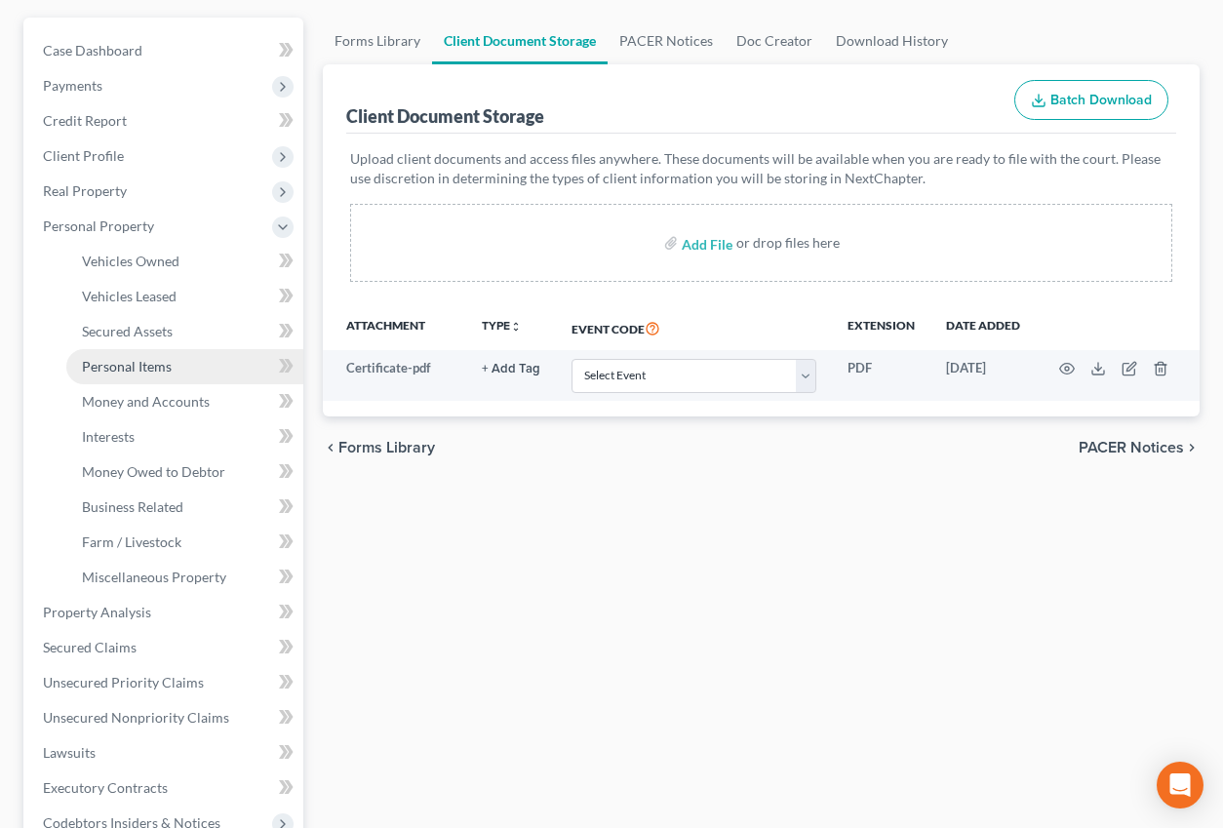
click at [115, 366] on span "Personal Items" at bounding box center [127, 366] width 90 height 17
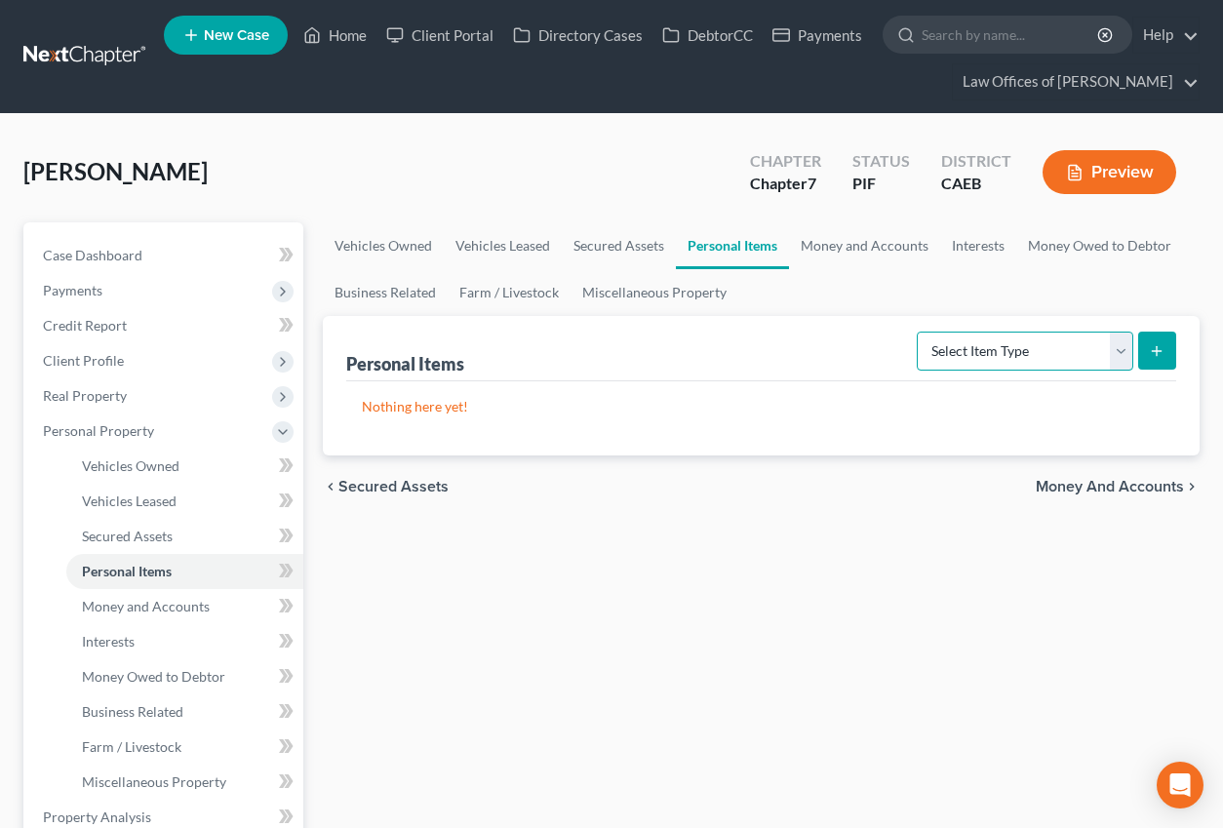
click at [1025, 341] on select "Select Item Type Clothing Collectibles Of Value Electronics Firearms Household …" at bounding box center [1025, 351] width 216 height 39
select select "clothing"
click at [919, 332] on select "Select Item Type Clothing Collectibles Of Value Electronics Firearms Household …" at bounding box center [1025, 351] width 216 height 39
click at [1163, 338] on button "submit" at bounding box center [1157, 351] width 38 height 38
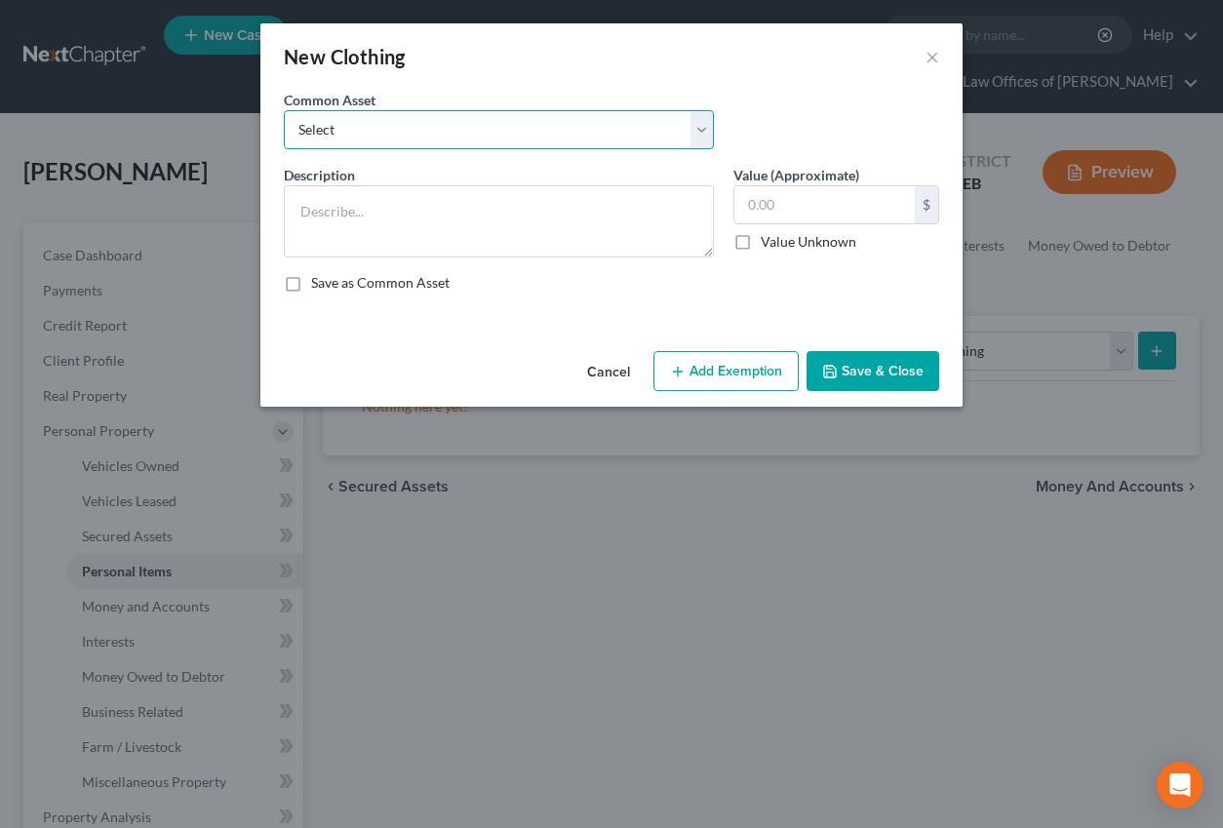
click at [552, 128] on select "Select Wardrobe" at bounding box center [499, 129] width 430 height 39
select select "0"
click at [284, 110] on select "Select Wardrobe" at bounding box center [499, 129] width 430 height 39
type textarea "Wardrobe"
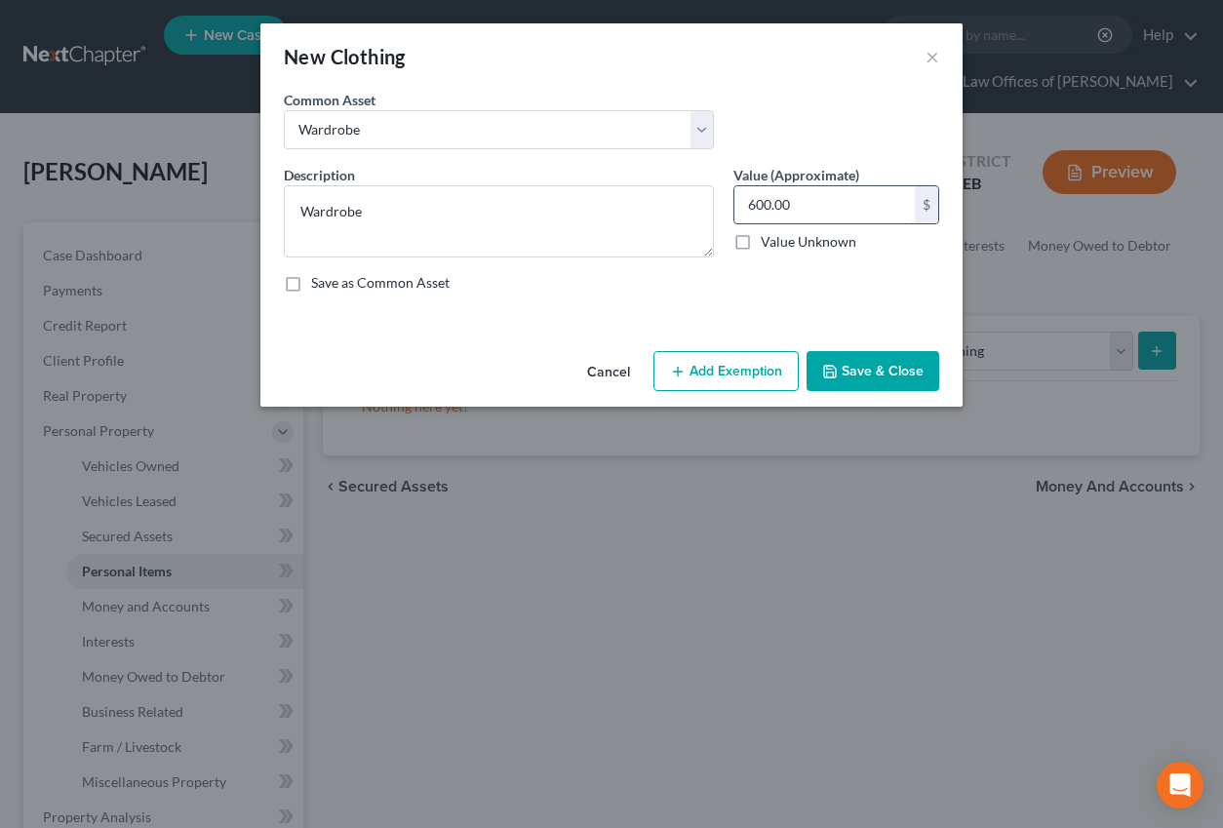
click at [759, 211] on input "600.00" at bounding box center [824, 204] width 180 height 37
click at [757, 213] on input "600.00" at bounding box center [824, 204] width 180 height 37
click at [757, 211] on input "600.00" at bounding box center [824, 204] width 180 height 37
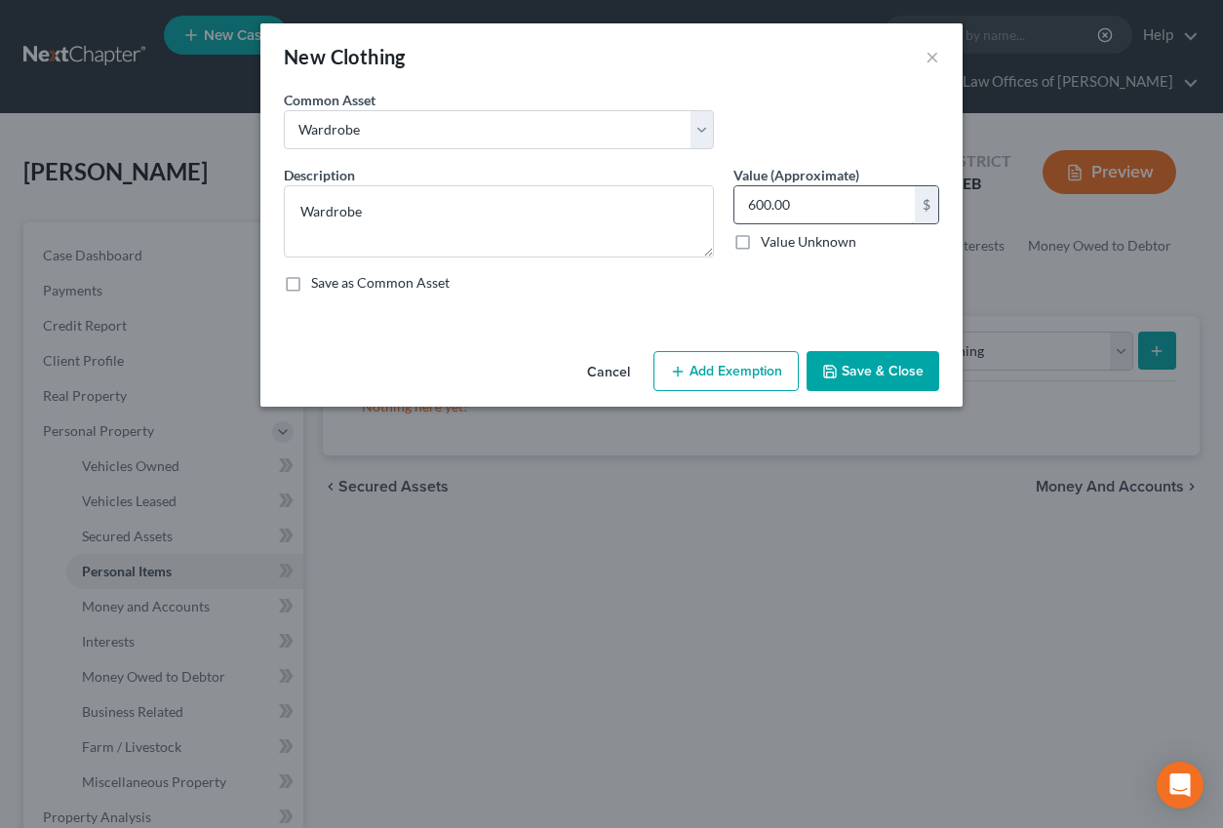
click at [757, 211] on input "600.00" at bounding box center [824, 204] width 180 height 37
type input "750"
click at [738, 388] on button "Add Exemption" at bounding box center [725, 371] width 145 height 41
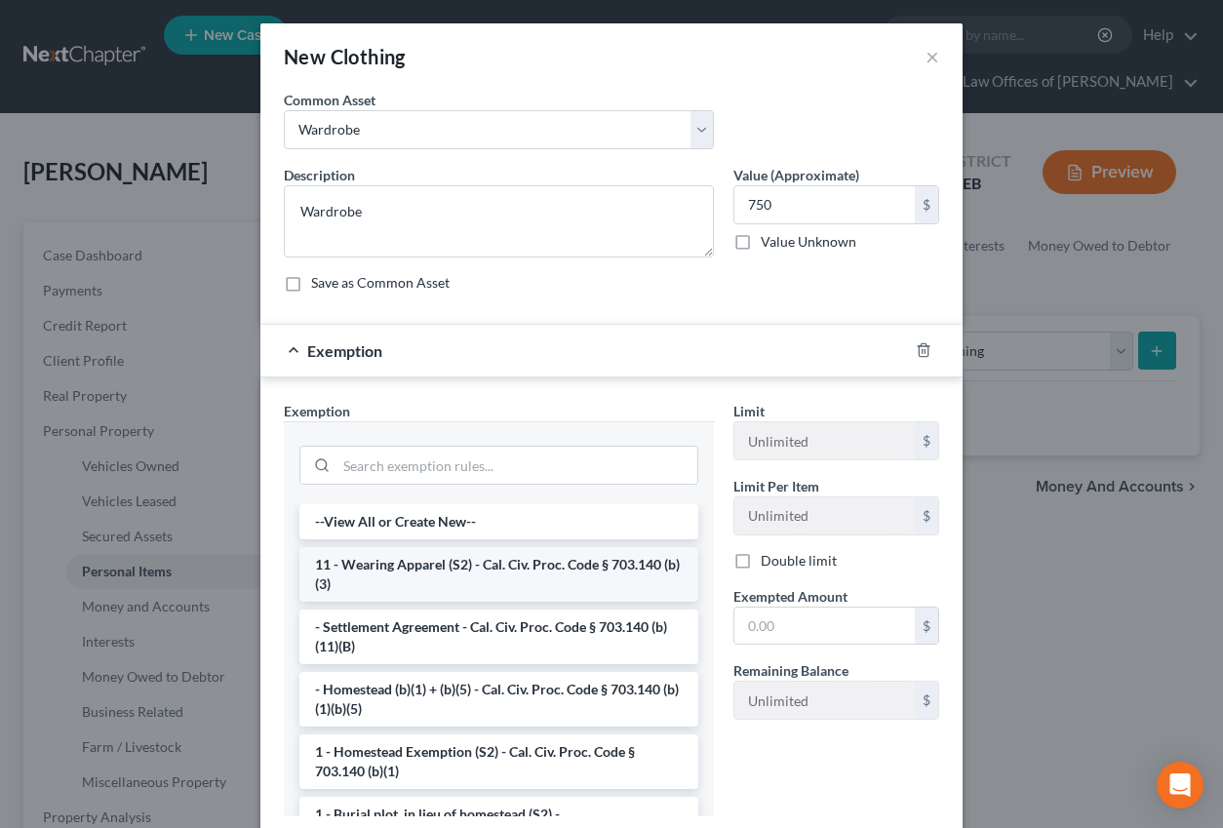
click at [442, 558] on li "11 - Wearing Apparel (S2) - Cal. Civ. Proc. Code § 703.140 (b)(3)" at bounding box center [498, 574] width 399 height 55
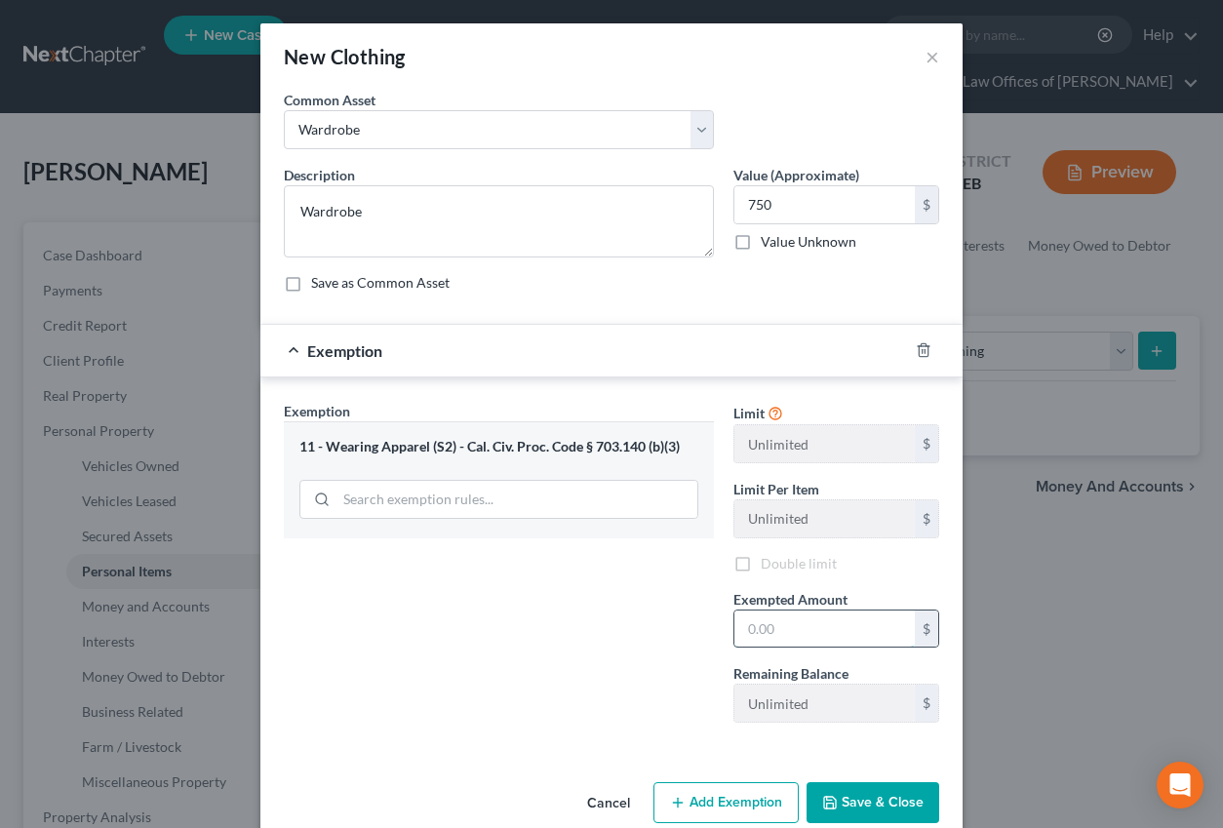
click at [826, 622] on input "text" at bounding box center [824, 628] width 180 height 37
type input "750"
click at [620, 650] on div "Exemption Set must be selected for CA. Exemption * 11 - Wearing Apparel (S2) - …" at bounding box center [499, 569] width 450 height 337
click at [875, 816] on button "Save & Close" at bounding box center [872, 802] width 133 height 41
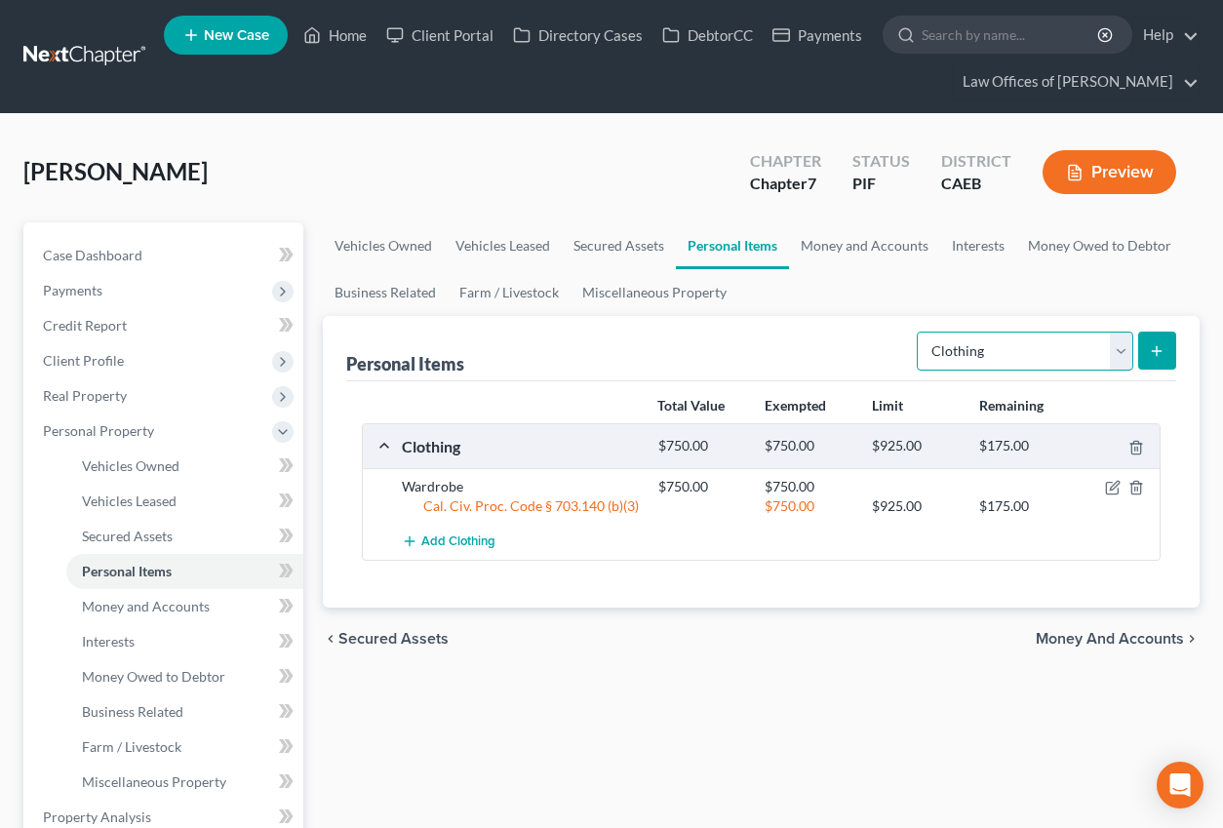
click at [1030, 365] on select "Select Item Type Clothing Collectibles Of Value Electronics Firearms Household …" at bounding box center [1025, 351] width 216 height 39
select select "electronics"
click at [919, 332] on select "Select Item Type Clothing Collectibles Of Value Electronics Firearms Household …" at bounding box center [1025, 351] width 216 height 39
click at [1151, 346] on icon "submit" at bounding box center [1157, 351] width 16 height 16
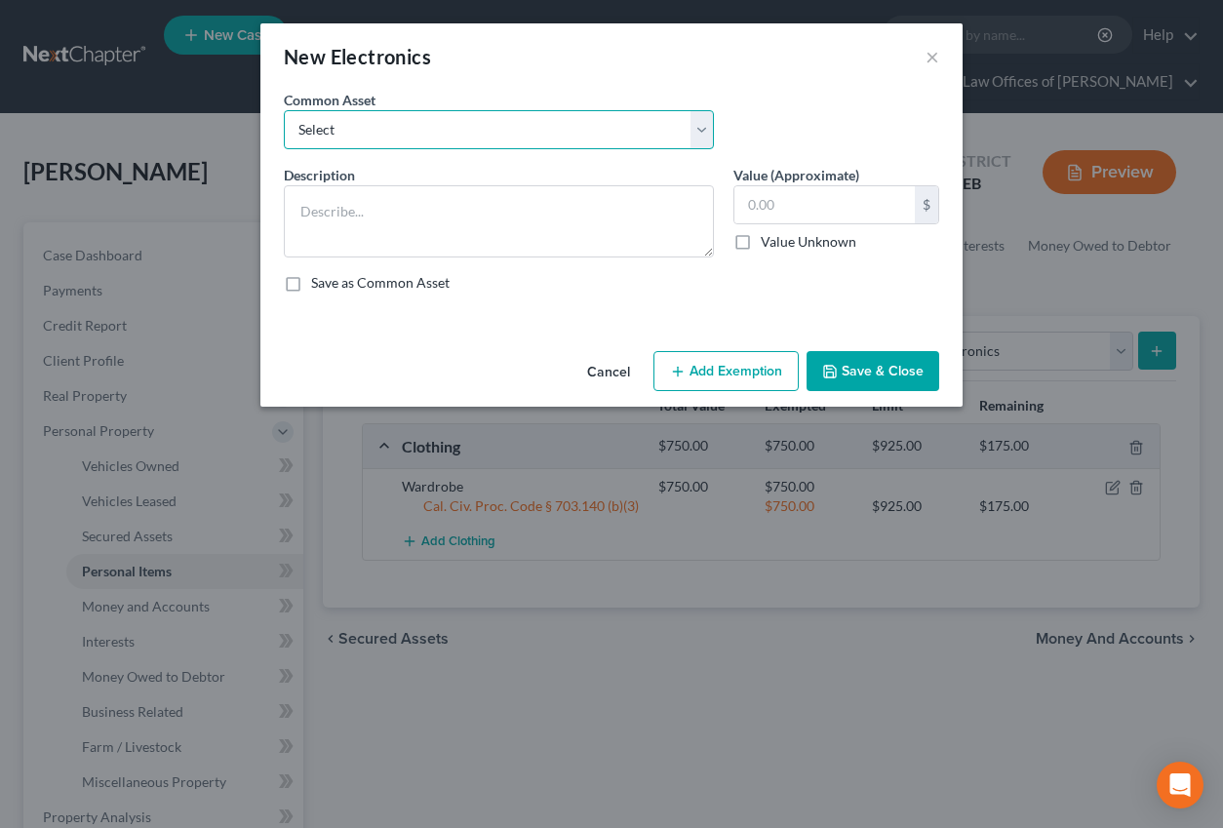
click at [577, 137] on select "Select Miscellaneous Electronic Items" at bounding box center [499, 129] width 430 height 39
select select "0"
click at [284, 110] on select "Select Miscellaneous Electronic Items" at bounding box center [499, 129] width 430 height 39
type textarea "Miscellaneous Electronic Items"
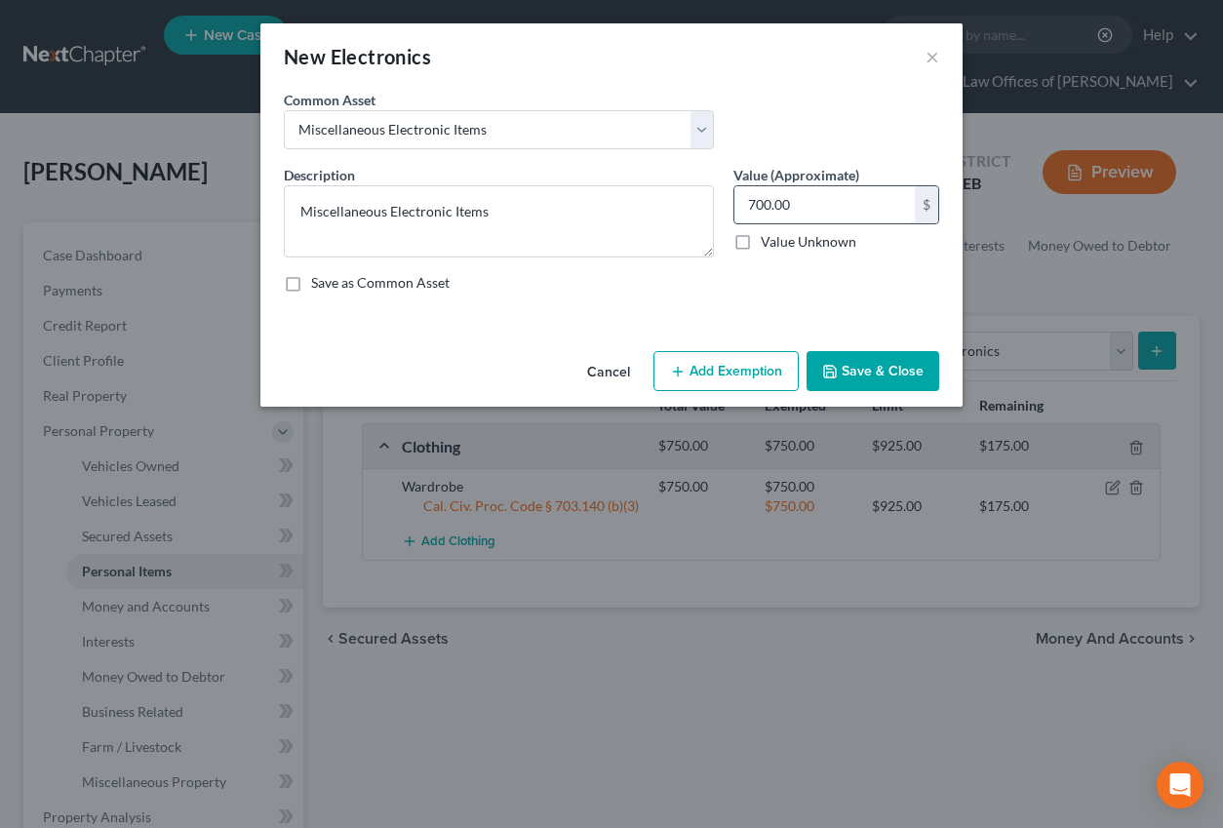
click at [789, 204] on input "700.00" at bounding box center [824, 204] width 180 height 37
type input "950"
click at [725, 378] on button "Add Exemption" at bounding box center [725, 371] width 145 height 41
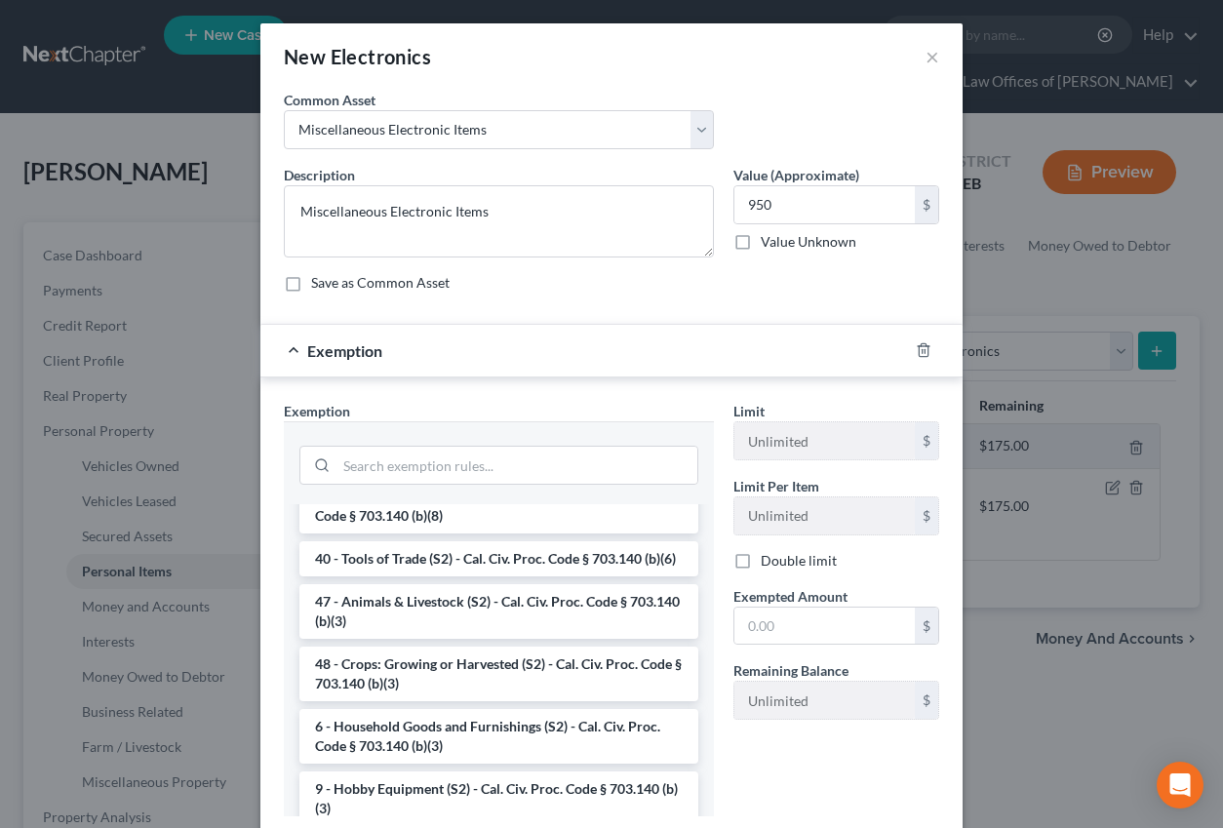
scroll to position [1552, 0]
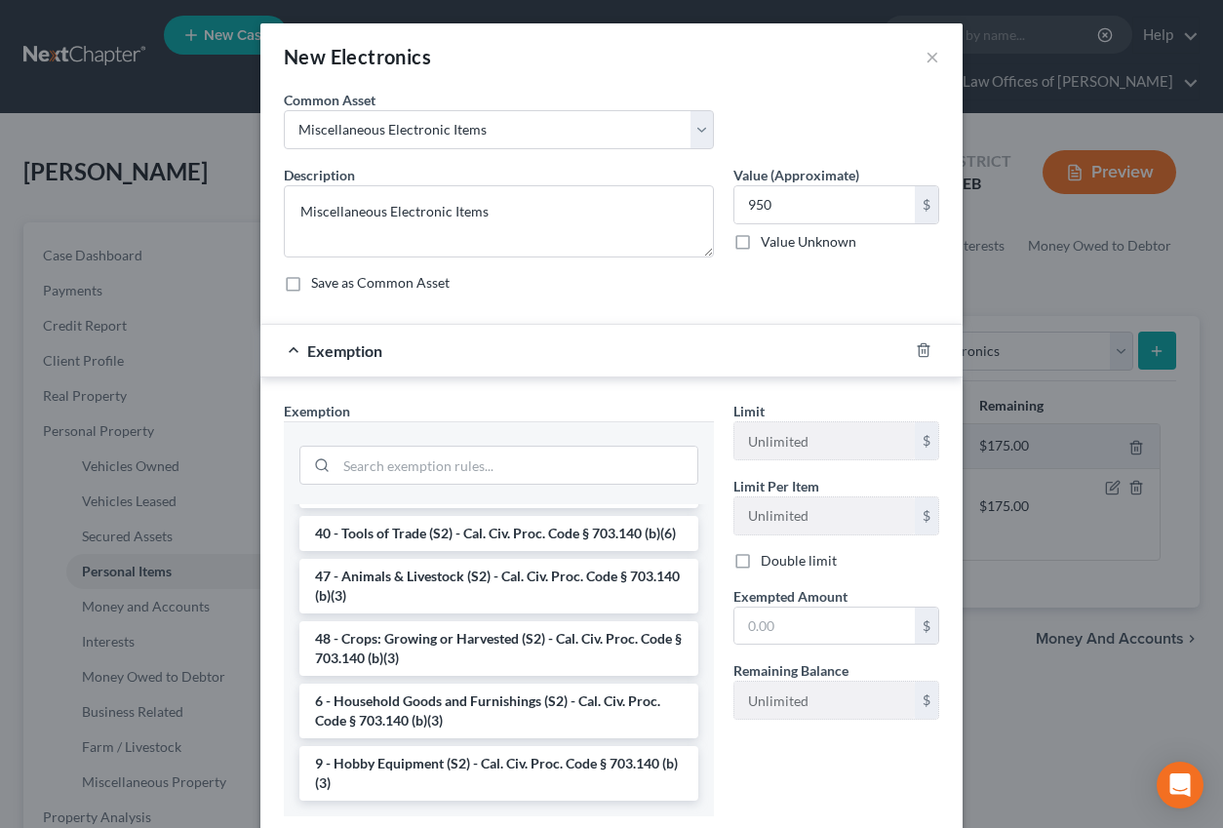
drag, startPoint x: 427, startPoint y: 712, endPoint x: 683, endPoint y: 677, distance: 257.9
click at [427, 712] on li "6 - Household Goods and Furnishings (S2) - Cal. Civ. Proc. Code § 703.140 (b)(3)" at bounding box center [498, 711] width 399 height 55
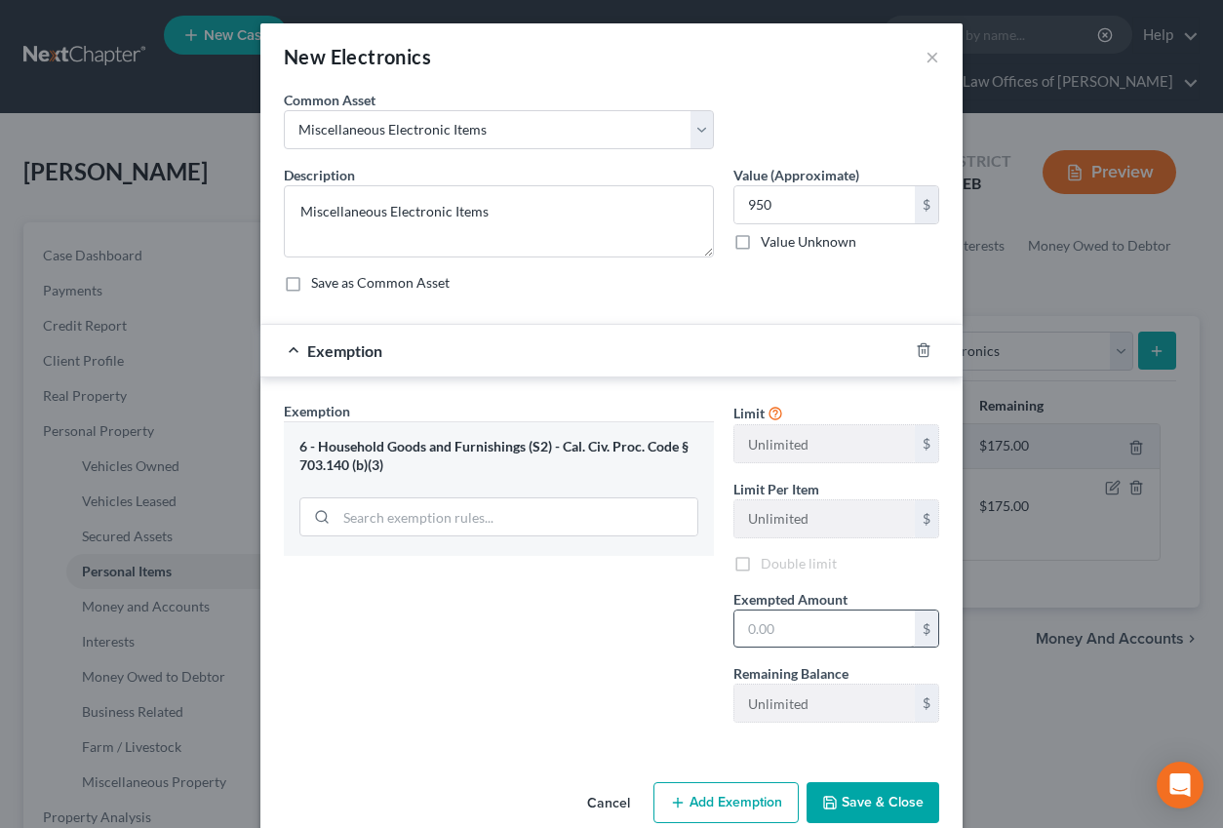
scroll to position [3, 0]
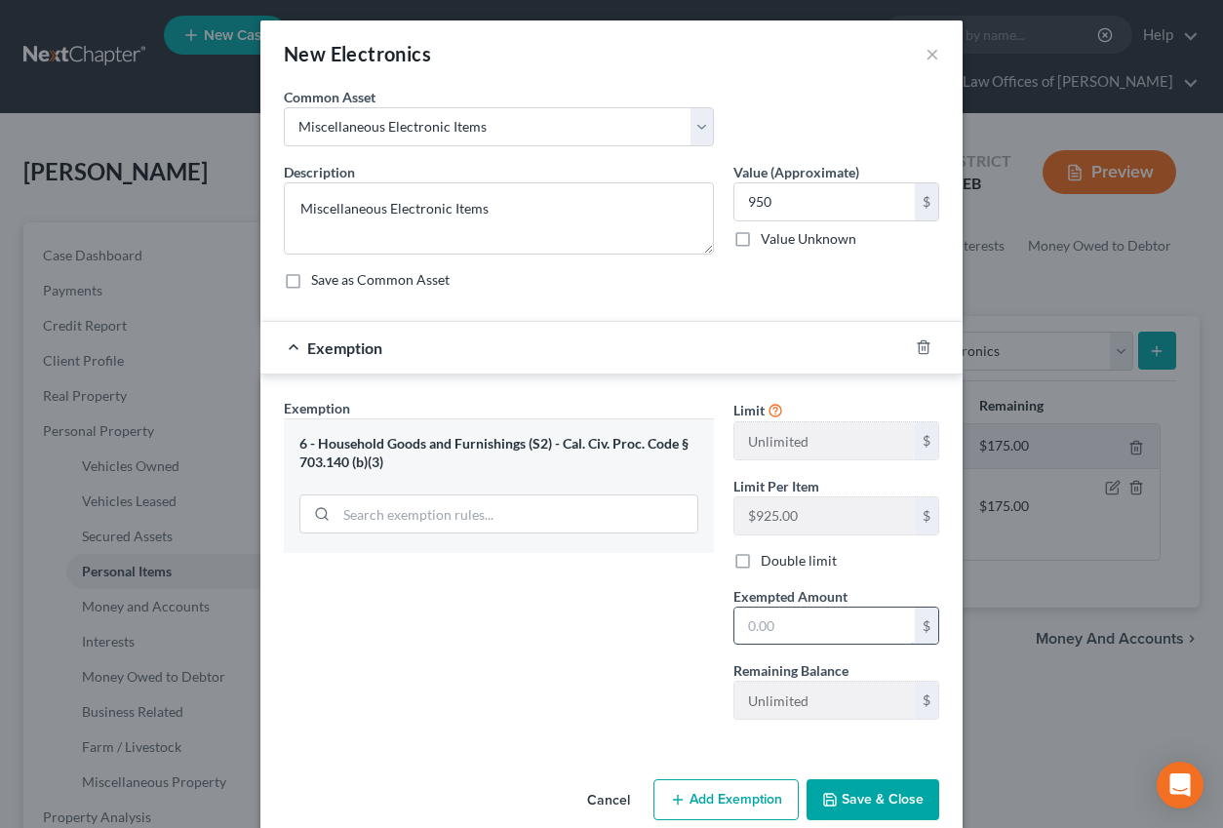
click at [765, 626] on input "text" at bounding box center [824, 625] width 180 height 37
type input "950"
click at [921, 795] on button "Save & Close" at bounding box center [872, 799] width 133 height 41
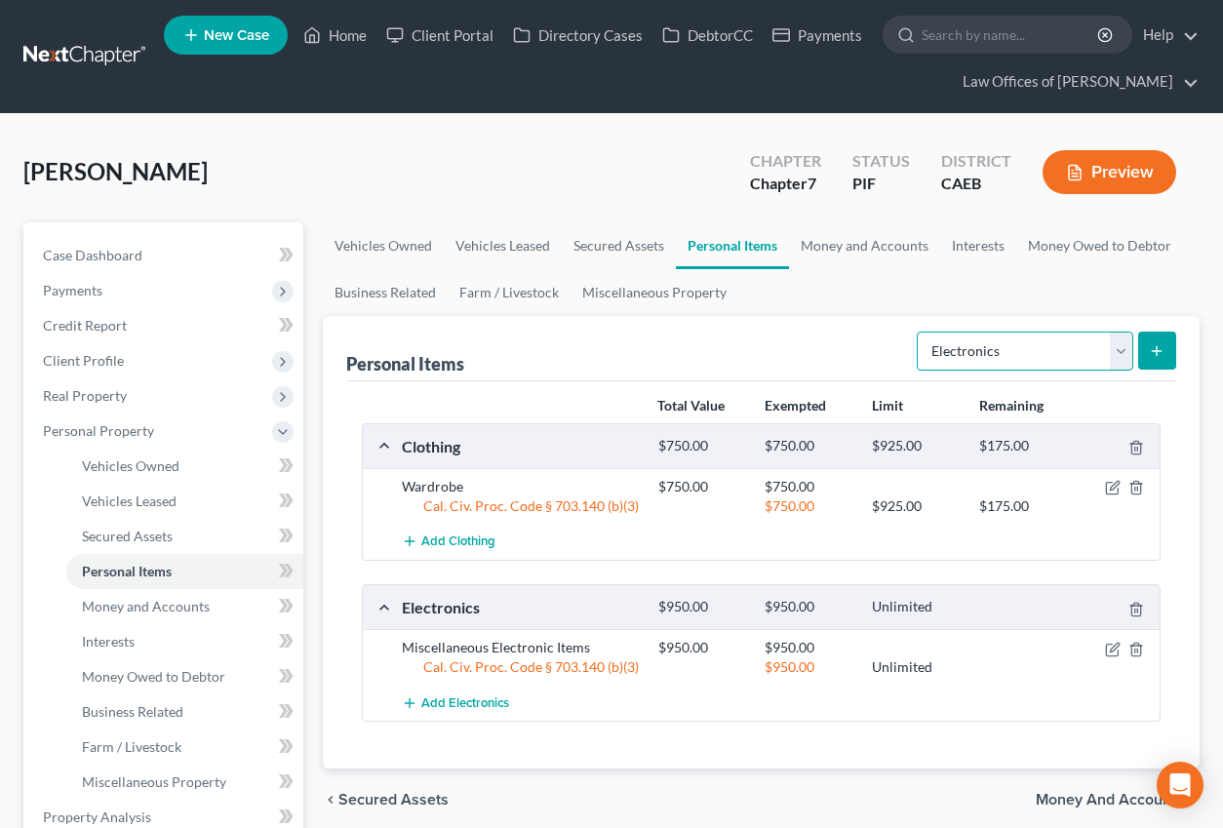
click at [1038, 352] on select "Select Item Type Clothing Collectibles Of Value Electronics Firearms Household …" at bounding box center [1025, 351] width 216 height 39
select select "household_goods"
click at [919, 332] on select "Select Item Type Clothing Collectibles Of Value Electronics Firearms Household …" at bounding box center [1025, 351] width 216 height 39
click at [1155, 351] on icon "submit" at bounding box center [1157, 351] width 16 height 16
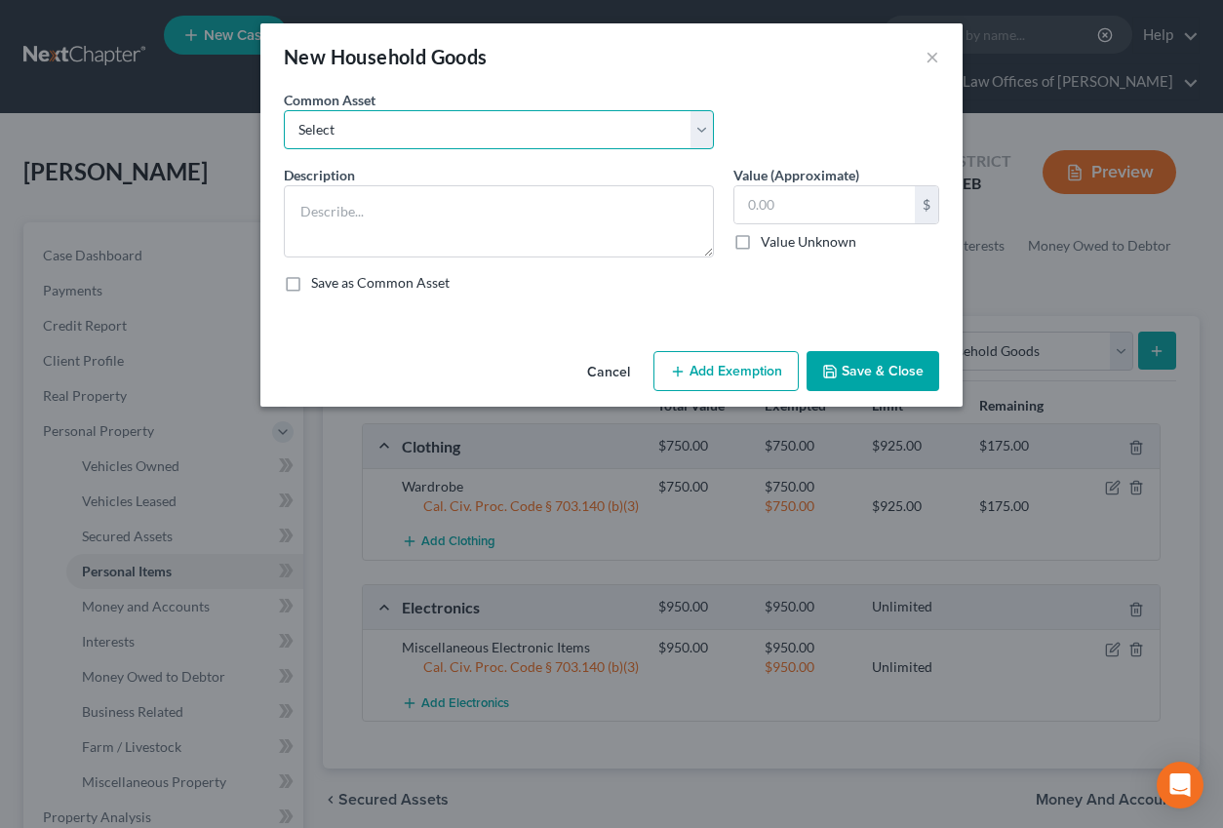
click at [557, 137] on select "Select Furniture and furnishings" at bounding box center [499, 129] width 430 height 39
select select "0"
click at [284, 110] on select "Select Furniture and furnishings" at bounding box center [499, 129] width 430 height 39
type textarea "Furniture and furnishings"
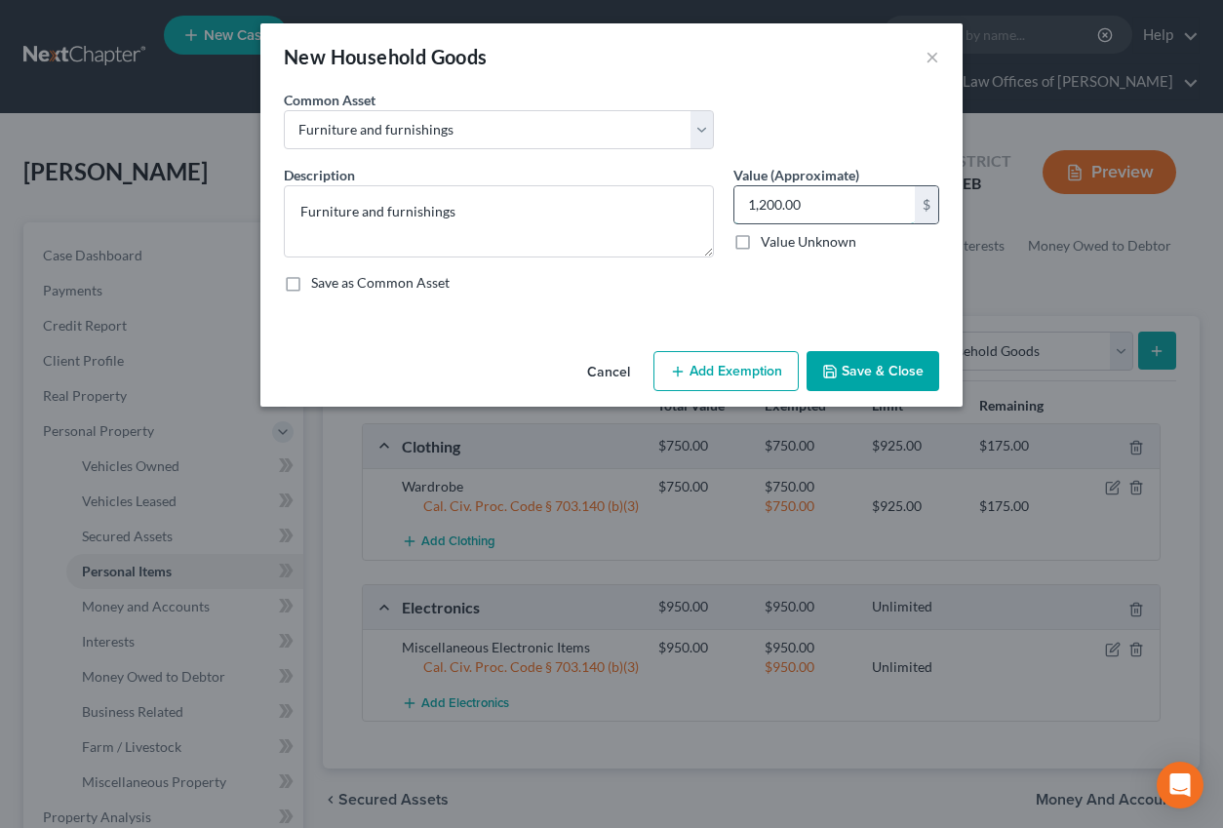
click at [769, 206] on input "1,200.00" at bounding box center [824, 204] width 180 height 37
type input "1,500.00"
click at [744, 377] on button "Add Exemption" at bounding box center [725, 371] width 145 height 41
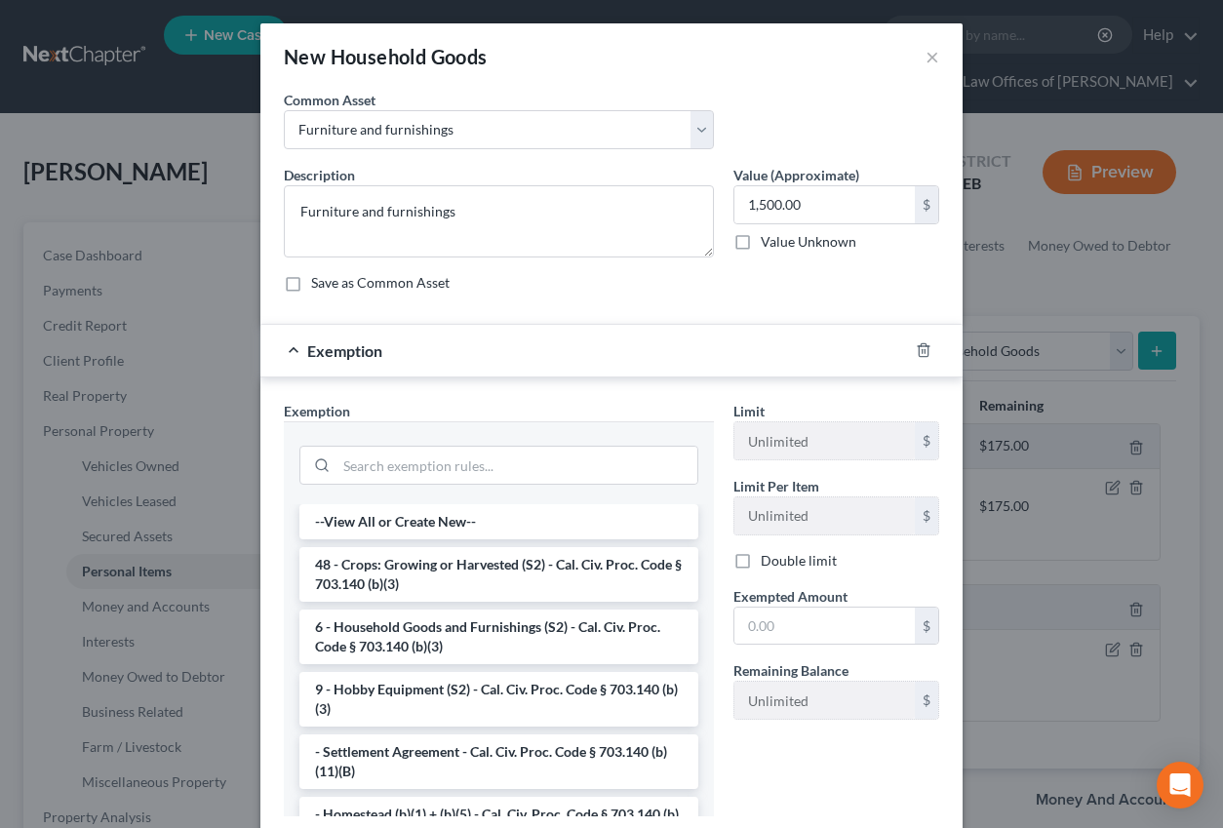
drag, startPoint x: 487, startPoint y: 639, endPoint x: 513, endPoint y: 634, distance: 26.8
click at [486, 639] on li "6 - Household Goods and Furnishings (S2) - Cal. Civ. Proc. Code § 703.140 (b)(3)" at bounding box center [498, 636] width 399 height 55
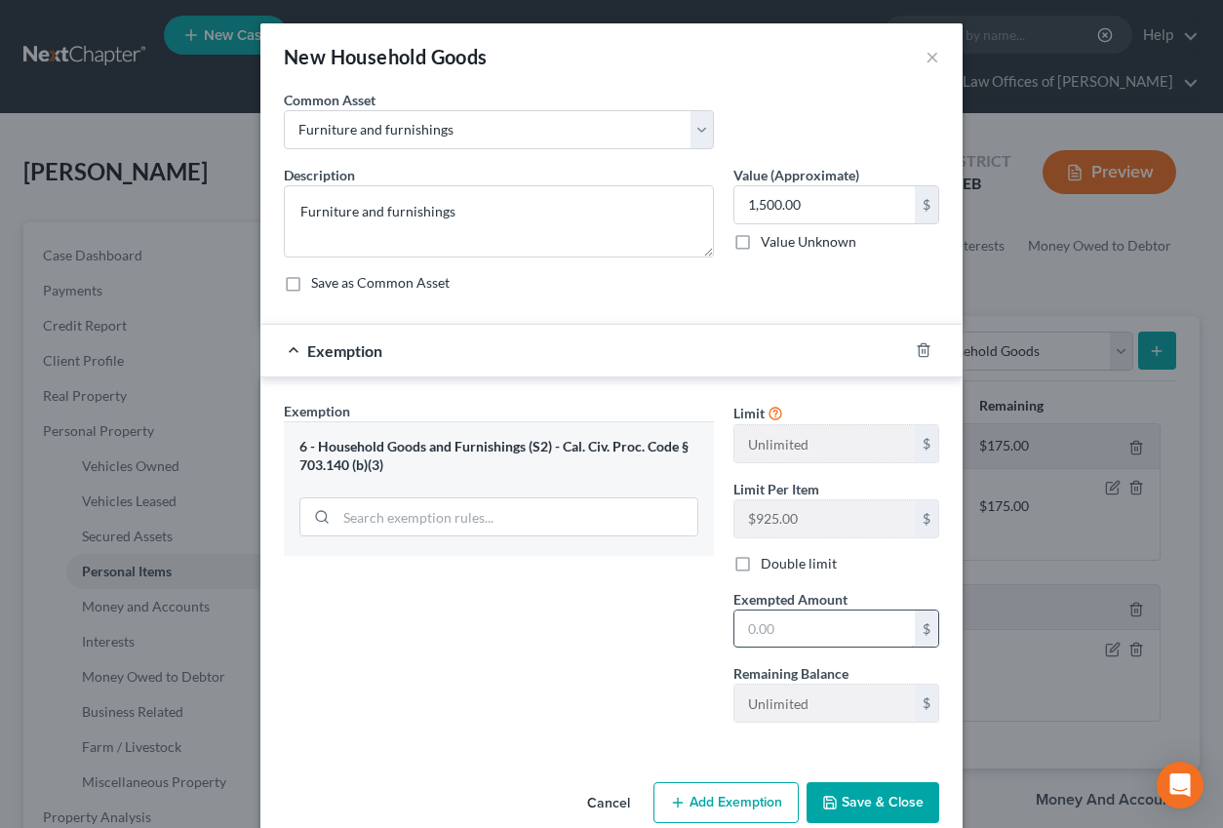
click at [819, 635] on input "text" at bounding box center [824, 628] width 180 height 37
type input "1,500"
drag, startPoint x: 607, startPoint y: 657, endPoint x: 653, endPoint y: 662, distance: 46.1
click at [607, 657] on div "Exemption Set must be selected for CA. Exemption * 6 - Household Goods and Furn…" at bounding box center [499, 569] width 450 height 337
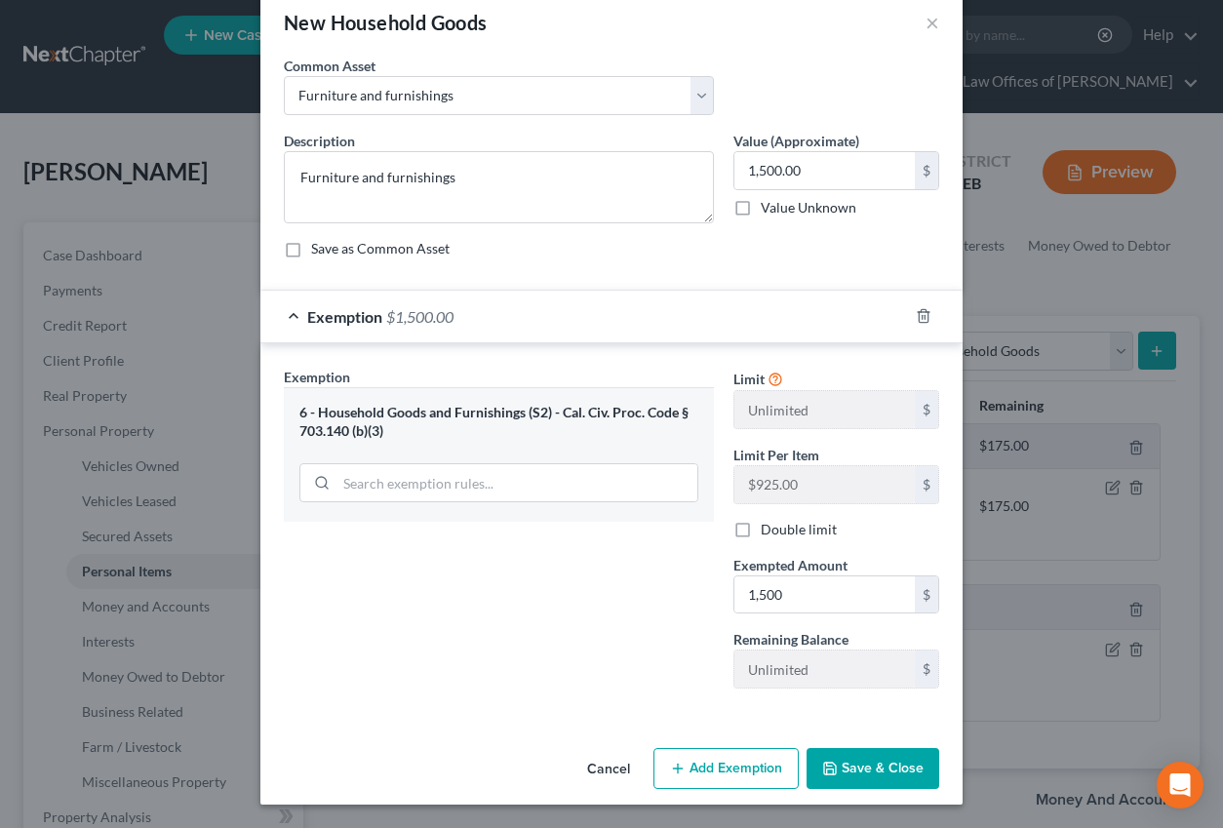
click at [859, 770] on button "Save & Close" at bounding box center [872, 768] width 133 height 41
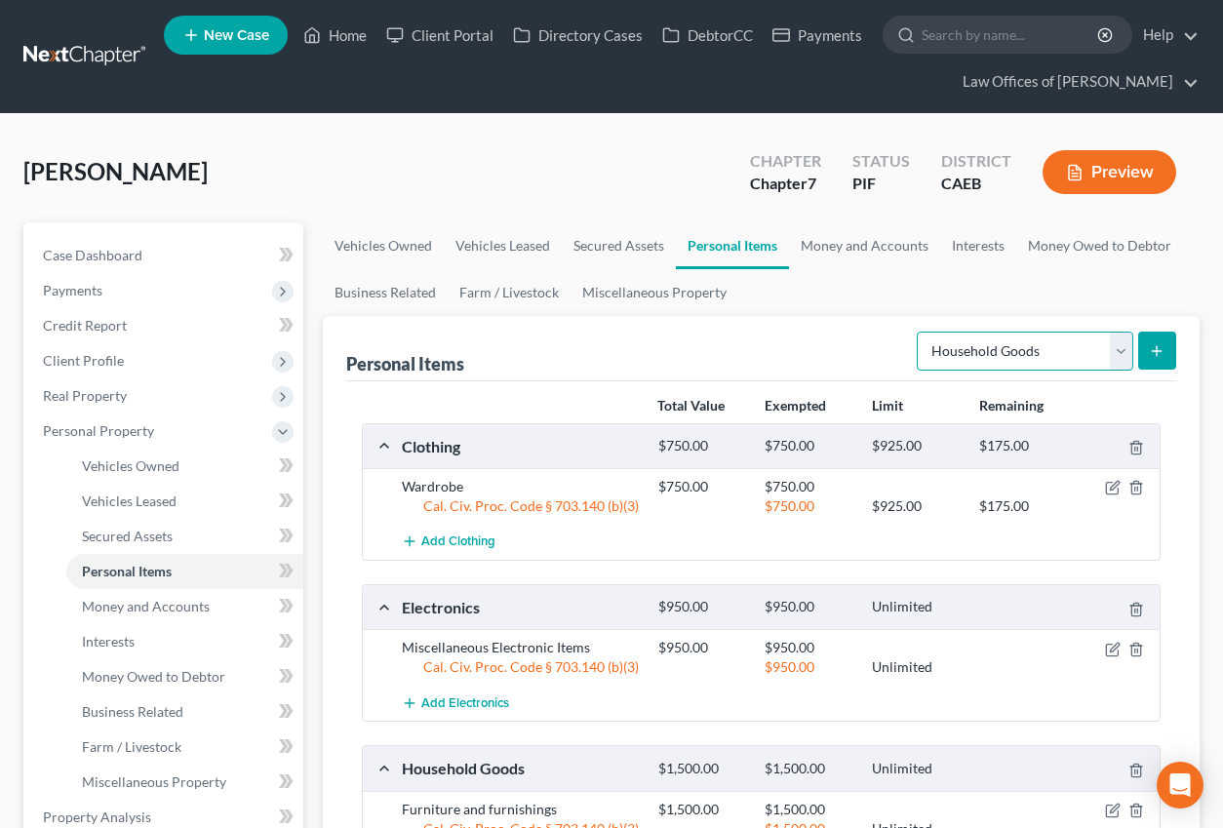
click at [1019, 346] on select "Select Item Type Clothing Collectibles Of Value Electronics Firearms Household …" at bounding box center [1025, 351] width 216 height 39
select select "jewelry"
click at [919, 332] on select "Select Item Type Clothing Collectibles Of Value Electronics Firearms Household …" at bounding box center [1025, 351] width 216 height 39
click at [1149, 354] on icon "submit" at bounding box center [1157, 351] width 16 height 16
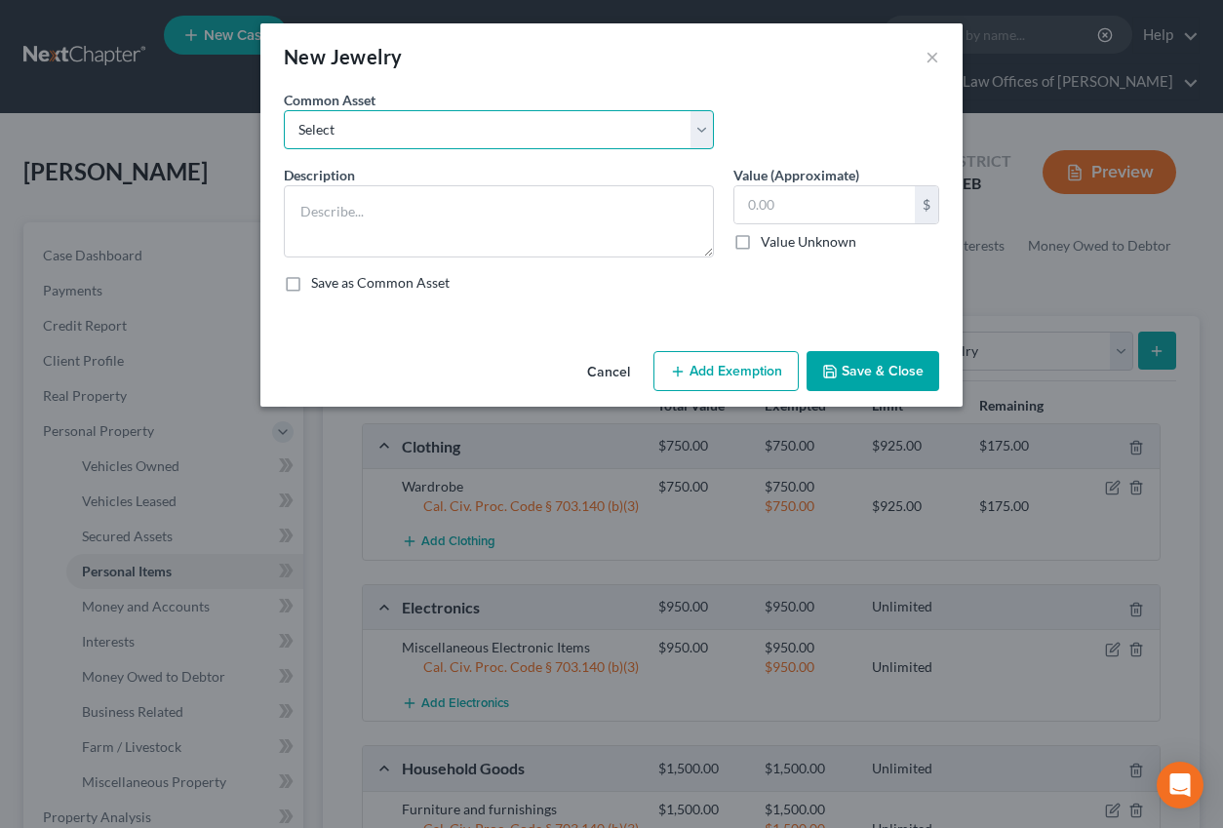
click at [564, 117] on select "Select Miscellaneous Jewelry" at bounding box center [499, 129] width 430 height 39
select select "0"
click at [284, 110] on select "Select Miscellaneous Jewelry" at bounding box center [499, 129] width 430 height 39
type textarea "Miscellaneous Jewelry"
type input "100.00"
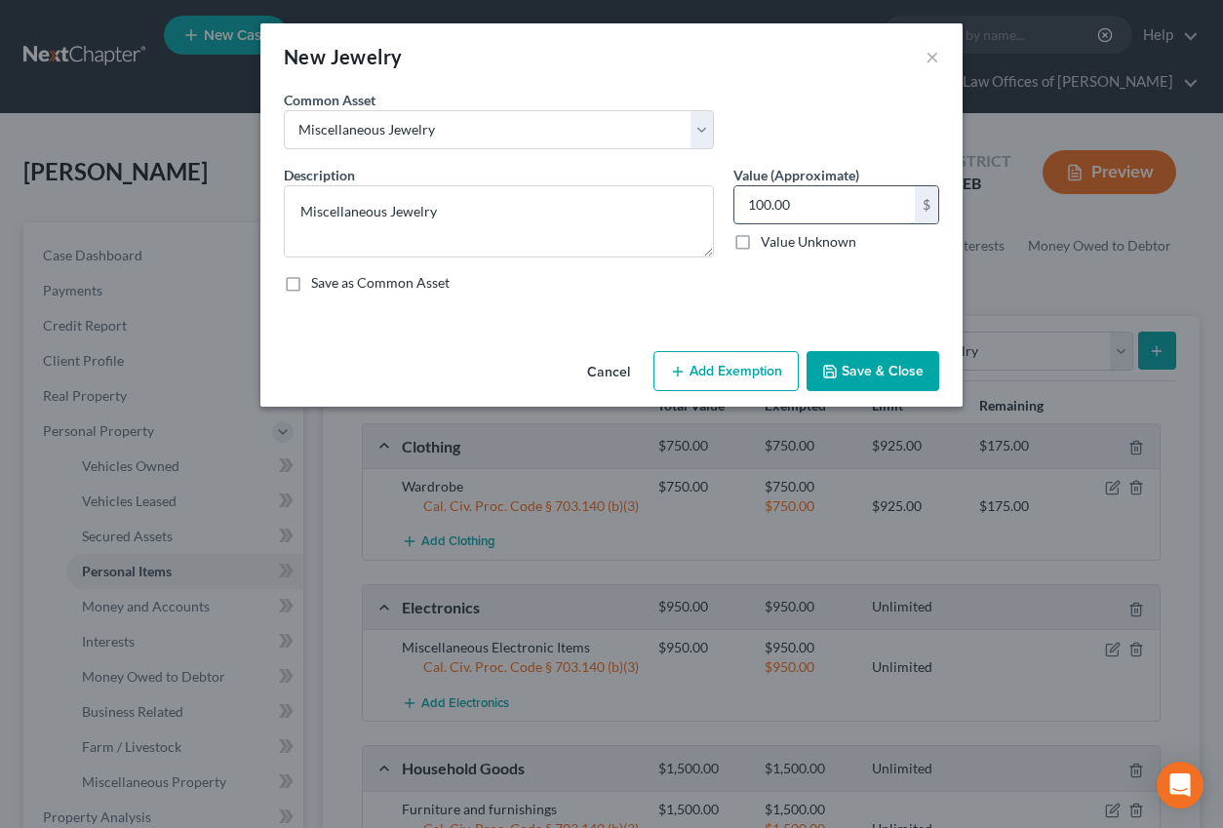
click at [780, 208] on input "100.00" at bounding box center [824, 204] width 180 height 37
click at [712, 360] on button "Add Exemption" at bounding box center [725, 371] width 145 height 41
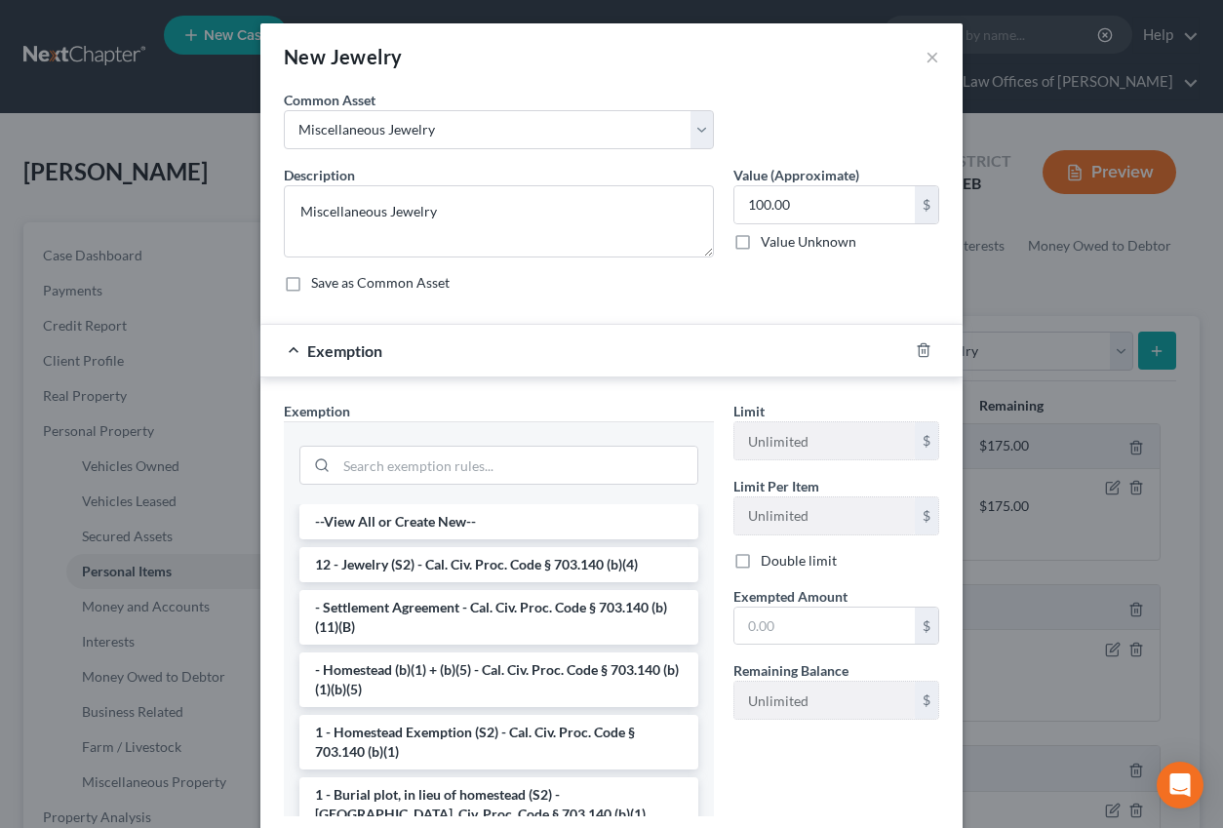
drag, startPoint x: 451, startPoint y: 563, endPoint x: 783, endPoint y: 663, distance: 347.4
click at [451, 563] on li "12 - Jewelry (S2) - Cal. Civ. Proc. Code § 703.140 (b)(4)" at bounding box center [498, 564] width 399 height 35
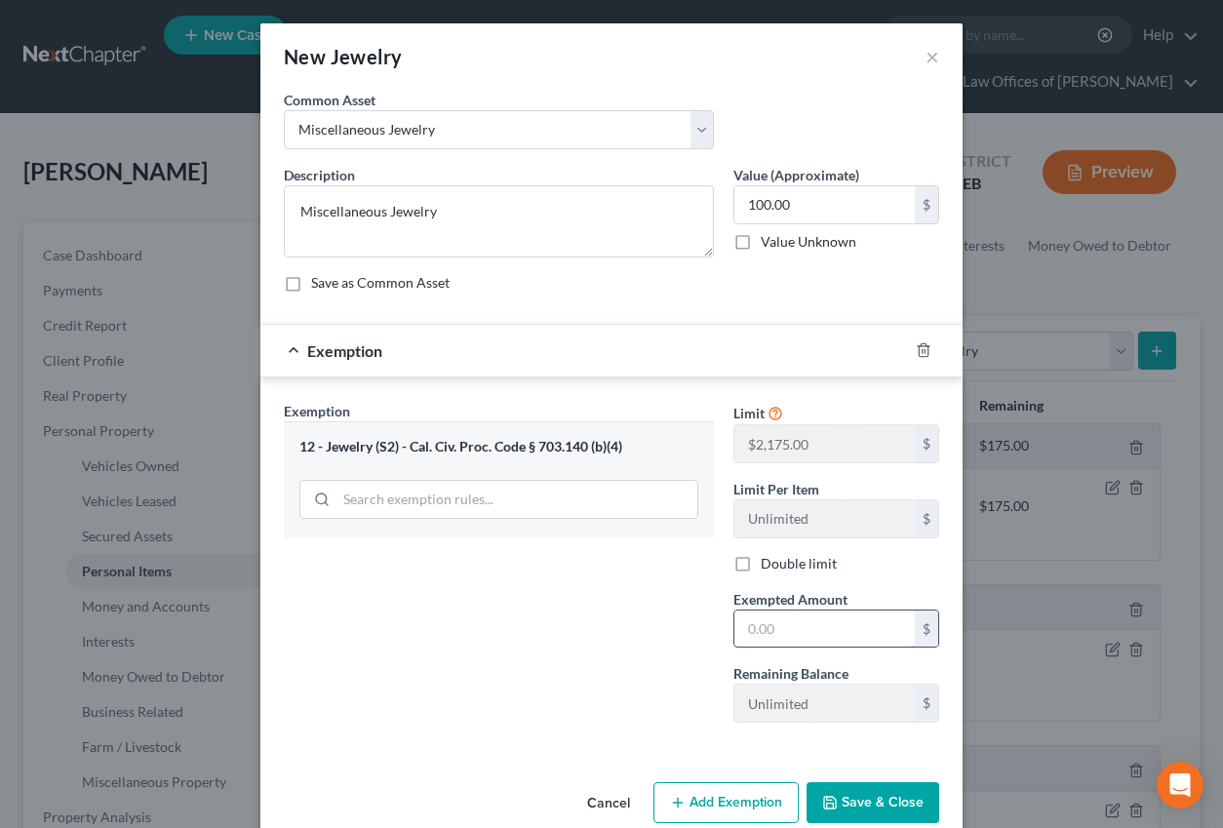
click at [778, 629] on input "text" at bounding box center [824, 628] width 180 height 37
type input "100"
drag, startPoint x: 635, startPoint y: 633, endPoint x: 888, endPoint y: 804, distance: 306.2
click at [634, 633] on div "Exemption Set must be selected for CA. Exemption * 12 - Jewelry (S2) - Cal. Civ…" at bounding box center [499, 569] width 450 height 337
click at [888, 803] on button "Save & Close" at bounding box center [872, 802] width 133 height 41
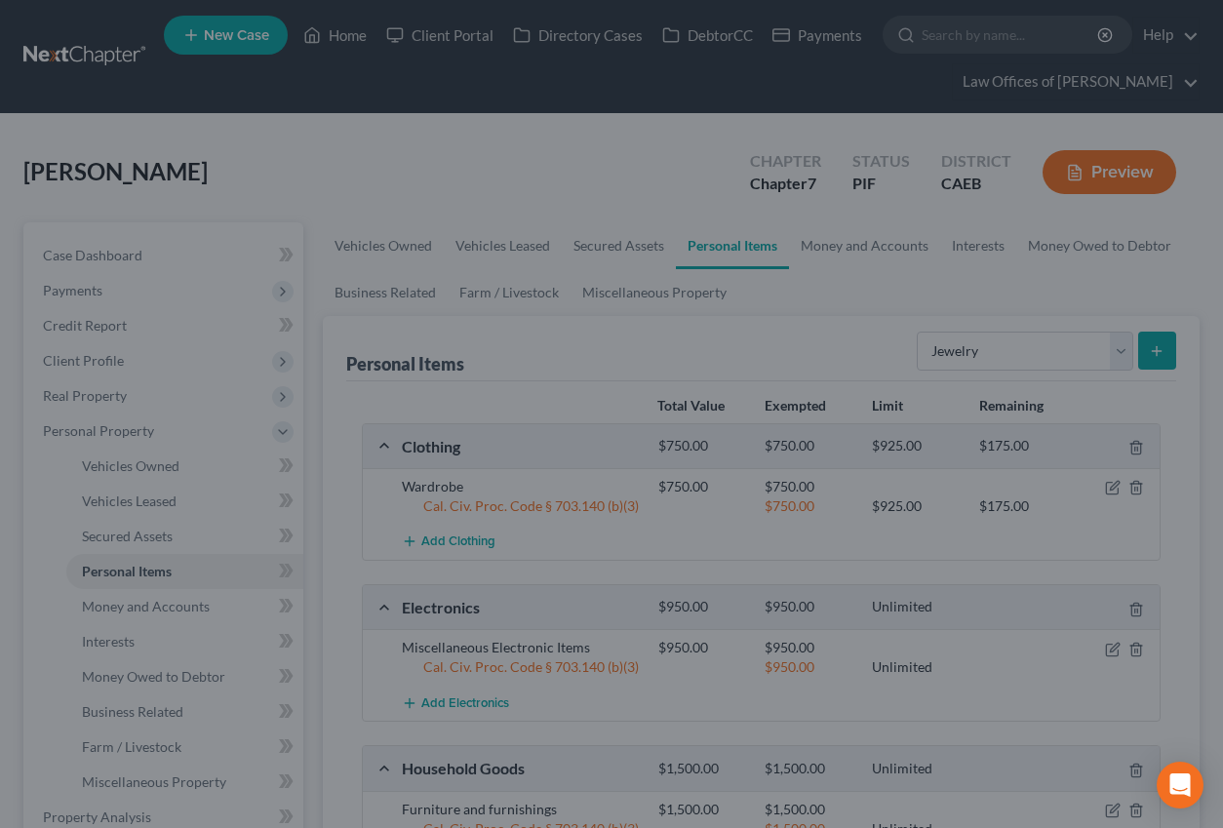
scroll to position [0, 0]
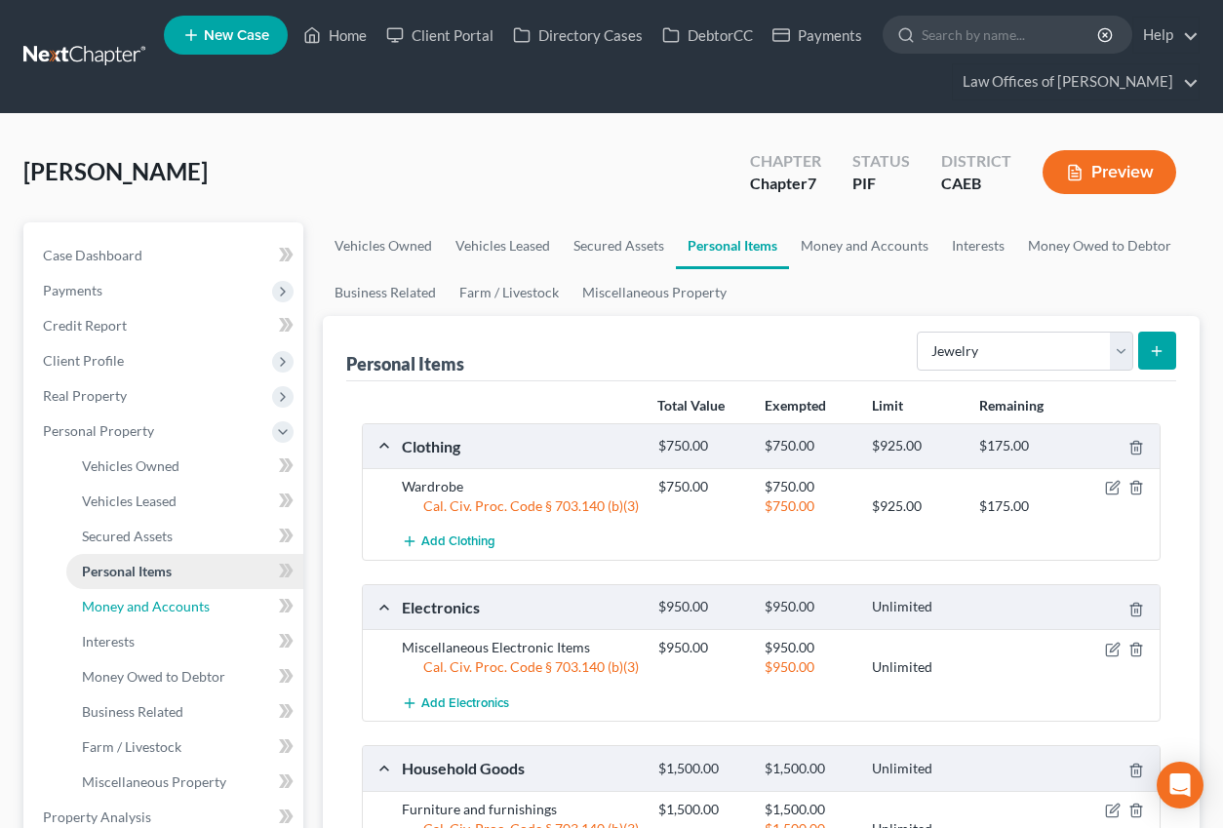
drag, startPoint x: 134, startPoint y: 597, endPoint x: 217, endPoint y: 568, distance: 88.8
click at [134, 598] on span "Money and Accounts" at bounding box center [146, 606] width 128 height 17
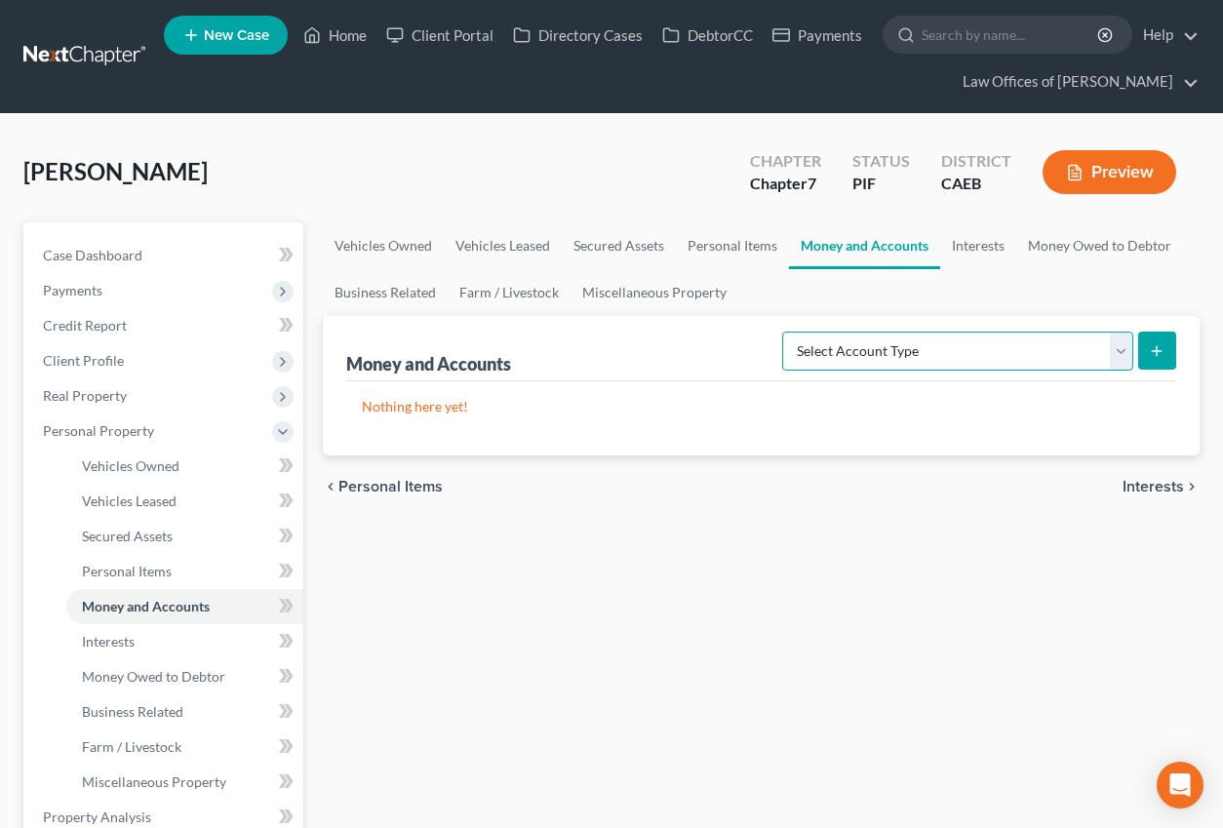
click at [889, 350] on select "Select Account Type Brokerage Cash on Hand Certificates of Deposit Checking Acc…" at bounding box center [957, 351] width 351 height 39
select select "cash_on_hand"
click at [786, 332] on select "Select Account Type Brokerage Cash on Hand Certificates of Deposit Checking Acc…" at bounding box center [957, 351] width 351 height 39
click at [1146, 363] on button "submit" at bounding box center [1157, 351] width 38 height 38
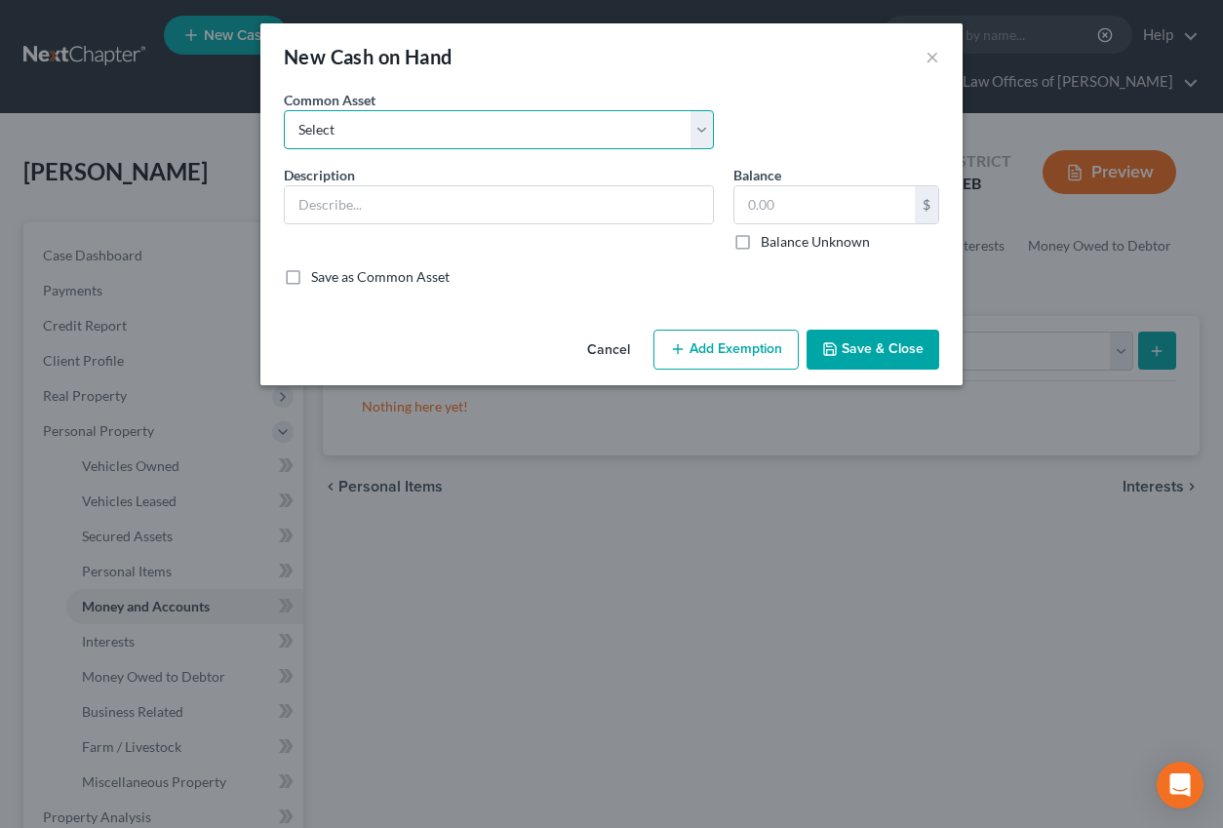
click at [621, 131] on select "Select Cash on Hand" at bounding box center [499, 129] width 430 height 39
select select "0"
click at [284, 110] on select "Select Cash on Hand" at bounding box center [499, 129] width 430 height 39
type input "Cash on Hand"
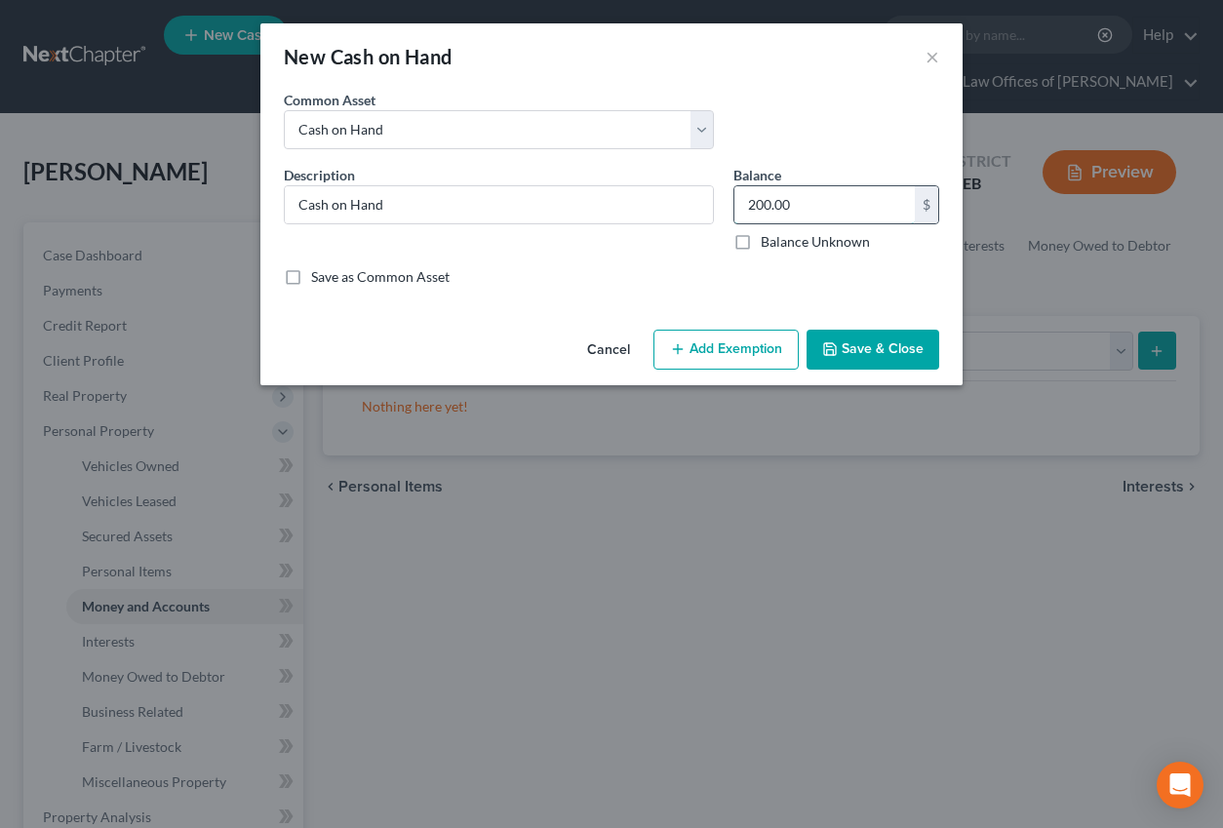
click at [792, 204] on input "200.00" at bounding box center [824, 204] width 180 height 37
type input "75"
click at [696, 352] on button "Add Exemption" at bounding box center [725, 350] width 145 height 41
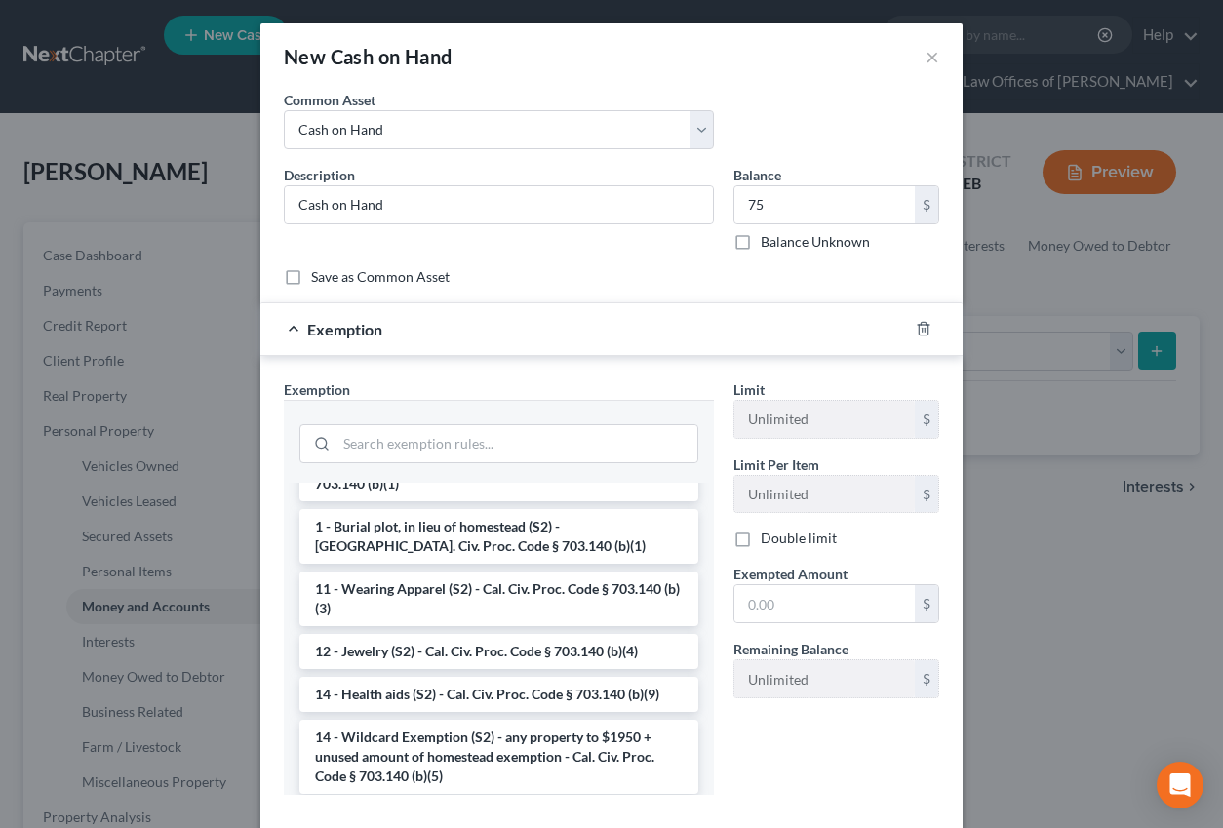
scroll to position [206, 0]
drag, startPoint x: 464, startPoint y: 748, endPoint x: 541, endPoint y: 726, distance: 80.0
click at [463, 748] on li "14 - Wildcard Exemption (S2) - any property to $1950 + unused amount of homeste…" at bounding box center [498, 755] width 399 height 74
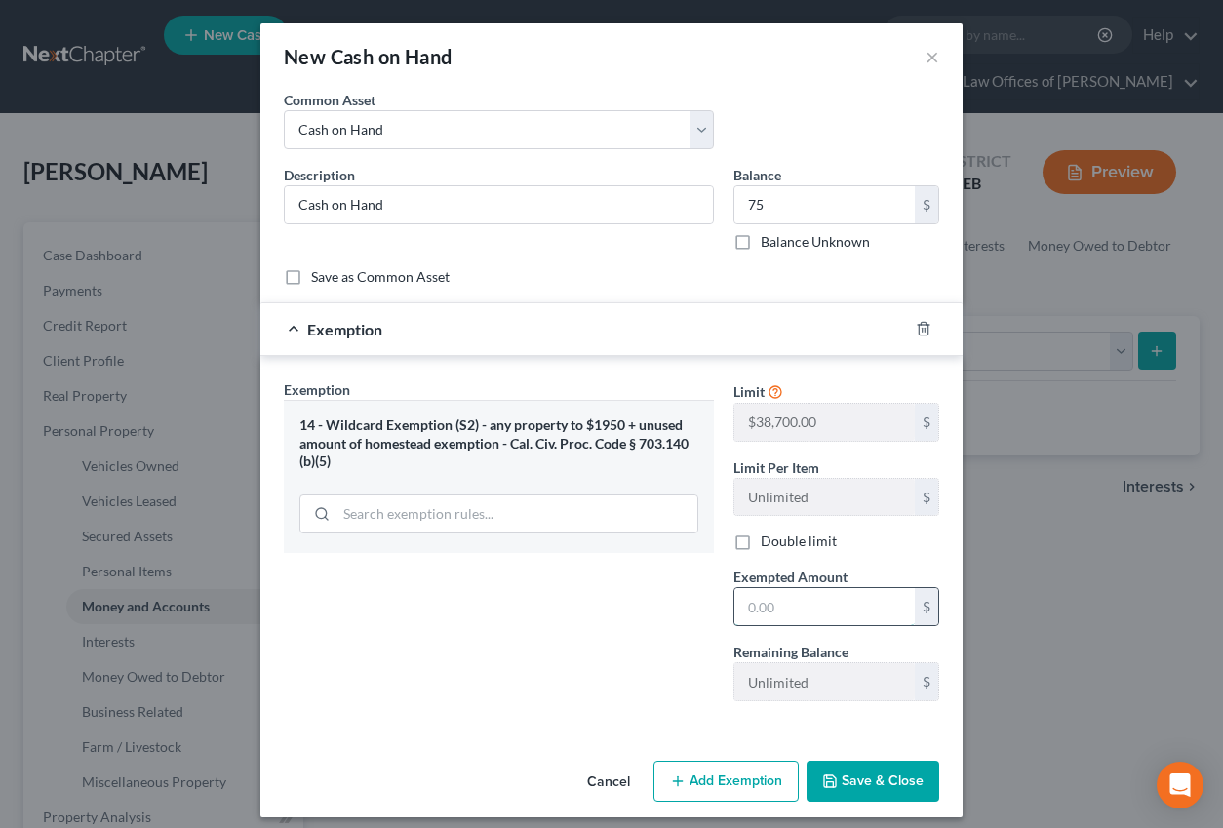
click at [823, 610] on input "text" at bounding box center [824, 606] width 180 height 37
type input "75"
drag, startPoint x: 582, startPoint y: 699, endPoint x: 942, endPoint y: 777, distance: 368.2
click at [582, 699] on div "Exemption Set must be selected for CA. Exemption * 14 - Wildcard Exemption (S2)…" at bounding box center [499, 547] width 450 height 337
click at [925, 777] on button "Save & Close" at bounding box center [872, 781] width 133 height 41
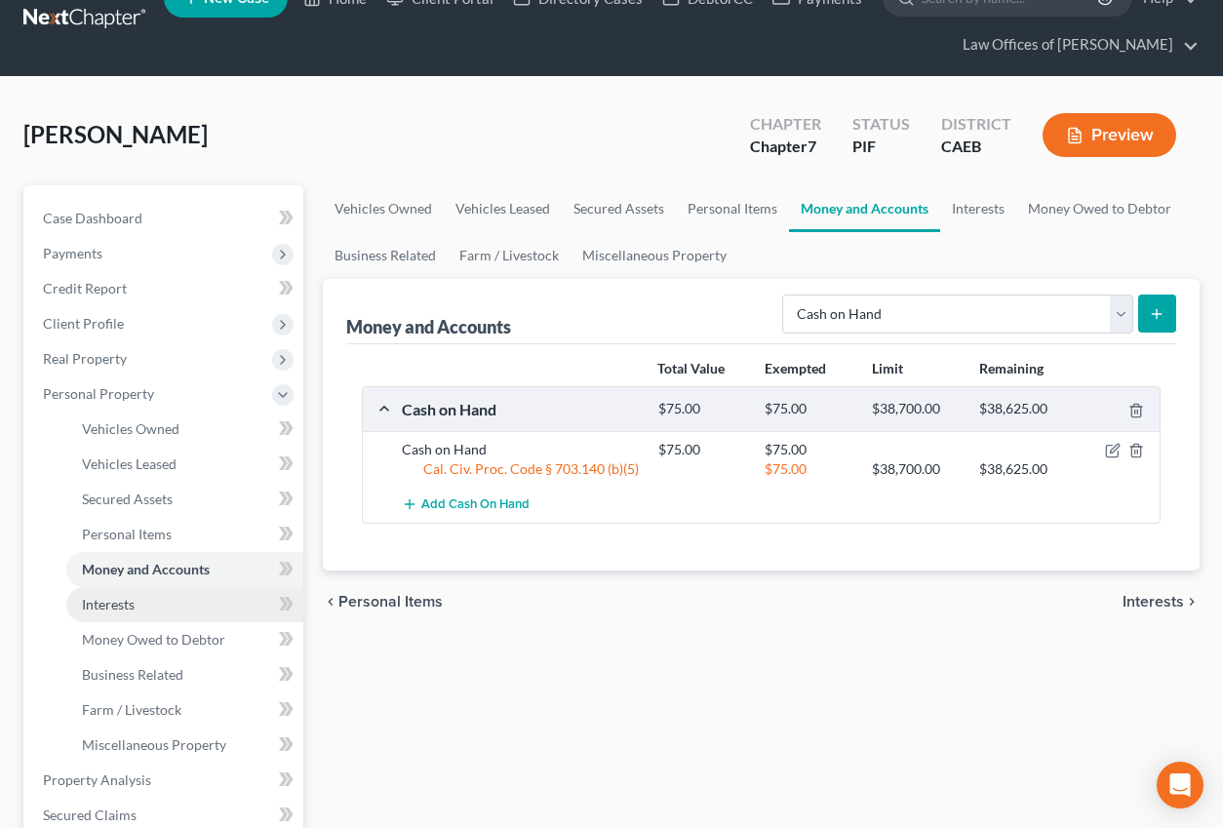
scroll to position [52, 0]
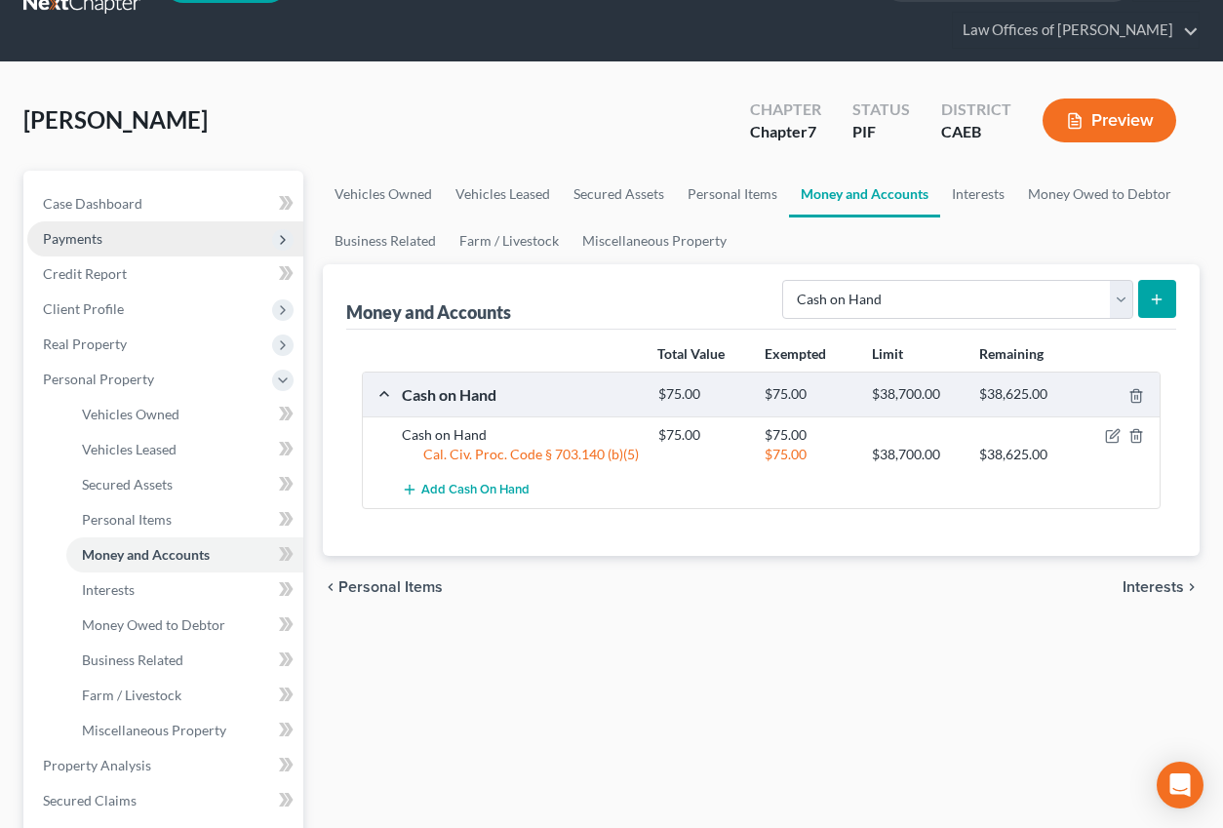
click at [110, 243] on span "Payments" at bounding box center [165, 238] width 276 height 35
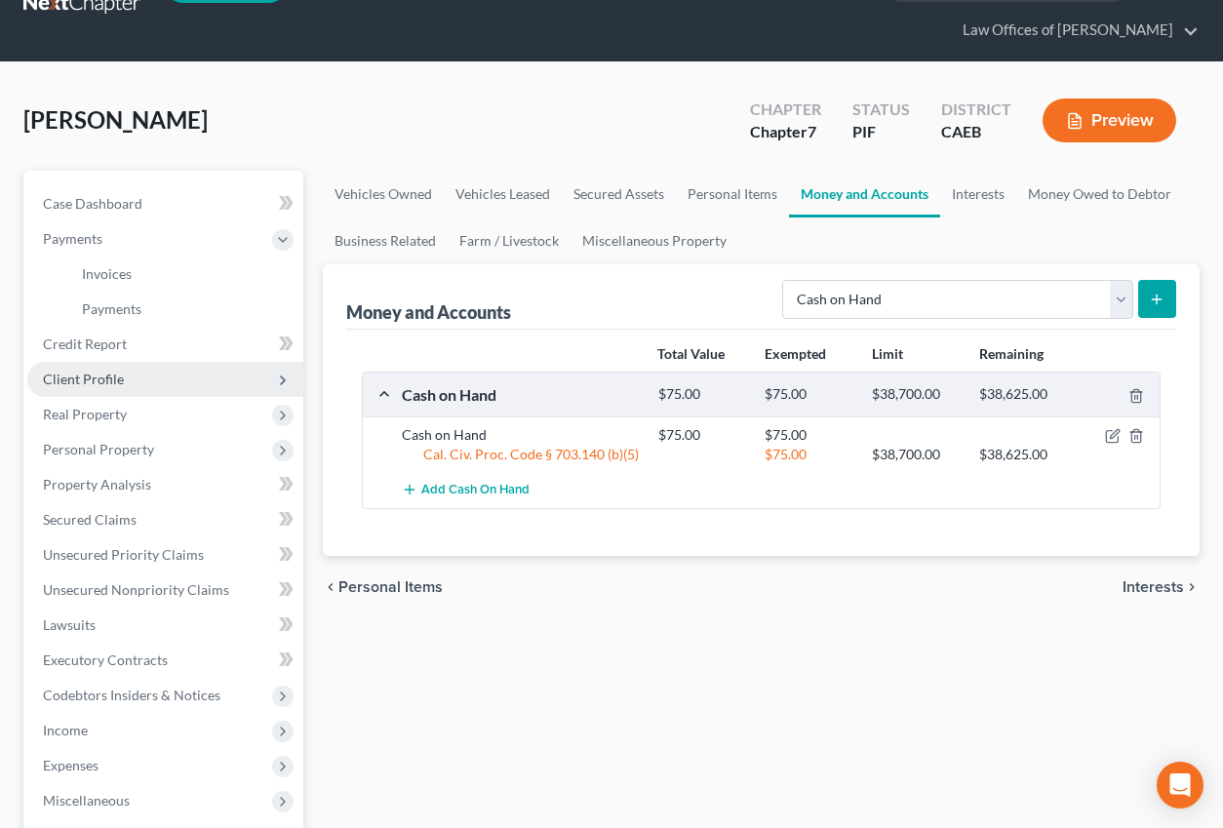
click at [116, 380] on span "Client Profile" at bounding box center [83, 379] width 81 height 17
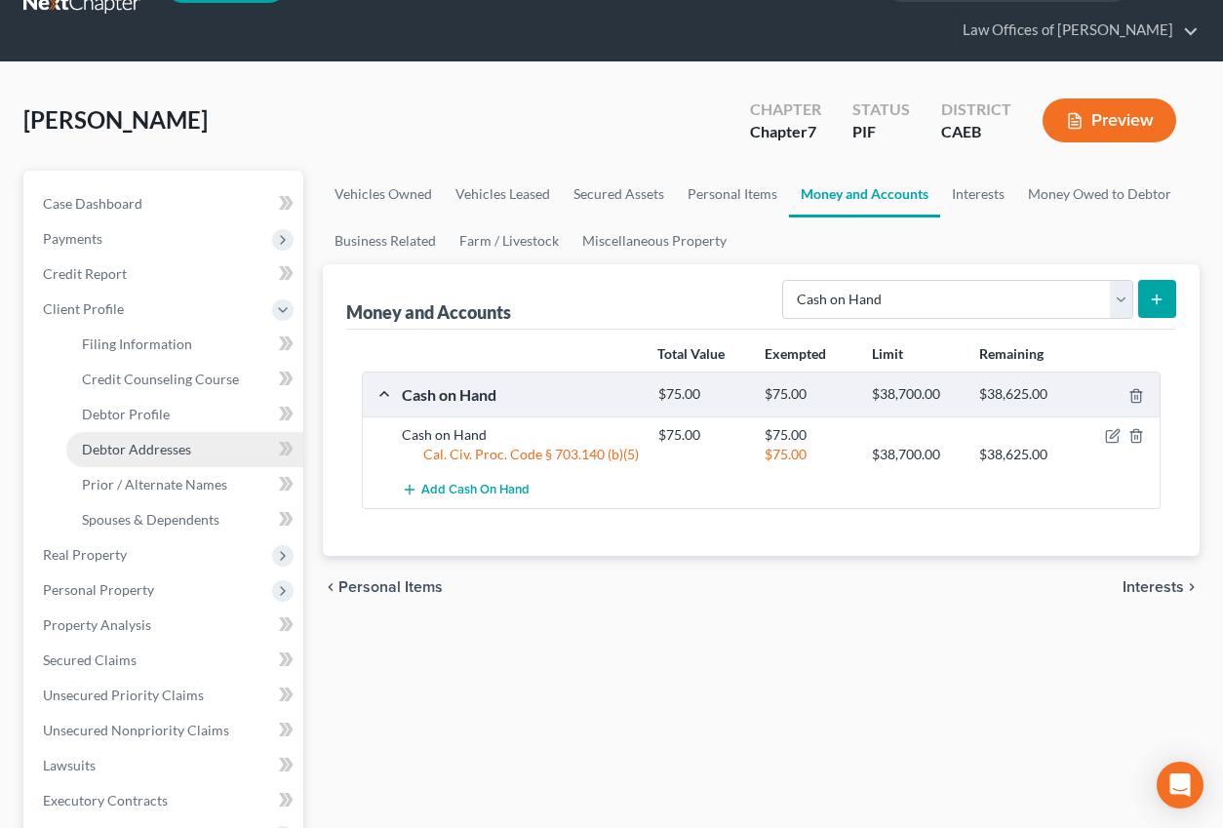
click at [157, 455] on span "Debtor Addresses" at bounding box center [136, 449] width 109 height 17
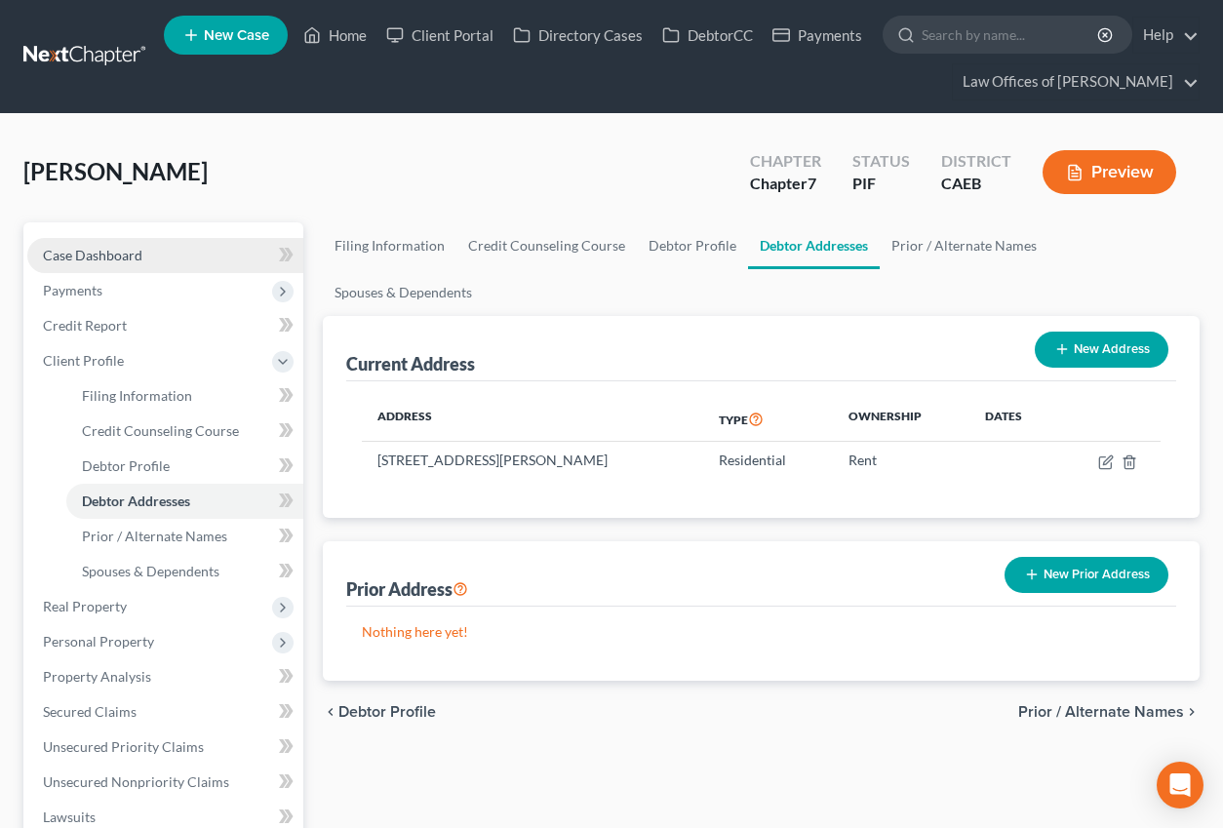
click at [103, 256] on span "Case Dashboard" at bounding box center [92, 255] width 99 height 17
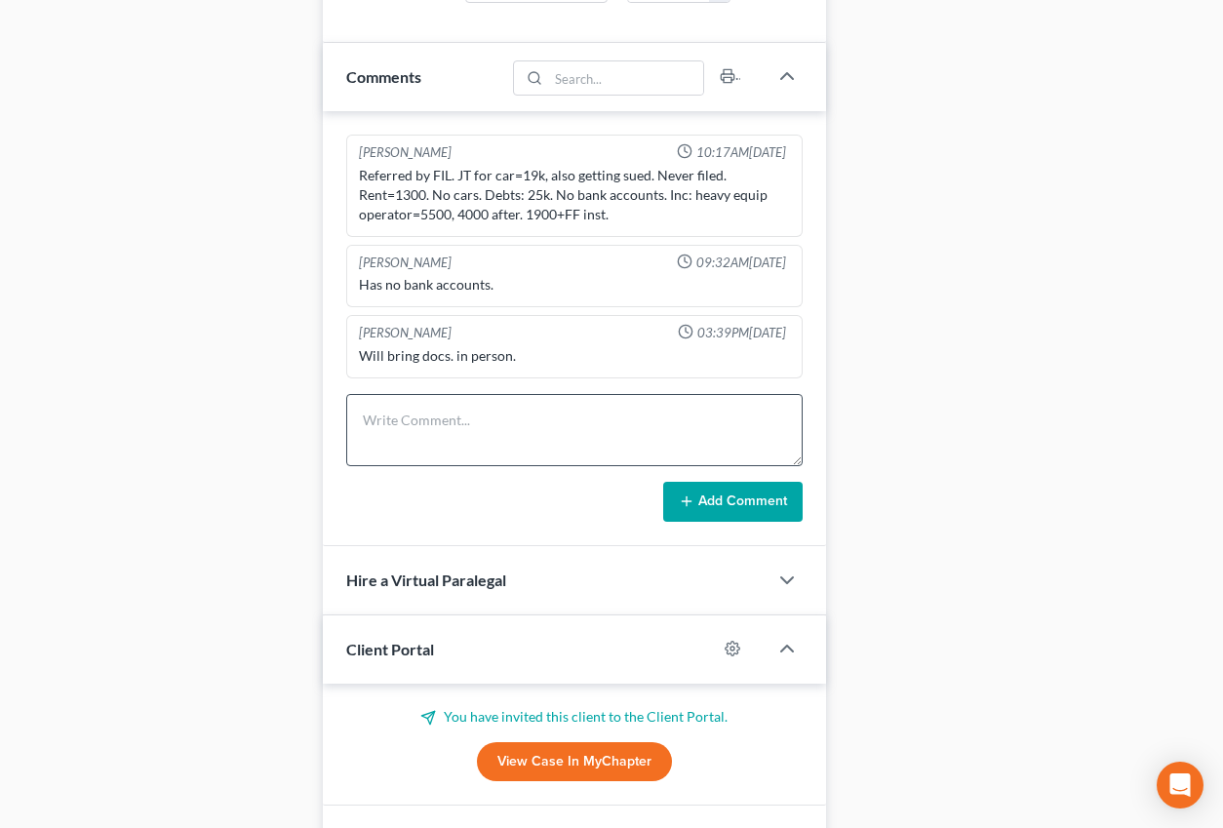
scroll to position [1225, 0]
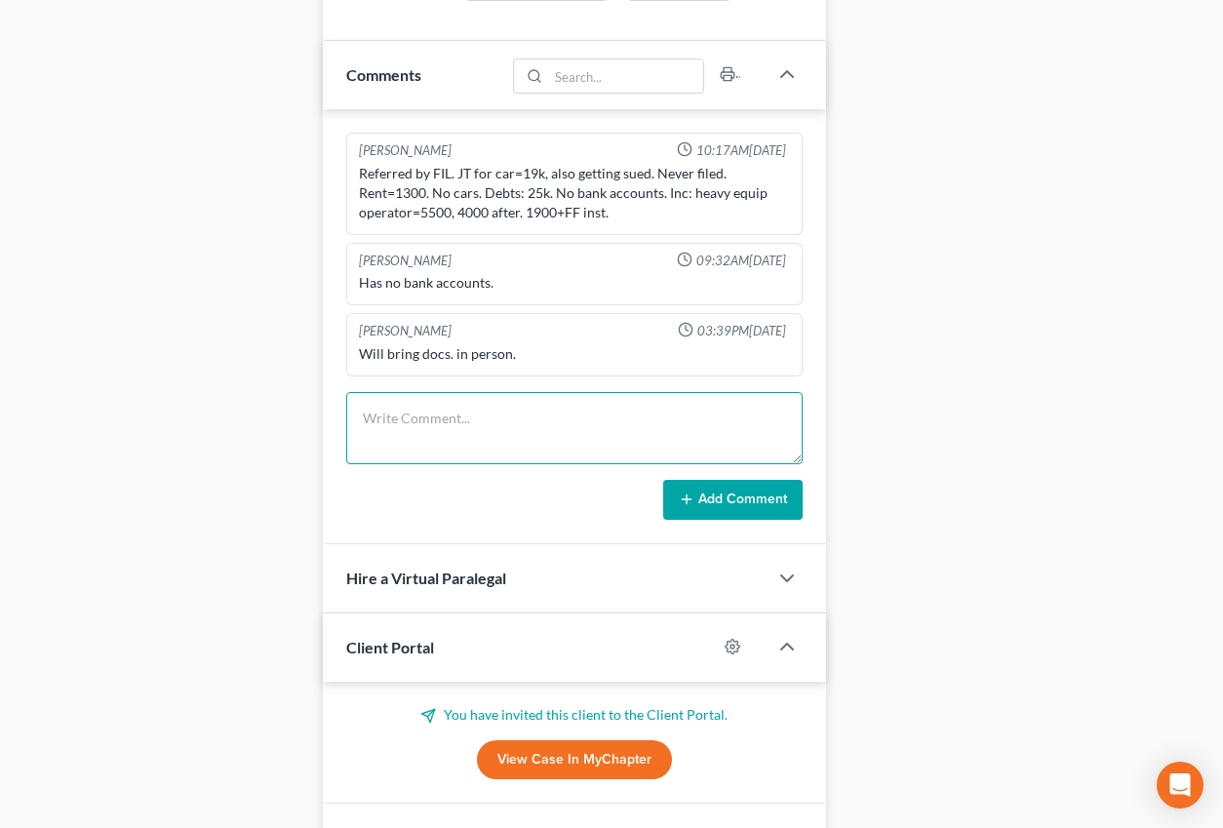
click at [452, 426] on textarea at bounding box center [574, 428] width 456 height 72
type textarea "Pre-petition complete."
drag, startPoint x: 719, startPoint y: 517, endPoint x: 267, endPoint y: 432, distance: 459.4
click at [719, 517] on button "Add Comment" at bounding box center [732, 500] width 139 height 41
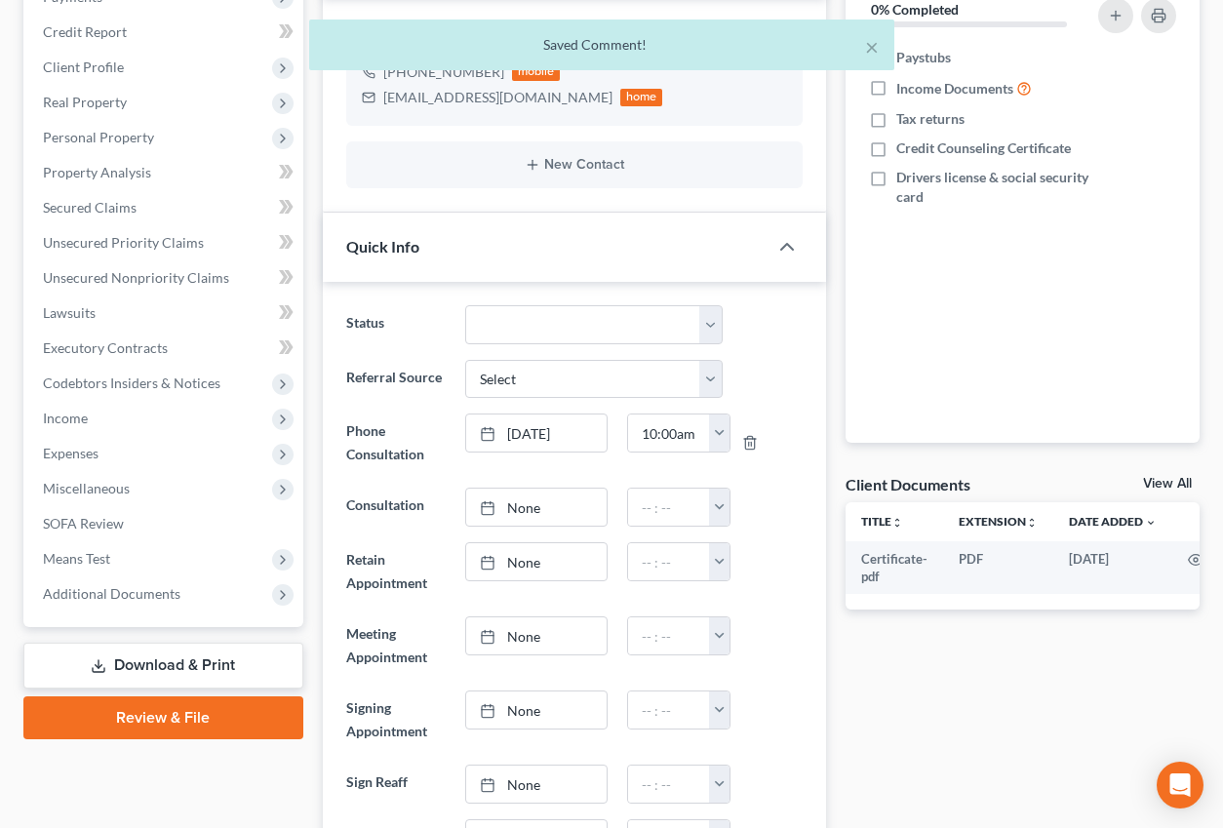
scroll to position [0, 0]
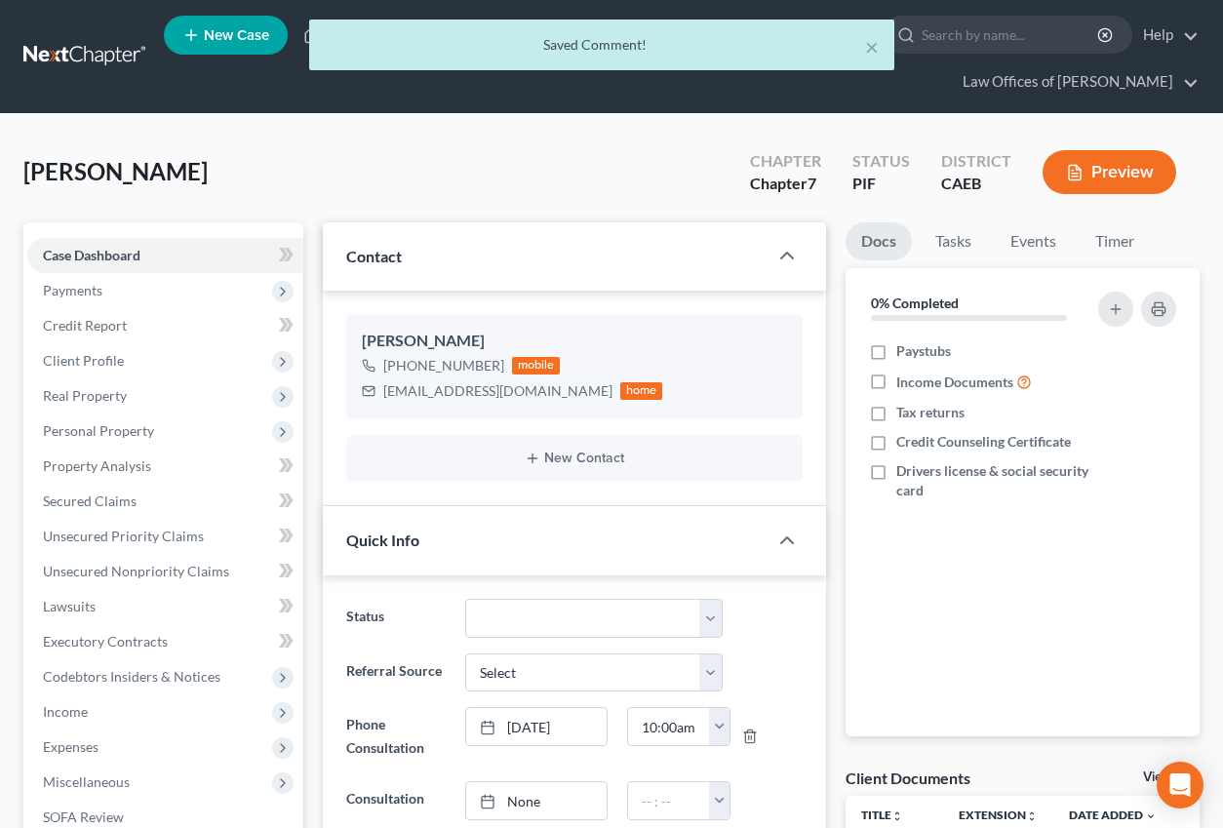
click at [323, 37] on div "× Saved Comment!" at bounding box center [601, 45] width 585 height 51
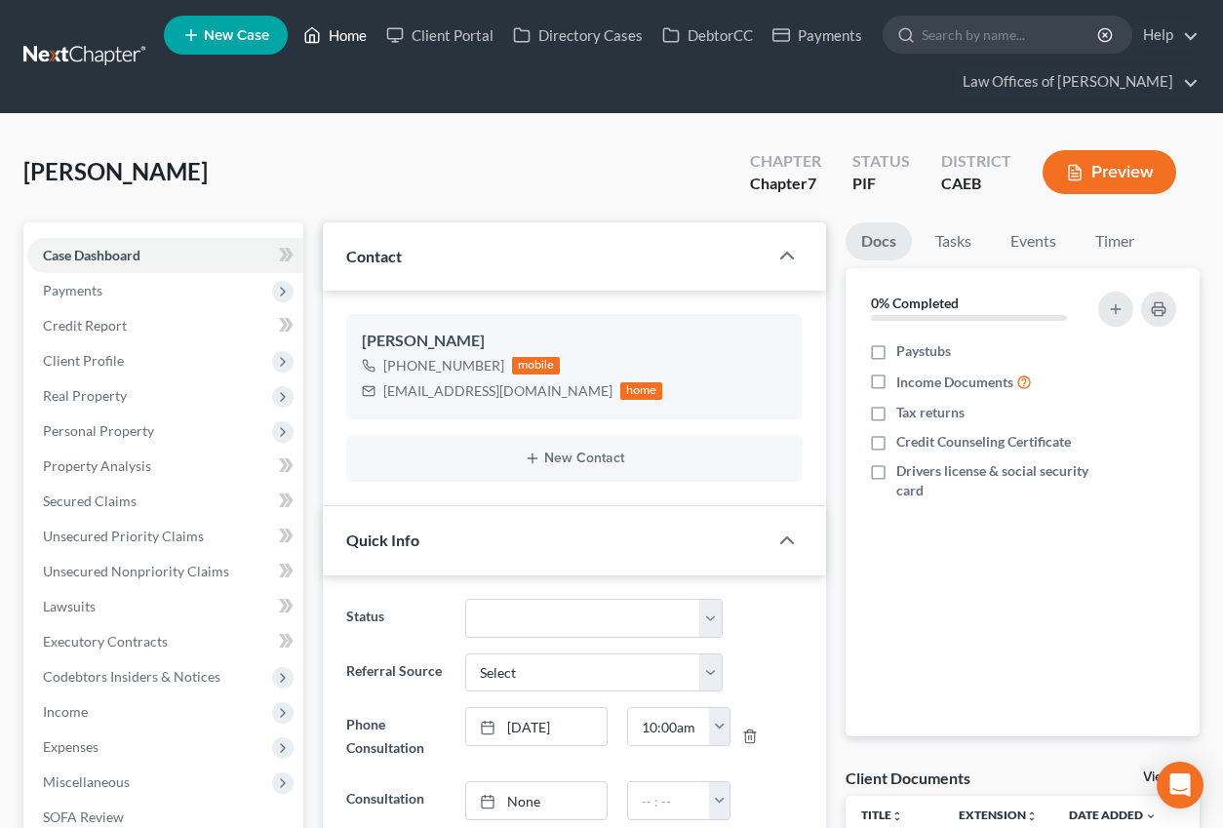
drag, startPoint x: 329, startPoint y: 40, endPoint x: 607, endPoint y: 168, distance: 306.7
click at [329, 40] on link "Home" at bounding box center [335, 35] width 83 height 35
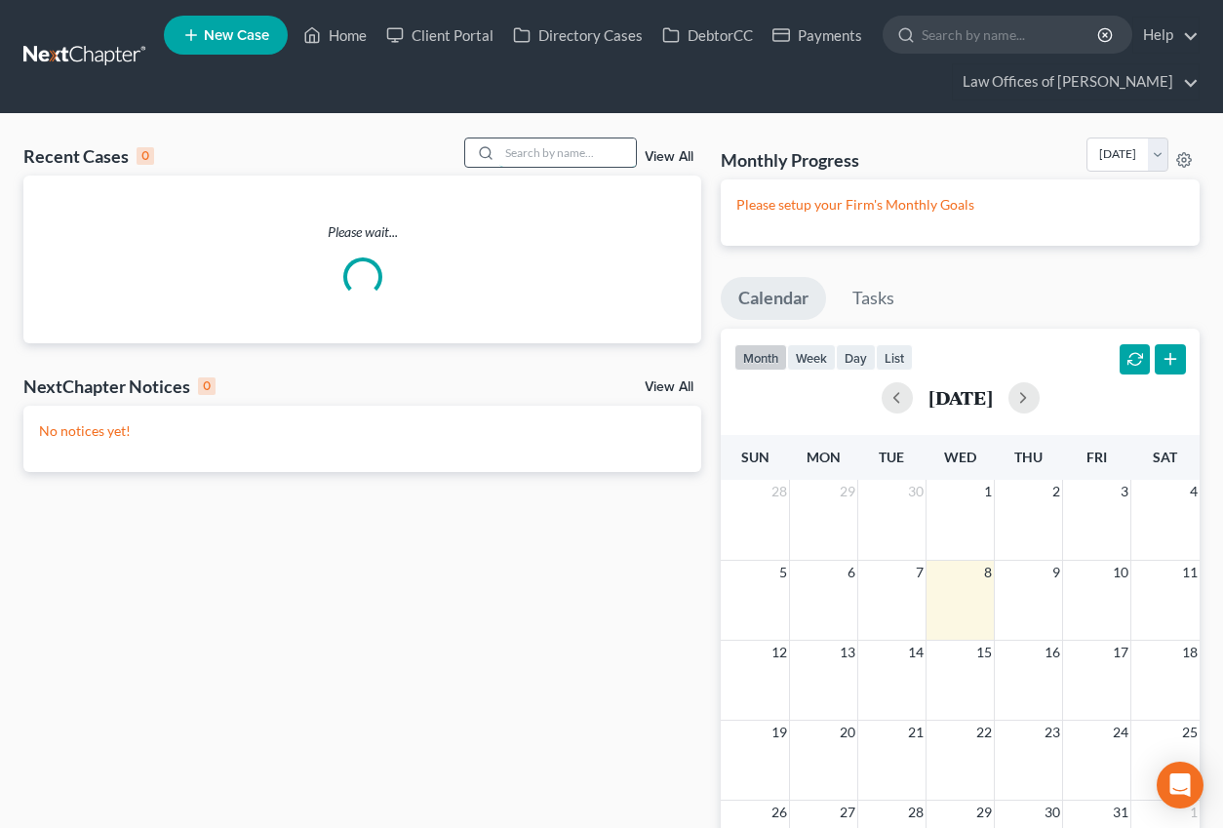
click at [583, 155] on input "search" at bounding box center [567, 152] width 137 height 28
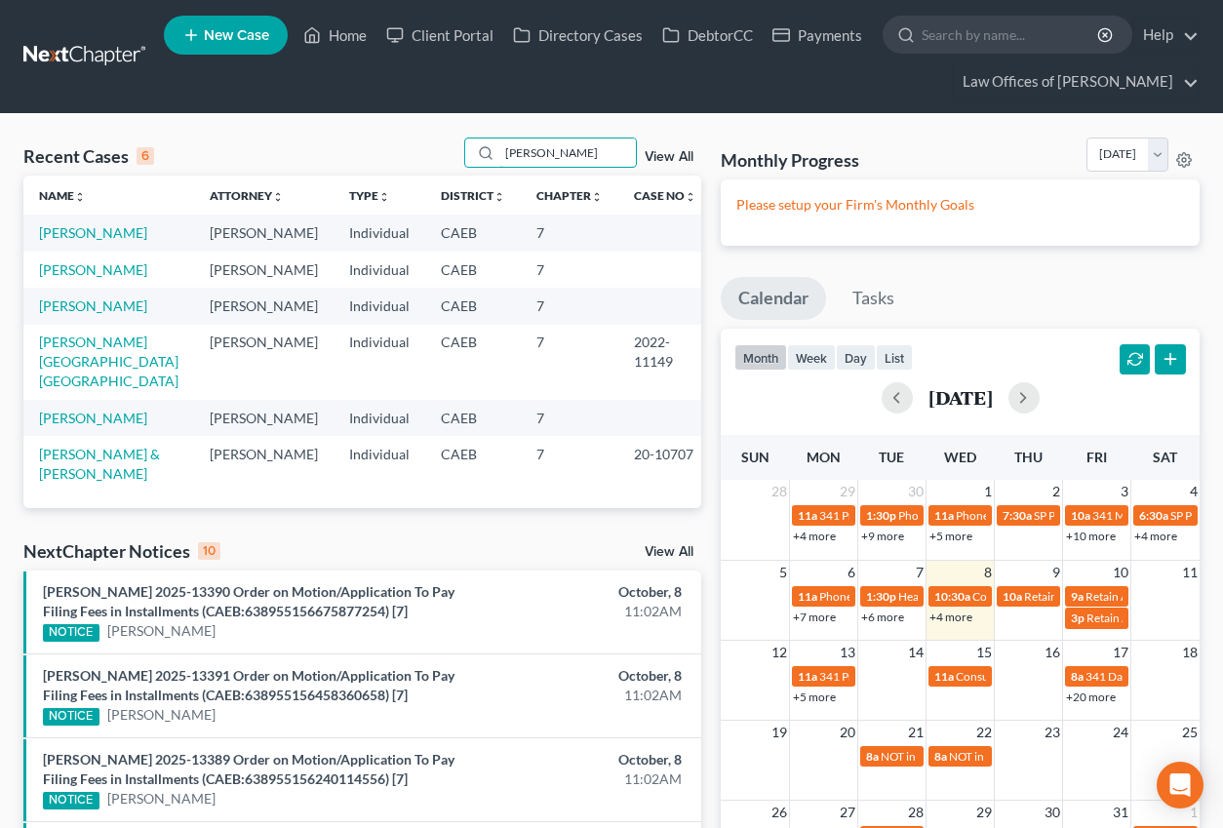
type input "salinas"
click at [104, 226] on link "Salinas, Rafael" at bounding box center [93, 232] width 108 height 17
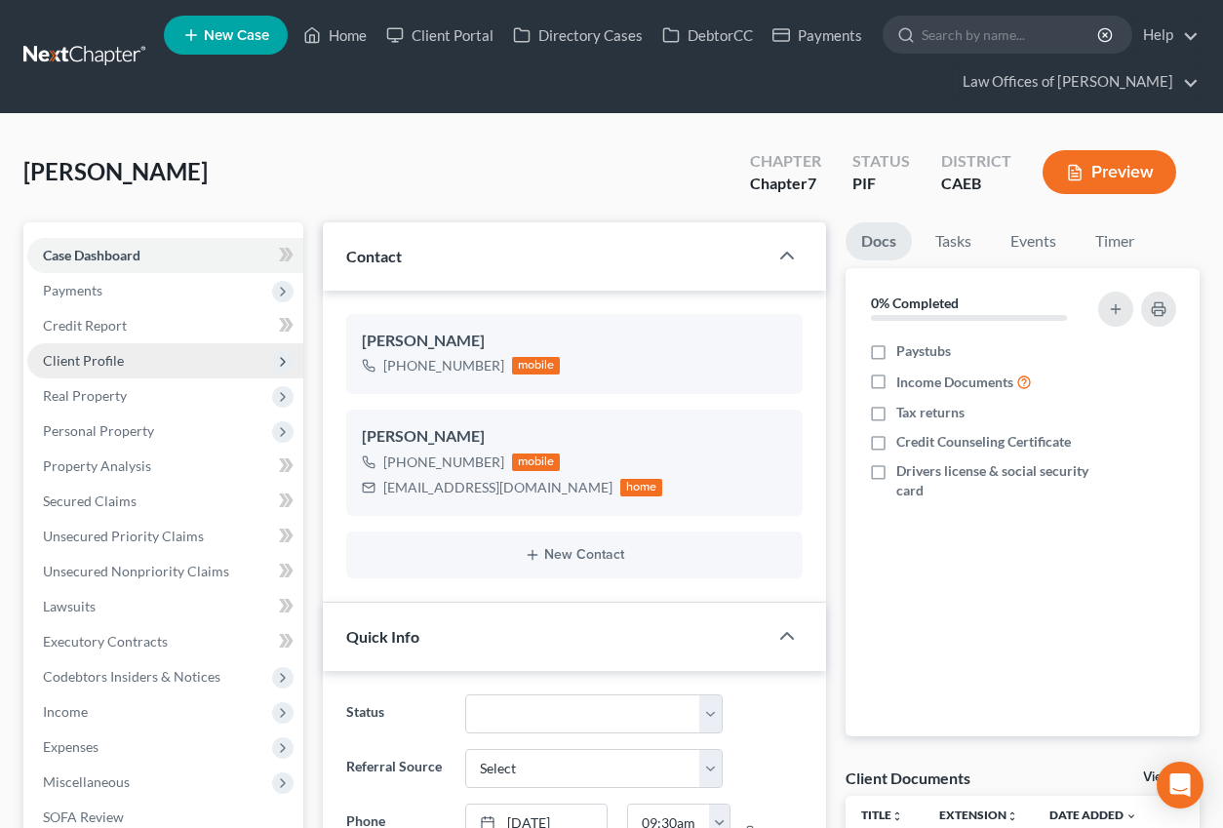
click at [108, 364] on span "Client Profile" at bounding box center [83, 360] width 81 height 17
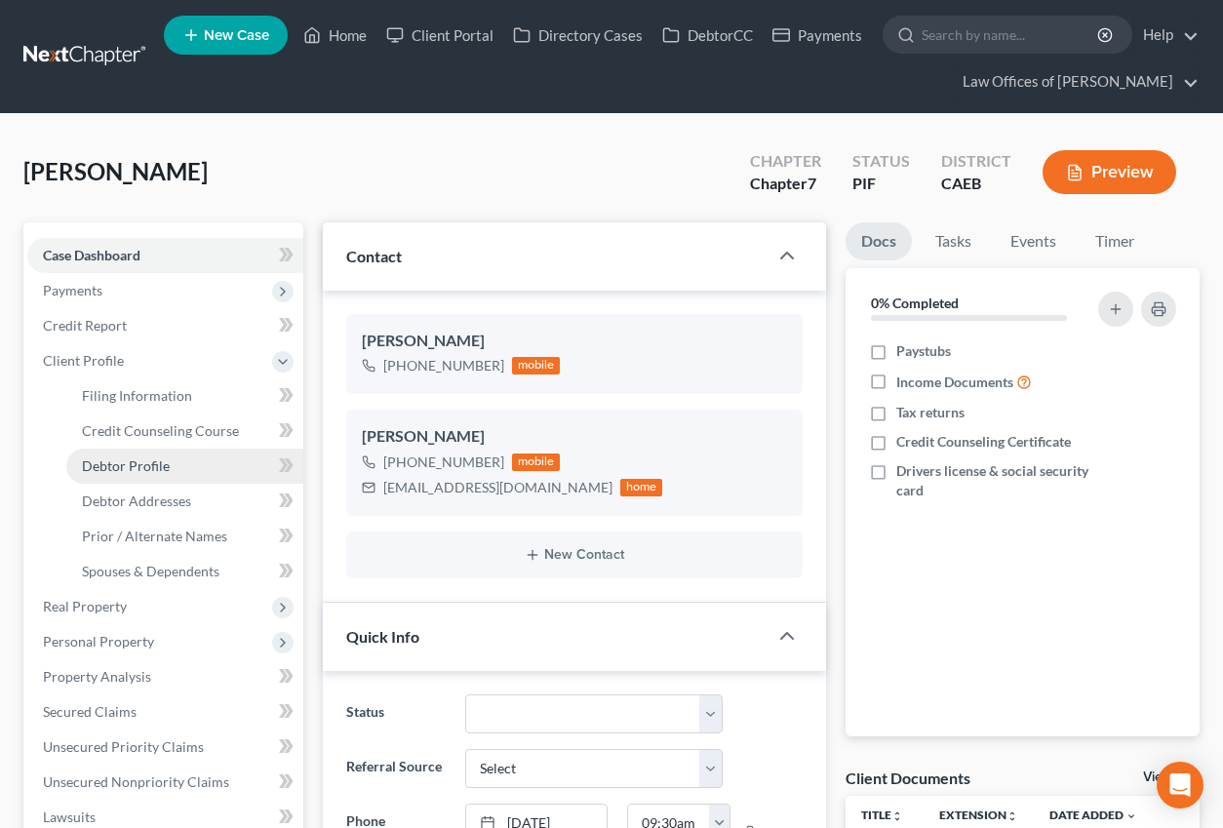
click at [151, 457] on span "Debtor Profile" at bounding box center [126, 465] width 88 height 17
select select "0"
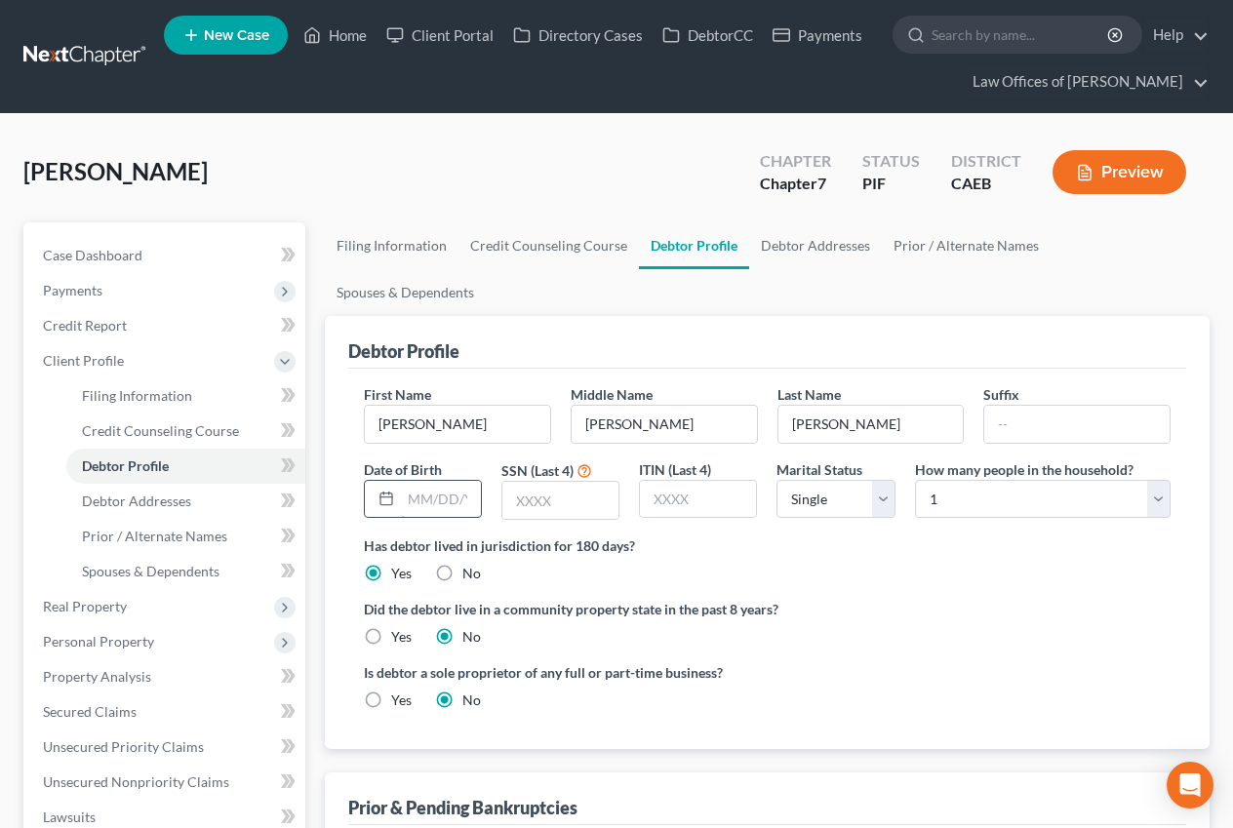
click at [434, 481] on input "text" at bounding box center [441, 499] width 80 height 37
type input "08/29/1960"
click at [590, 482] on input "text" at bounding box center [560, 500] width 116 height 37
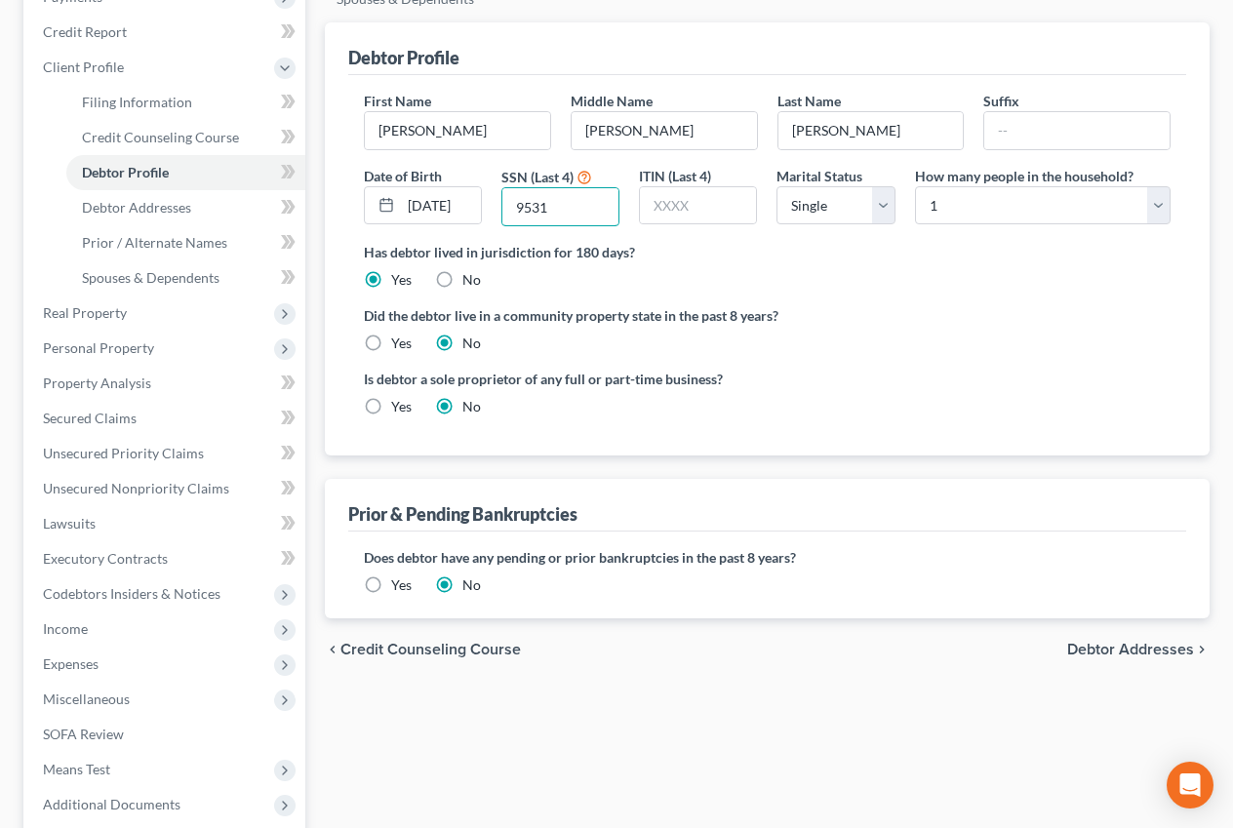
scroll to position [298, 0]
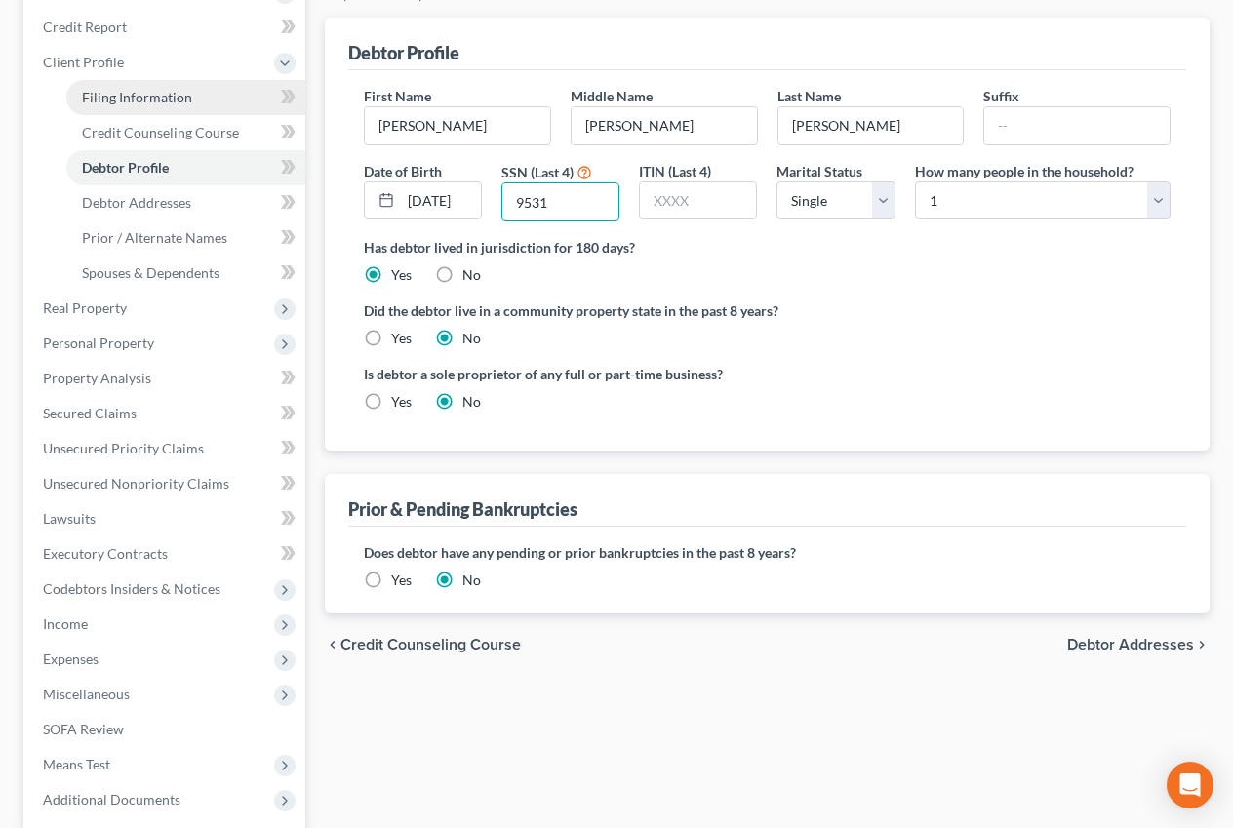
type input "9531"
click at [147, 99] on span "Filing Information" at bounding box center [137, 97] width 110 height 17
select select "1"
select select "0"
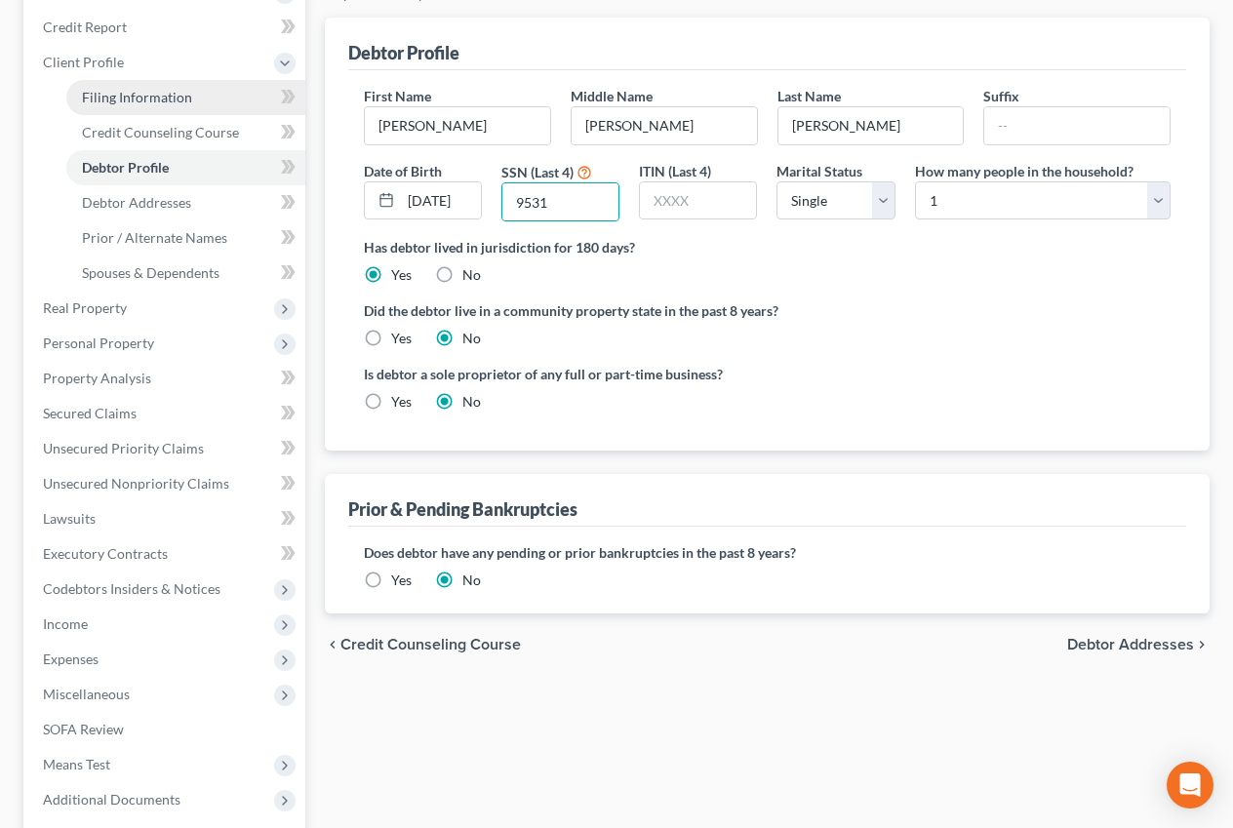
select select "8"
select select "0"
select select "4"
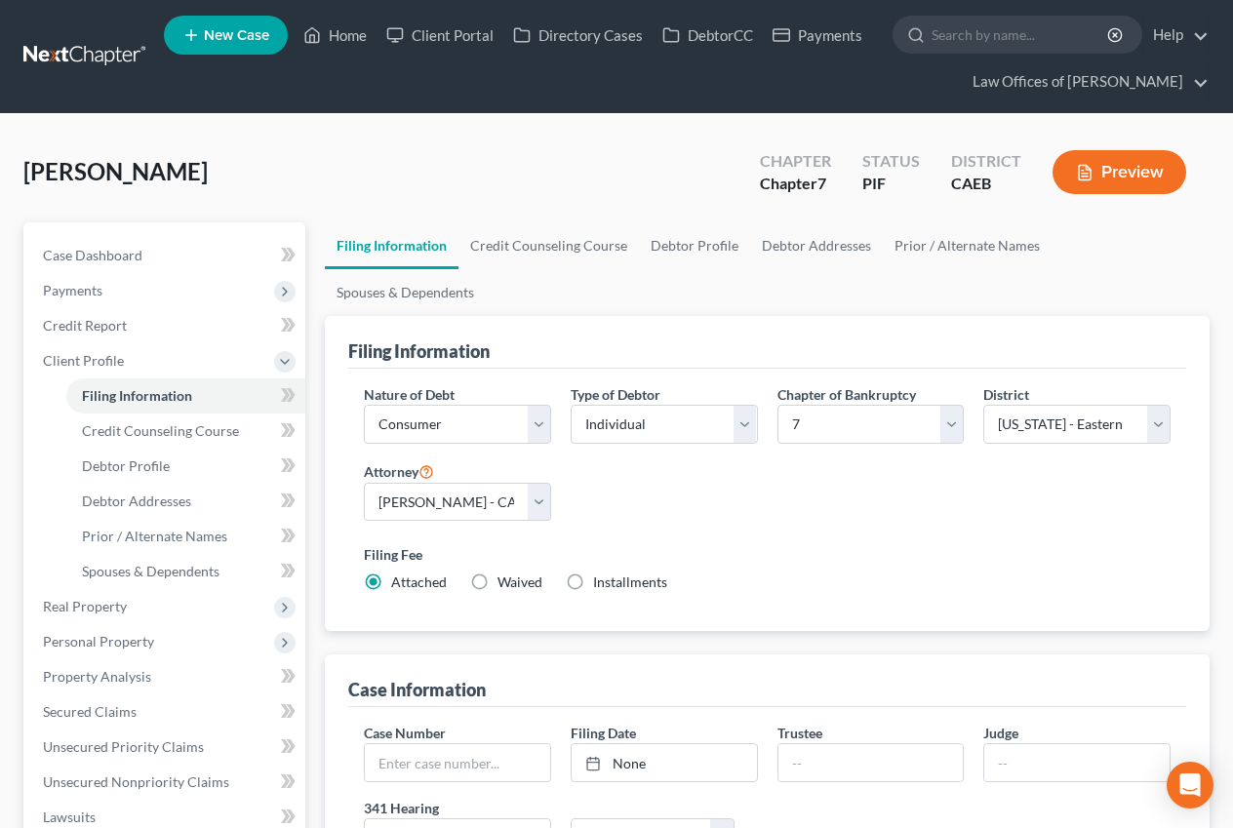
click at [593, 572] on label "Installments Installments" at bounding box center [630, 582] width 74 height 20
click at [601, 572] on input "Installments Installments" at bounding box center [607, 578] width 13 height 13
radio input "true"
radio input "false"
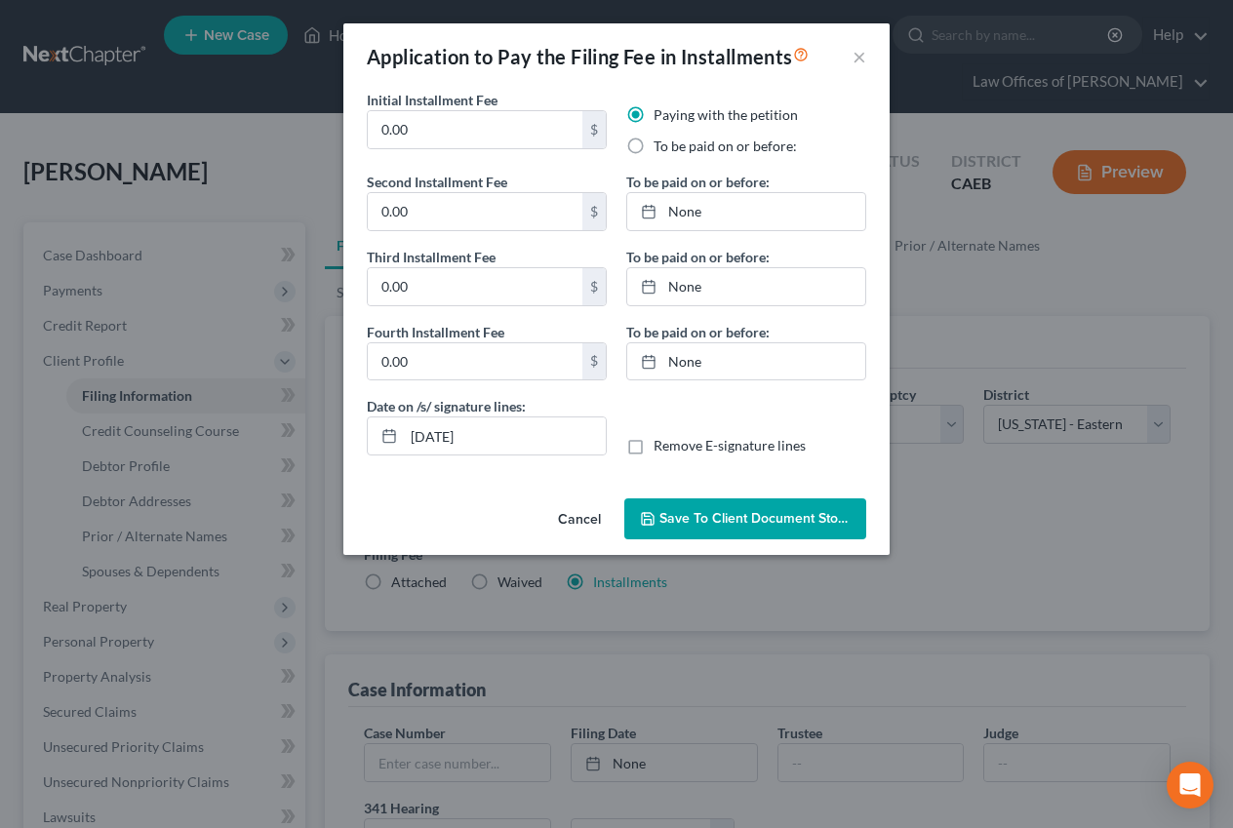
click at [585, 520] on button "Cancel" at bounding box center [579, 519] width 74 height 39
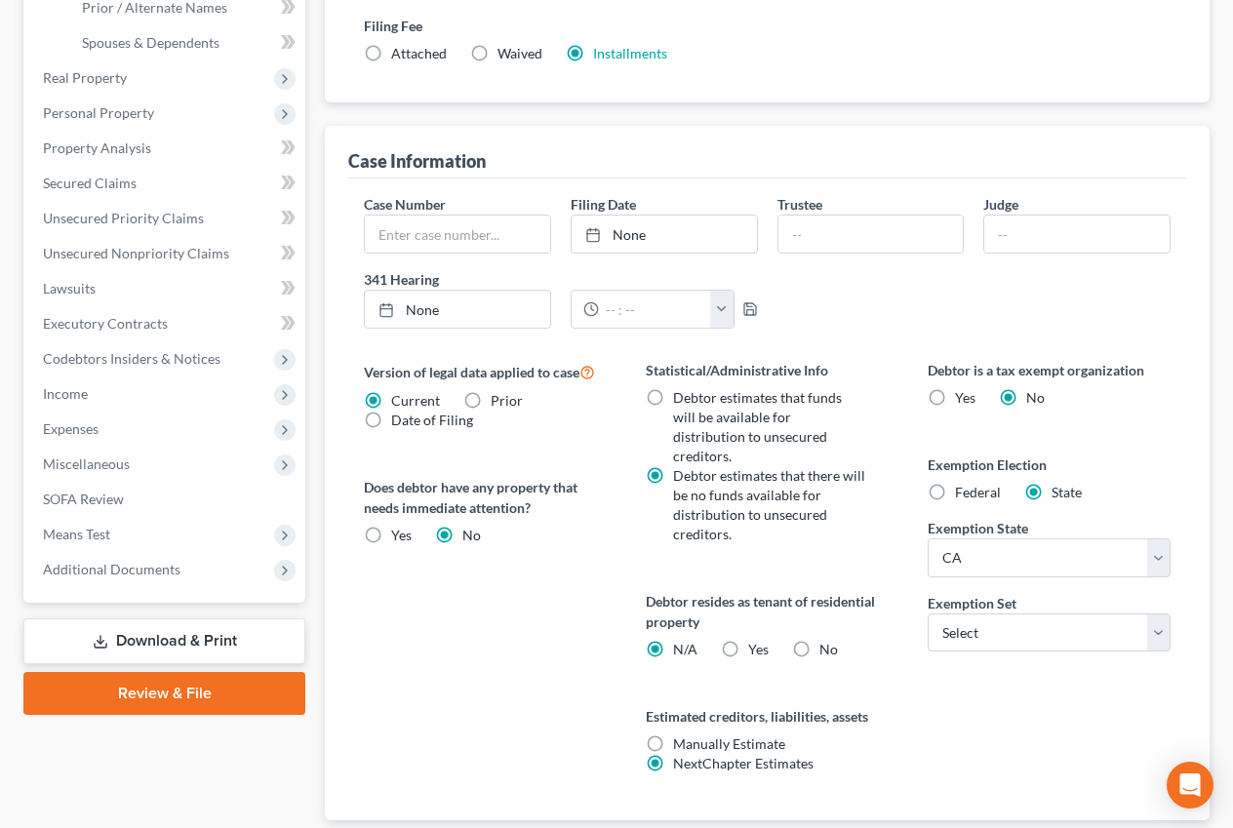
scroll to position [591, 0]
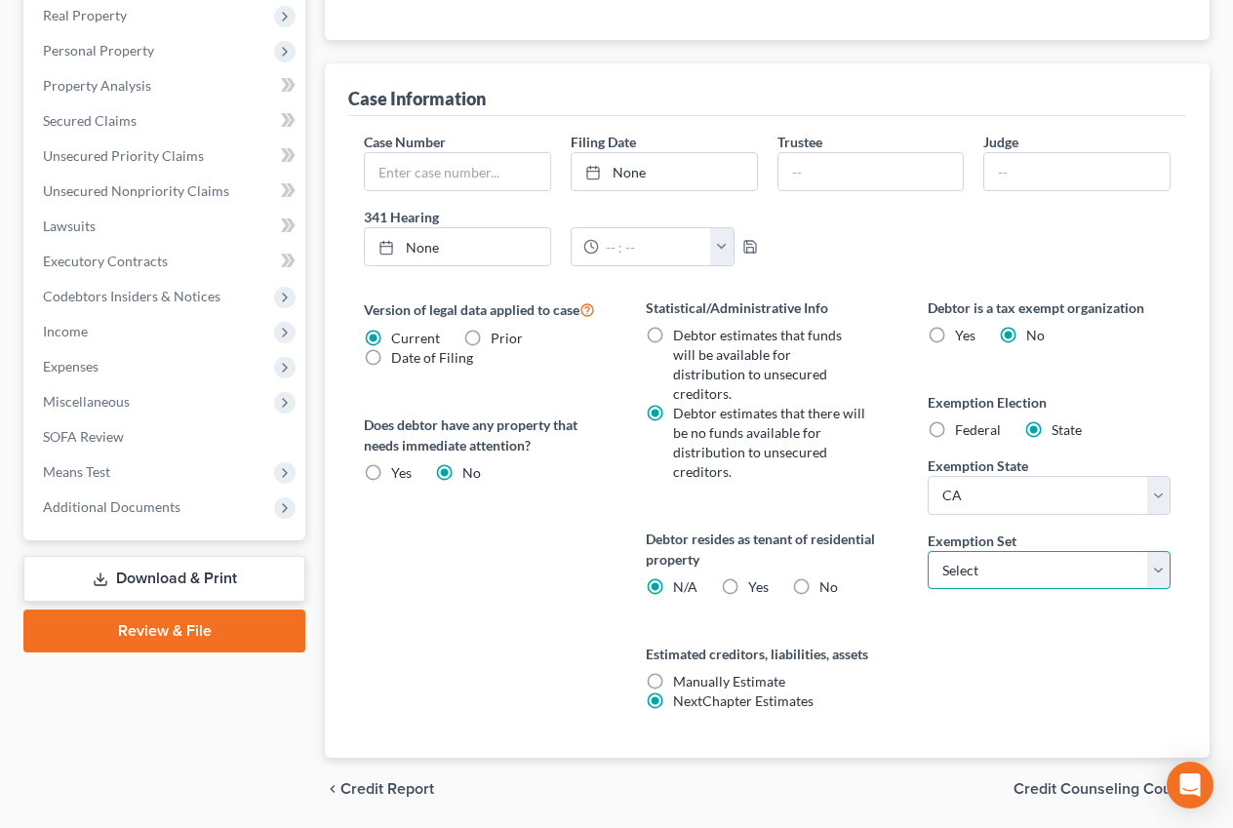
click at [1029, 551] on select "Select 703 704" at bounding box center [1048, 570] width 243 height 39
select select "0"
click at [927, 551] on select "Select 703 704" at bounding box center [1048, 570] width 243 height 39
click at [748, 577] on label "Yes Yes" at bounding box center [758, 587] width 20 height 20
click at [756, 577] on input "Yes Yes" at bounding box center [762, 583] width 13 height 13
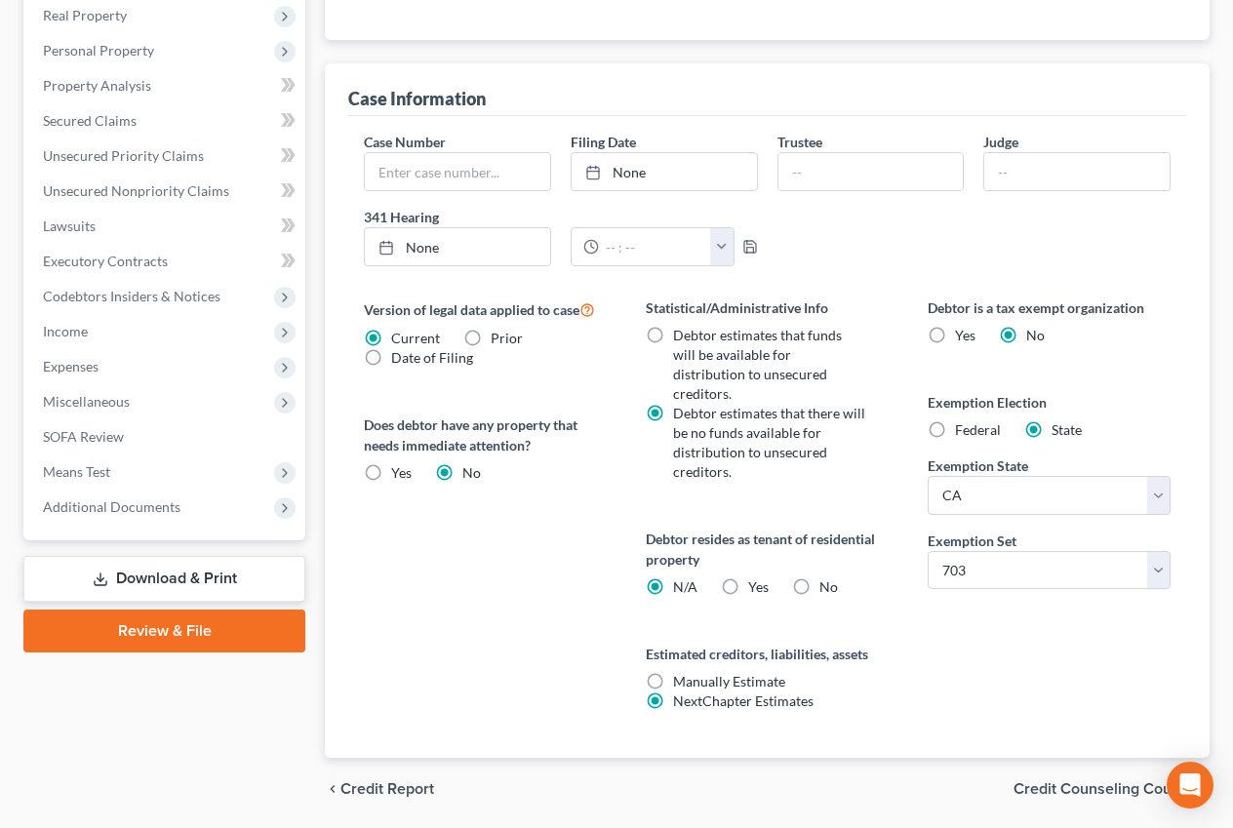
radio input "true"
radio input "false"
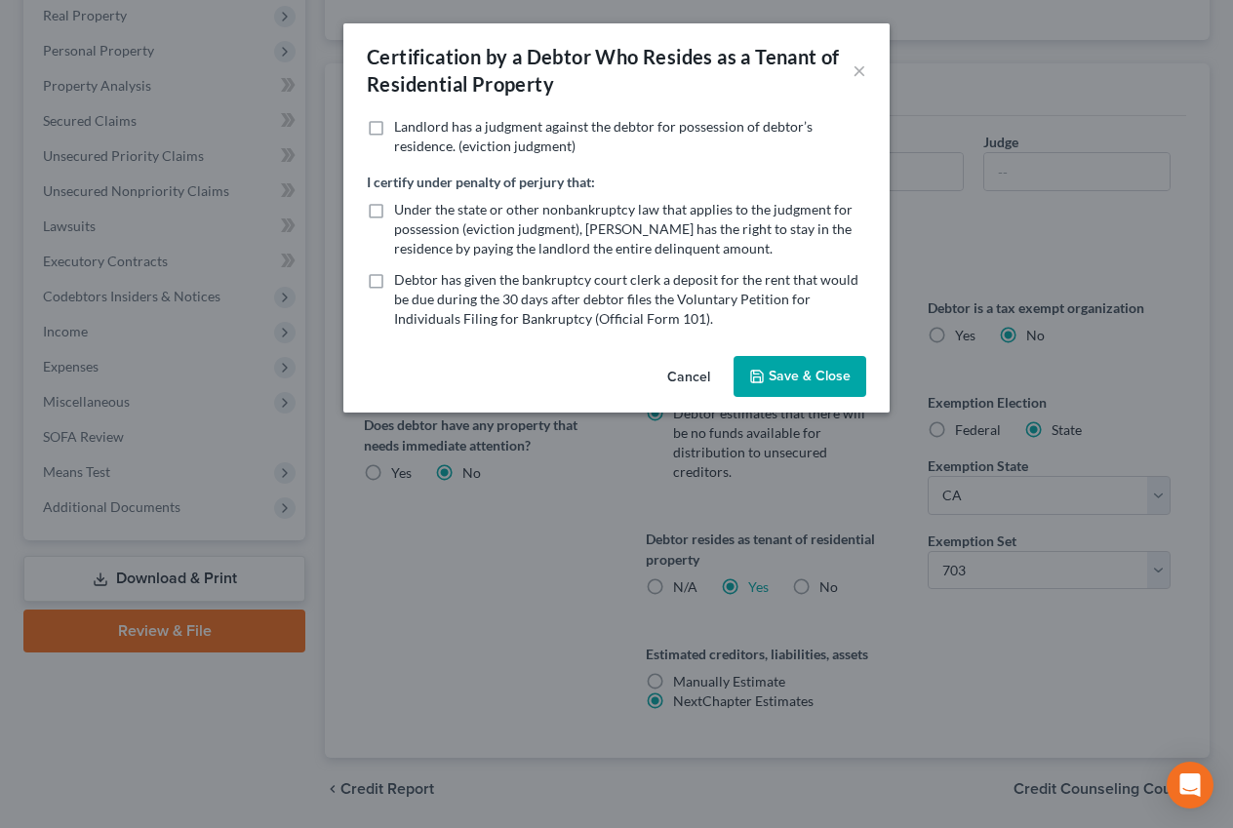
click at [696, 380] on button "Cancel" at bounding box center [688, 377] width 74 height 39
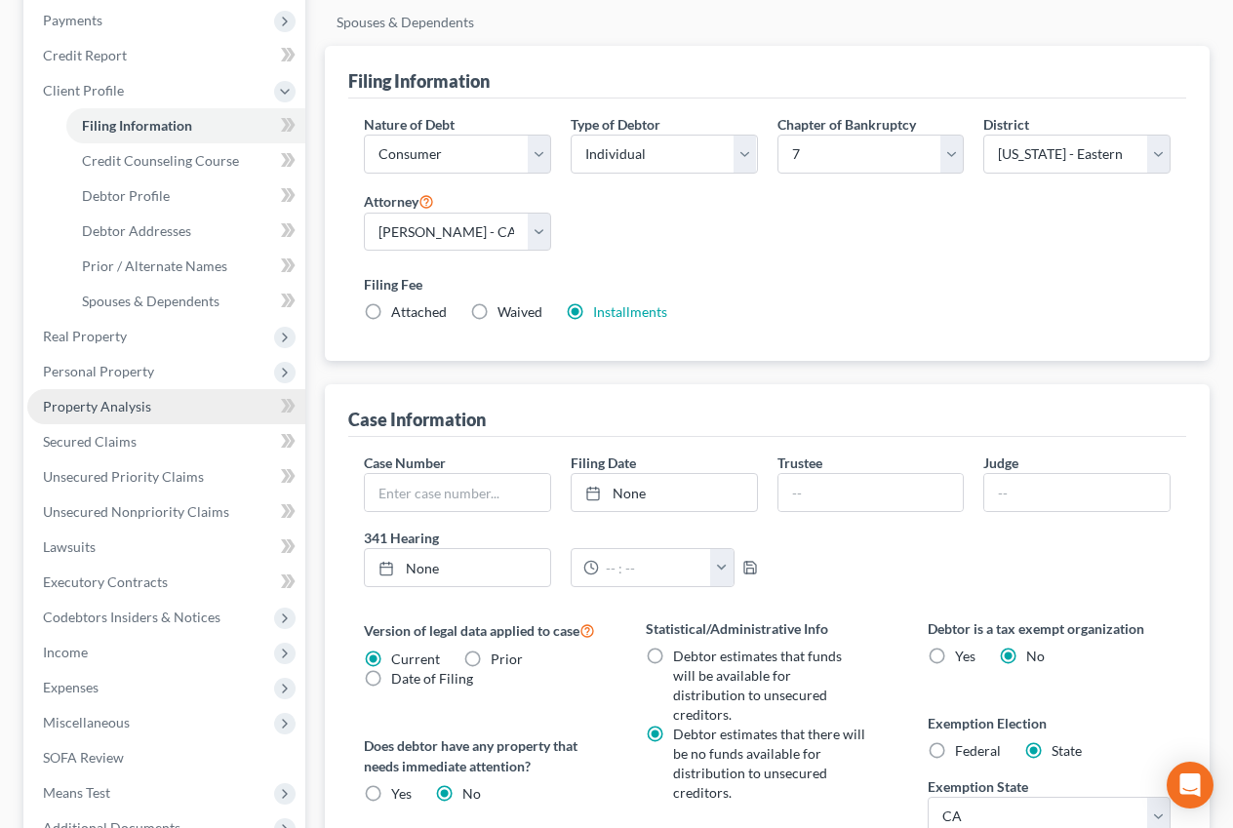
scroll to position [258, 0]
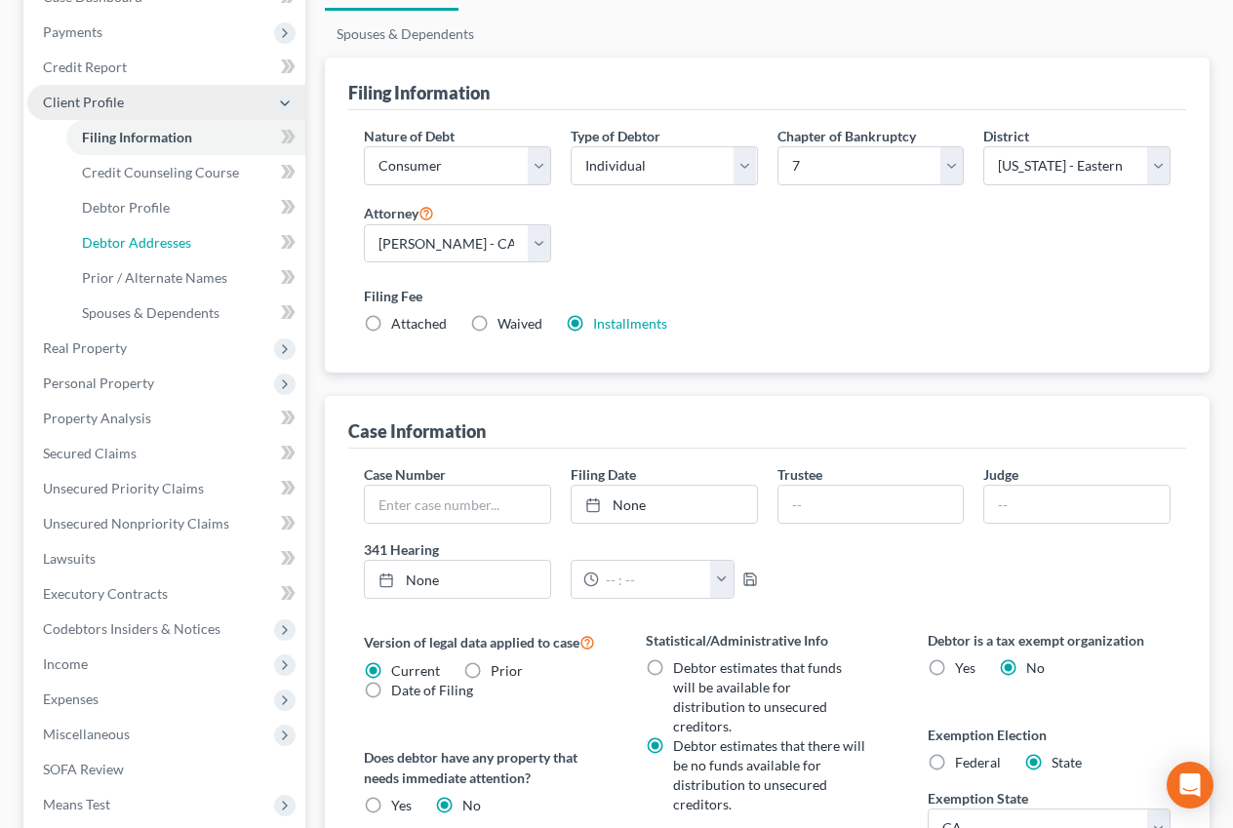
drag, startPoint x: 174, startPoint y: 231, endPoint x: 30, endPoint y: 102, distance: 192.7
click at [174, 231] on link "Debtor Addresses" at bounding box center [185, 242] width 239 height 35
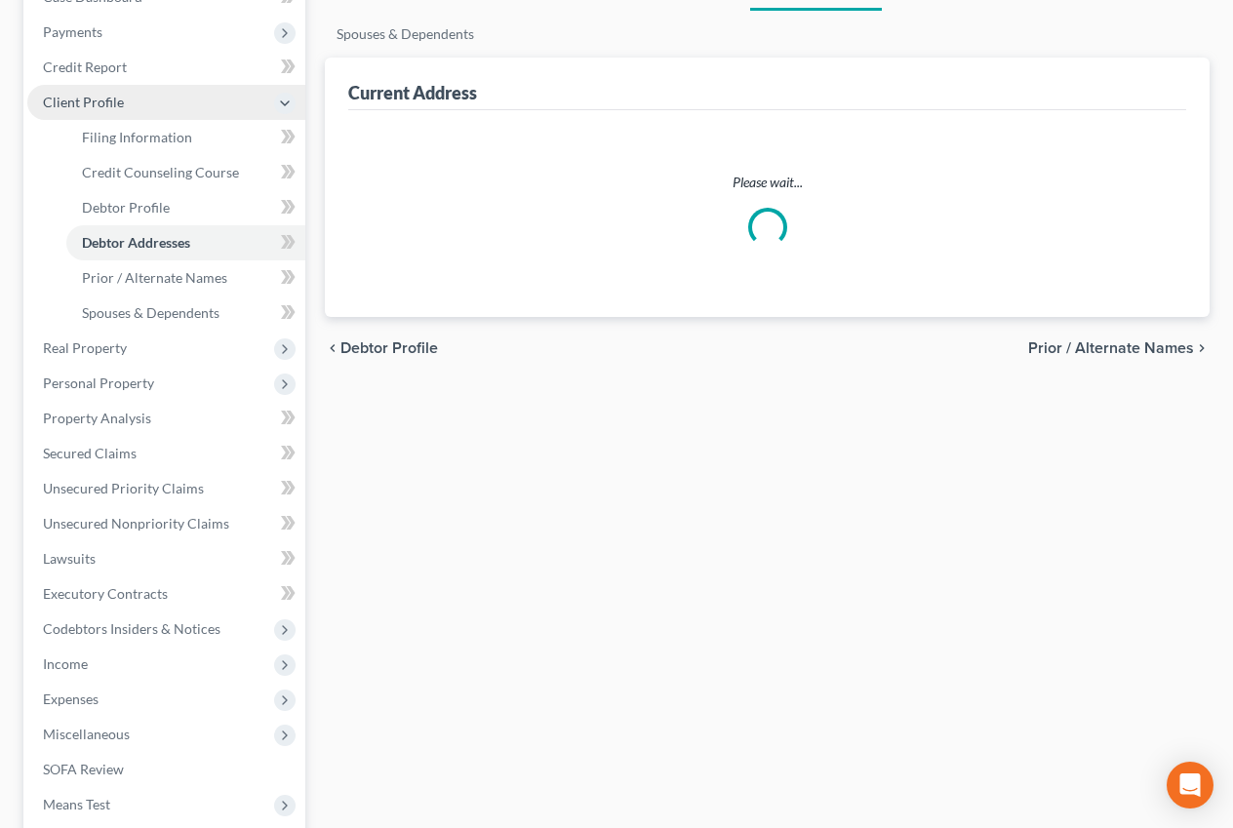
scroll to position [161, 0]
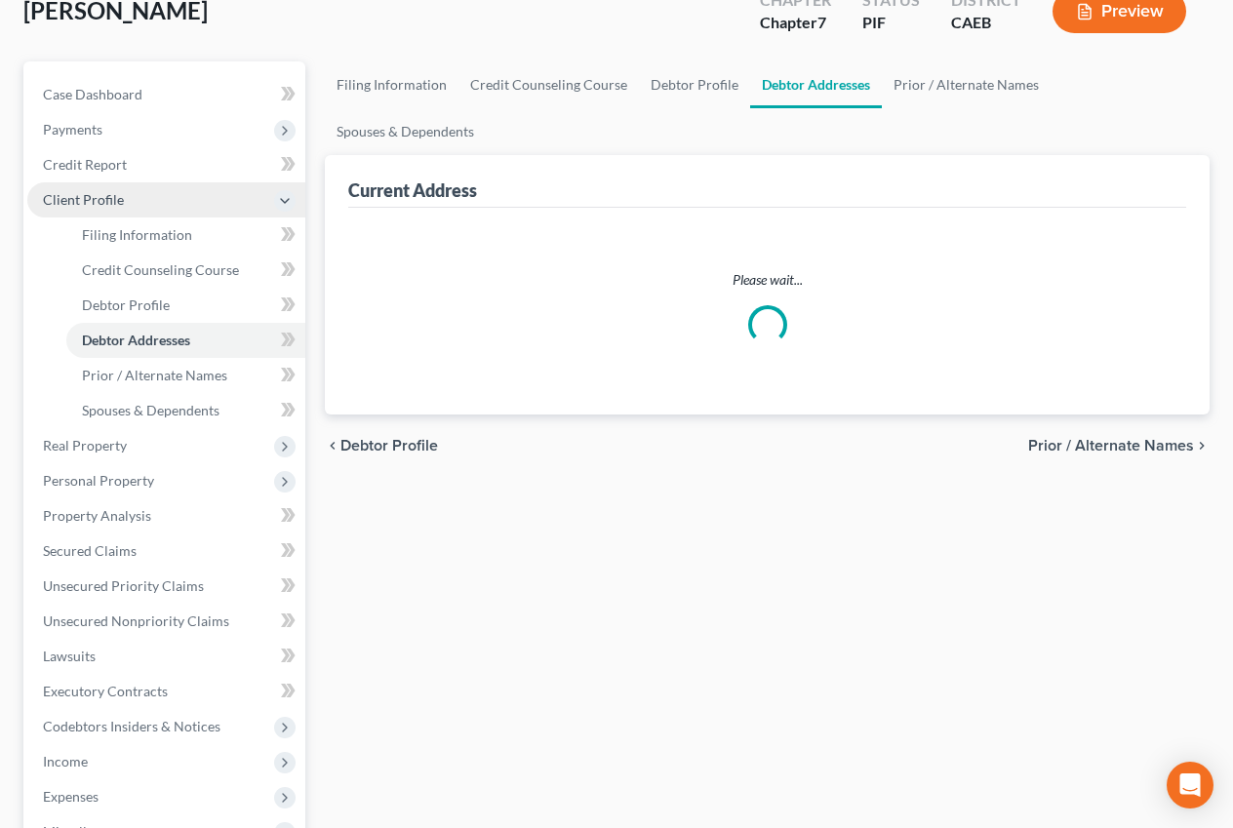
select select "0"
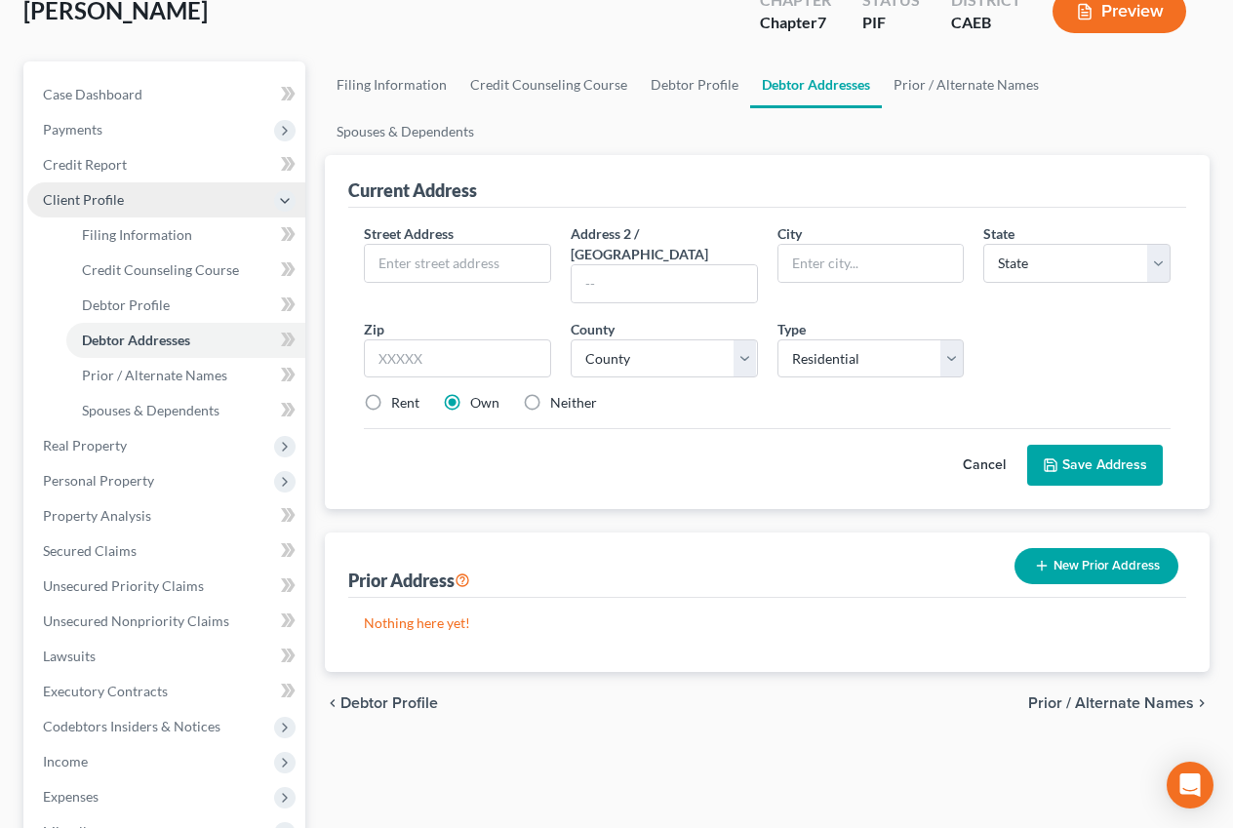
scroll to position [0, 0]
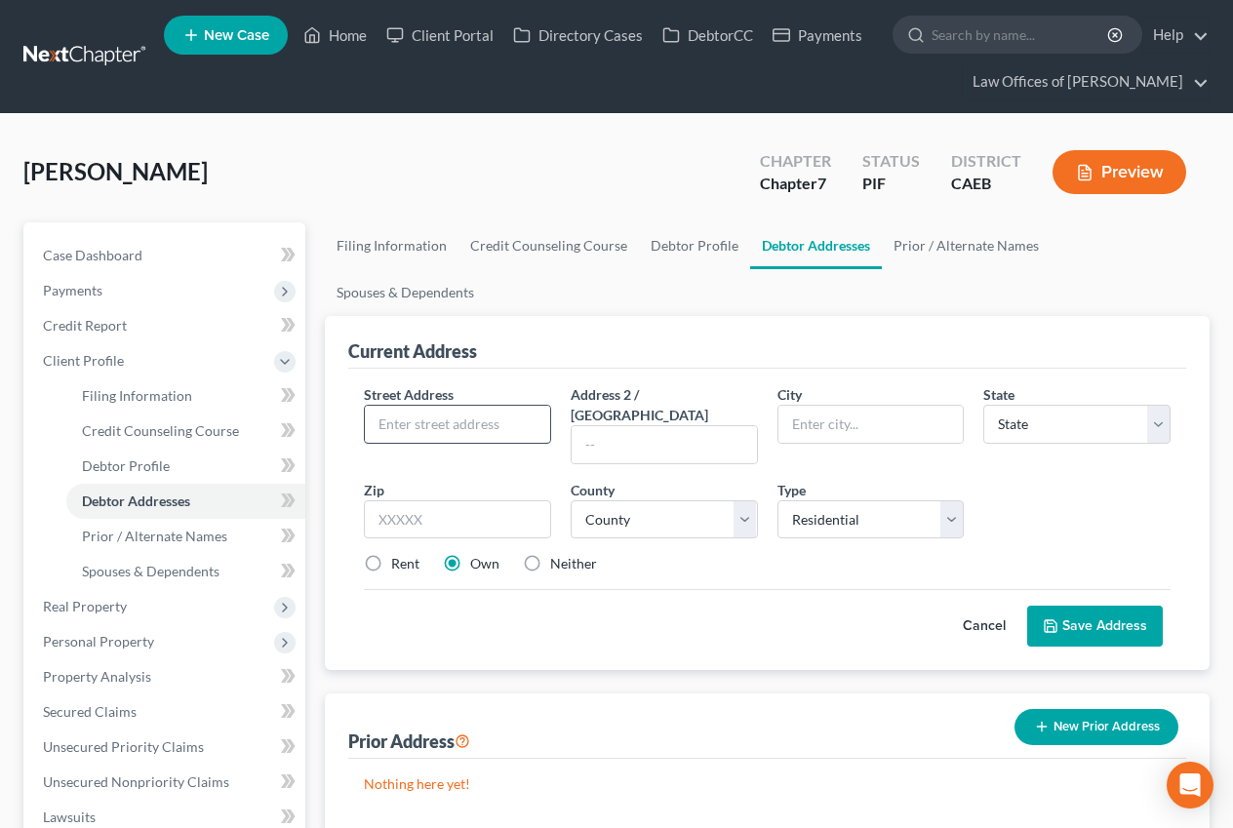
click at [451, 406] on input "text" at bounding box center [457, 424] width 185 height 37
type input "2425 Krista St"
select select "4"
type input "93280"
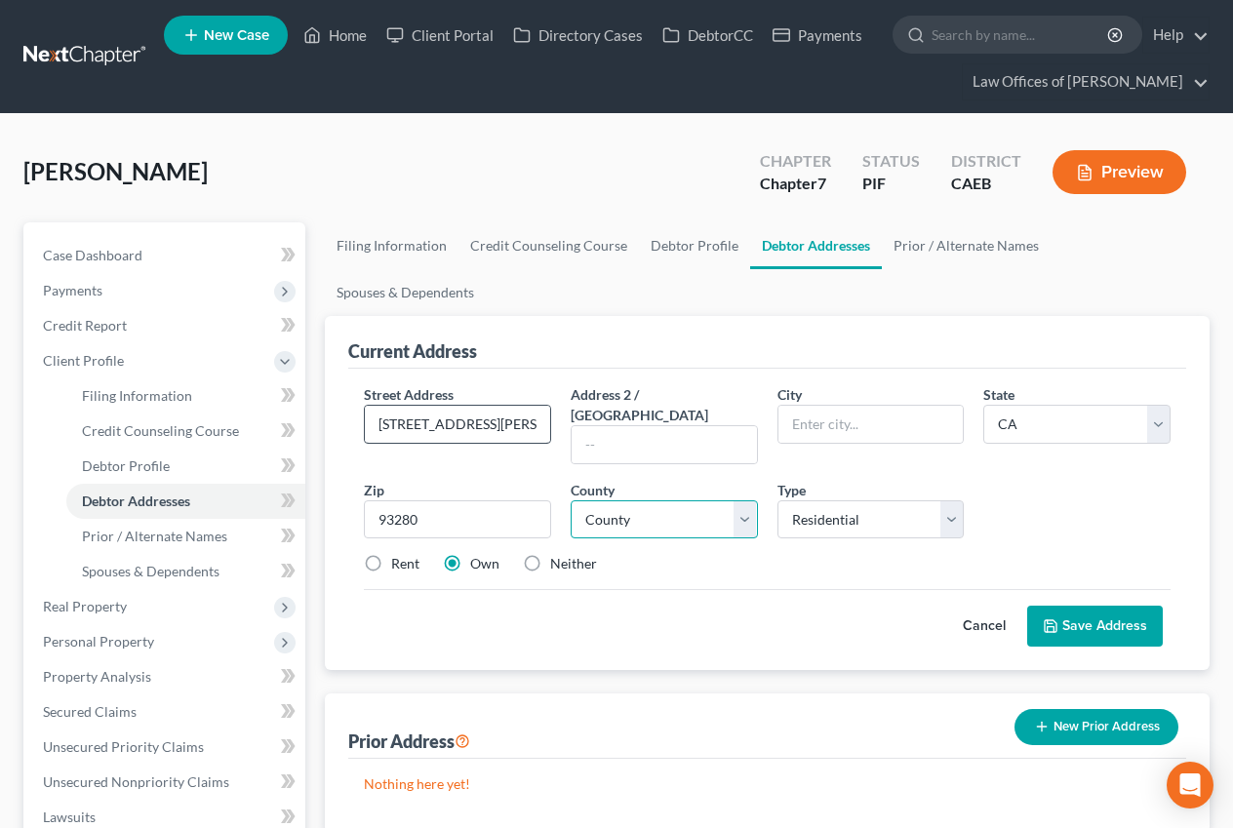
type input "Wasco"
click at [704, 500] on select "County Alameda County Alpine County Amador County Butte County Calaveras County…" at bounding box center [663, 519] width 187 height 39
select select "14"
click at [570, 500] on select "County Alameda County Alpine County Amador County Butte County Calaveras County…" at bounding box center [663, 519] width 187 height 39
click at [391, 554] on label "Rent" at bounding box center [405, 564] width 28 height 20
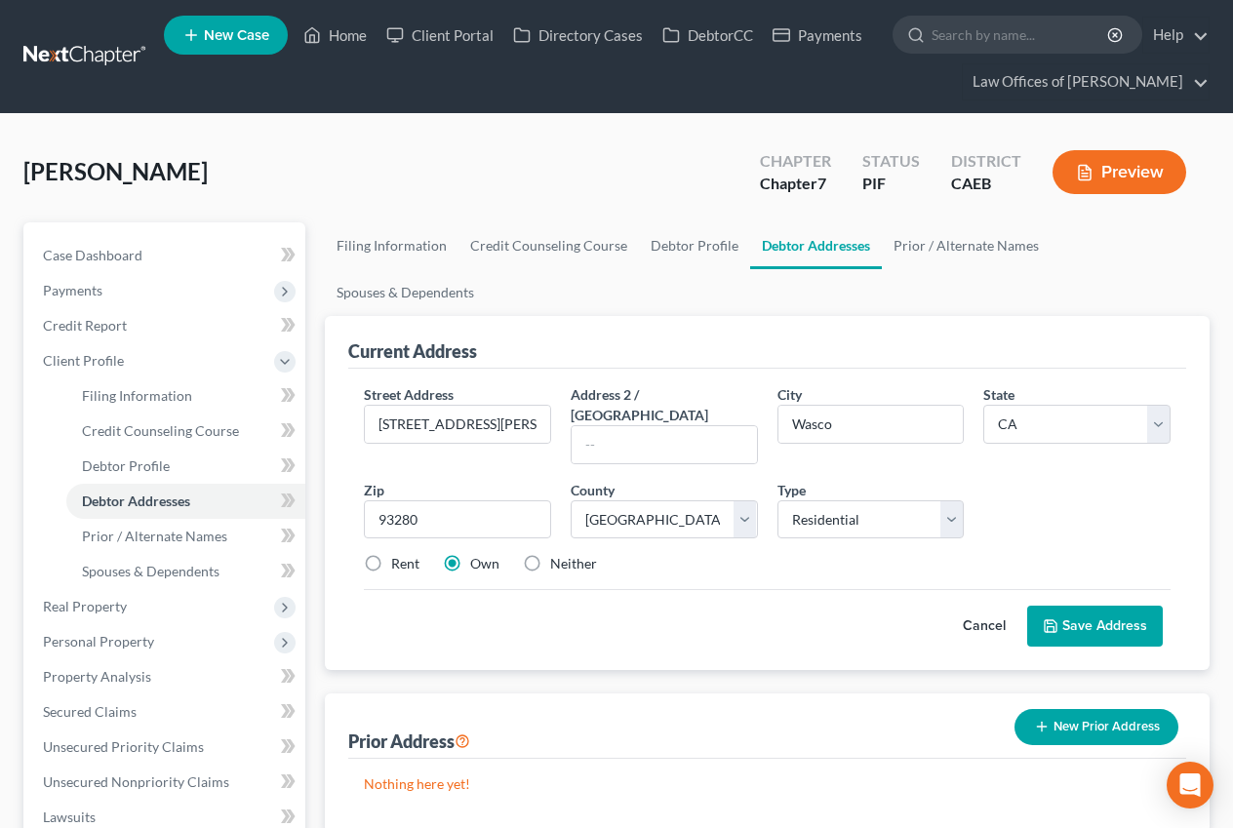
click at [399, 554] on input "Rent" at bounding box center [405, 560] width 13 height 13
radio input "true"
click at [1090, 606] on button "Save Address" at bounding box center [1095, 626] width 136 height 41
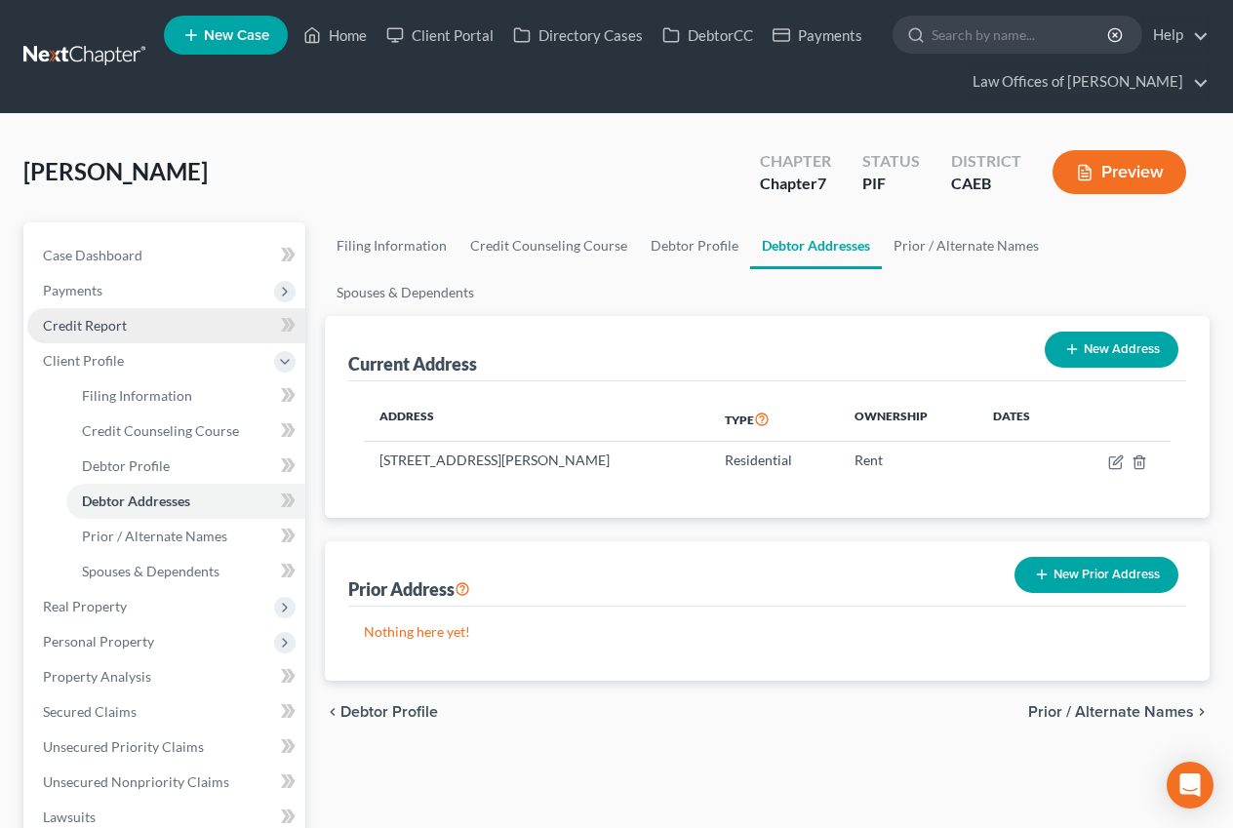
click at [116, 320] on span "Credit Report" at bounding box center [85, 325] width 84 height 17
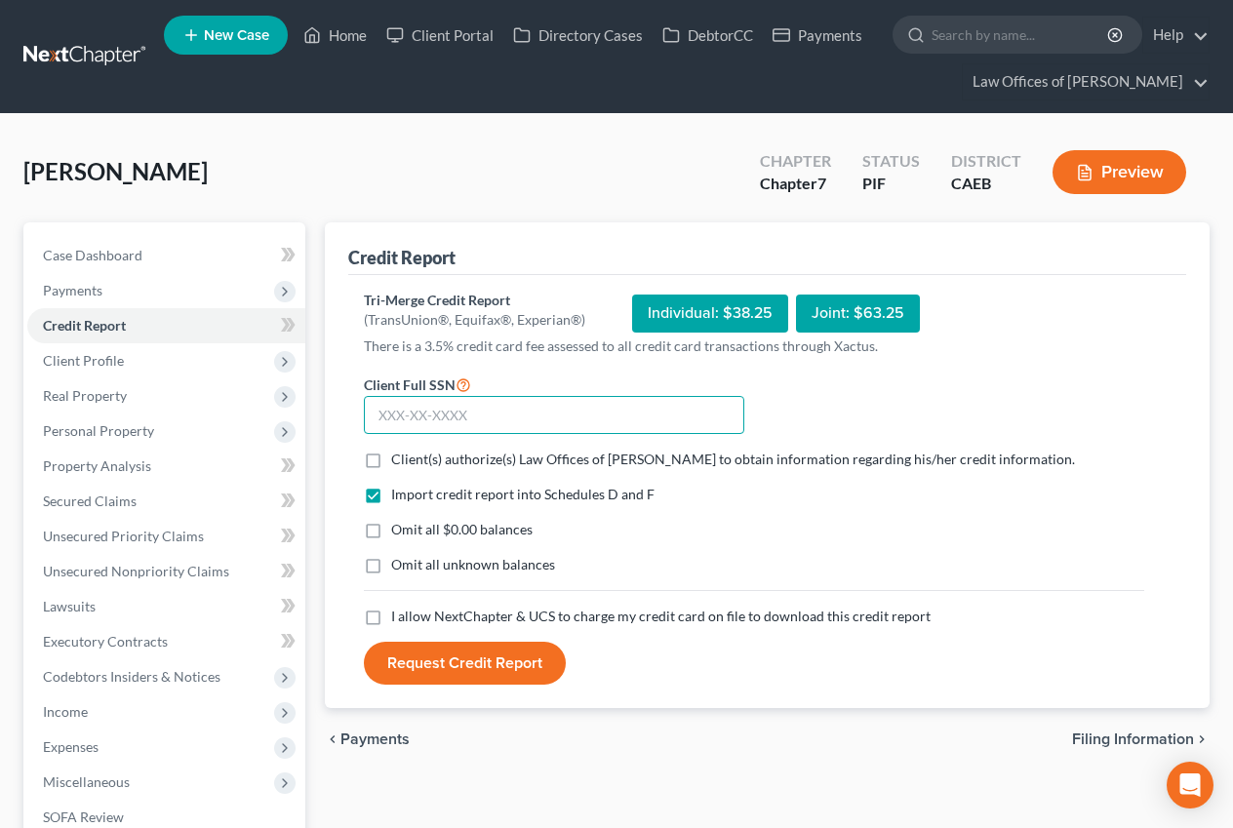
click at [465, 419] on input "text" at bounding box center [554, 415] width 380 height 39
type input "547-45-9531"
click at [391, 462] on label "Client(s) authorize(s) Law Offices of [PERSON_NAME] to obtain information regar…" at bounding box center [733, 460] width 684 height 20
click at [399, 462] on input "Client(s) authorize(s) Law Offices of [PERSON_NAME] to obtain information regar…" at bounding box center [405, 456] width 13 height 13
checkbox input "true"
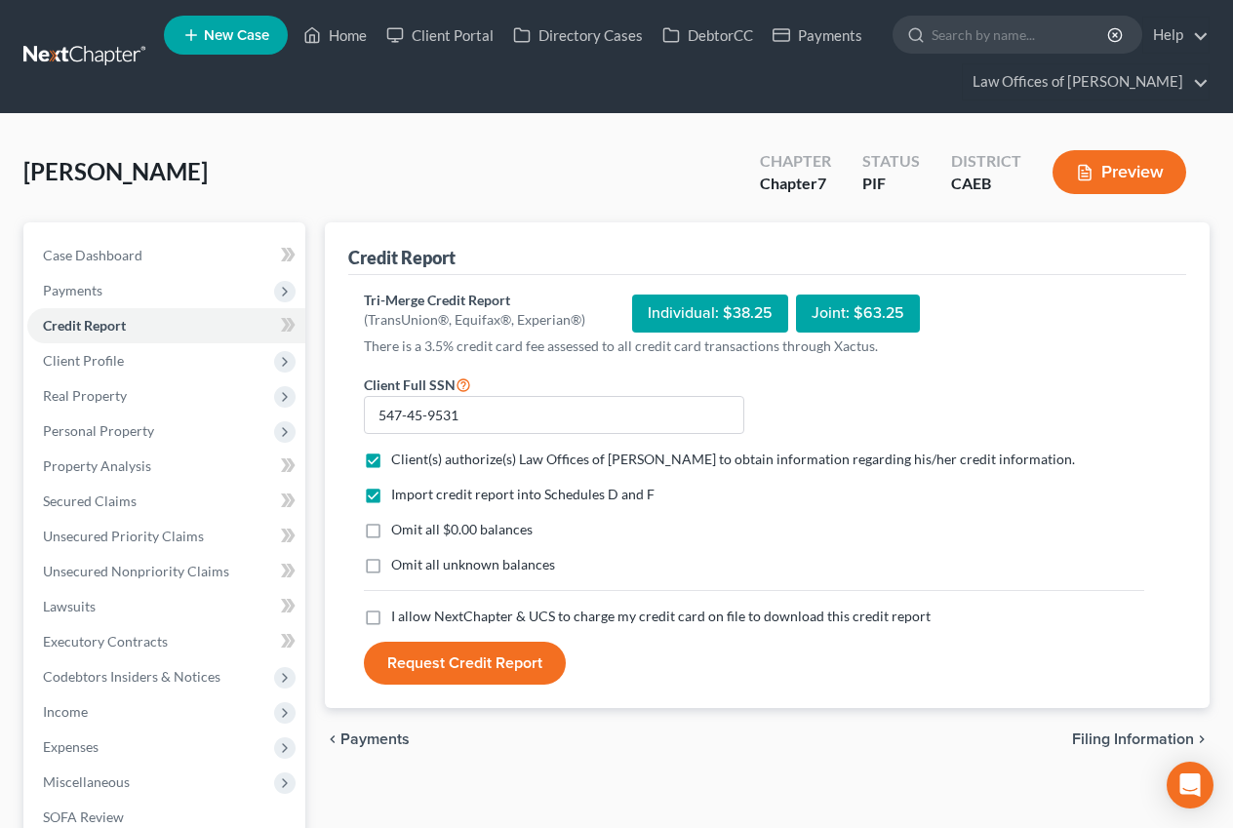
drag, startPoint x: 372, startPoint y: 531, endPoint x: 367, endPoint y: 624, distance: 92.8
click at [391, 531] on label "Omit all $0.00 balances" at bounding box center [461, 530] width 141 height 20
click at [399, 531] on input "Omit all $0.00 balances" at bounding box center [405, 526] width 13 height 13
checkbox input "true"
click at [391, 618] on label "I allow NextChapter & UCS to charge my credit card on file to download this cre…" at bounding box center [660, 617] width 539 height 20
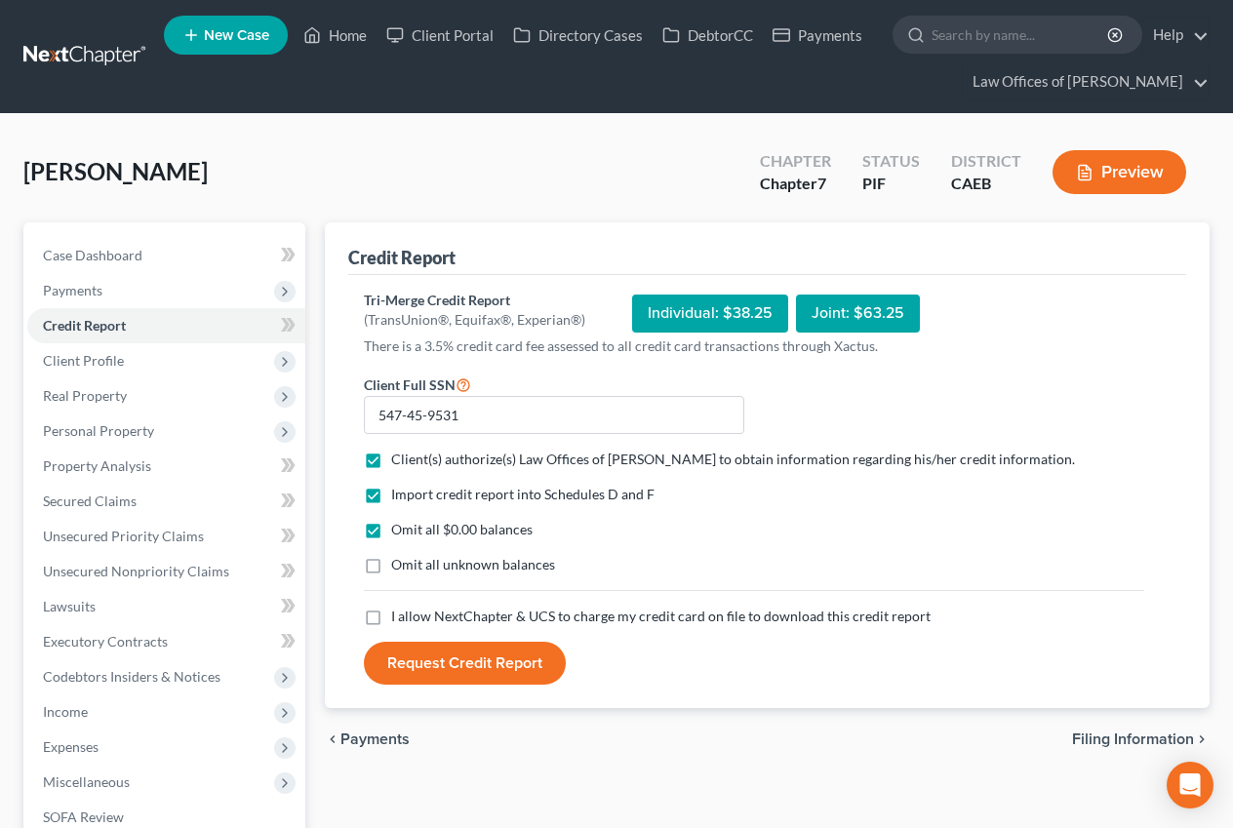
click at [399, 618] on input "I allow NextChapter & UCS to charge my credit card on file to download this cre…" at bounding box center [405, 613] width 13 height 13
checkbox input "true"
click at [459, 658] on button "Request Credit Report" at bounding box center [465, 663] width 202 height 43
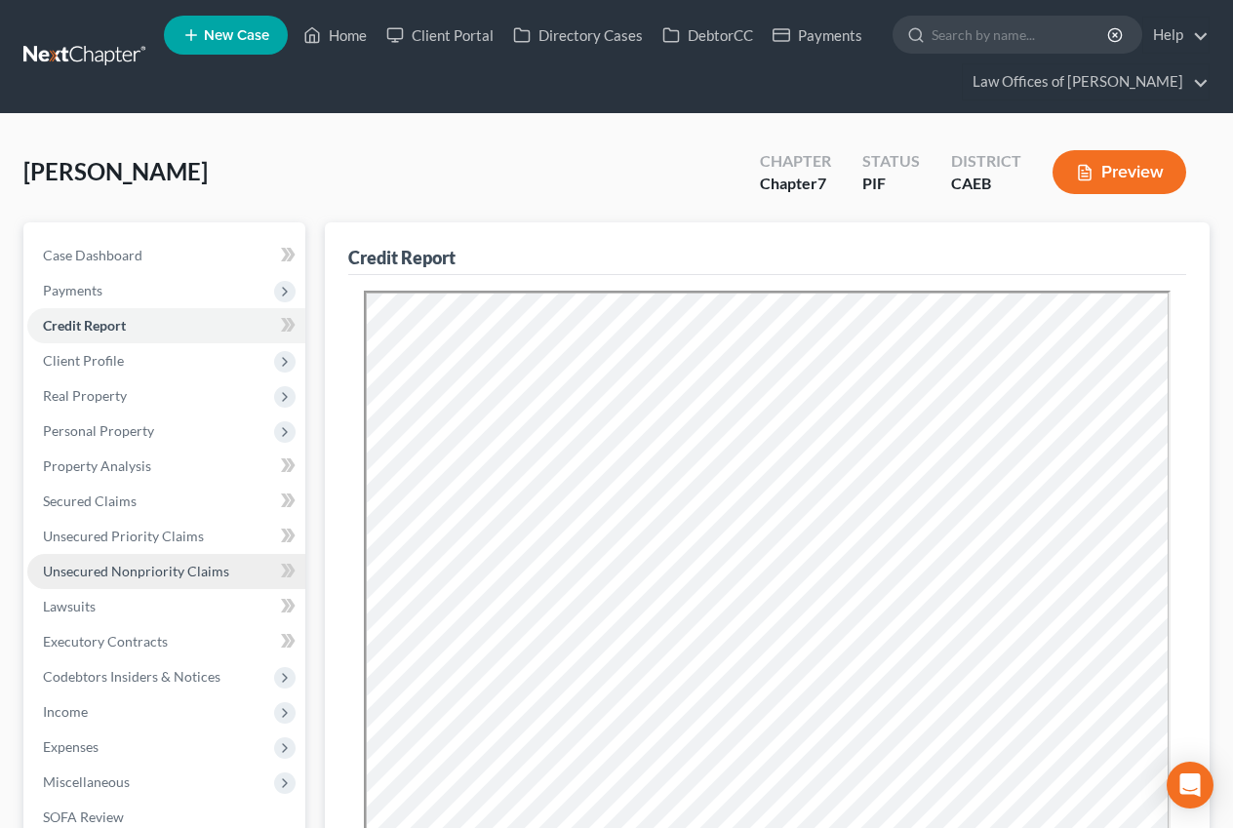
click at [174, 565] on span "Unsecured Nonpriority Claims" at bounding box center [136, 571] width 186 height 17
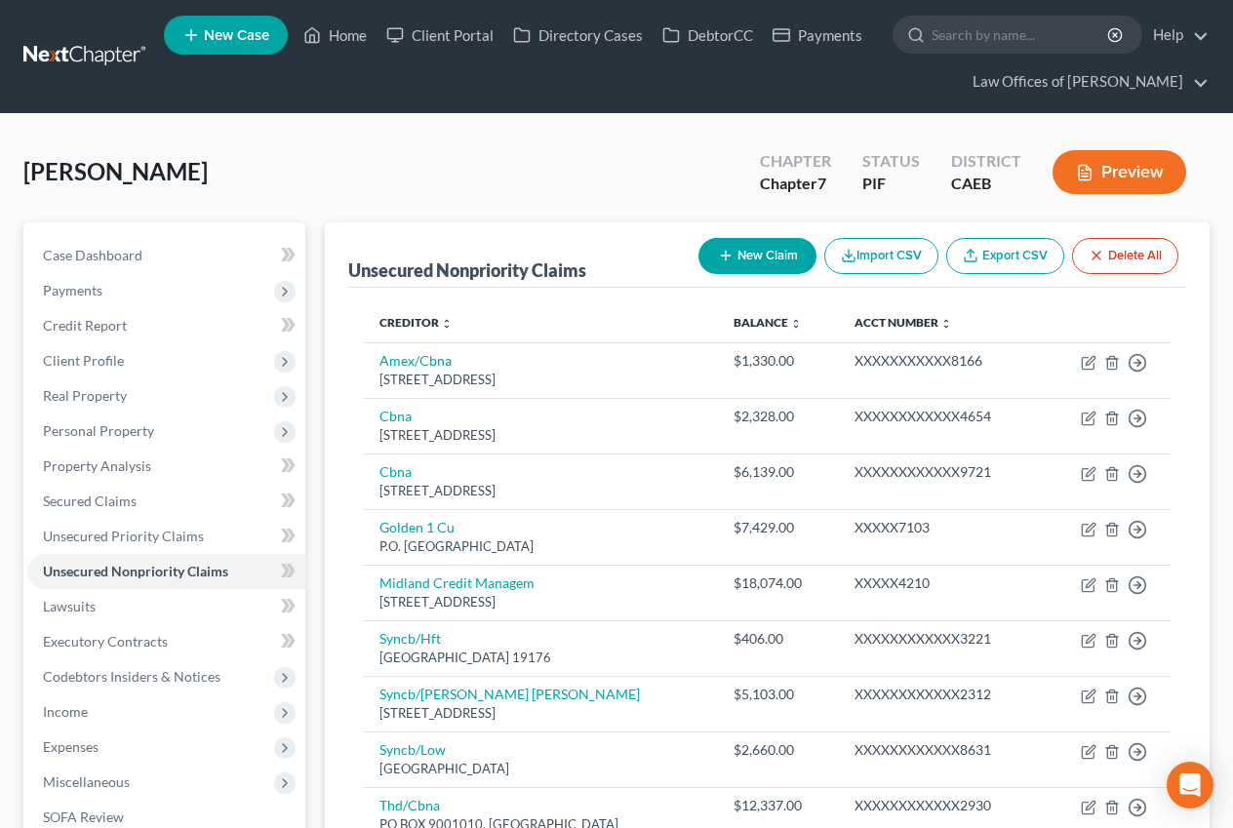
click at [1092, 180] on button "Preview" at bounding box center [1119, 172] width 134 height 44
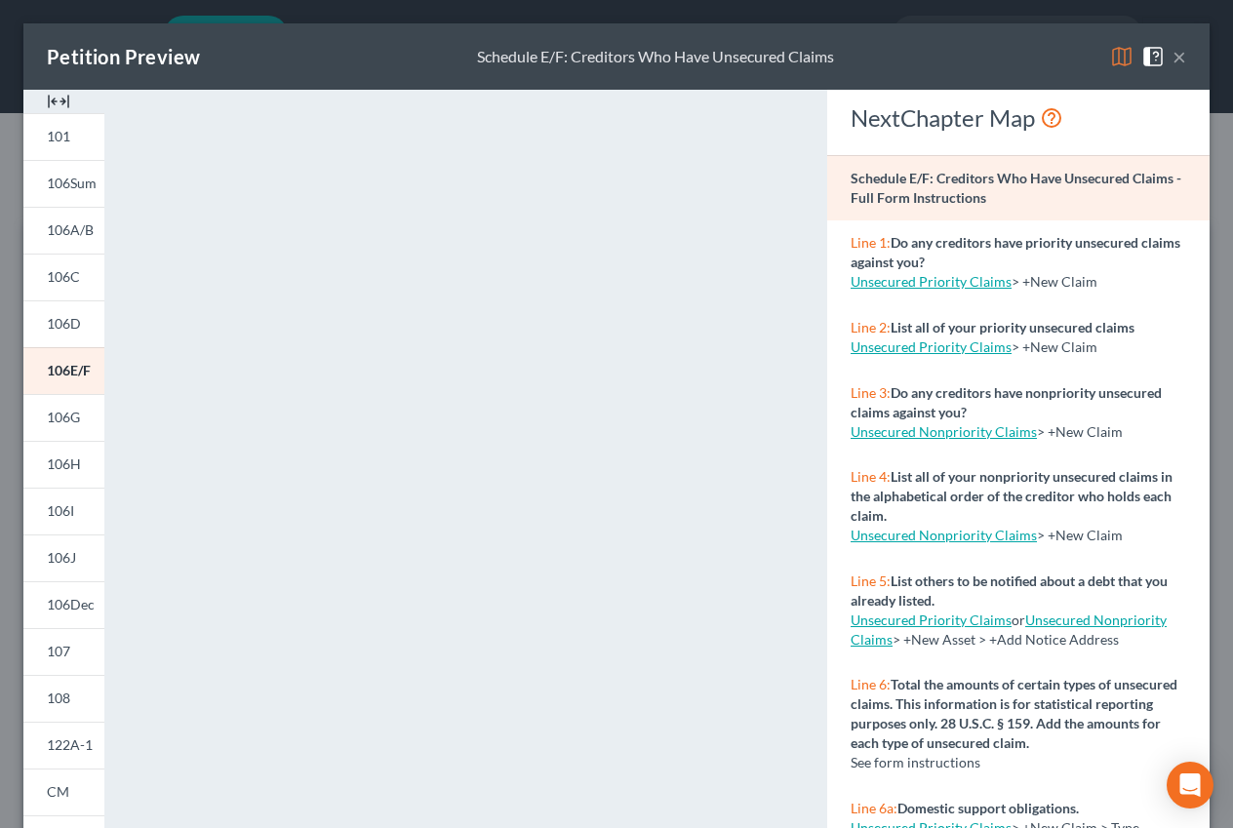
drag, startPoint x: 1180, startPoint y: 54, endPoint x: 1222, endPoint y: 67, distance: 44.1
click at [1180, 54] on button "×" at bounding box center [1179, 56] width 14 height 23
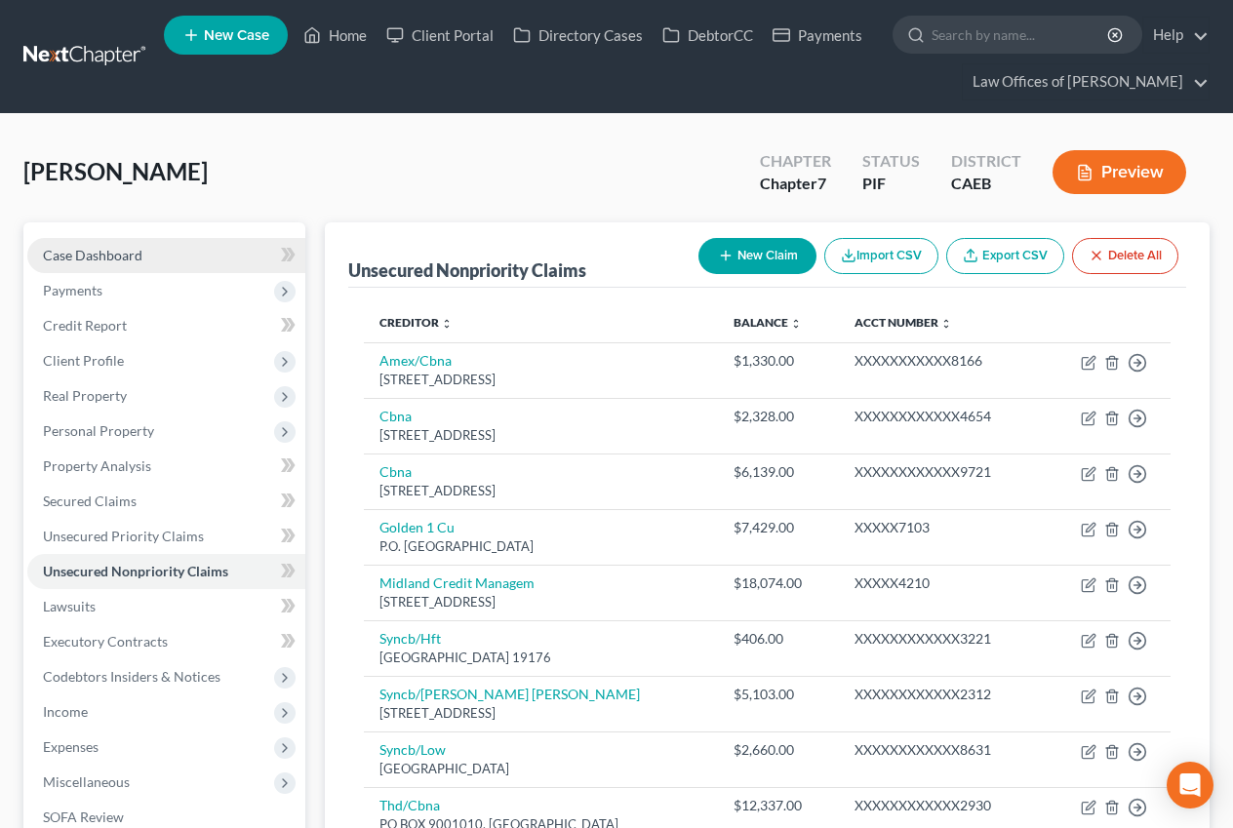
click at [132, 253] on span "Case Dashboard" at bounding box center [92, 255] width 99 height 17
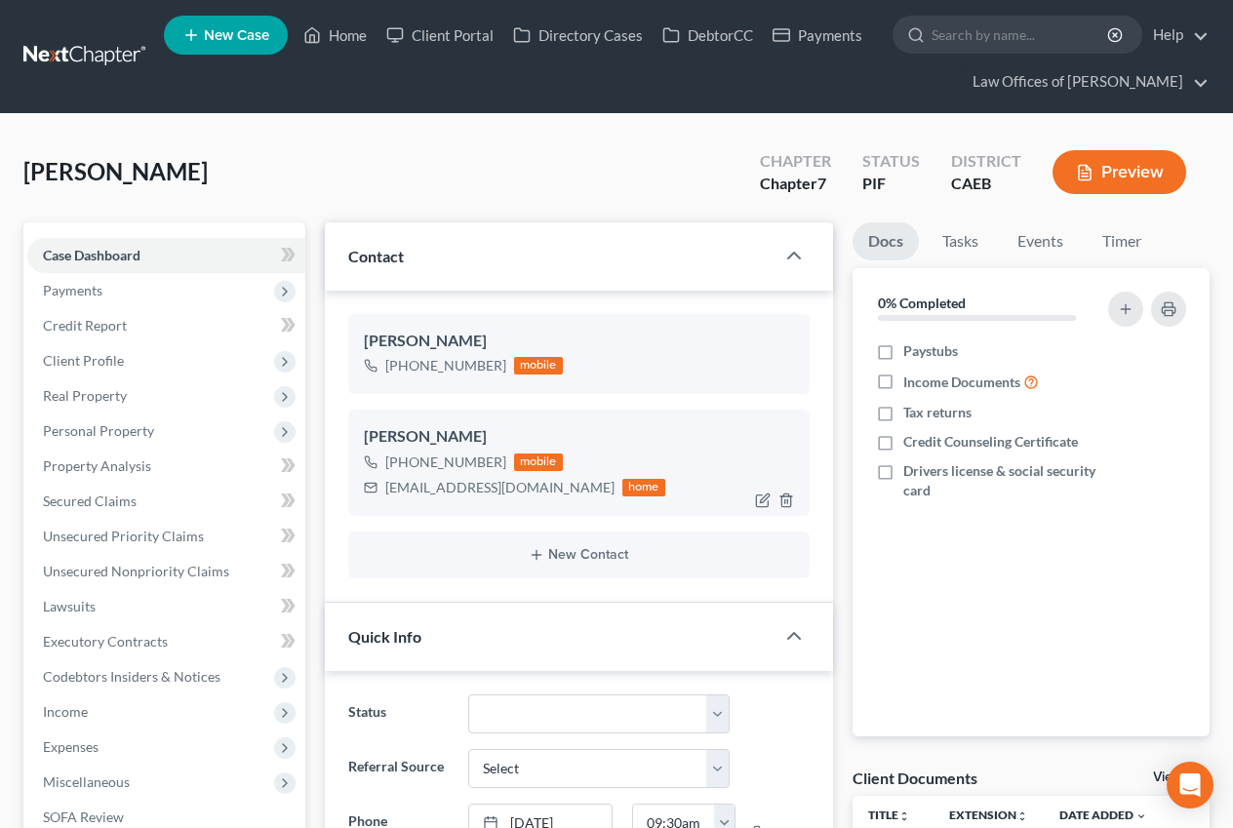
scroll to position [726, 0]
drag, startPoint x: 387, startPoint y: 490, endPoint x: 576, endPoint y: 490, distance: 189.2
click at [576, 490] on div "normamedina1923@icloud.com home" at bounding box center [514, 487] width 301 height 25
copy div "normamedina1923@icloud.com"
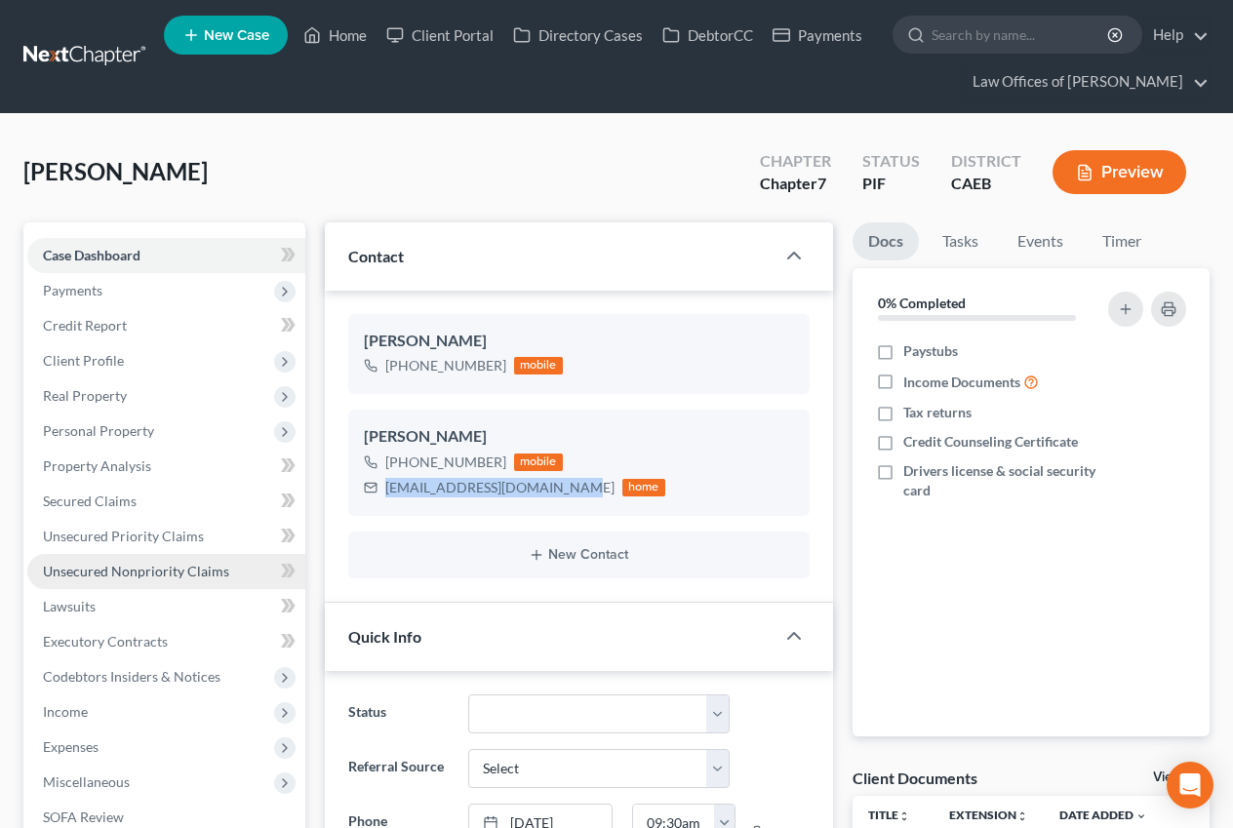
click at [208, 567] on span "Unsecured Nonpriority Claims" at bounding box center [136, 571] width 186 height 17
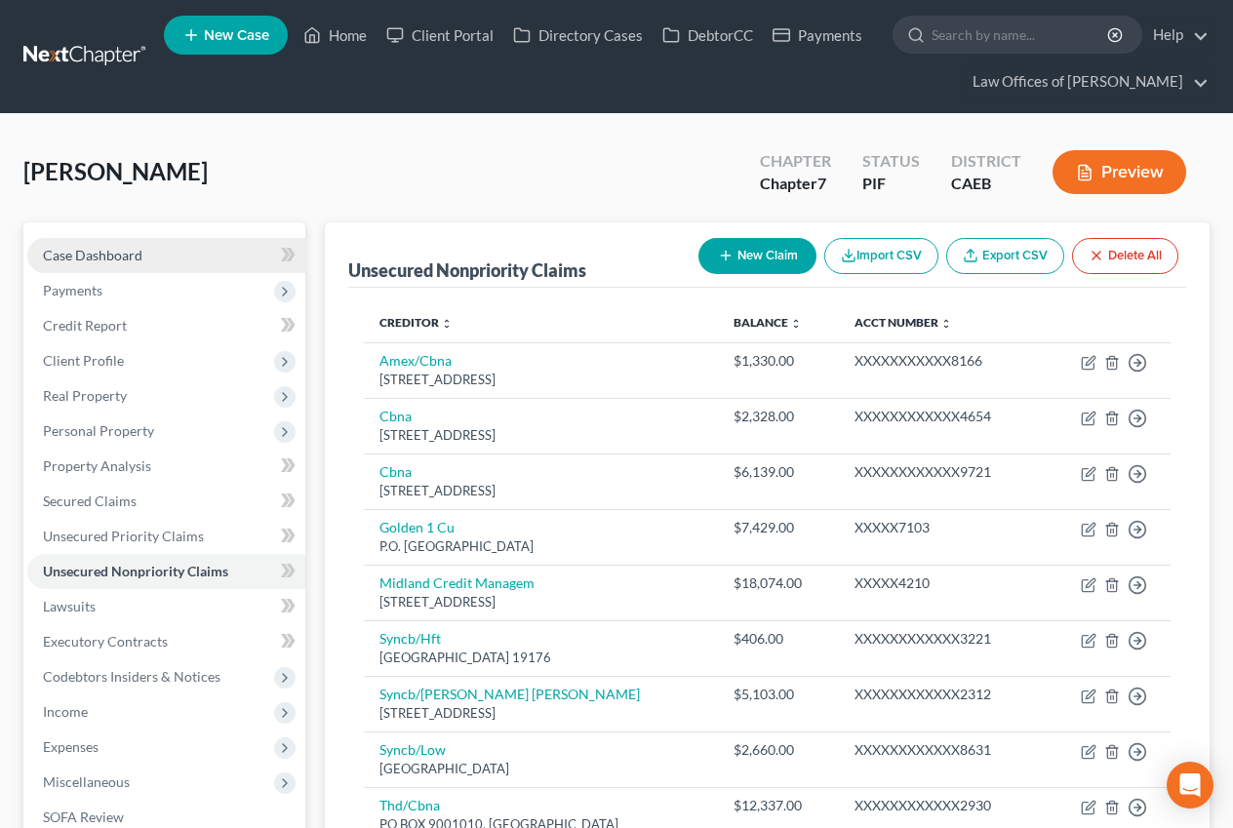
click at [121, 251] on span "Case Dashboard" at bounding box center [92, 255] width 99 height 17
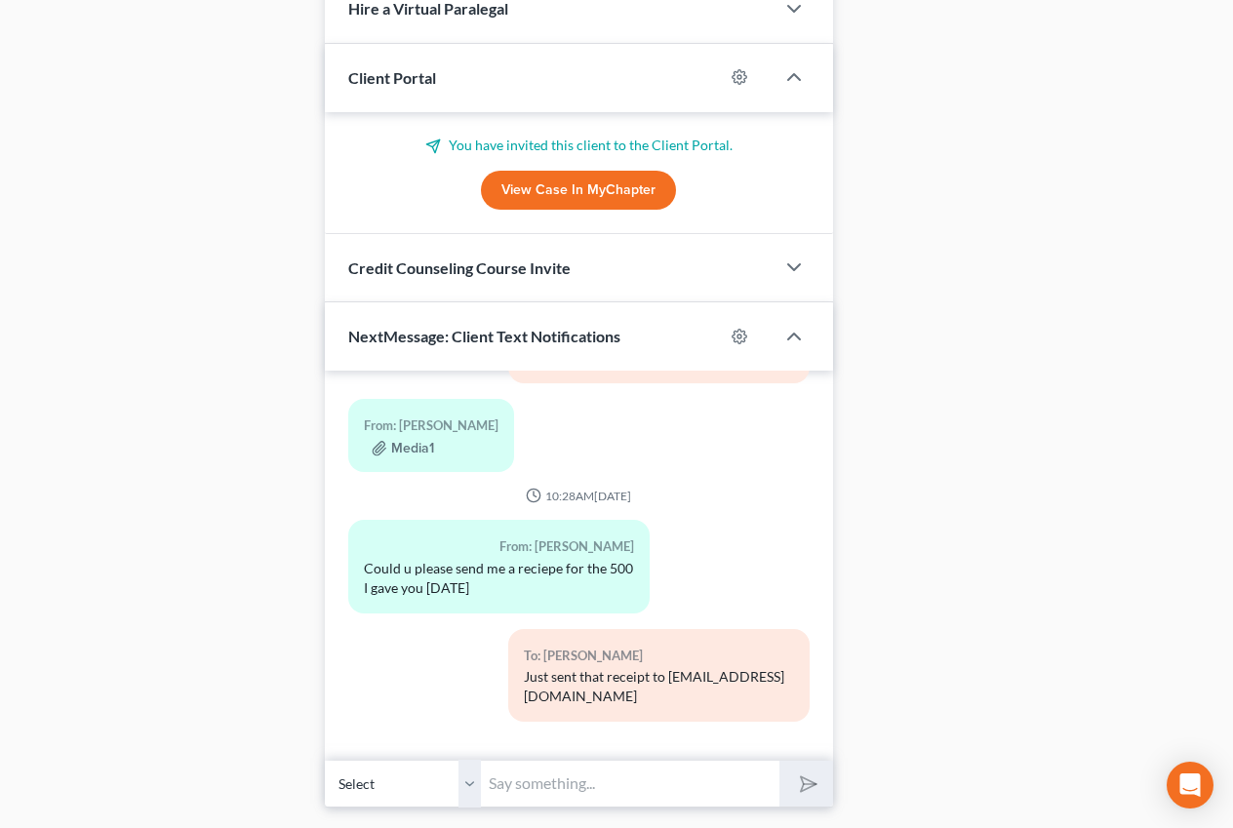
scroll to position [1913, 0]
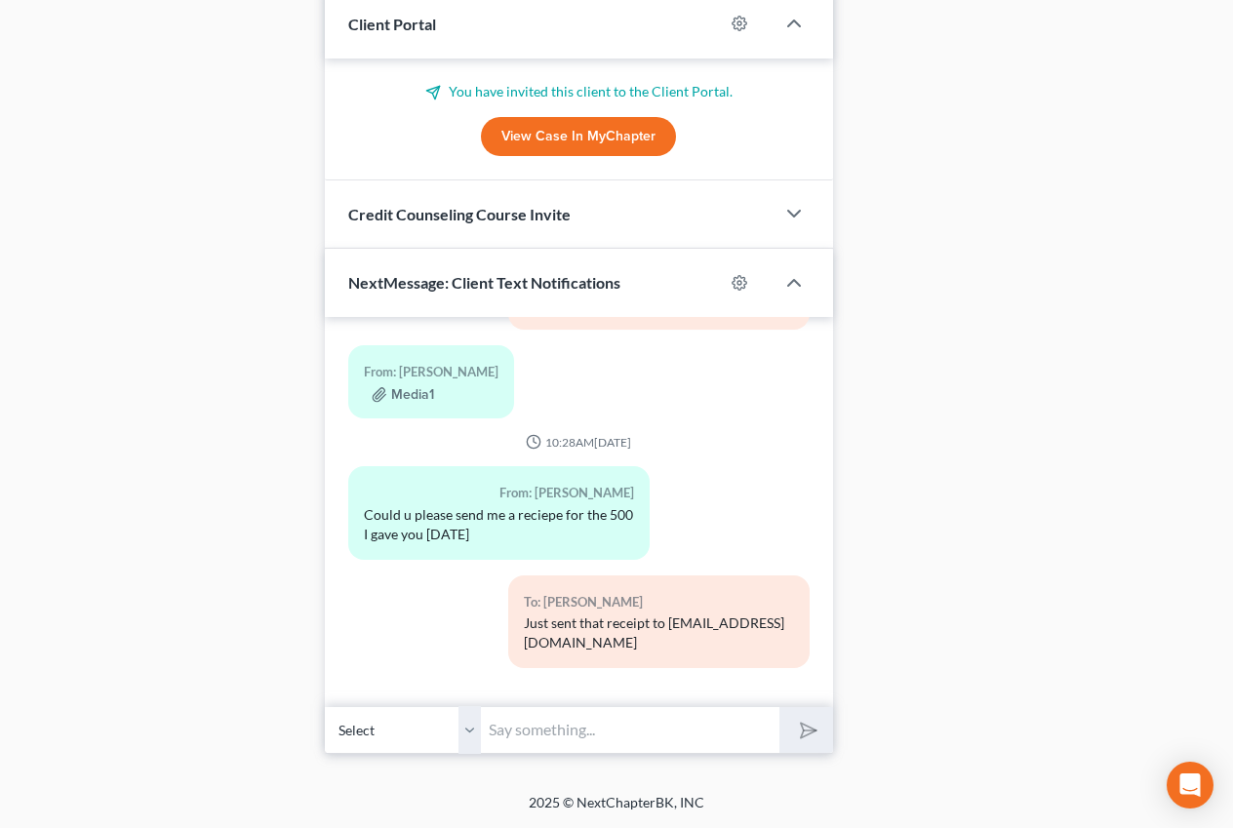
click at [557, 732] on input "text" at bounding box center [630, 730] width 298 height 48
type input "We have just emailed you the filing fee installment documents, the website is p…"
click at [611, 730] on input "We have just emailed you the filing fee installment documents, the website is p…" at bounding box center [630, 730] width 298 height 48
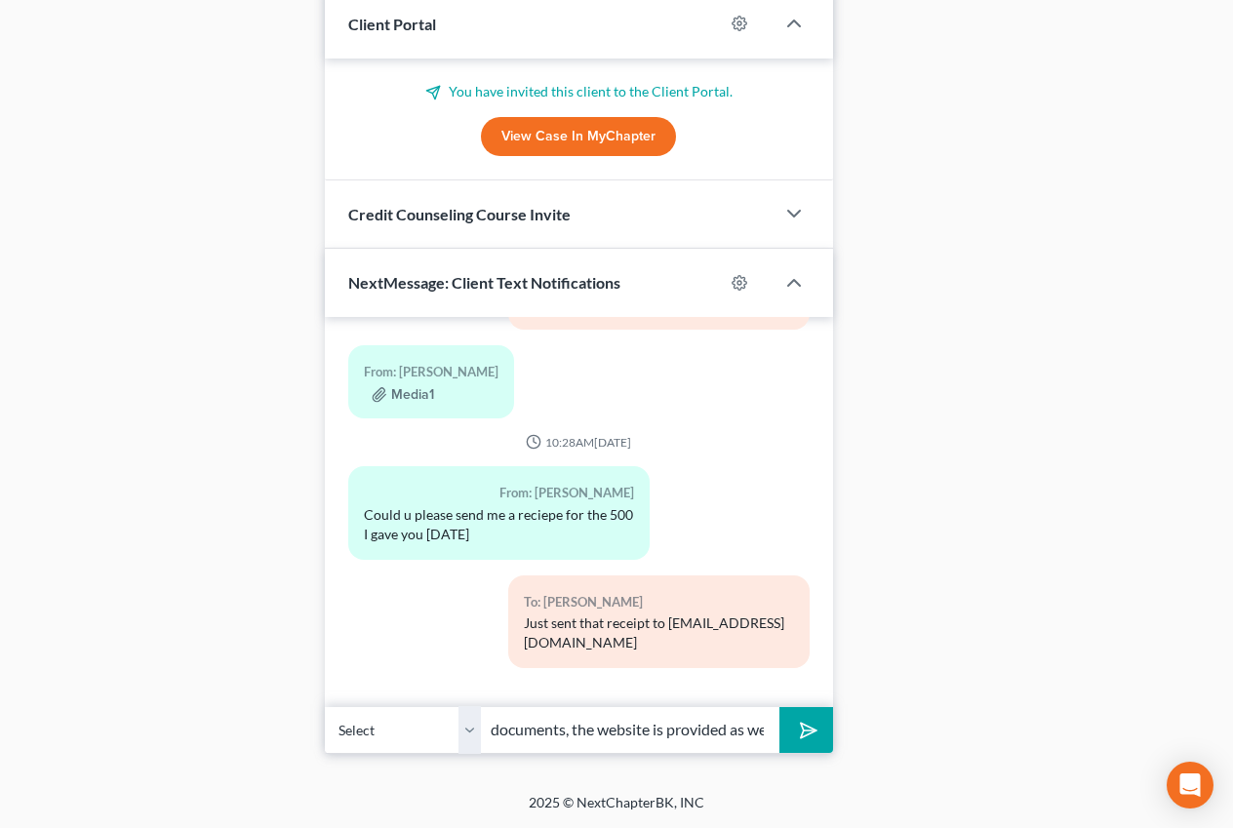
click at [615, 728] on input "We have just emailed you the filing fee installment documents, the website is p…" at bounding box center [630, 730] width 298 height 48
click at [616, 729] on input "We have just emailed you the filing fee installment documents, the website is p…" at bounding box center [630, 730] width 298 height 48
click at [615, 729] on input "We have just emailed you the filing fee installment documents, the website is p…" at bounding box center [630, 730] width 298 height 48
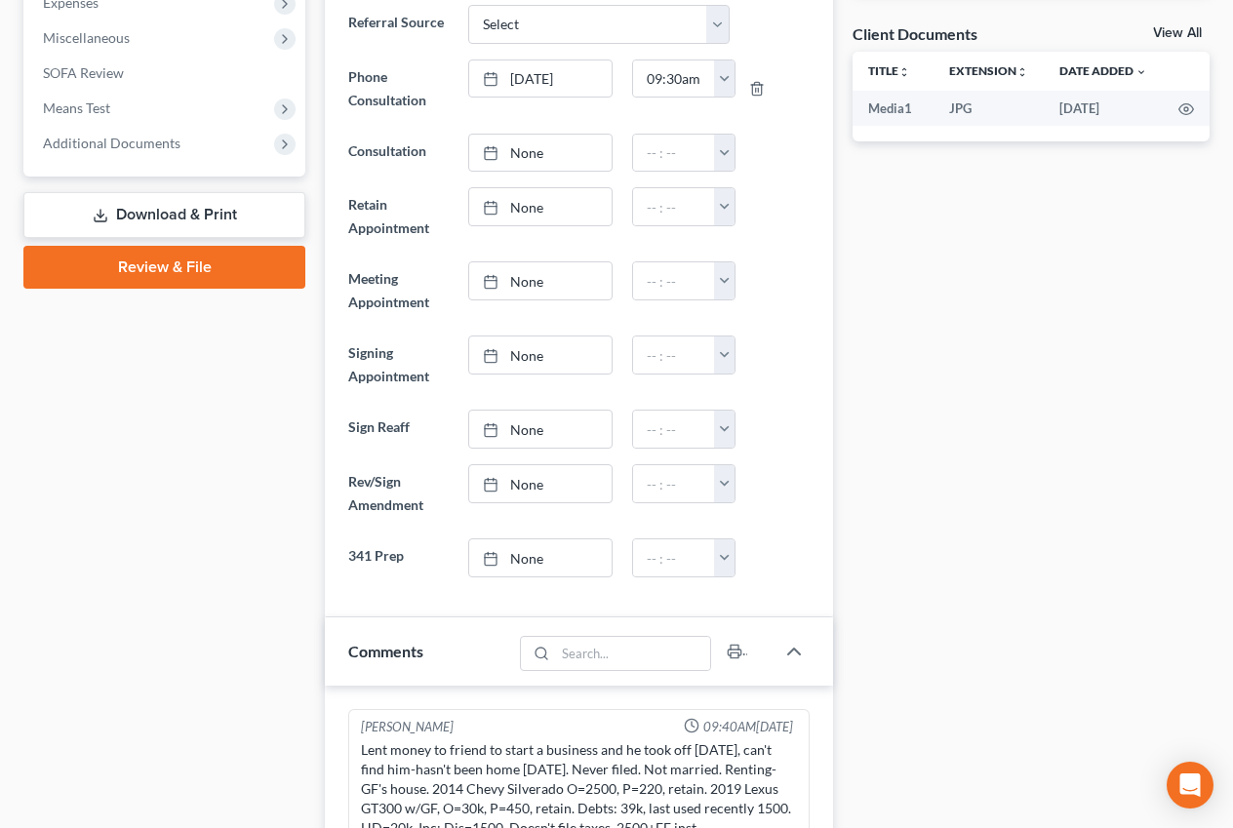
scroll to position [0, 0]
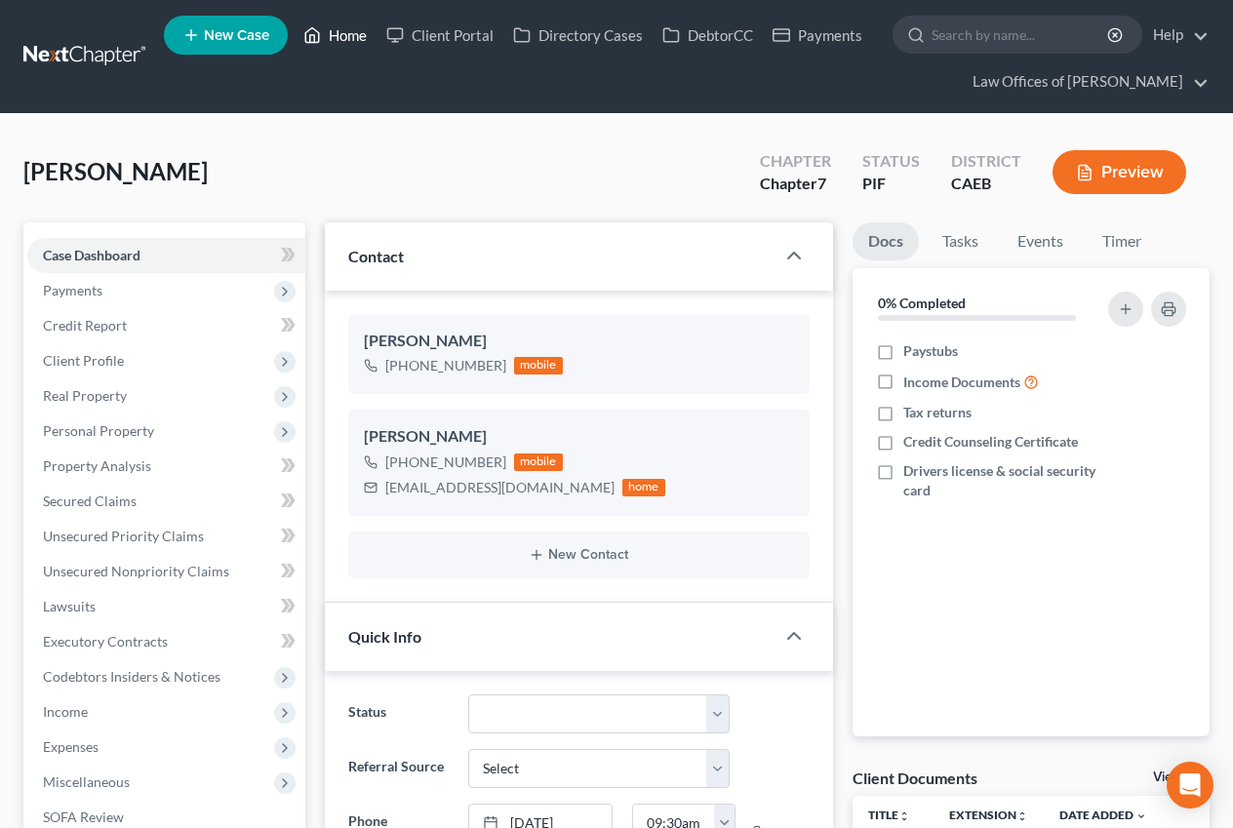
click at [339, 36] on link "Home" at bounding box center [335, 35] width 83 height 35
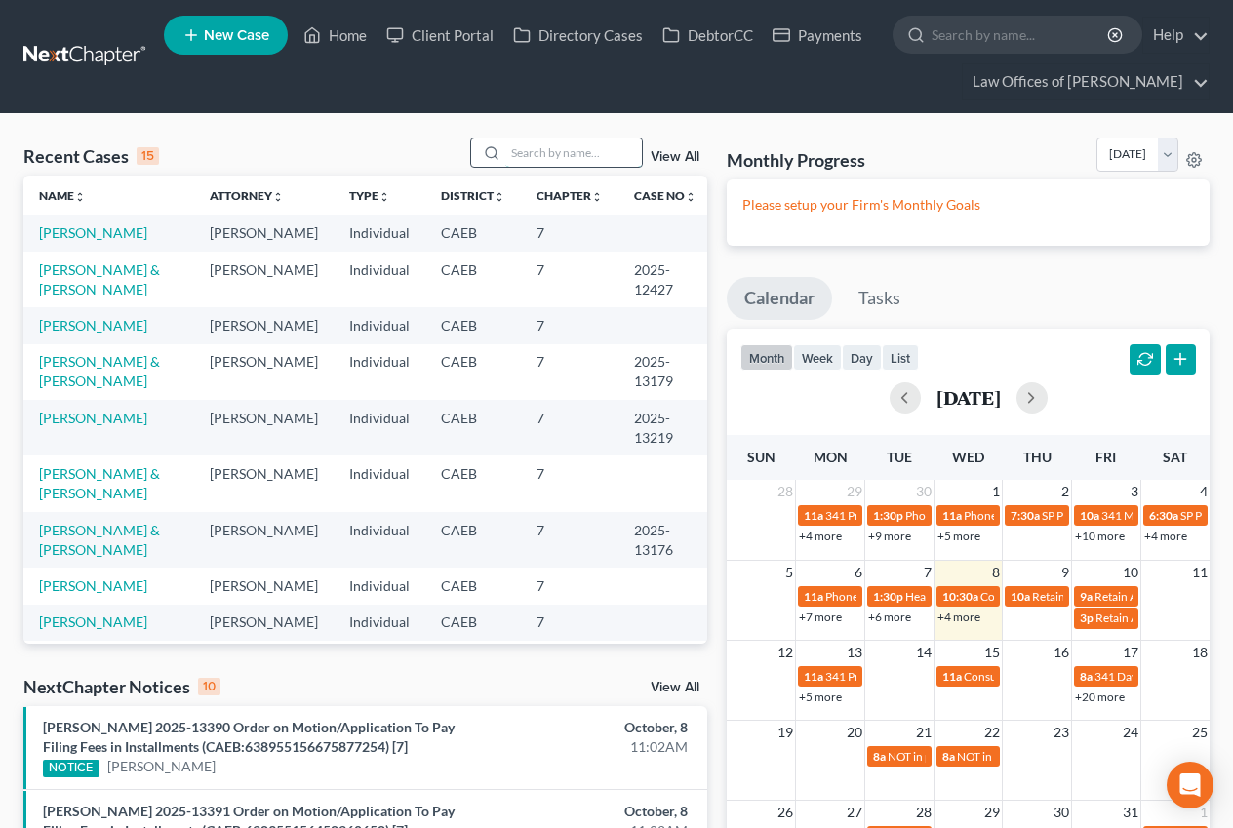
click at [535, 154] on input "search" at bounding box center [573, 152] width 137 height 28
type input "f"
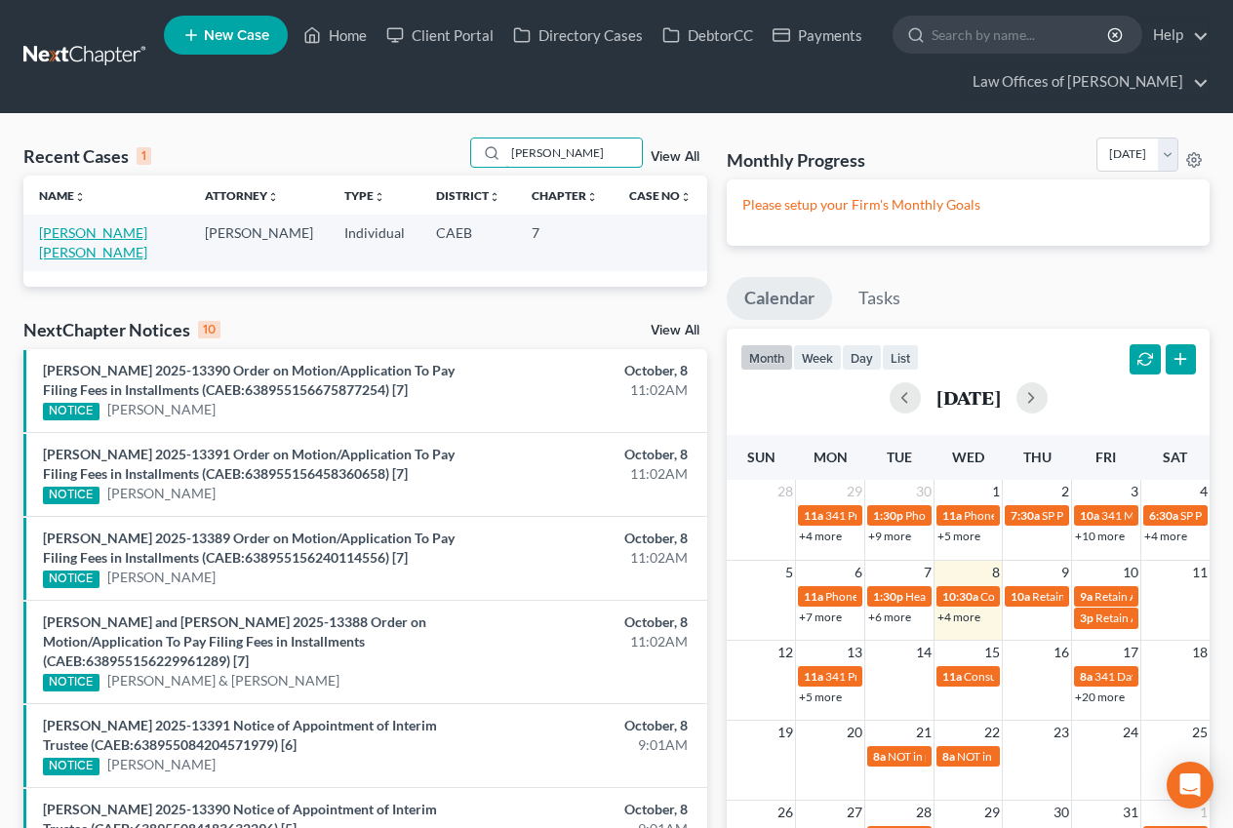
type input "[PERSON_NAME]"
click at [98, 225] on link "[PERSON_NAME] [PERSON_NAME]" at bounding box center [93, 242] width 108 height 36
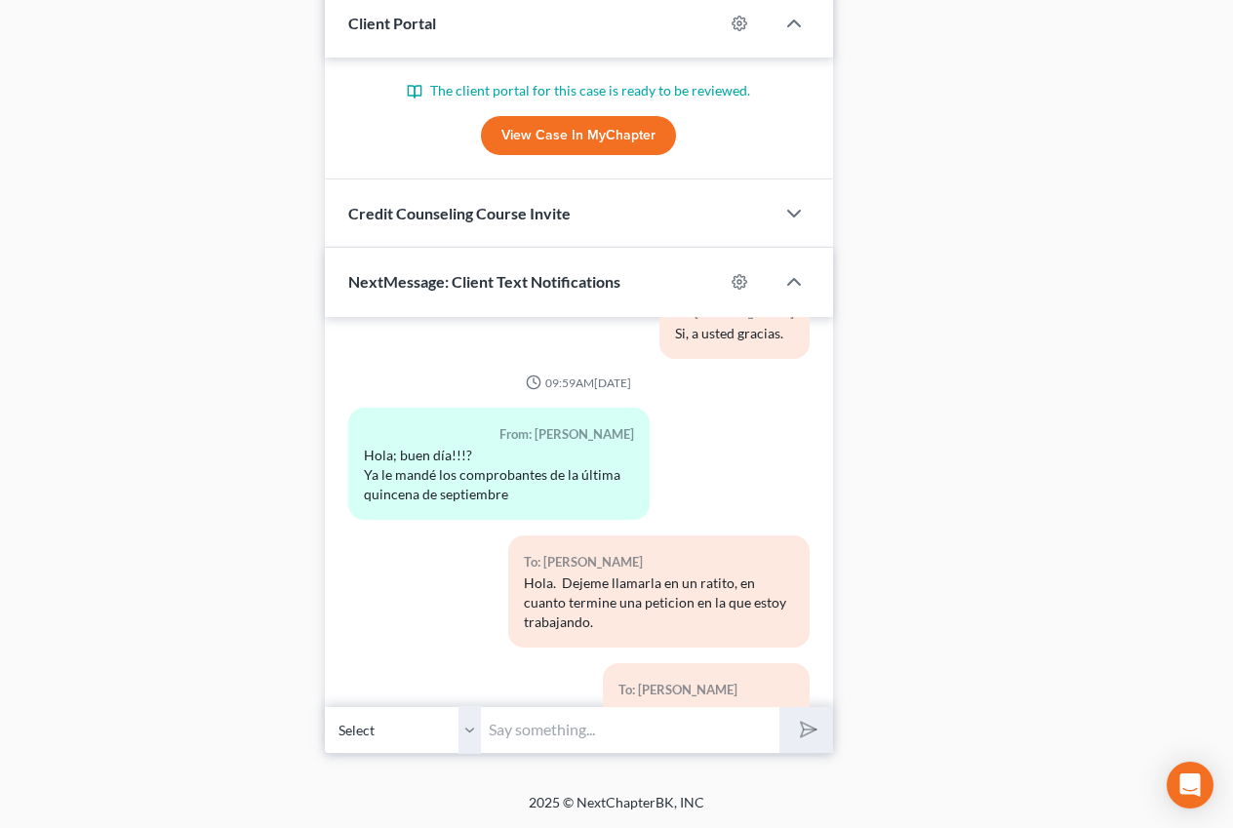
scroll to position [4779, 0]
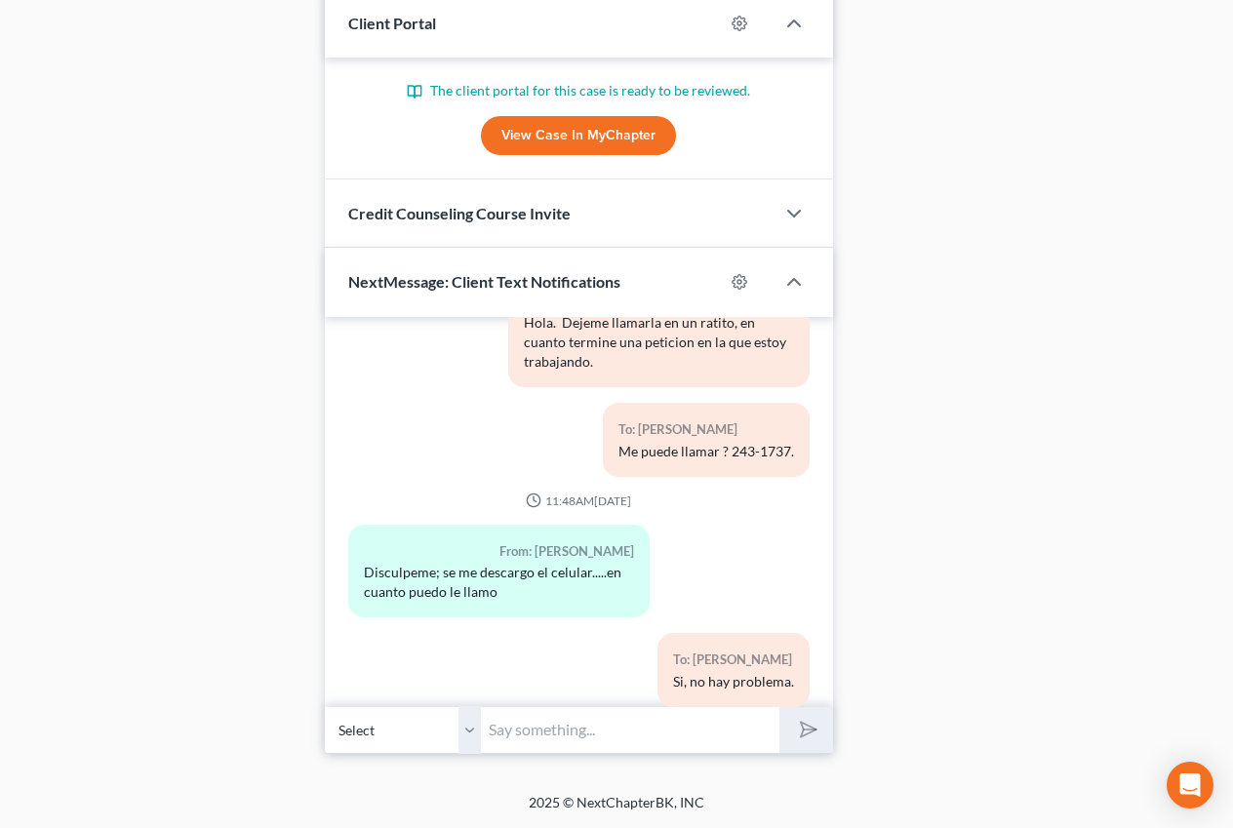
click at [561, 726] on input "text" at bounding box center [630, 730] width 298 height 48
type input "H"
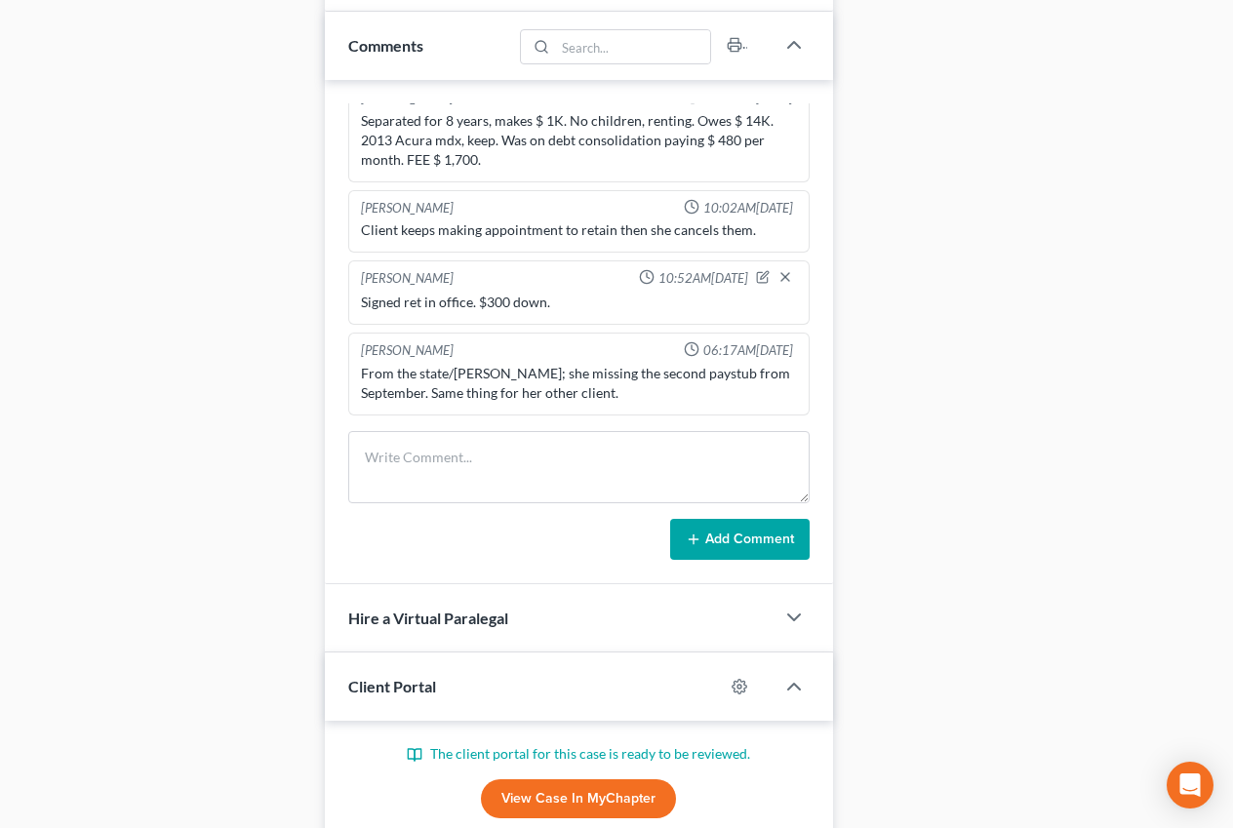
scroll to position [0, 0]
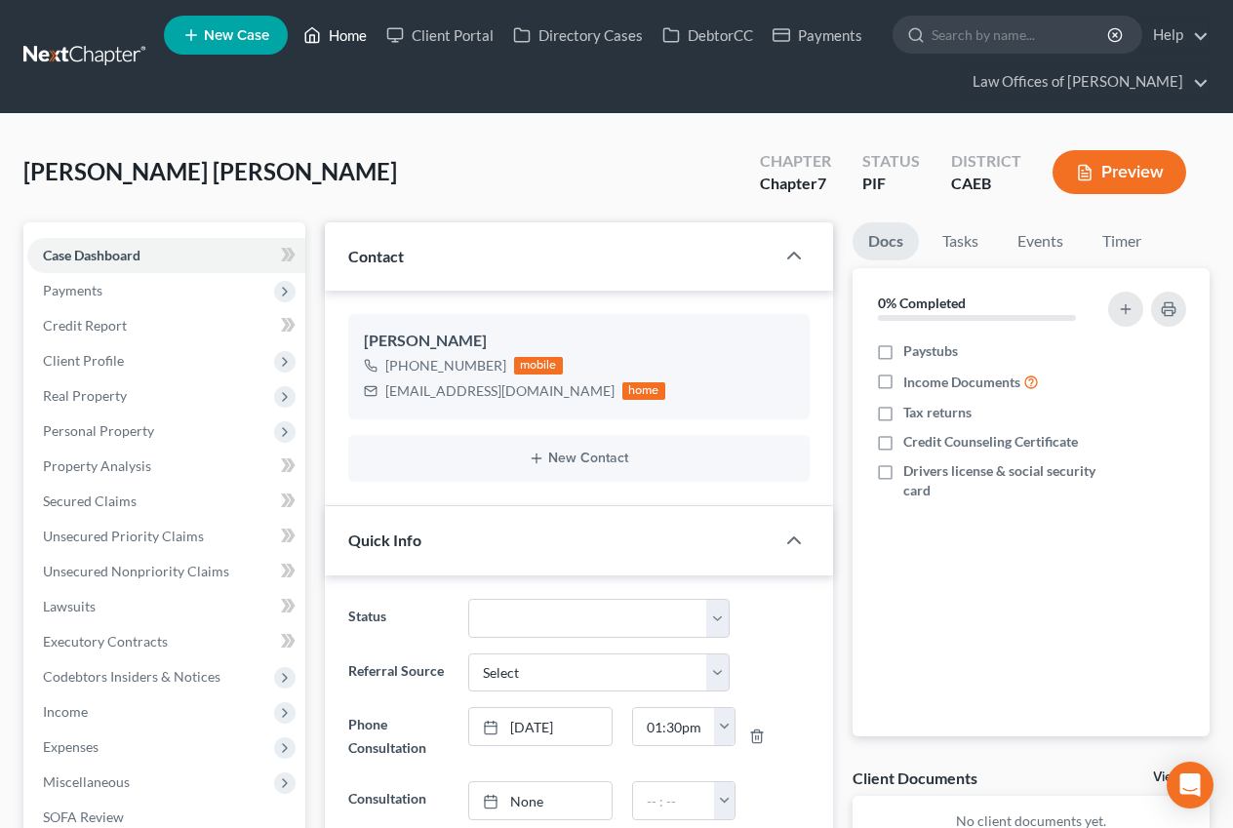
click at [342, 40] on link "Home" at bounding box center [335, 35] width 83 height 35
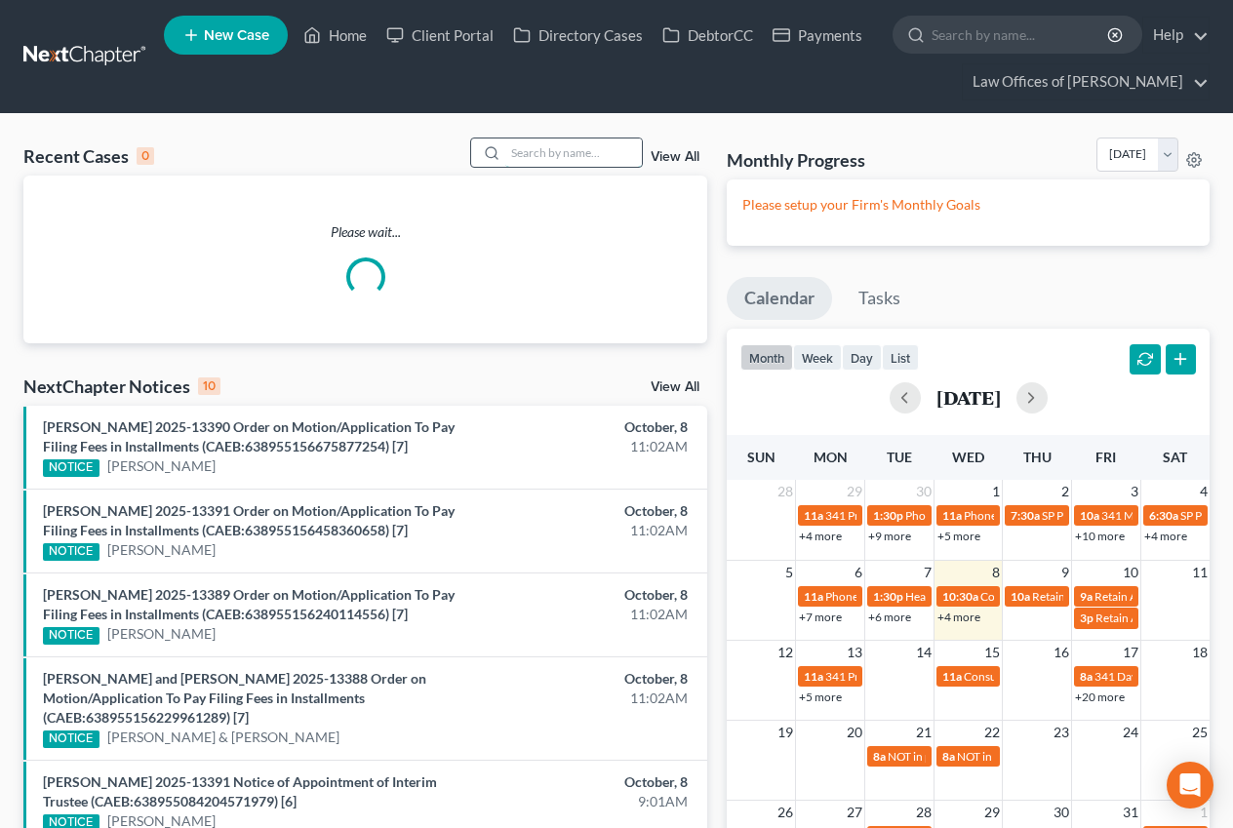
click at [540, 160] on input "search" at bounding box center [573, 152] width 137 height 28
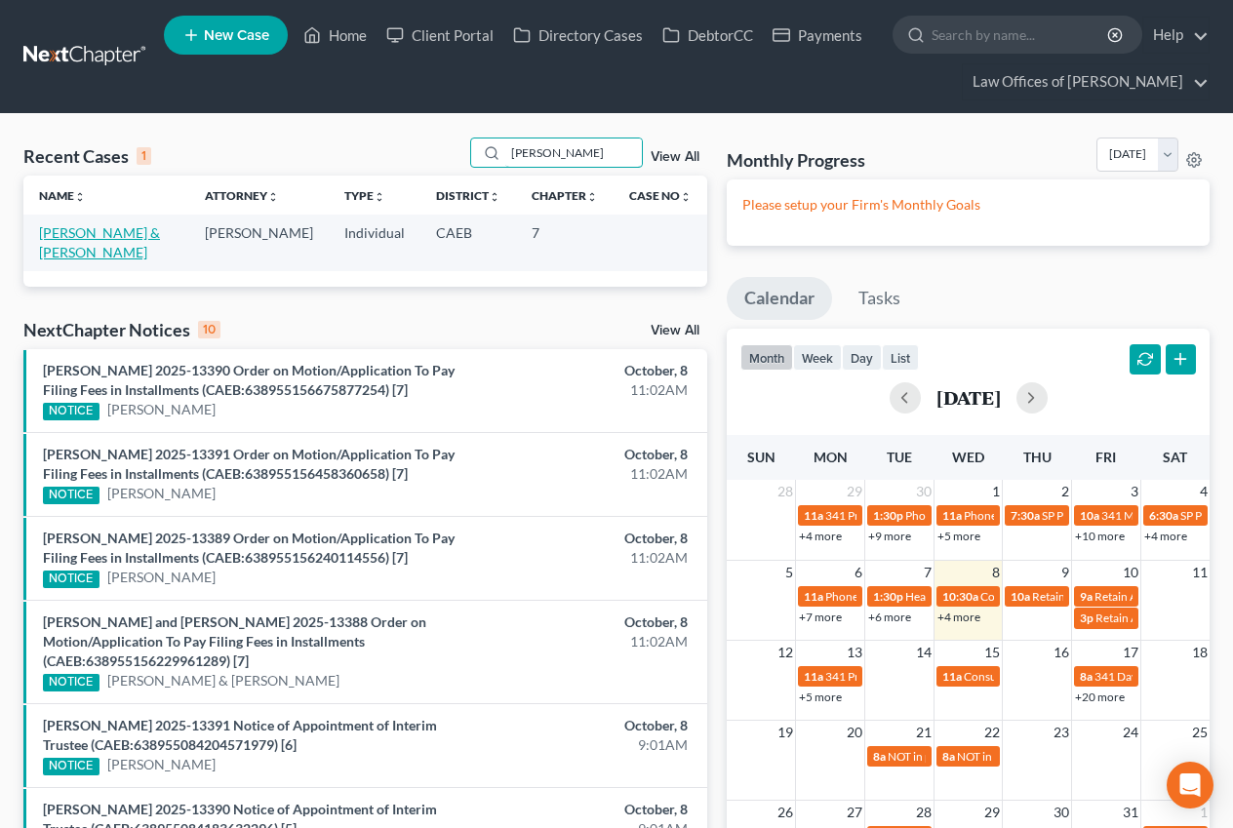
type input "irma suarez"
click at [117, 237] on link "Suarez-Vega, Fidencio & Suarez, Irma" at bounding box center [99, 242] width 121 height 36
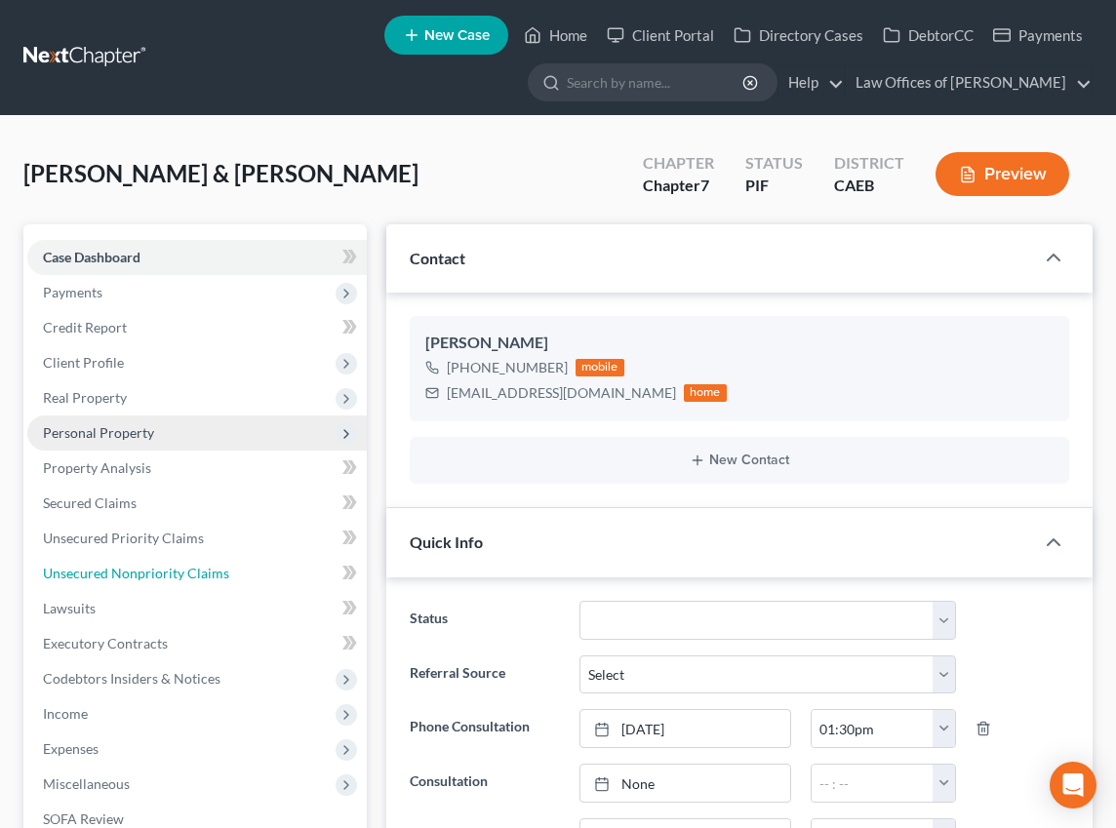
drag, startPoint x: 161, startPoint y: 569, endPoint x: 320, endPoint y: 431, distance: 210.8
click at [161, 569] on span "Unsecured Nonpriority Claims" at bounding box center [136, 573] width 186 height 17
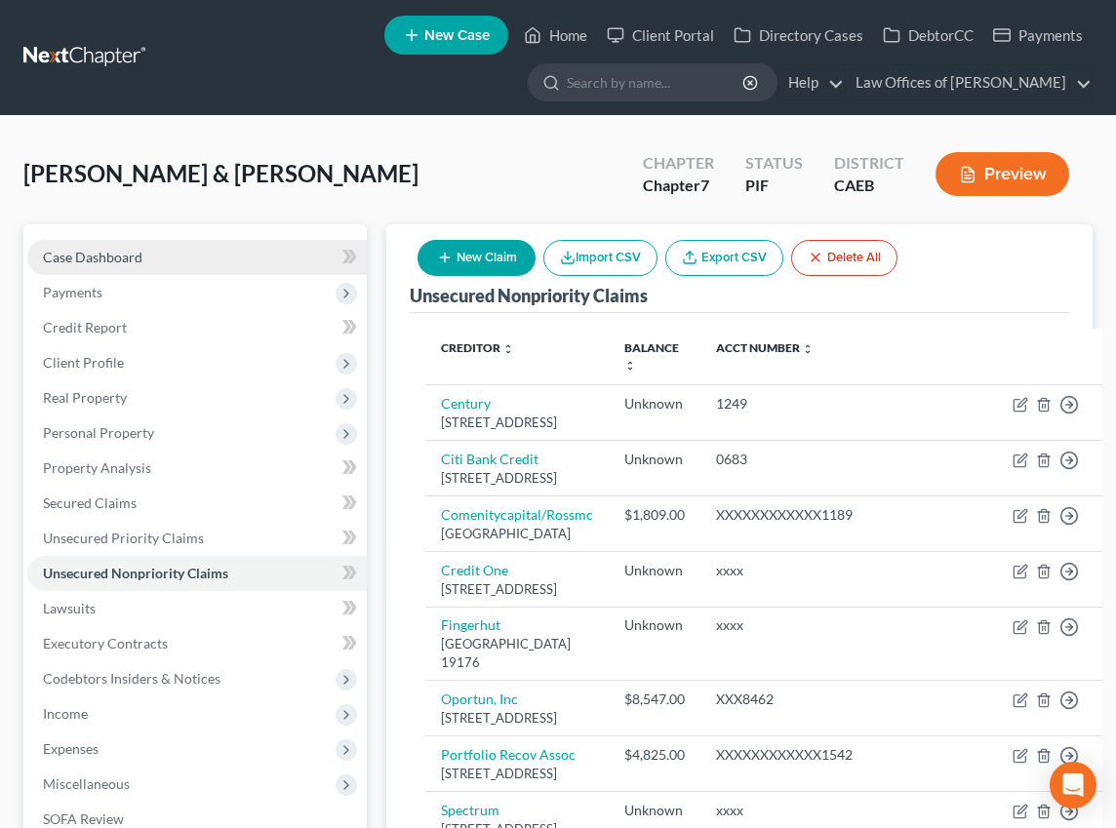
click at [105, 262] on span "Case Dashboard" at bounding box center [92, 257] width 99 height 17
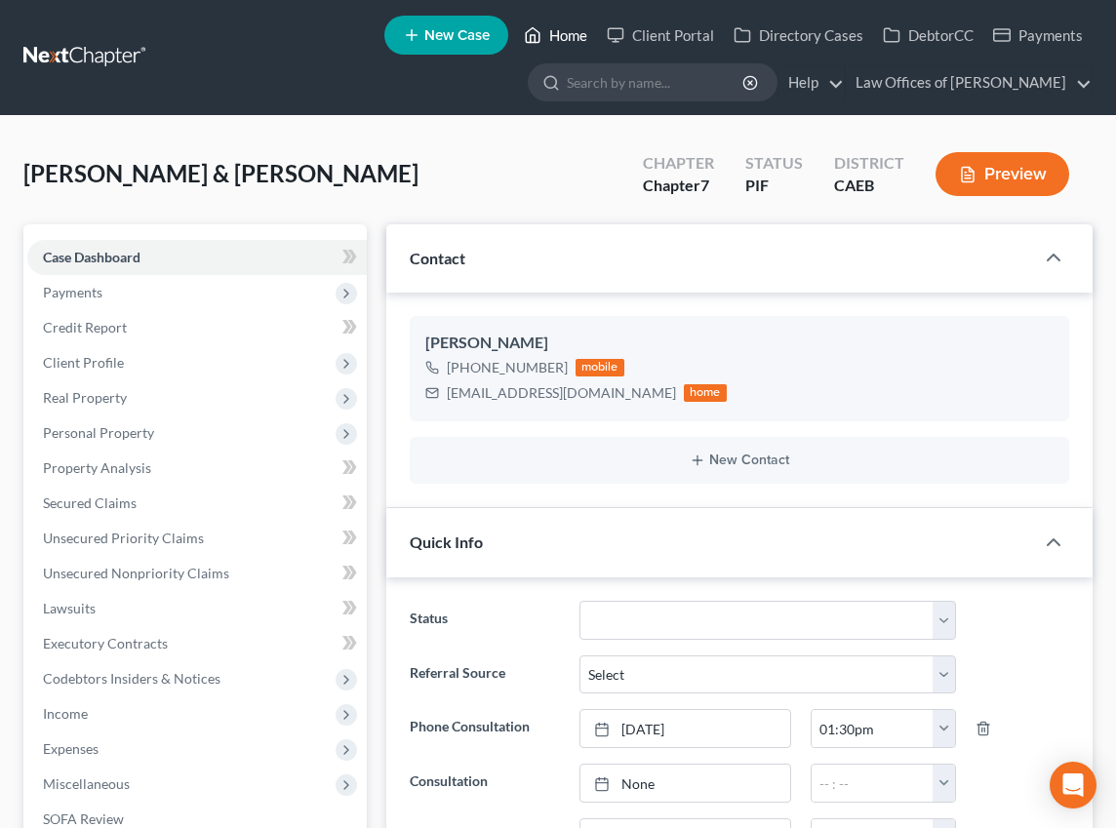
click at [573, 40] on link "Home" at bounding box center [555, 35] width 83 height 35
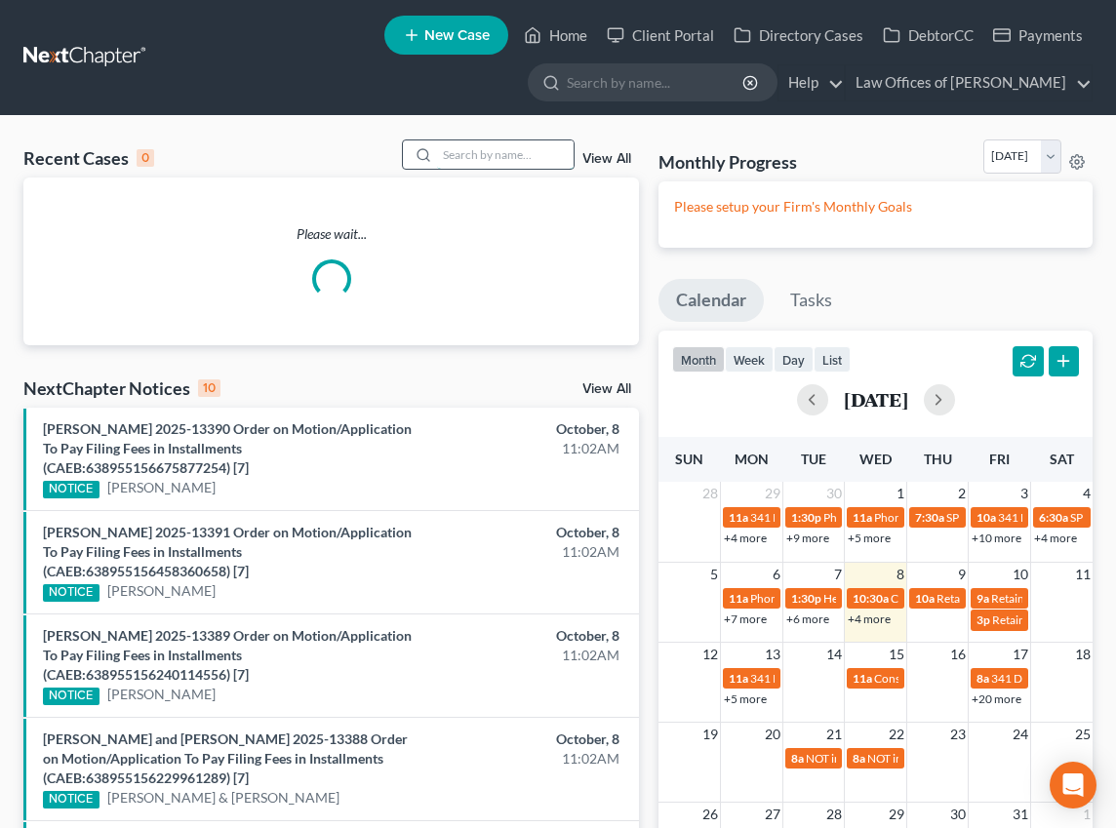
click at [486, 157] on input "search" at bounding box center [505, 154] width 137 height 28
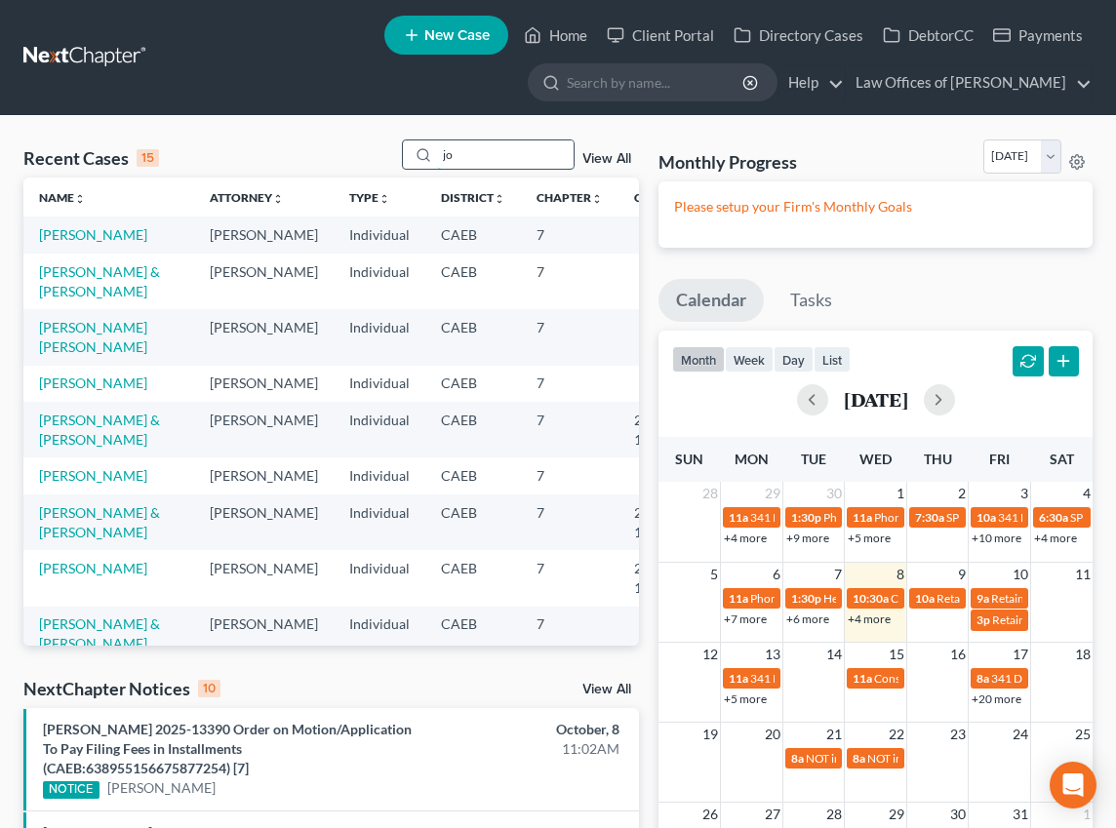
type input "j"
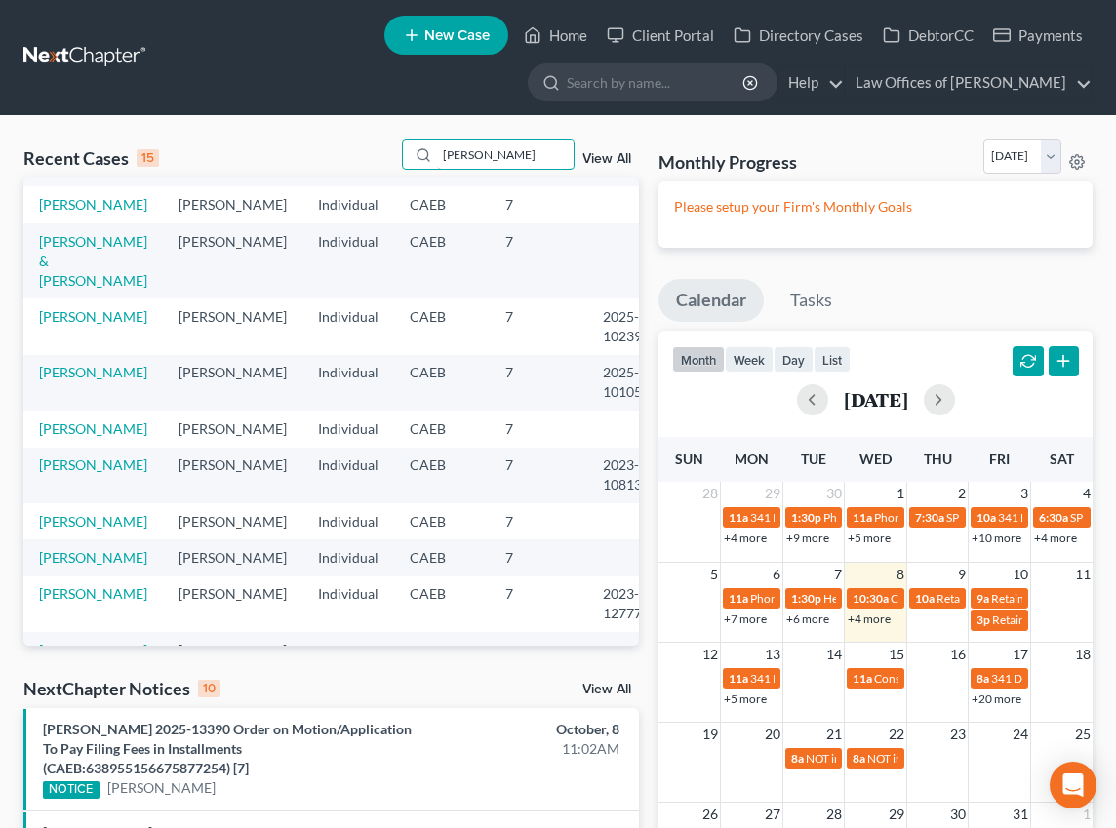
scroll to position [309, 0]
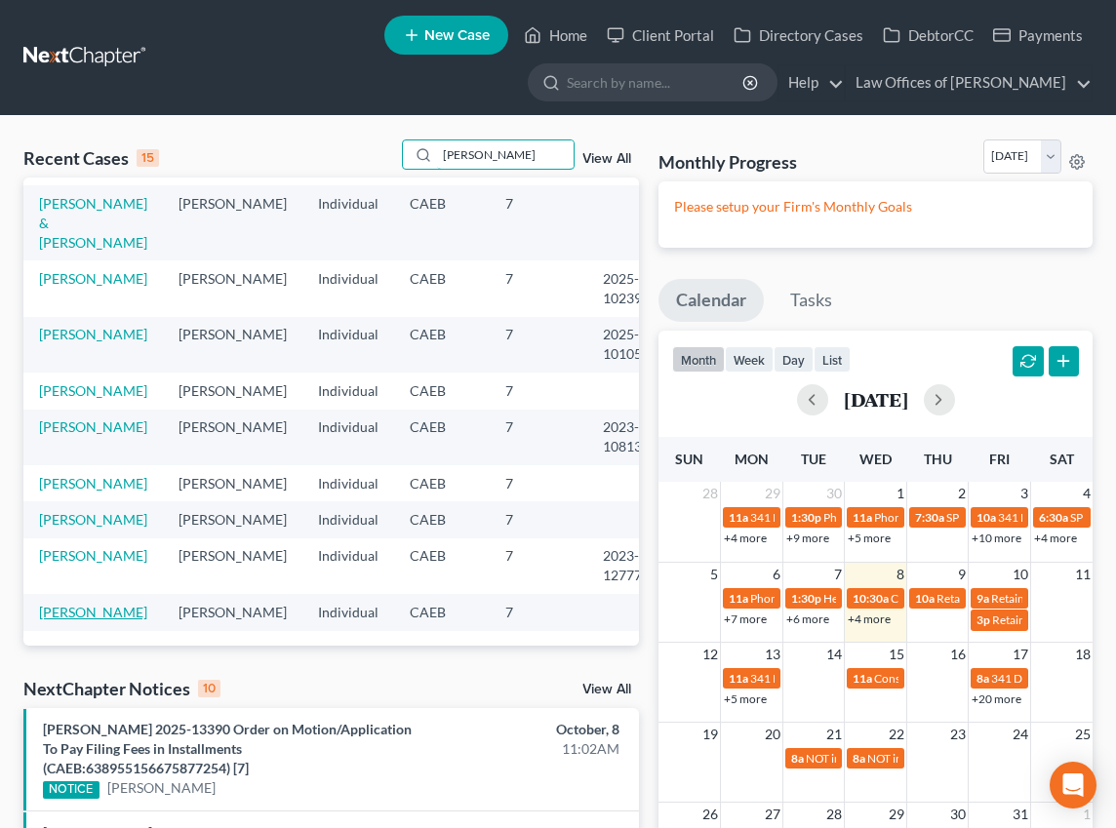
type input "cruz"
click at [74, 617] on link "Cruz, Jose" at bounding box center [93, 612] width 108 height 17
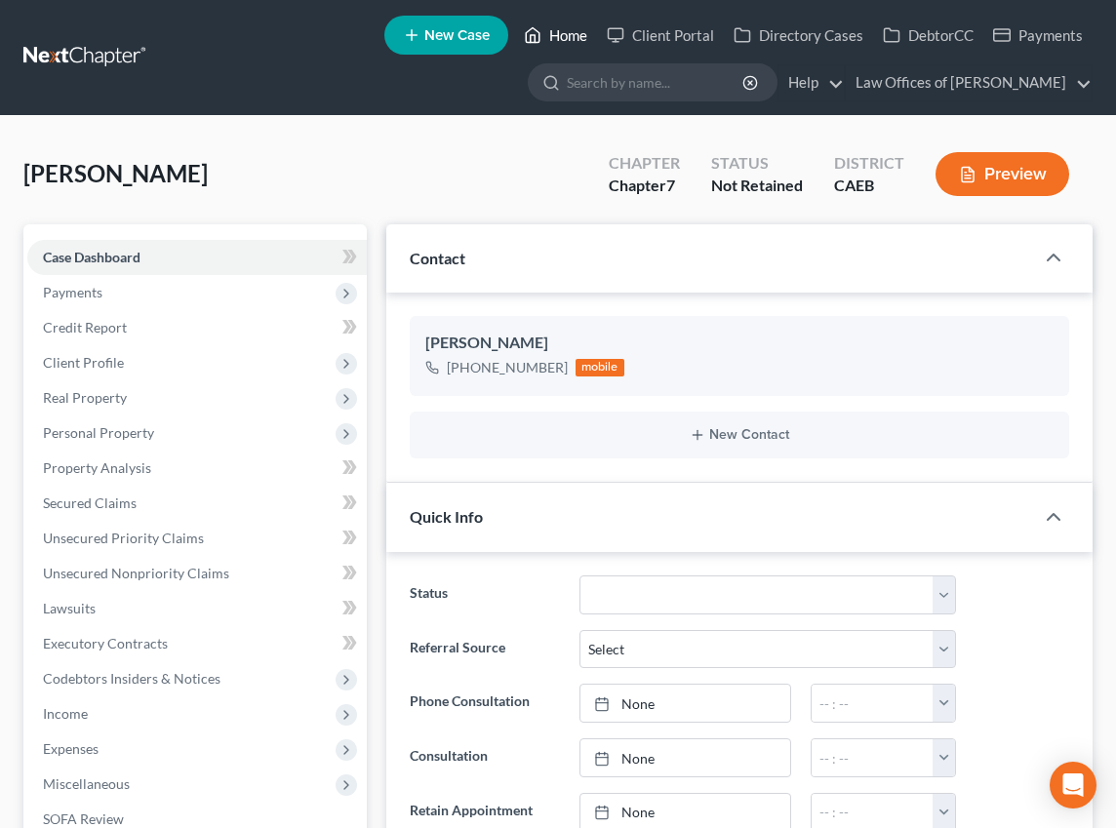
drag, startPoint x: 562, startPoint y: 36, endPoint x: 583, endPoint y: 195, distance: 160.4
click at [562, 36] on link "Home" at bounding box center [555, 35] width 83 height 35
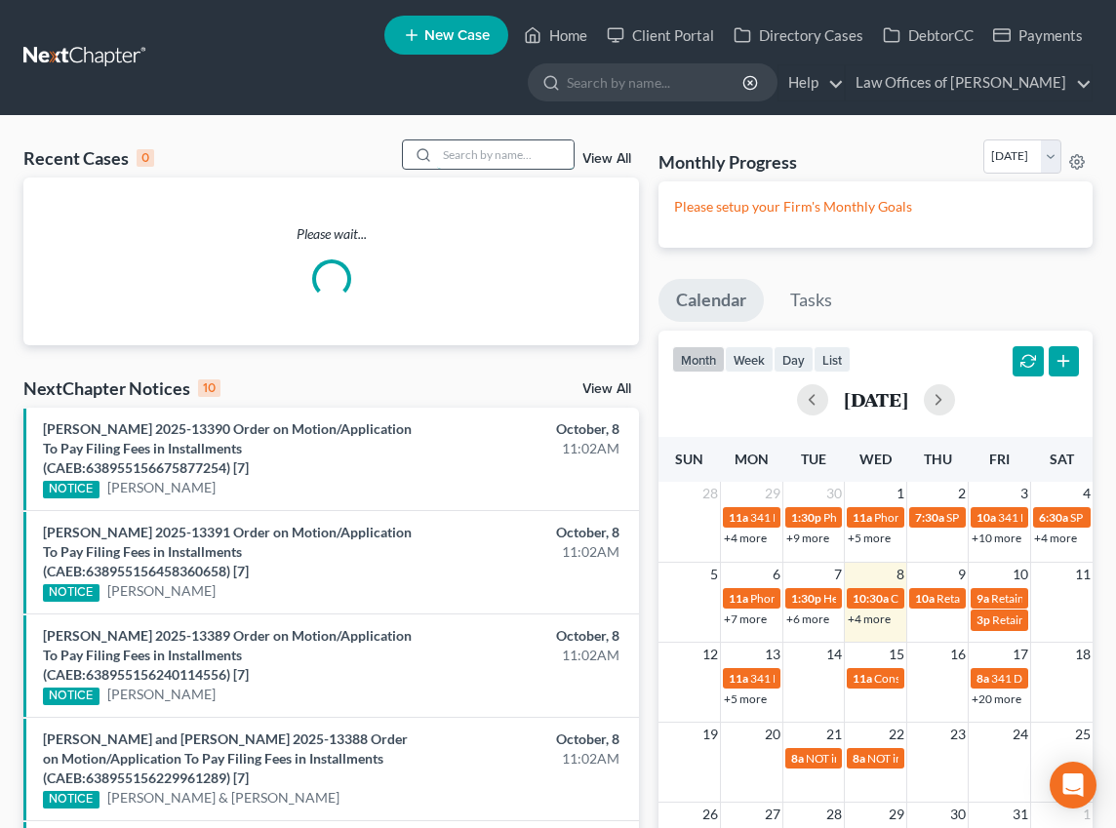
click at [455, 152] on input "search" at bounding box center [505, 154] width 137 height 28
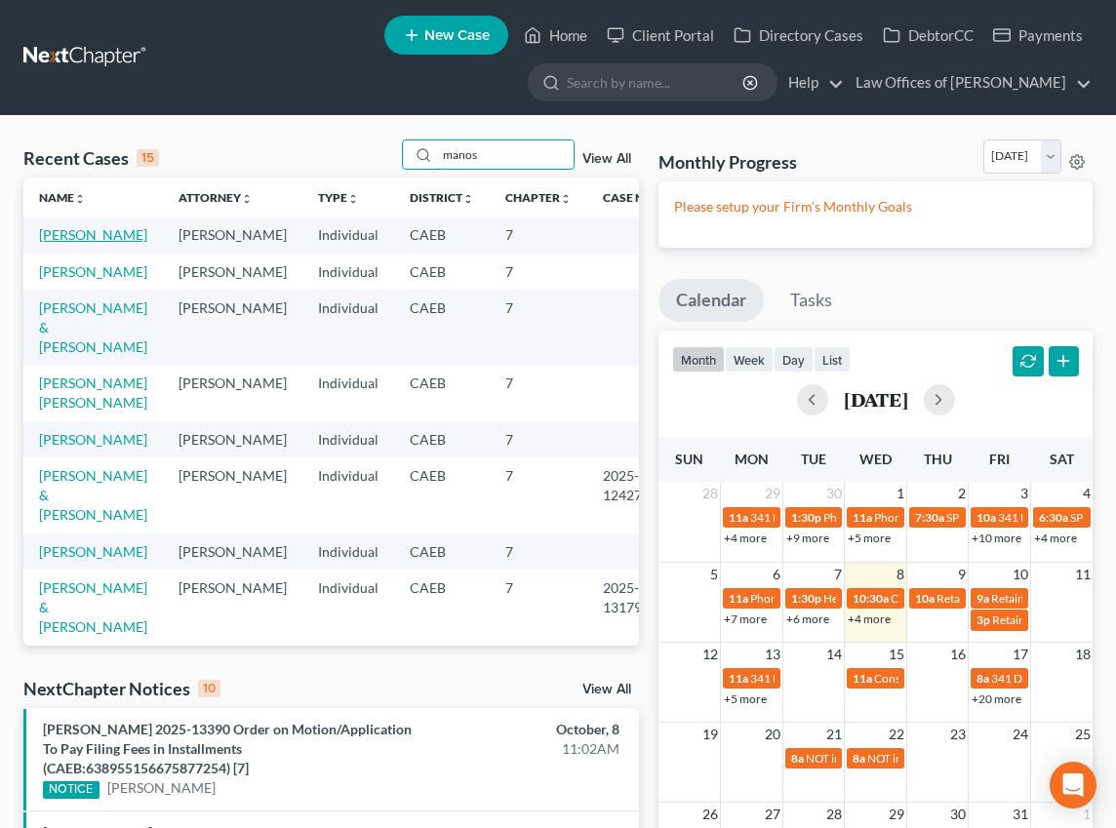
type input "manos"
click at [52, 234] on link "[PERSON_NAME]" at bounding box center [93, 234] width 108 height 17
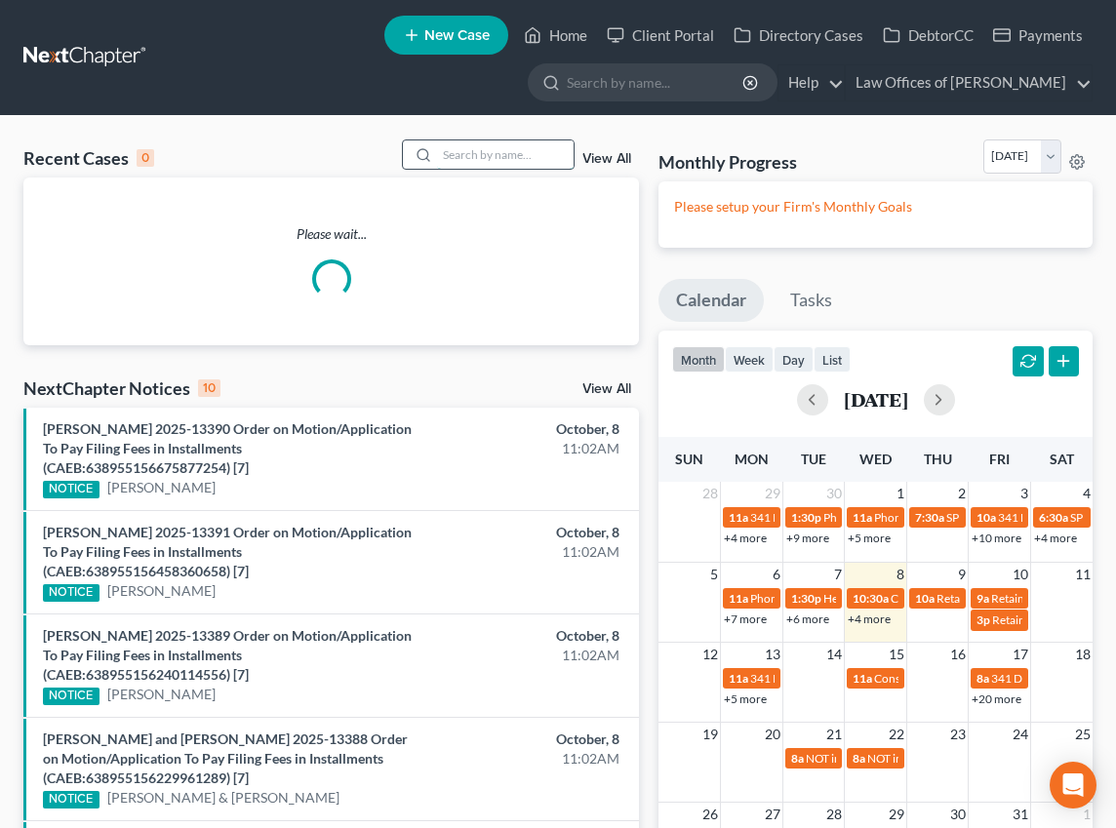
click at [529, 150] on input "search" at bounding box center [505, 154] width 137 height 28
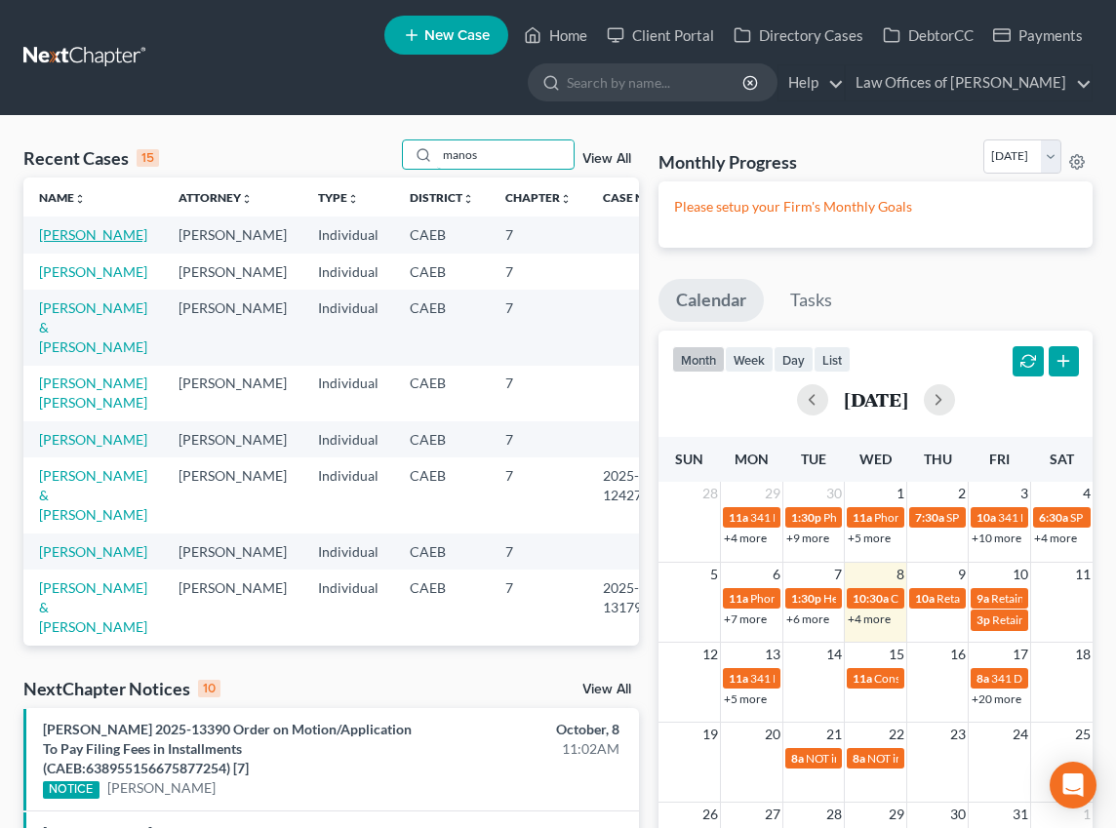
type input "manos"
click at [69, 235] on link "[PERSON_NAME]" at bounding box center [93, 234] width 108 height 17
select select "10"
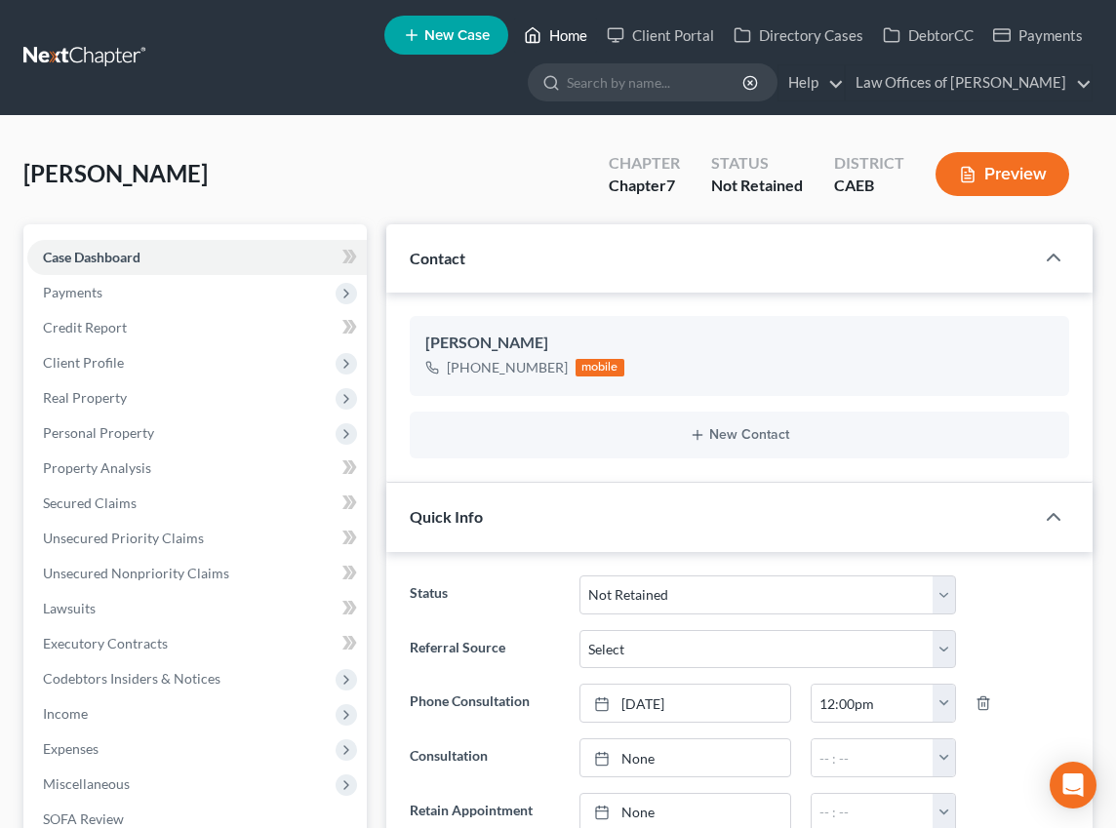
click at [541, 35] on icon at bounding box center [533, 34] width 18 height 23
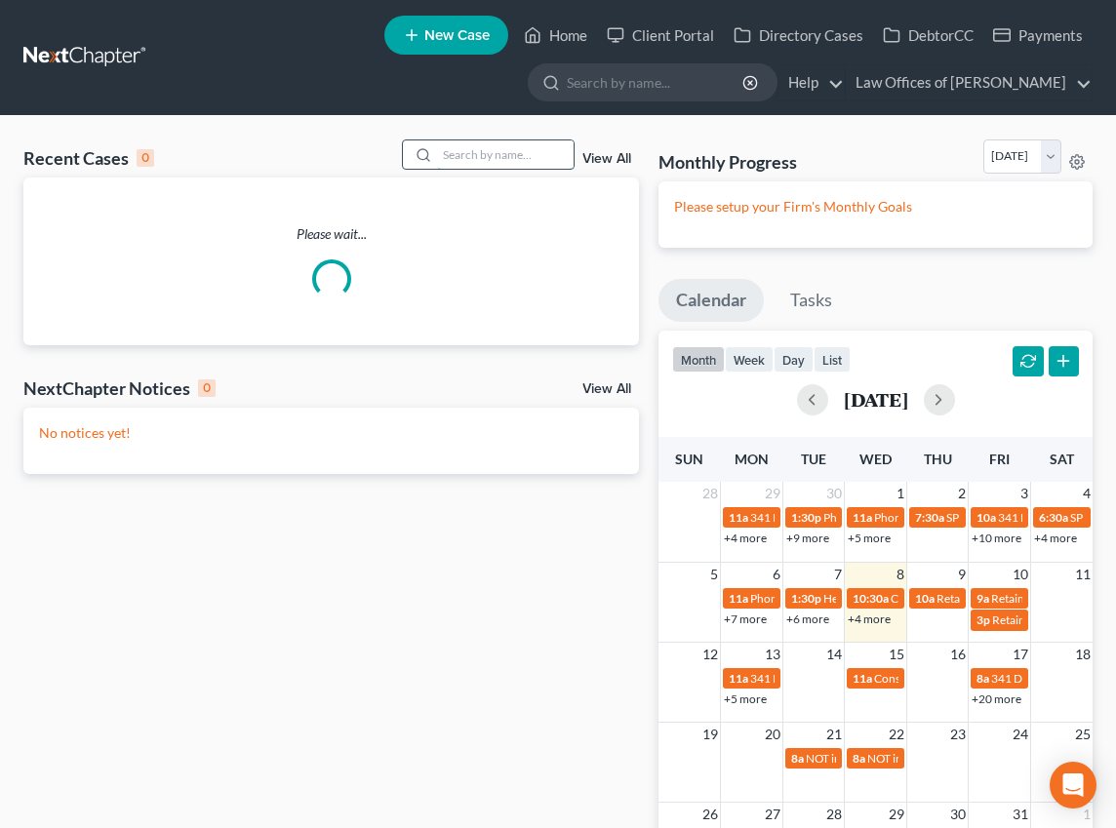
click at [496, 151] on input "search" at bounding box center [505, 154] width 137 height 28
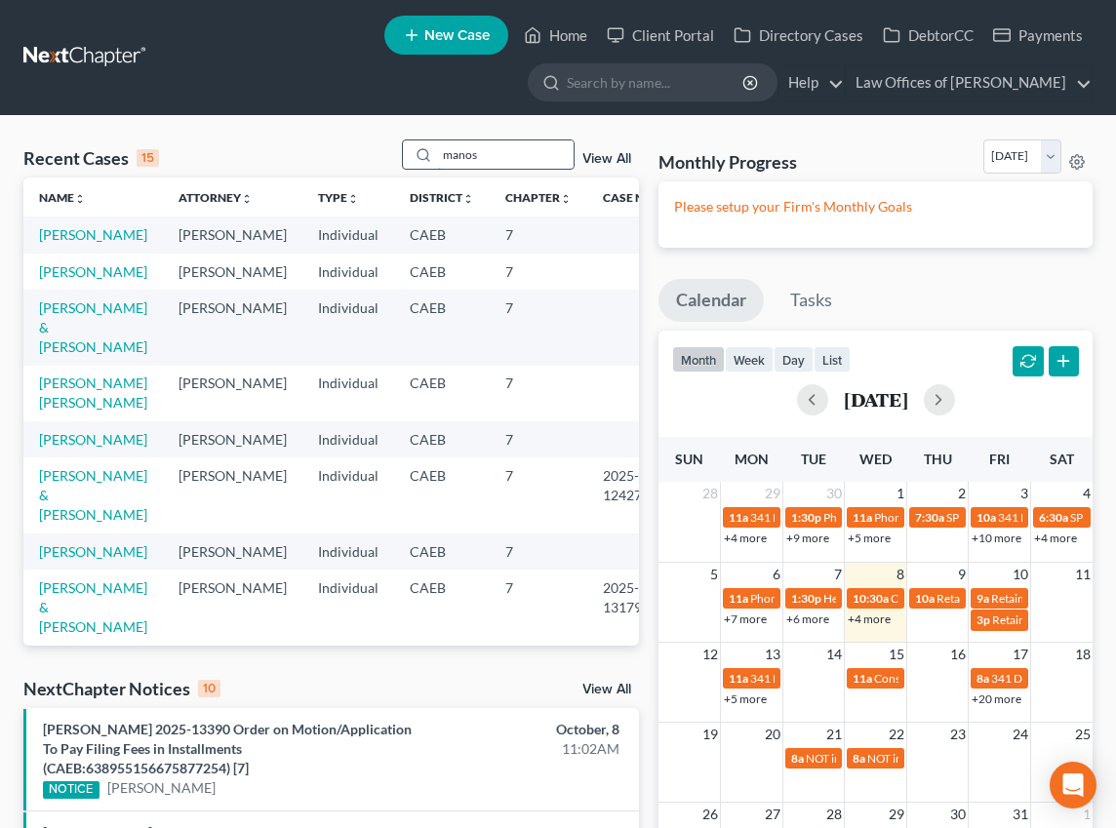
click at [509, 157] on input "manos" at bounding box center [505, 154] width 137 height 28
type input "manos"
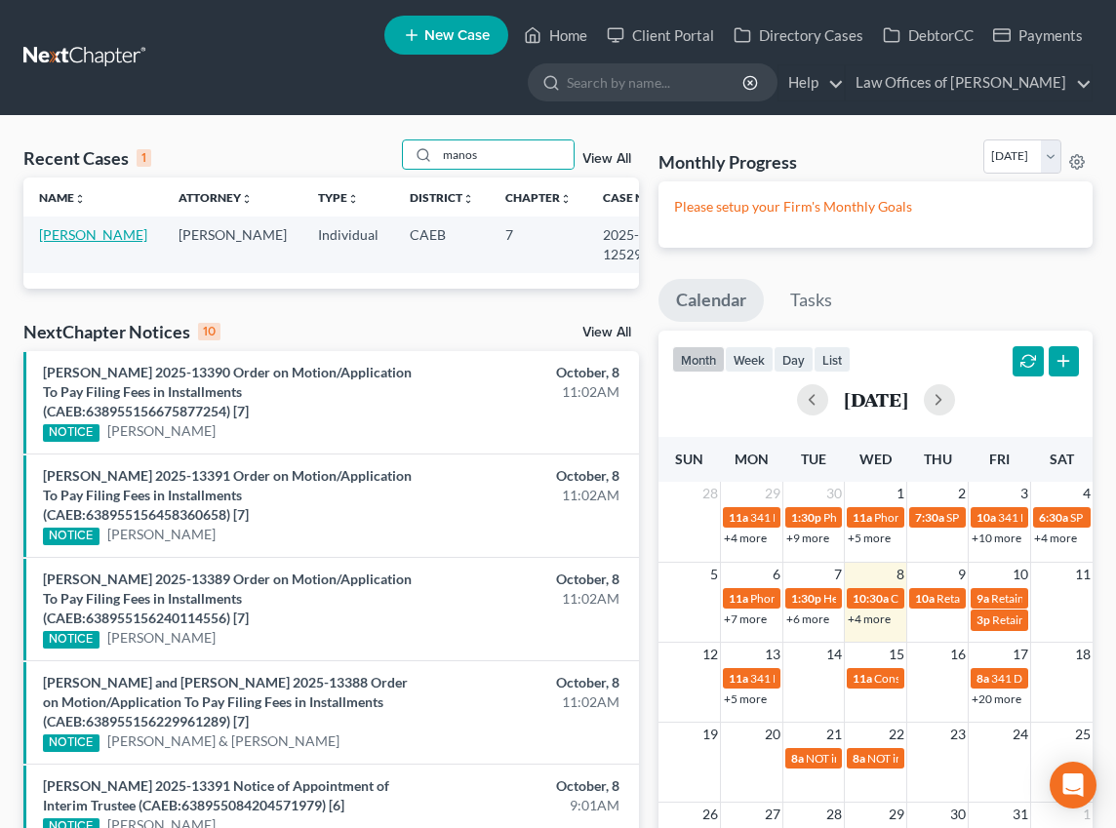
click at [69, 243] on link "Manos, Karlene" at bounding box center [93, 234] width 108 height 17
select select "5"
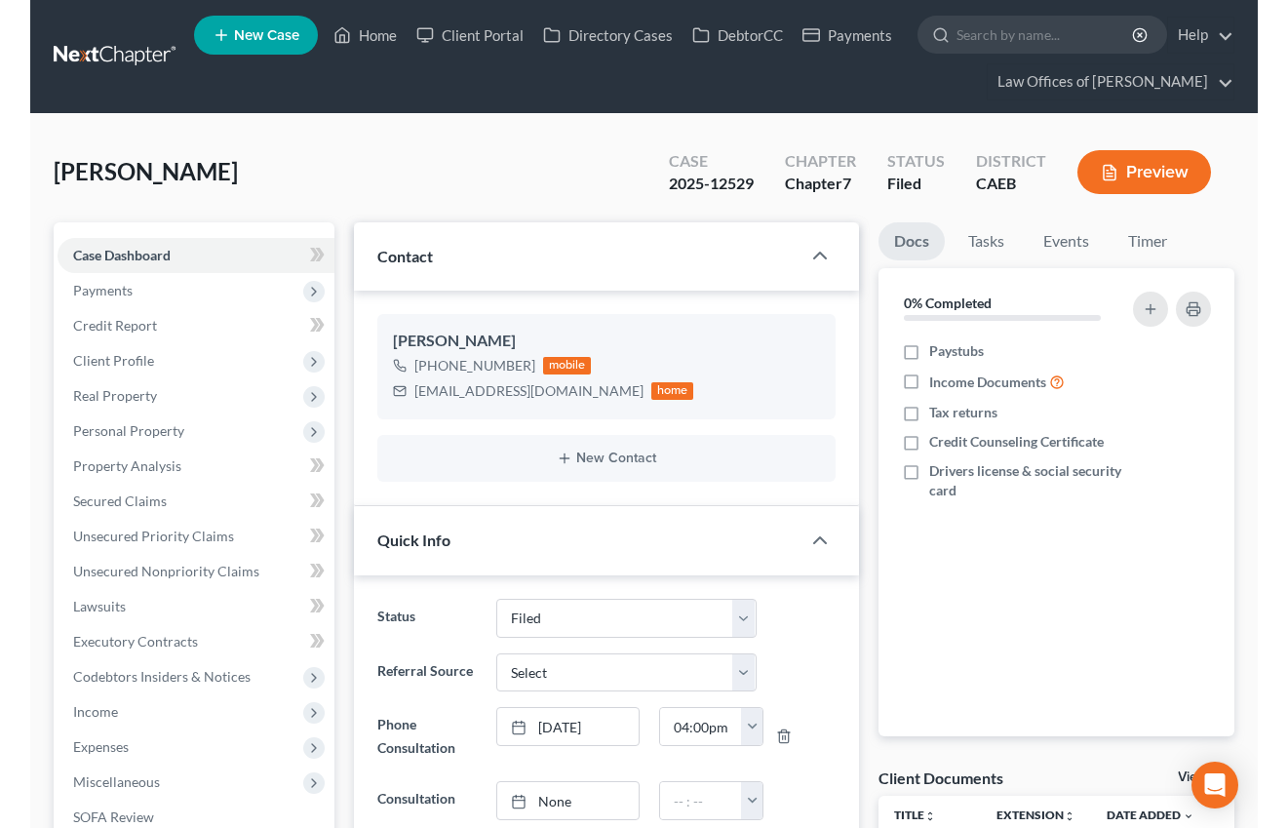
scroll to position [4514, 0]
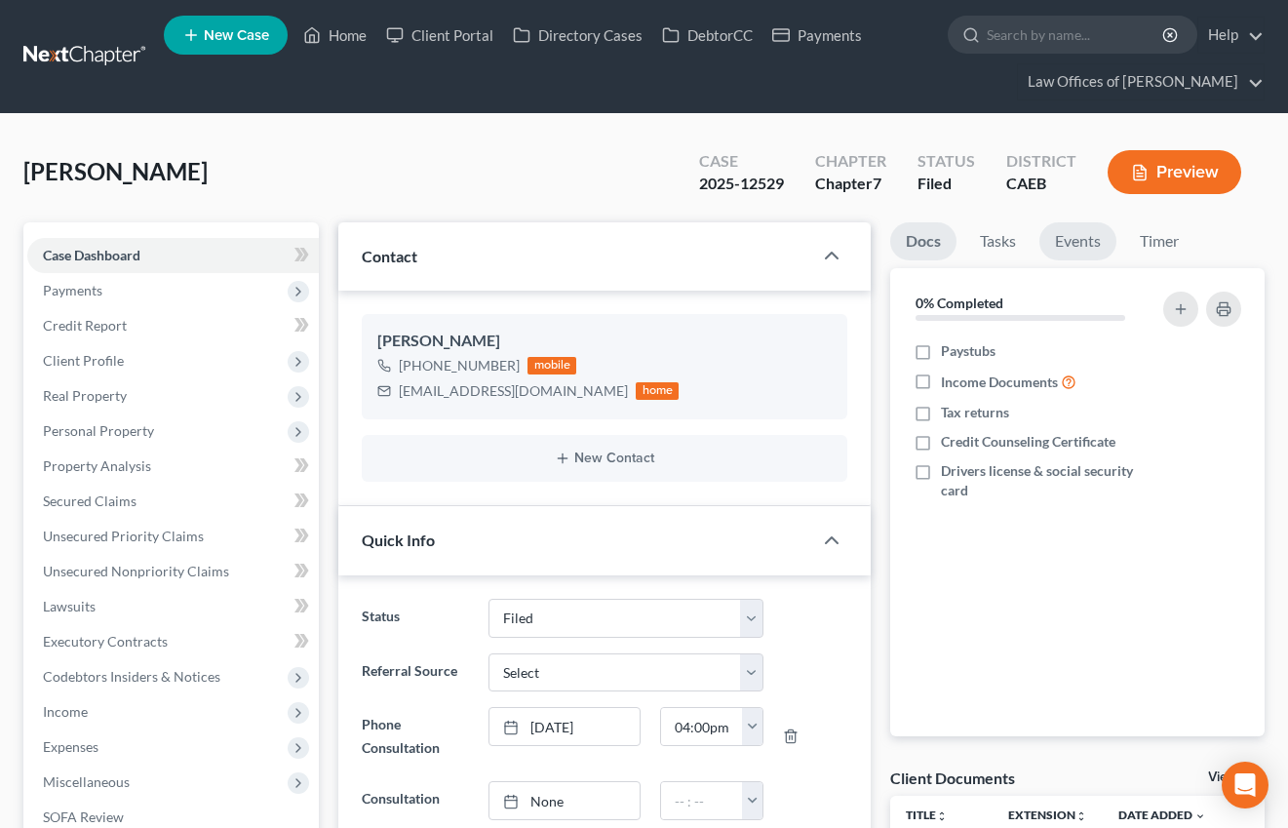
click at [1076, 245] on link "Events" at bounding box center [1077, 241] width 77 height 38
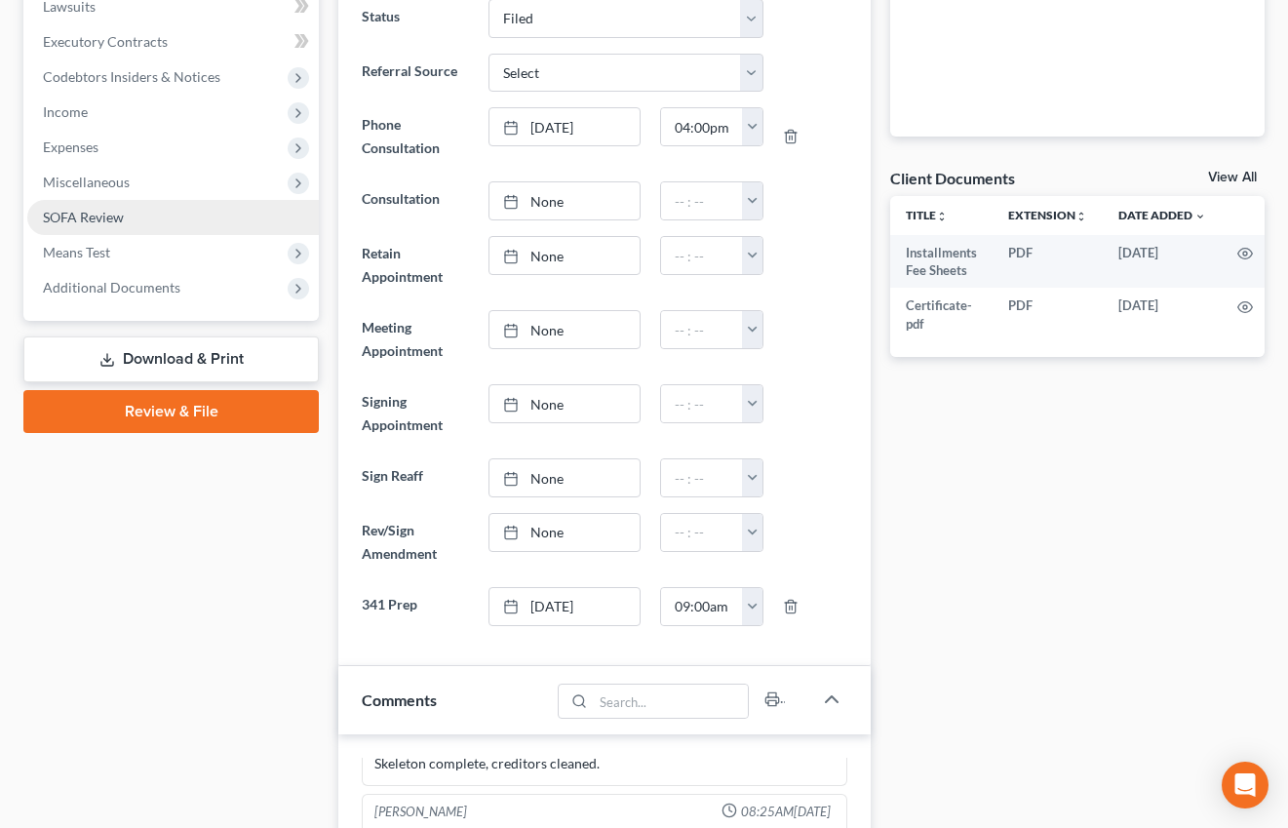
scroll to position [604, 0]
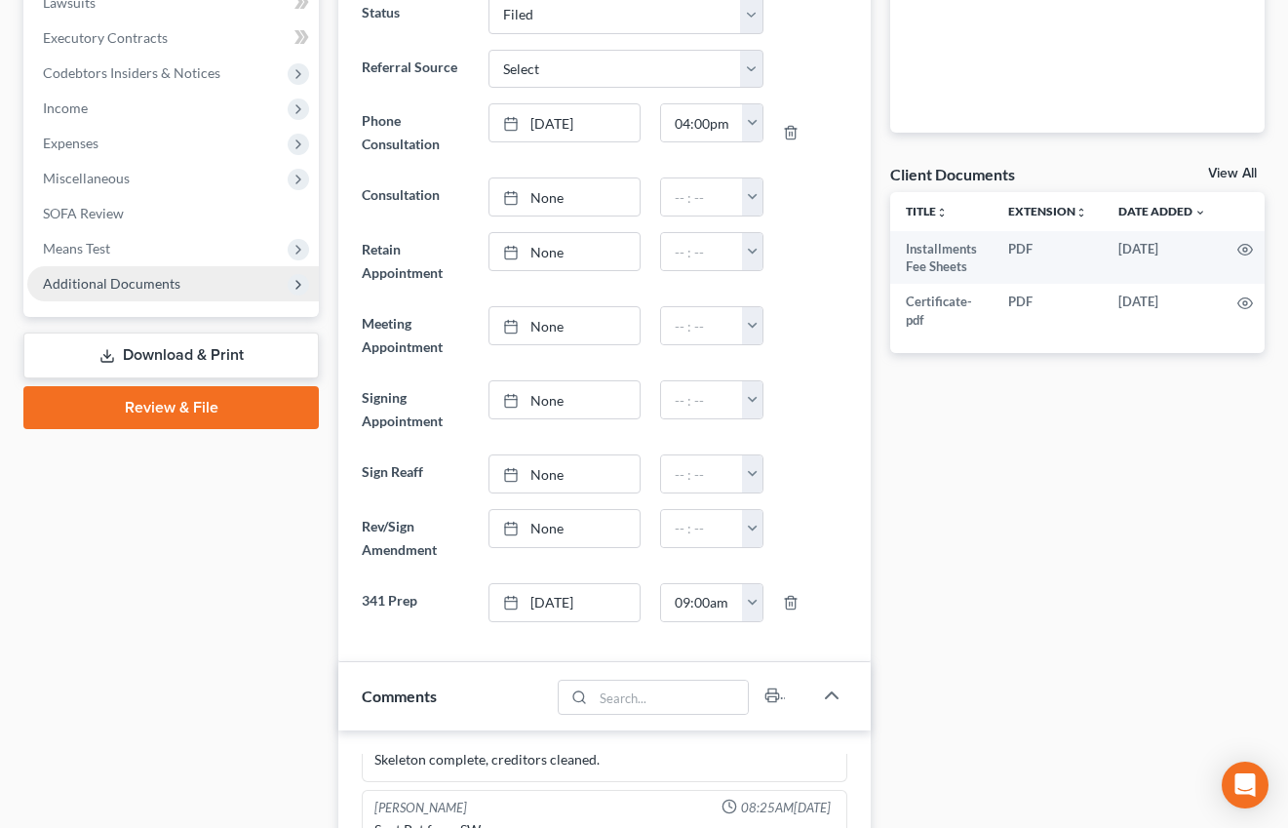
drag, startPoint x: 119, startPoint y: 278, endPoint x: 176, endPoint y: 293, distance: 58.4
click at [119, 278] on span "Additional Documents" at bounding box center [111, 283] width 137 height 17
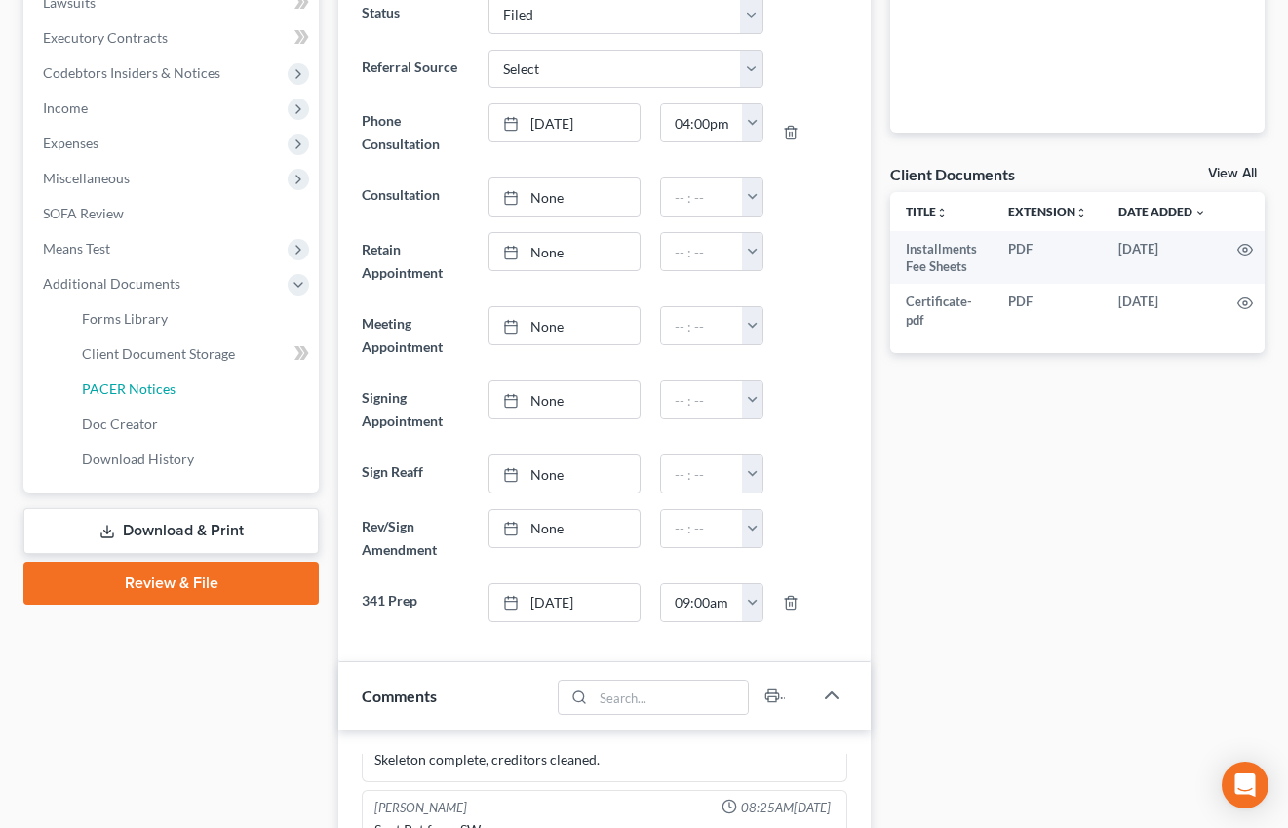
click at [146, 384] on span "PACER Notices" at bounding box center [129, 388] width 94 height 17
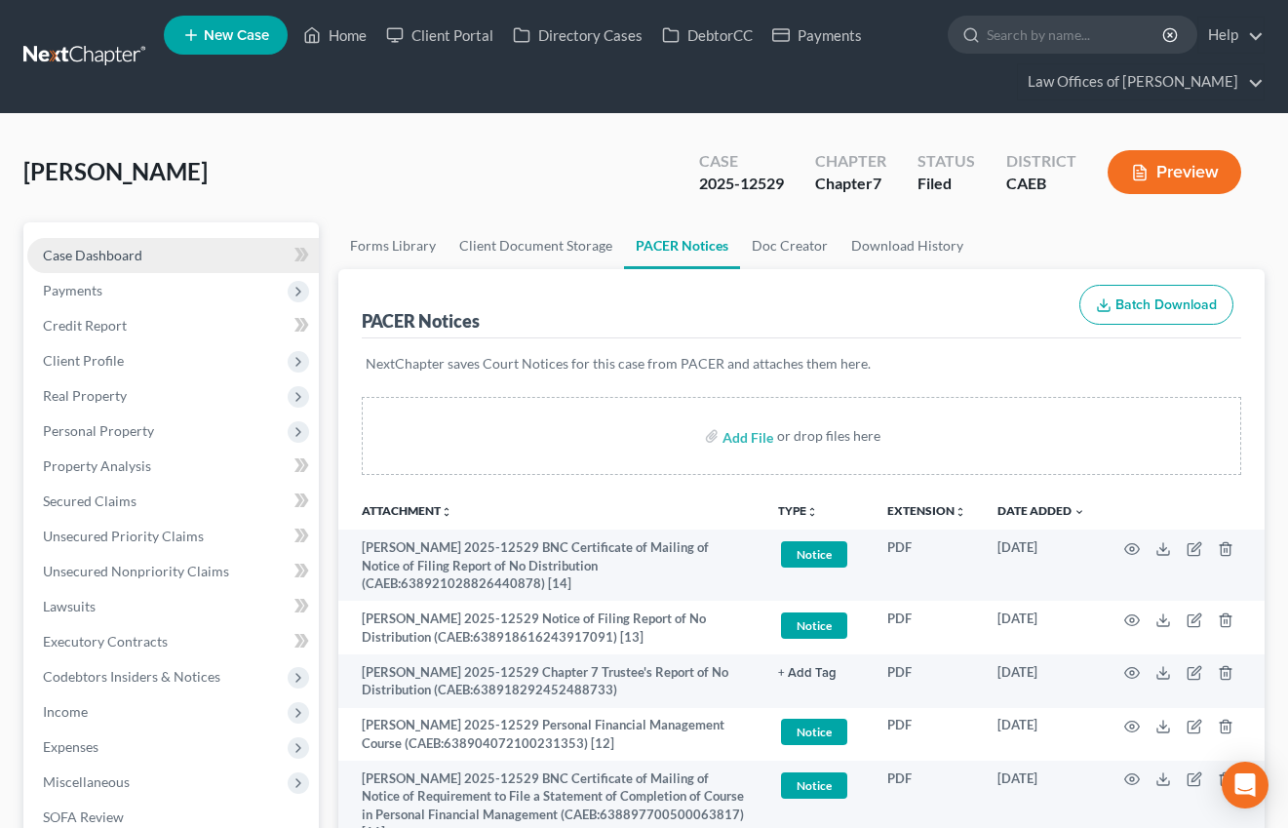
click at [76, 247] on span "Case Dashboard" at bounding box center [92, 255] width 99 height 17
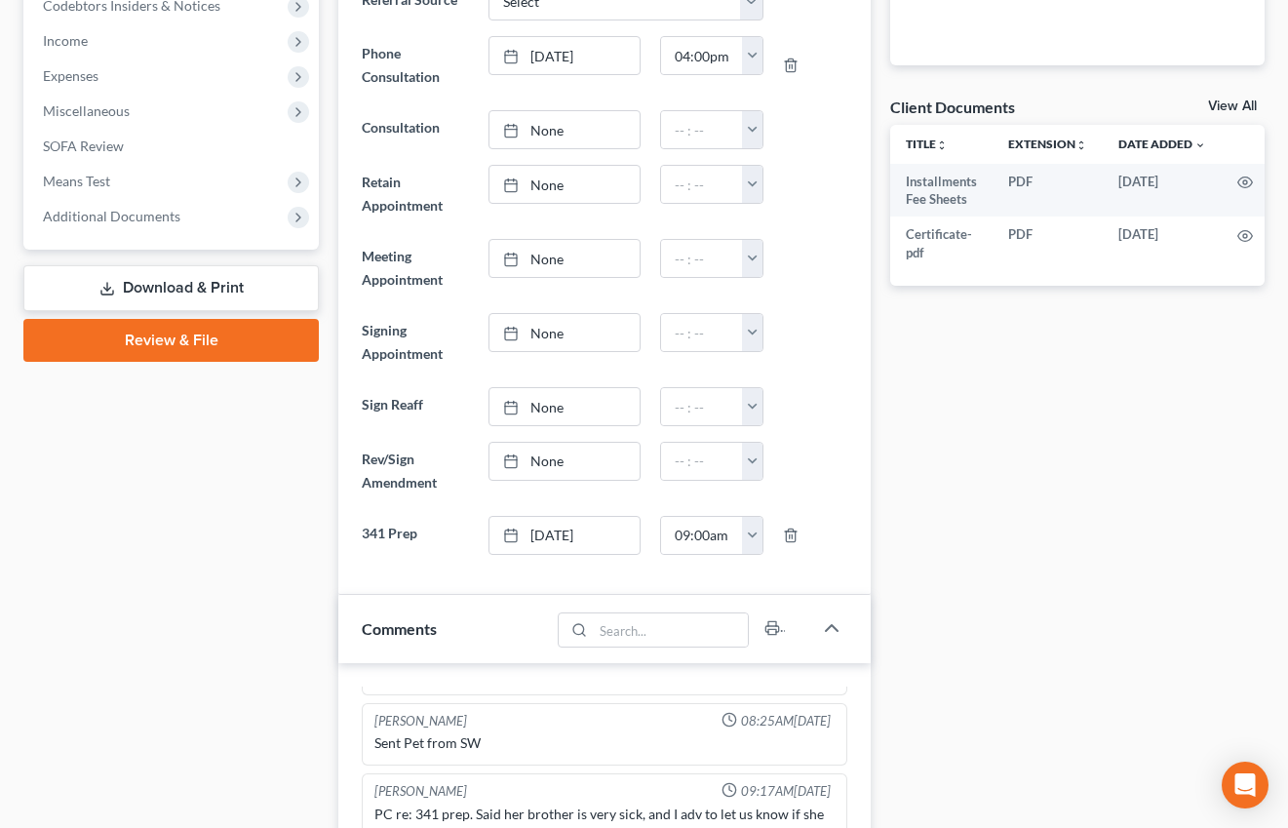
scroll to position [632, 0]
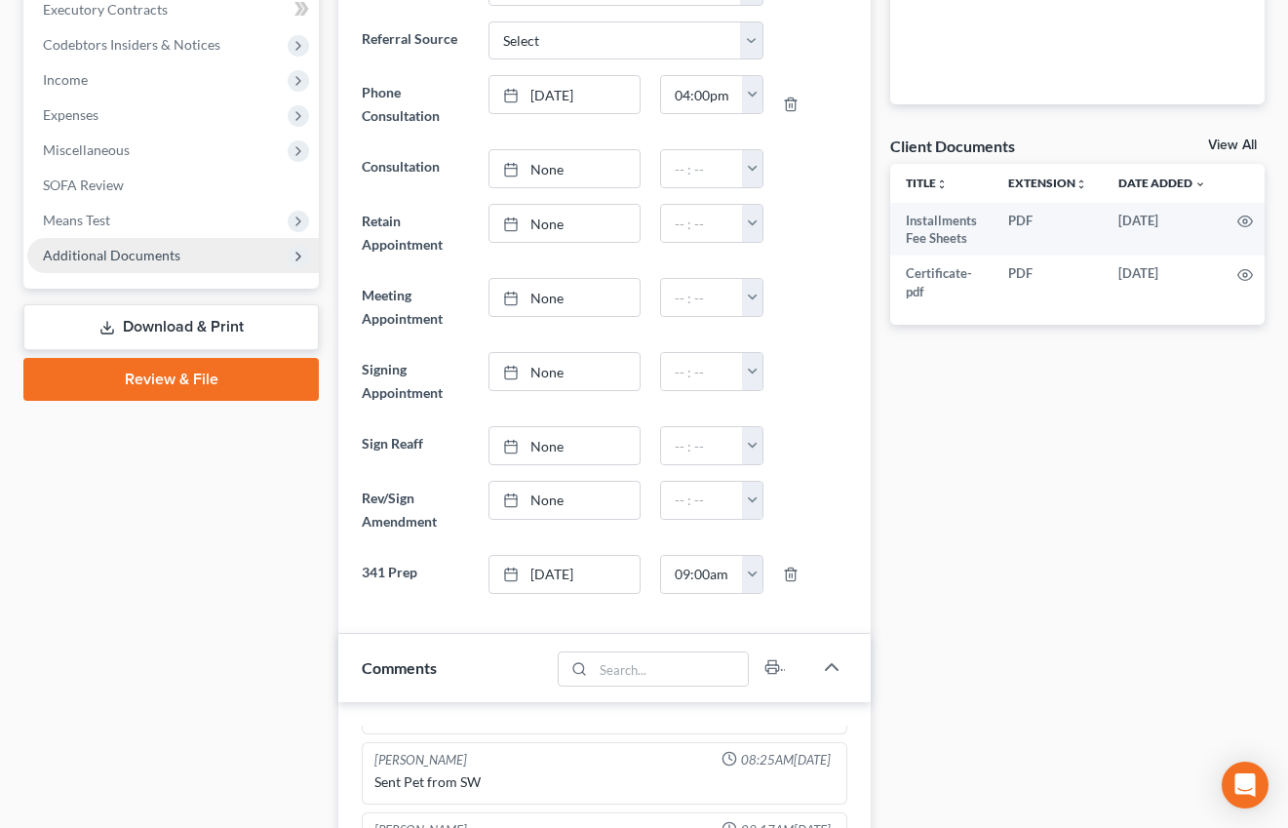
drag, startPoint x: 152, startPoint y: 260, endPoint x: 173, endPoint y: 268, distance: 21.9
click at [152, 260] on span "Additional Documents" at bounding box center [111, 255] width 137 height 17
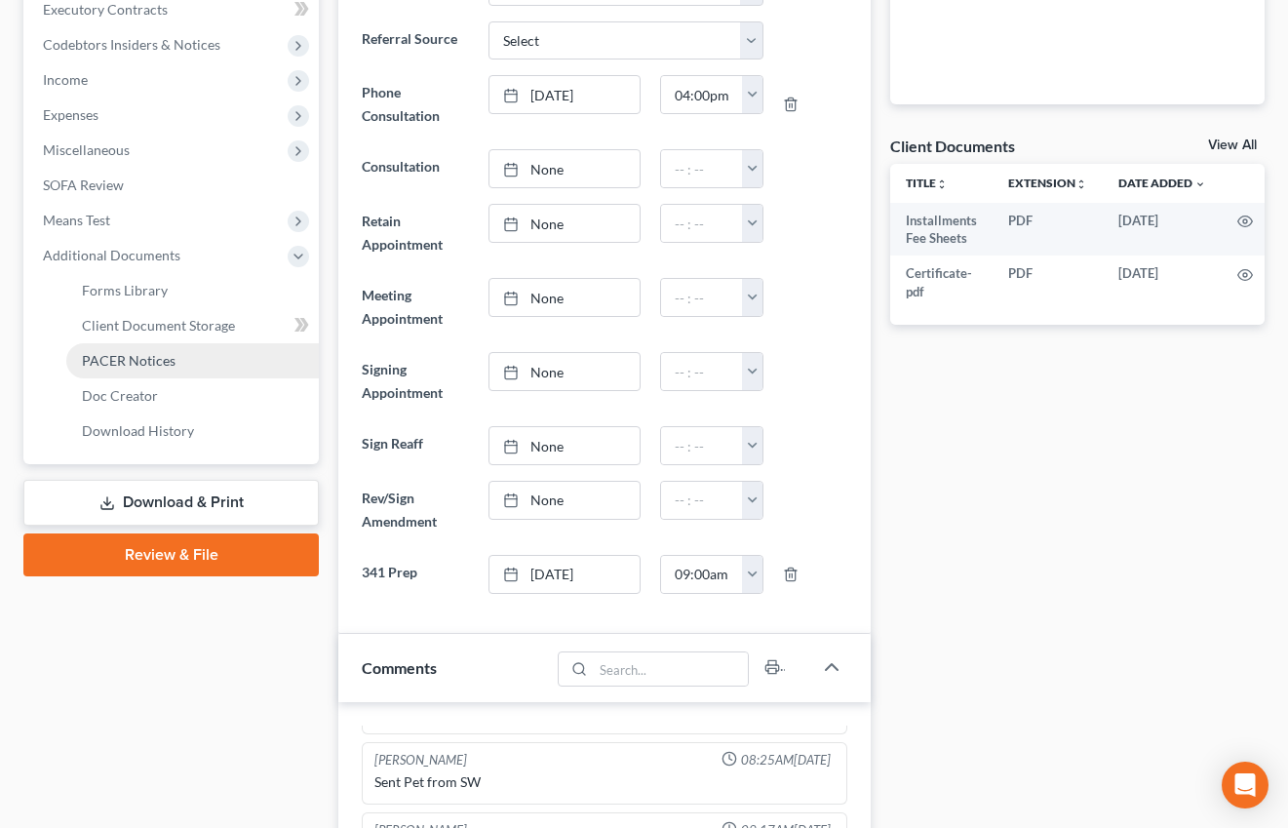
click at [151, 357] on span "PACER Notices" at bounding box center [129, 360] width 94 height 17
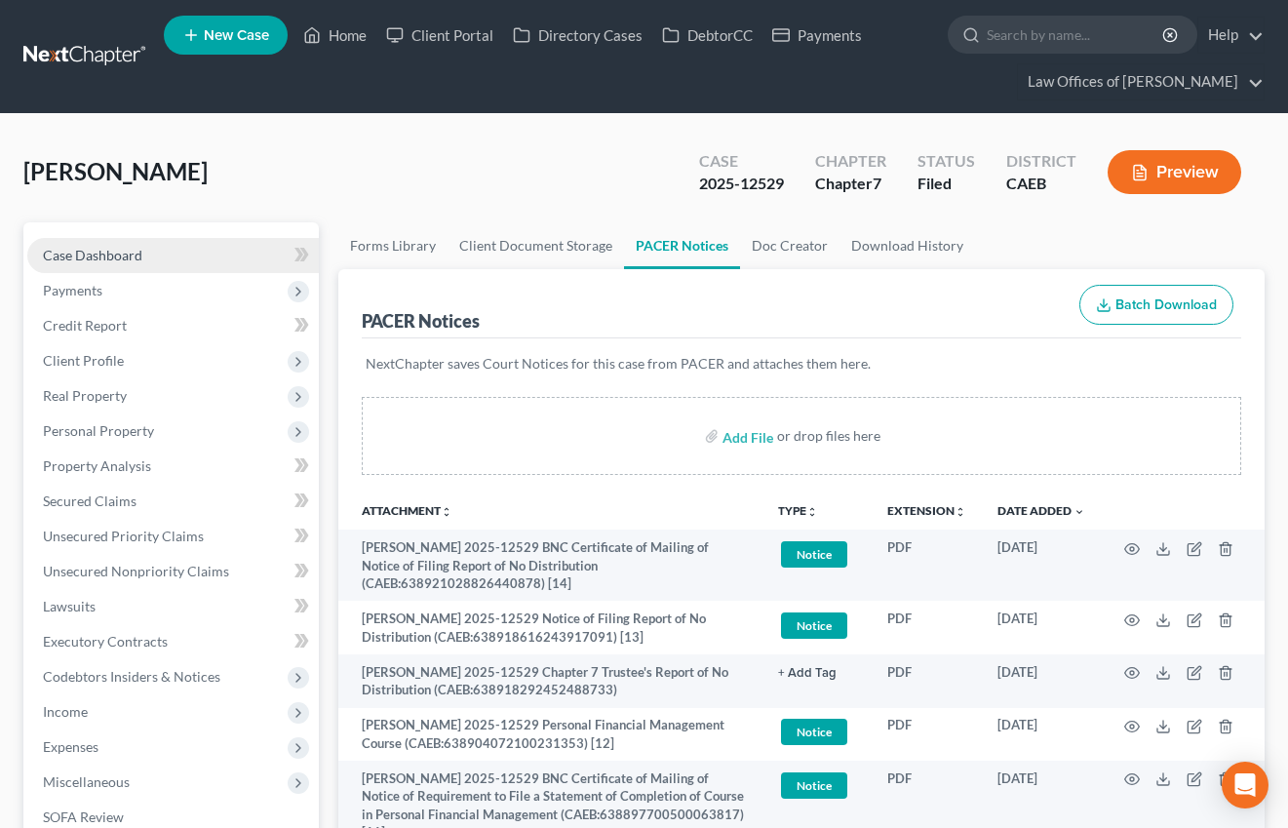
click at [103, 249] on span "Case Dashboard" at bounding box center [92, 255] width 99 height 17
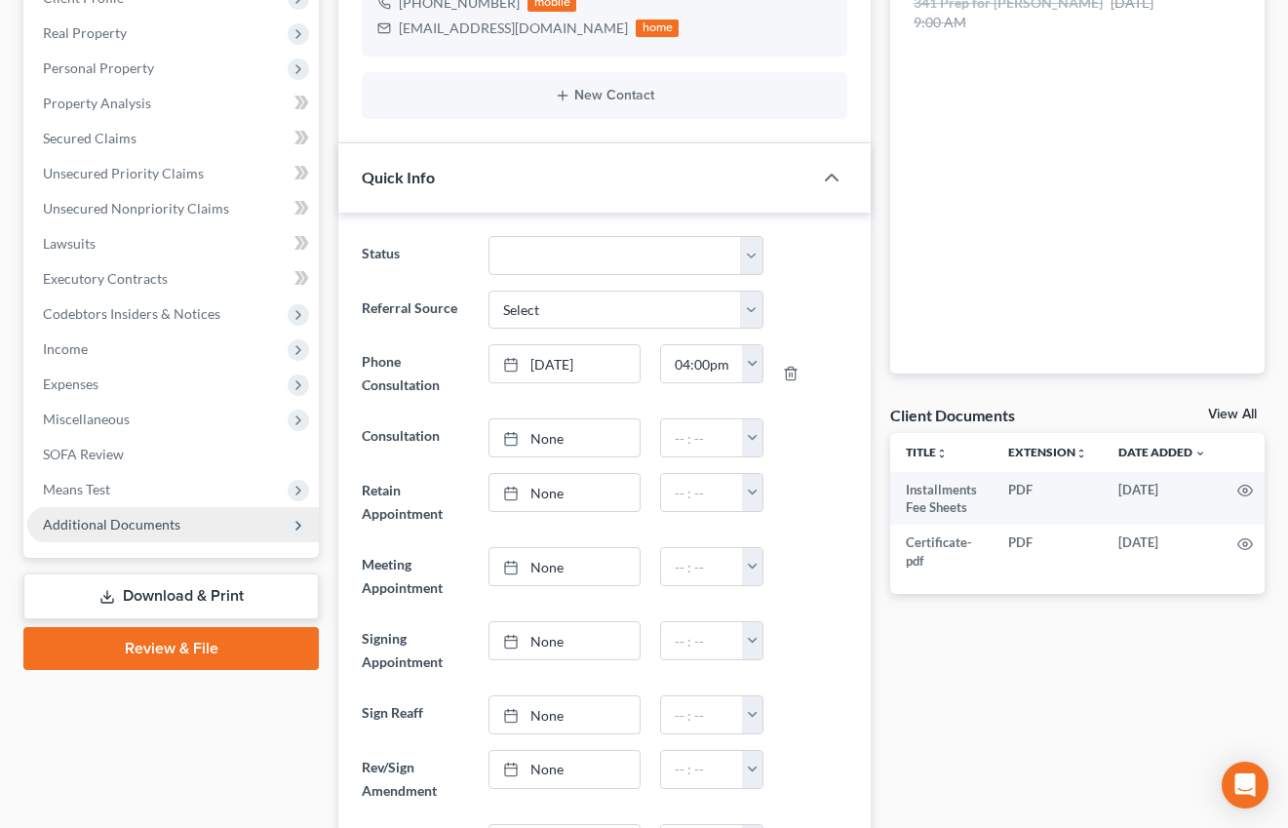
scroll to position [378, 0]
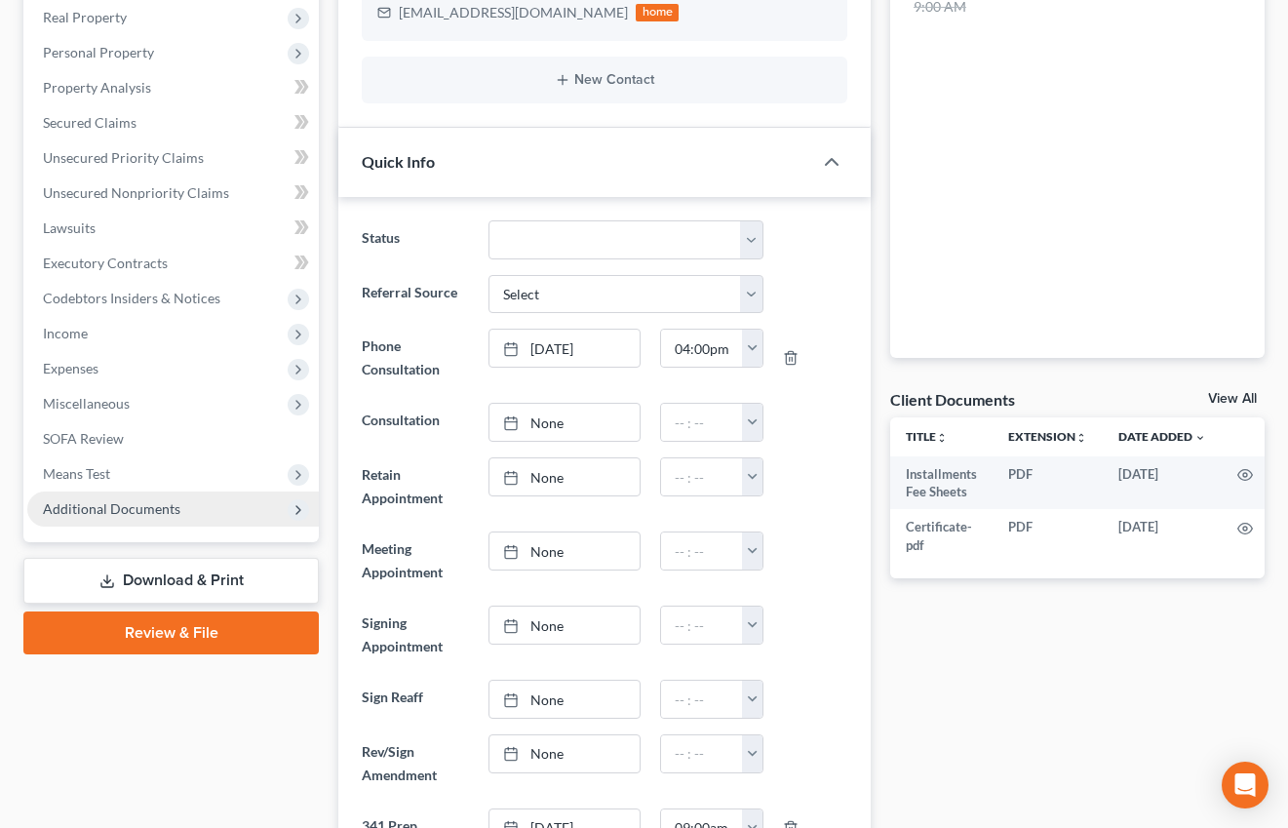
click at [156, 525] on div "Case Dashboard Payments Invoices Payments Payments Credit Report Client Profile…" at bounding box center [170, 193] width 295 height 698
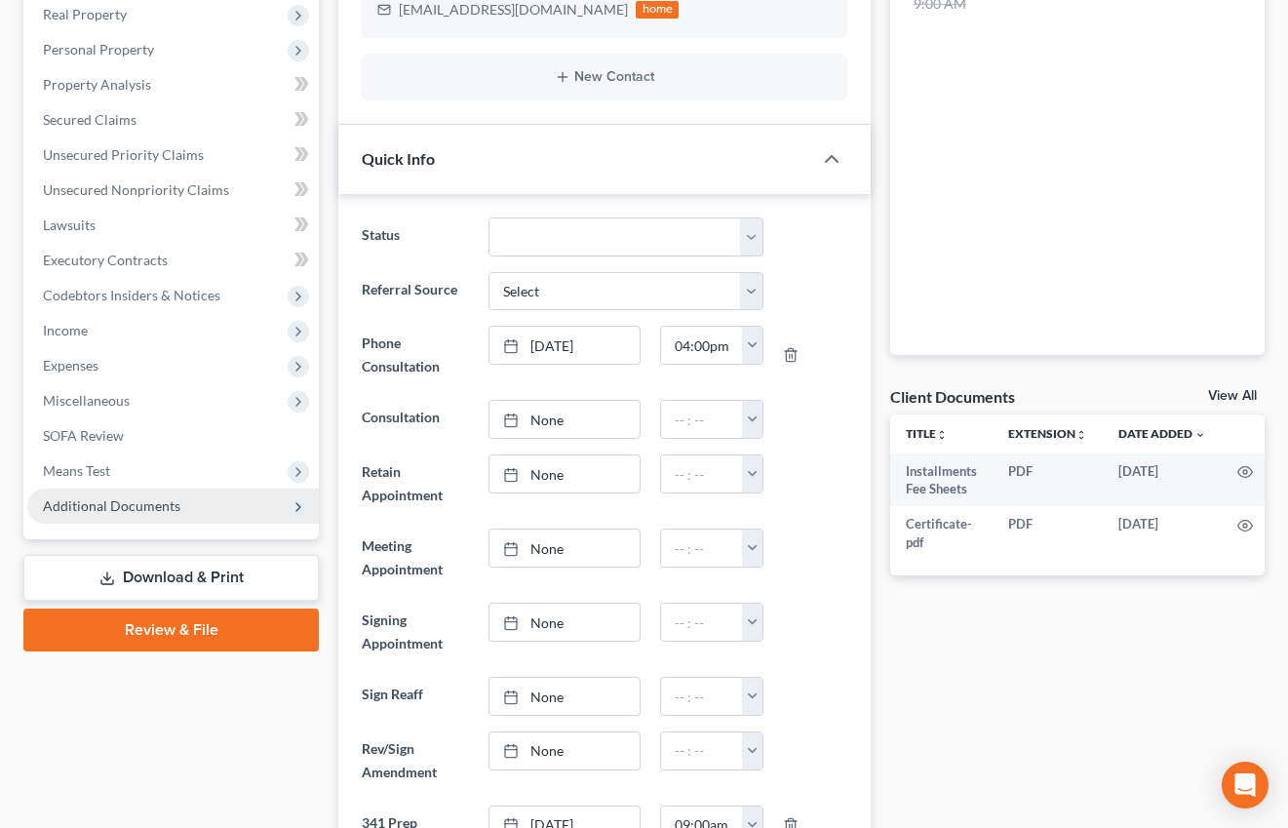
scroll to position [396, 0]
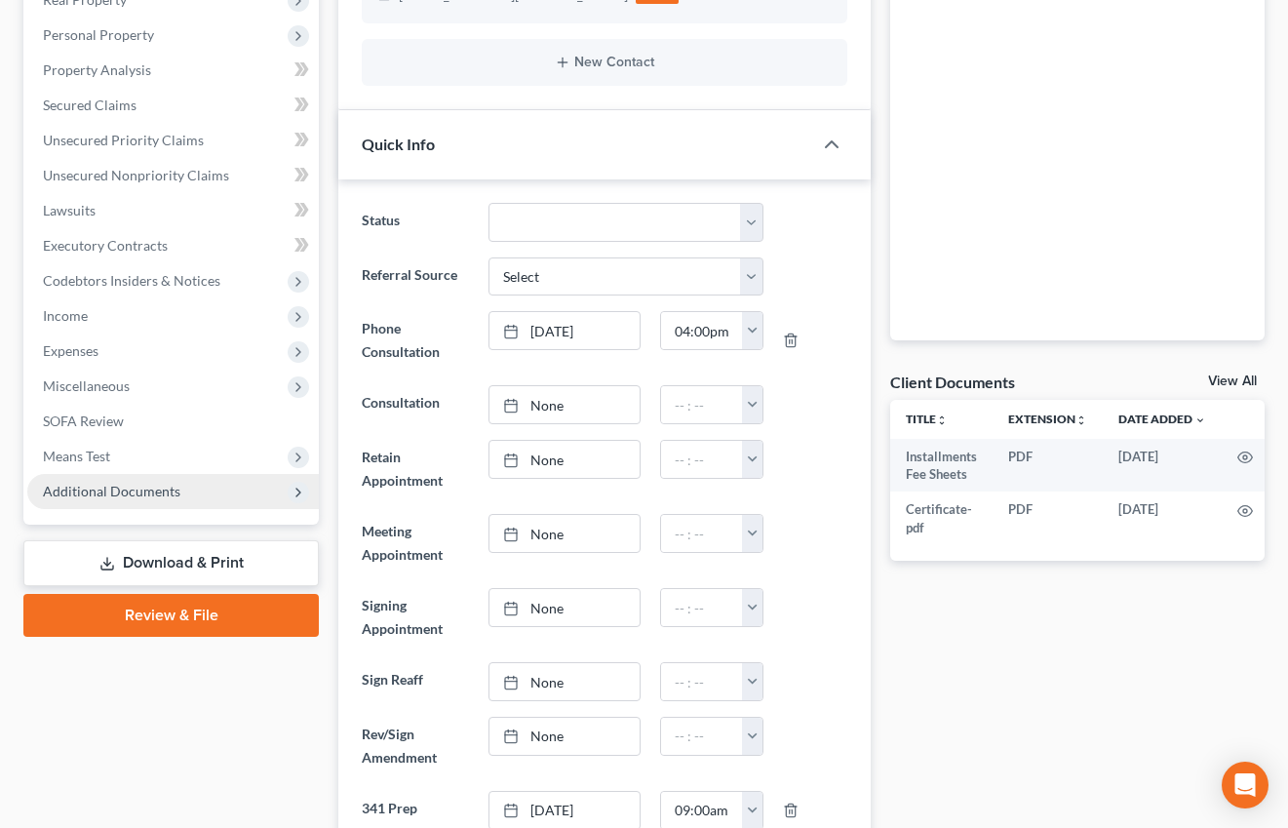
drag, startPoint x: 159, startPoint y: 508, endPoint x: 127, endPoint y: 499, distance: 33.4
click at [159, 508] on span "Additional Documents" at bounding box center [173, 491] width 292 height 35
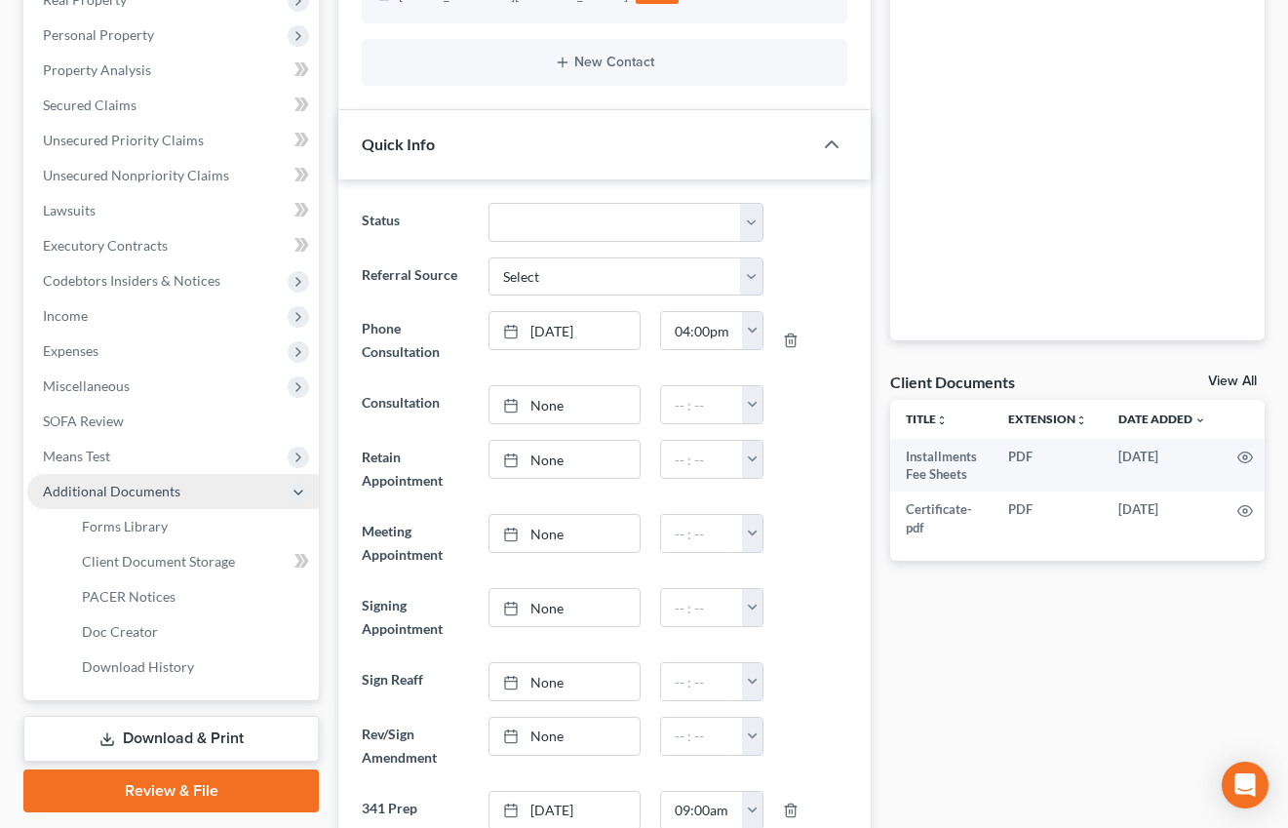
scroll to position [393, 0]
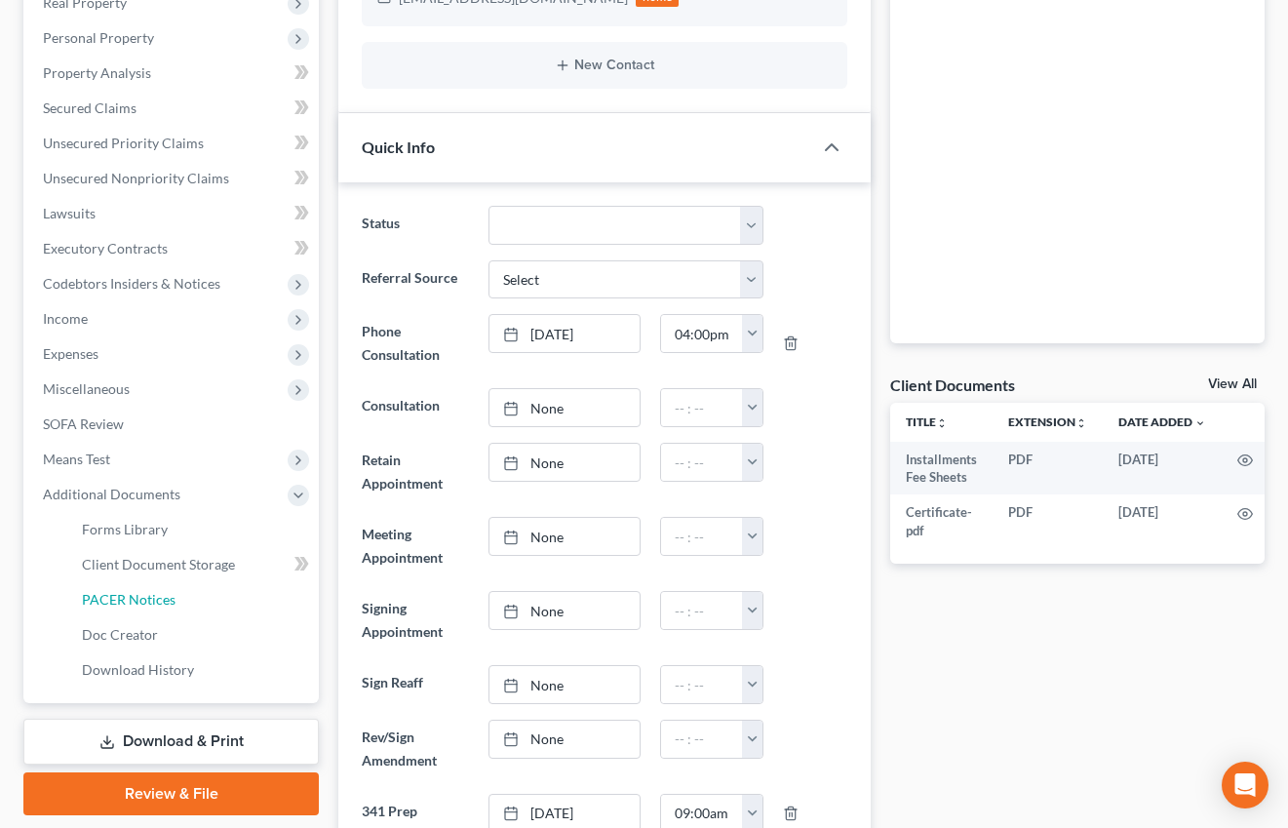
drag, startPoint x: 118, startPoint y: 598, endPoint x: 559, endPoint y: 503, distance: 450.8
click at [118, 598] on span "PACER Notices" at bounding box center [129, 599] width 94 height 17
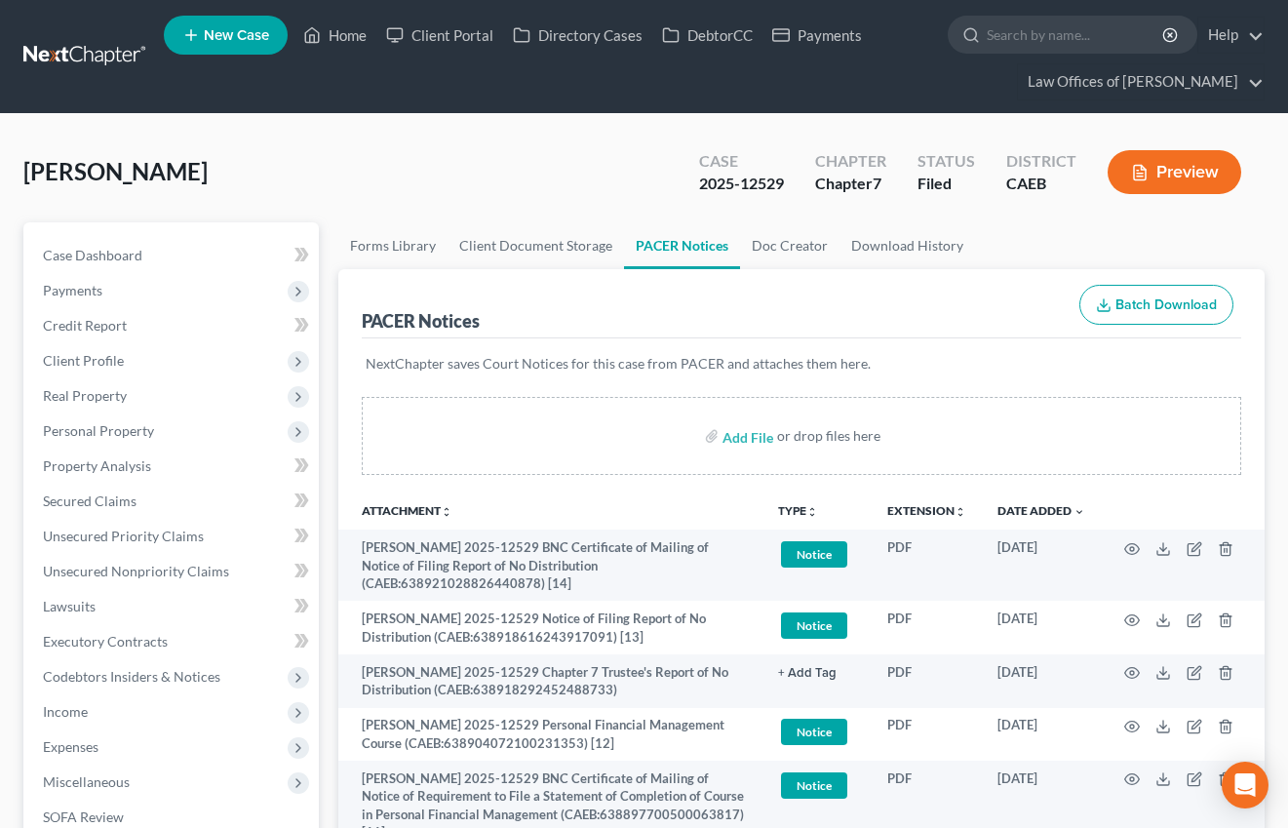
click at [327, 403] on div "Case Dashboard Payments Invoices Payments Payments Credit Report Client Profile" at bounding box center [171, 715] width 315 height 986
drag, startPoint x: 344, startPoint y: 38, endPoint x: 381, endPoint y: 73, distance: 51.0
click at [344, 38] on link "Home" at bounding box center [335, 35] width 83 height 35
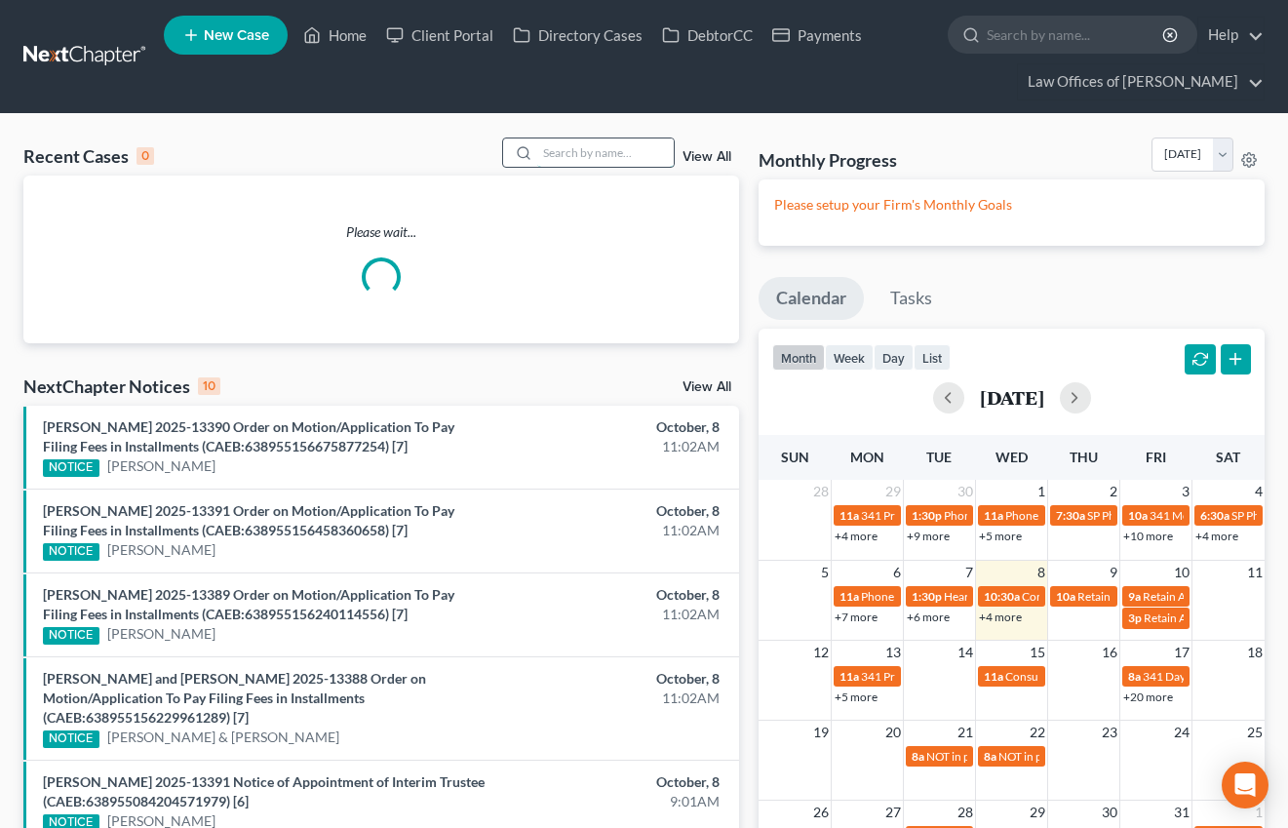
click at [559, 157] on input "search" at bounding box center [605, 152] width 137 height 28
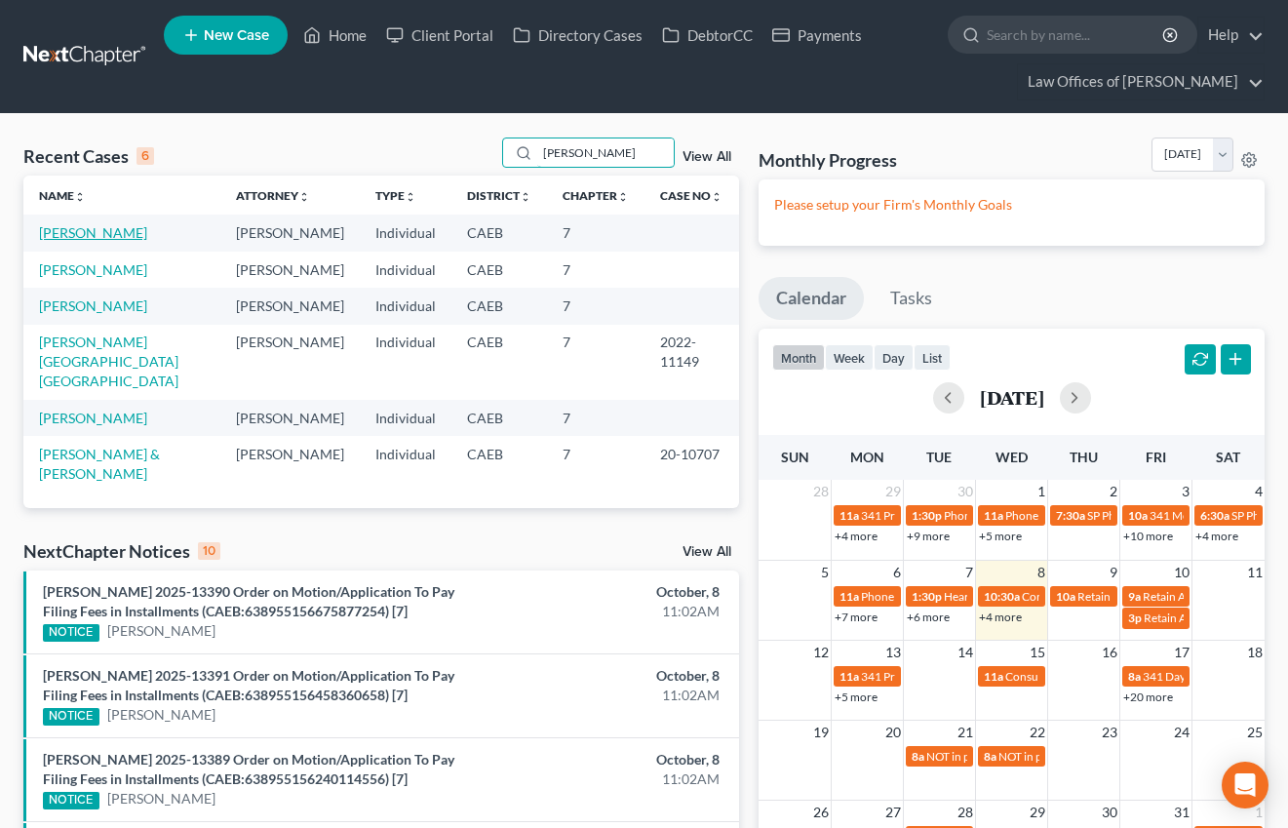
type input "salinas"
click at [106, 234] on link "Salinas, Rafael" at bounding box center [93, 232] width 108 height 17
select select "11"
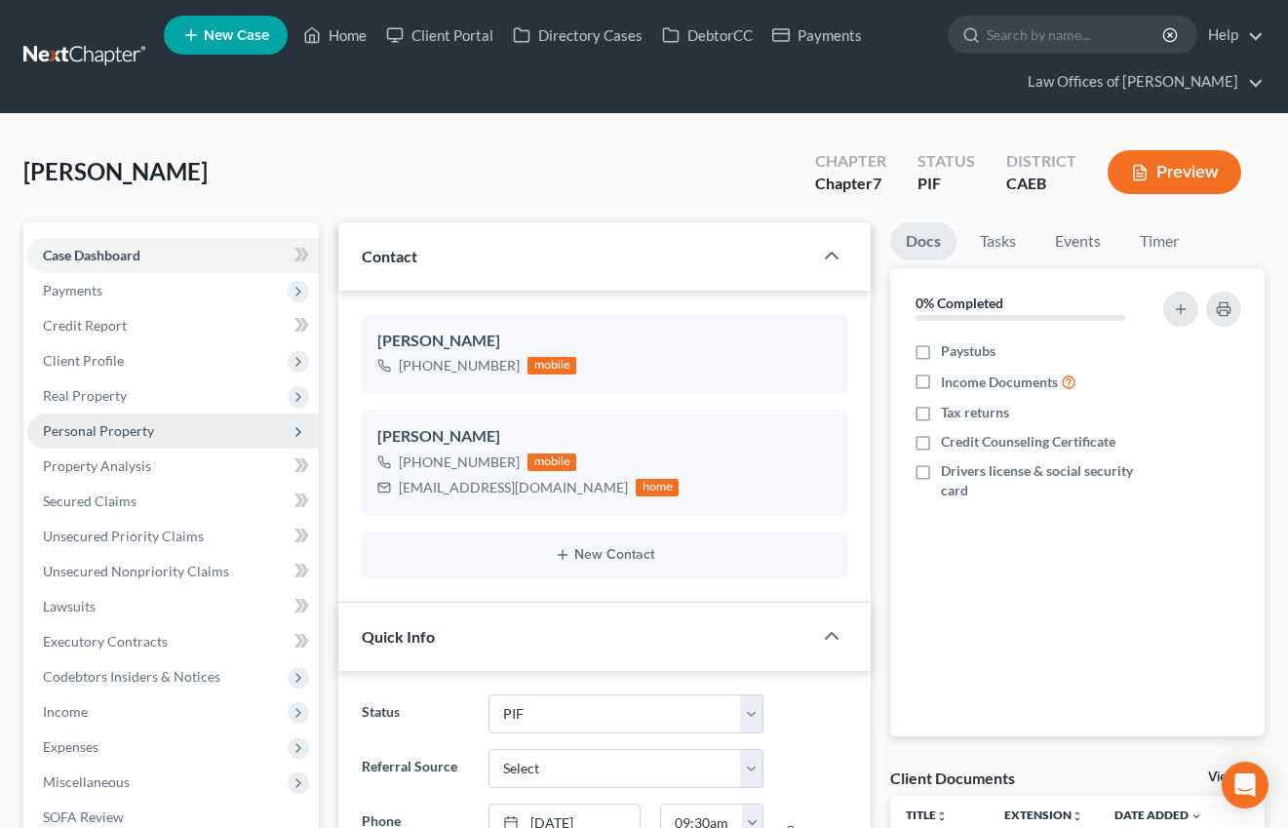
scroll to position [707, 0]
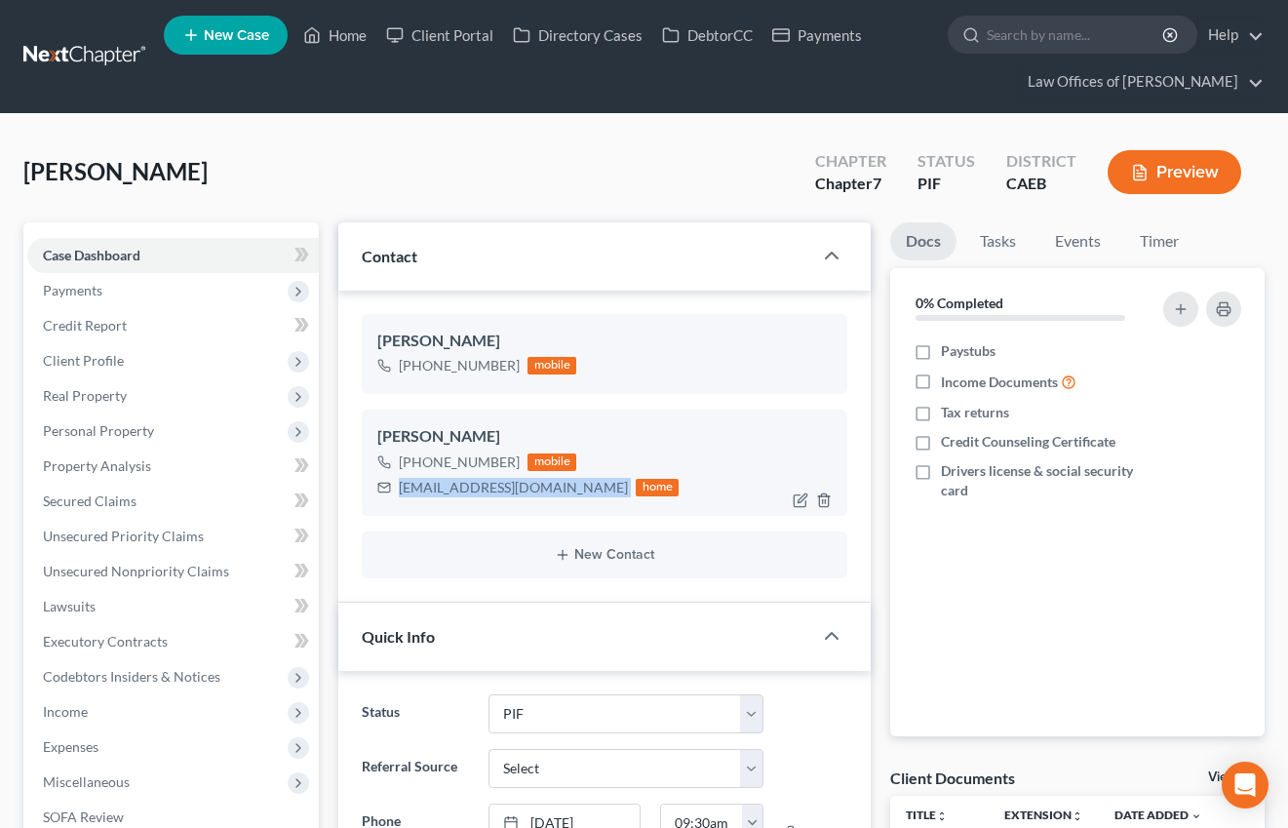
drag, startPoint x: 397, startPoint y: 490, endPoint x: 570, endPoint y: 490, distance: 173.6
click at [593, 488] on div "normamedina1923@icloud.com home" at bounding box center [527, 487] width 301 height 25
copy div "normamedina1923@icloud.com"
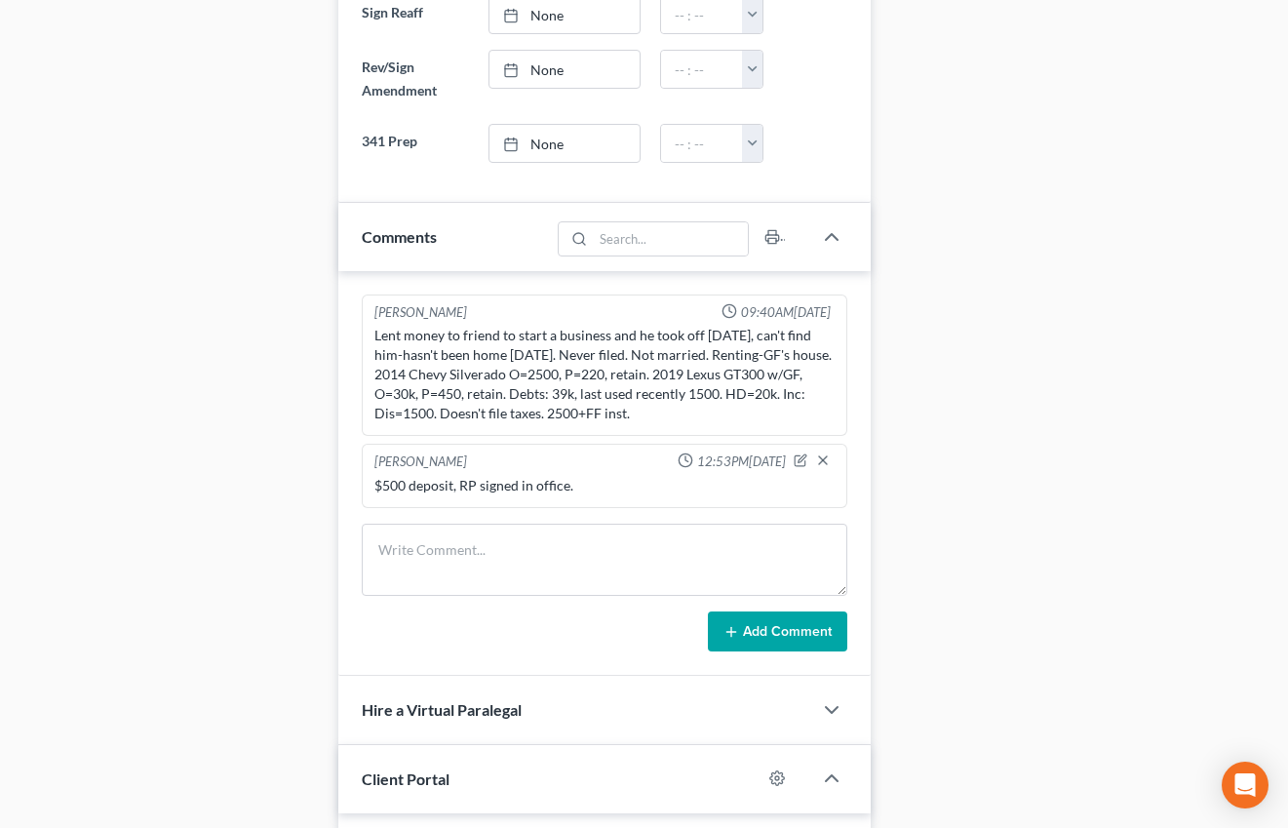
scroll to position [1913, 0]
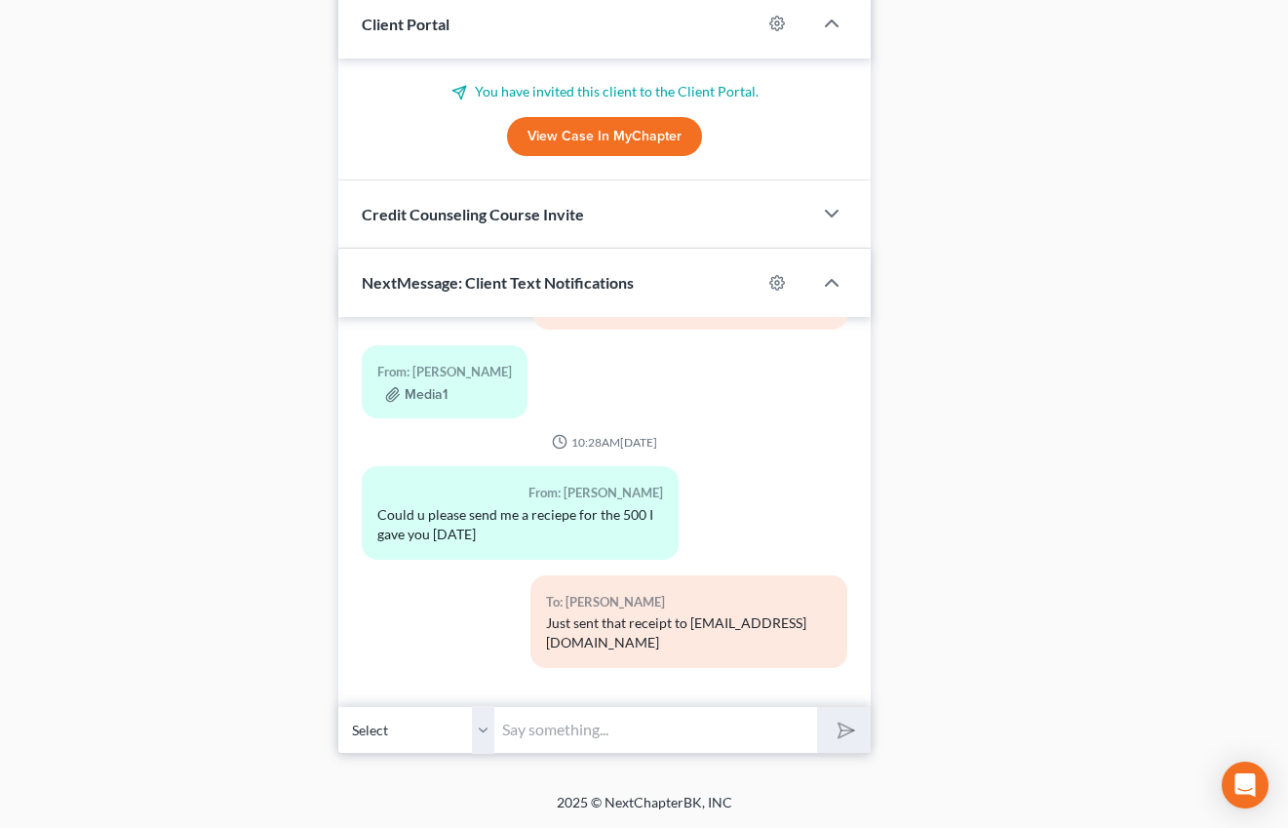
click at [553, 734] on input "text" at bounding box center [655, 730] width 323 height 48
type input "We have emailed you a list of the creditors that will be included in your case,…"
drag, startPoint x: 826, startPoint y: 729, endPoint x: 894, endPoint y: 308, distance: 426.7
click at [826, 729] on button "submit" at bounding box center [844, 730] width 54 height 46
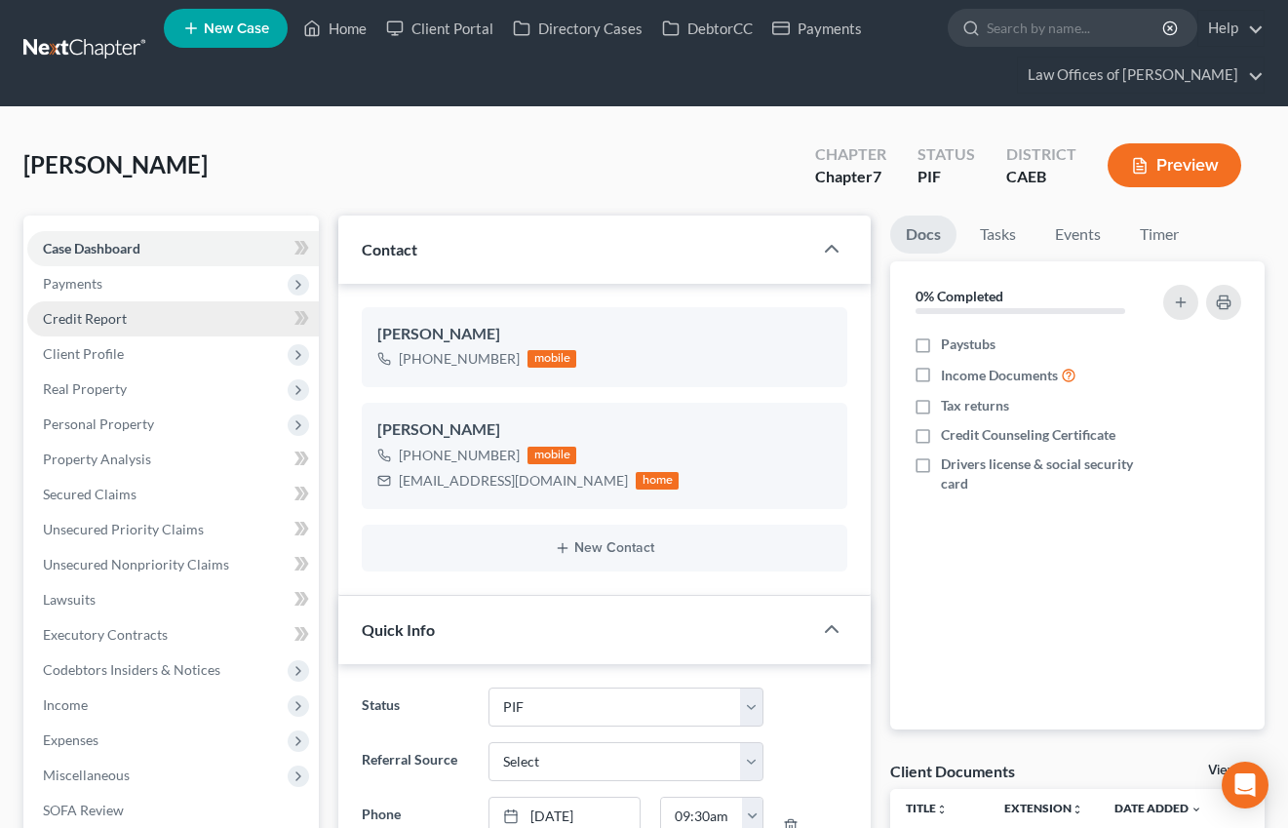
scroll to position [0, 0]
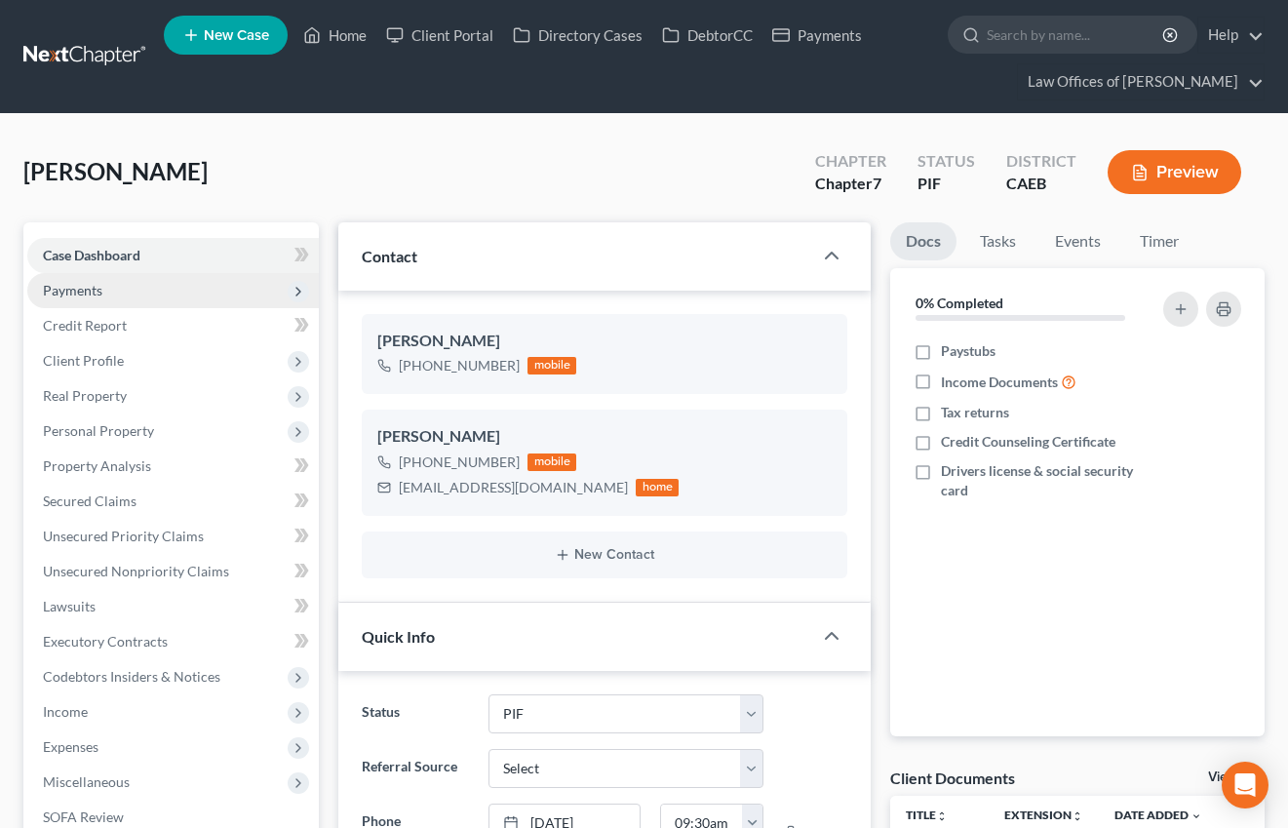
click at [97, 306] on span "Payments" at bounding box center [173, 290] width 292 height 35
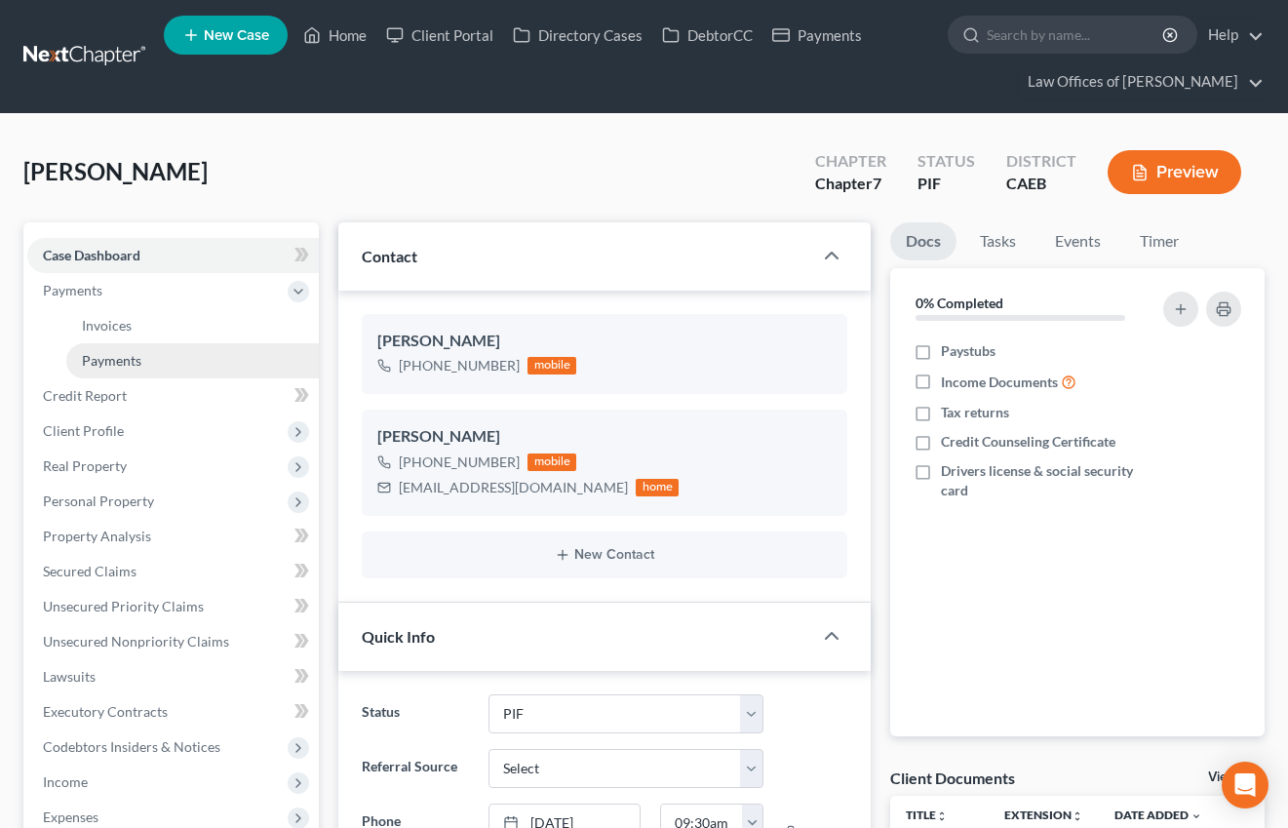
click at [143, 359] on link "Payments" at bounding box center [192, 360] width 253 height 35
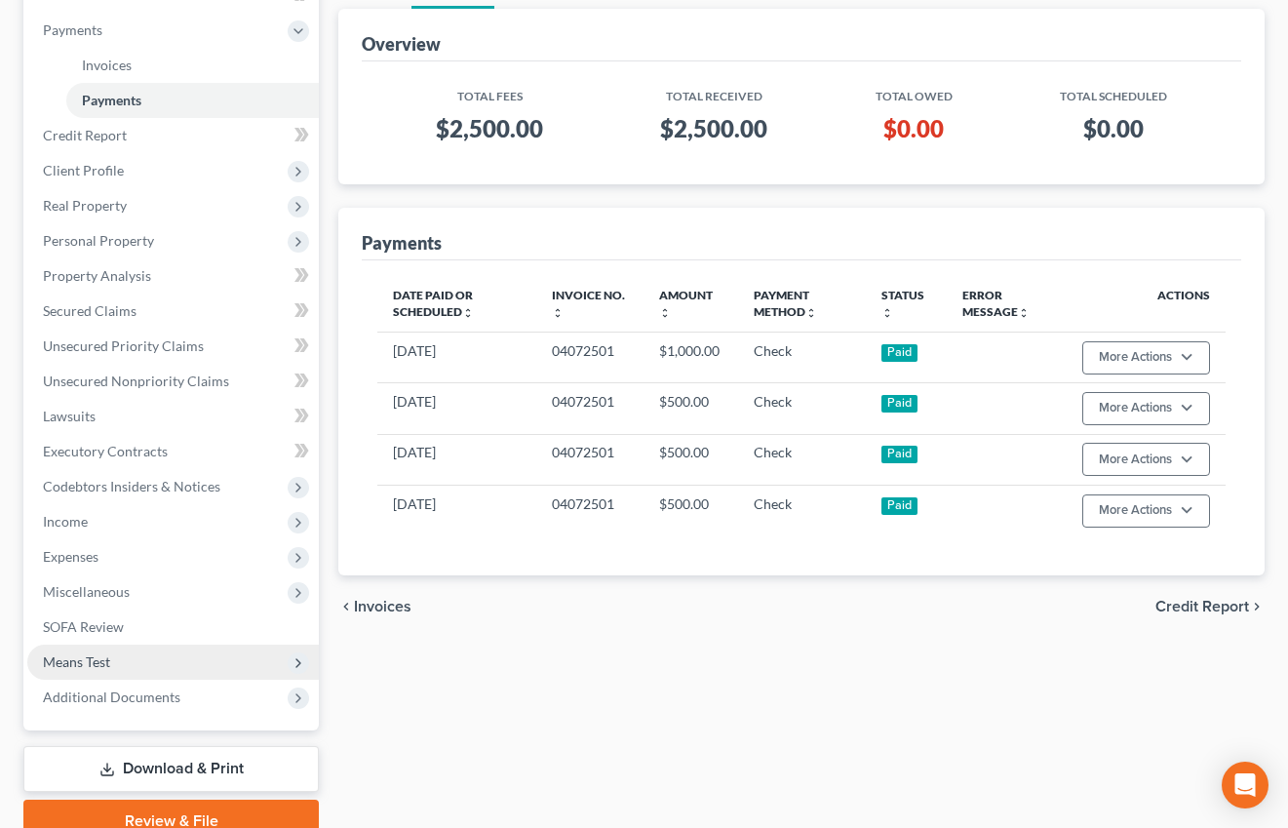
scroll to position [261, 0]
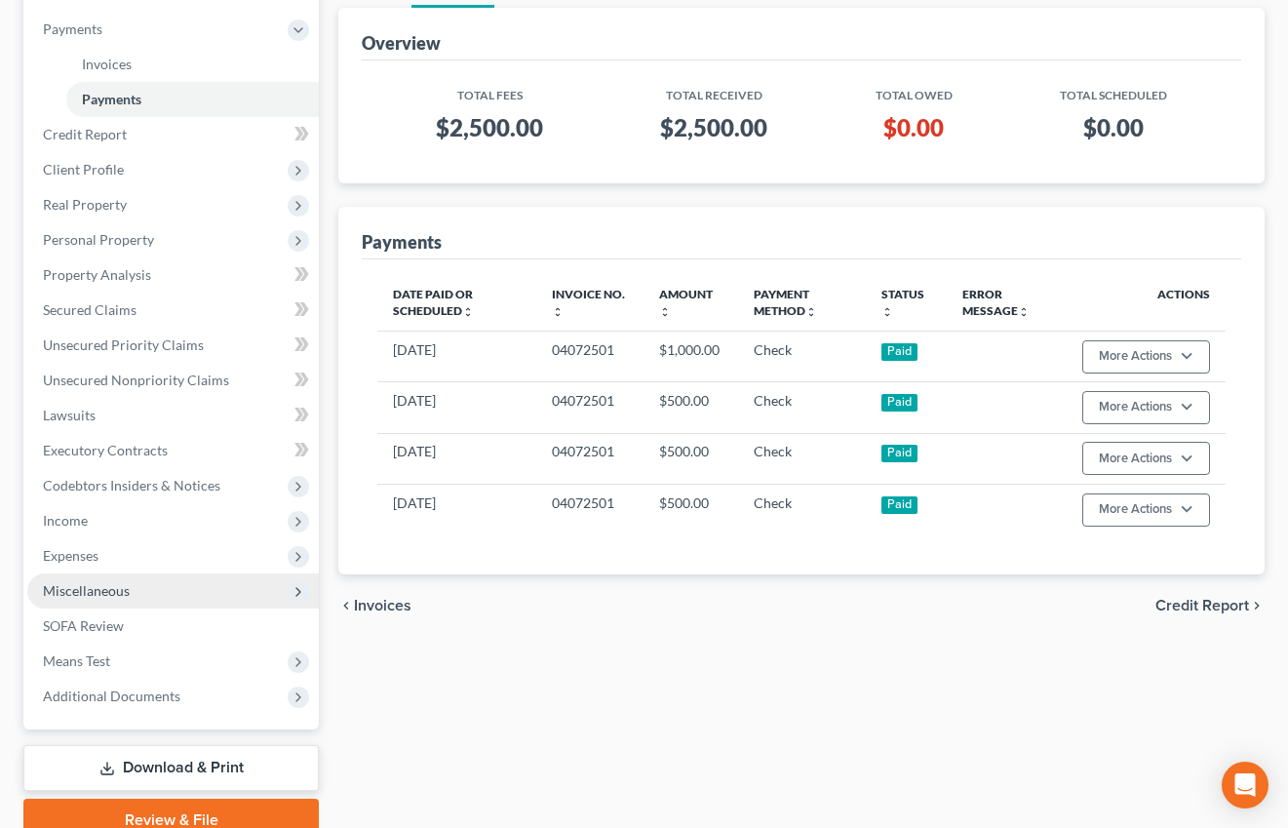
click at [97, 586] on span "Miscellaneous" at bounding box center [86, 590] width 87 height 17
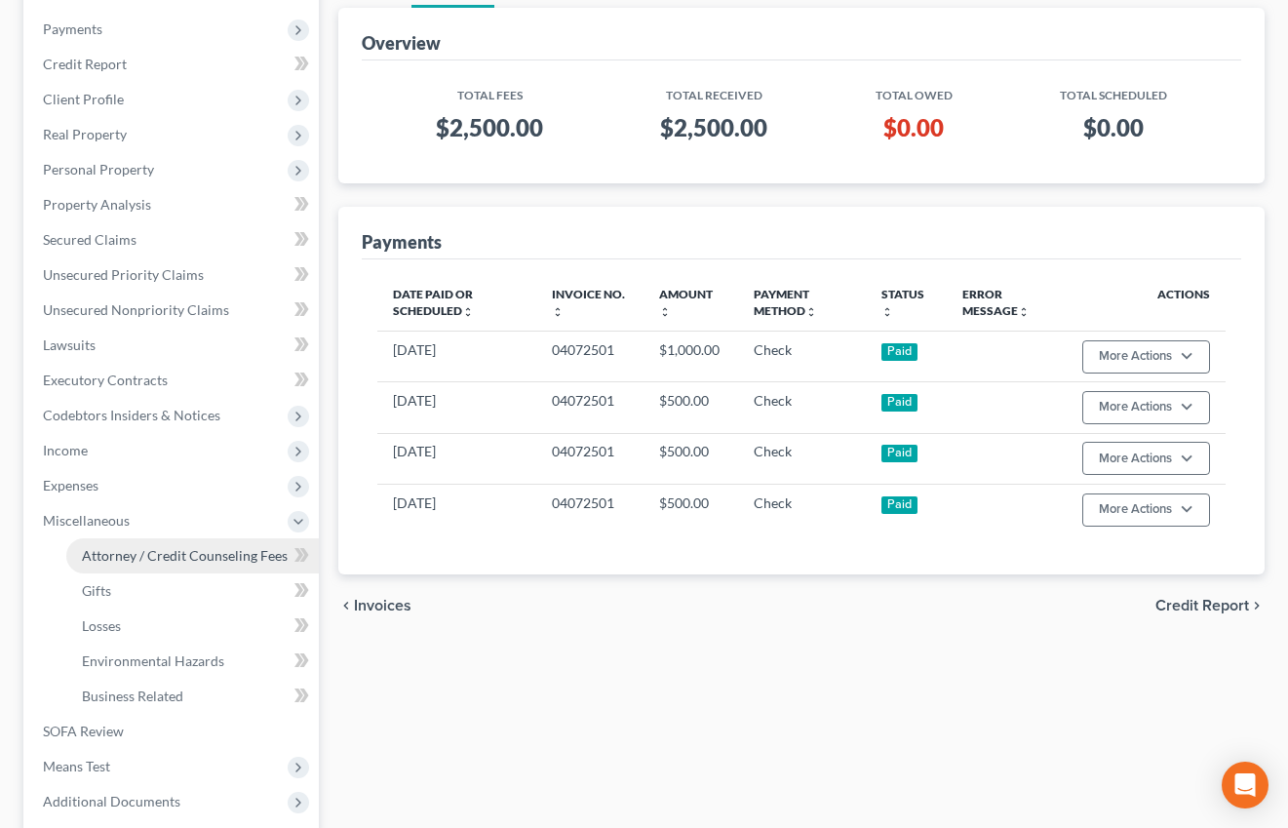
click at [152, 553] on span "Attorney / Credit Counseling Fees" at bounding box center [185, 555] width 206 height 17
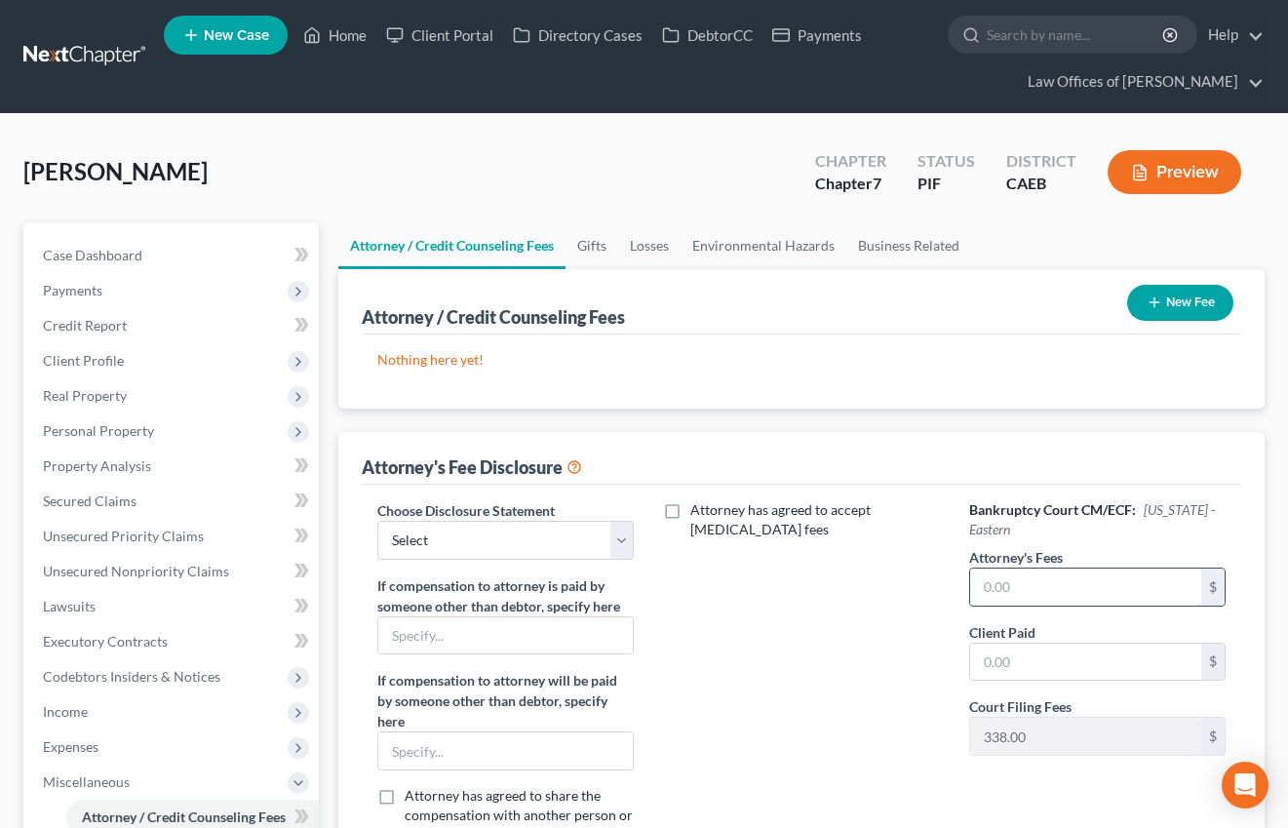
click at [1018, 592] on input "text" at bounding box center [1085, 586] width 231 height 37
type input "2,500"
click at [1019, 662] on input "text" at bounding box center [1085, 662] width 231 height 37
type input "2,500"
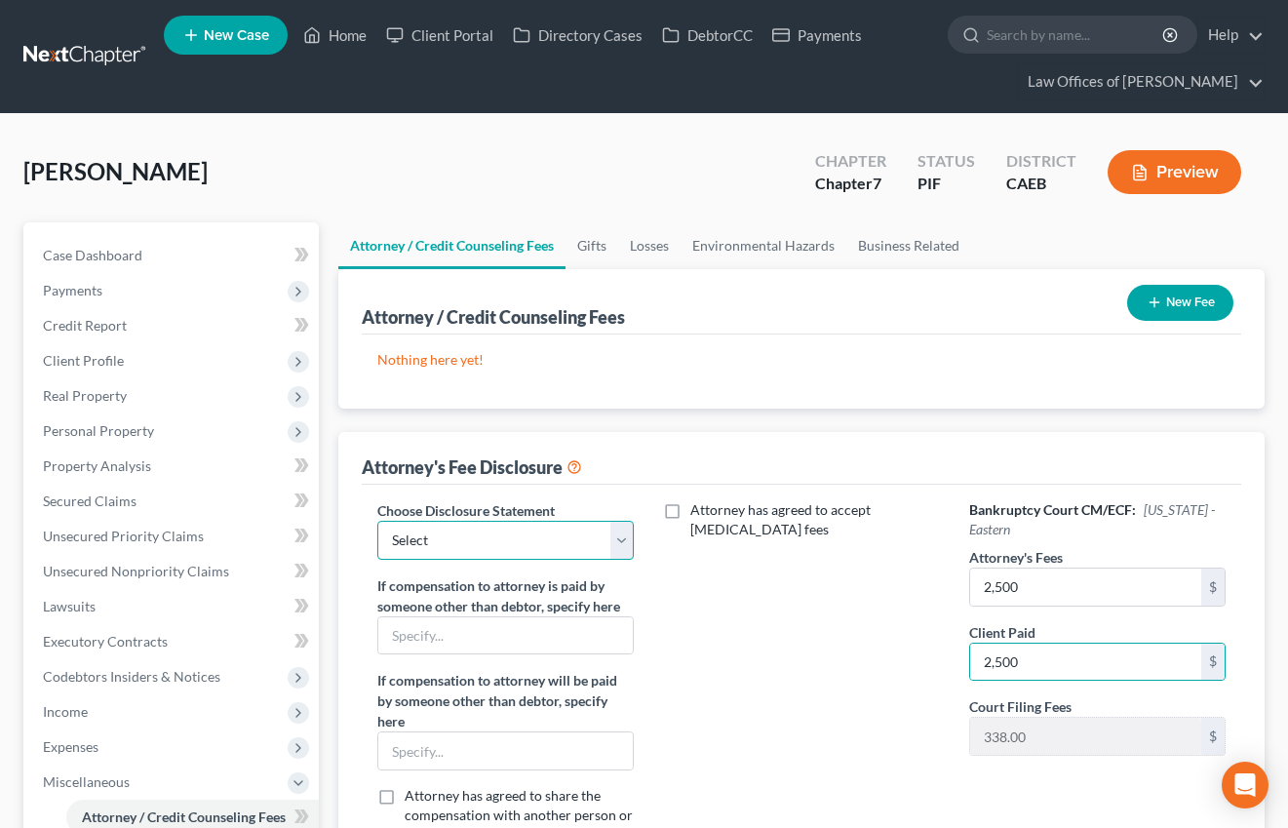
click at [548, 550] on select "Select Disclosure" at bounding box center [505, 540] width 256 height 39
select select "0"
click at [377, 521] on select "Select Disclosure" at bounding box center [505, 540] width 256 height 39
click at [1201, 303] on button "New Fee" at bounding box center [1180, 303] width 106 height 36
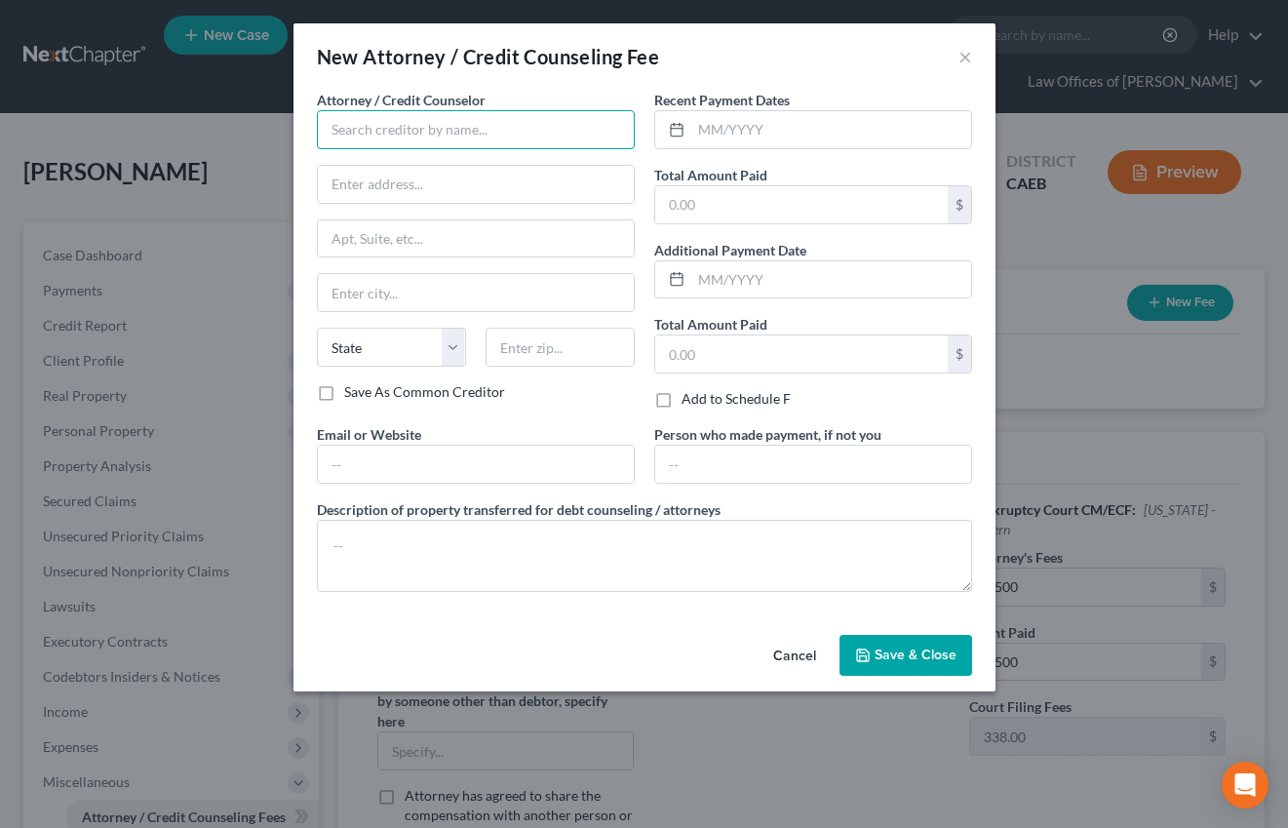
click at [452, 133] on input "text" at bounding box center [476, 129] width 318 height 39
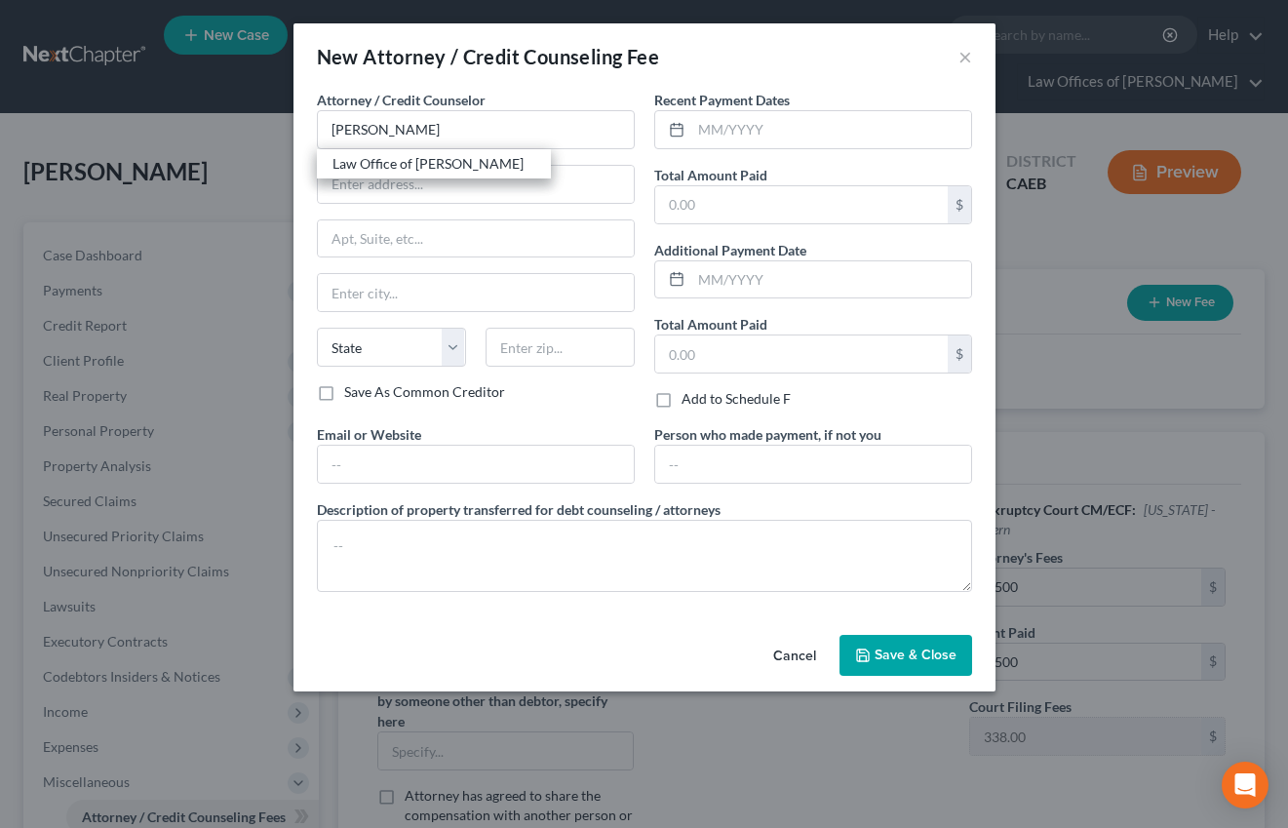
click at [387, 159] on div "Law Office of [PERSON_NAME]" at bounding box center [434, 164] width 203 height 20
type input "Law Office of [PERSON_NAME]"
type input "[STREET_ADDRESS]"
type input "[GEOGRAPHIC_DATA]"
select select "4"
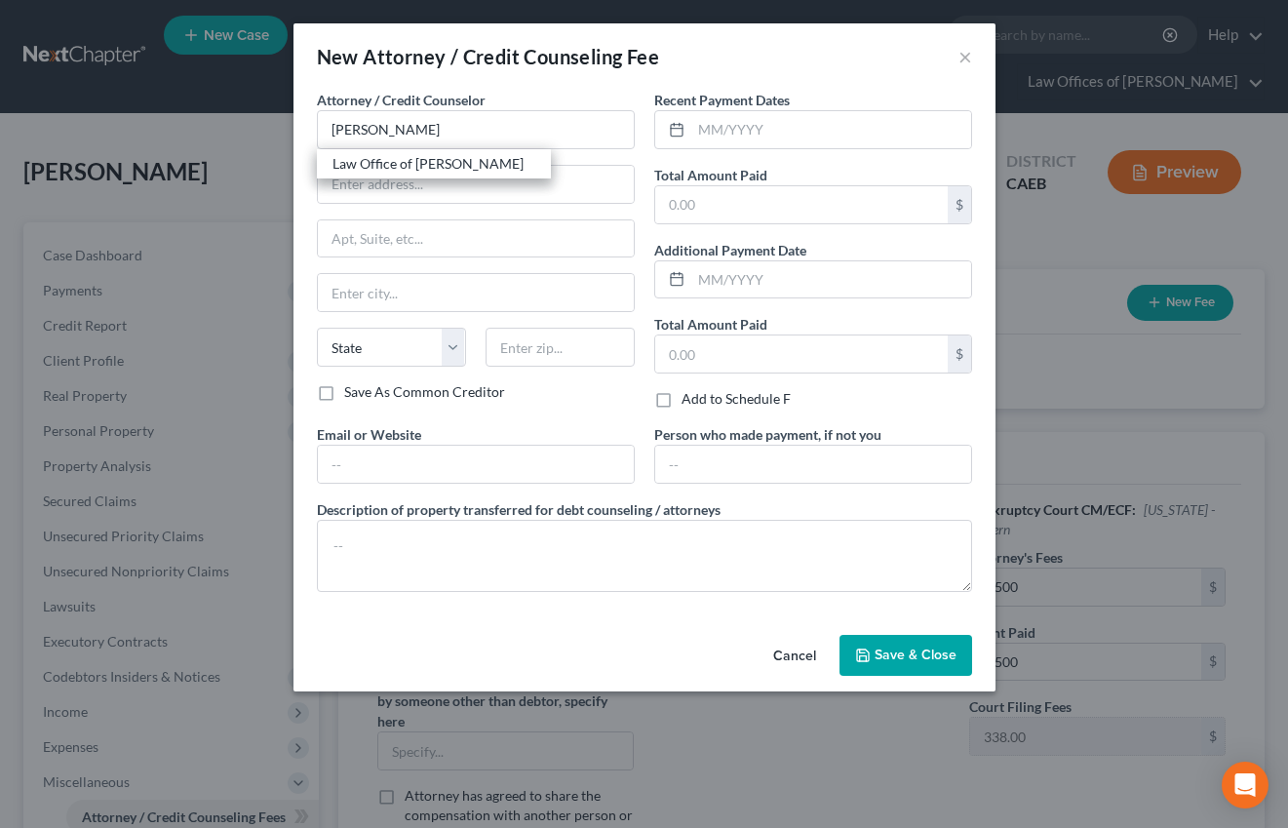
type input "93301"
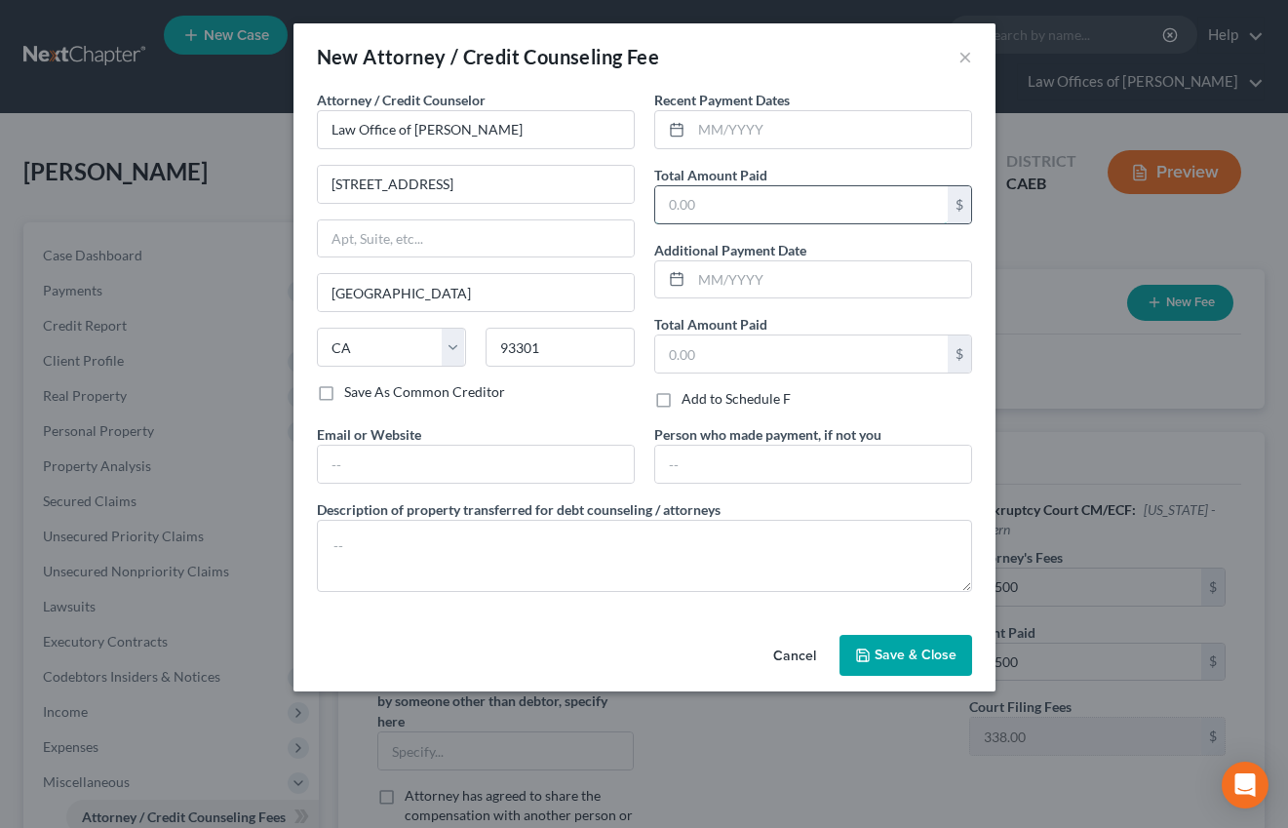
click at [704, 204] on input "text" at bounding box center [801, 204] width 293 height 37
type input "2,500"
click at [717, 139] on input "text" at bounding box center [831, 129] width 280 height 37
type input "06/2025"
click at [890, 668] on button "Save & Close" at bounding box center [906, 655] width 133 height 41
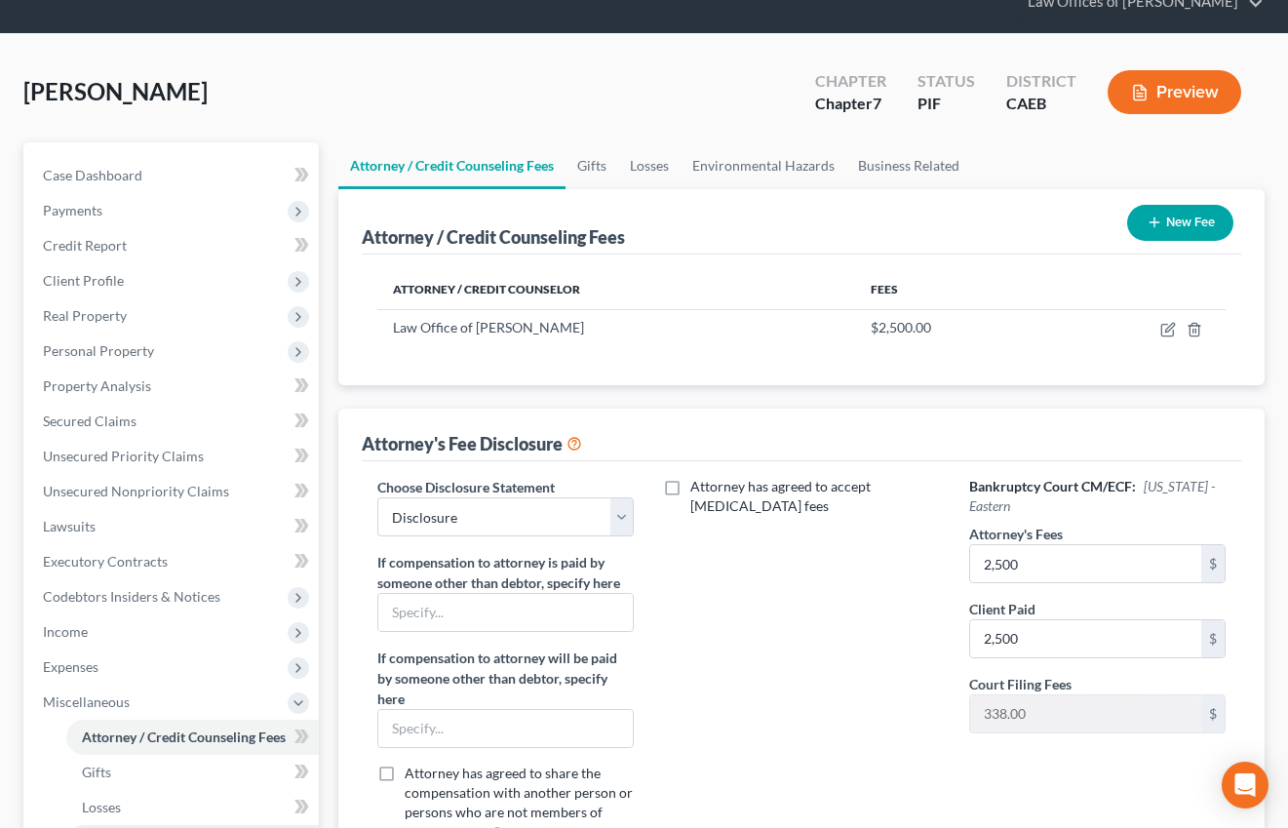
scroll to position [77, 0]
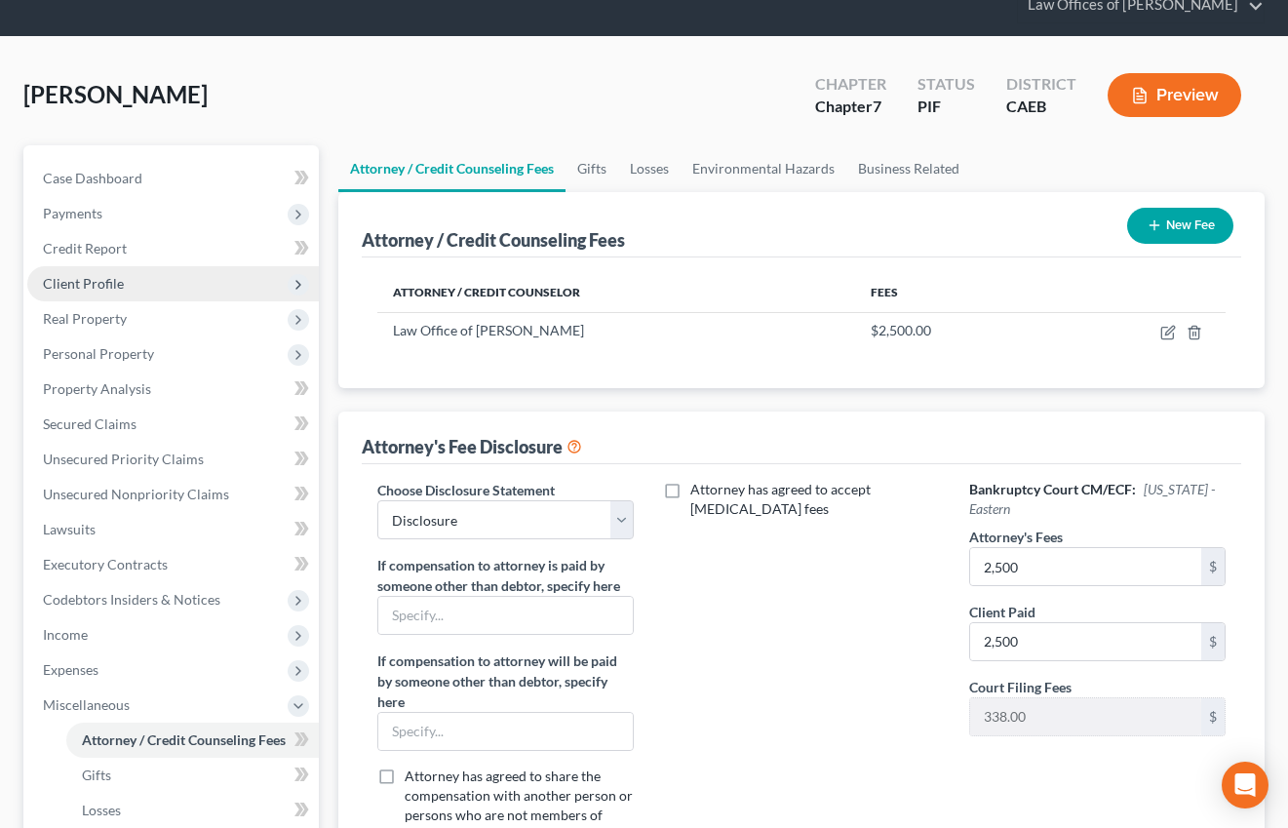
click at [126, 285] on span "Client Profile" at bounding box center [173, 283] width 292 height 35
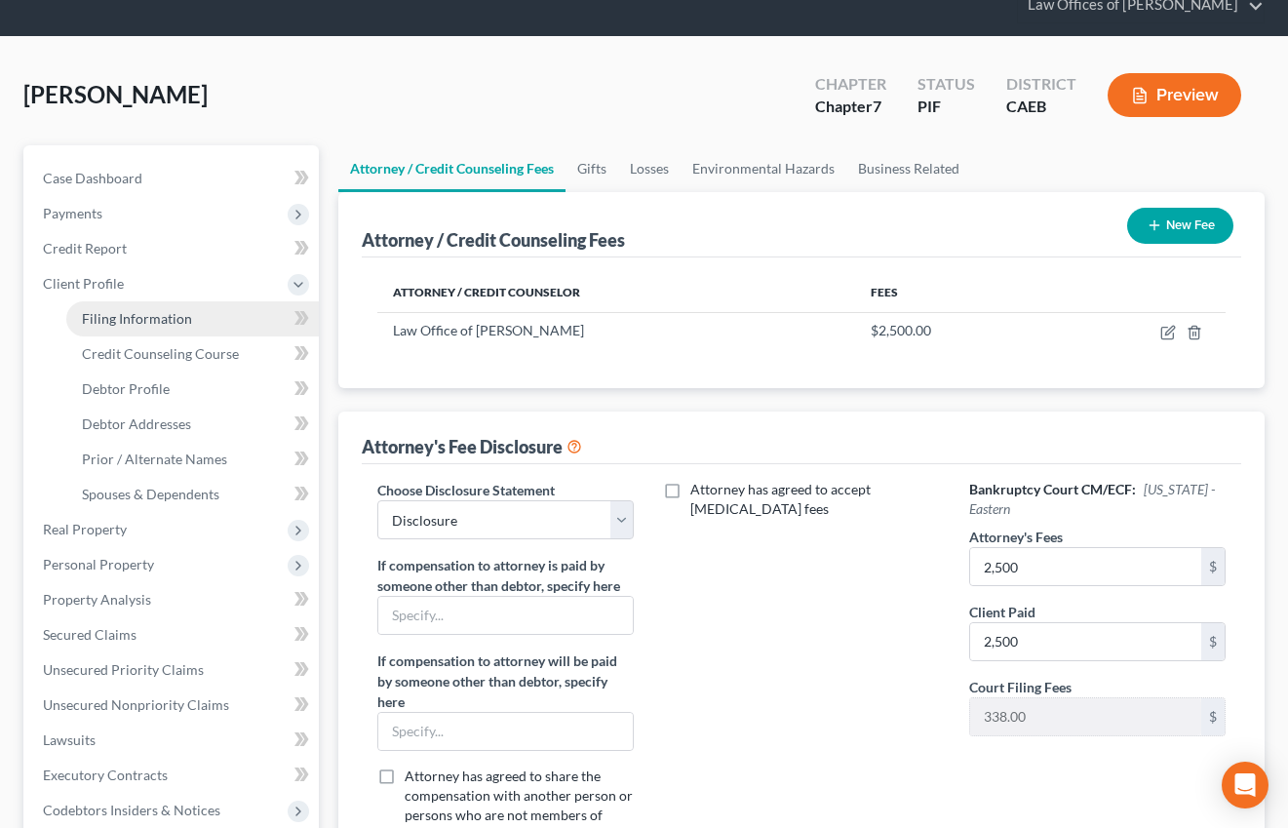
click at [154, 314] on span "Filing Information" at bounding box center [137, 318] width 110 height 17
select select "1"
select select "0"
select select "8"
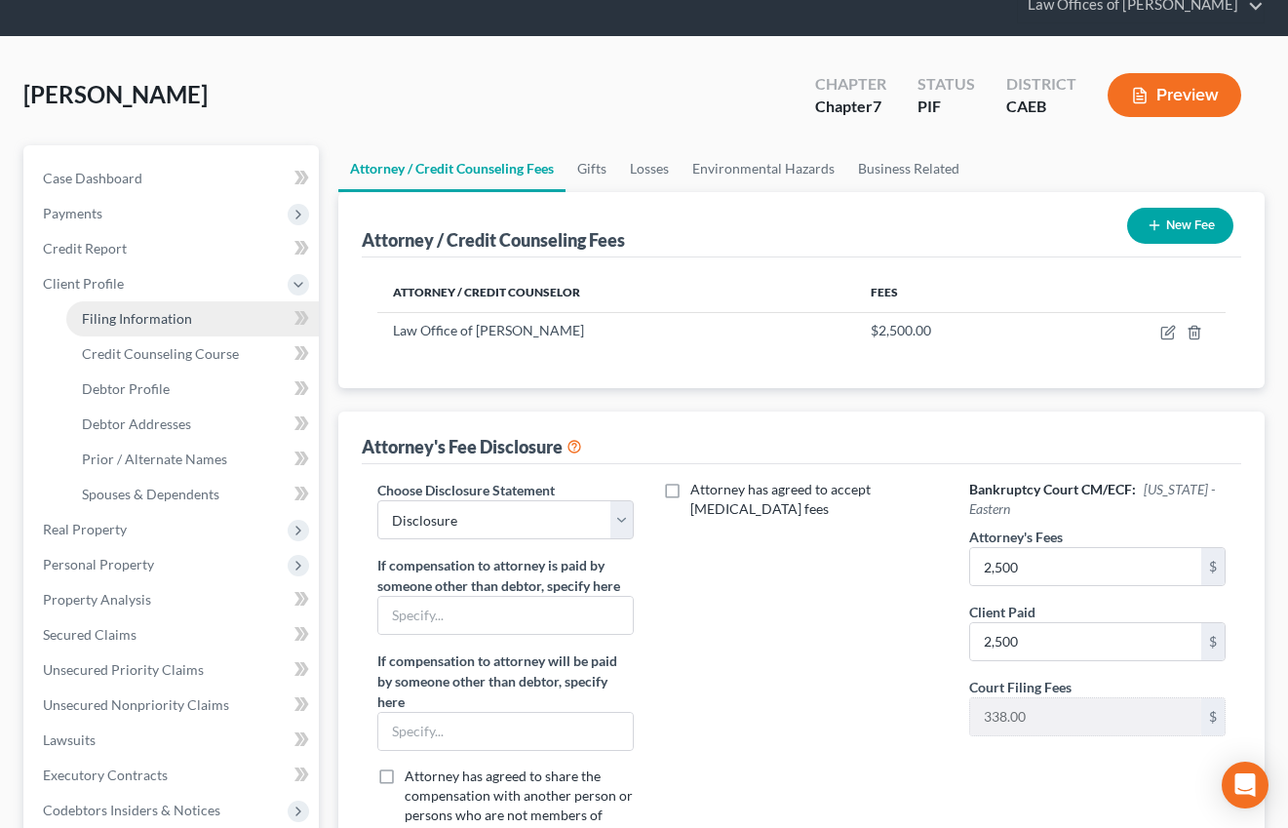
select select "0"
select select "4"
select select "0"
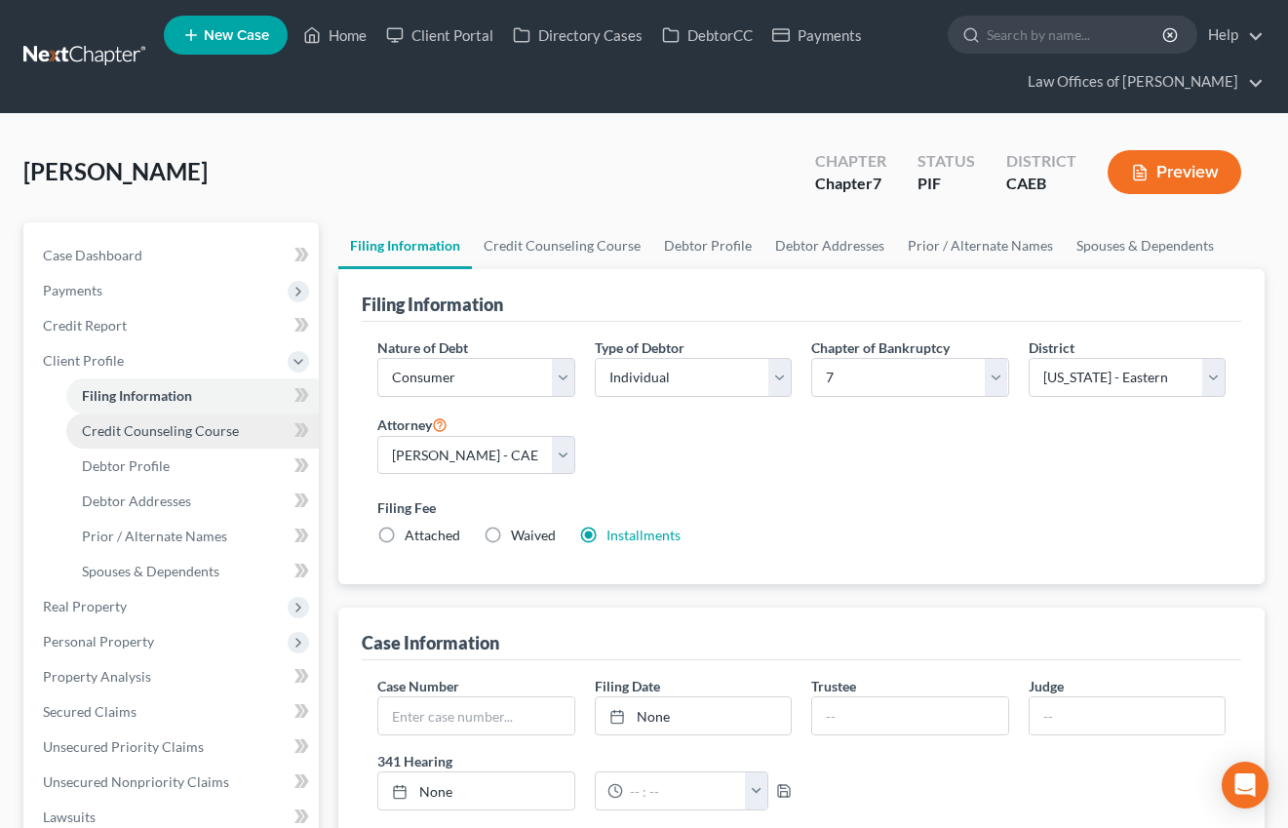
click at [137, 430] on span "Credit Counseling Course" at bounding box center [160, 430] width 157 height 17
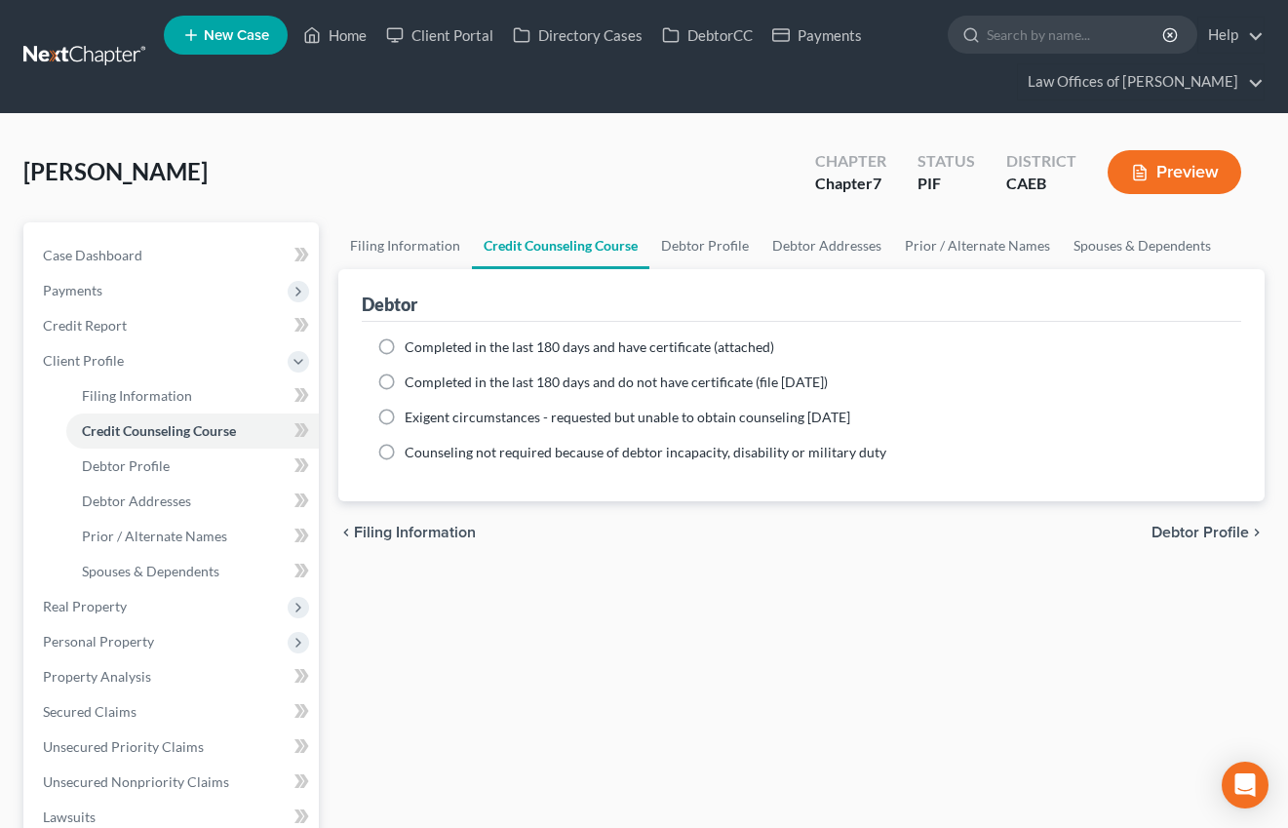
drag, startPoint x: 387, startPoint y: 348, endPoint x: 911, endPoint y: 5, distance: 626.1
click at [405, 348] on label "Completed in the last 180 days and have certificate (attached)" at bounding box center [590, 347] width 370 height 20
click at [412, 348] on input "Completed in the last 180 days and have certificate (attached)" at bounding box center [418, 343] width 13 height 13
radio input "true"
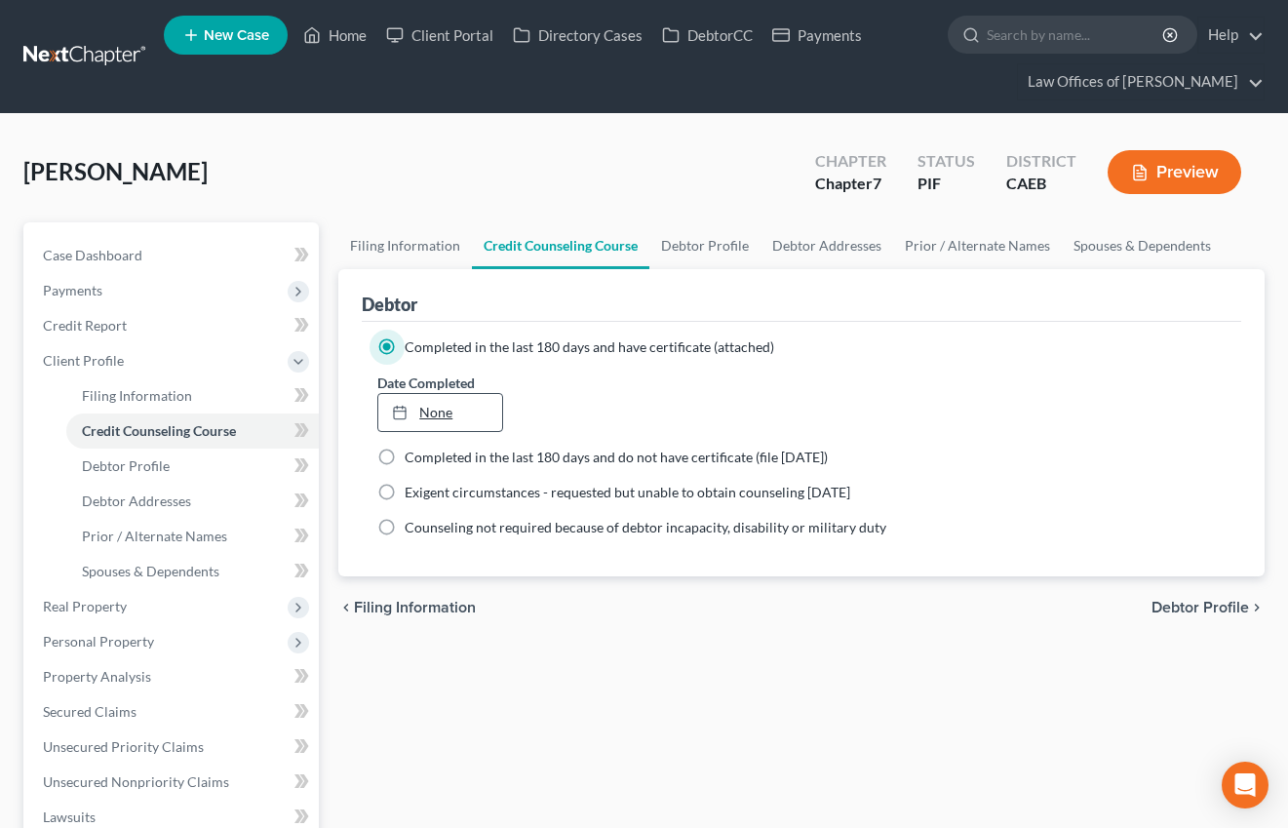
drag, startPoint x: 446, startPoint y: 413, endPoint x: 388, endPoint y: 428, distance: 59.4
click at [446, 413] on link "None" at bounding box center [439, 412] width 123 height 37
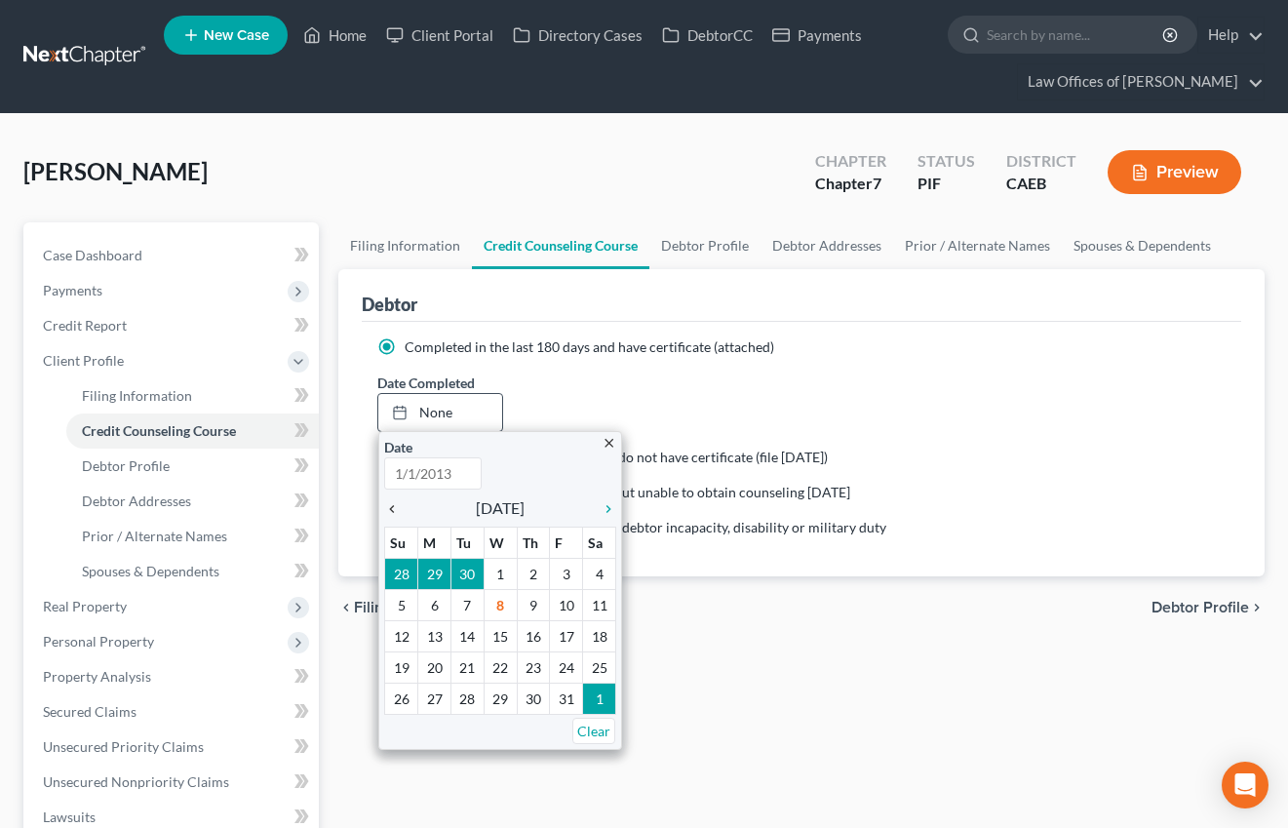
type input "[DATE]"
click at [396, 505] on icon "chevron_left" at bounding box center [396, 509] width 25 height 16
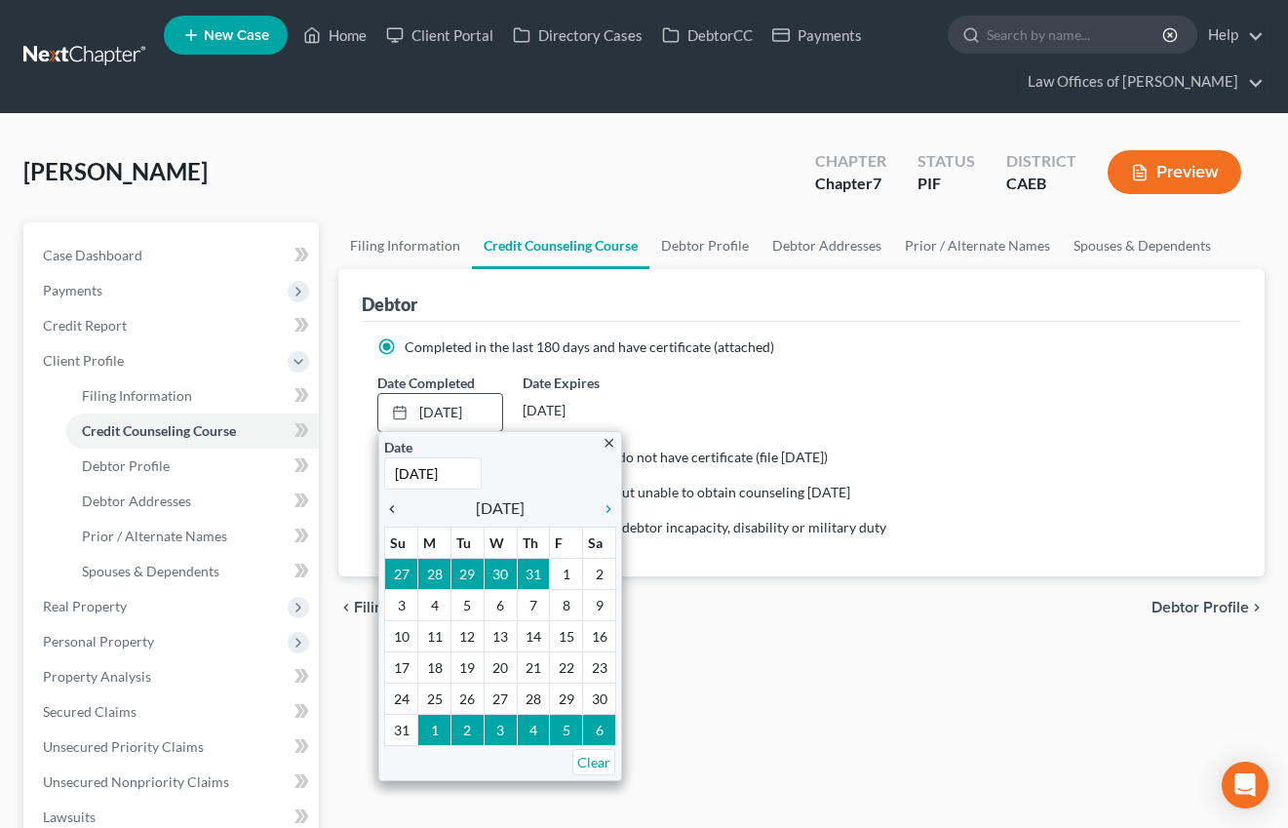
click at [395, 505] on icon "chevron_left" at bounding box center [396, 509] width 25 height 16
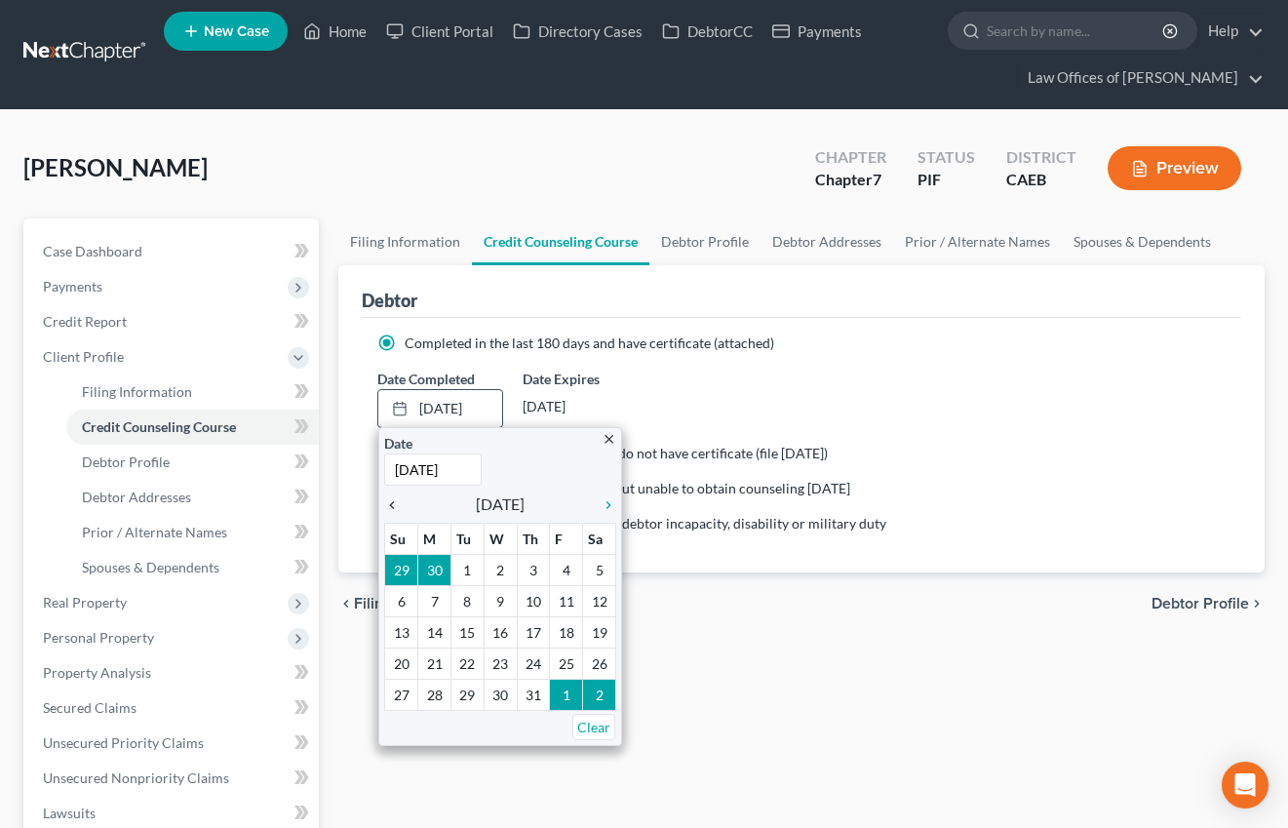
click at [395, 505] on icon "chevron_left" at bounding box center [396, 505] width 25 height 16
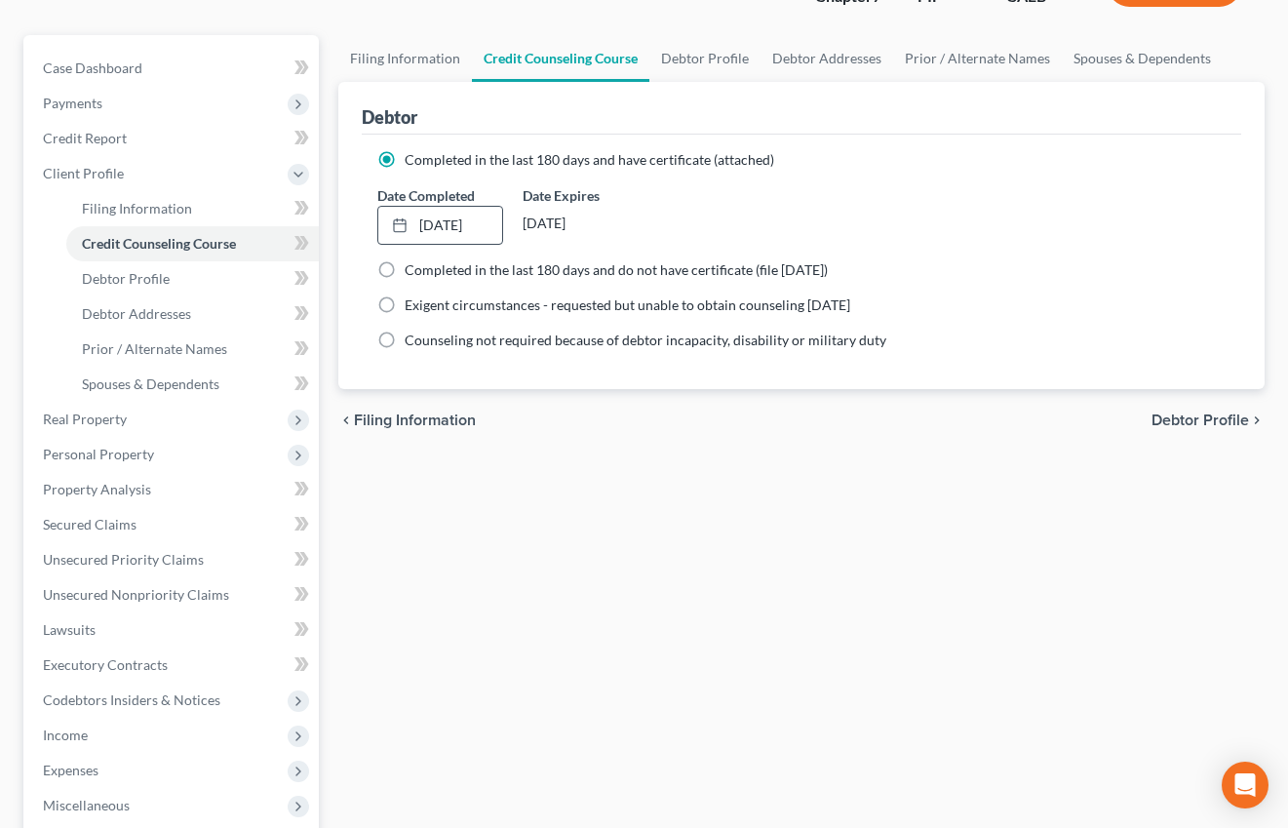
scroll to position [490, 0]
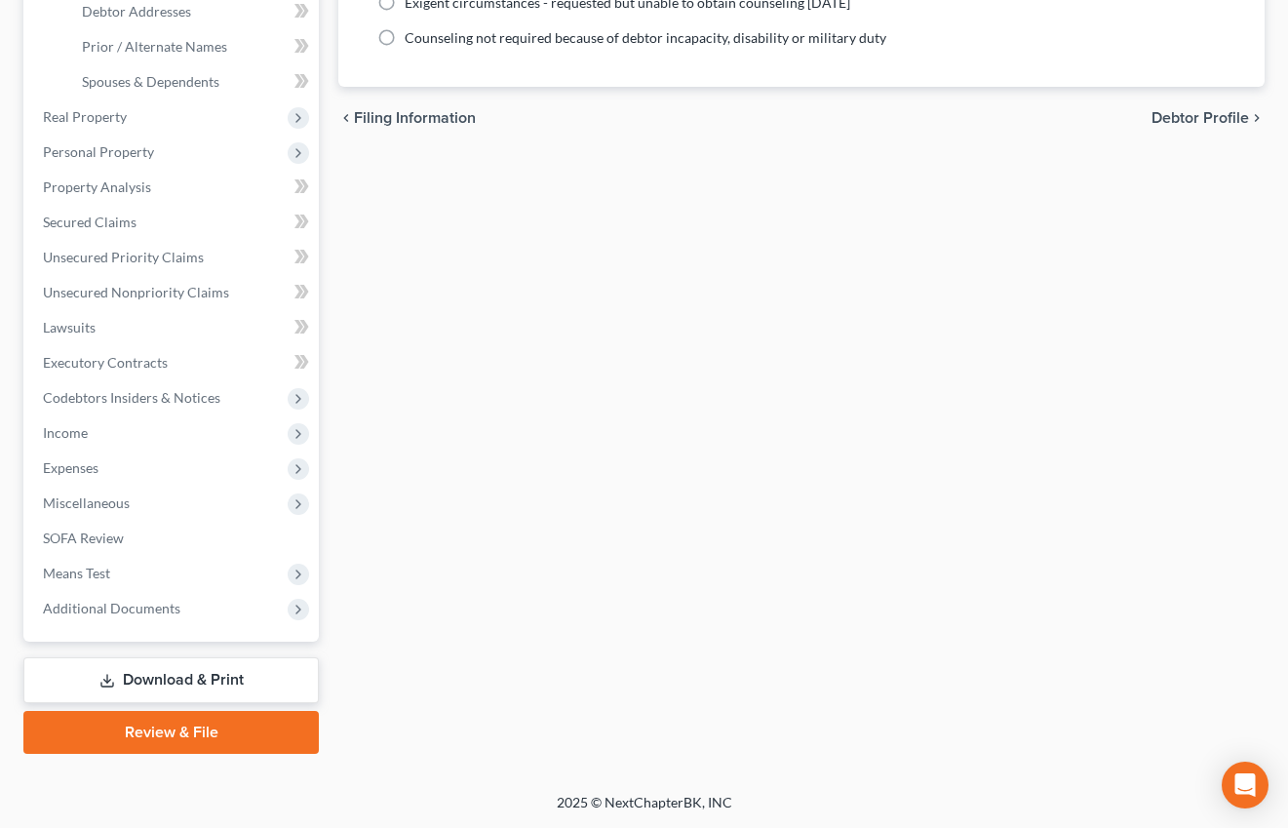
drag, startPoint x: 140, startPoint y: 611, endPoint x: 11, endPoint y: 416, distance: 234.2
click at [140, 611] on span "Additional Documents" at bounding box center [111, 608] width 137 height 17
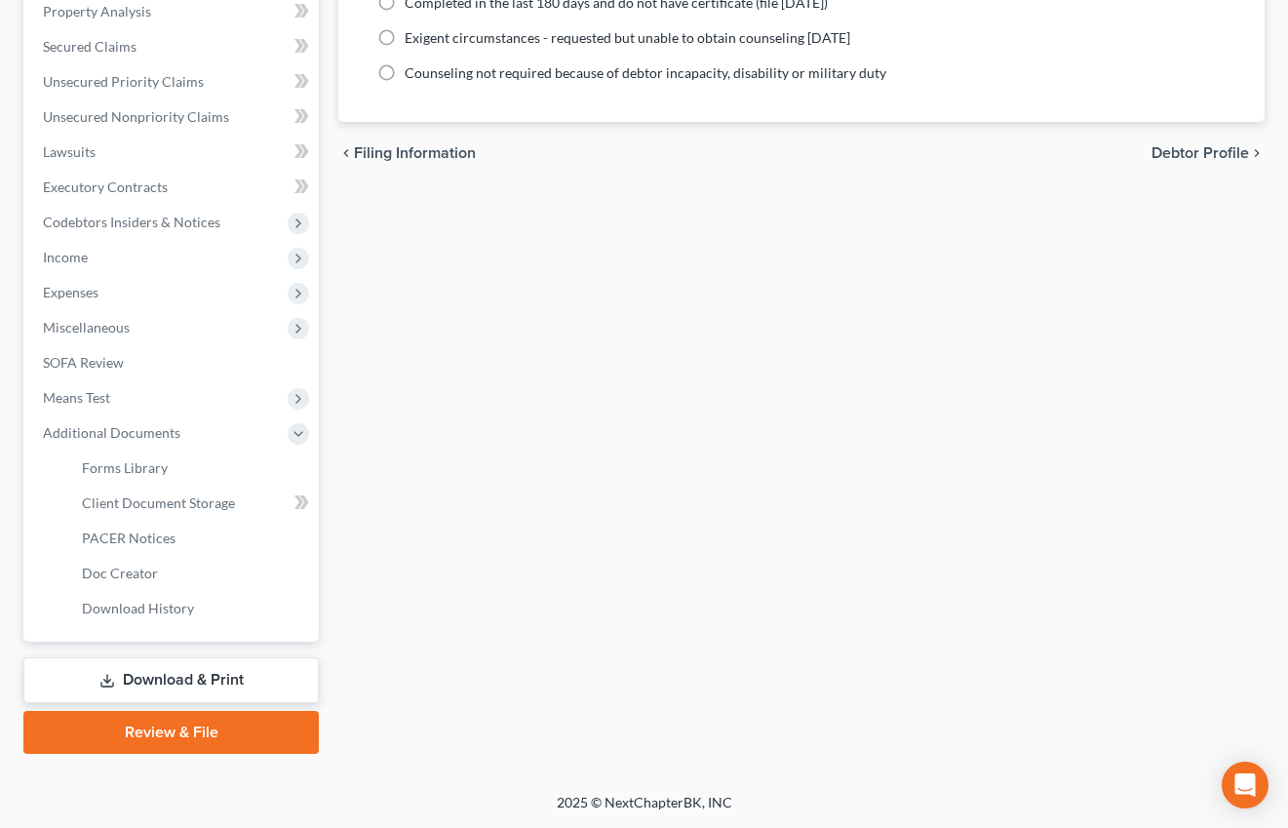
scroll to position [454, 0]
click at [162, 498] on span "Client Document Storage" at bounding box center [158, 502] width 153 height 17
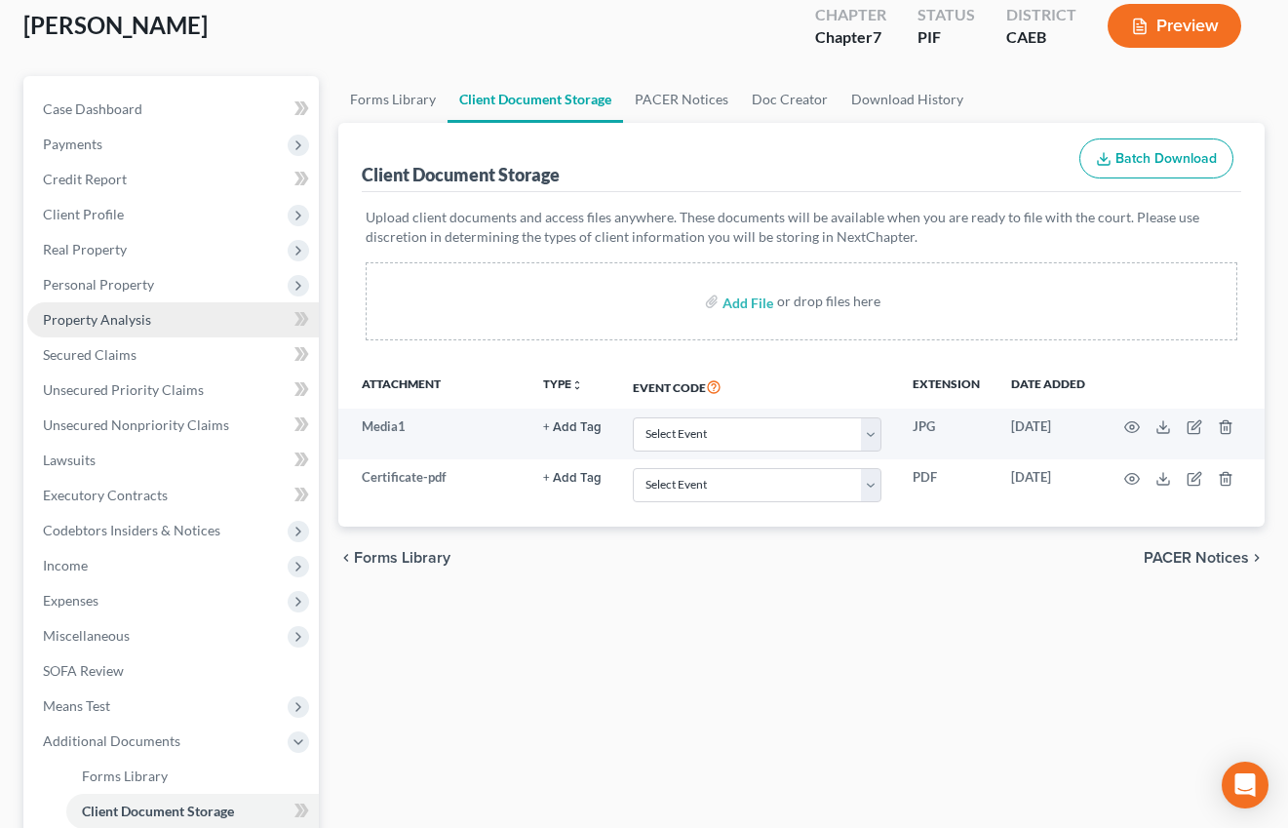
scroll to position [154, 0]
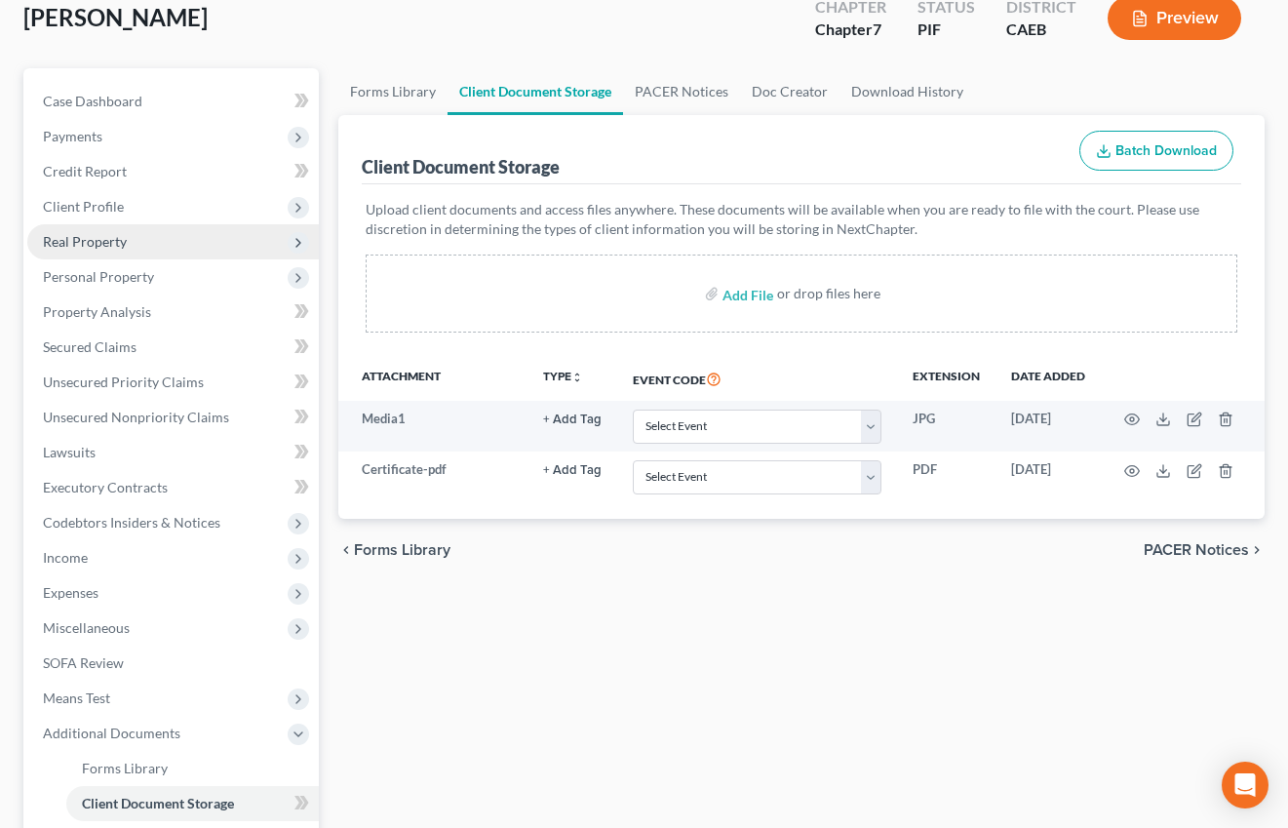
click at [123, 252] on span "Real Property" at bounding box center [173, 241] width 292 height 35
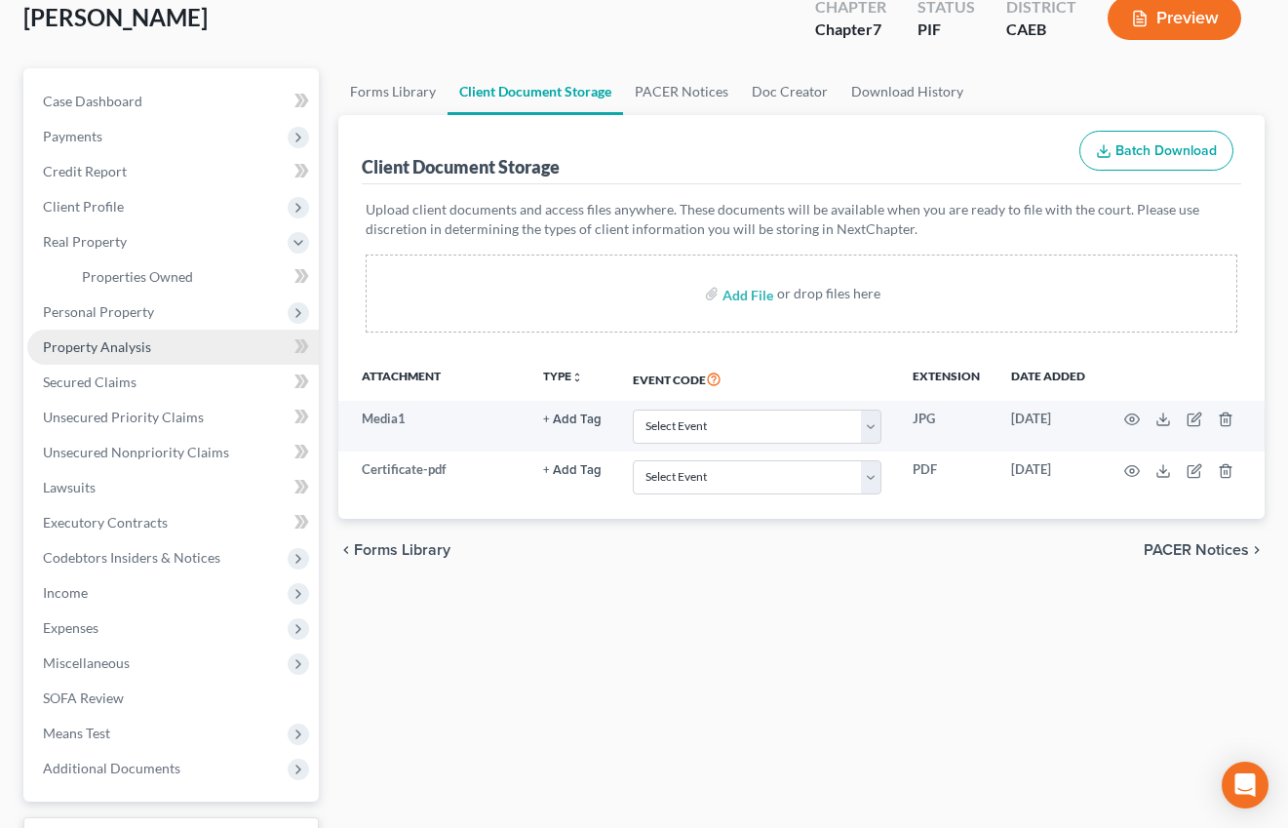
click at [120, 349] on span "Property Analysis" at bounding box center [97, 346] width 108 height 17
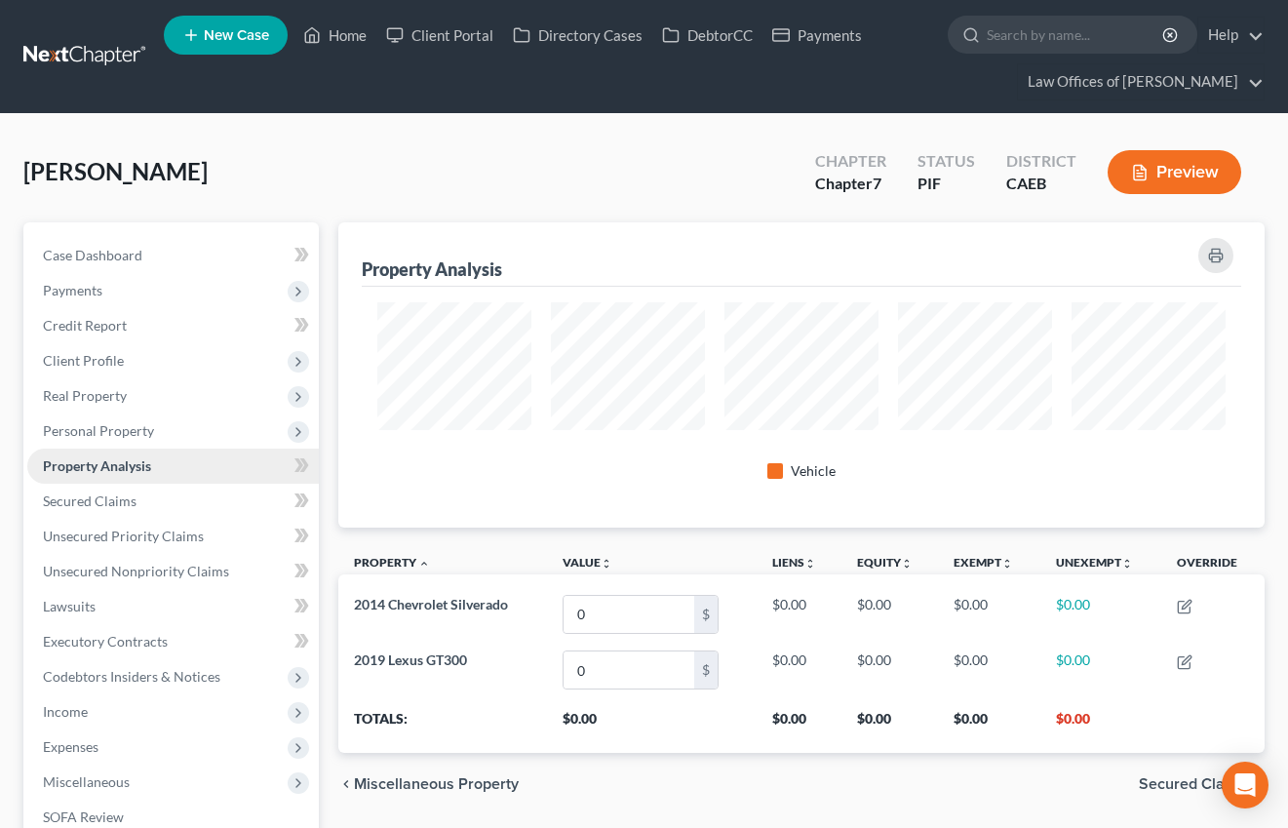
click at [142, 463] on span "Property Analysis" at bounding box center [97, 465] width 108 height 17
click at [133, 419] on span "Personal Property" at bounding box center [173, 430] width 292 height 35
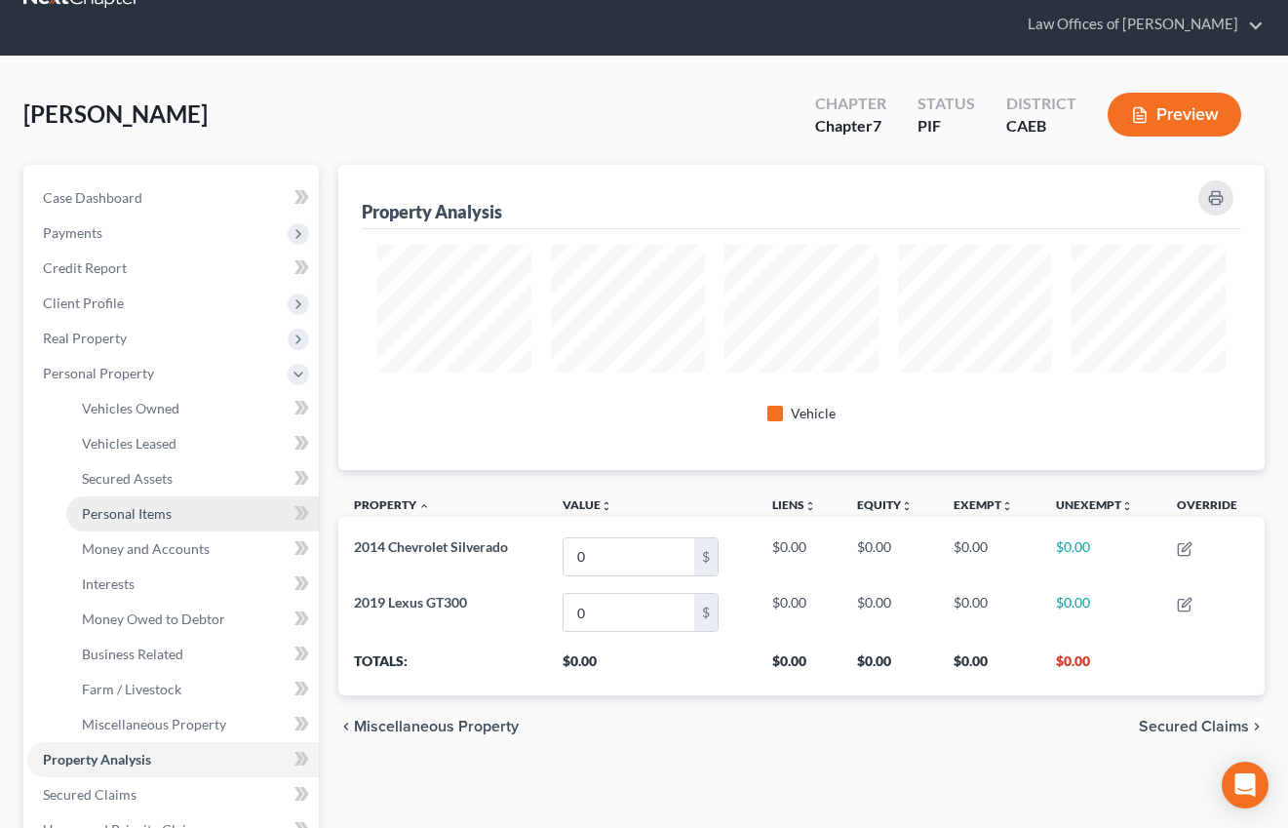
scroll to position [61, 0]
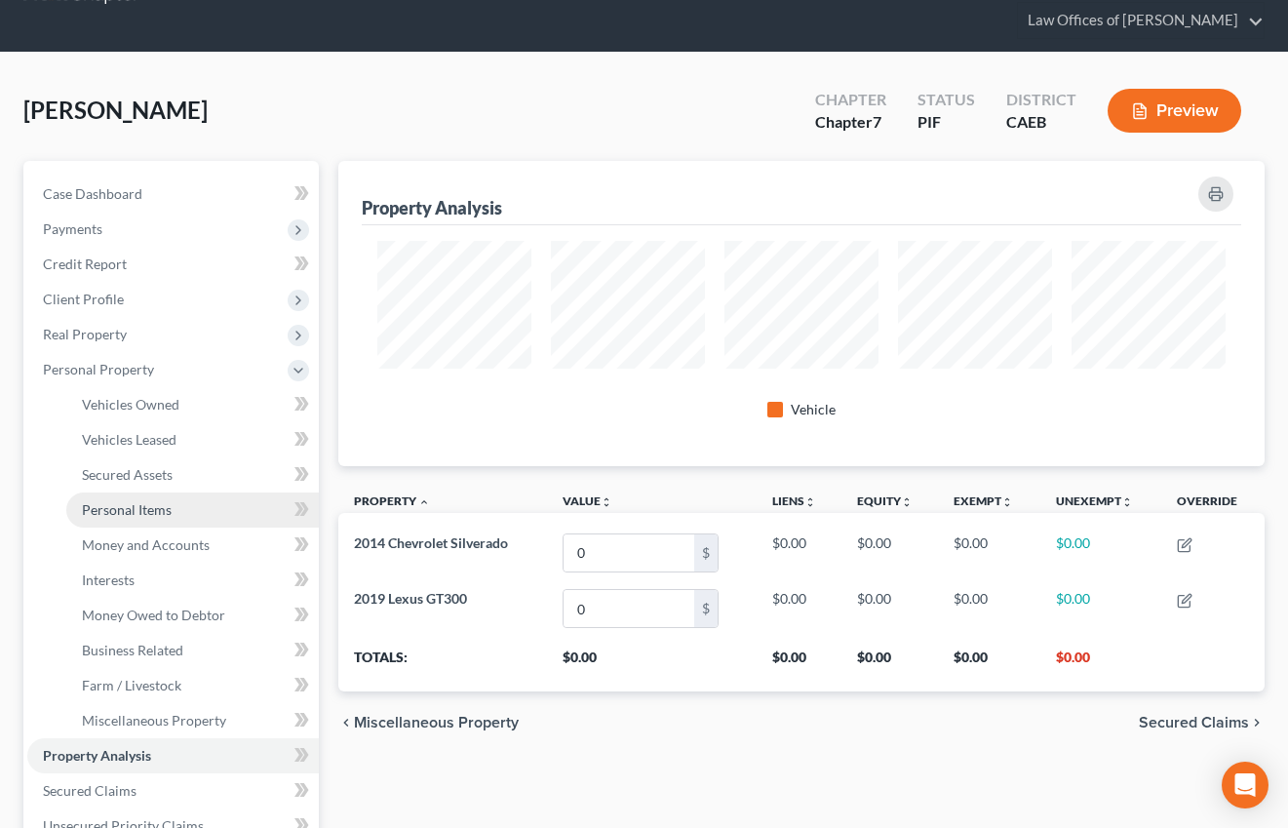
click at [136, 498] on link "Personal Items" at bounding box center [192, 509] width 253 height 35
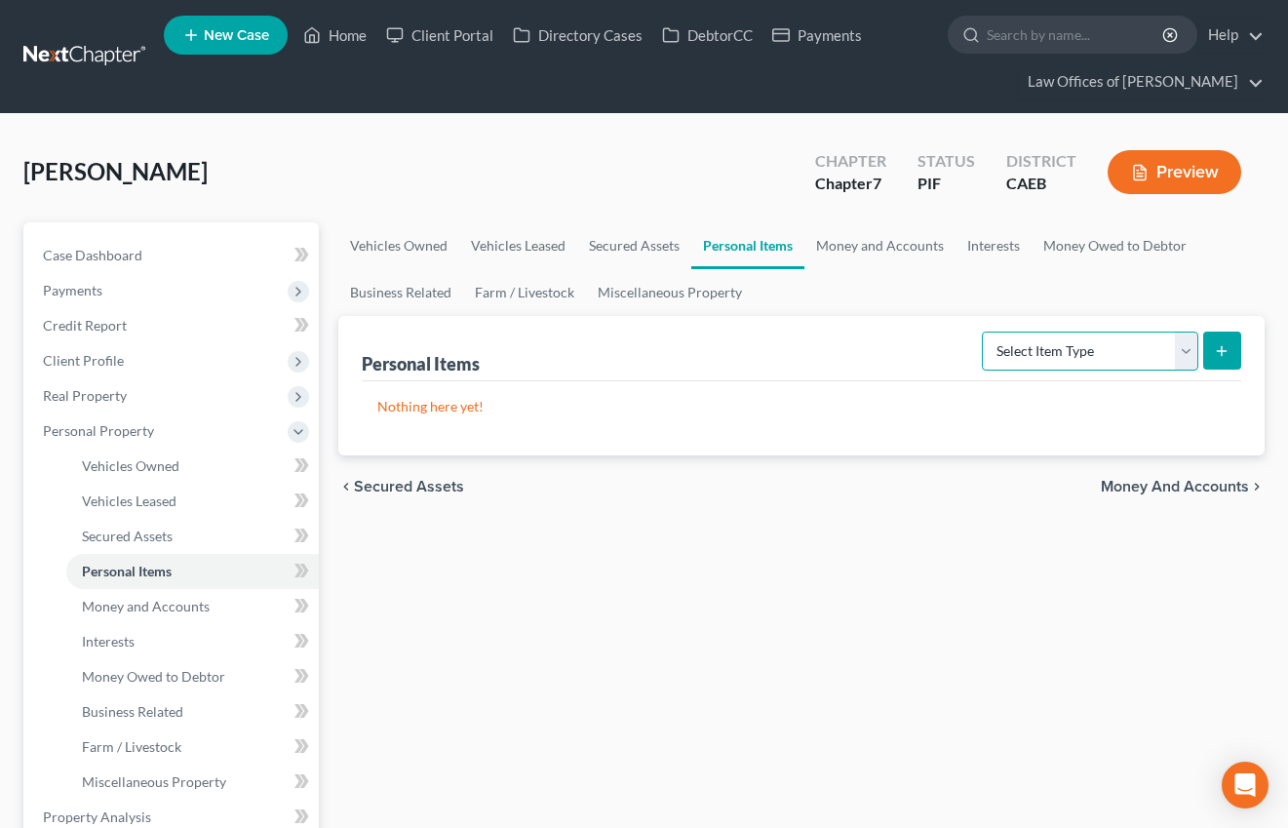
click at [1029, 349] on select "Select Item Type Clothing Collectibles Of Value Electronics Firearms Household …" at bounding box center [1090, 351] width 216 height 39
select select "clothing"
click at [984, 332] on select "Select Item Type Clothing Collectibles Of Value Electronics Firearms Household …" at bounding box center [1090, 351] width 216 height 39
click at [1209, 343] on button "submit" at bounding box center [1222, 351] width 38 height 38
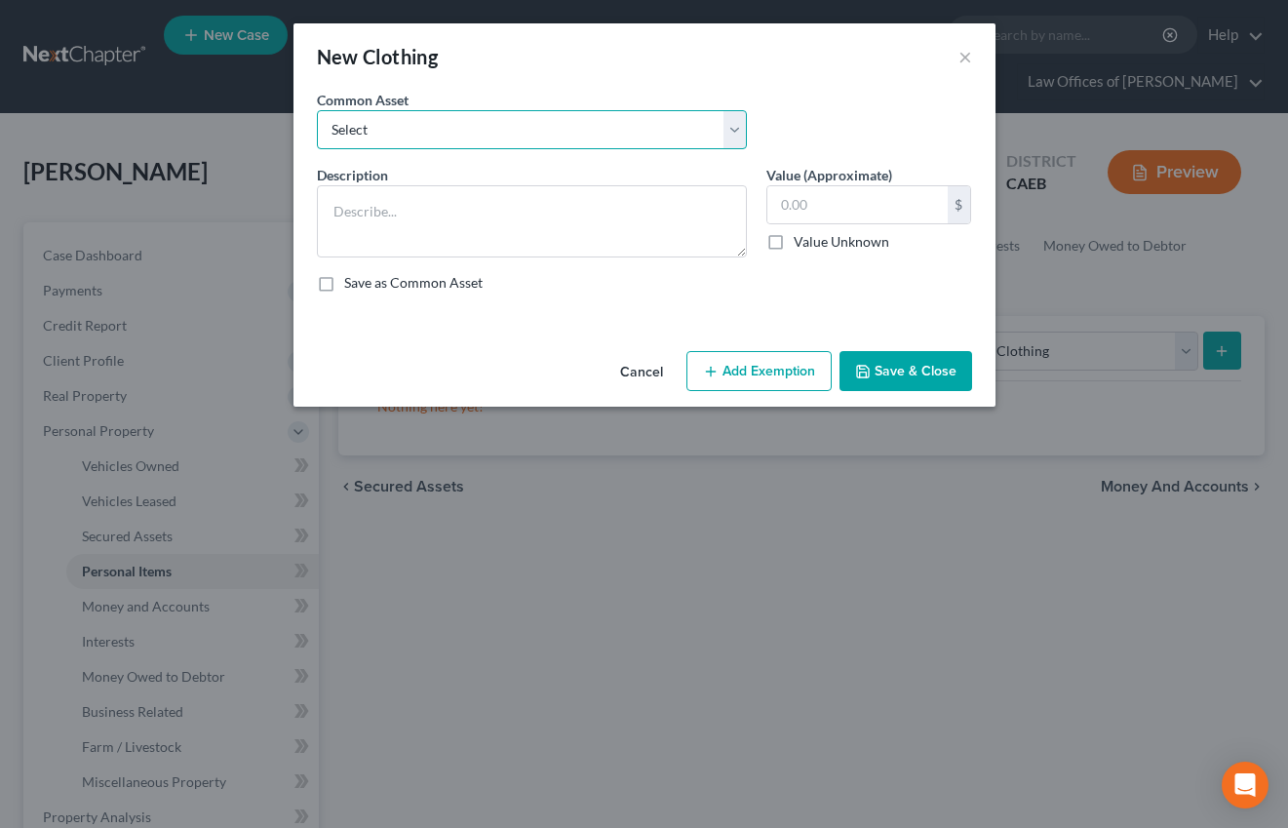
click at [668, 141] on select "Select Wardrobe" at bounding box center [532, 129] width 430 height 39
select select "0"
click at [317, 110] on select "Select Wardrobe" at bounding box center [532, 129] width 430 height 39
type textarea "Wardrobe"
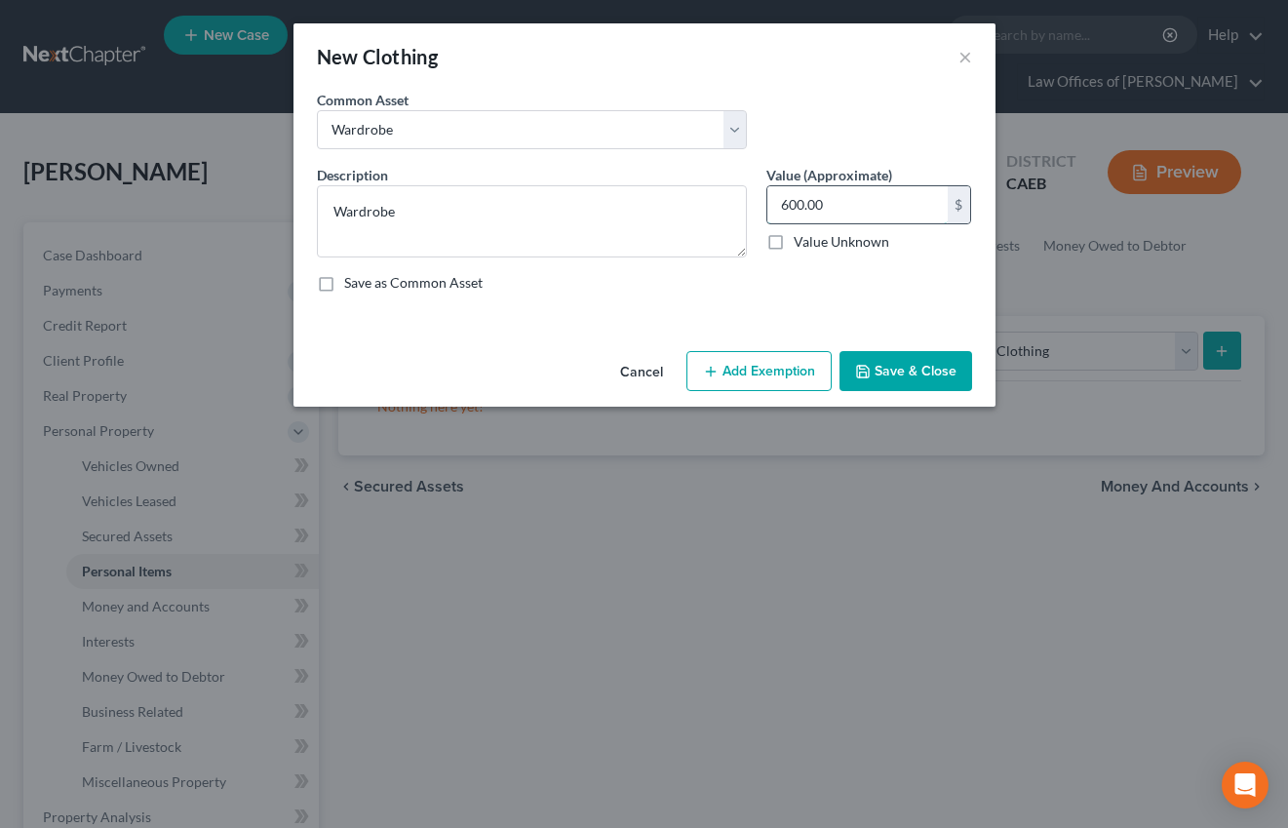
click at [808, 209] on input "600.00" at bounding box center [857, 204] width 180 height 37
type input "500"
click at [755, 370] on button "Add Exemption" at bounding box center [758, 371] width 145 height 41
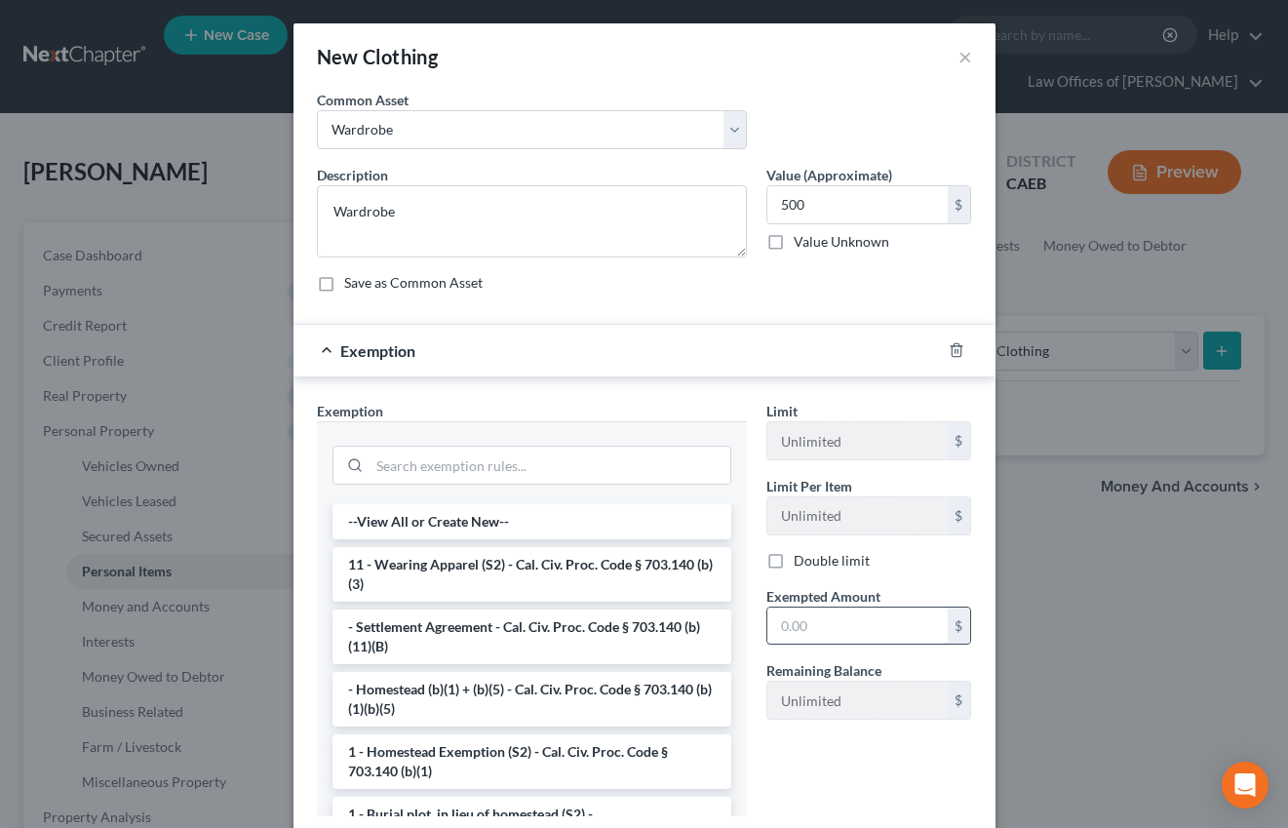
click at [463, 571] on li "11 - Wearing Apparel (S2) - Cal. Civ. Proc. Code § 703.140 (b)(3)" at bounding box center [532, 574] width 399 height 55
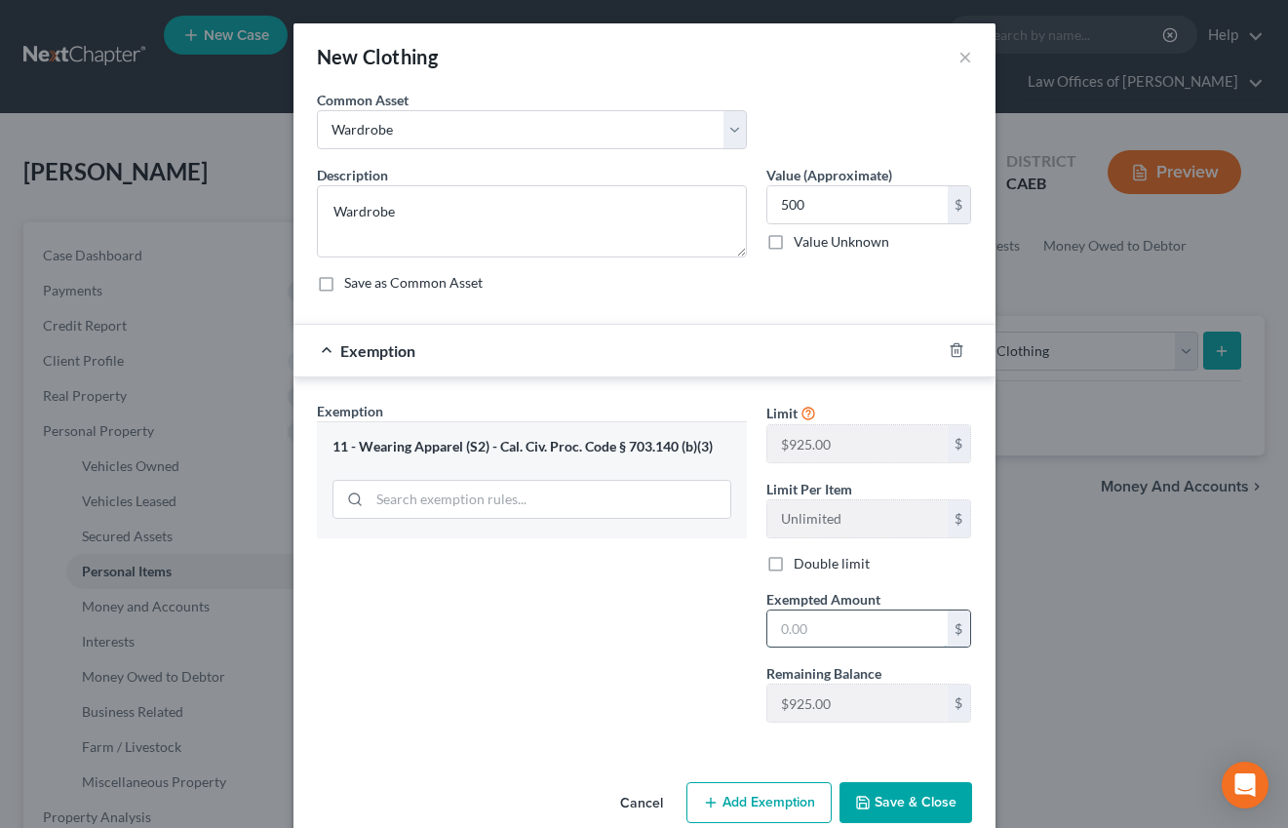
click at [807, 628] on input "text" at bounding box center [857, 628] width 180 height 37
type input "500"
drag, startPoint x: 667, startPoint y: 630, endPoint x: 674, endPoint y: 621, distance: 11.1
click at [666, 630] on div "Exemption Set must be selected for CA. Exemption * 11 - Wearing Apparel (S2) - …" at bounding box center [532, 569] width 450 height 337
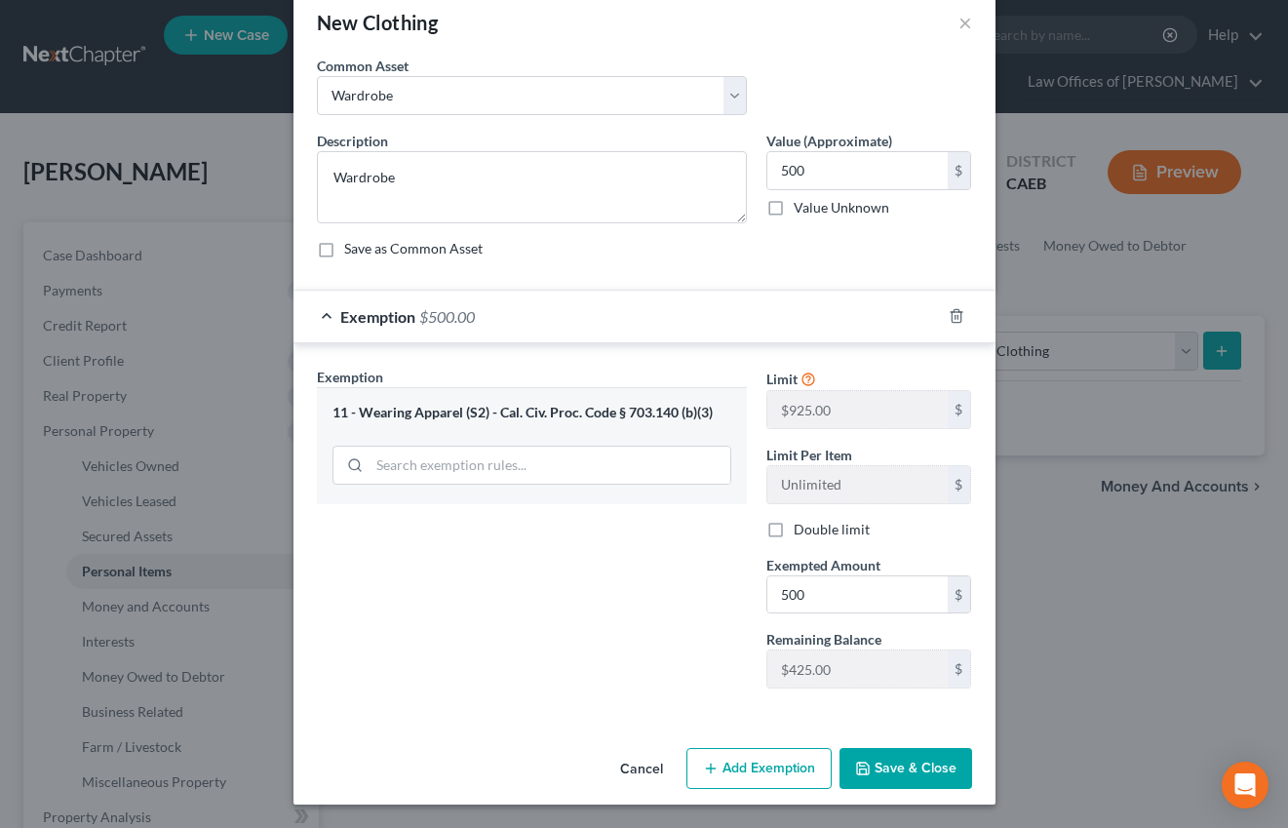
click at [917, 764] on button "Save & Close" at bounding box center [906, 768] width 133 height 41
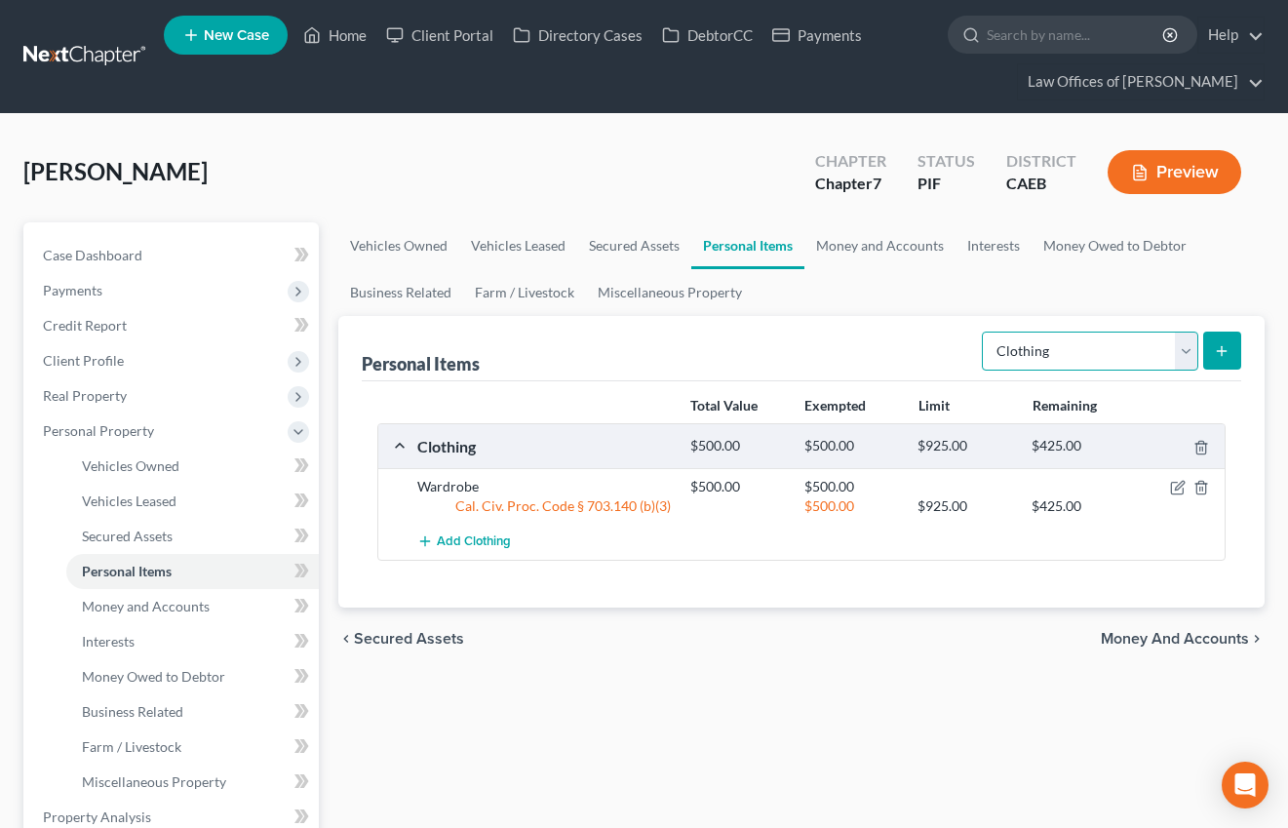
click at [1078, 361] on select "Select Item Type Clothing Collectibles Of Value Electronics Firearms Household …" at bounding box center [1090, 351] width 216 height 39
select select "electronics"
click at [984, 332] on select "Select Item Type Clothing Collectibles Of Value Electronics Firearms Household …" at bounding box center [1090, 351] width 216 height 39
click at [1228, 343] on icon "submit" at bounding box center [1222, 351] width 16 height 16
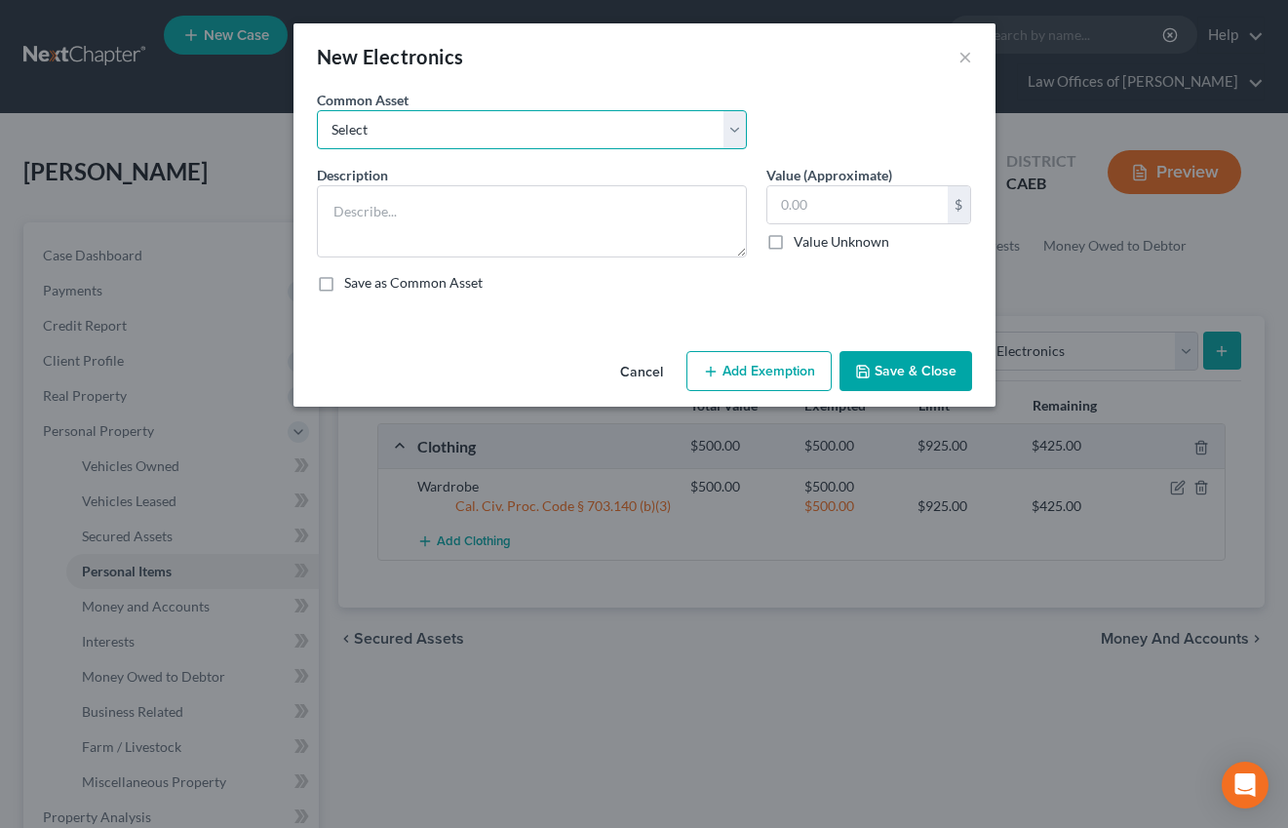
click at [596, 132] on select "Select Miscellaneous Electronic Items" at bounding box center [532, 129] width 430 height 39
select select "0"
click at [317, 110] on select "Select Miscellaneous Electronic Items" at bounding box center [532, 129] width 430 height 39
type textarea "Miscellaneous Electronic Items"
type input "700.00"
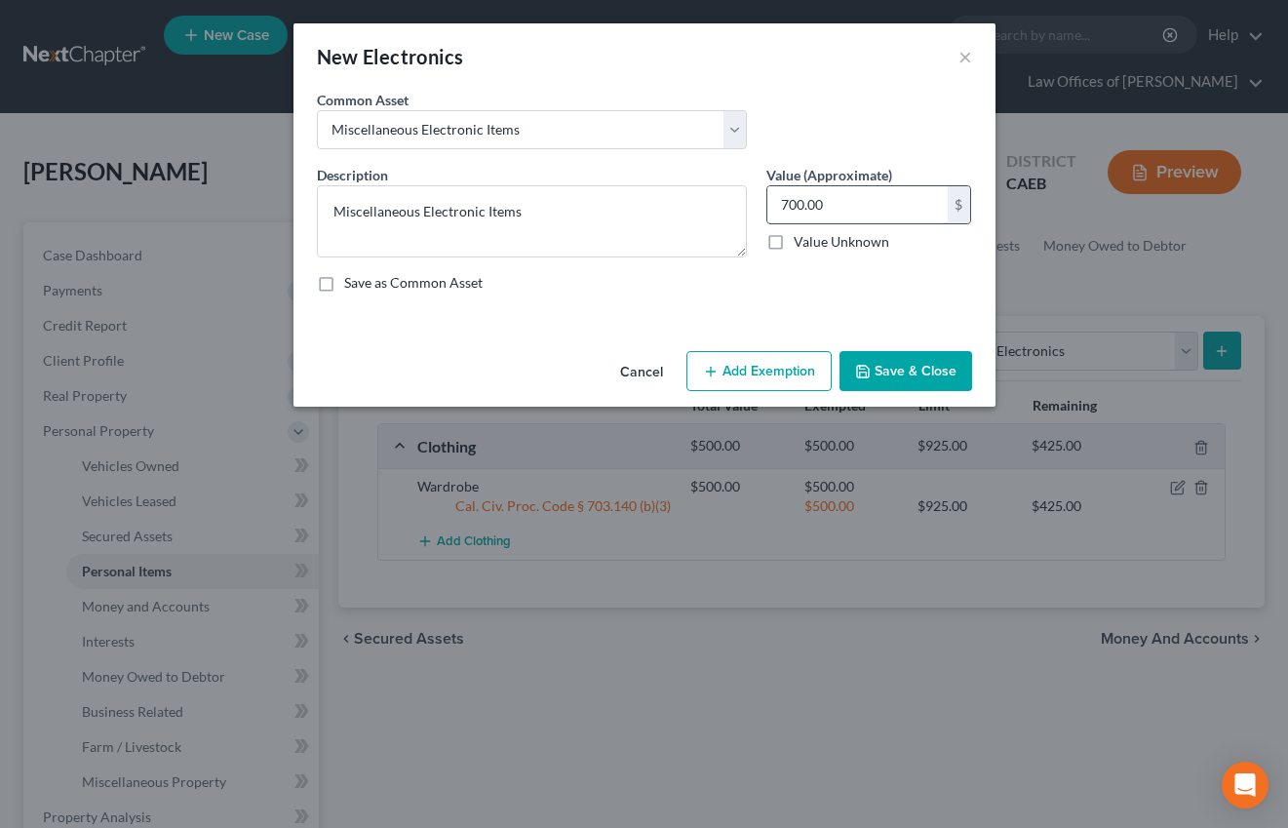
click at [853, 204] on input "700.00" at bounding box center [857, 204] width 180 height 37
click at [773, 383] on button "Add Exemption" at bounding box center [758, 371] width 145 height 41
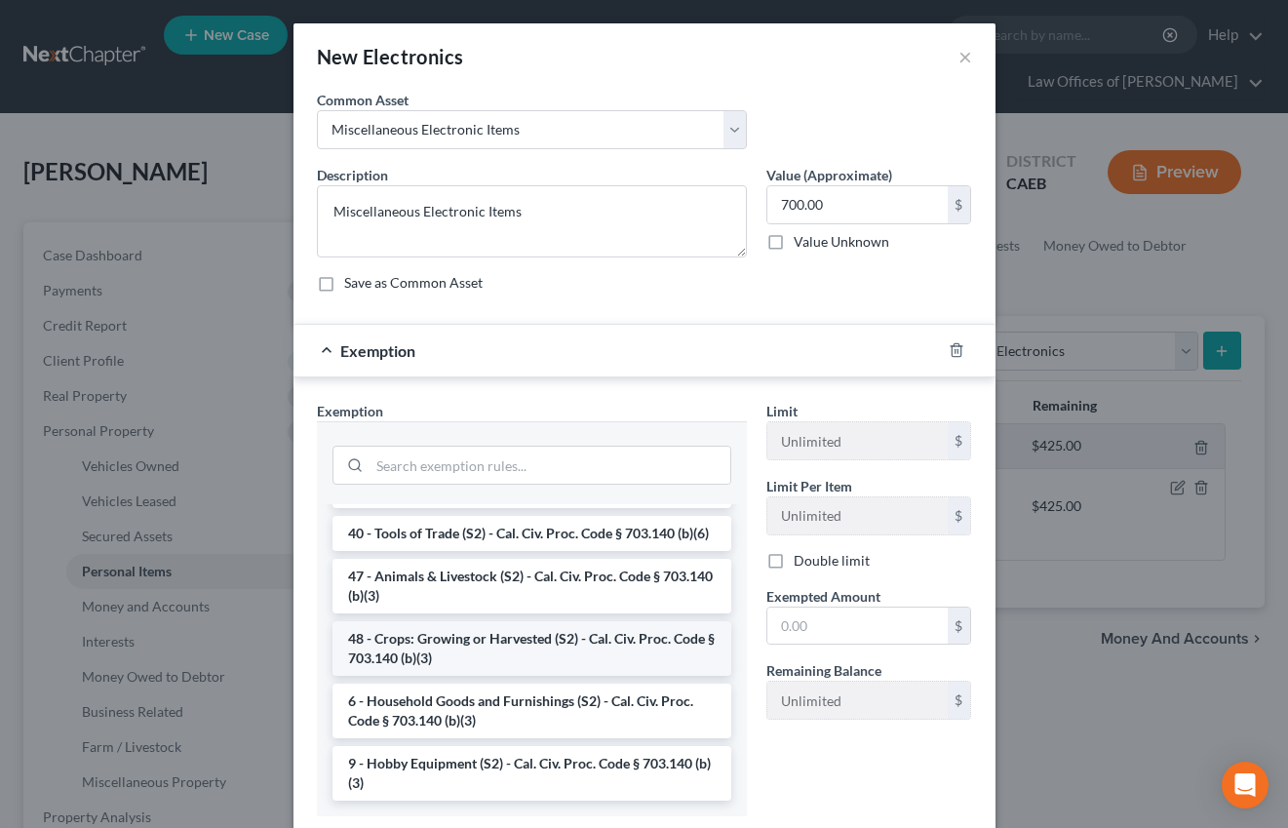
scroll to position [1, 0]
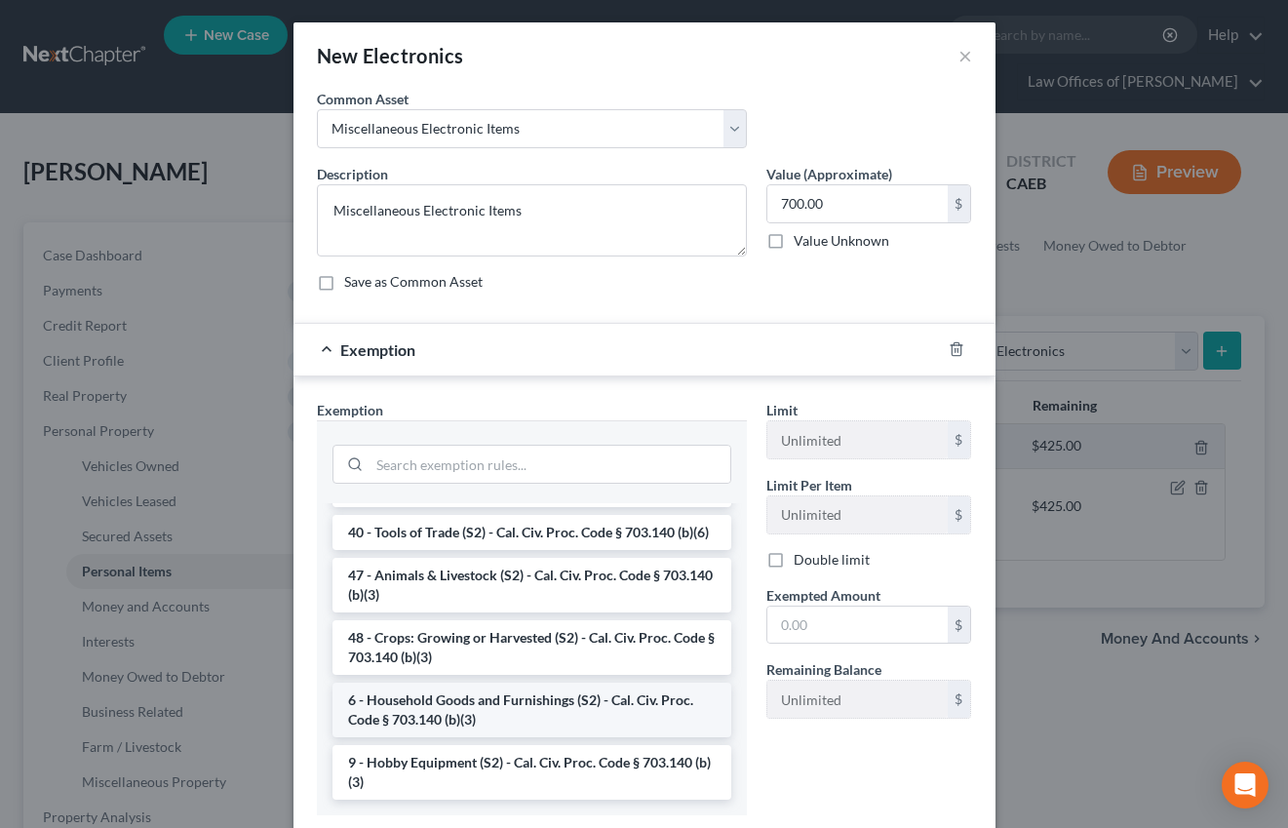
click at [508, 706] on li "6 - Household Goods and Furnishings (S2) - Cal. Civ. Proc. Code § 703.140 (b)(3)" at bounding box center [532, 710] width 399 height 55
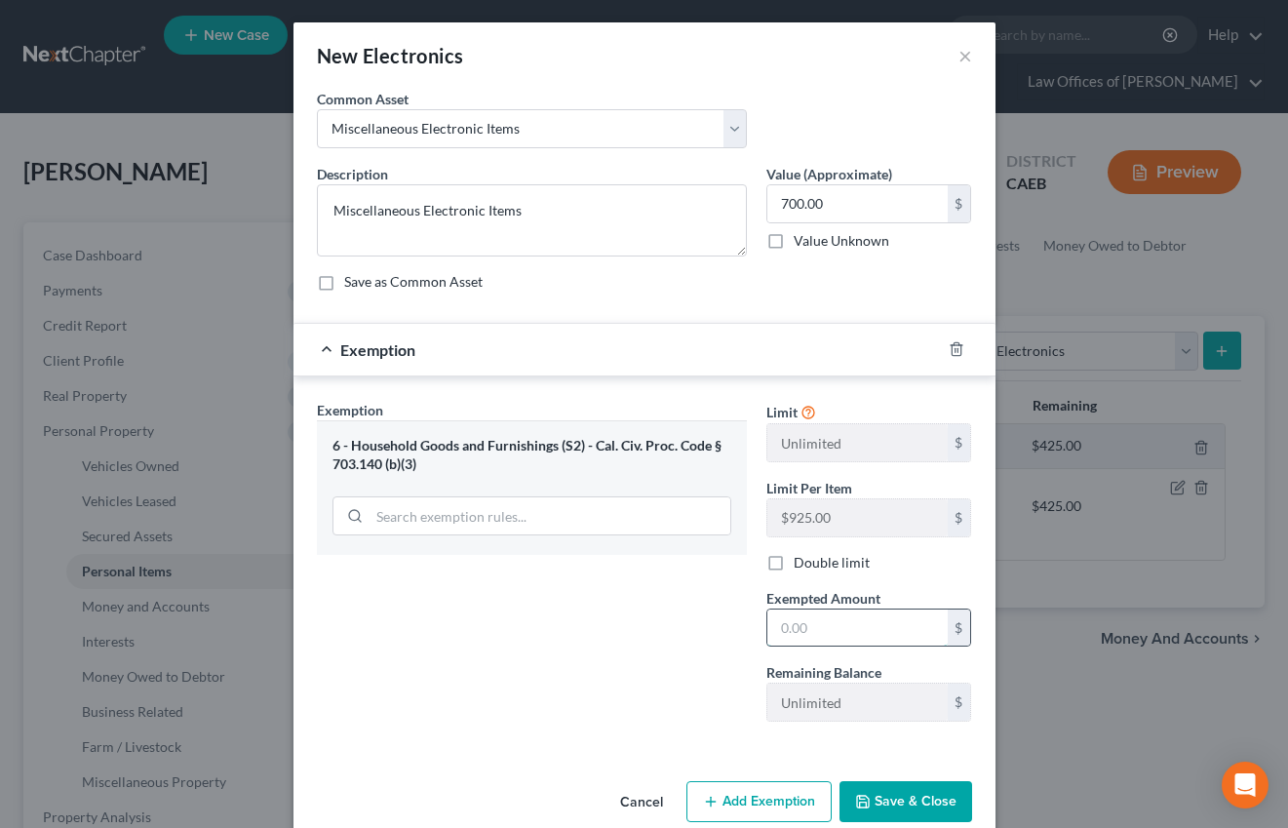
click at [867, 630] on input "text" at bounding box center [857, 627] width 180 height 37
type input "700"
drag, startPoint x: 644, startPoint y: 637, endPoint x: 709, endPoint y: 666, distance: 71.6
click at [644, 638] on div "Exemption Set must be selected for CA. Exemption * 6 - Household Goods and Furn…" at bounding box center [532, 568] width 450 height 337
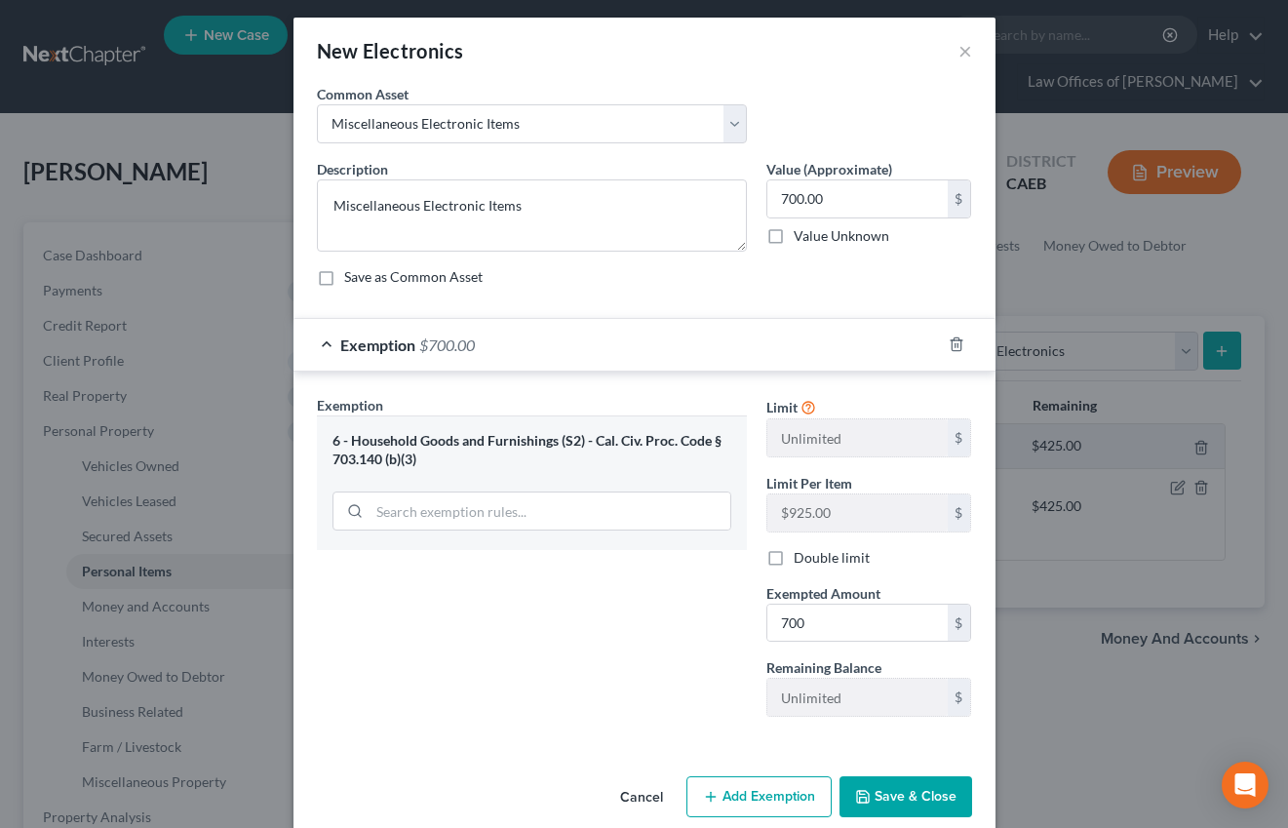
scroll to position [34, 0]
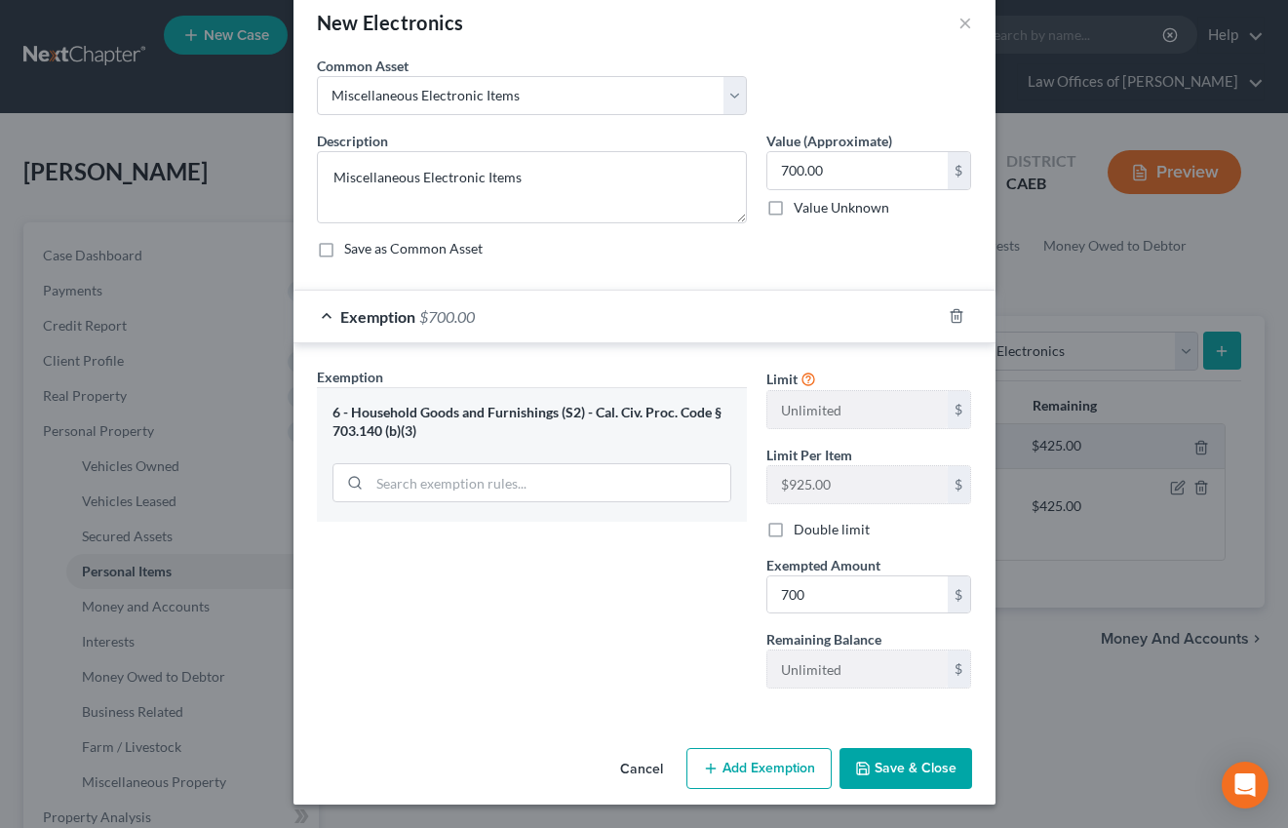
drag, startPoint x: 941, startPoint y: 766, endPoint x: 1044, endPoint y: 413, distance: 367.8
click at [941, 767] on button "Save & Close" at bounding box center [906, 768] width 133 height 41
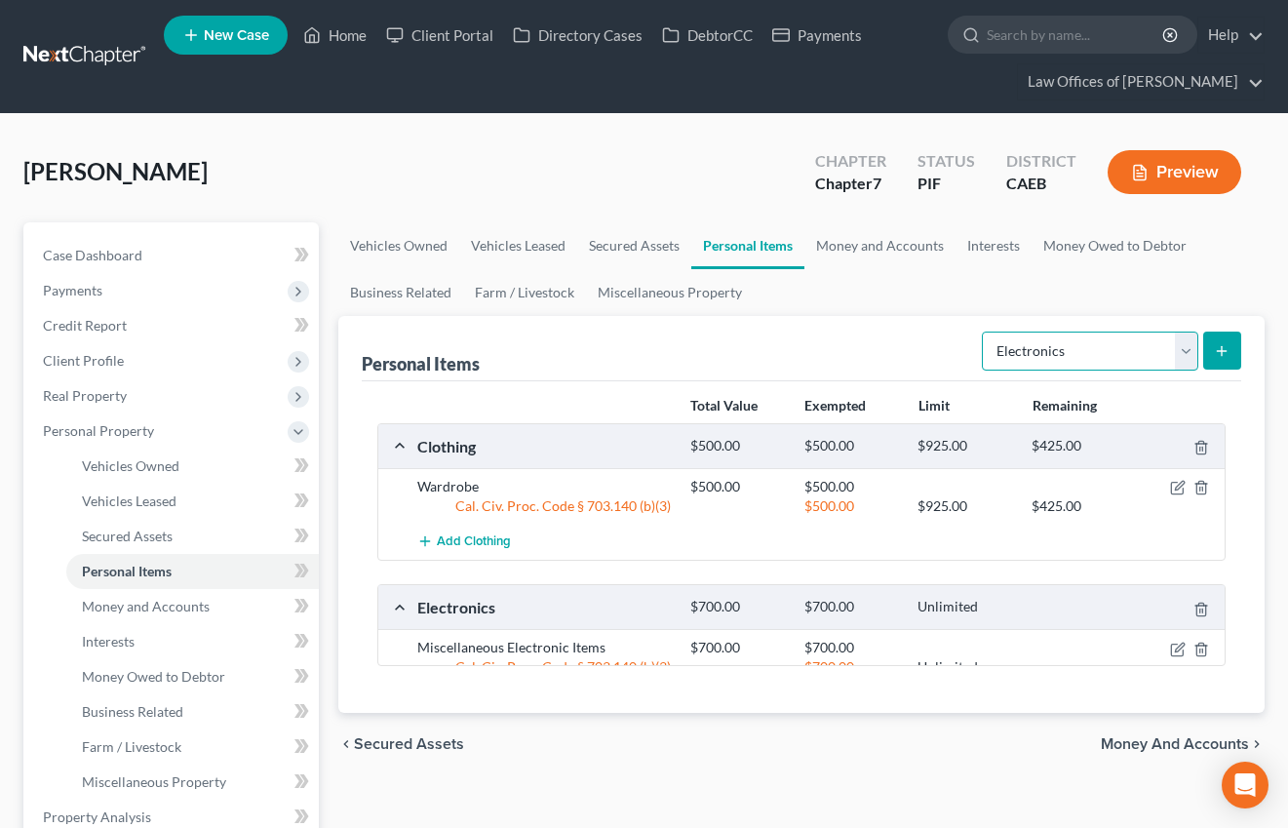
click at [1044, 338] on select "Select Item Type Clothing Collectibles Of Value Electronics Firearms Household …" at bounding box center [1090, 351] width 216 height 39
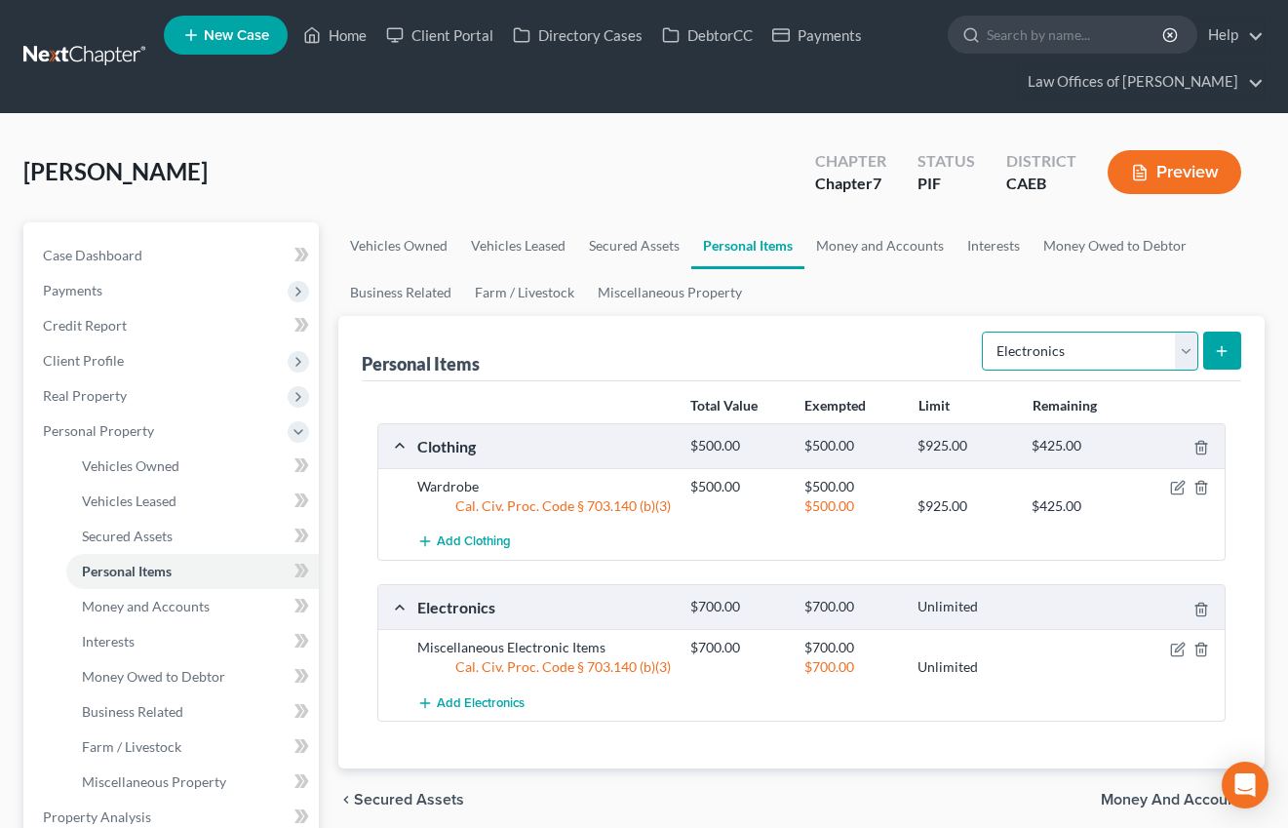
select select "household_goods"
click at [984, 332] on select "Select Item Type Clothing Collectibles Of Value Electronics Firearms Household …" at bounding box center [1090, 351] width 216 height 39
click at [1222, 349] on line "submit" at bounding box center [1222, 350] width 0 height 9
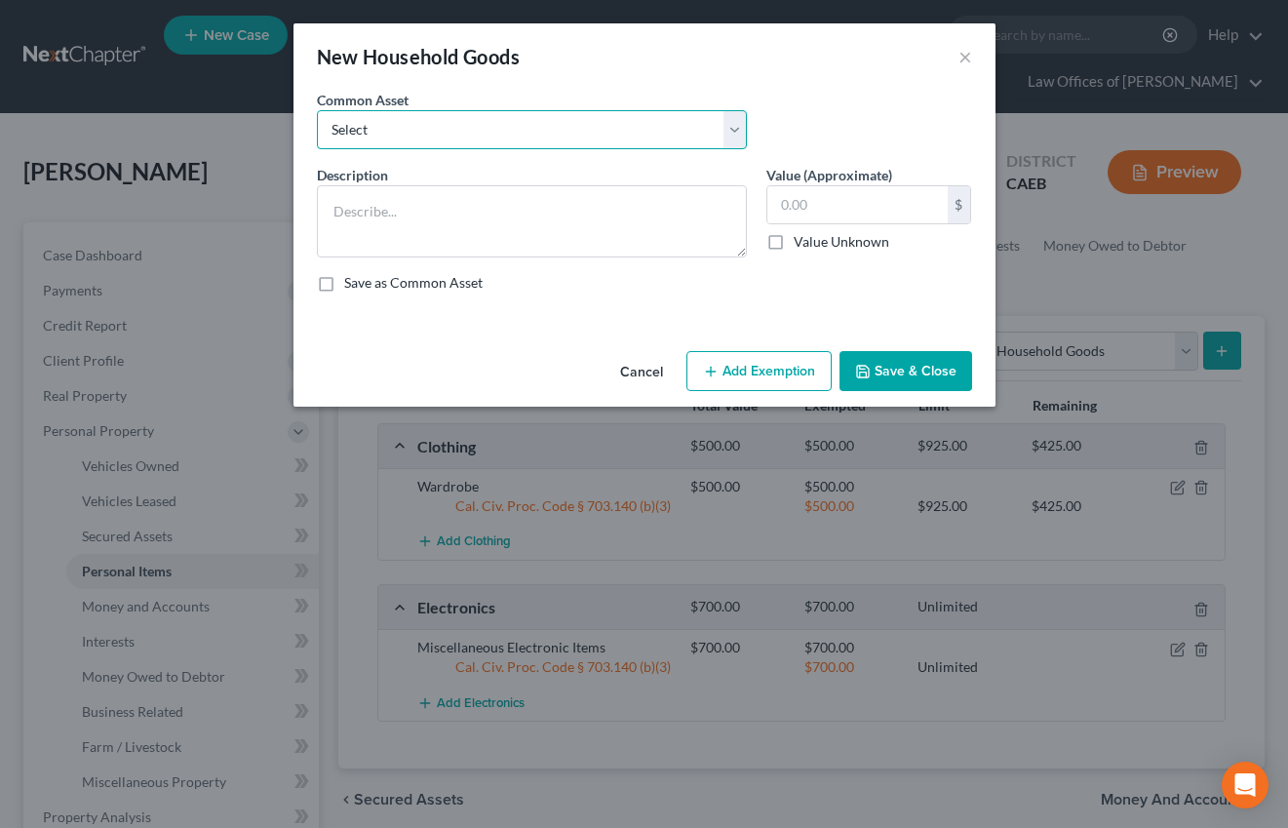
click at [610, 134] on select "Select Furniture and furnishings" at bounding box center [532, 129] width 430 height 39
select select "0"
click at [317, 110] on select "Select Furniture and furnishings" at bounding box center [532, 129] width 430 height 39
type textarea "Furniture and furnishings"
type input "1,200.00"
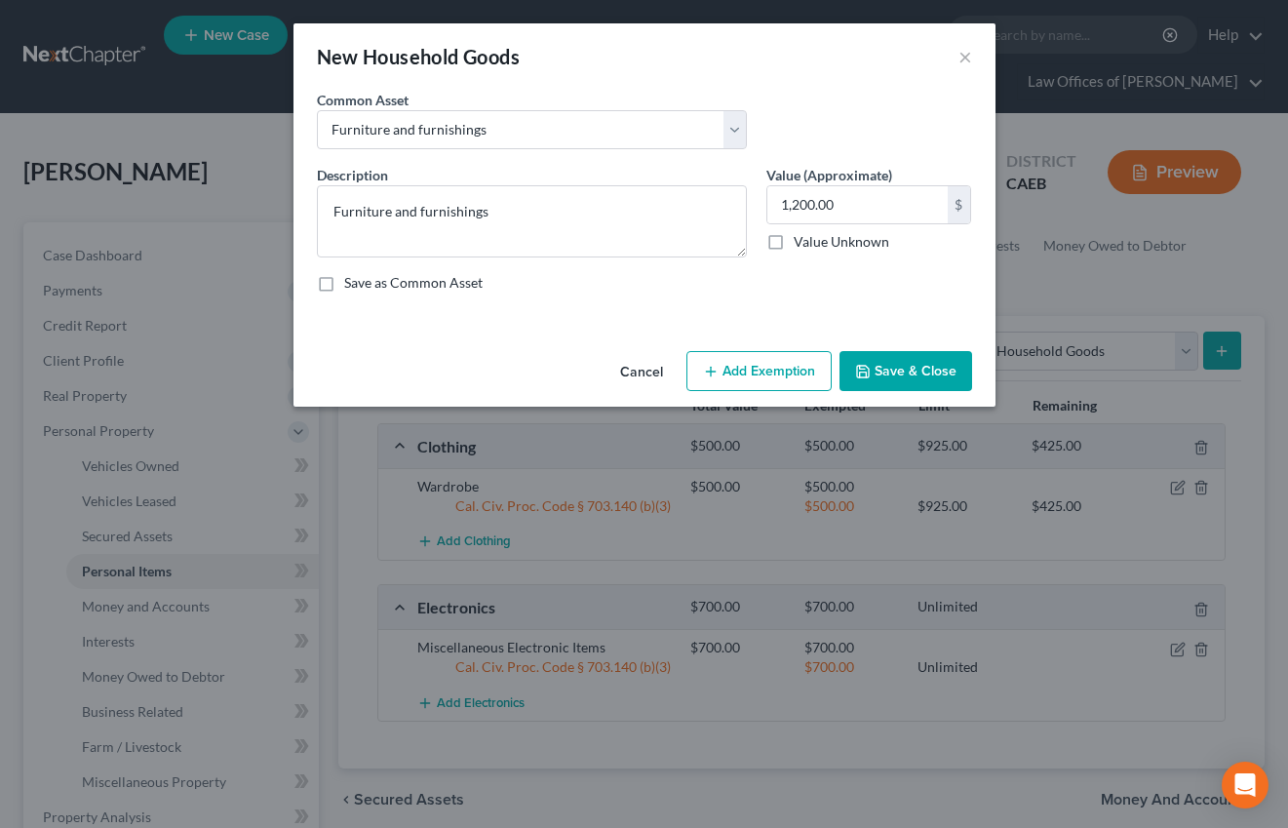
click at [764, 361] on button "Add Exemption" at bounding box center [758, 371] width 145 height 41
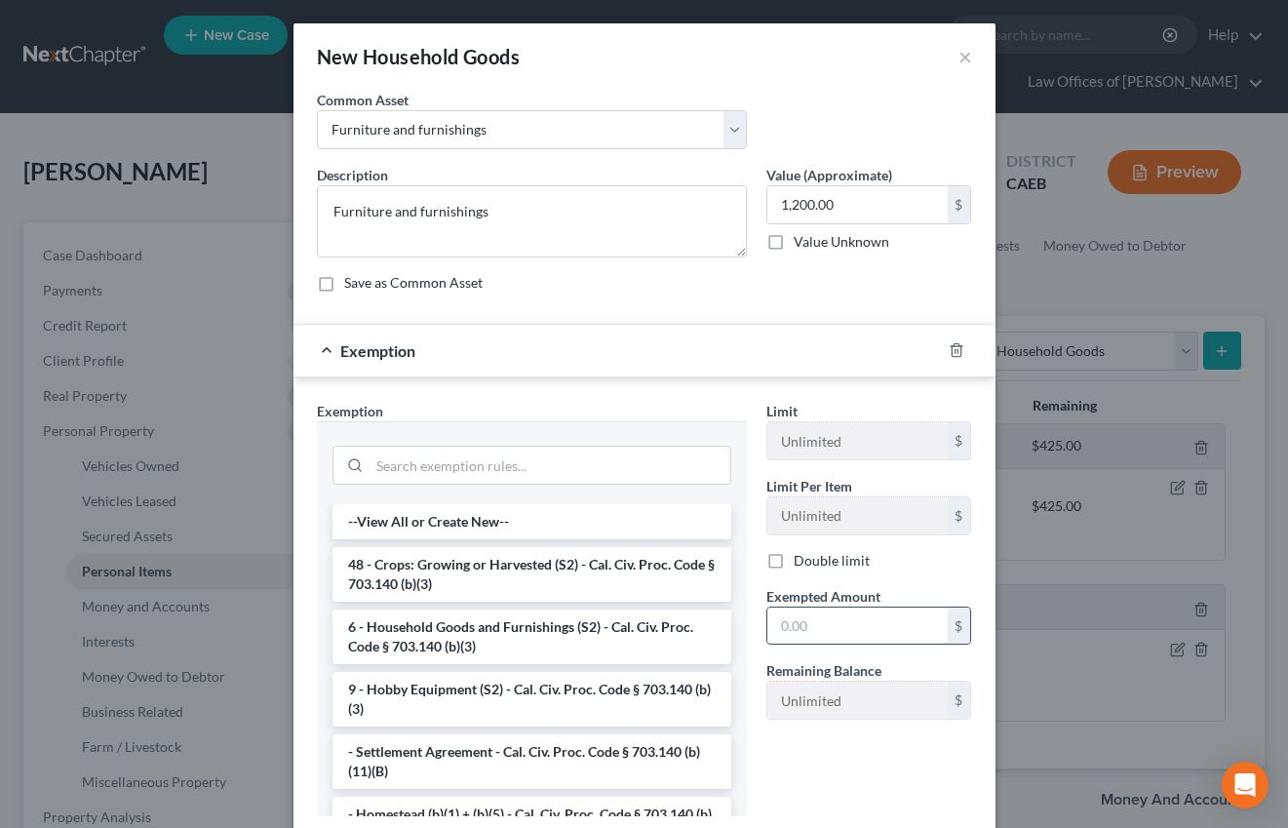
drag, startPoint x: 515, startPoint y: 639, endPoint x: 785, endPoint y: 634, distance: 270.2
click at [515, 639] on li "6 - Household Goods and Furnishings (S2) - Cal. Civ. Proc. Code § 703.140 (b)(3)" at bounding box center [532, 636] width 399 height 55
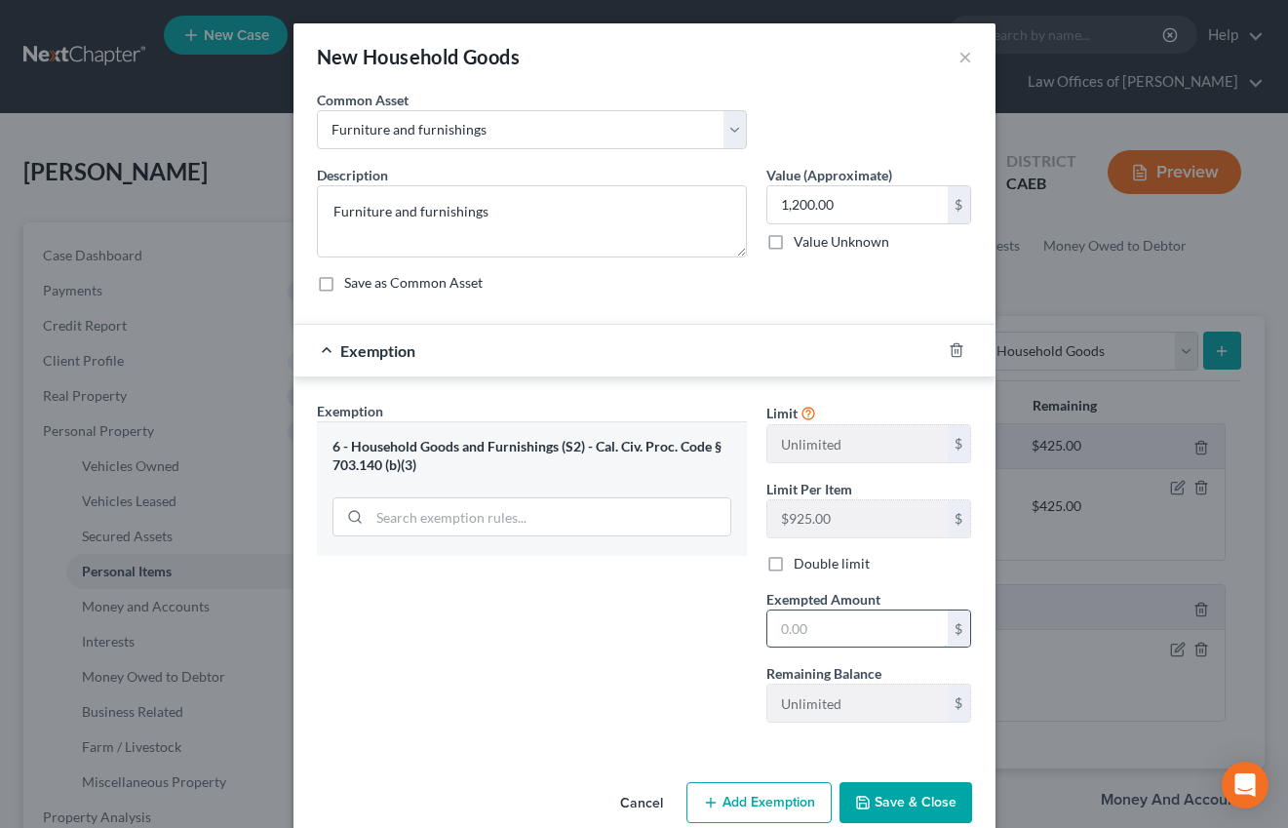
click at [785, 633] on input "text" at bounding box center [857, 628] width 180 height 37
type input "1,200"
drag, startPoint x: 577, startPoint y: 669, endPoint x: 906, endPoint y: 795, distance: 351.9
click at [581, 670] on div "Exemption Set must be selected for CA. Exemption * 6 - Household Goods and Furn…" at bounding box center [532, 569] width 450 height 337
drag, startPoint x: 903, startPoint y: 795, endPoint x: 990, endPoint y: 412, distance: 392.0
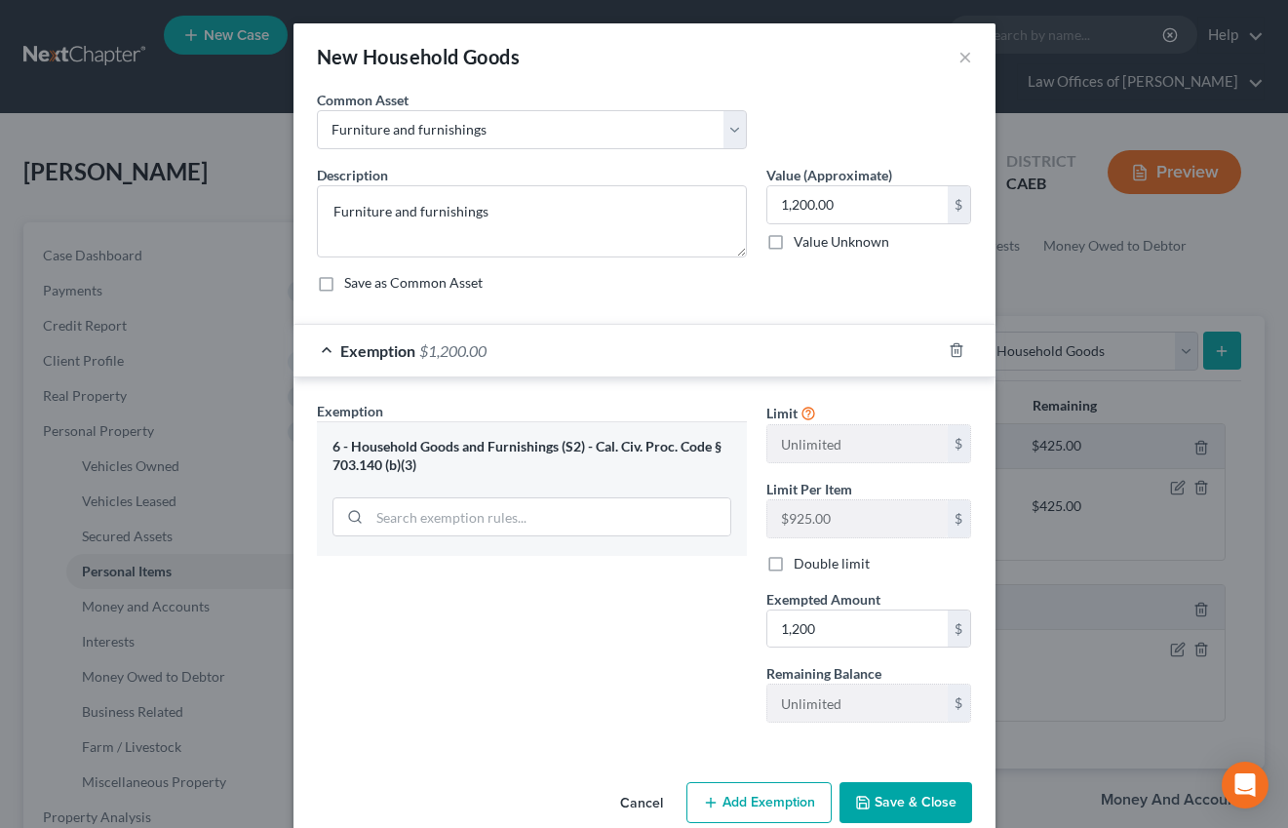
click at [903, 795] on button "Save & Close" at bounding box center [906, 802] width 133 height 41
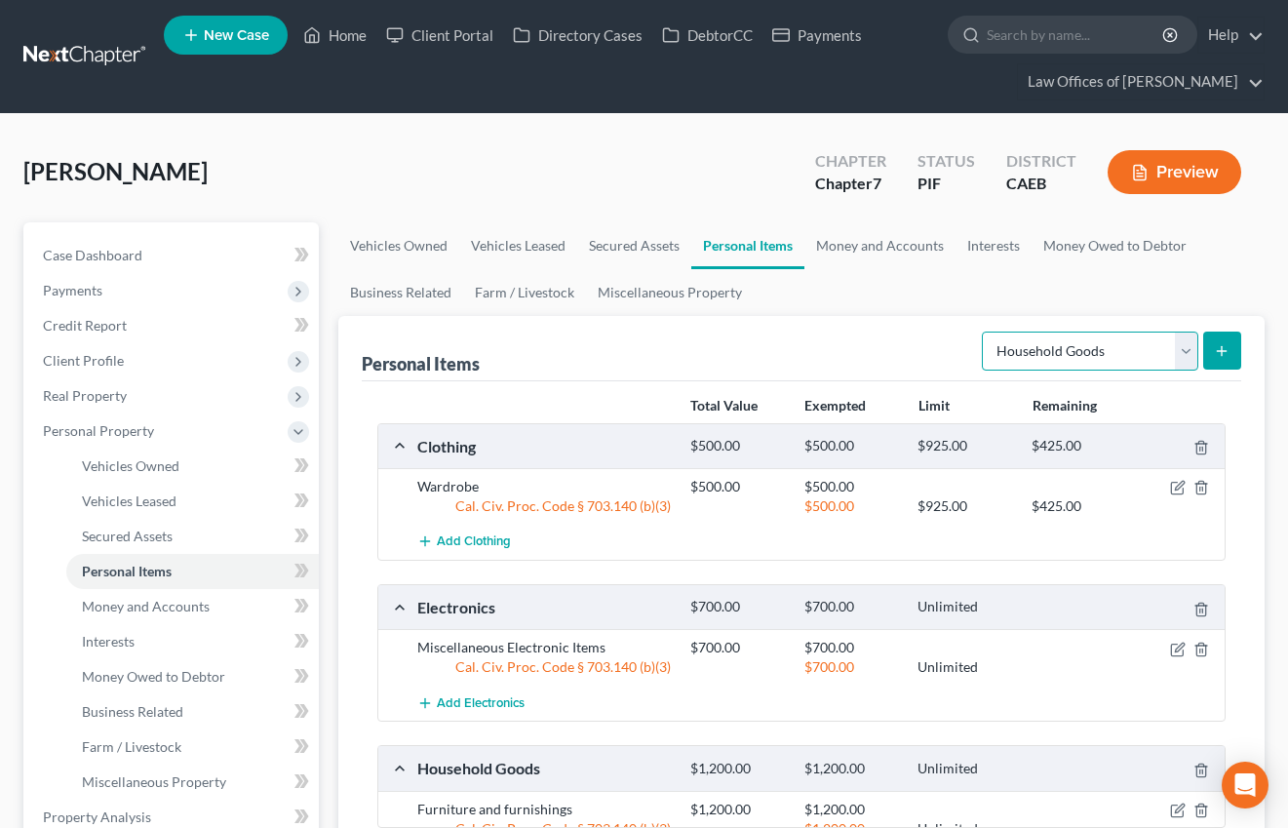
click at [1053, 333] on select "Select Item Type Clothing Collectibles Of Value Electronics Firearms Household …" at bounding box center [1090, 351] width 216 height 39
select select "jewelry"
click at [984, 332] on select "Select Item Type Clothing Collectibles Of Value Electronics Firearms Household …" at bounding box center [1090, 351] width 216 height 39
click at [1216, 343] on icon "submit" at bounding box center [1222, 351] width 16 height 16
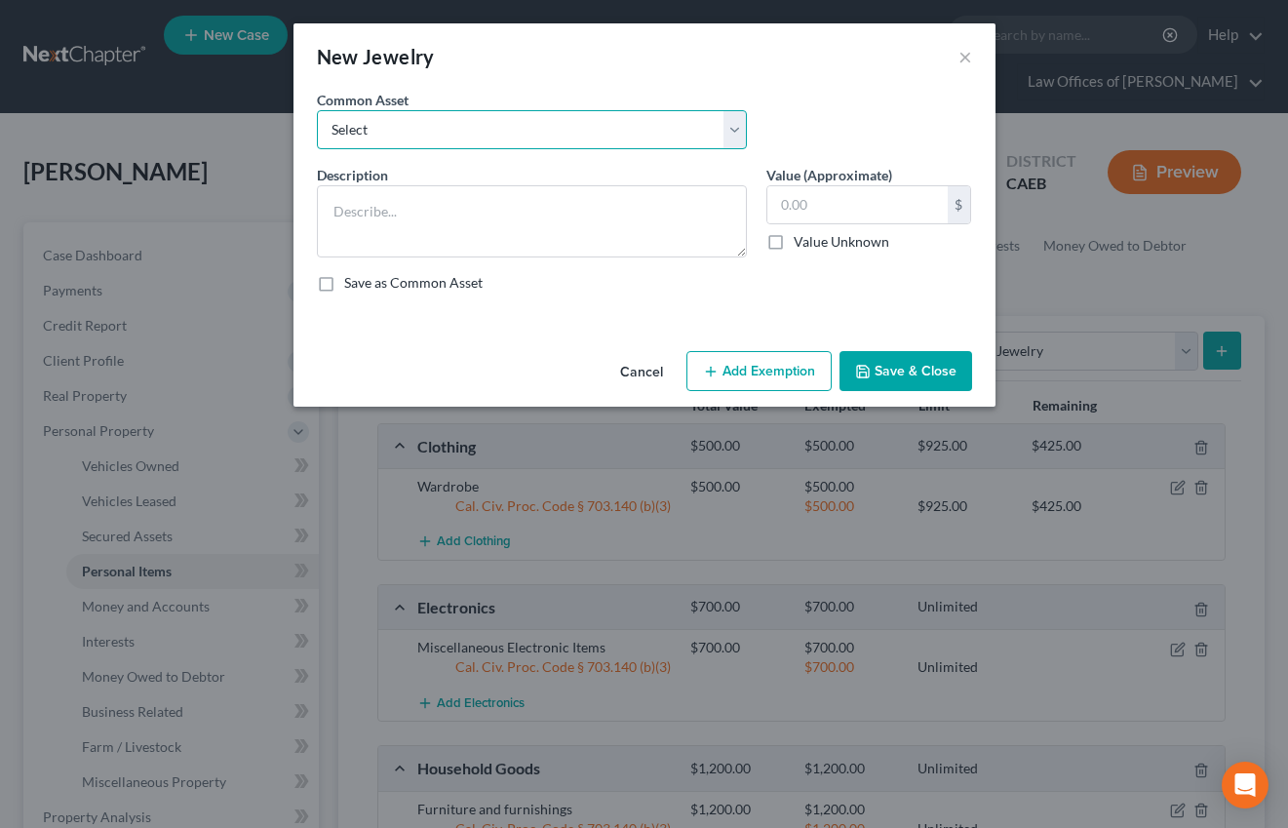
click at [605, 142] on select "Select Miscellaneous Jewelry" at bounding box center [532, 129] width 430 height 39
select select "0"
click at [317, 110] on select "Select Miscellaneous Jewelry" at bounding box center [532, 129] width 430 height 39
type textarea "Miscellaneous Jewelry"
type input "100.00"
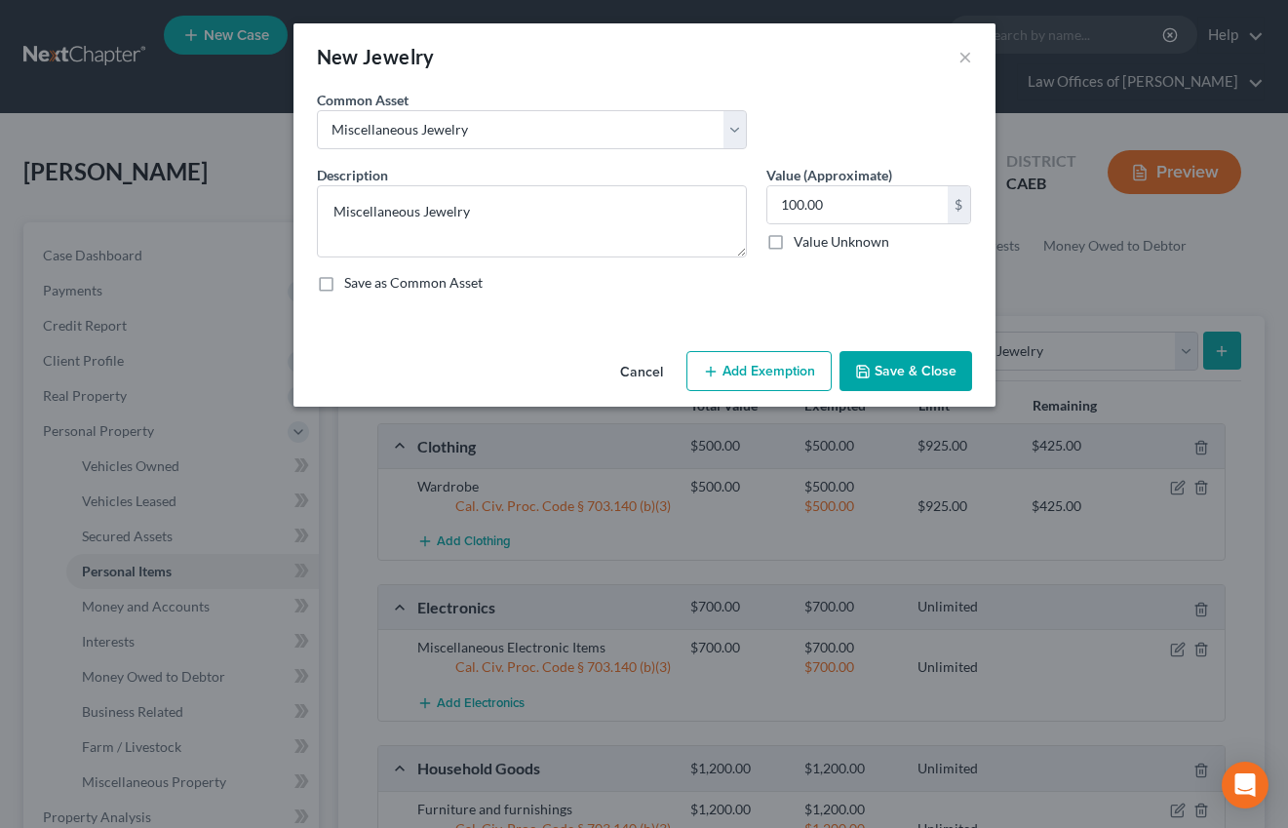
drag, startPoint x: 764, startPoint y: 356, endPoint x: 526, endPoint y: 378, distance: 239.0
click at [764, 356] on button "Add Exemption" at bounding box center [758, 371] width 145 height 41
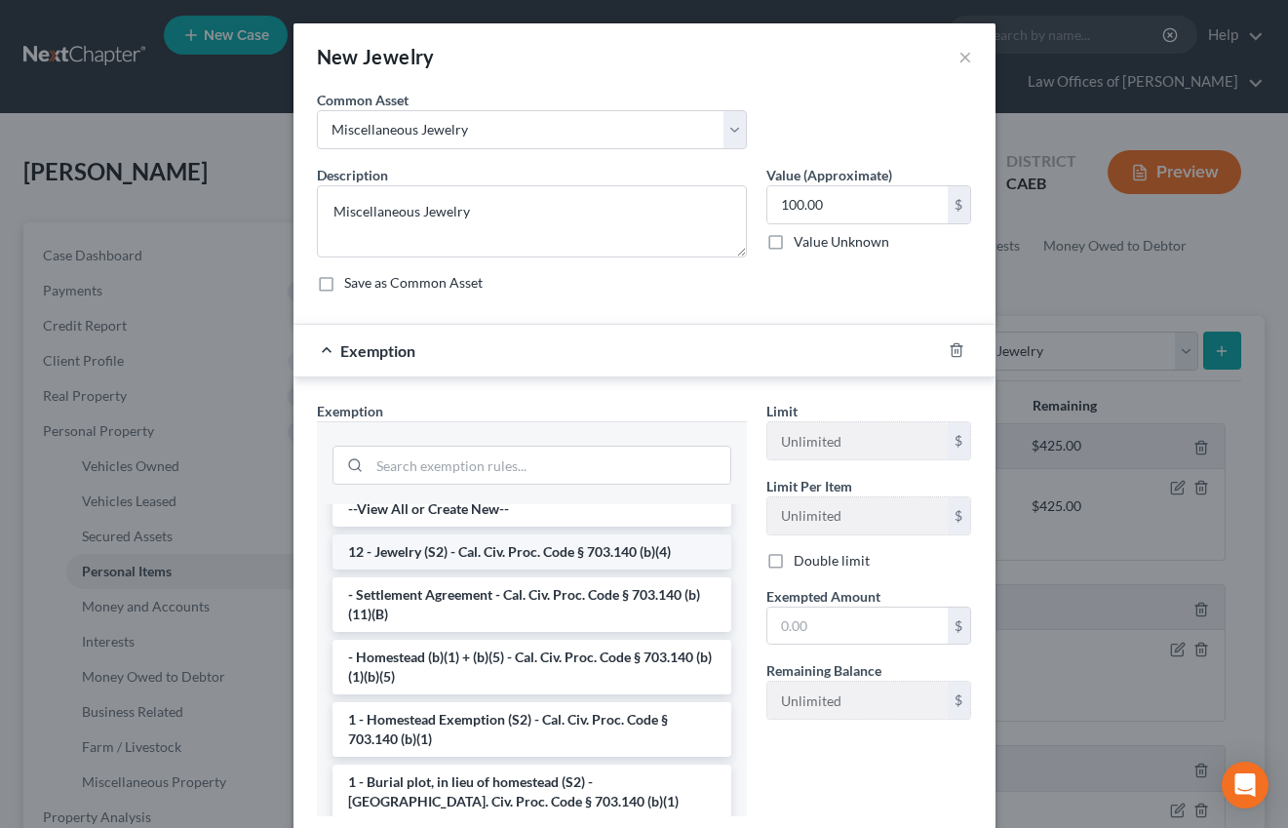
scroll to position [15, 0]
drag, startPoint x: 546, startPoint y: 545, endPoint x: 741, endPoint y: 578, distance: 197.8
click at [546, 546] on li "12 - Jewelry (S2) - Cal. Civ. Proc. Code § 703.140 (b)(4)" at bounding box center [532, 549] width 399 height 35
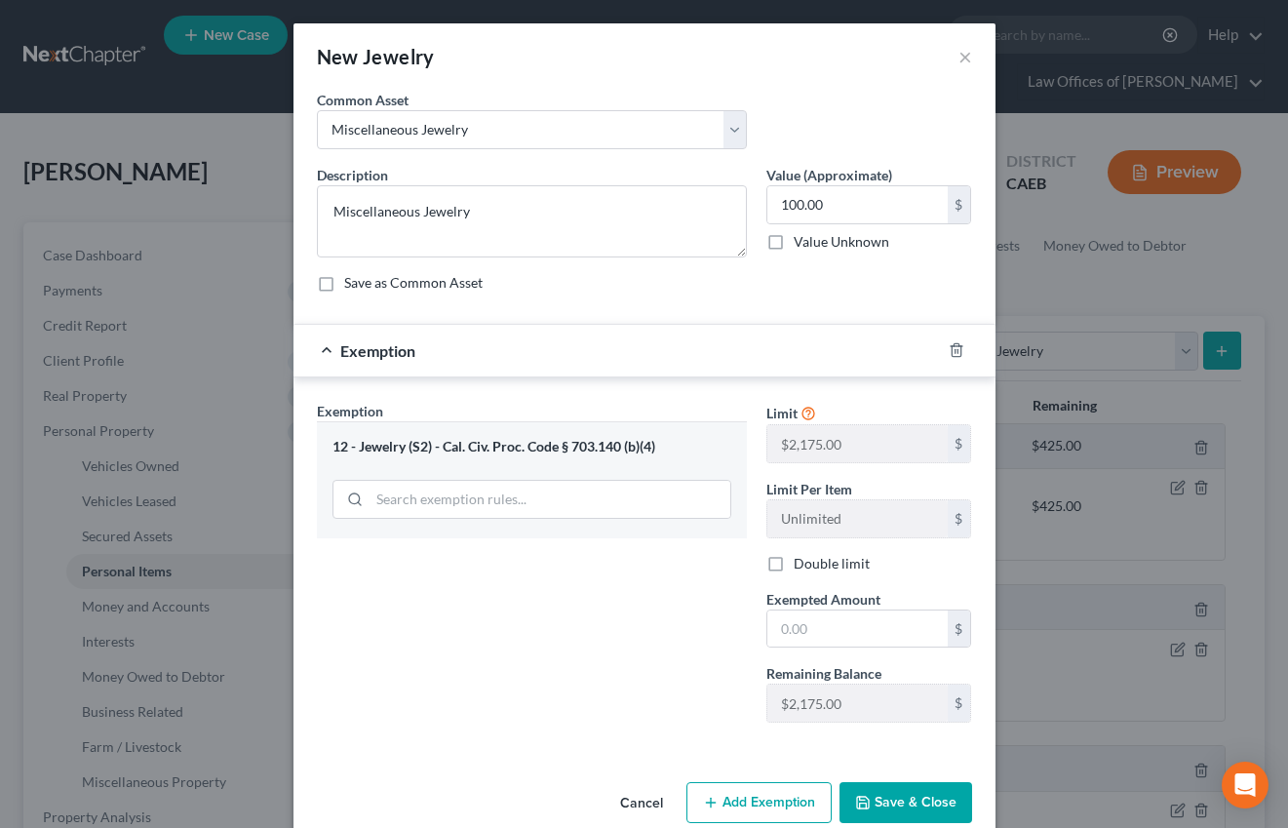
click at [947, 800] on button "Save & Close" at bounding box center [906, 802] width 133 height 41
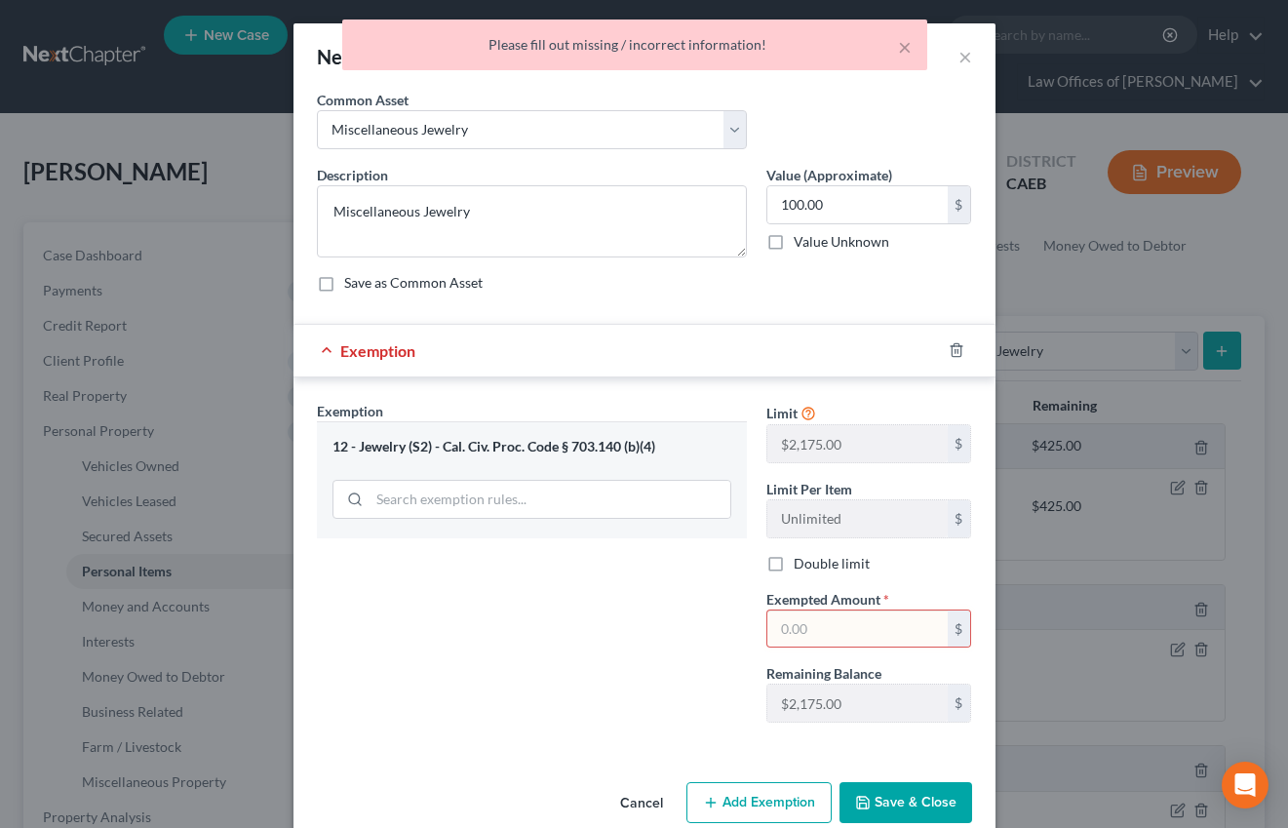
click at [803, 646] on input "text" at bounding box center [857, 628] width 180 height 37
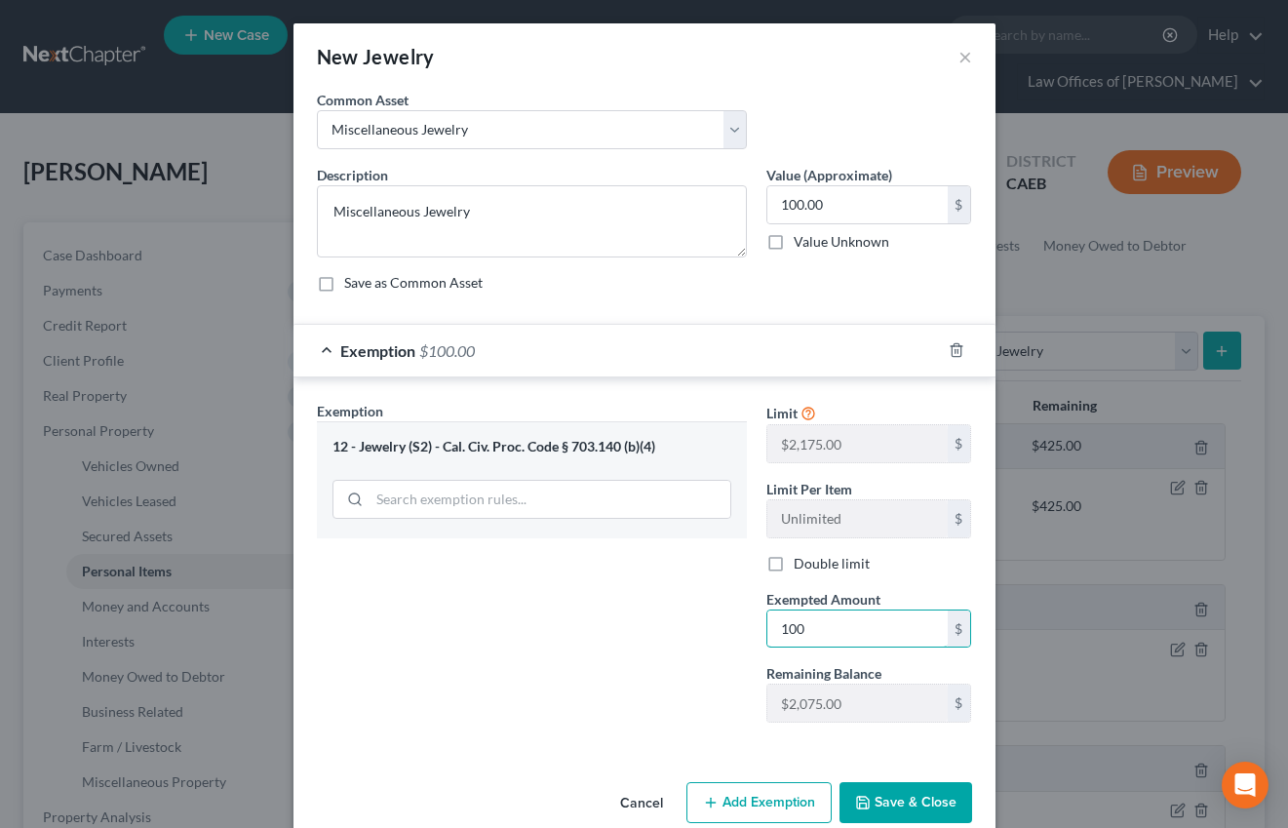
type input "100"
drag, startPoint x: 883, startPoint y: 812, endPoint x: 40, endPoint y: 631, distance: 862.8
click at [883, 812] on button "Save & Close" at bounding box center [906, 802] width 133 height 41
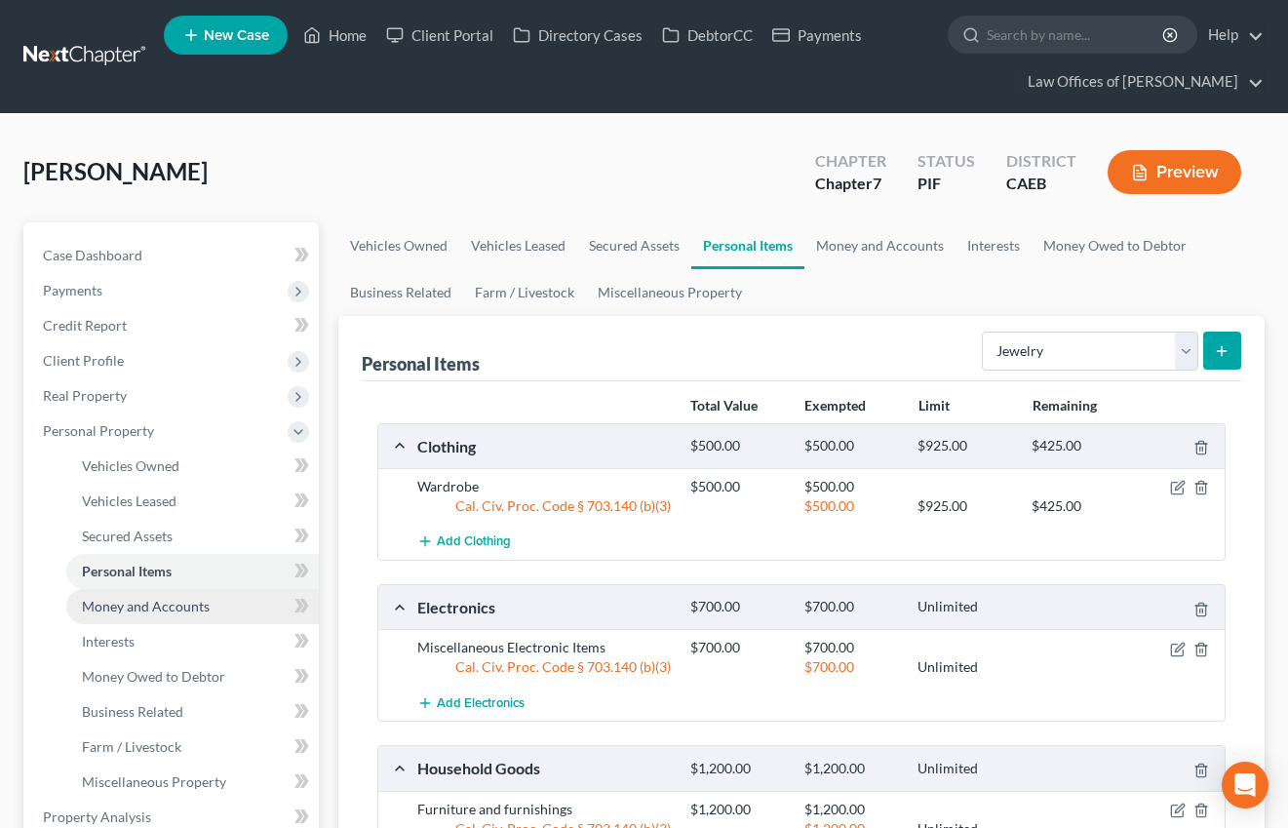
click at [129, 600] on span "Money and Accounts" at bounding box center [146, 606] width 128 height 17
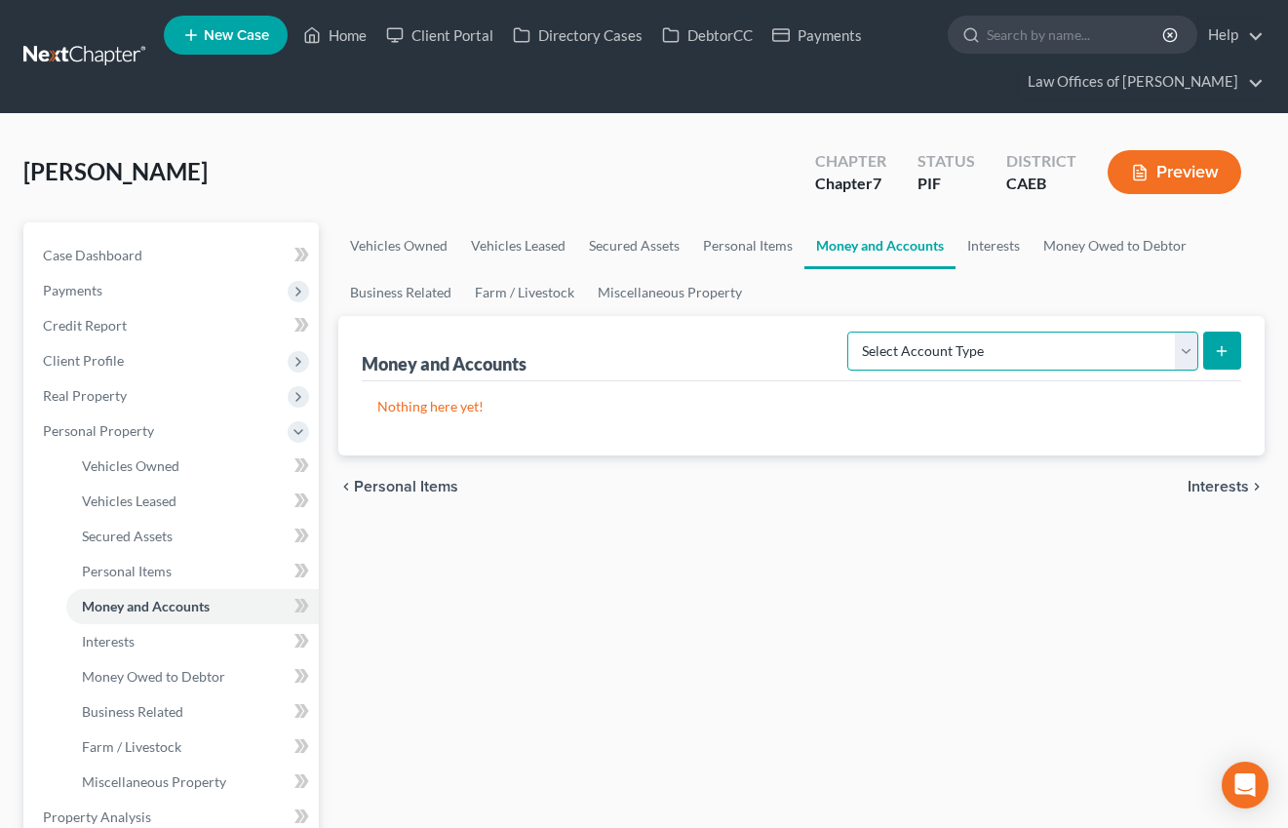
click at [935, 364] on select "Select Account Type Brokerage Cash on Hand Certificates of Deposit Checking Acc…" at bounding box center [1022, 351] width 351 height 39
select select "cash_on_hand"
click at [851, 332] on select "Select Account Type Brokerage Cash on Hand Certificates of Deposit Checking Acc…" at bounding box center [1022, 351] width 351 height 39
click at [1228, 351] on icon "submit" at bounding box center [1222, 351] width 16 height 16
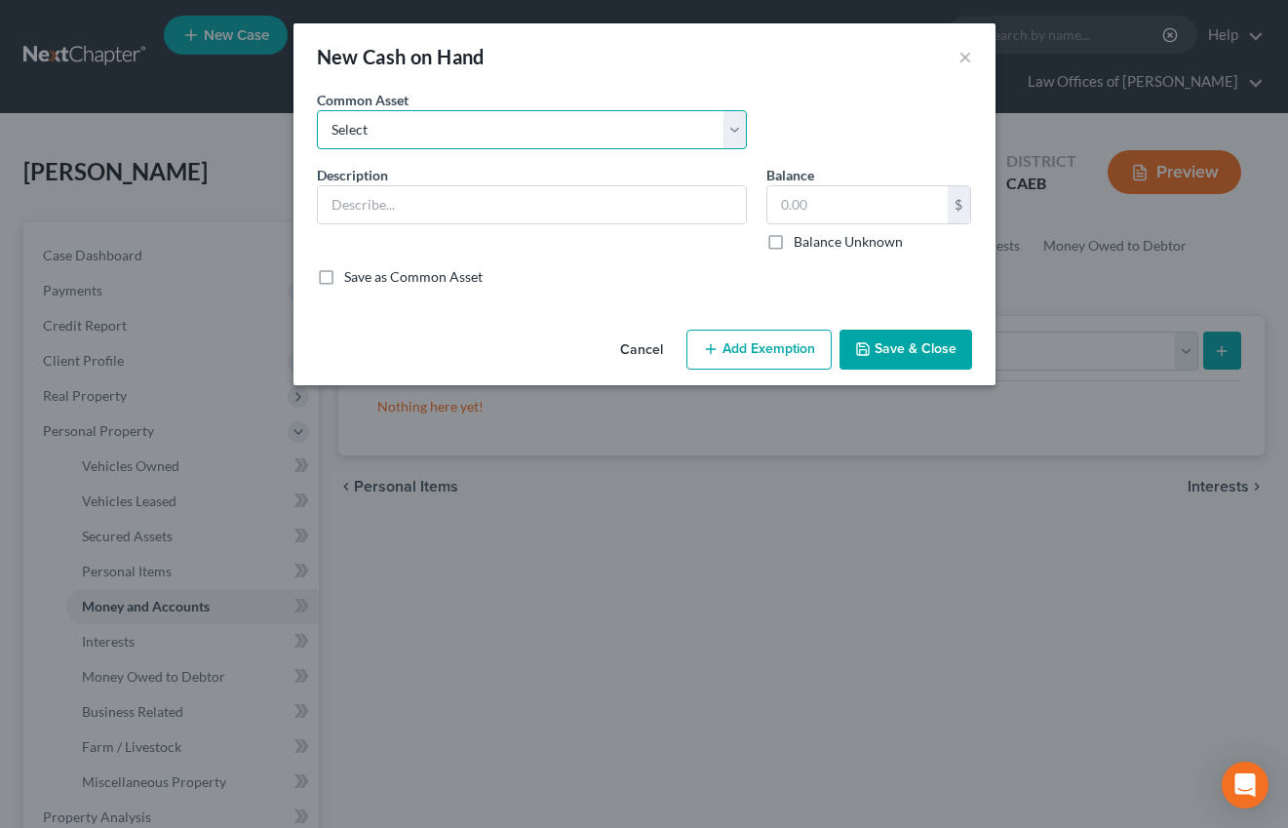
click at [551, 130] on select "Select Cash on Hand" at bounding box center [532, 129] width 430 height 39
select select "0"
click at [317, 110] on select "Select Cash on Hand" at bounding box center [532, 129] width 430 height 39
type input "Cash on Hand"
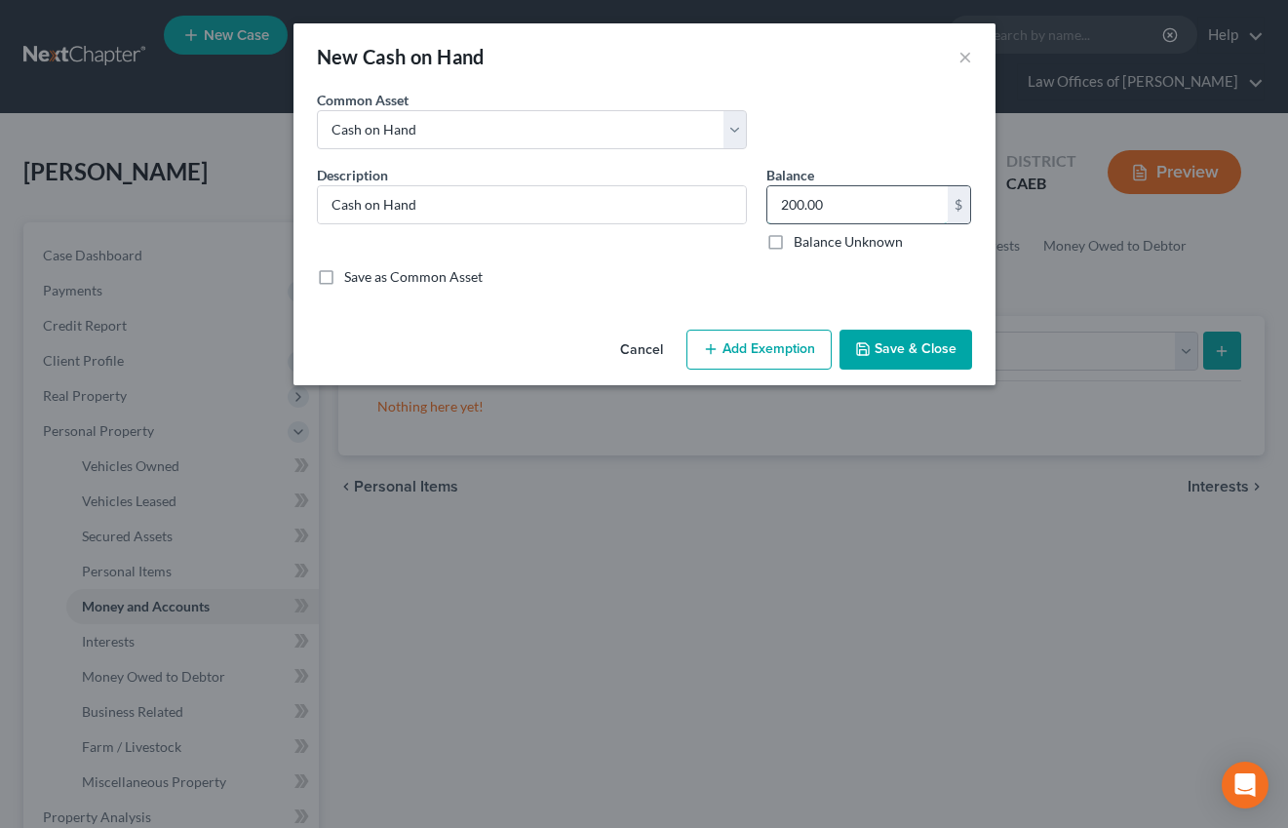
click at [794, 205] on input "200.00" at bounding box center [857, 204] width 180 height 37
type input "70.00"
click at [782, 336] on button "Add Exemption" at bounding box center [758, 350] width 145 height 41
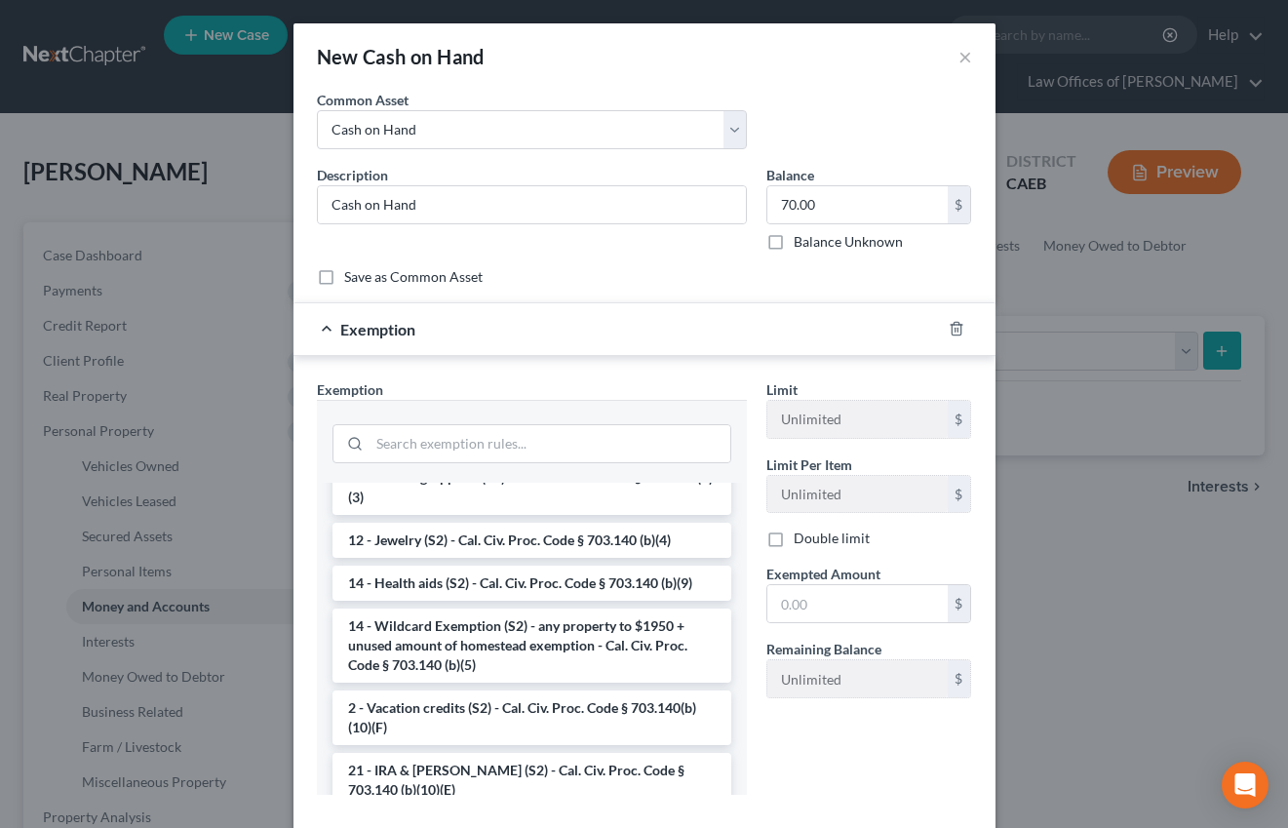
scroll to position [333, 0]
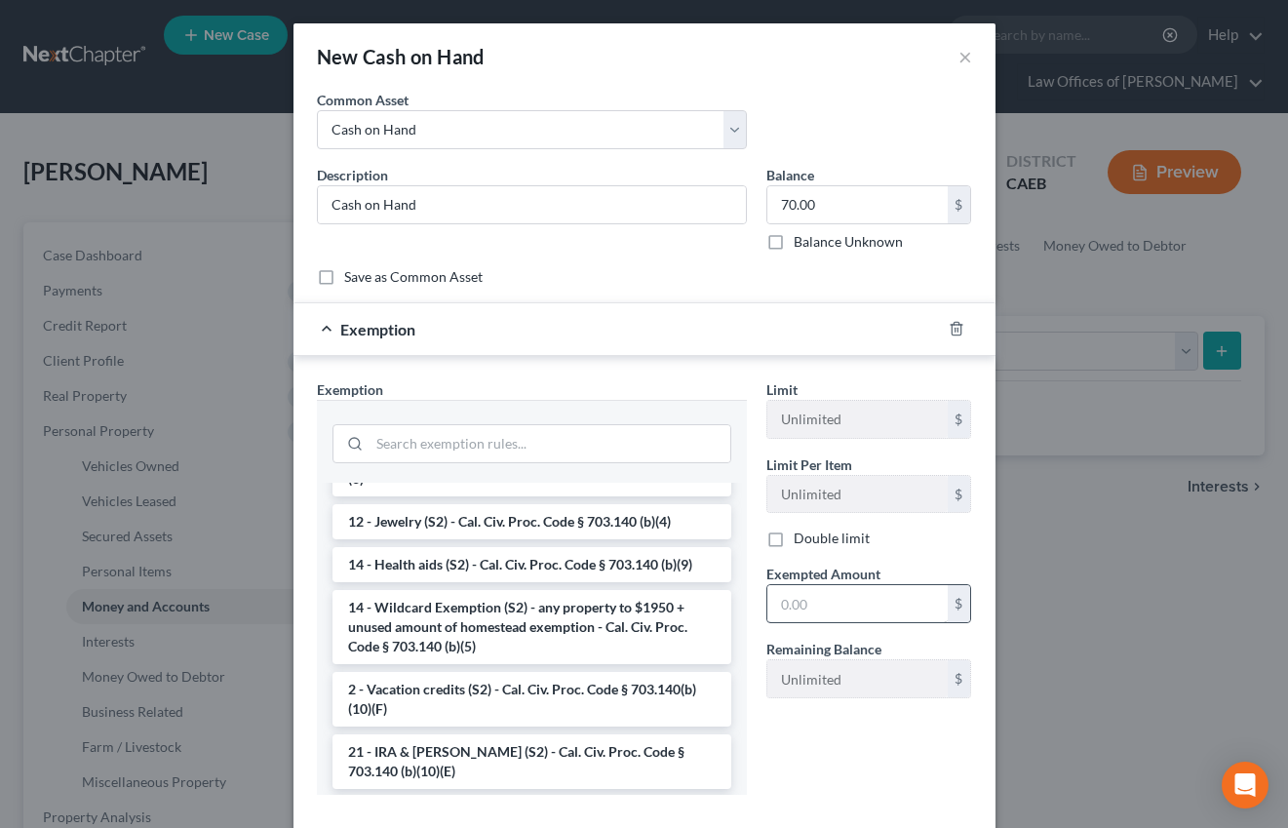
drag, startPoint x: 490, startPoint y: 618, endPoint x: 785, endPoint y: 618, distance: 295.5
click at [490, 618] on li "14 - Wildcard Exemption (S2) - any property to $1950 + unused amount of homeste…" at bounding box center [532, 627] width 399 height 74
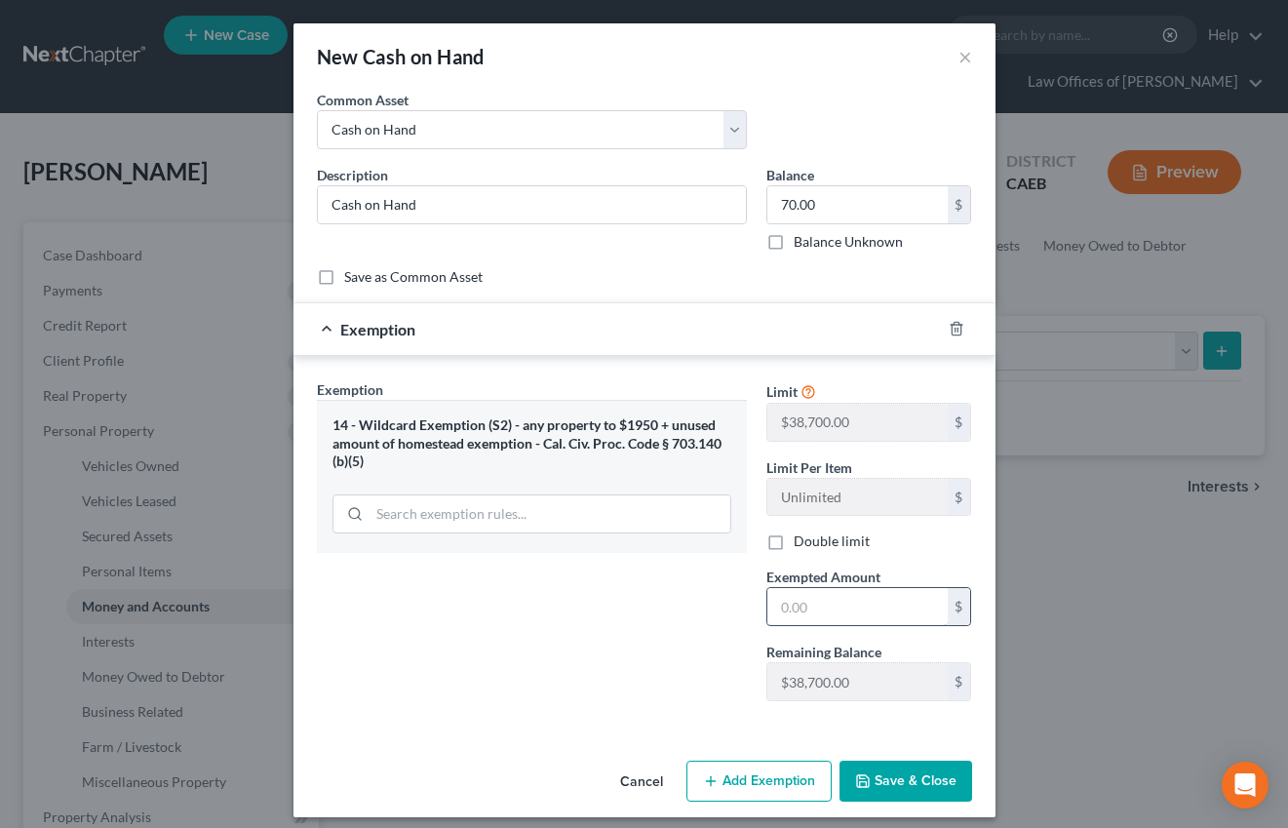
click at [792, 606] on input "text" at bounding box center [857, 606] width 180 height 37
type input "70"
drag, startPoint x: 474, startPoint y: 650, endPoint x: 901, endPoint y: 780, distance: 446.4
click at [474, 650] on div "Exemption Set must be selected for CA. Exemption * 14 - Wildcard Exemption (S2)…" at bounding box center [532, 547] width 450 height 337
drag, startPoint x: 902, startPoint y: 776, endPoint x: 688, endPoint y: 664, distance: 241.2
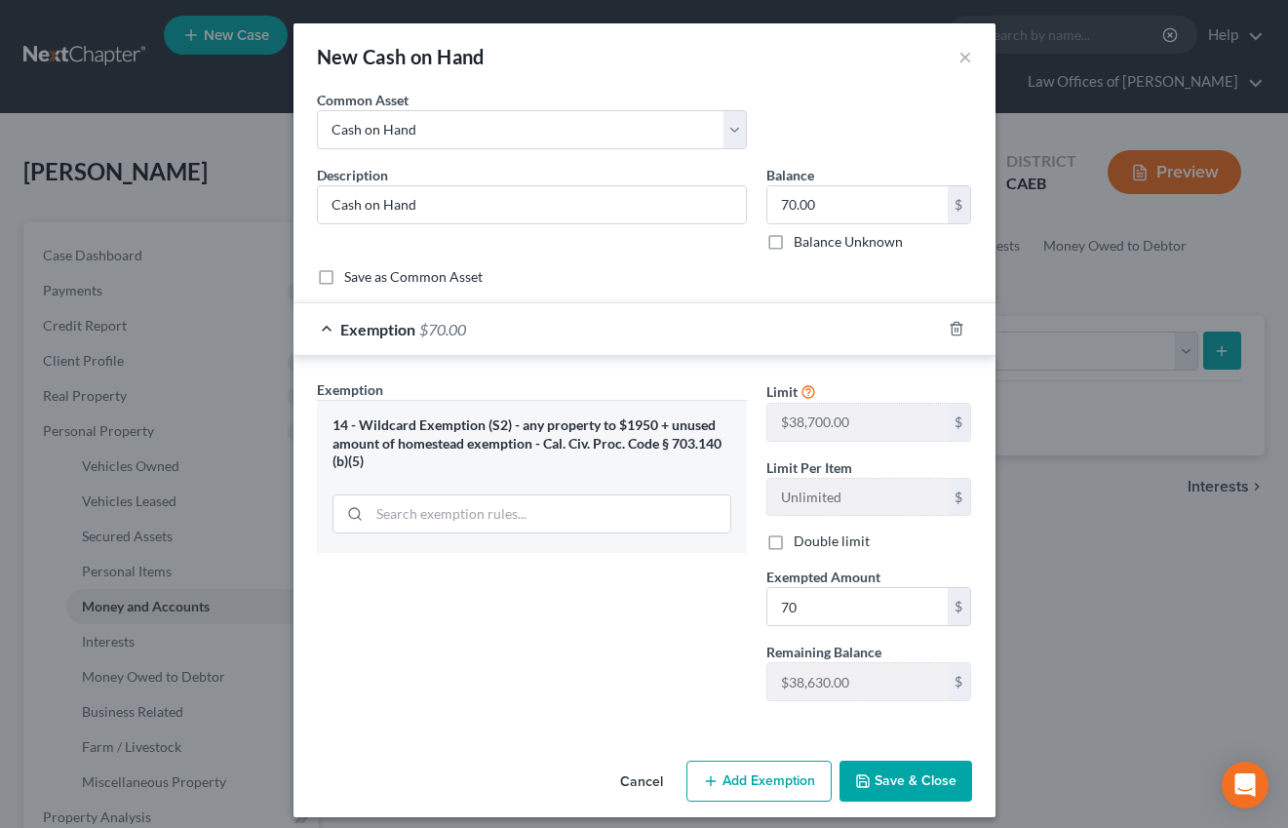
click at [902, 776] on button "Save & Close" at bounding box center [906, 781] width 133 height 41
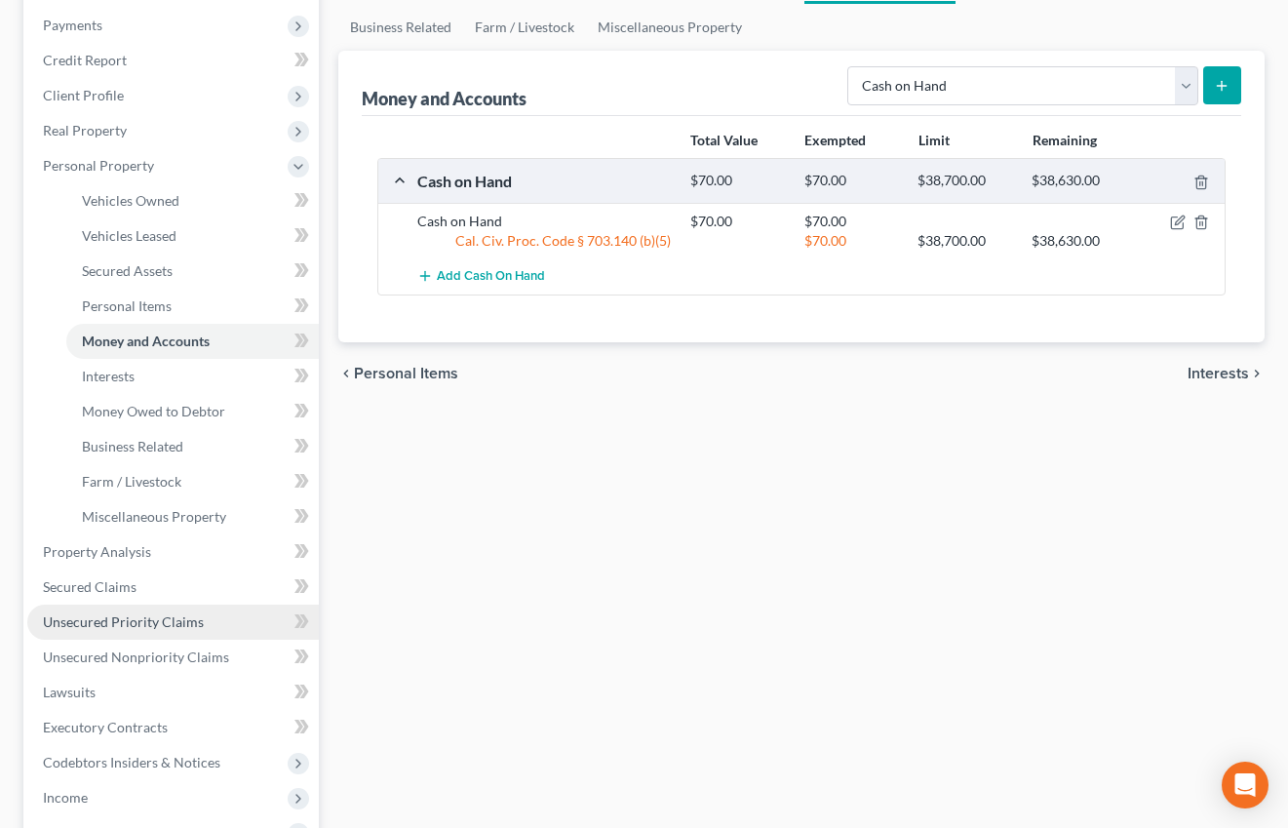
scroll to position [268, 0]
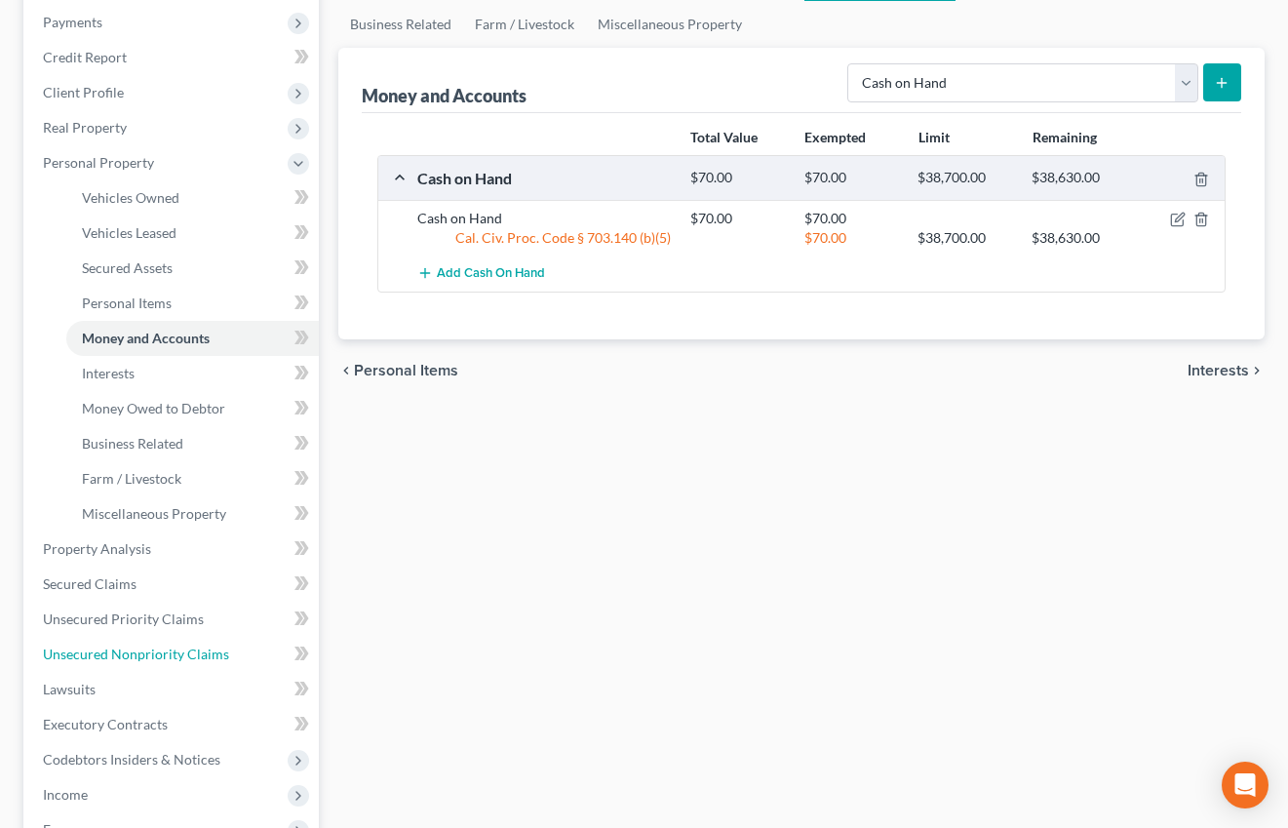
drag, startPoint x: 207, startPoint y: 650, endPoint x: 290, endPoint y: 642, distance: 83.3
click at [206, 650] on span "Unsecured Nonpriority Claims" at bounding box center [136, 654] width 186 height 17
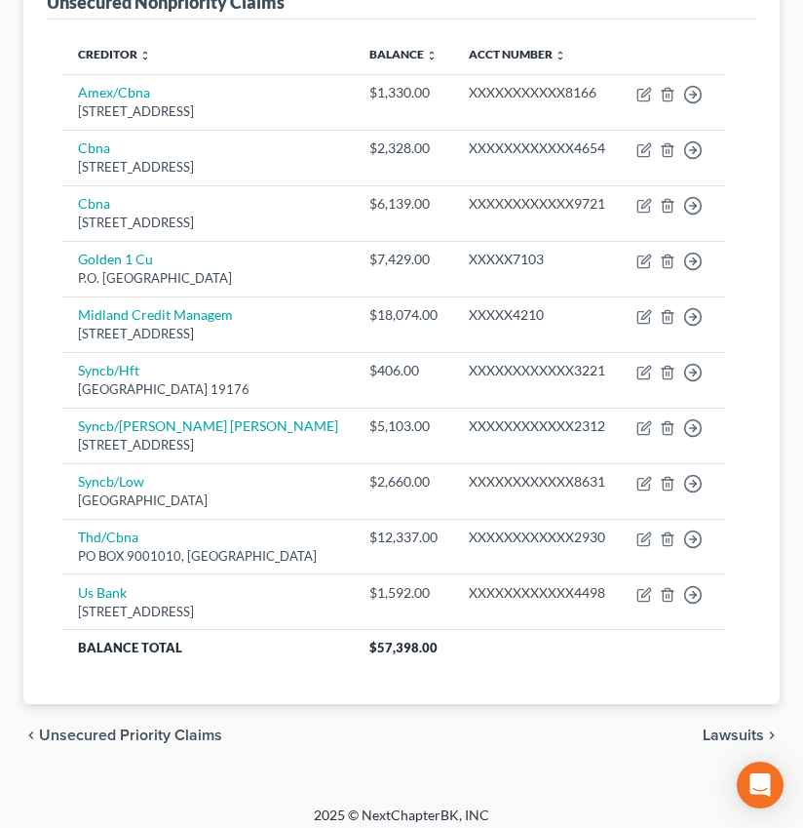
scroll to position [348, 0]
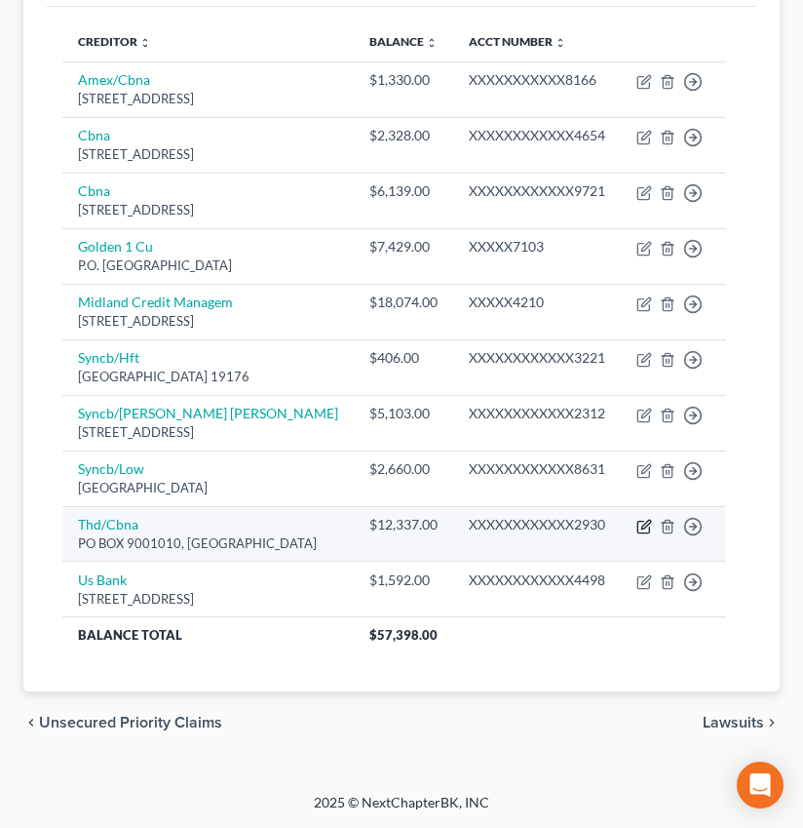
click at [650, 527] on icon "button" at bounding box center [646, 524] width 9 height 9
select select "43"
select select "2"
select select "0"
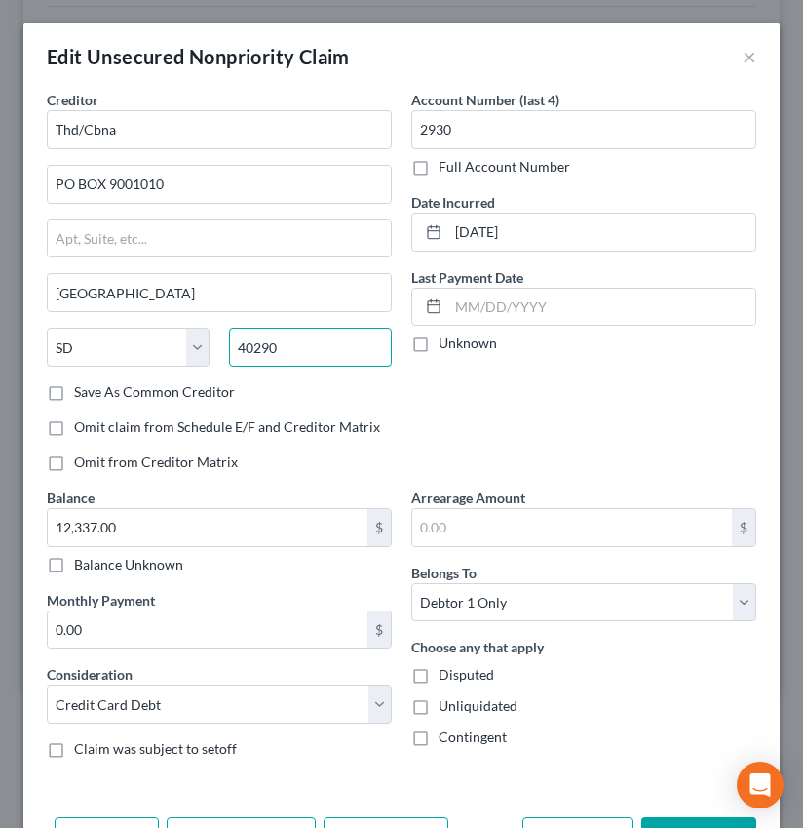
click at [318, 354] on input "40290" at bounding box center [310, 347] width 163 height 39
type input "40290"
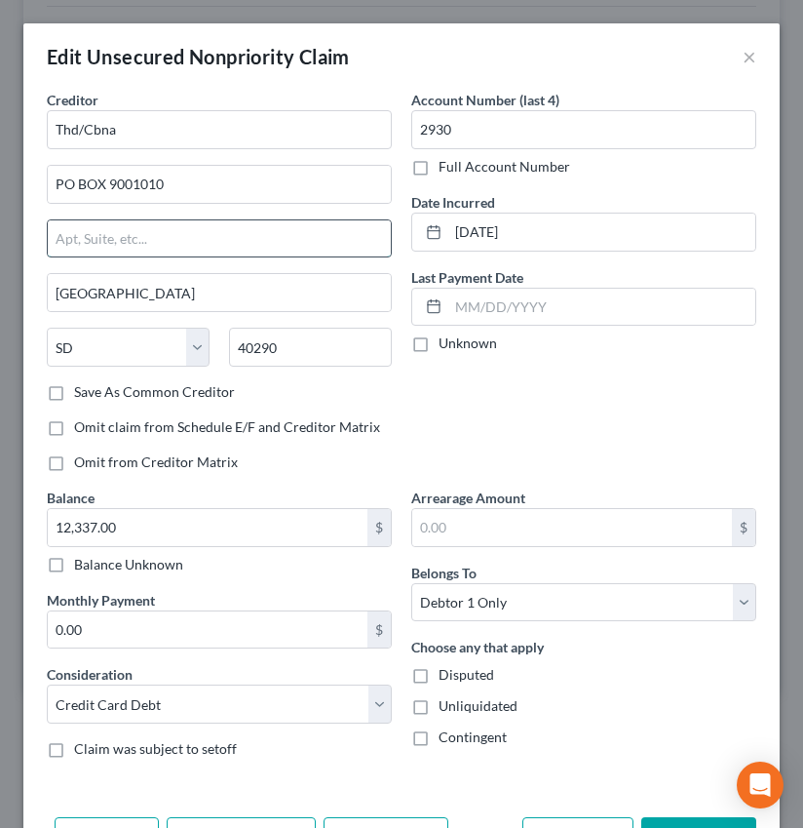
click at [273, 240] on input "text" at bounding box center [219, 238] width 343 height 37
type input "Louisville"
select select "18"
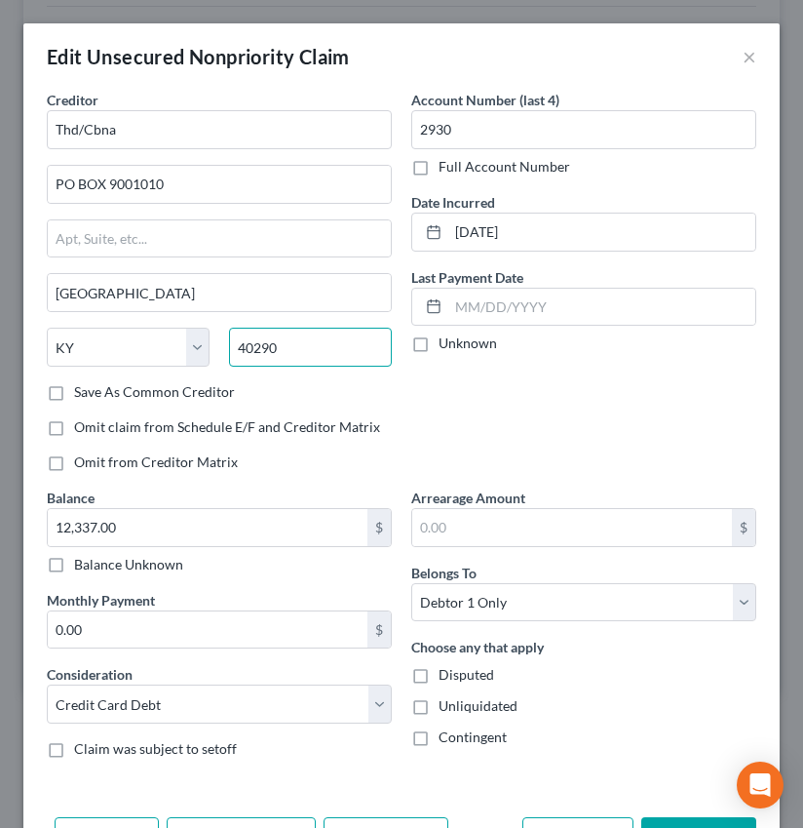
click at [364, 353] on input "40290" at bounding box center [310, 347] width 163 height 39
click at [693, 724] on div "Choose any that apply Disputed Unliquidated Contingent" at bounding box center [583, 692] width 345 height 110
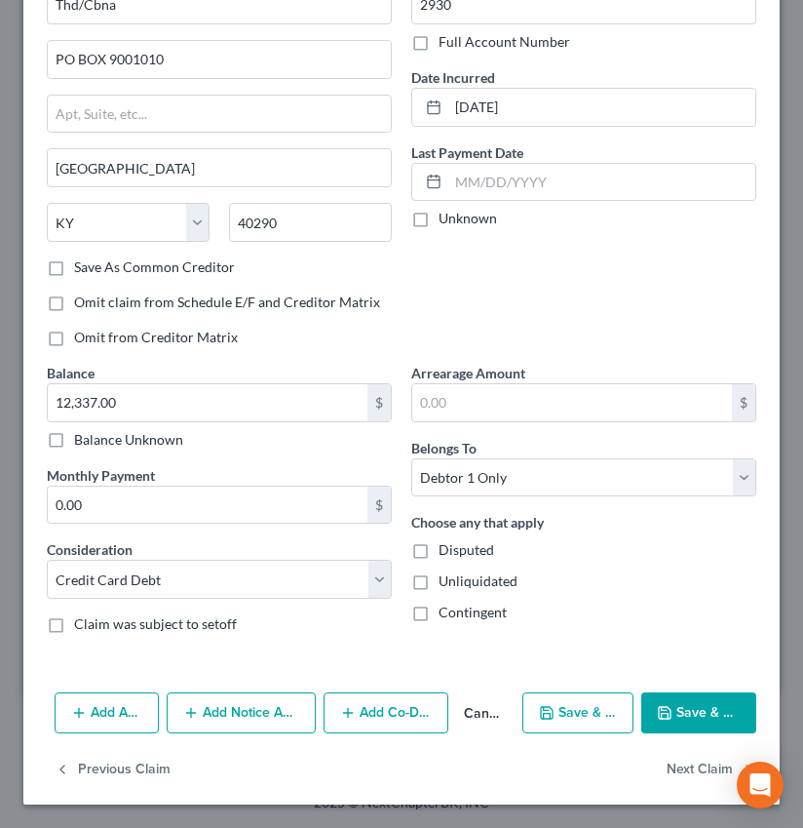
drag, startPoint x: 686, startPoint y: 711, endPoint x: 652, endPoint y: 661, distance: 59.8
click at [686, 711] on button "Save & Close" at bounding box center [699, 712] width 115 height 41
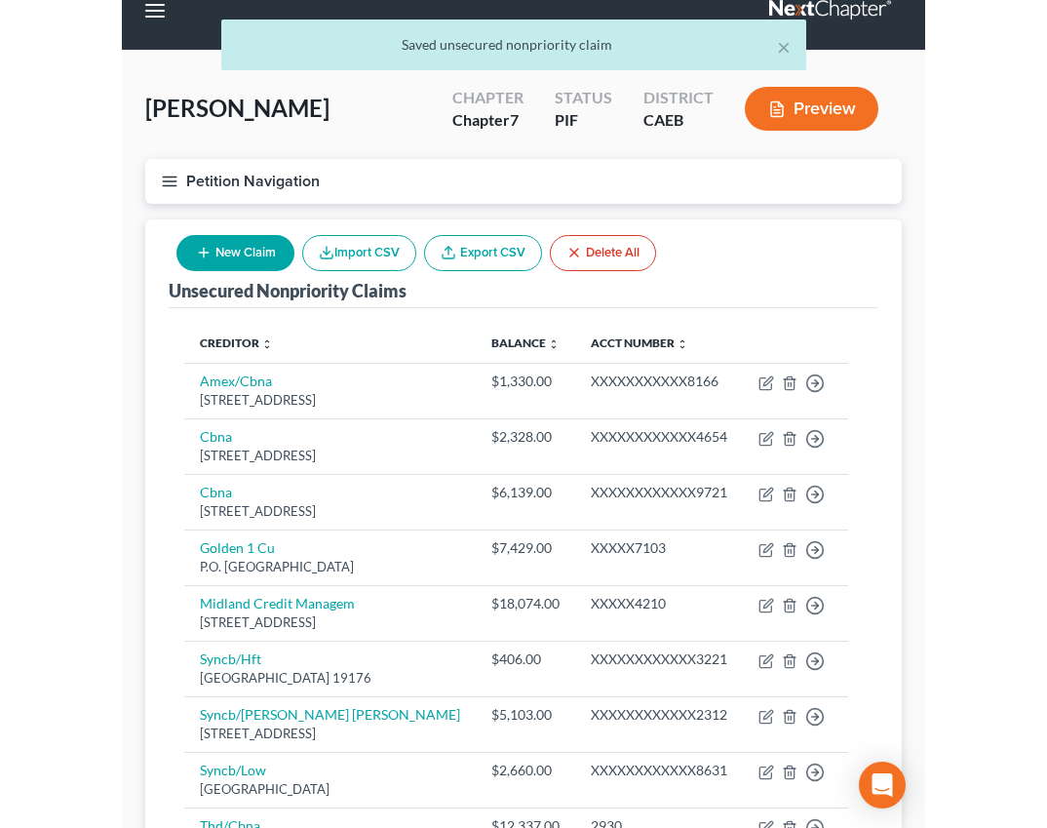
scroll to position [0, 0]
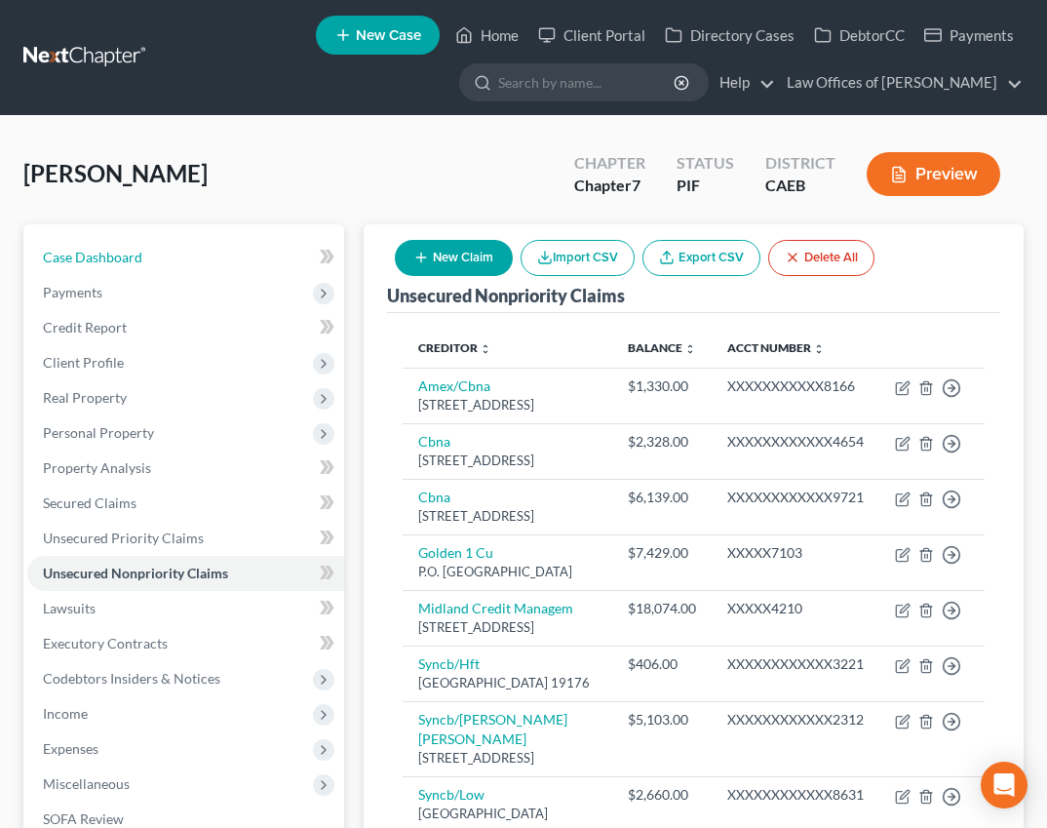
drag, startPoint x: 113, startPoint y: 256, endPoint x: 441, endPoint y: 355, distance: 342.1
click at [113, 256] on span "Case Dashboard" at bounding box center [92, 257] width 99 height 17
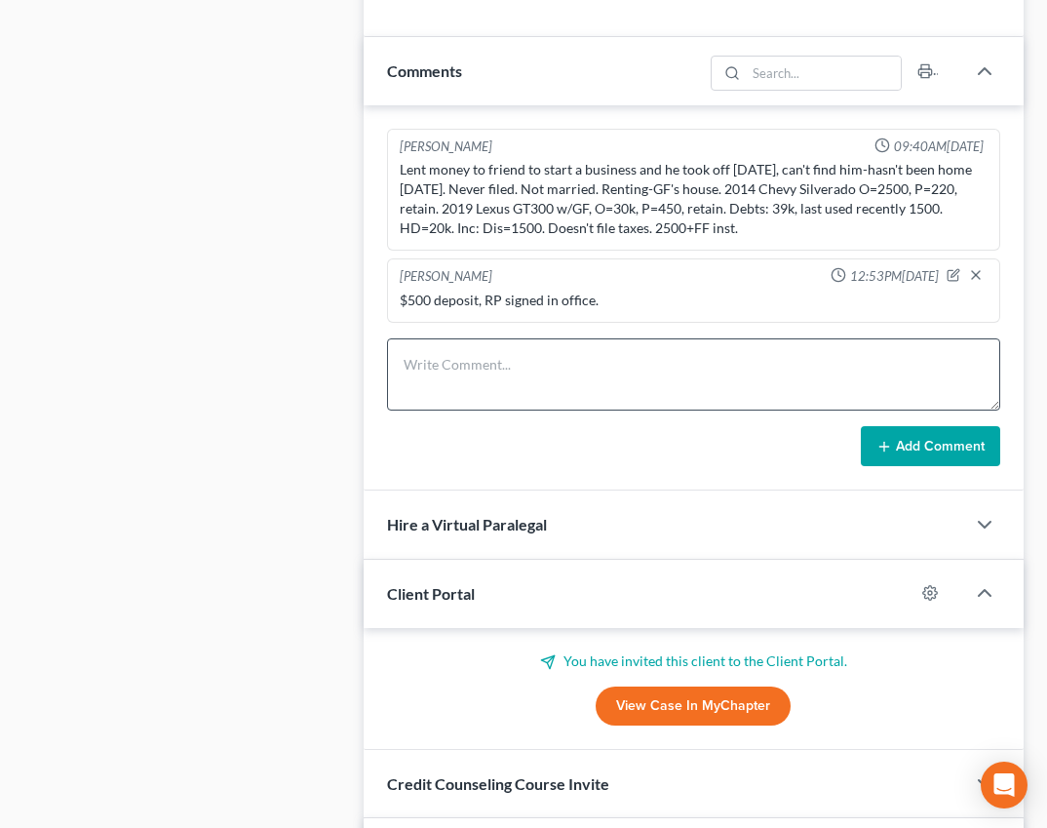
scroll to position [1242, 0]
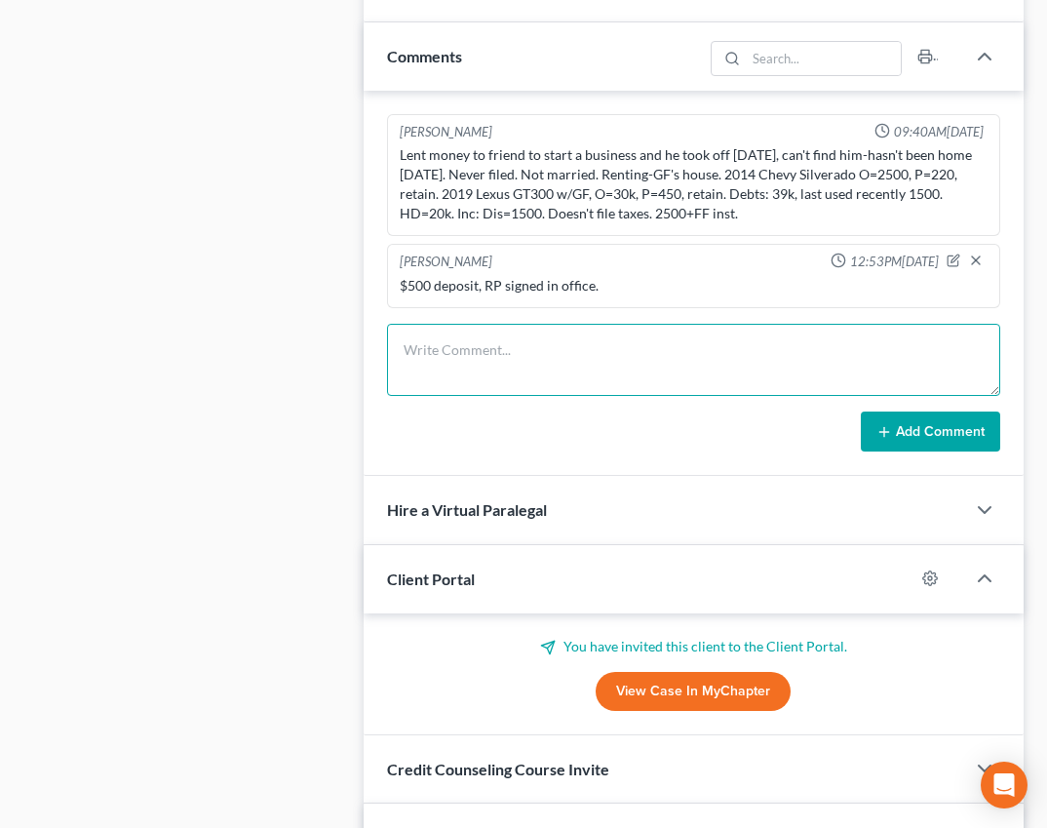
click at [505, 375] on textarea at bounding box center [693, 360] width 613 height 72
type textarea "Pre-petition complete."
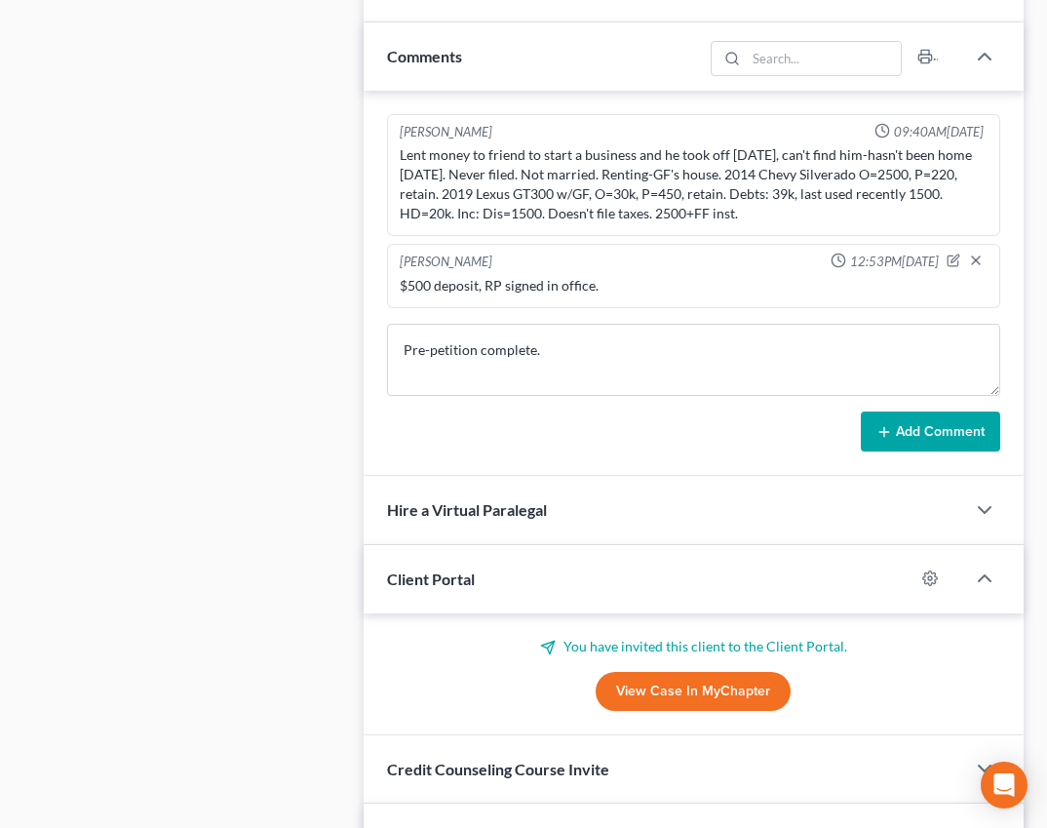
drag, startPoint x: 906, startPoint y: 438, endPoint x: 339, endPoint y: 496, distance: 569.6
click at [906, 439] on button "Add Comment" at bounding box center [930, 431] width 139 height 41
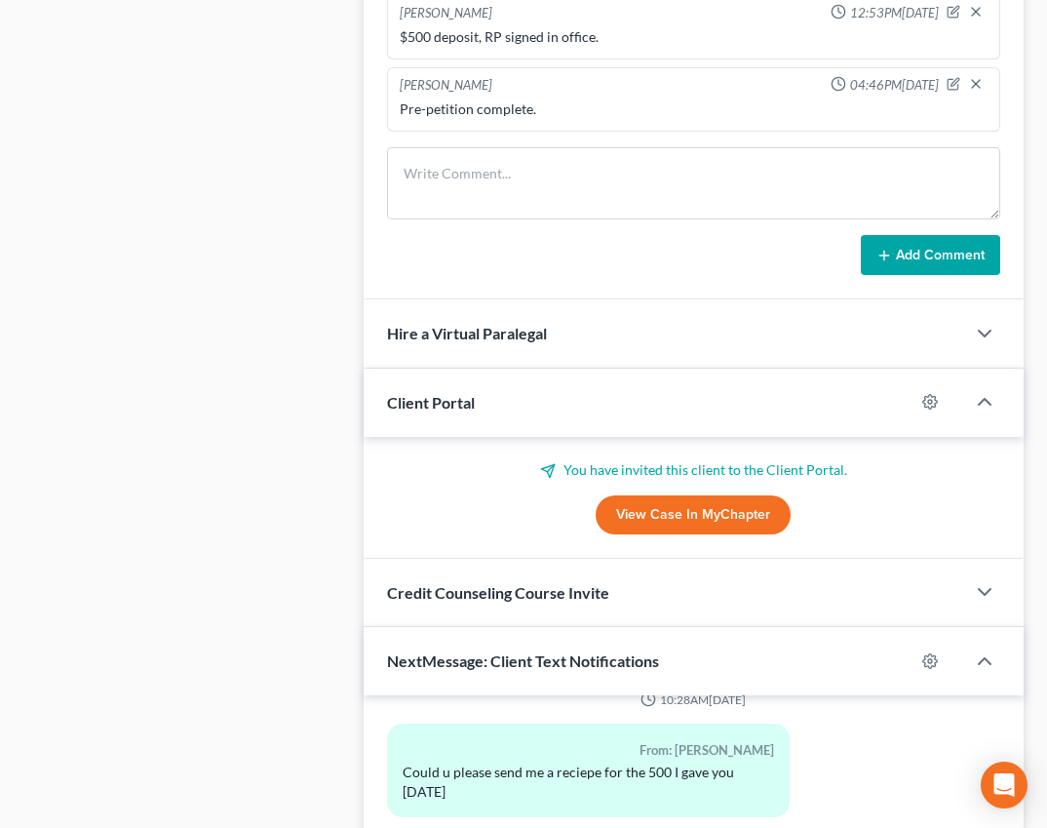
scroll to position [1486, 0]
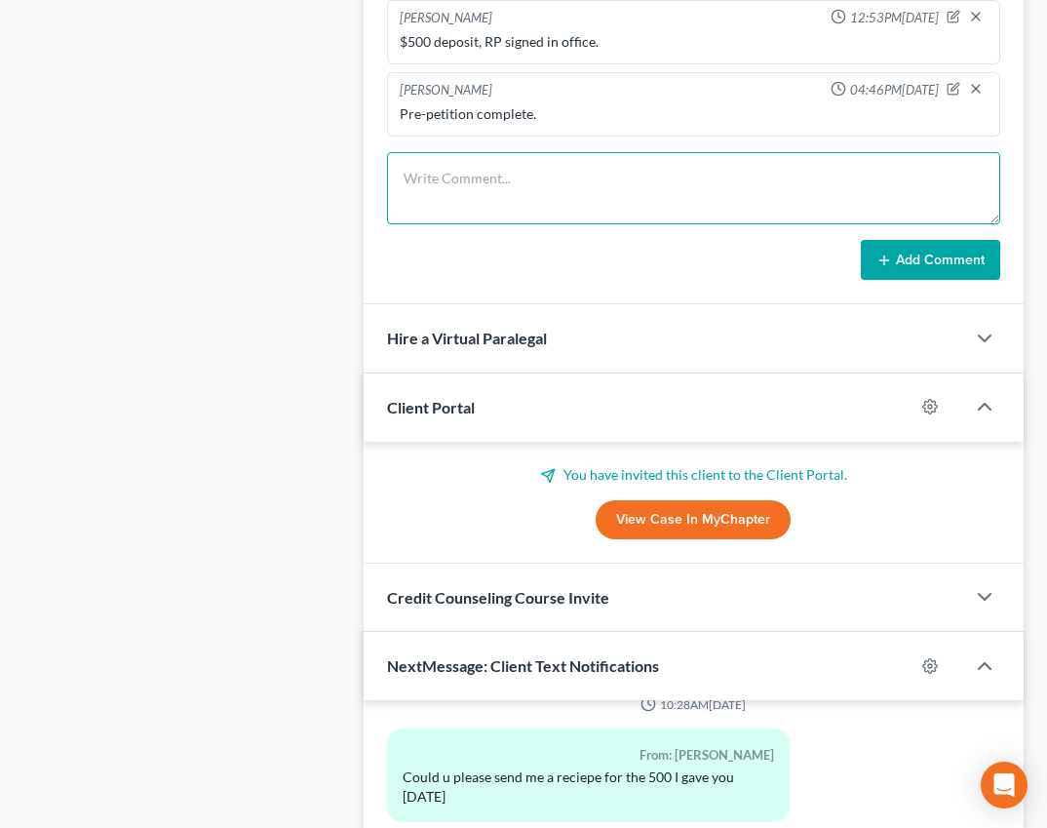
drag, startPoint x: 477, startPoint y: 185, endPoint x: 115, endPoint y: 369, distance: 405.6
click at [477, 185] on textarea at bounding box center [693, 188] width 613 height 72
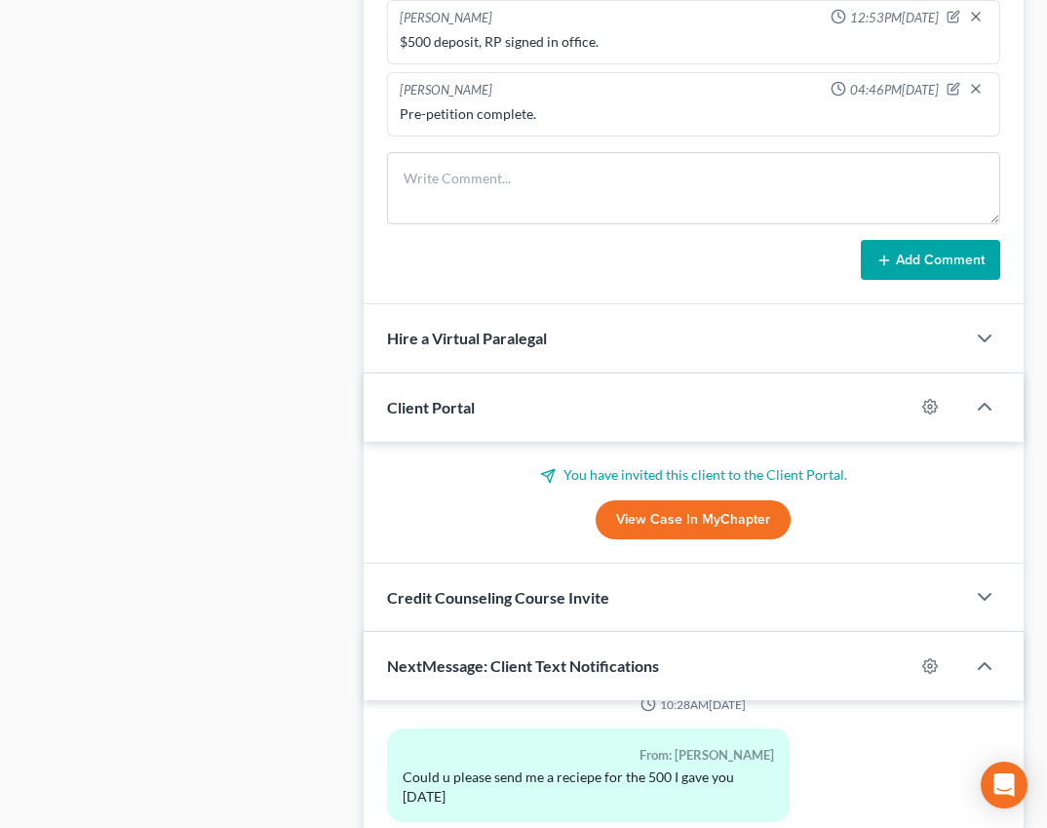
drag, startPoint x: 154, startPoint y: 339, endPoint x: 473, endPoint y: 35, distance: 440.7
click at [154, 339] on div "Case Dashboard Payments Invoices Payments Payments Credit Report Client Profile" at bounding box center [184, 314] width 340 height 3153
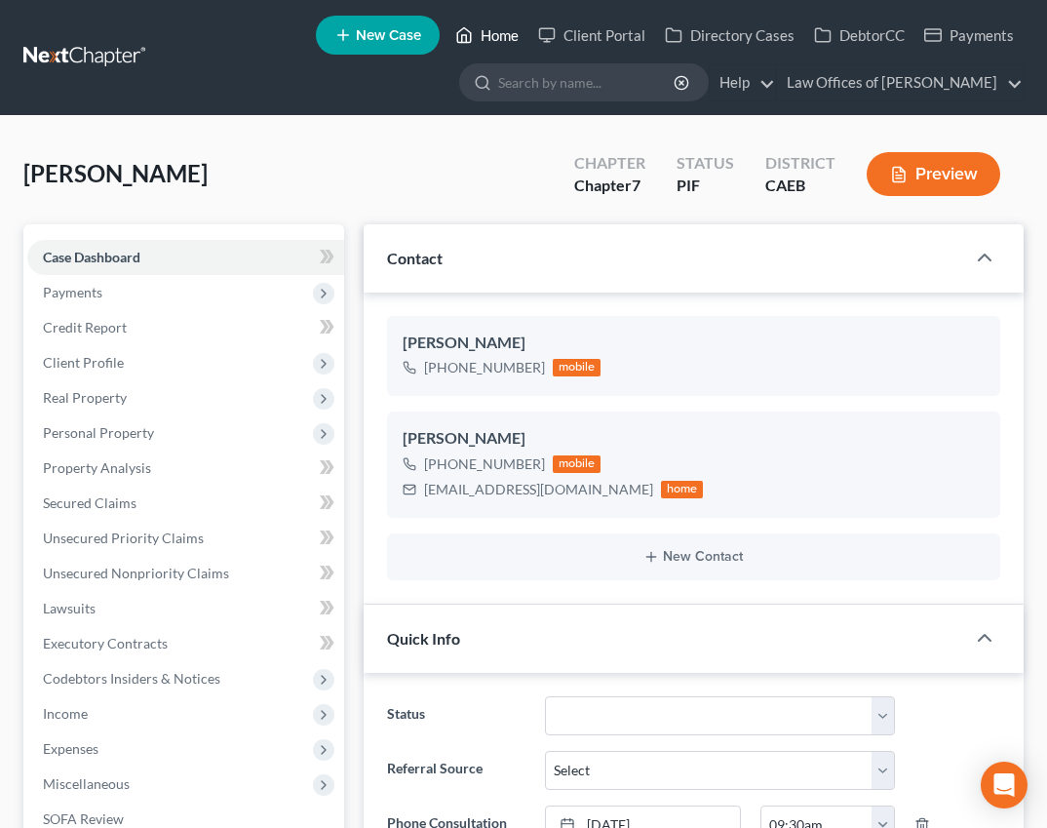
click at [489, 32] on link "Home" at bounding box center [487, 35] width 83 height 35
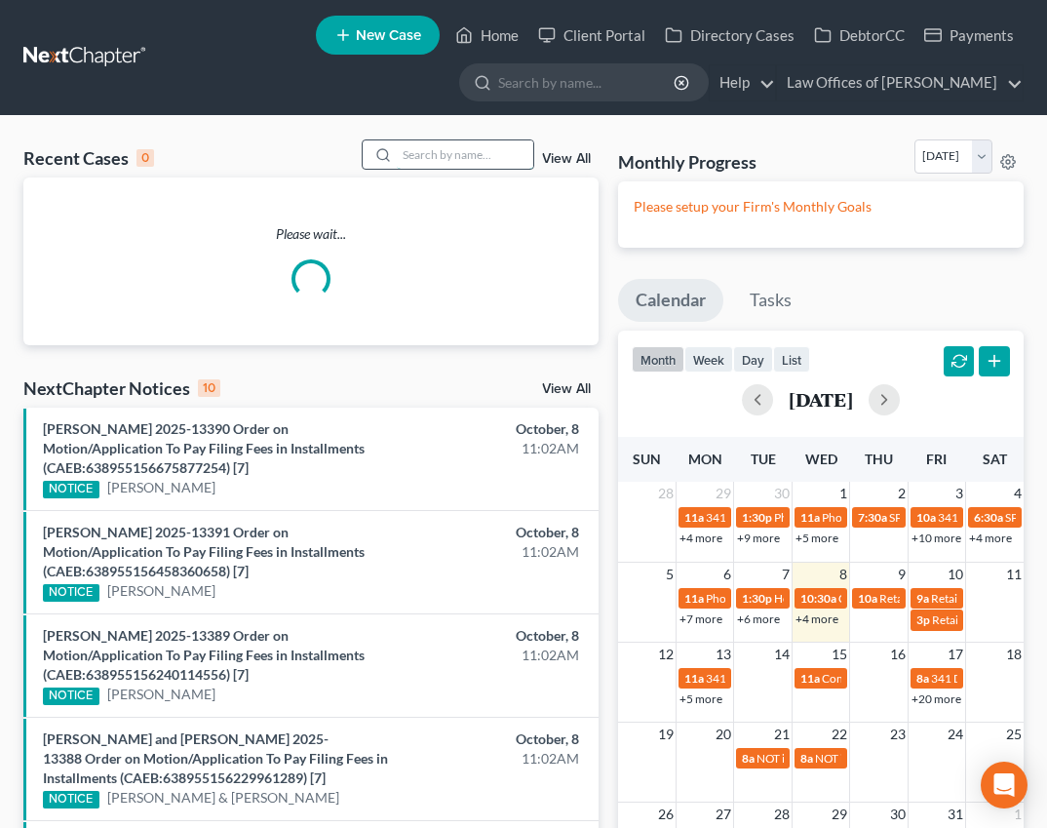
click at [478, 154] on input "search" at bounding box center [465, 154] width 137 height 28
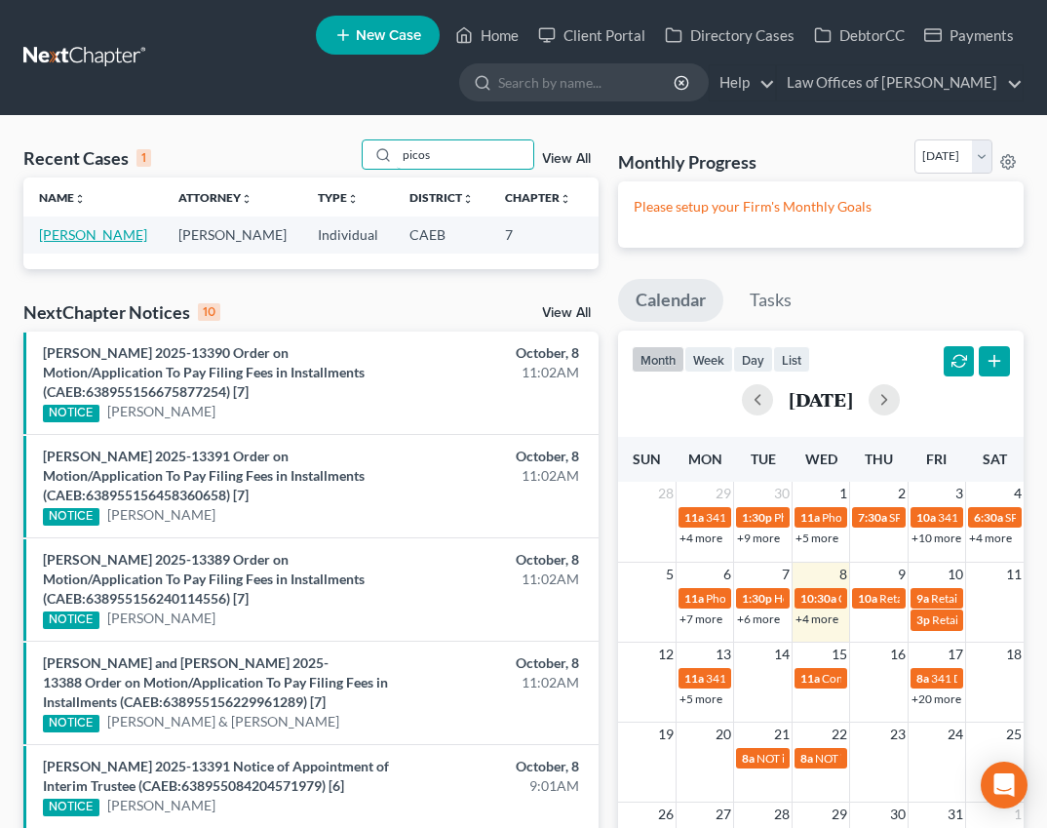
type input "picos"
click at [65, 243] on link "[PERSON_NAME]" at bounding box center [93, 234] width 108 height 17
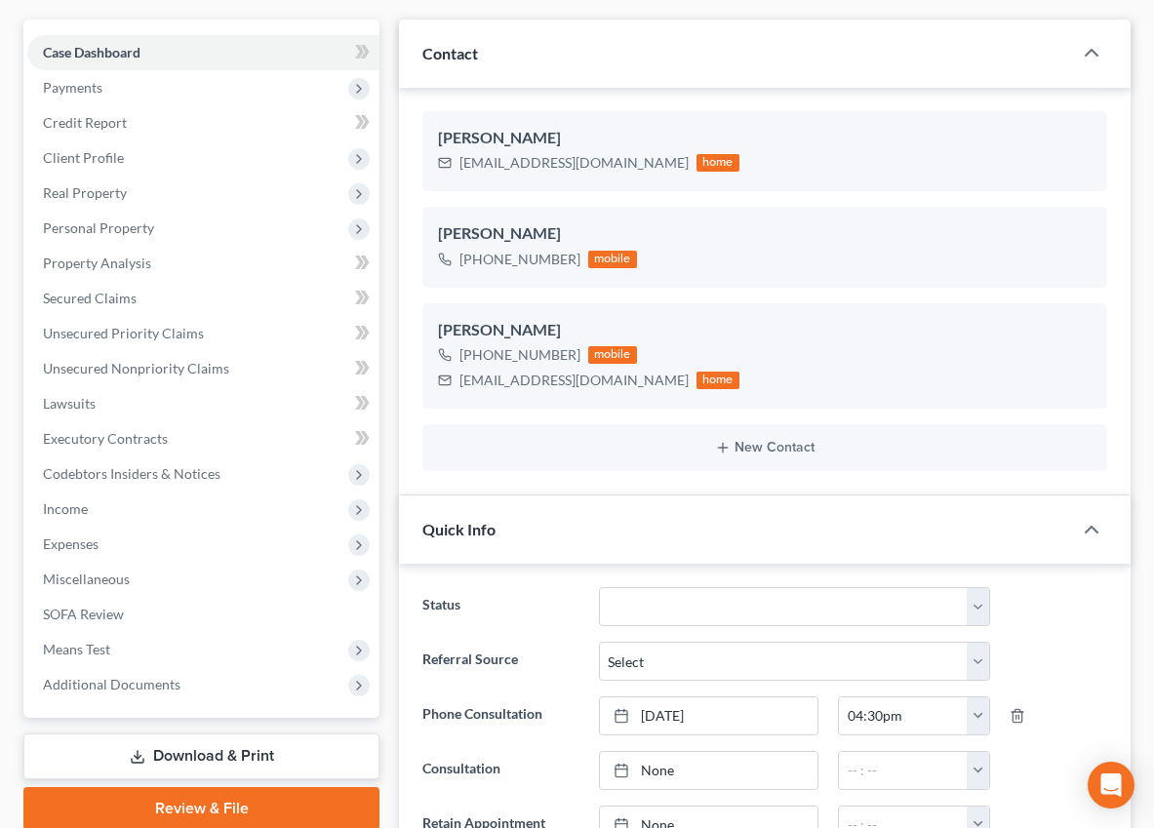
scroll to position [209, 0]
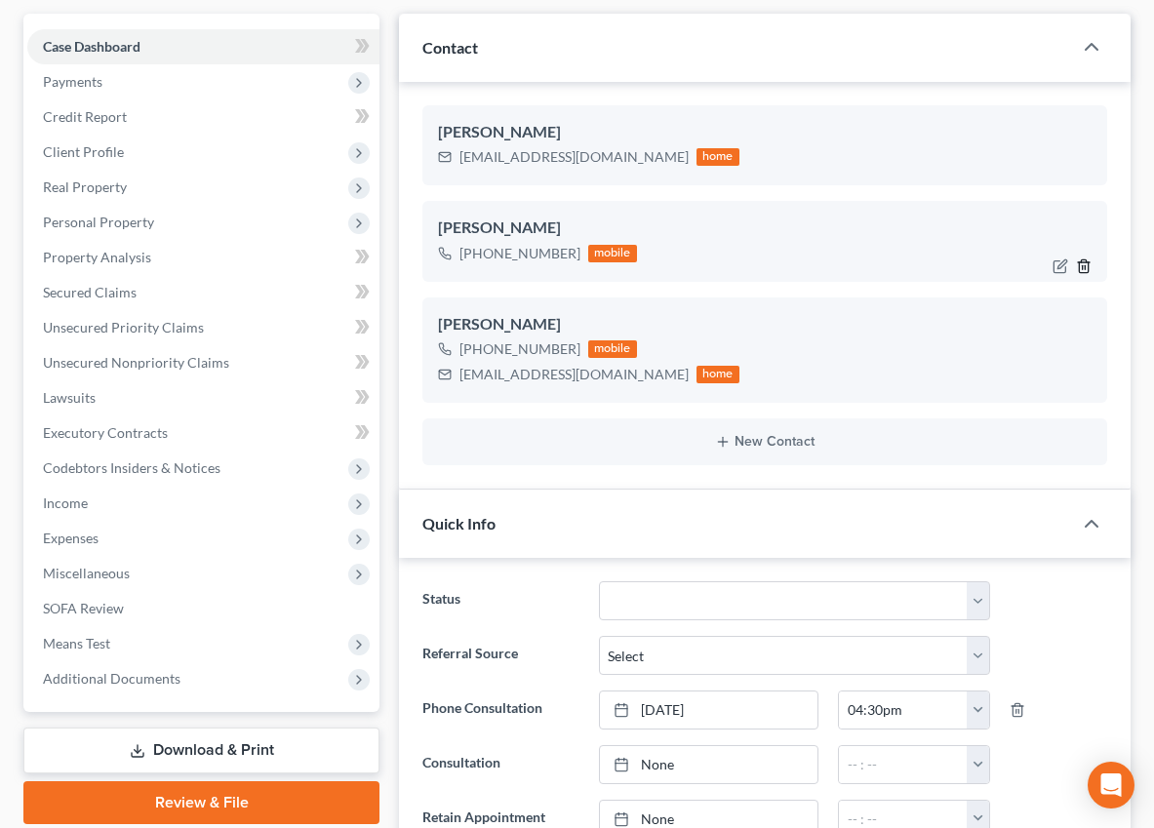
click at [1086, 266] on icon "button" at bounding box center [1084, 266] width 16 height 16
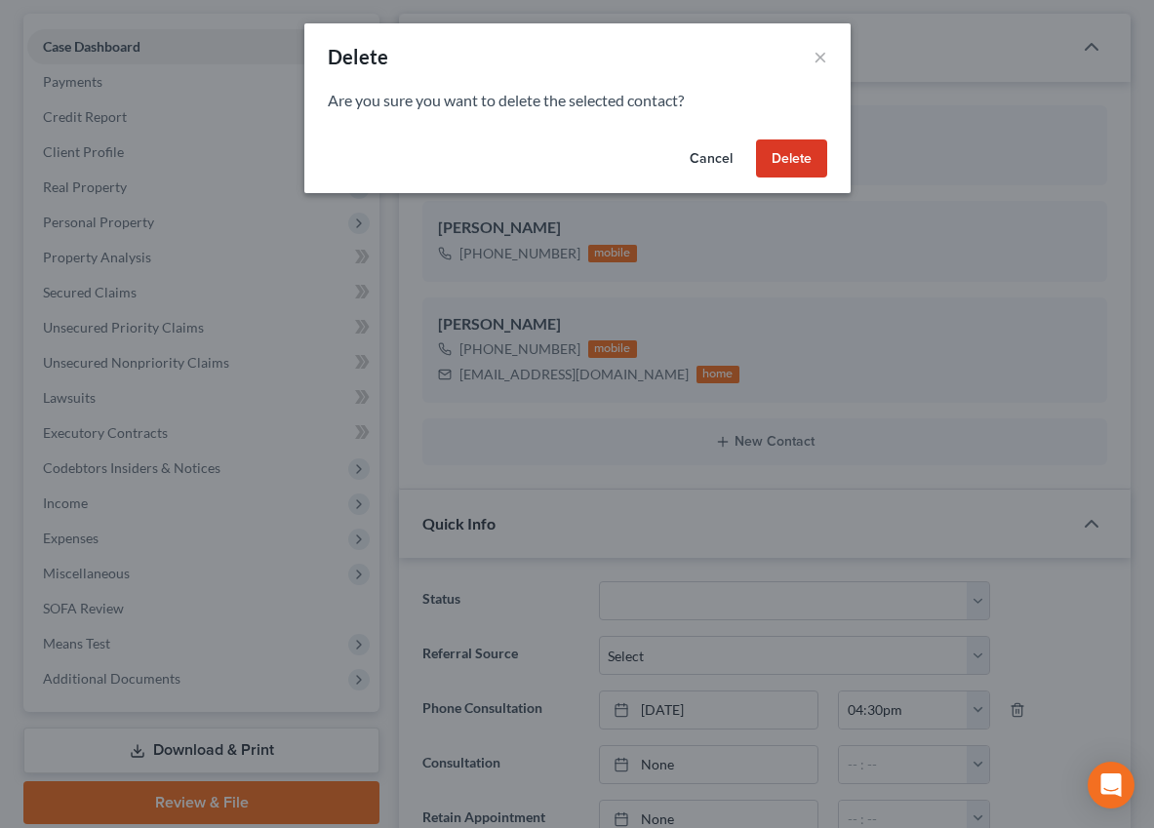
drag, startPoint x: 810, startPoint y: 159, endPoint x: 833, endPoint y: 158, distance: 22.4
click at [809, 159] on button "Delete" at bounding box center [791, 158] width 71 height 39
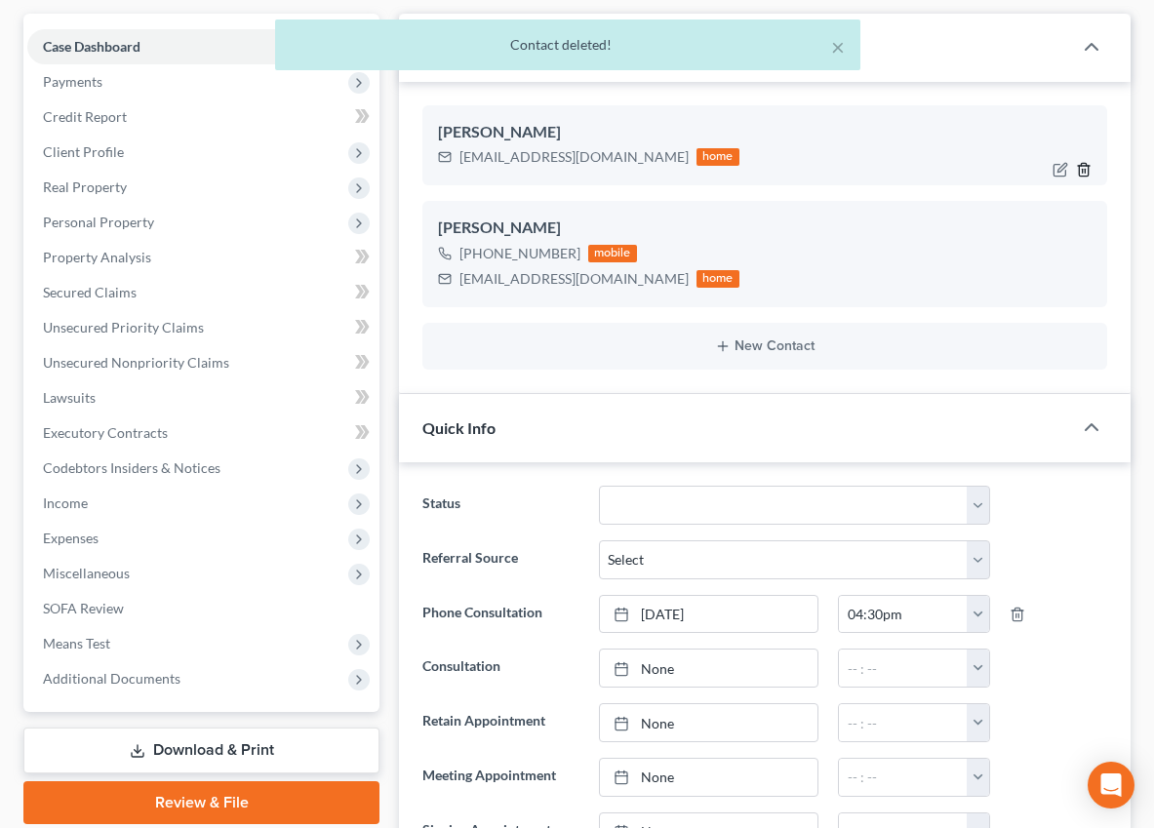
click at [1089, 165] on icon "button" at bounding box center [1084, 170] width 16 height 16
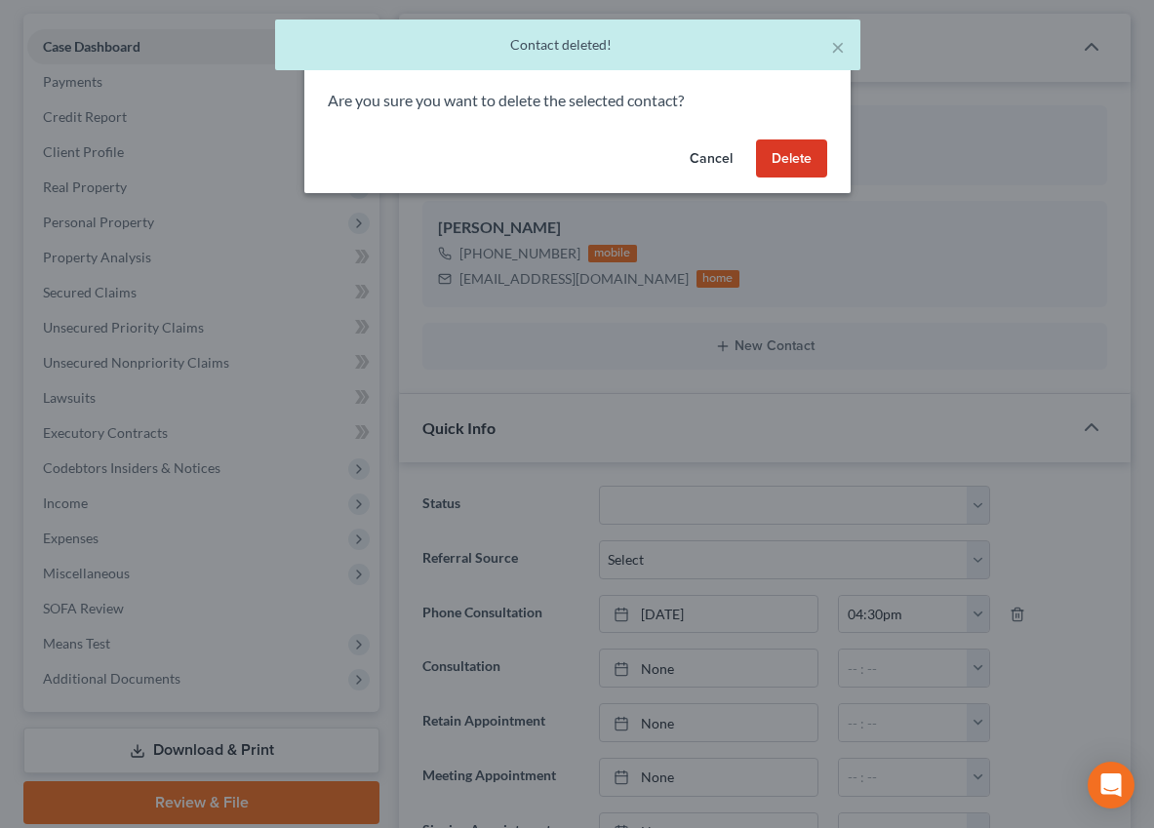
drag, startPoint x: 814, startPoint y: 164, endPoint x: 33, endPoint y: 139, distance: 781.4
click at [814, 164] on button "Delete" at bounding box center [791, 158] width 71 height 39
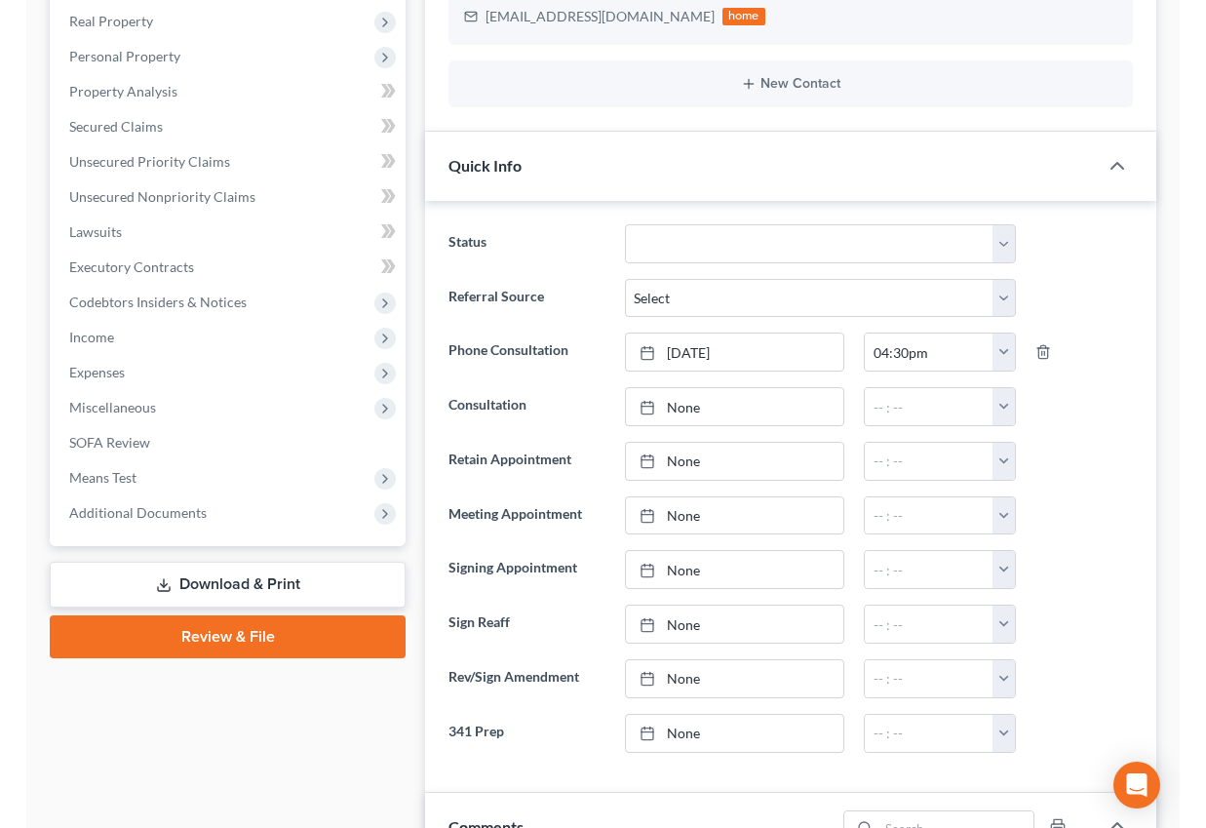
scroll to position [0, 0]
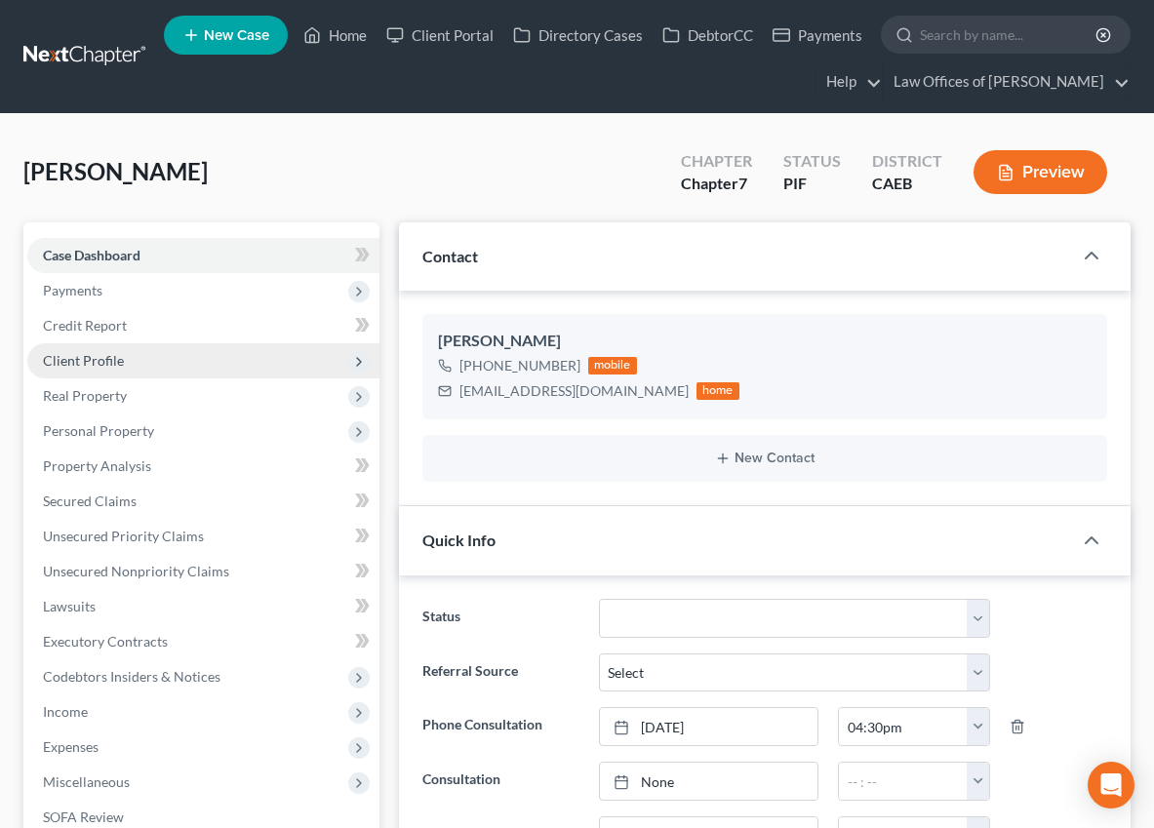
drag, startPoint x: 100, startPoint y: 354, endPoint x: 100, endPoint y: 365, distance: 10.7
click at [100, 355] on span "Client Profile" at bounding box center [83, 360] width 81 height 17
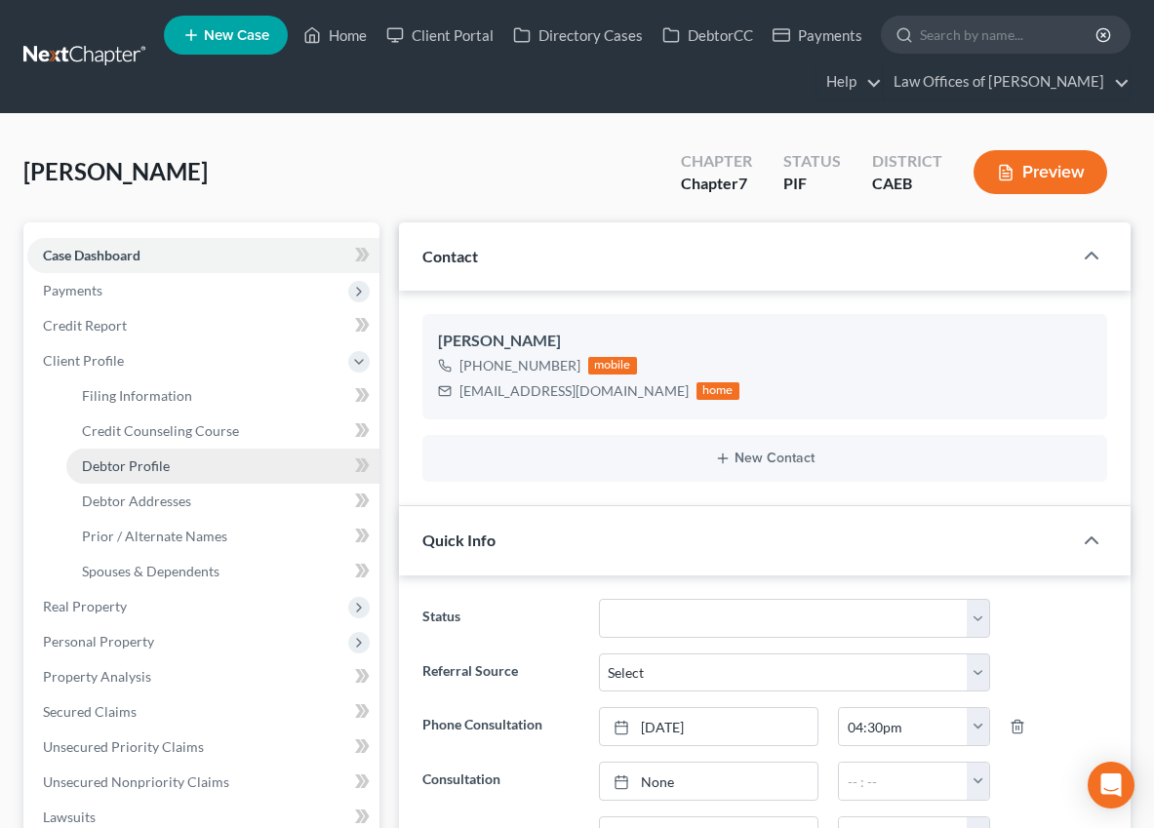
click at [146, 466] on span "Debtor Profile" at bounding box center [126, 465] width 88 height 17
select select "0"
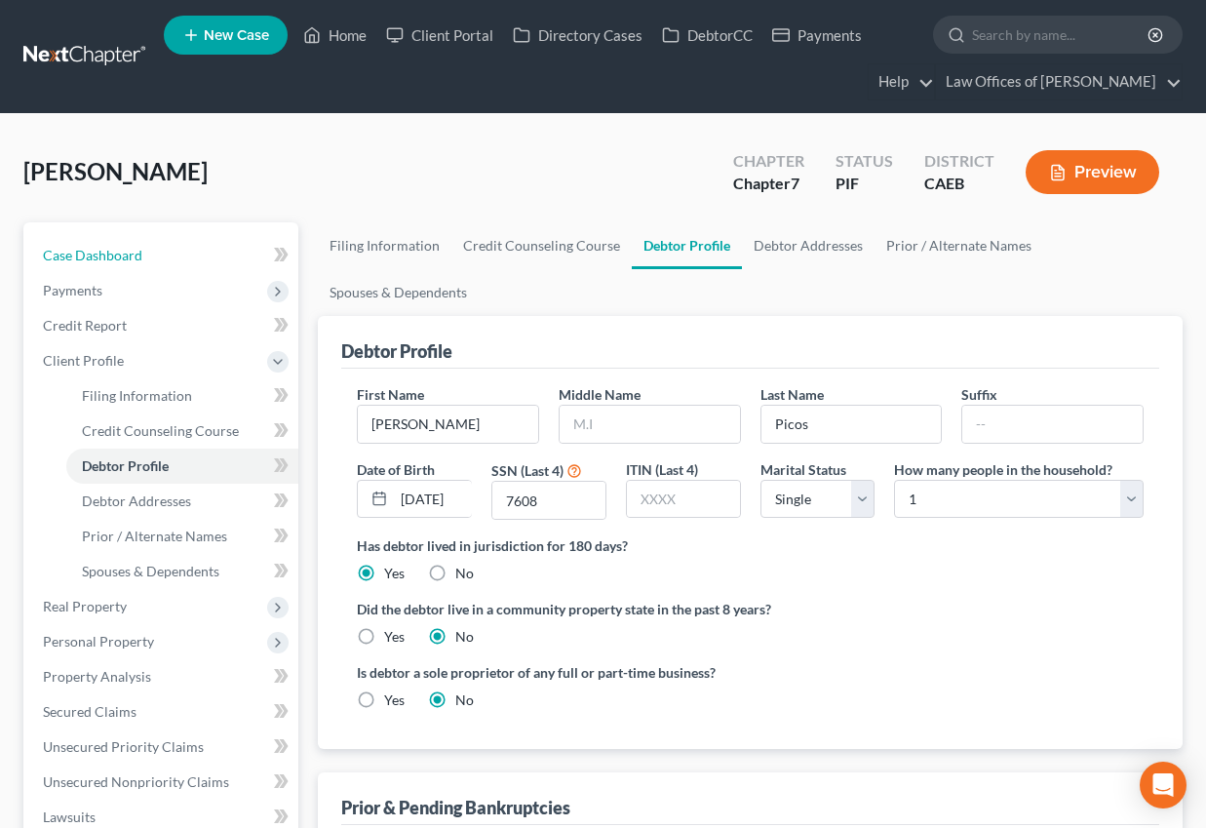
drag, startPoint x: 98, startPoint y: 256, endPoint x: 411, endPoint y: 318, distance: 319.9
click at [98, 256] on span "Case Dashboard" at bounding box center [92, 255] width 99 height 17
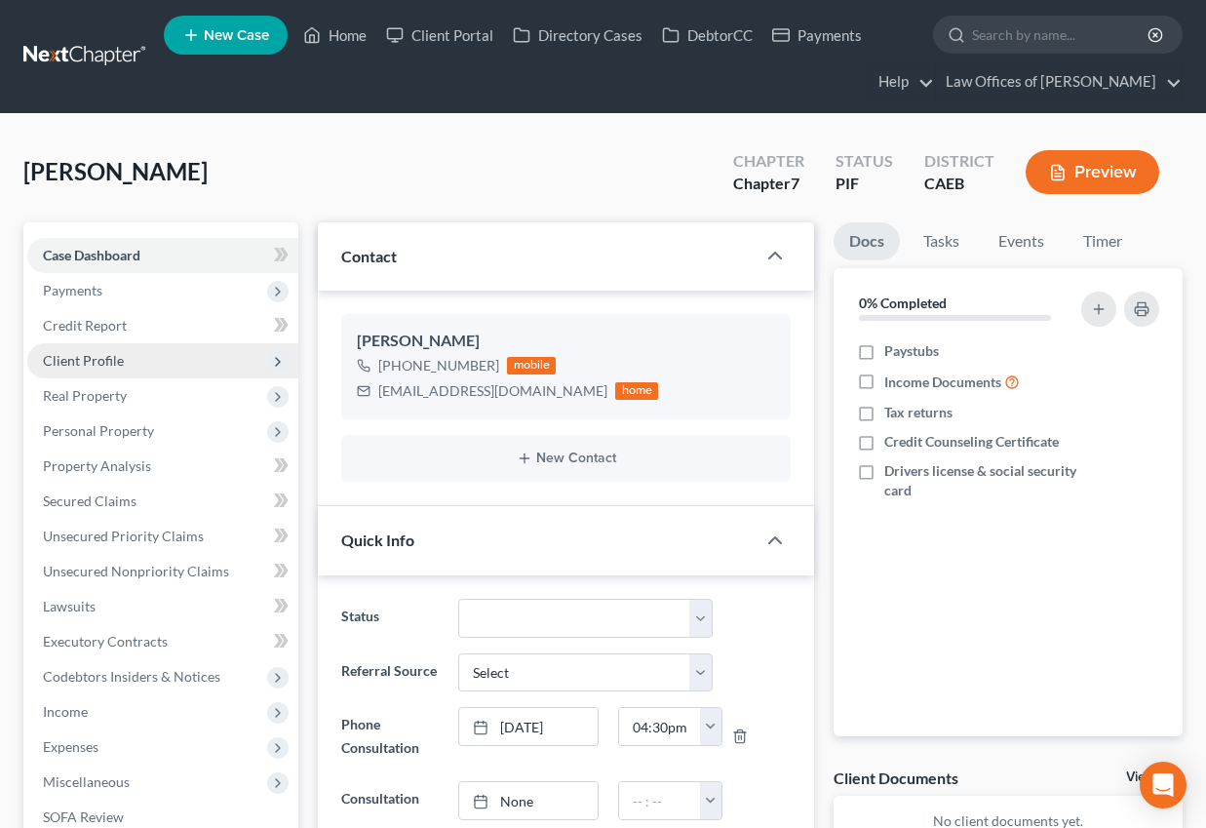
click at [107, 364] on span "Client Profile" at bounding box center [83, 360] width 81 height 17
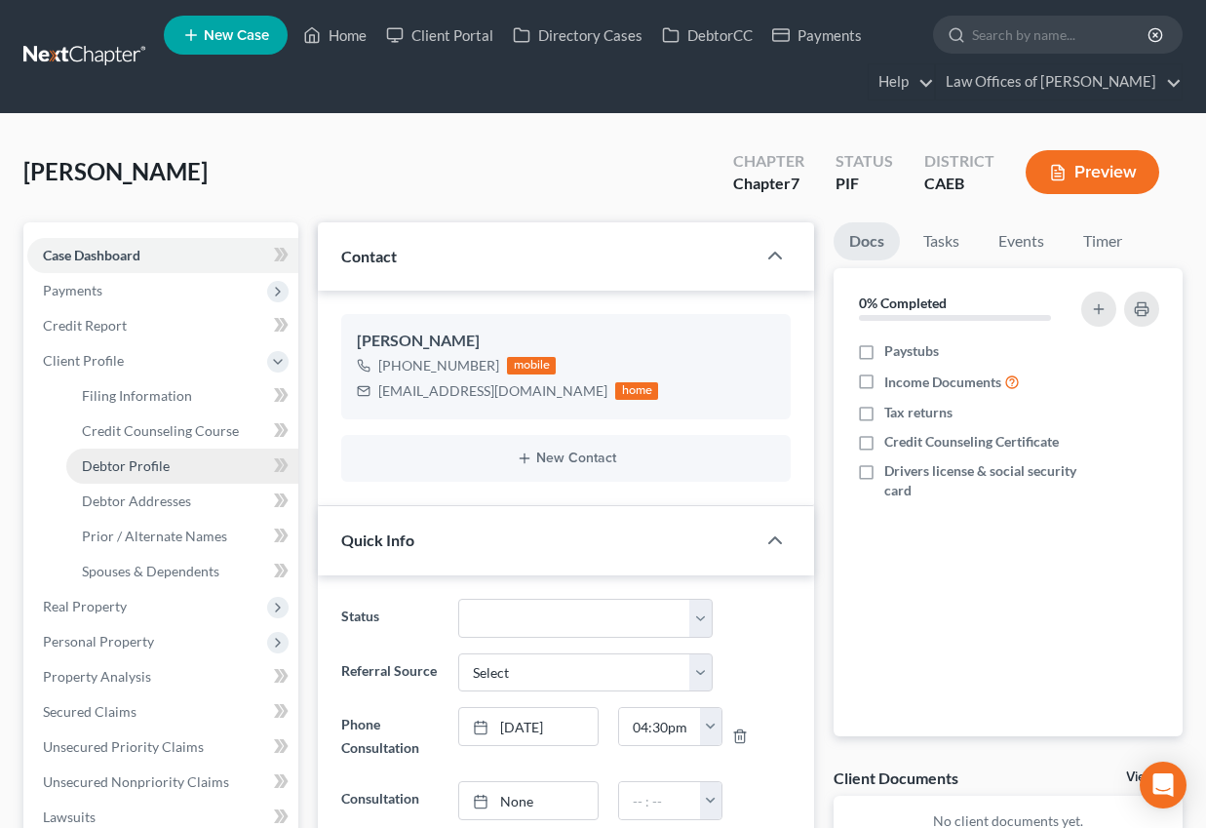
click at [149, 463] on span "Debtor Profile" at bounding box center [126, 465] width 88 height 17
select select "0"
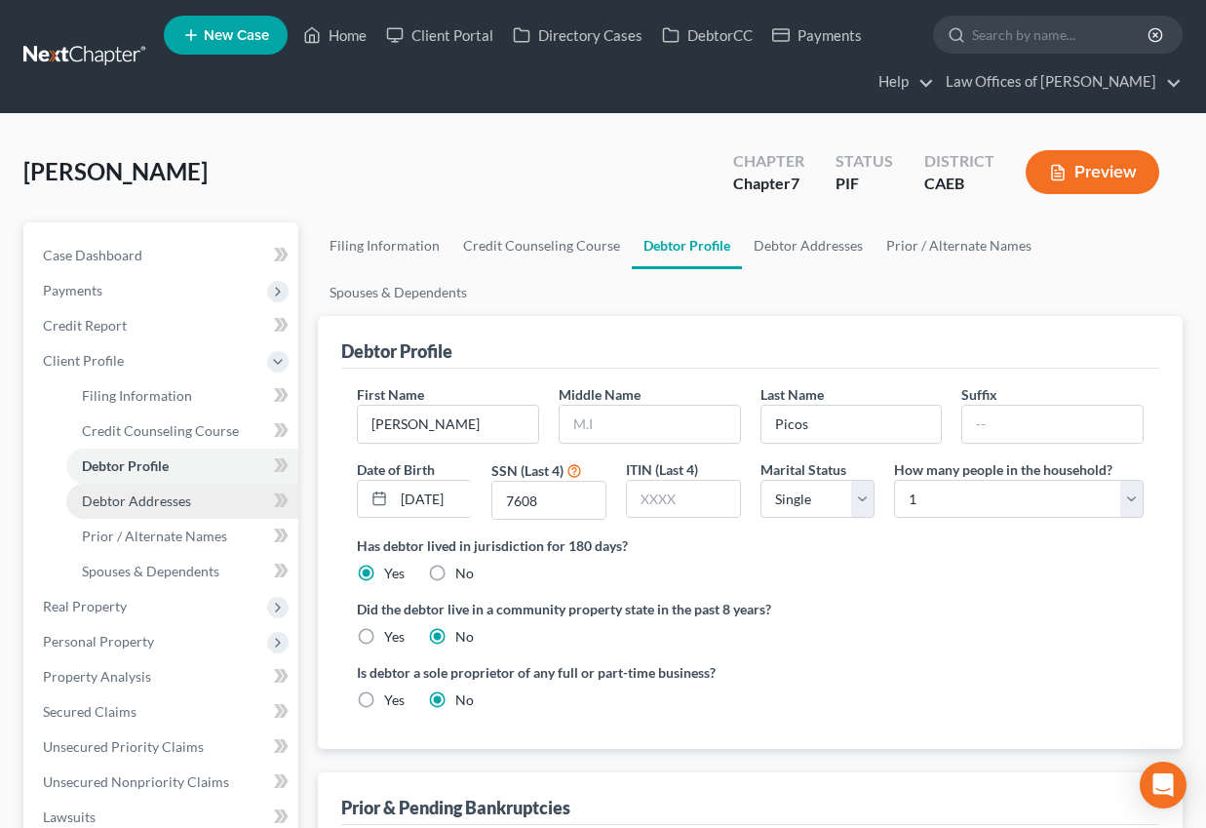
click at [156, 499] on span "Debtor Addresses" at bounding box center [136, 500] width 109 height 17
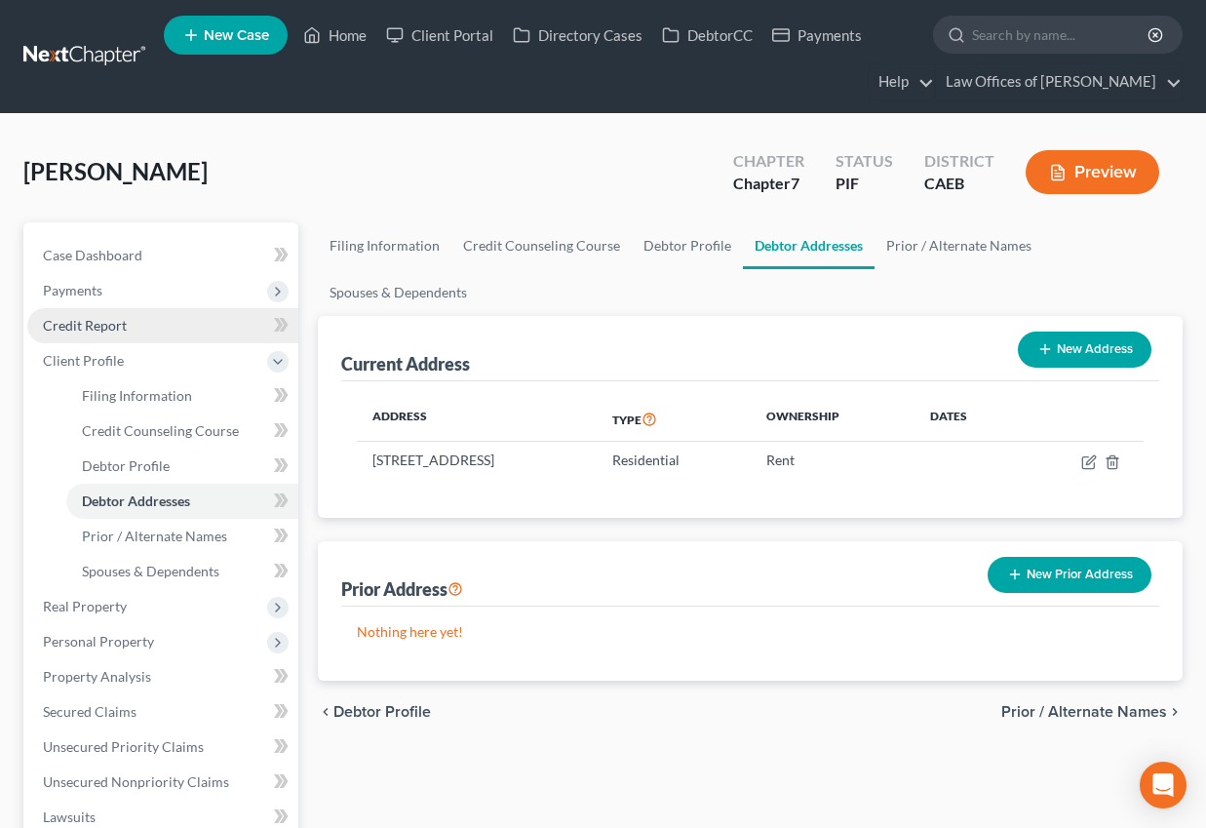
click at [92, 320] on span "Credit Report" at bounding box center [85, 325] width 84 height 17
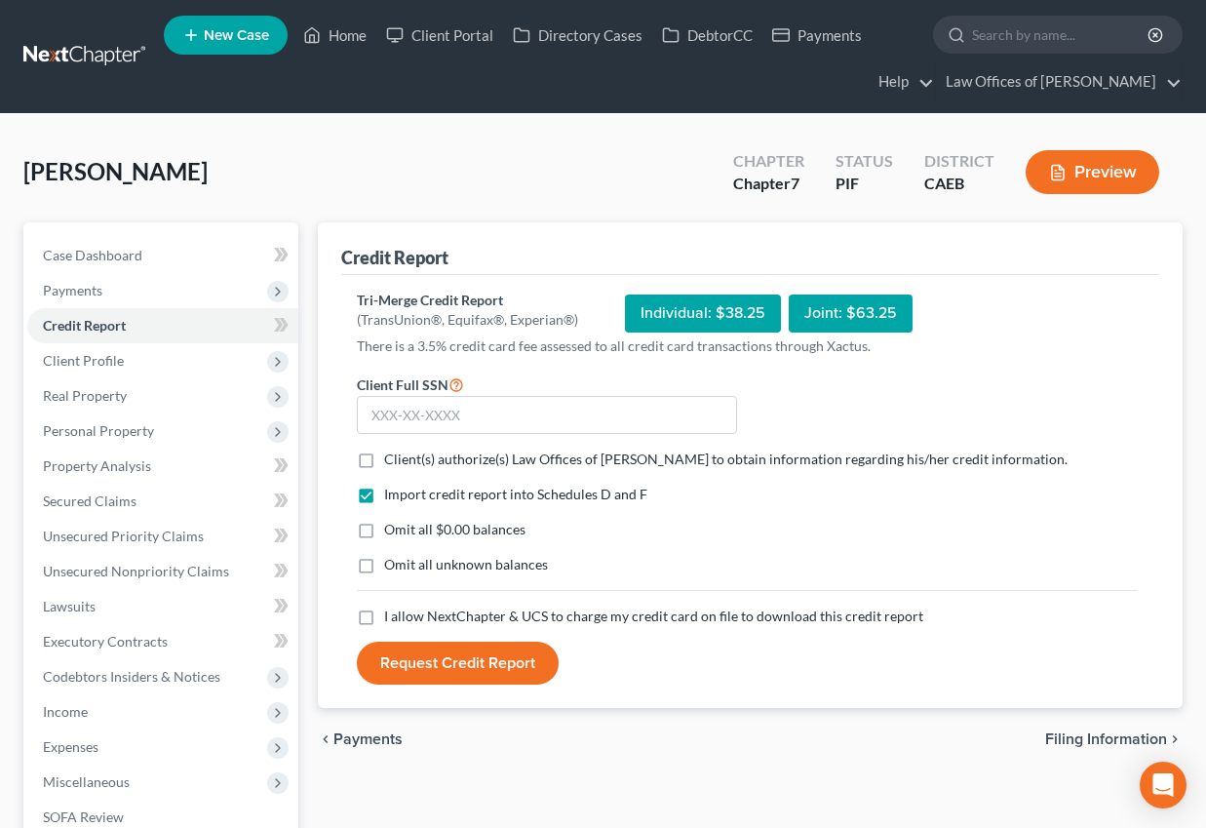
drag, startPoint x: 366, startPoint y: 463, endPoint x: 366, endPoint y: 627, distance: 163.8
click at [384, 463] on label "Client(s) authorize(s) Law Offices of [PERSON_NAME] to obtain information regar…" at bounding box center [726, 460] width 684 height 20
click at [392, 462] on input "Client(s) authorize(s) Law Offices of [PERSON_NAME] to obtain information regar…" at bounding box center [398, 456] width 13 height 13
checkbox input "true"
click at [384, 527] on label "Omit all $0.00 balances" at bounding box center [454, 530] width 141 height 20
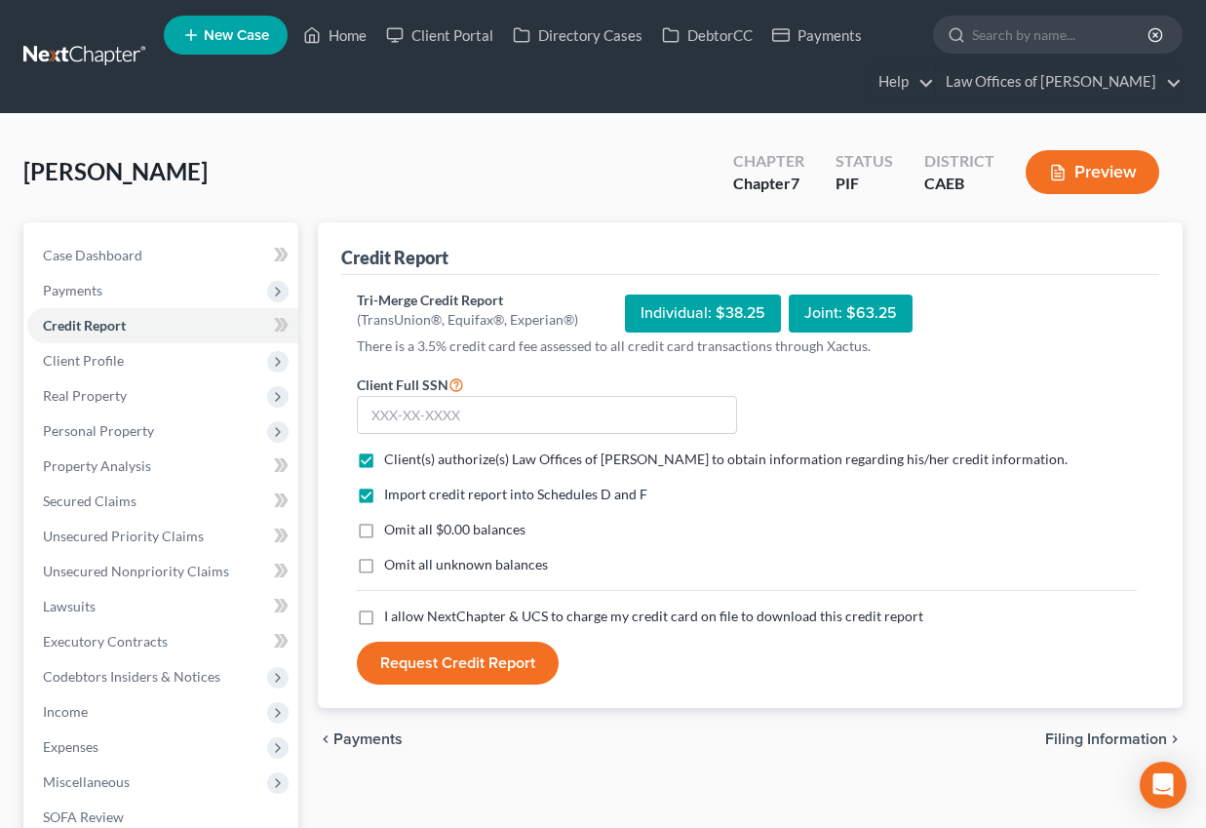
click at [392, 527] on input "Omit all $0.00 balances" at bounding box center [398, 526] width 13 height 13
checkbox input "true"
click at [384, 620] on label "I allow NextChapter & UCS to charge my credit card on file to download this cre…" at bounding box center [653, 617] width 539 height 20
click at [392, 619] on input "I allow NextChapter & UCS to charge my credit card on file to download this cre…" at bounding box center [398, 613] width 13 height 13
checkbox input "true"
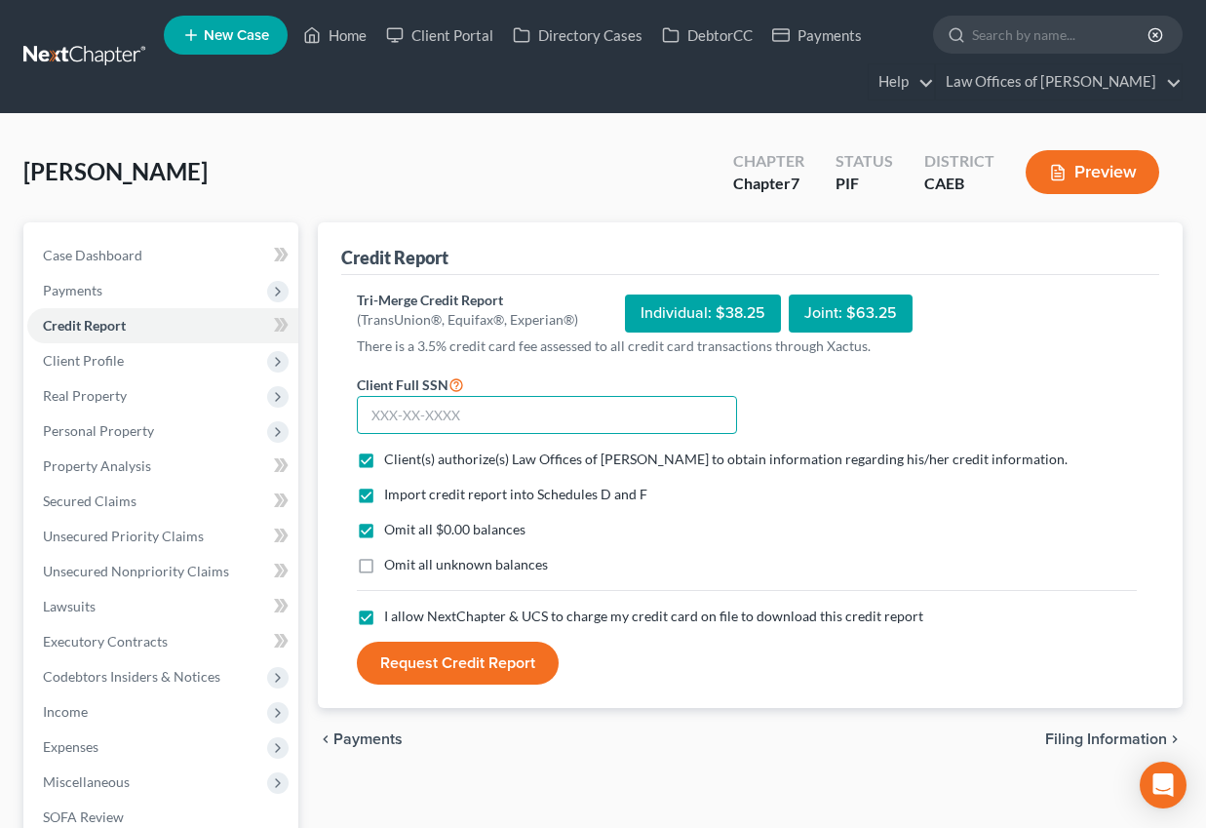
click at [401, 399] on input "text" at bounding box center [547, 415] width 380 height 39
type input "619-60-7608"
click at [413, 684] on button "Request Credit Report" at bounding box center [458, 663] width 202 height 43
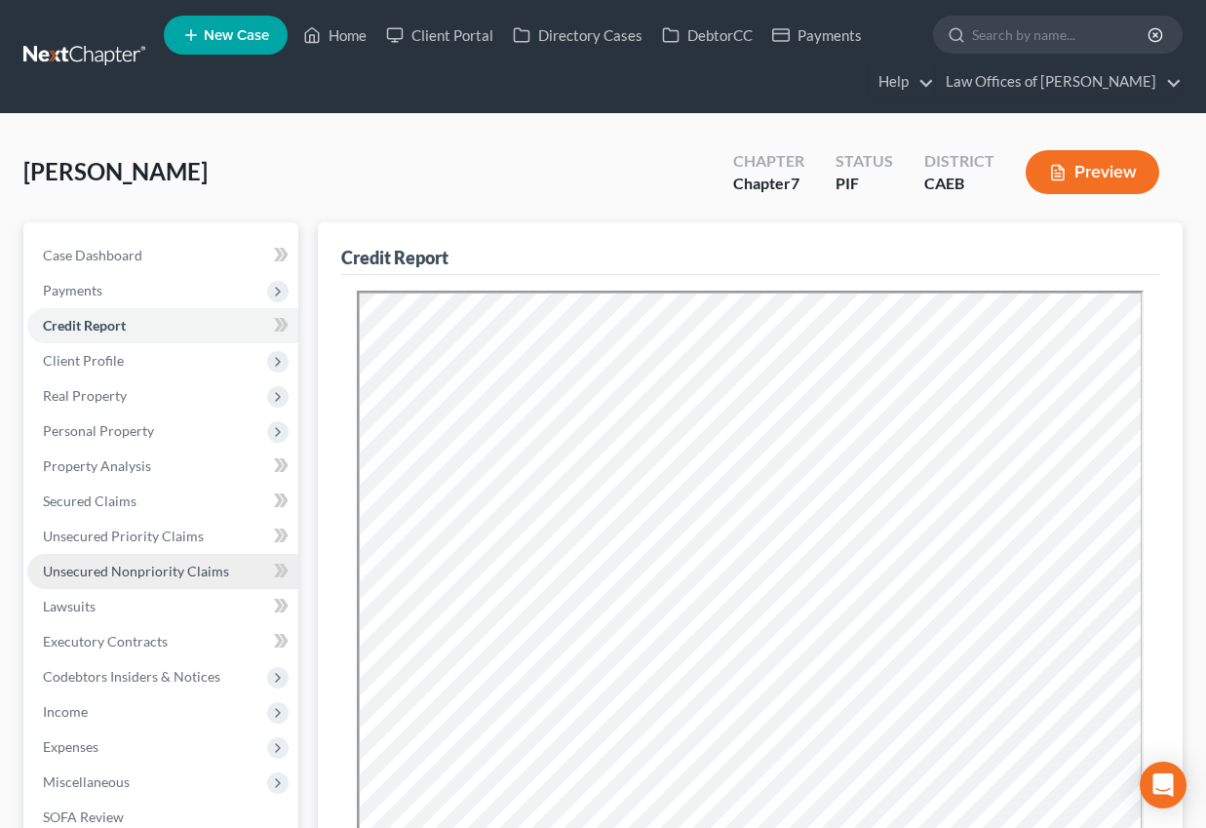
click at [113, 574] on span "Unsecured Nonpriority Claims" at bounding box center [136, 571] width 186 height 17
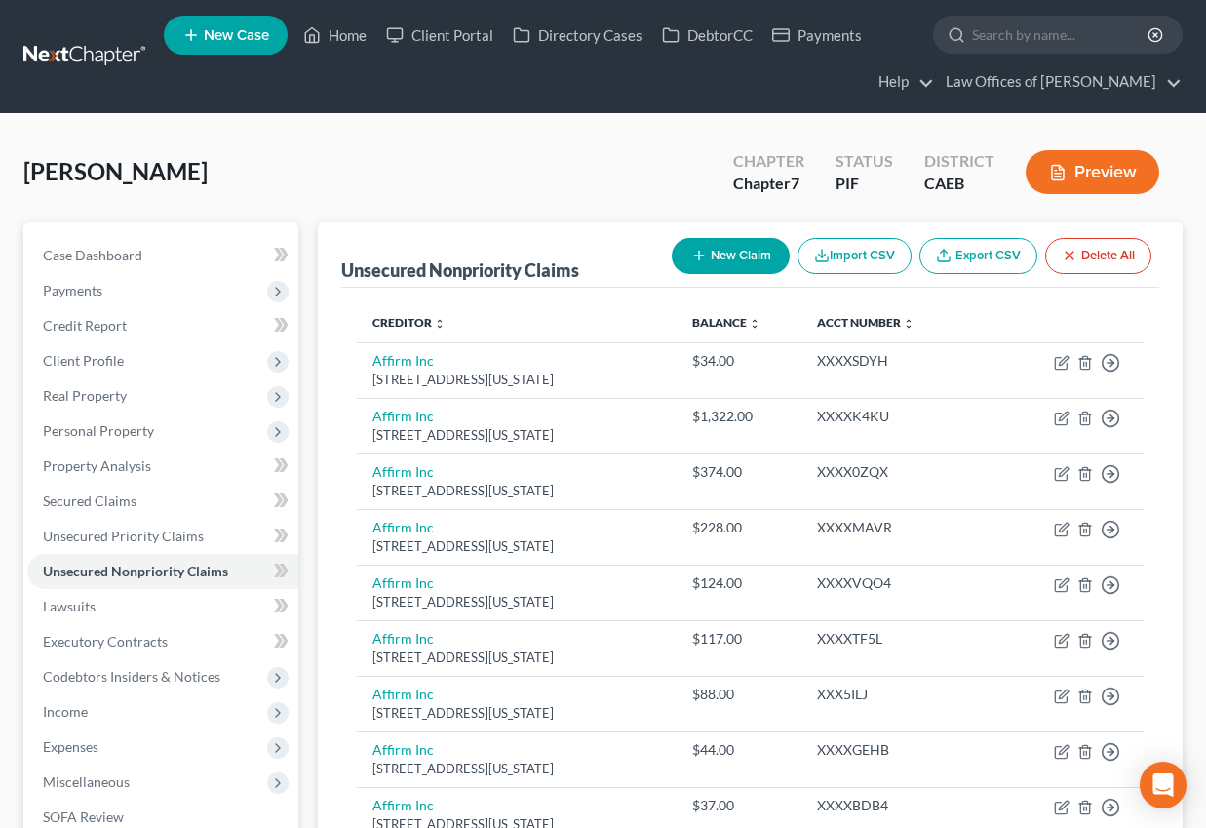
click at [1088, 178] on button "Preview" at bounding box center [1093, 172] width 134 height 44
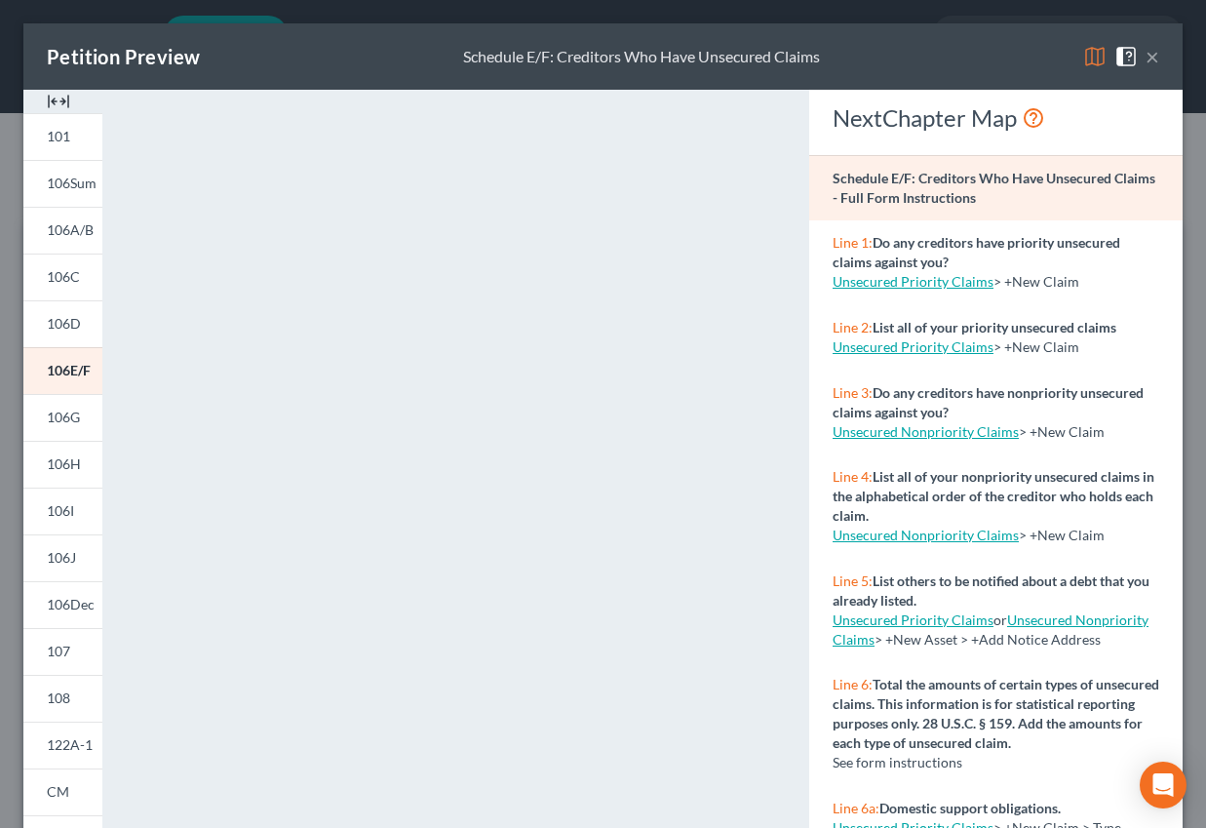
drag, startPoint x: 1154, startPoint y: 60, endPoint x: 24, endPoint y: 99, distance: 1129.9
click at [1154, 60] on button "×" at bounding box center [1153, 56] width 14 height 23
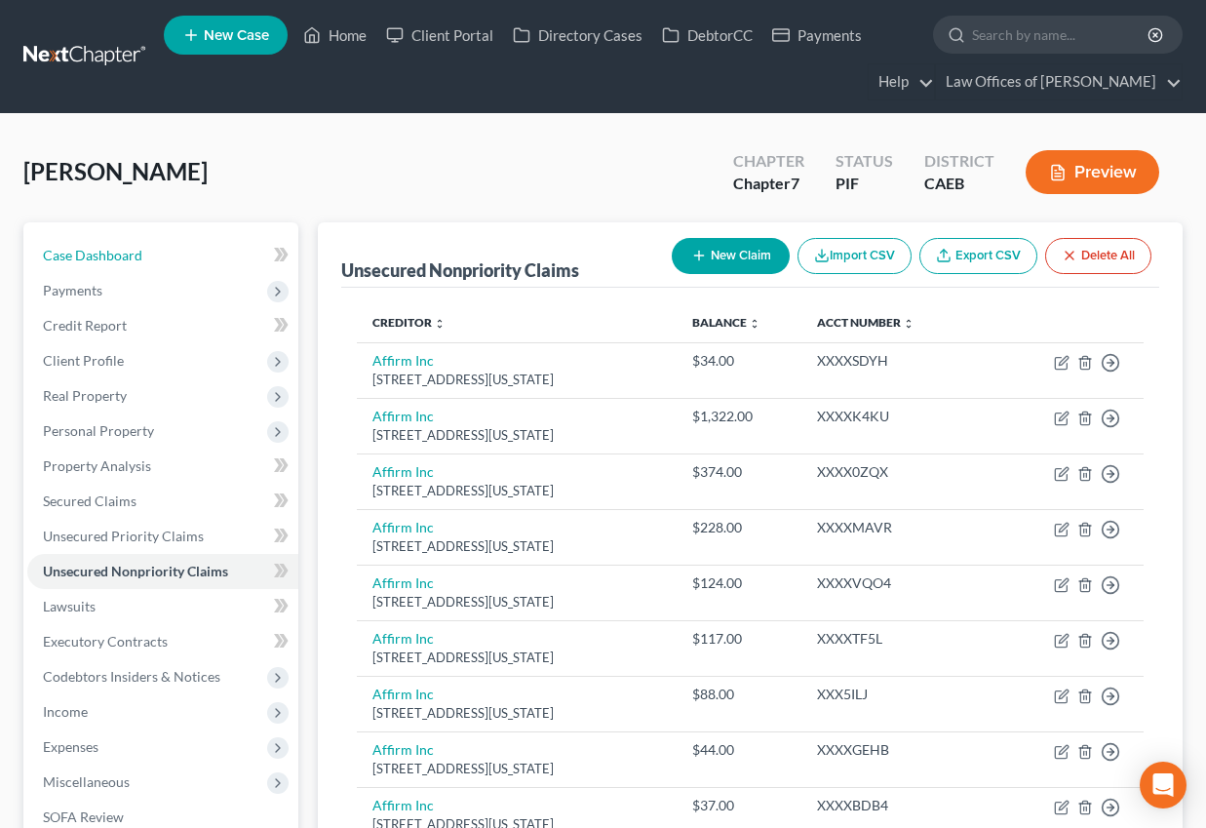
click at [119, 247] on span "Case Dashboard" at bounding box center [92, 255] width 99 height 17
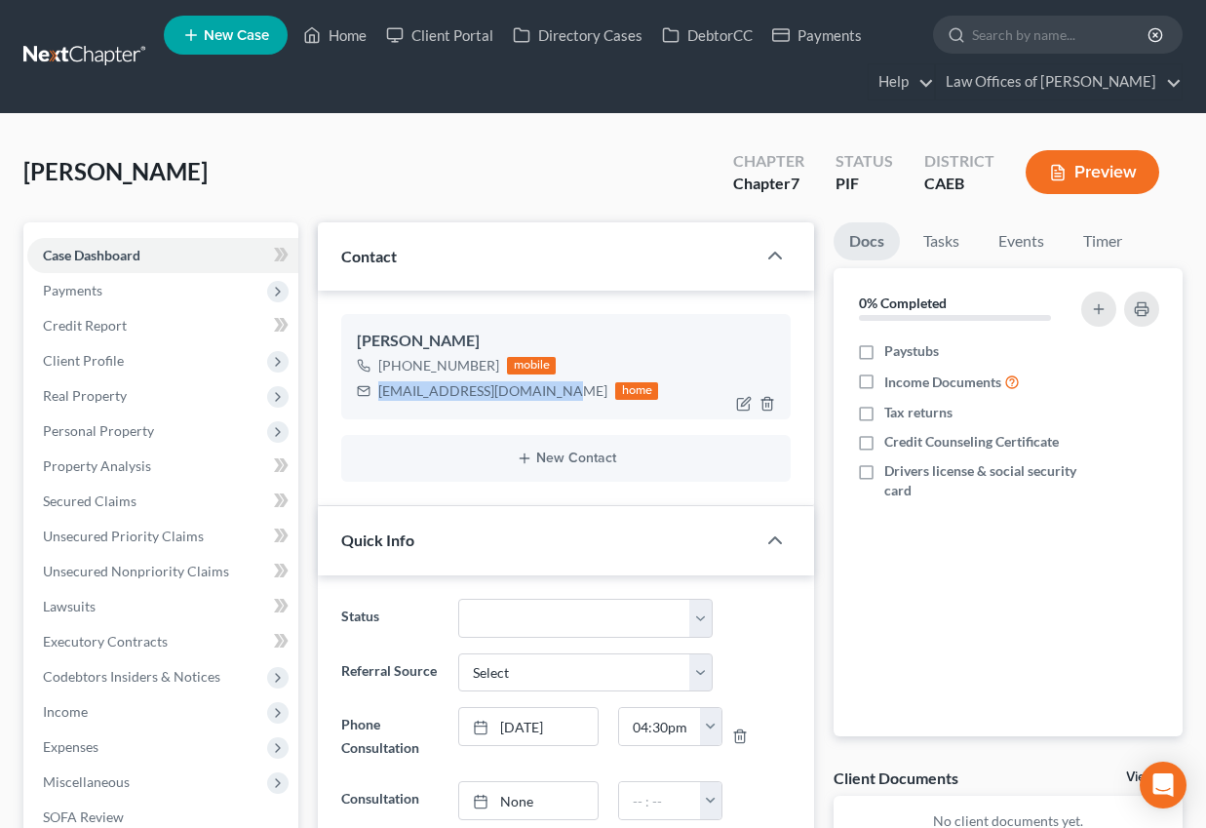
scroll to position [783, 0]
drag, startPoint x: 374, startPoint y: 392, endPoint x: 552, endPoint y: 393, distance: 177.5
click at [553, 393] on div "teddy_17_1990@hotmail.com home" at bounding box center [507, 390] width 301 height 25
copy div "teddy_17_1990@hotmail.com"
click at [94, 296] on span "Payments" at bounding box center [72, 290] width 59 height 17
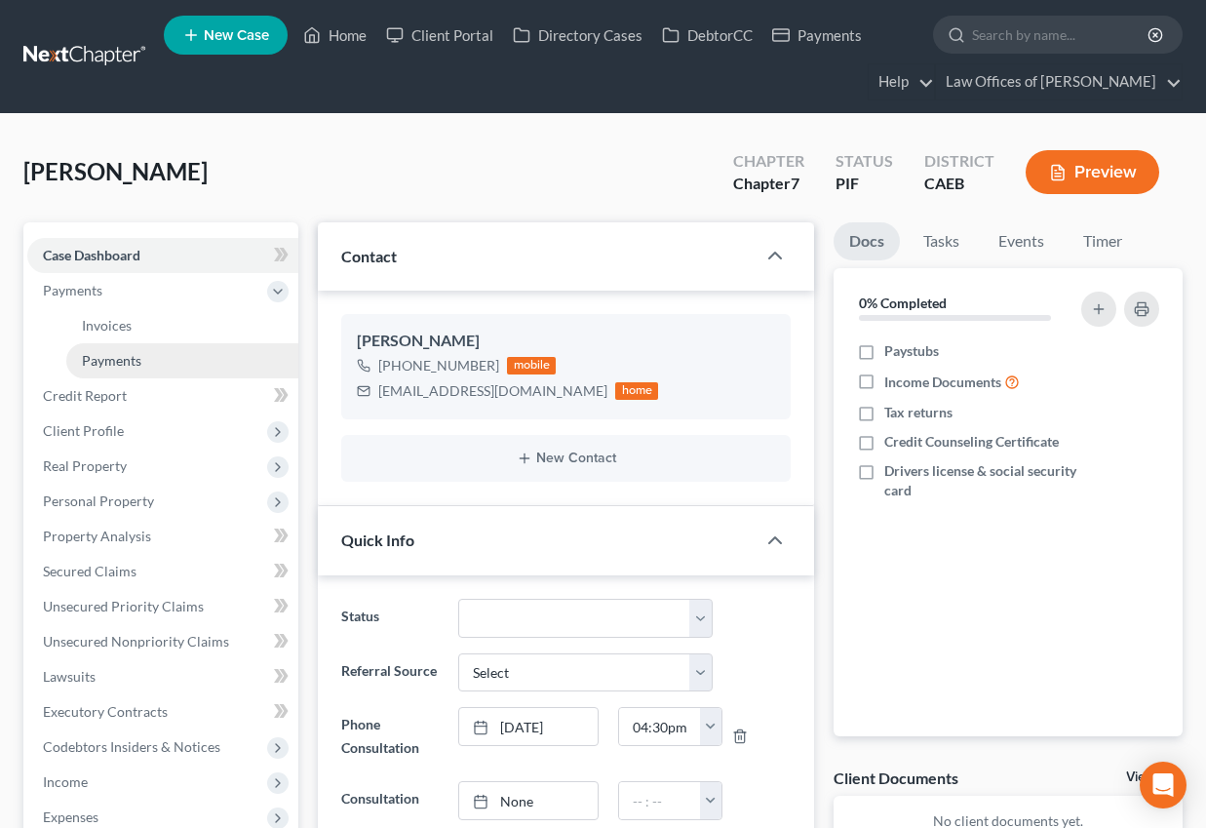
click at [123, 352] on span "Payments" at bounding box center [111, 360] width 59 height 17
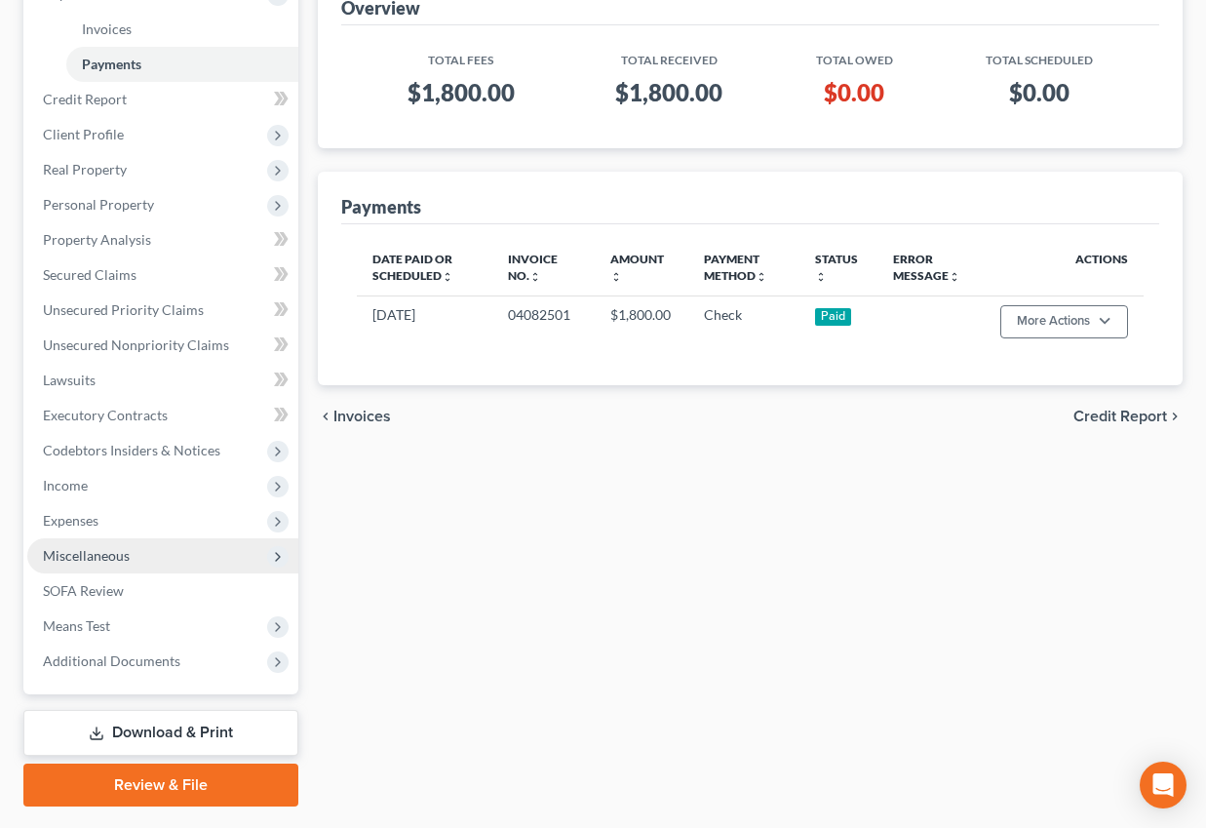
scroll to position [303, 0]
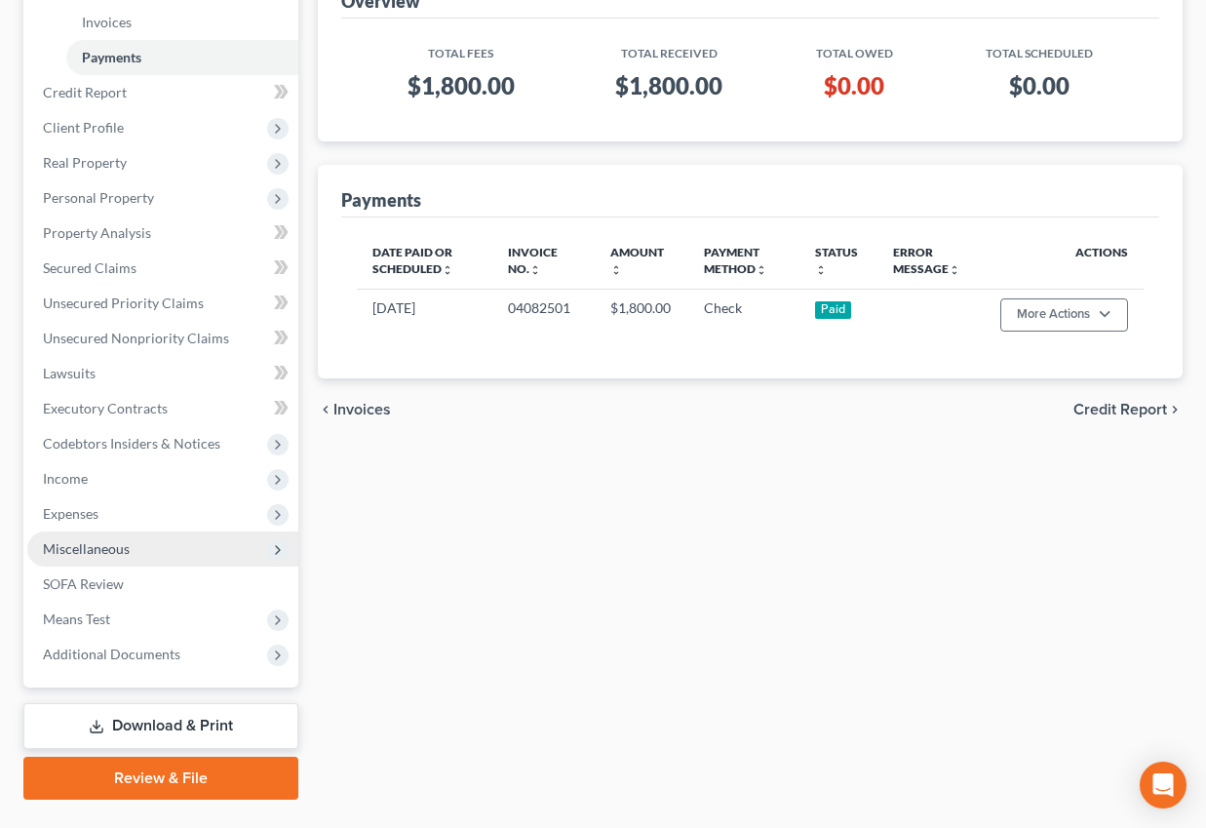
click at [98, 564] on span "Miscellaneous" at bounding box center [162, 548] width 271 height 35
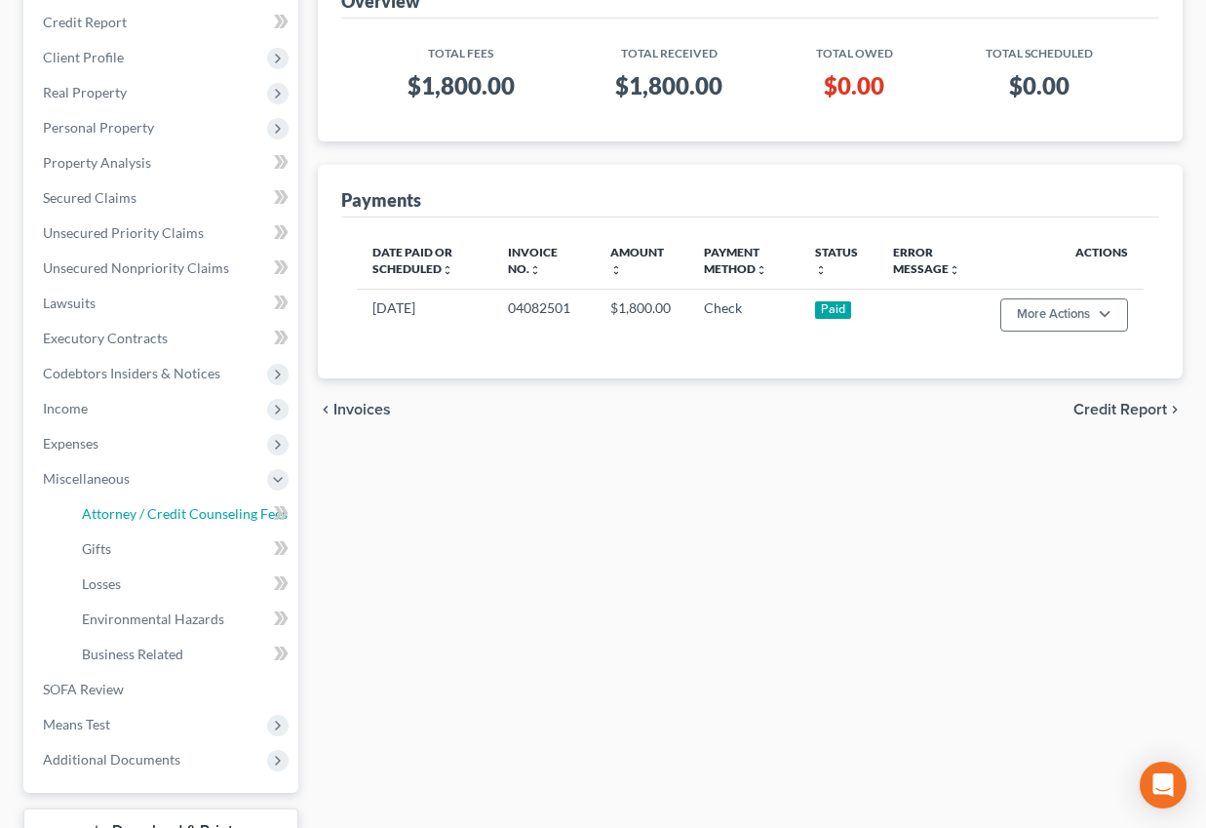
drag, startPoint x: 168, startPoint y: 505, endPoint x: 504, endPoint y: 523, distance: 336.9
click at [168, 505] on span "Attorney / Credit Counseling Fees" at bounding box center [185, 513] width 206 height 17
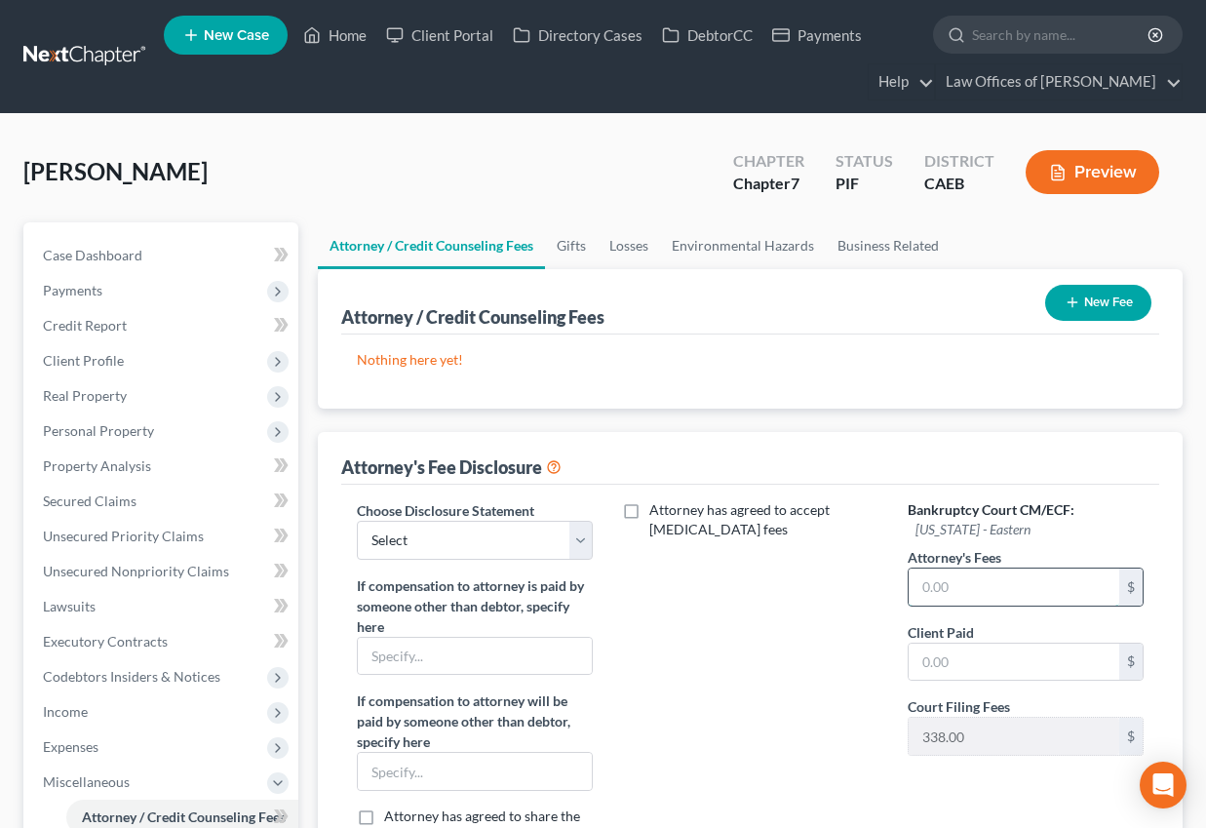
click at [1002, 595] on input "text" at bounding box center [1014, 586] width 211 height 37
type input "1,800"
click at [987, 668] on input "text" at bounding box center [1014, 662] width 211 height 37
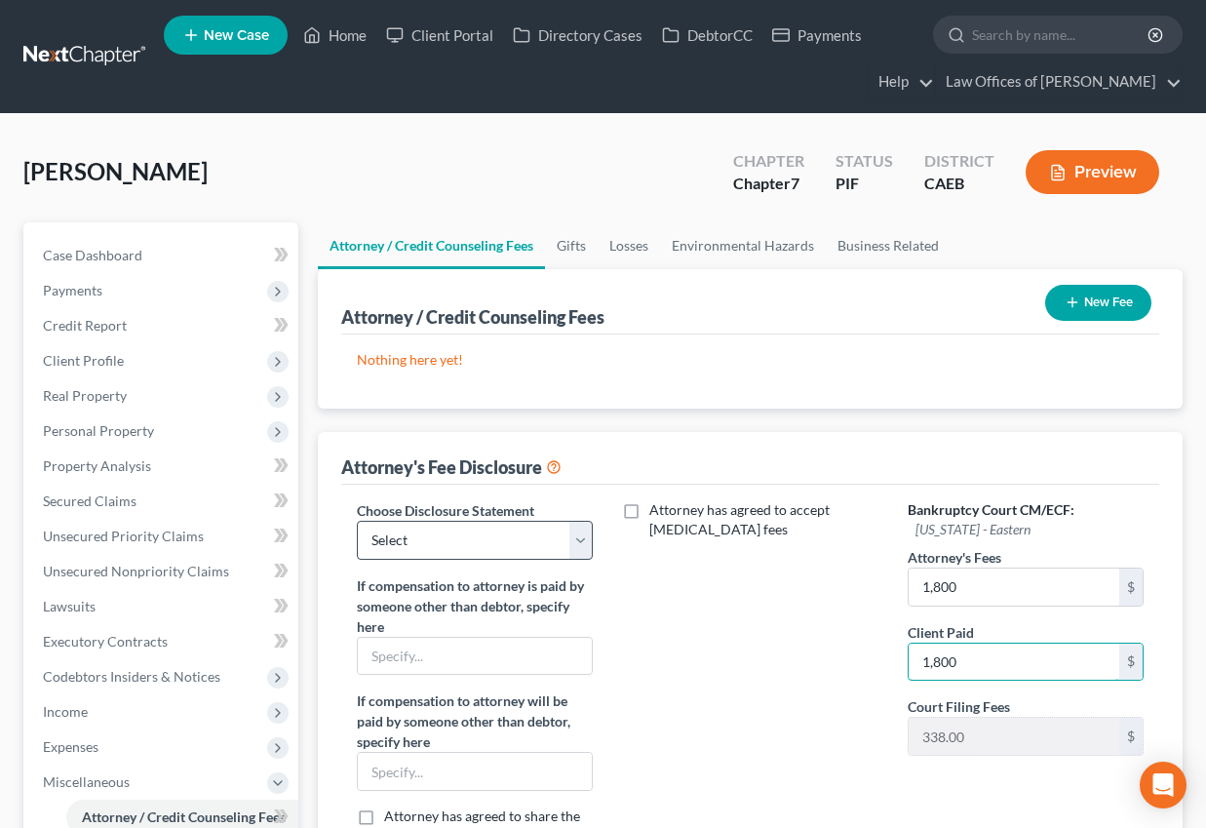
type input "1,800"
click at [477, 536] on select "Select Disclosure" at bounding box center [475, 540] width 236 height 39
select select "0"
click at [357, 521] on select "Select Disclosure" at bounding box center [475, 540] width 236 height 39
click at [1113, 298] on button "New Fee" at bounding box center [1098, 303] width 106 height 36
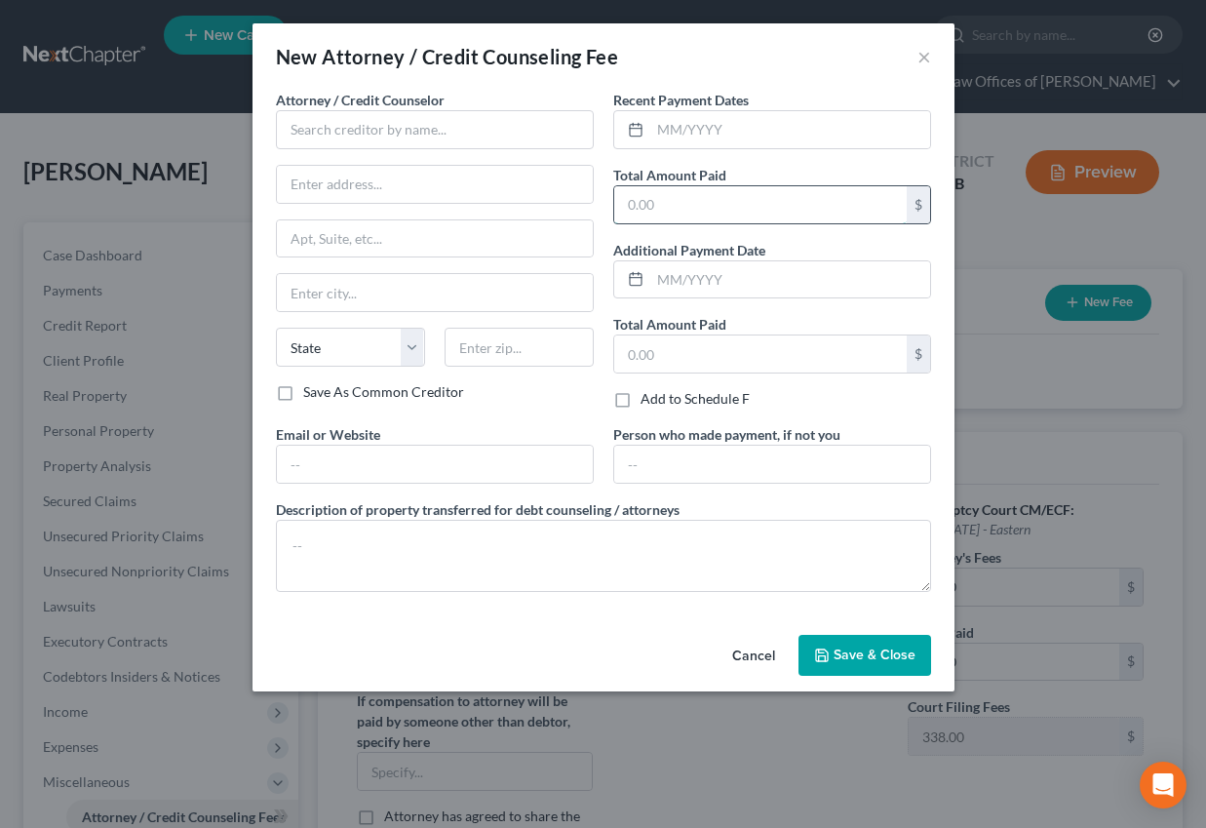
click at [716, 205] on input "text" at bounding box center [760, 204] width 293 height 37
type input "1,800"
click at [677, 123] on input "text" at bounding box center [790, 129] width 280 height 37
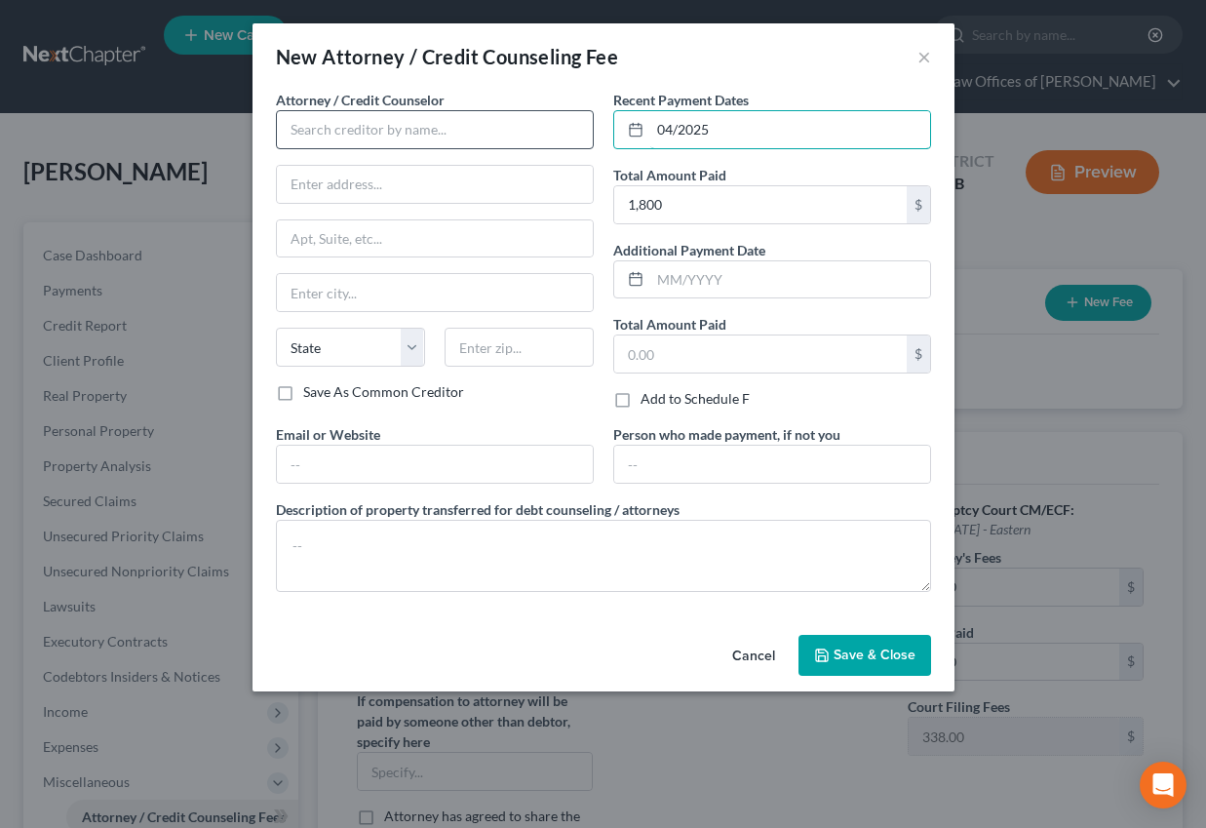
type input "04/2025"
click at [432, 124] on input "text" at bounding box center [435, 129] width 318 height 39
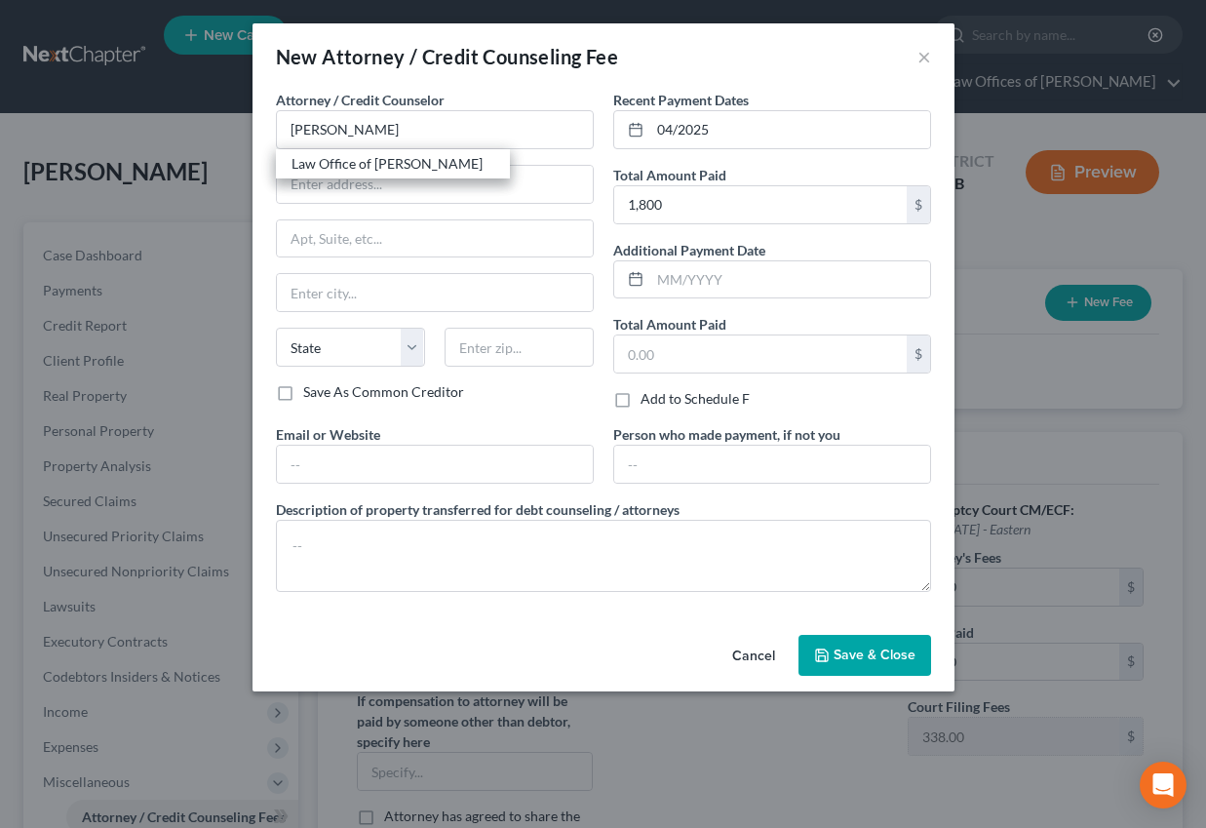
drag, startPoint x: 364, startPoint y: 160, endPoint x: 876, endPoint y: 696, distance: 741.4
click at [364, 159] on div "Law Office of [PERSON_NAME]" at bounding box center [393, 164] width 203 height 20
type input "Law Office of [PERSON_NAME]"
type input "[STREET_ADDRESS]"
type input "[GEOGRAPHIC_DATA]"
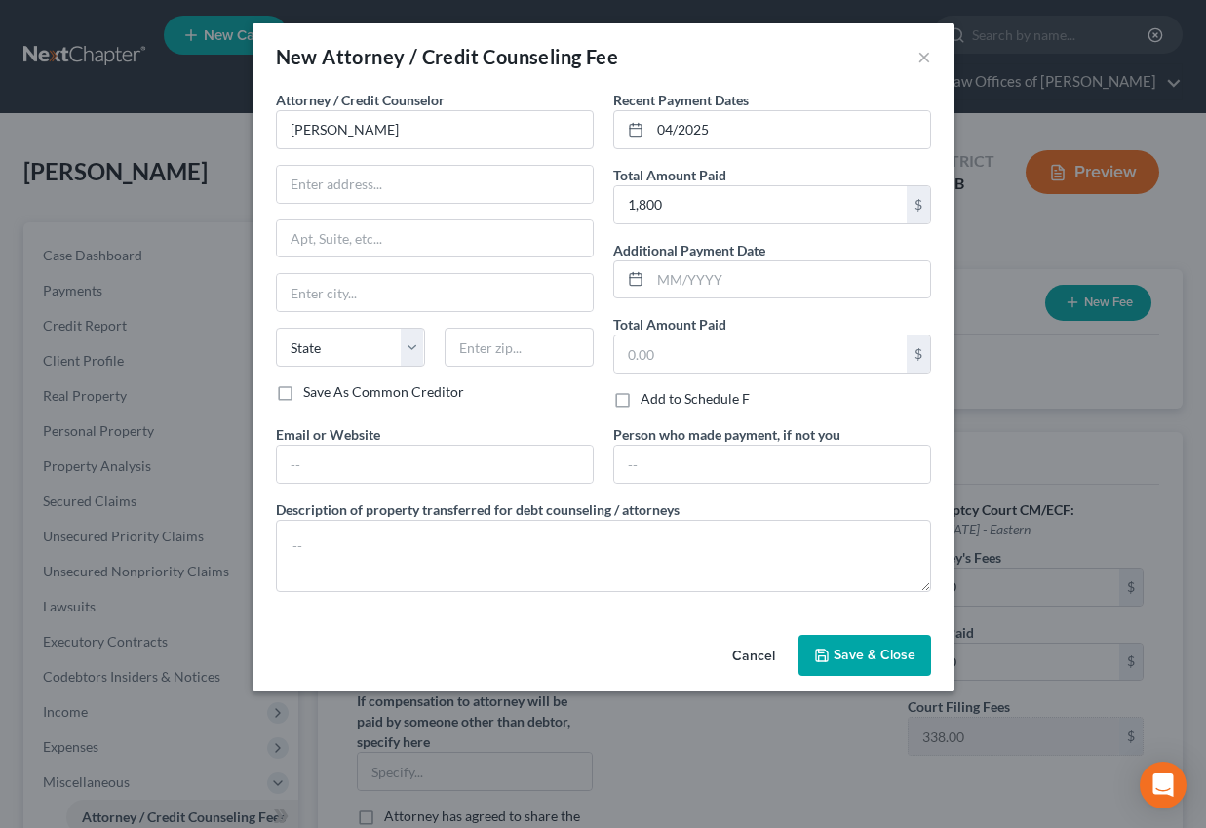
select select "4"
type input "93301"
click at [878, 667] on button "Save & Close" at bounding box center [865, 655] width 133 height 41
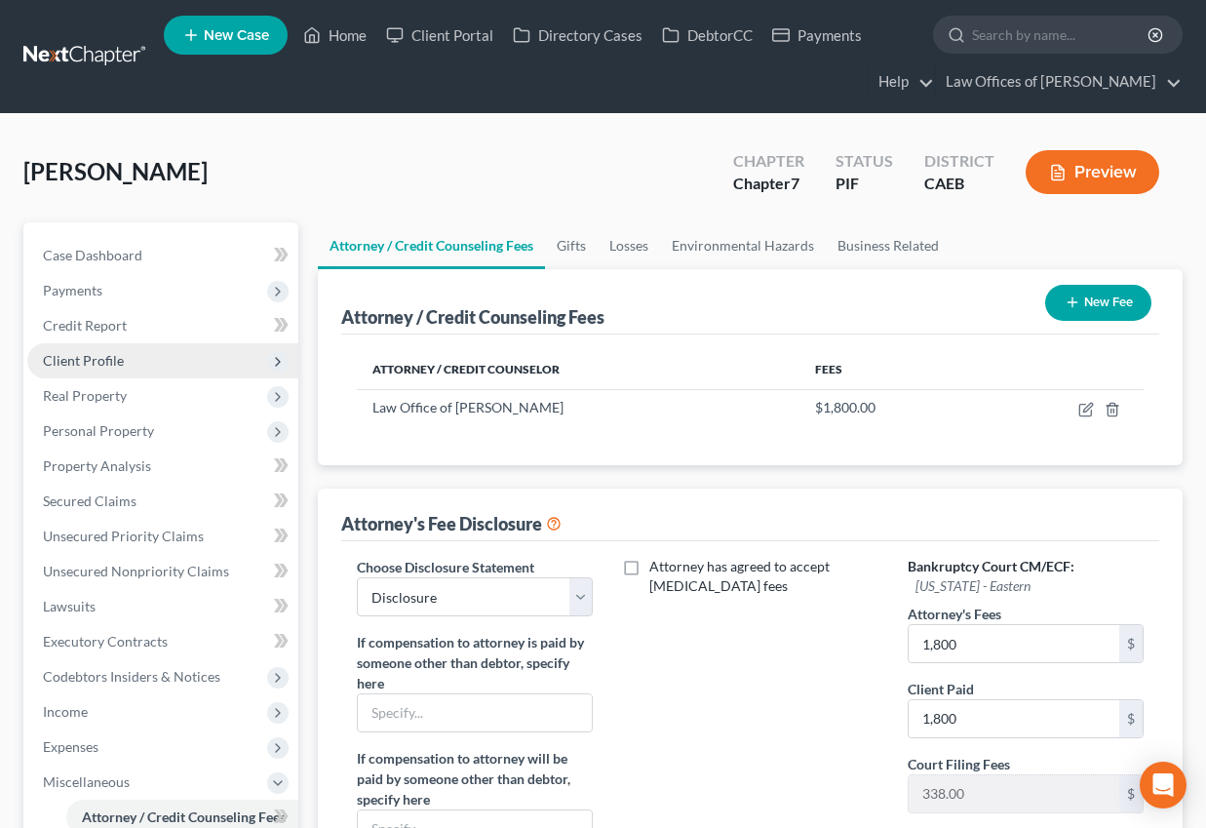
click at [103, 361] on span "Client Profile" at bounding box center [83, 360] width 81 height 17
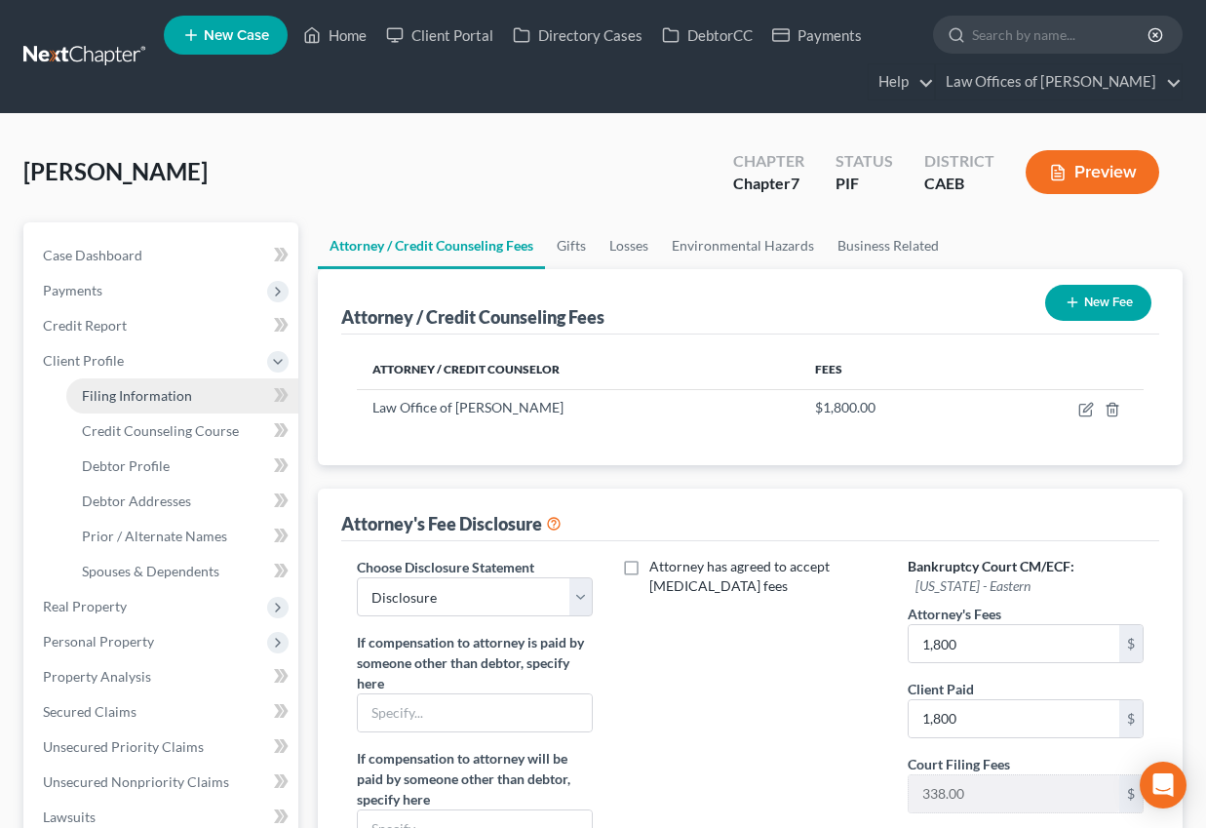
drag, startPoint x: 144, startPoint y: 396, endPoint x: 181, endPoint y: 397, distance: 37.1
click at [144, 396] on span "Filing Information" at bounding box center [137, 395] width 110 height 17
select select "1"
select select "0"
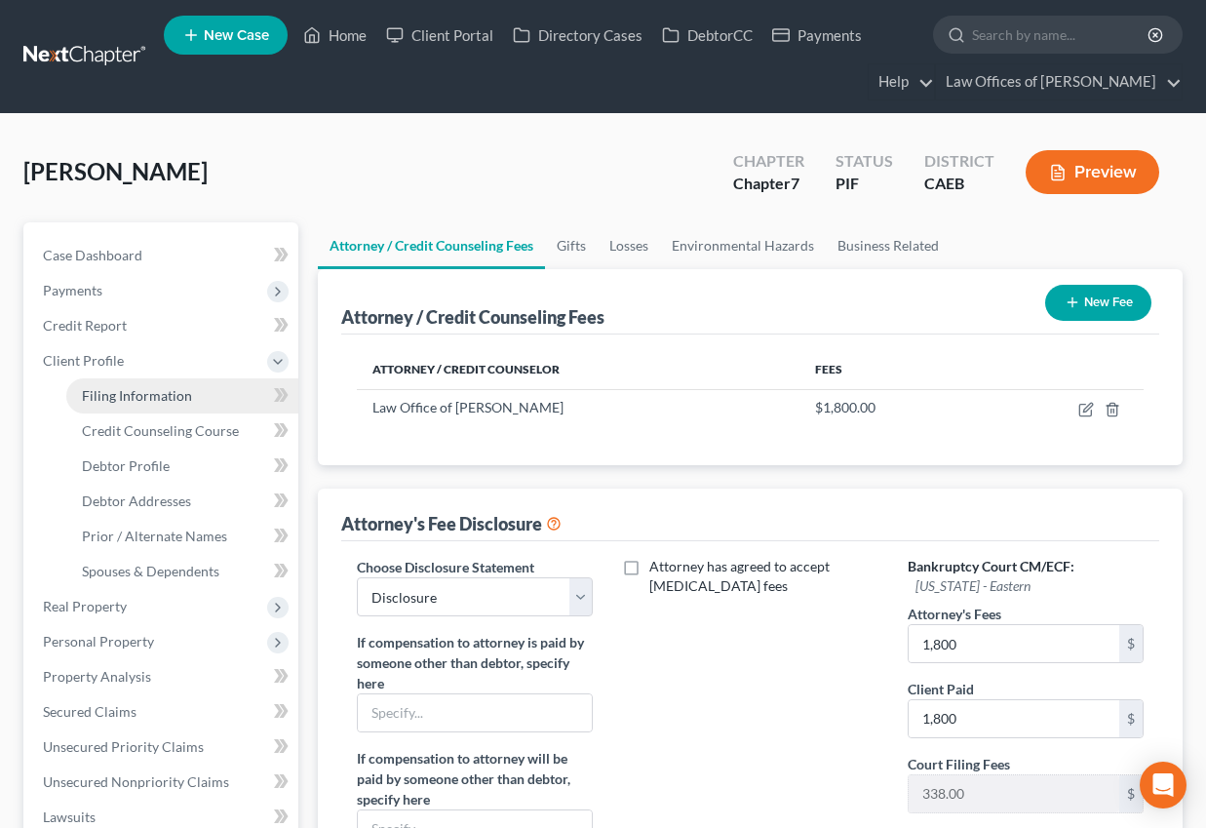
select select "8"
select select "0"
select select "4"
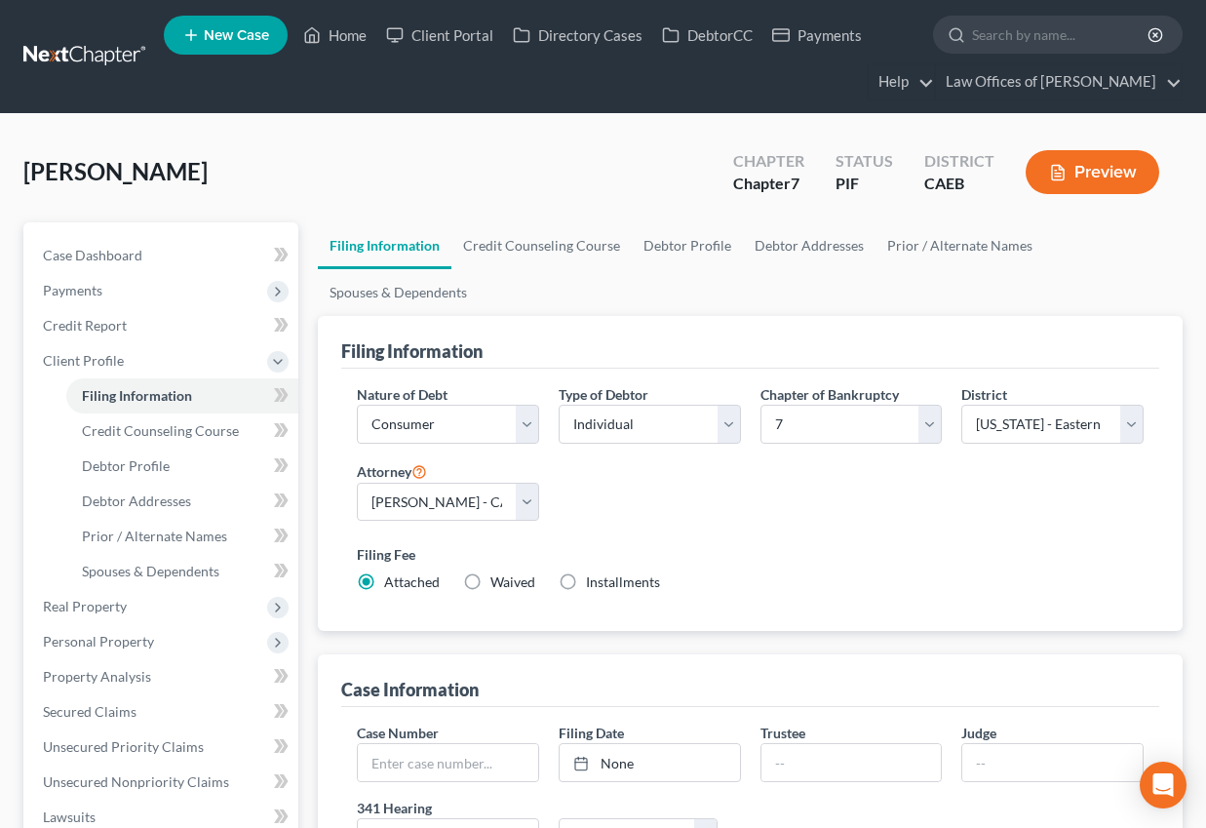
click at [586, 581] on label "Installments Installments" at bounding box center [623, 582] width 74 height 20
click at [594, 581] on input "Installments Installments" at bounding box center [600, 578] width 13 height 13
radio input "true"
radio input "false"
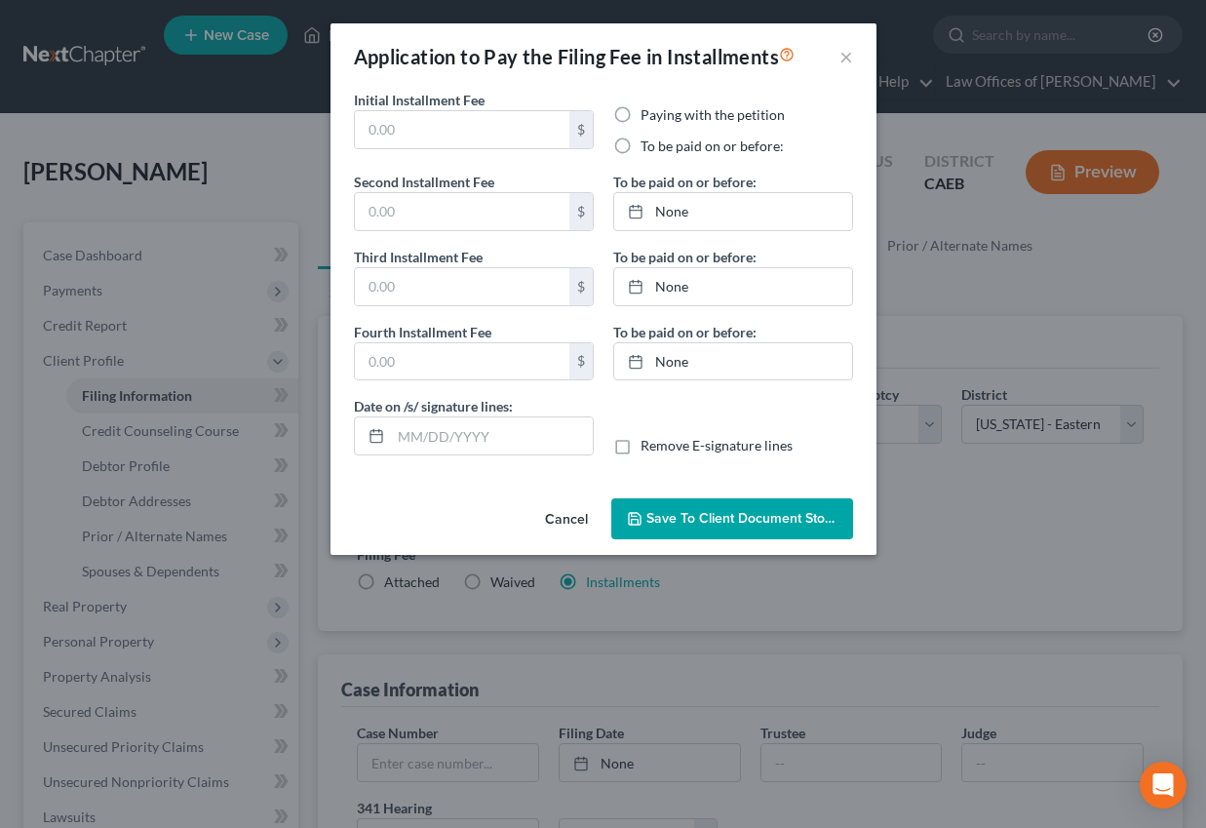
type input "0.00"
radio input "true"
type input "0.00"
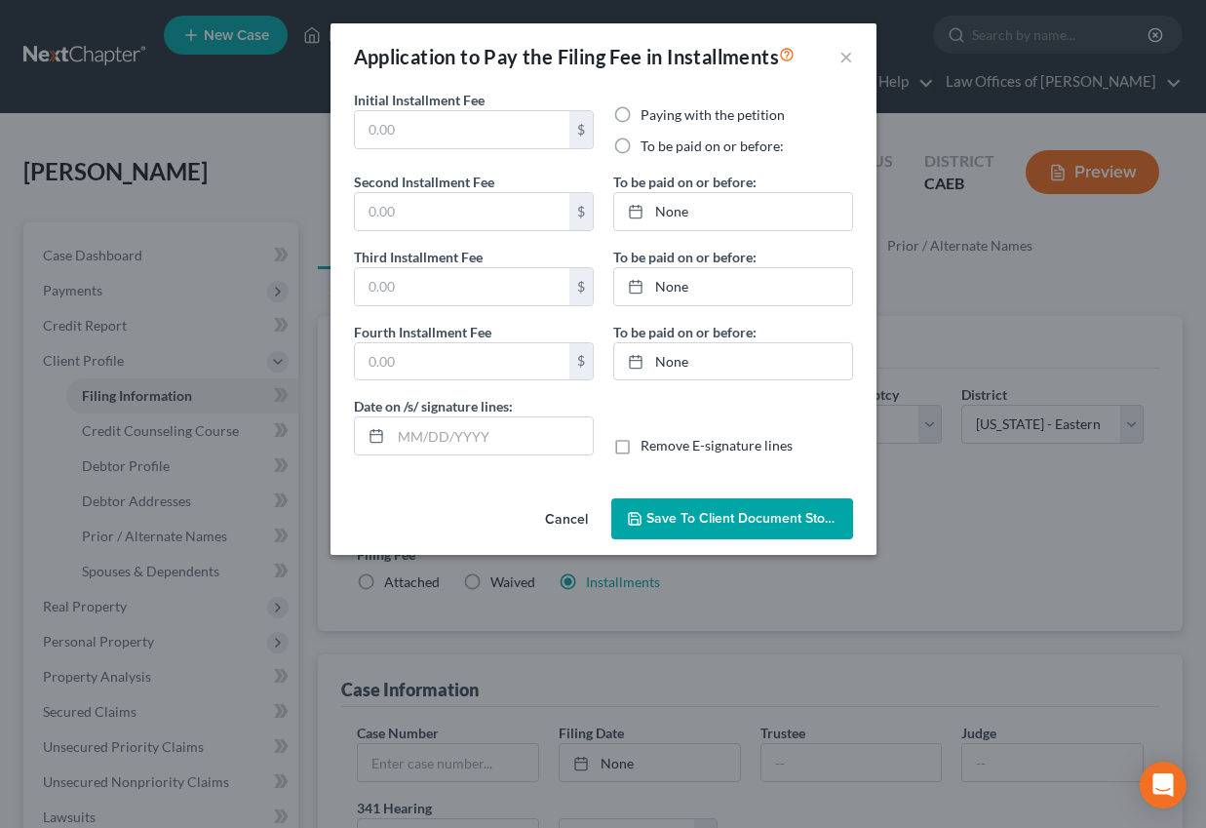
type input "[DATE]"
drag, startPoint x: 562, startPoint y: 516, endPoint x: 534, endPoint y: 523, distance: 28.1
click at [562, 516] on button "Cancel" at bounding box center [566, 519] width 74 height 39
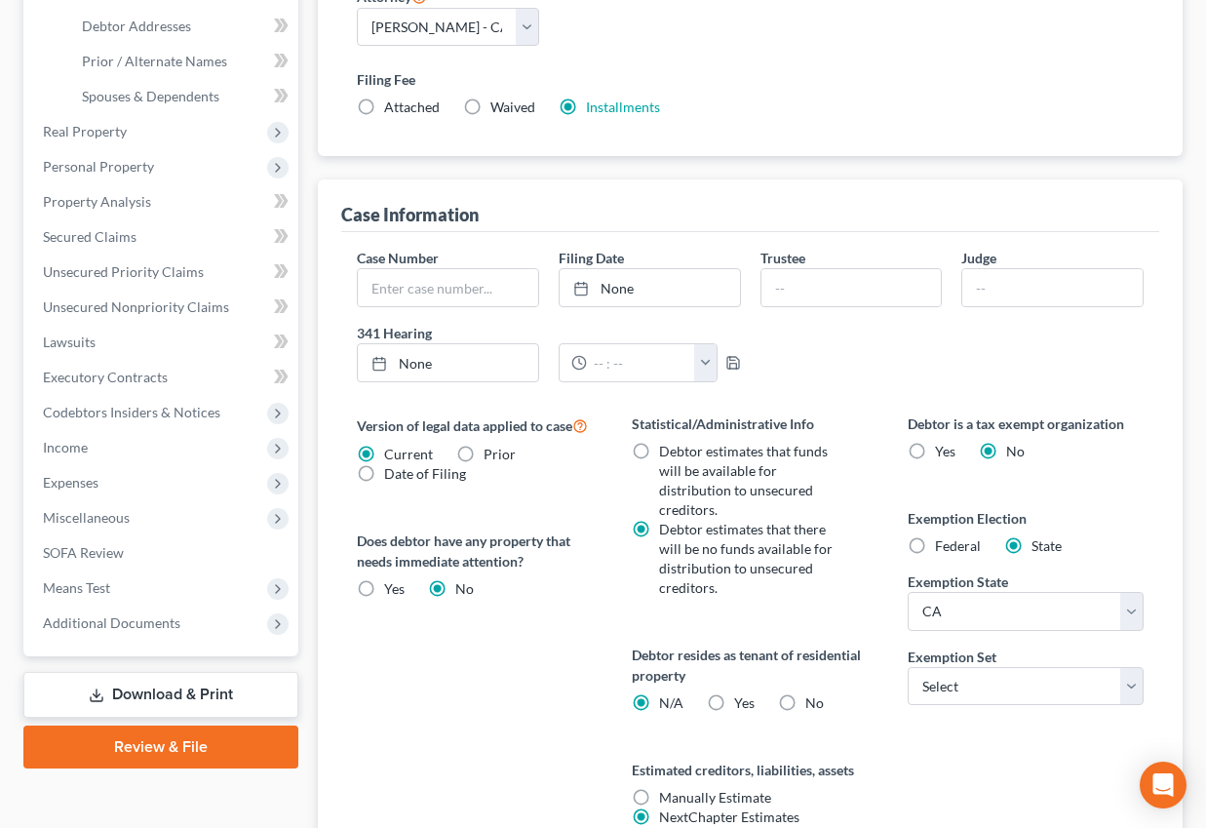
scroll to position [520, 0]
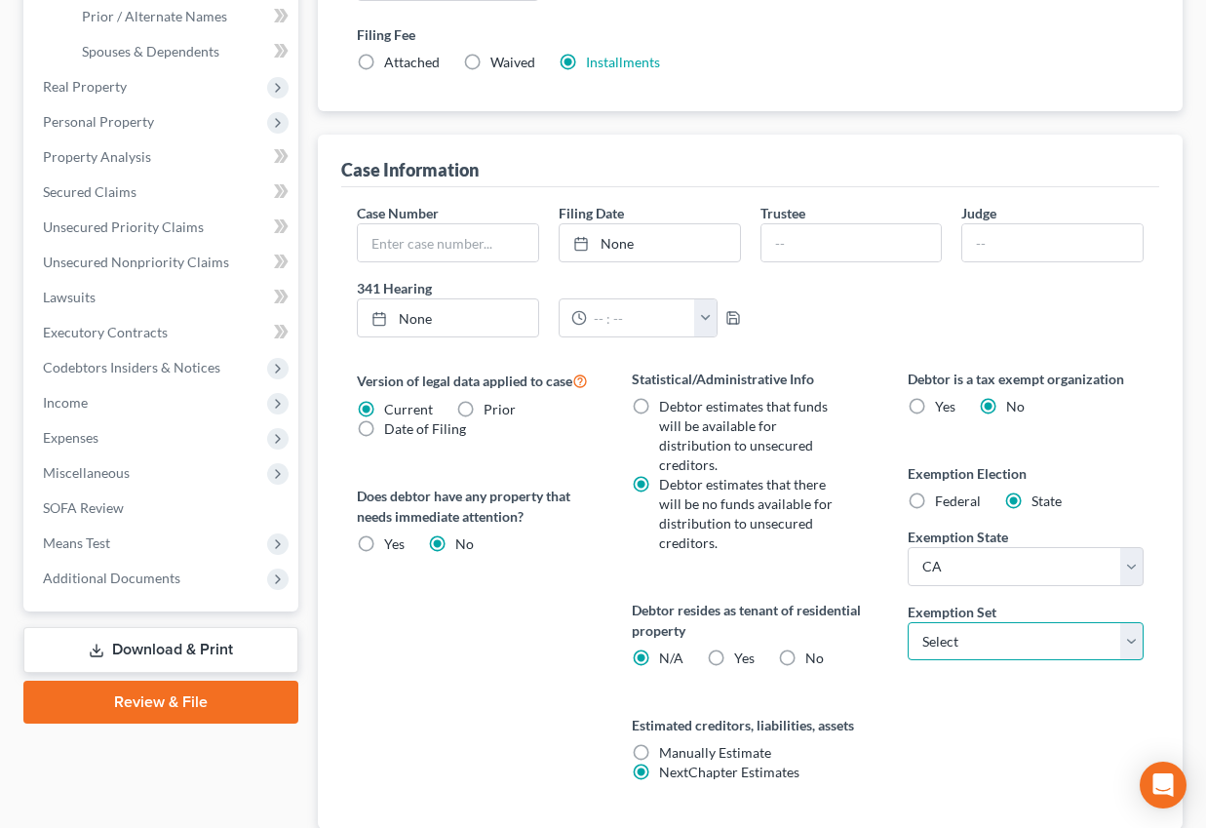
click at [951, 652] on select "Select 703 704" at bounding box center [1026, 641] width 236 height 39
select select "0"
click at [908, 622] on select "Select 703 704" at bounding box center [1026, 641] width 236 height 39
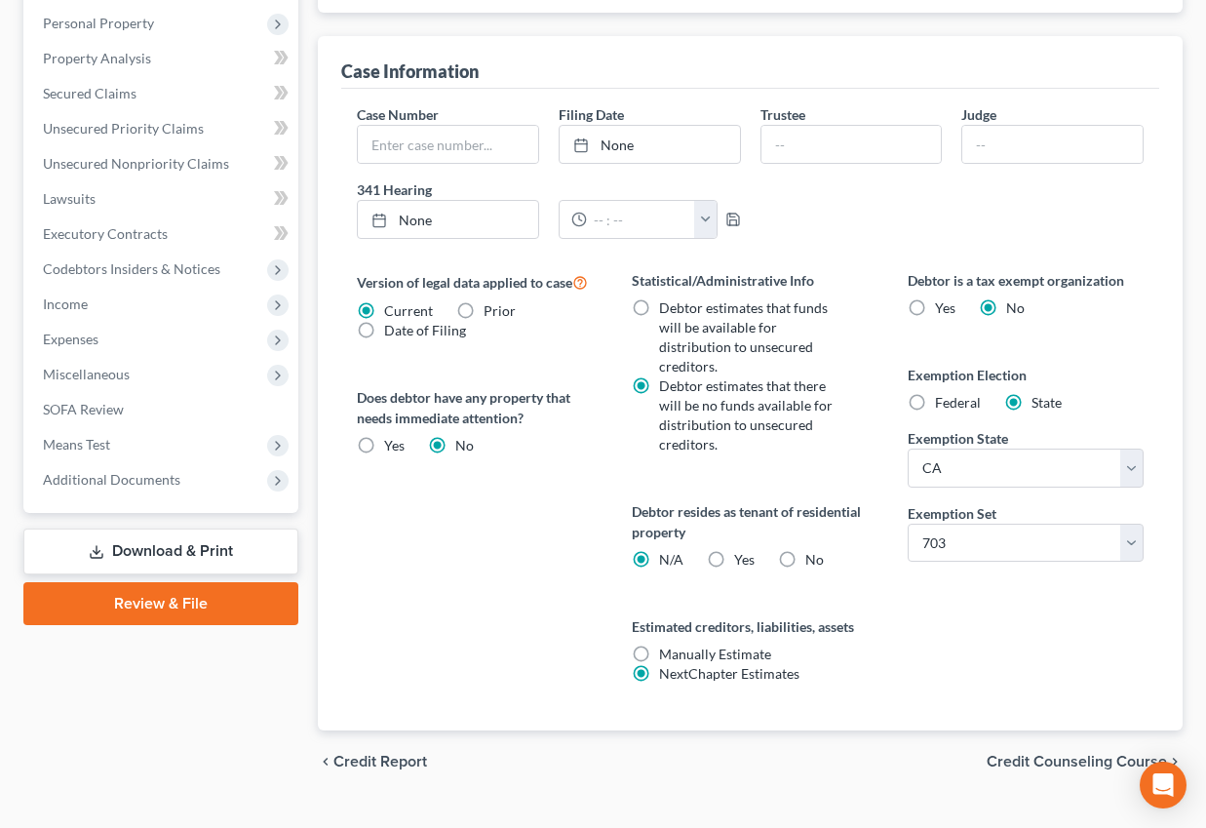
scroll to position [621, 0]
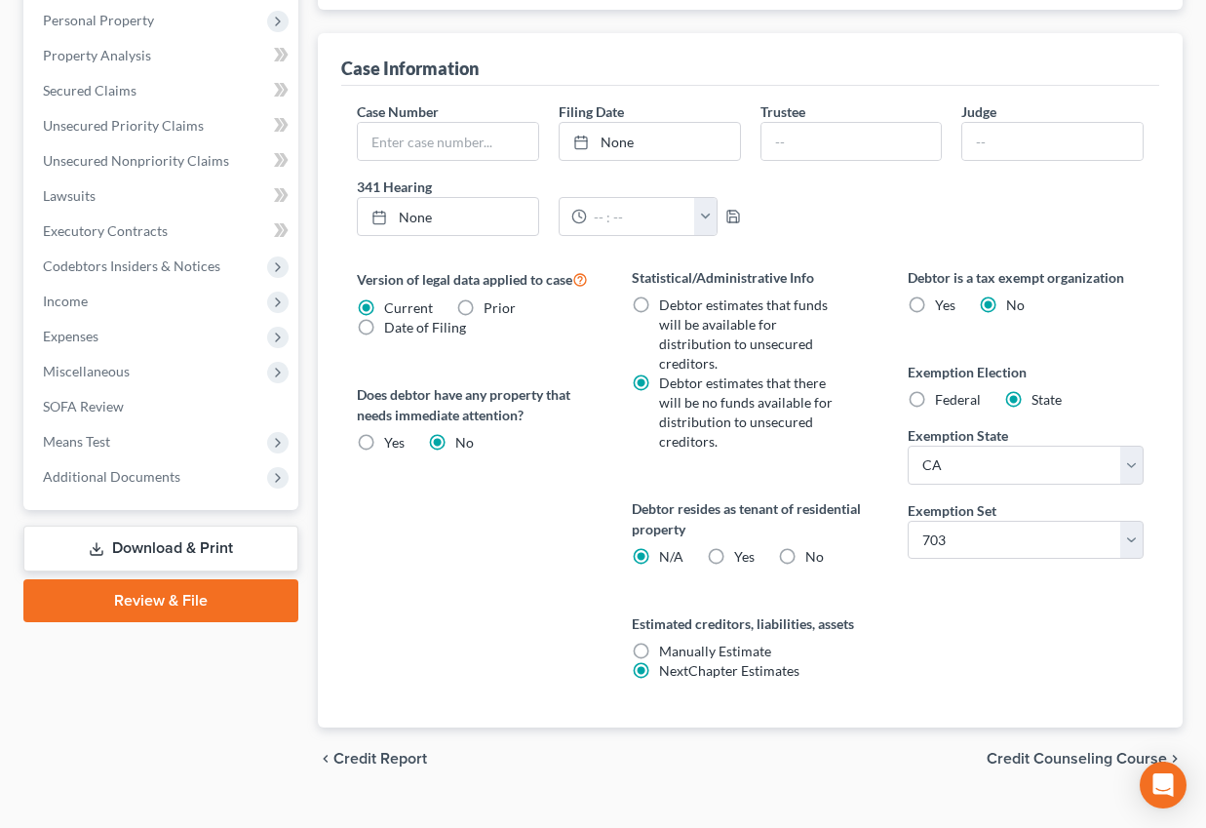
drag, startPoint x: 720, startPoint y: 574, endPoint x: 716, endPoint y: 545, distance: 29.5
click at [719, 569] on div "Statistical/Administrative Info Debtor estimates that funds will be available f…" at bounding box center [749, 497] width 275 height 460
click at [734, 547] on label "Yes Yes" at bounding box center [744, 557] width 20 height 20
click at [742, 547] on input "Yes Yes" at bounding box center [748, 553] width 13 height 13
radio input "true"
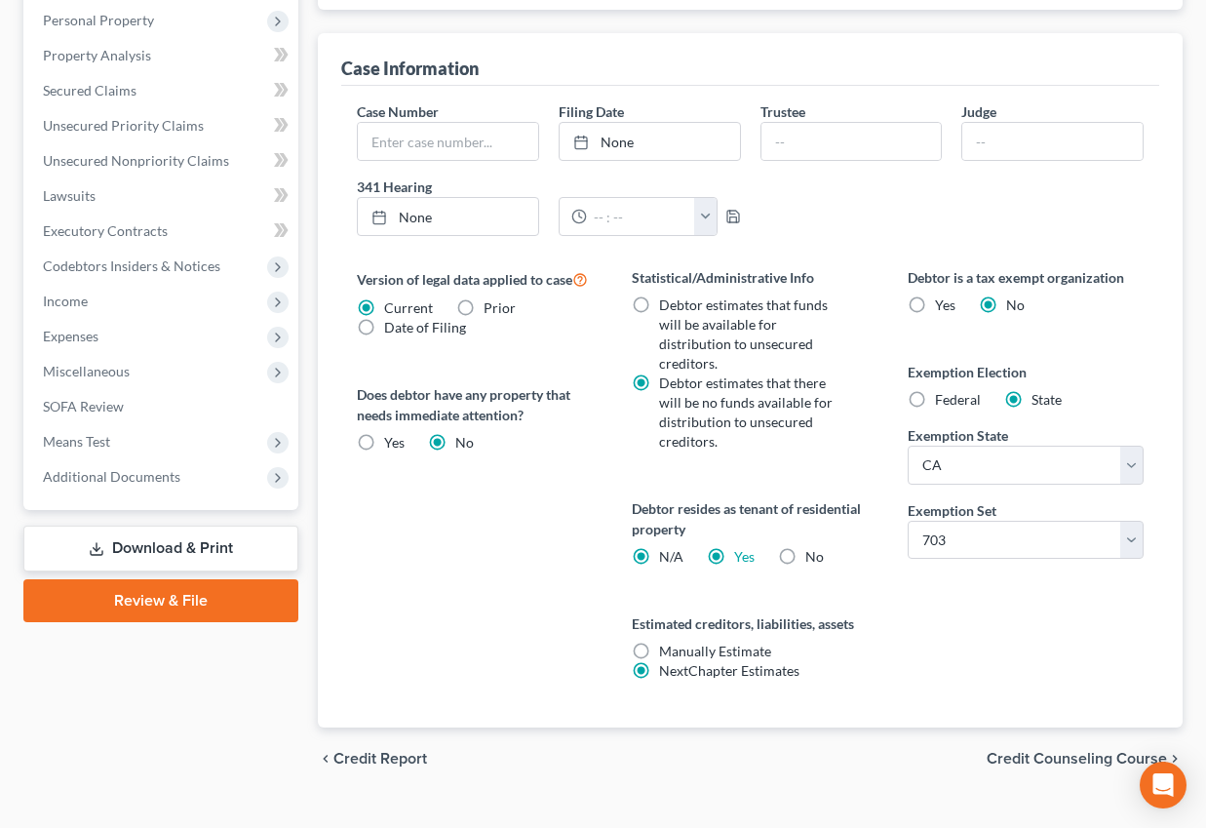
click at [718, 554] on div "Certification by a Debtor Who Resides as a Tenant of Residential Property × Lan…" at bounding box center [603, 414] width 1206 height 828
radio input "false"
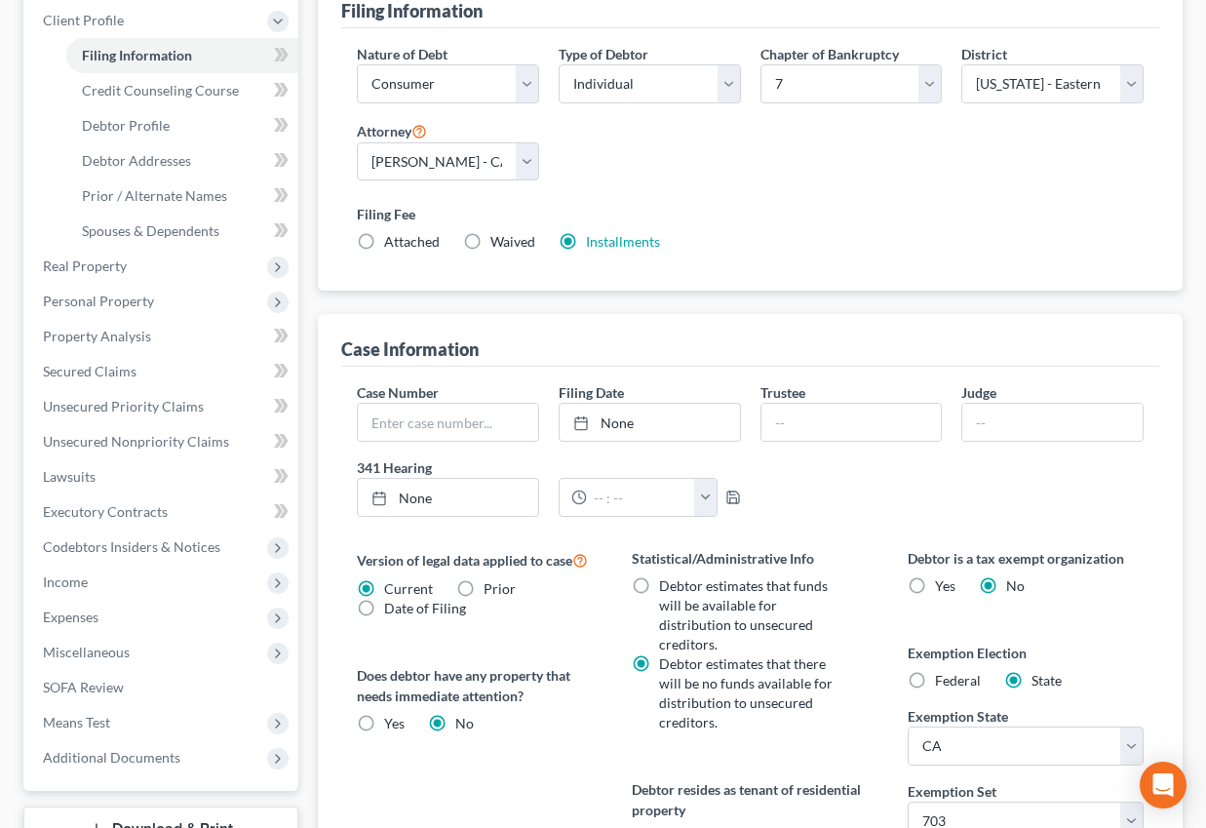
scroll to position [319, 0]
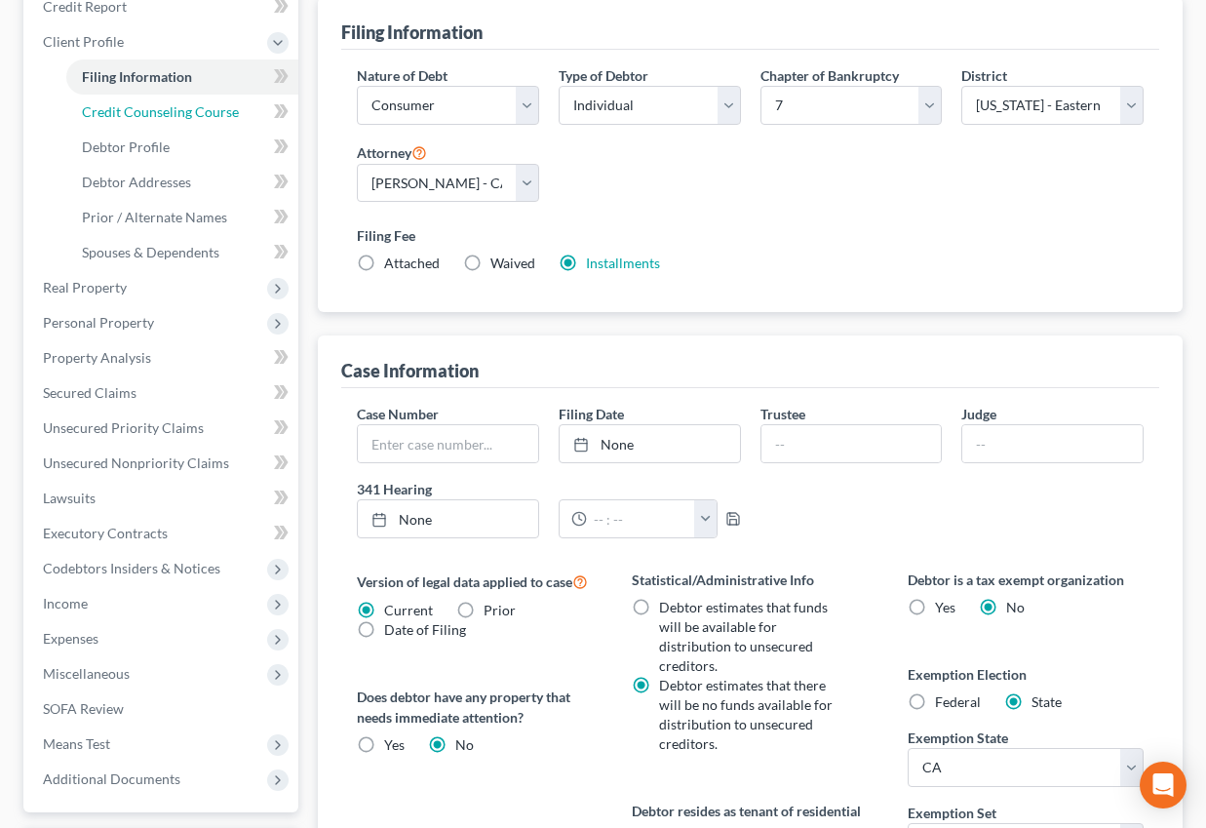
drag, startPoint x: 168, startPoint y: 115, endPoint x: 0, endPoint y: 191, distance: 184.2
click at [167, 115] on span "Credit Counseling Course" at bounding box center [160, 111] width 157 height 17
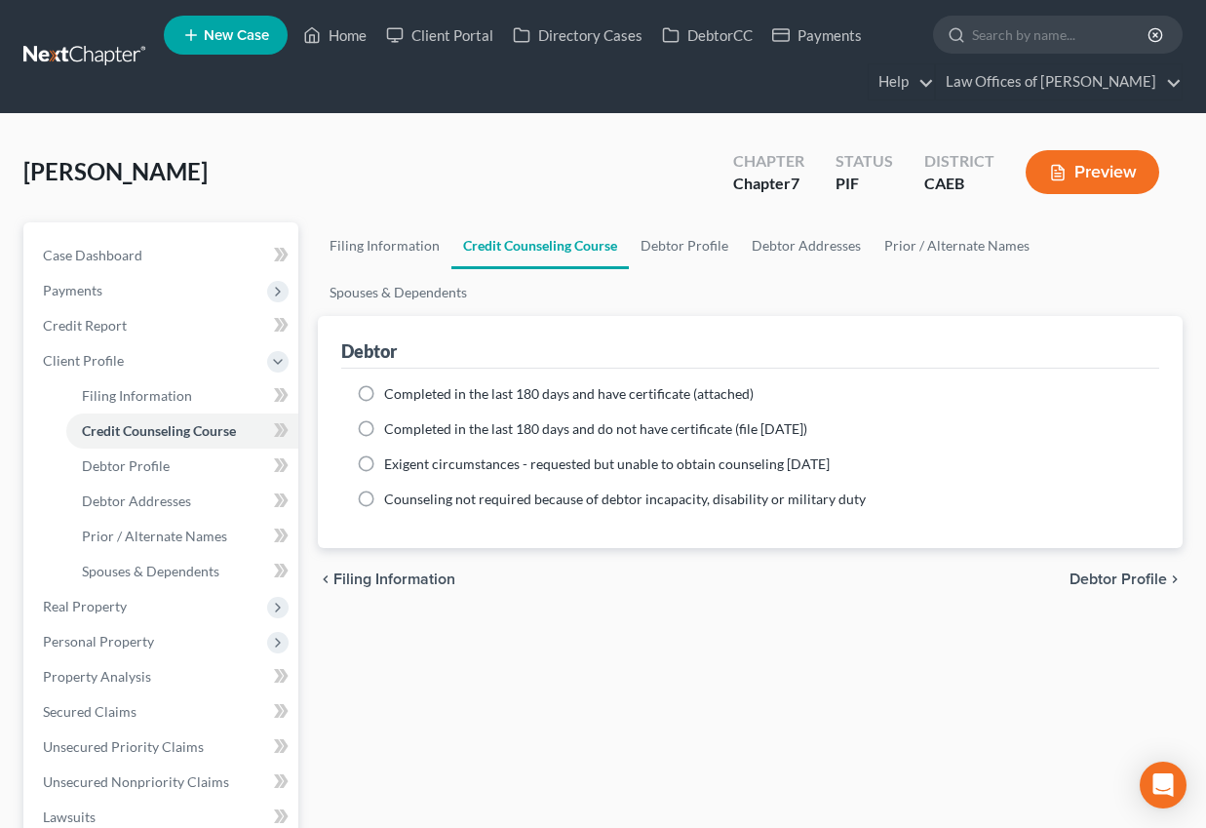
click at [384, 392] on label "Completed in the last 180 days and have certificate (attached)" at bounding box center [569, 394] width 370 height 20
click at [392, 392] on input "Completed in the last 180 days and have certificate (attached)" at bounding box center [398, 390] width 13 height 13
radio input "true"
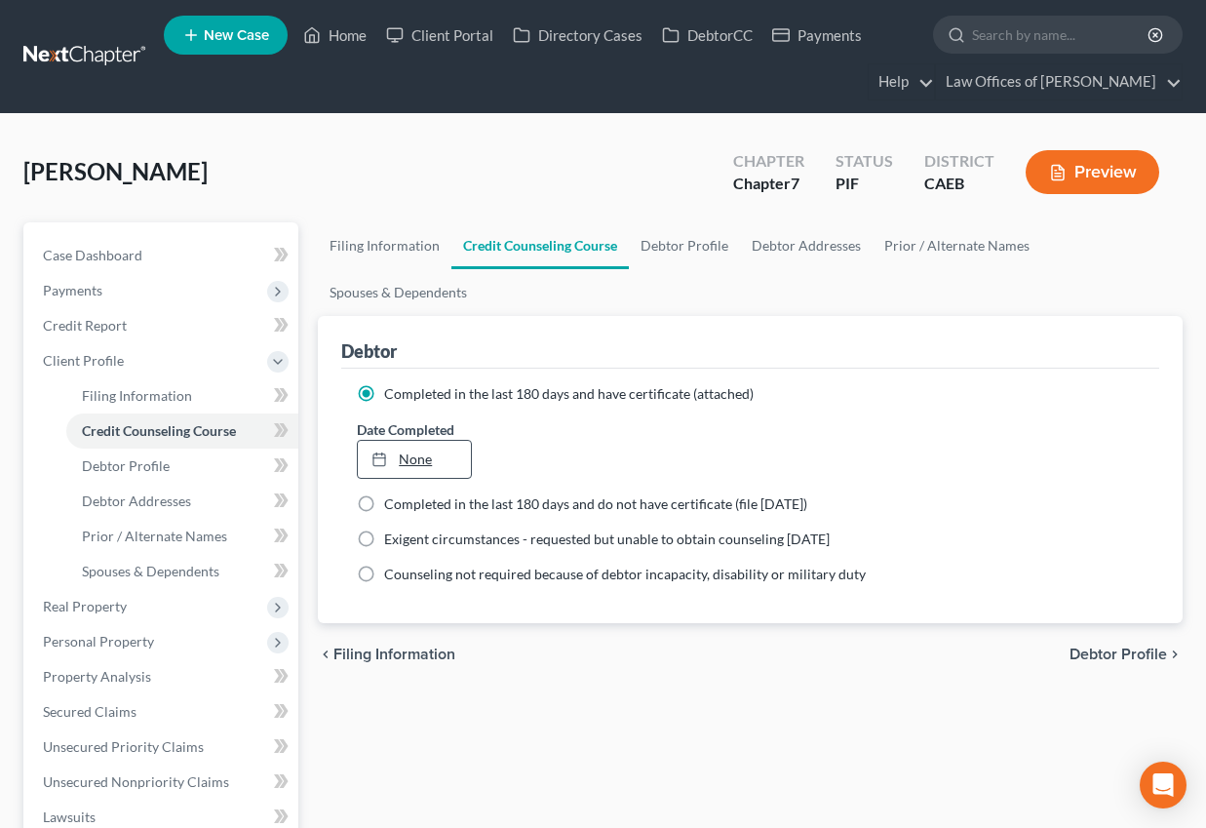
click at [403, 455] on link "None" at bounding box center [414, 459] width 113 height 37
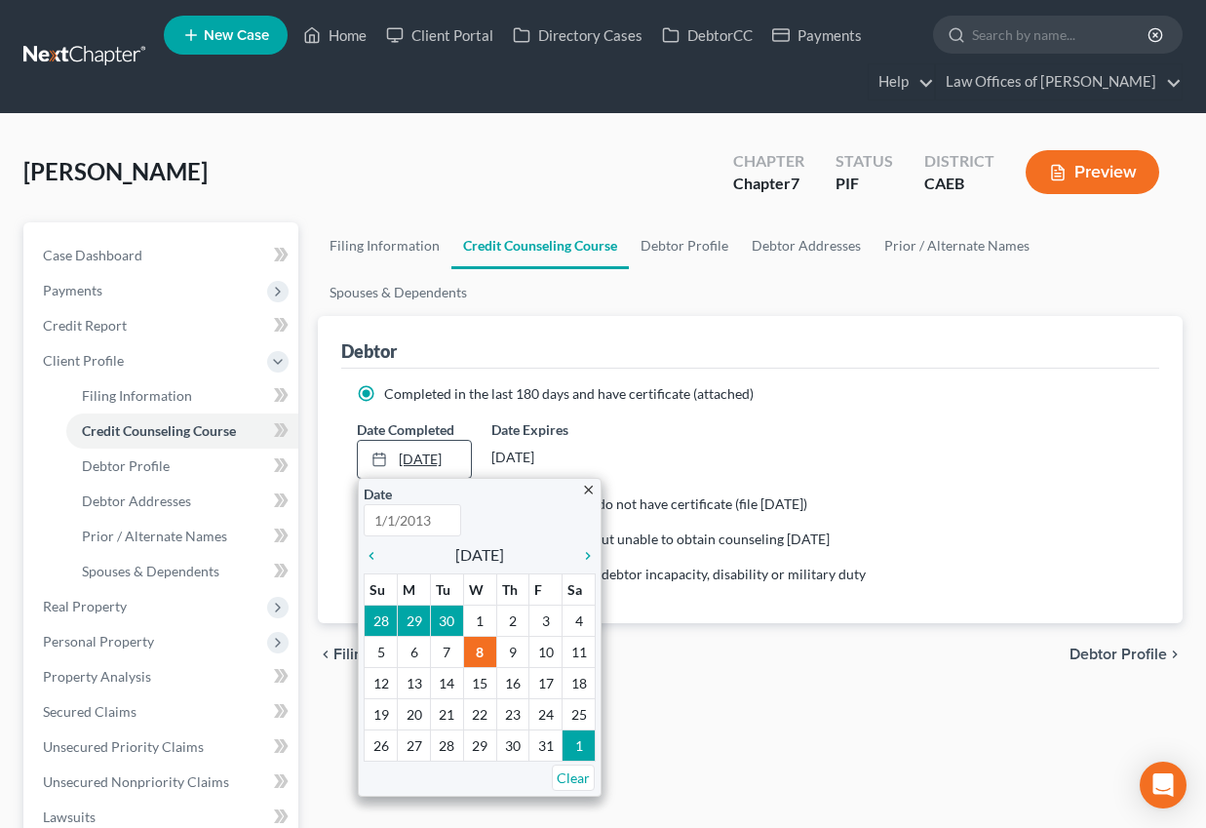
type input "[DATE]"
click at [371, 555] on icon "chevron_left" at bounding box center [376, 556] width 25 height 16
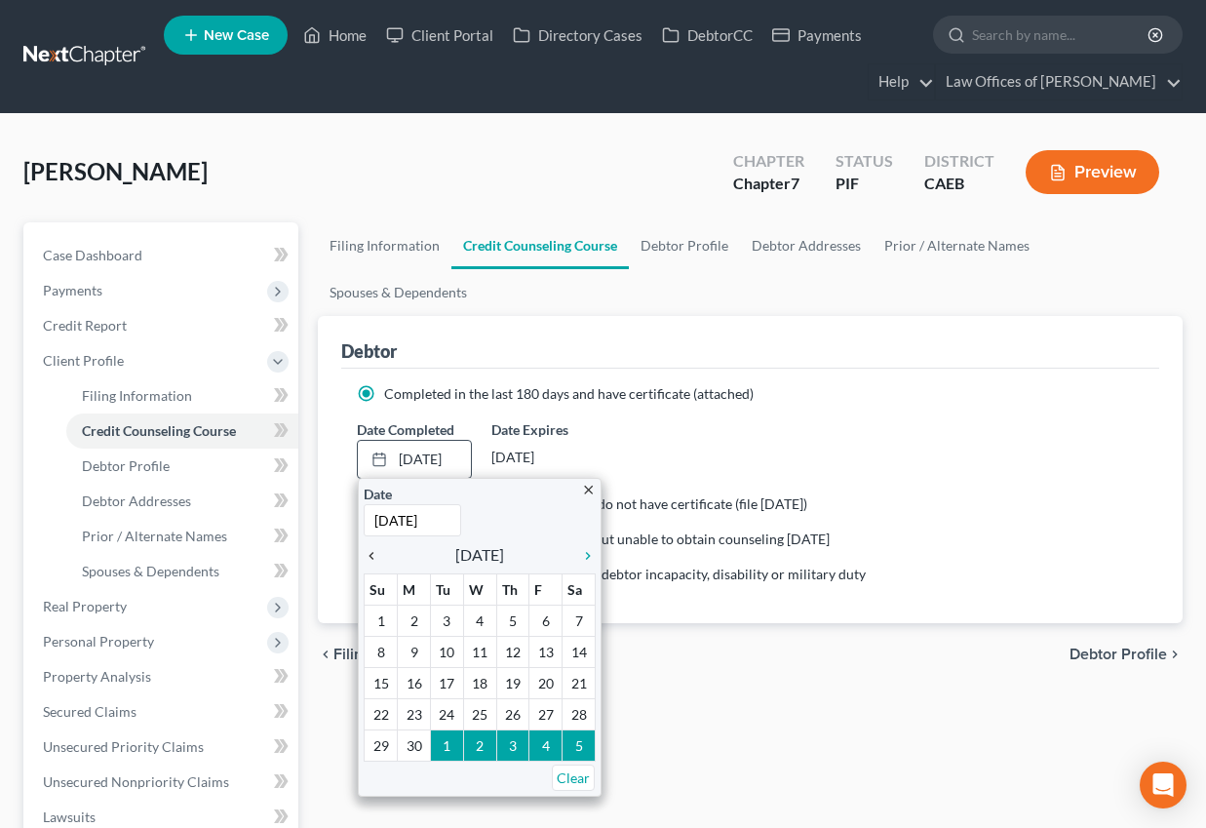
click at [371, 555] on icon "chevron_left" at bounding box center [376, 556] width 25 height 16
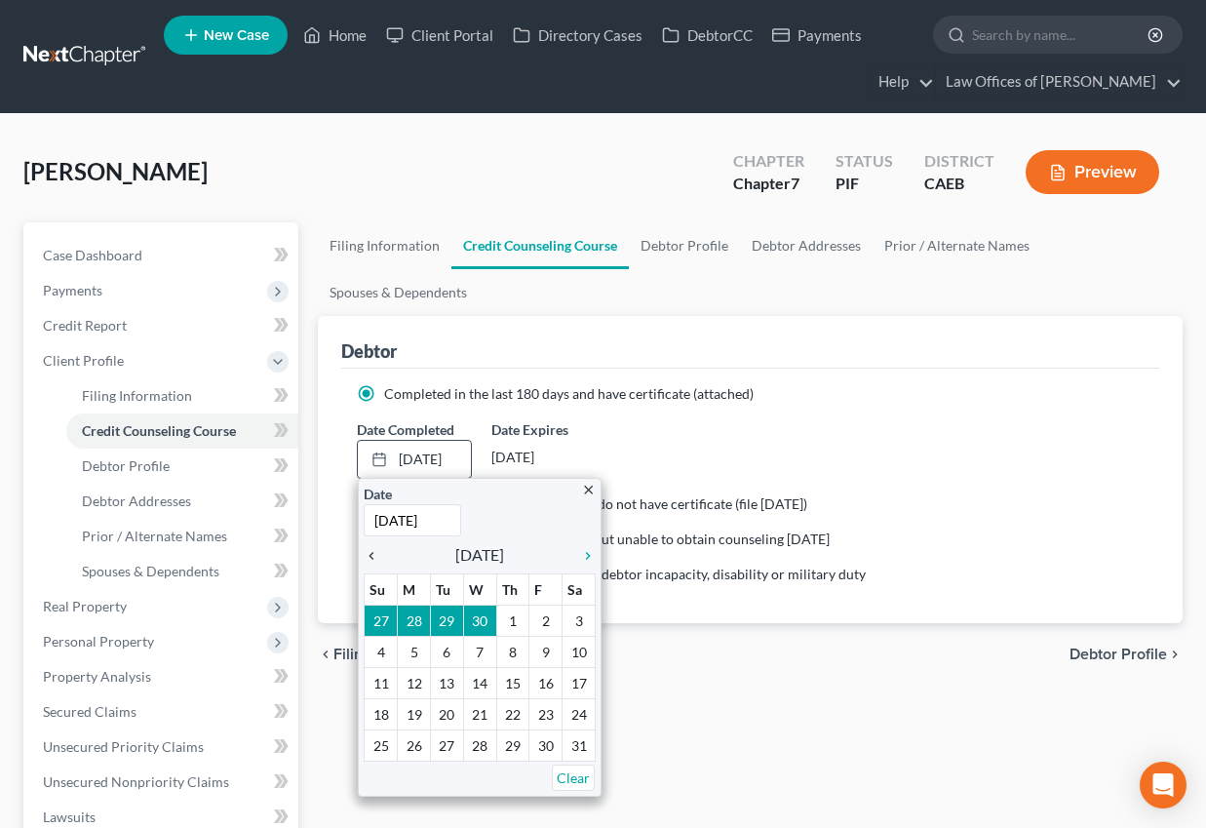
click at [371, 555] on icon "chevron_left" at bounding box center [376, 556] width 25 height 16
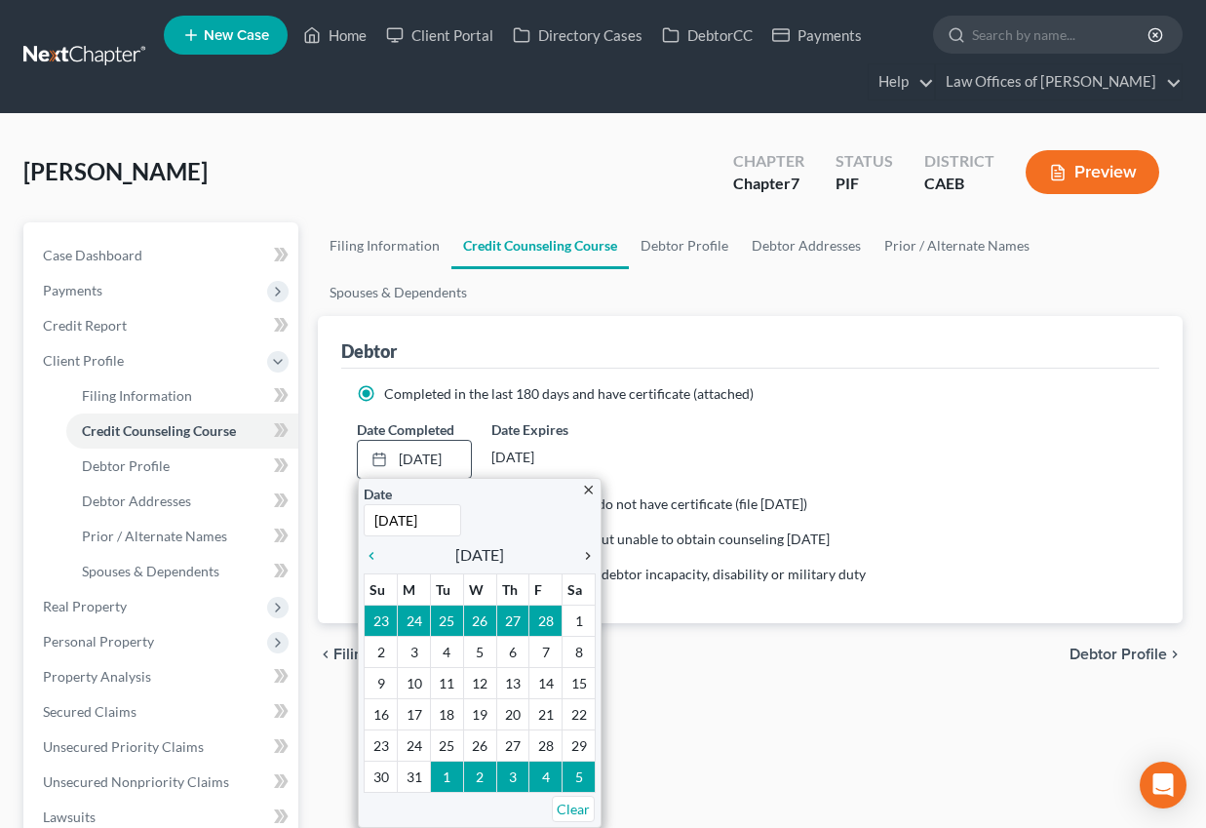
click at [590, 551] on icon "chevron_right" at bounding box center [582, 556] width 25 height 16
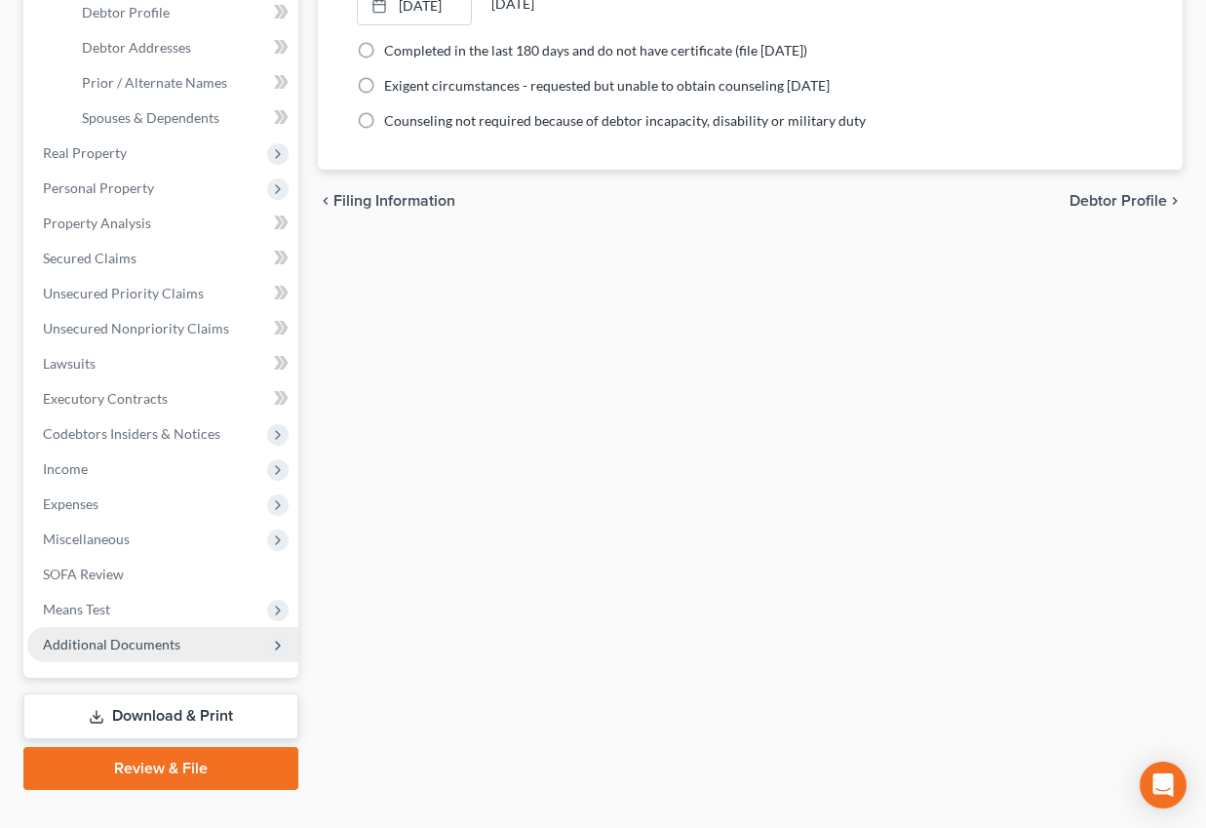
scroll to position [460, 0]
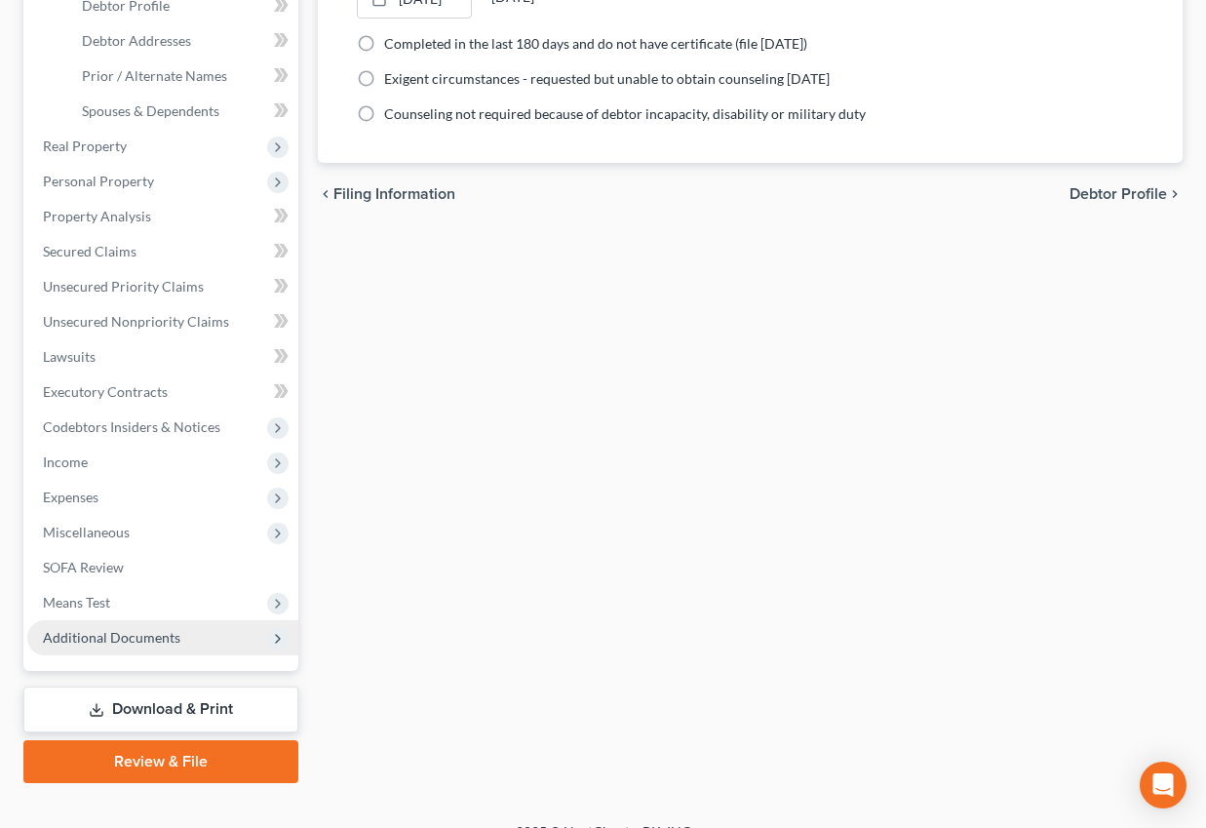
click at [138, 644] on span "Additional Documents" at bounding box center [111, 637] width 137 height 17
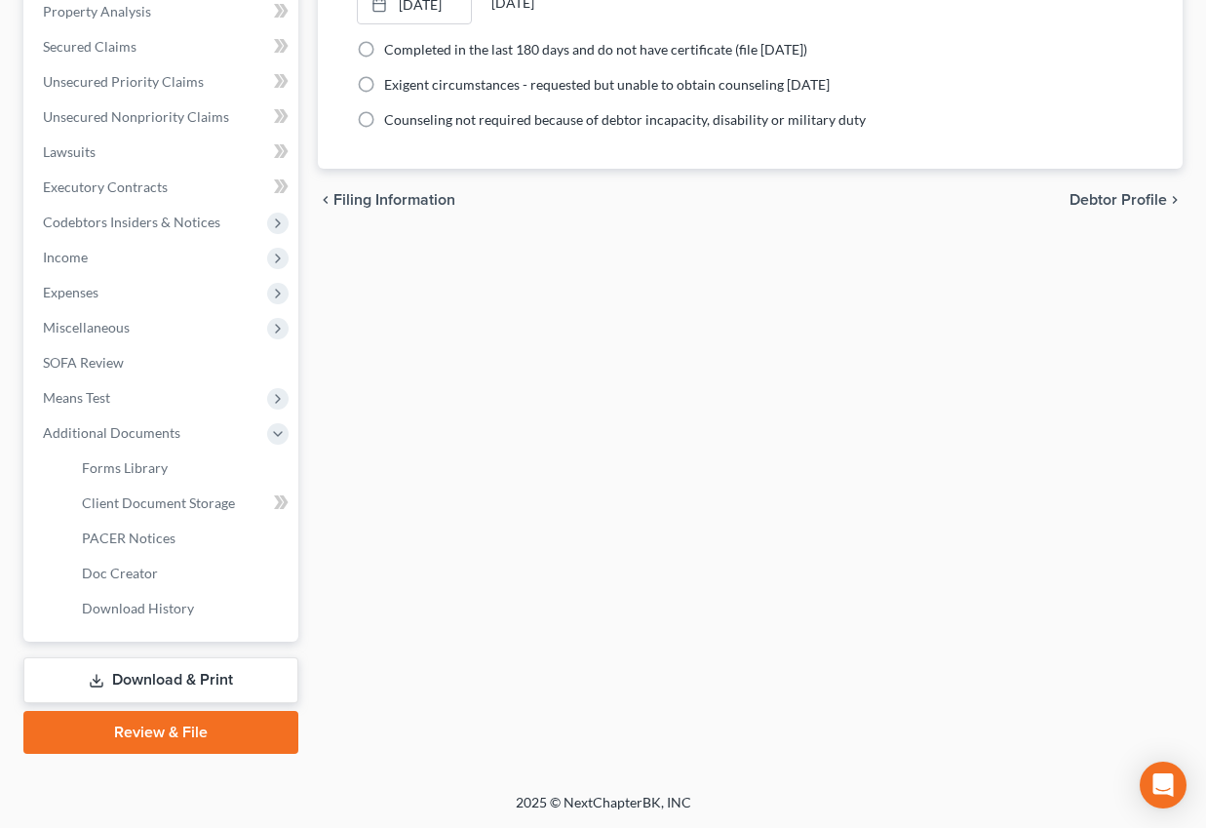
scroll to position [454, 0]
drag, startPoint x: 173, startPoint y: 510, endPoint x: 9, endPoint y: 274, distance: 287.3
click at [173, 510] on span "Client Document Storage" at bounding box center [158, 502] width 153 height 17
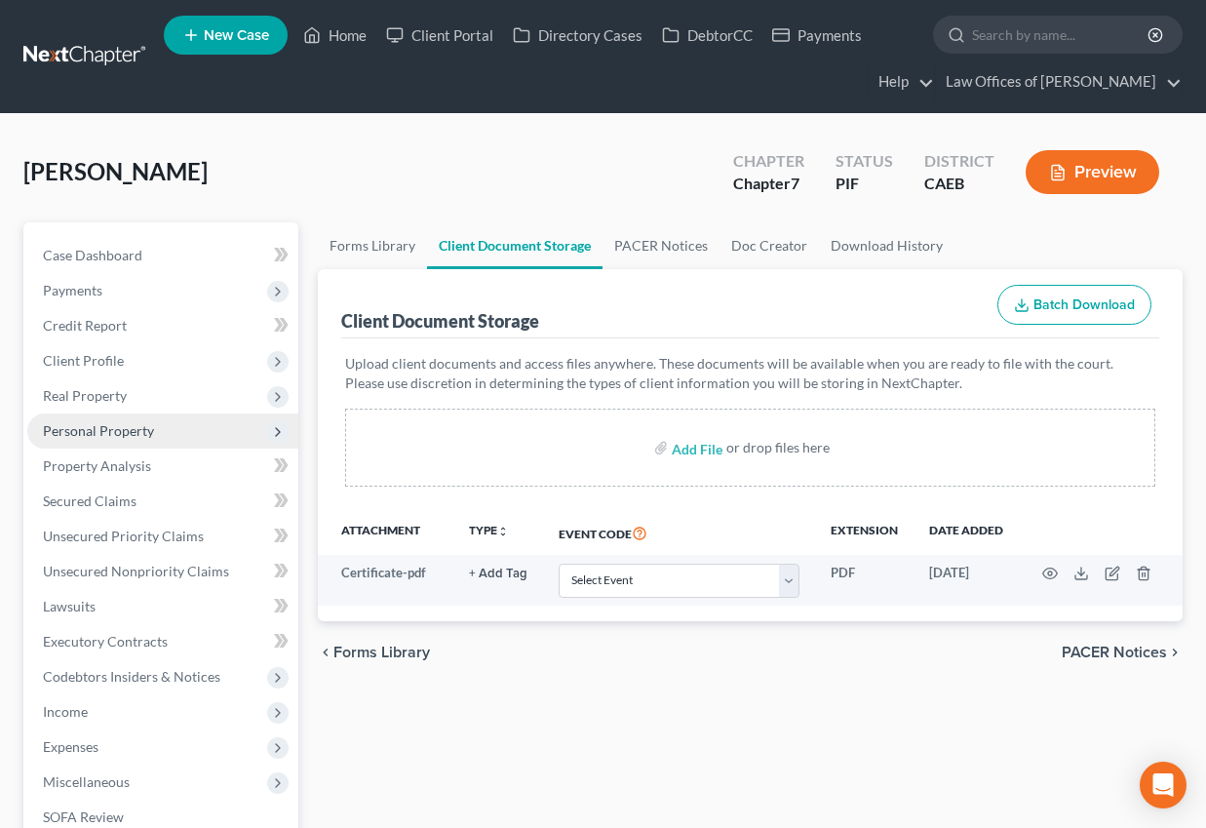
click at [109, 430] on span "Personal Property" at bounding box center [98, 430] width 111 height 17
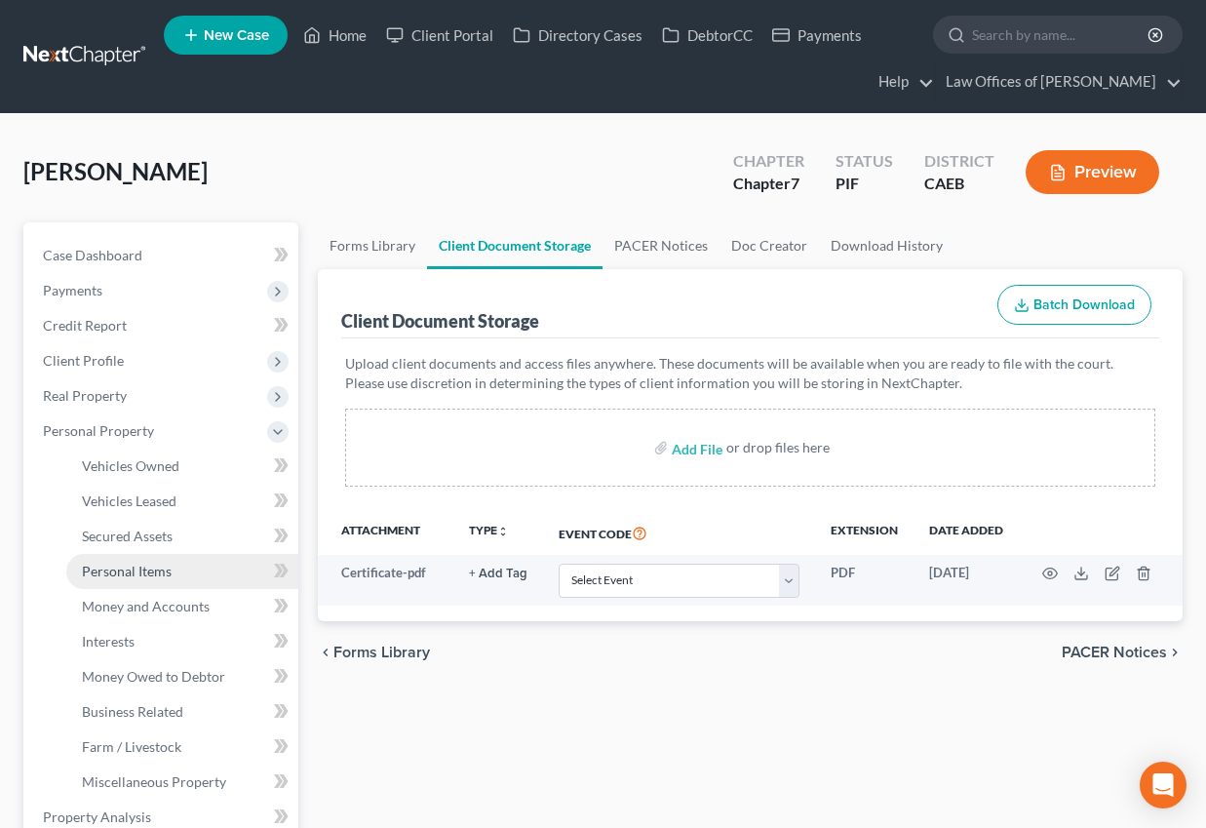
click at [134, 568] on span "Personal Items" at bounding box center [127, 571] width 90 height 17
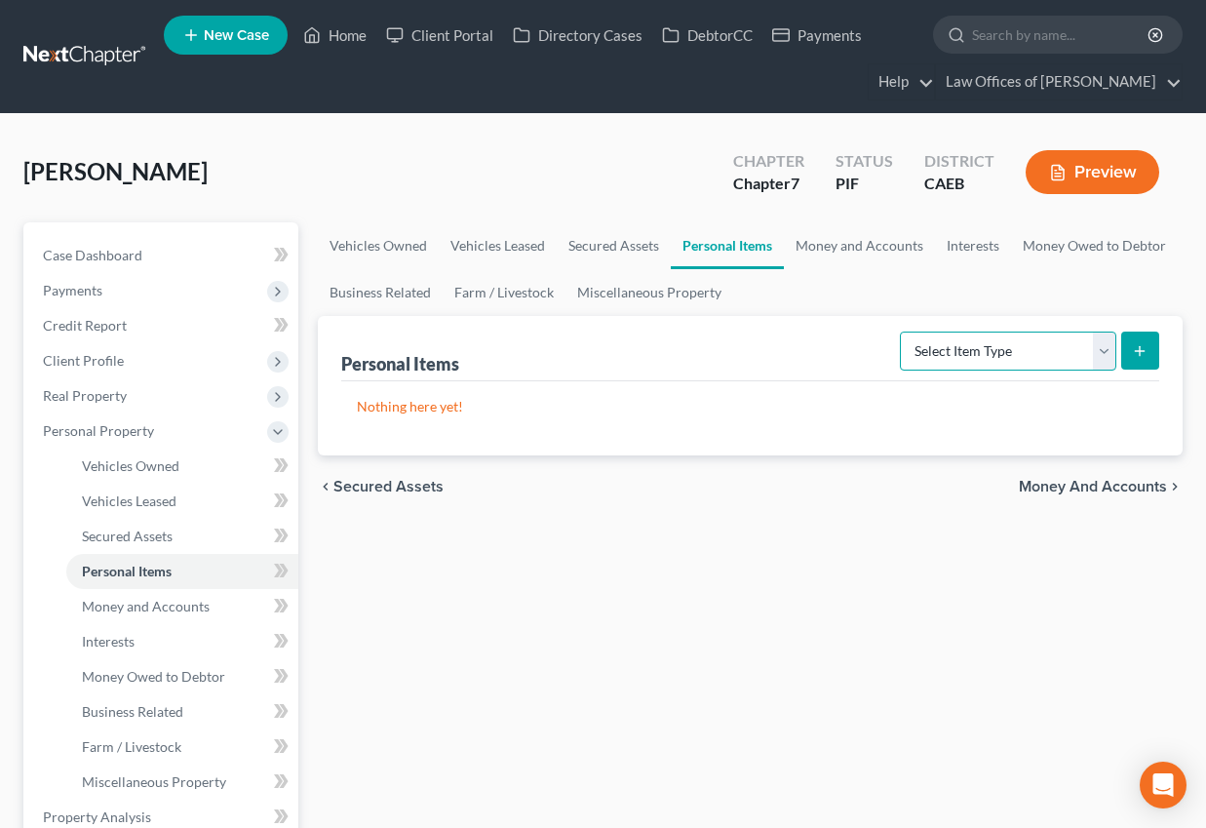
click at [1035, 345] on select "Select Item Type Clothing Collectibles Of Value Electronics Firearms Household …" at bounding box center [1008, 351] width 216 height 39
select select "clothing"
click at [902, 332] on select "Select Item Type Clothing Collectibles Of Value Electronics Firearms Household …" at bounding box center [1008, 351] width 216 height 39
click at [1134, 350] on icon "submit" at bounding box center [1140, 351] width 16 height 16
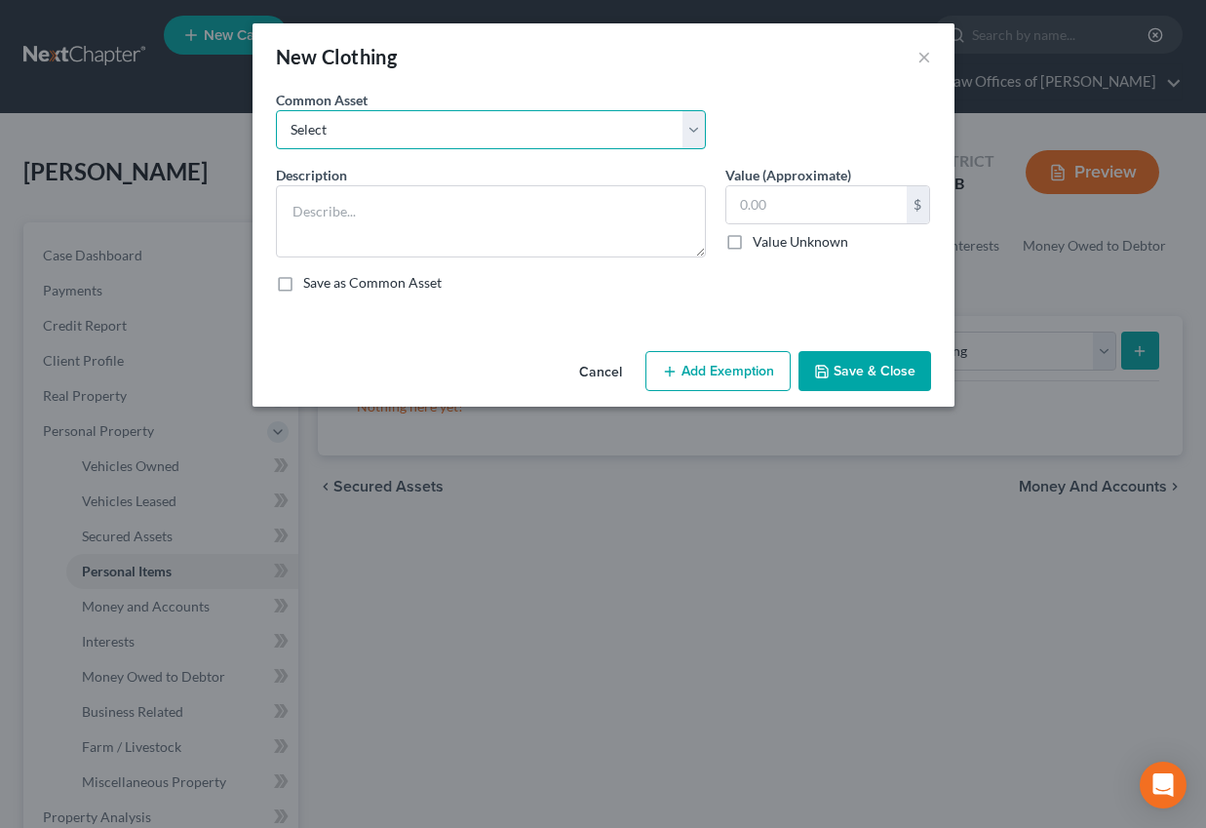
click at [575, 126] on select "Select Wardrobe" at bounding box center [491, 129] width 430 height 39
select select "0"
click at [276, 110] on select "Select Wardrobe" at bounding box center [491, 129] width 430 height 39
type textarea "Wardrobe"
type input "600.00"
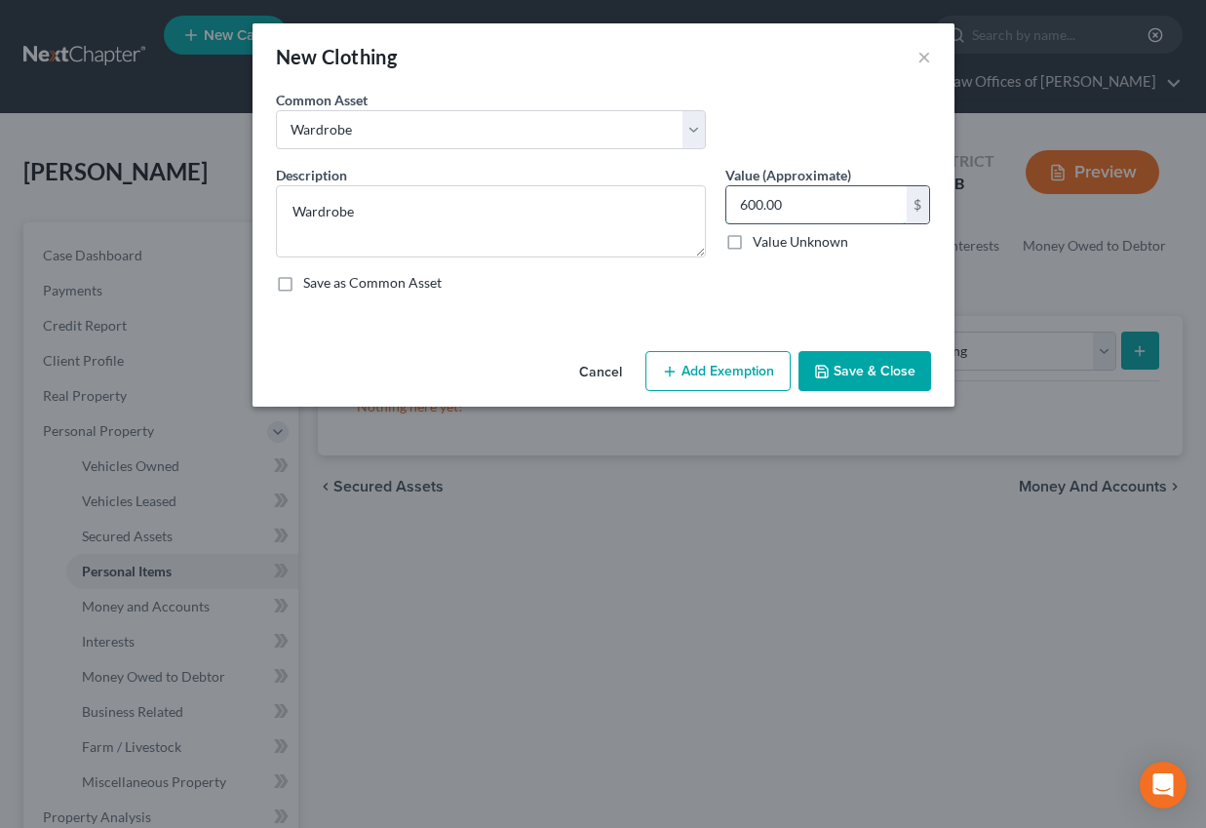
click at [752, 201] on input "600.00" at bounding box center [816, 204] width 180 height 37
drag, startPoint x: 715, startPoint y: 353, endPoint x: 712, endPoint y: 476, distance: 122.9
click at [714, 353] on button "Add Exemption" at bounding box center [718, 371] width 145 height 41
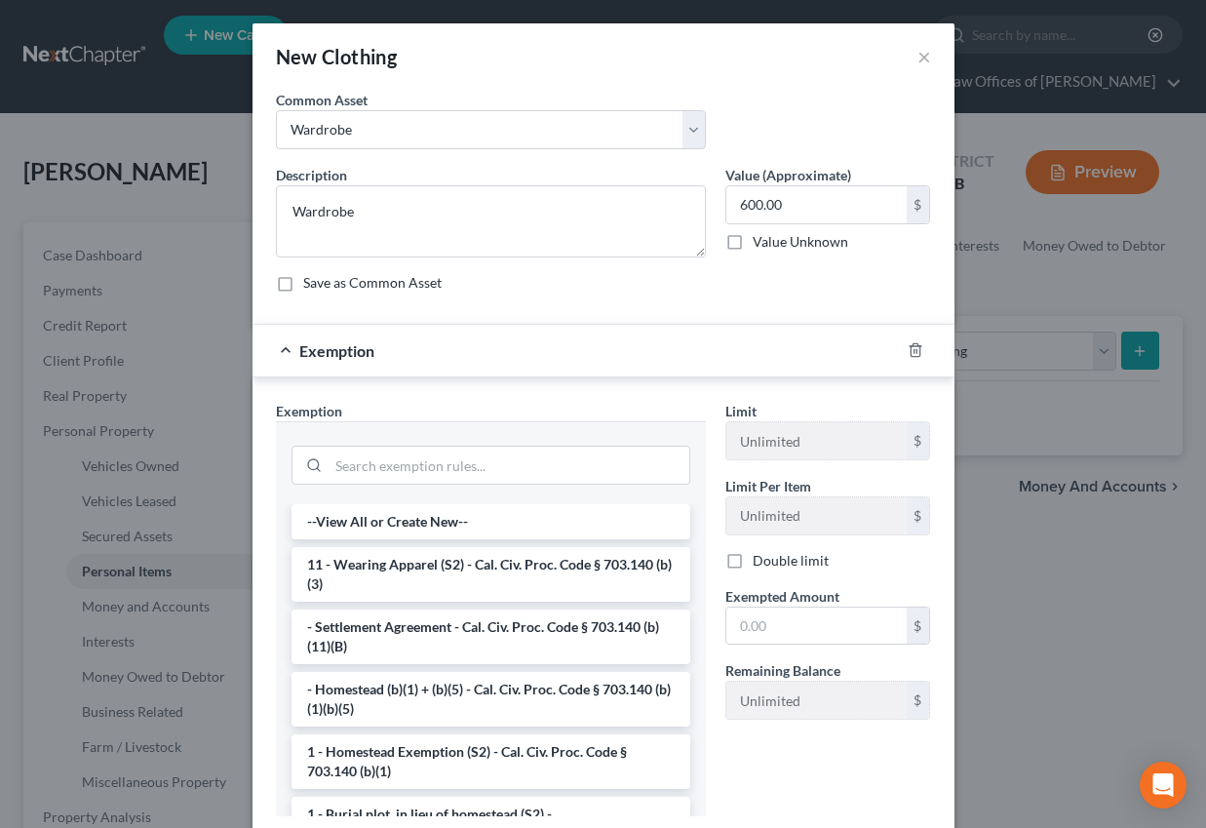
drag, startPoint x: 423, startPoint y: 568, endPoint x: 734, endPoint y: 596, distance: 312.3
click at [423, 568] on li "11 - Wearing Apparel (S2) - Cal. Civ. Proc. Code § 703.140 (b)(3)" at bounding box center [491, 574] width 399 height 55
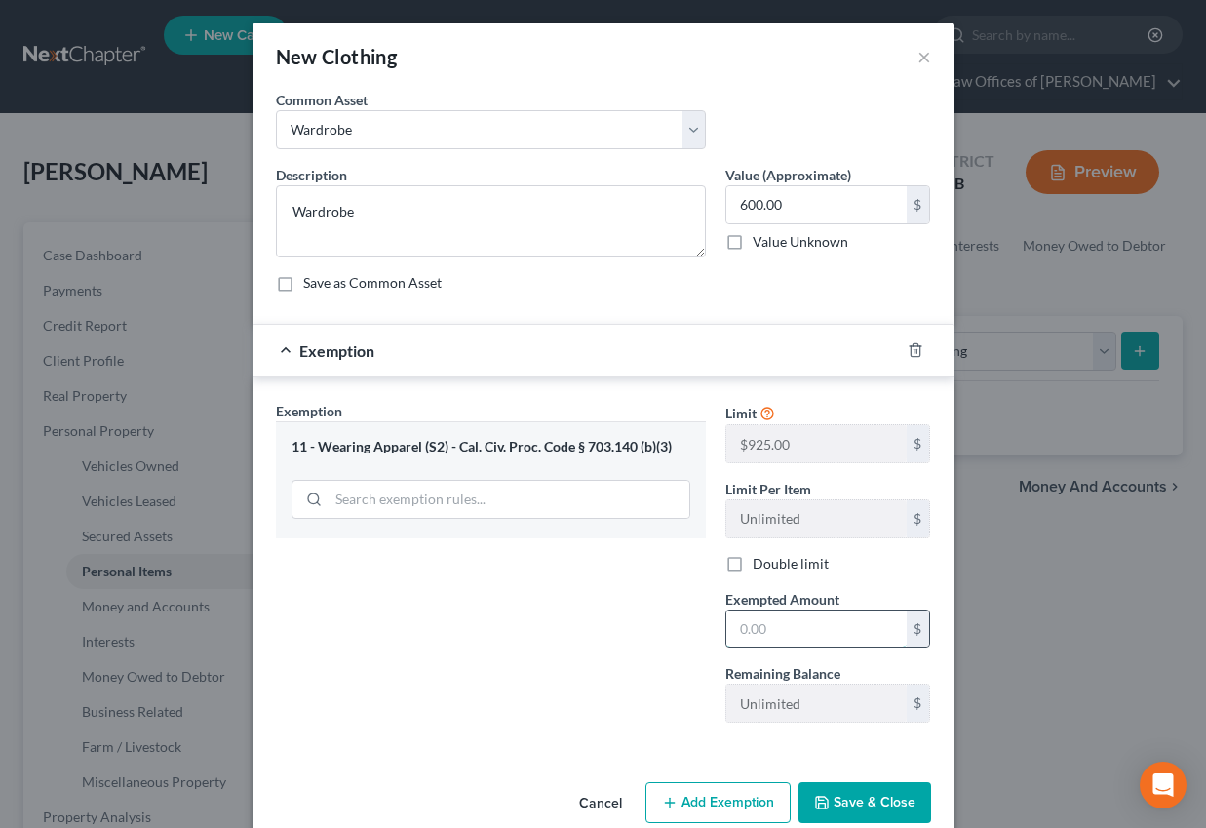
click at [777, 625] on input "text" at bounding box center [816, 628] width 180 height 37
type input "600"
drag, startPoint x: 888, startPoint y: 802, endPoint x: 920, endPoint y: 586, distance: 217.7
click at [888, 802] on button "Save & Close" at bounding box center [865, 802] width 133 height 41
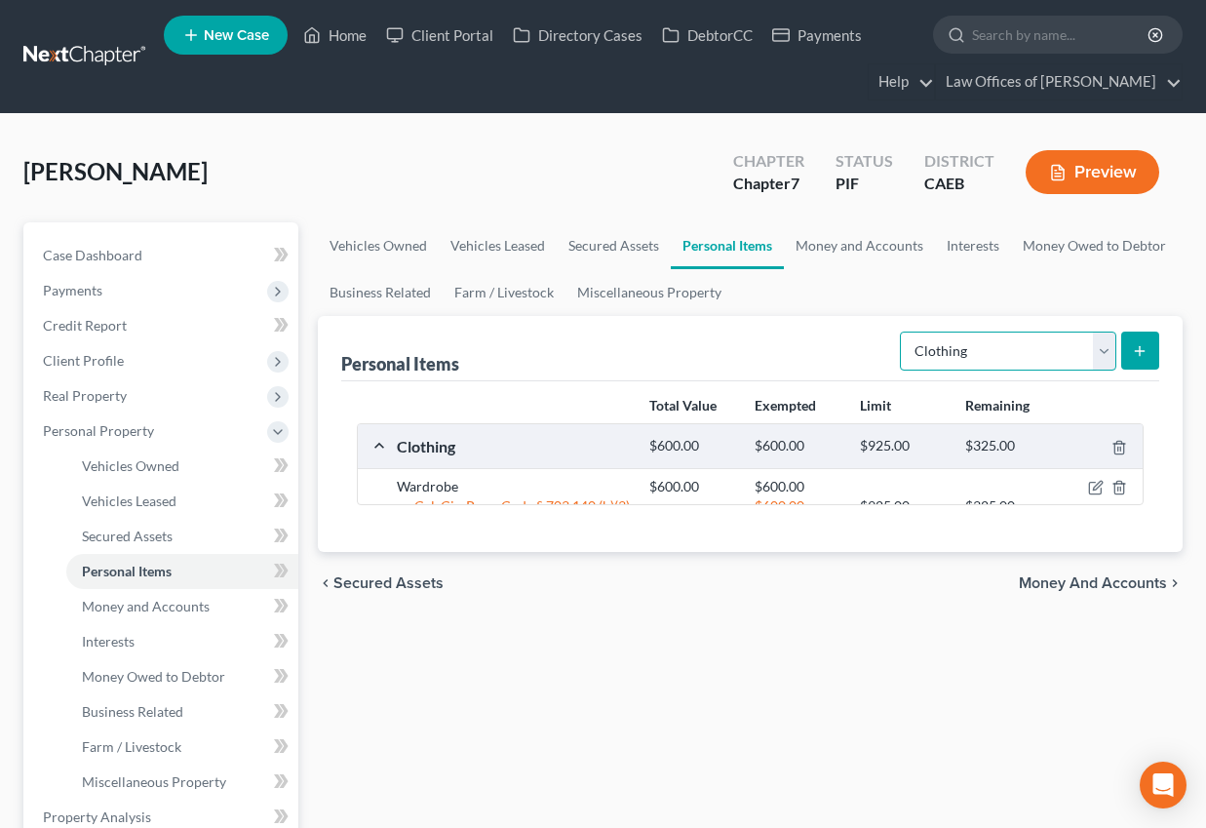
click at [986, 352] on select "Select Item Type Clothing Collectibles Of Value Electronics Firearms Household …" at bounding box center [1008, 351] width 216 height 39
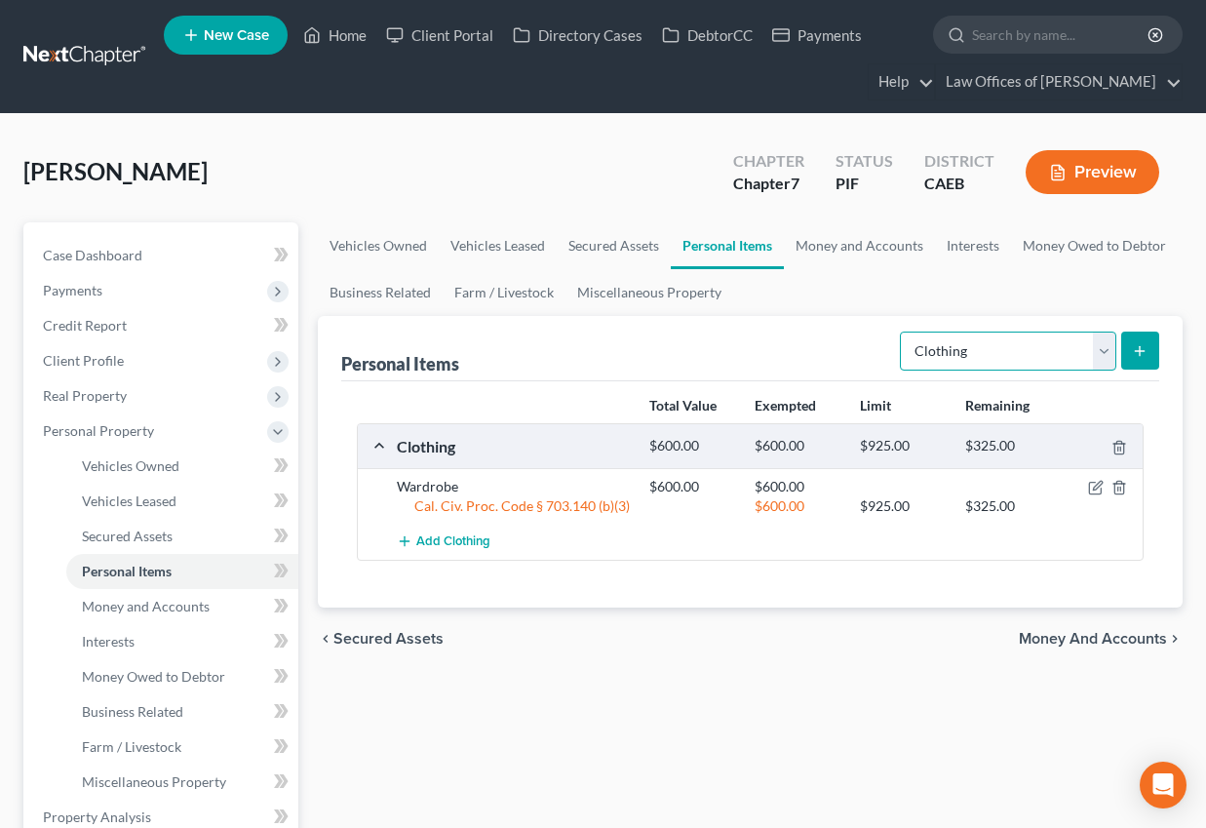
select select "electronics"
click at [902, 332] on select "Select Item Type Clothing Collectibles Of Value Electronics Firearms Household …" at bounding box center [1008, 351] width 216 height 39
click at [1144, 346] on icon "submit" at bounding box center [1140, 351] width 16 height 16
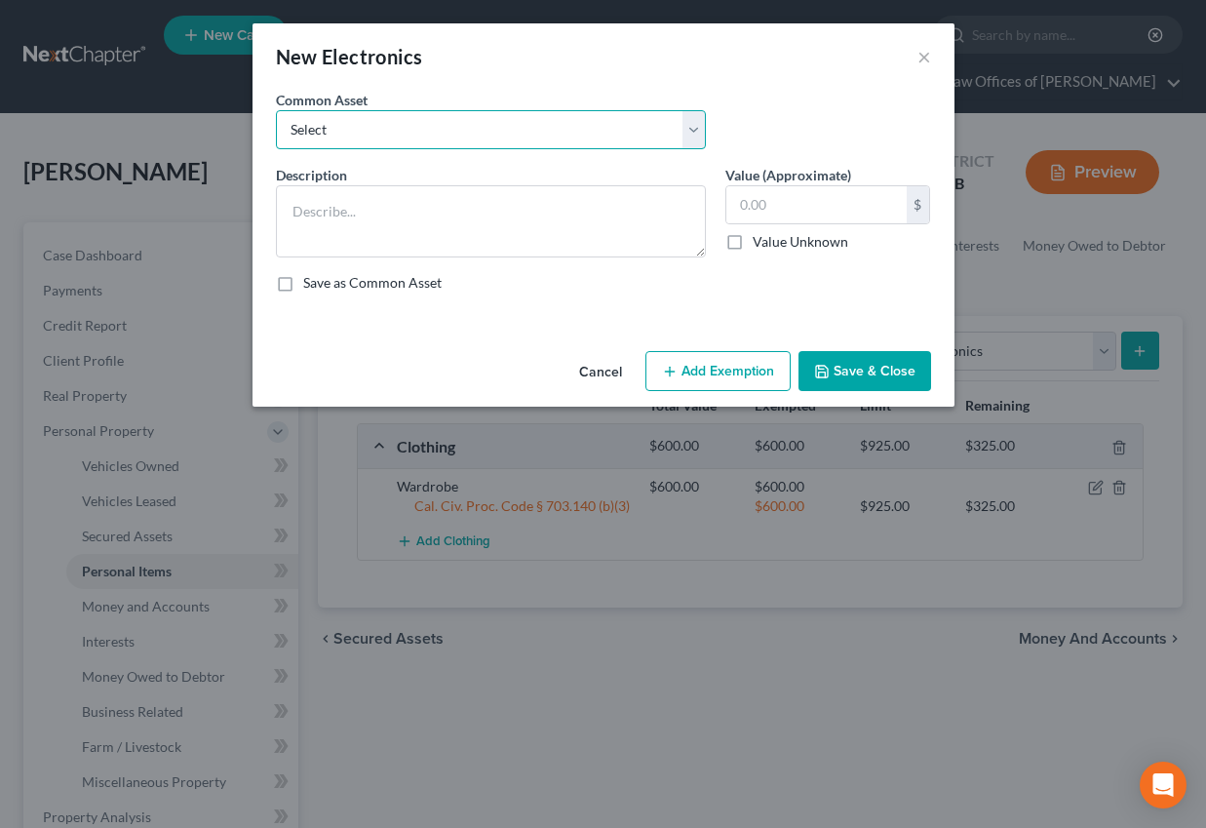
click at [557, 138] on select "Select Miscellaneous Electronic Items" at bounding box center [491, 129] width 430 height 39
select select "0"
click at [276, 110] on select "Select Miscellaneous Electronic Items" at bounding box center [491, 129] width 430 height 39
type textarea "Miscellaneous Electronic Items"
type input "700.00"
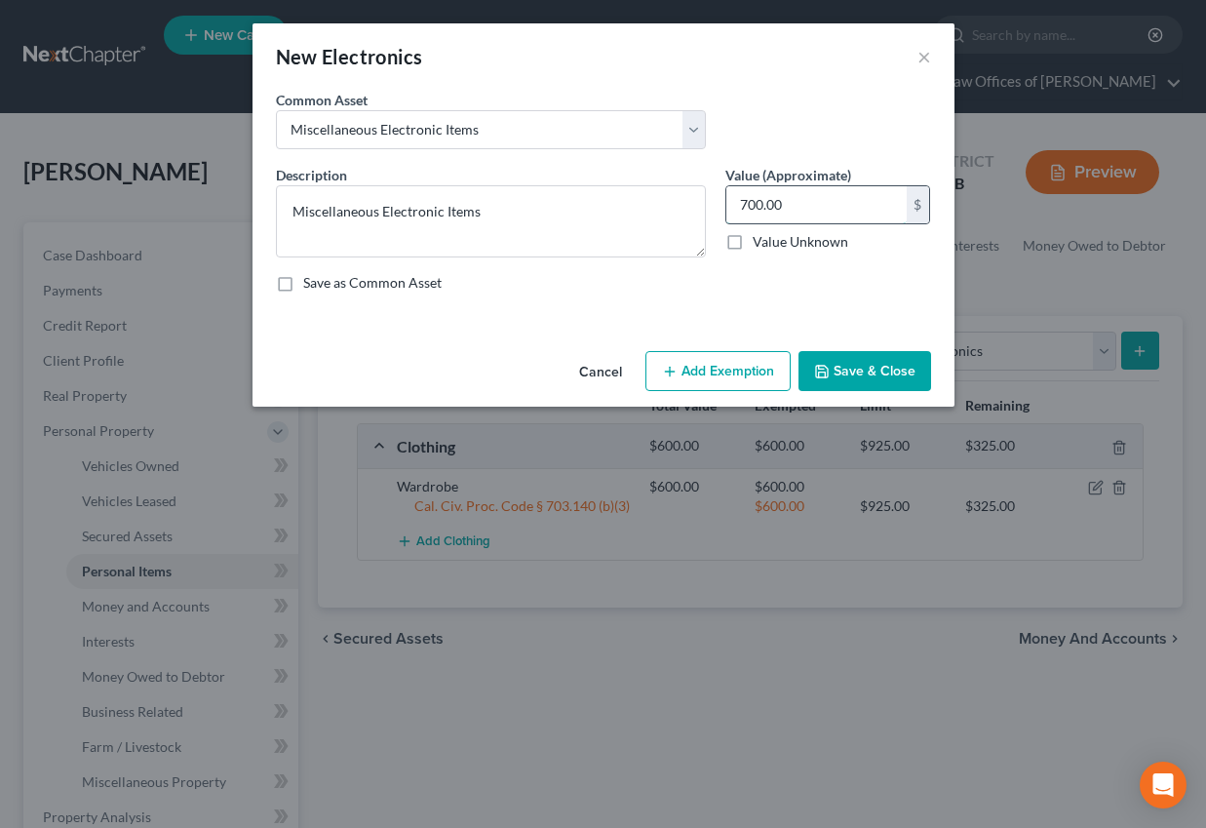
click at [762, 204] on input "700.00" at bounding box center [816, 204] width 180 height 37
drag, startPoint x: 711, startPoint y: 374, endPoint x: 658, endPoint y: 612, distance: 243.7
click at [711, 374] on button "Add Exemption" at bounding box center [718, 371] width 145 height 41
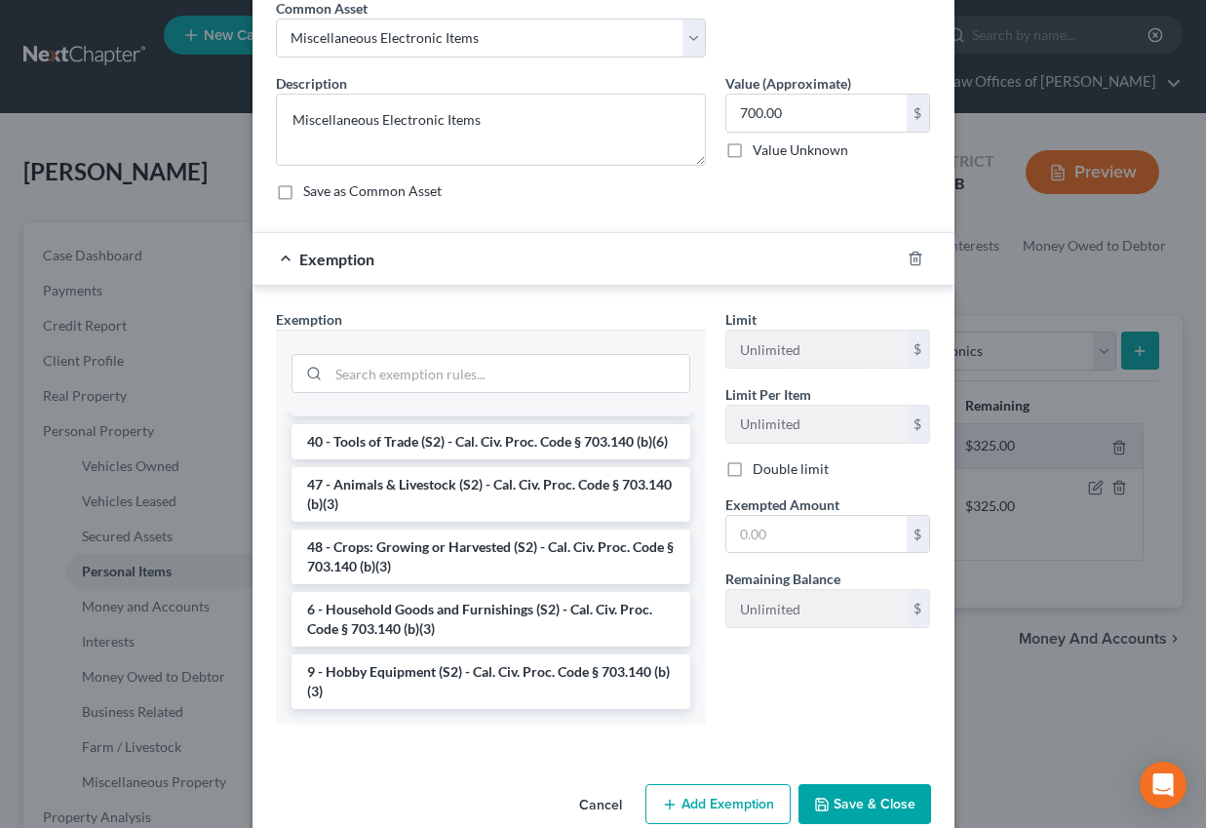
scroll to position [97, 0]
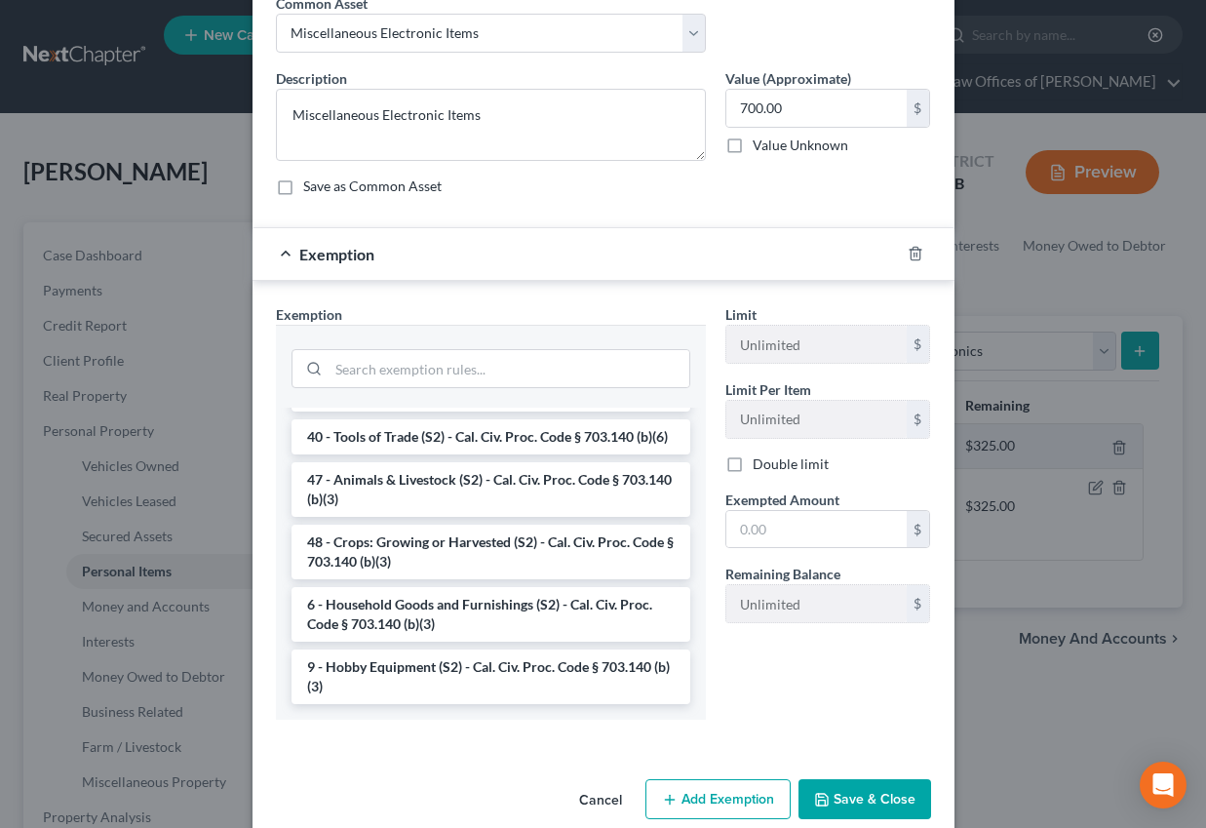
drag, startPoint x: 400, startPoint y: 602, endPoint x: 766, endPoint y: 561, distance: 368.9
click at [400, 602] on li "6 - Household Goods and Furnishings (S2) - Cal. Civ. Proc. Code § 703.140 (b)(3)" at bounding box center [491, 614] width 399 height 55
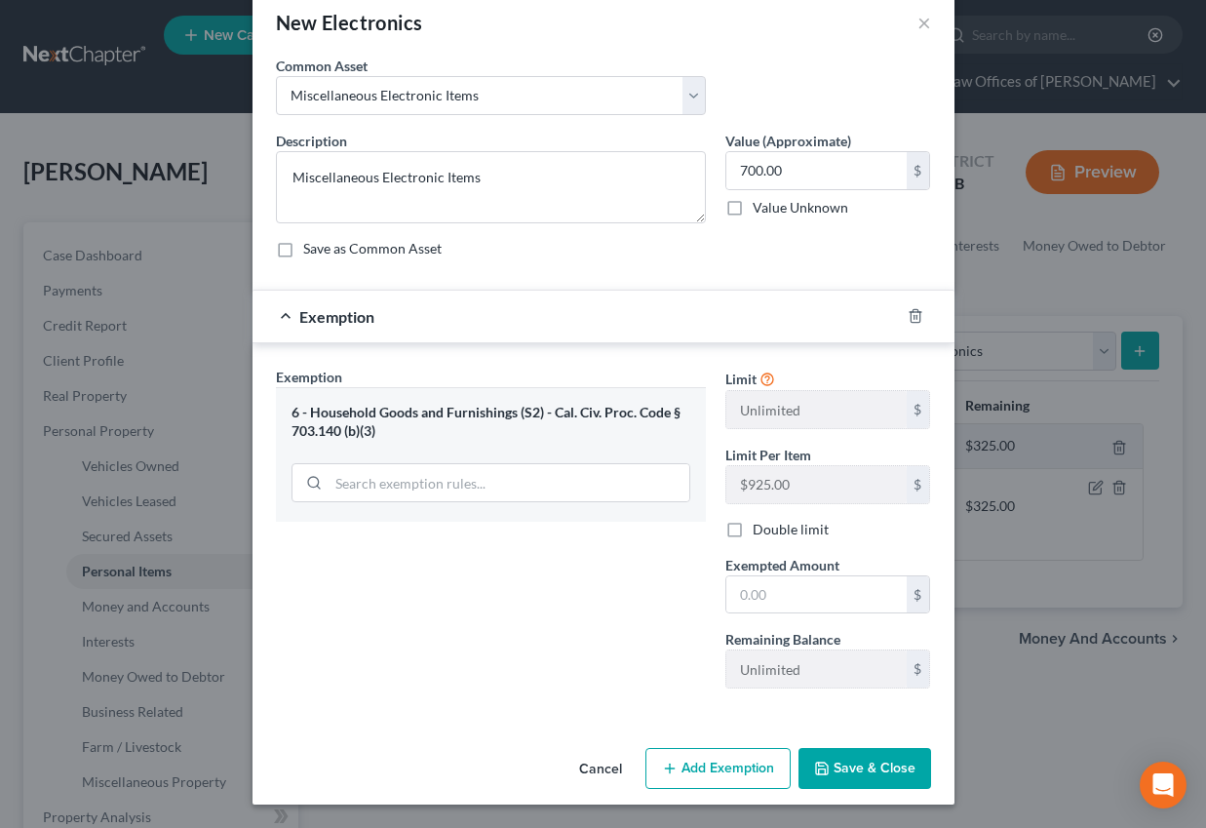
scroll to position [34, 0]
click at [759, 593] on input "text" at bounding box center [816, 594] width 180 height 37
type input "700"
drag, startPoint x: 642, startPoint y: 604, endPoint x: 864, endPoint y: 767, distance: 276.2
click at [642, 604] on div "Exemption Set must be selected for CA. Exemption * 6 - Household Goods and Furn…" at bounding box center [491, 535] width 450 height 337
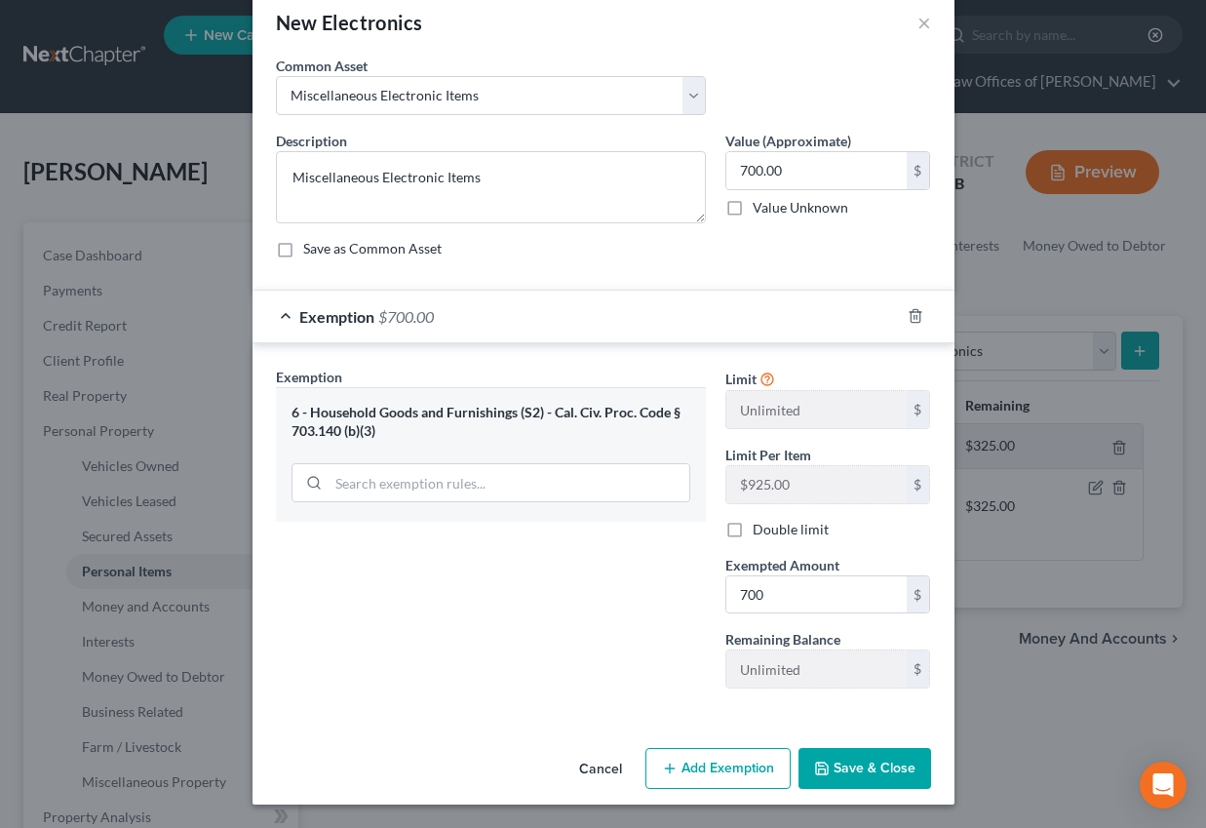
drag, startPoint x: 863, startPoint y: 764, endPoint x: 1010, endPoint y: 451, distance: 346.8
click at [863, 764] on button "Save & Close" at bounding box center [865, 768] width 133 height 41
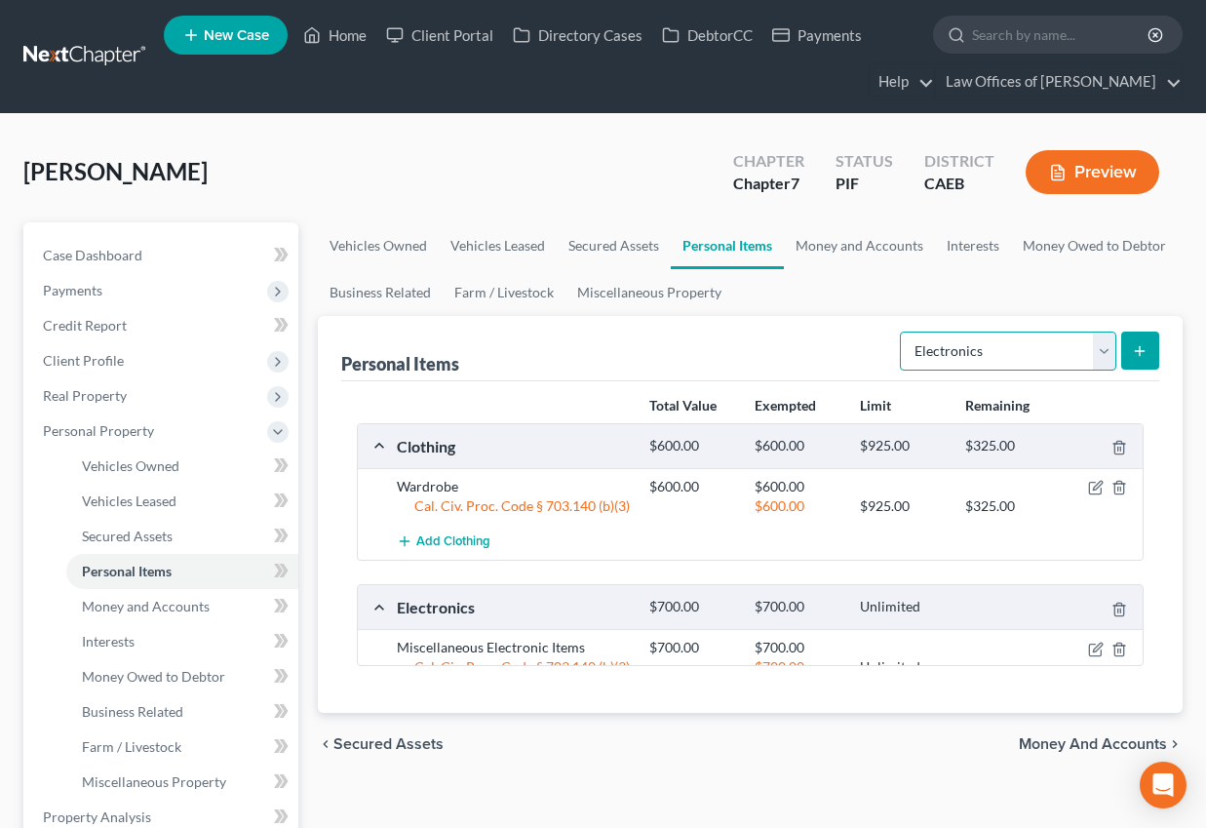
click at [1006, 344] on select "Select Item Type Clothing Collectibles Of Value Electronics Firearms Household …" at bounding box center [1008, 351] width 216 height 39
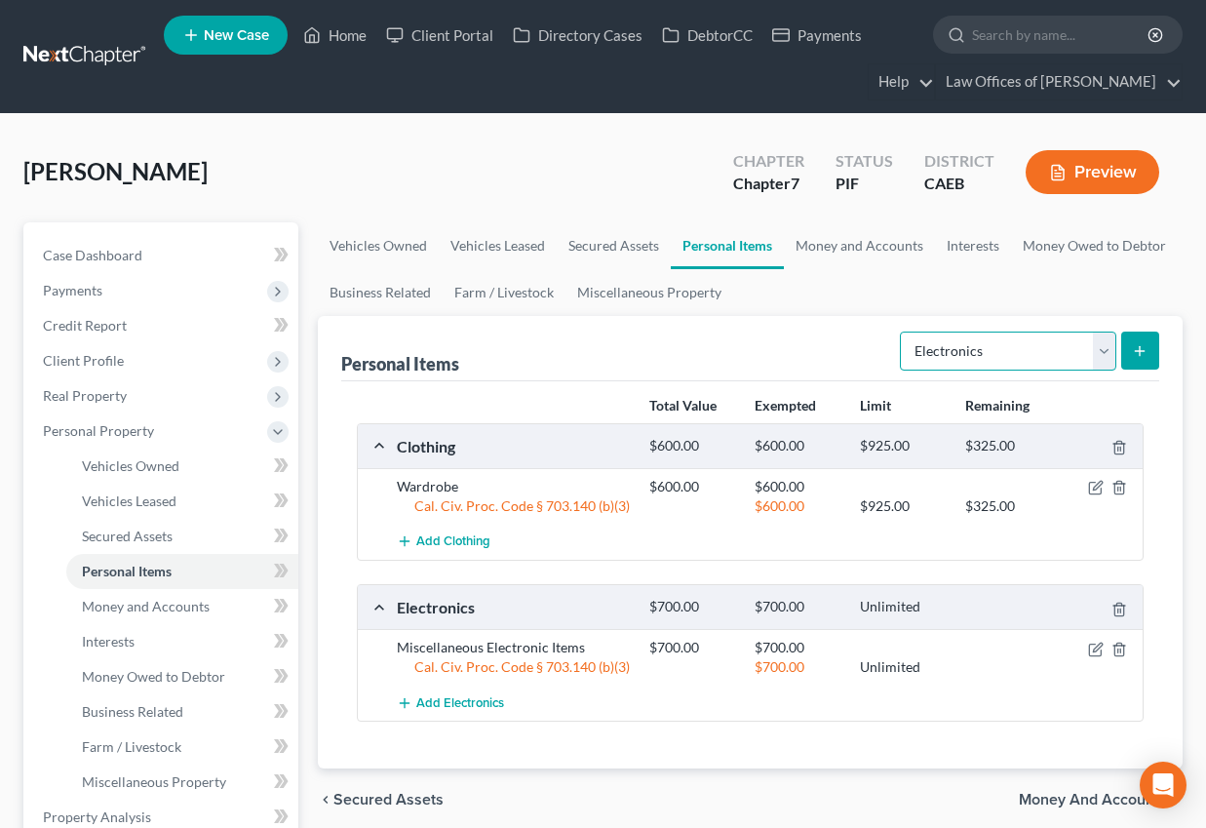
select select "household_goods"
click at [902, 332] on select "Select Item Type Clothing Collectibles Of Value Electronics Firearms Household …" at bounding box center [1008, 351] width 216 height 39
click at [1146, 343] on icon "submit" at bounding box center [1140, 351] width 16 height 16
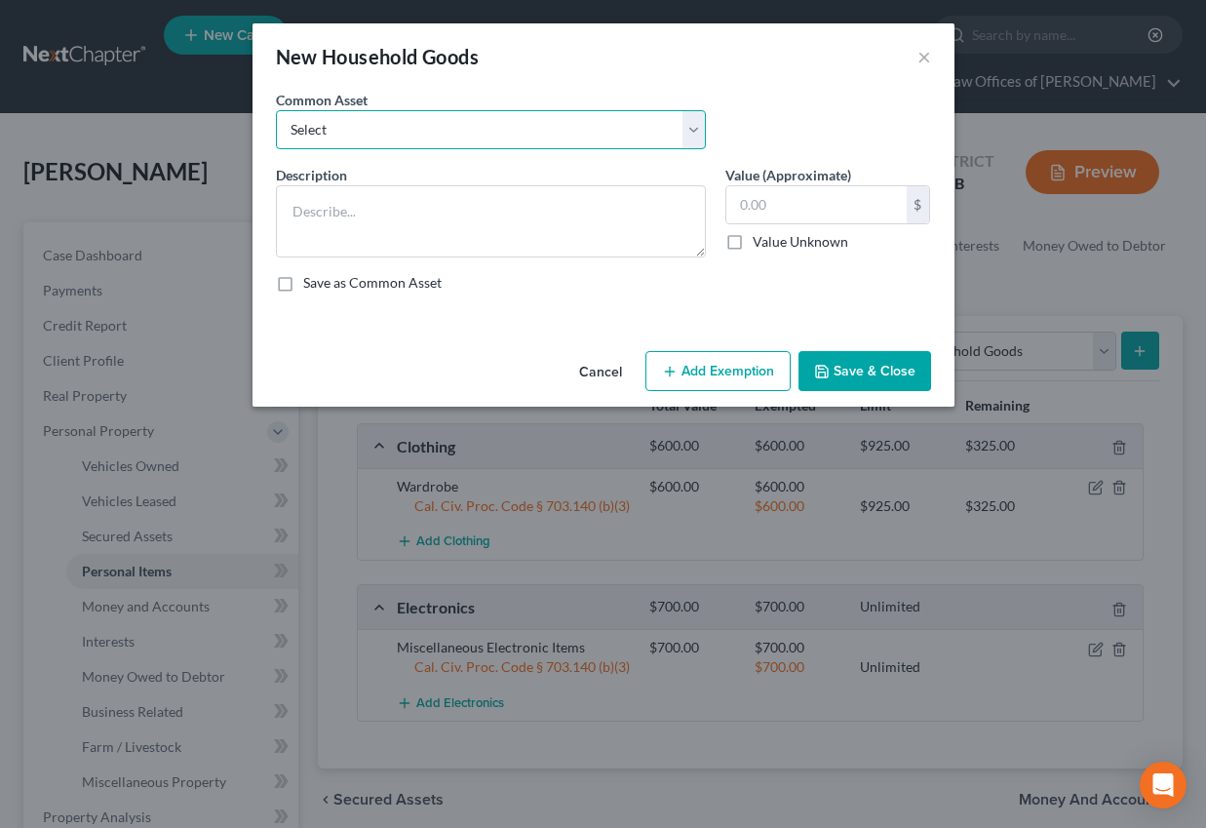
click at [478, 121] on select "Select Furniture and furnishings" at bounding box center [491, 129] width 430 height 39
click at [276, 110] on select "Select Furniture and furnishings" at bounding box center [491, 129] width 430 height 39
click at [461, 125] on select "Select Furniture and furnishings" at bounding box center [491, 129] width 430 height 39
select select "0"
click at [276, 110] on select "Select Furniture and furnishings" at bounding box center [491, 129] width 430 height 39
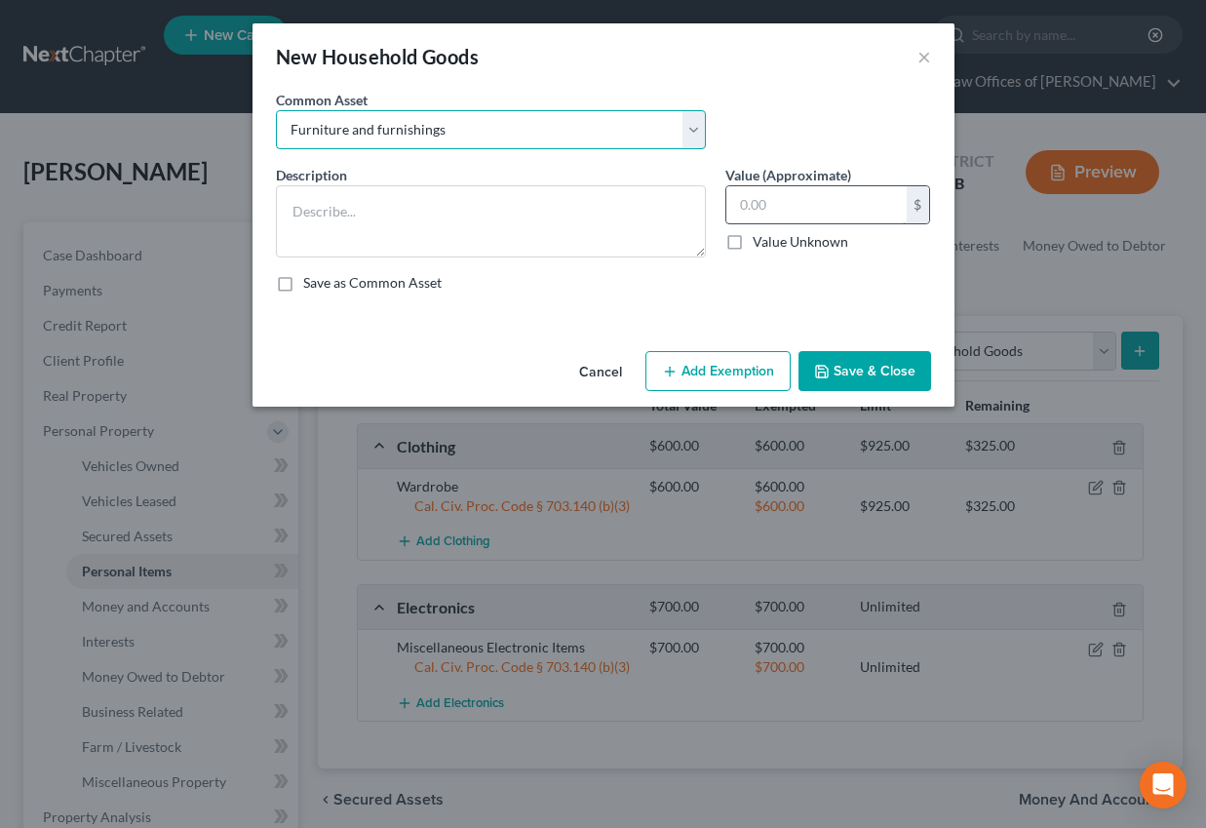
type textarea "Furniture and furnishings"
type input "1,200.00"
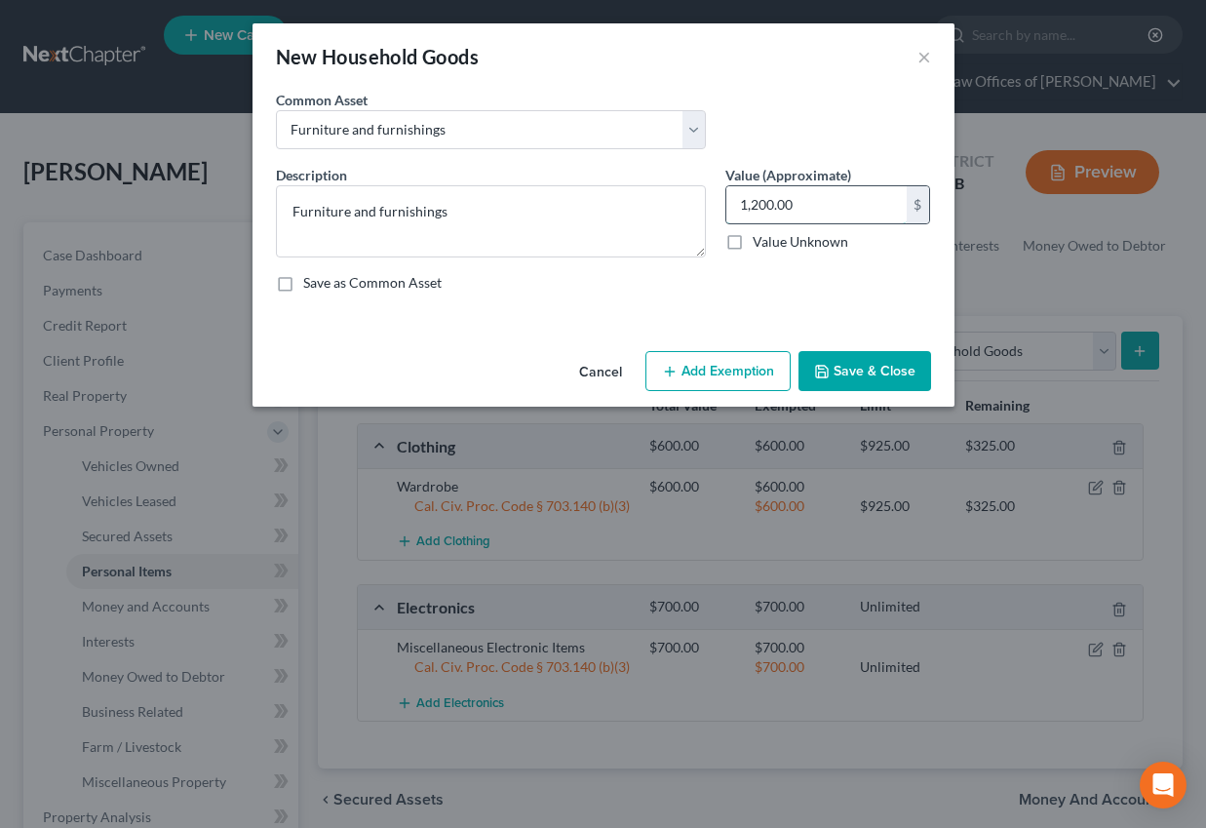
click at [754, 209] on input "1,200.00" at bounding box center [816, 204] width 180 height 37
drag, startPoint x: 735, startPoint y: 367, endPoint x: 543, endPoint y: 587, distance: 292.3
click at [735, 367] on button "Add Exemption" at bounding box center [718, 371] width 145 height 41
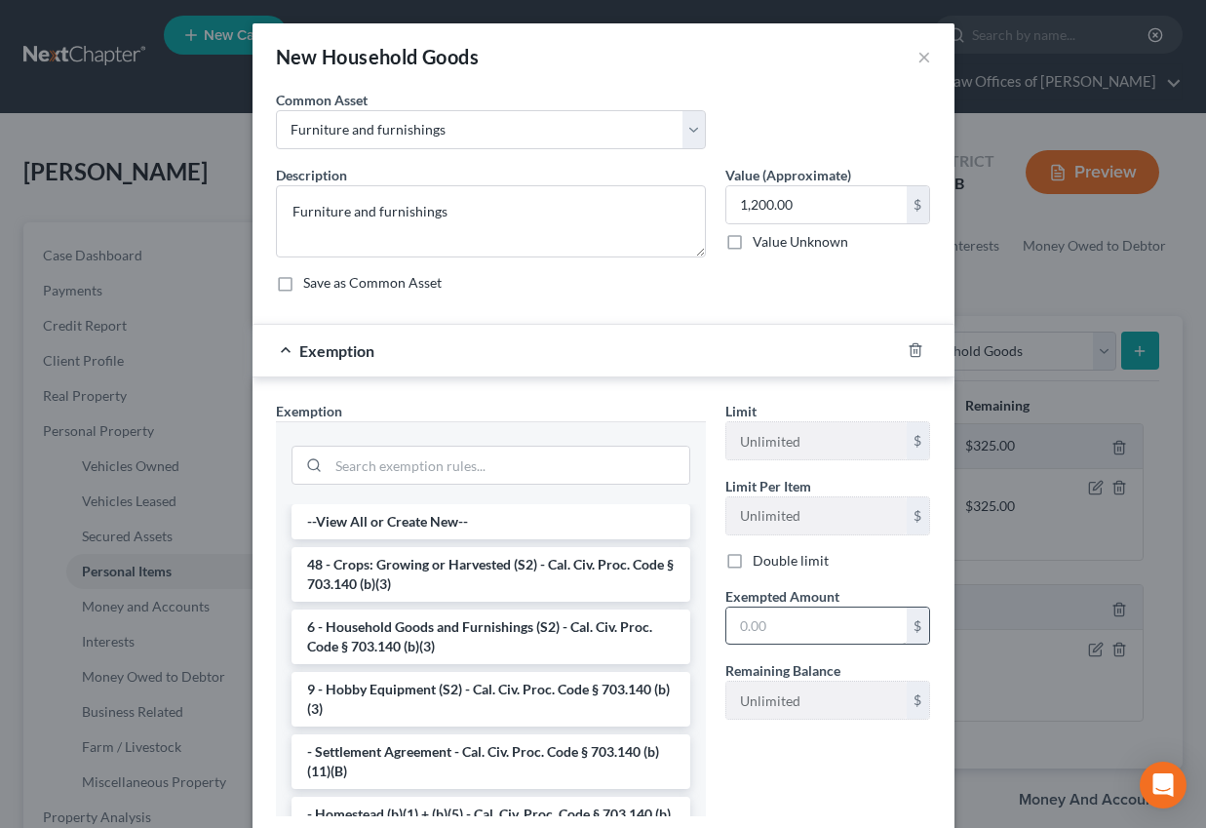
drag, startPoint x: 421, startPoint y: 631, endPoint x: 736, endPoint y: 624, distance: 315.0
click at [421, 631] on li "6 - Household Goods and Furnishings (S2) - Cal. Civ. Proc. Code § 703.140 (b)(3)" at bounding box center [491, 636] width 399 height 55
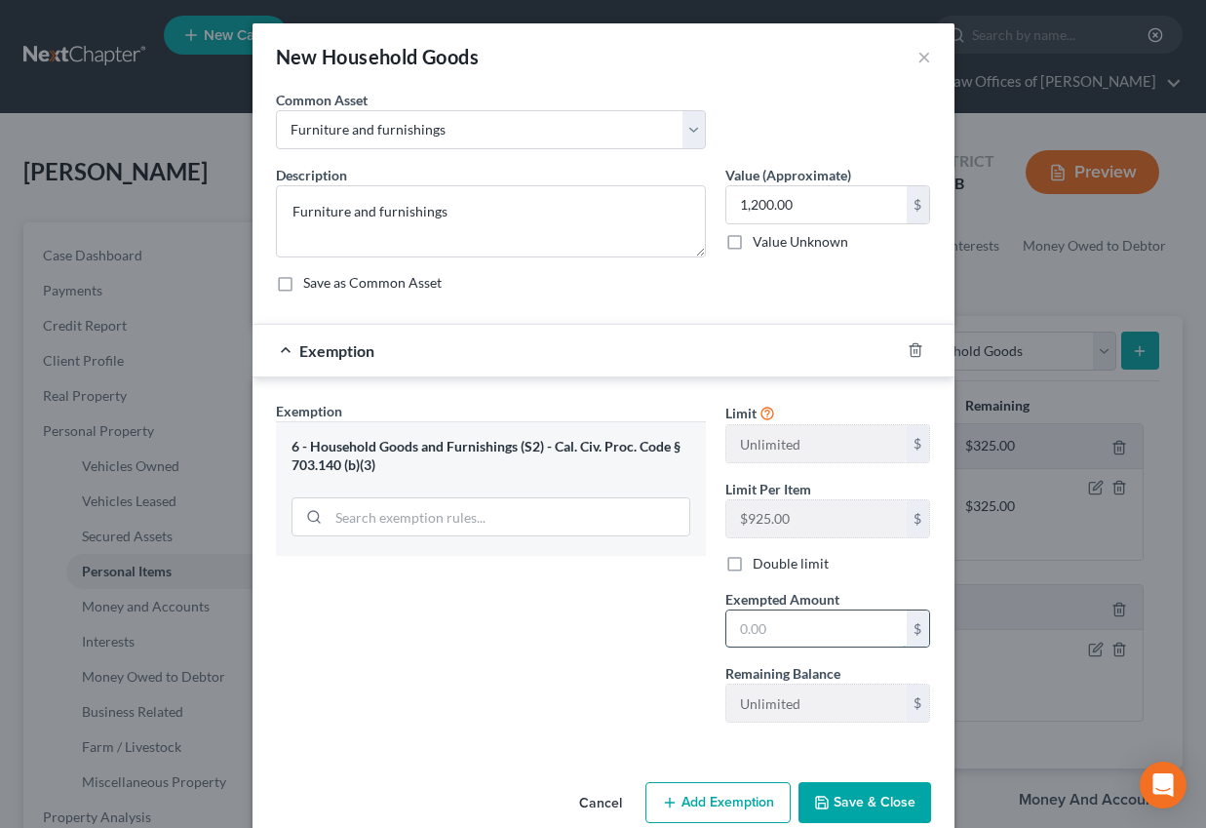
click at [758, 624] on input "text" at bounding box center [816, 628] width 180 height 37
type input "1,200"
drag, startPoint x: 594, startPoint y: 690, endPoint x: 859, endPoint y: 799, distance: 286.5
click at [594, 690] on div "Exemption Set must be selected for CA. Exemption * 6 - Household Goods and Furn…" at bounding box center [491, 569] width 450 height 337
click at [859, 800] on button "Save & Close" at bounding box center [865, 802] width 133 height 41
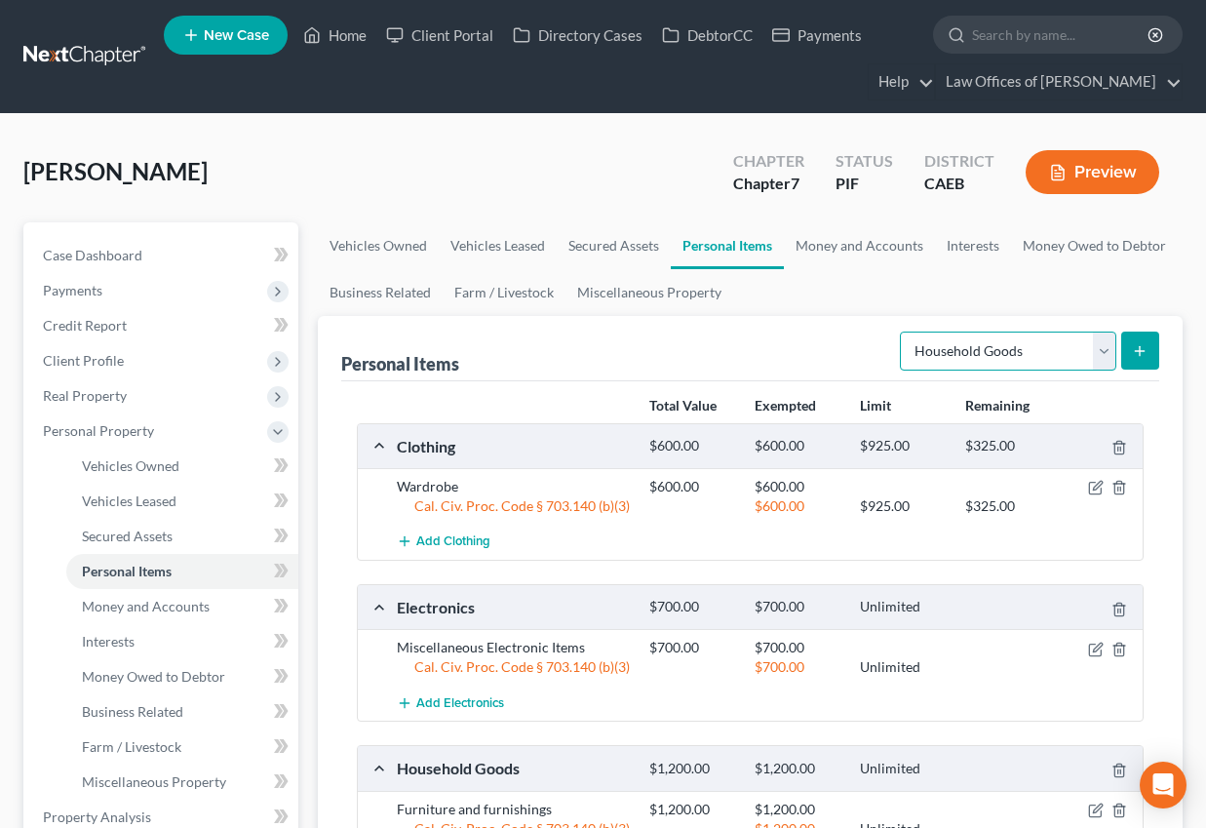
click at [999, 350] on select "Select Item Type Clothing Collectibles Of Value Electronics Firearms Household …" at bounding box center [1008, 351] width 216 height 39
select select "jewelry"
click at [902, 332] on select "Select Item Type Clothing Collectibles Of Value Electronics Firearms Household …" at bounding box center [1008, 351] width 216 height 39
click at [1132, 347] on icon "submit" at bounding box center [1140, 351] width 16 height 16
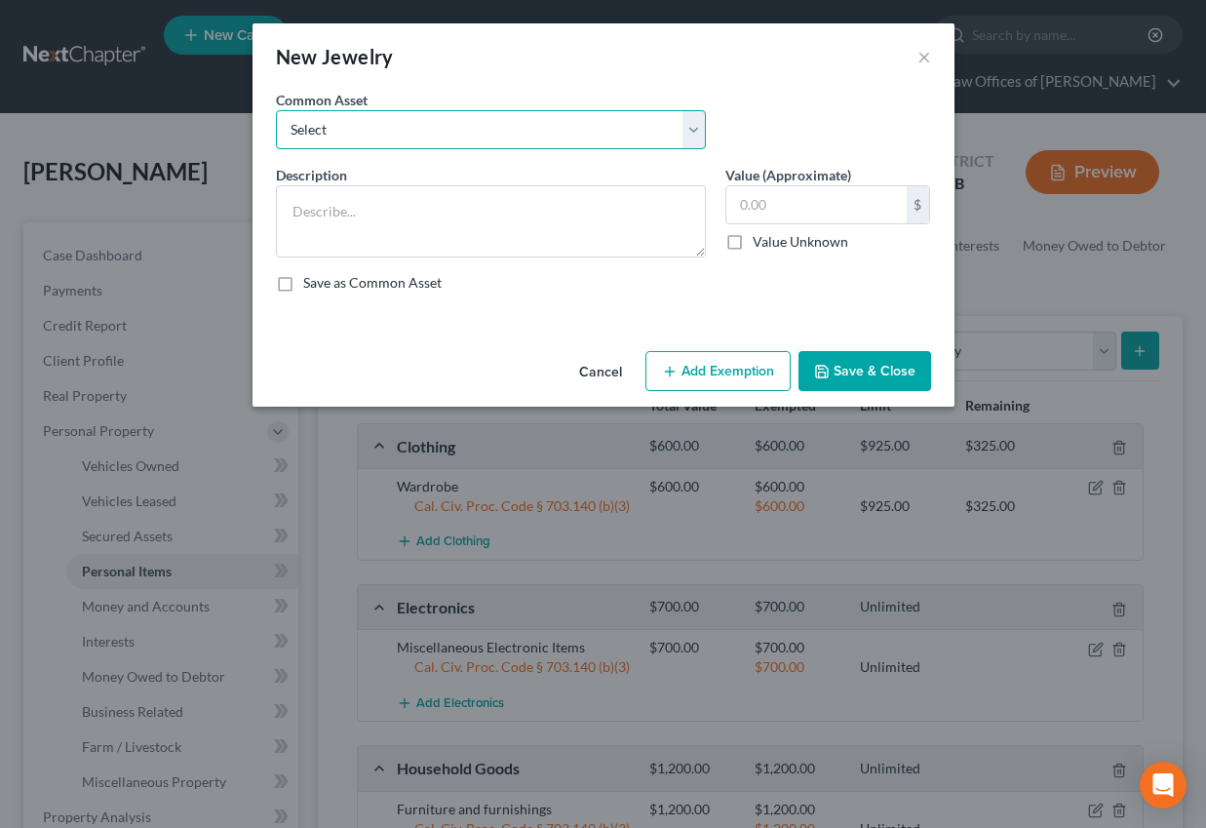
click at [320, 129] on select "Select Miscellaneous Jewelry" at bounding box center [491, 129] width 430 height 39
select select "0"
click at [276, 110] on select "Select Miscellaneous Jewelry" at bounding box center [491, 129] width 430 height 39
type textarea "Miscellaneous Jewelry"
type input "100.00"
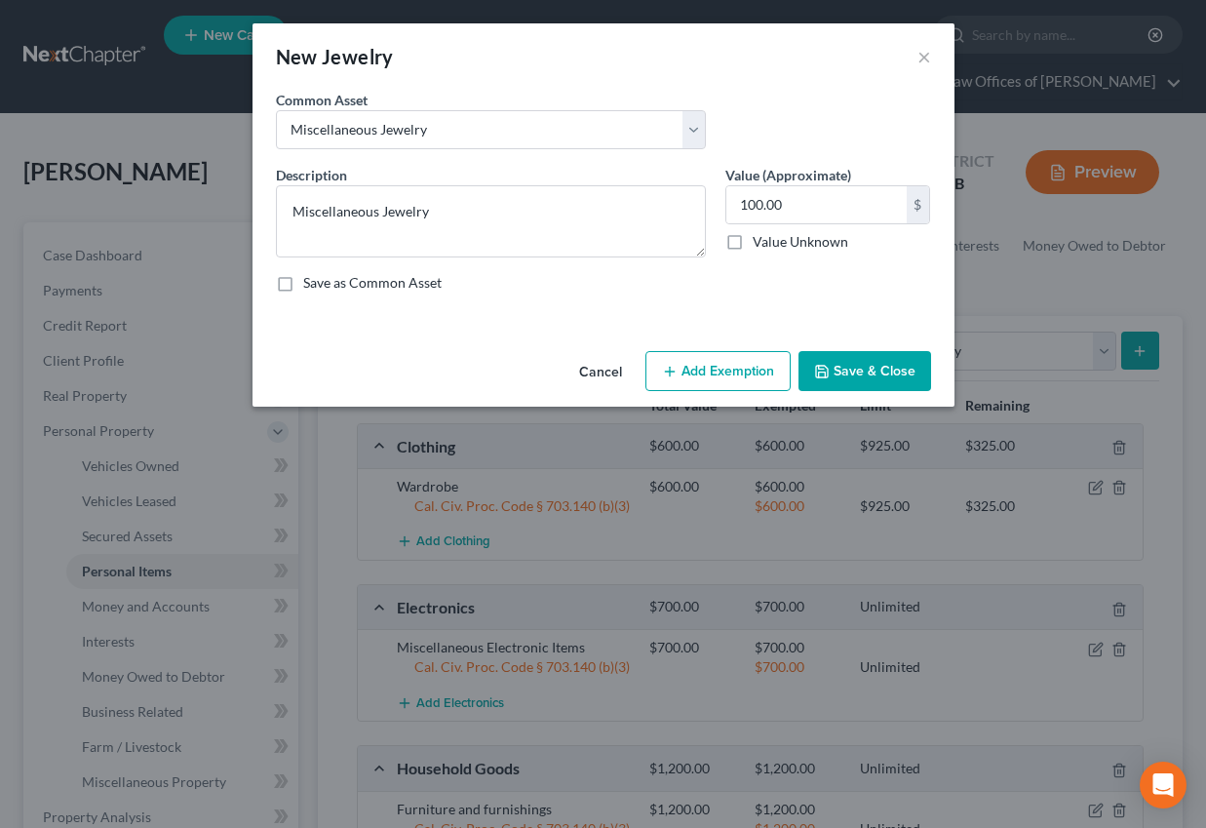
click at [731, 369] on button "Add Exemption" at bounding box center [718, 371] width 145 height 41
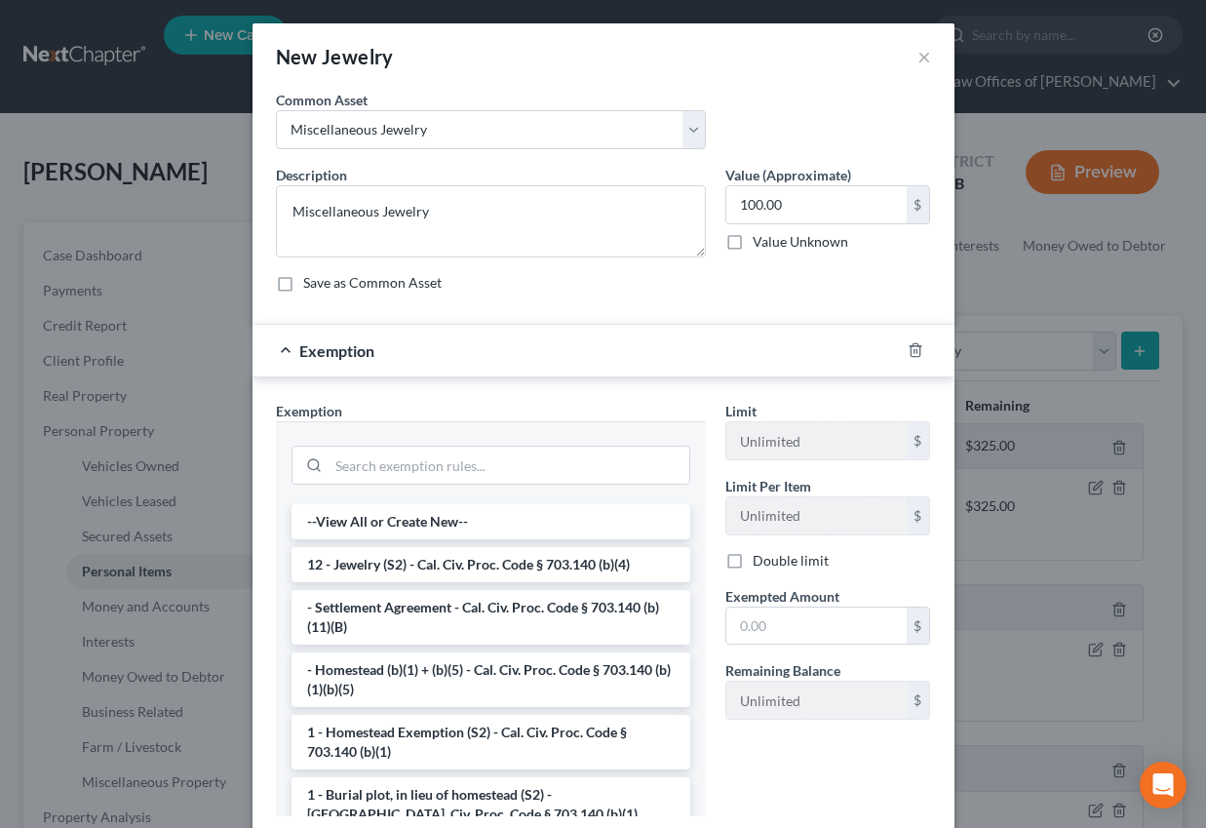
drag, startPoint x: 428, startPoint y: 548, endPoint x: 439, endPoint y: 548, distance: 10.7
click at [428, 548] on li "12 - Jewelry (S2) - Cal. Civ. Proc. Code § 703.140 (b)(4)" at bounding box center [491, 564] width 399 height 35
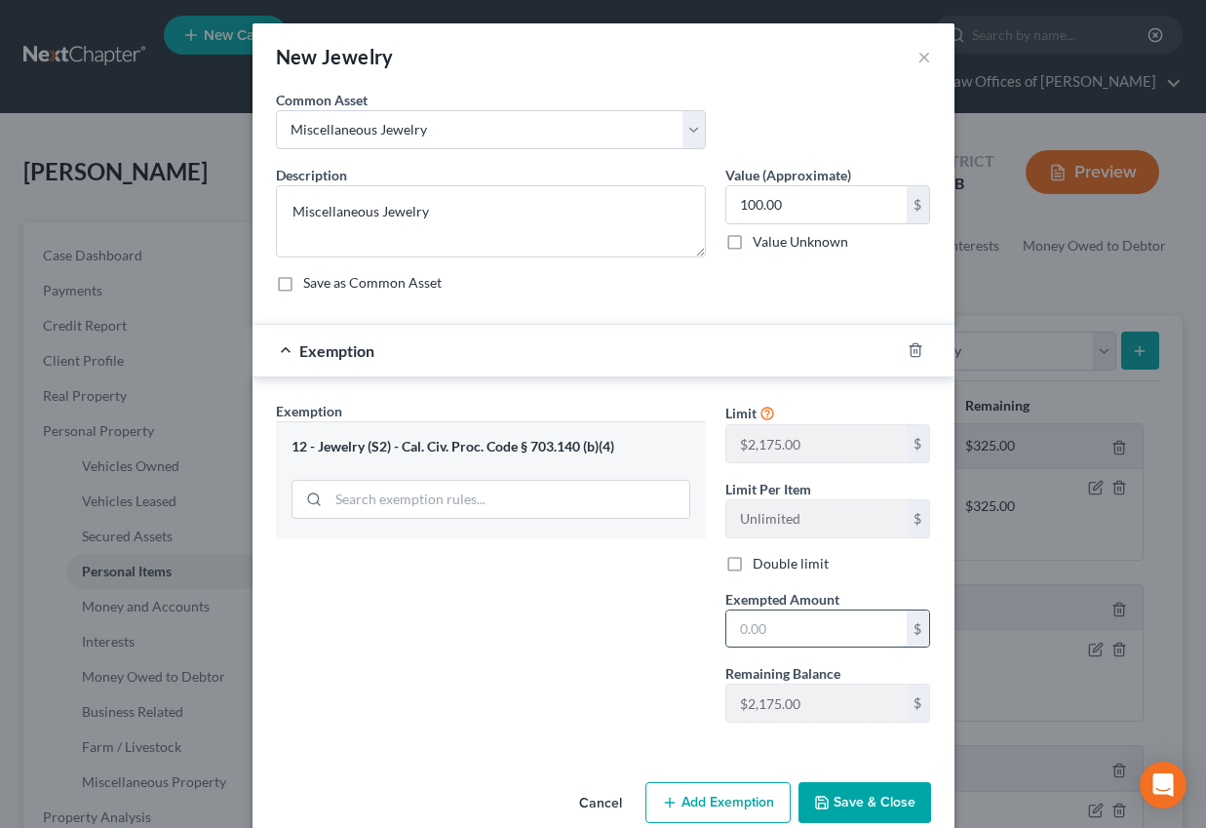
drag, startPoint x: 786, startPoint y: 631, endPoint x: 771, endPoint y: 645, distance: 20.0
click at [786, 631] on input "text" at bounding box center [816, 628] width 180 height 37
type input "100"
drag, startPoint x: 644, startPoint y: 687, endPoint x: 810, endPoint y: 784, distance: 192.7
click at [644, 687] on div "Exemption Set must be selected for CA. Exemption * 12 - Jewelry (S2) - Cal. Civ…" at bounding box center [491, 569] width 450 height 337
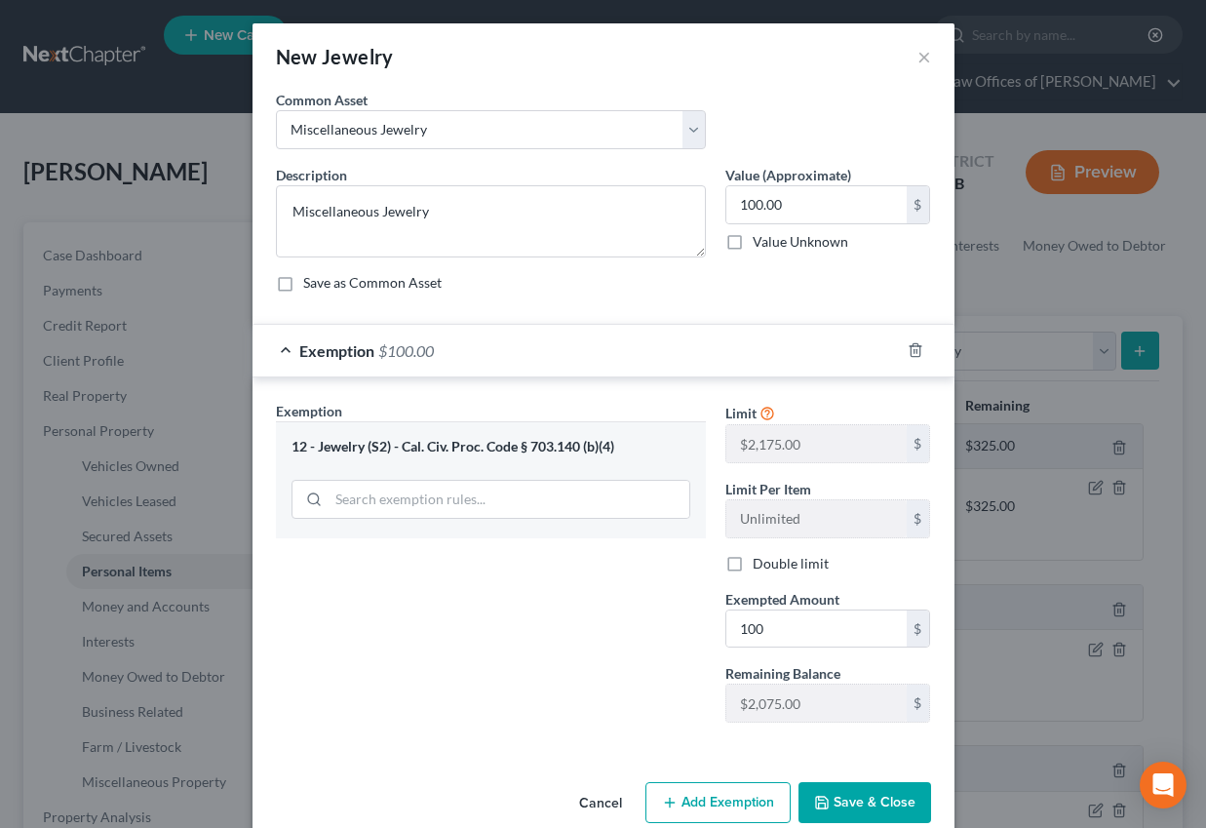
drag, startPoint x: 849, startPoint y: 798, endPoint x: 587, endPoint y: 630, distance: 311.3
click at [849, 798] on button "Save & Close" at bounding box center [865, 802] width 133 height 41
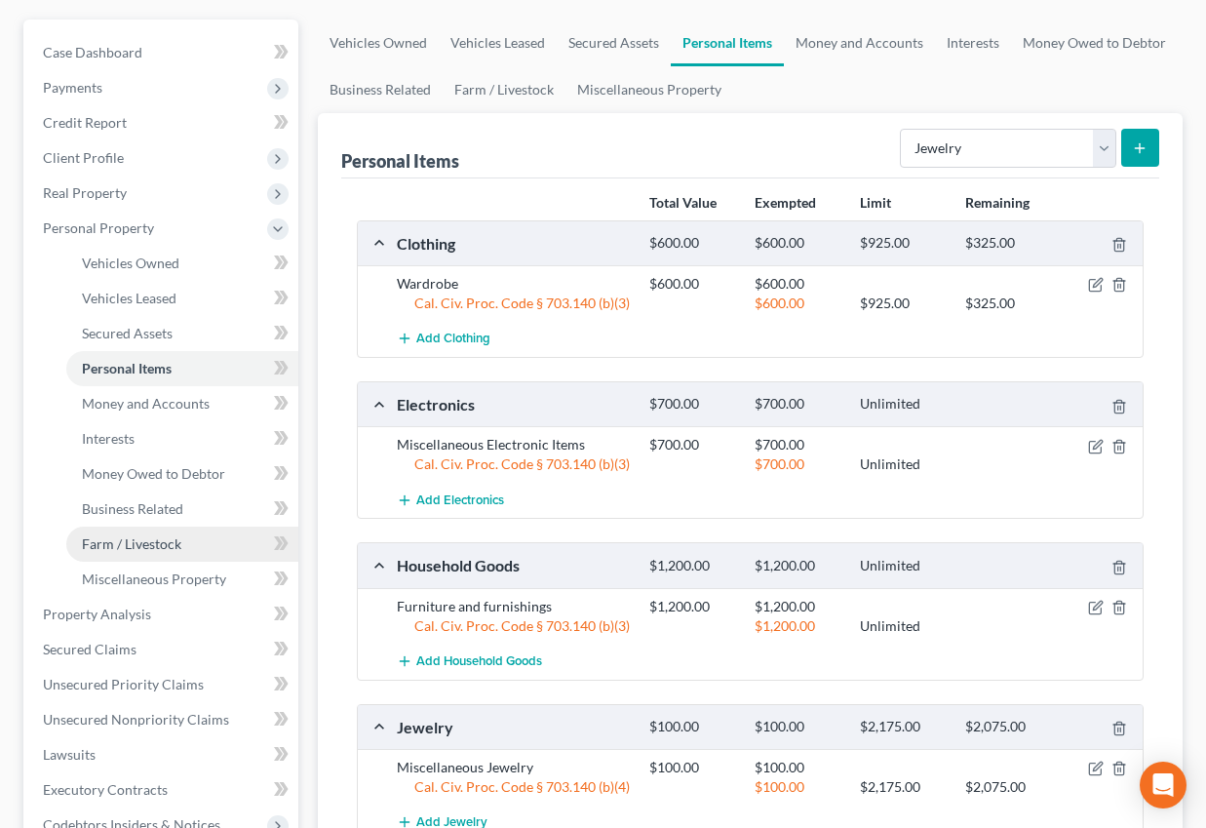
scroll to position [206, 0]
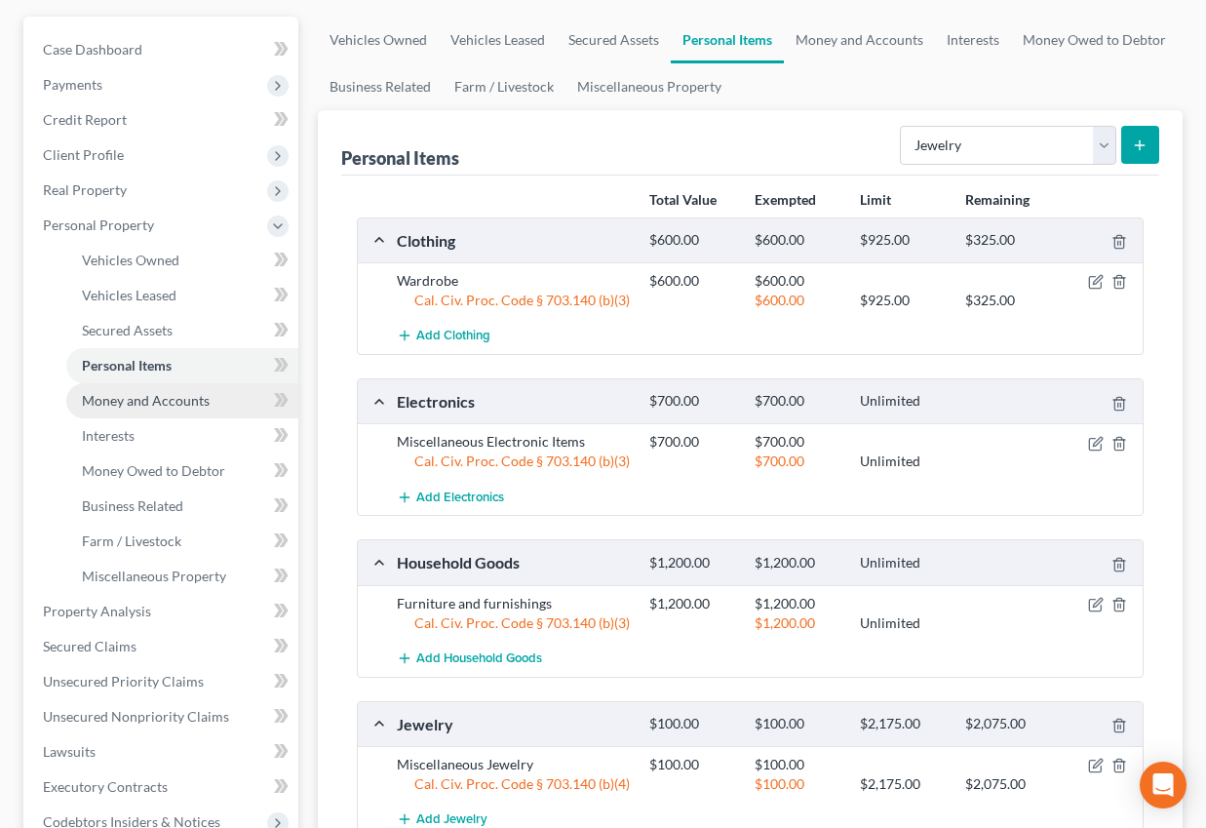
click at [139, 394] on span "Money and Accounts" at bounding box center [146, 400] width 128 height 17
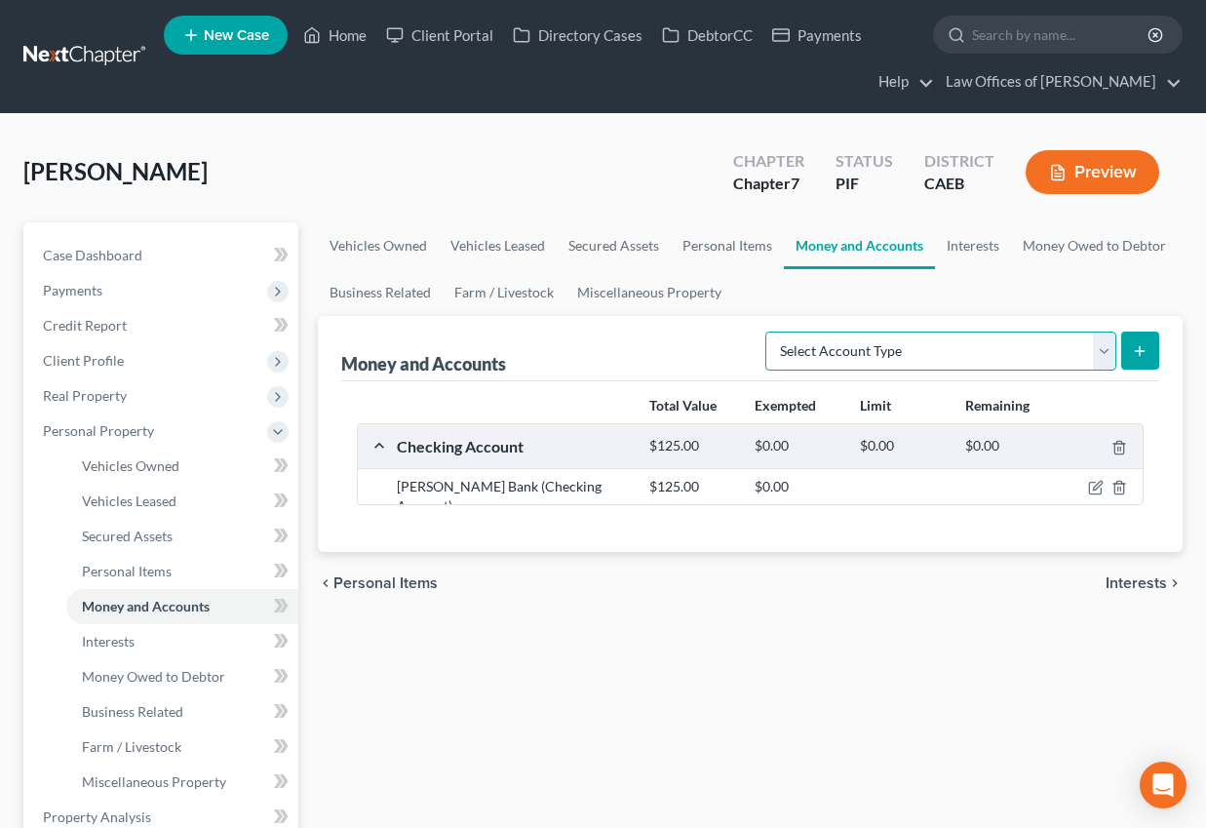
click at [911, 350] on select "Select Account Type Brokerage Cash on Hand Certificates of Deposit Checking Acc…" at bounding box center [940, 351] width 351 height 39
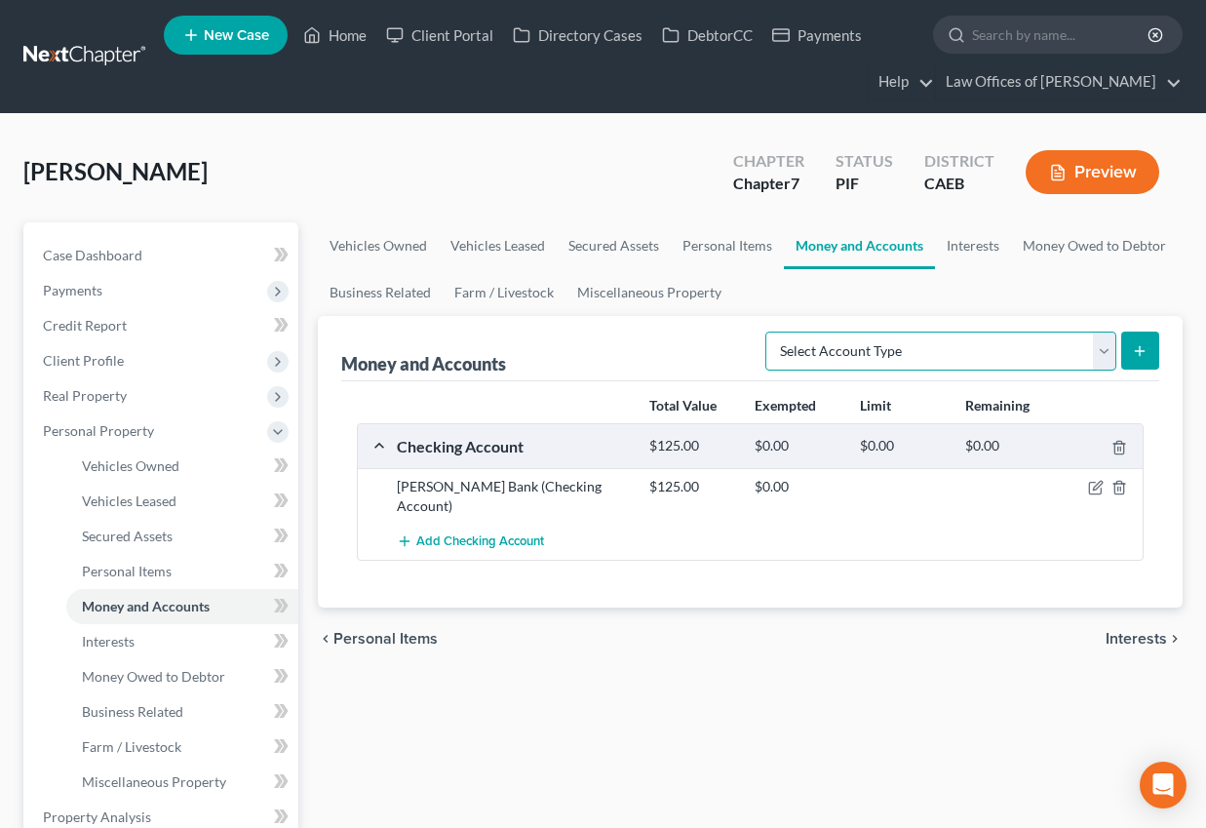
select select "cash_on_hand"
click at [769, 332] on select "Select Account Type Brokerage Cash on Hand Certificates of Deposit Checking Acc…" at bounding box center [940, 351] width 351 height 39
click at [1140, 352] on line "submit" at bounding box center [1140, 350] width 0 height 9
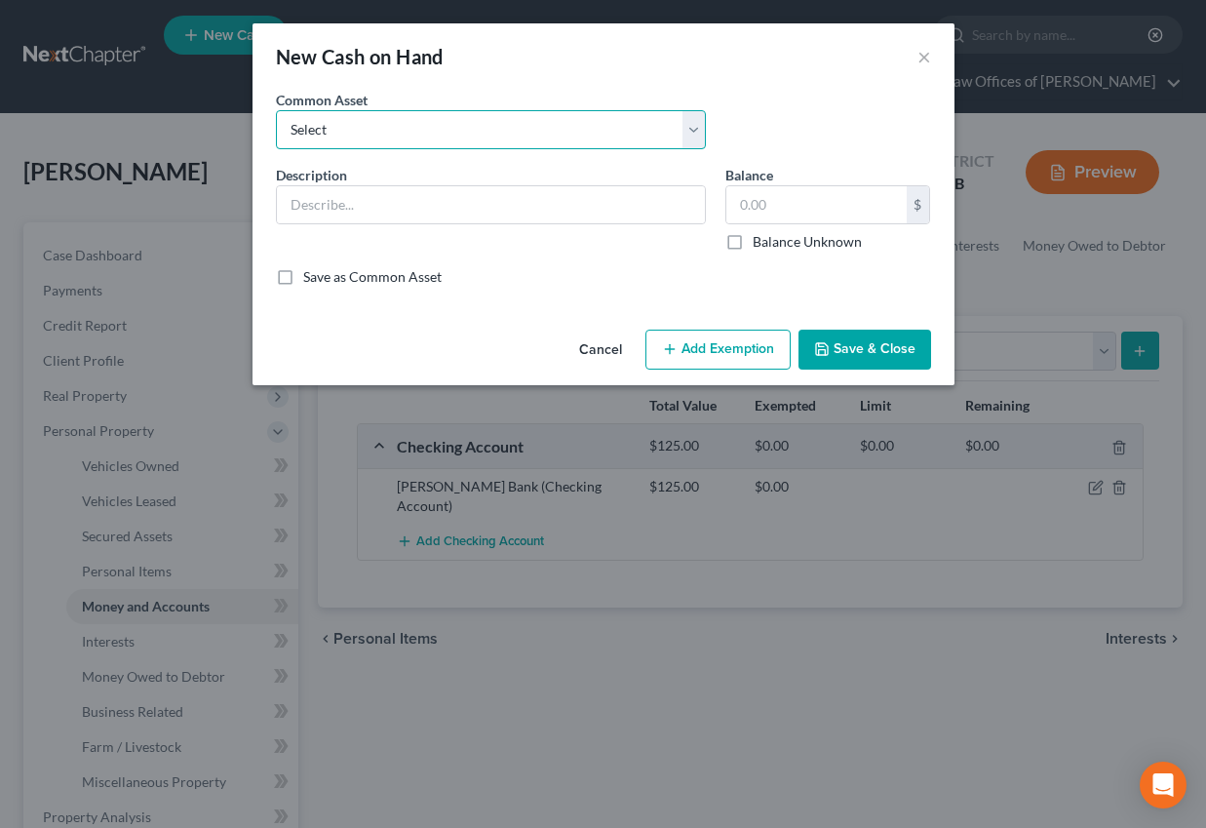
click at [569, 122] on select "Select Cash on Hand" at bounding box center [491, 129] width 430 height 39
select select "0"
click at [276, 110] on select "Select Cash on Hand" at bounding box center [491, 129] width 430 height 39
type input "Cash on Hand"
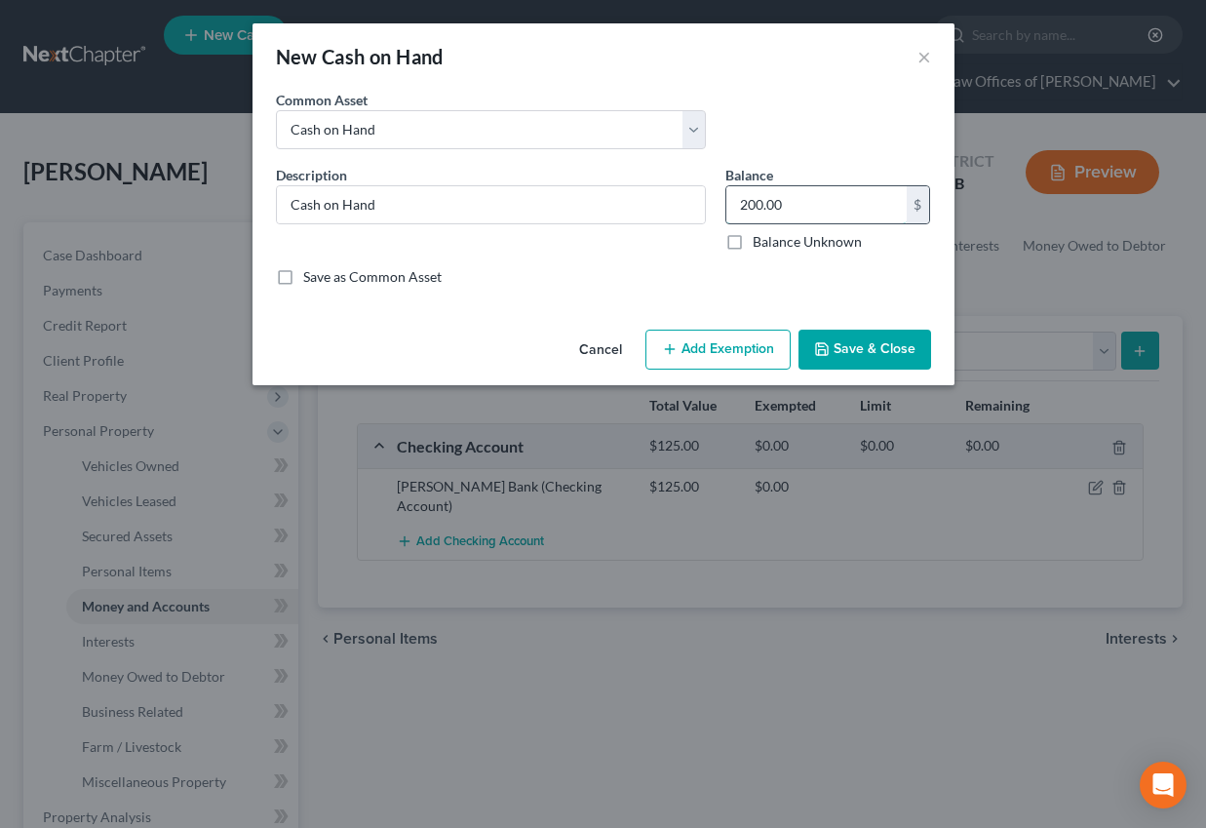
click at [762, 206] on input "200.00" at bounding box center [816, 204] width 180 height 37
type input "50.00"
drag, startPoint x: 743, startPoint y: 351, endPoint x: 750, endPoint y: 362, distance: 12.7
click at [743, 351] on button "Add Exemption" at bounding box center [718, 350] width 145 height 41
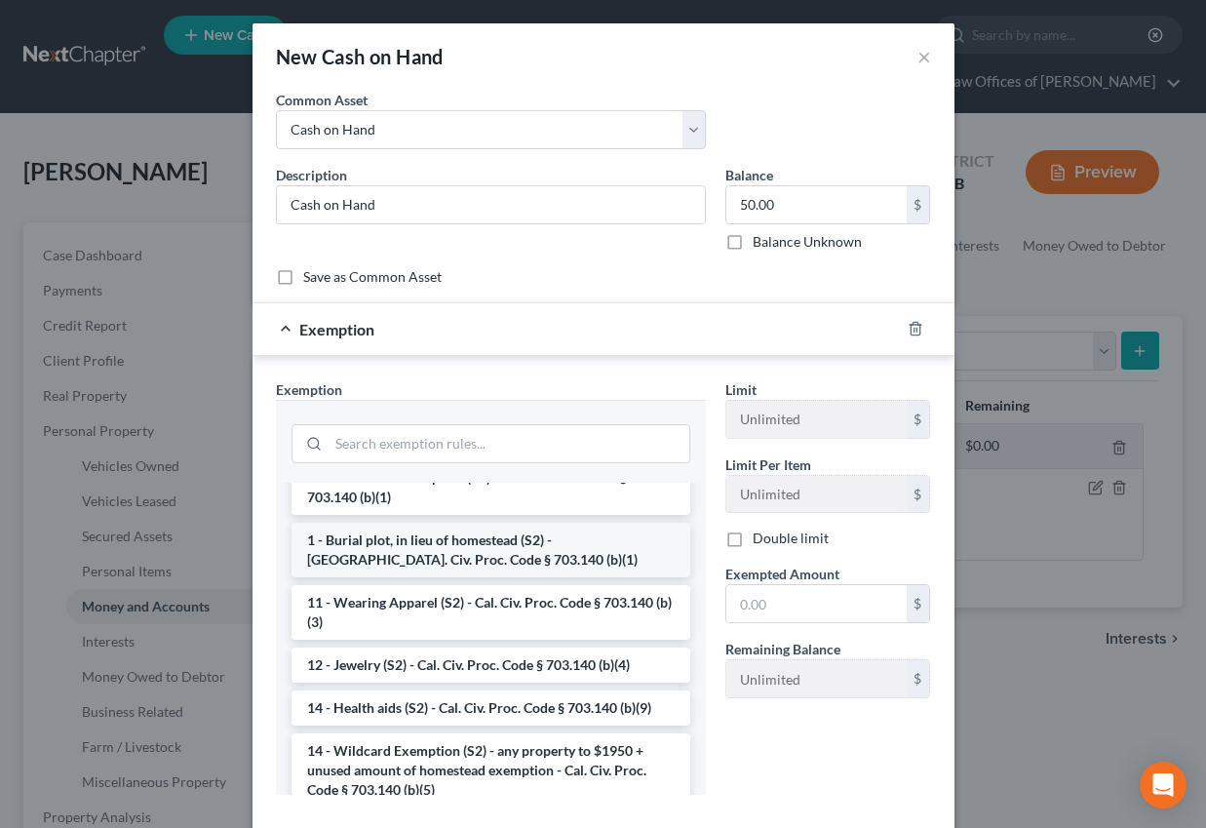
scroll to position [183, 0]
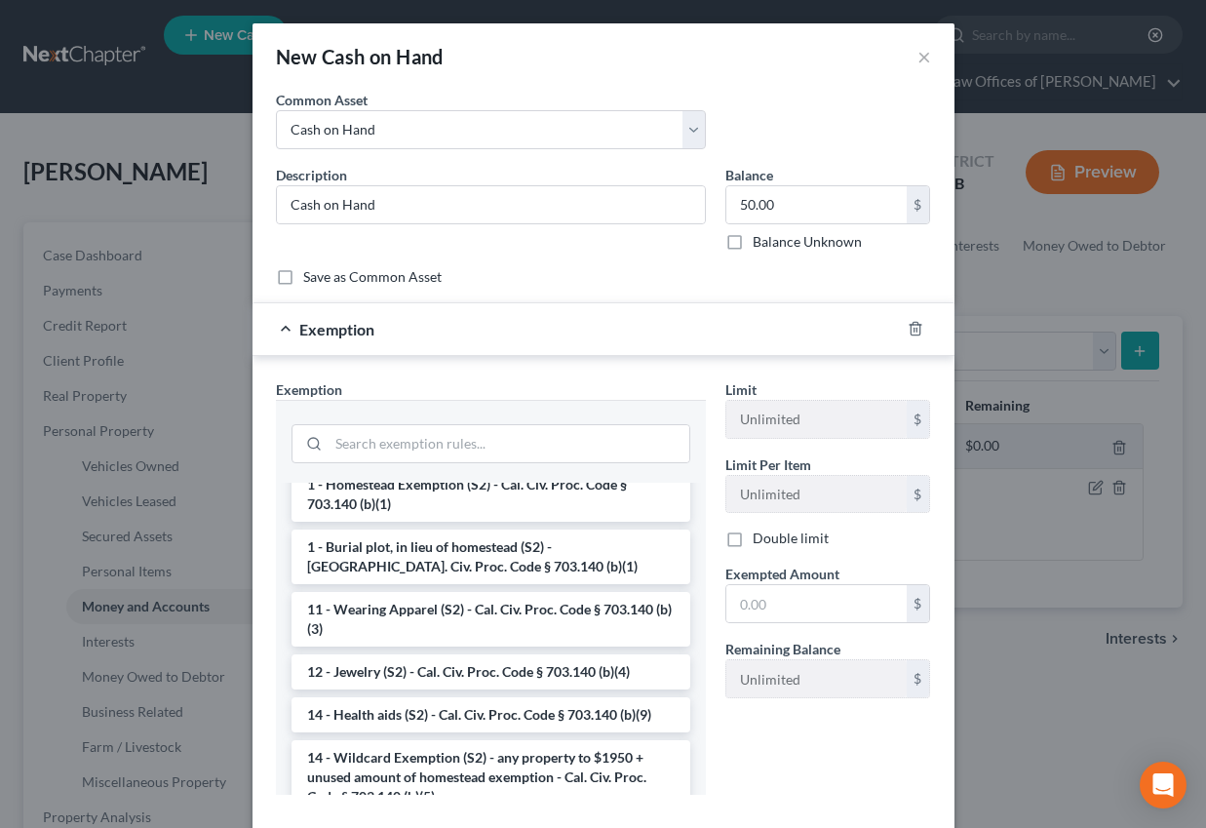
drag, startPoint x: 468, startPoint y: 762, endPoint x: 750, endPoint y: 630, distance: 311.0
click at [468, 762] on li "14 - Wildcard Exemption (S2) - any property to $1950 + unused amount of homeste…" at bounding box center [491, 777] width 399 height 74
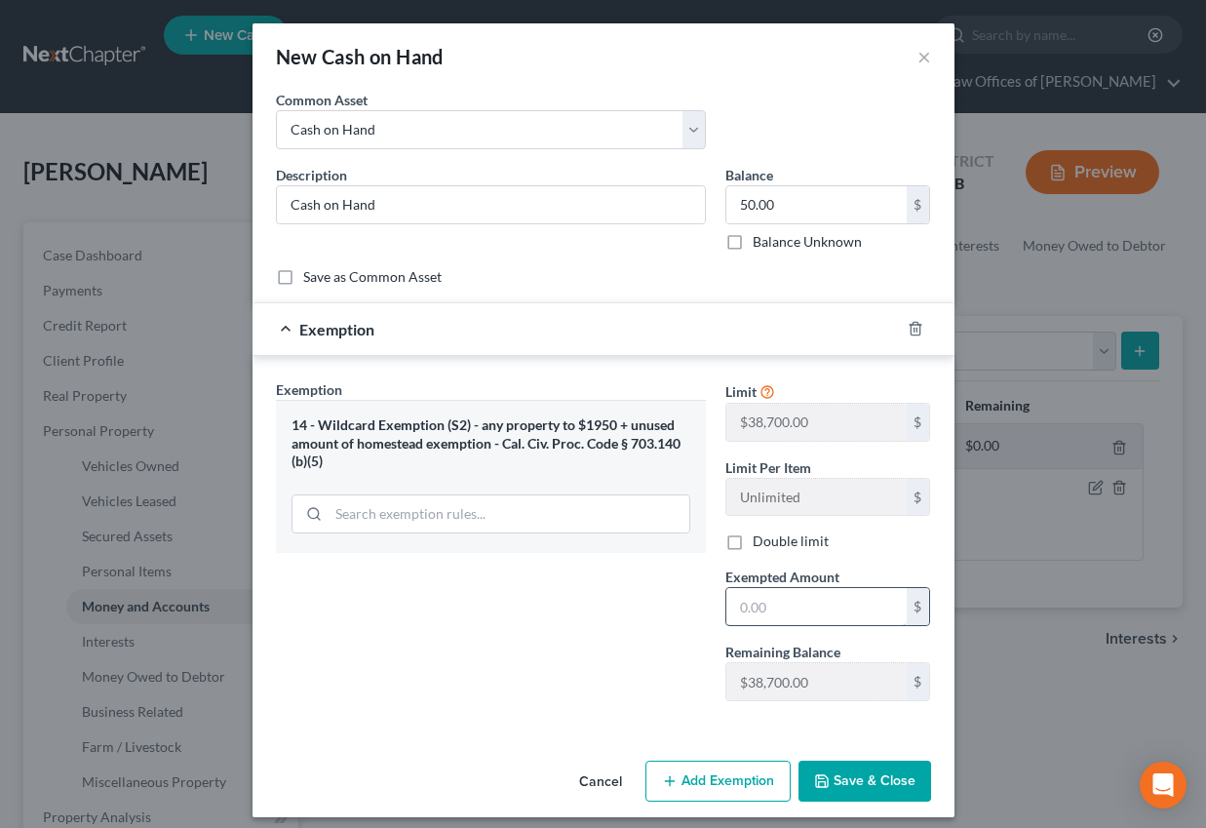
click at [755, 596] on input "text" at bounding box center [816, 606] width 180 height 37
type input "50"
drag, startPoint x: 634, startPoint y: 678, endPoint x: 873, endPoint y: 782, distance: 260.7
click at [634, 678] on div "Exemption Set must be selected for CA. Exemption * 14 - Wildcard Exemption (S2)…" at bounding box center [491, 547] width 450 height 337
drag, startPoint x: 871, startPoint y: 783, endPoint x: 288, endPoint y: 409, distance: 693.0
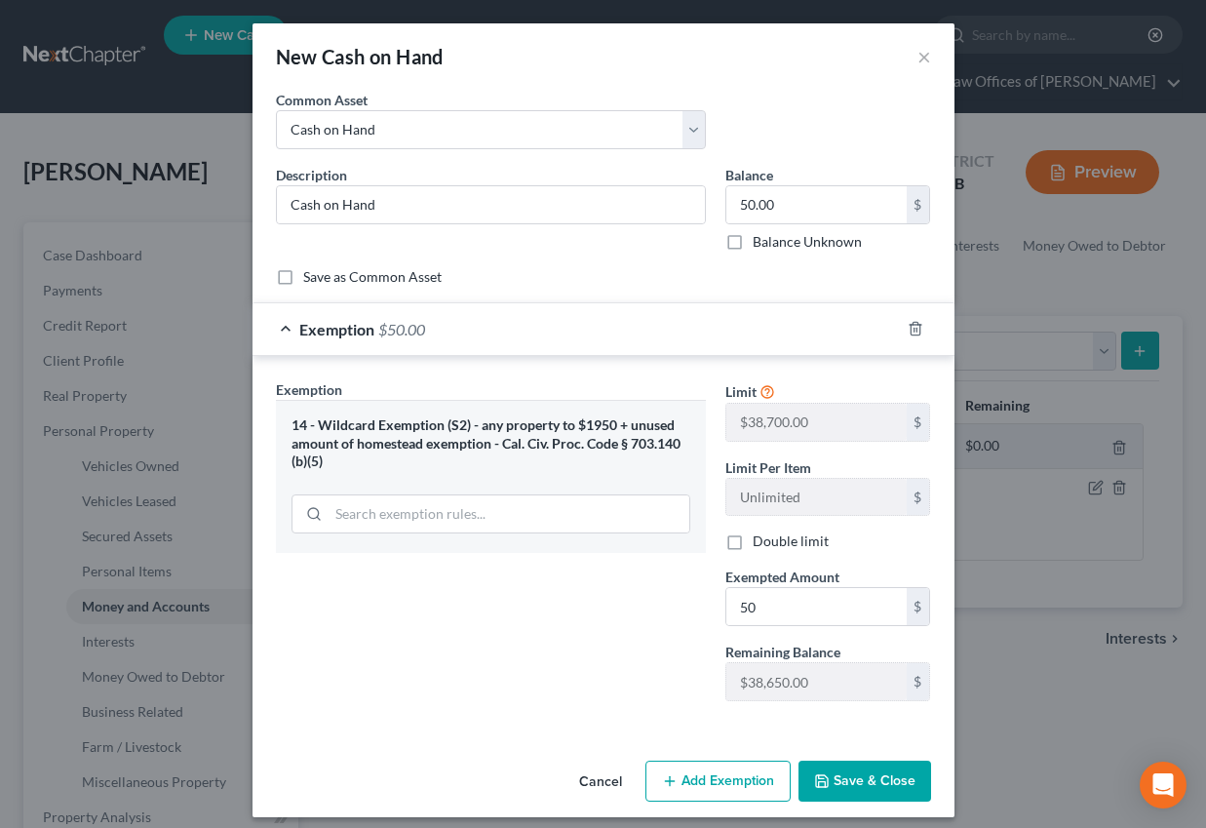
click at [871, 783] on button "Save & Close" at bounding box center [865, 781] width 133 height 41
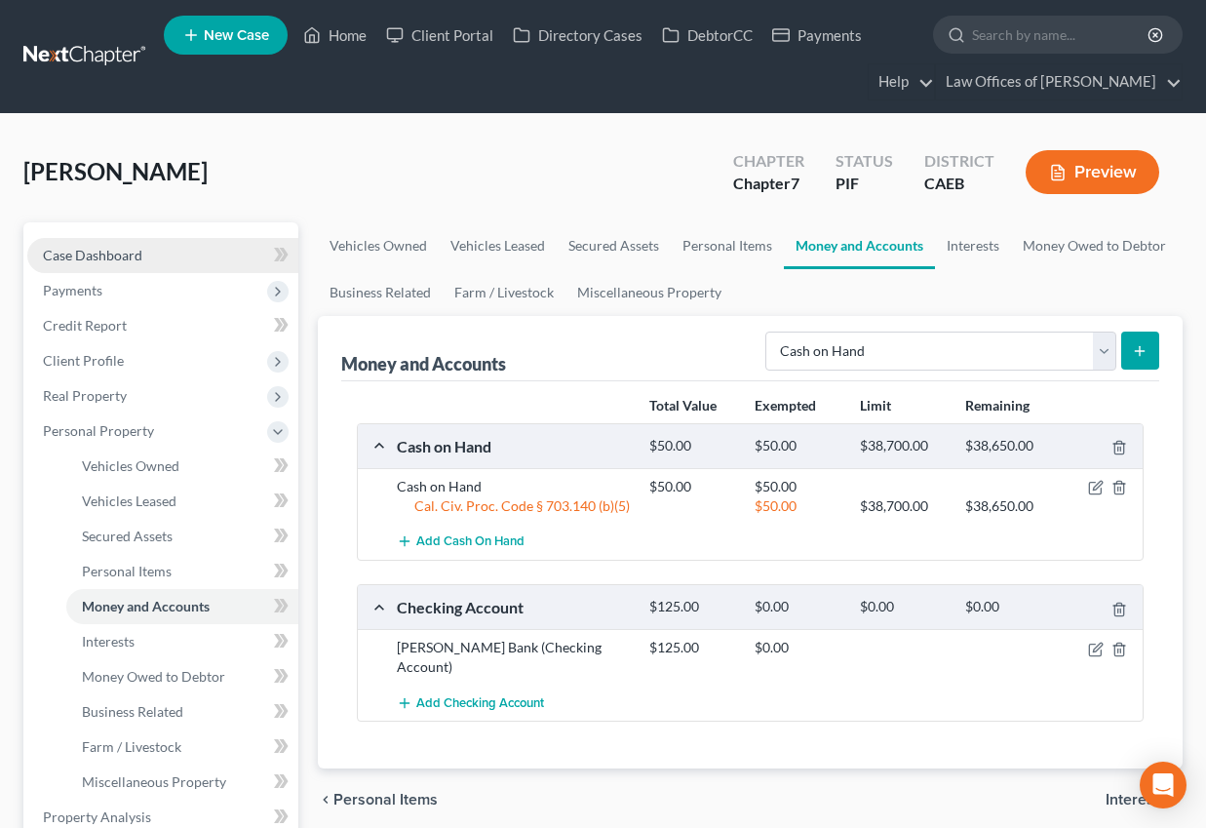
click at [117, 251] on span "Case Dashboard" at bounding box center [92, 255] width 99 height 17
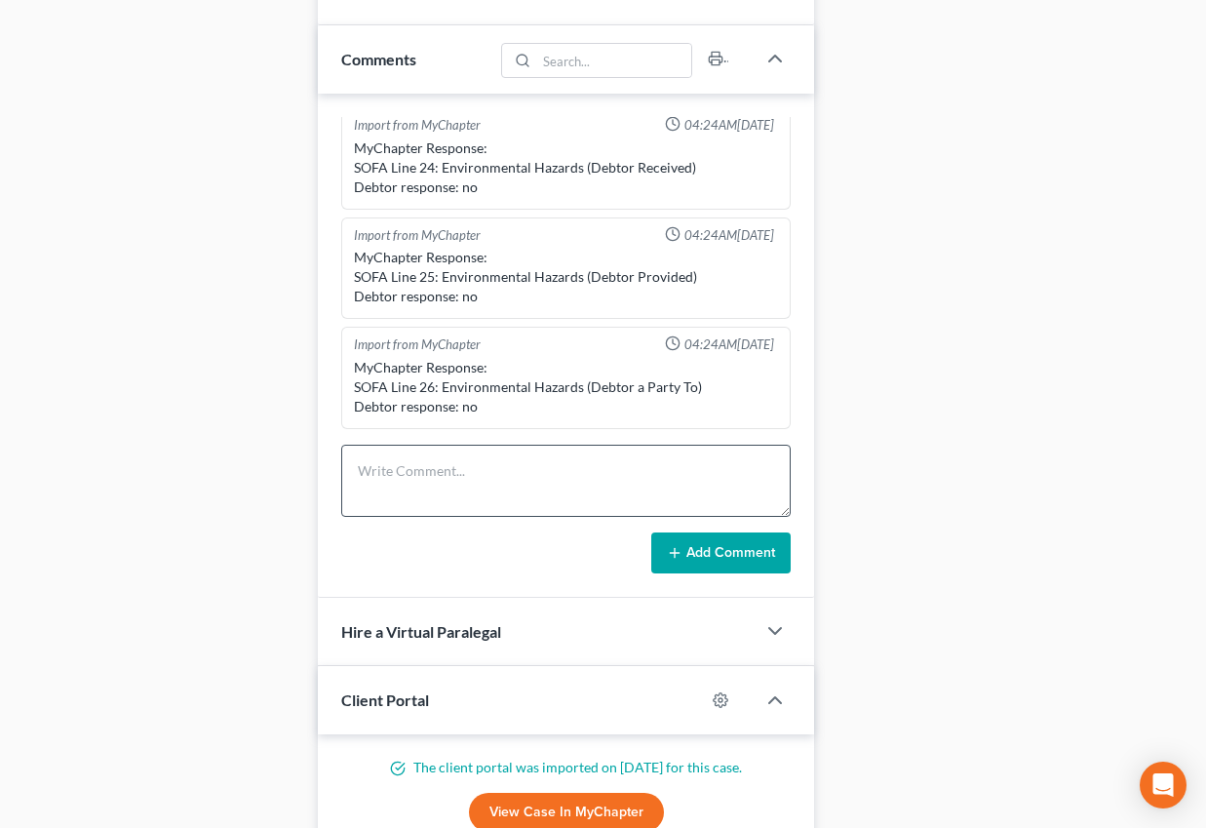
scroll to position [783, 0]
click at [384, 483] on textarea at bounding box center [566, 481] width 450 height 72
type textarea "Pre-petition complete."
drag, startPoint x: 736, startPoint y: 554, endPoint x: 112, endPoint y: 317, distance: 667.5
click at [736, 554] on button "Add Comment" at bounding box center [720, 552] width 139 height 41
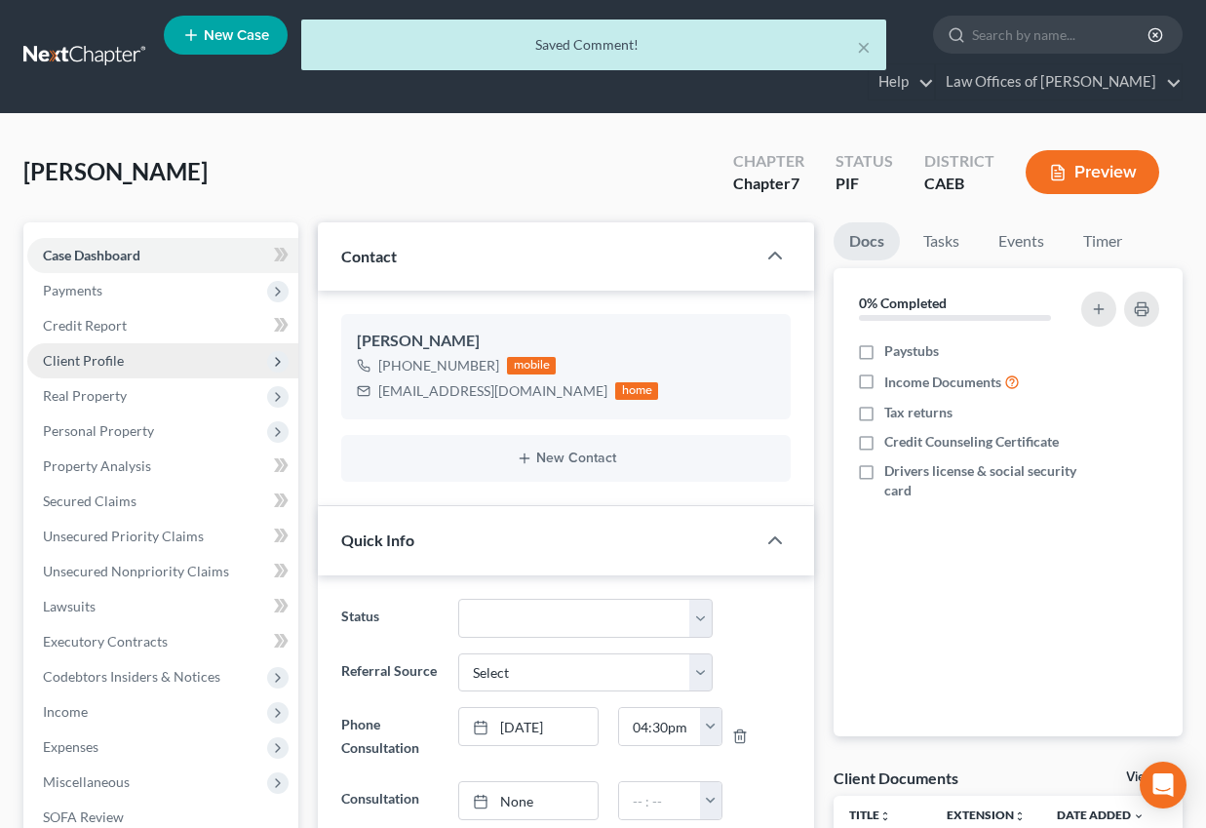
scroll to position [612, 0]
click at [100, 360] on span "Client Profile" at bounding box center [83, 360] width 81 height 17
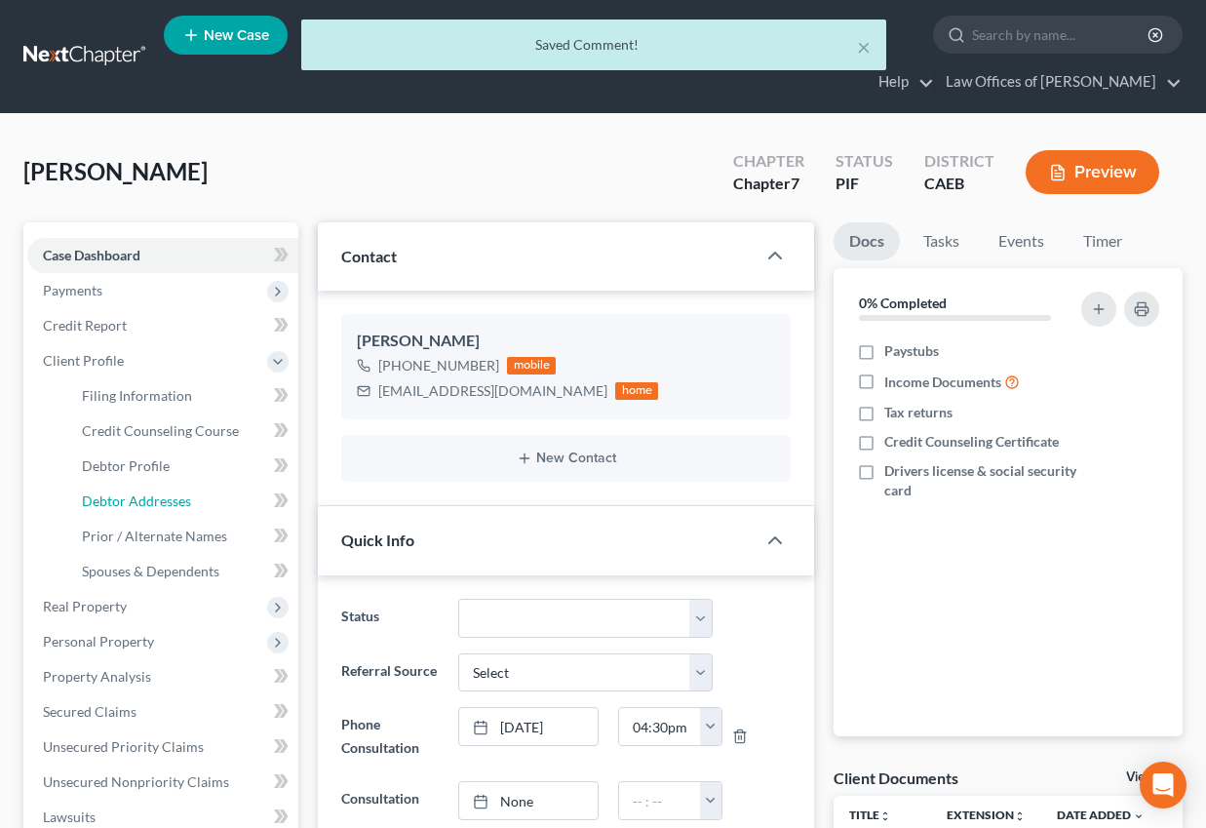
click at [182, 492] on span "Debtor Addresses" at bounding box center [136, 500] width 109 height 17
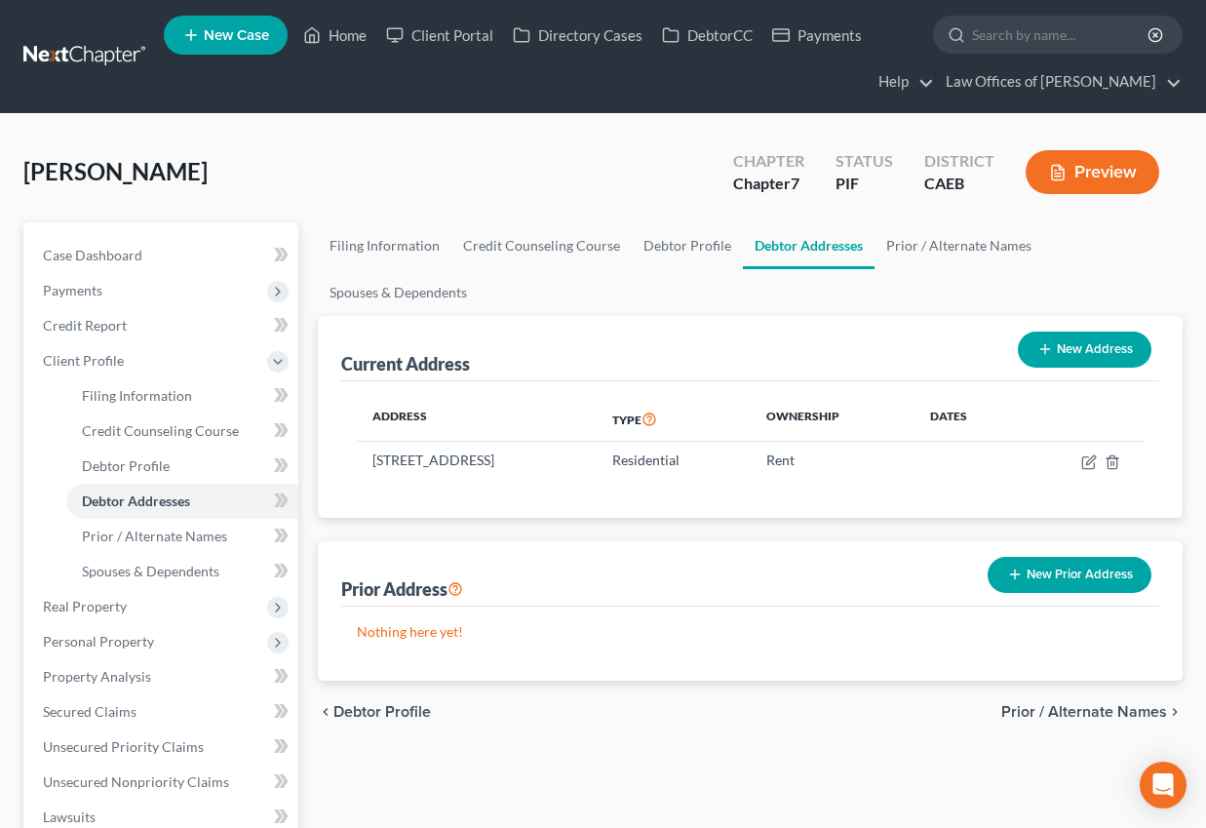
click at [303, 160] on div "Picos, Teodoro Upgraded Chapter Chapter 7 Status PIF District CAEB Preview" at bounding box center [602, 179] width 1159 height 85
click at [158, 251] on link "Case Dashboard" at bounding box center [162, 255] width 271 height 35
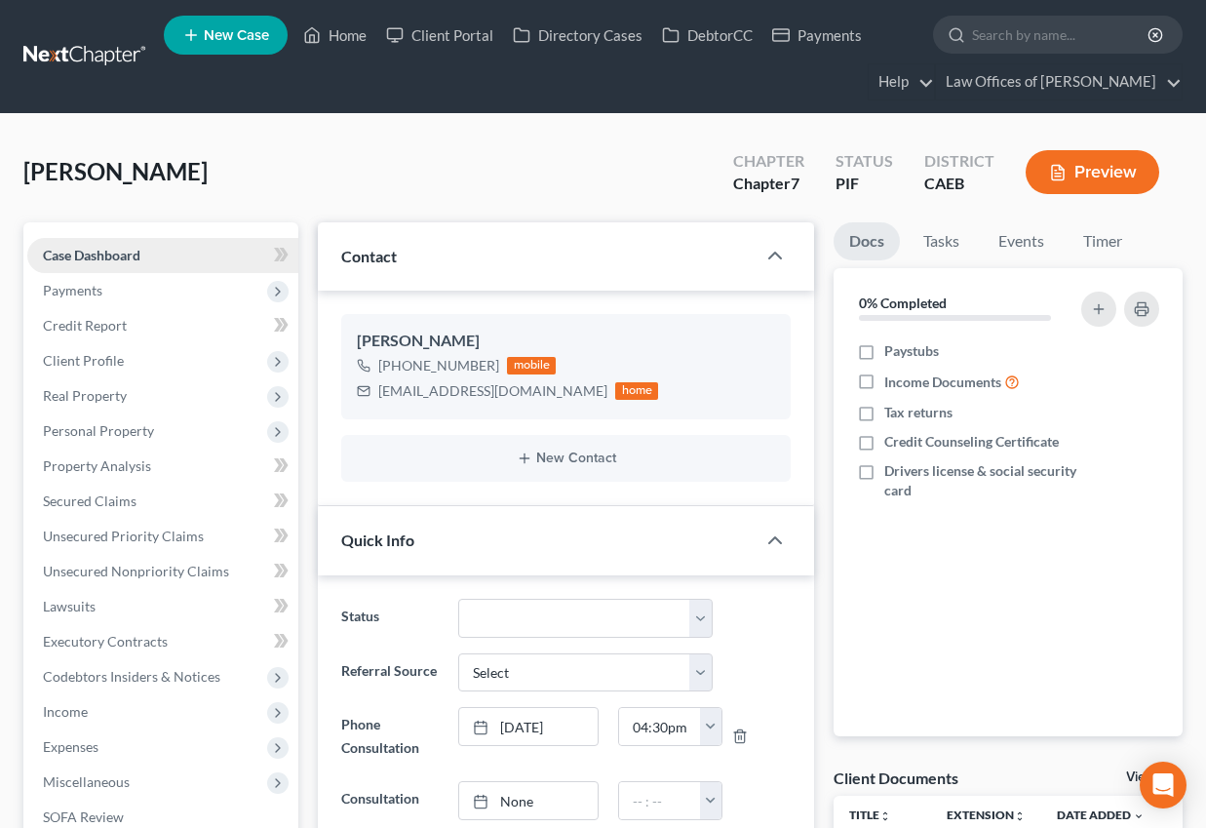
scroll to position [783, 0]
